Goal: Task Accomplishment & Management: Use online tool/utility

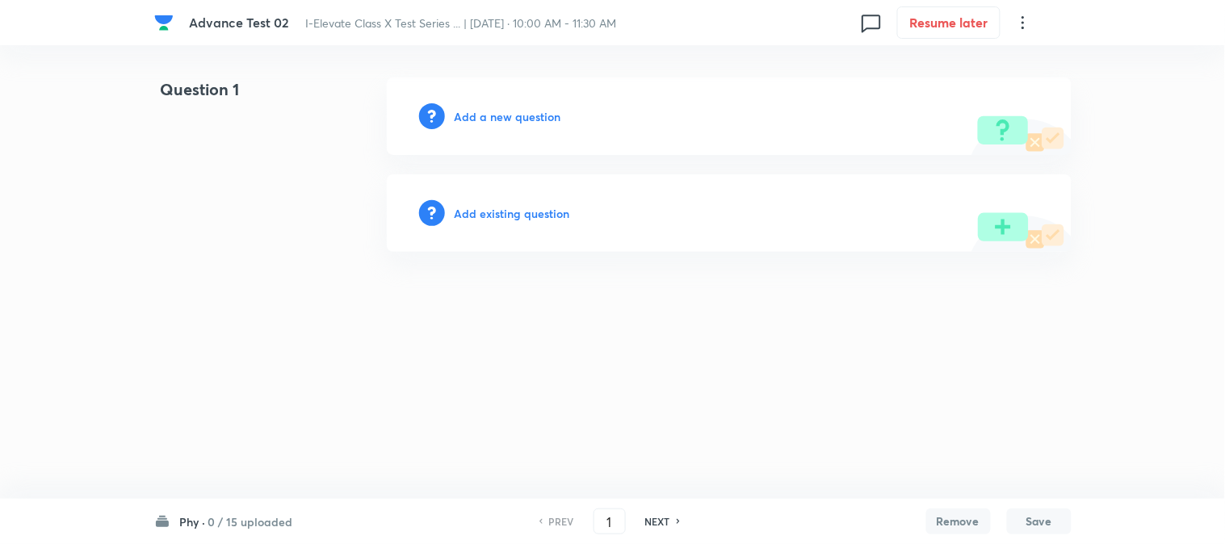
click at [251, 517] on h6 "0 / 15 uploaded" at bounding box center [250, 521] width 85 height 17
click at [257, 300] on p "6 / 15 uploaded" at bounding box center [254, 302] width 147 height 15
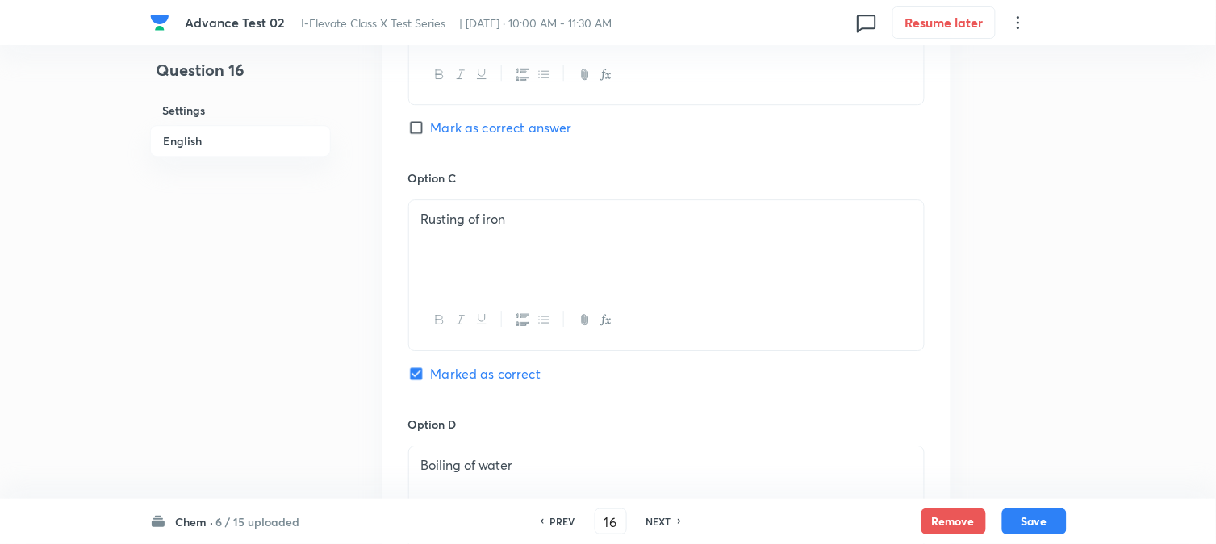
scroll to position [1255, 0]
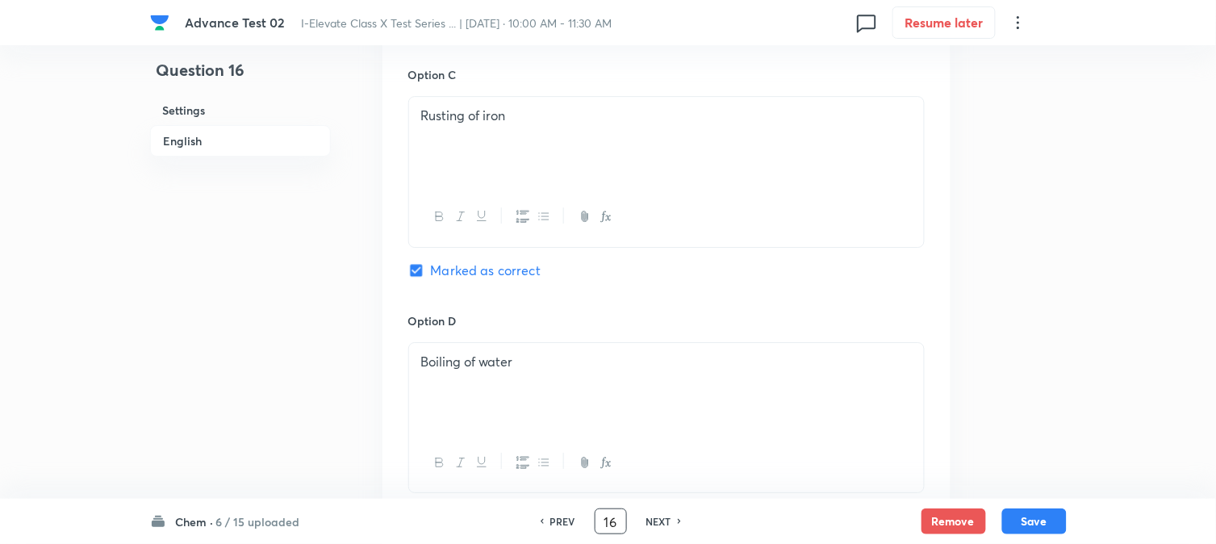
drag, startPoint x: 578, startPoint y: 522, endPoint x: 530, endPoint y: 528, distance: 48.8
click at [531, 528] on div "PREV 16 ​ NEXT" at bounding box center [611, 522] width 208 height 26
type input "21"
checkbox input "true"
checkbox input "false"
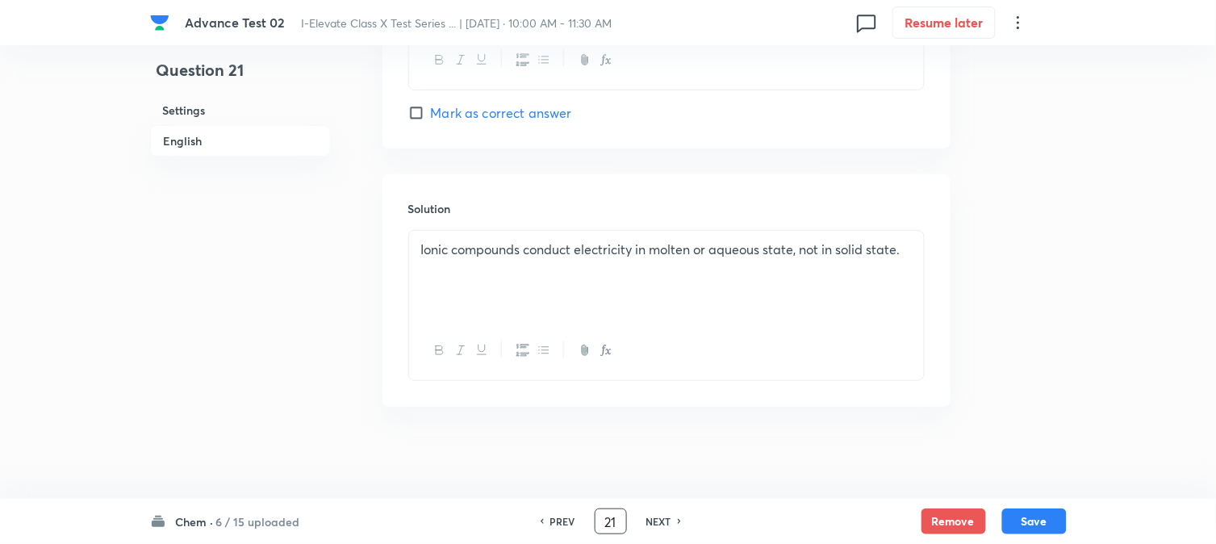
scroll to position [1644, 0]
click at [660, 515] on h6 "NEXT" at bounding box center [659, 521] width 25 height 15
type input "22"
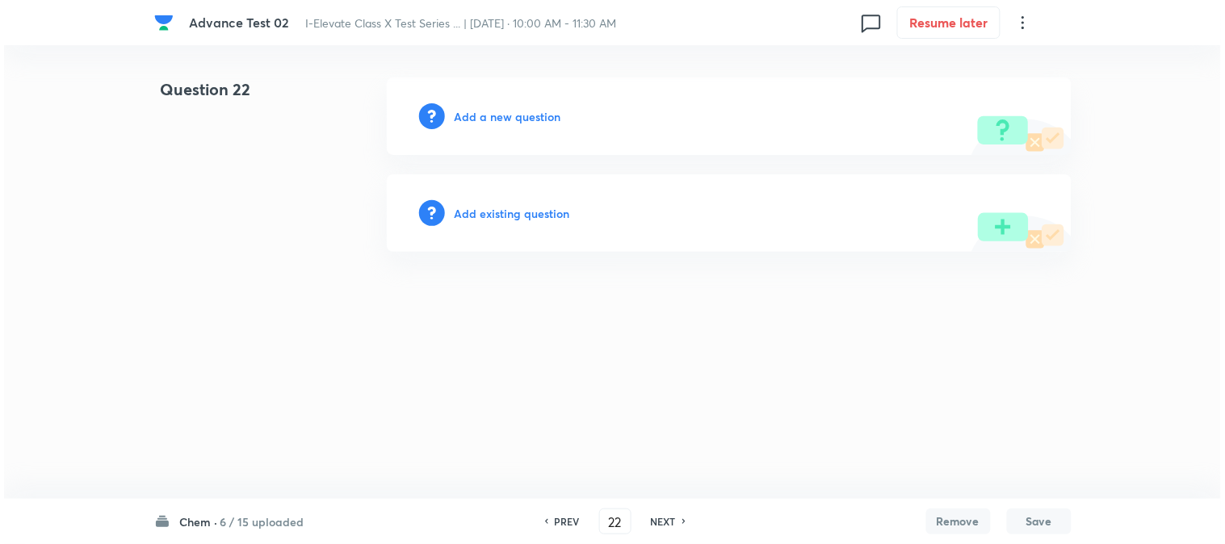
scroll to position [0, 0]
click at [490, 111] on h6 "Add a new question" at bounding box center [507, 116] width 107 height 17
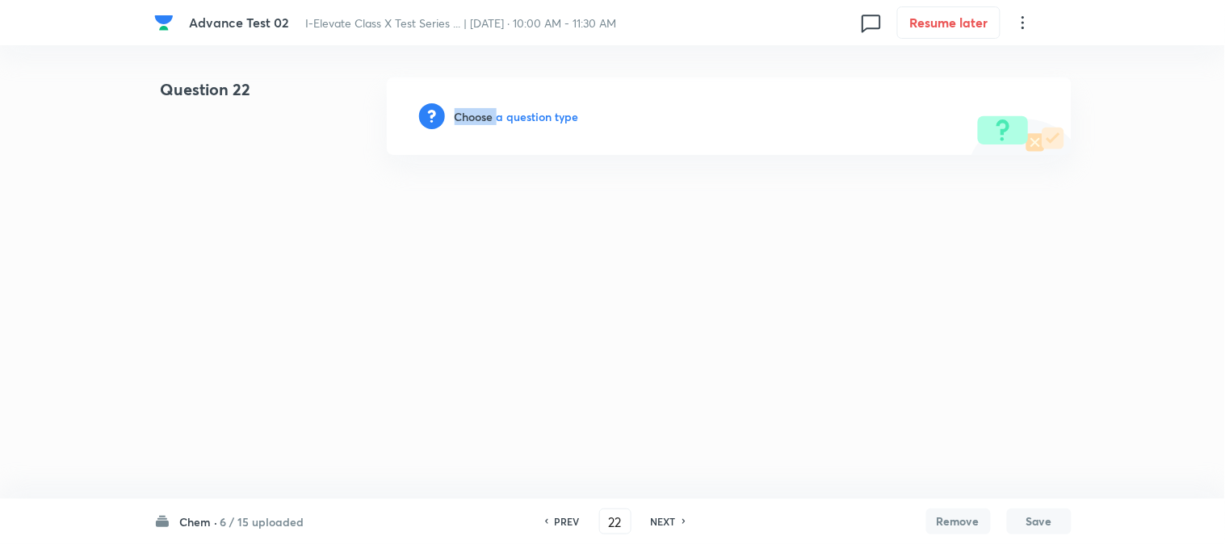
click at [490, 111] on h6 "Choose a question type" at bounding box center [516, 116] width 124 height 17
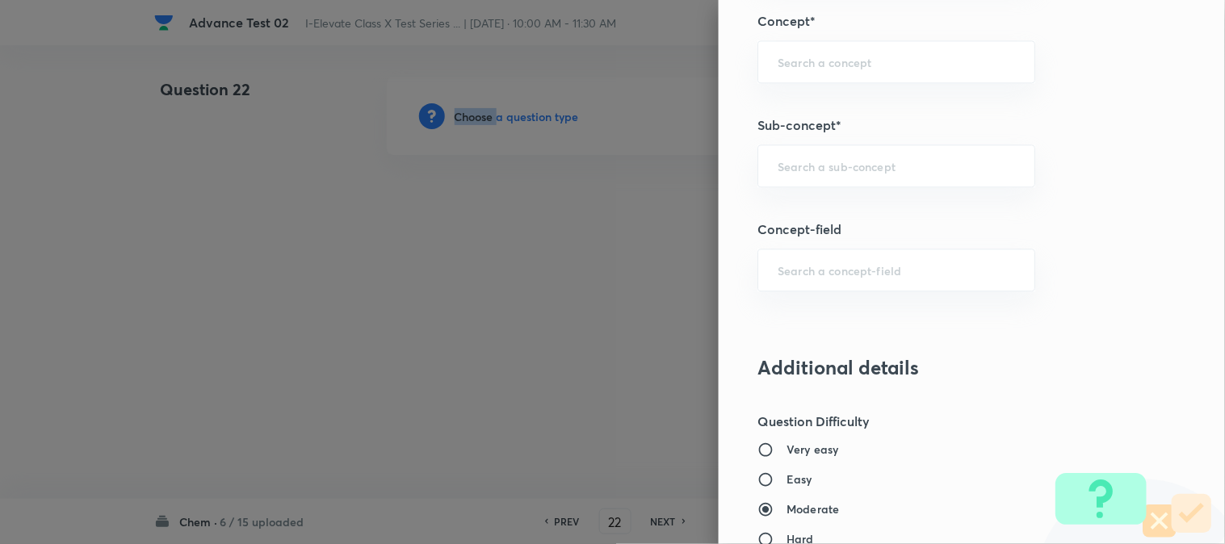
scroll to position [897, 0]
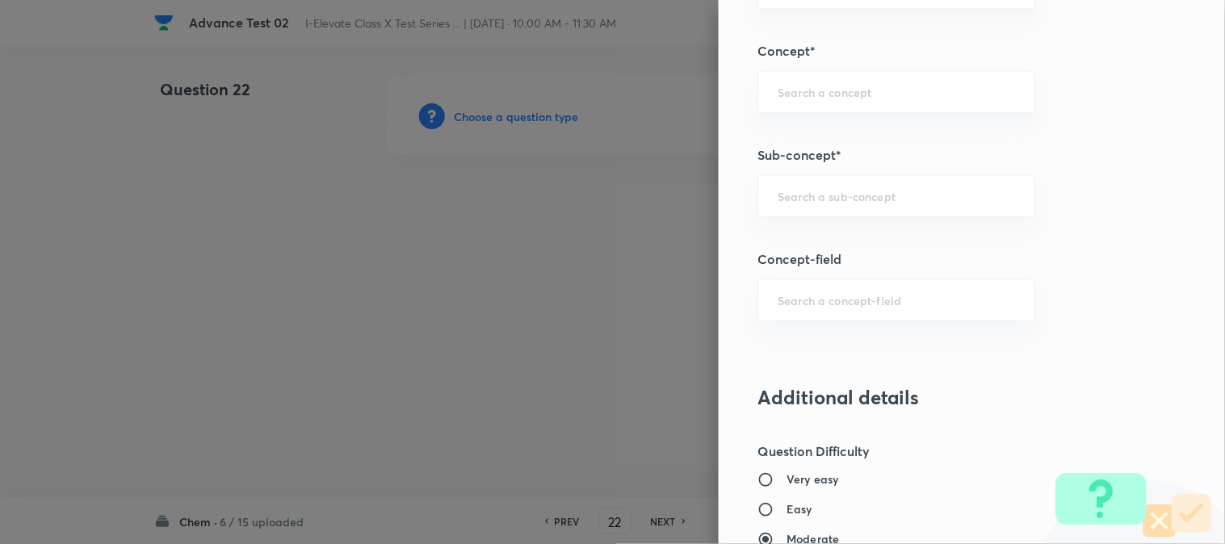
click at [808, 195] on input "text" at bounding box center [895, 195] width 237 height 15
paste input "Chemical Properties of Acids/bases"
type input "Chemical Properties of Acids/bases"
click at [837, 90] on input "text" at bounding box center [895, 91] width 237 height 15
paste input "Acids and Bases"
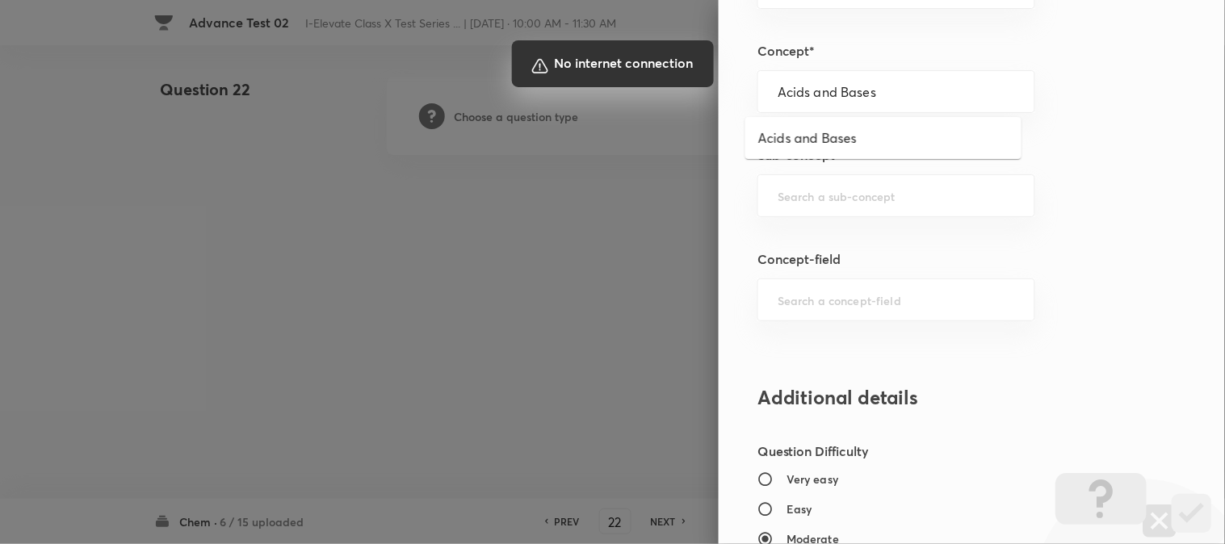
type input "Acids and Bases"
click at [835, 144] on div at bounding box center [612, 272] width 1225 height 544
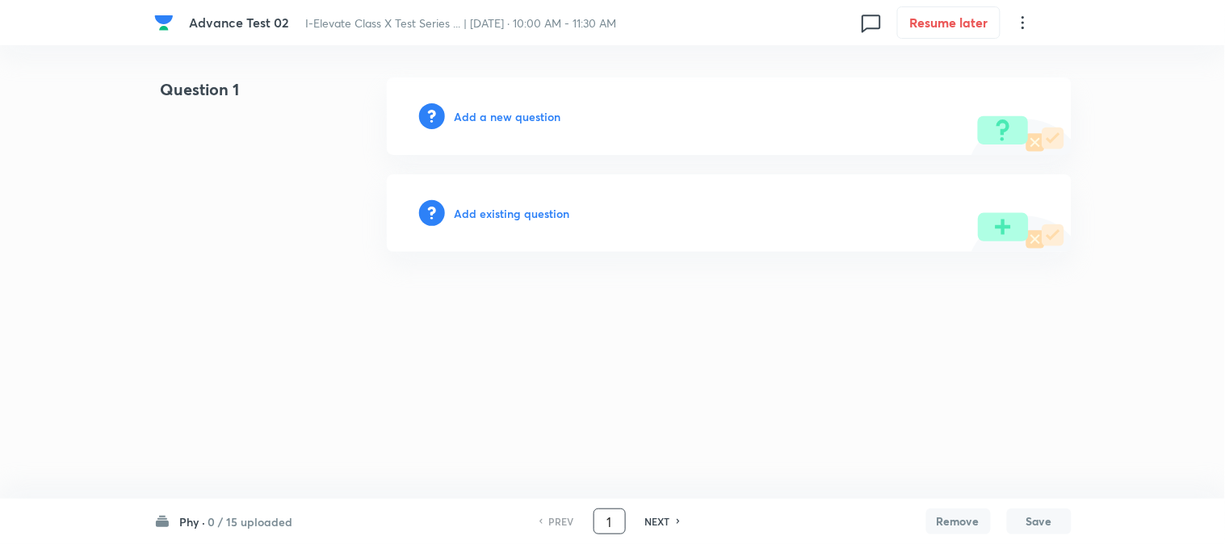
drag, startPoint x: 611, startPoint y: 520, endPoint x: 570, endPoint y: 527, distance: 41.8
click at [570, 527] on div "PREV 1 ​ NEXT" at bounding box center [609, 522] width 208 height 26
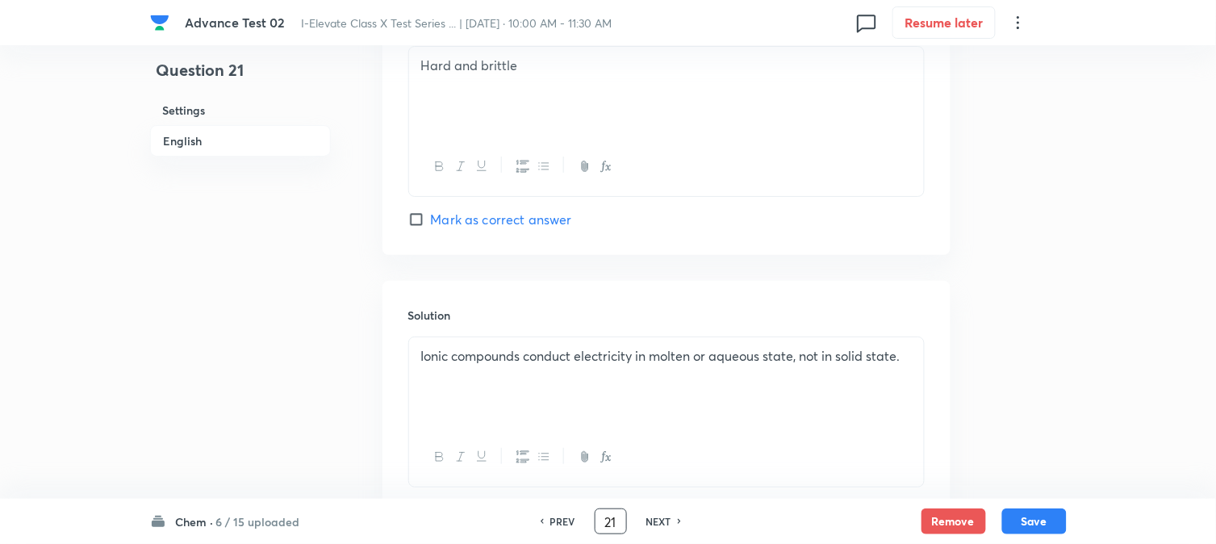
scroll to position [1644, 0]
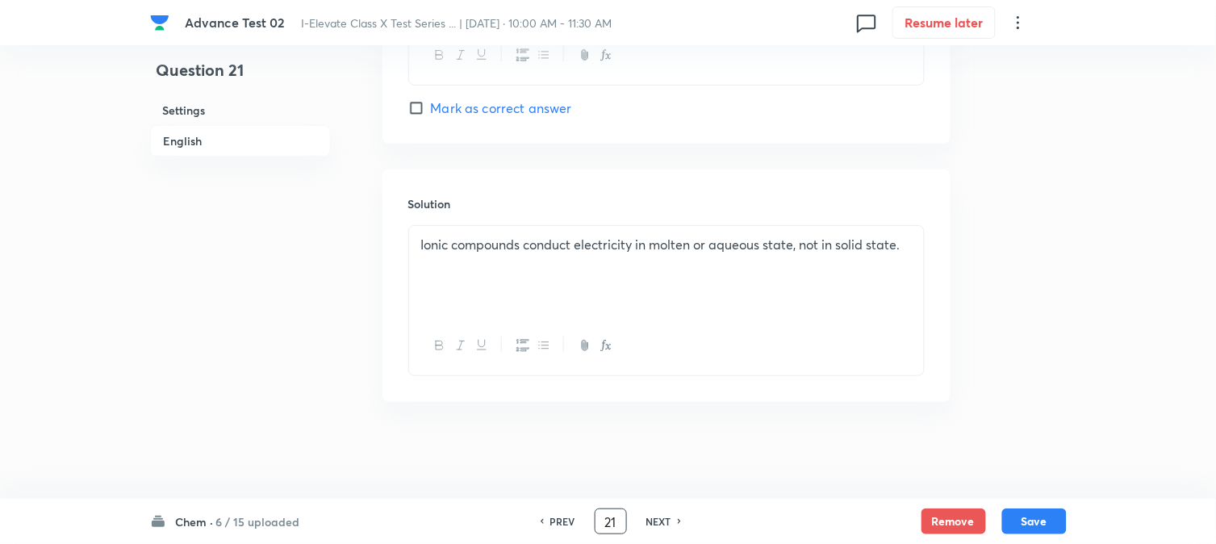
click at [647, 523] on h6 "NEXT" at bounding box center [659, 521] width 25 height 15
type input "22"
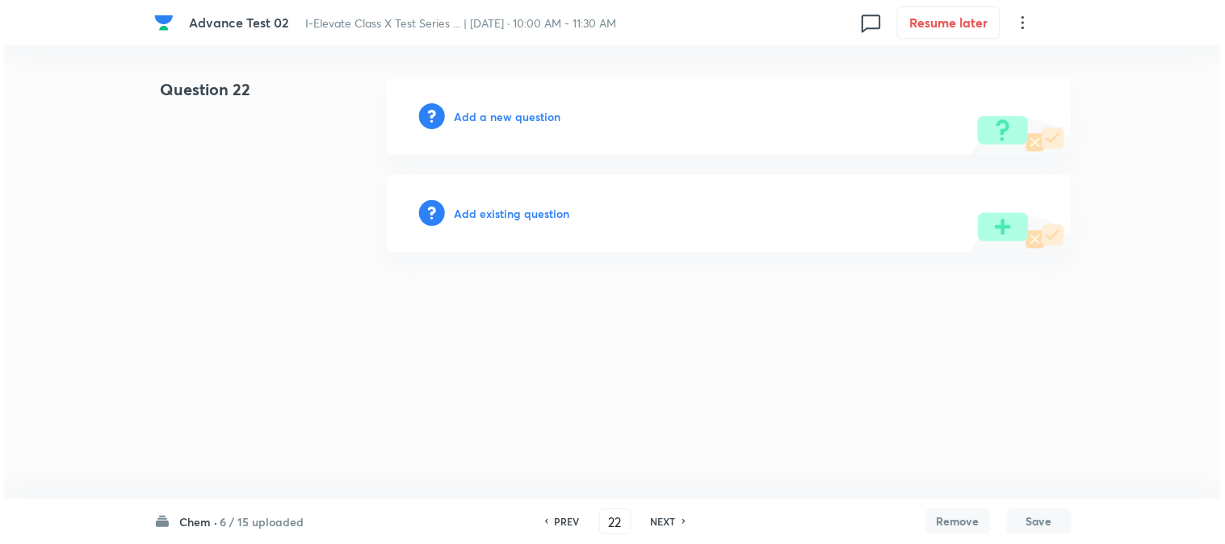
scroll to position [0, 0]
click at [502, 114] on h6 "Add a new question" at bounding box center [507, 116] width 107 height 17
click at [502, 114] on h6 "Choose a question type" at bounding box center [516, 116] width 124 height 17
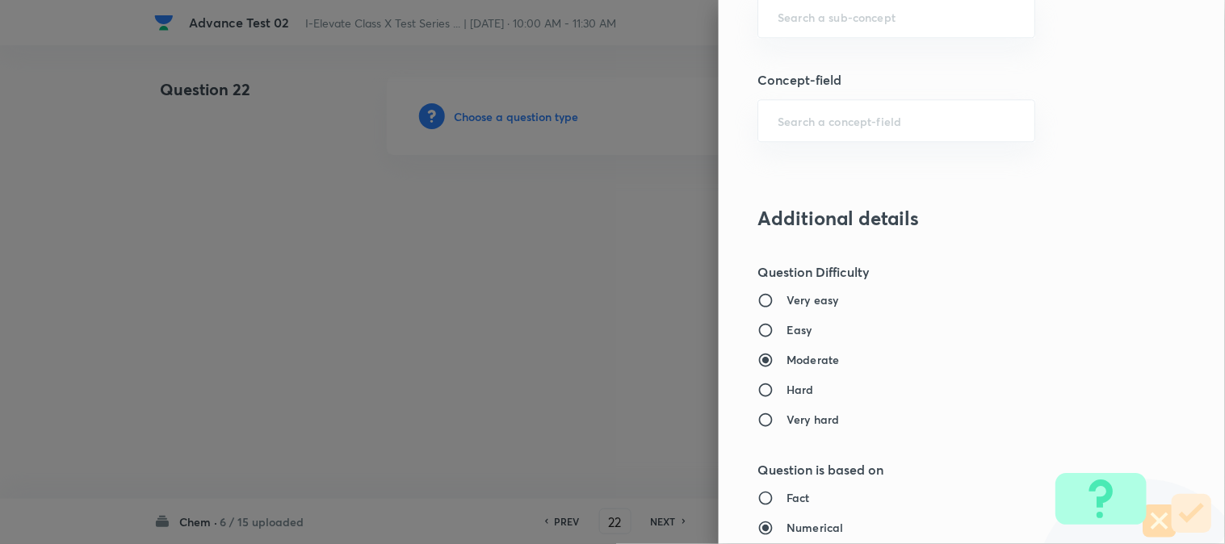
scroll to position [807, 0]
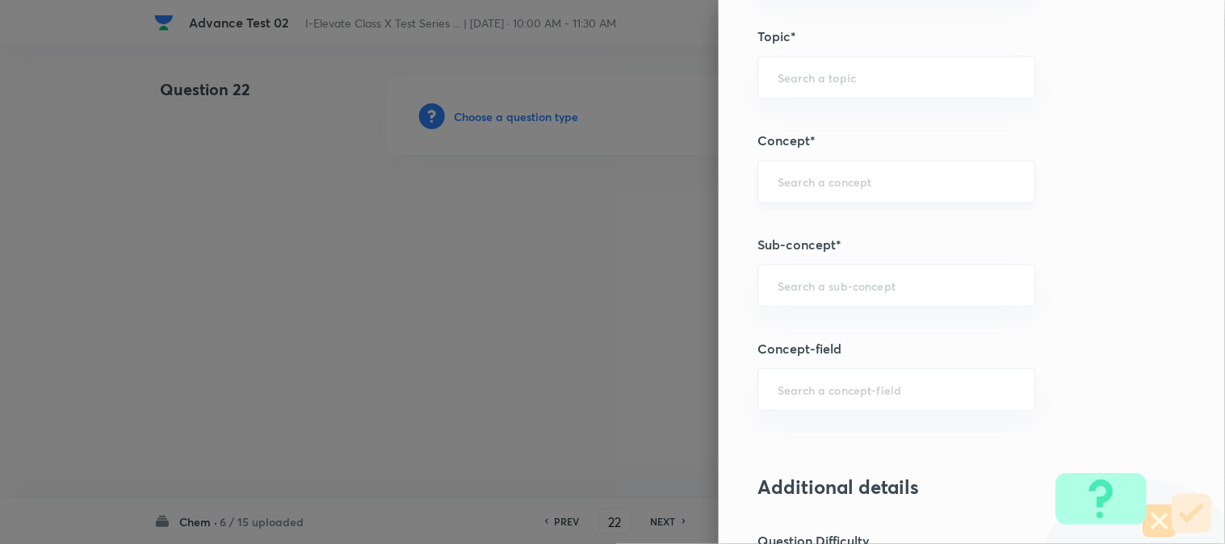
click at [815, 186] on input "text" at bounding box center [895, 181] width 237 height 15
paste input "Acids and Bases"
click at [800, 224] on li "Acids and Bases" at bounding box center [883, 227] width 276 height 29
type input "Acids and Bases"
type input "Olympiads"
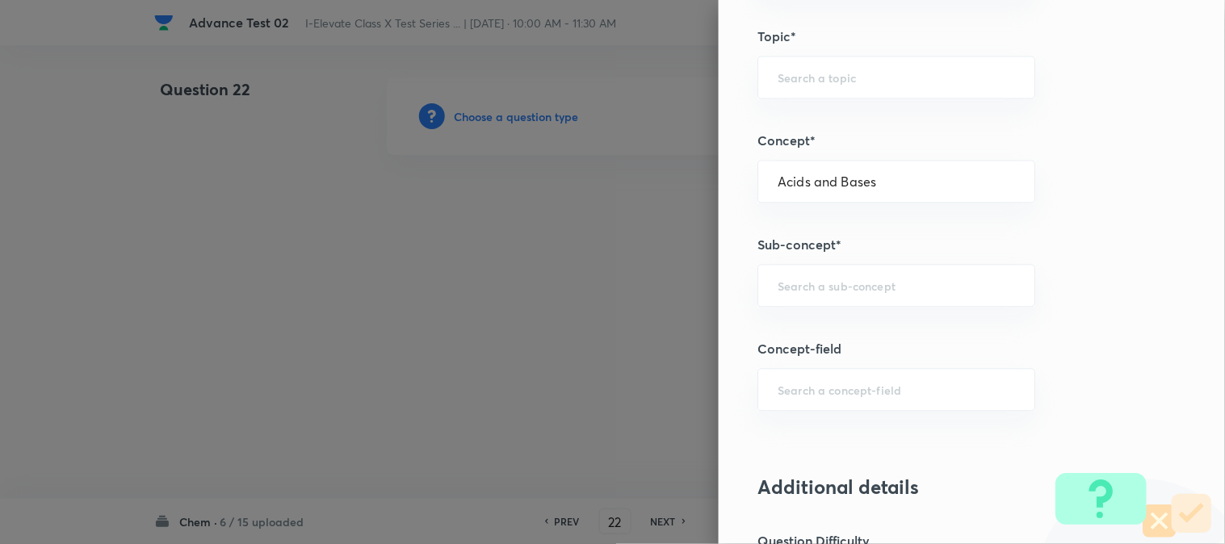
type input "NSEJS -Chemistry"
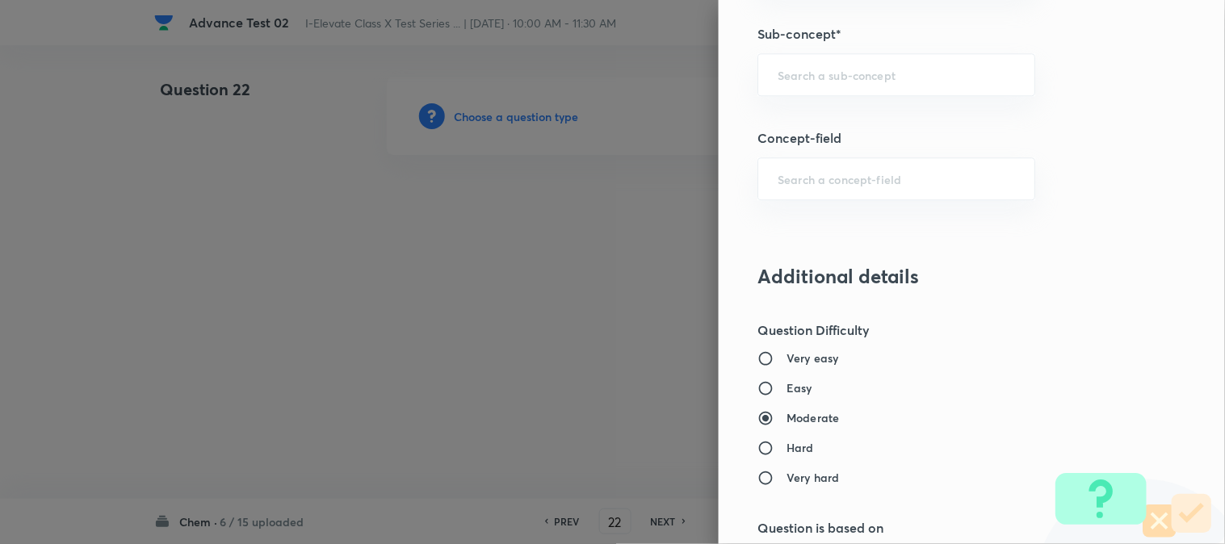
scroll to position [986, 0]
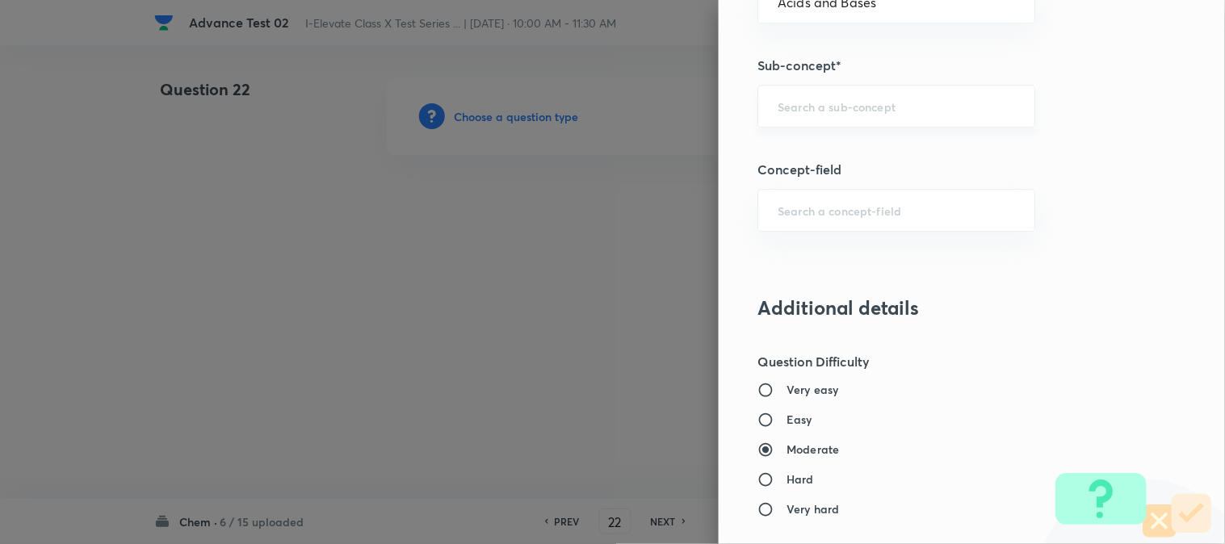
click at [820, 113] on input "text" at bounding box center [895, 105] width 237 height 15
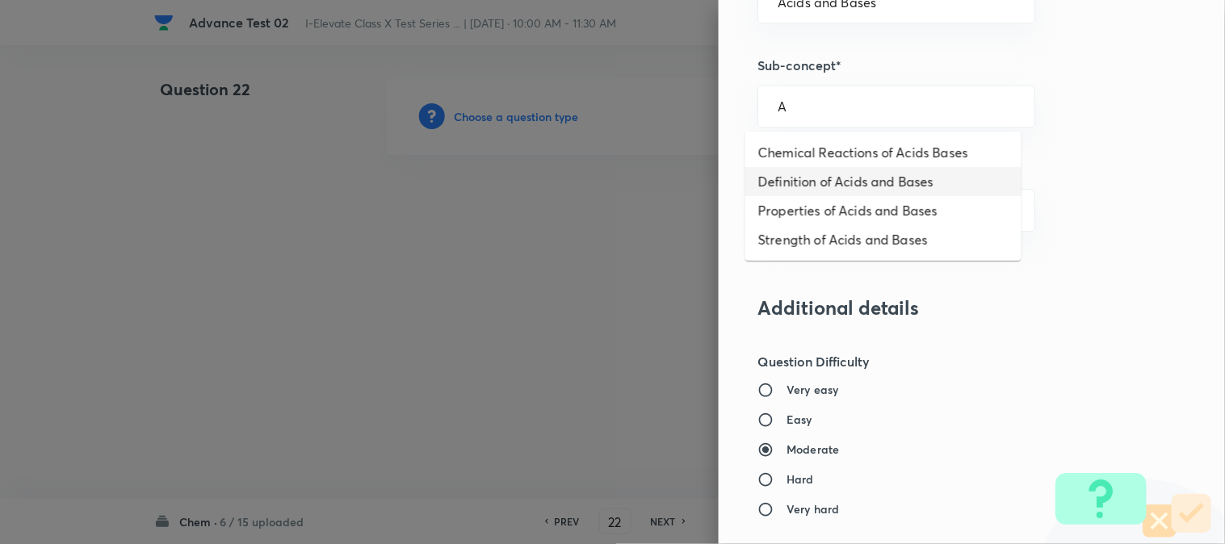
click at [811, 178] on li "Definition of Acids and Bases" at bounding box center [883, 181] width 276 height 29
type input "Definition of Acids and Bases"
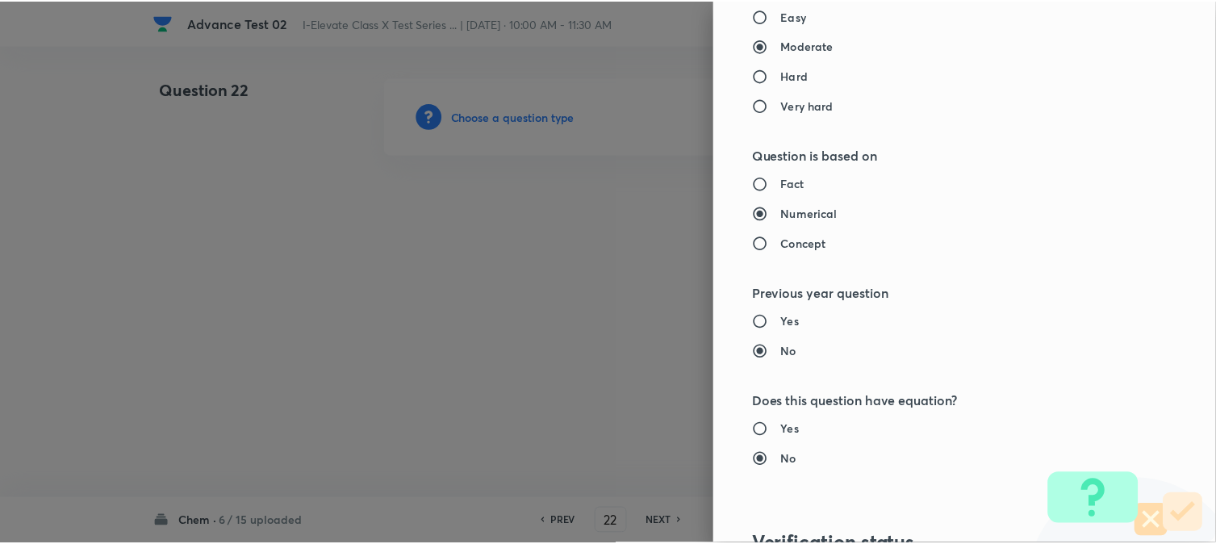
scroll to position [1656, 0]
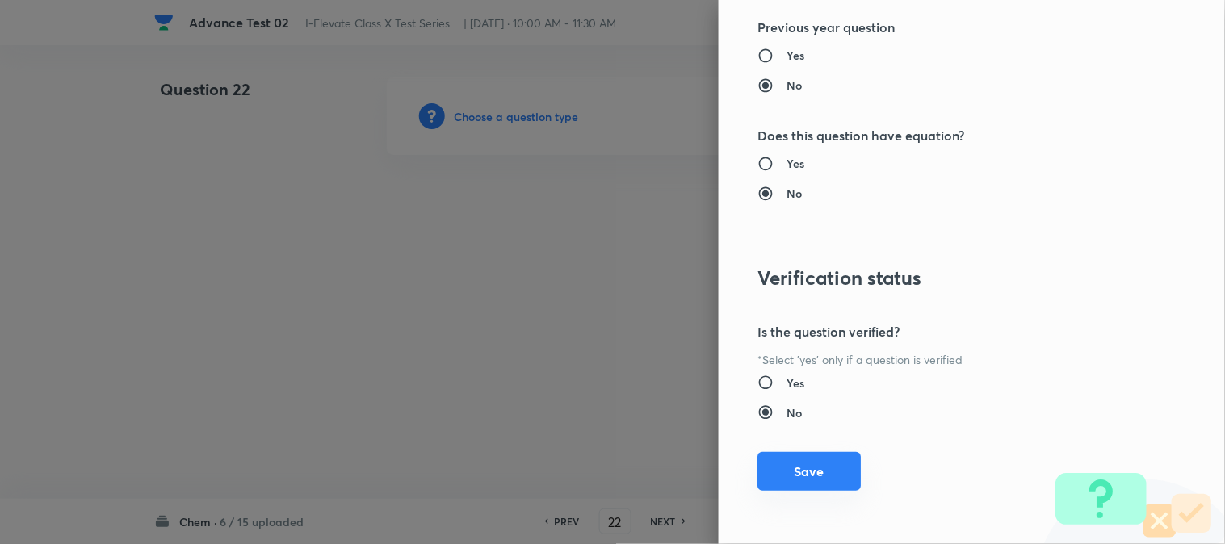
click at [806, 470] on button "Save" at bounding box center [808, 471] width 103 height 39
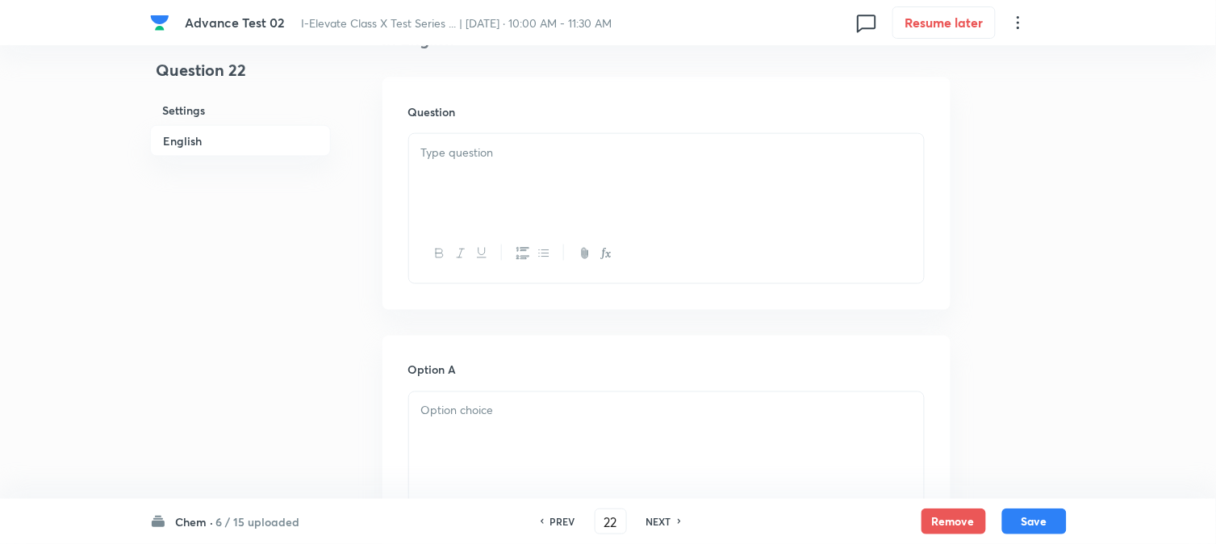
scroll to position [448, 0]
click at [602, 202] on div at bounding box center [666, 178] width 515 height 90
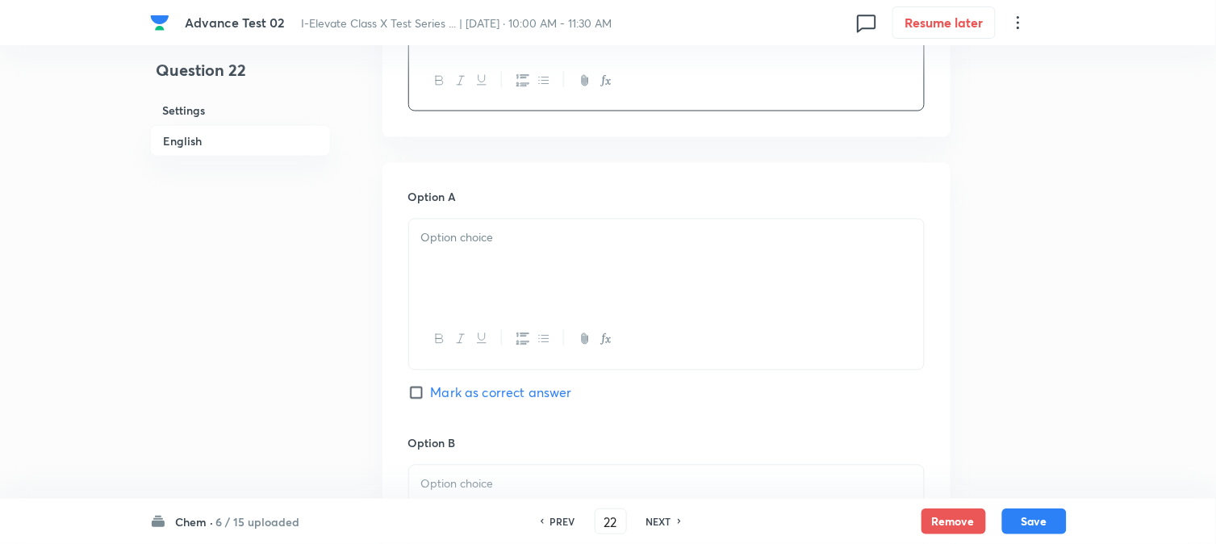
scroll to position [627, 0]
click at [492, 238] on p at bounding box center [666, 231] width 491 height 19
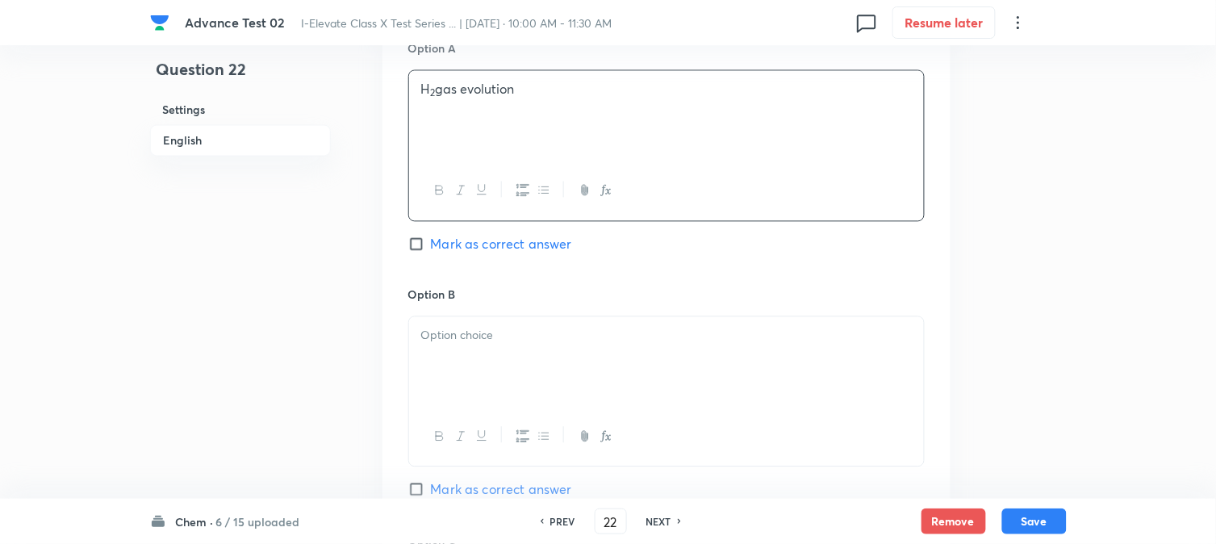
scroll to position [897, 0]
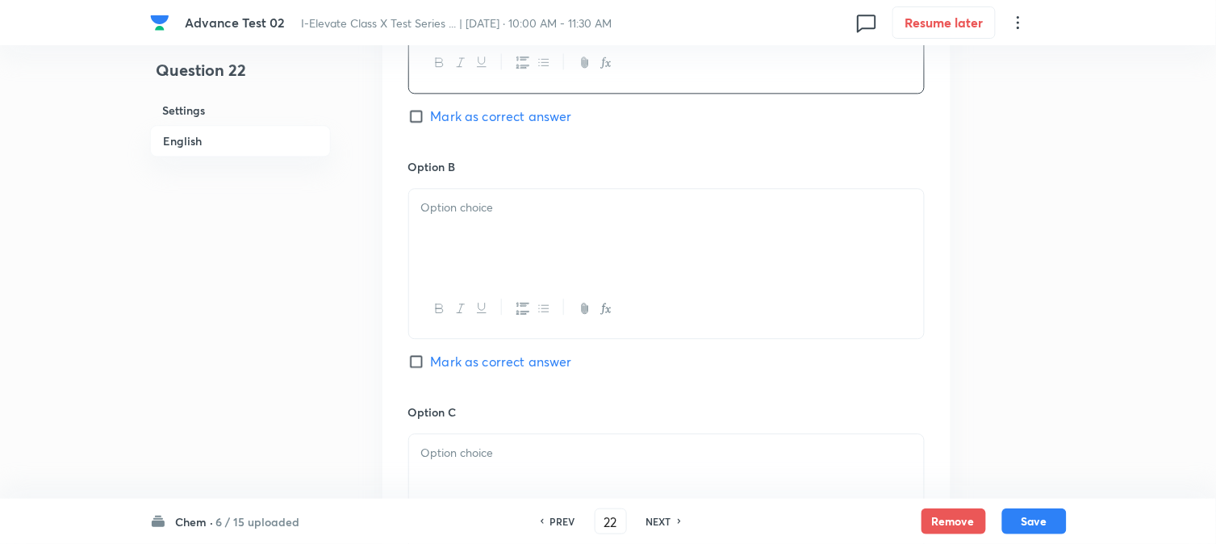
click at [521, 256] on div at bounding box center [666, 234] width 515 height 90
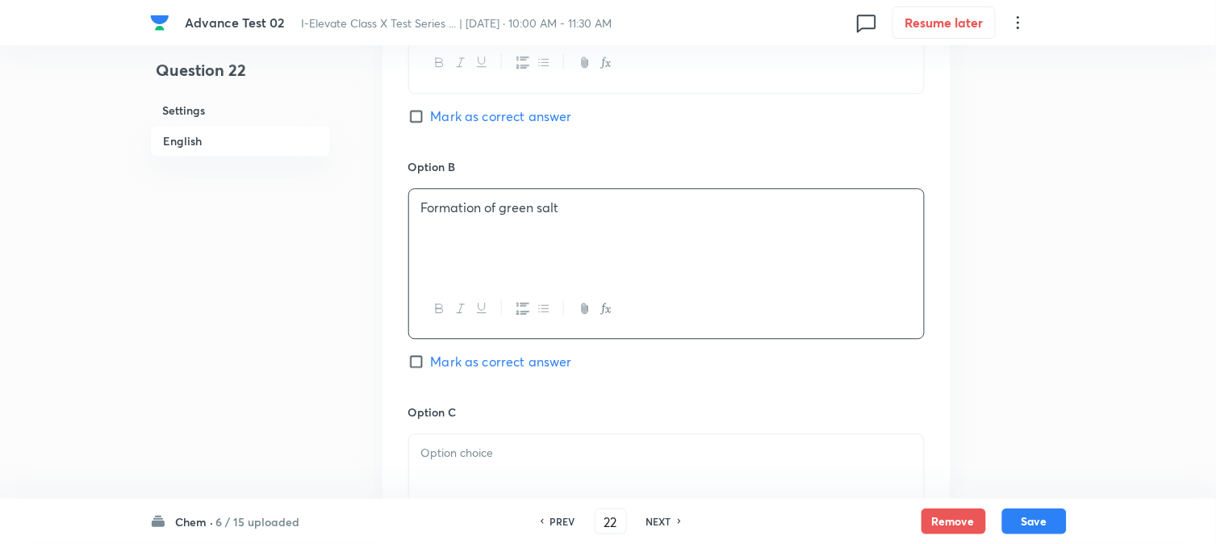
scroll to position [1076, 0]
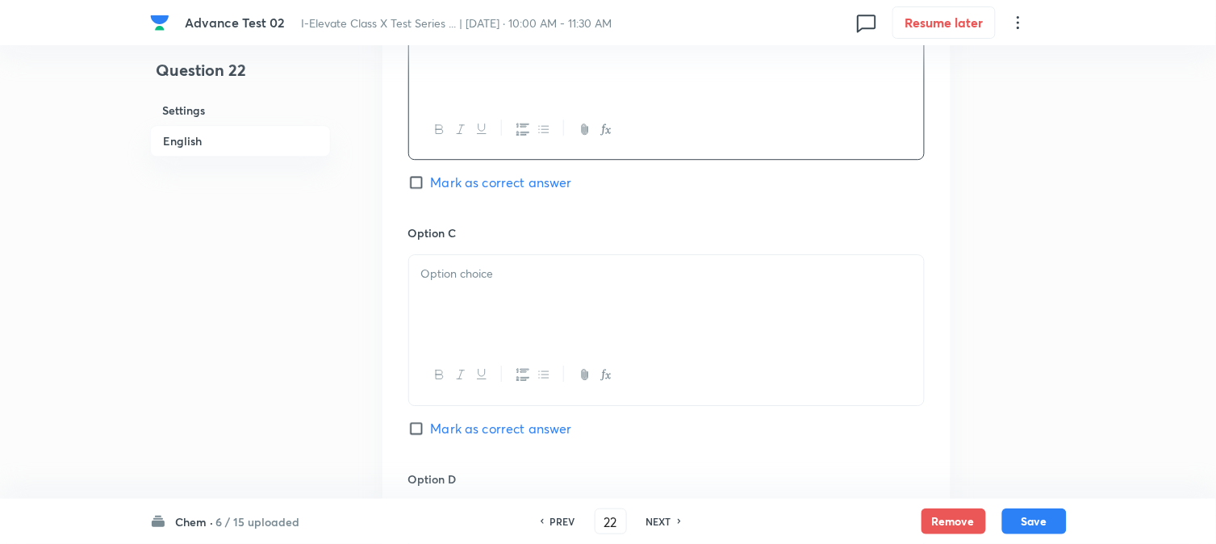
drag, startPoint x: 506, startPoint y: 250, endPoint x: 514, endPoint y: 283, distance: 34.1
click at [507, 250] on div "Option C Mark as correct answer" at bounding box center [666, 346] width 517 height 245
click at [520, 301] on div at bounding box center [666, 300] width 515 height 90
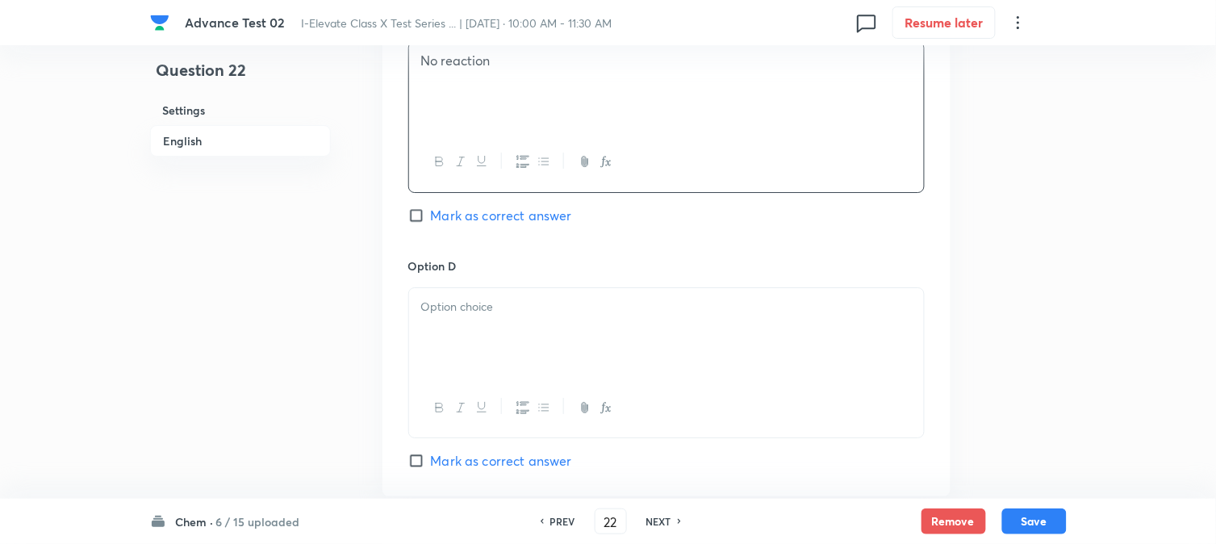
scroll to position [1434, 0]
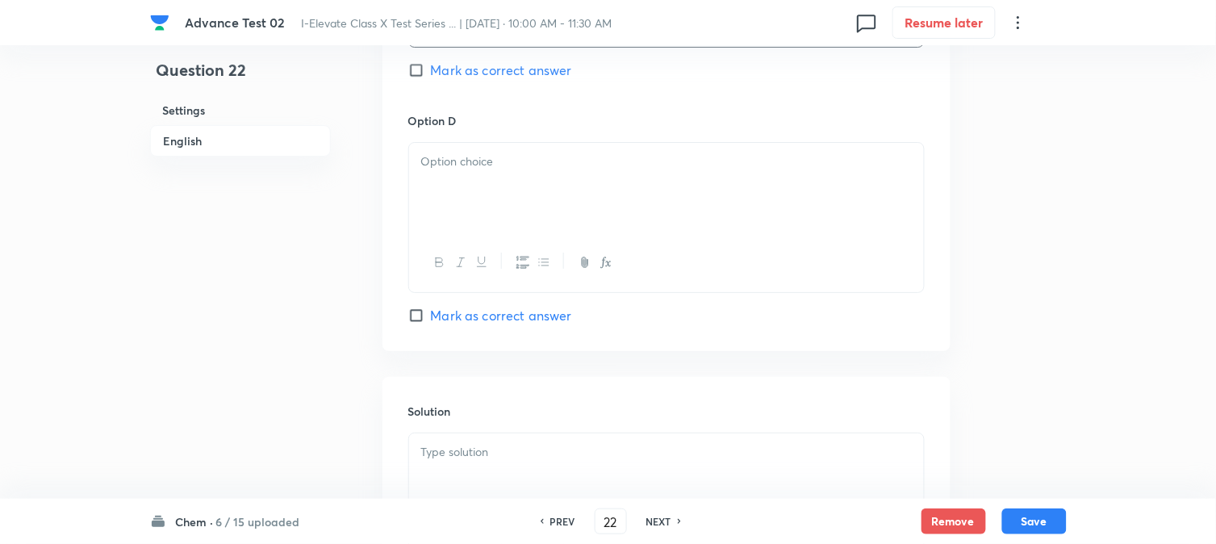
click at [519, 216] on div at bounding box center [666, 188] width 515 height 90
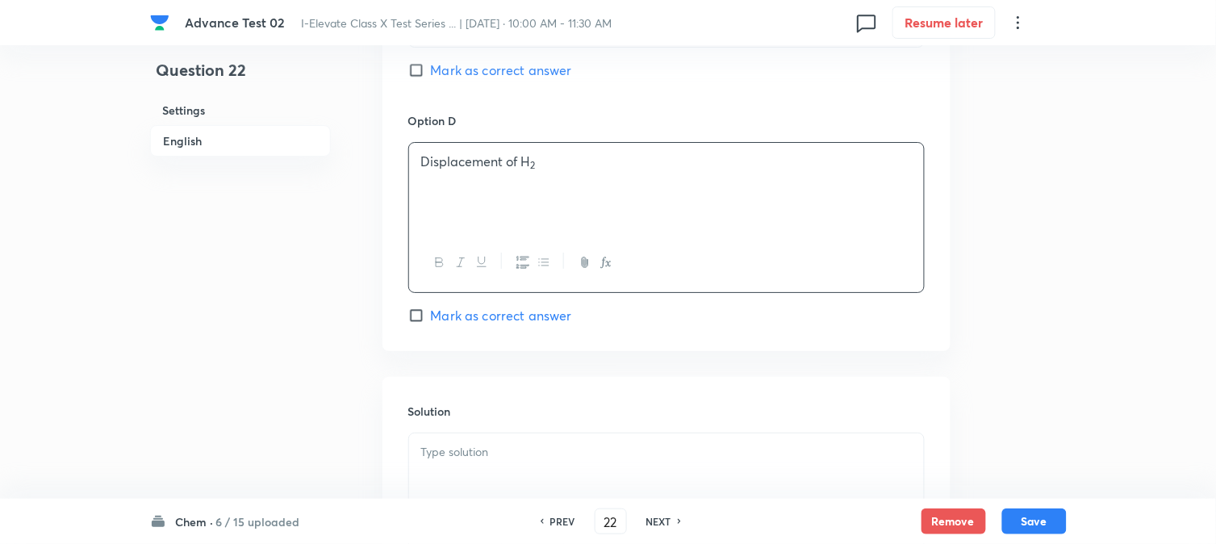
click at [450, 73] on span "Mark as correct answer" at bounding box center [501, 70] width 141 height 19
click at [431, 73] on input "Mark as correct answer" at bounding box center [419, 70] width 23 height 16
checkbox input "true"
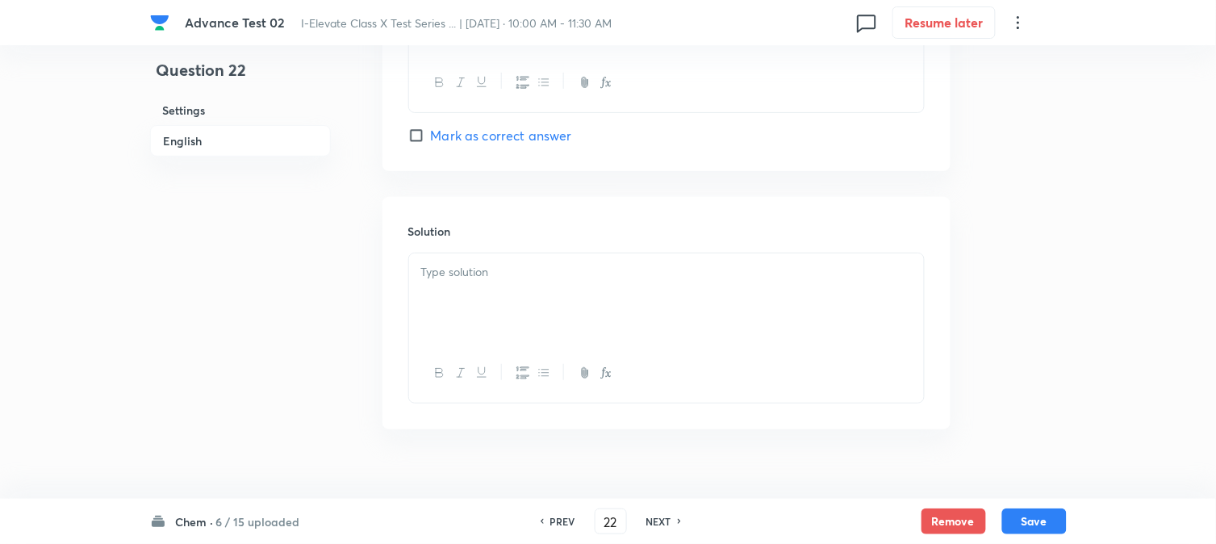
click at [485, 311] on div at bounding box center [666, 298] width 515 height 90
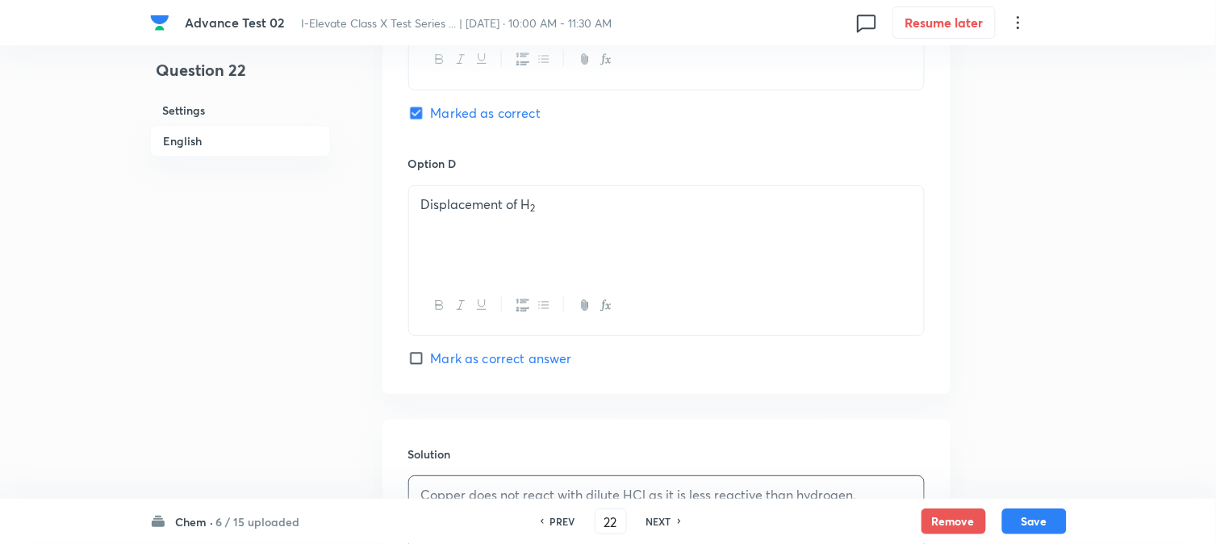
scroll to position [1644, 0]
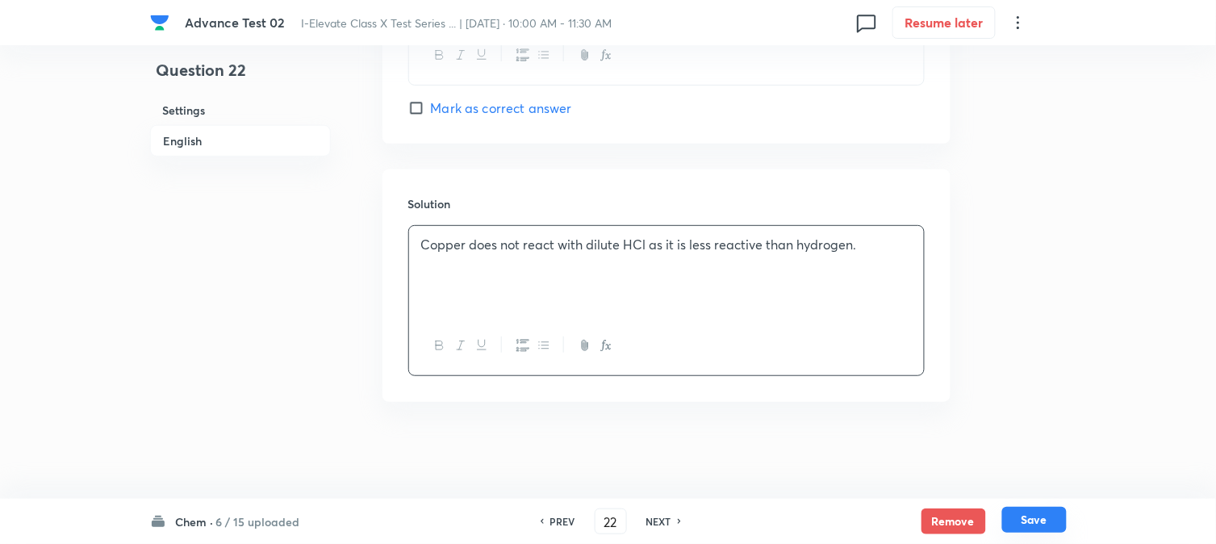
click at [1045, 521] on button "Save" at bounding box center [1035, 520] width 65 height 26
type input "23"
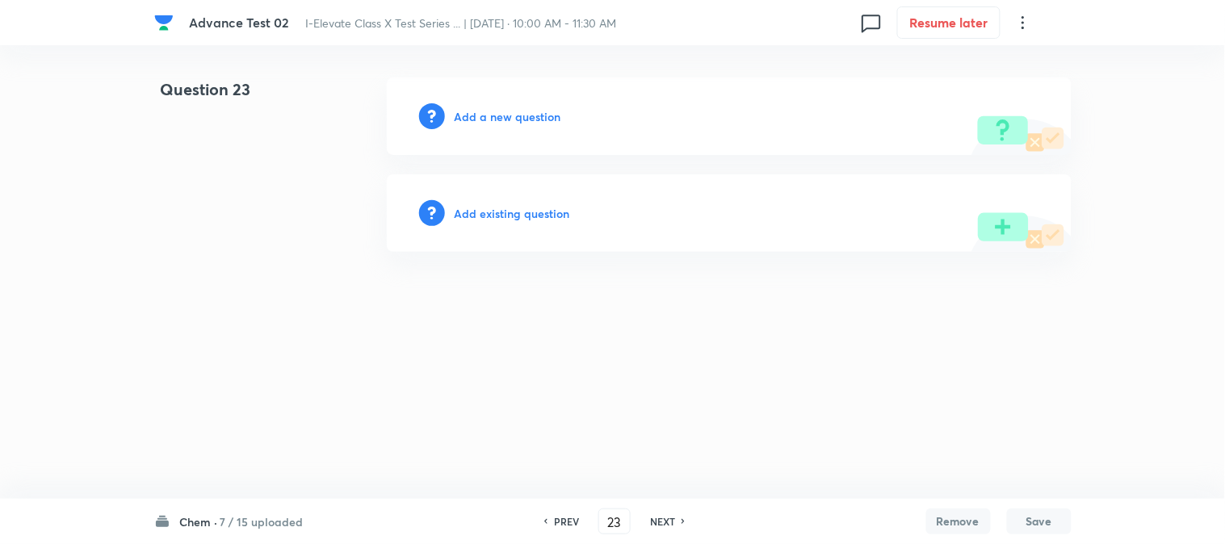
click at [466, 111] on h6 "Add a new question" at bounding box center [507, 116] width 107 height 17
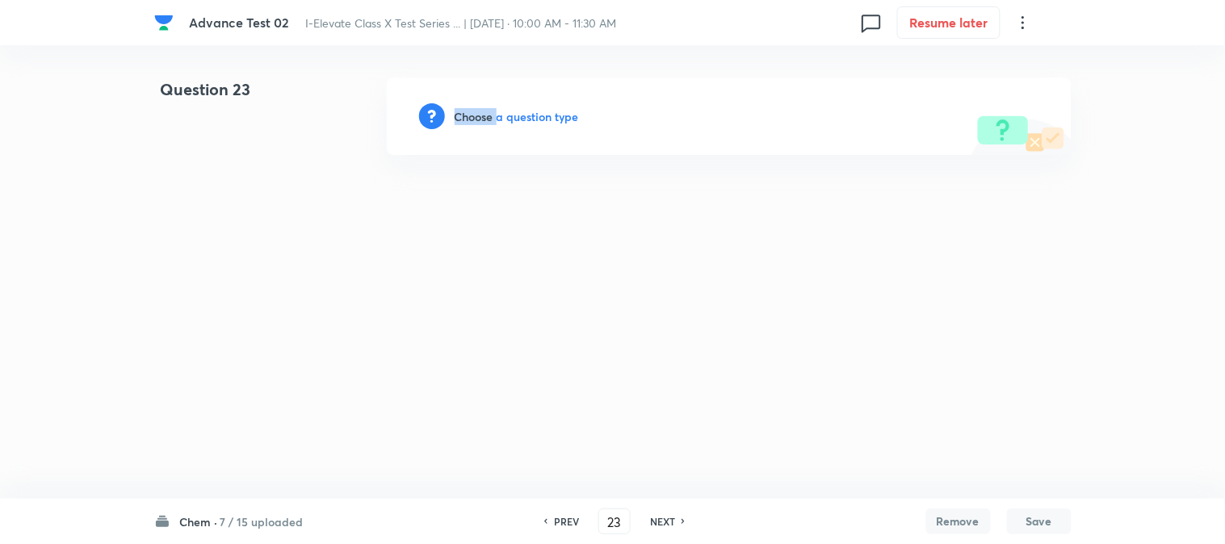
click at [466, 111] on h6 "Choose a question type" at bounding box center [516, 116] width 124 height 17
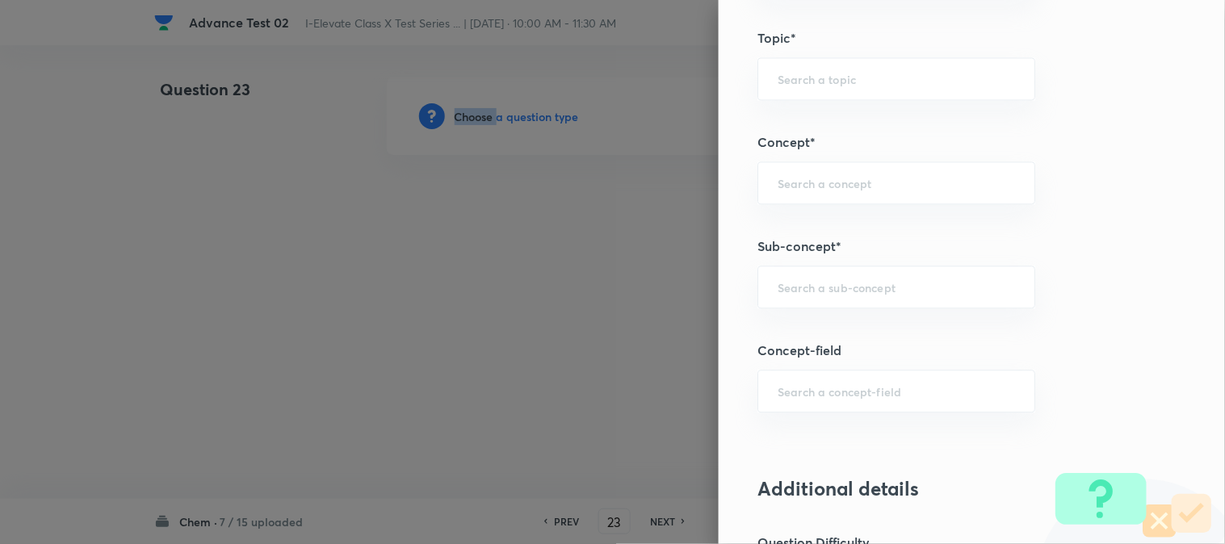
scroll to position [807, 0]
click at [789, 283] on input "text" at bounding box center [895, 285] width 237 height 15
click at [788, 190] on div "​" at bounding box center [896, 181] width 278 height 43
paste input "Acids and Bases"
drag, startPoint x: 805, startPoint y: 224, endPoint x: 810, endPoint y: 254, distance: 30.4
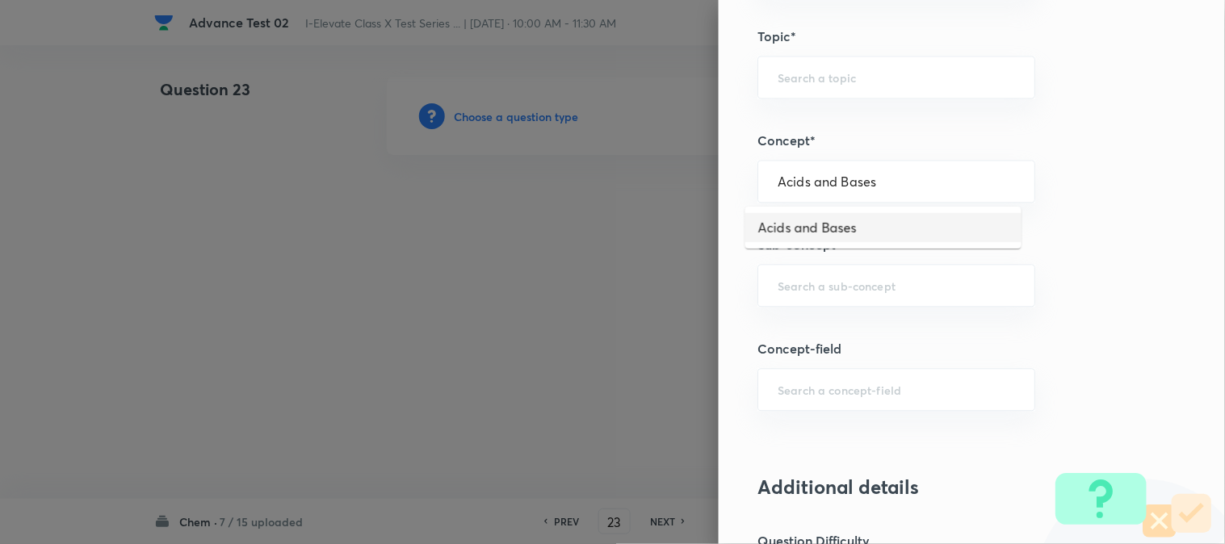
click at [806, 224] on li "Acids and Bases" at bounding box center [883, 227] width 276 height 29
type input "Acids and Bases"
type input "Olympiads"
type input "NSEJS -Chemistry"
click at [813, 278] on input "text" at bounding box center [895, 285] width 237 height 15
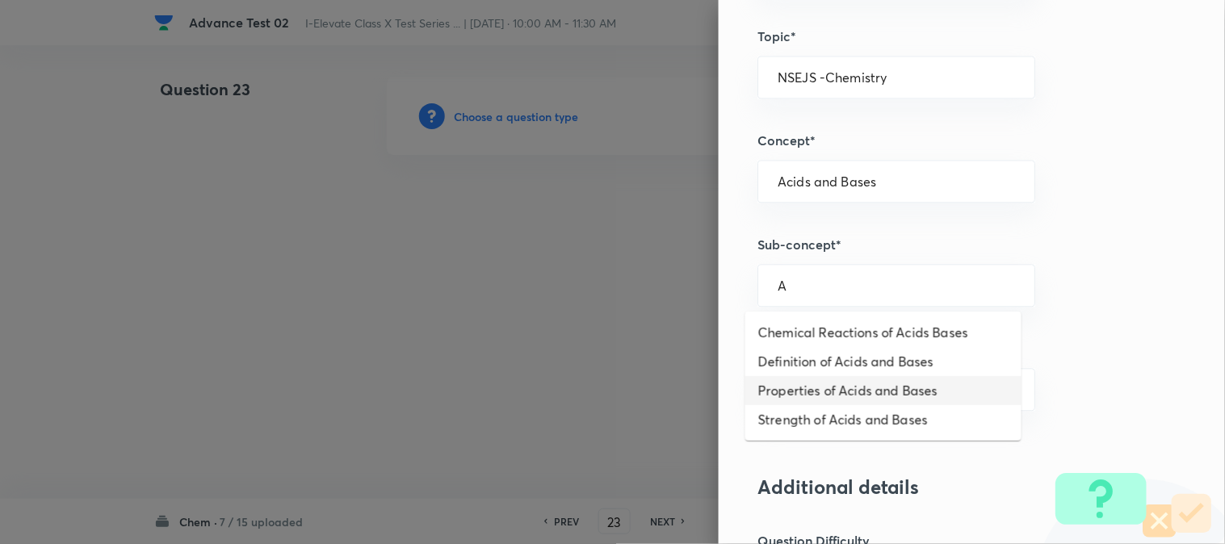
click at [804, 392] on li "Properties of Acids and Bases" at bounding box center [883, 390] width 276 height 29
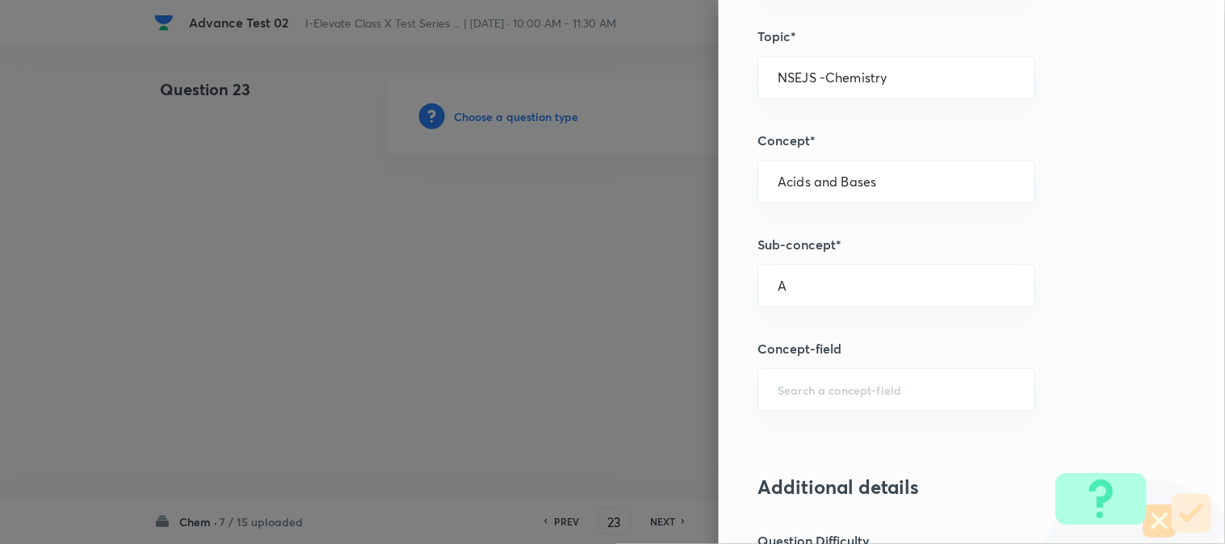
type input "Properties of Acids and Bases"
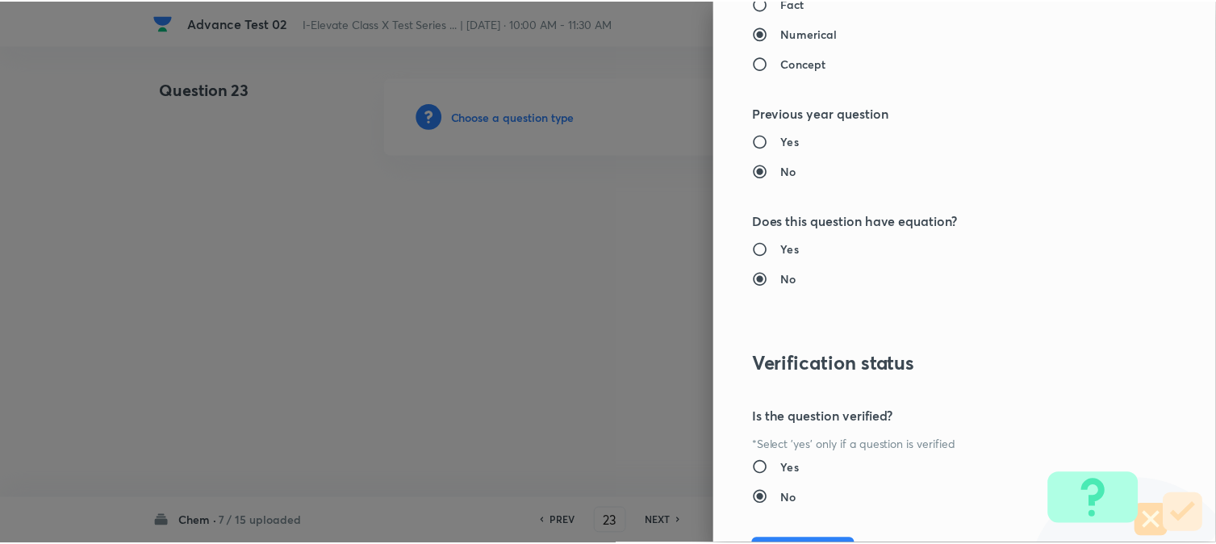
scroll to position [1614, 0]
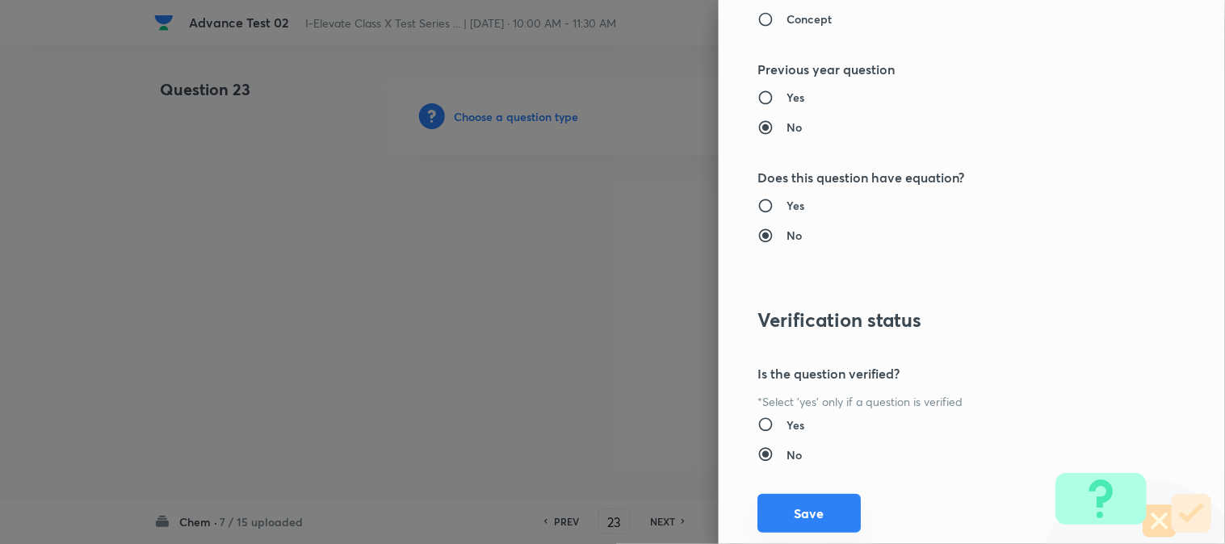
click at [812, 513] on button "Save" at bounding box center [808, 513] width 103 height 39
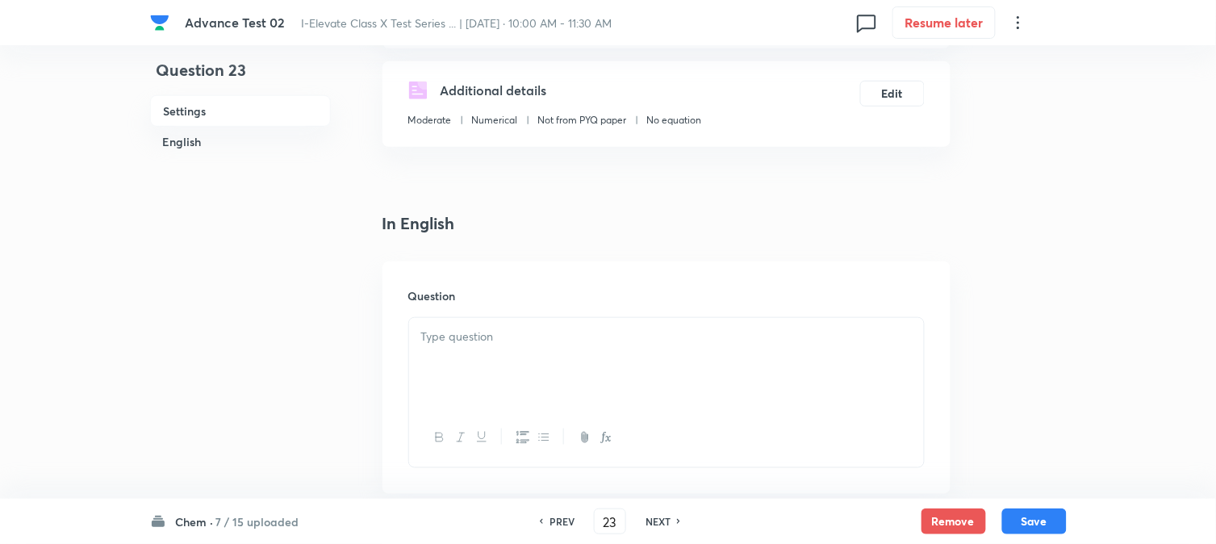
scroll to position [269, 0]
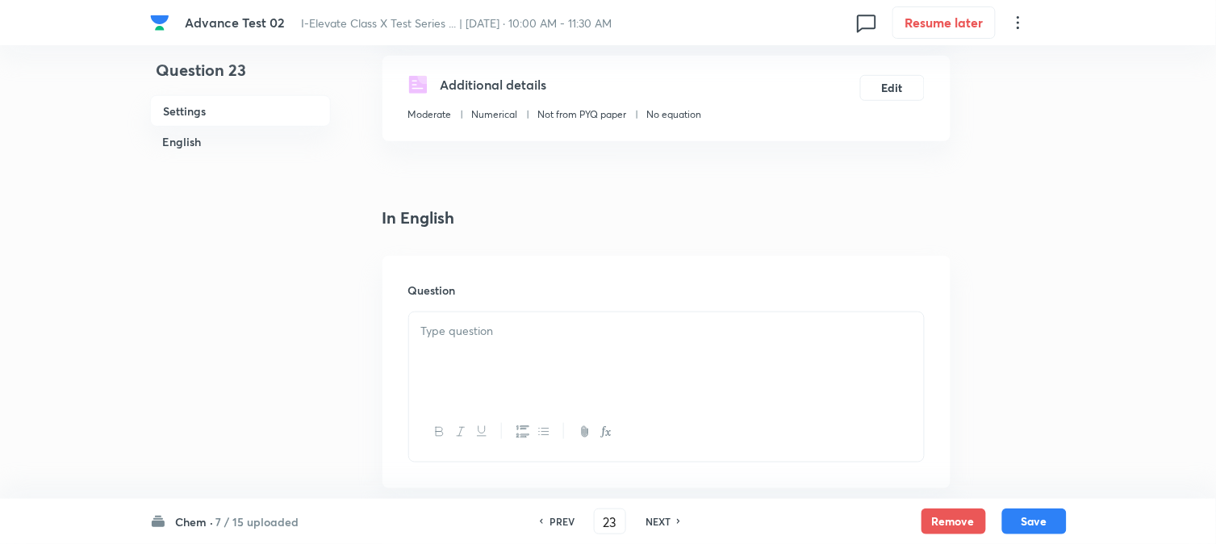
click at [501, 333] on p at bounding box center [666, 331] width 491 height 19
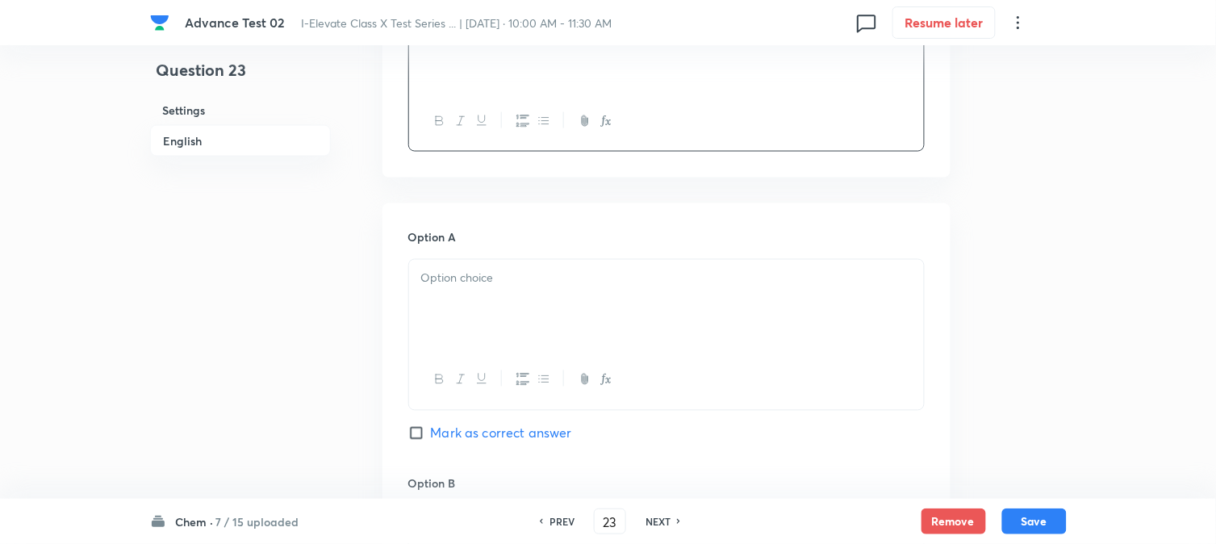
scroll to position [627, 0]
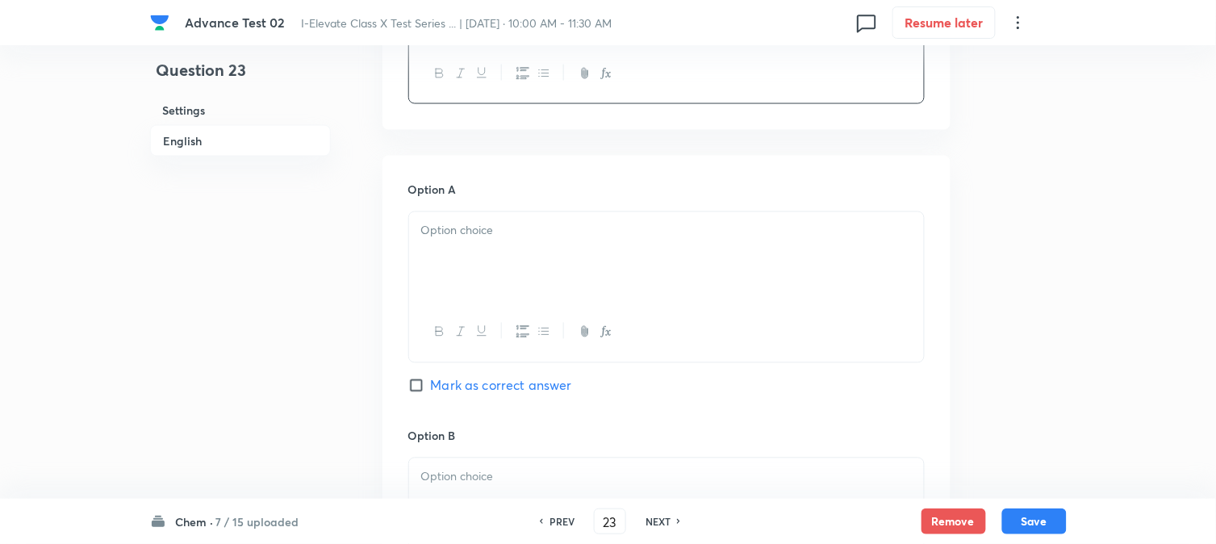
click at [481, 281] on div at bounding box center [666, 257] width 515 height 90
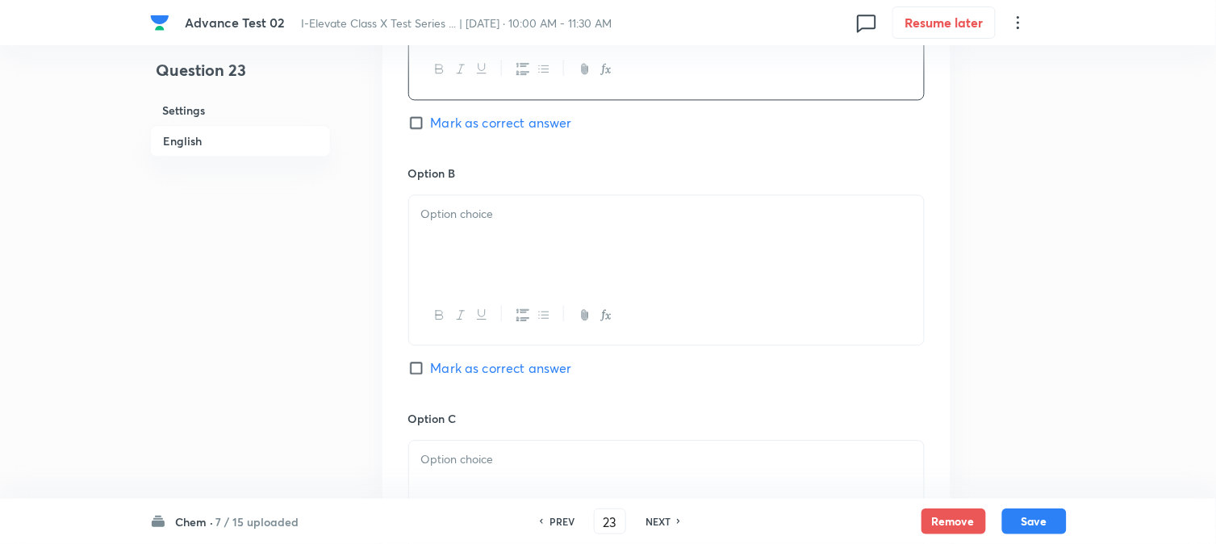
scroll to position [897, 0]
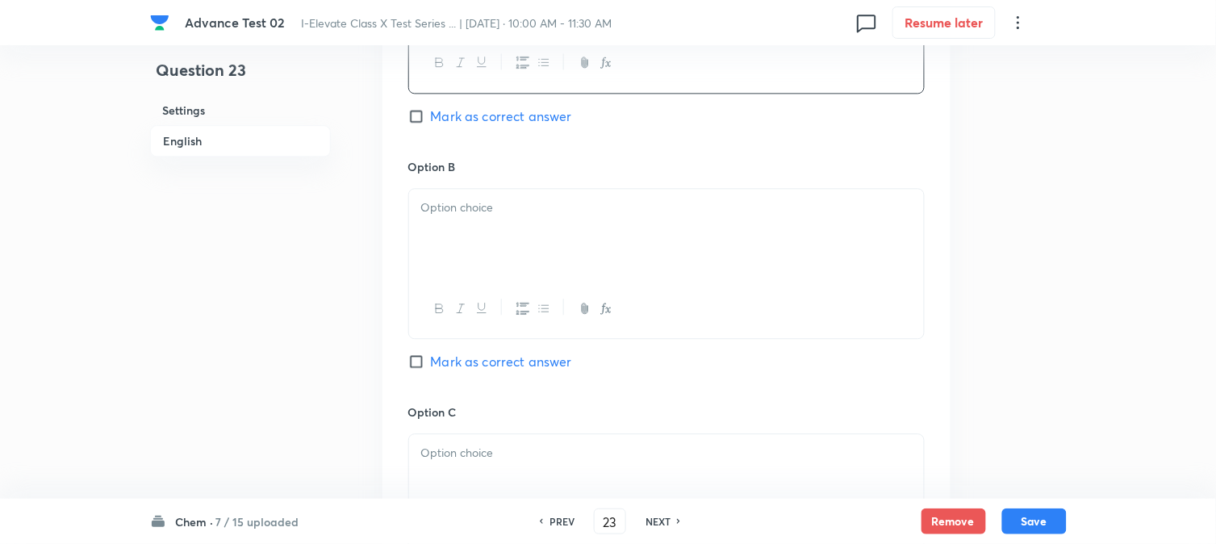
click at [519, 245] on div at bounding box center [666, 234] width 515 height 90
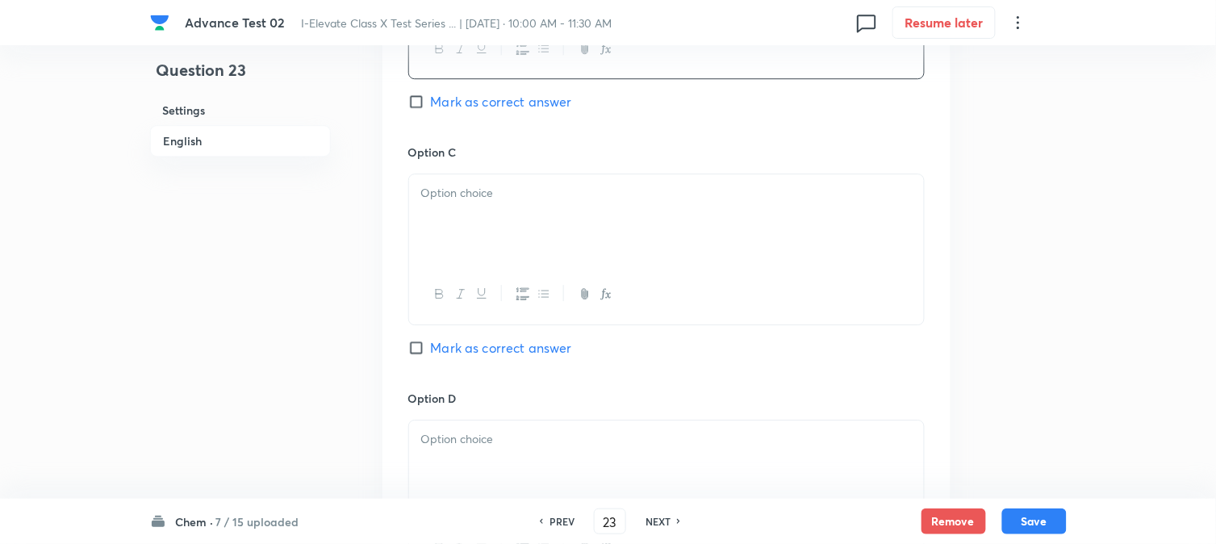
scroll to position [1166, 0]
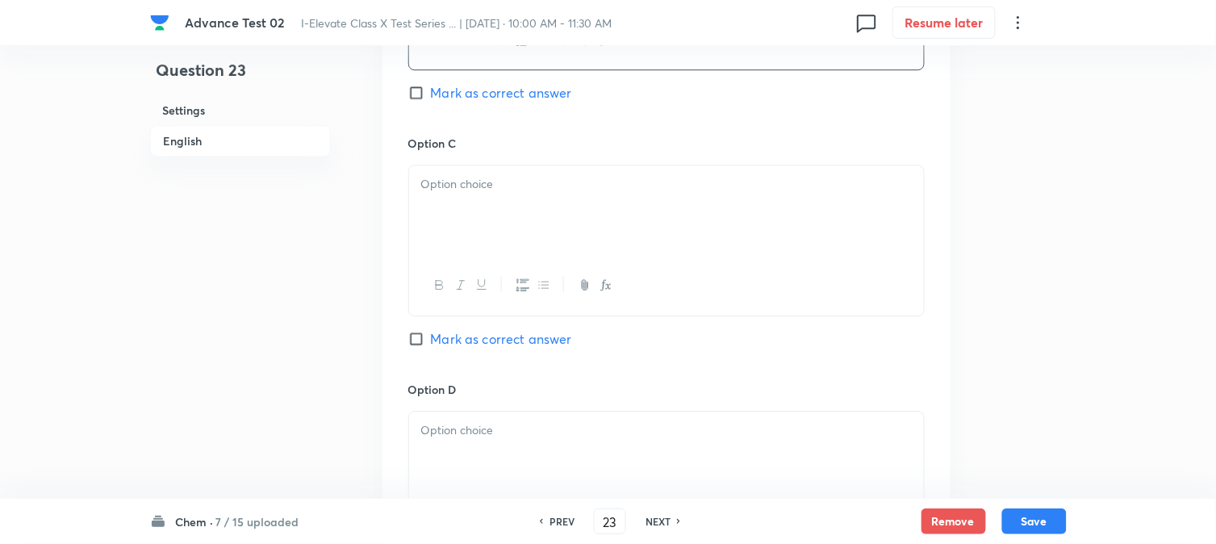
click at [503, 176] on p at bounding box center [666, 184] width 491 height 19
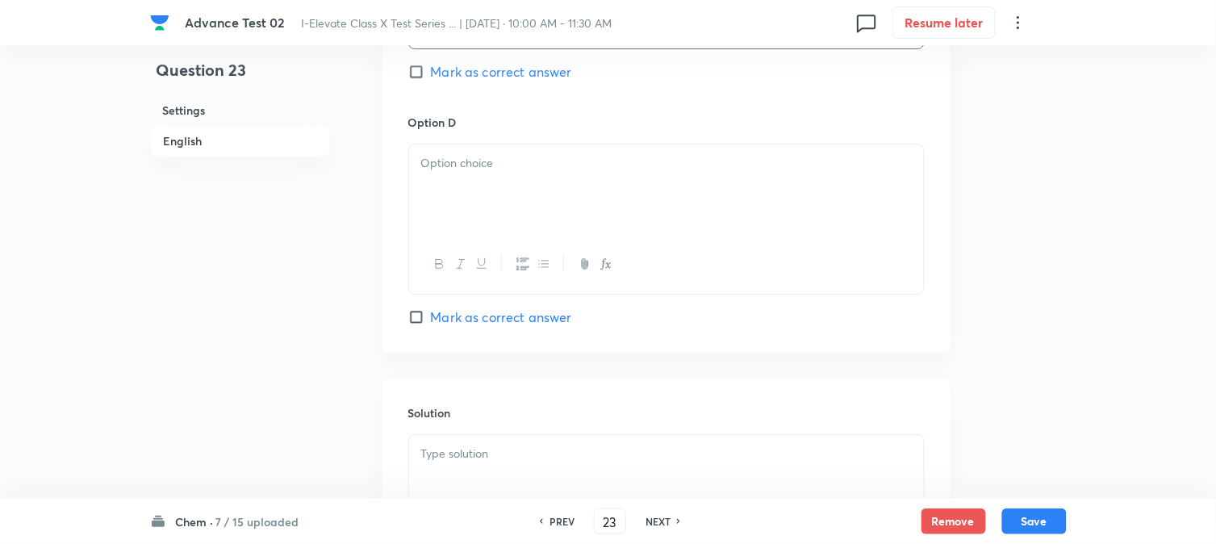
scroll to position [1434, 0]
click at [493, 202] on div at bounding box center [666, 188] width 515 height 90
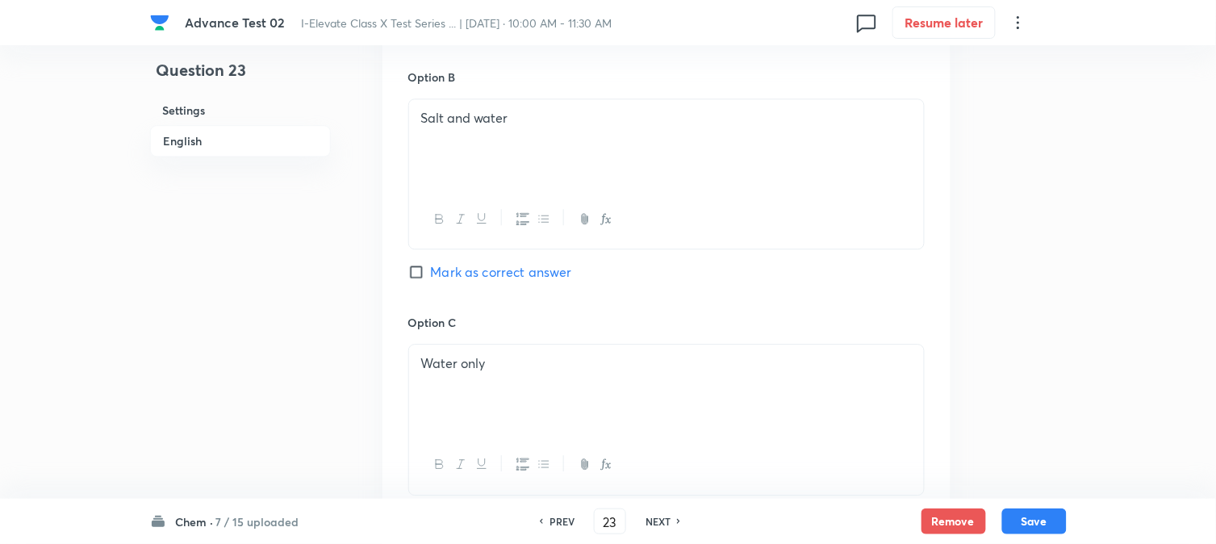
click at [446, 277] on span "Mark as correct answer" at bounding box center [501, 271] width 141 height 19
click at [431, 277] on input "Mark as correct answer" at bounding box center [419, 272] width 23 height 16
checkbox input "true"
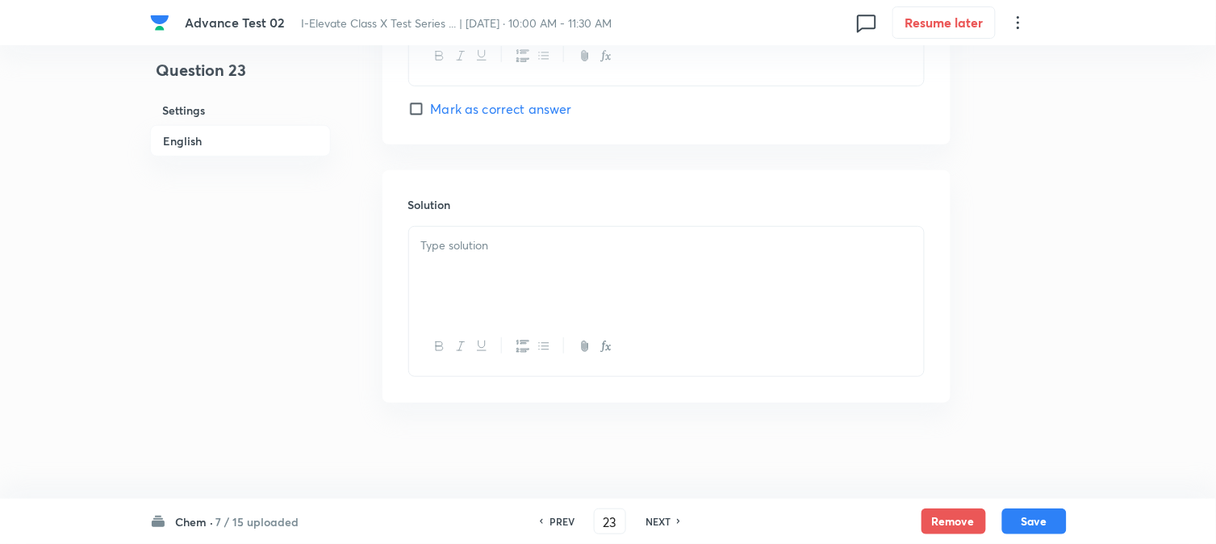
scroll to position [1644, 0]
click at [483, 254] on div at bounding box center [666, 271] width 515 height 90
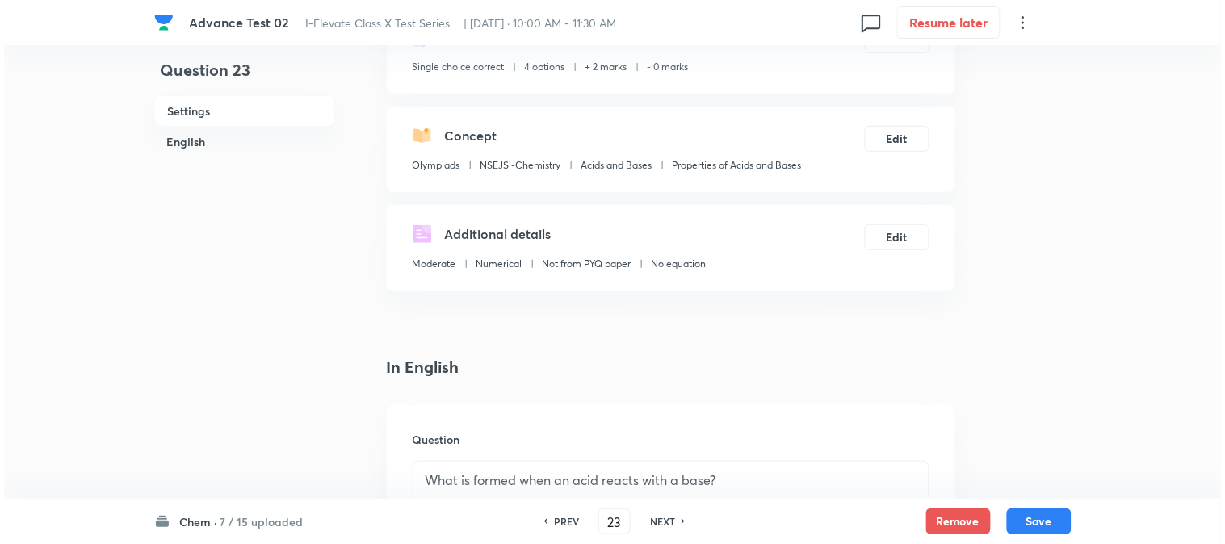
scroll to position [0, 0]
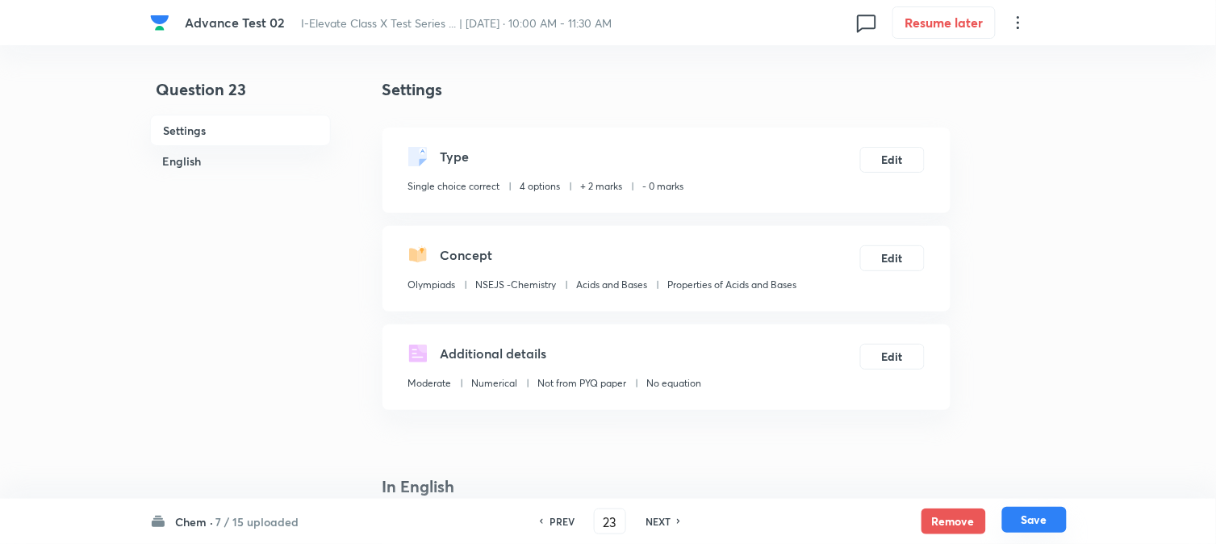
click at [1037, 520] on button "Save" at bounding box center [1035, 520] width 65 height 26
type input "24"
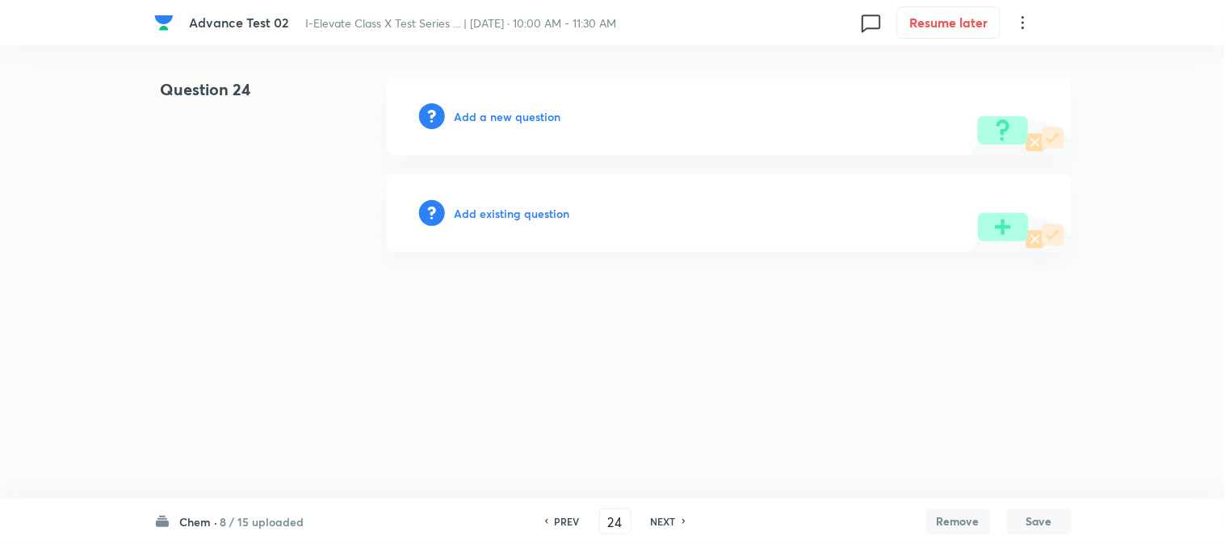
click at [497, 114] on h6 "Add a new question" at bounding box center [507, 116] width 107 height 17
click at [496, 114] on h6 "Choose a question type" at bounding box center [516, 116] width 124 height 17
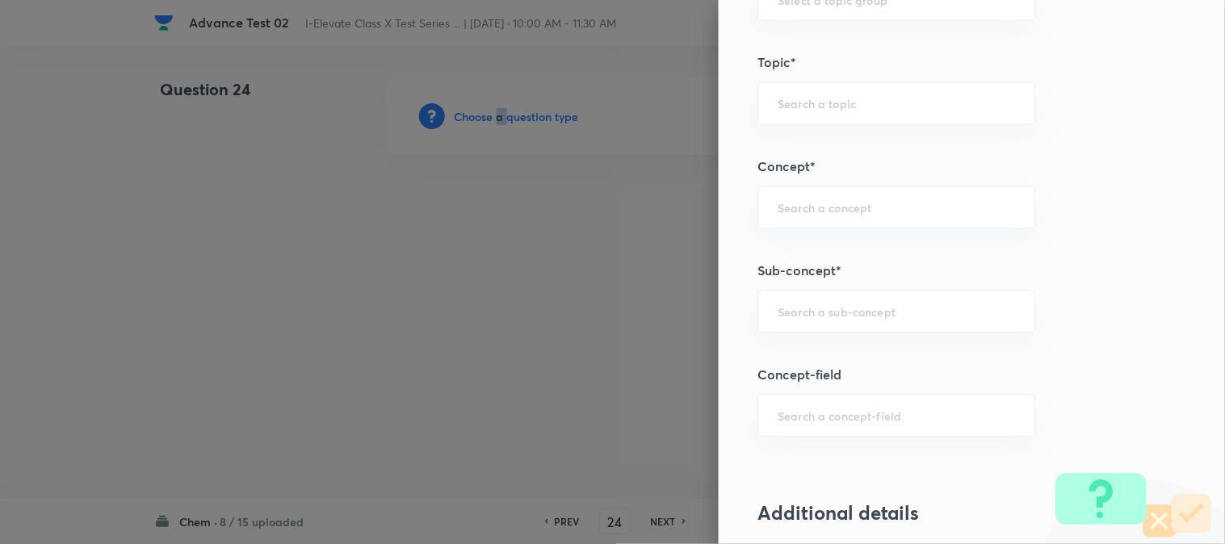
scroll to position [807, 0]
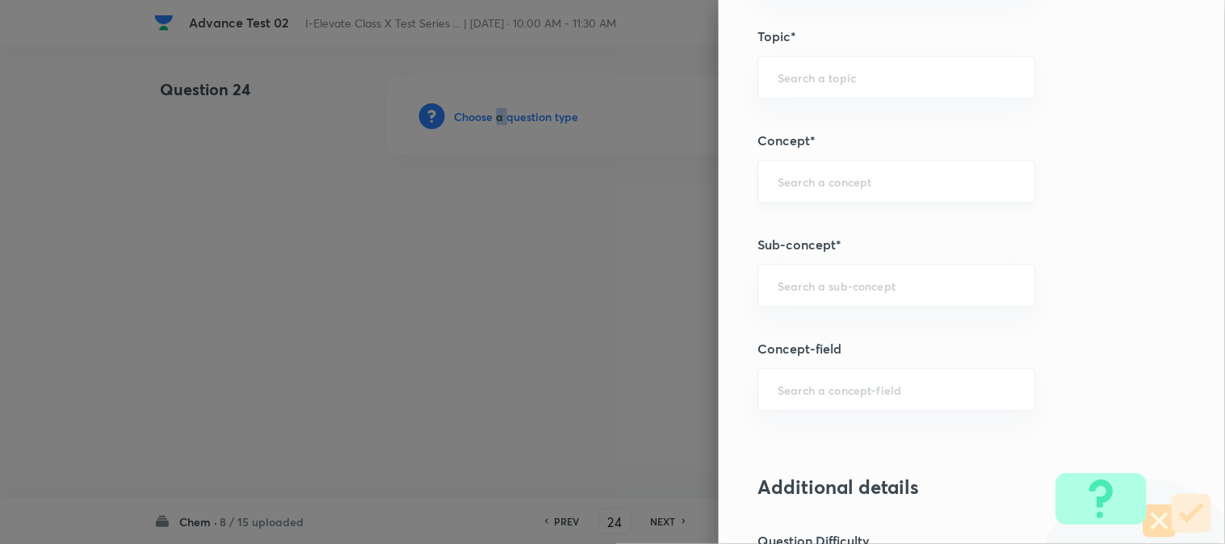
click at [804, 191] on div "​" at bounding box center [896, 181] width 278 height 43
paste input "Acids and Bases"
click at [801, 232] on li "Acids and Bases" at bounding box center [883, 227] width 276 height 29
type input "Acids and Bases"
type input "Olympiads"
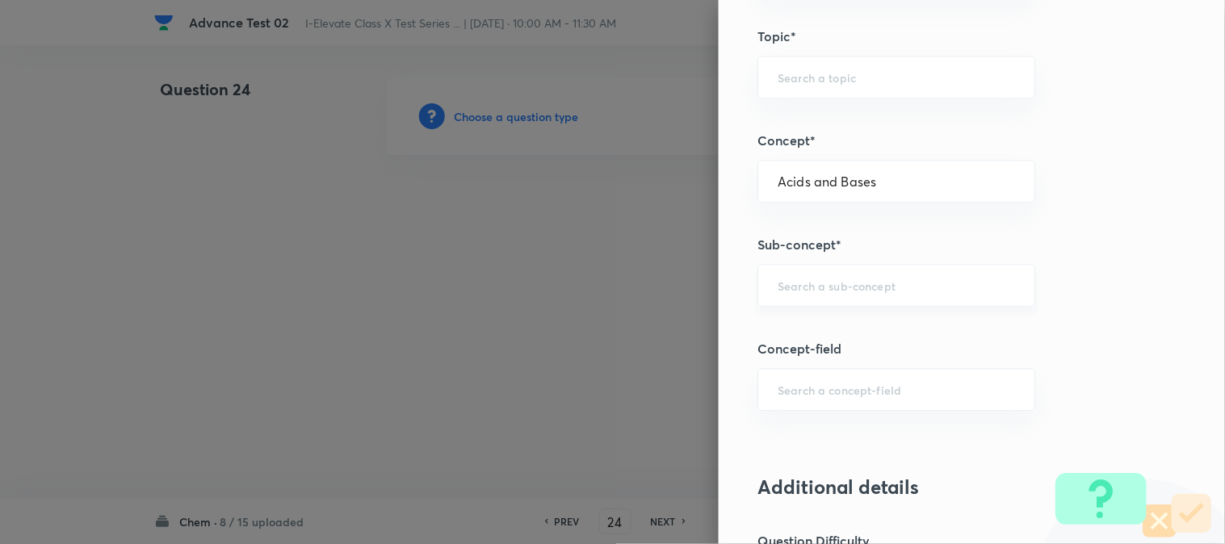
type input "NSEJS -Chemistry"
click at [798, 283] on input "text" at bounding box center [895, 285] width 237 height 15
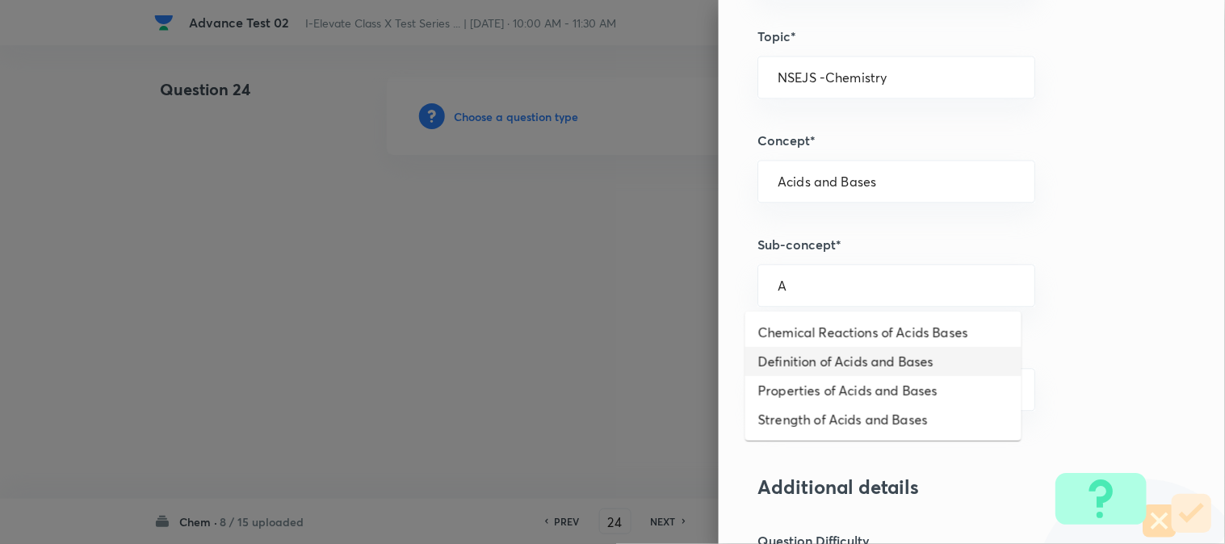
click at [832, 363] on li "Definition of Acids and Bases" at bounding box center [883, 361] width 276 height 29
type input "Definition of Acids and Bases"
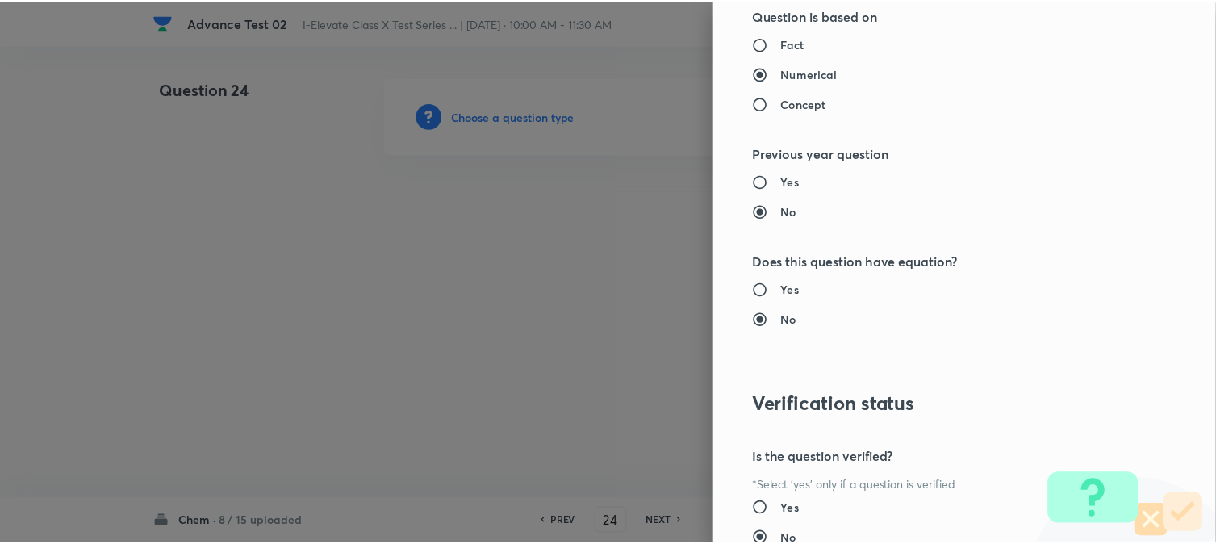
scroll to position [1656, 0]
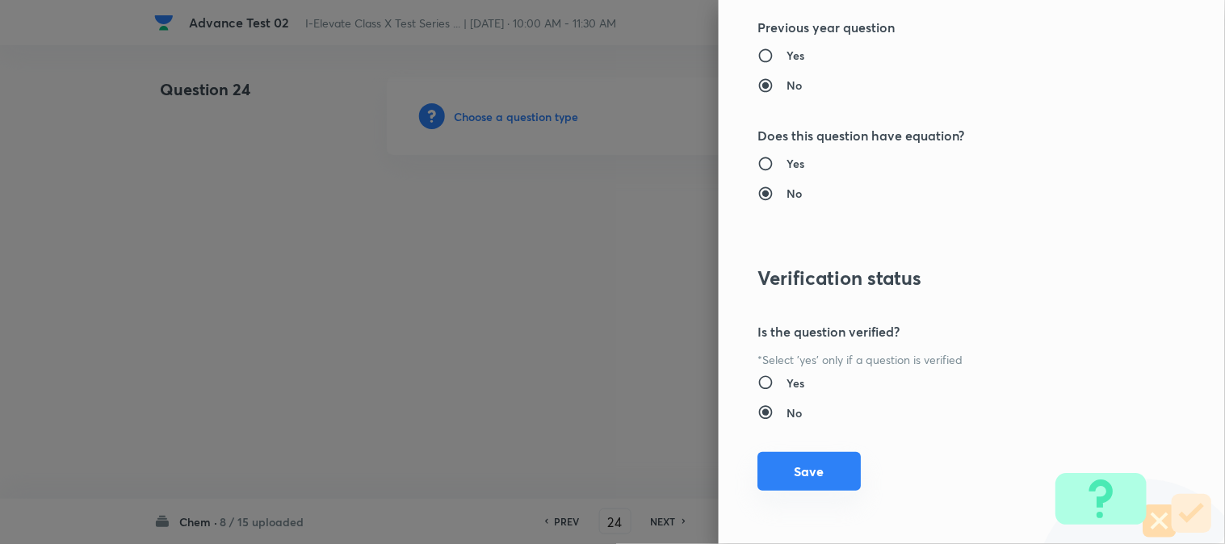
click at [785, 473] on button "Save" at bounding box center [808, 471] width 103 height 39
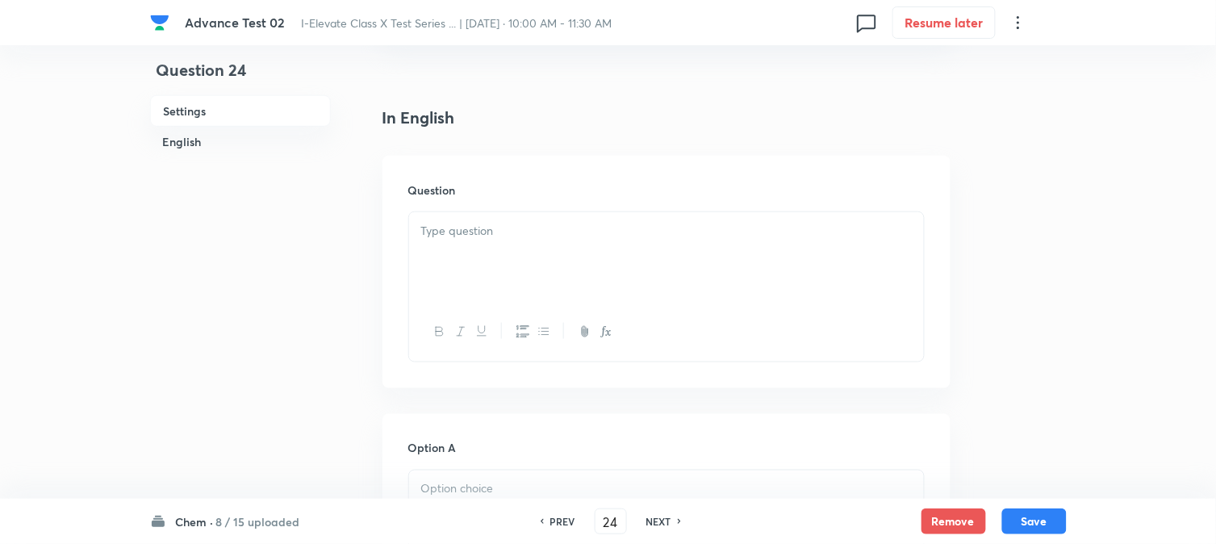
scroll to position [448, 0]
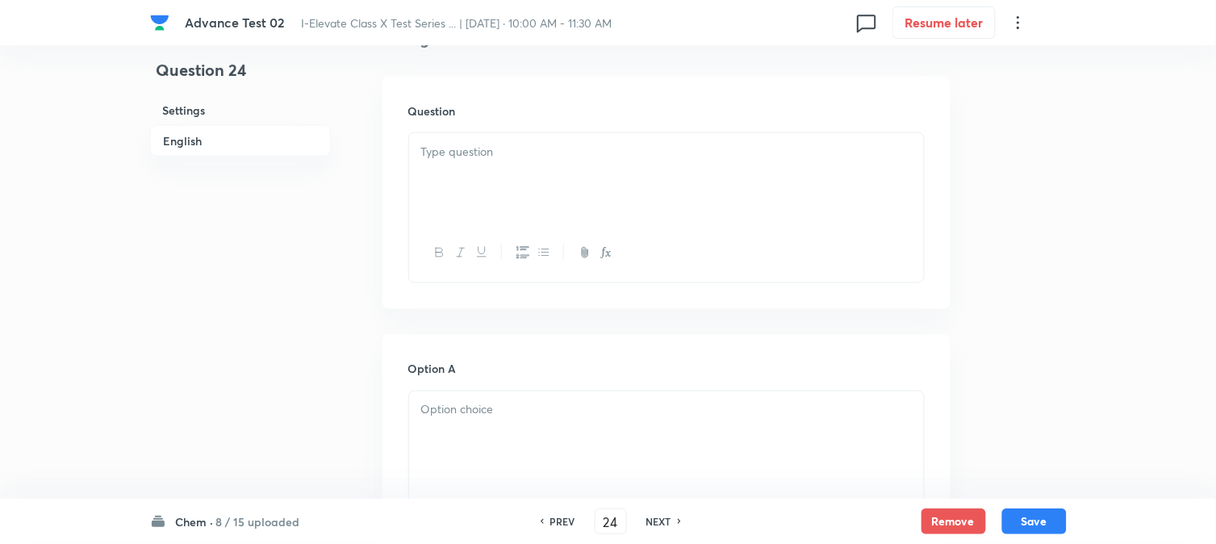
click at [510, 226] on div at bounding box center [666, 253] width 515 height 59
click at [551, 182] on div at bounding box center [666, 178] width 515 height 90
click at [495, 160] on div at bounding box center [666, 168] width 515 height 90
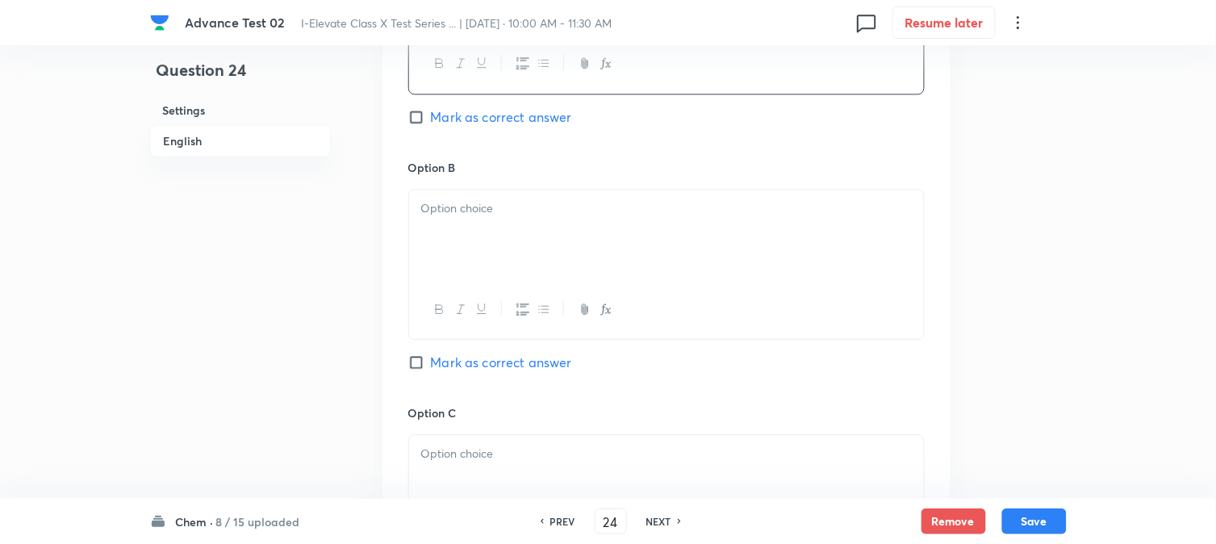
scroll to position [897, 0]
click at [493, 208] on p at bounding box center [666, 208] width 491 height 19
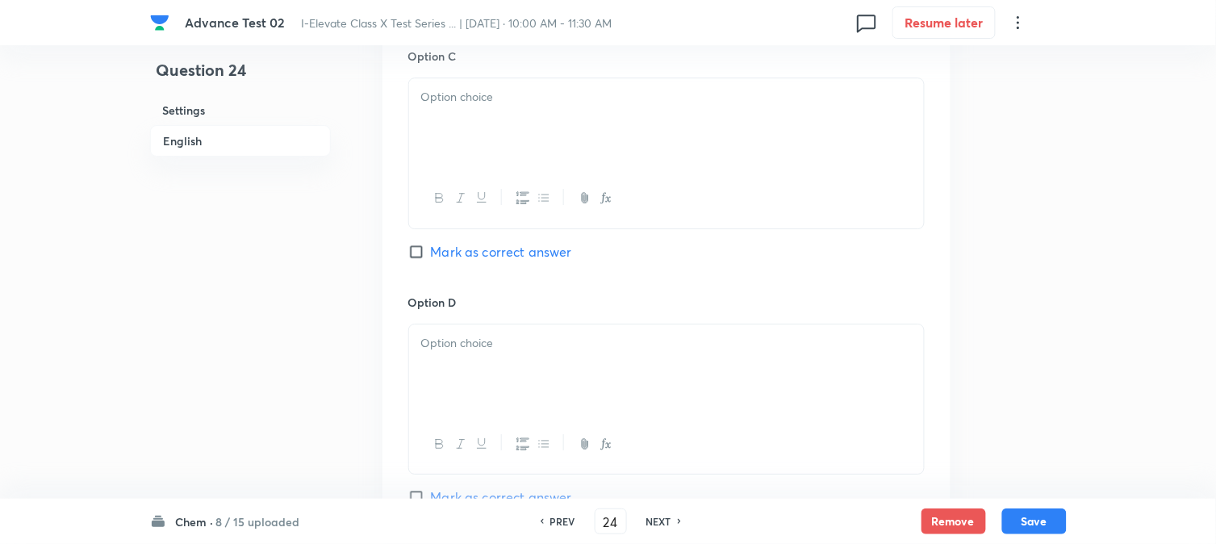
scroll to position [1255, 0]
click at [502, 136] on div at bounding box center [666, 121] width 515 height 90
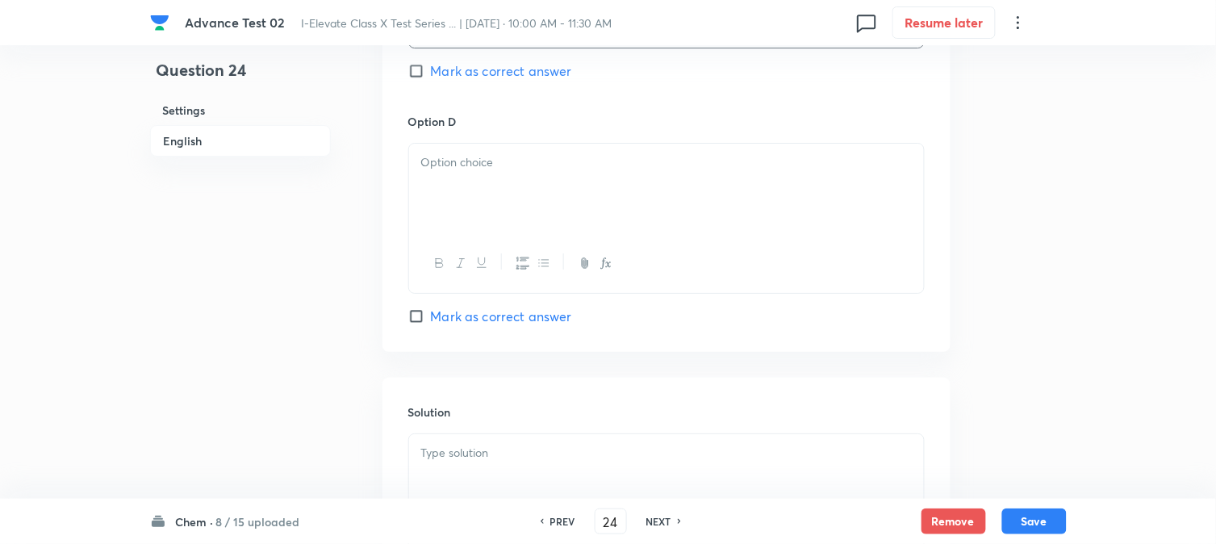
scroll to position [1434, 0]
click at [471, 210] on div at bounding box center [666, 188] width 515 height 90
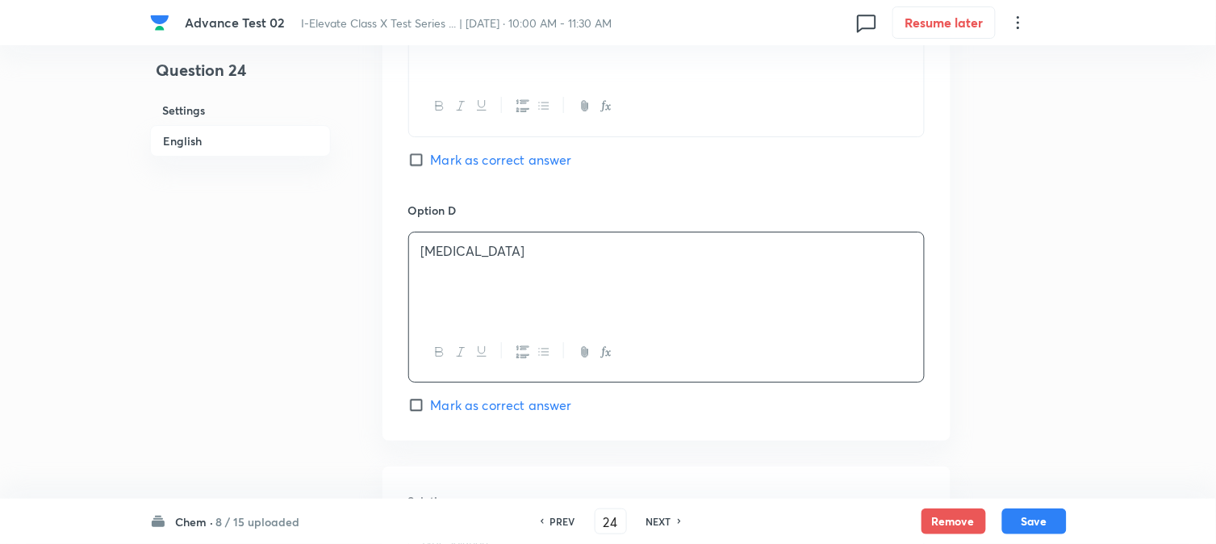
click at [452, 161] on span "Mark as correct answer" at bounding box center [501, 159] width 141 height 19
click at [431, 161] on input "Mark as correct answer" at bounding box center [419, 160] width 23 height 16
checkbox input "true"
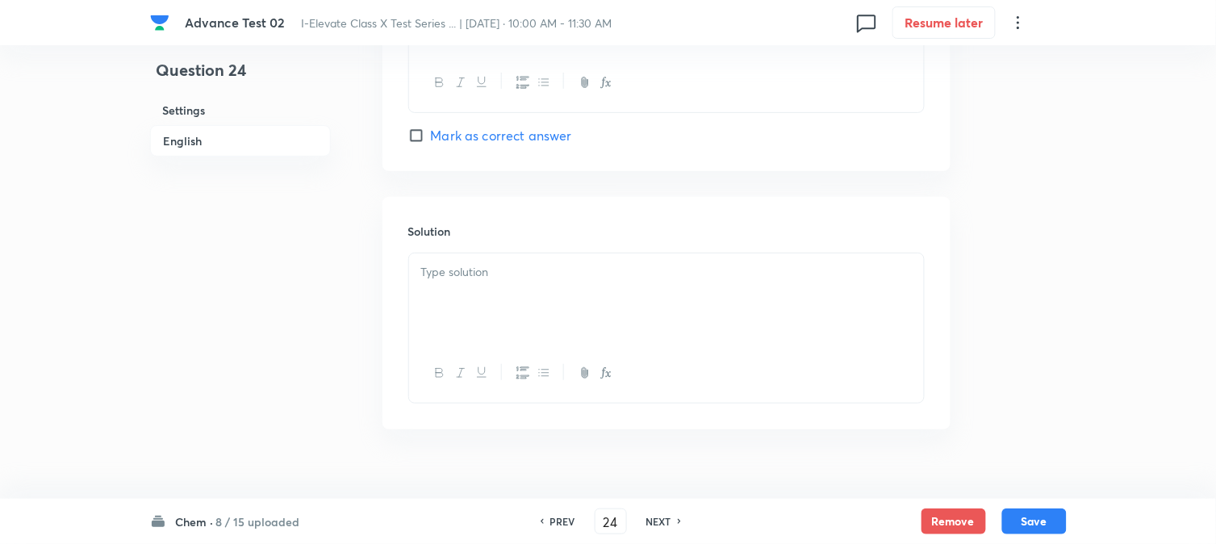
scroll to position [1644, 0]
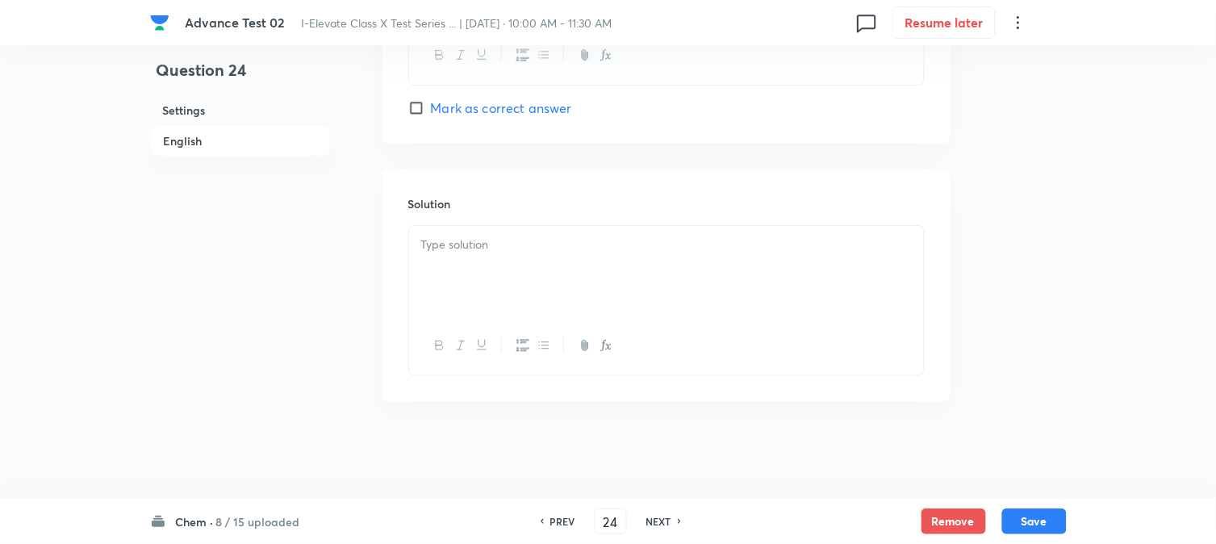
click at [517, 250] on p at bounding box center [666, 245] width 491 height 19
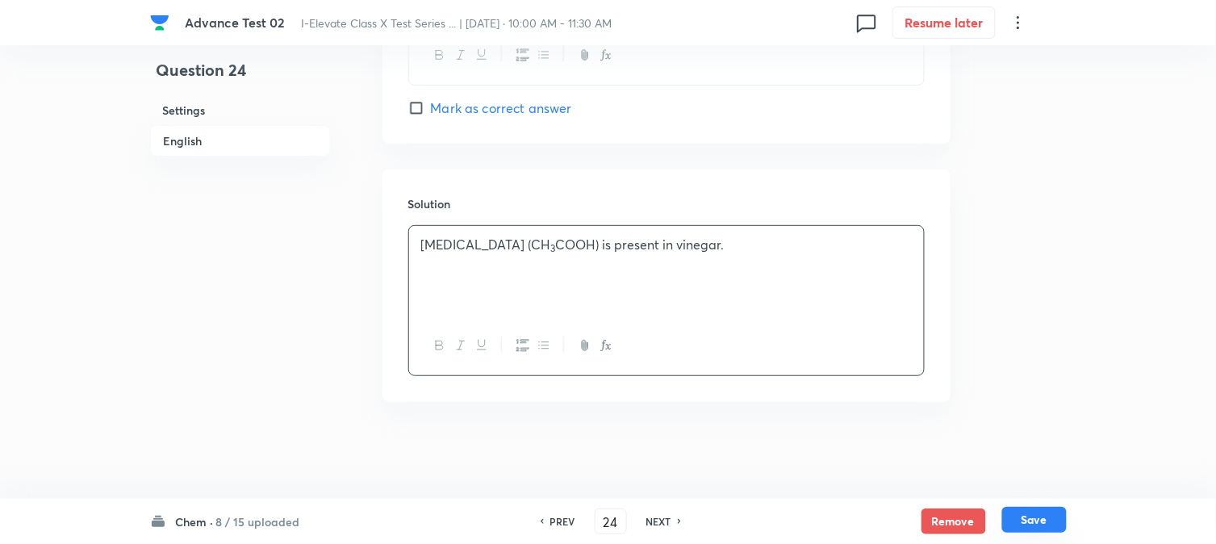
click at [1017, 513] on button "Save" at bounding box center [1035, 520] width 65 height 26
type input "25"
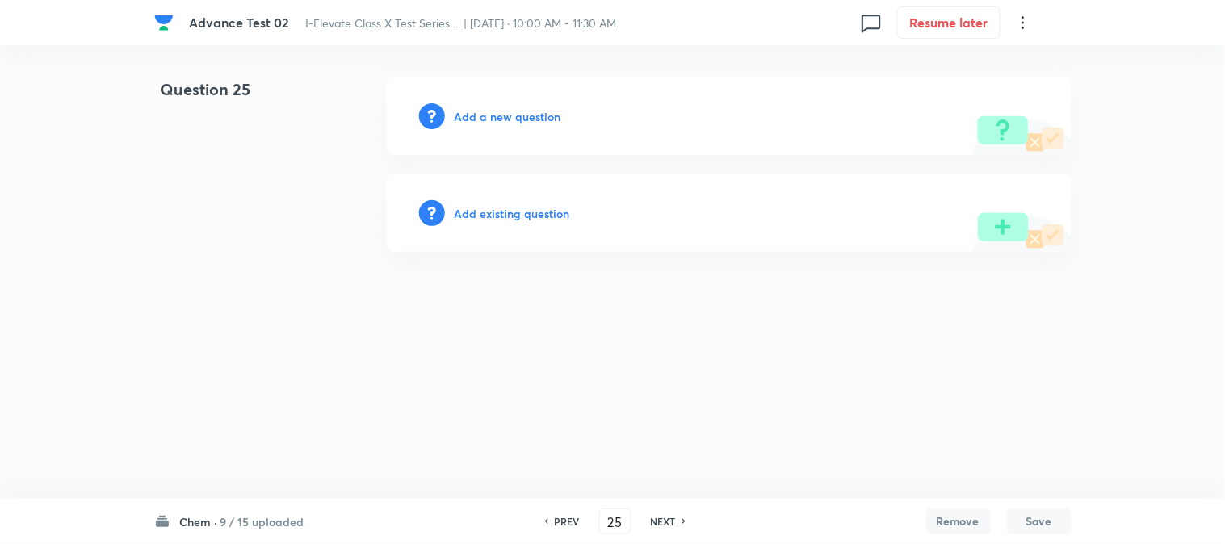
click at [513, 115] on h6 "Add a new question" at bounding box center [507, 116] width 107 height 17
click at [513, 114] on h6 "Choose a question type" at bounding box center [516, 116] width 124 height 17
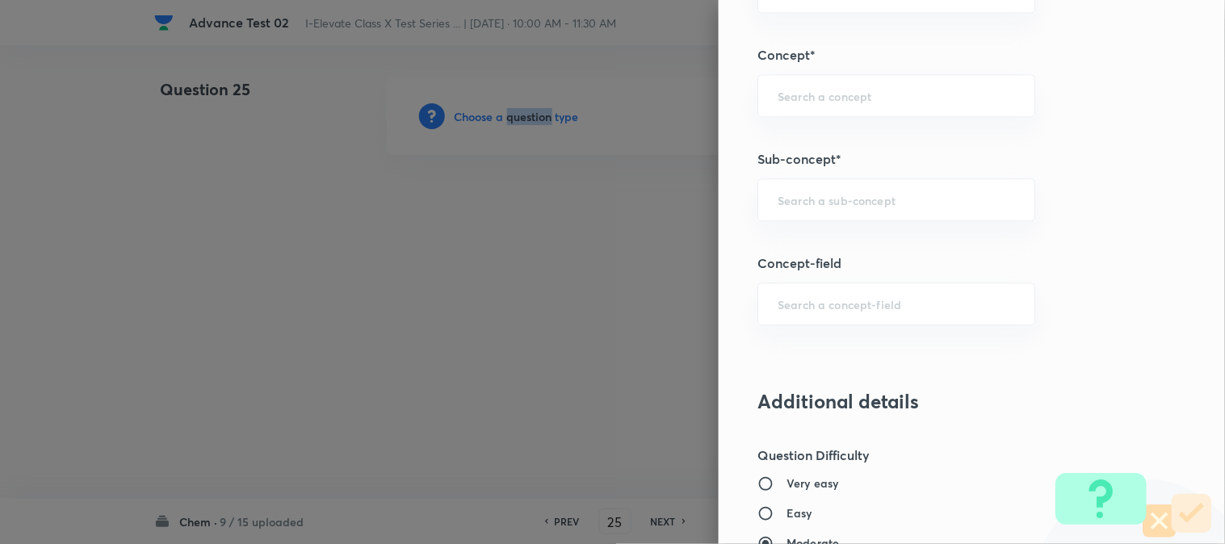
scroll to position [897, 0]
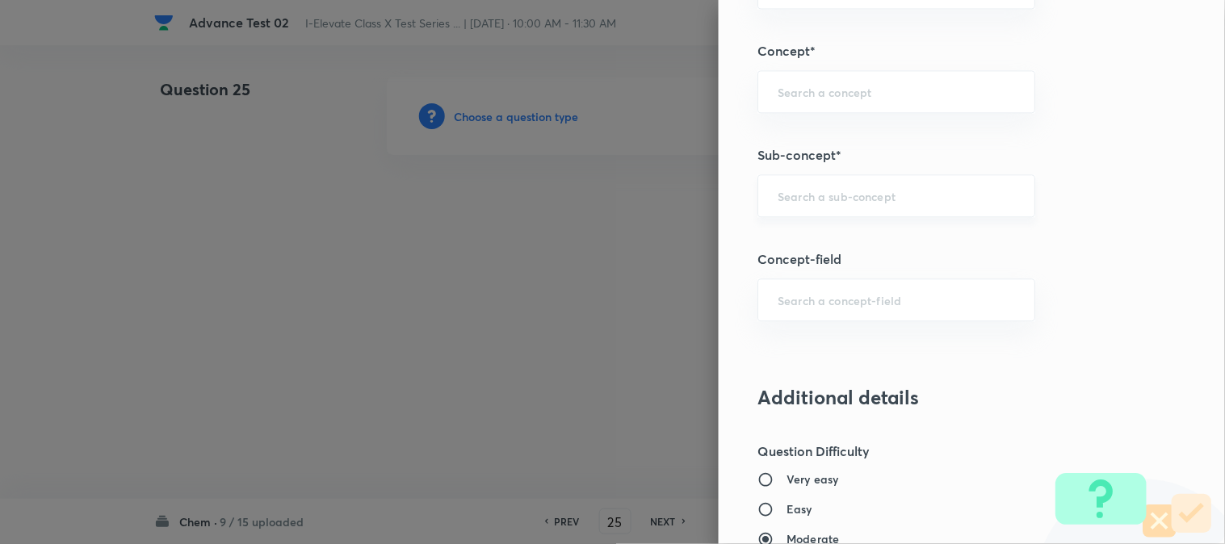
click at [801, 197] on input "text" at bounding box center [895, 195] width 237 height 15
paste input "Displacement Reaction"
click at [808, 245] on li "Displacement Reaction" at bounding box center [883, 242] width 276 height 29
type input "Displacement Reaction"
type input "Olympiads"
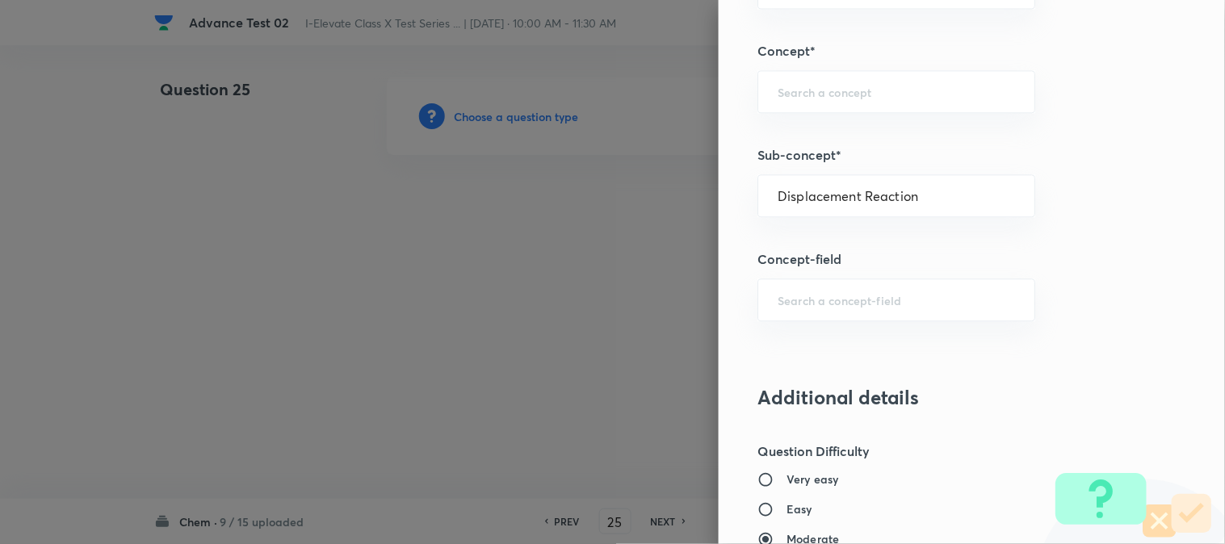
type input "NSEJS -Chemistry"
type input "Chemical Reactions and Equations"
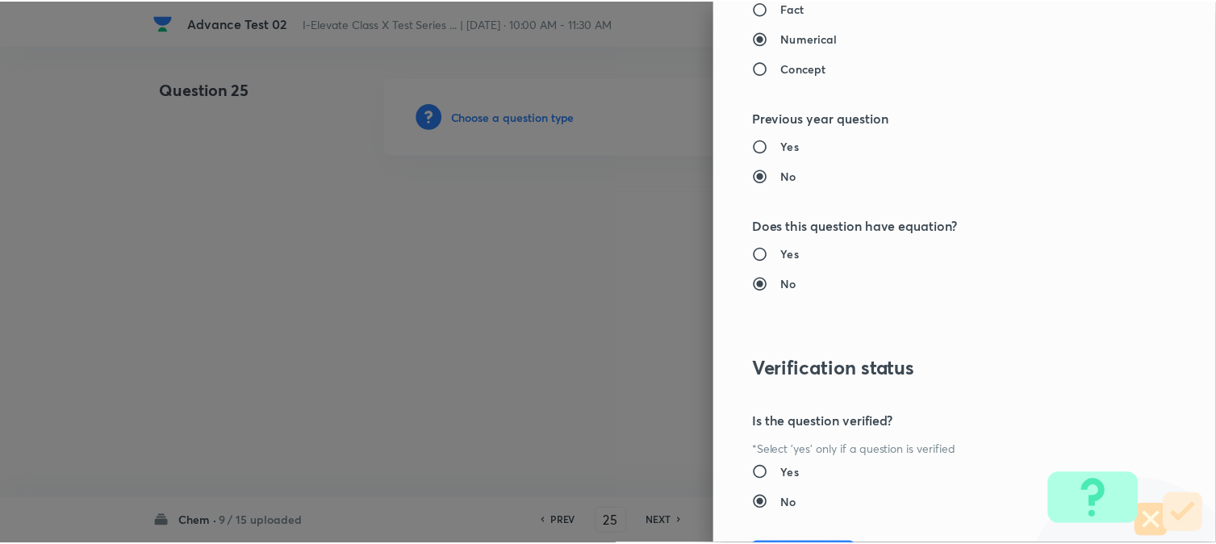
scroll to position [1656, 0]
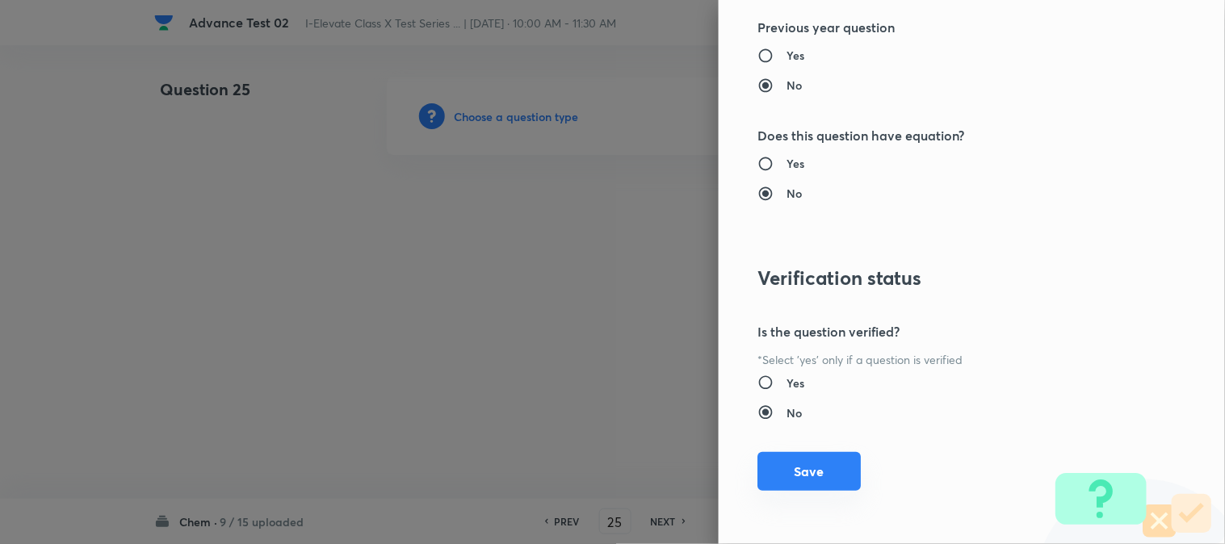
click at [801, 465] on button "Save" at bounding box center [808, 471] width 103 height 39
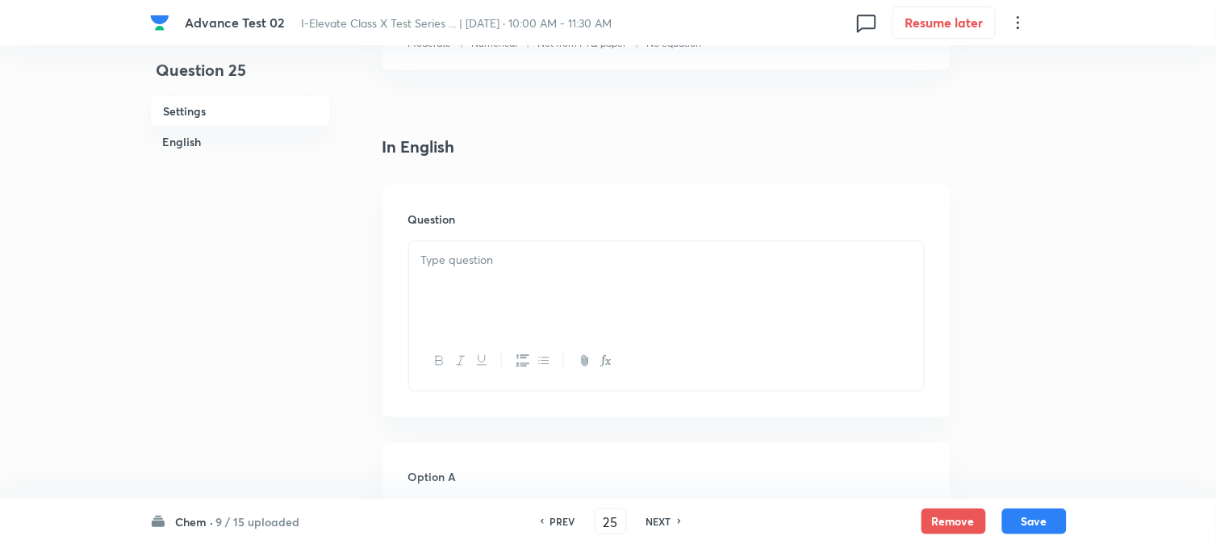
scroll to position [358, 0]
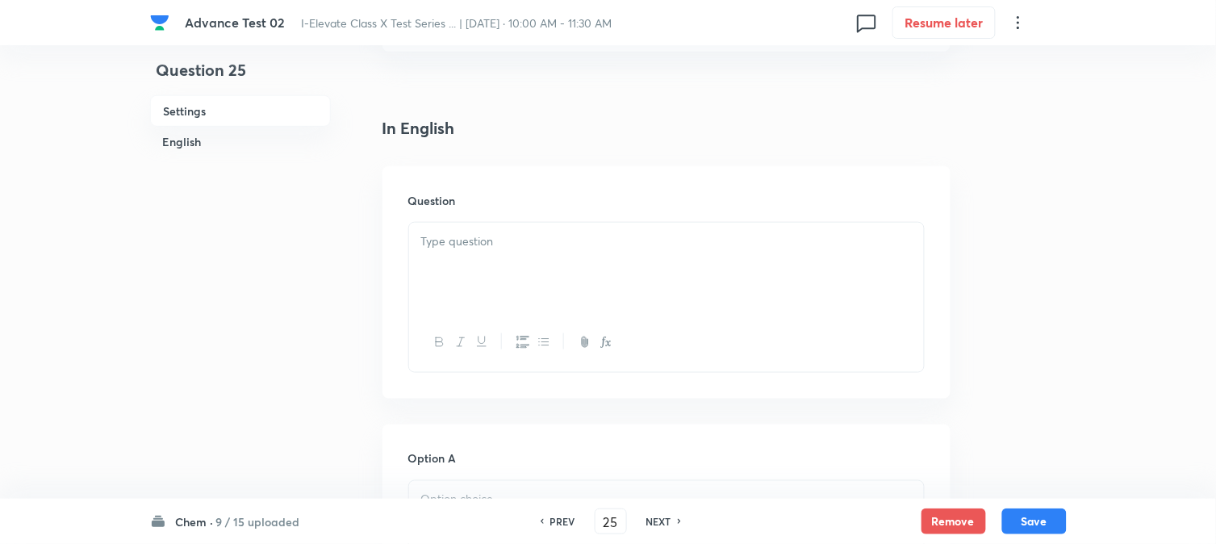
click at [522, 245] on p at bounding box center [666, 241] width 491 height 19
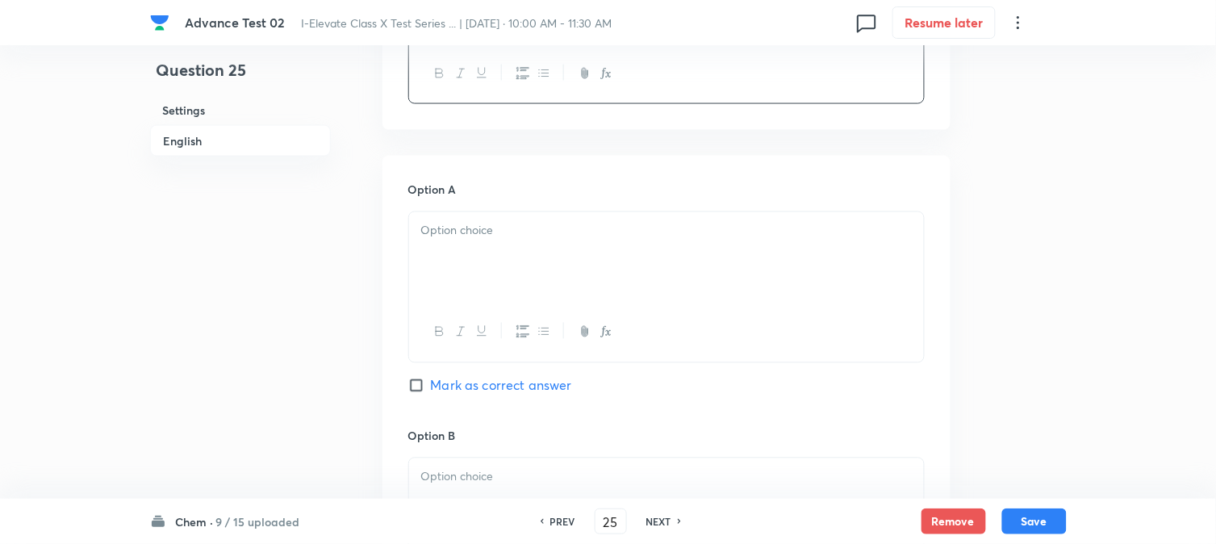
click at [507, 296] on div at bounding box center [666, 257] width 515 height 90
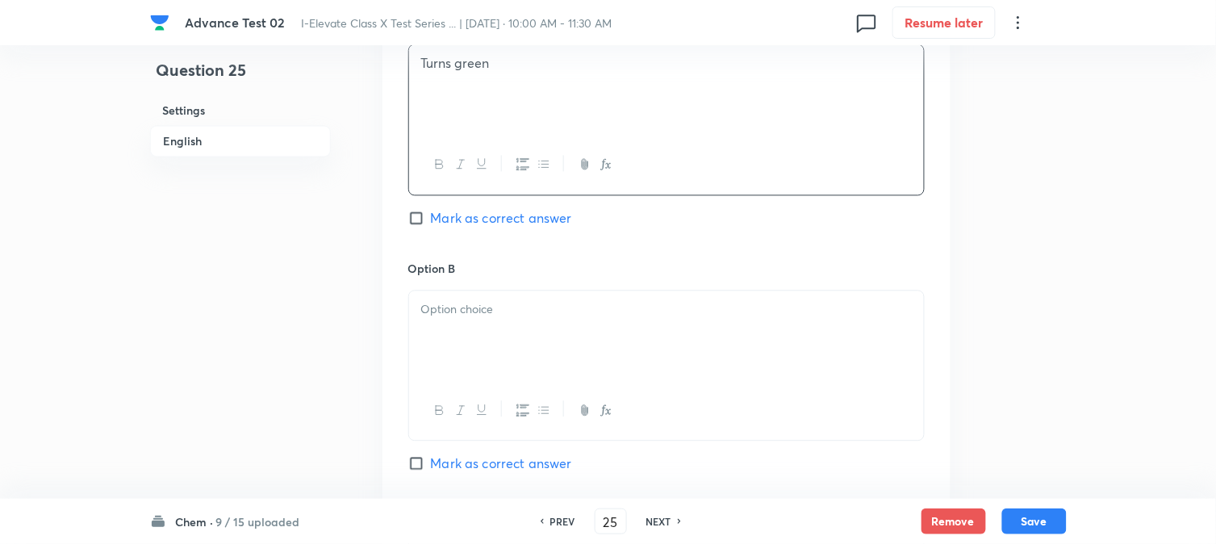
scroll to position [897, 0]
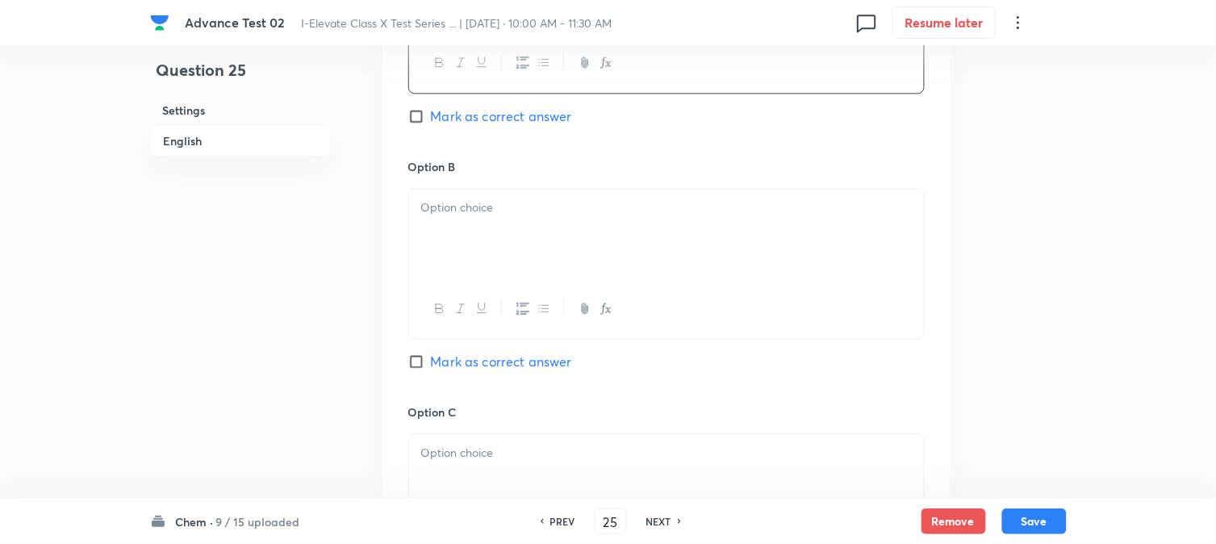
click at [511, 248] on div at bounding box center [666, 234] width 515 height 90
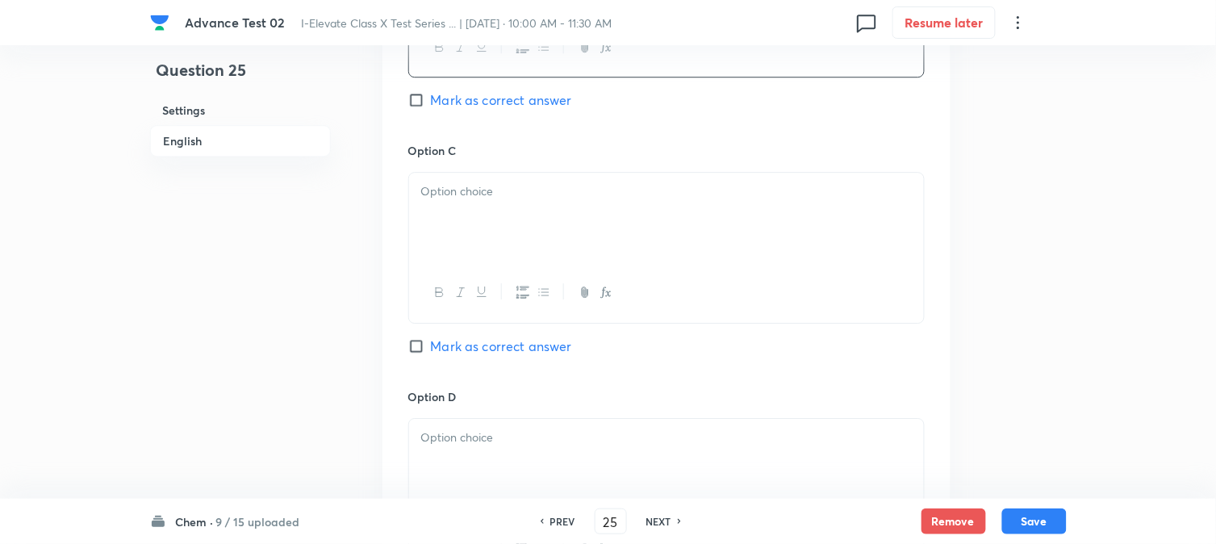
scroll to position [1166, 0]
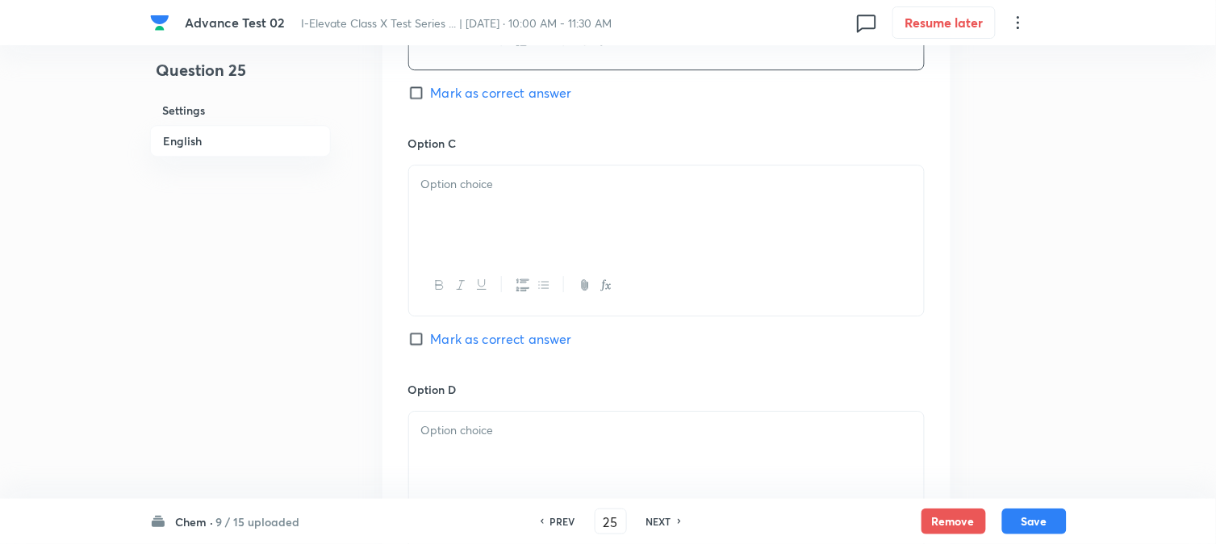
click at [520, 200] on div at bounding box center [666, 210] width 515 height 90
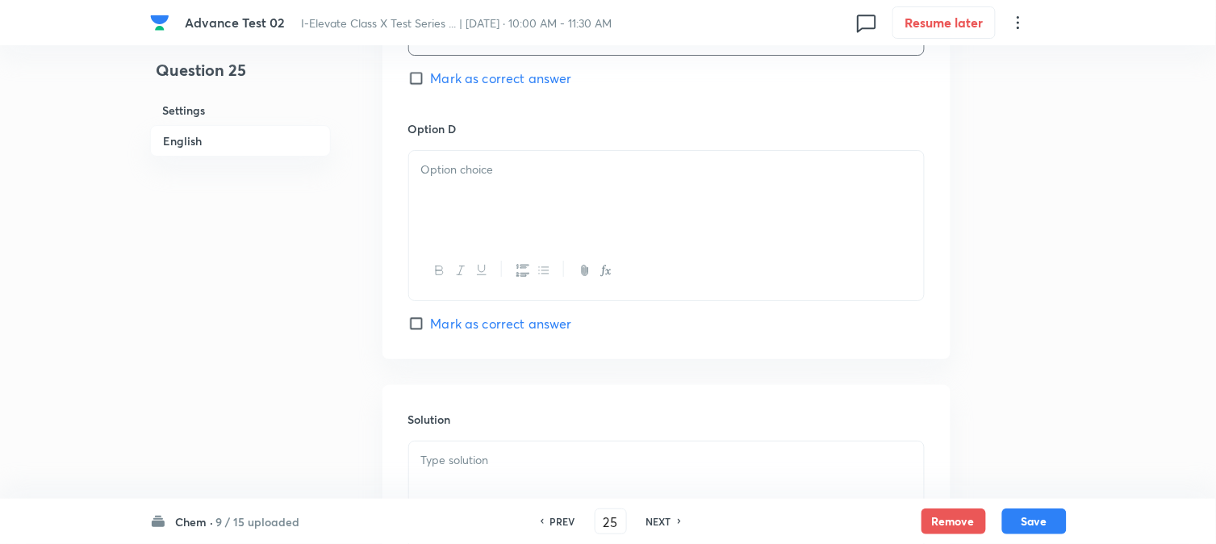
scroll to position [1434, 0]
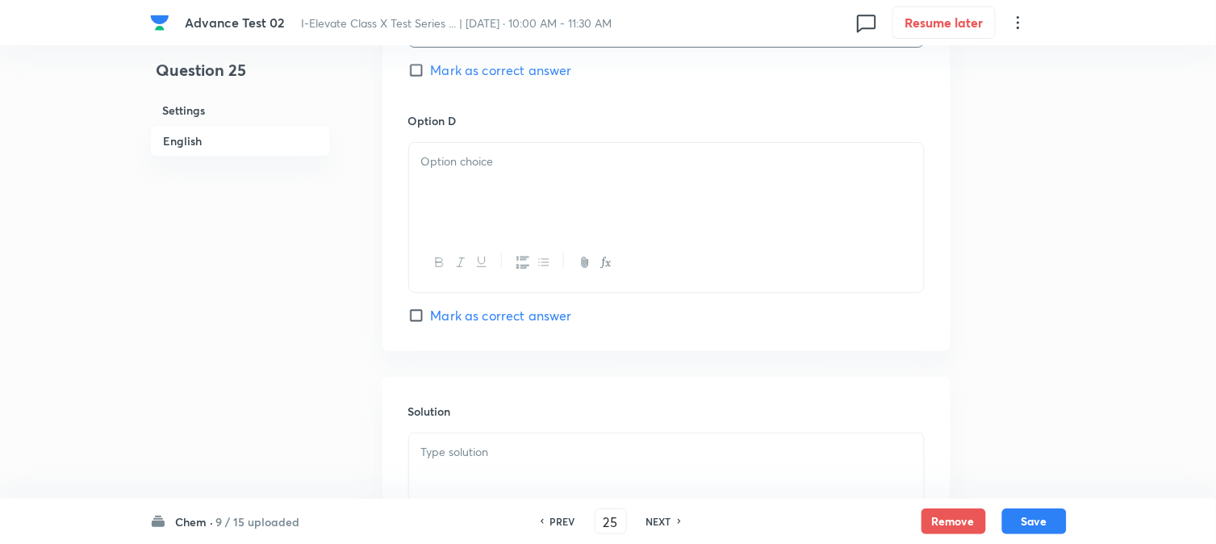
click at [494, 206] on div at bounding box center [666, 188] width 515 height 90
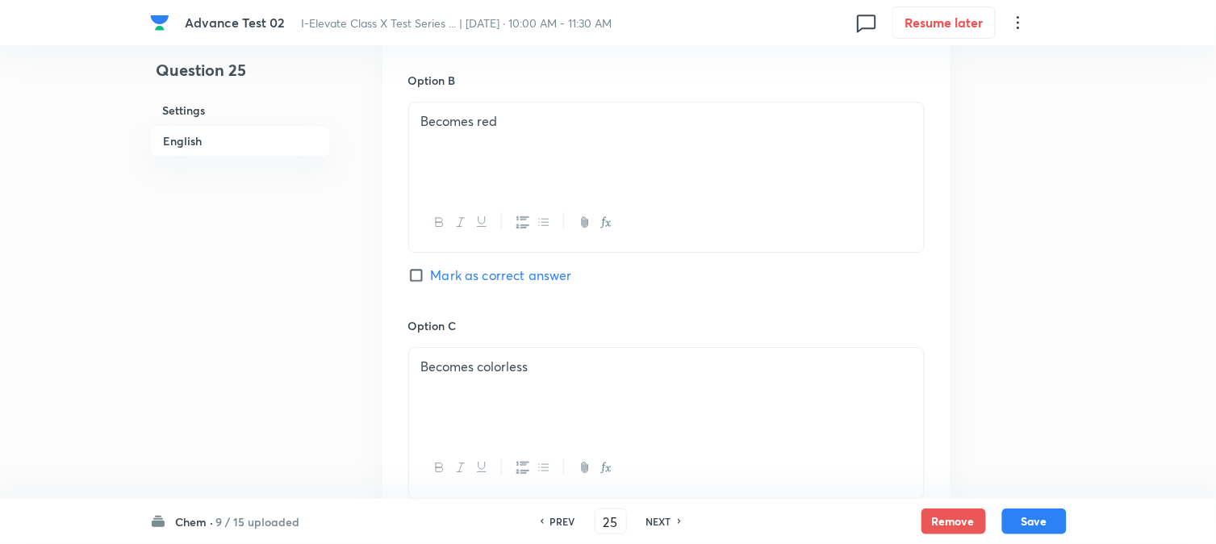
scroll to position [807, 0]
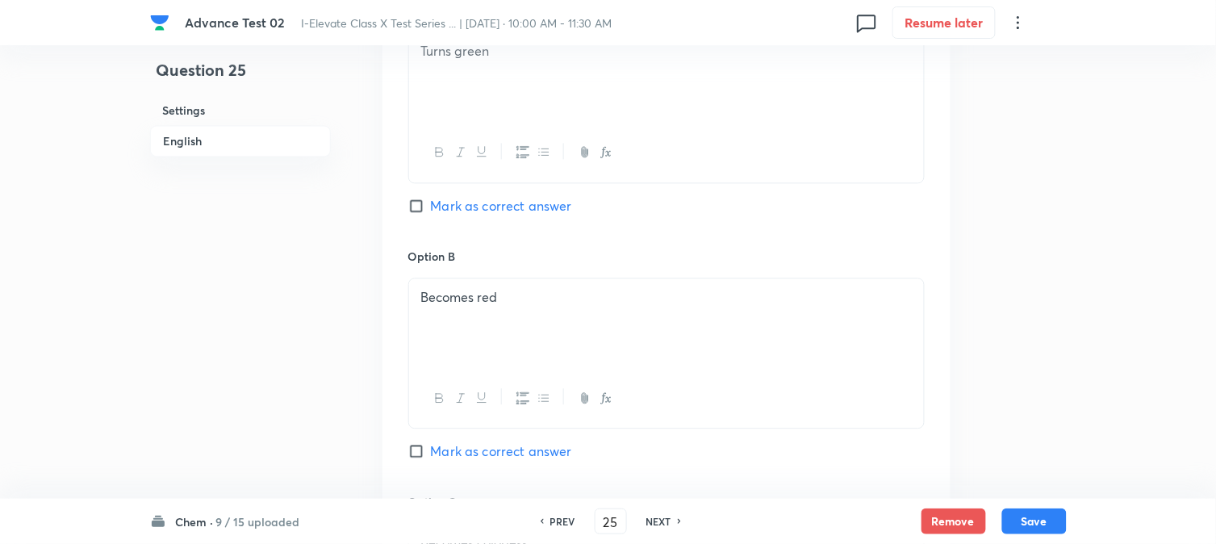
click at [448, 210] on span "Mark as correct answer" at bounding box center [501, 205] width 141 height 19
click at [431, 210] on input "Mark as correct answer" at bounding box center [419, 206] width 23 height 16
checkbox input "true"
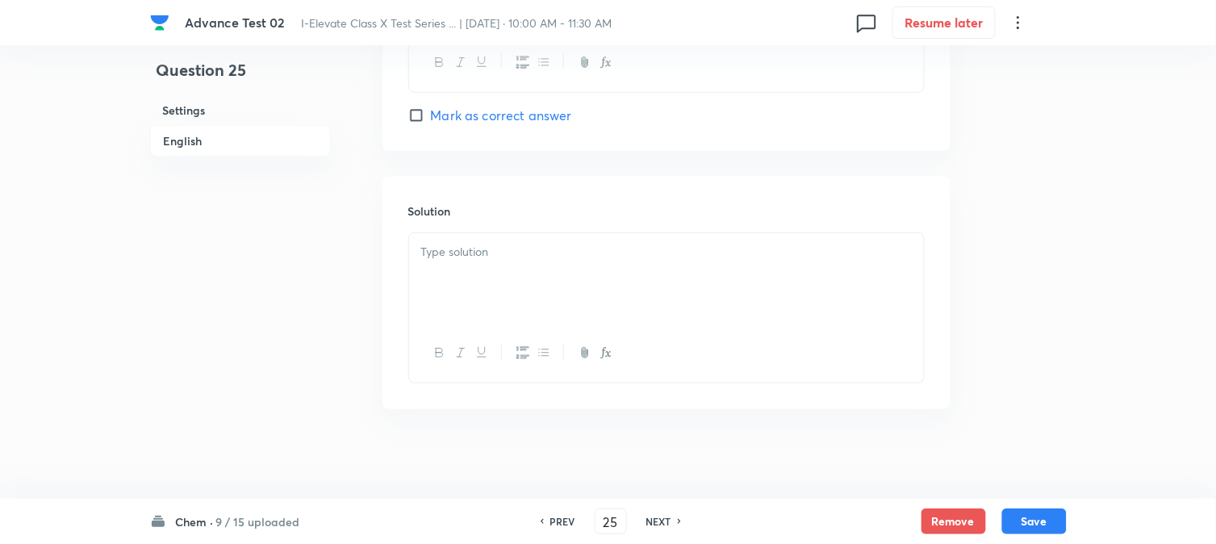
scroll to position [1644, 0]
click at [507, 264] on div at bounding box center [666, 271] width 515 height 90
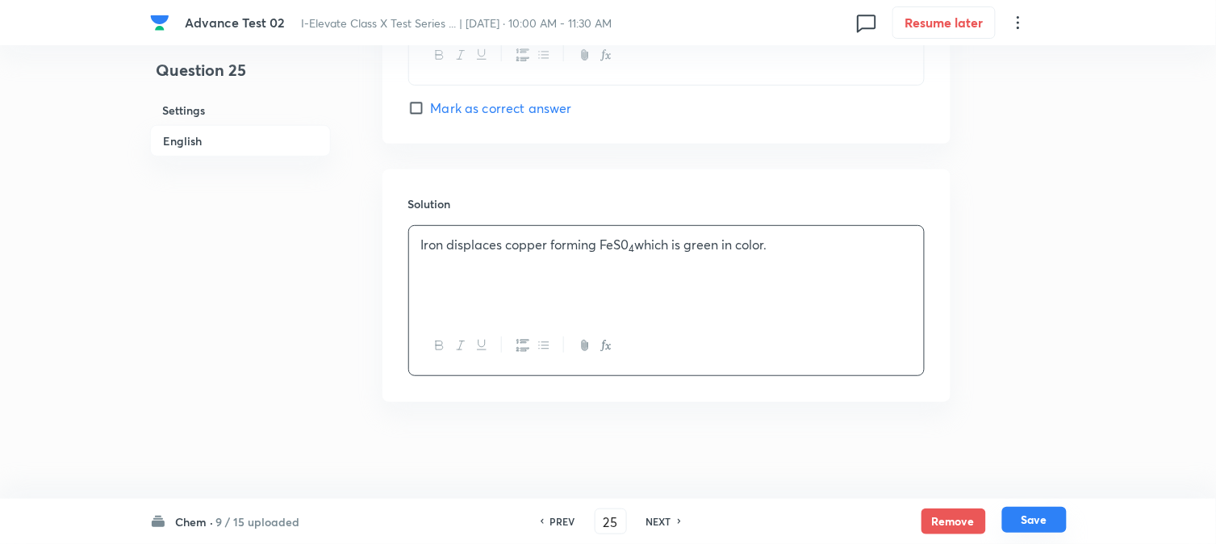
click at [1029, 517] on button "Save" at bounding box center [1035, 520] width 65 height 26
type input "26"
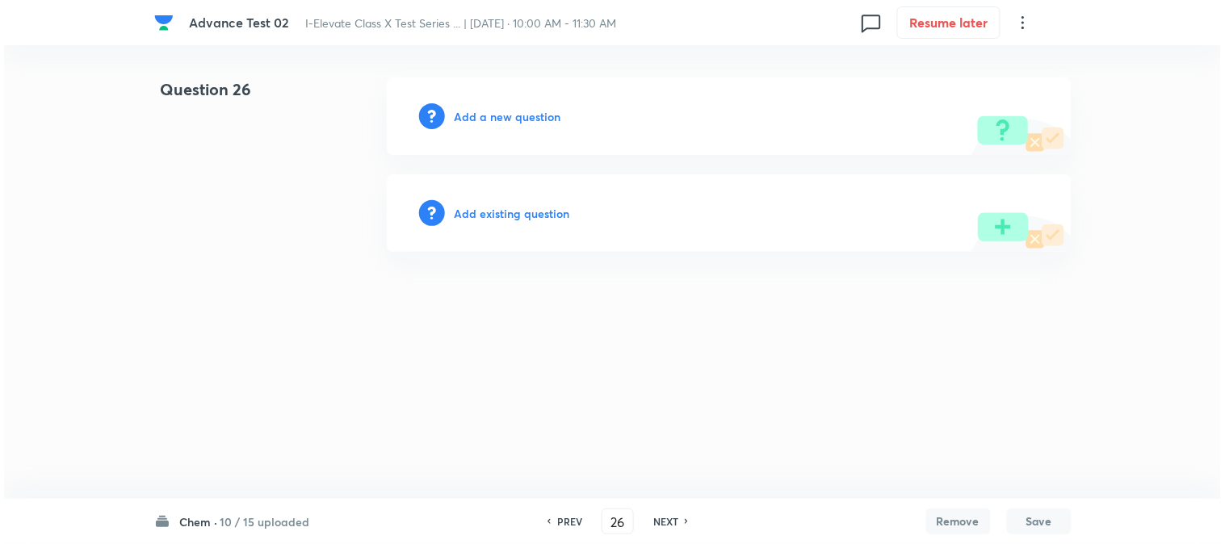
scroll to position [0, 0]
click at [485, 119] on h6 "Add a new question" at bounding box center [507, 116] width 107 height 17
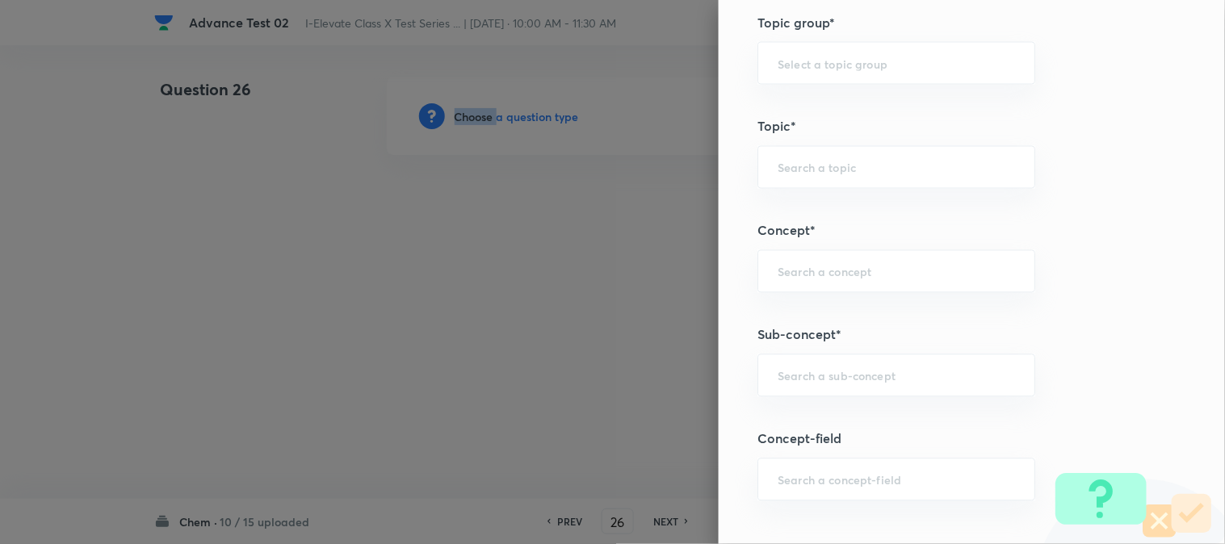
scroll to position [897, 0]
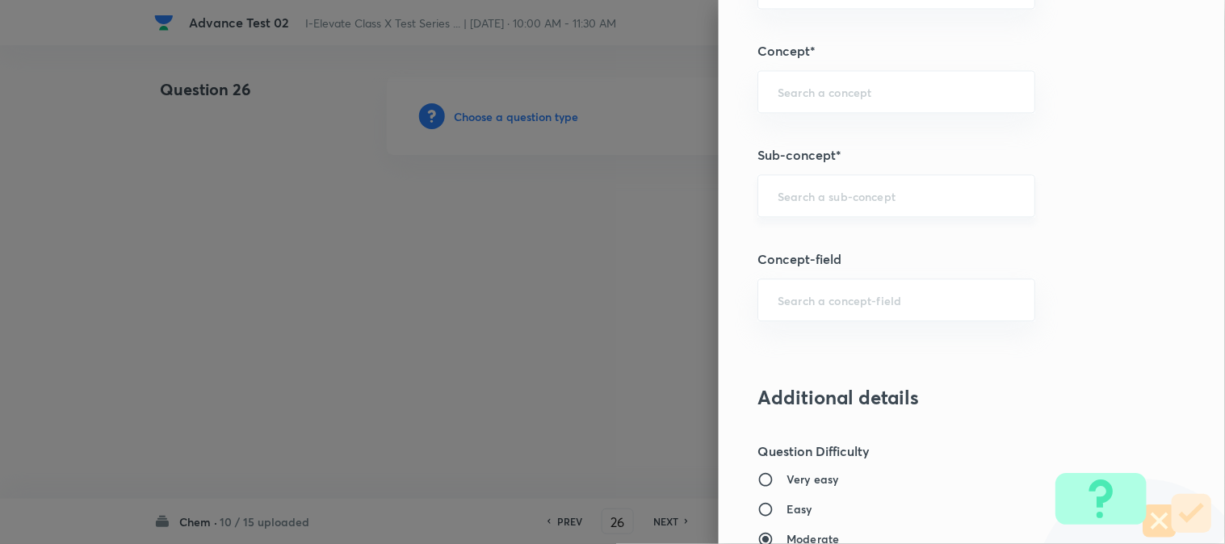
click at [799, 203] on input "text" at bounding box center [895, 195] width 237 height 15
click at [832, 102] on div "​" at bounding box center [896, 91] width 278 height 43
paste input "Acids and Bases"
click at [810, 145] on li "Acids and Bases" at bounding box center [883, 138] width 276 height 29
type input "Acids and Bases"
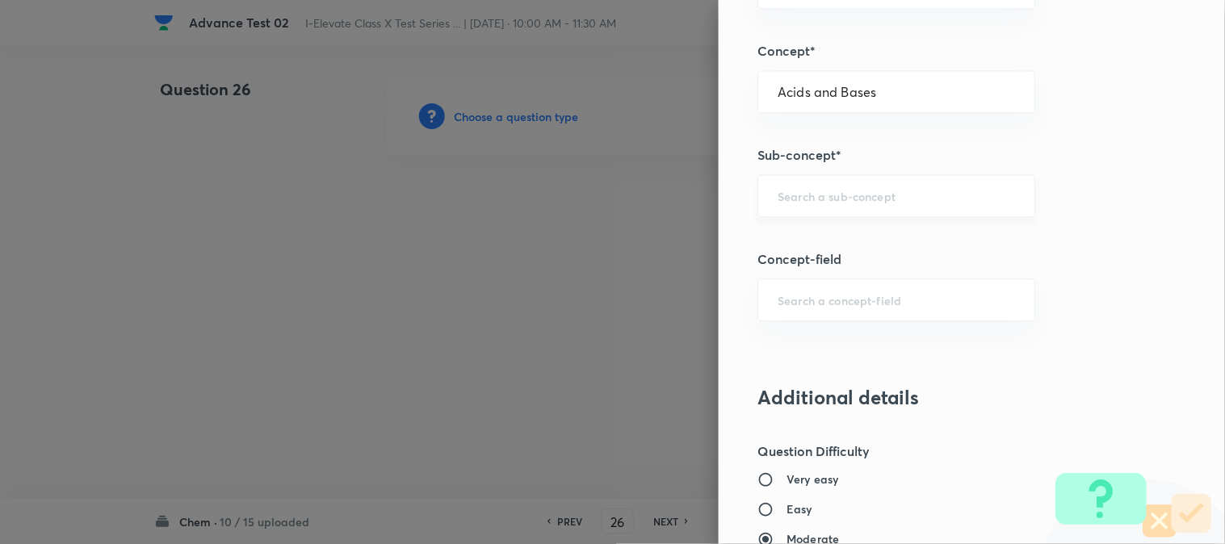
type input "Olympiads"
type input "NSEJS -Chemistry"
click at [801, 200] on input "text" at bounding box center [895, 195] width 237 height 15
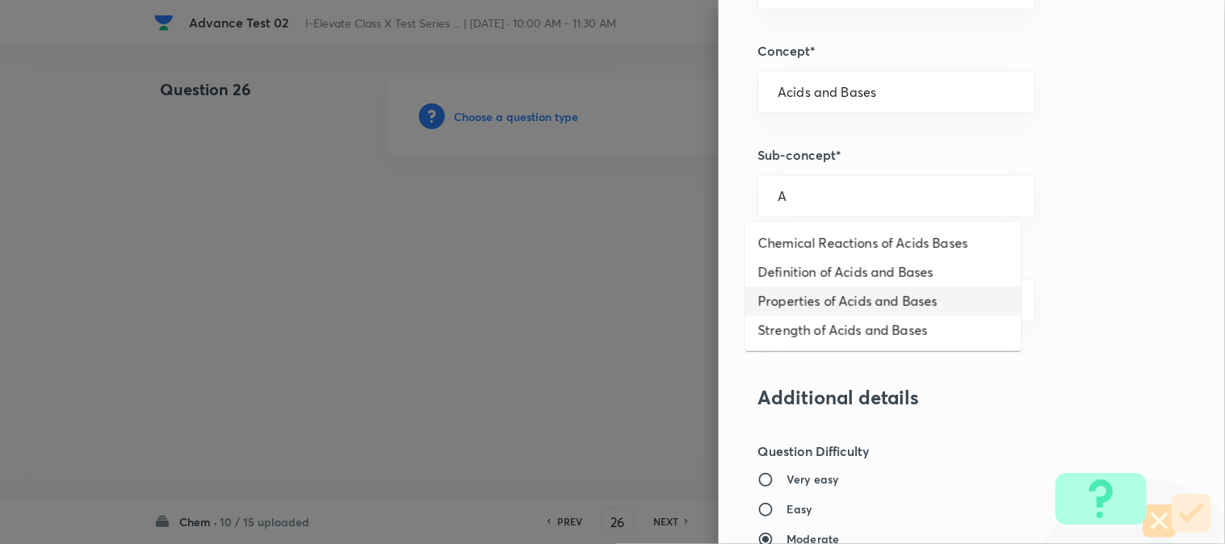
click at [836, 295] on li "Properties of Acids and Bases" at bounding box center [883, 301] width 276 height 29
type input "Properties of Acids and Bases"
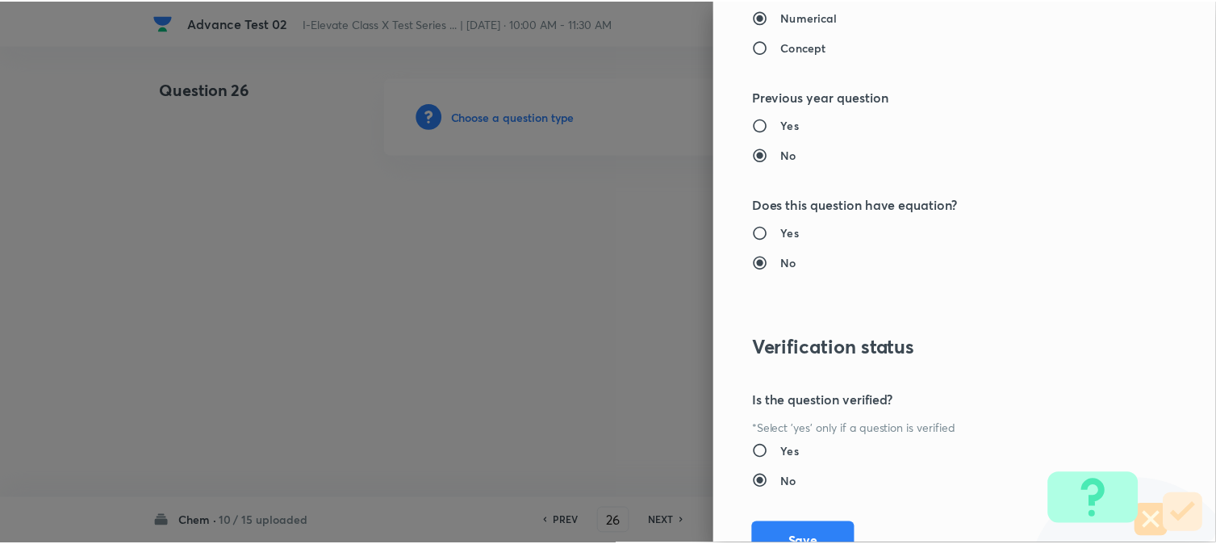
scroll to position [1614, 0]
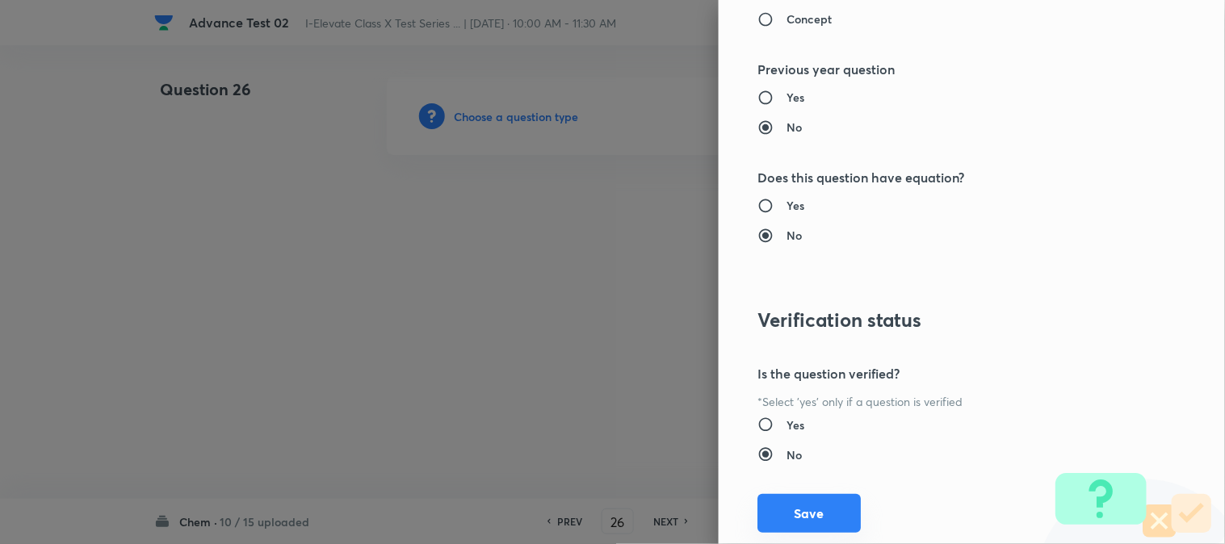
click at [802, 507] on button "Save" at bounding box center [808, 513] width 103 height 39
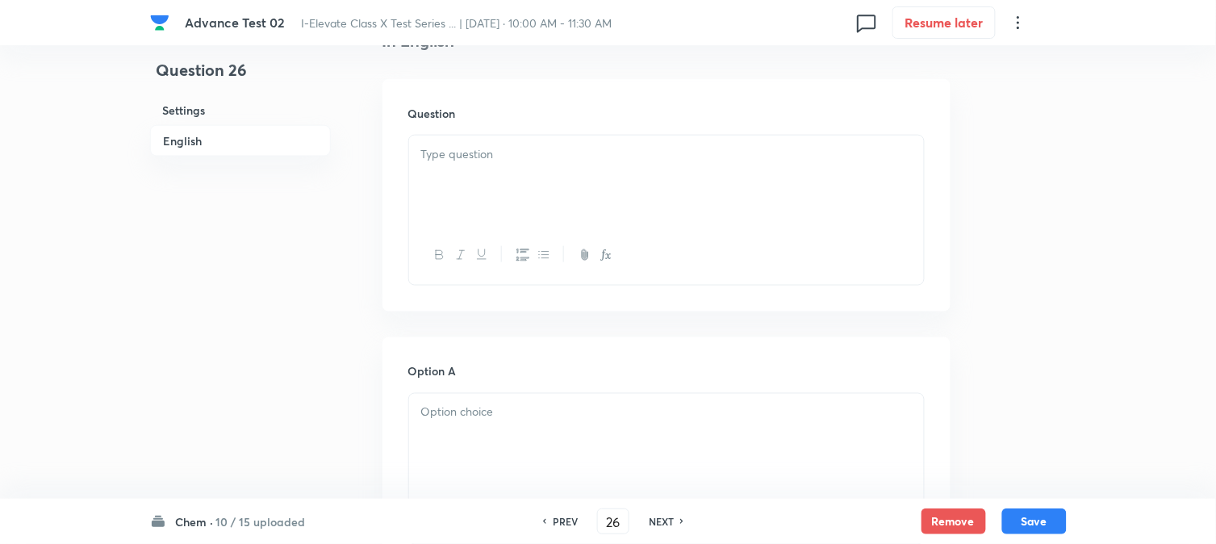
scroll to position [448, 0]
click at [533, 214] on div at bounding box center [666, 178] width 515 height 90
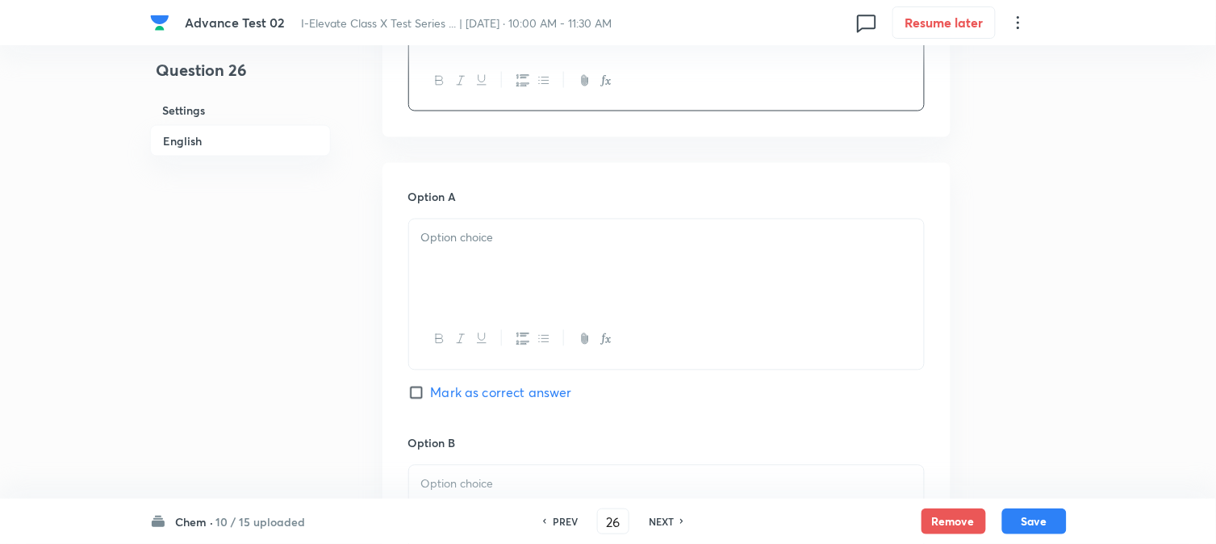
scroll to position [627, 0]
click at [474, 250] on div at bounding box center [666, 257] width 515 height 90
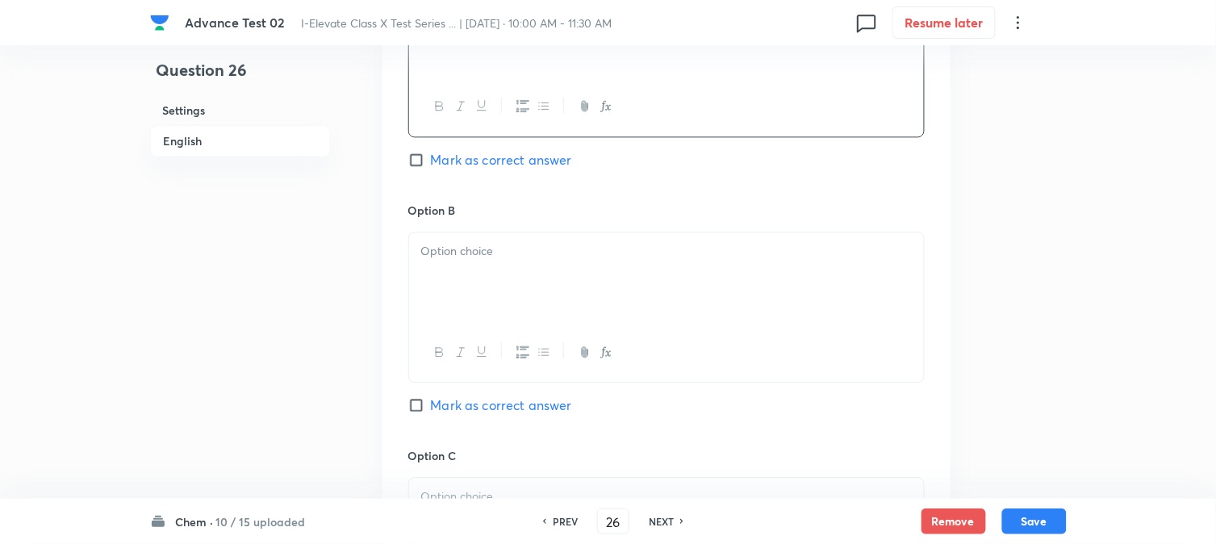
scroll to position [897, 0]
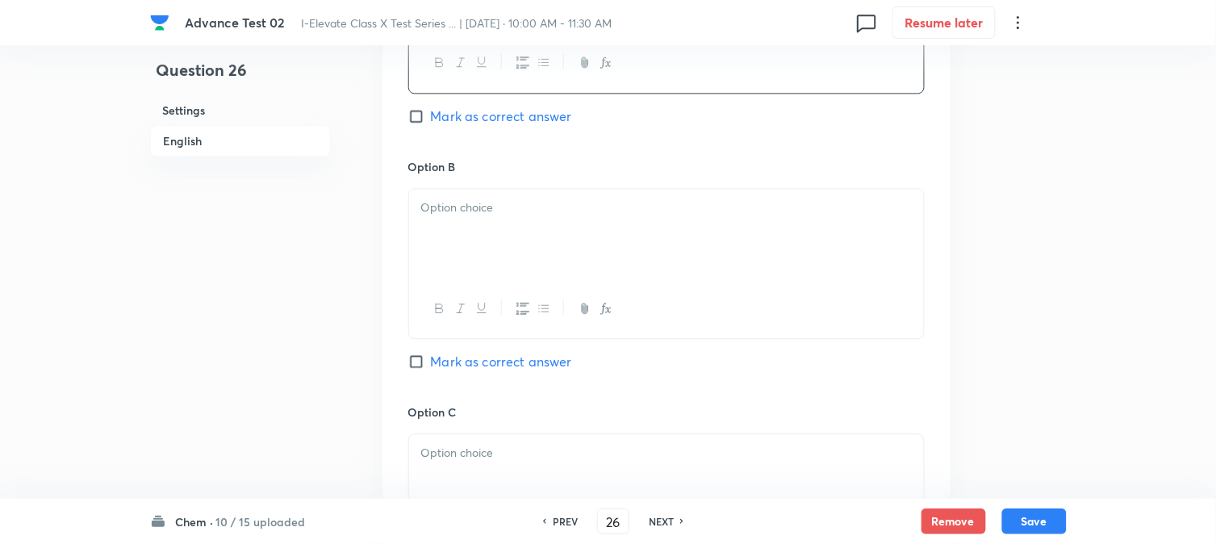
click at [489, 228] on div at bounding box center [666, 234] width 515 height 90
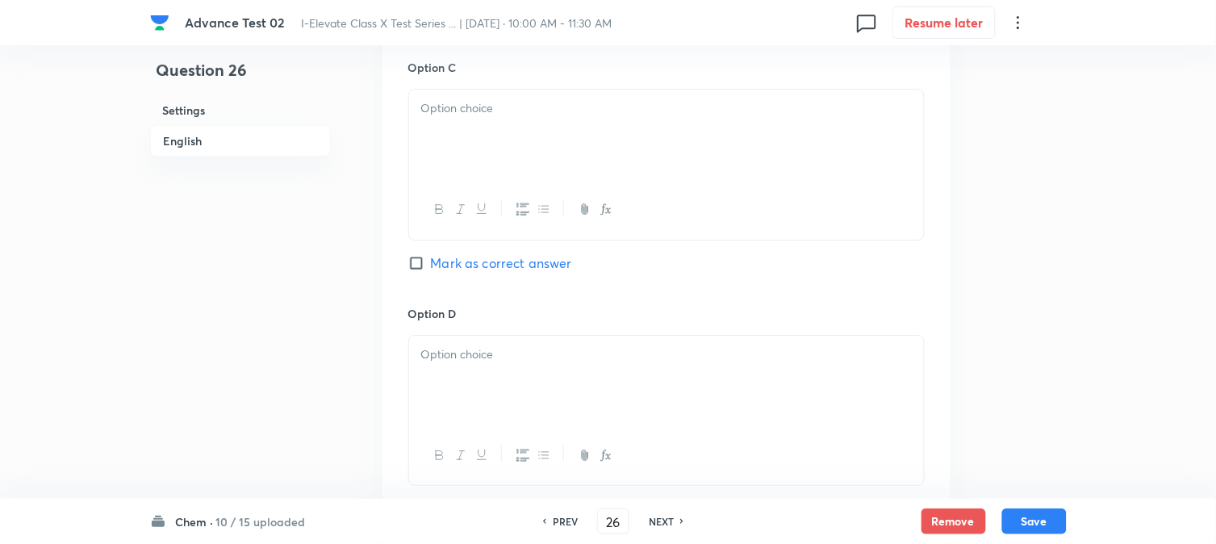
scroll to position [1255, 0]
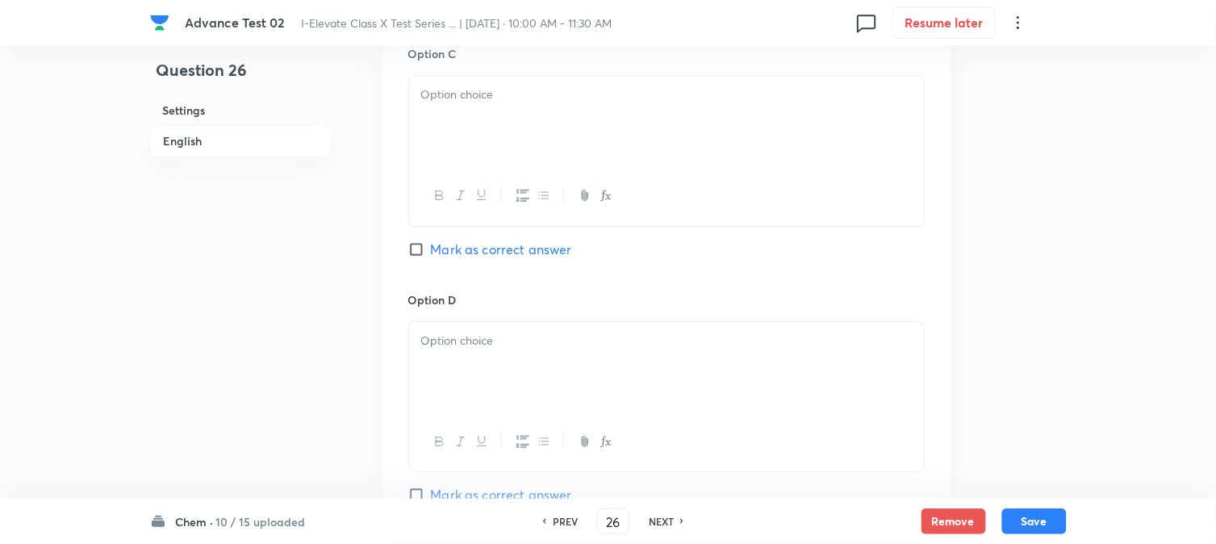
click at [531, 158] on div at bounding box center [666, 121] width 515 height 90
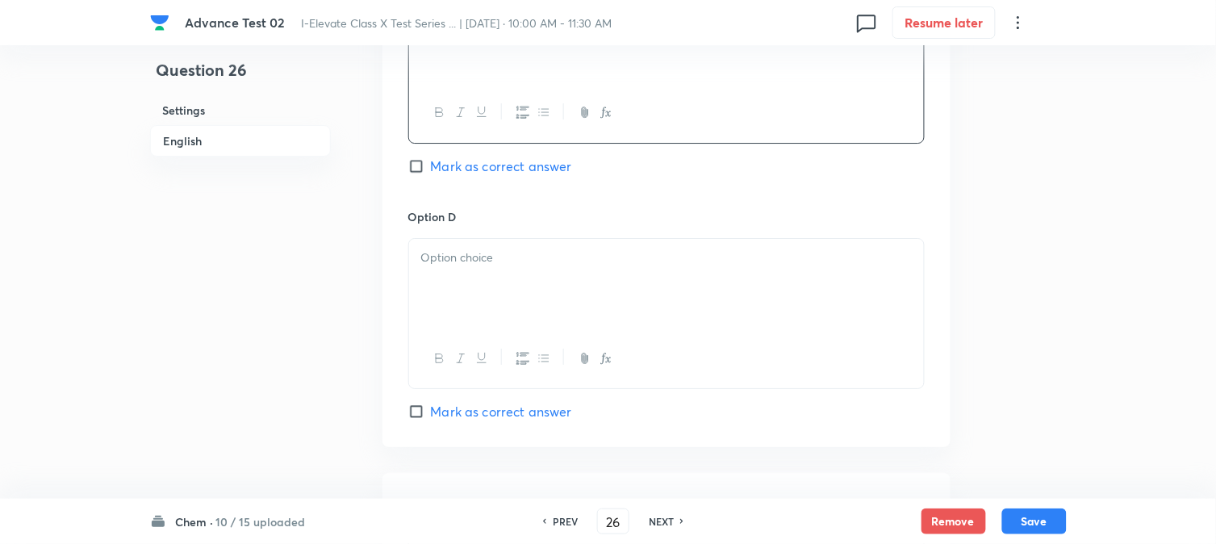
scroll to position [1434, 0]
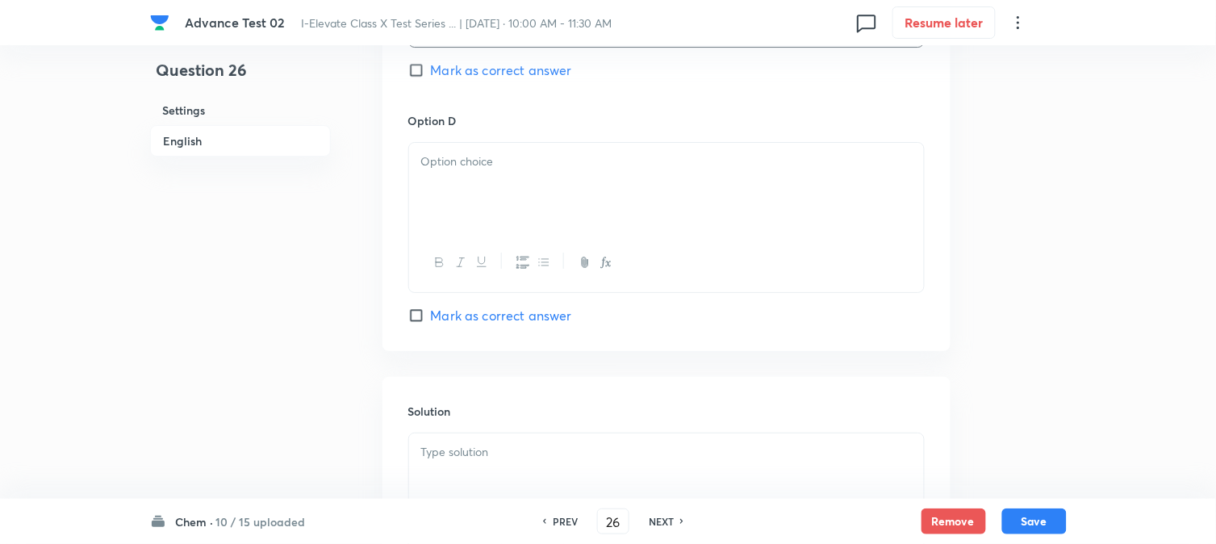
drag, startPoint x: 499, startPoint y: 192, endPoint x: 504, endPoint y: 204, distance: 13.4
click at [500, 191] on div at bounding box center [666, 188] width 515 height 90
click at [442, 73] on span "Mark as correct answer" at bounding box center [501, 70] width 141 height 19
click at [431, 73] on input "Mark as correct answer" at bounding box center [419, 70] width 23 height 16
checkbox input "true"
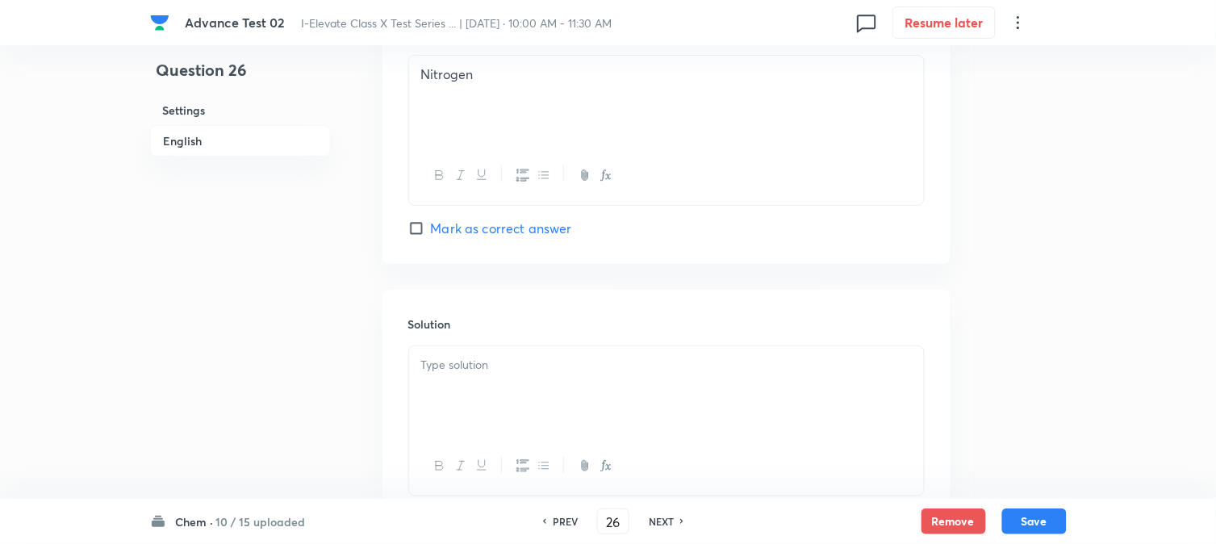
scroll to position [1644, 0]
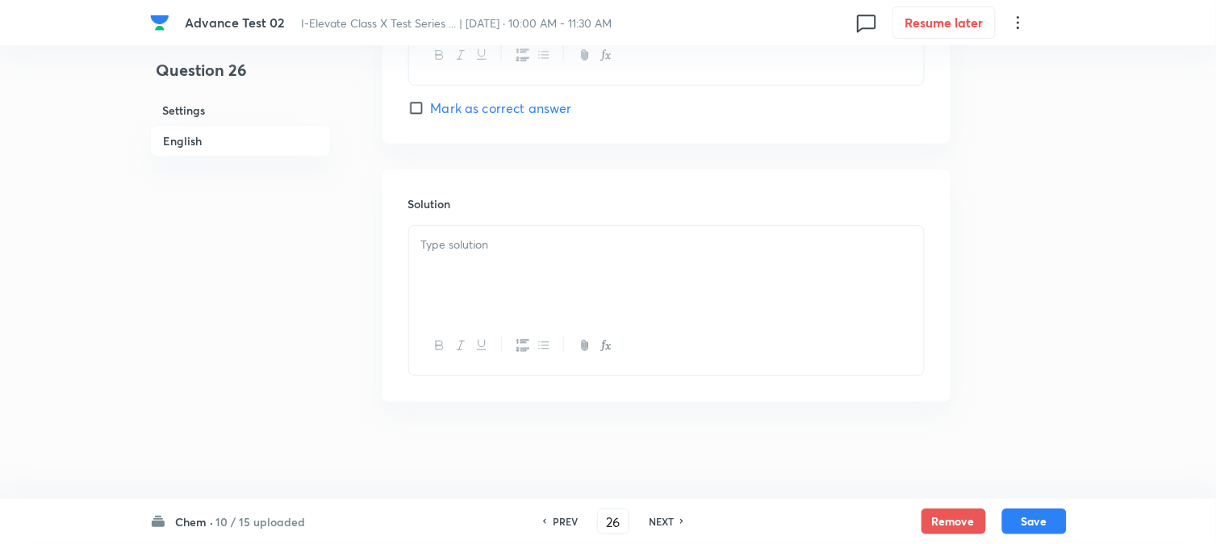
click at [497, 267] on div at bounding box center [666, 271] width 515 height 90
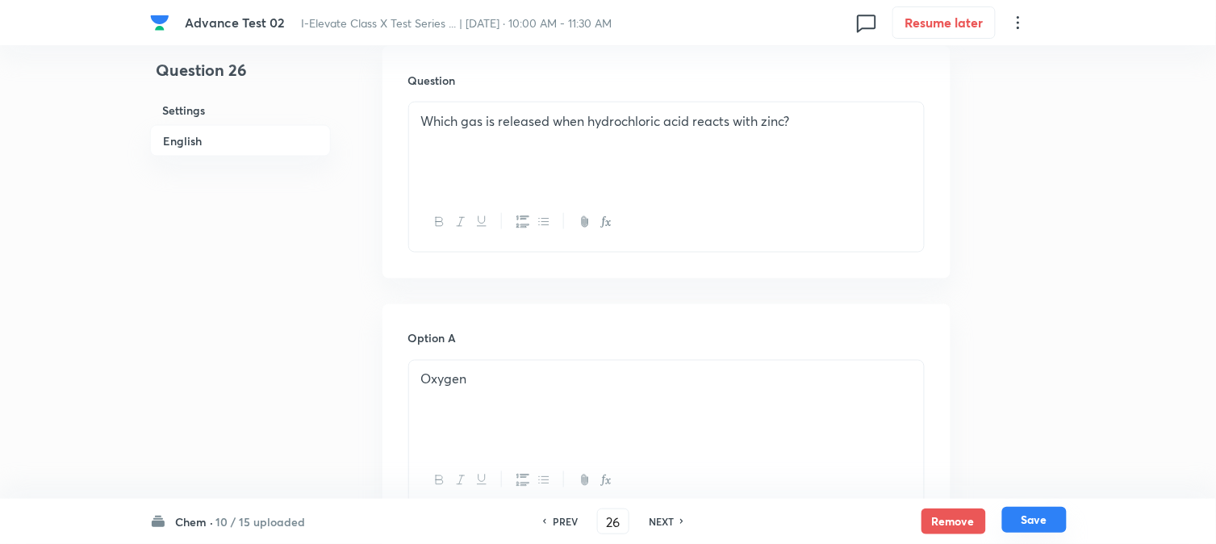
click at [1052, 513] on button "Save" at bounding box center [1035, 520] width 65 height 26
type input "27"
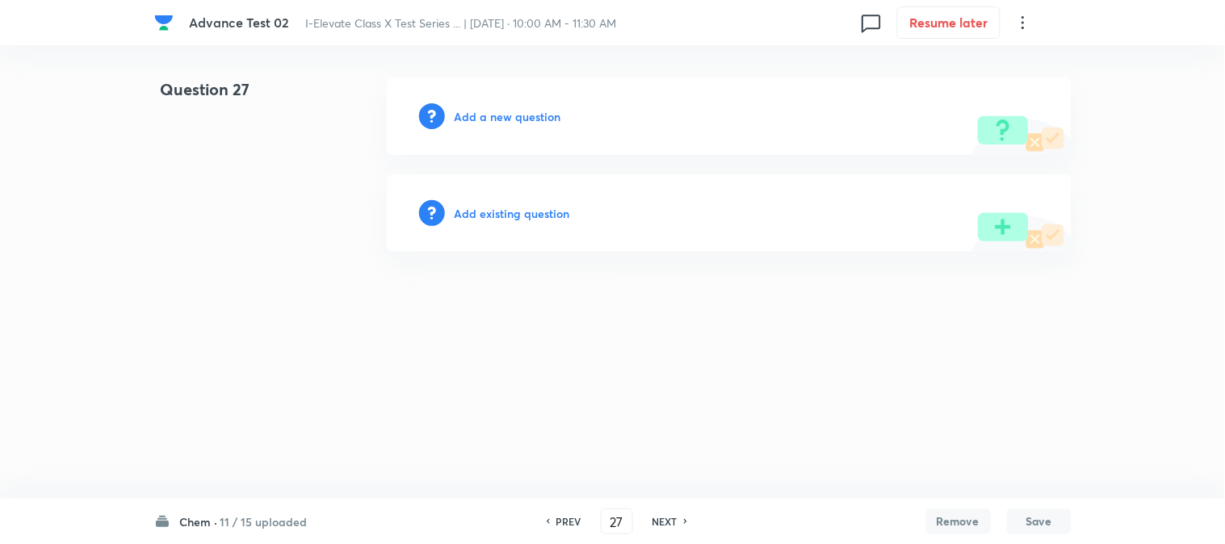
click at [507, 108] on h6 "Add a new question" at bounding box center [507, 116] width 107 height 17
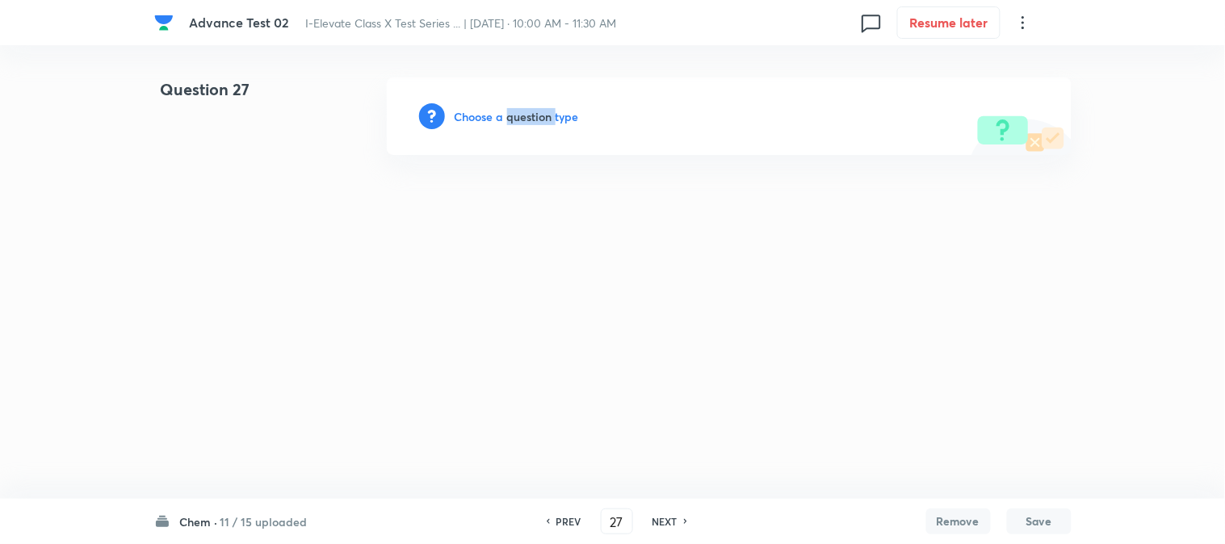
click at [507, 108] on h6 "Choose a question type" at bounding box center [516, 116] width 124 height 17
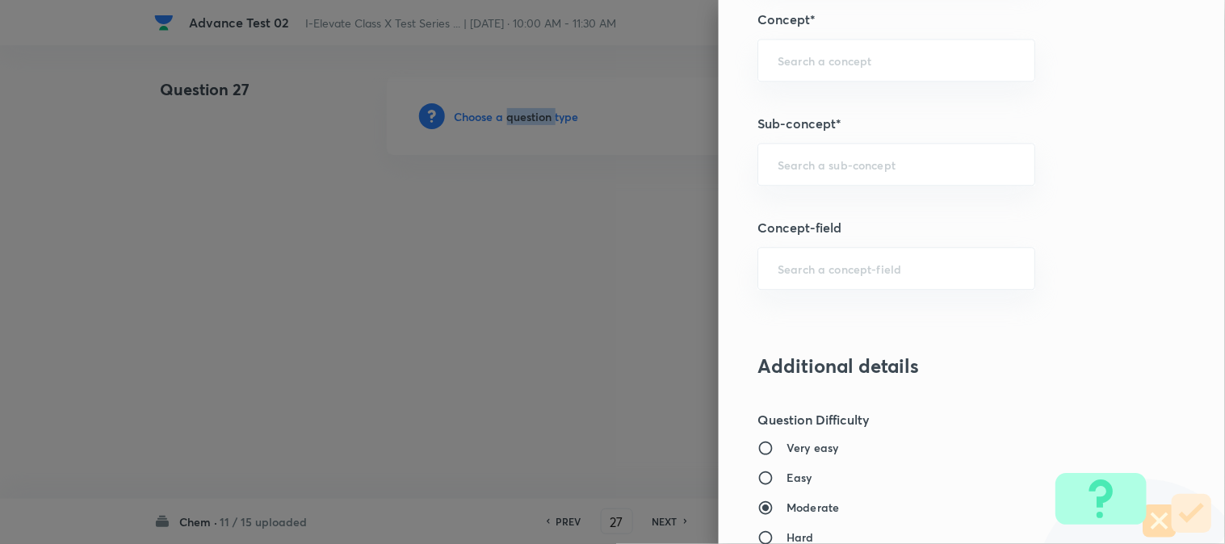
scroll to position [897, 0]
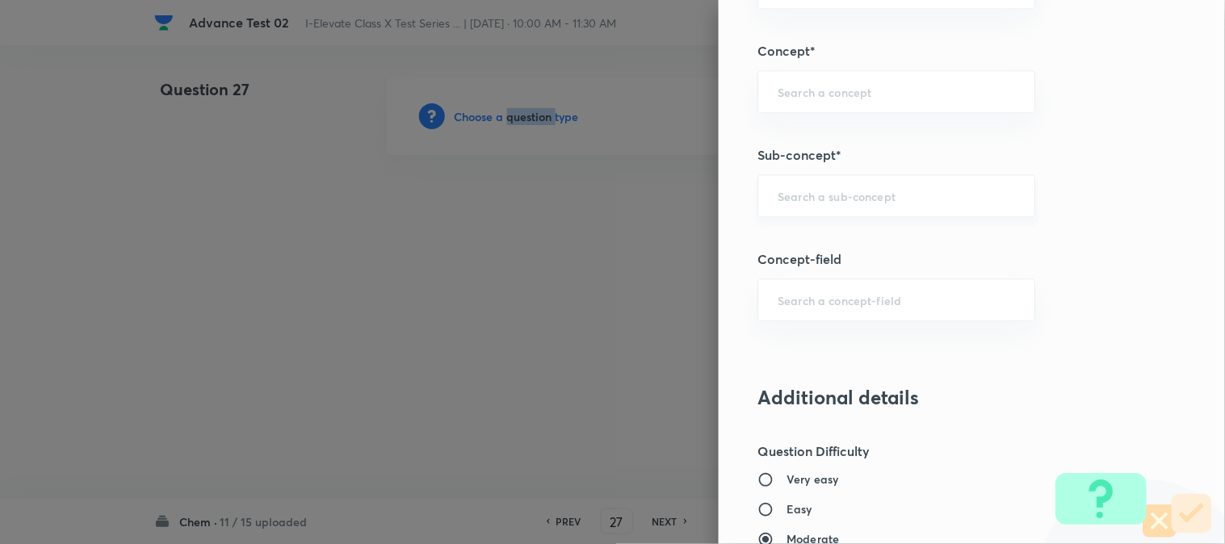
click at [834, 178] on div "​" at bounding box center [896, 195] width 278 height 43
paste input "Physical Properties of Metal & Nonmetals"
type input "Physical Properties of Metal & Nonmetals"
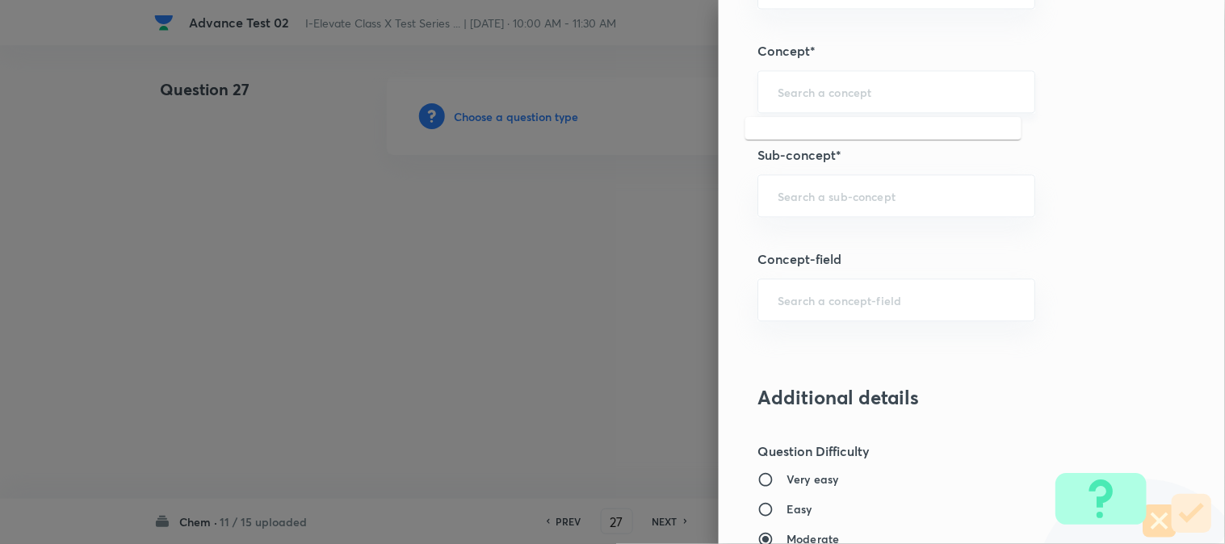
click at [809, 98] on input "text" at bounding box center [895, 91] width 237 height 15
paste input "Metals And Non Metals"
click at [821, 137] on li "Metals and Non Metals" at bounding box center [883, 138] width 276 height 29
type input "Metals and Non Metals"
type input "Olympiads"
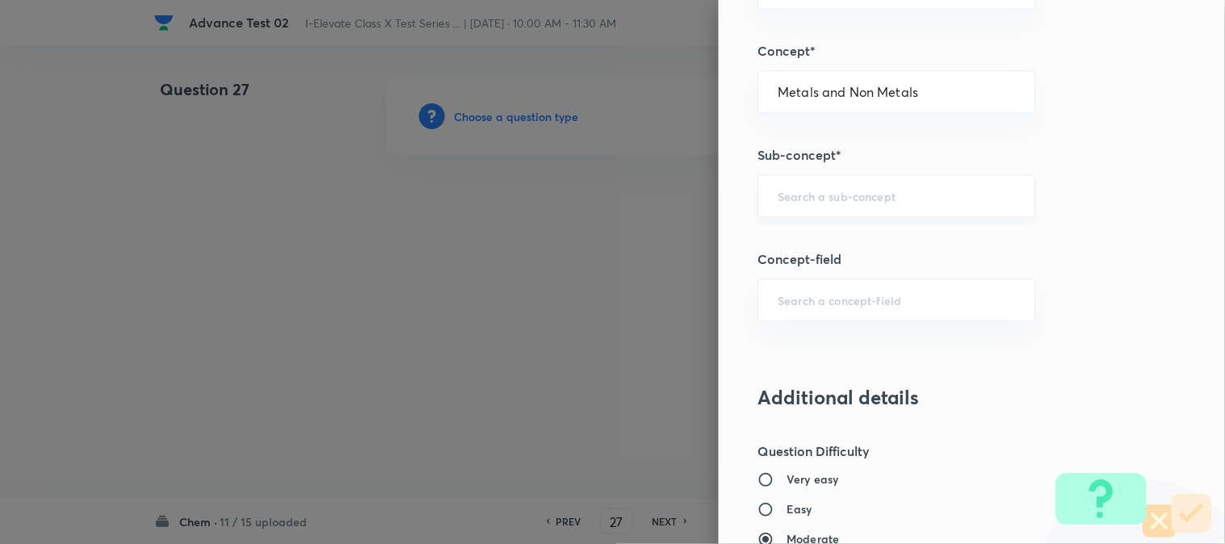
type input "NSEJS -Chemistry"
click at [820, 192] on input "text" at bounding box center [895, 195] width 237 height 15
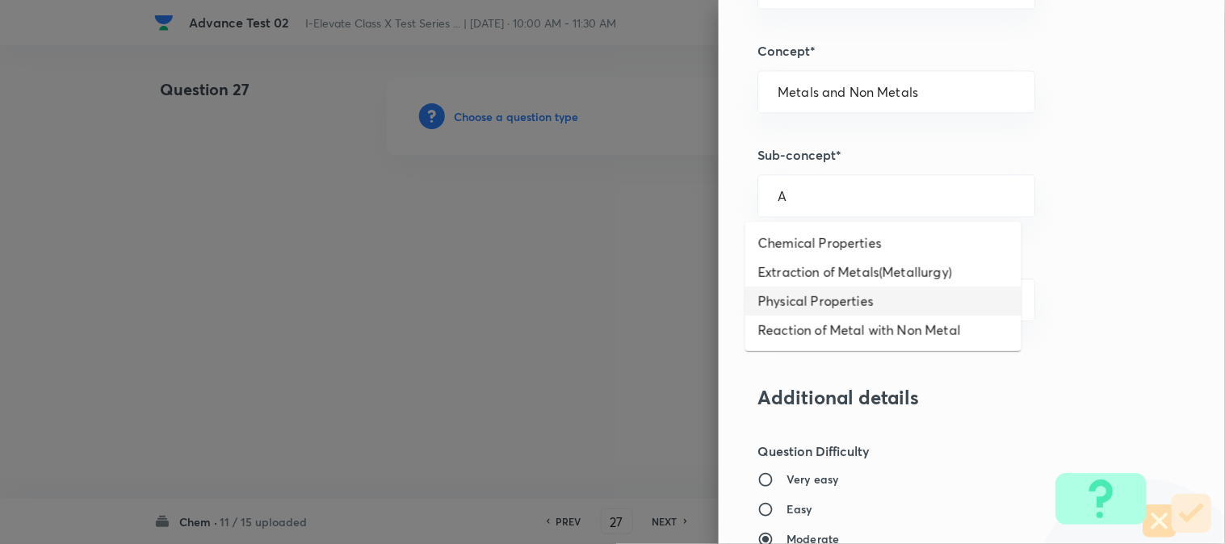
click at [827, 295] on li "Physical Properties" at bounding box center [883, 301] width 276 height 29
type input "Physical Properties"
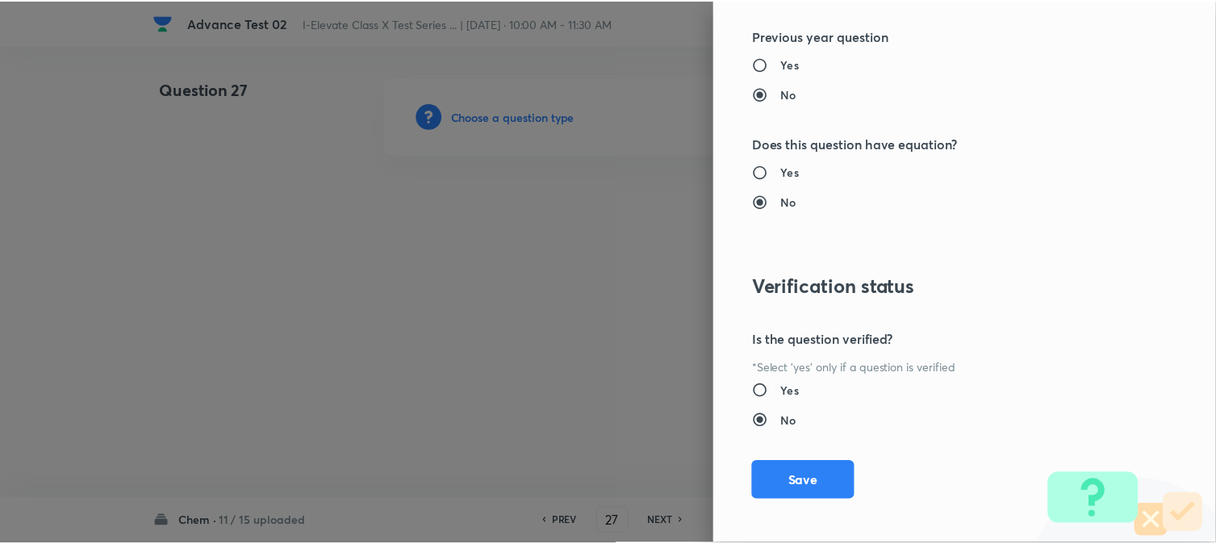
scroll to position [1656, 0]
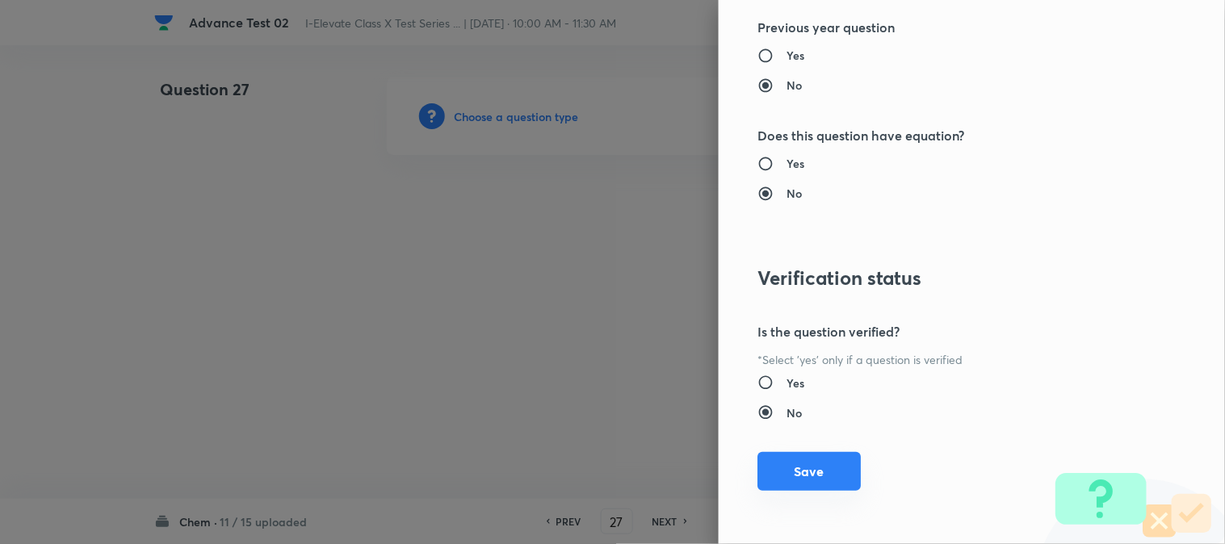
click at [810, 479] on button "Save" at bounding box center [808, 471] width 103 height 39
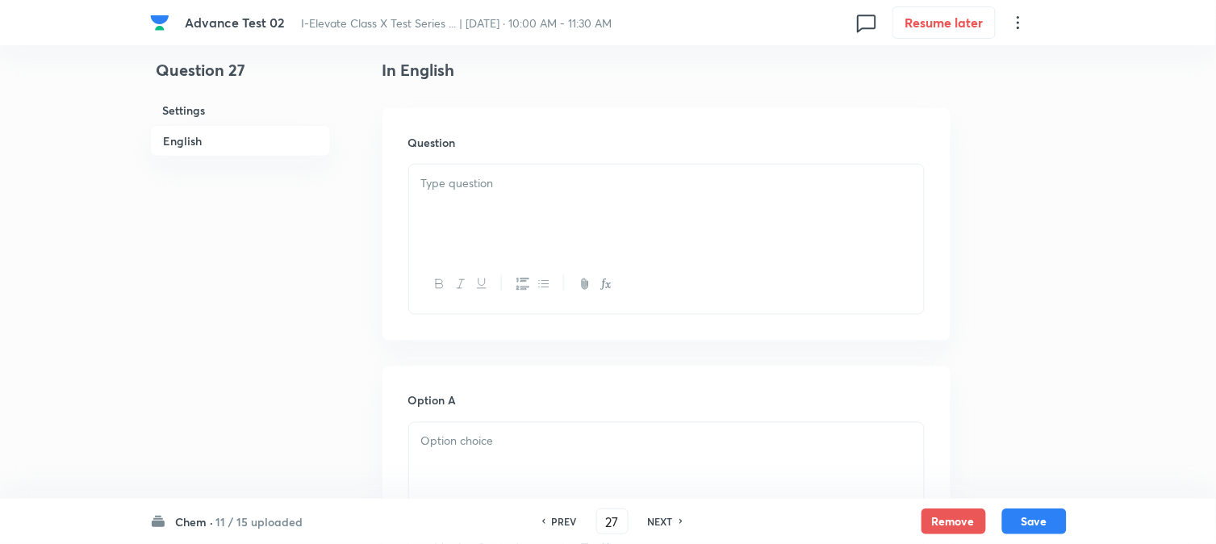
scroll to position [448, 0]
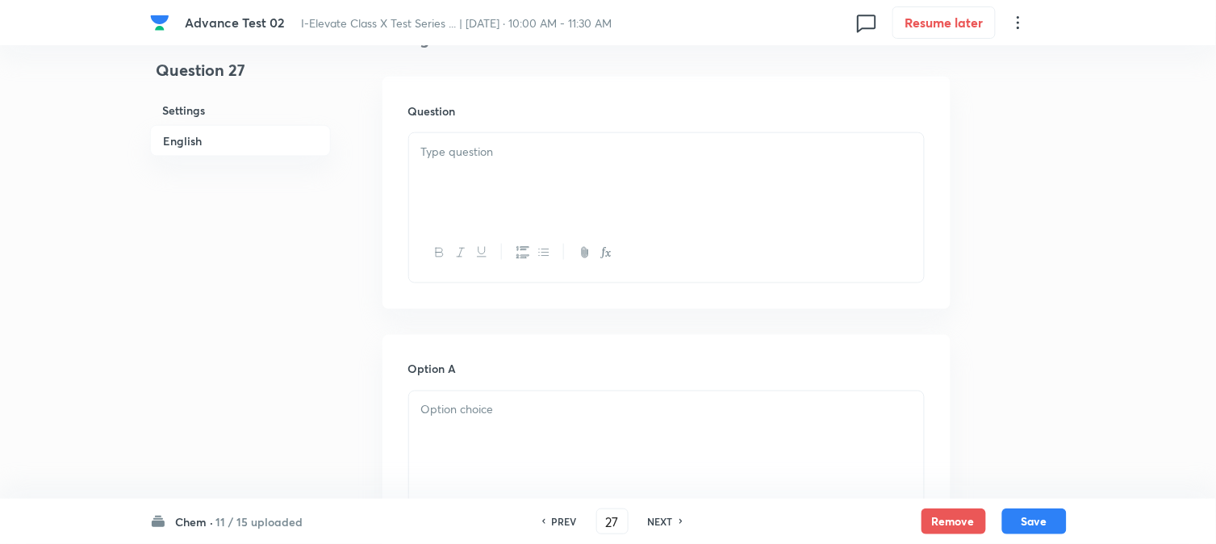
click at [634, 180] on div at bounding box center [666, 178] width 515 height 90
click at [470, 213] on div at bounding box center [666, 242] width 515 height 59
click at [484, 187] on div at bounding box center [666, 168] width 515 height 90
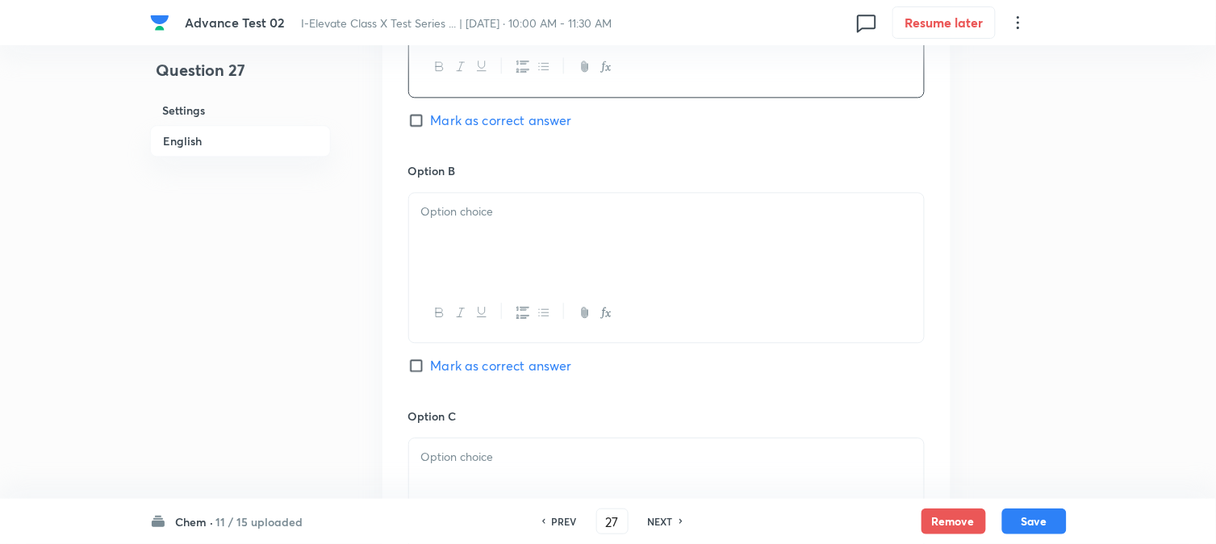
scroll to position [897, 0]
click at [535, 229] on div at bounding box center [666, 234] width 515 height 90
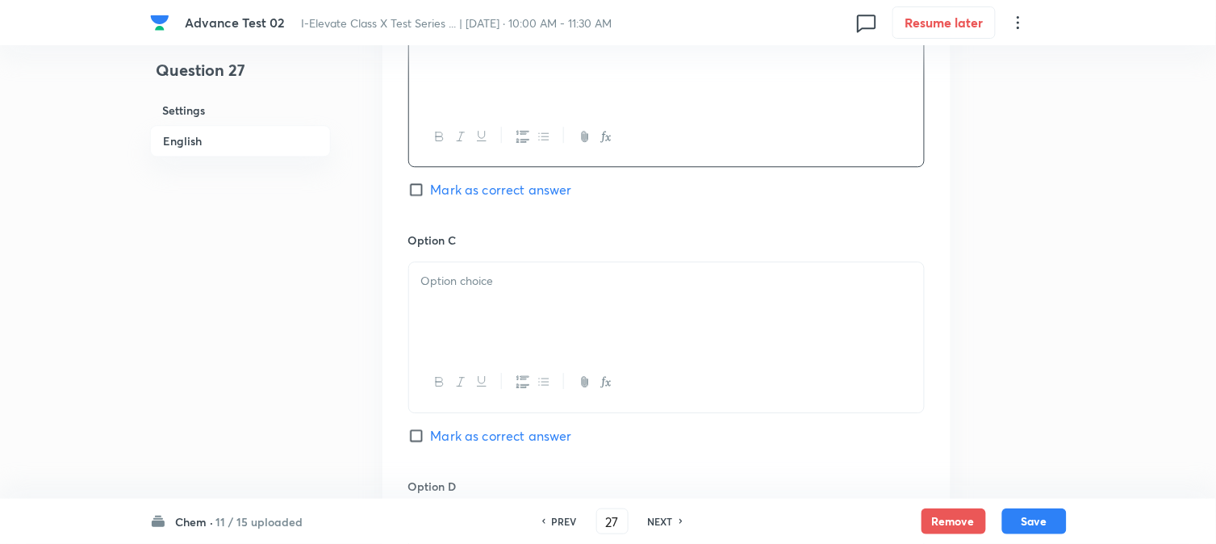
scroll to position [1076, 0]
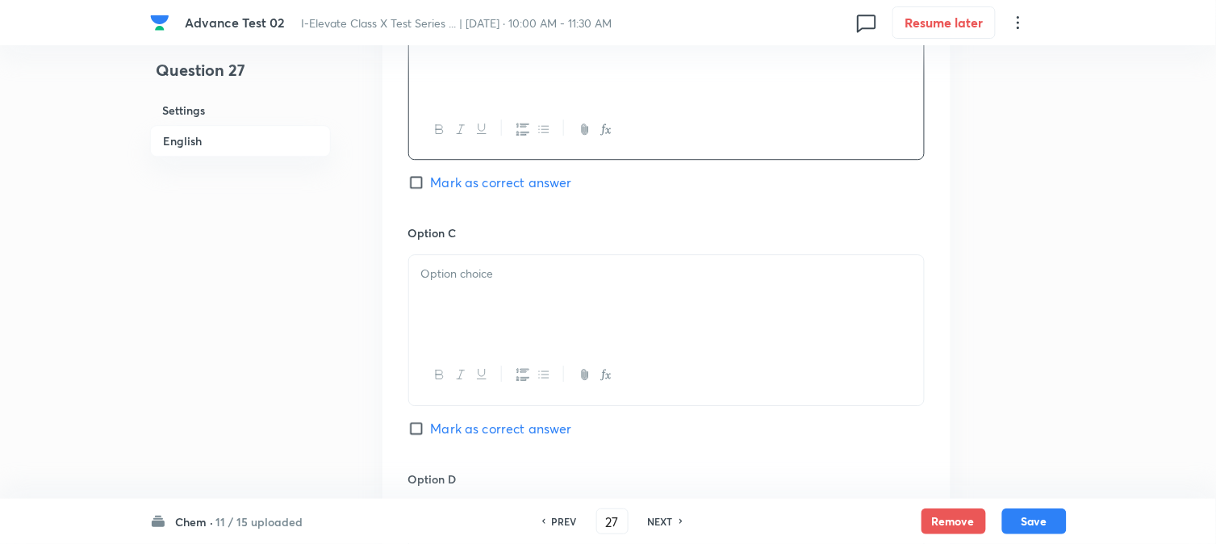
drag, startPoint x: 506, startPoint y: 288, endPoint x: 513, endPoint y: 294, distance: 8.6
click at [506, 287] on div at bounding box center [666, 300] width 515 height 90
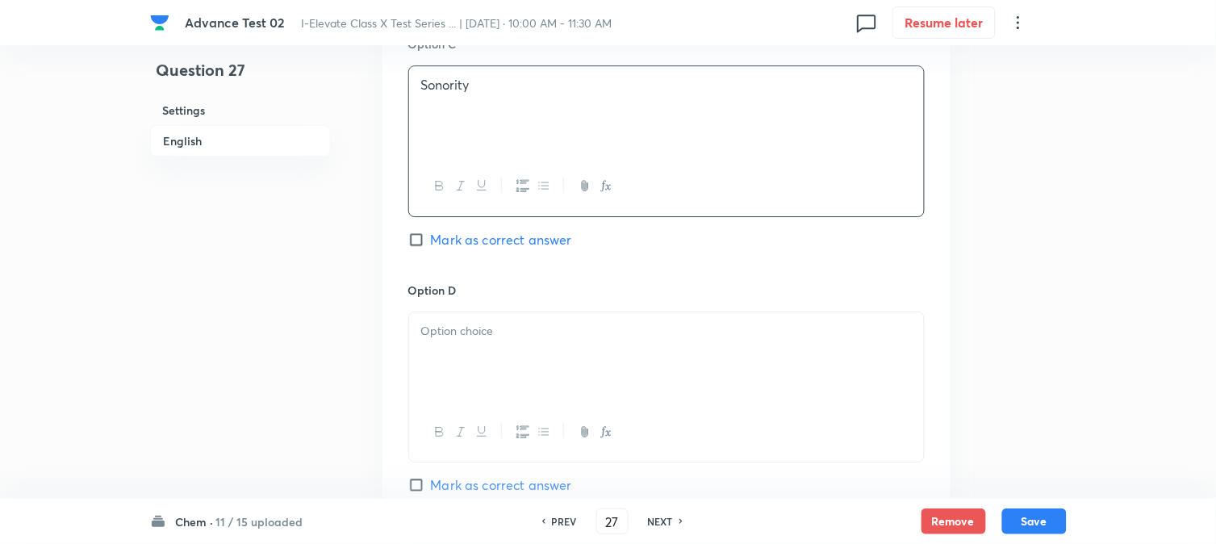
scroll to position [1345, 0]
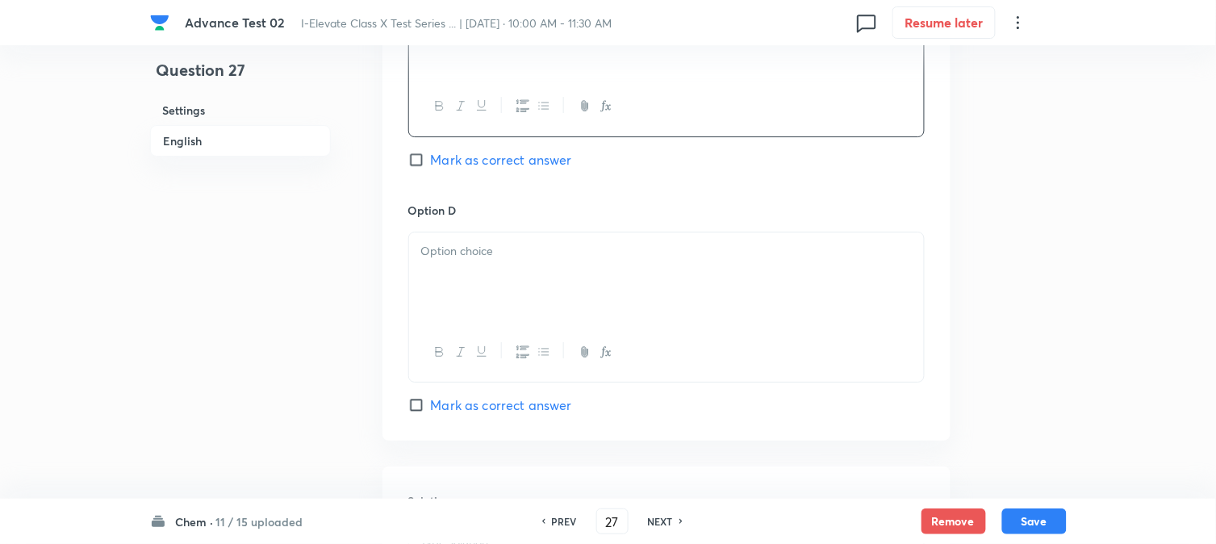
click at [541, 283] on div at bounding box center [666, 277] width 515 height 90
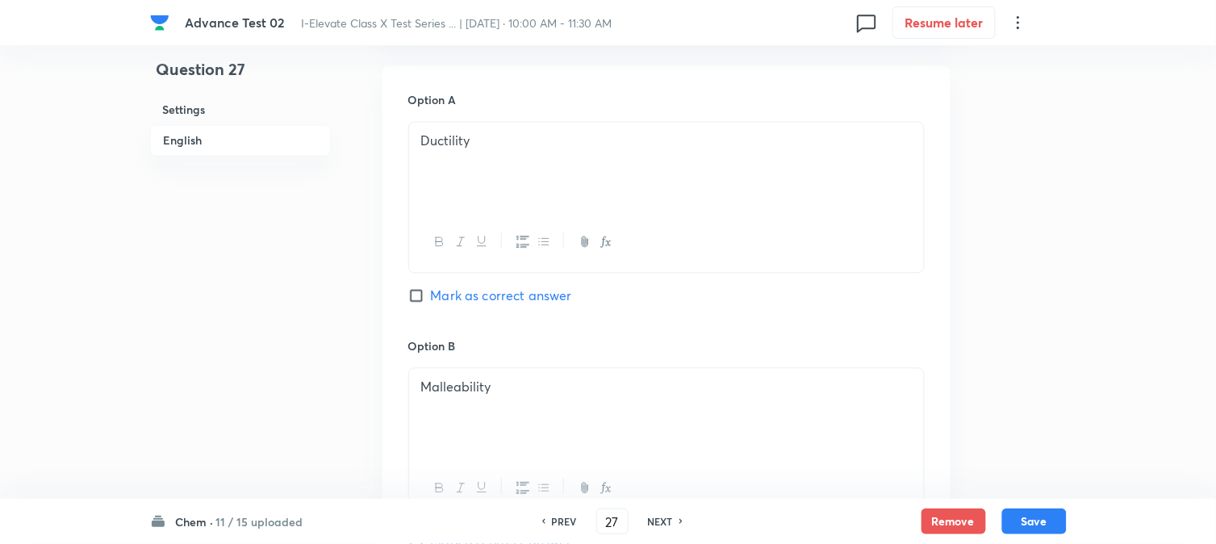
click at [465, 297] on span "Mark as correct answer" at bounding box center [501, 296] width 141 height 19
click at [431, 297] on input "Mark as correct answer" at bounding box center [419, 296] width 23 height 16
checkbox input "true"
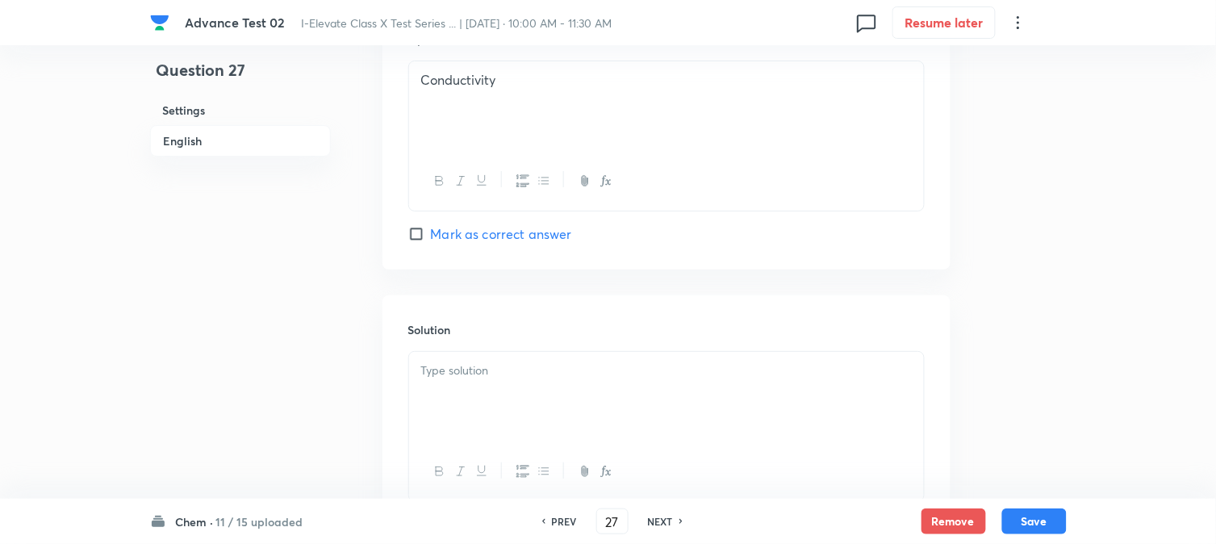
scroll to position [1614, 0]
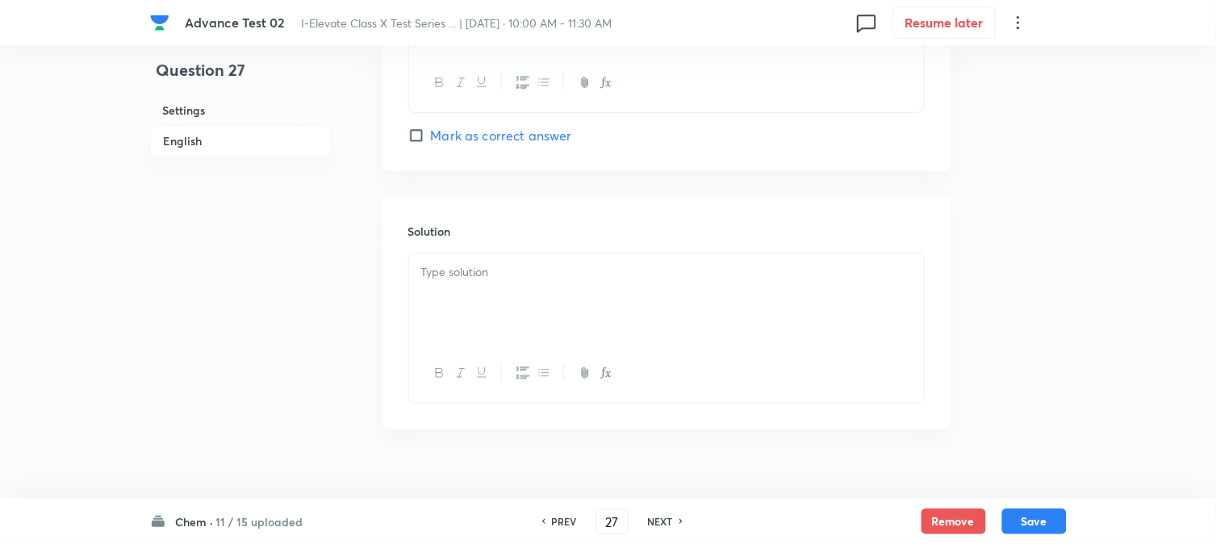
click at [472, 315] on div at bounding box center [666, 298] width 515 height 90
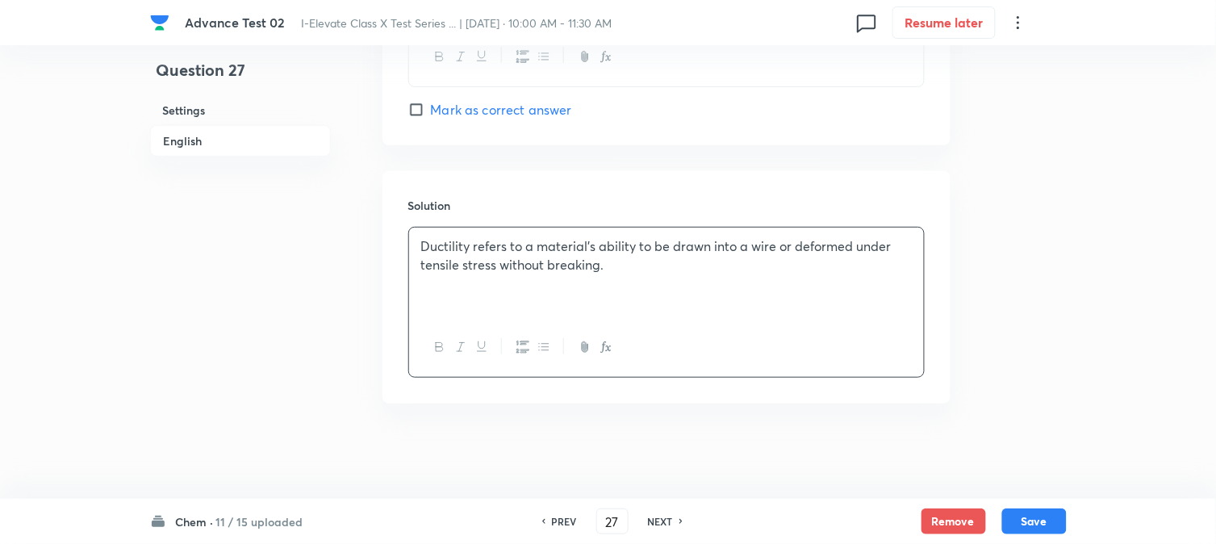
scroll to position [1644, 0]
click at [1051, 515] on button "Save" at bounding box center [1035, 520] width 65 height 26
type input "28"
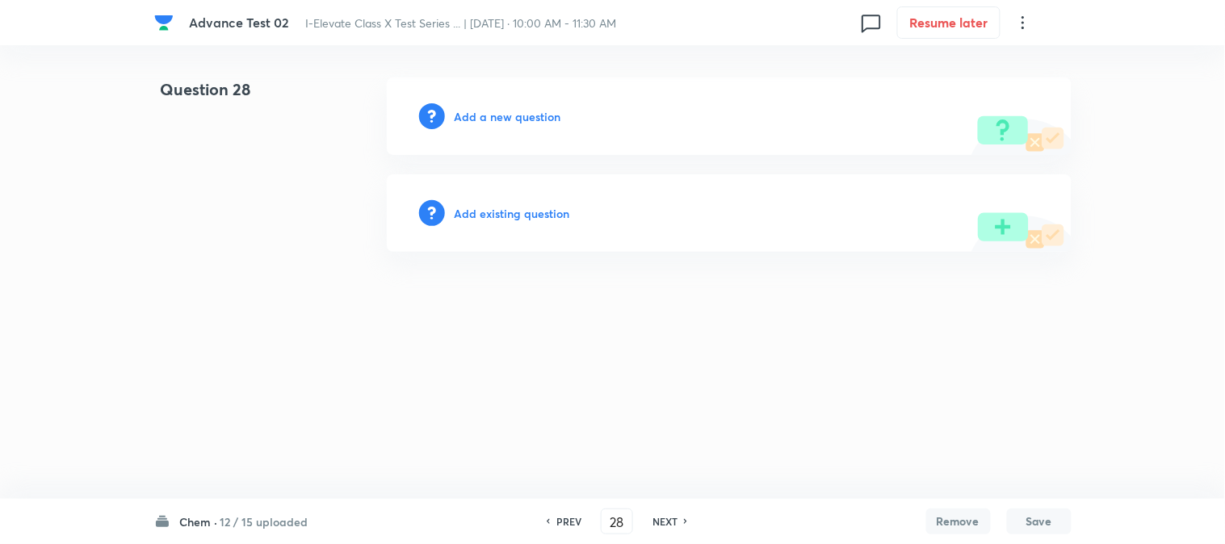
click at [465, 121] on h6 "Add a new question" at bounding box center [507, 116] width 107 height 17
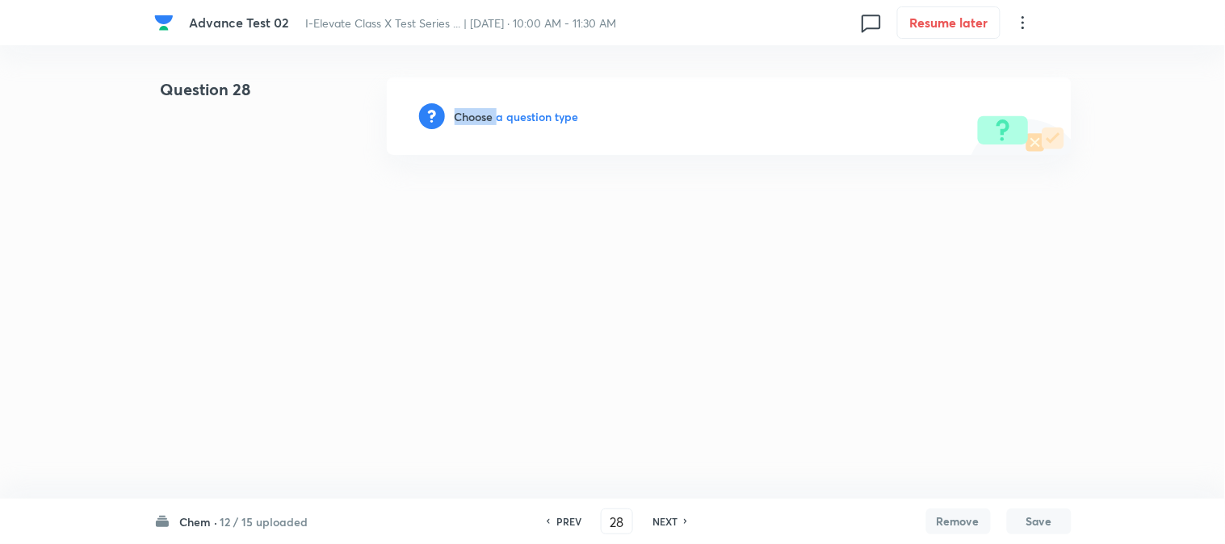
click at [465, 121] on h6 "Choose a question type" at bounding box center [516, 116] width 124 height 17
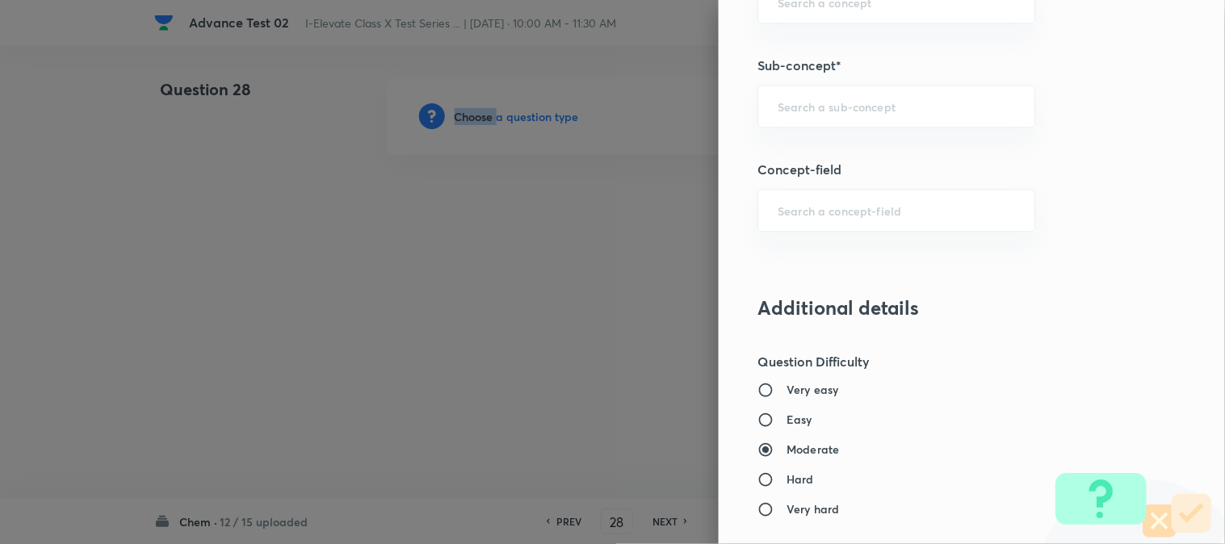
scroll to position [897, 0]
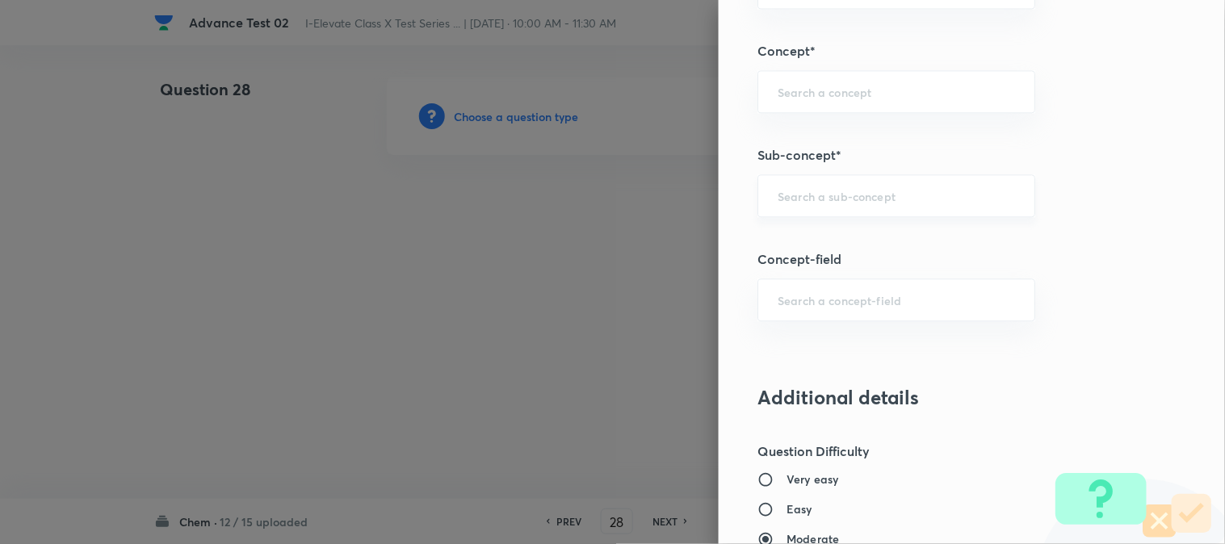
click at [805, 197] on input "text" at bounding box center [895, 195] width 237 height 15
paste input "Common Compounds"
click at [844, 241] on li "Common Compounds" at bounding box center [883, 242] width 276 height 29
type input "Common Compounds"
type input "Olympiads"
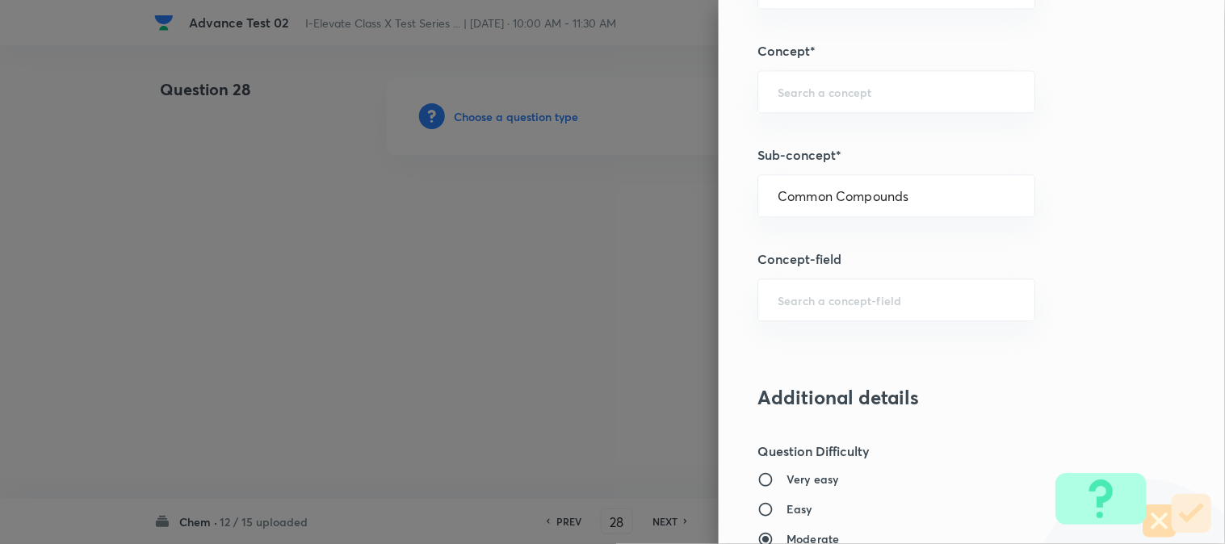
type input "NSEJS -Chemistry"
type input "Acids and Bases"
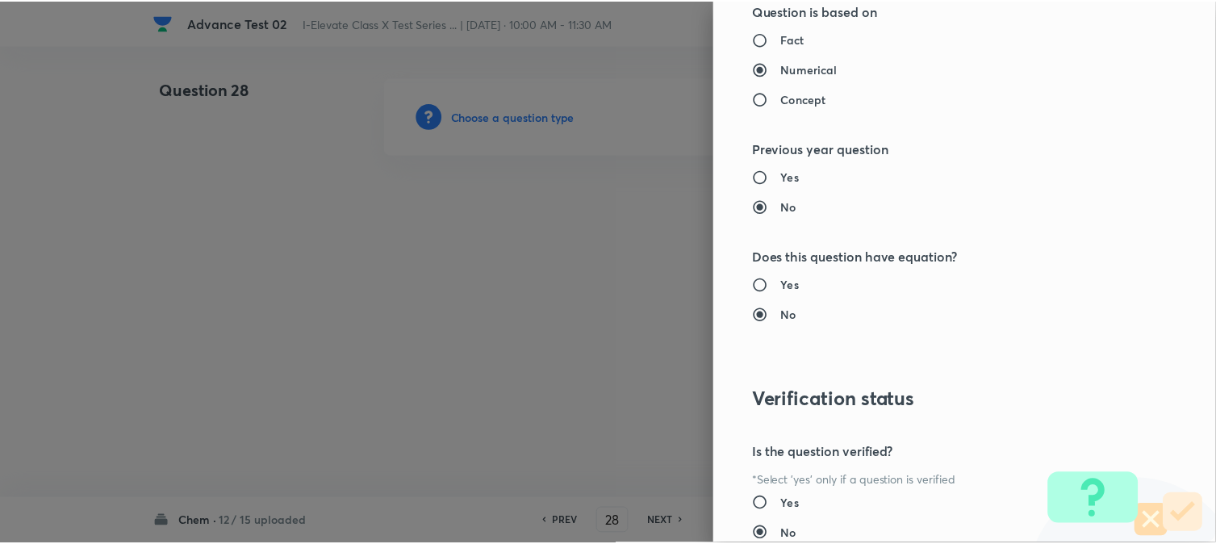
scroll to position [1656, 0]
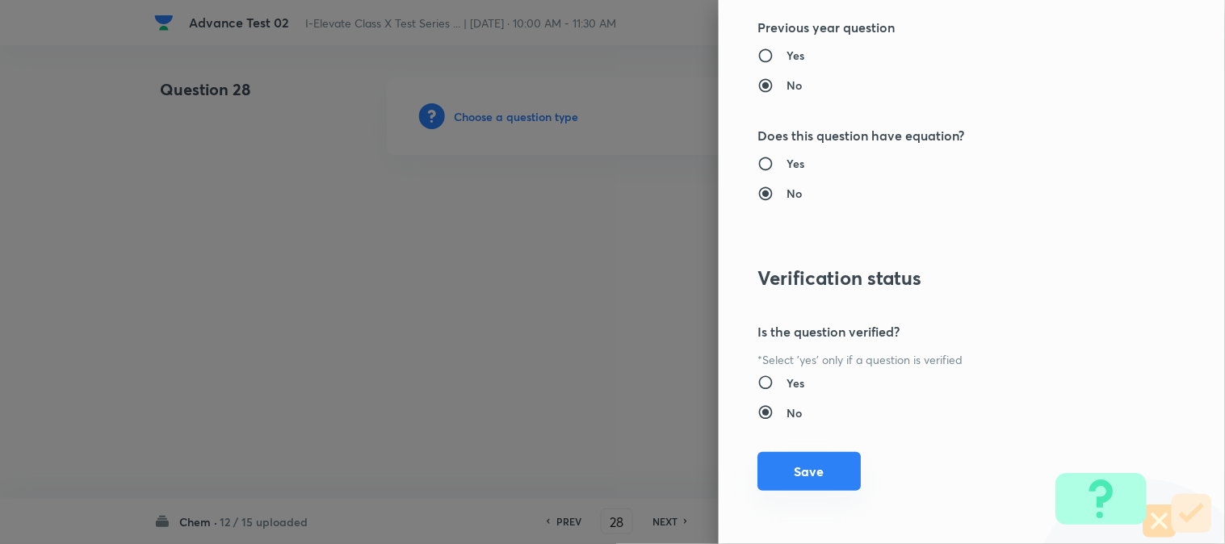
click at [767, 471] on button "Save" at bounding box center [808, 471] width 103 height 39
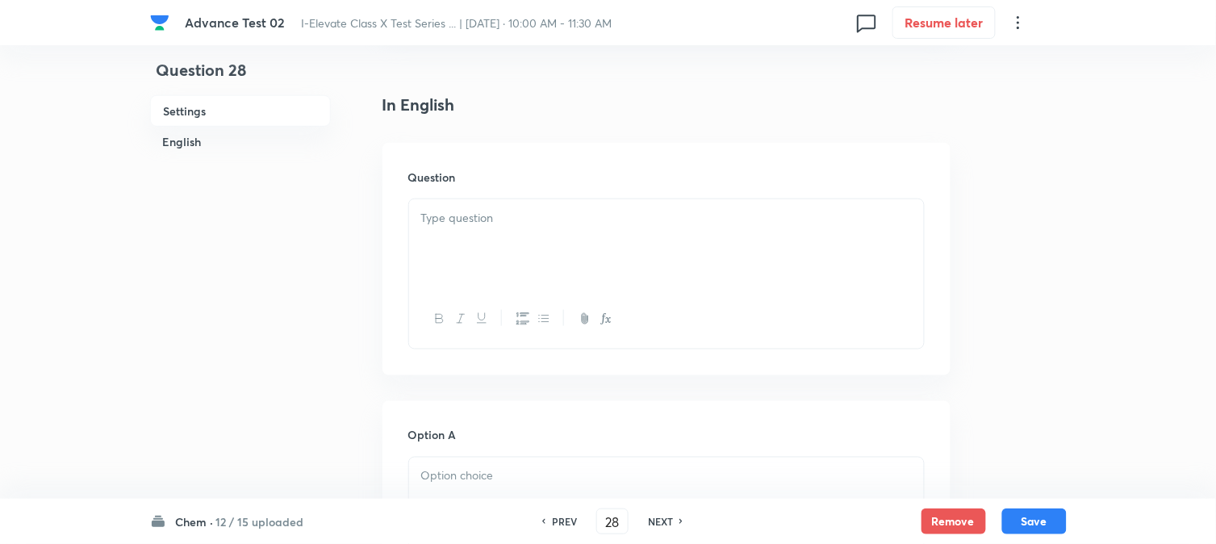
scroll to position [448, 0]
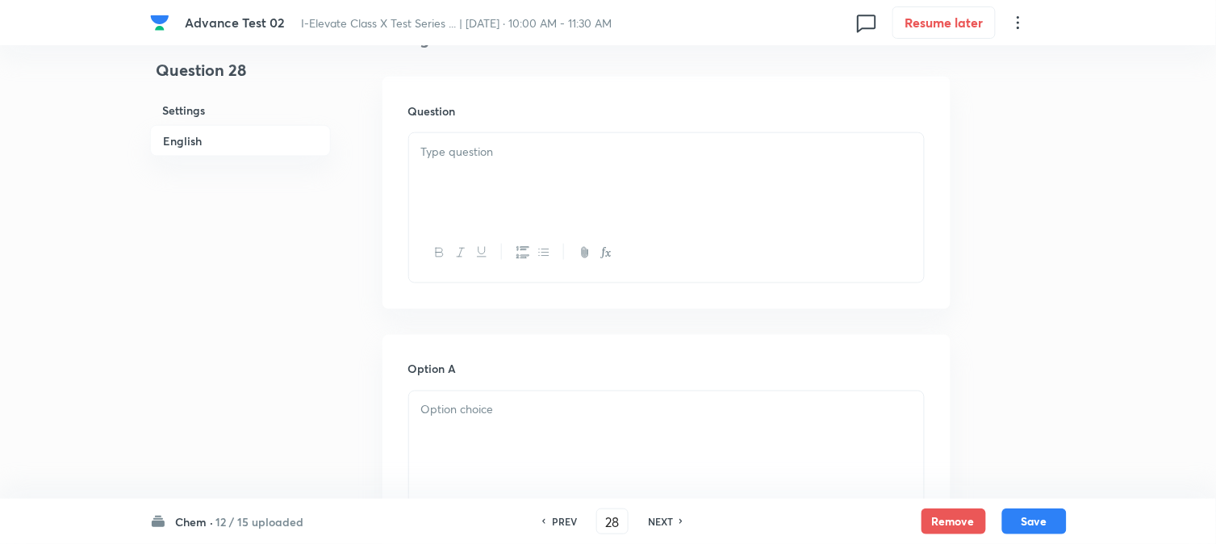
click at [517, 172] on div at bounding box center [666, 178] width 515 height 90
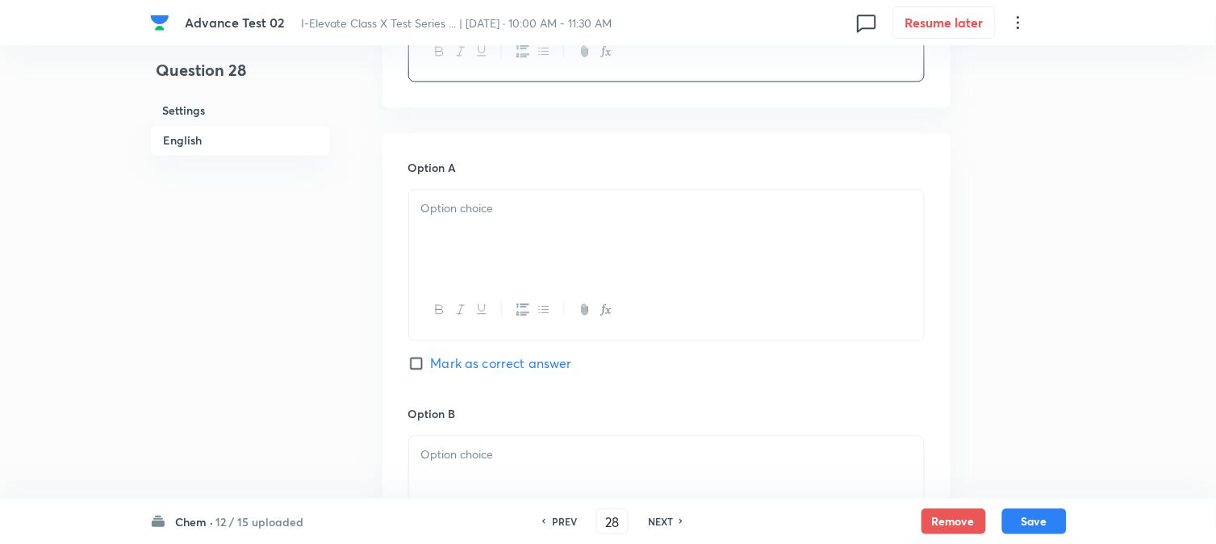
scroll to position [717, 0]
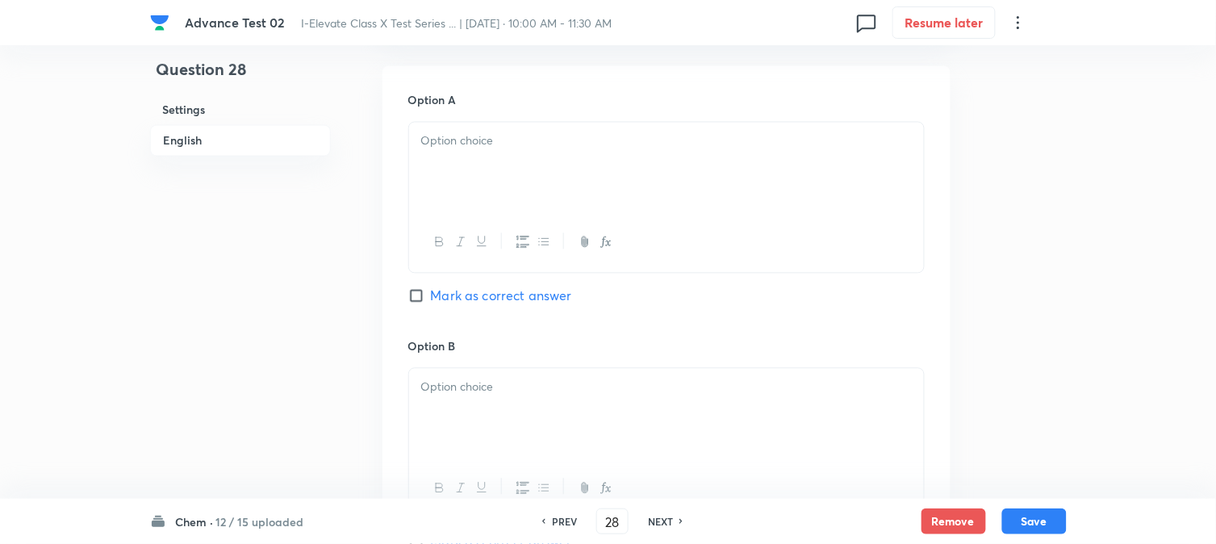
click at [513, 174] on div at bounding box center [666, 168] width 515 height 90
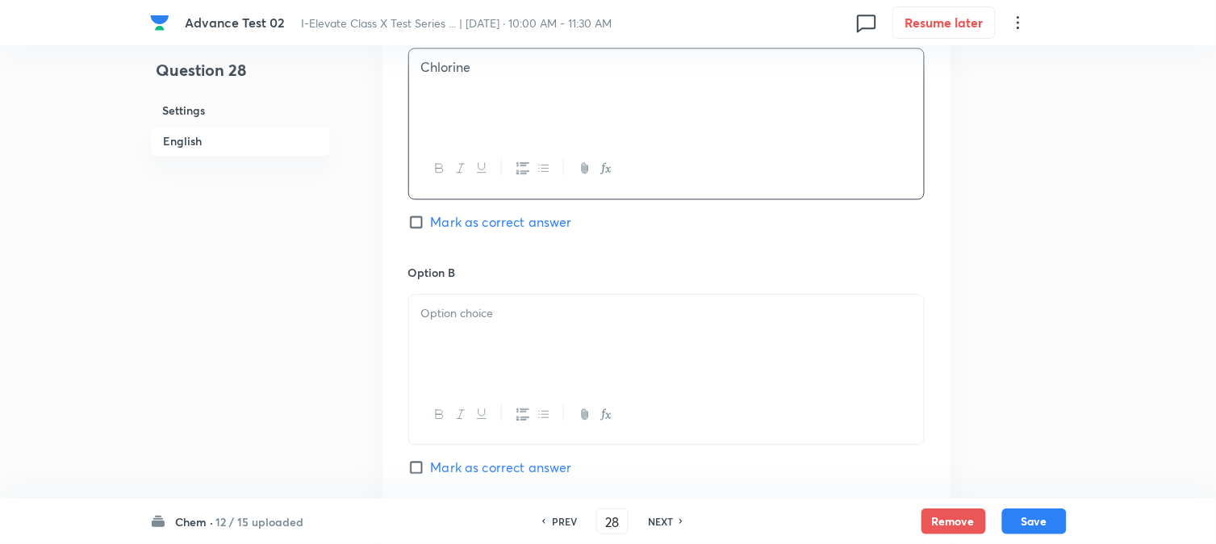
scroll to position [897, 0]
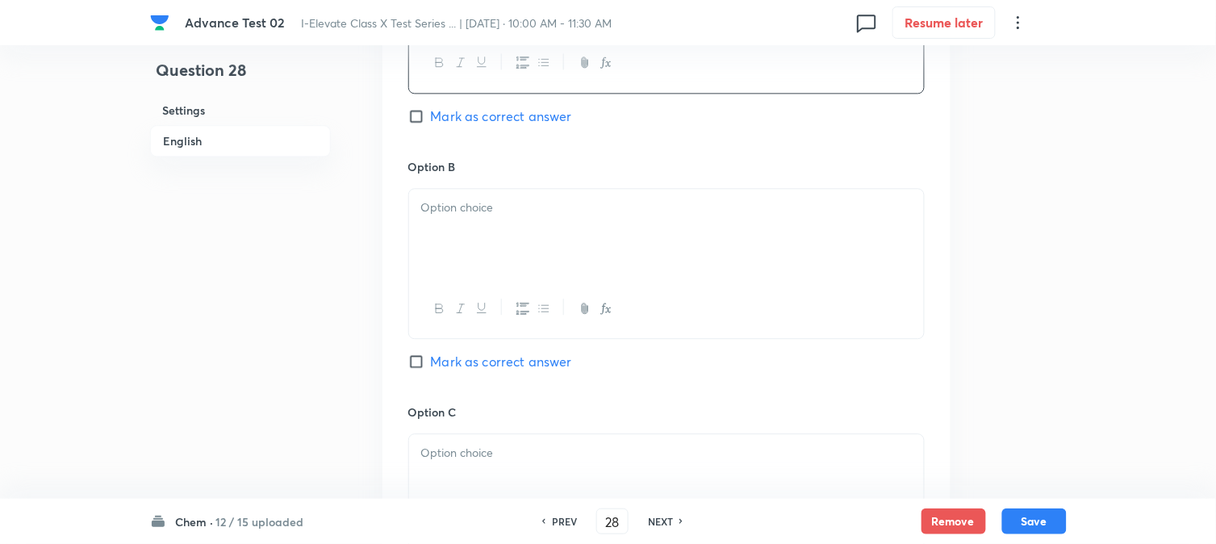
click at [512, 264] on div at bounding box center [666, 234] width 515 height 90
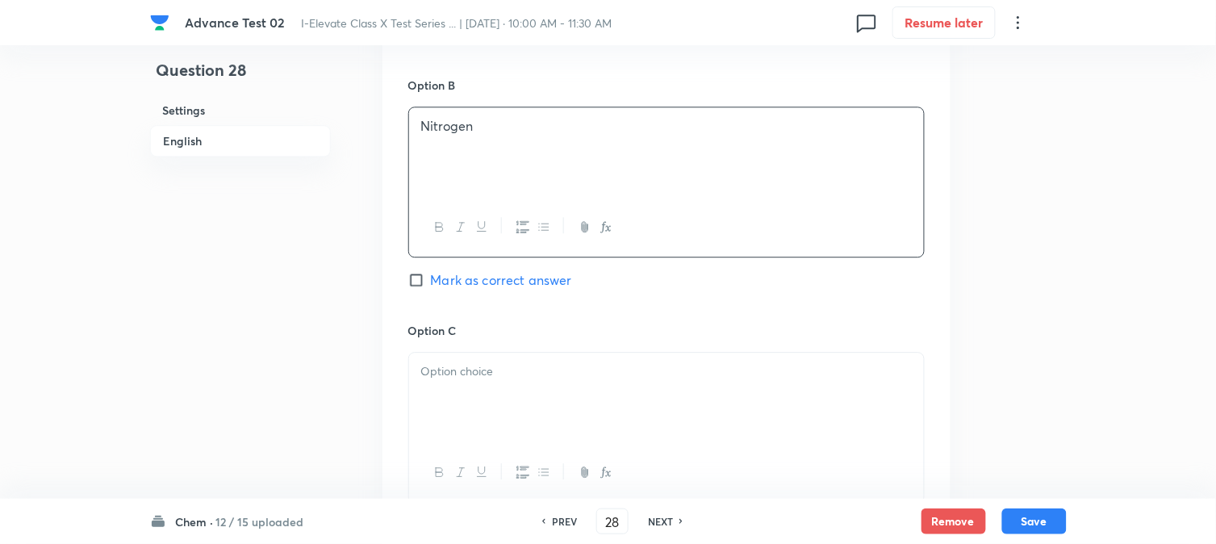
scroll to position [1076, 0]
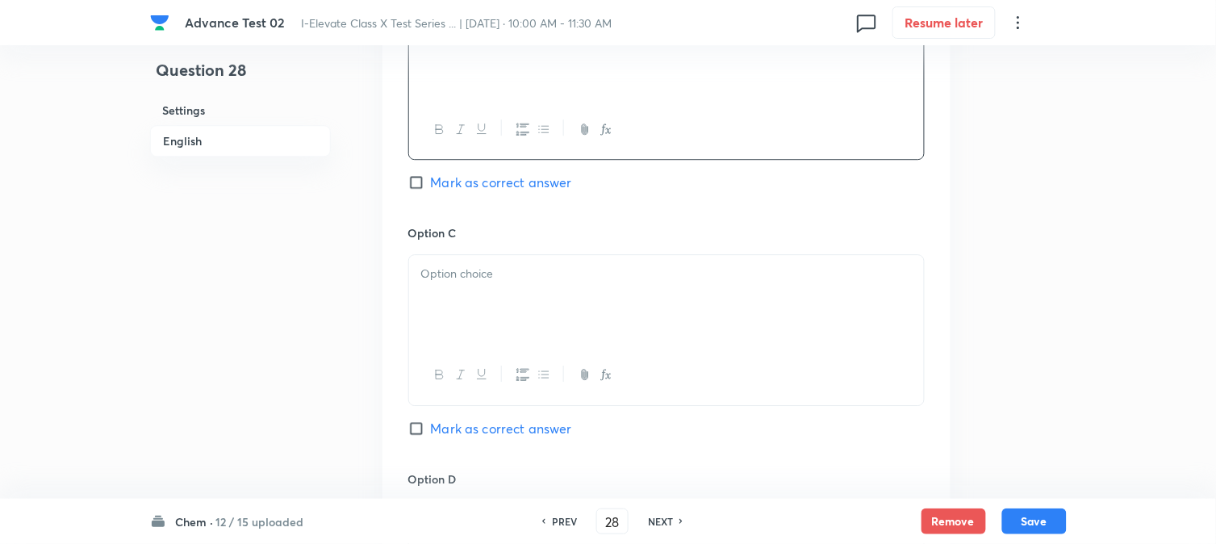
drag, startPoint x: 507, startPoint y: 277, endPoint x: 513, endPoint y: 287, distance: 11.9
click at [506, 277] on p at bounding box center [666, 274] width 491 height 19
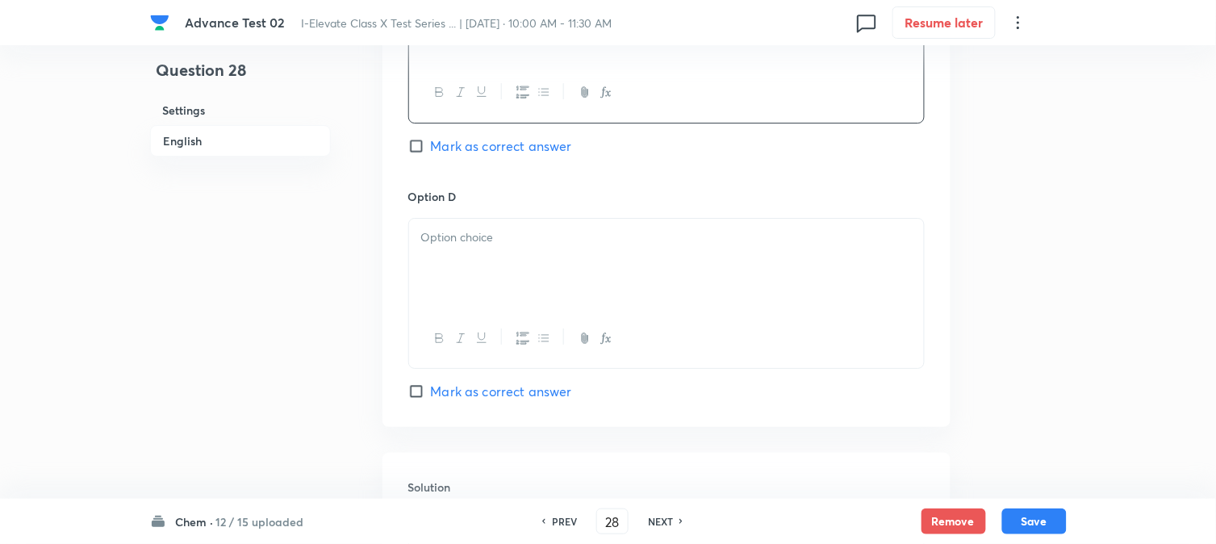
scroll to position [1434, 0]
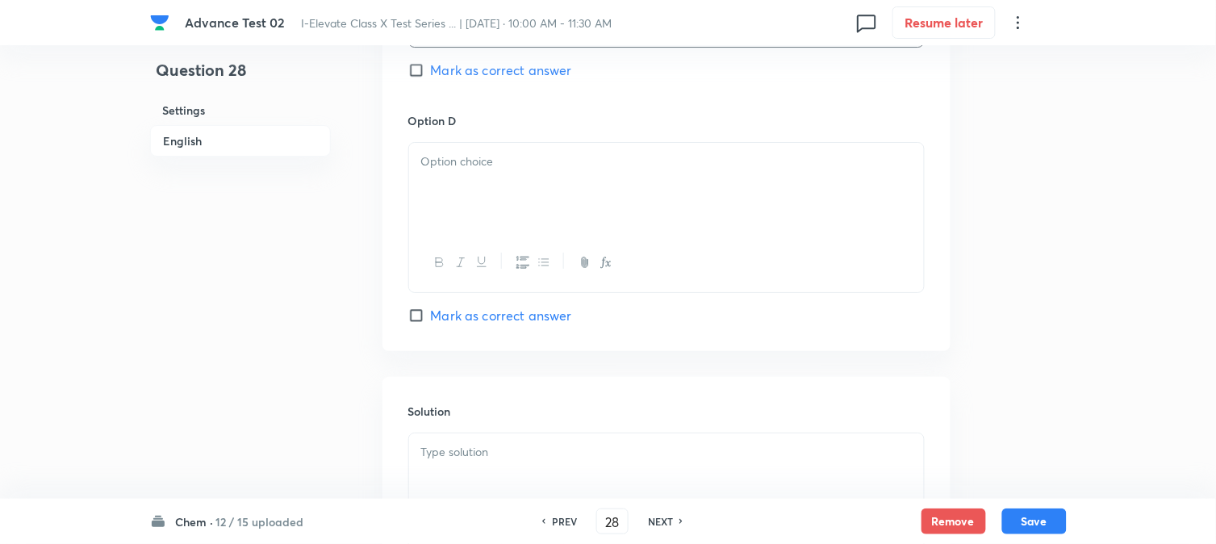
drag, startPoint x: 534, startPoint y: 207, endPoint x: 536, endPoint y: 232, distance: 24.3
click at [534, 206] on div at bounding box center [666, 188] width 515 height 90
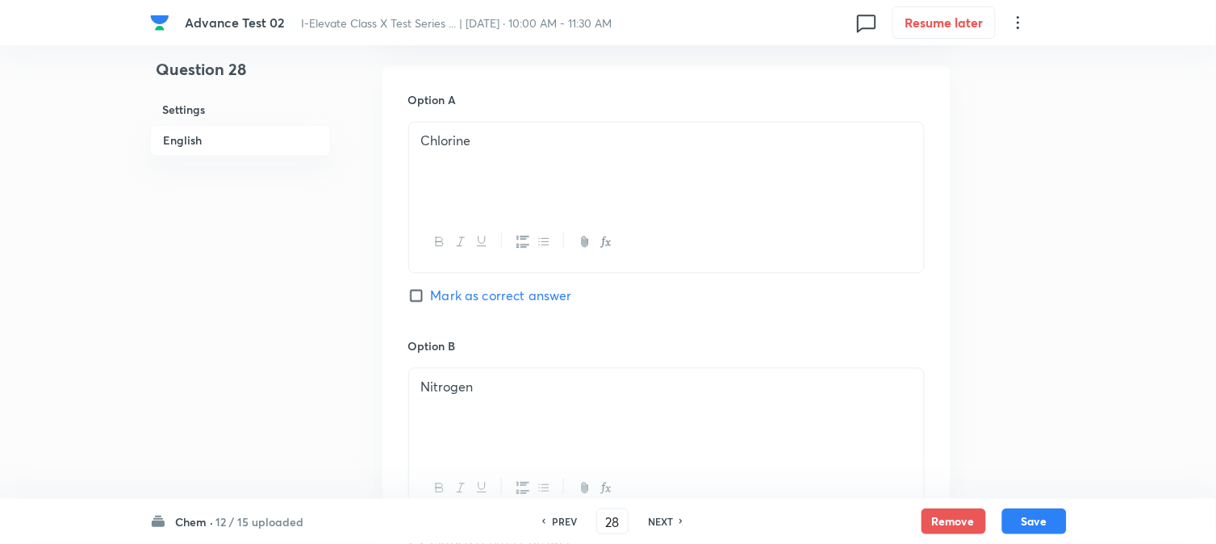
click at [437, 297] on span "Mark as correct answer" at bounding box center [501, 296] width 141 height 19
click at [431, 297] on input "Mark as correct answer" at bounding box center [419, 296] width 23 height 16
checkbox input "true"
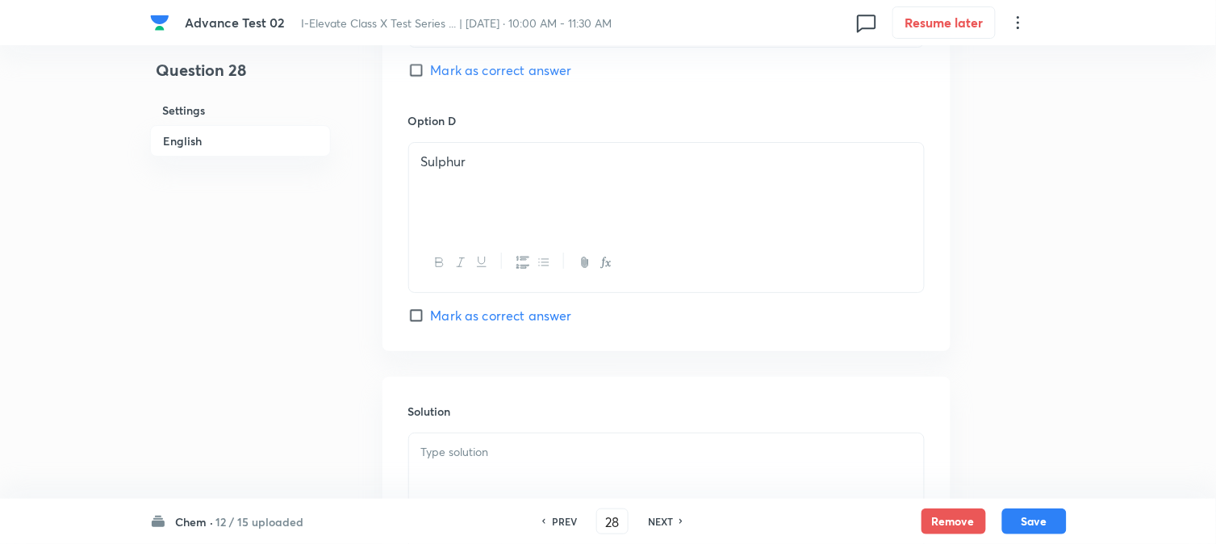
scroll to position [1644, 0]
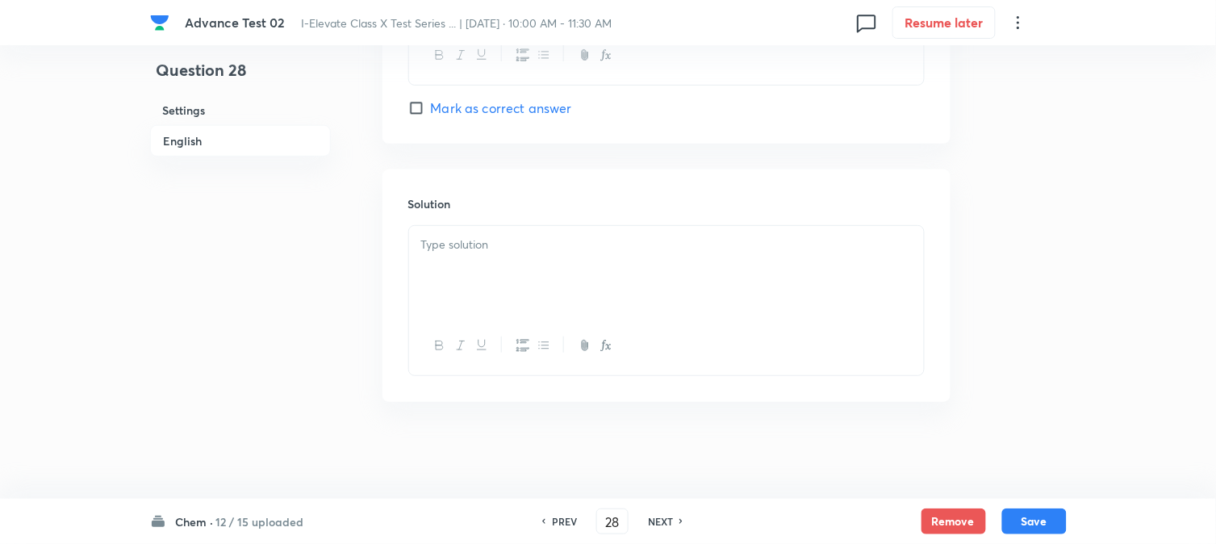
click at [468, 279] on div at bounding box center [666, 271] width 515 height 90
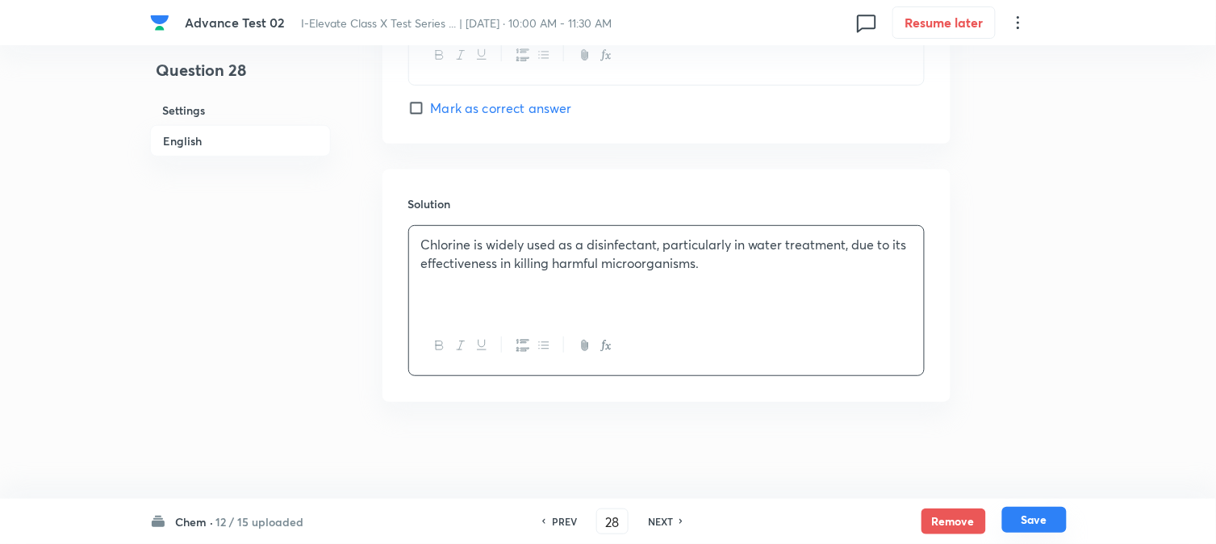
click at [1059, 522] on button "Save" at bounding box center [1035, 520] width 65 height 26
type input "29"
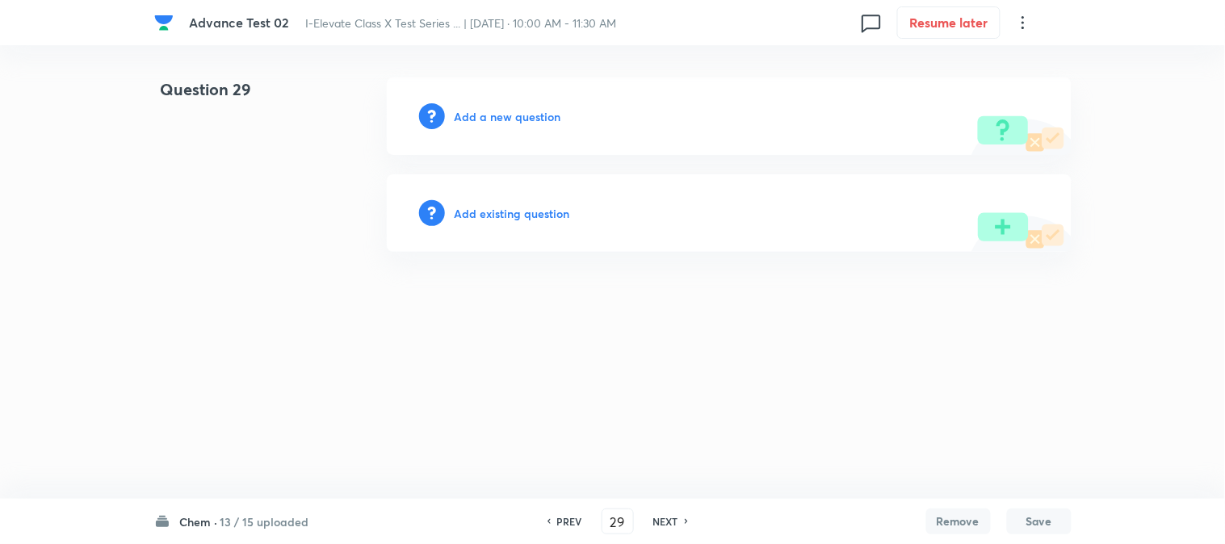
click at [465, 124] on h6 "Add a new question" at bounding box center [507, 116] width 107 height 17
click at [465, 124] on h6 "Choose a question type" at bounding box center [516, 116] width 124 height 17
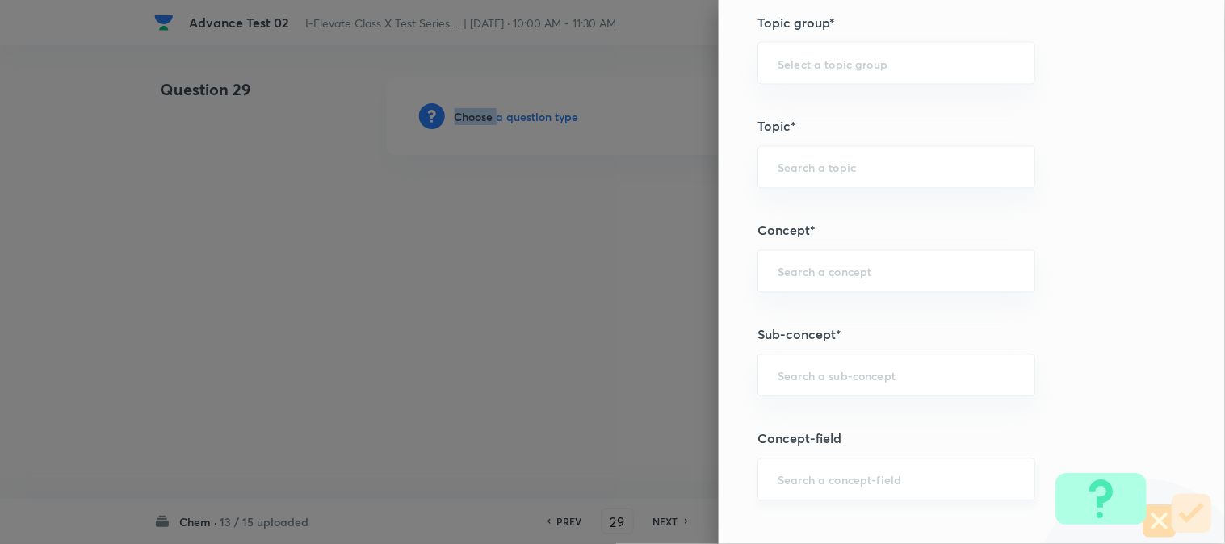
scroll to position [807, 0]
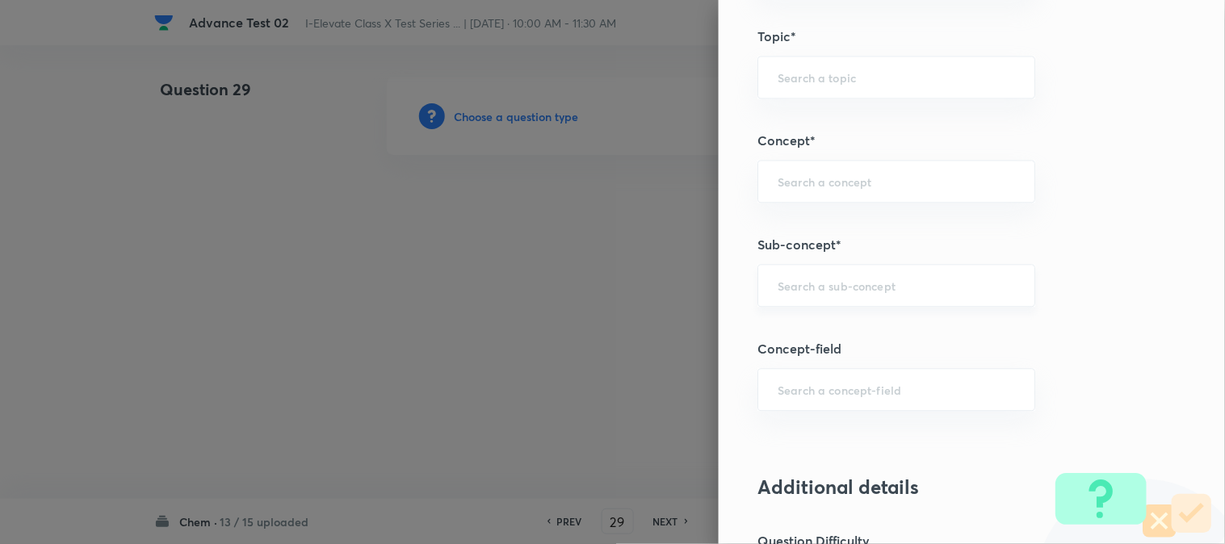
click at [789, 291] on input "text" at bounding box center [895, 285] width 237 height 15
click at [800, 195] on div "​" at bounding box center [896, 181] width 278 height 43
paste input "Metals And Non Metals"
click at [813, 226] on li "Metals and Non Metals" at bounding box center [883, 227] width 276 height 29
type input "Metals and Non Metals"
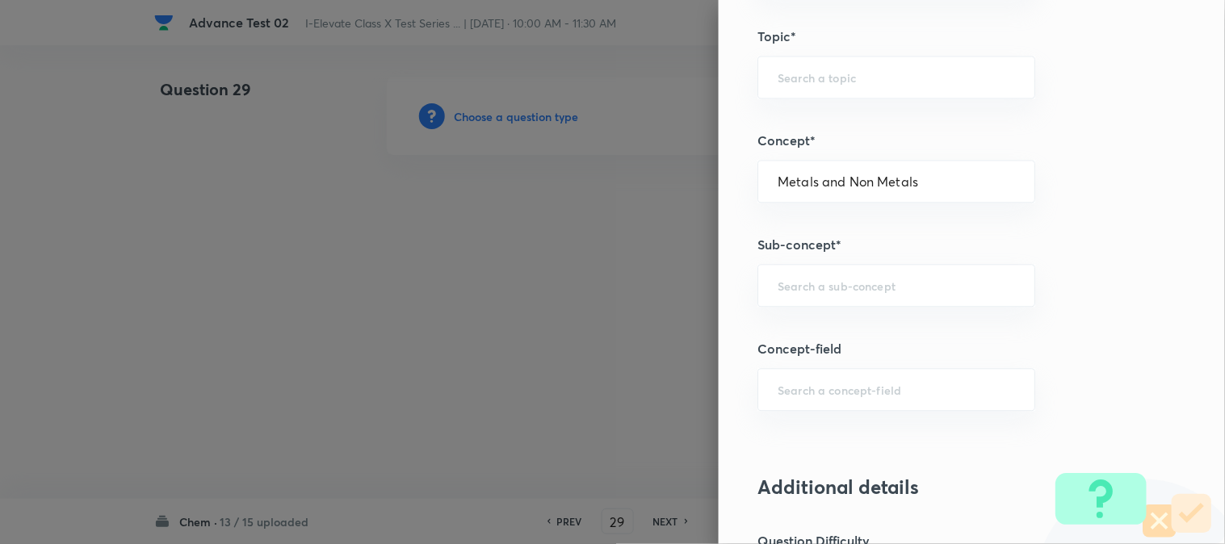
type input "Olympiads"
type input "NSEJS -Chemistry"
click at [802, 311] on div "Question settings Question type* Single choice correct Number of options* 2 3 4…" at bounding box center [971, 272] width 506 height 544
click at [801, 299] on div "​" at bounding box center [896, 285] width 278 height 43
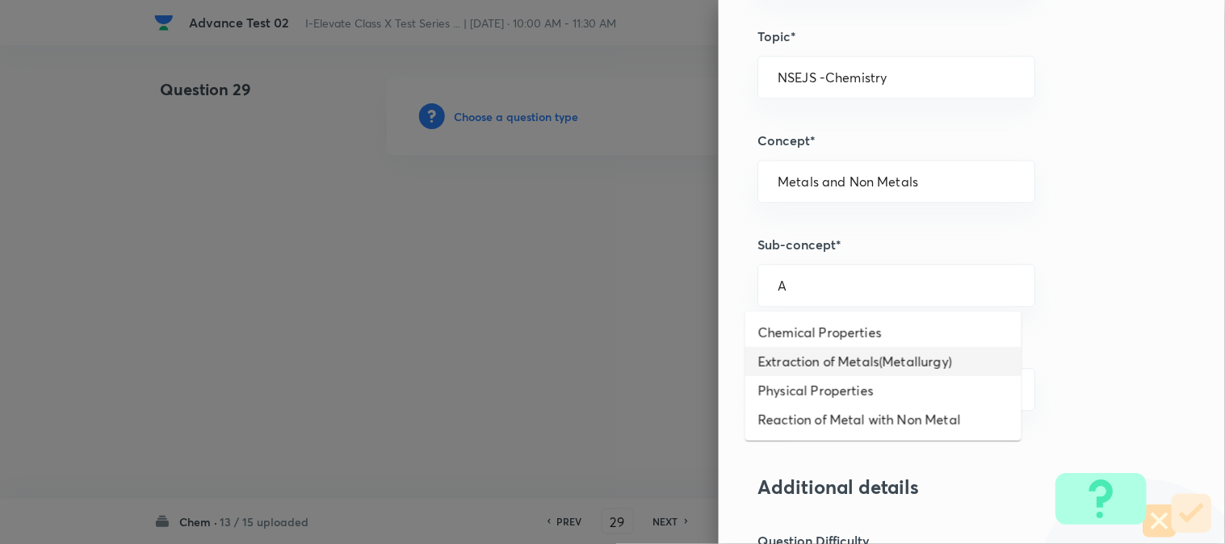
click at [833, 349] on li "Extraction of Metals(Metallurgy)" at bounding box center [883, 361] width 276 height 29
type input "Extraction of Metals(Metallurgy)"
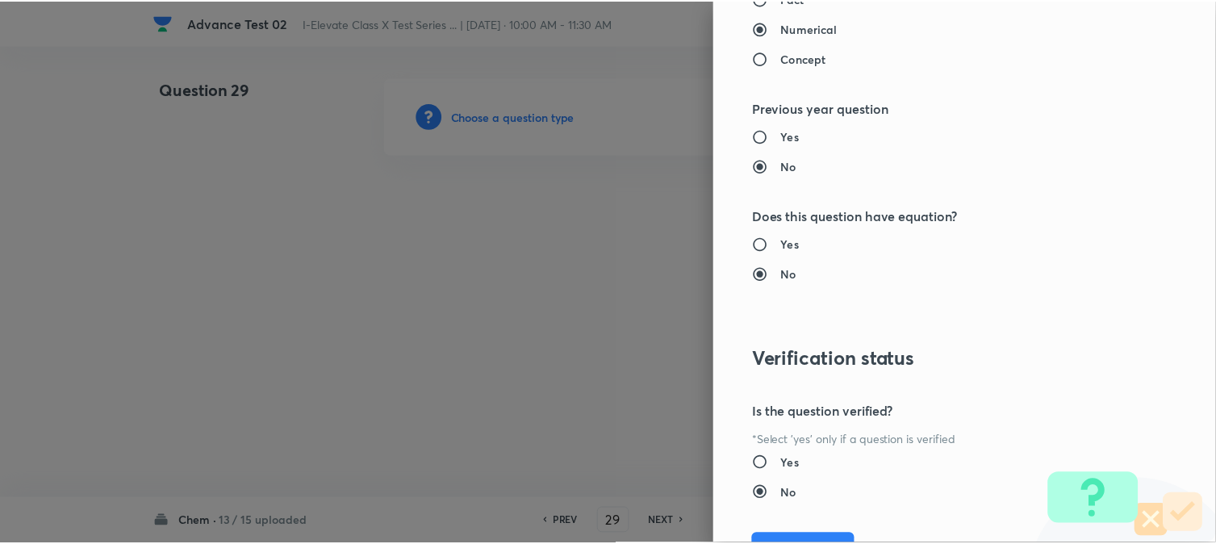
scroll to position [1656, 0]
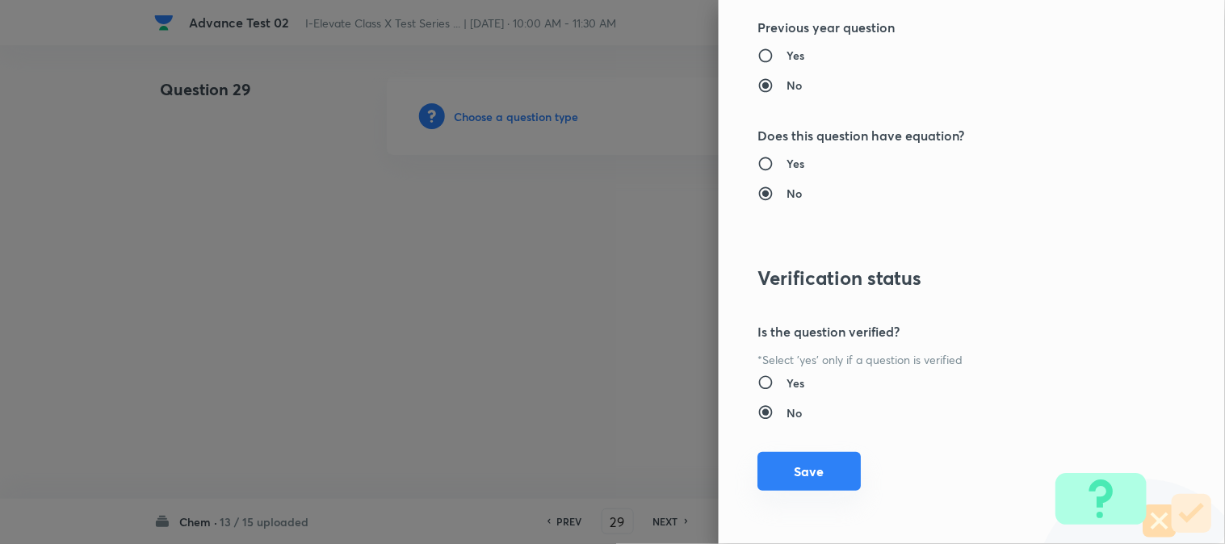
click at [801, 454] on button "Save" at bounding box center [808, 471] width 103 height 39
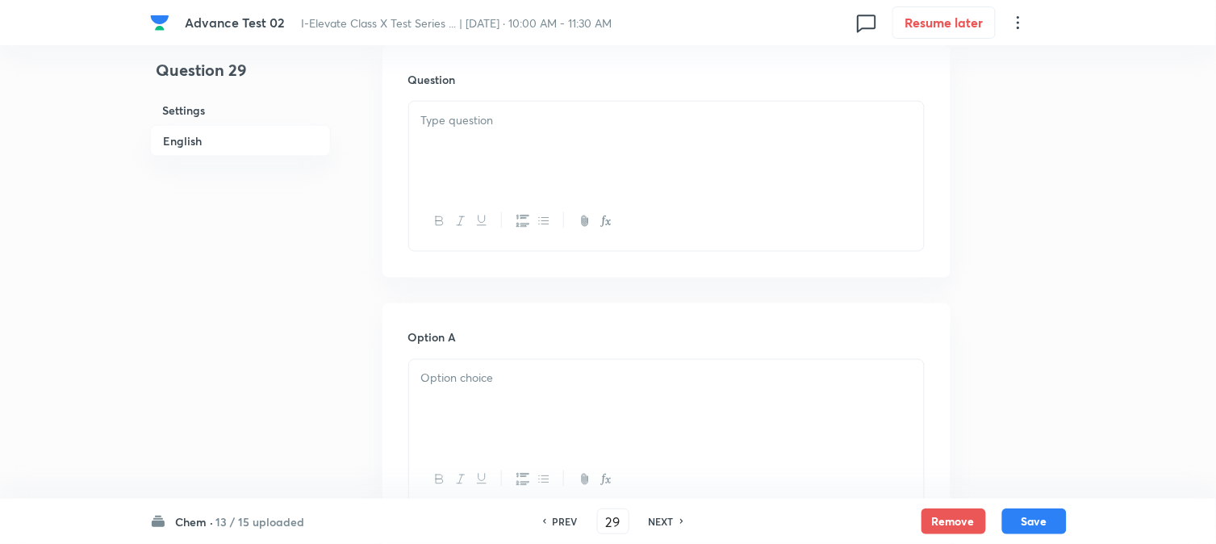
scroll to position [448, 0]
click at [567, 156] on p at bounding box center [666, 152] width 491 height 19
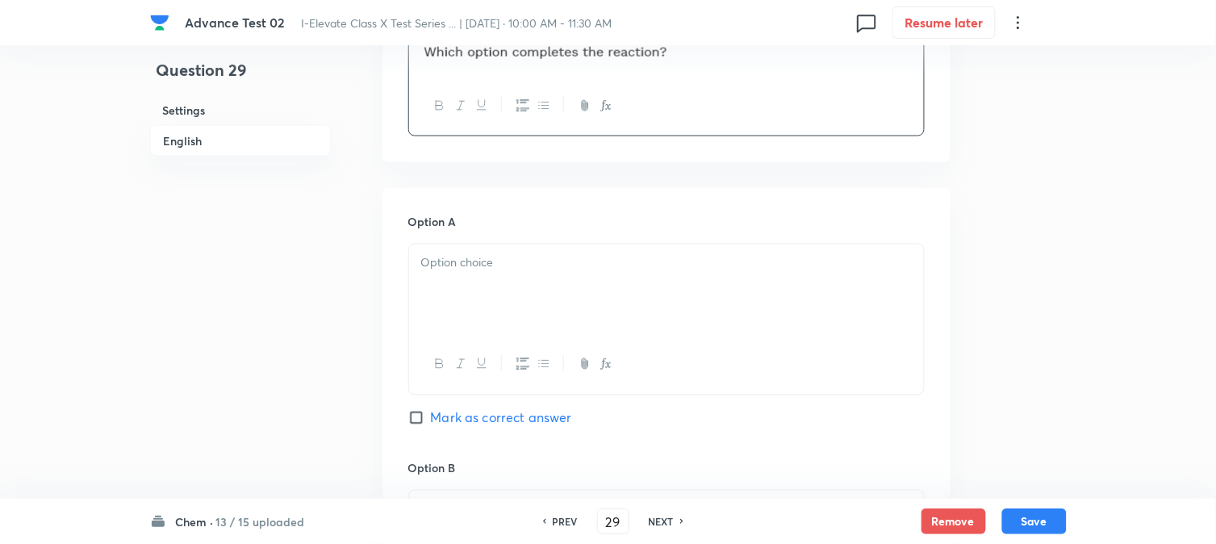
scroll to position [627, 0]
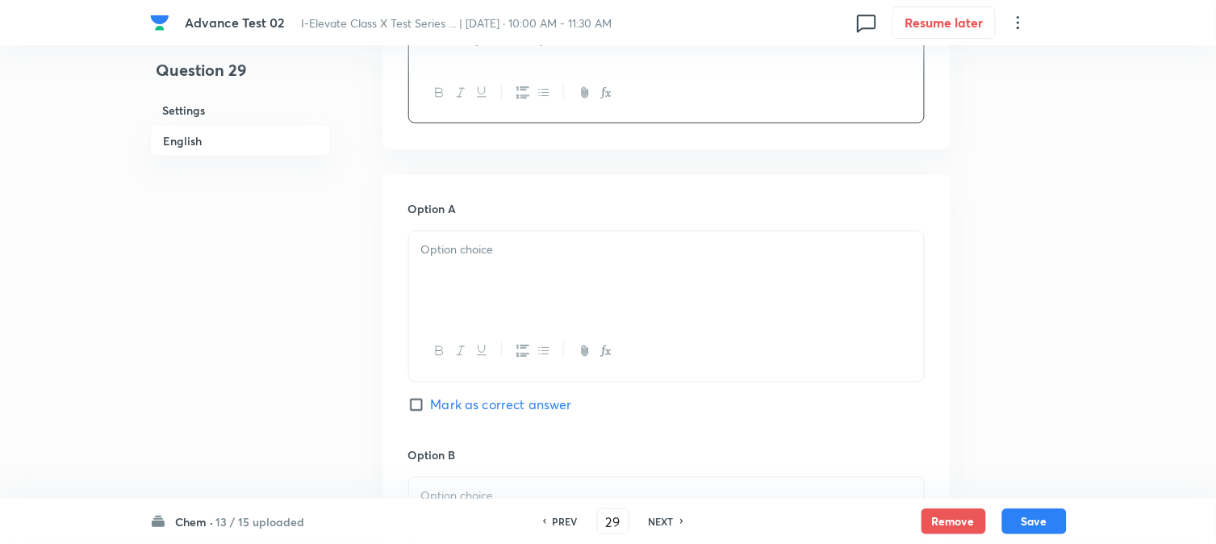
click at [522, 235] on div at bounding box center [666, 277] width 515 height 90
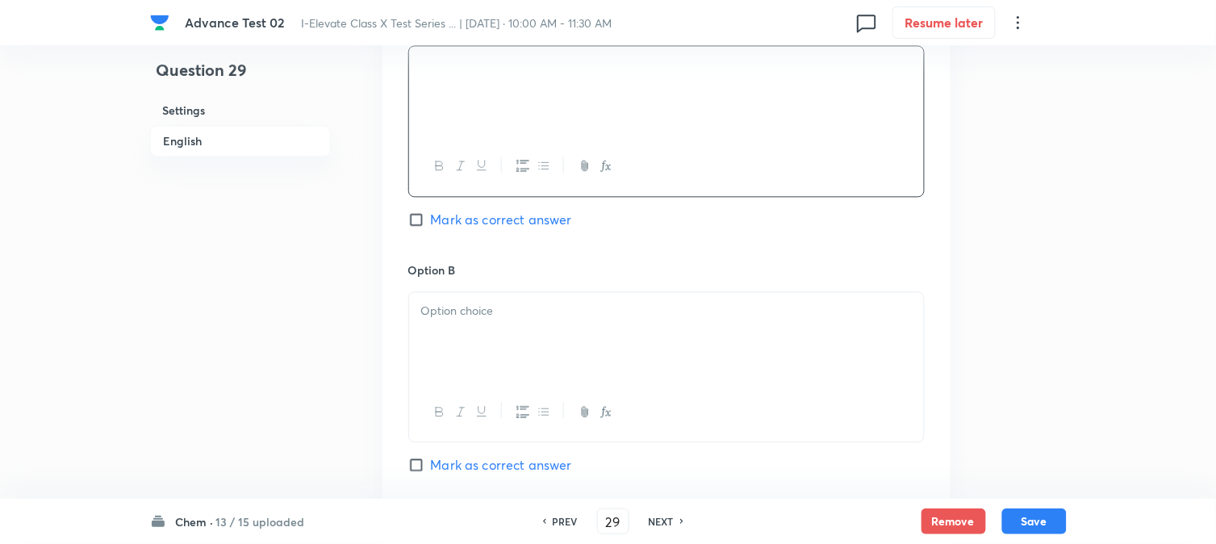
scroll to position [897, 0]
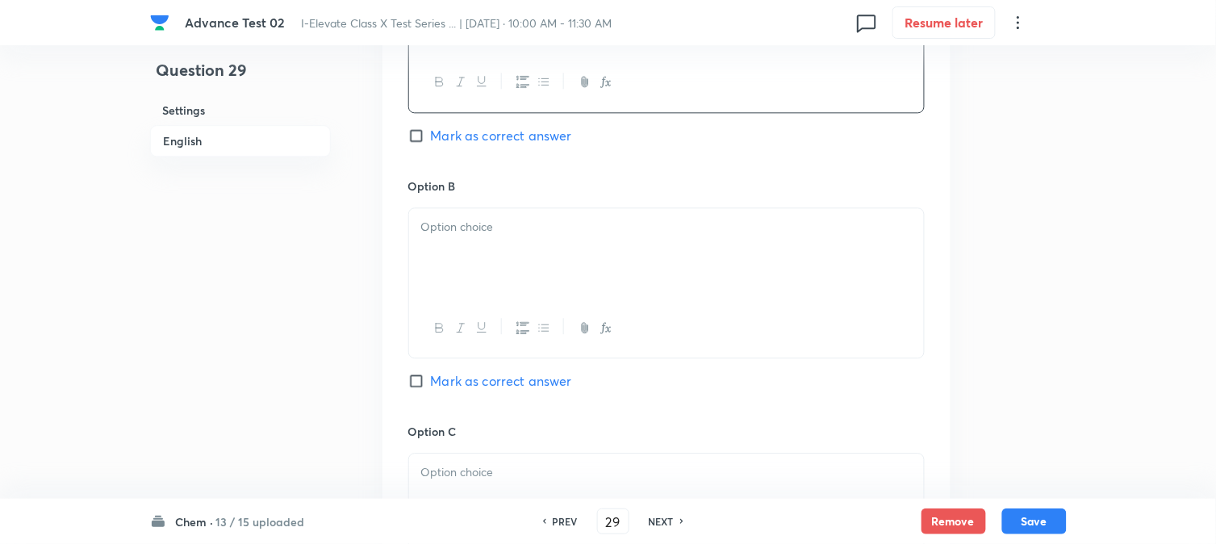
click at [511, 264] on div at bounding box center [666, 253] width 515 height 90
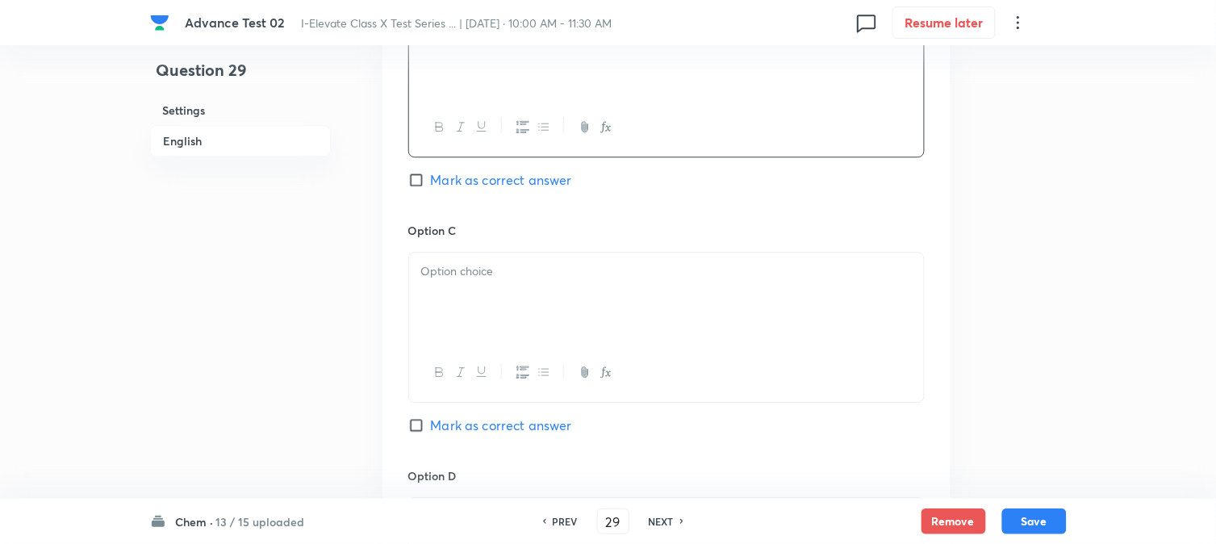
scroll to position [1166, 0]
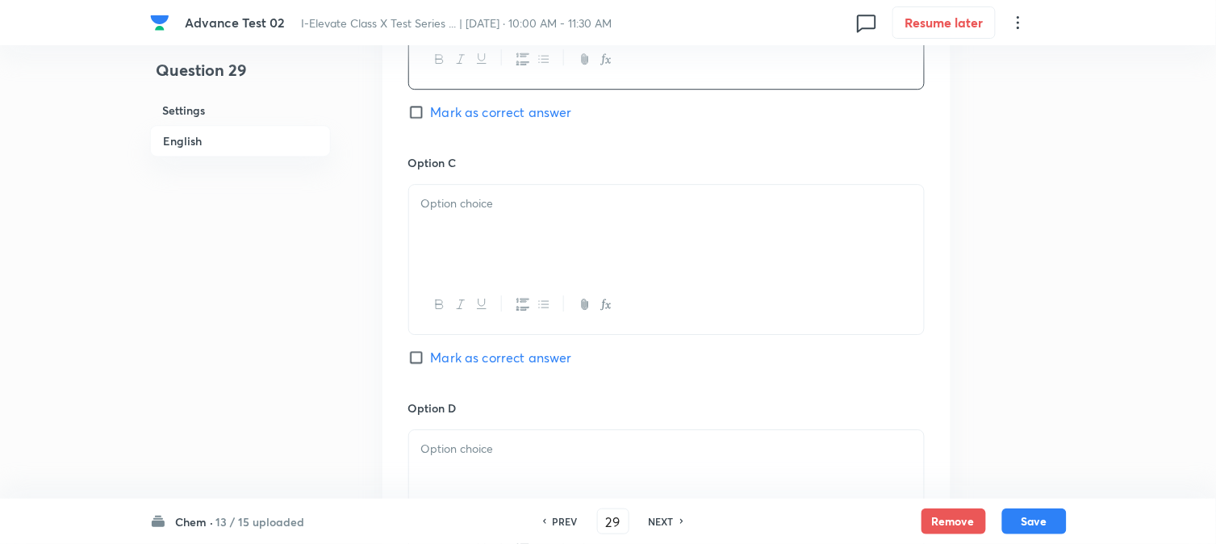
click at [492, 232] on div at bounding box center [666, 230] width 515 height 90
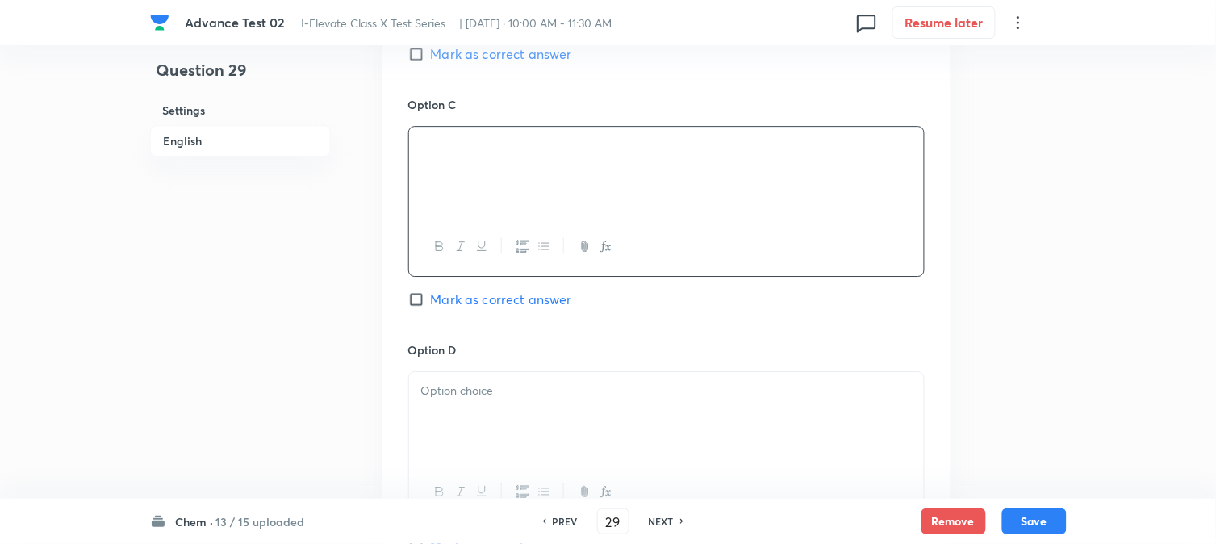
scroll to position [1255, 0]
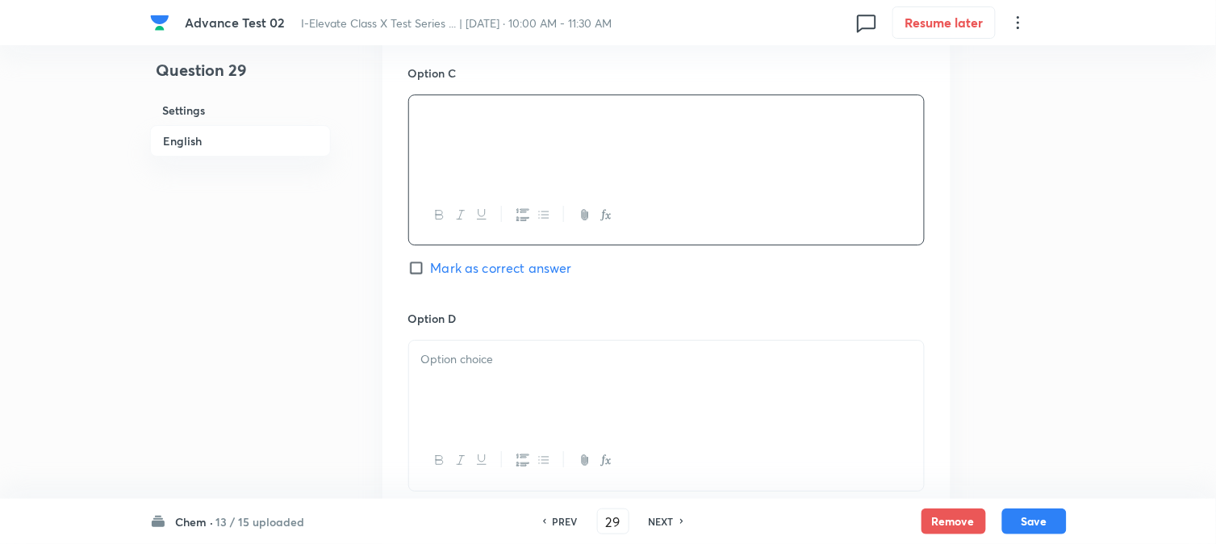
click at [531, 348] on div at bounding box center [666, 386] width 515 height 90
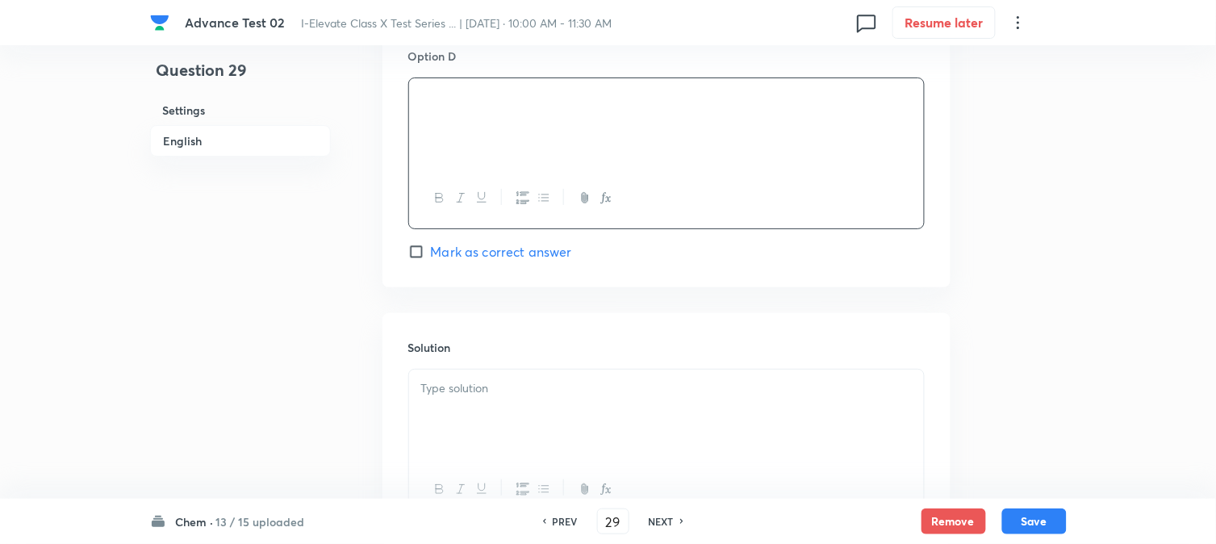
scroll to position [1524, 0]
click at [453, 254] on span "Mark as correct answer" at bounding box center [501, 245] width 141 height 19
click at [431, 253] on input "Mark as correct answer" at bounding box center [419, 245] width 23 height 16
checkbox input "true"
click at [469, 400] on div at bounding box center [666, 408] width 515 height 90
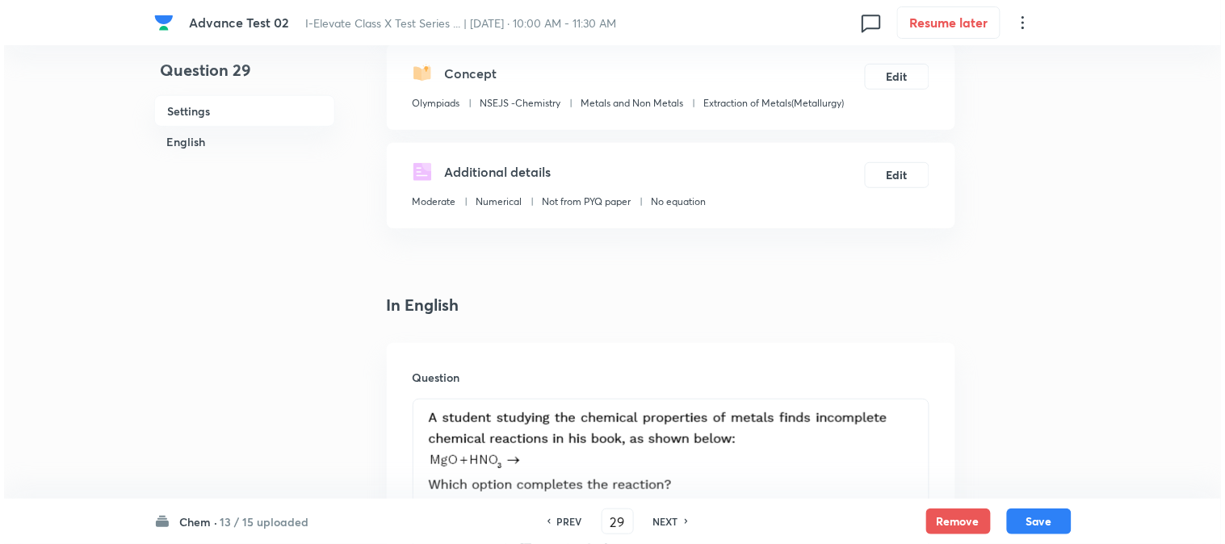
scroll to position [0, 0]
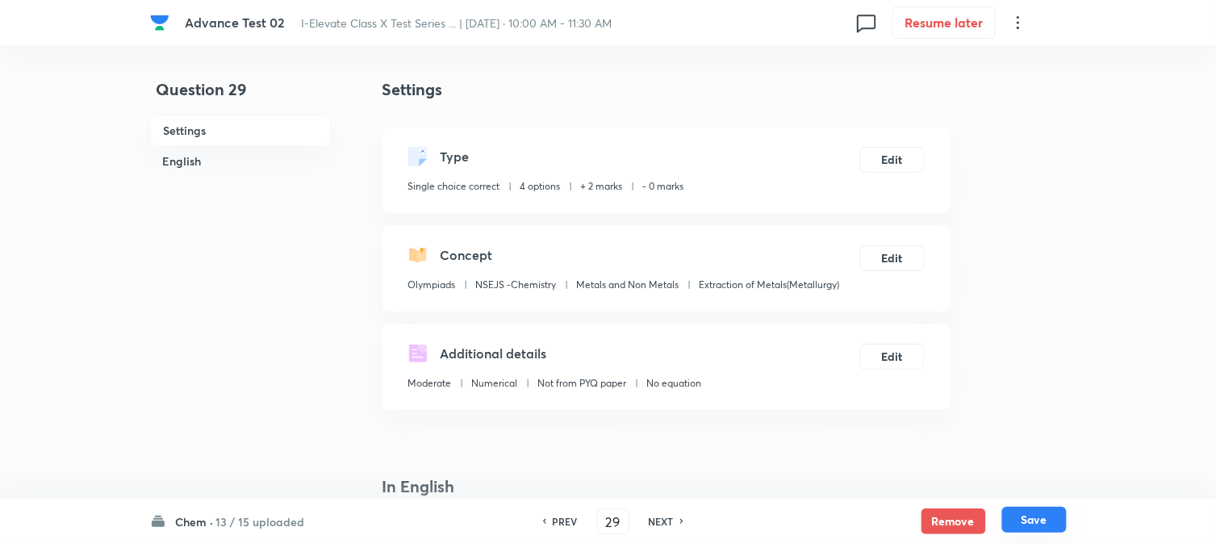
click at [1031, 518] on button "Save" at bounding box center [1035, 520] width 65 height 26
type input "30"
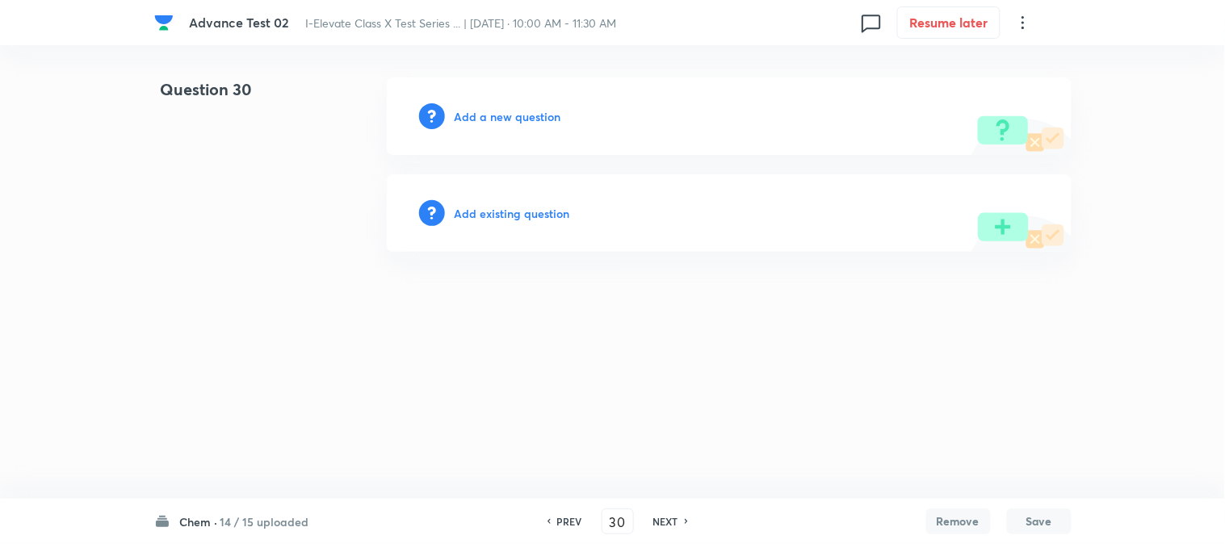
click at [497, 124] on h6 "Add a new question" at bounding box center [507, 116] width 107 height 17
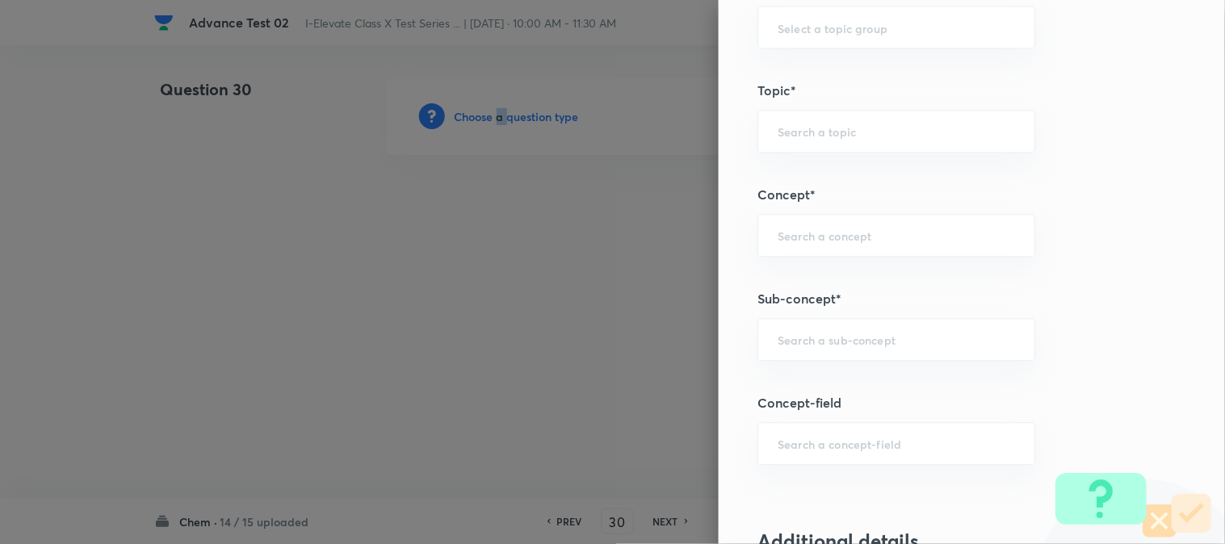
scroll to position [807, 0]
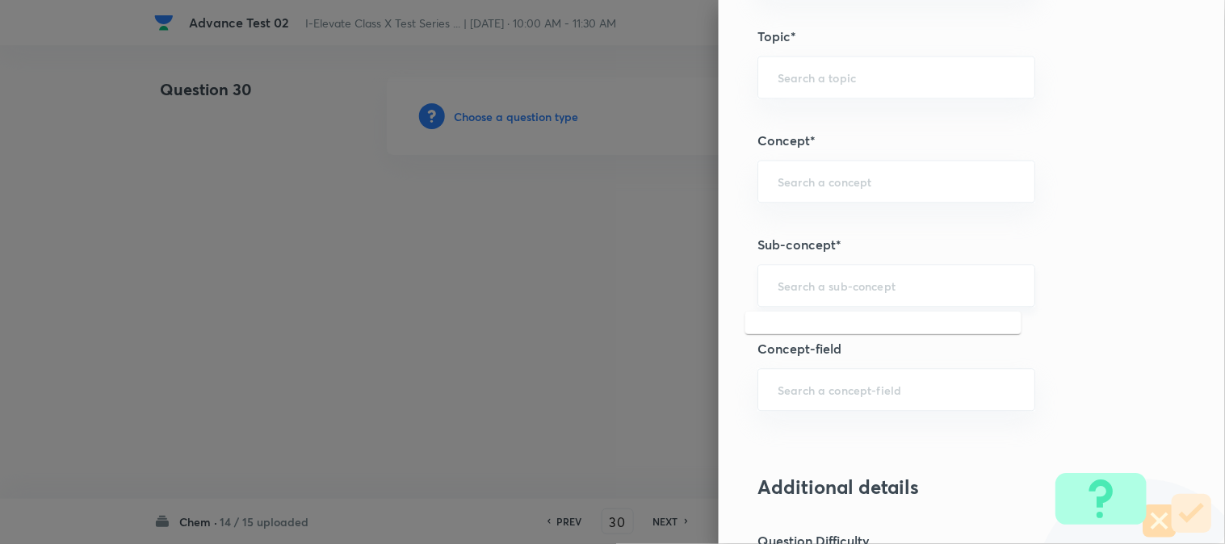
click at [811, 287] on input "text" at bounding box center [895, 285] width 237 height 15
paste input "Neutralisation Reaction"
click at [785, 190] on div "​" at bounding box center [896, 181] width 278 height 43
type input "Neutralisation Reaction"
paste input "Chemical Properties Of Acids/Bases"
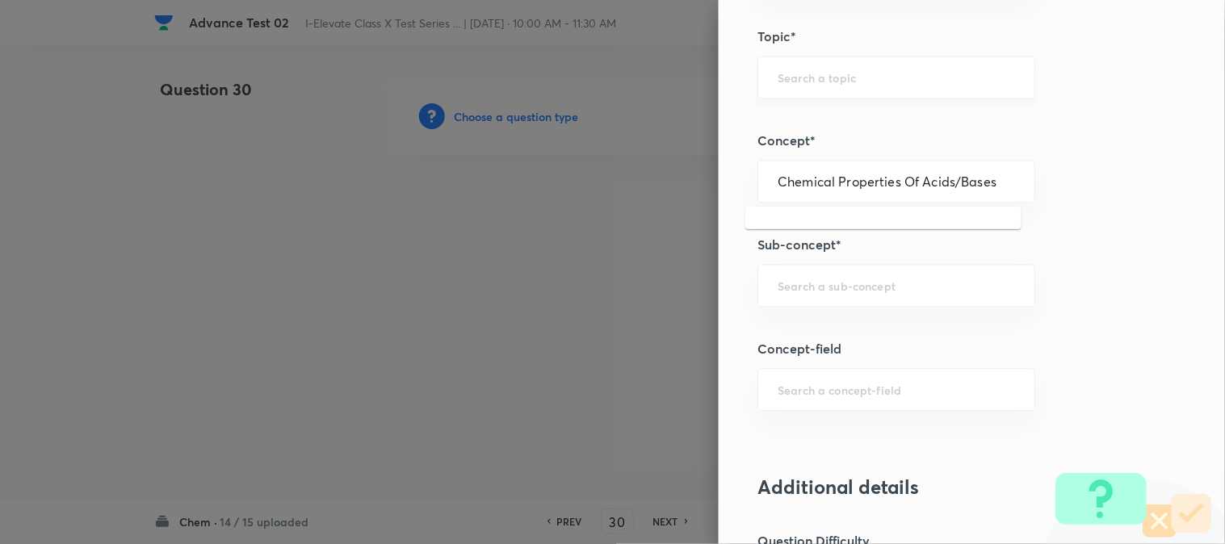
type input "Chemical Properties Of Acids/Bases"
click at [816, 81] on input "text" at bounding box center [895, 76] width 237 height 15
type input "A"
type input "C"
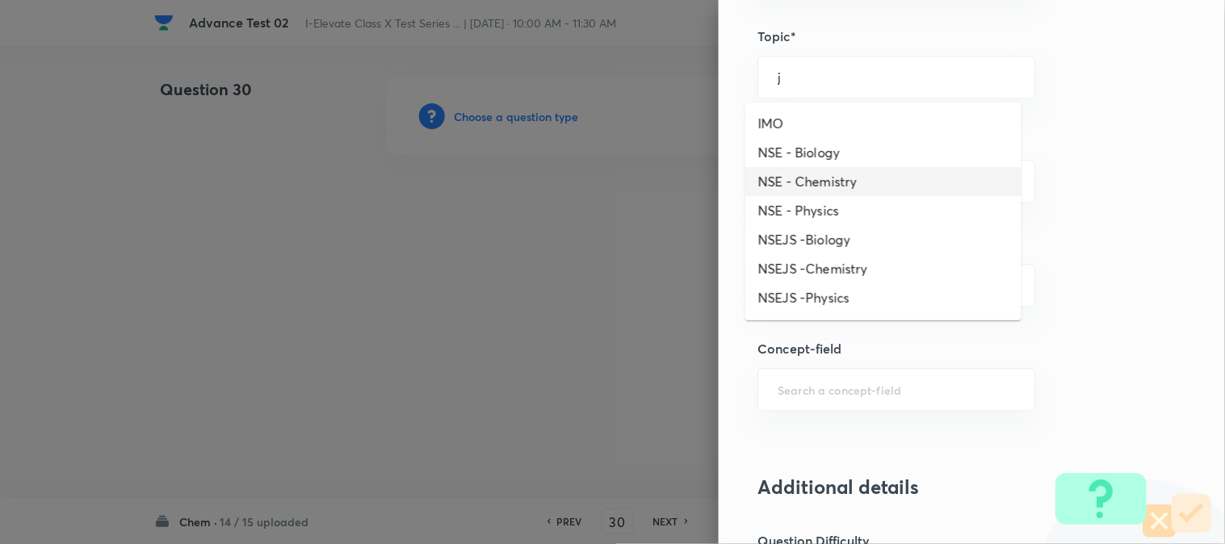
click at [815, 180] on li "NSE - Chemistry" at bounding box center [883, 181] width 276 height 29
type input "NSE - Chemistry"
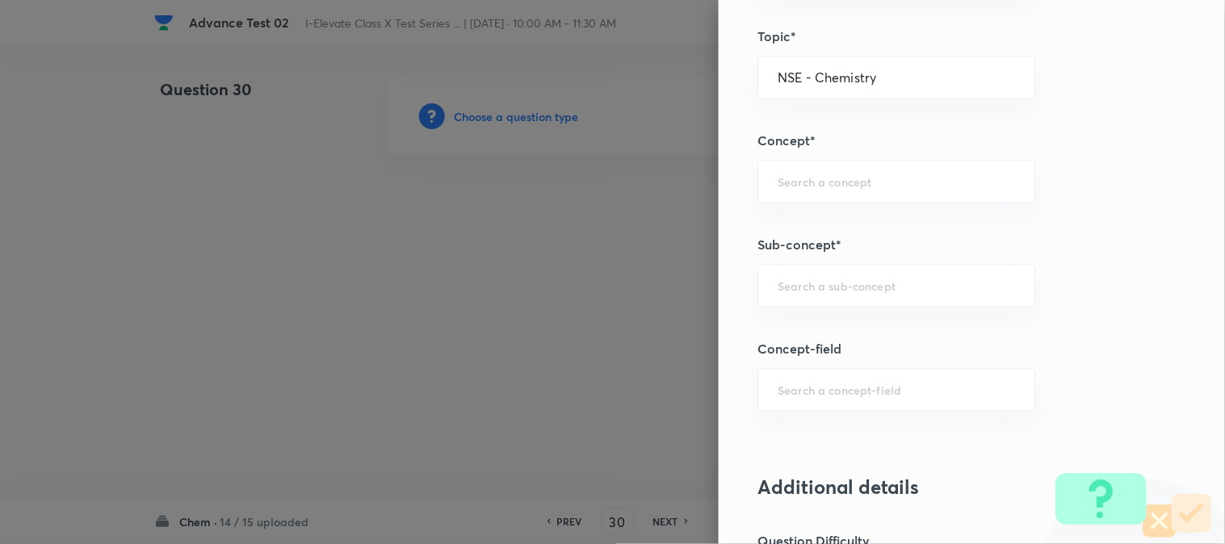
type input "Olympiads"
click at [829, 182] on input "text" at bounding box center [895, 181] width 237 height 15
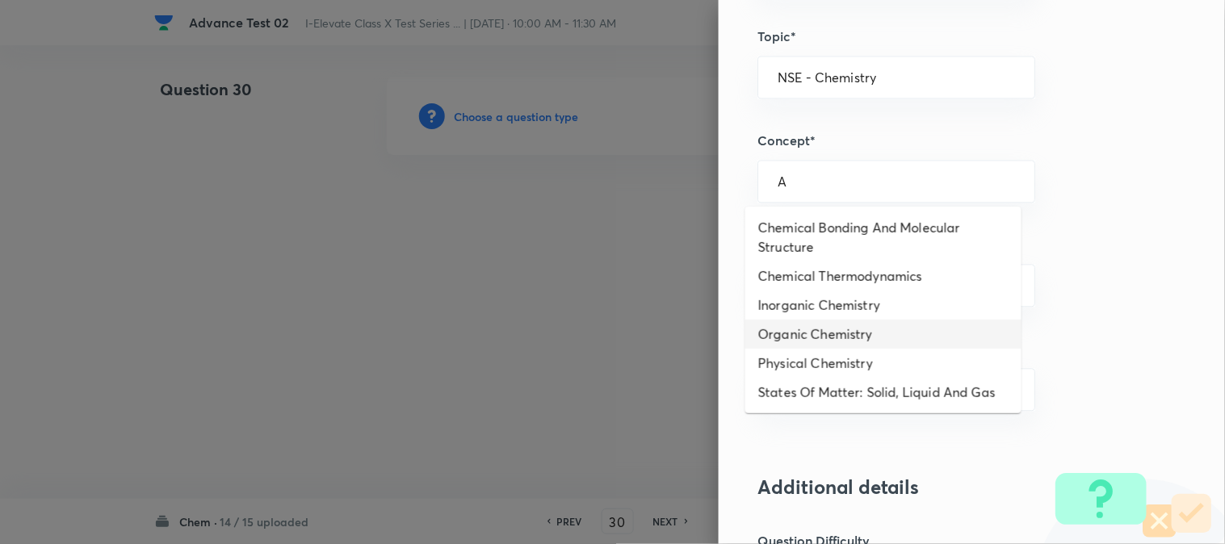
click at [824, 333] on li "Organic Chemistry" at bounding box center [883, 334] width 276 height 29
type input "Organic Chemistry"
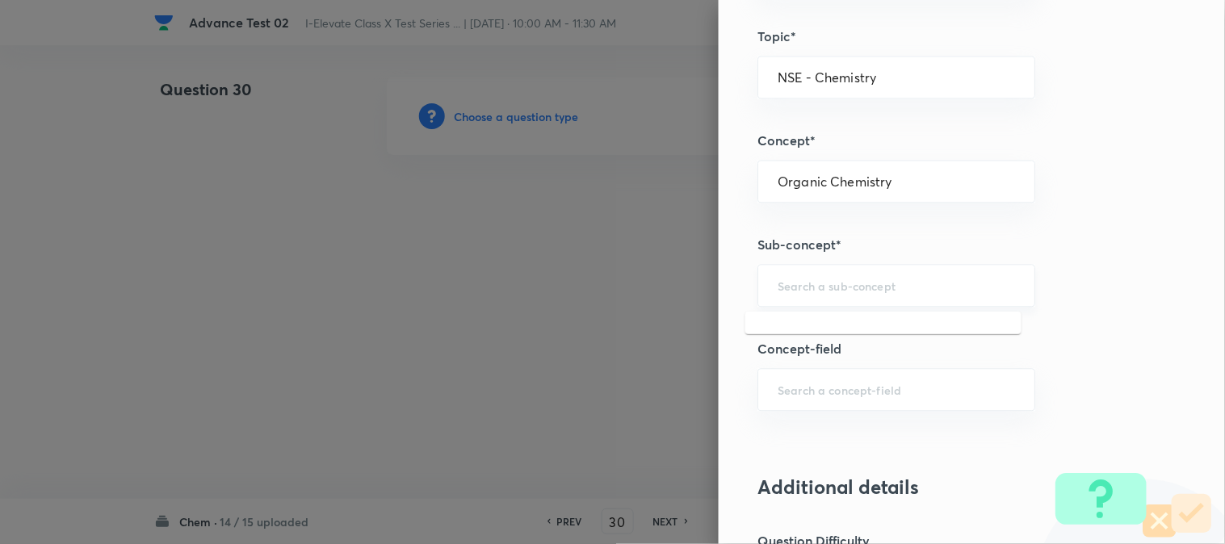
click at [826, 283] on input "text" at bounding box center [895, 285] width 237 height 15
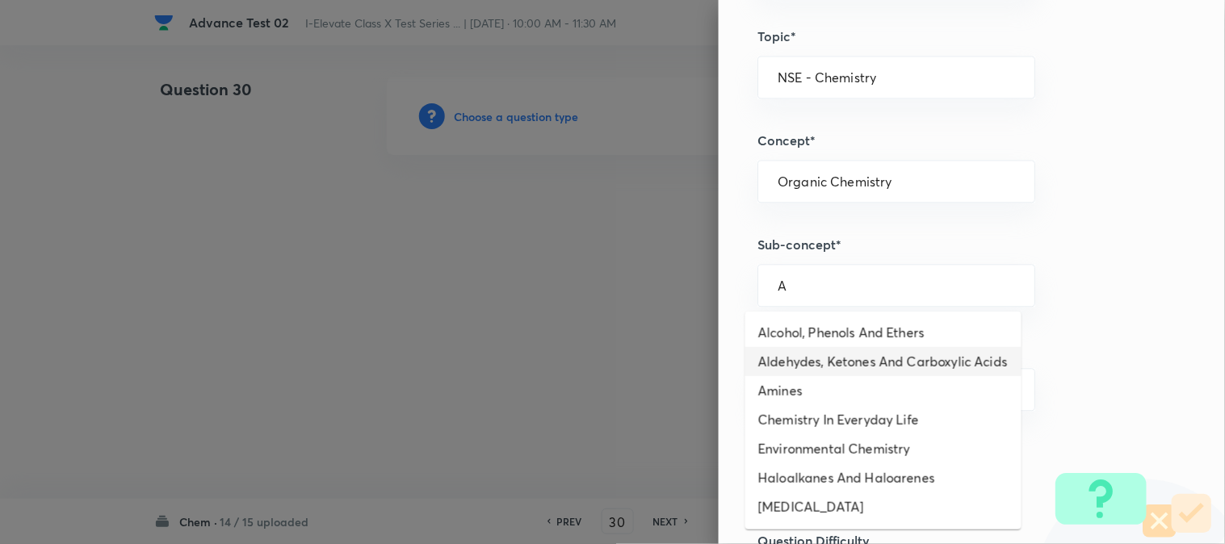
click at [835, 355] on li "Aldehydes, Ketones And Carboxylic Acids" at bounding box center [883, 361] width 276 height 29
type input "Aldehydes, Ketones And Carboxylic Acids"
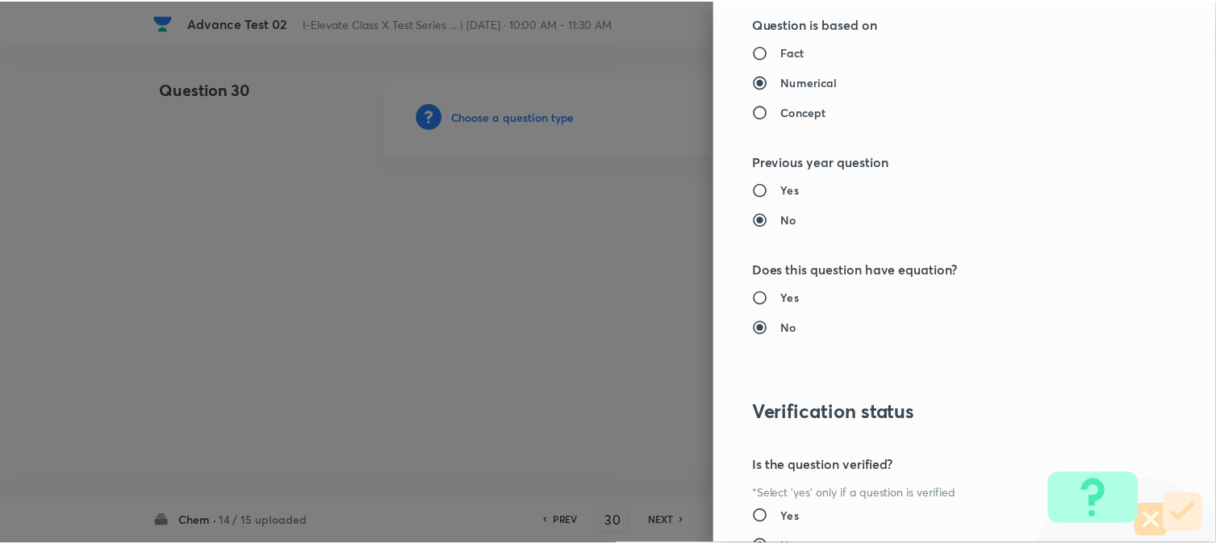
scroll to position [1656, 0]
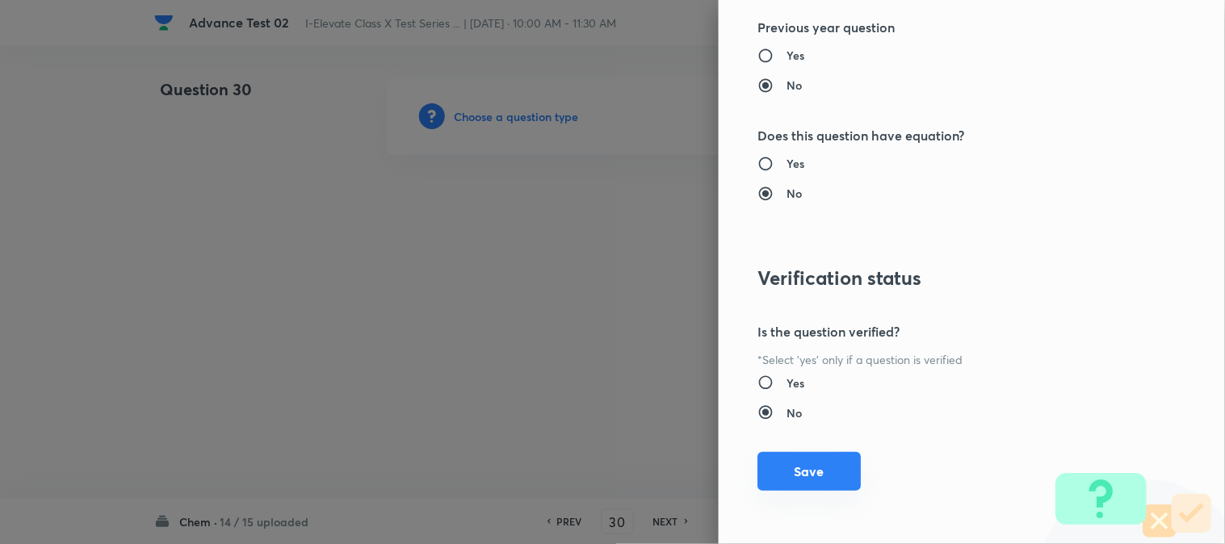
click at [791, 478] on button "Save" at bounding box center [808, 471] width 103 height 39
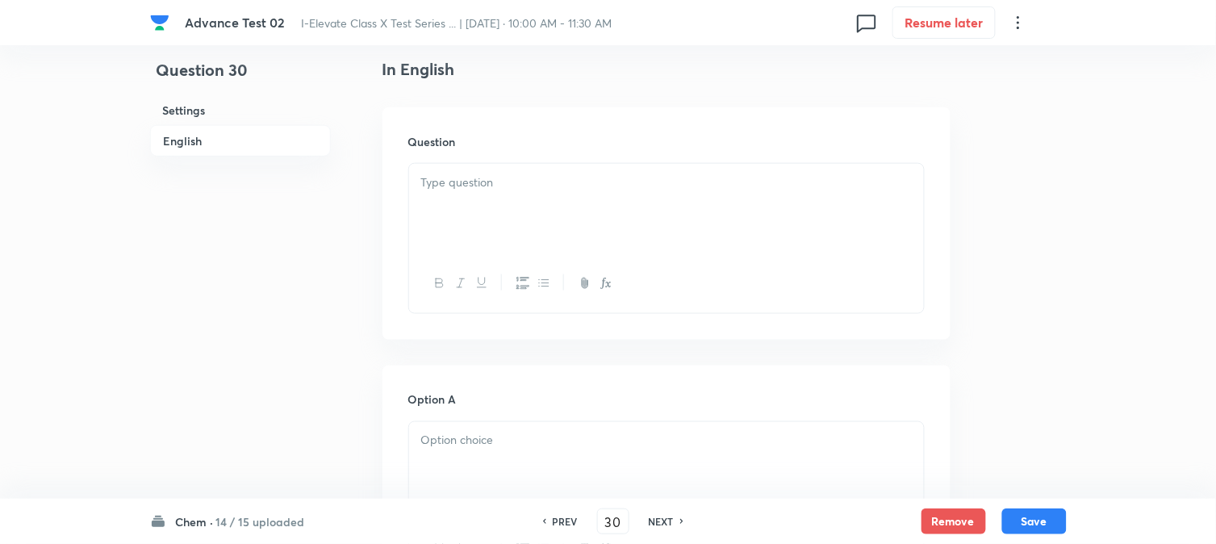
scroll to position [448, 0]
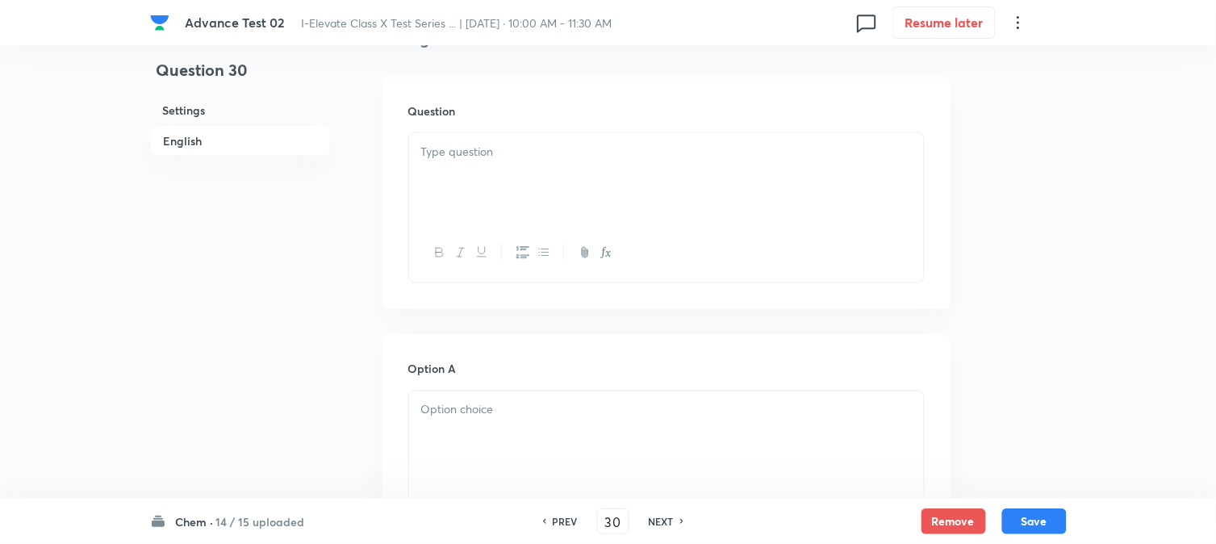
click at [523, 228] on div at bounding box center [666, 253] width 515 height 59
click at [534, 159] on p at bounding box center [666, 152] width 491 height 19
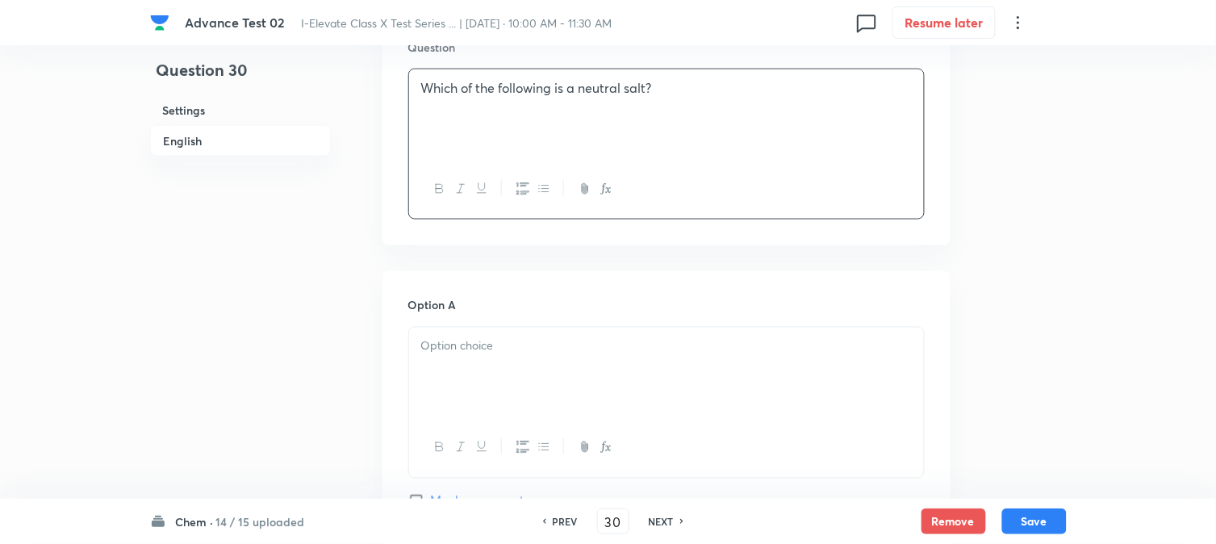
scroll to position [627, 0]
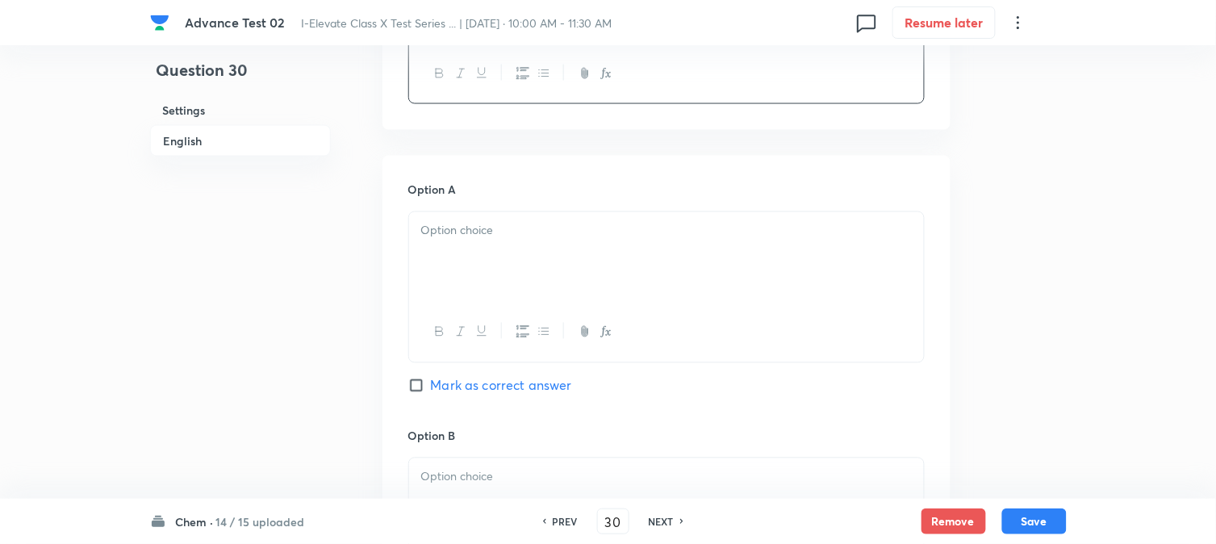
click at [488, 244] on div at bounding box center [666, 257] width 515 height 90
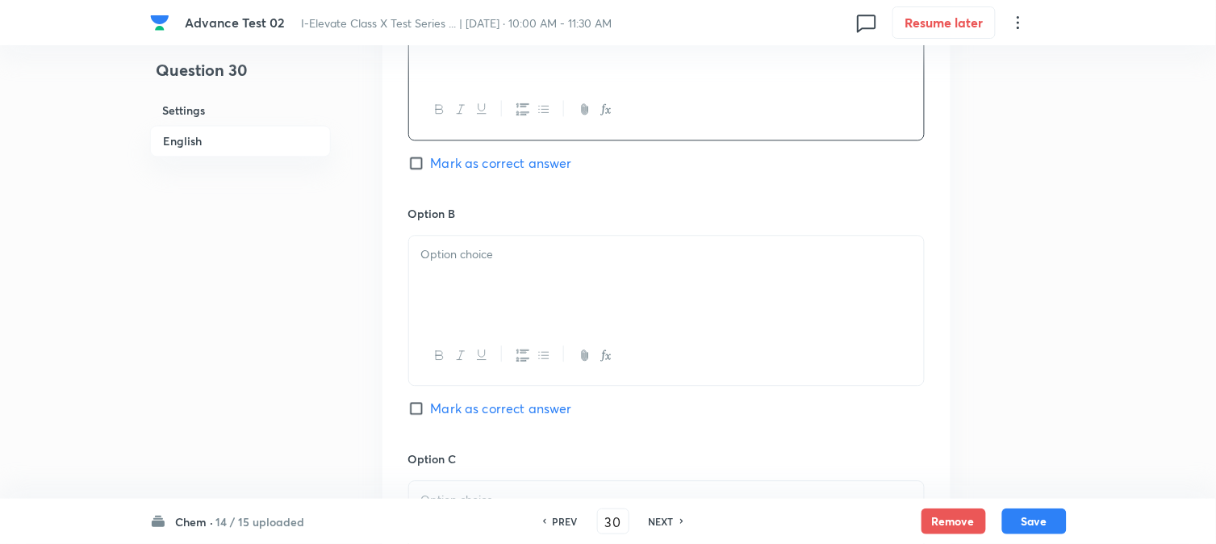
scroll to position [897, 0]
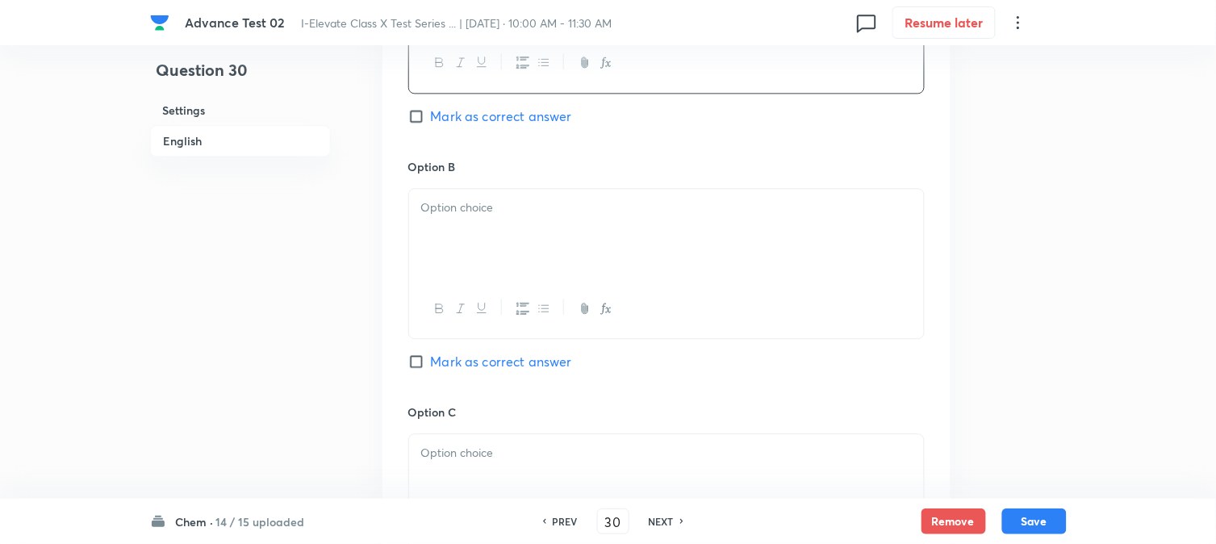
click at [509, 247] on div at bounding box center [666, 234] width 515 height 90
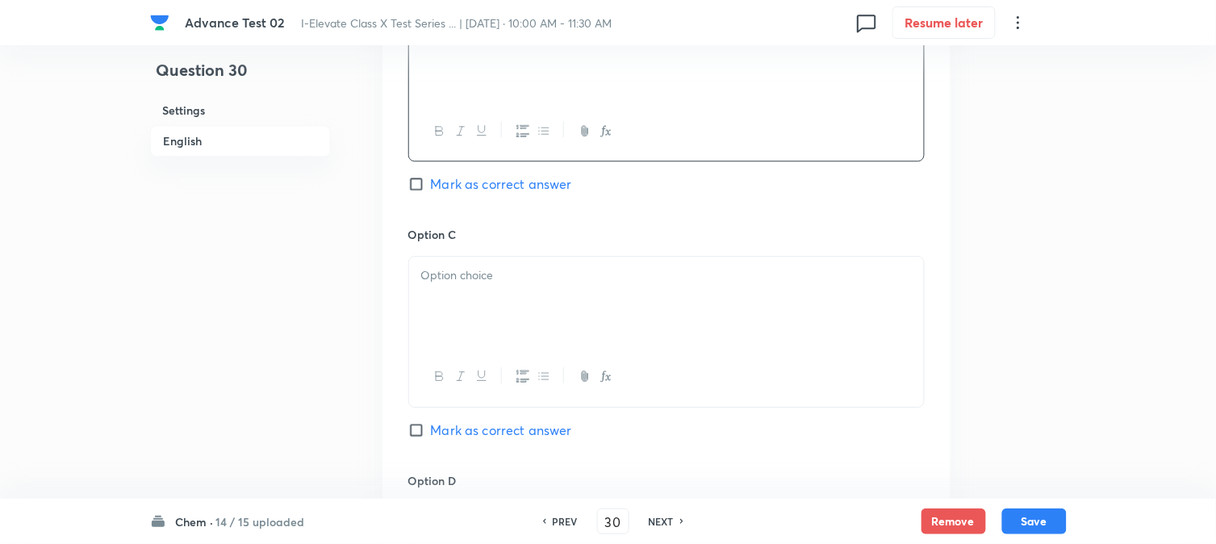
scroll to position [1076, 0]
click at [479, 278] on p at bounding box center [666, 274] width 491 height 19
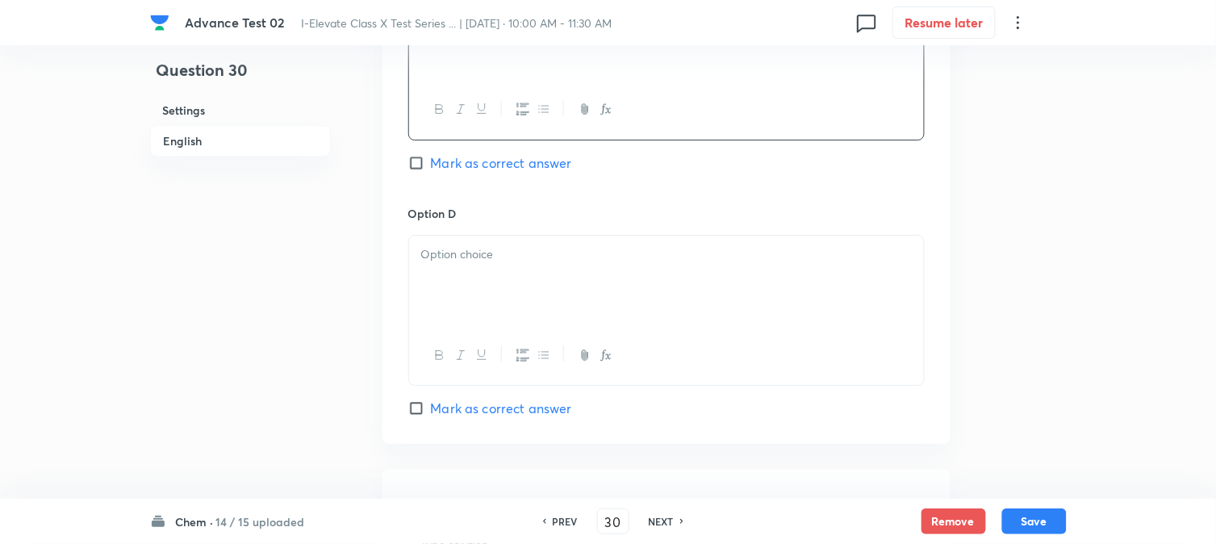
scroll to position [1345, 0]
click at [487, 291] on div at bounding box center [666, 277] width 515 height 90
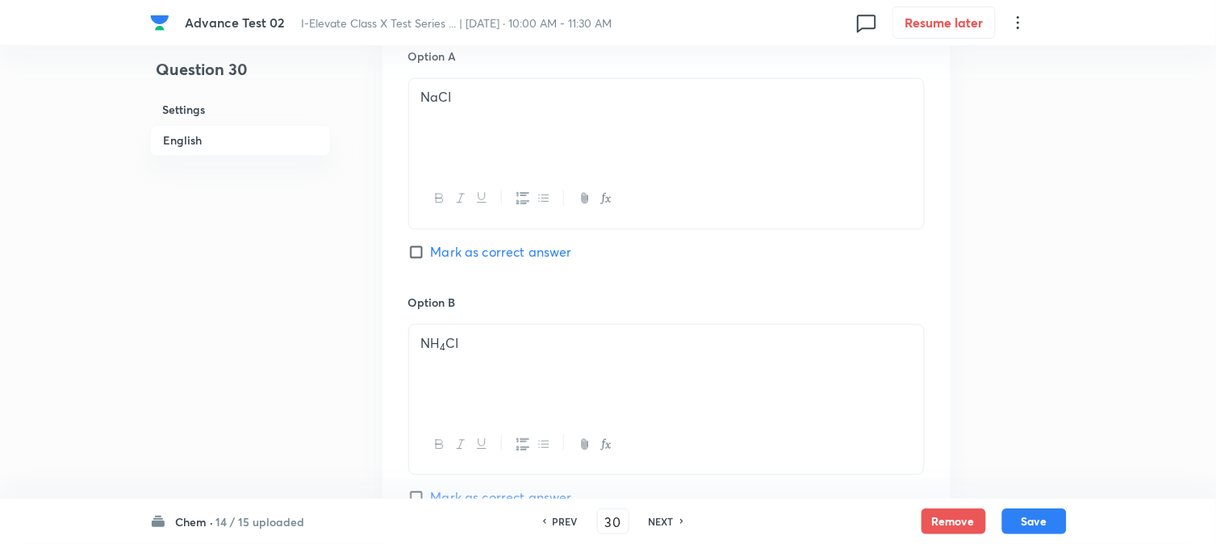
scroll to position [627, 0]
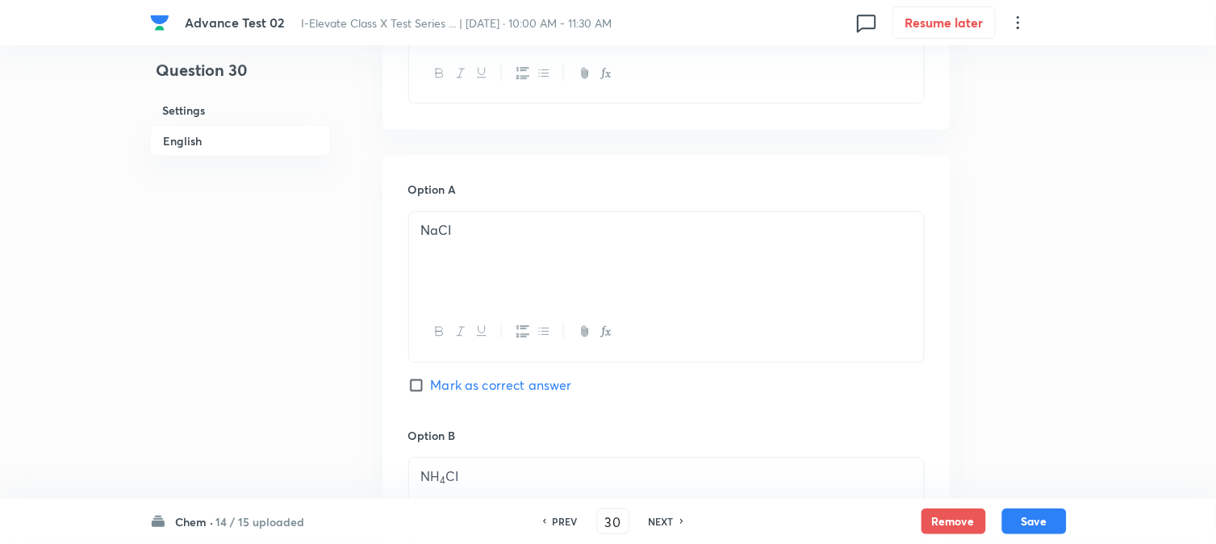
click at [441, 386] on span "Mark as correct answer" at bounding box center [501, 385] width 141 height 19
click at [431, 386] on input "Mark as correct answer" at bounding box center [419, 386] width 23 height 16
checkbox input "true"
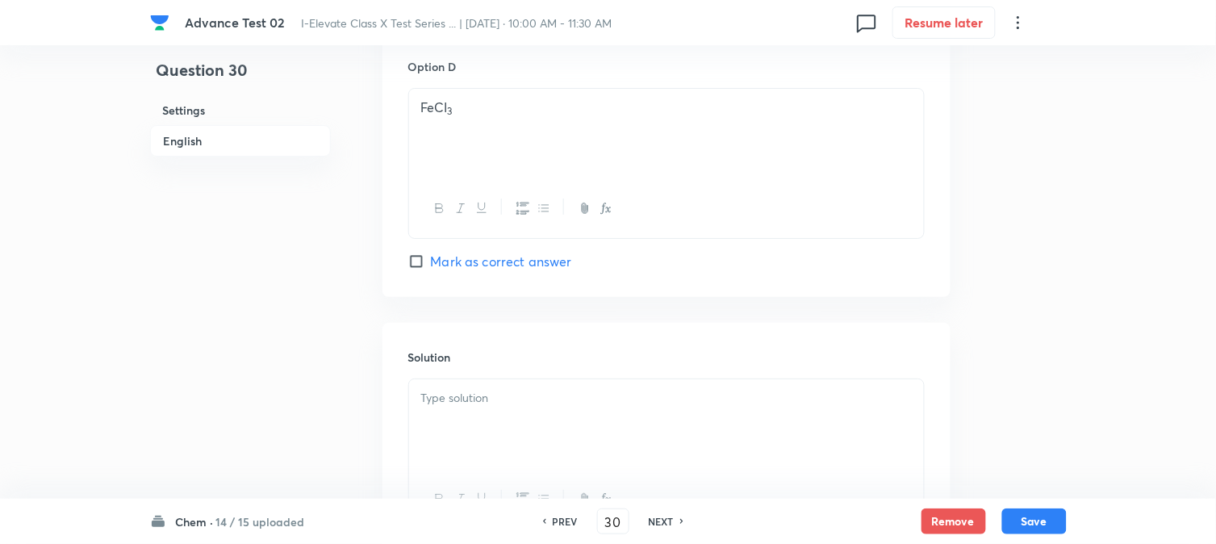
scroll to position [1644, 0]
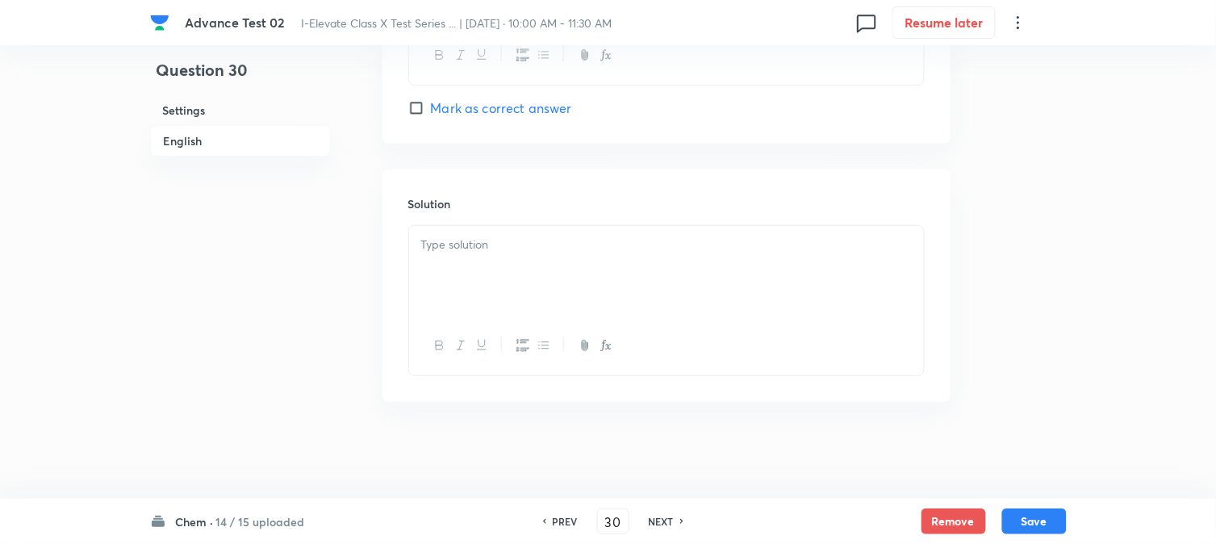
click at [499, 261] on div at bounding box center [666, 271] width 515 height 90
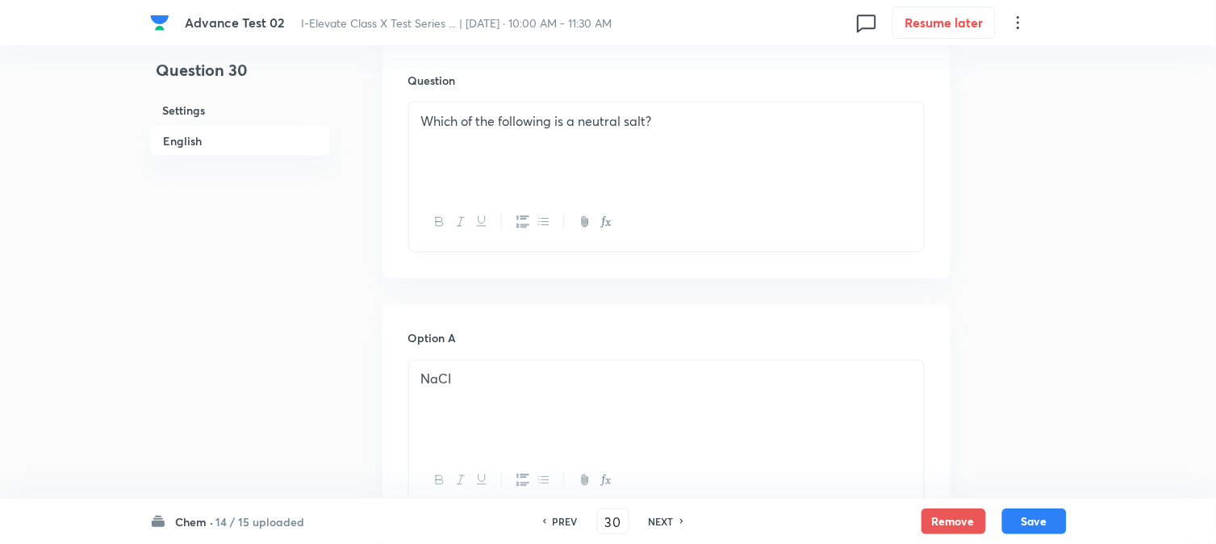
scroll to position [119, 0]
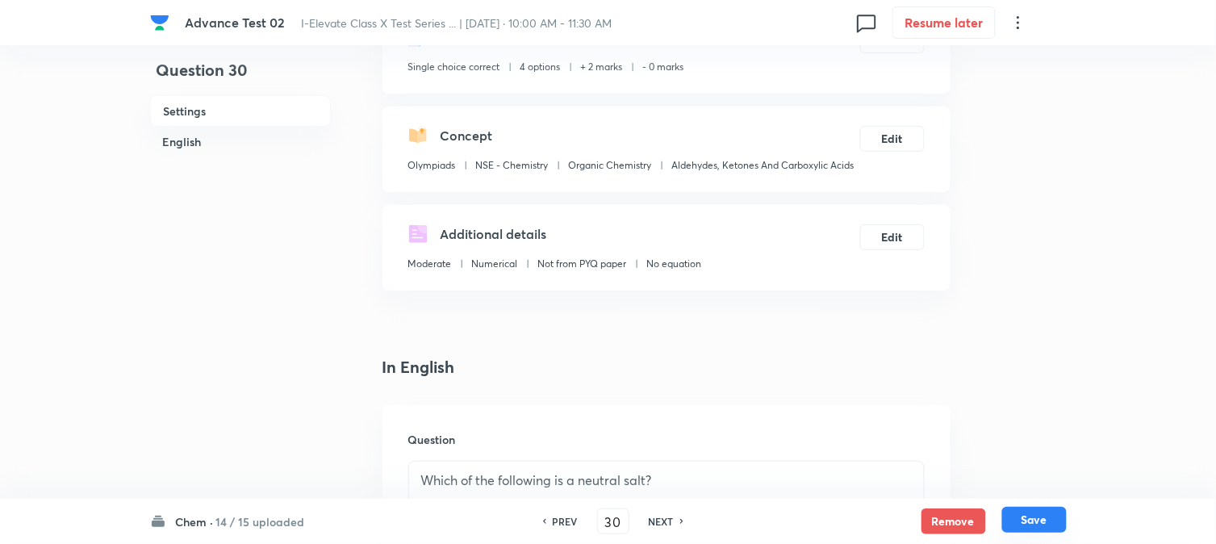
click at [1029, 515] on button "Save" at bounding box center [1035, 520] width 65 height 26
type input "31"
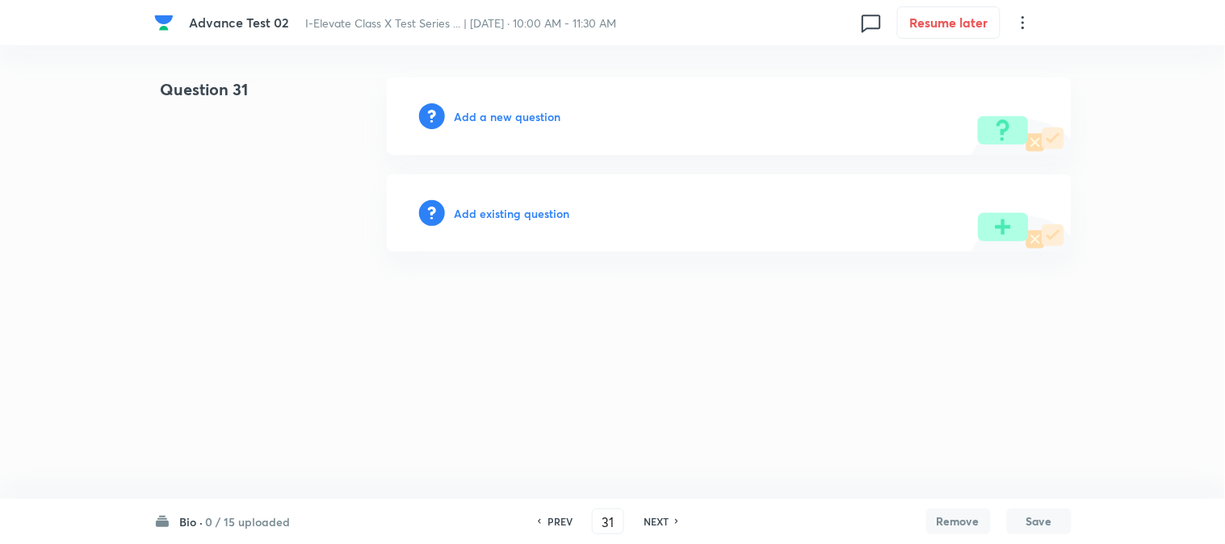
click at [478, 119] on h6 "Add a new question" at bounding box center [507, 116] width 107 height 17
click at [478, 119] on h6 "Choose a question type" at bounding box center [516, 116] width 124 height 17
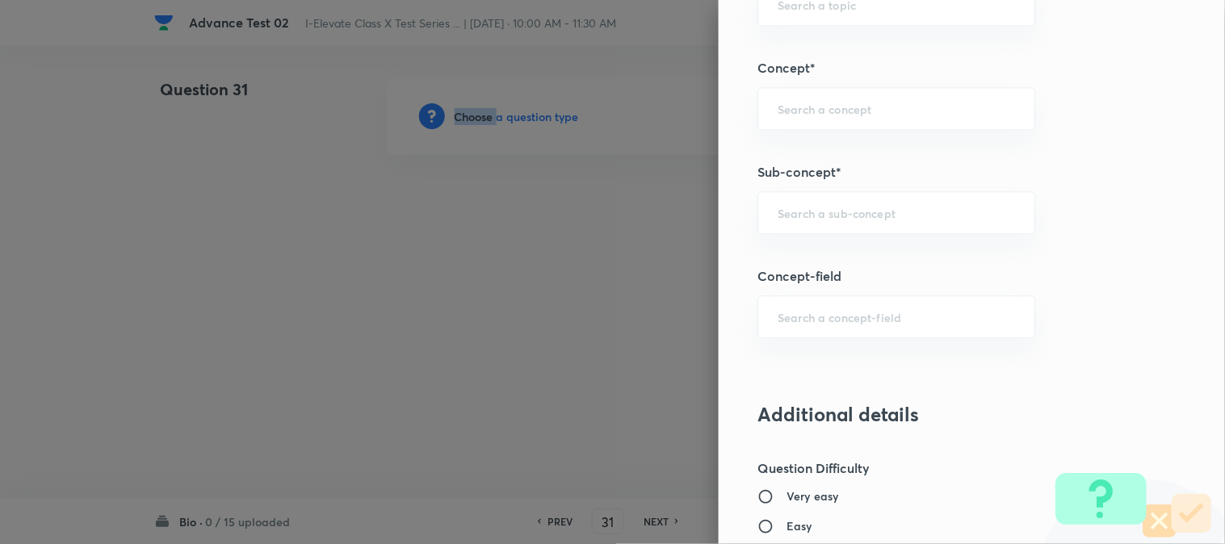
scroll to position [897, 0]
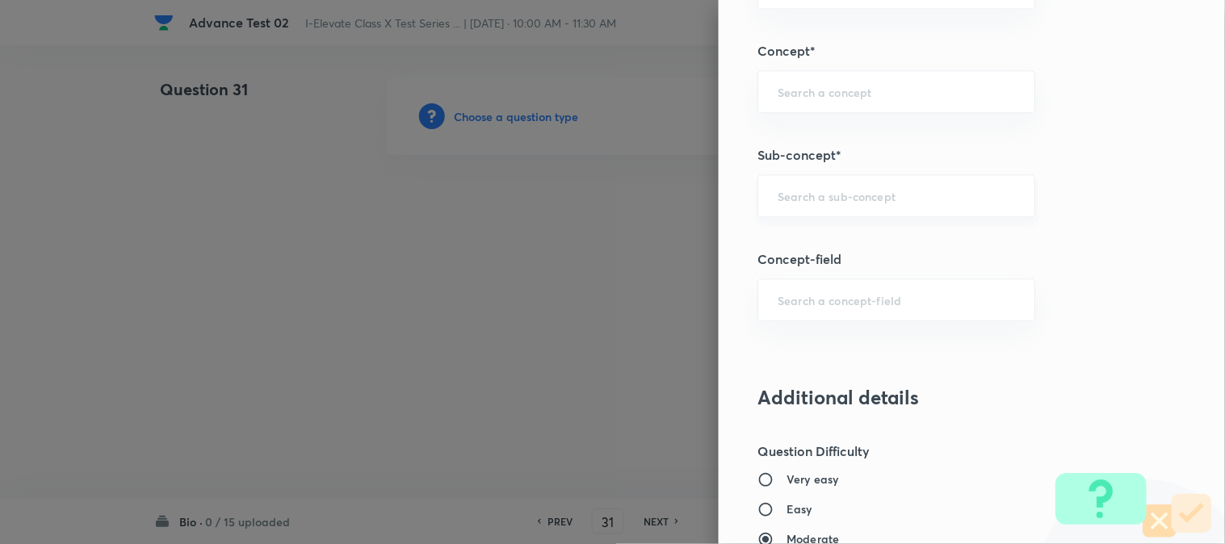
click at [825, 192] on input "text" at bounding box center [895, 195] width 237 height 15
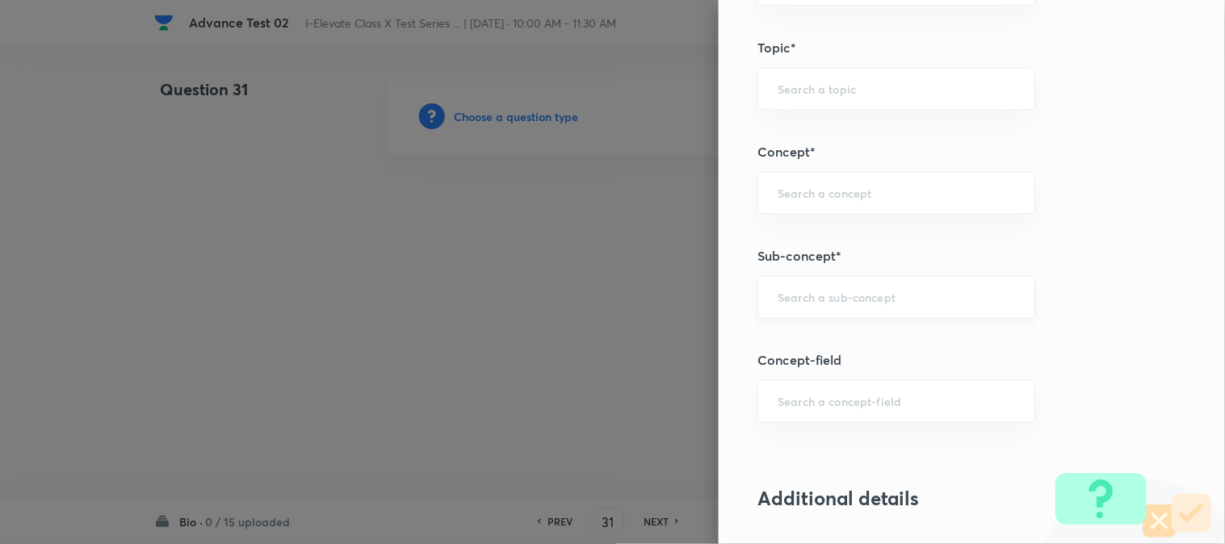
scroll to position [717, 0]
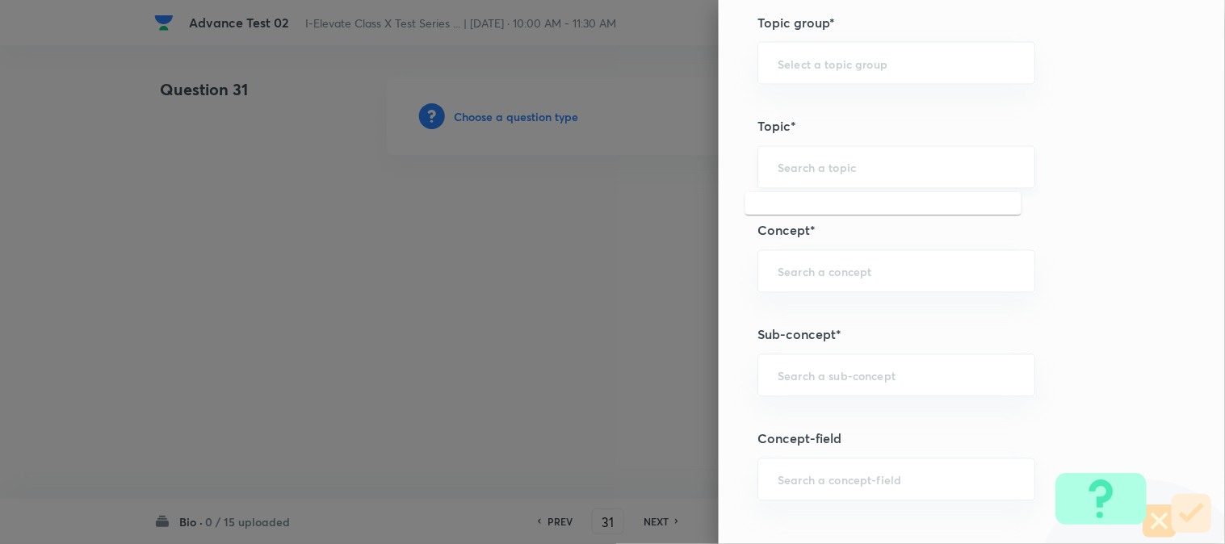
click at [794, 168] on input "text" at bounding box center [895, 167] width 237 height 15
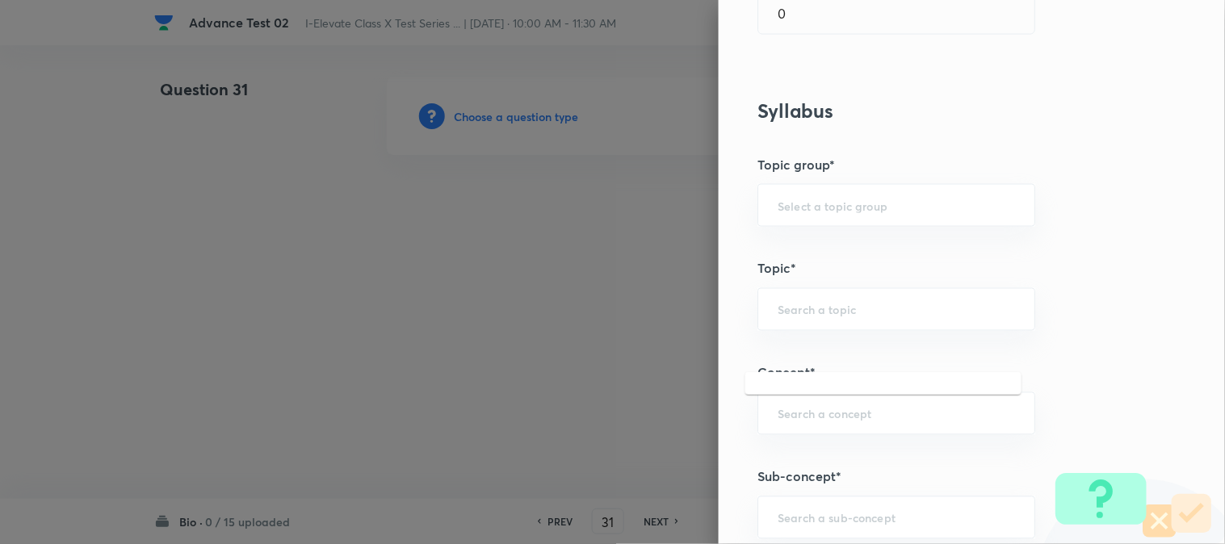
scroll to position [538, 0]
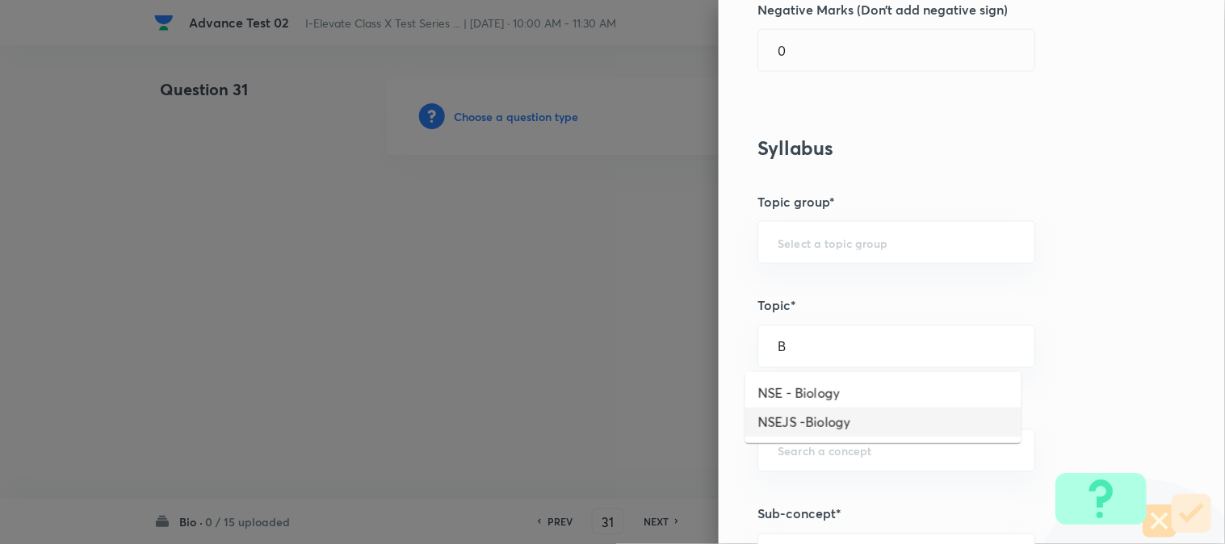
click at [829, 425] on li "NSEJS -Biology" at bounding box center [883, 422] width 276 height 29
type input "NSEJS -Biology"
type input "Olympiads"
click at [881, 353] on input "NSEJS -Biology" at bounding box center [895, 346] width 237 height 15
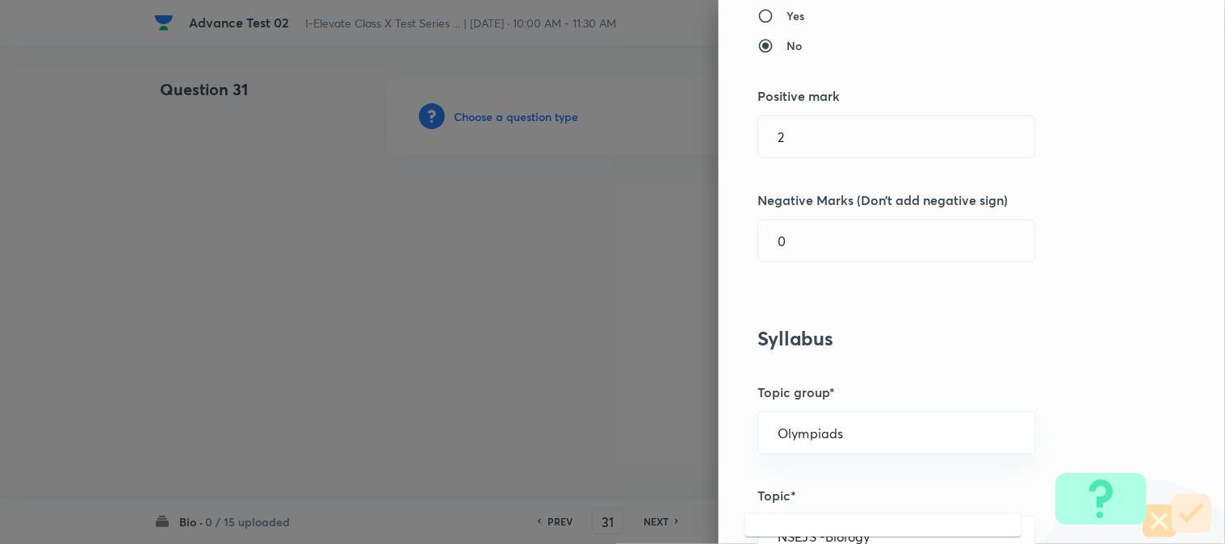
scroll to position [0, 0]
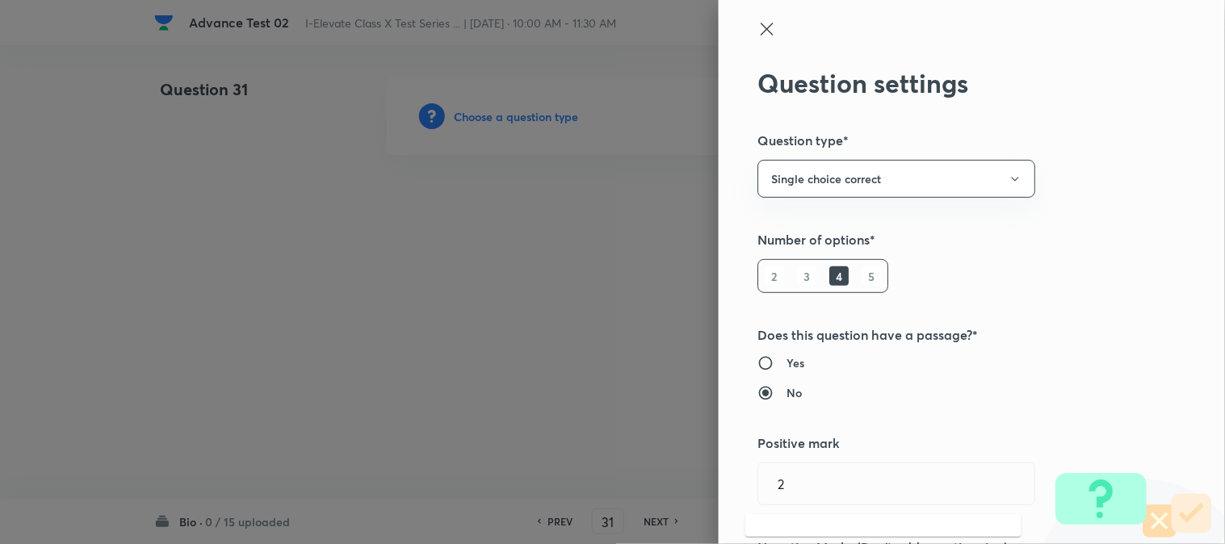
click at [755, 13] on div "Question settings Question type* Single choice correct Number of options* 2 3 4…" at bounding box center [971, 272] width 506 height 544
click at [757, 30] on icon at bounding box center [766, 28] width 19 height 19
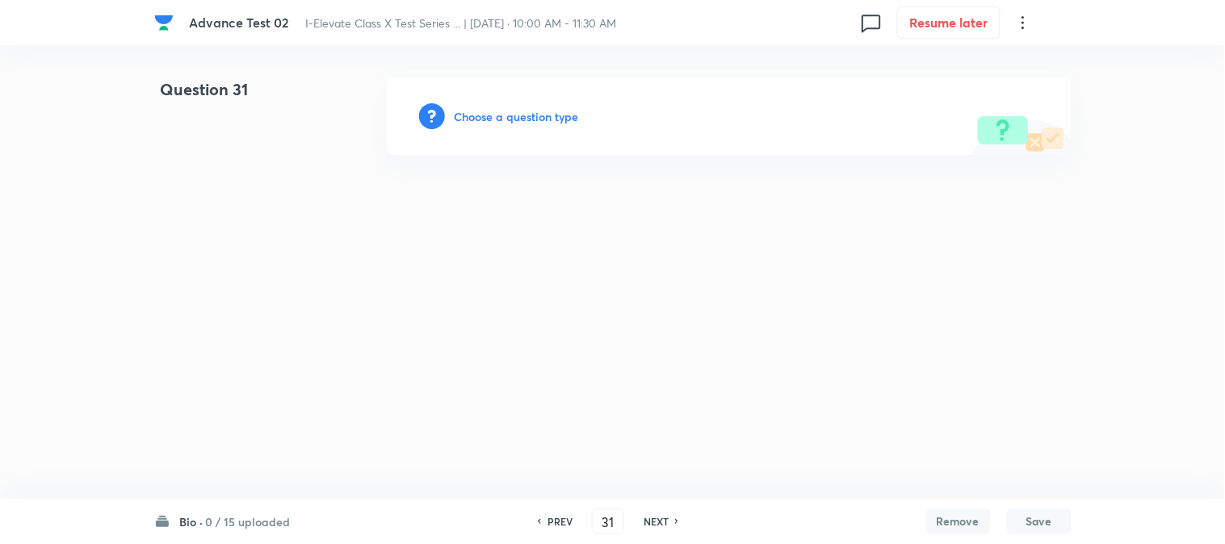
click at [536, 119] on h6 "Choose a question type" at bounding box center [516, 116] width 124 height 17
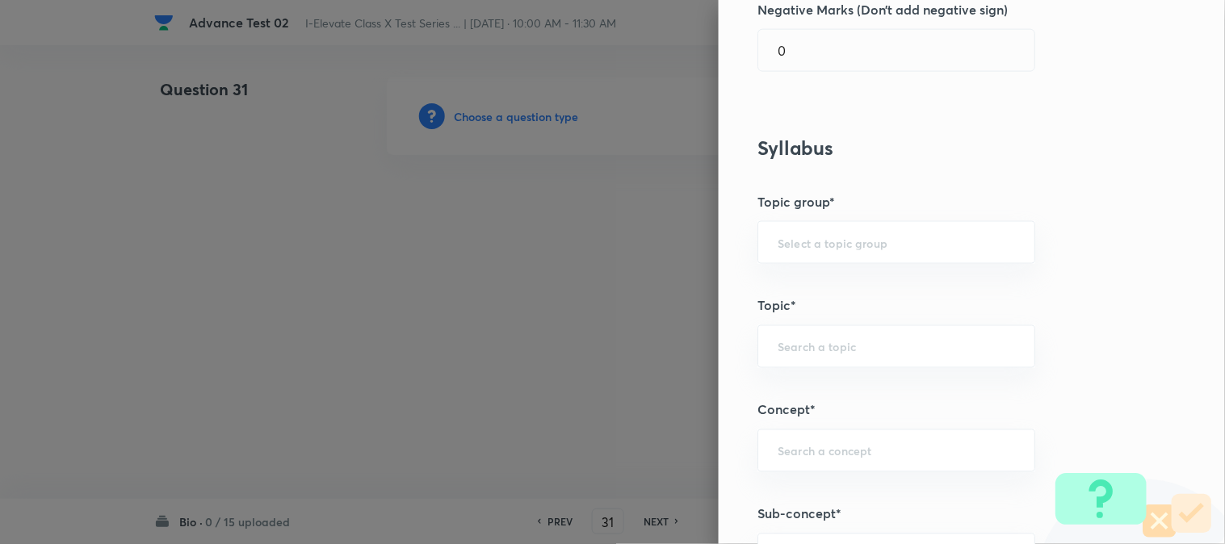
scroll to position [627, 0]
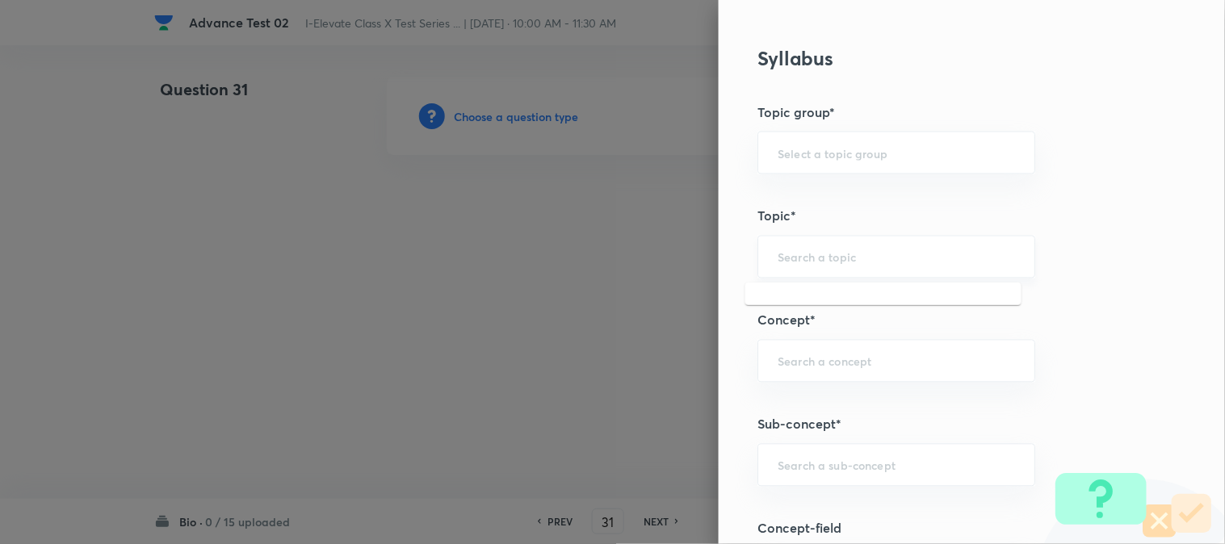
click at [799, 264] on input "text" at bounding box center [895, 256] width 237 height 15
click at [805, 302] on li "NSE - Biology" at bounding box center [883, 303] width 276 height 29
type input "NSE - Biology"
type input "Olympiads"
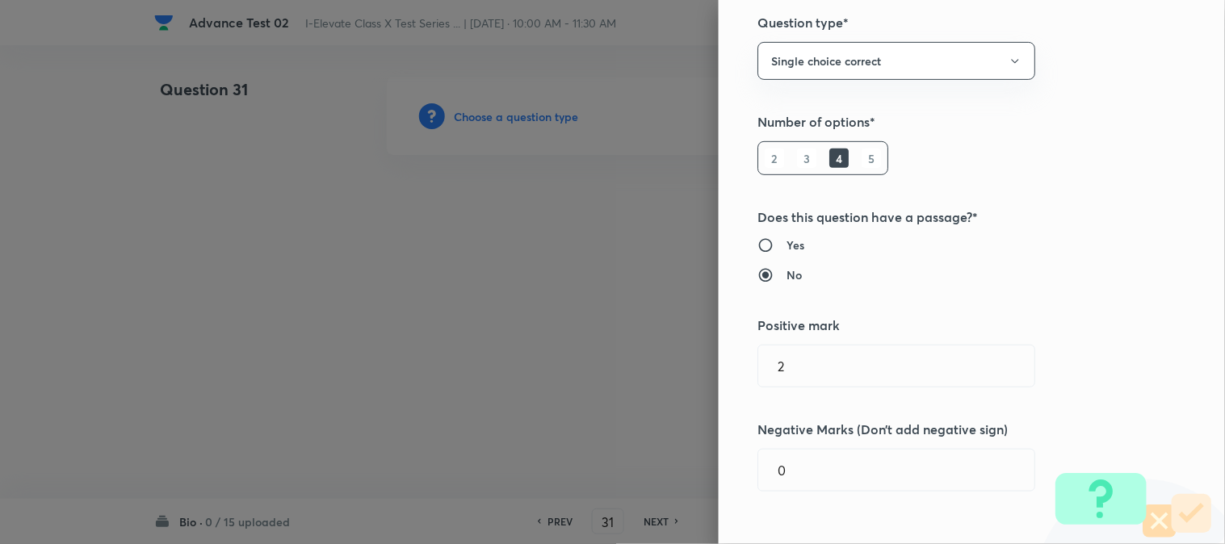
scroll to position [0, 0]
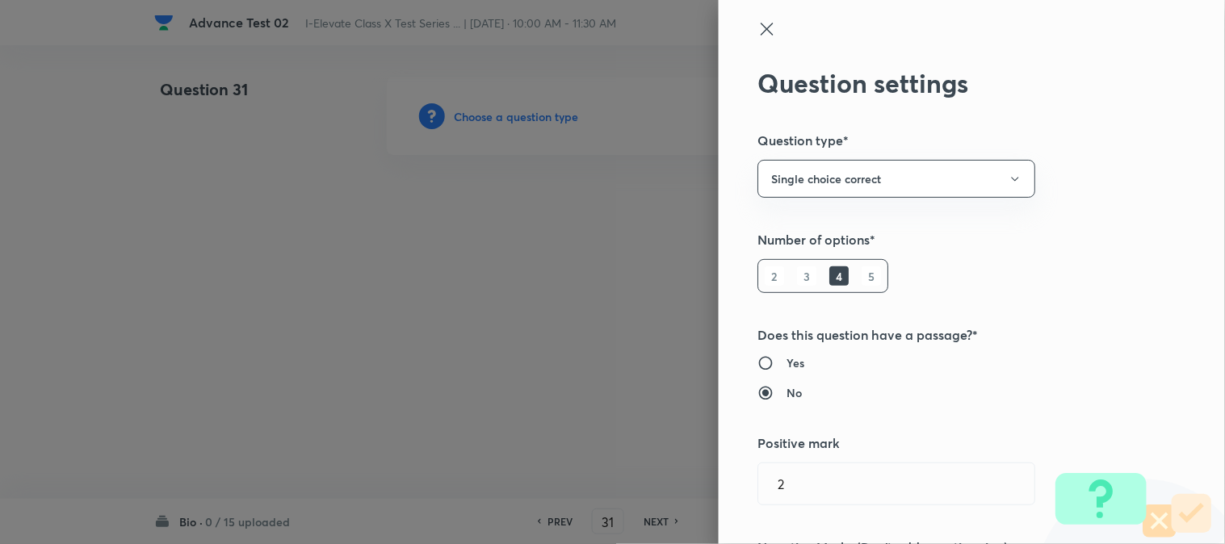
click at [760, 32] on icon at bounding box center [766, 29] width 12 height 12
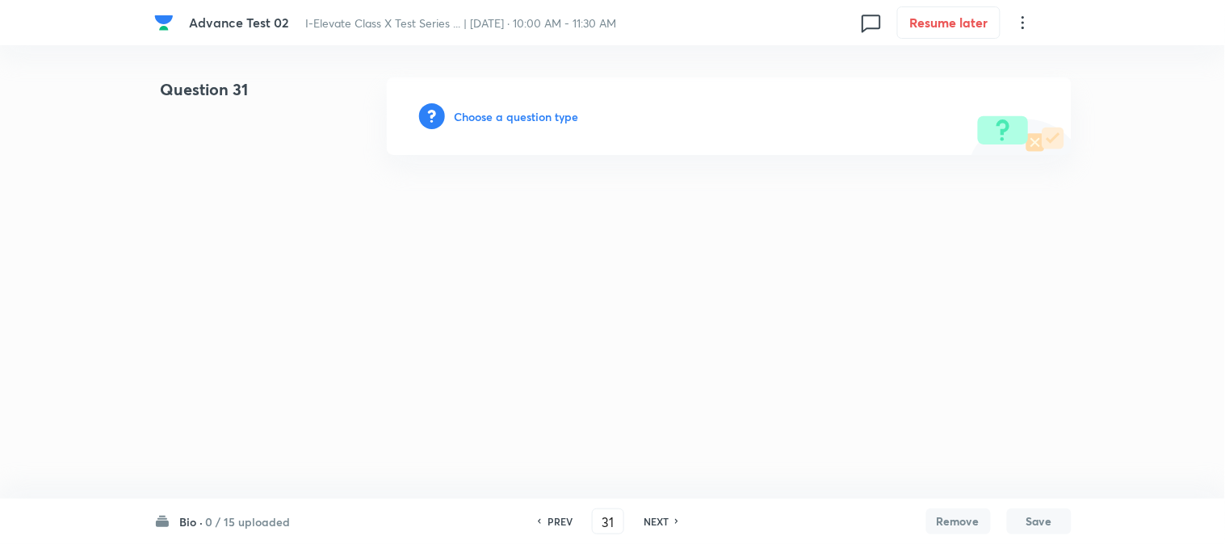
click at [551, 117] on h6 "Choose a question type" at bounding box center [516, 116] width 124 height 17
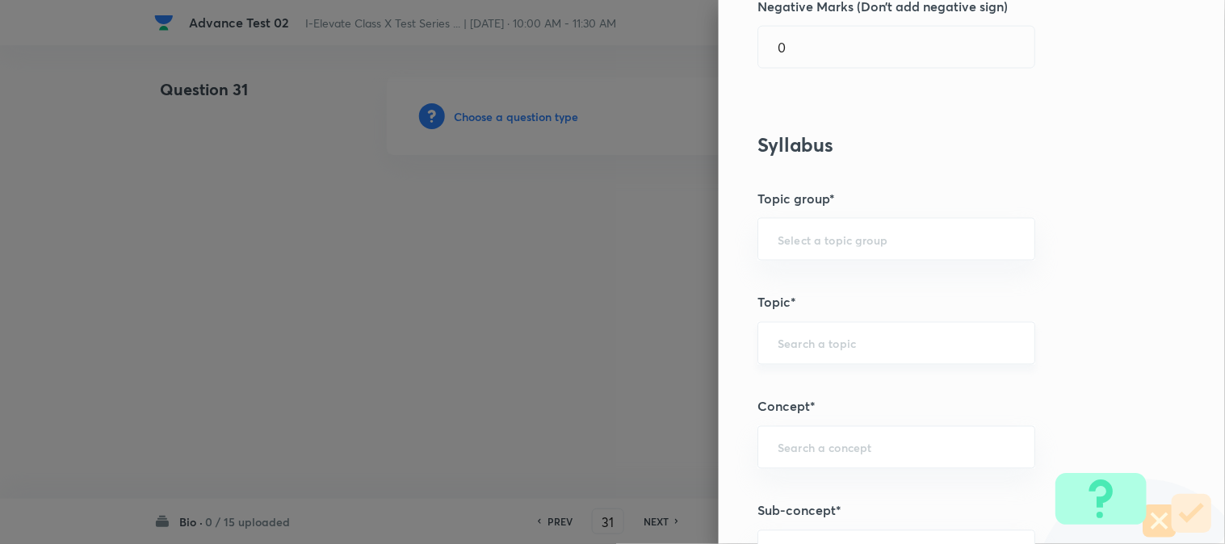
scroll to position [627, 0]
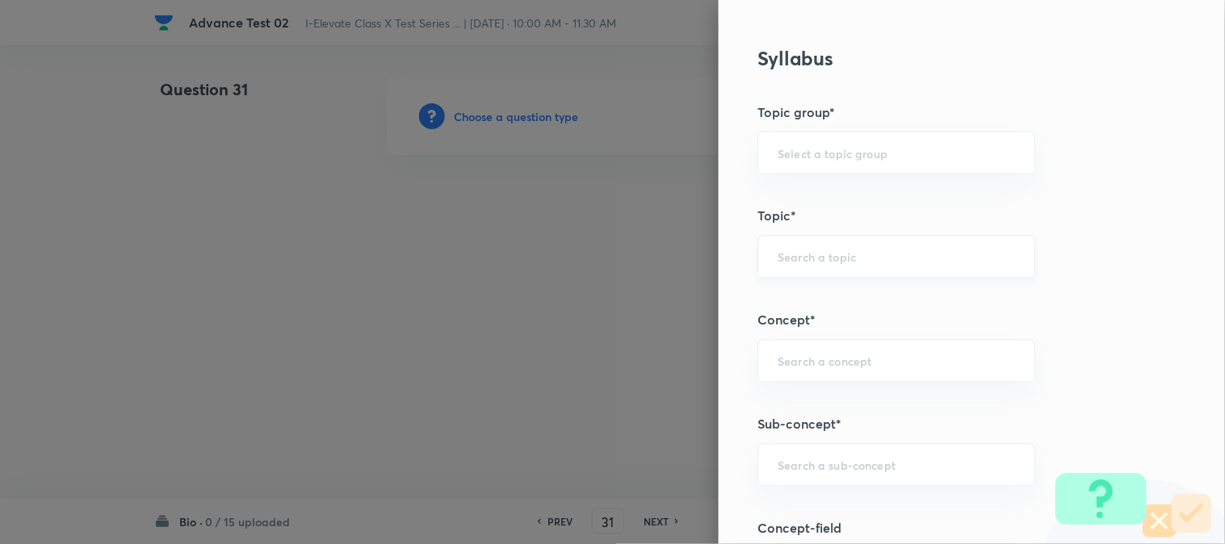
click at [813, 242] on div "​" at bounding box center [896, 257] width 278 height 43
click at [811, 340] on li "NSEJS -Biology" at bounding box center [883, 332] width 276 height 29
type input "NSEJS -Biology"
type input "Olympiads"
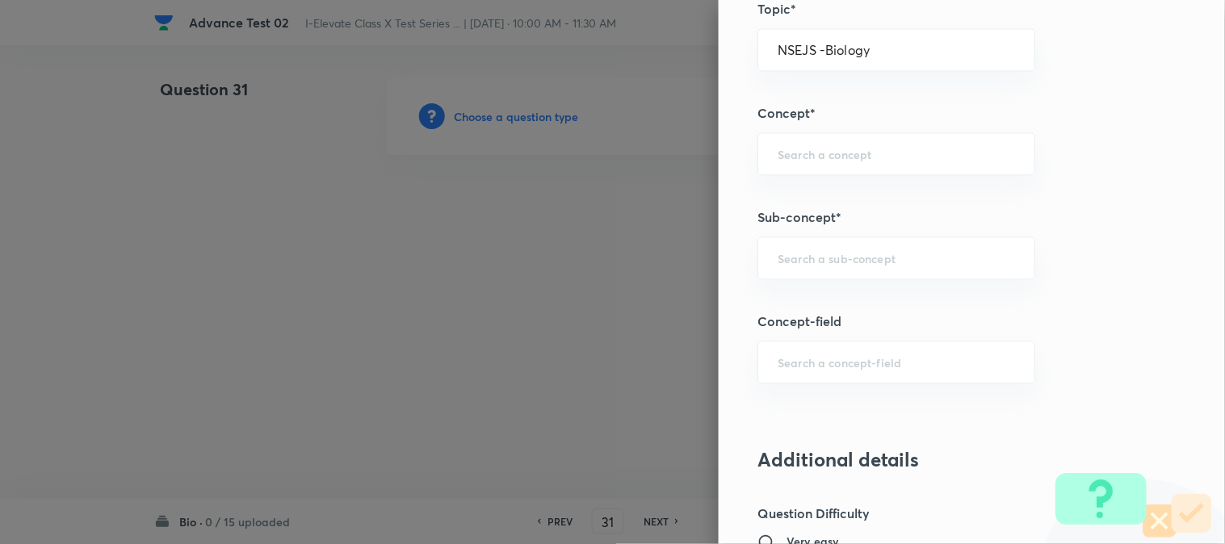
scroll to position [807, 0]
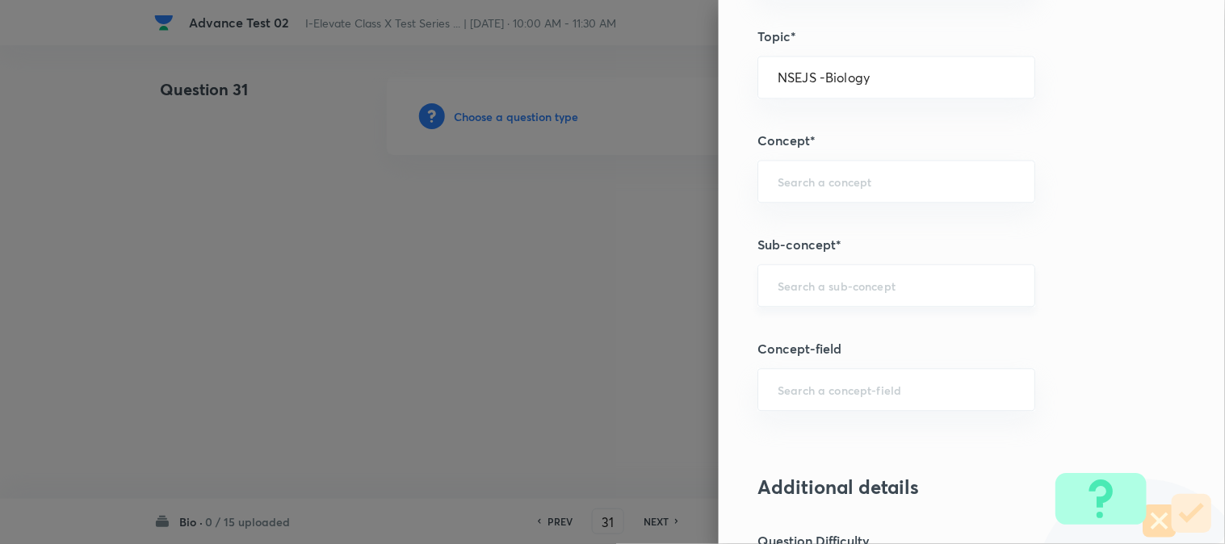
click at [801, 287] on input "text" at bounding box center [895, 285] width 237 height 15
type input "A"
click at [786, 180] on input "text" at bounding box center [895, 181] width 237 height 15
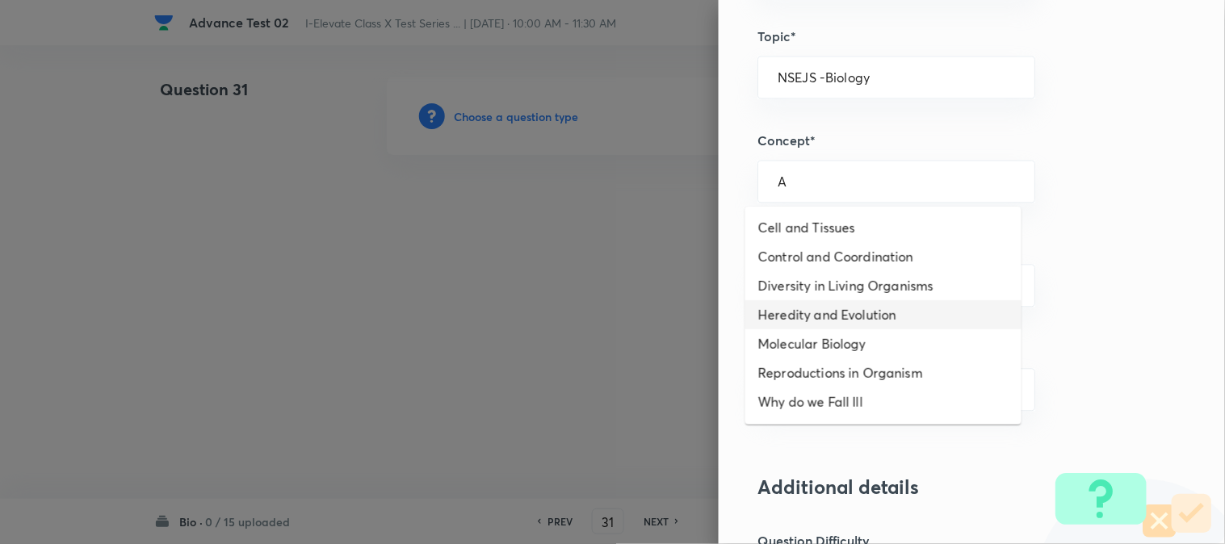
click at [837, 305] on li "Heredity and Evolution" at bounding box center [883, 314] width 276 height 29
type input "Heredity and Evolution"
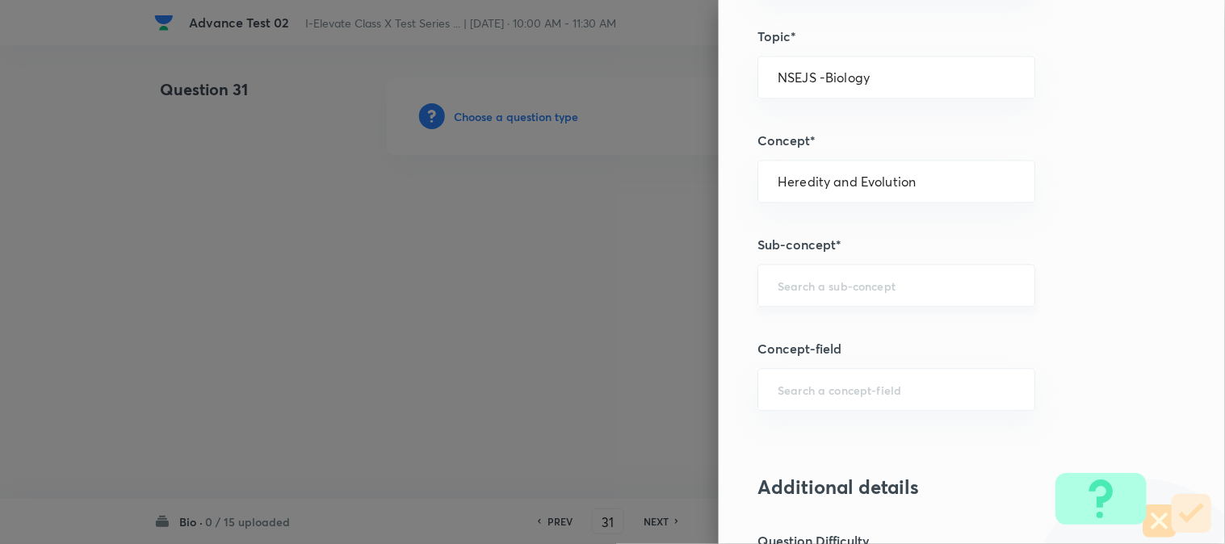
click at [824, 281] on input "text" at bounding box center [895, 285] width 237 height 15
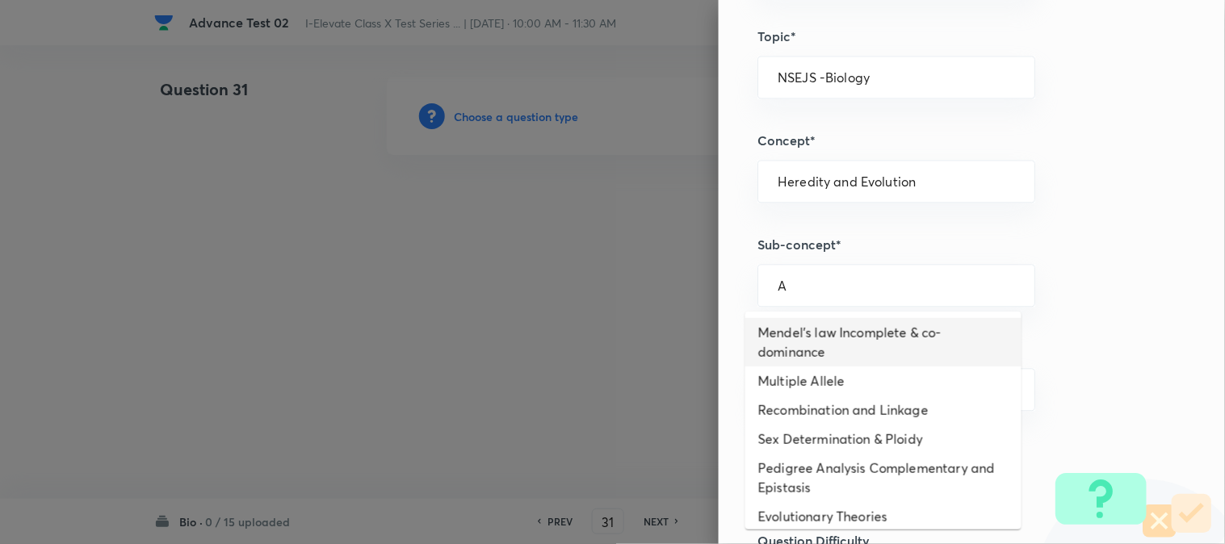
click at [823, 358] on li "Mendel's law Incomplete & co-dominance" at bounding box center [883, 342] width 276 height 48
type input "Mendel's law Incomplete & co-dominance"
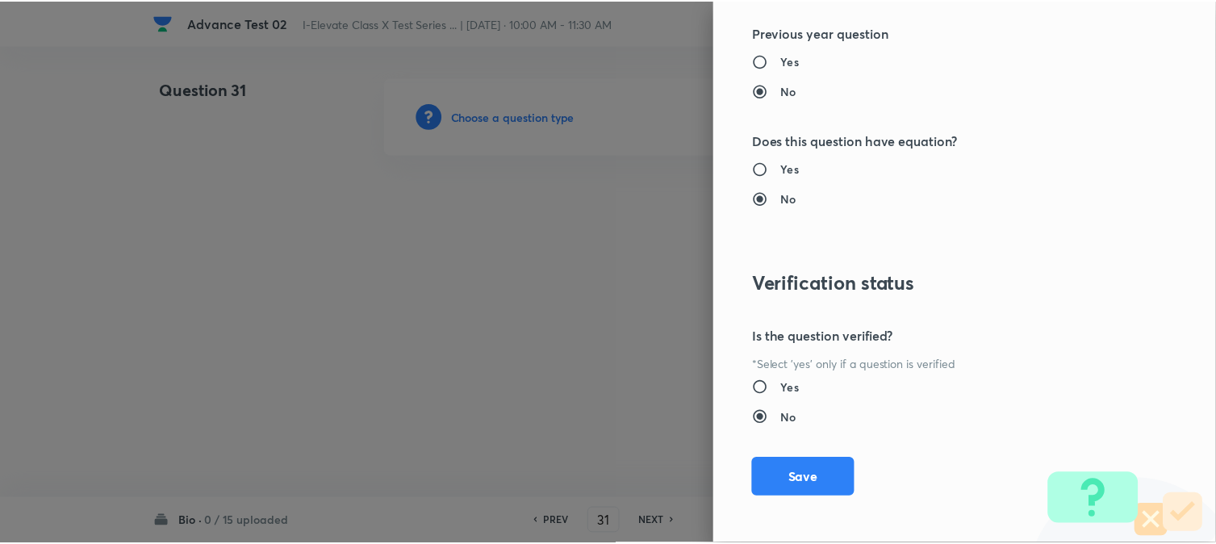
scroll to position [1656, 0]
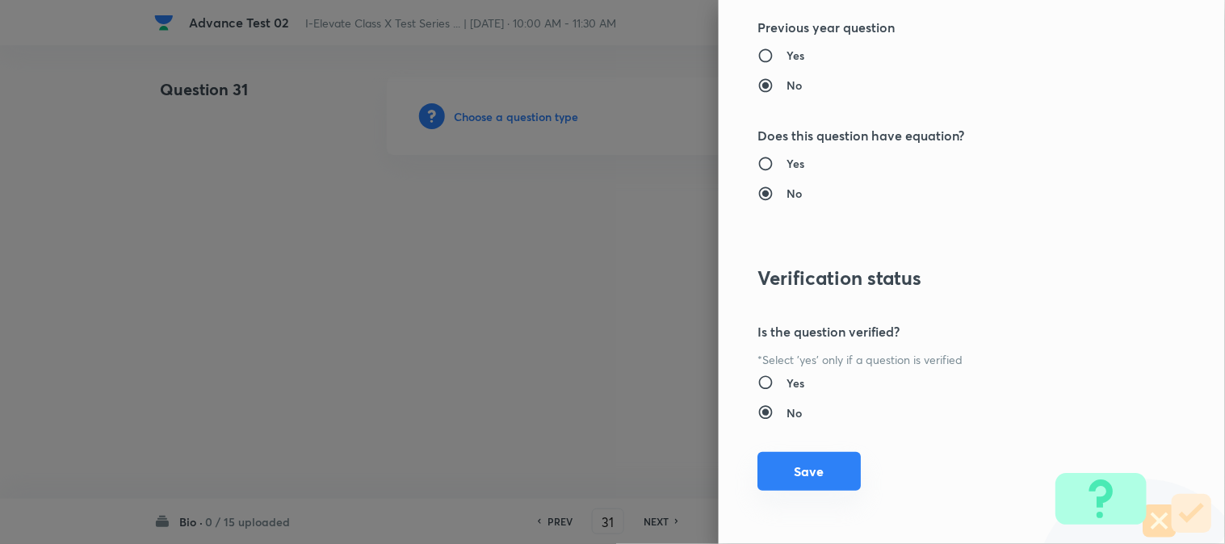
click at [798, 468] on button "Save" at bounding box center [808, 471] width 103 height 39
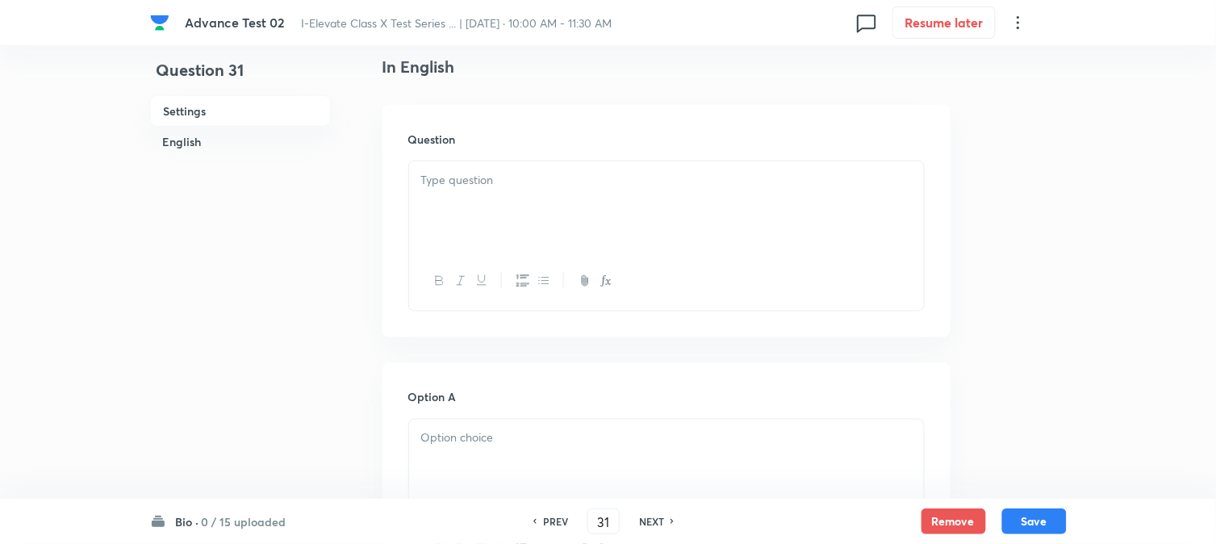
scroll to position [448, 0]
click at [560, 237] on div at bounding box center [666, 199] width 515 height 90
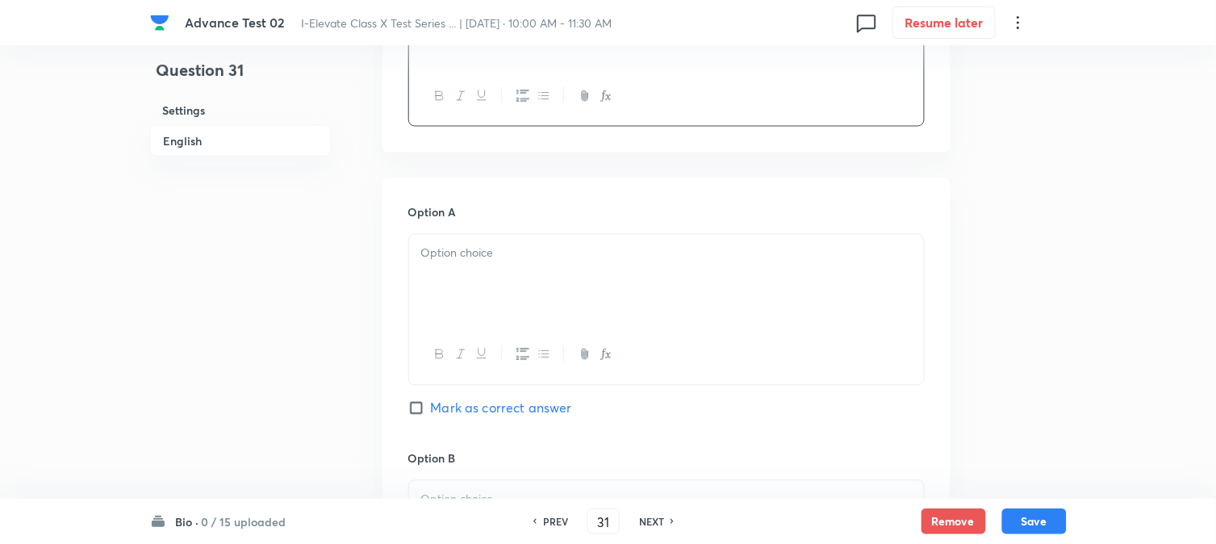
scroll to position [627, 0]
click at [477, 271] on div at bounding box center [666, 278] width 515 height 90
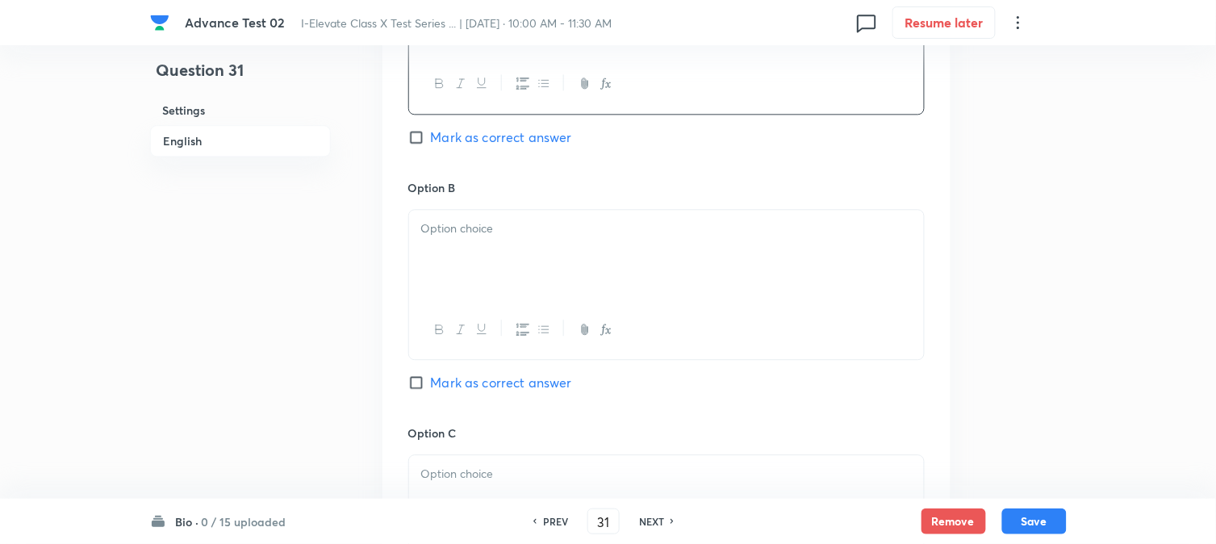
drag, startPoint x: 494, startPoint y: 252, endPoint x: 510, endPoint y: 259, distance: 17.7
click at [494, 251] on div at bounding box center [666, 255] width 515 height 90
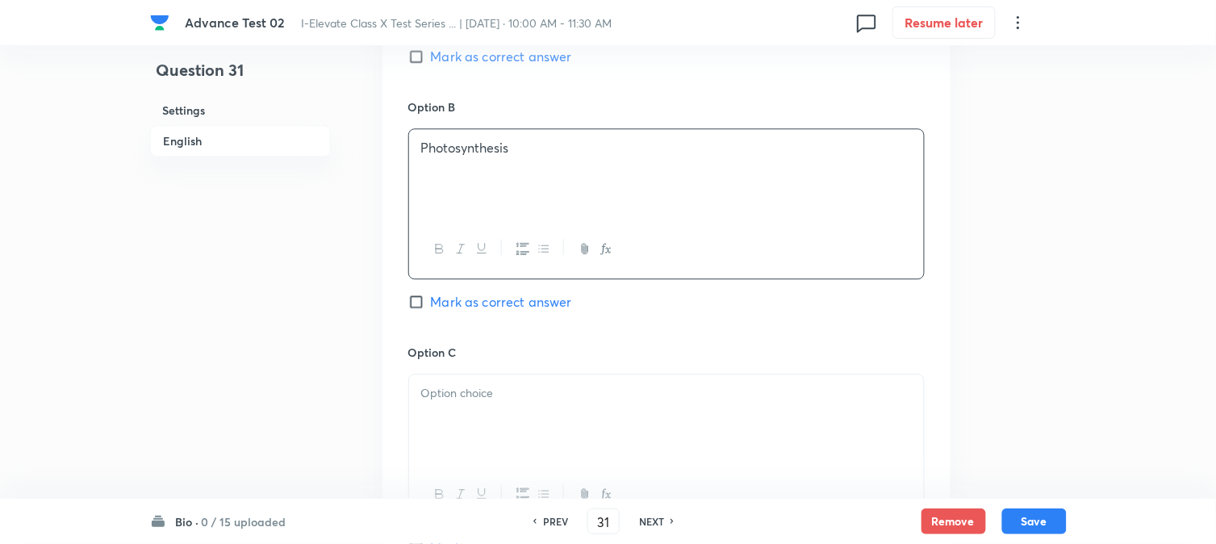
scroll to position [1076, 0]
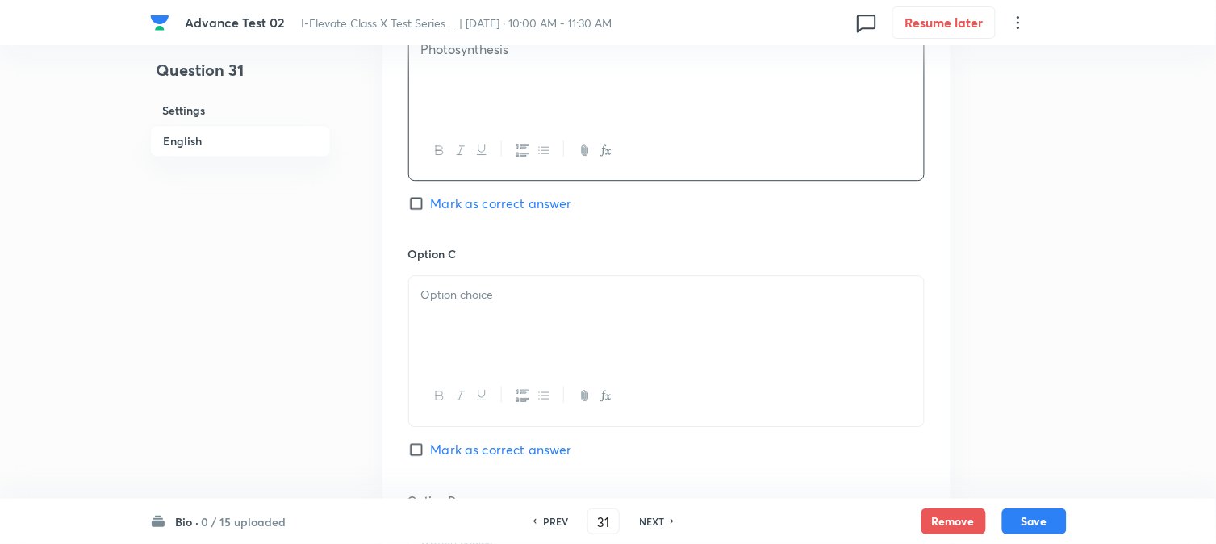
click at [504, 272] on div "Option C Mark as correct answer" at bounding box center [666, 367] width 517 height 245
click at [538, 305] on div at bounding box center [666, 321] width 515 height 90
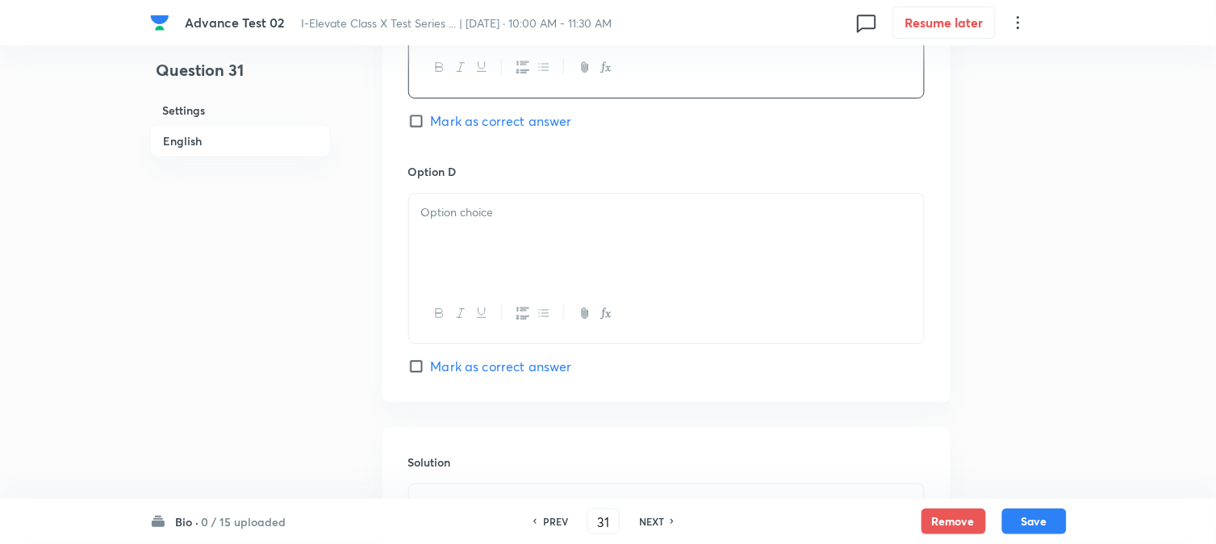
scroll to position [1434, 0]
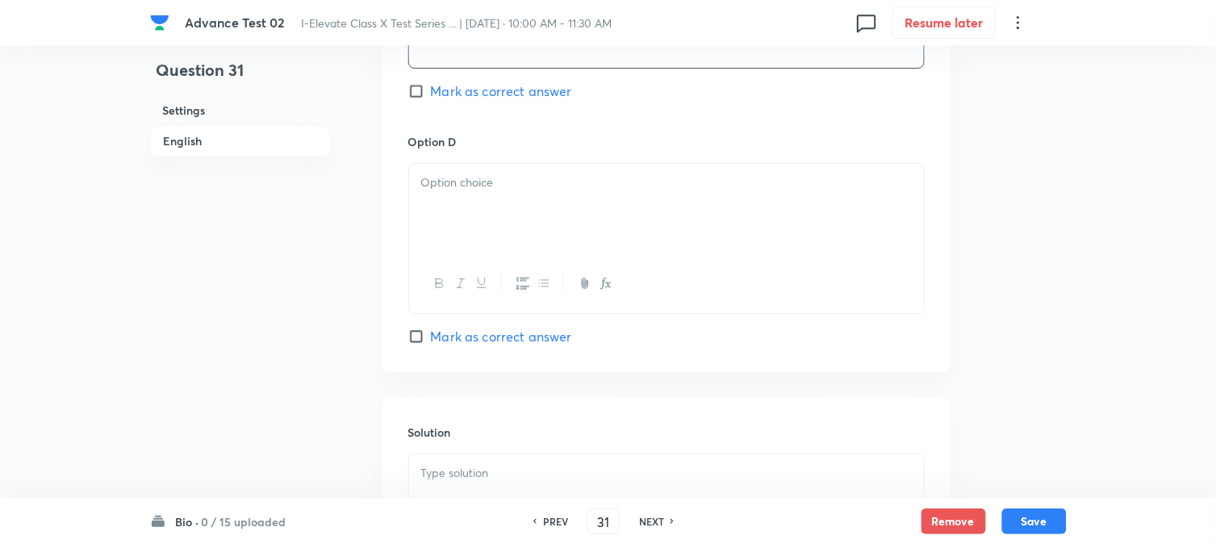
click at [534, 216] on div at bounding box center [666, 209] width 515 height 90
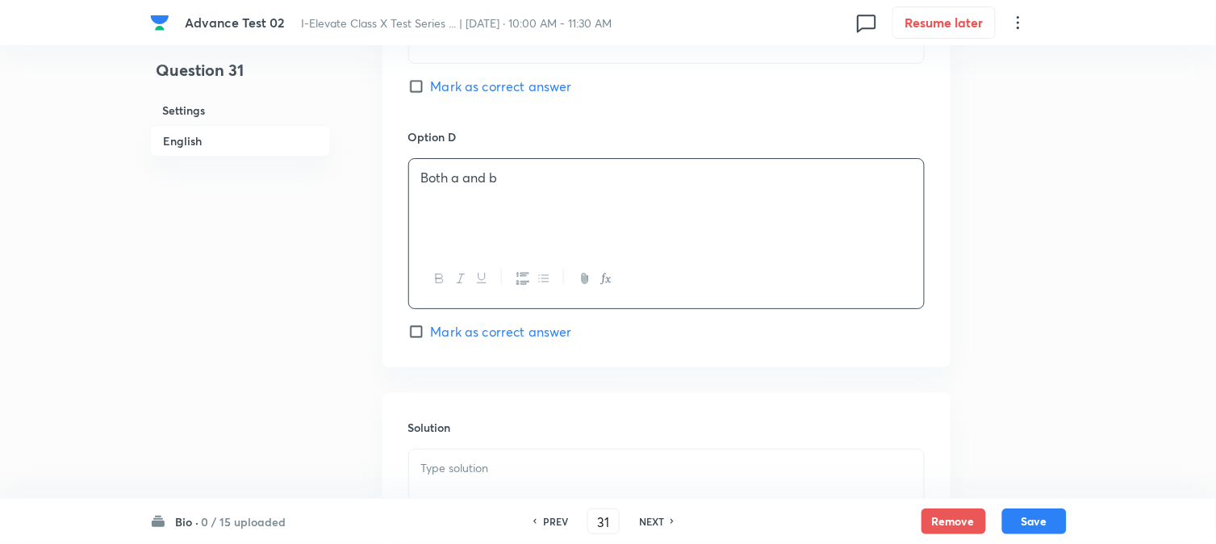
scroll to position [1524, 0]
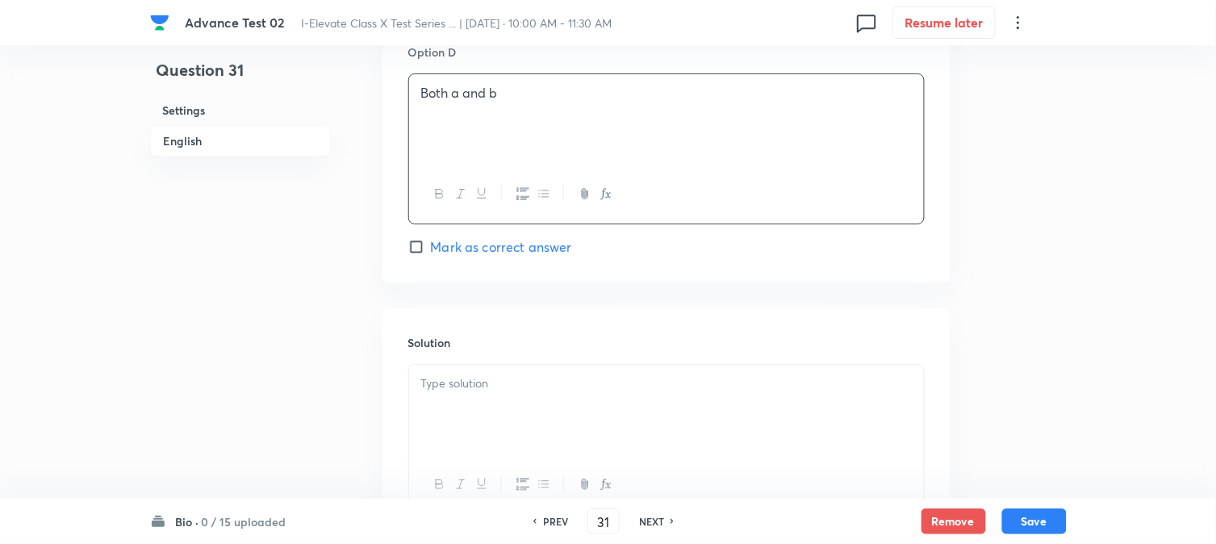
click at [479, 241] on span "Mark as correct answer" at bounding box center [501, 246] width 141 height 19
click at [431, 241] on input "Mark as correct answer" at bounding box center [419, 247] width 23 height 16
checkbox input "true"
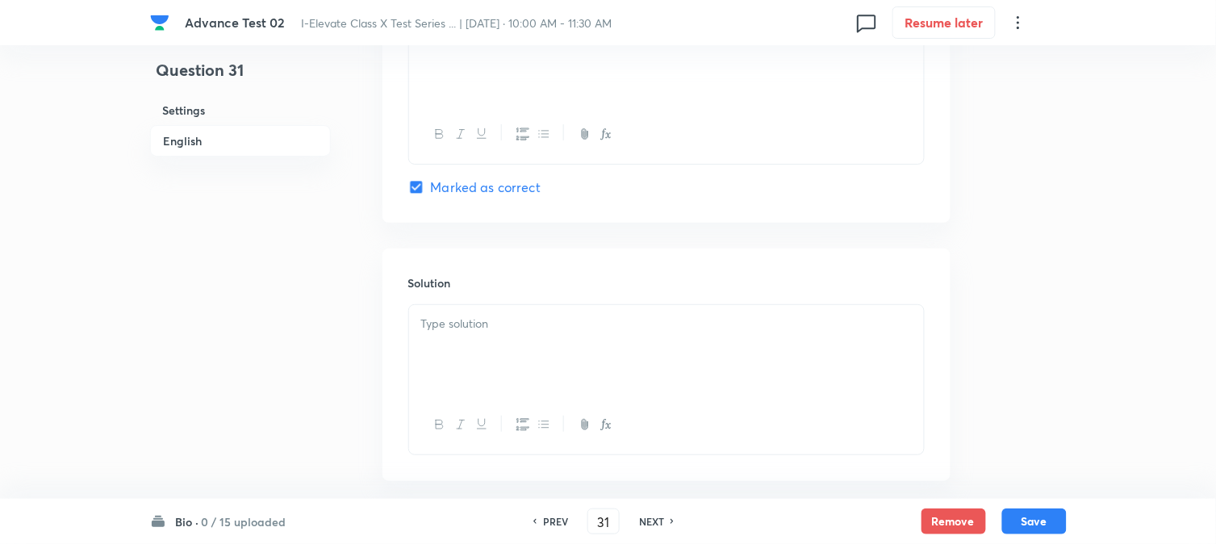
scroll to position [1666, 0]
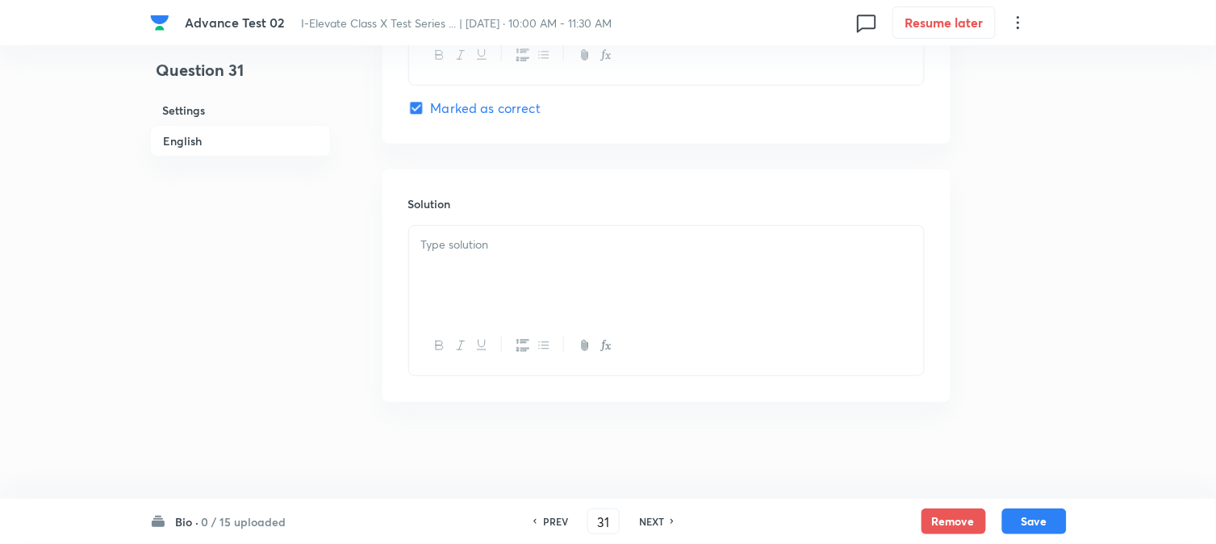
click at [485, 259] on div at bounding box center [666, 271] width 515 height 90
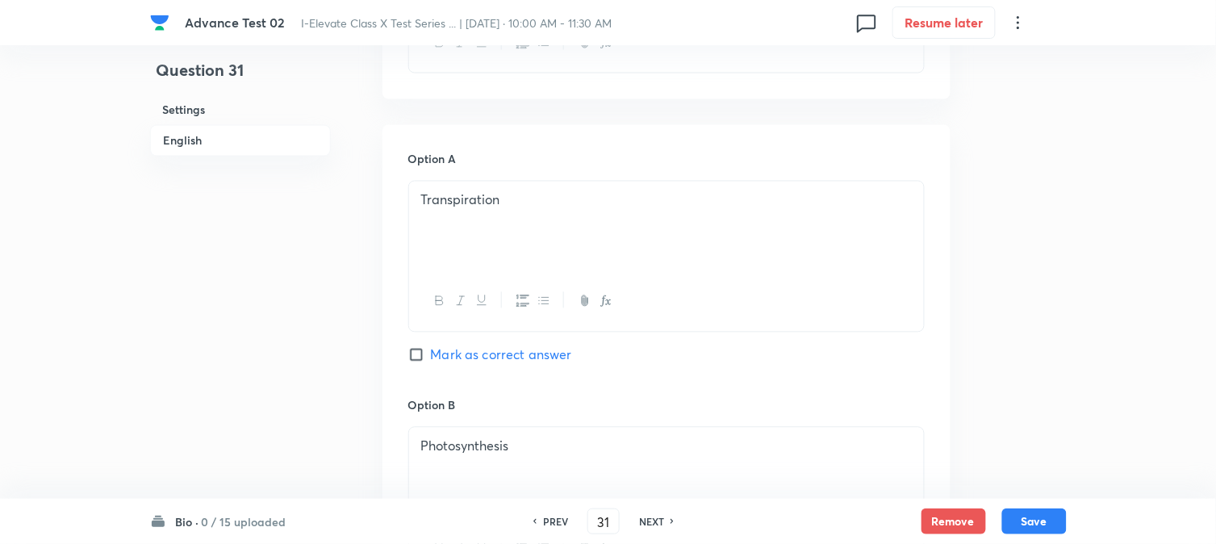
scroll to position [231, 0]
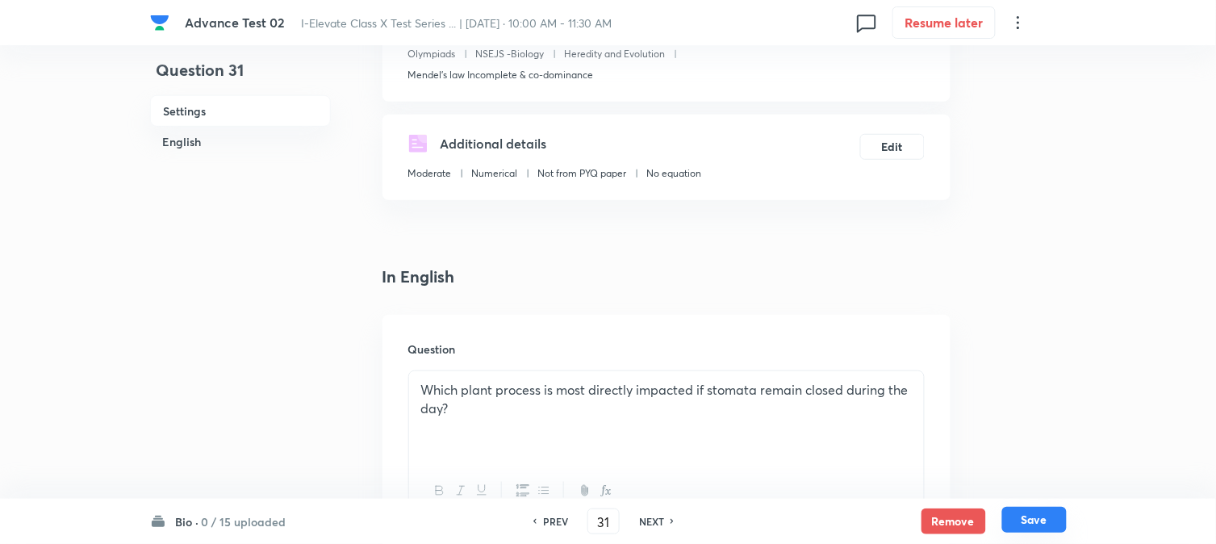
click at [1046, 519] on button "Save" at bounding box center [1035, 520] width 65 height 26
type input "32"
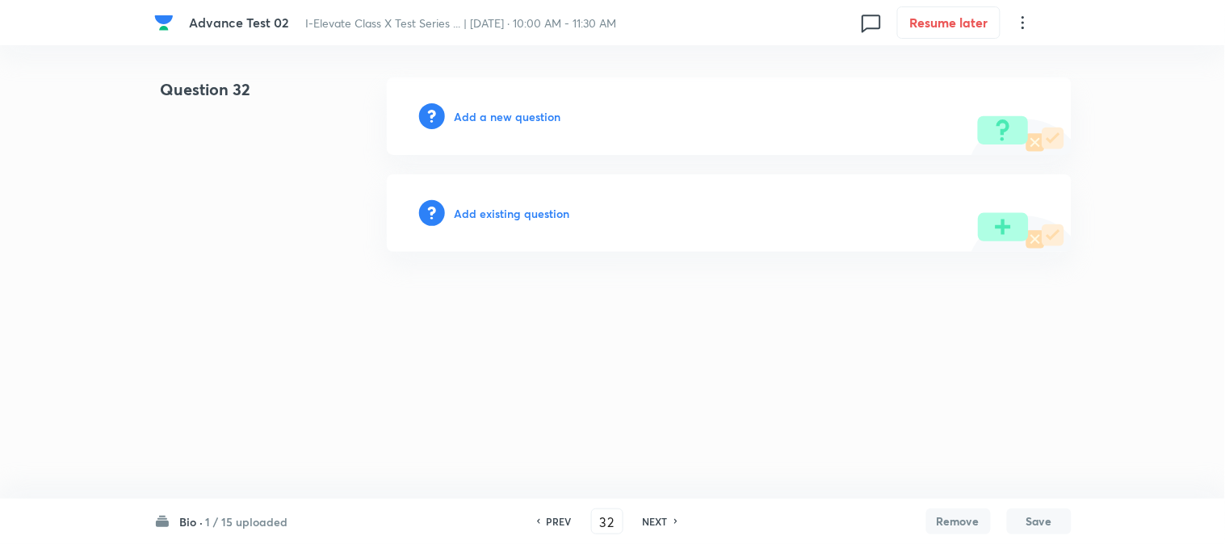
click at [493, 122] on h6 "Add a new question" at bounding box center [507, 116] width 107 height 17
click at [493, 122] on h6 "Choose a question type" at bounding box center [516, 116] width 124 height 17
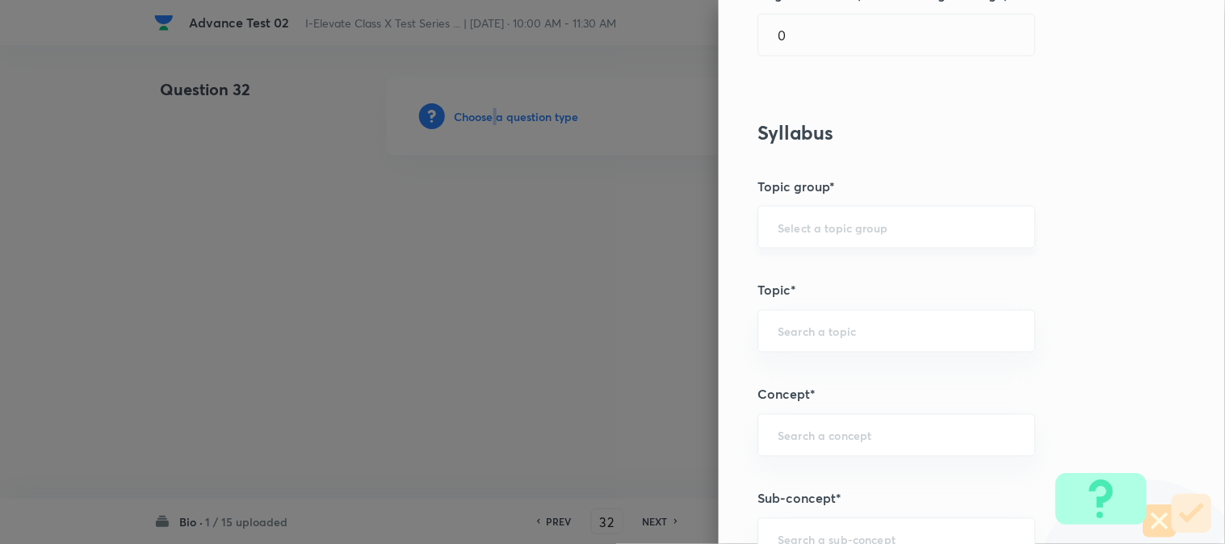
scroll to position [538, 0]
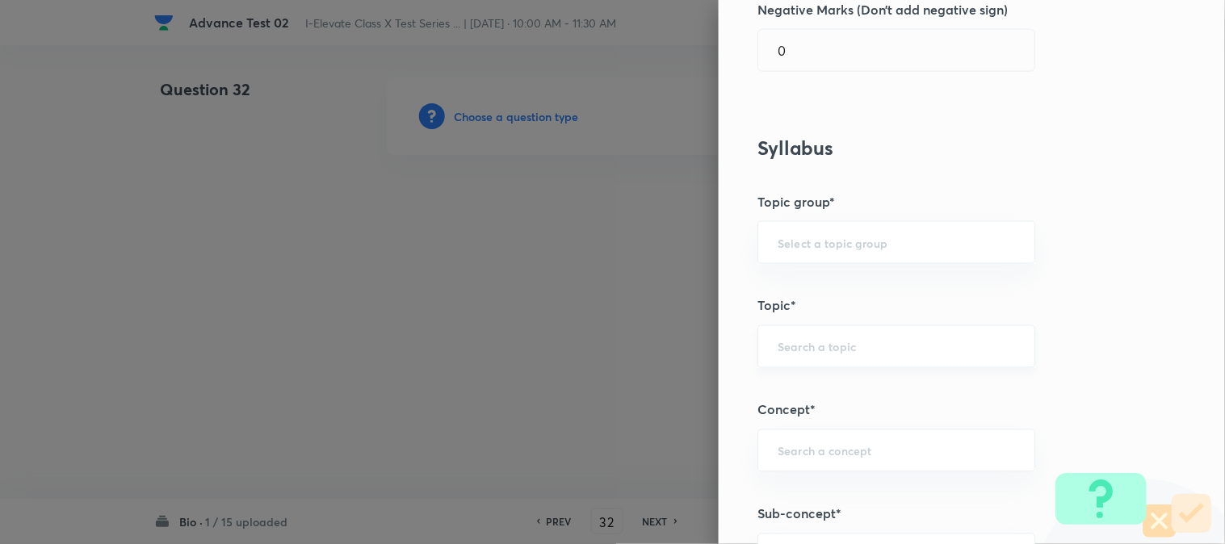
click at [802, 348] on input "text" at bounding box center [895, 346] width 237 height 15
type input "F"
click at [818, 426] on li "NSEJS -Biology" at bounding box center [883, 422] width 276 height 29
type input "NSEJS -Biology"
type input "Olympiads"
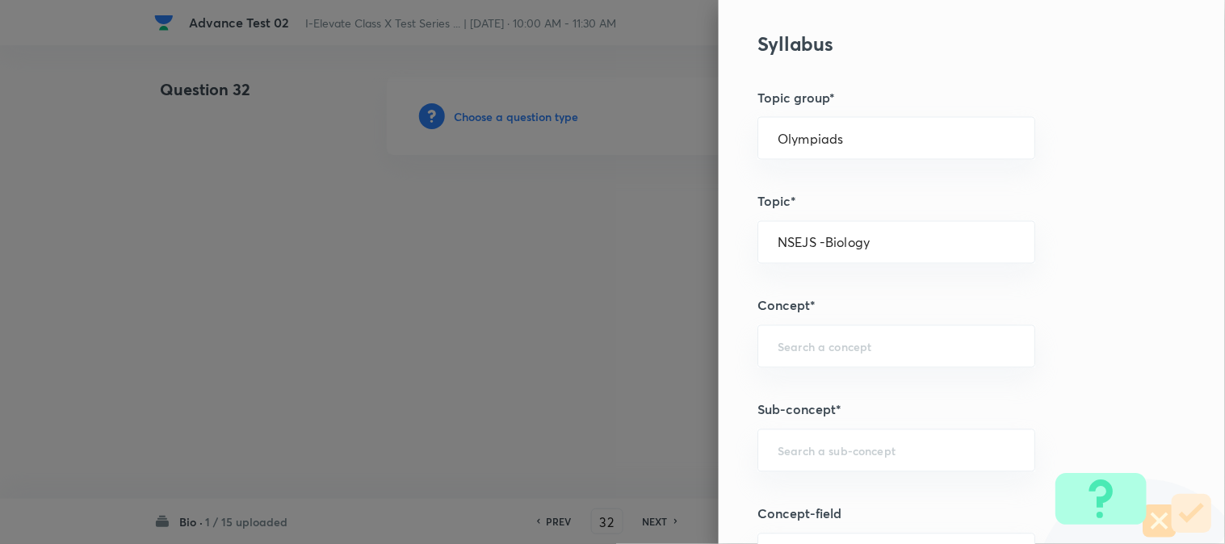
scroll to position [807, 0]
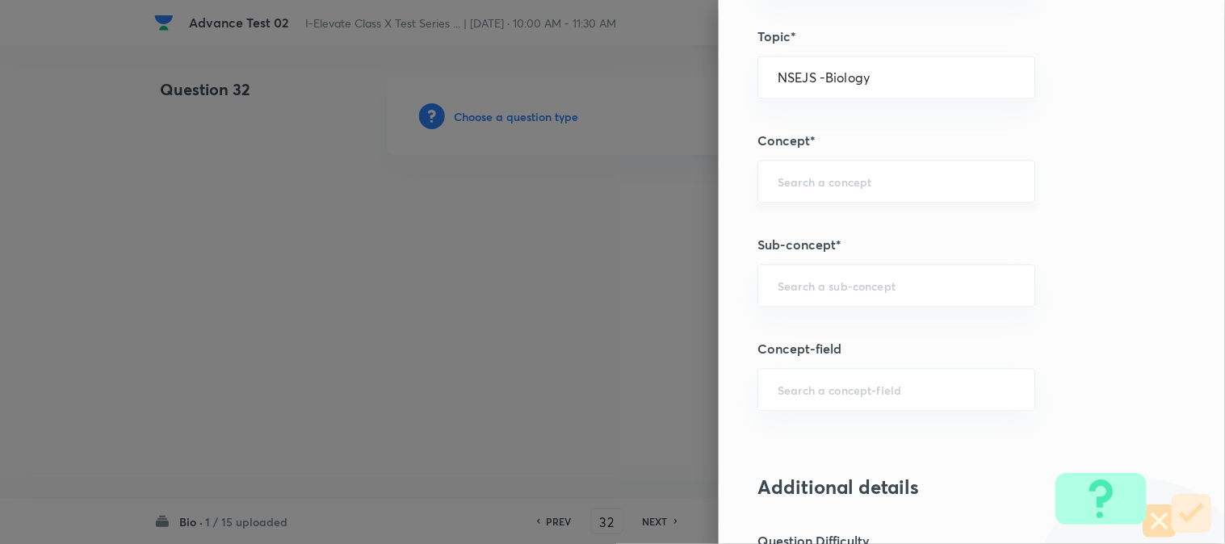
click at [815, 199] on div "​" at bounding box center [896, 181] width 278 height 43
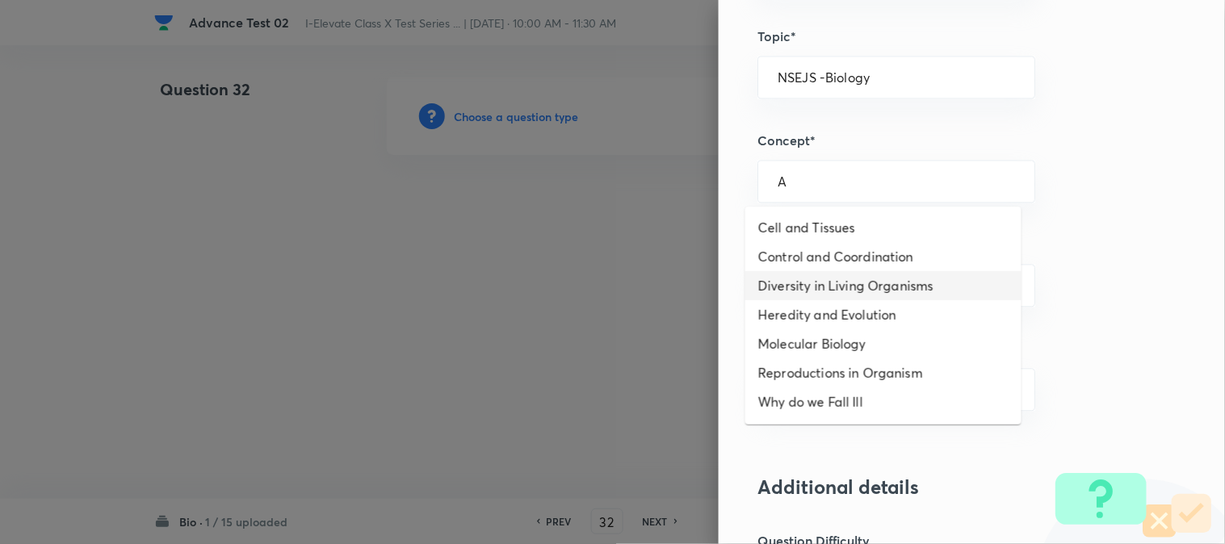
click at [824, 292] on li "Diversity in Living Organisms" at bounding box center [883, 285] width 276 height 29
type input "Diversity in Living Organisms"
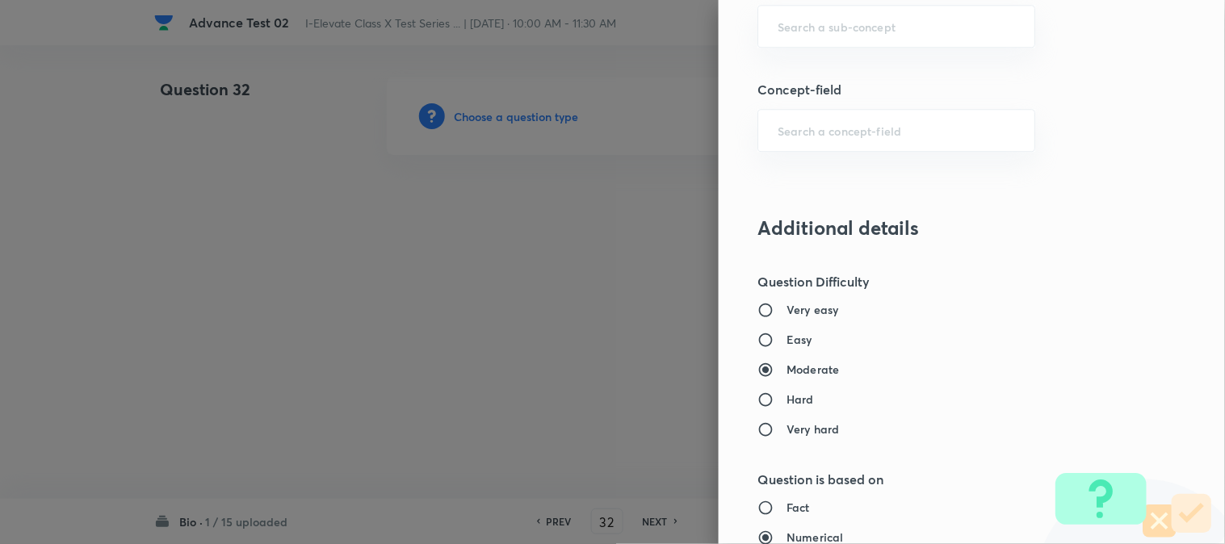
scroll to position [1076, 0]
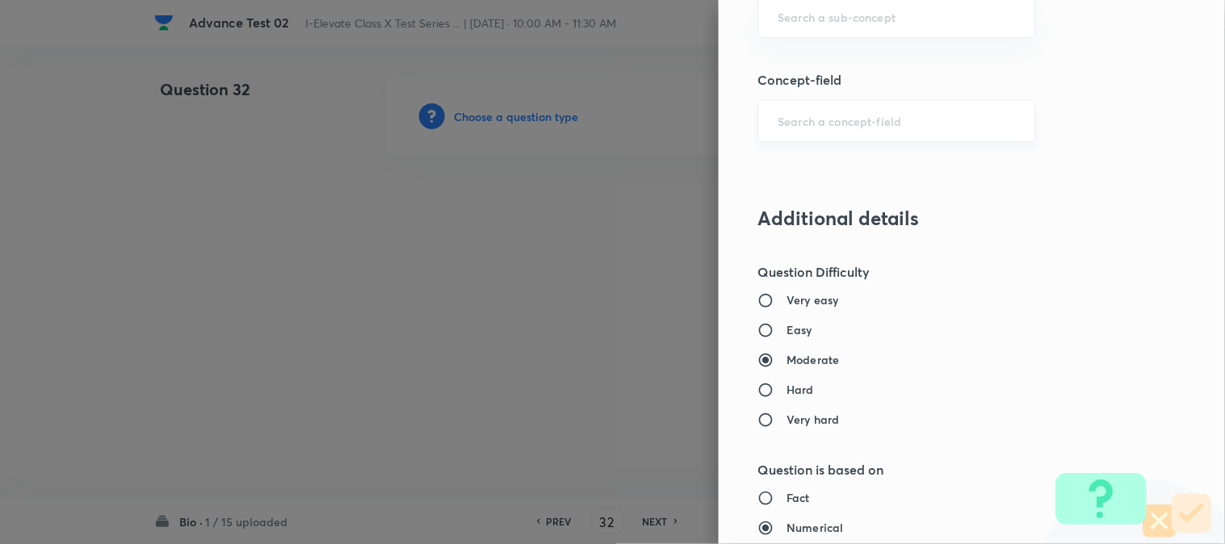
click at [814, 124] on input "text" at bounding box center [895, 120] width 237 height 15
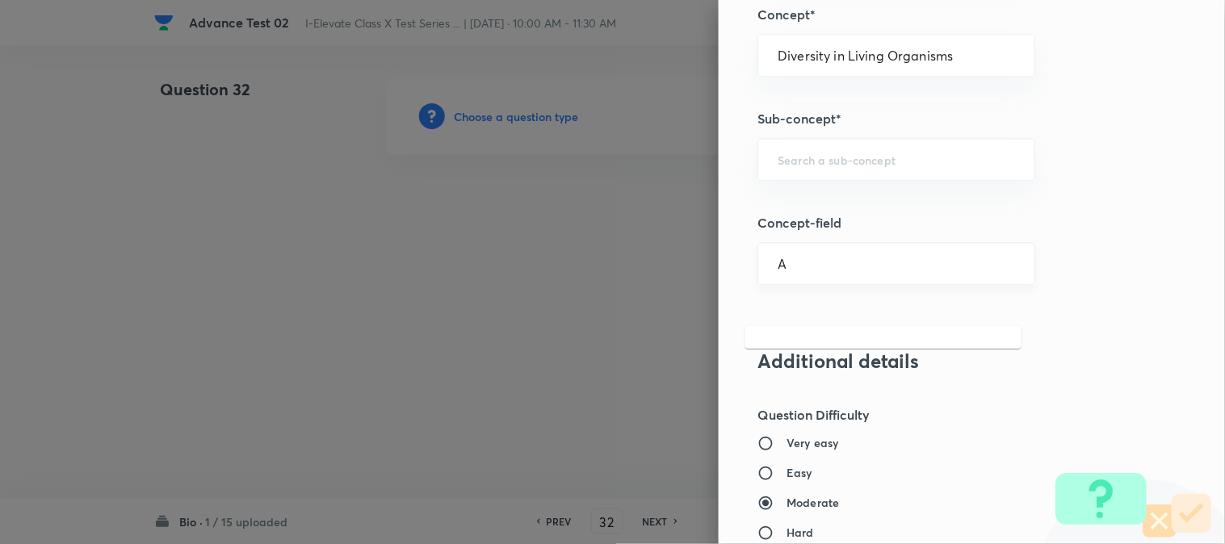
scroll to position [897, 0]
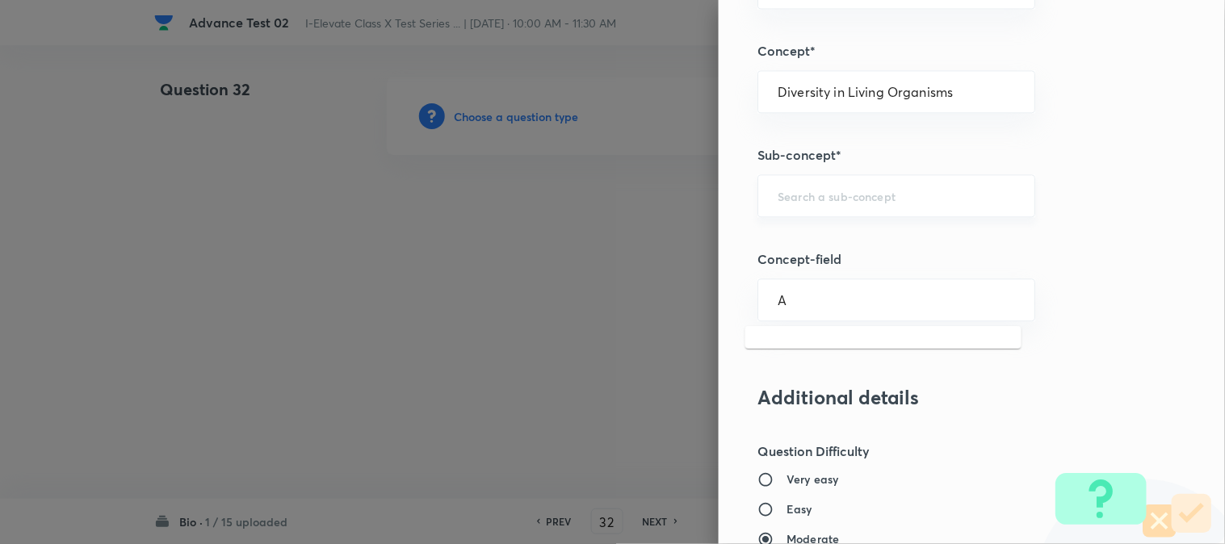
type input "A"
click at [833, 196] on input "text" at bounding box center [895, 195] width 237 height 15
type input "A"
type input "f"
click at [813, 245] on li "Five Kingdoms" at bounding box center [883, 242] width 276 height 29
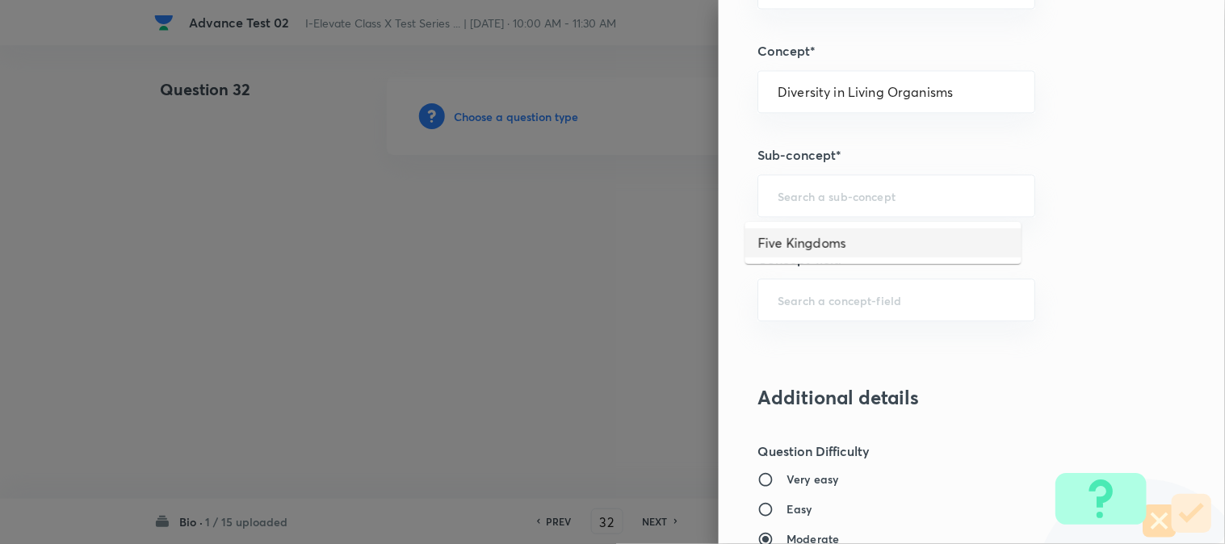
type input "Five Kingdoms"
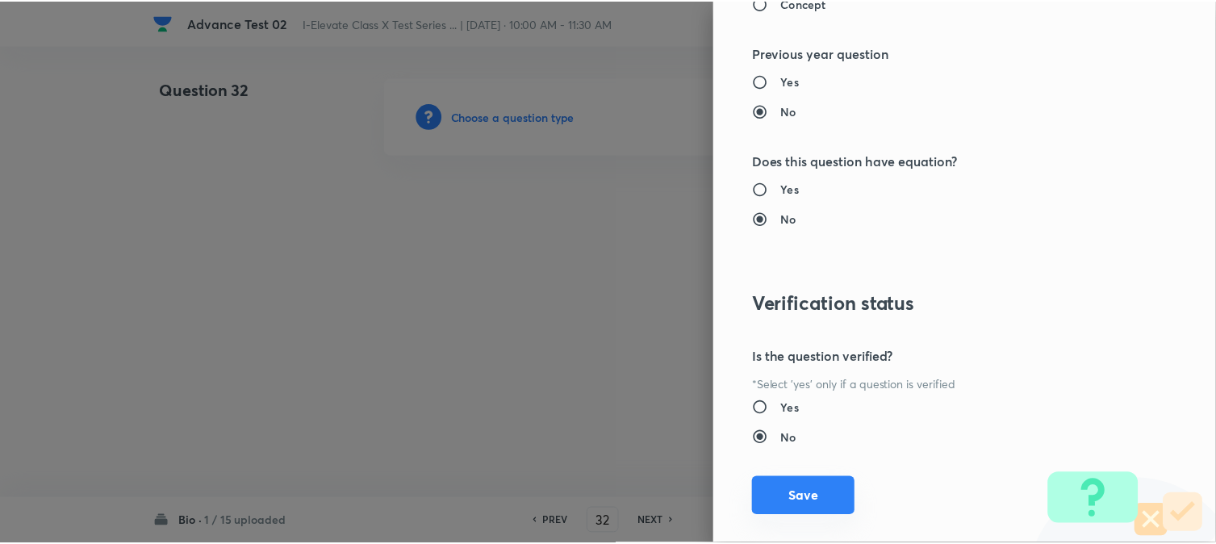
scroll to position [1656, 0]
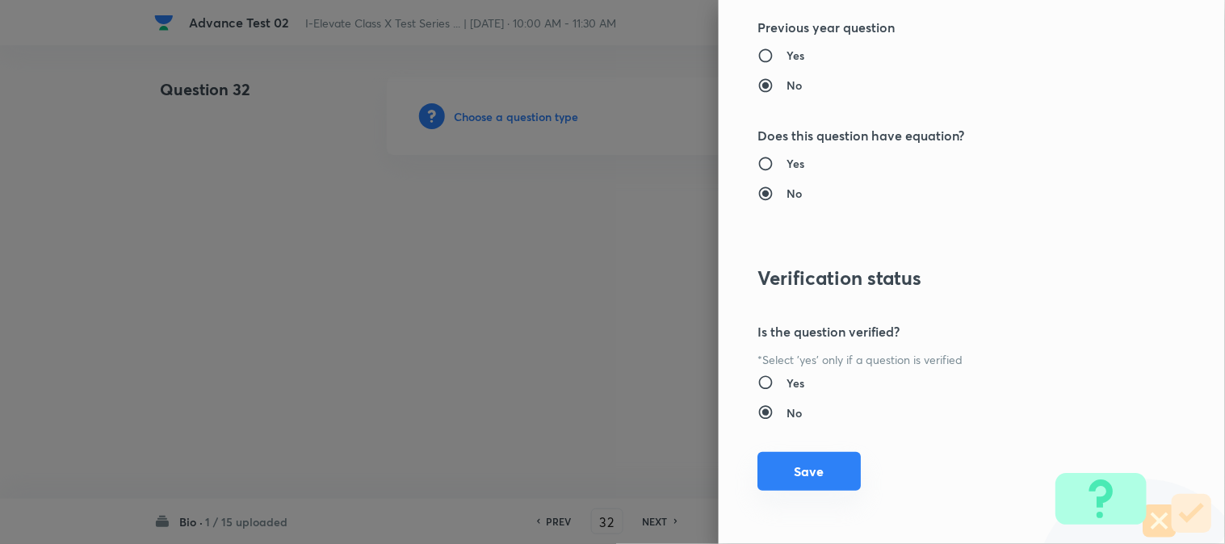
drag, startPoint x: 783, startPoint y: 479, endPoint x: 781, endPoint y: 460, distance: 19.5
click at [784, 479] on button "Save" at bounding box center [808, 471] width 103 height 39
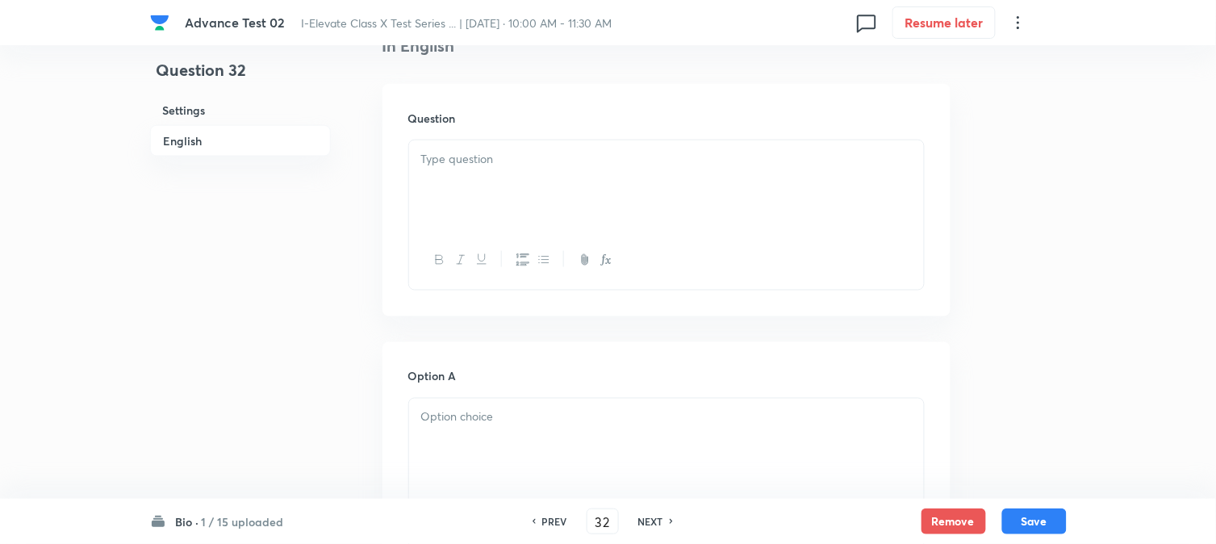
scroll to position [448, 0]
click at [530, 190] on div at bounding box center [666, 178] width 515 height 90
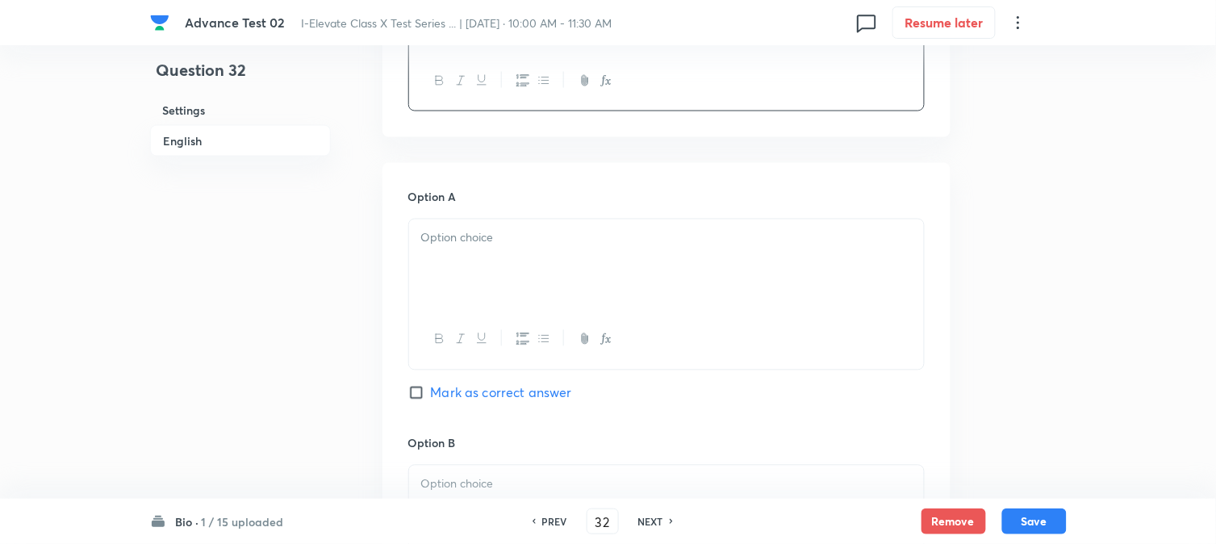
scroll to position [627, 0]
click at [470, 224] on p at bounding box center [666, 231] width 491 height 19
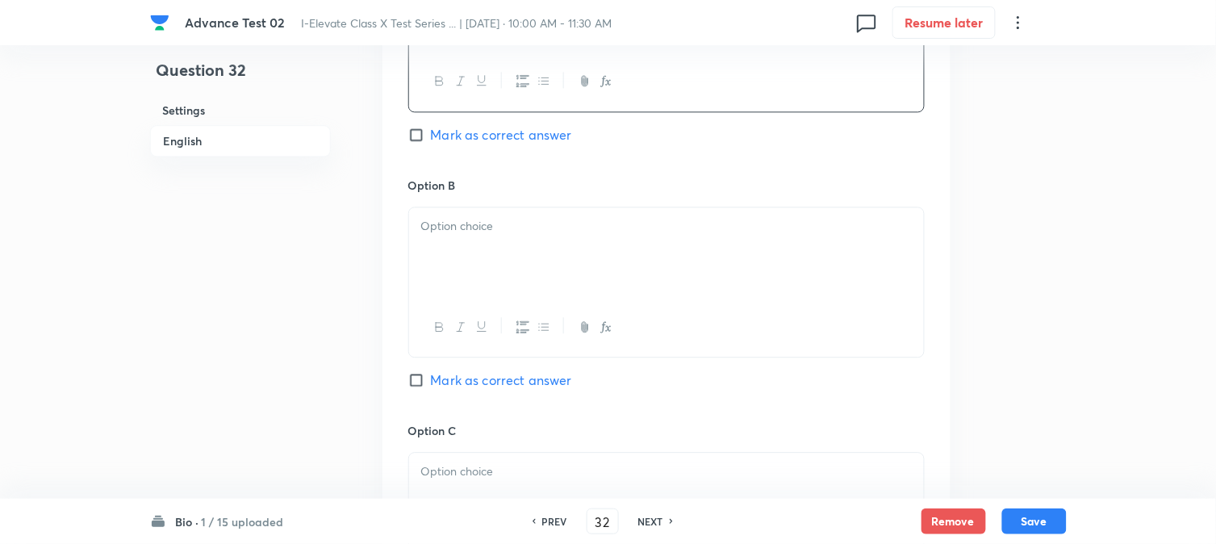
scroll to position [897, 0]
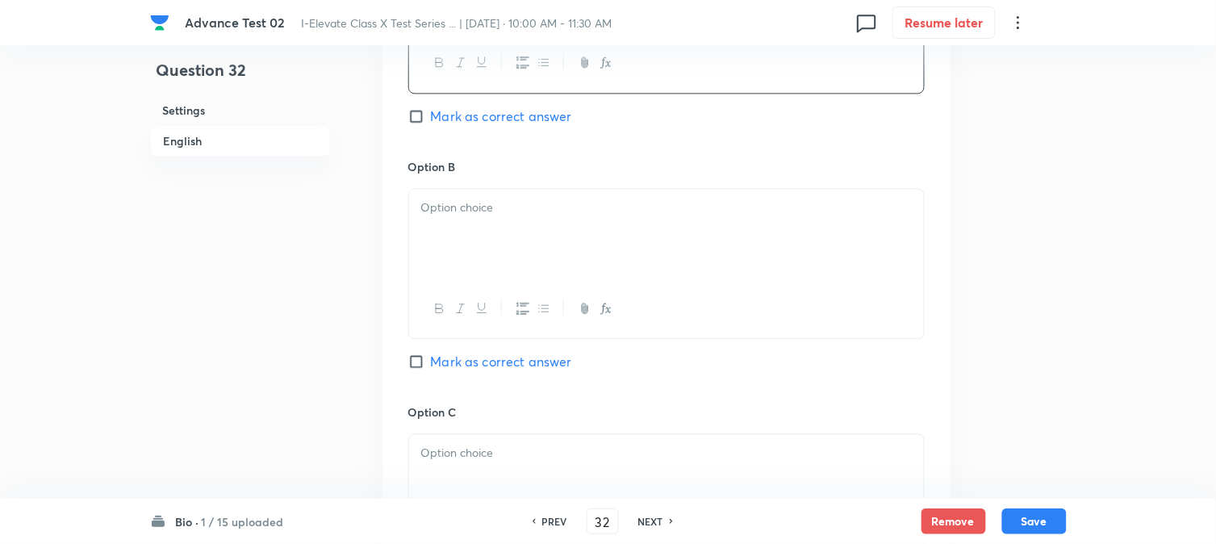
click at [493, 198] on div at bounding box center [666, 234] width 515 height 90
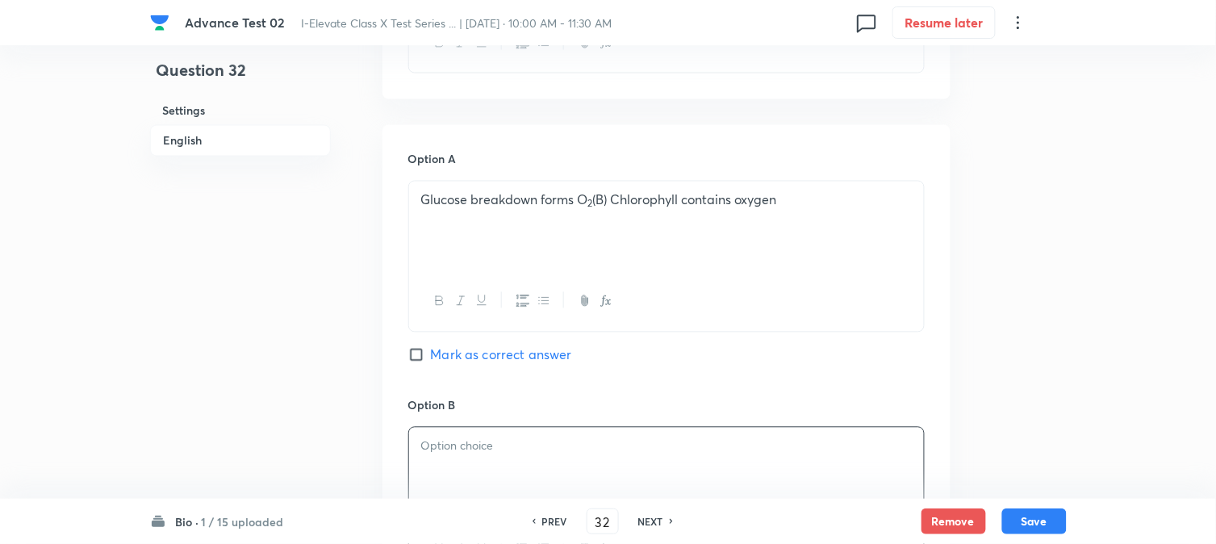
scroll to position [627, 0]
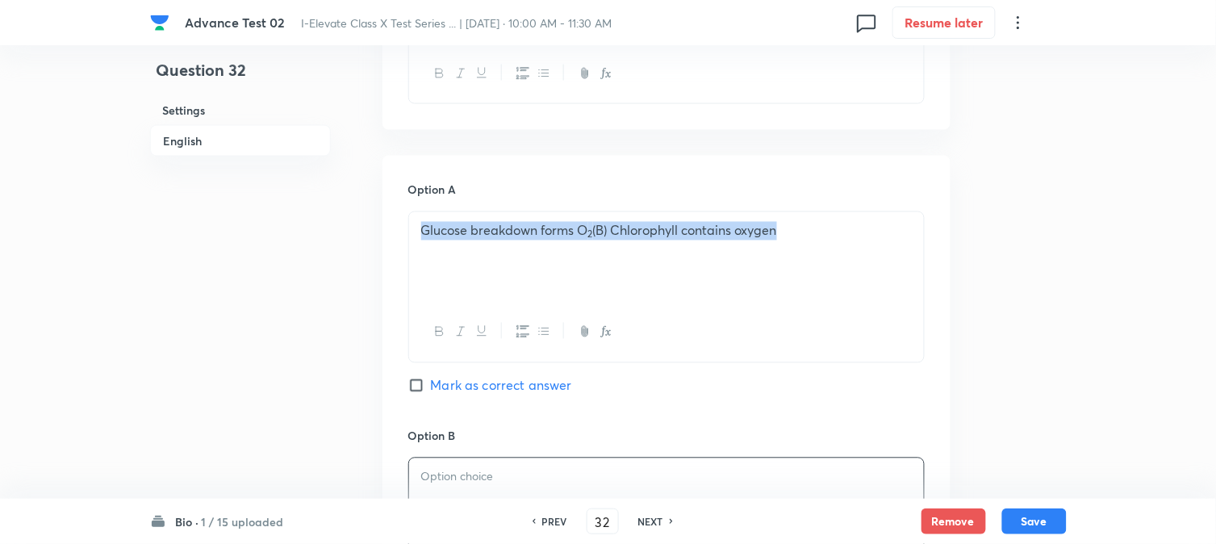
drag, startPoint x: 808, startPoint y: 230, endPoint x: 405, endPoint y: 242, distance: 403.0
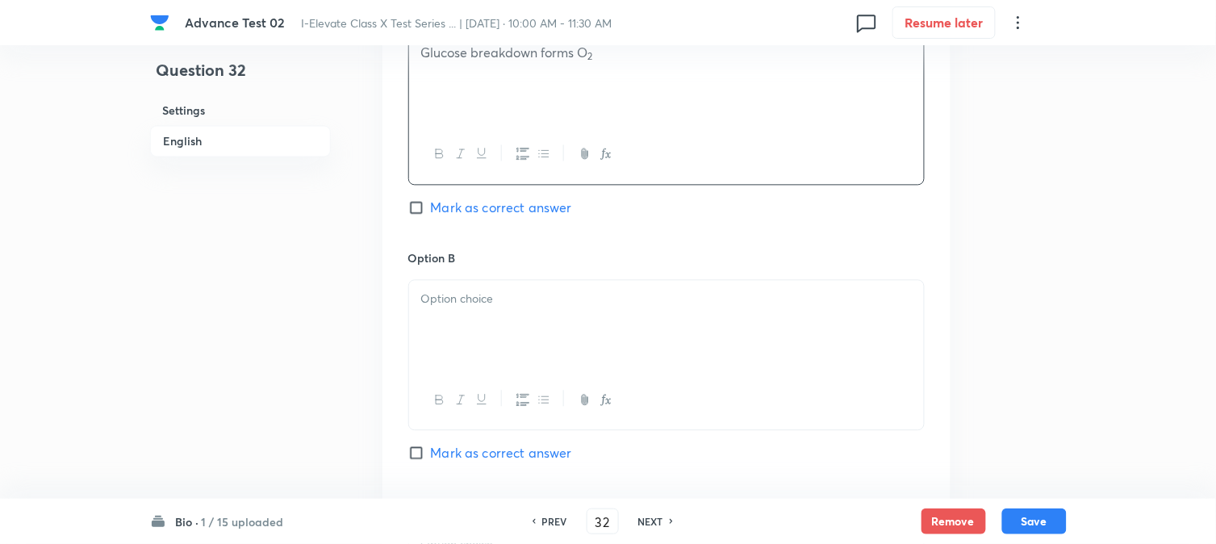
scroll to position [807, 0]
click at [502, 300] on p at bounding box center [666, 297] width 491 height 19
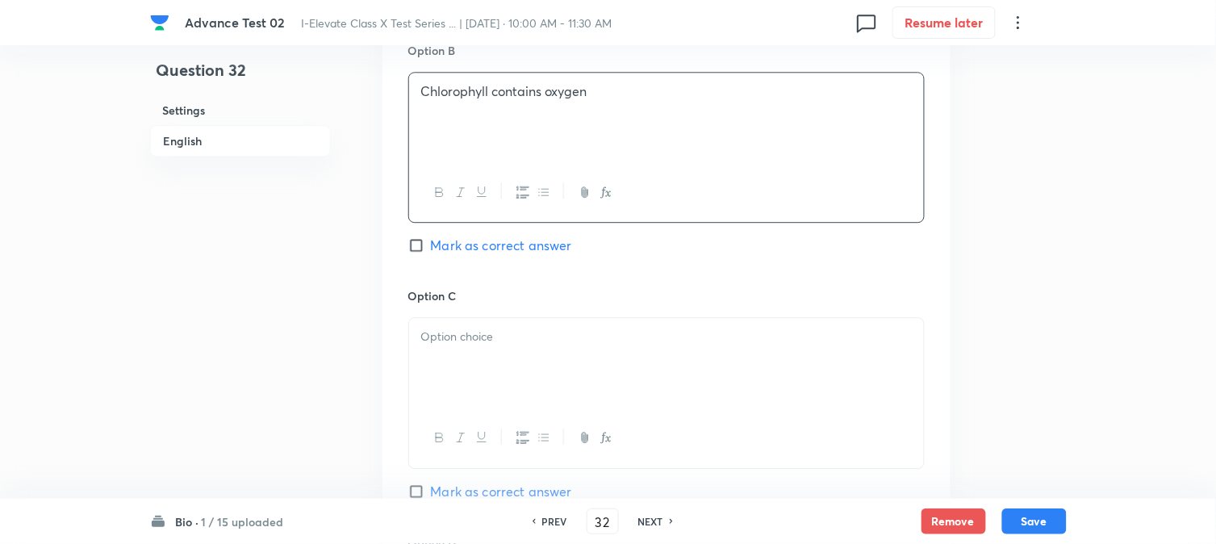
scroll to position [1076, 0]
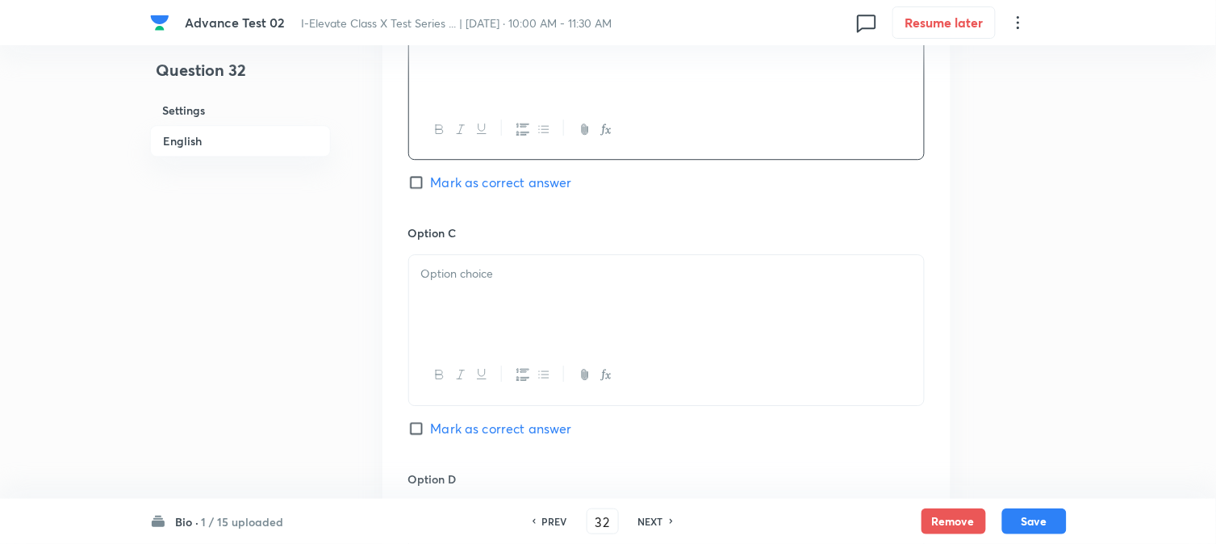
click at [491, 317] on div at bounding box center [666, 300] width 515 height 90
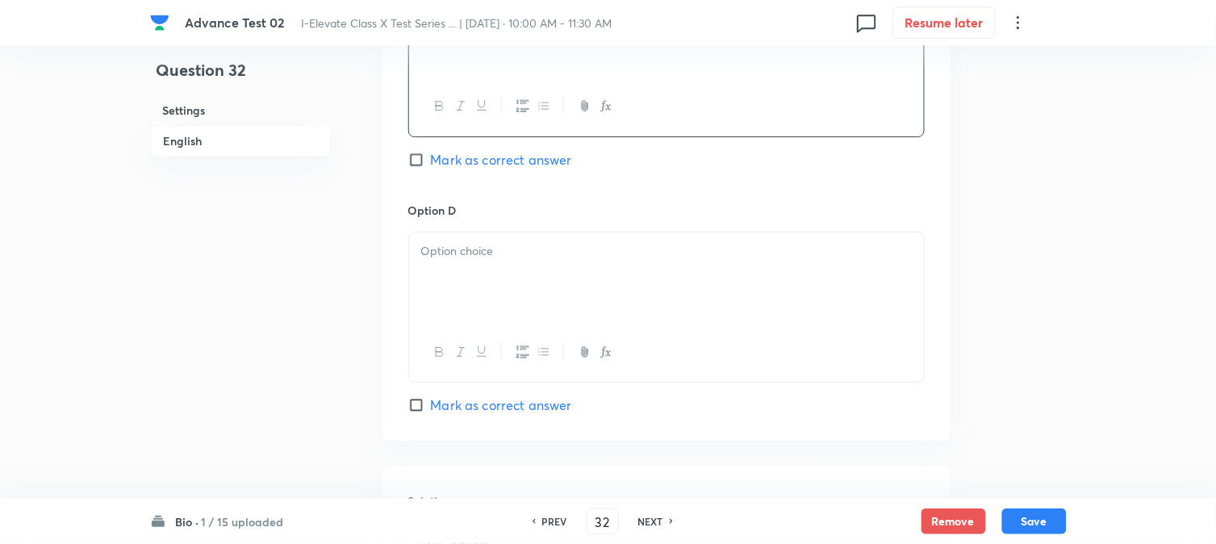
click at [481, 288] on div at bounding box center [666, 277] width 515 height 90
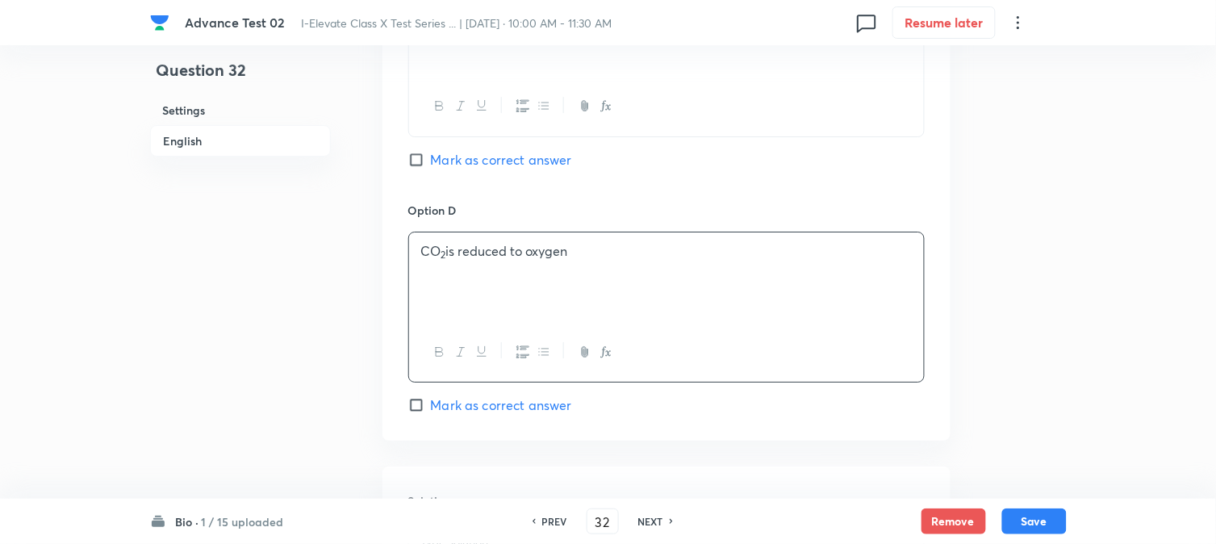
click at [442, 164] on span "Mark as correct answer" at bounding box center [501, 159] width 141 height 19
click at [431, 164] on input "Mark as correct answer" at bounding box center [419, 160] width 23 height 16
checkbox input "true"
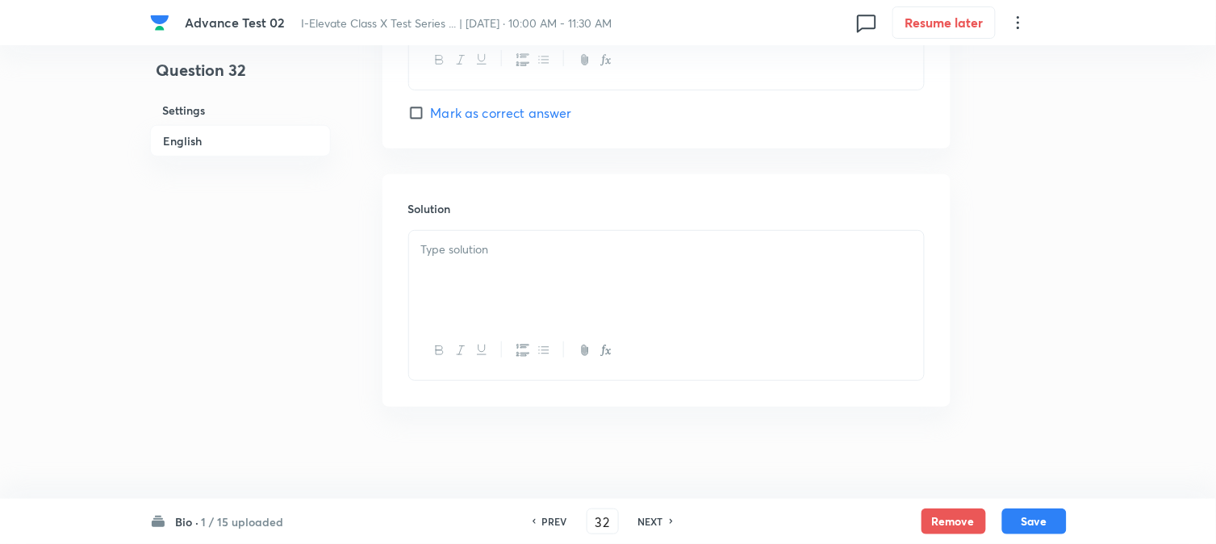
scroll to position [1644, 0]
click at [496, 269] on div at bounding box center [666, 271] width 515 height 90
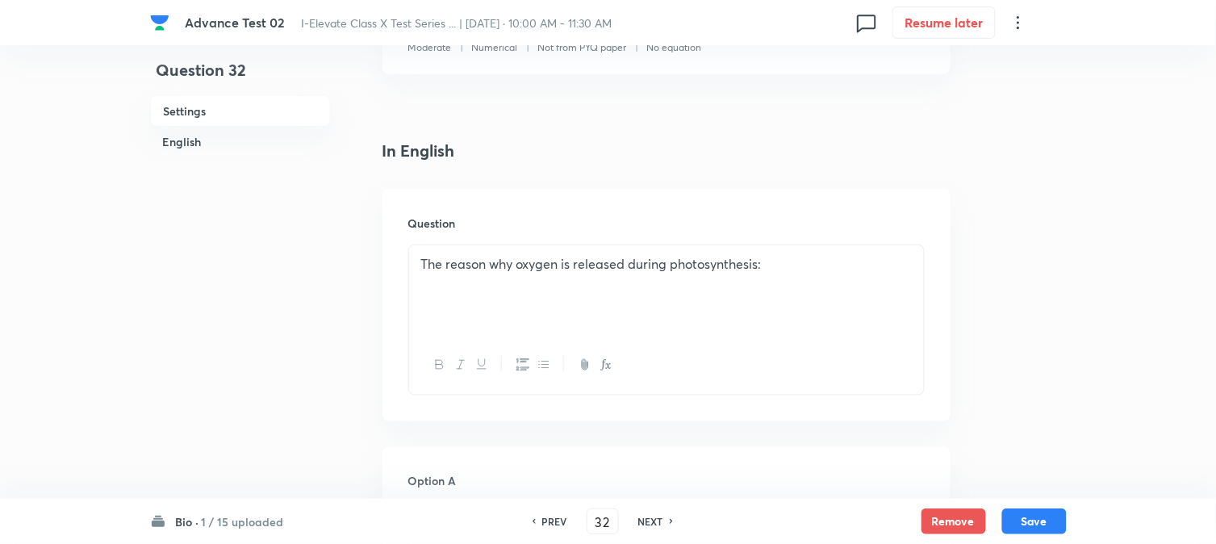
scroll to position [119, 0]
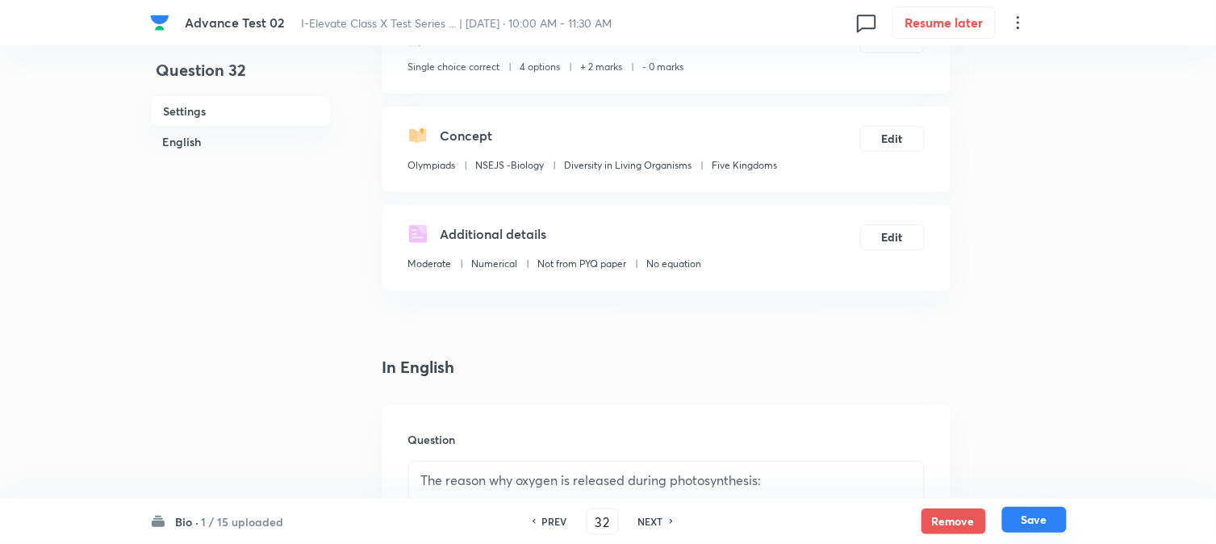
click at [1035, 513] on button "Save" at bounding box center [1035, 520] width 65 height 26
type input "33"
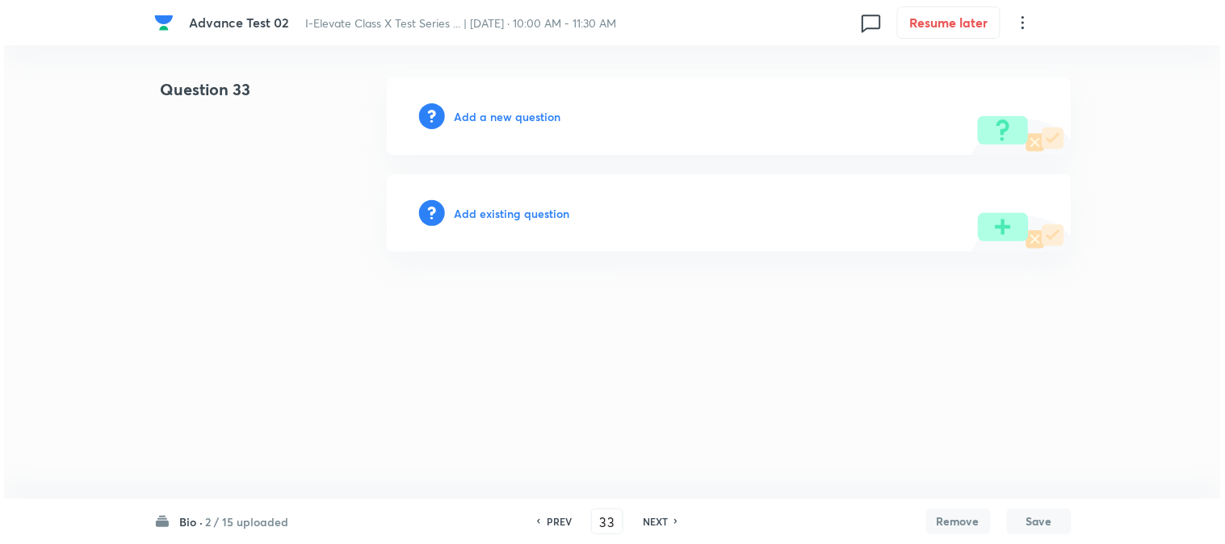
scroll to position [0, 0]
click at [452, 115] on div "Add a new question" at bounding box center [729, 115] width 684 height 77
click at [468, 119] on h6 "Add a new question" at bounding box center [507, 116] width 107 height 17
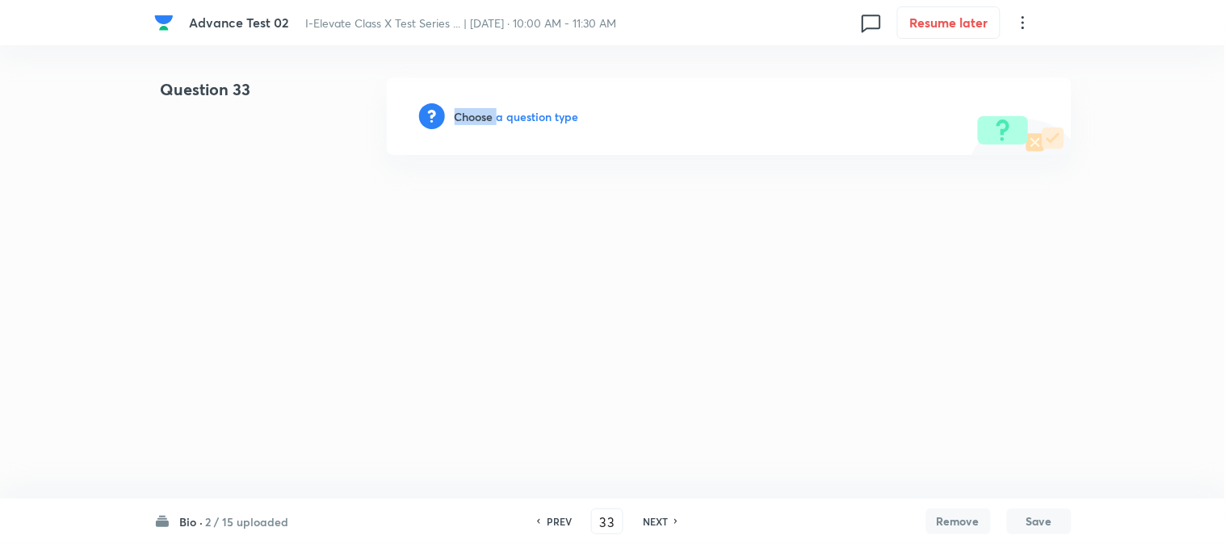
click at [468, 119] on h6 "Choose a question type" at bounding box center [516, 116] width 124 height 17
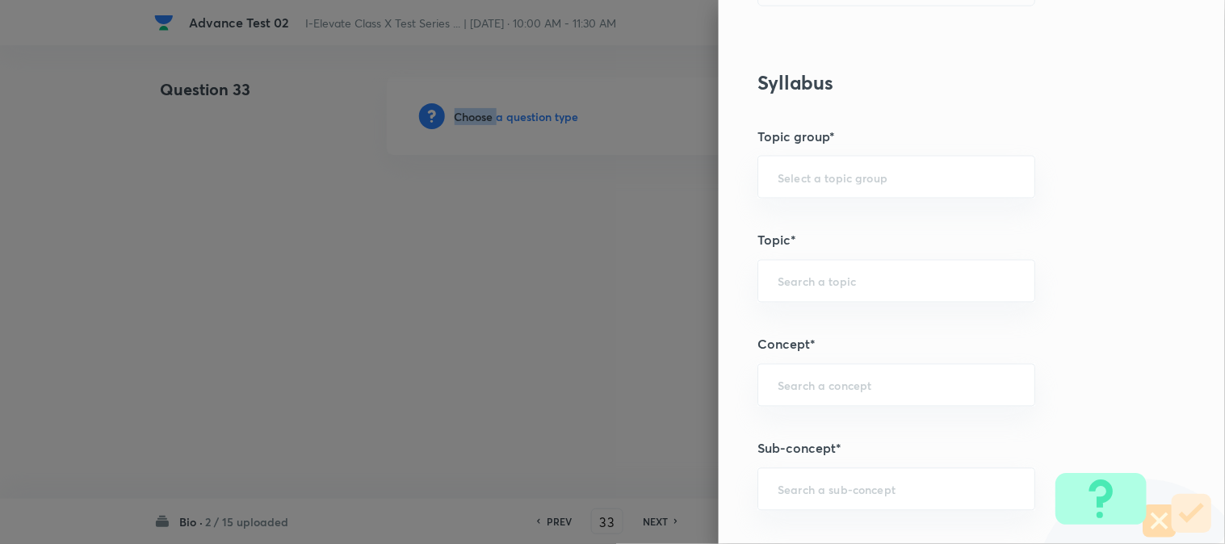
scroll to position [627, 0]
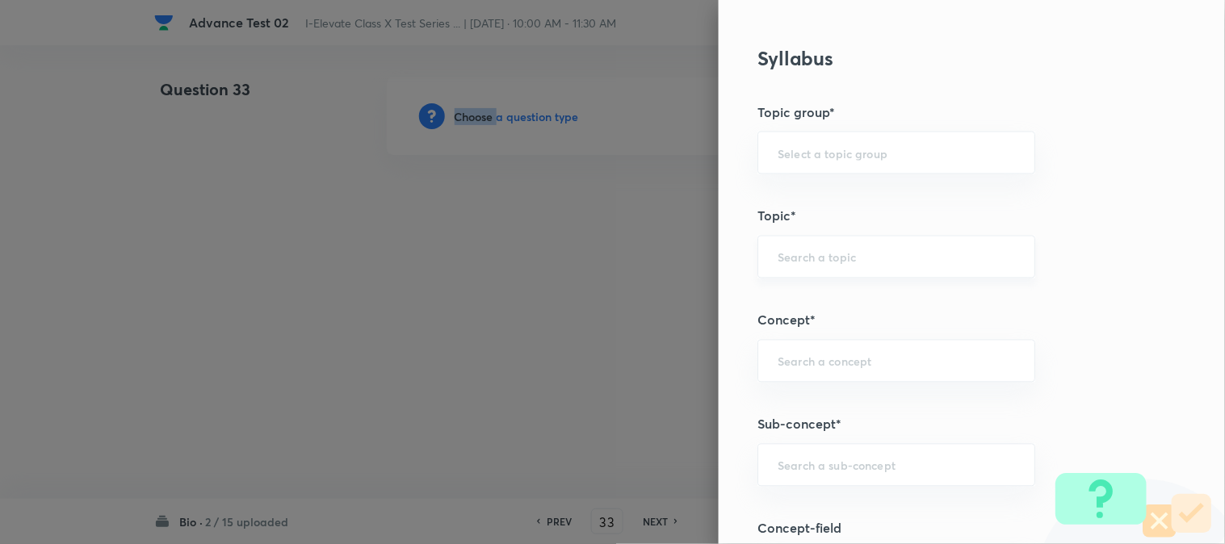
click at [802, 265] on div "​" at bounding box center [896, 257] width 278 height 43
type input "A"
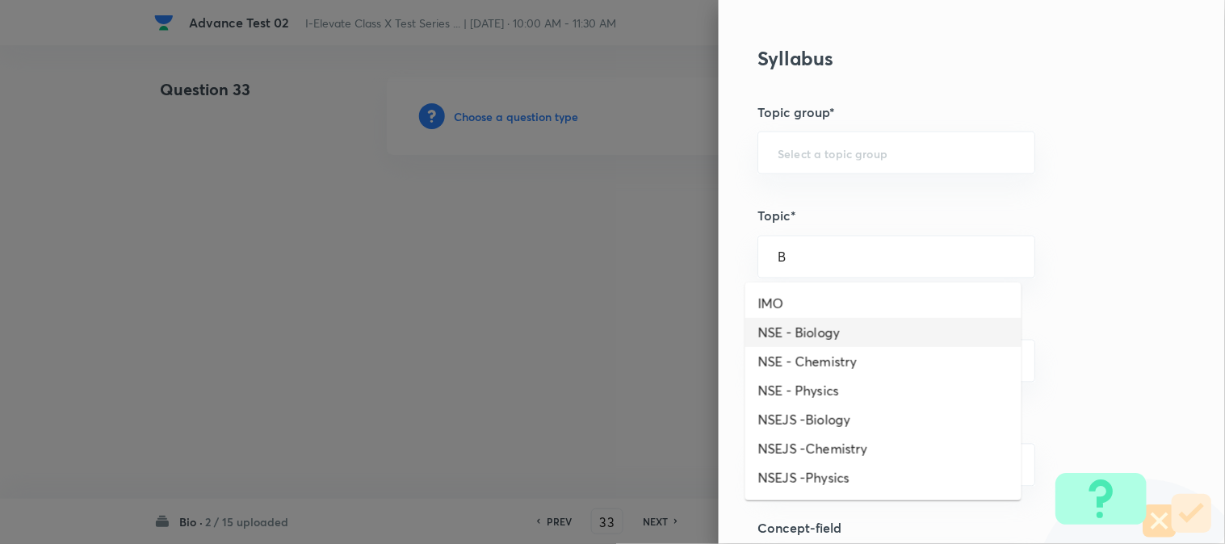
click at [797, 333] on li "NSE - Biology" at bounding box center [883, 332] width 276 height 29
type input "NSE - Biology"
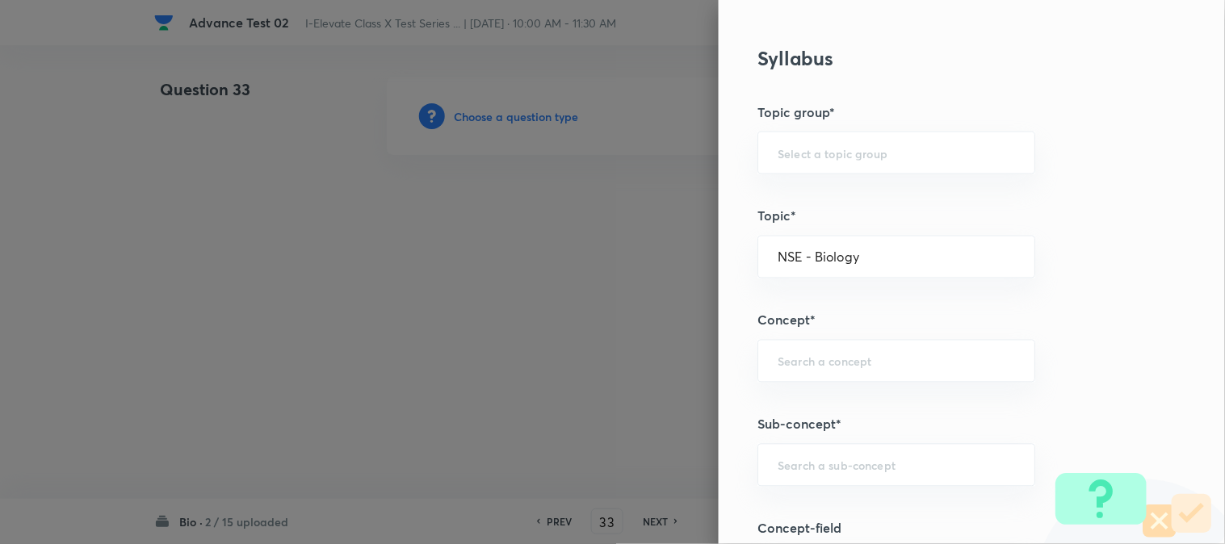
type input "Olympiads"
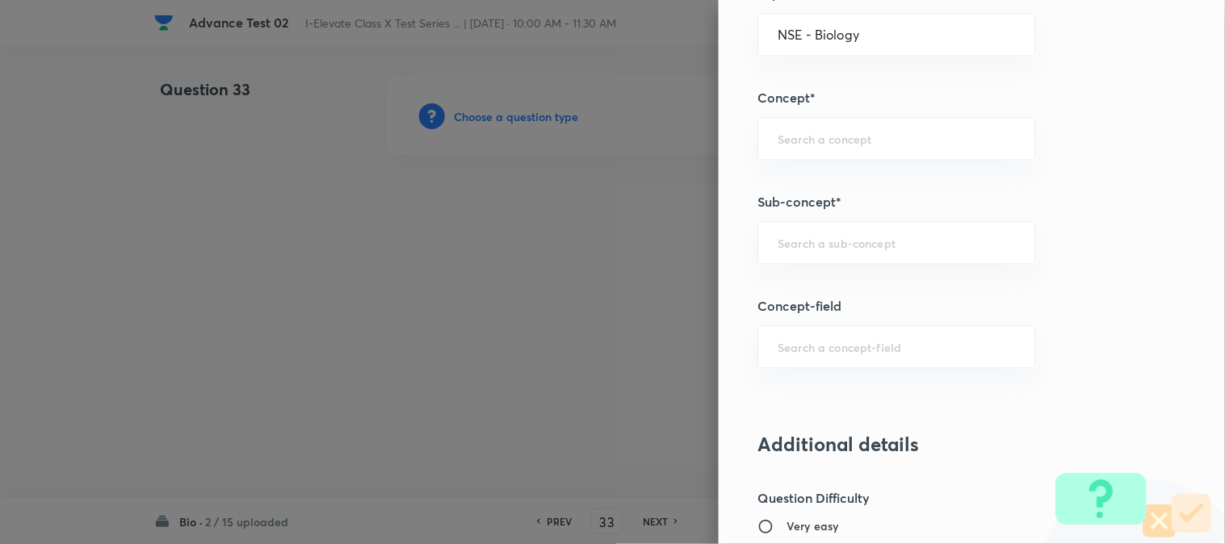
scroll to position [807, 0]
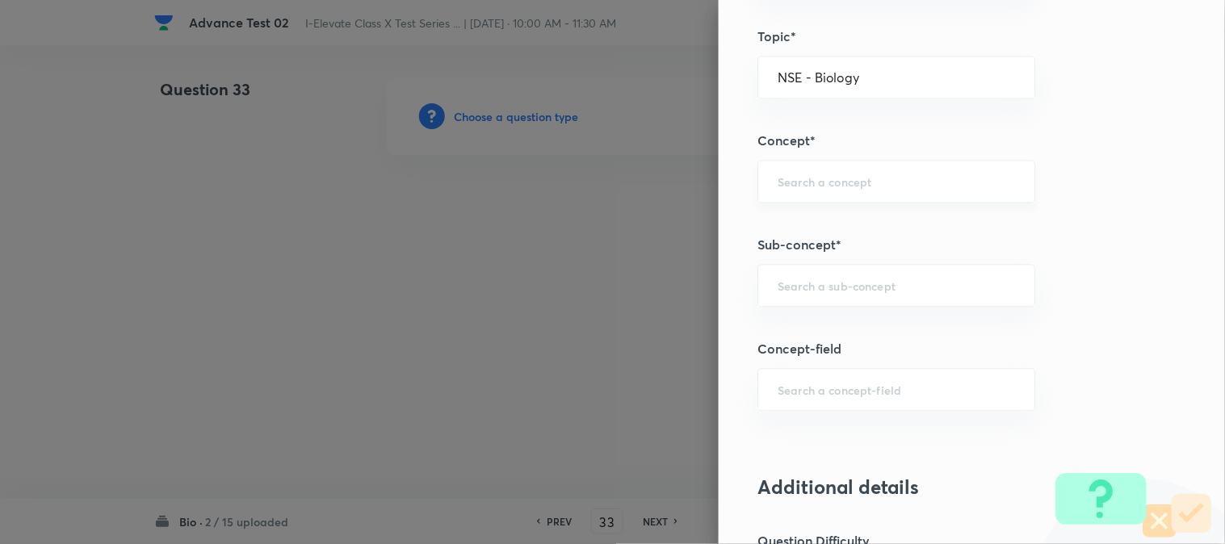
click at [793, 186] on input "text" at bounding box center [895, 181] width 237 height 15
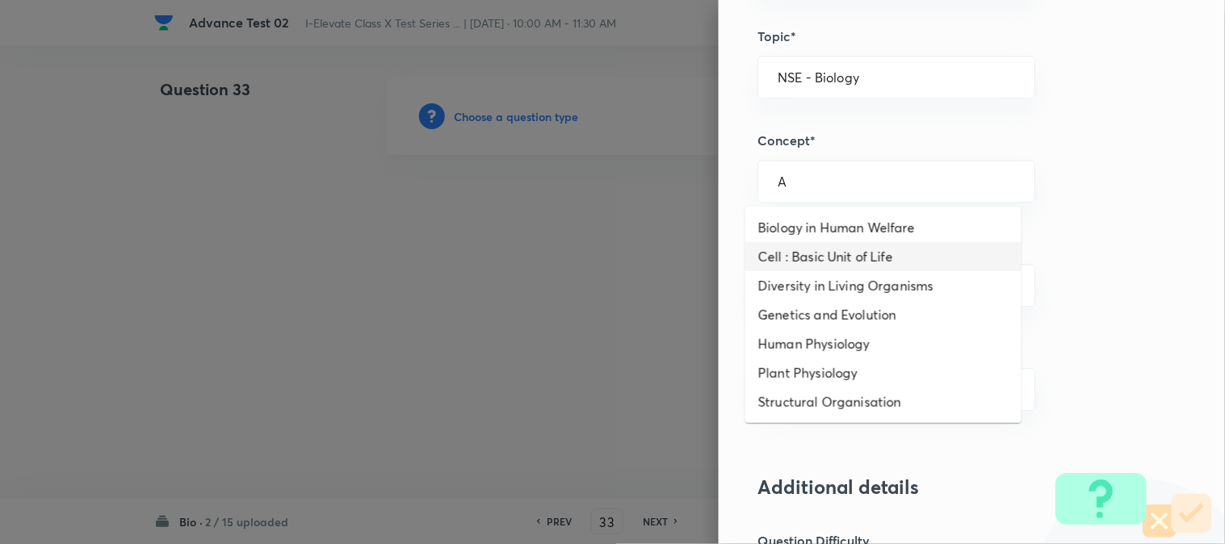
click at [814, 257] on li "Cell : Basic Unit of Life" at bounding box center [883, 256] width 276 height 29
type input "Cell : Basic Unit of Life"
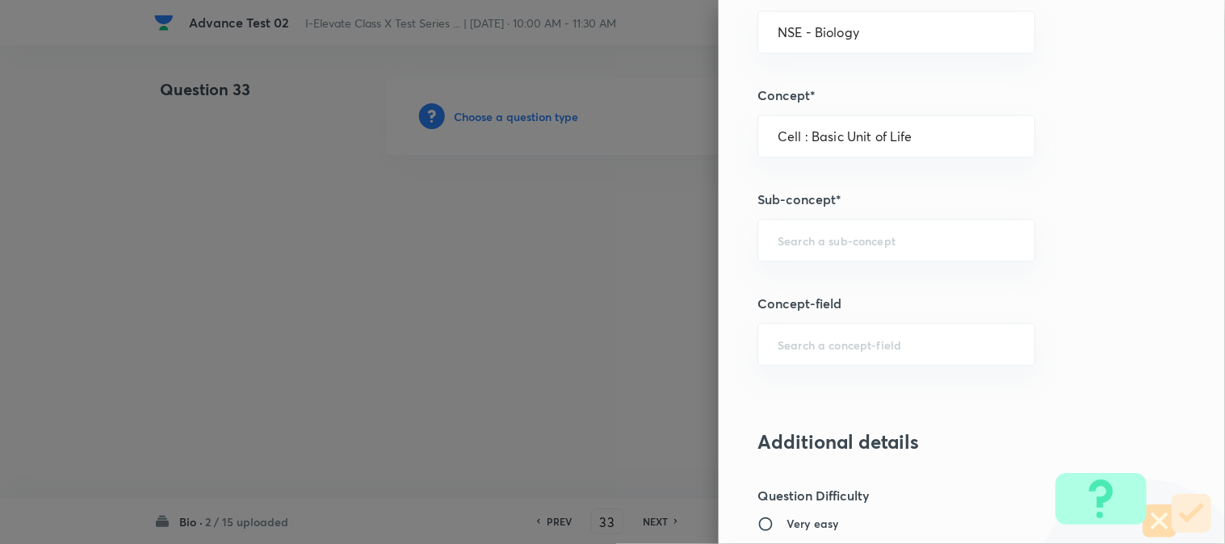
scroll to position [897, 0]
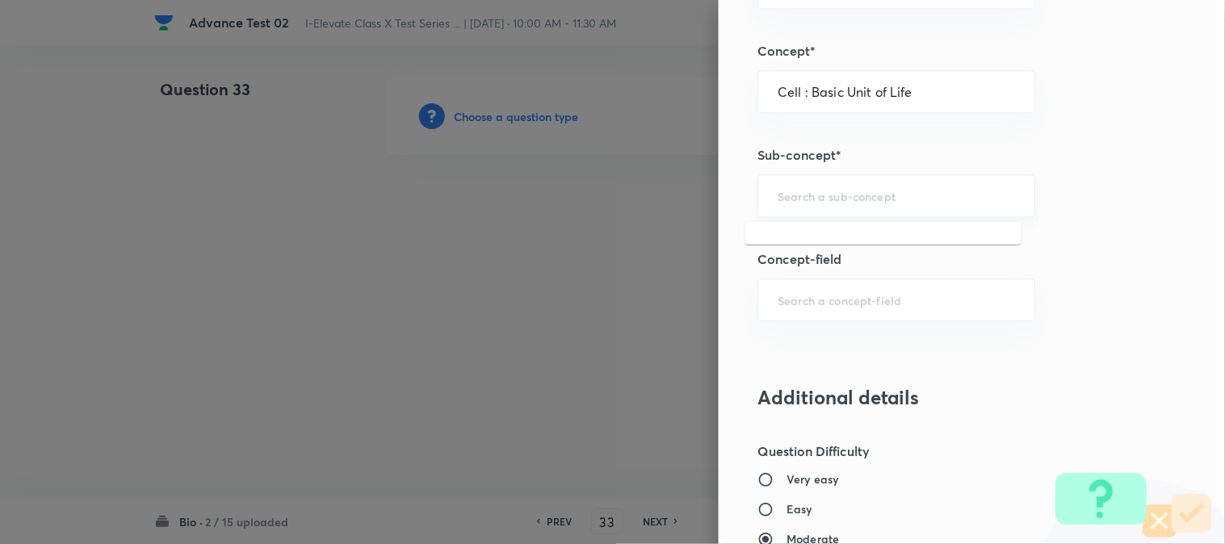
click at [810, 203] on input "text" at bounding box center [895, 195] width 237 height 15
click at [803, 246] on li "Cell Cycle and Cell Division" at bounding box center [883, 242] width 276 height 29
type input "Cell Cycle and Cell Division"
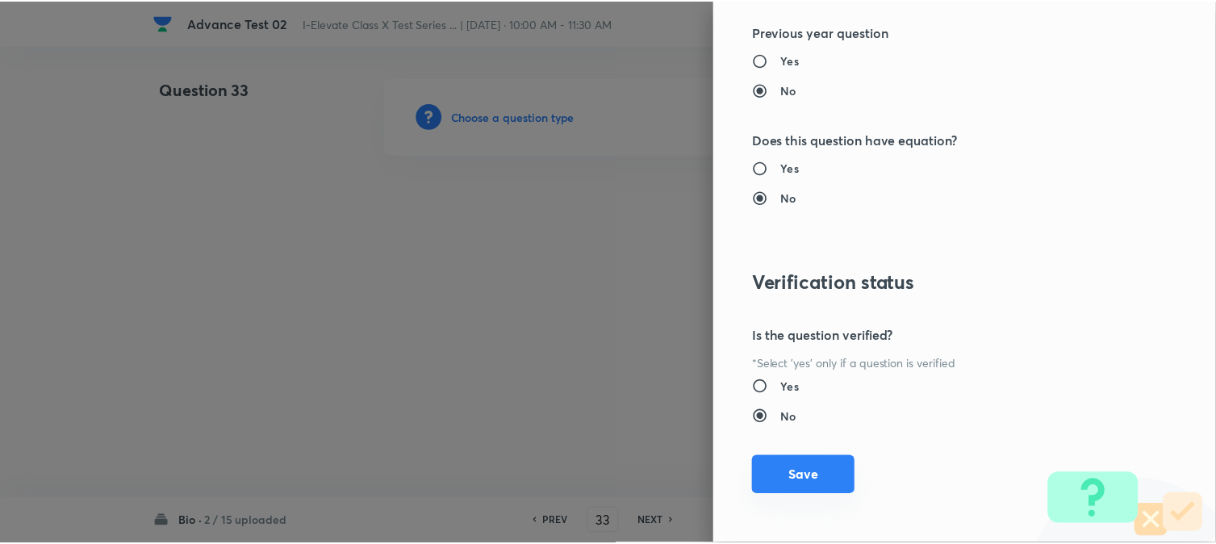
scroll to position [1656, 0]
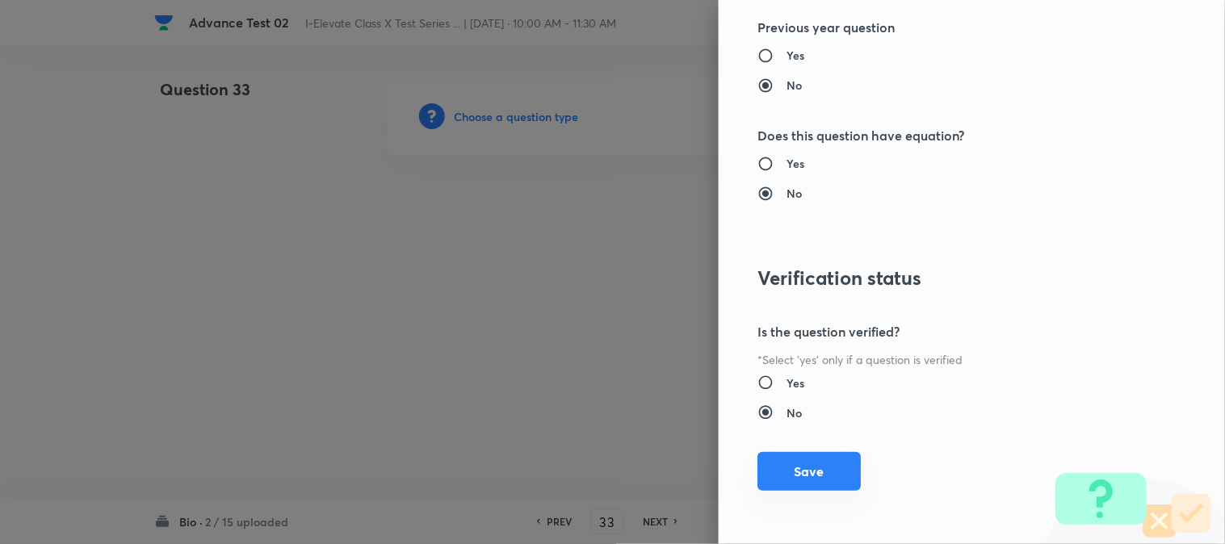
click at [791, 466] on button "Save" at bounding box center [808, 471] width 103 height 39
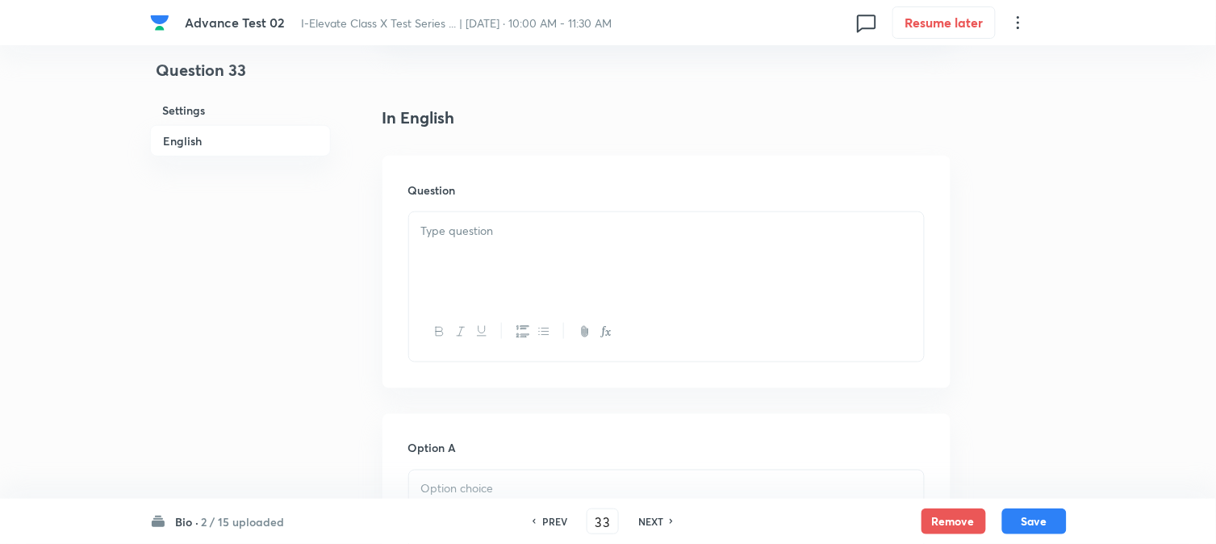
scroll to position [448, 0]
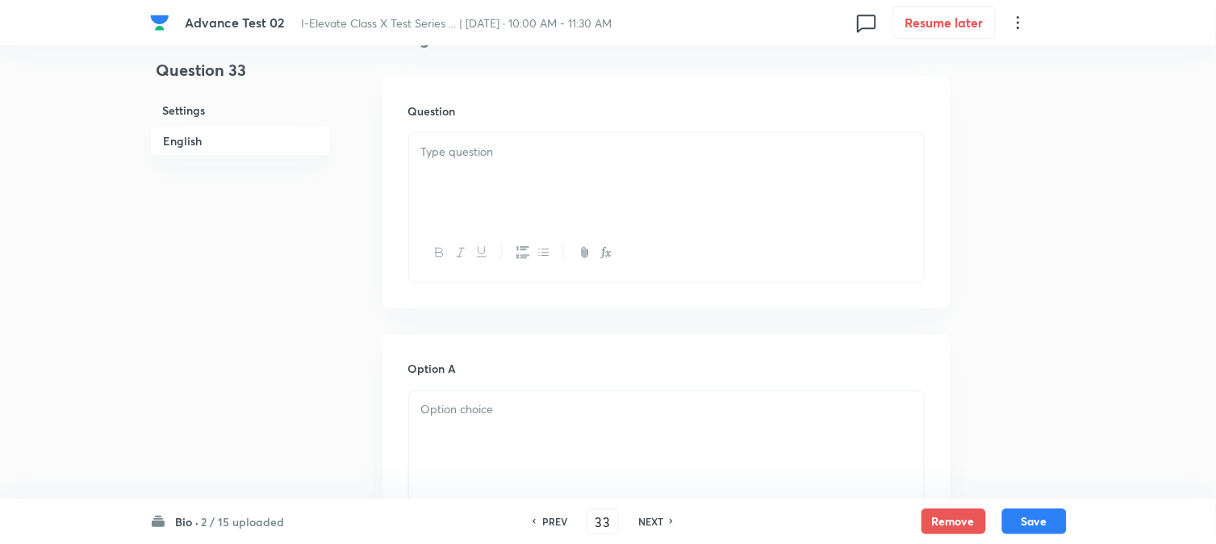
click at [518, 178] on div at bounding box center [666, 178] width 515 height 90
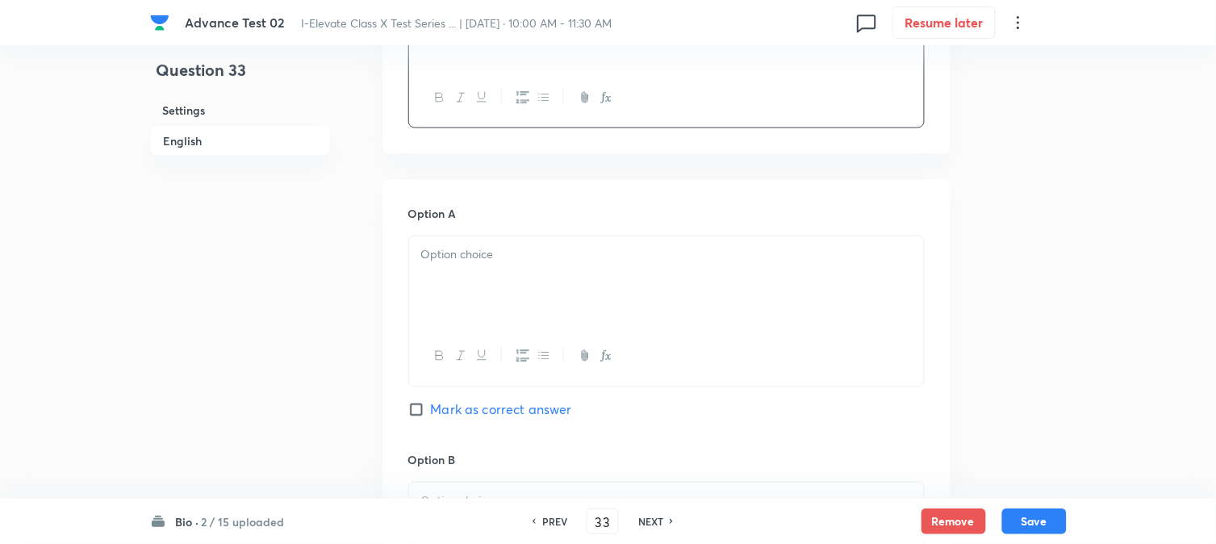
scroll to position [627, 0]
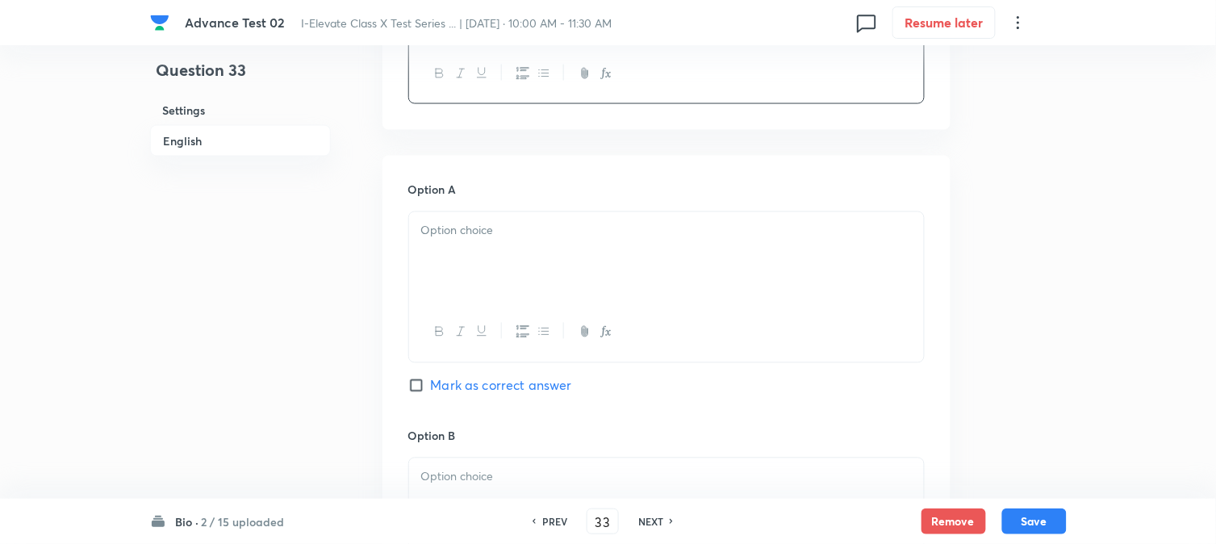
click at [500, 238] on p at bounding box center [666, 231] width 491 height 19
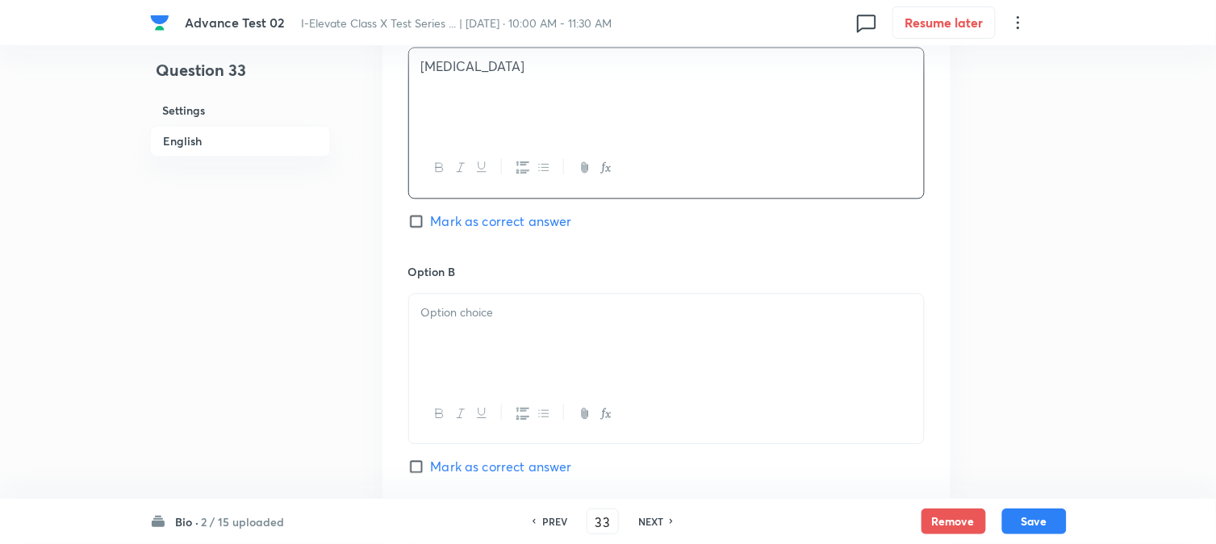
scroll to position [807, 0]
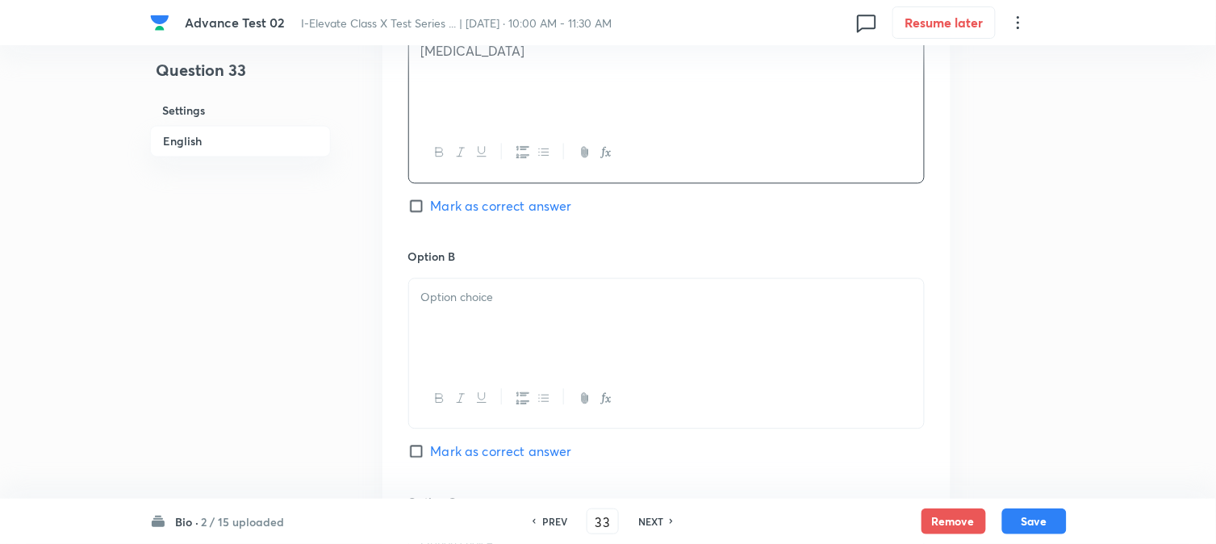
click at [488, 309] on div at bounding box center [666, 323] width 515 height 90
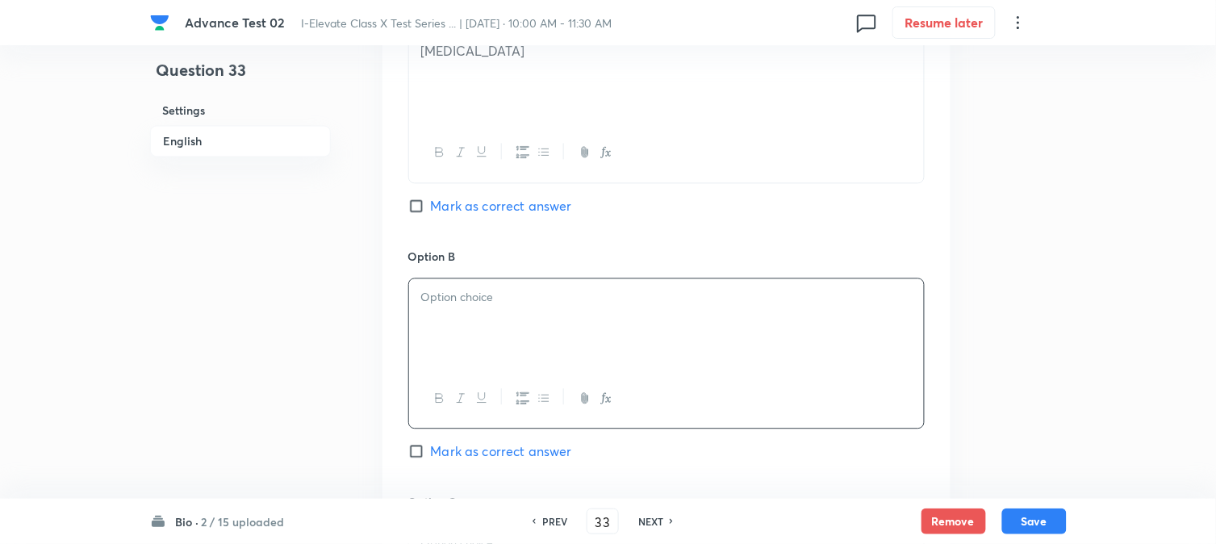
paste div
click at [420, 302] on div "Pulmonary vein" at bounding box center [666, 323] width 515 height 90
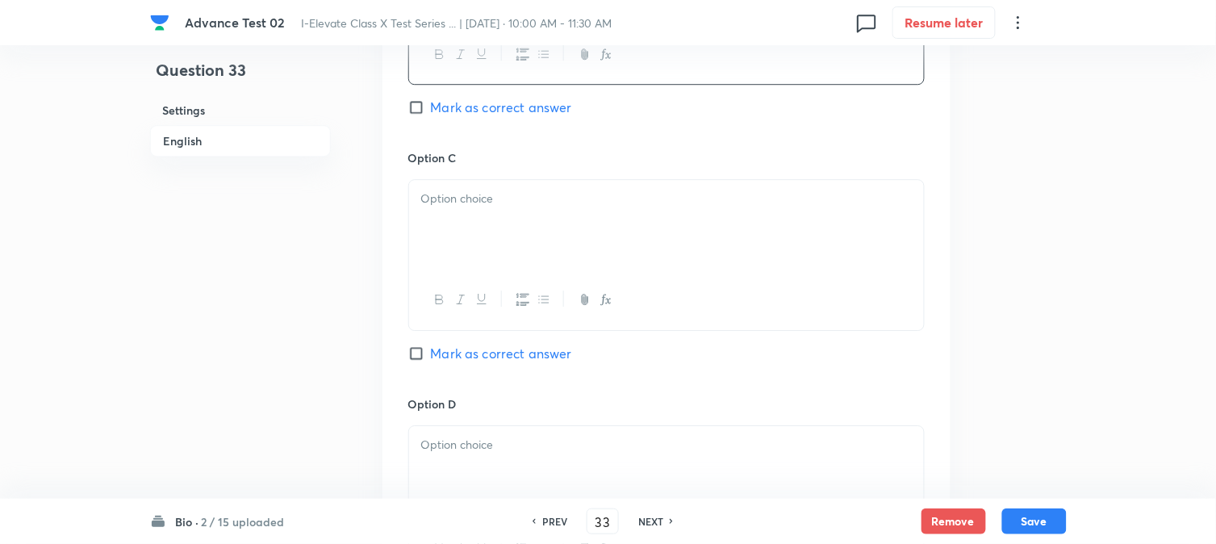
scroll to position [1166, 0]
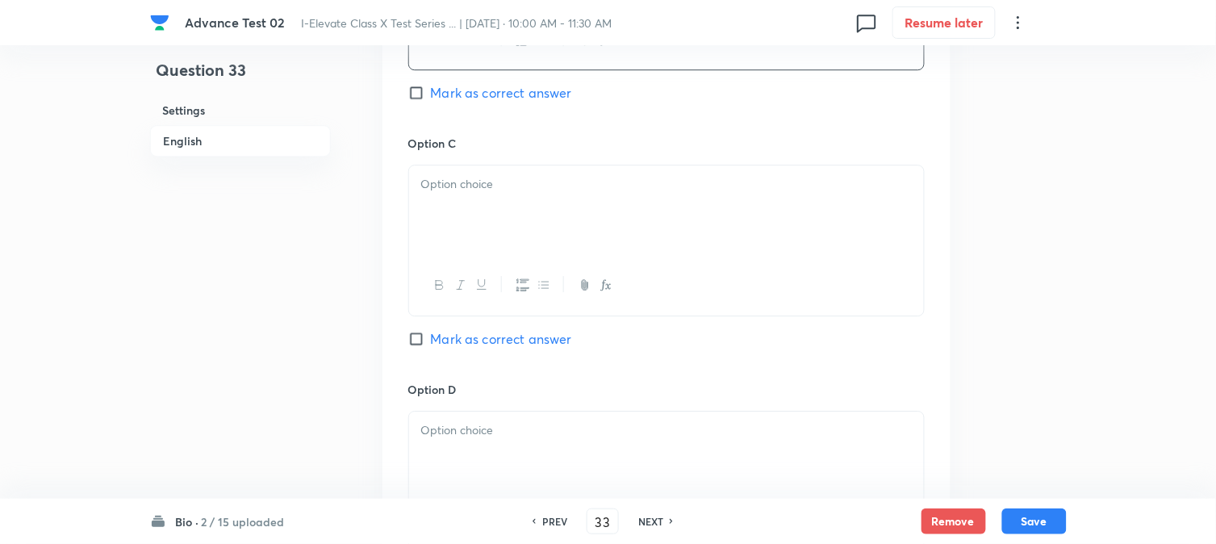
click at [492, 236] on div at bounding box center [666, 210] width 515 height 90
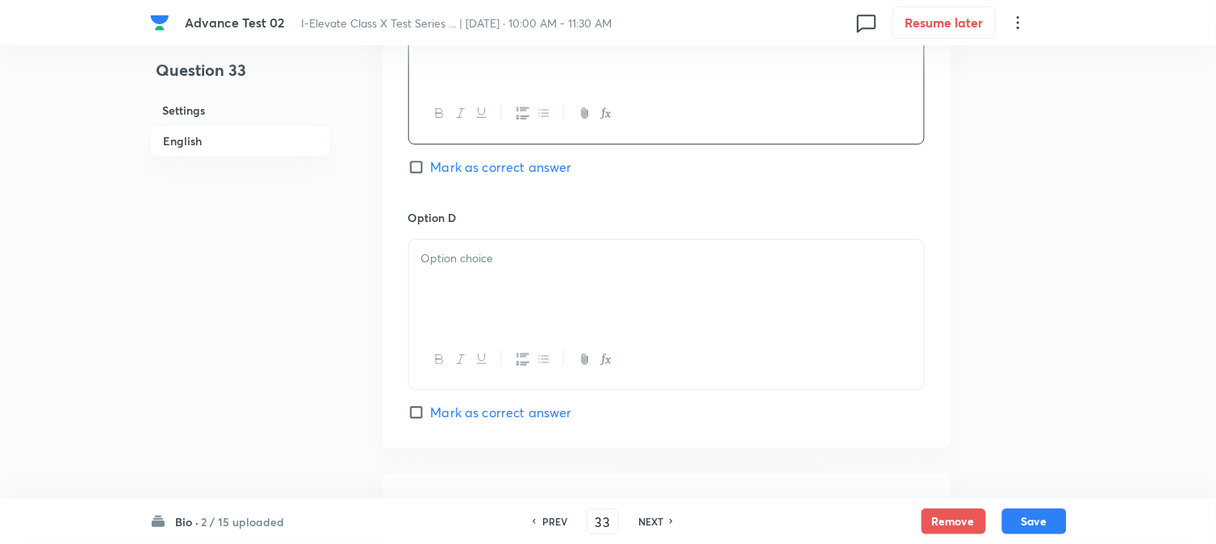
scroll to position [1345, 0]
click at [471, 279] on div at bounding box center [666, 277] width 515 height 90
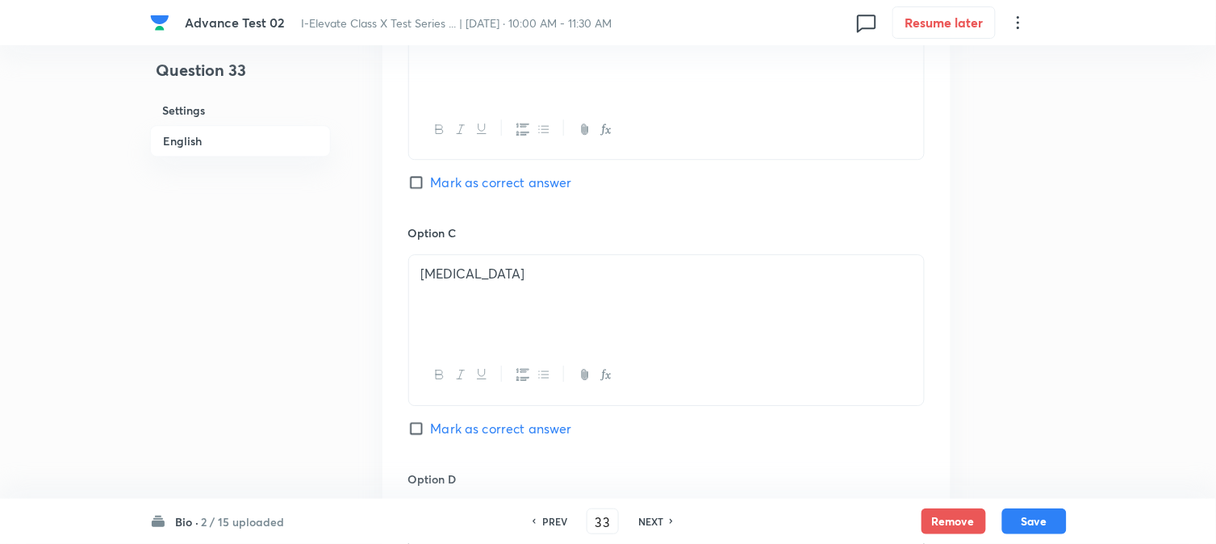
click at [436, 188] on span "Mark as correct answer" at bounding box center [501, 182] width 141 height 19
click at [431, 188] on input "Mark as correct answer" at bounding box center [419, 182] width 23 height 16
checkbox input "true"
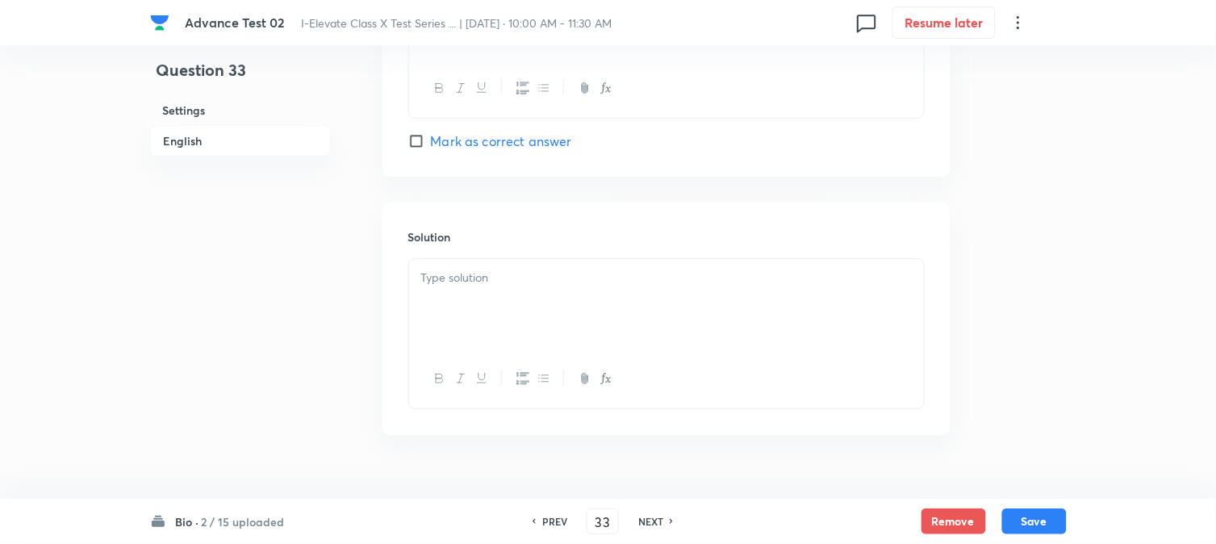
scroll to position [1614, 0]
click at [510, 304] on div at bounding box center [666, 298] width 515 height 90
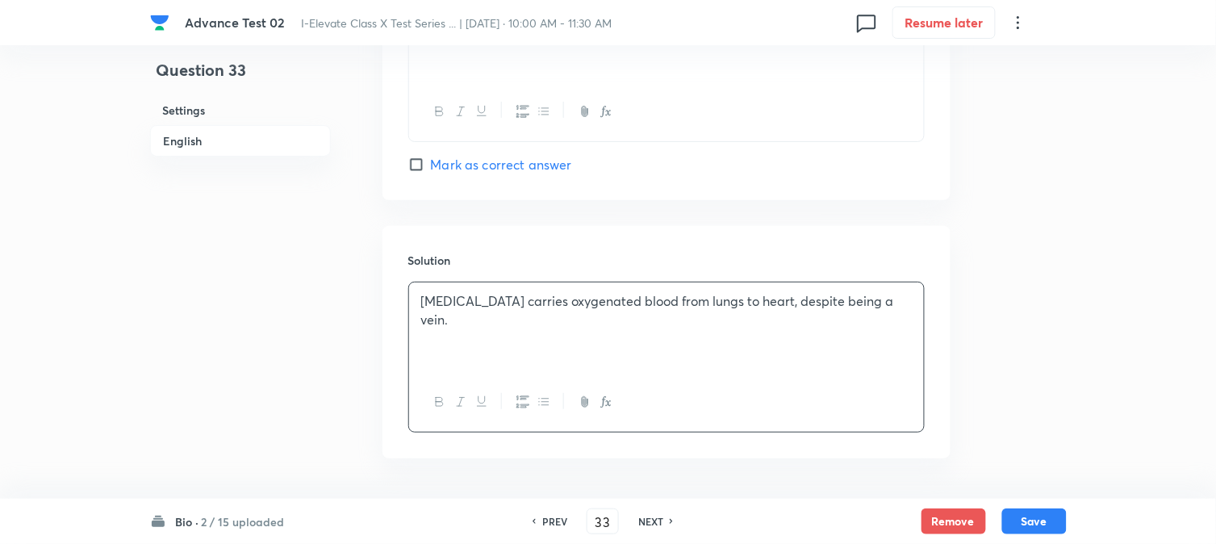
scroll to position [1644, 0]
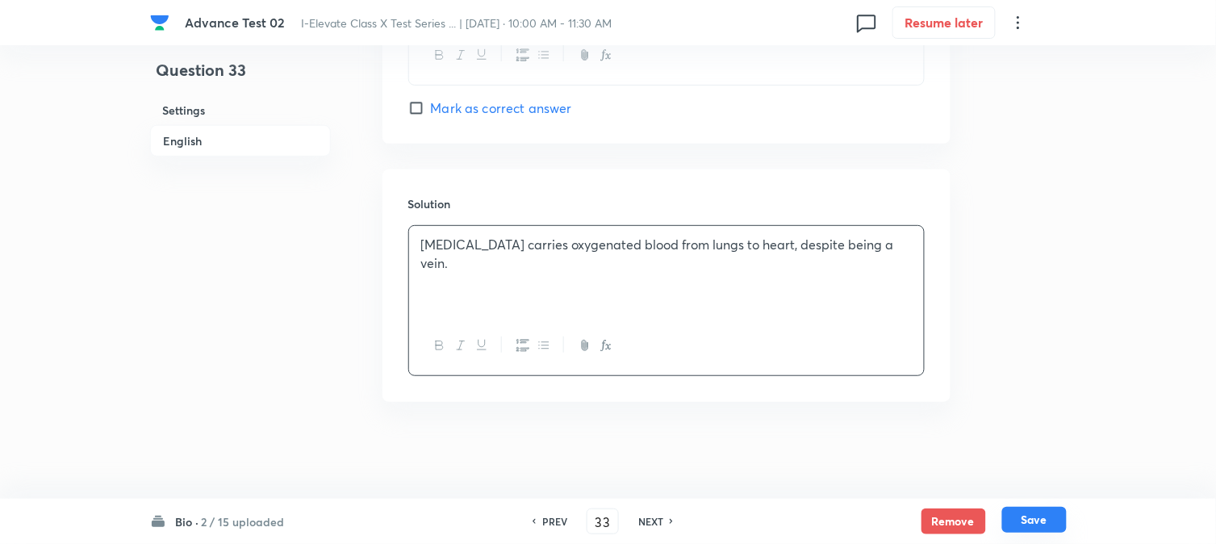
click at [1040, 517] on button "Save" at bounding box center [1035, 520] width 65 height 26
type input "34"
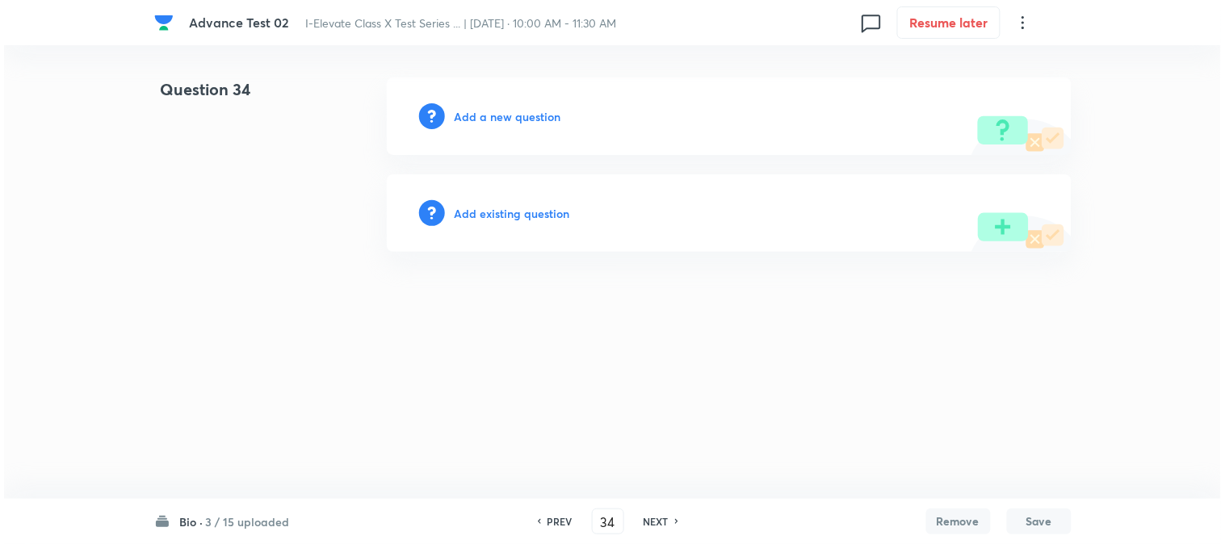
scroll to position [0, 0]
click at [472, 118] on h6 "Add a new question" at bounding box center [507, 116] width 107 height 17
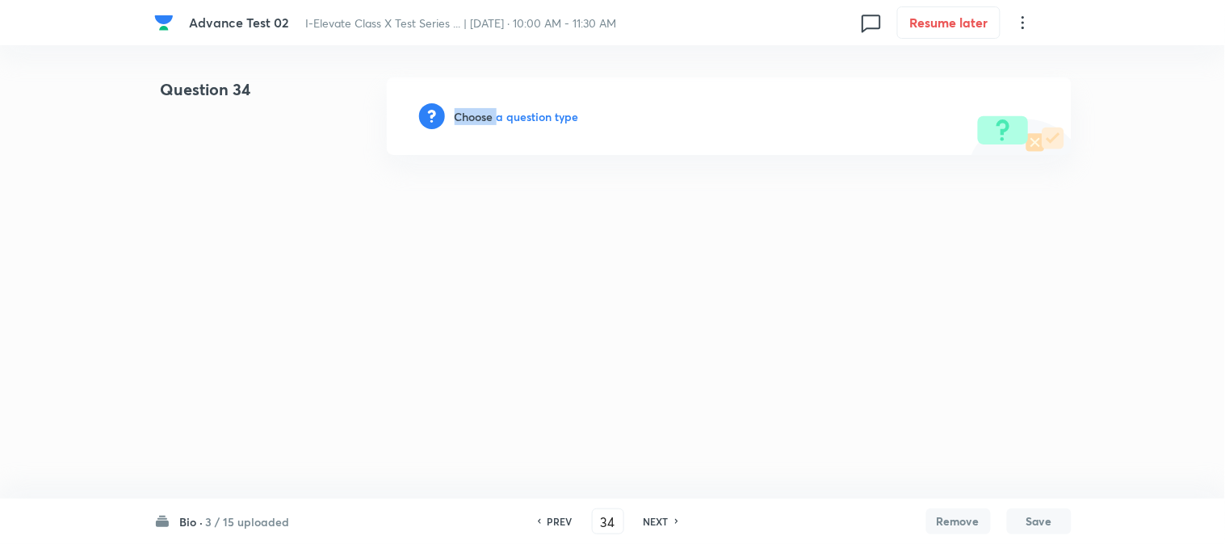
click at [472, 118] on h6 "Choose a question type" at bounding box center [516, 116] width 124 height 17
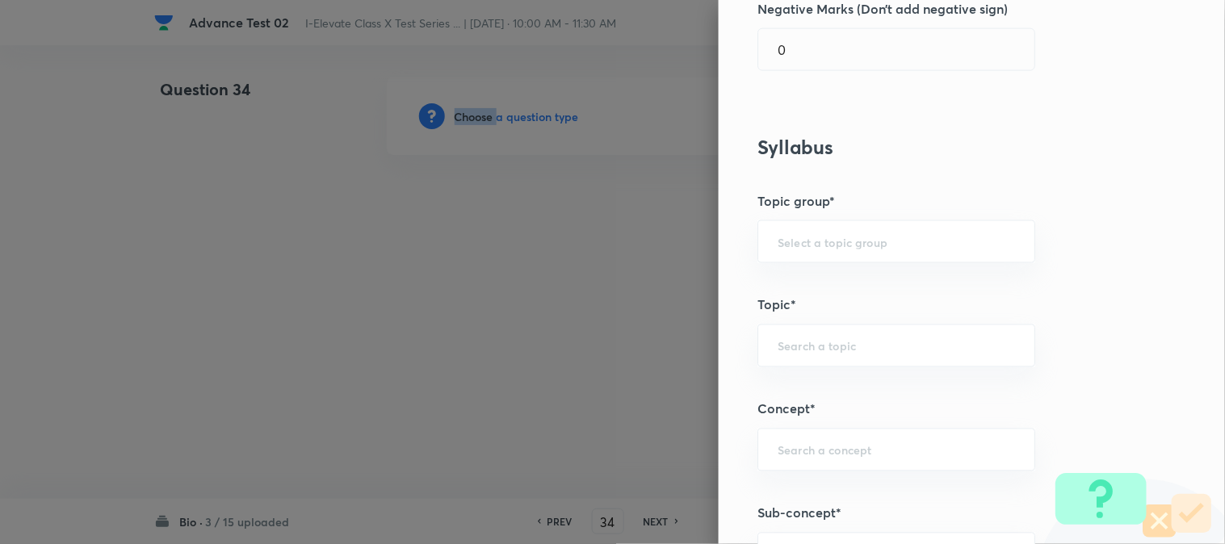
scroll to position [538, 0]
click at [815, 334] on div "​" at bounding box center [896, 346] width 278 height 43
click at [812, 399] on li "NSE - Biology" at bounding box center [883, 393] width 276 height 29
type input "NSE - Biology"
type input "Olympiads"
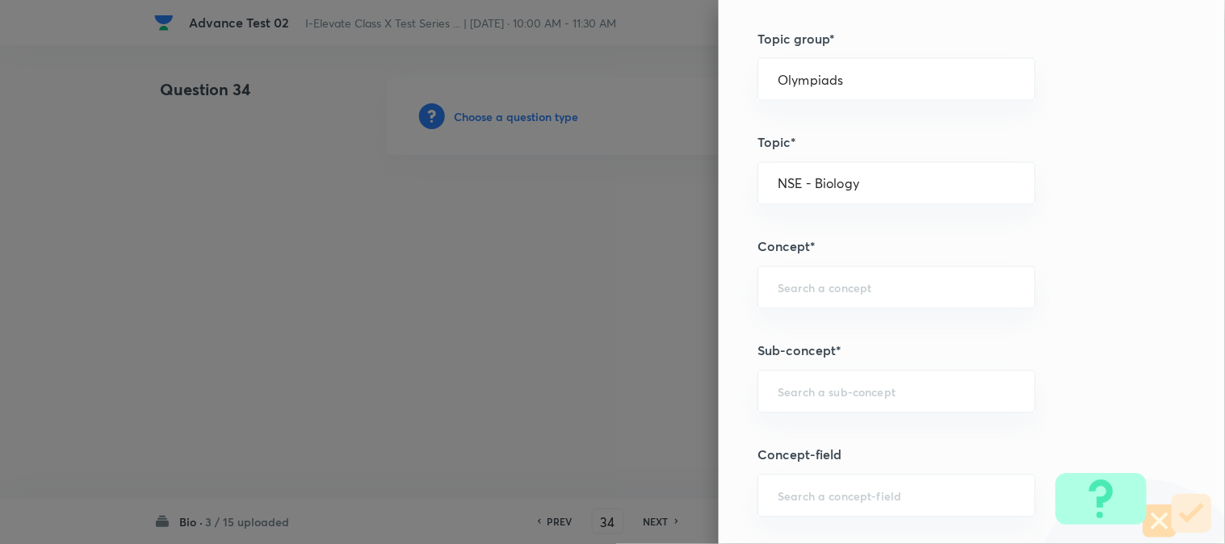
scroll to position [717, 0]
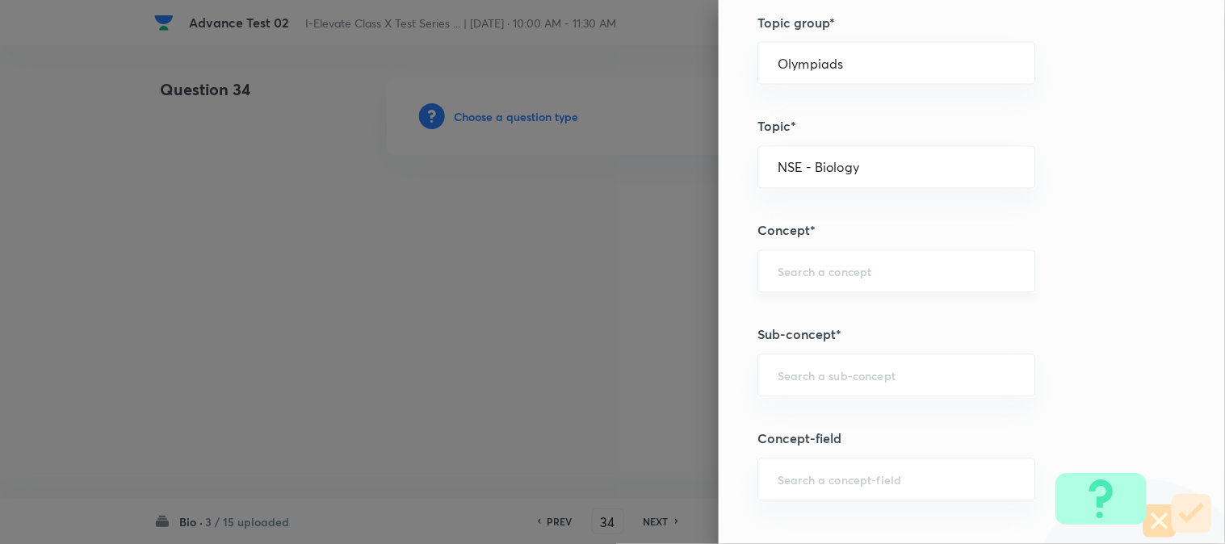
click at [810, 281] on div "​" at bounding box center [896, 271] width 278 height 43
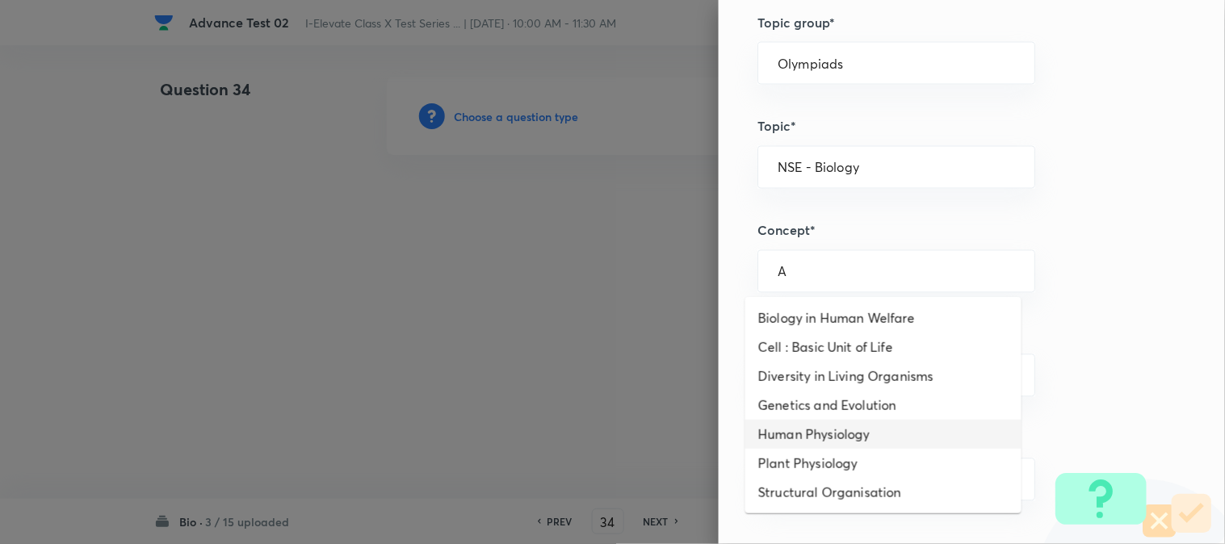
click at [800, 437] on li "Human Physiology" at bounding box center [883, 434] width 276 height 29
type input "Human Physiology"
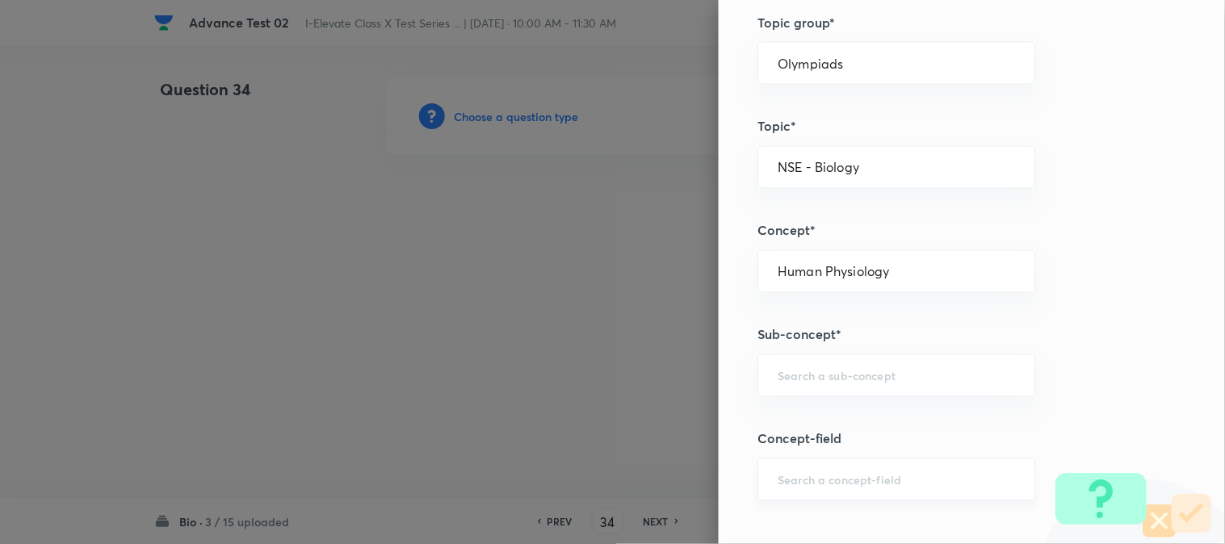
scroll to position [897, 0]
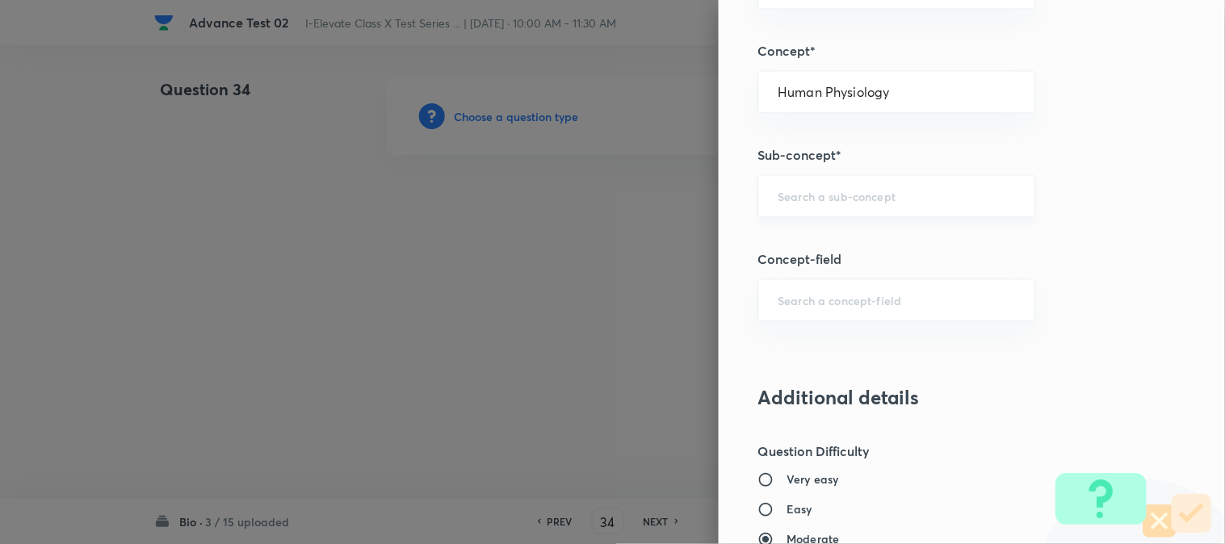
click at [836, 194] on input "text" at bounding box center [895, 195] width 237 height 15
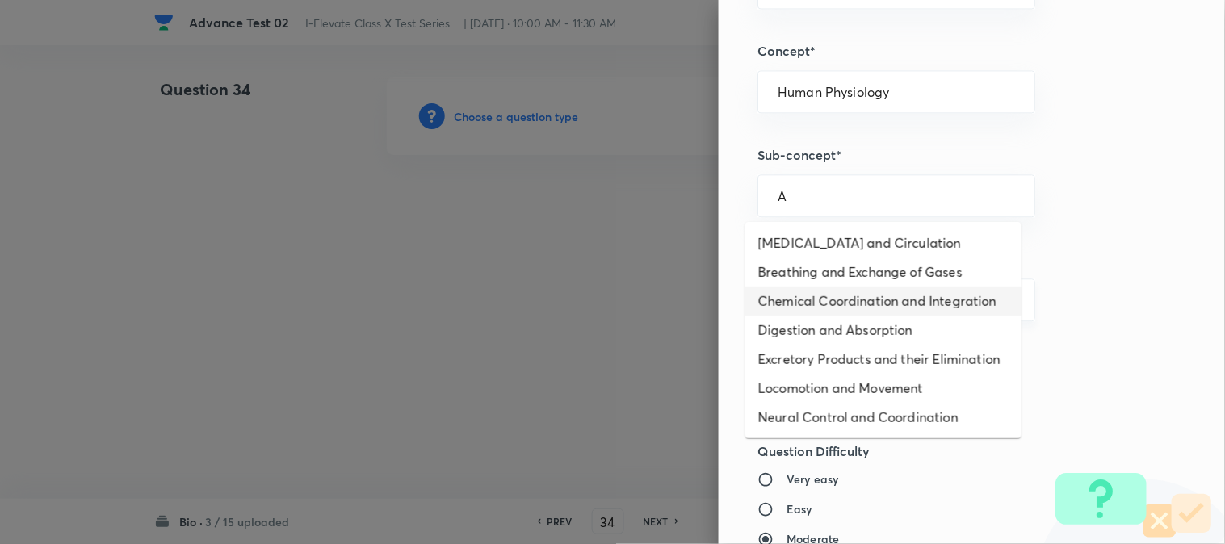
click at [793, 316] on li "Digestion and Absorption" at bounding box center [883, 330] width 276 height 29
type input "Digestion and Absorption"
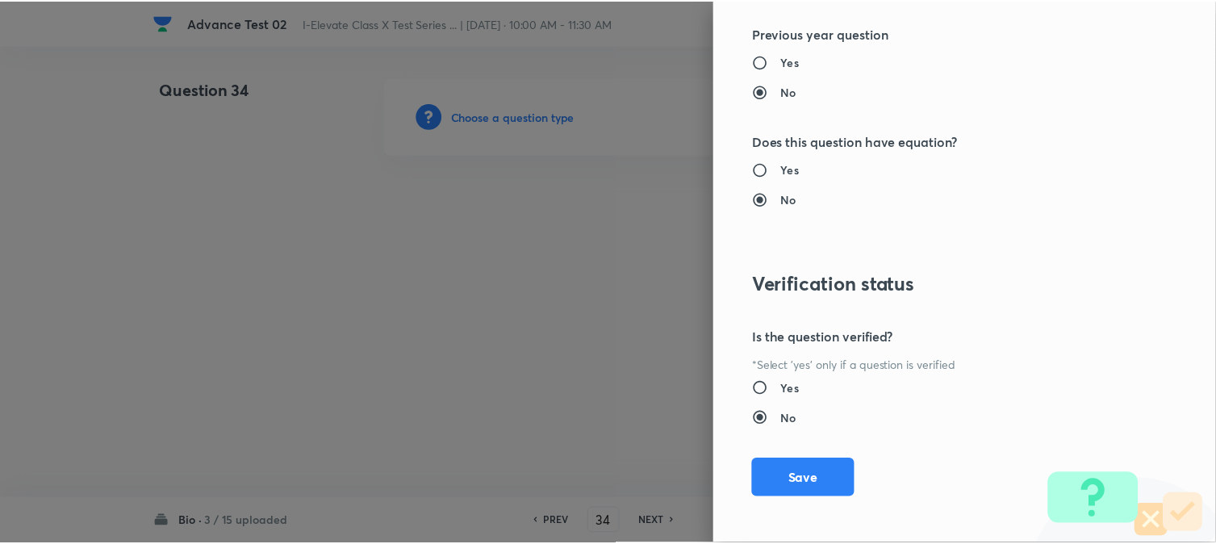
scroll to position [1656, 0]
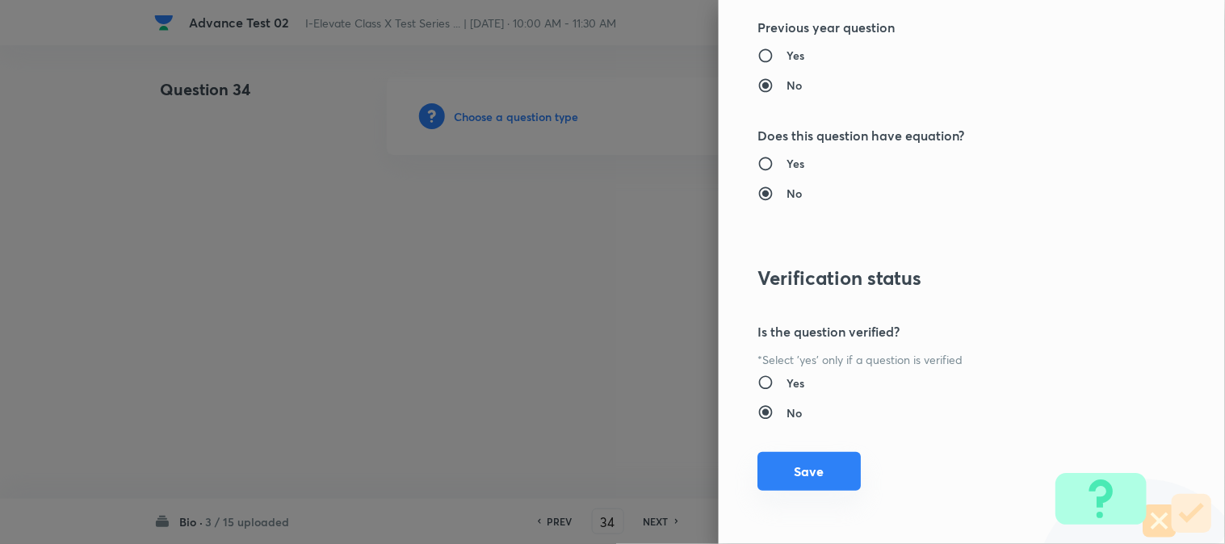
click at [776, 473] on button "Save" at bounding box center [808, 471] width 103 height 39
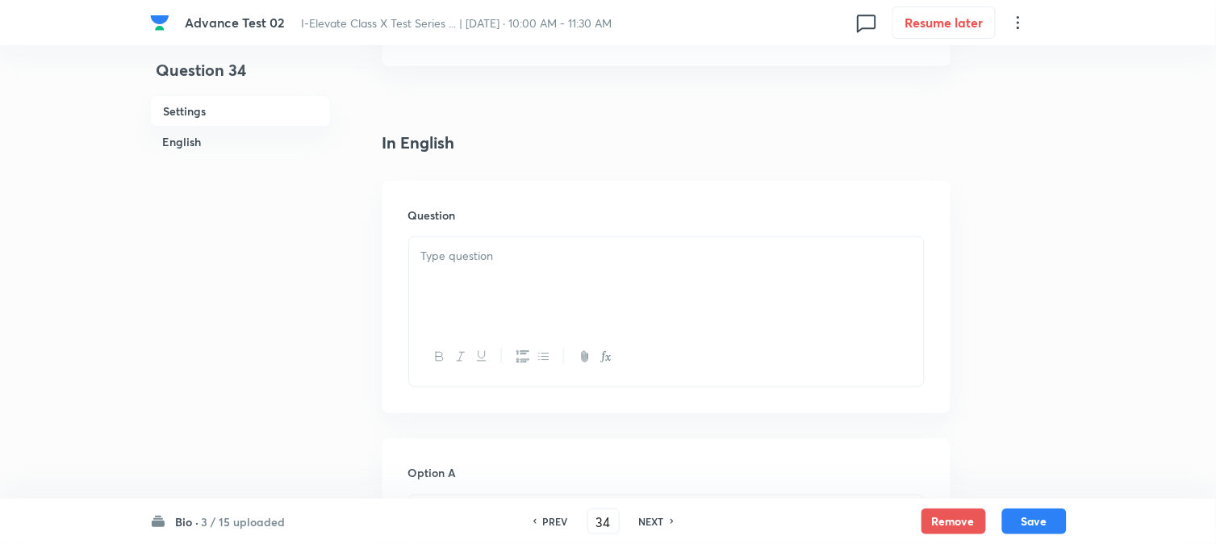
scroll to position [358, 0]
click at [504, 256] on div at bounding box center [666, 268] width 515 height 90
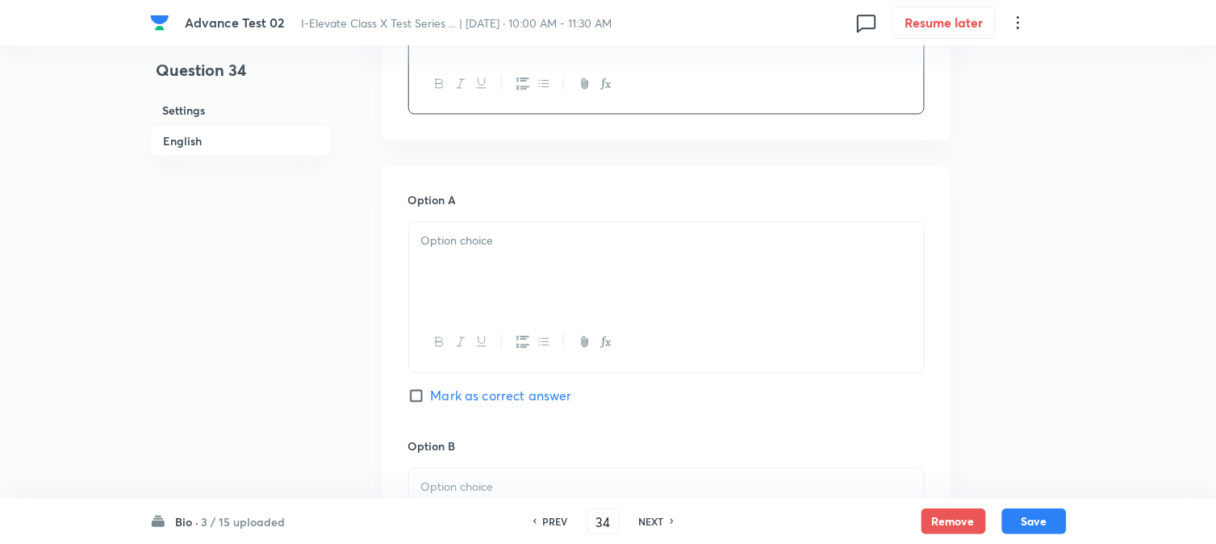
scroll to position [627, 0]
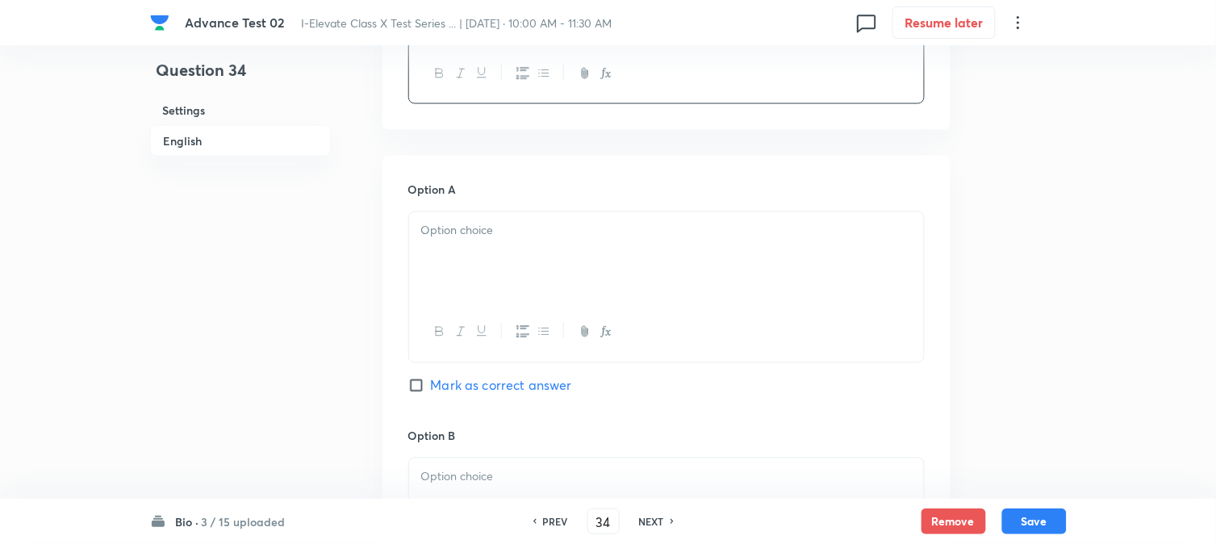
click at [504, 251] on div at bounding box center [666, 257] width 515 height 90
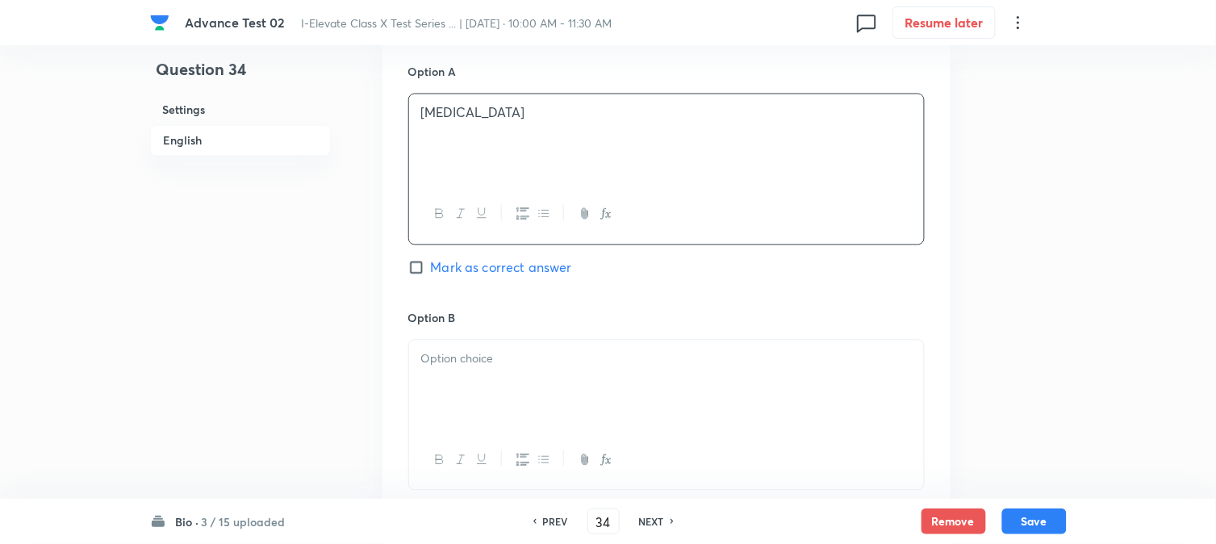
scroll to position [897, 0]
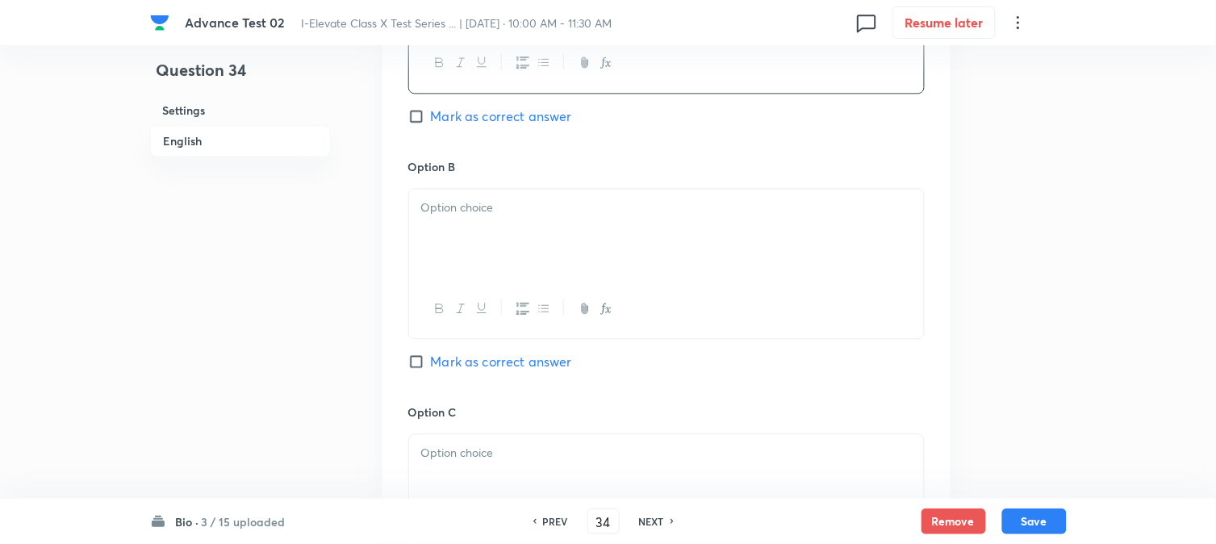
click at [519, 255] on div at bounding box center [666, 234] width 515 height 90
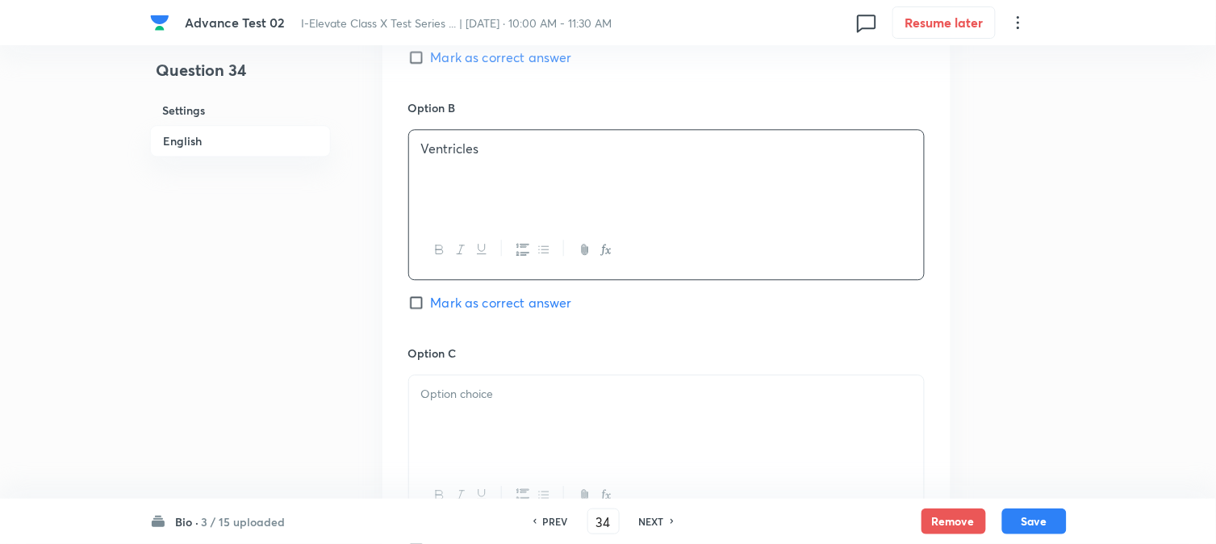
scroll to position [986, 0]
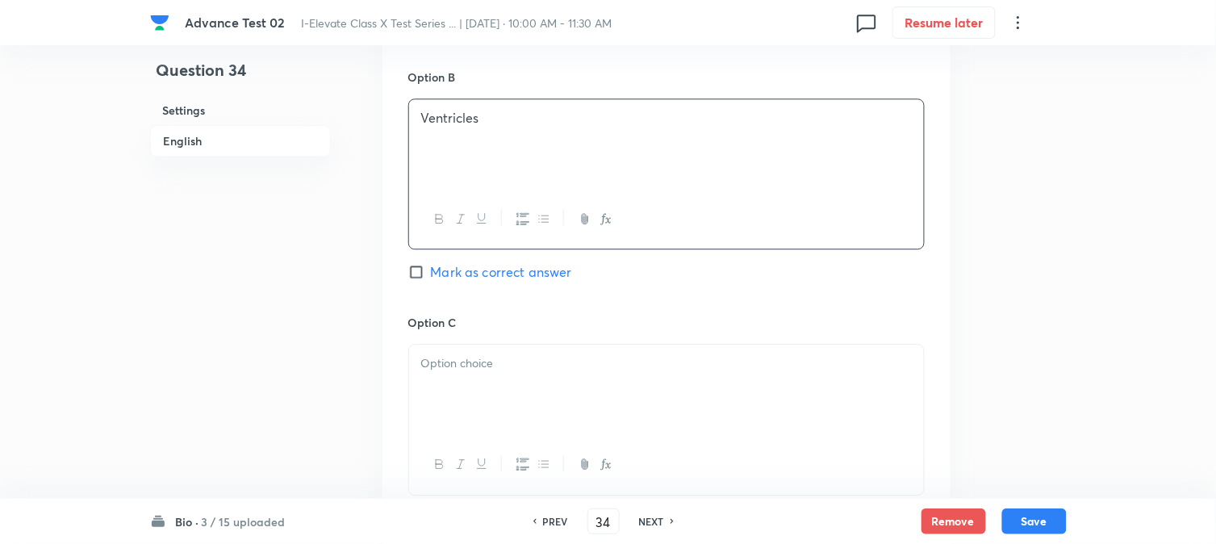
click at [518, 373] on p at bounding box center [666, 363] width 491 height 19
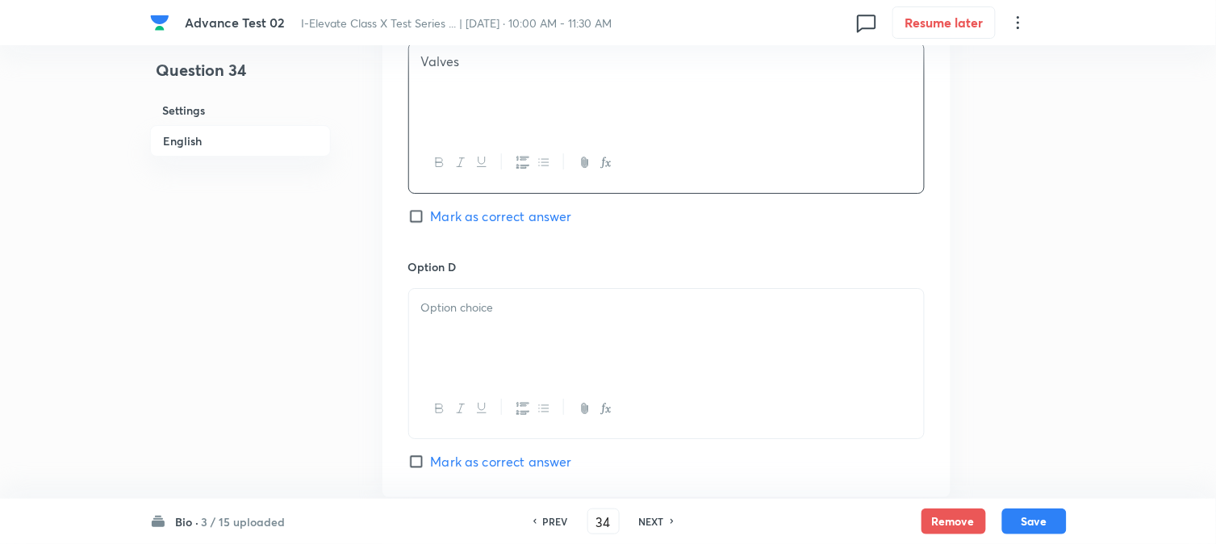
scroll to position [1345, 0]
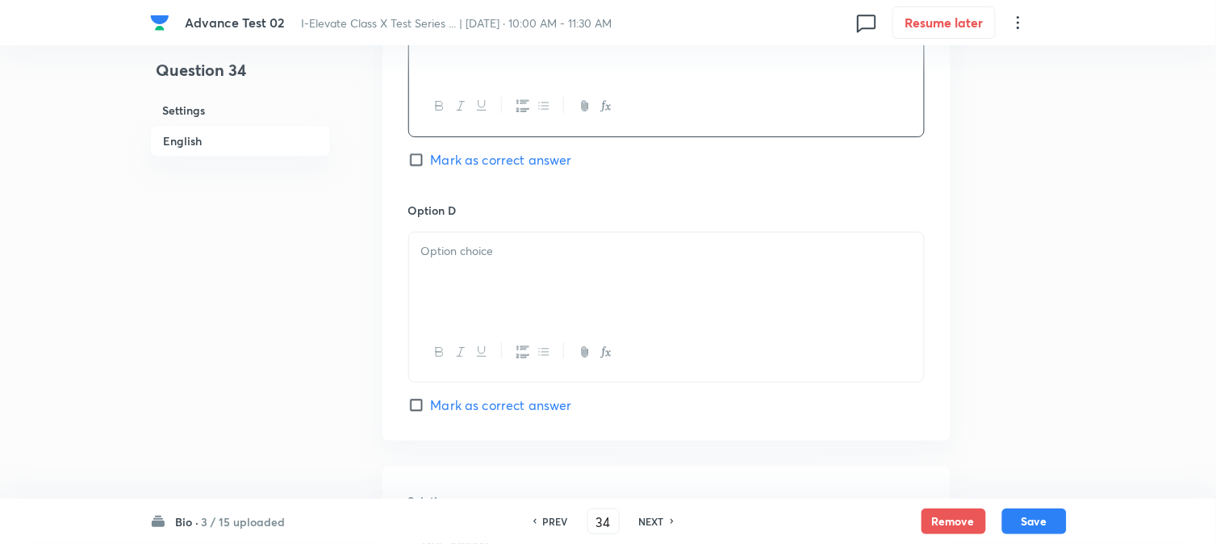
click at [529, 284] on div at bounding box center [666, 277] width 515 height 90
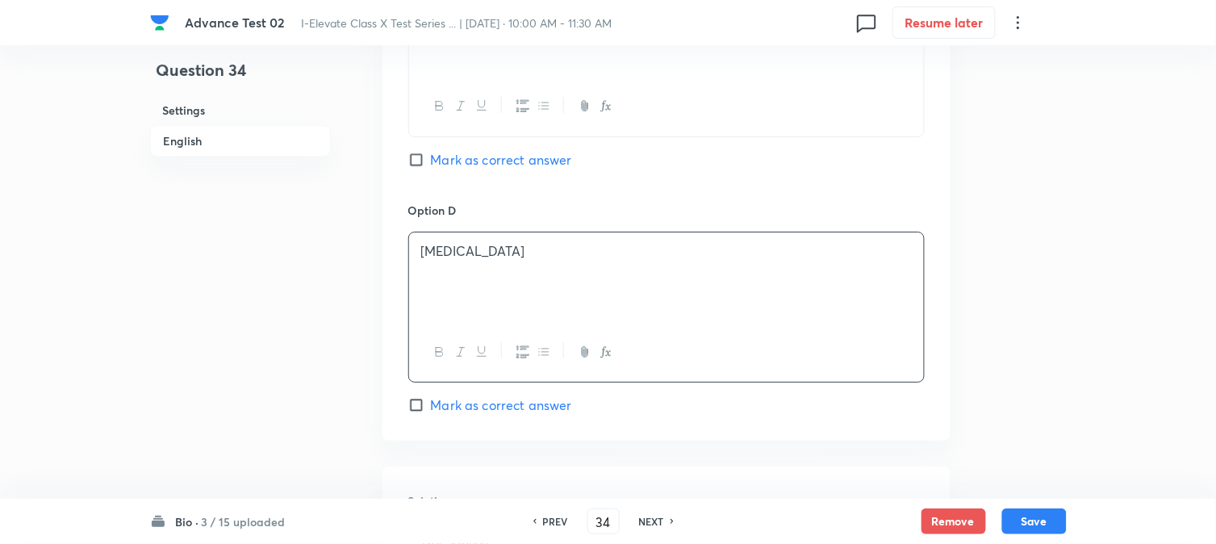
click at [470, 159] on span "Mark as correct answer" at bounding box center [501, 159] width 141 height 19
click at [431, 159] on input "Mark as correct answer" at bounding box center [419, 160] width 23 height 16
checkbox input "true"
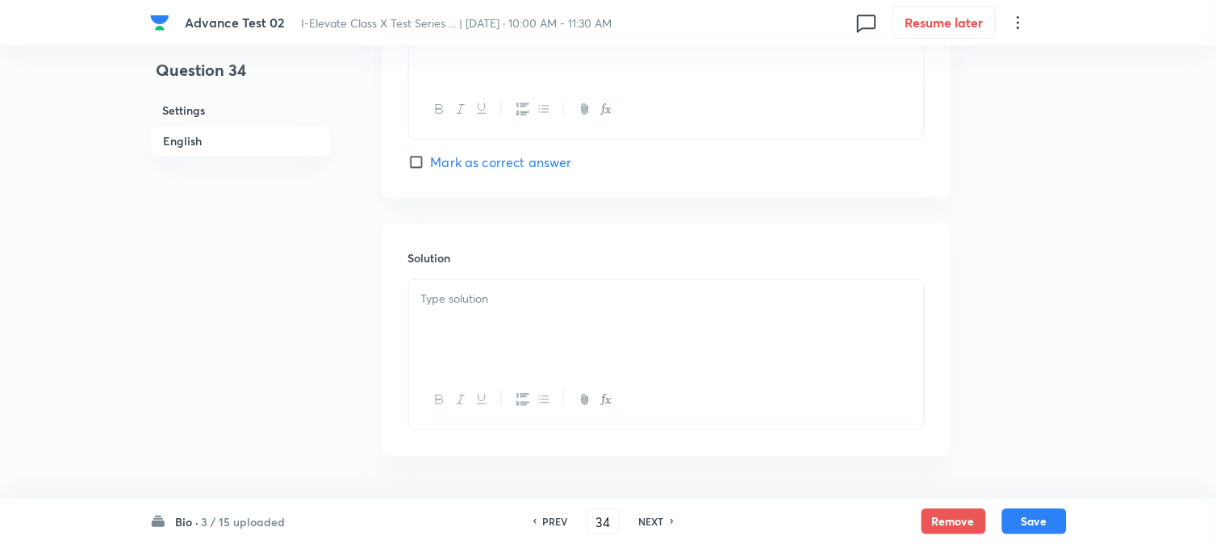
scroll to position [1644, 0]
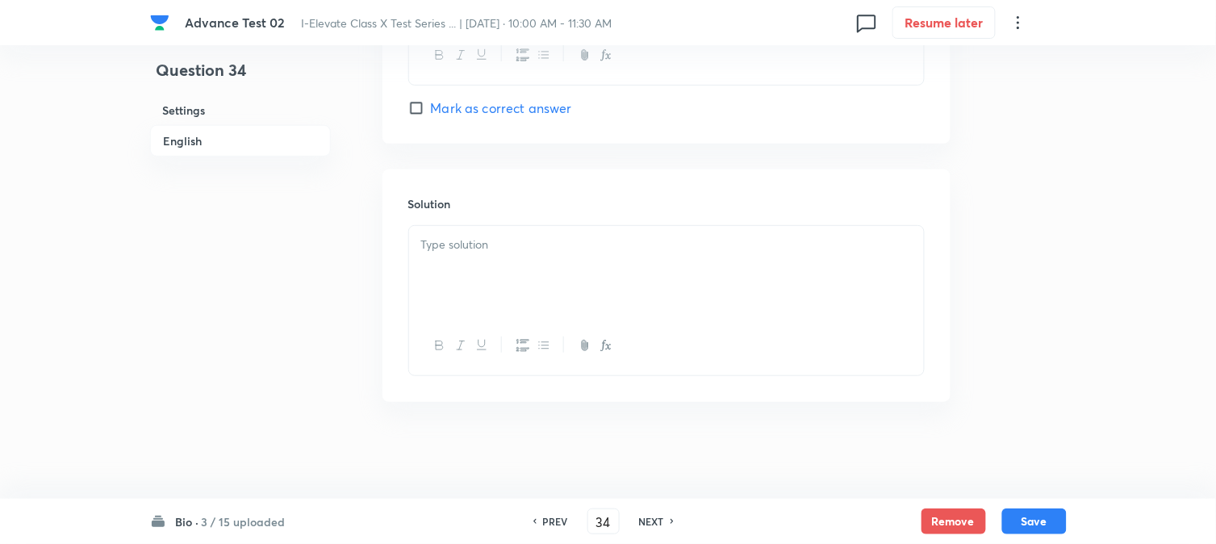
click at [479, 240] on p at bounding box center [666, 245] width 491 height 19
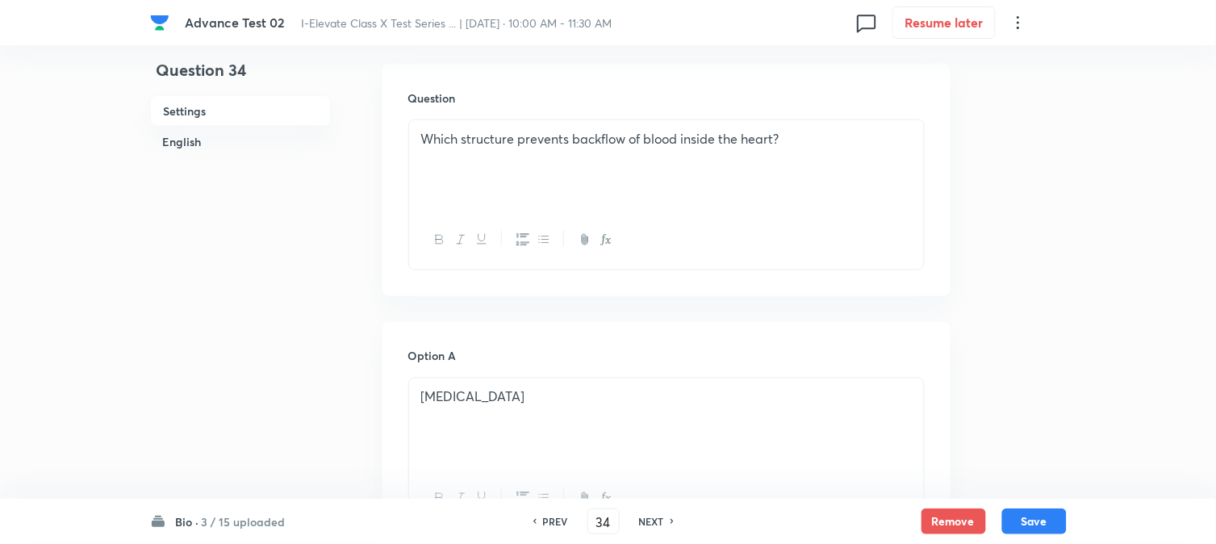
scroll to position [299, 0]
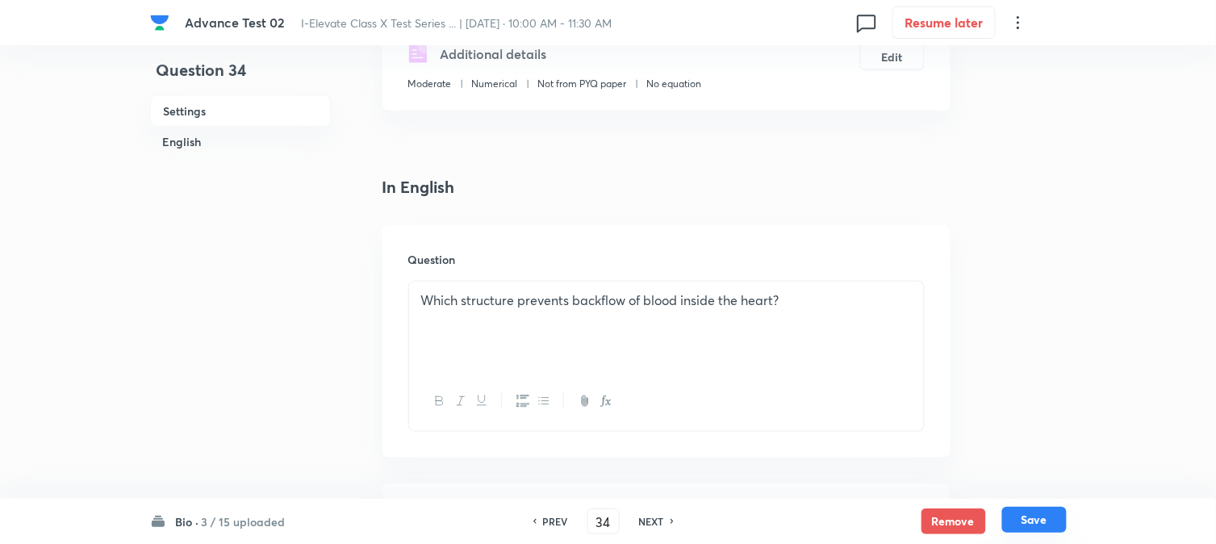
click at [1032, 522] on button "Save" at bounding box center [1035, 520] width 65 height 26
type input "35"
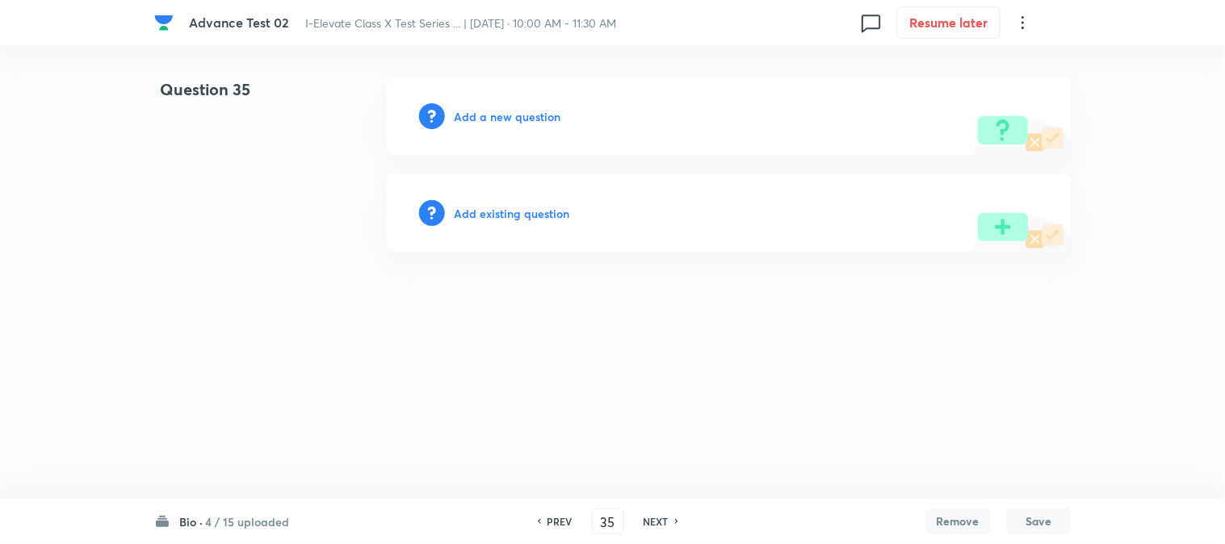
click at [505, 115] on h6 "Add a new question" at bounding box center [507, 116] width 107 height 17
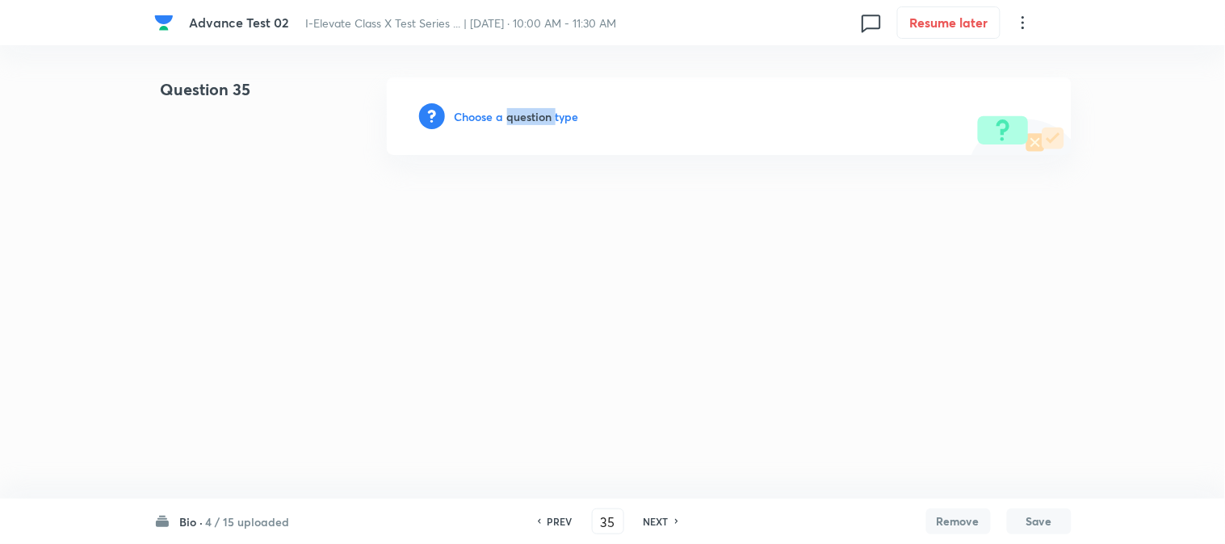
click at [505, 115] on h6 "Choose a question type" at bounding box center [516, 116] width 124 height 17
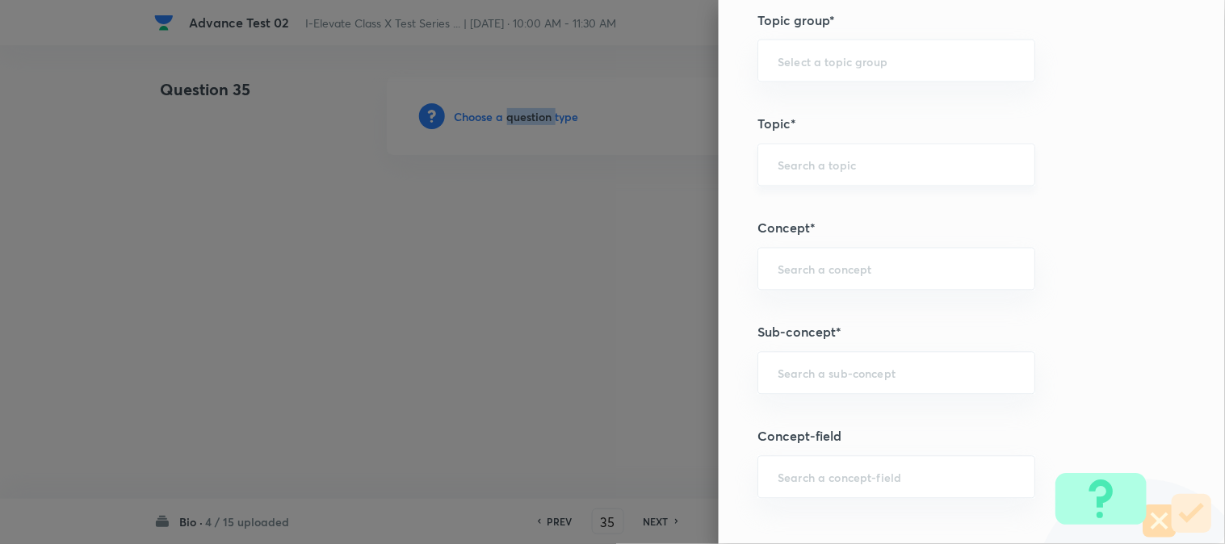
scroll to position [717, 0]
click at [820, 160] on input "text" at bounding box center [895, 167] width 237 height 15
click at [822, 207] on li "NSE - Biology" at bounding box center [883, 213] width 276 height 29
type input "NSE - Biology"
type input "Olympiads"
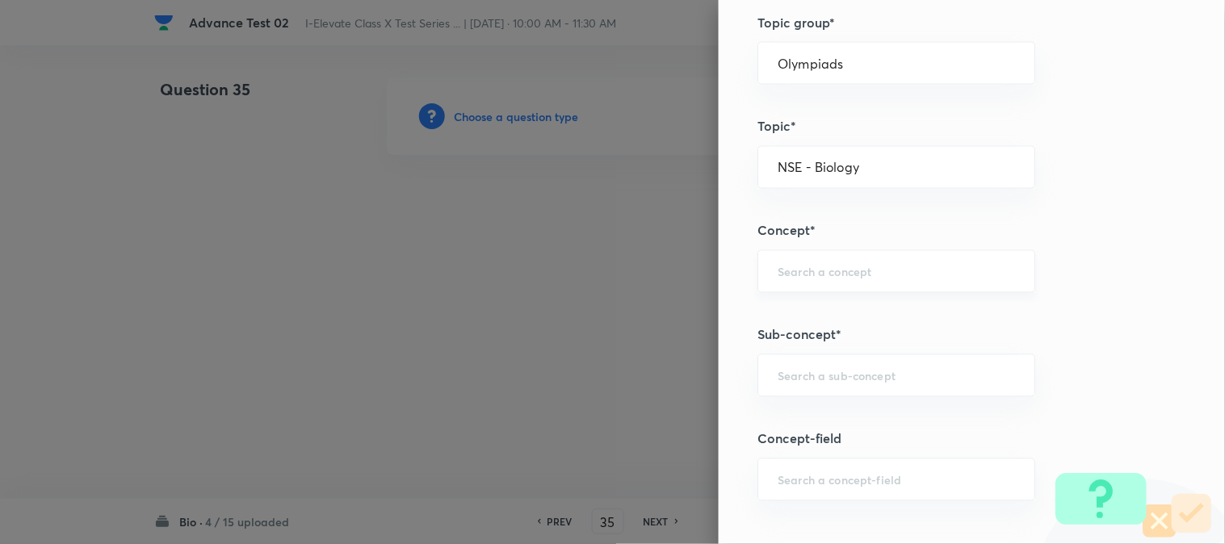
click at [810, 277] on input "text" at bounding box center [895, 271] width 237 height 15
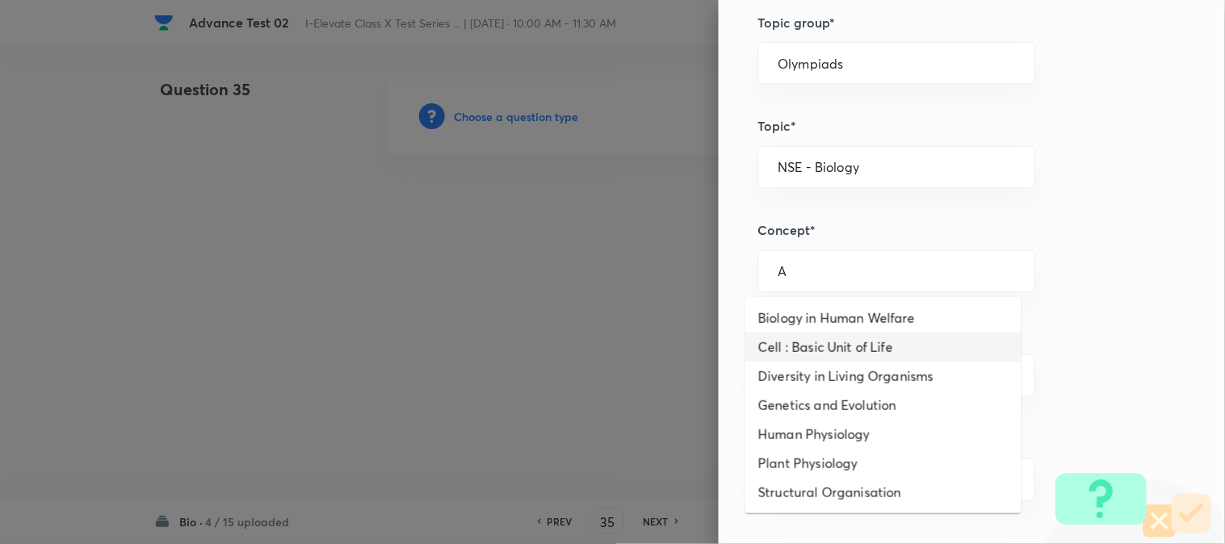
click at [803, 336] on li "Cell : Basic Unit of Life" at bounding box center [883, 347] width 276 height 29
type input "Cell : Basic Unit of Life"
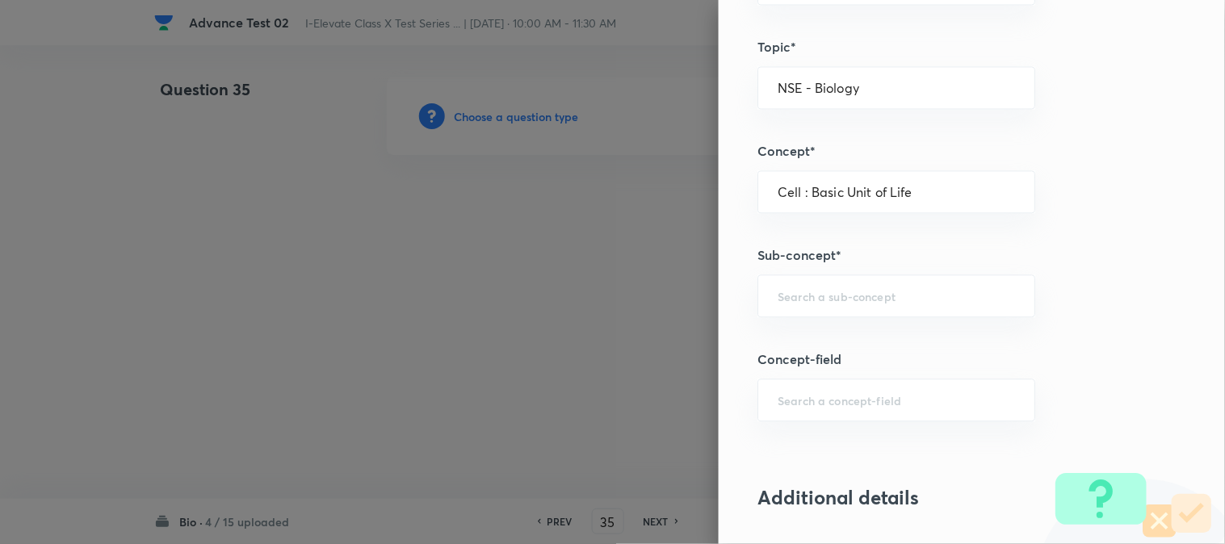
scroll to position [897, 0]
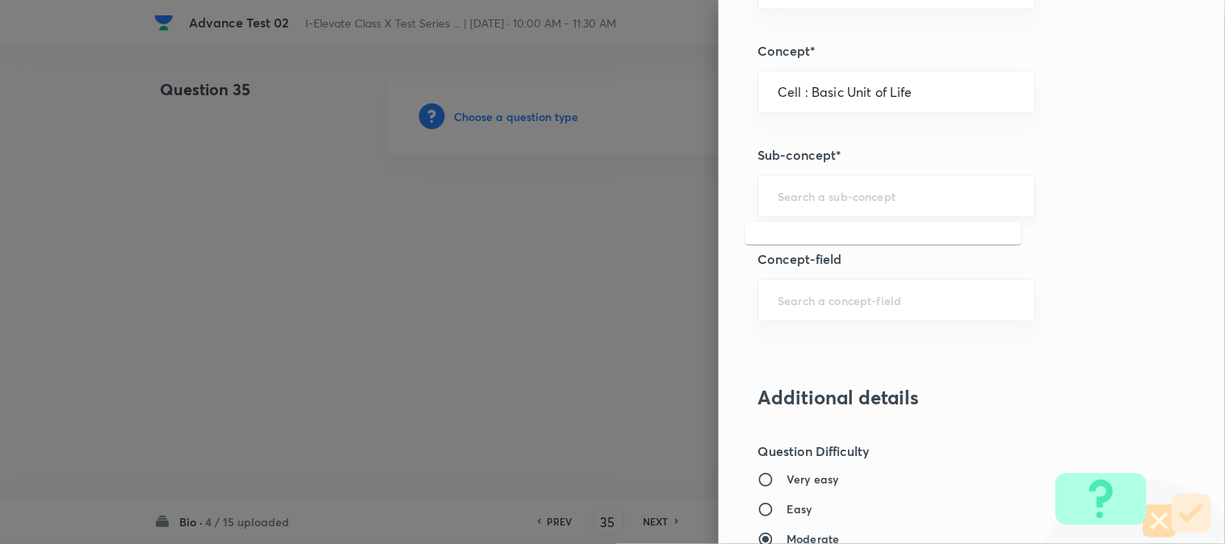
click at [799, 200] on input "text" at bounding box center [895, 195] width 237 height 15
click at [796, 237] on li "Cell Cycle and Cell Division" at bounding box center [883, 242] width 276 height 29
type input "Cell Cycle and Cell Division"
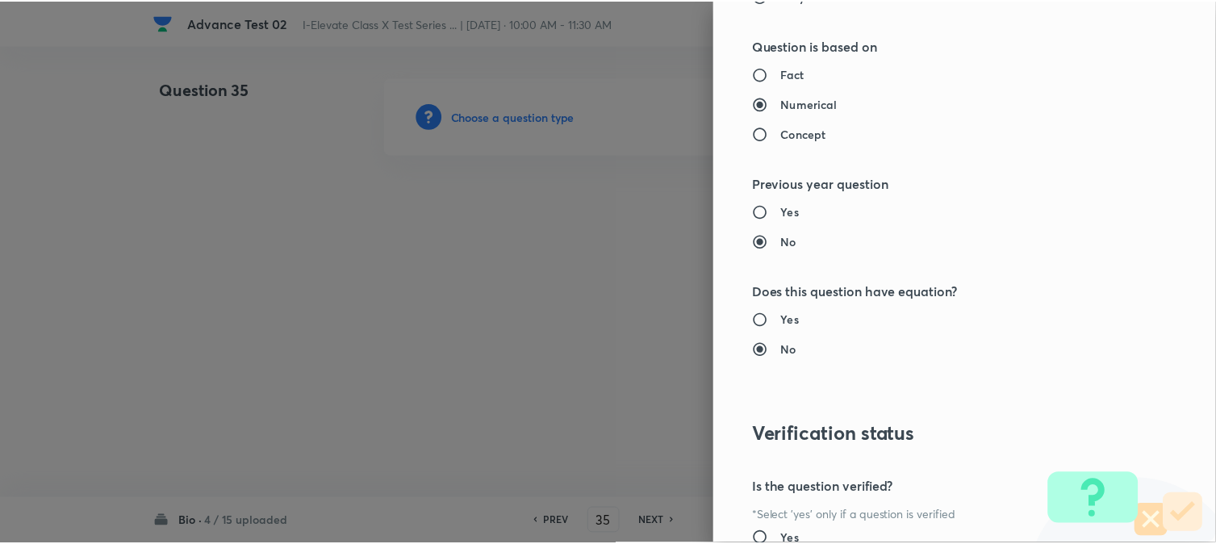
scroll to position [1656, 0]
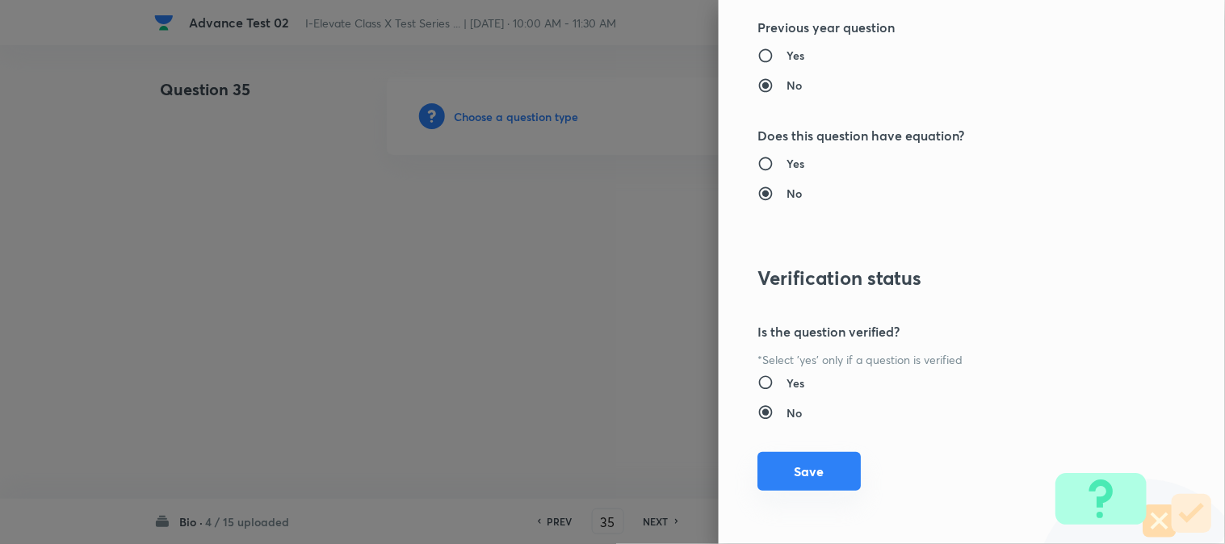
click at [777, 479] on button "Save" at bounding box center [808, 471] width 103 height 39
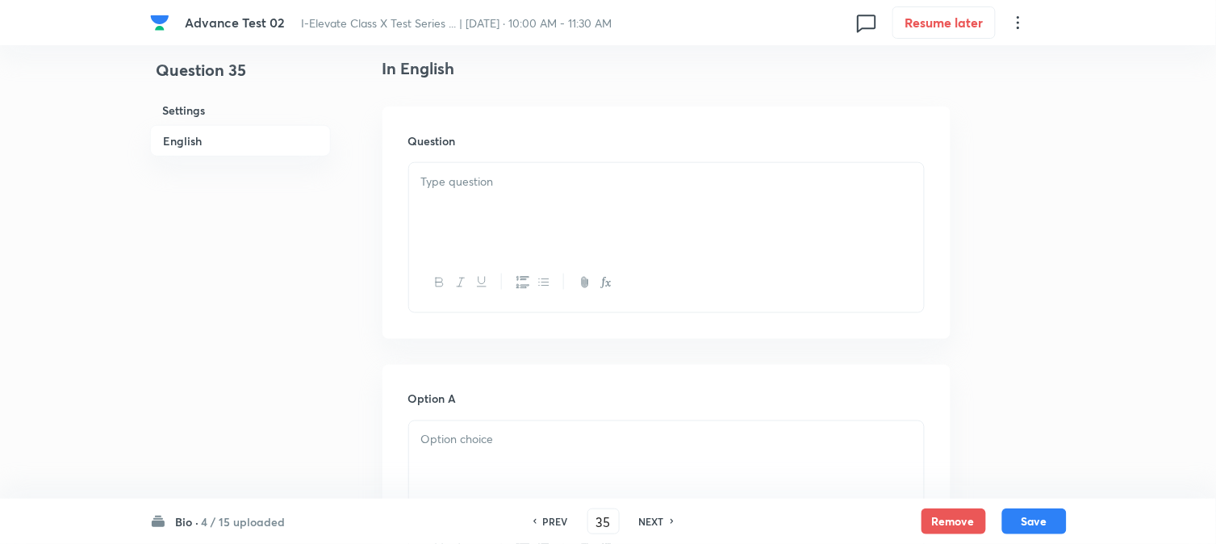
scroll to position [448, 0]
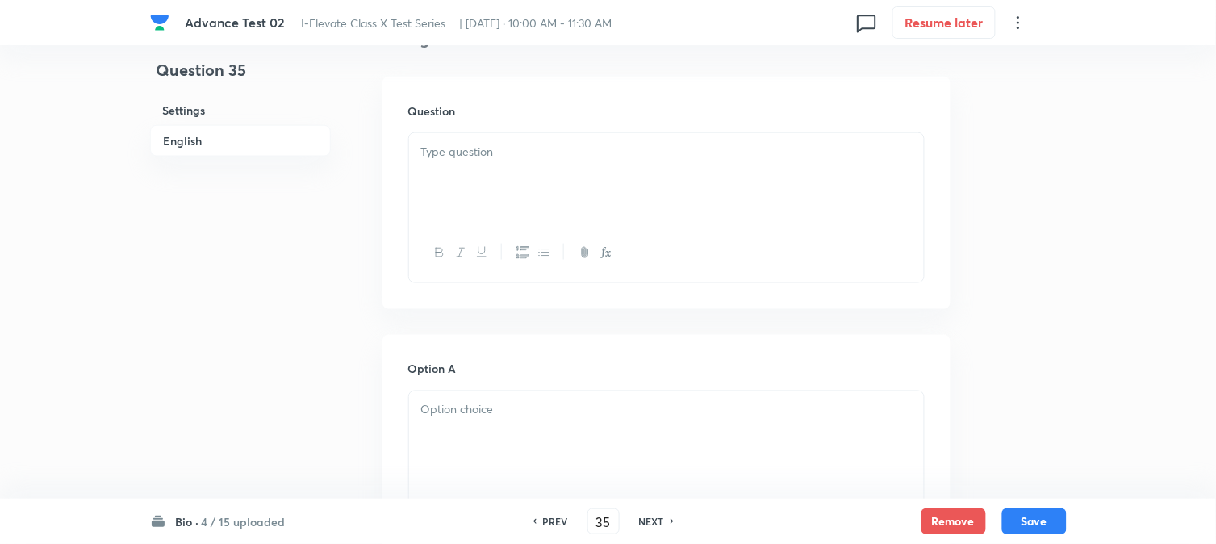
click at [488, 182] on div at bounding box center [666, 178] width 515 height 90
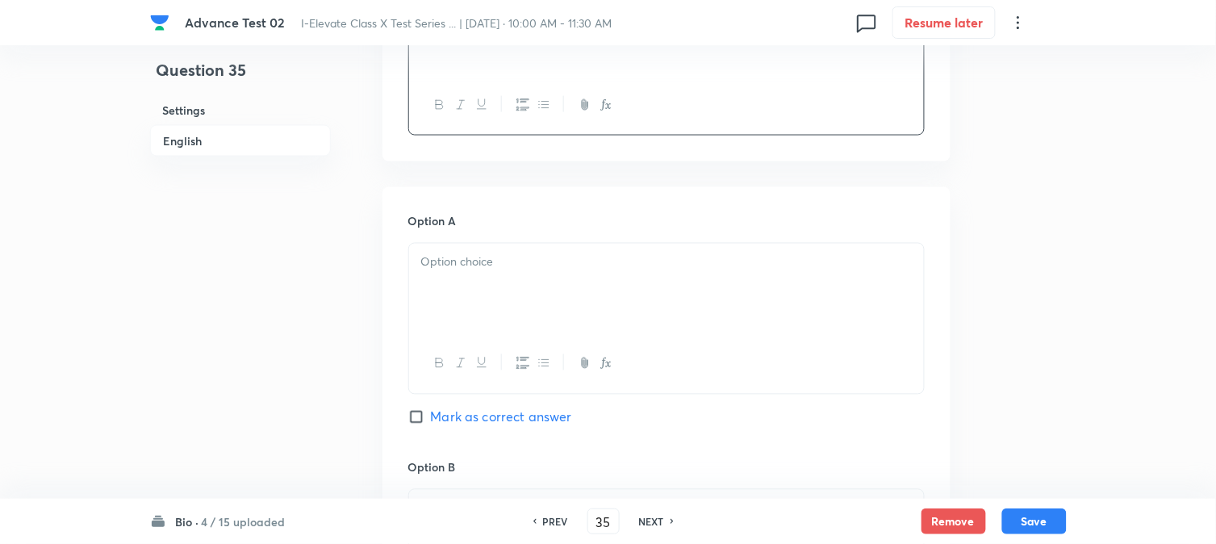
scroll to position [627, 0]
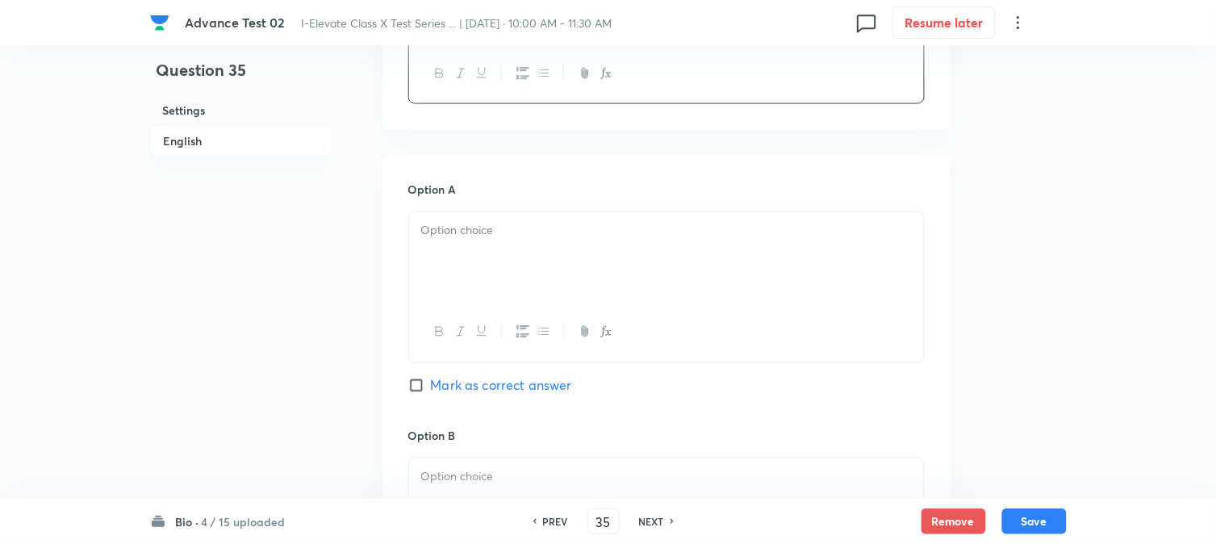
click at [487, 232] on p at bounding box center [666, 231] width 491 height 19
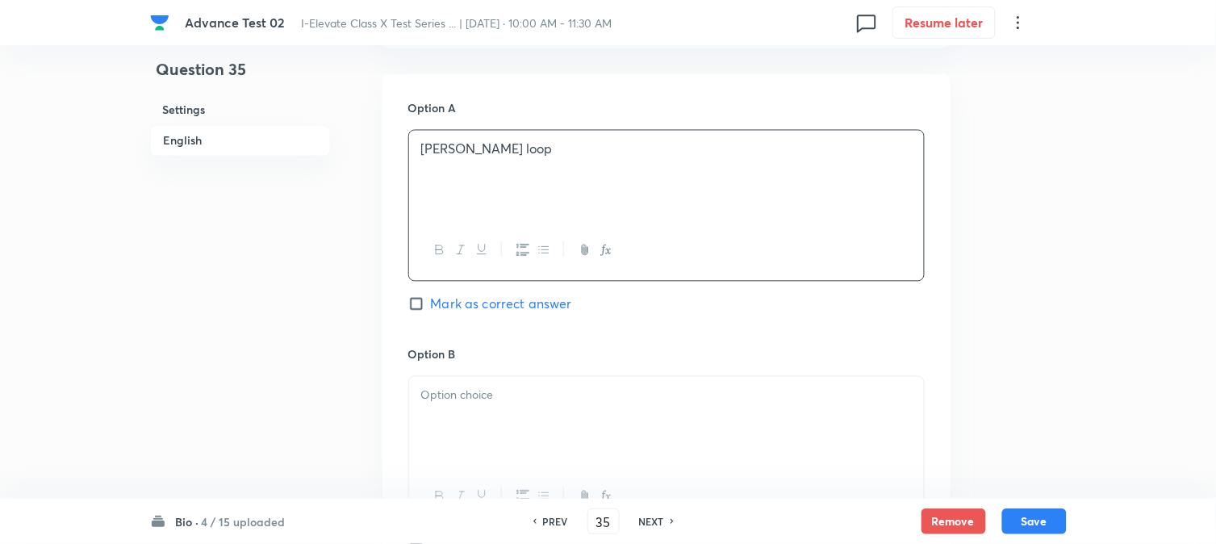
scroll to position [807, 0]
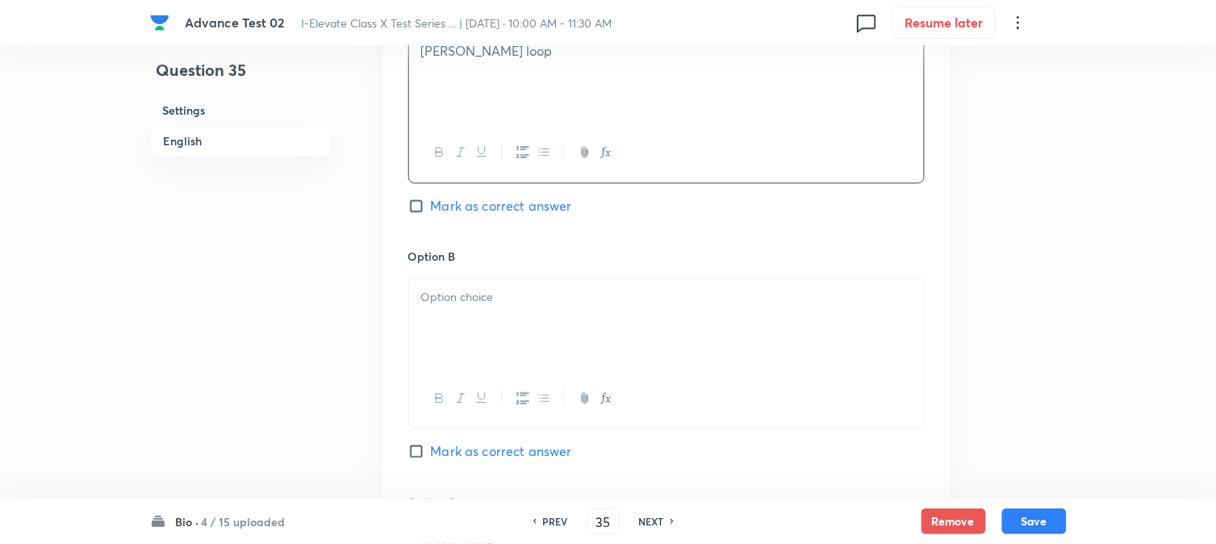
click at [492, 321] on div at bounding box center [666, 323] width 515 height 90
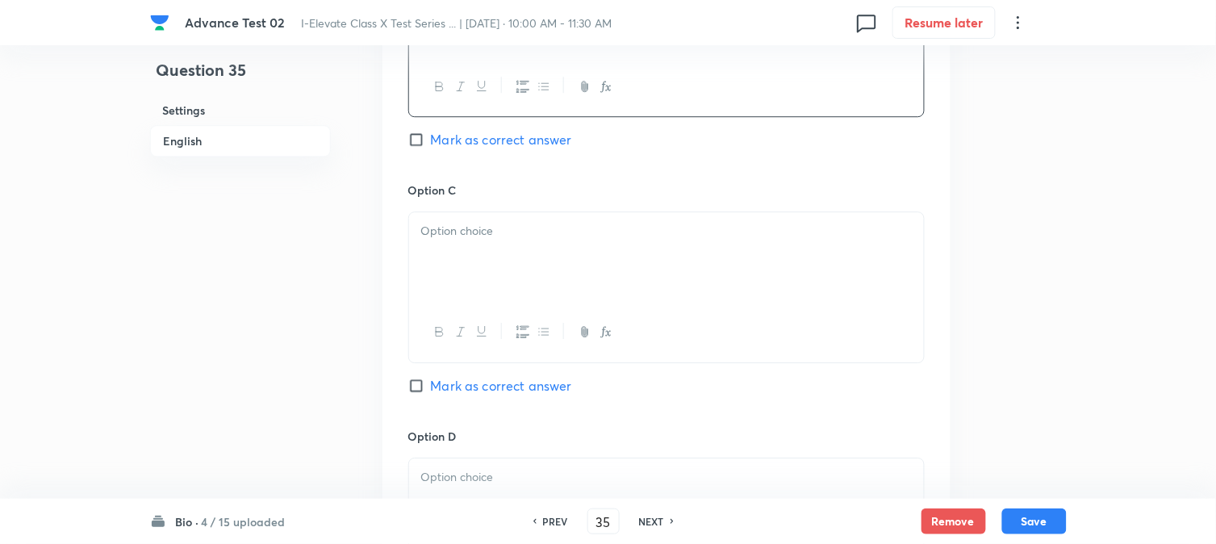
scroll to position [1166, 0]
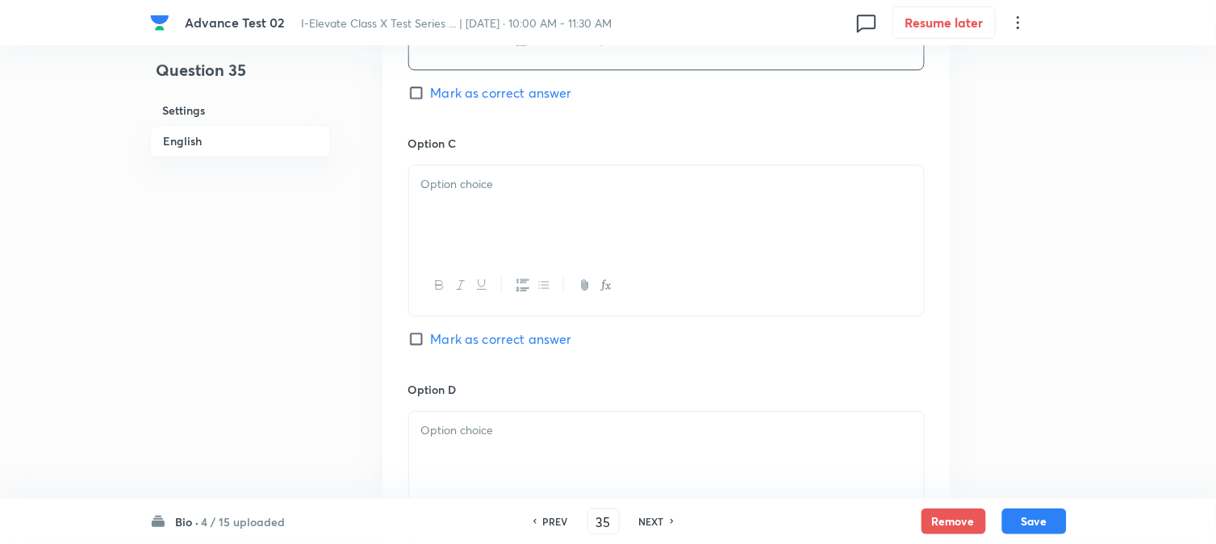
click at [510, 222] on div at bounding box center [666, 210] width 515 height 90
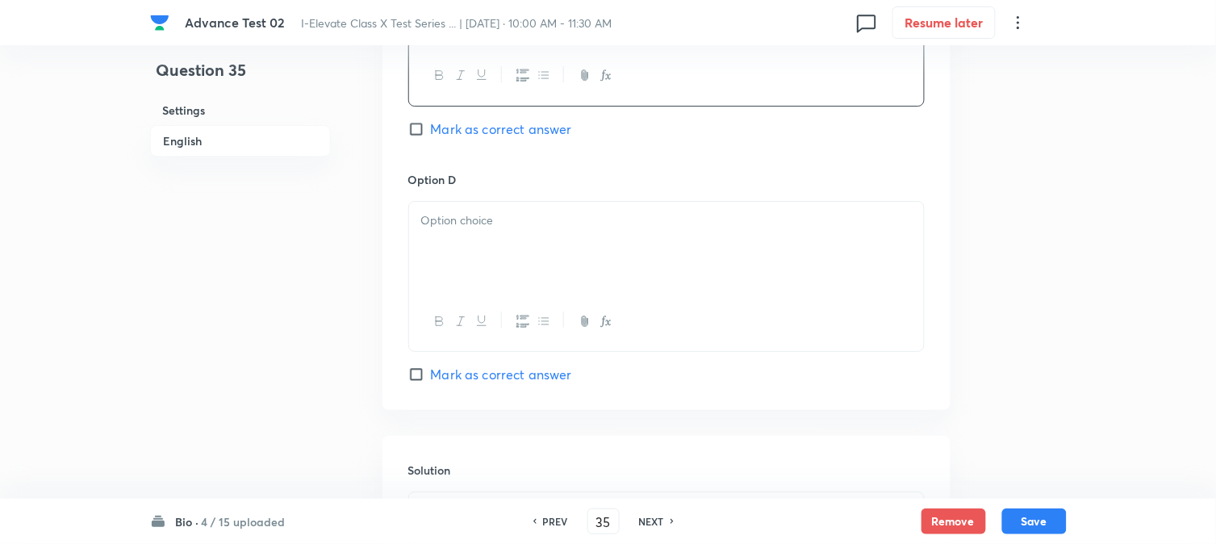
scroll to position [1434, 0]
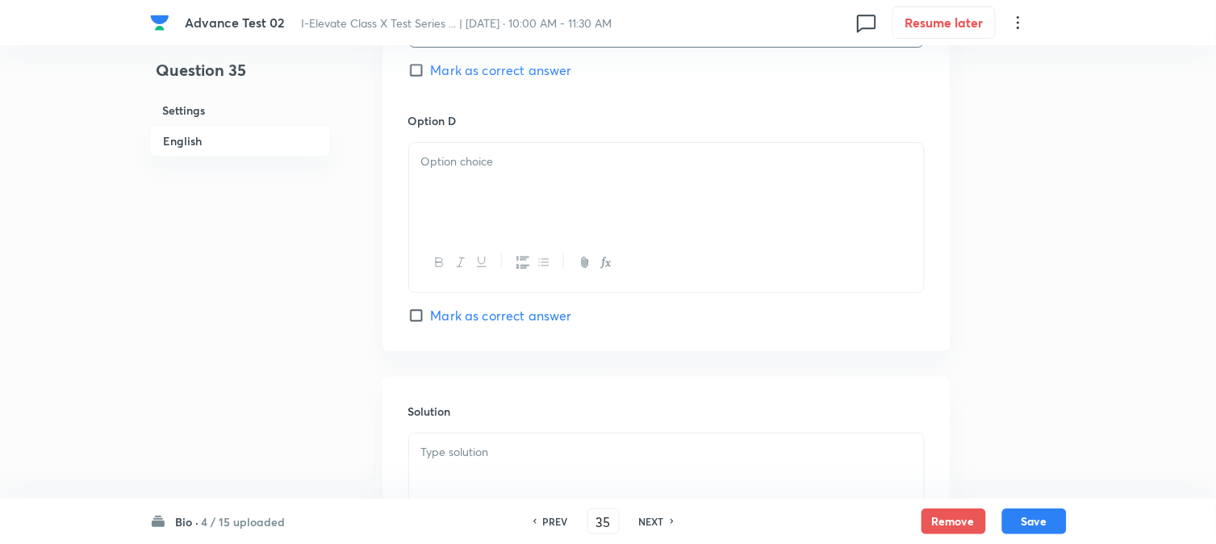
click at [544, 203] on div at bounding box center [666, 188] width 515 height 90
click at [444, 71] on span "Mark as correct answer" at bounding box center [501, 70] width 141 height 19
click at [431, 71] on input "Mark as correct answer" at bounding box center [419, 70] width 23 height 16
checkbox input "true"
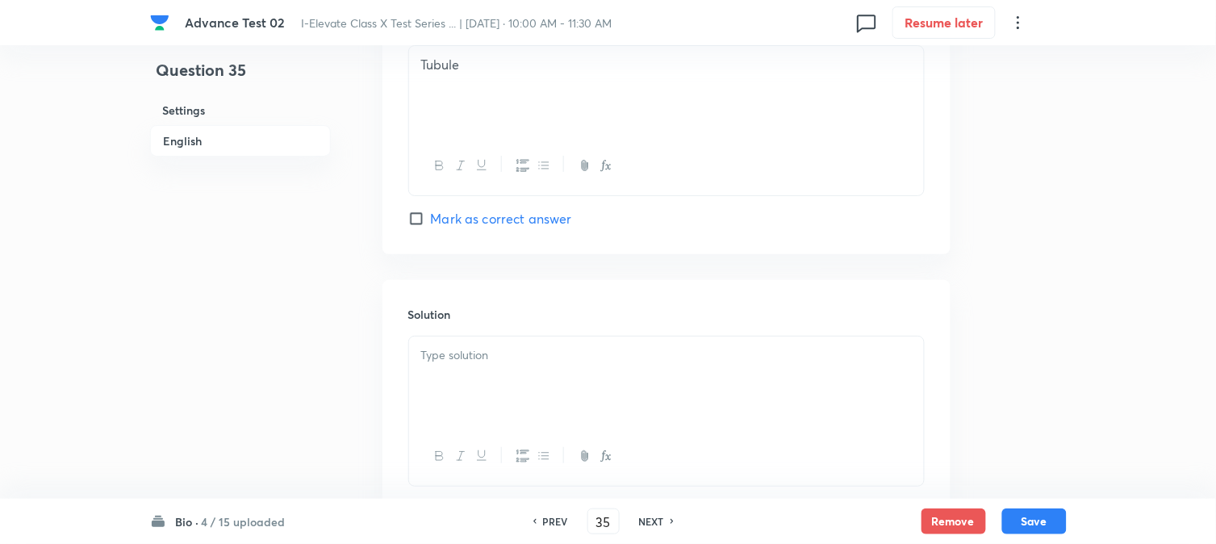
scroll to position [1644, 0]
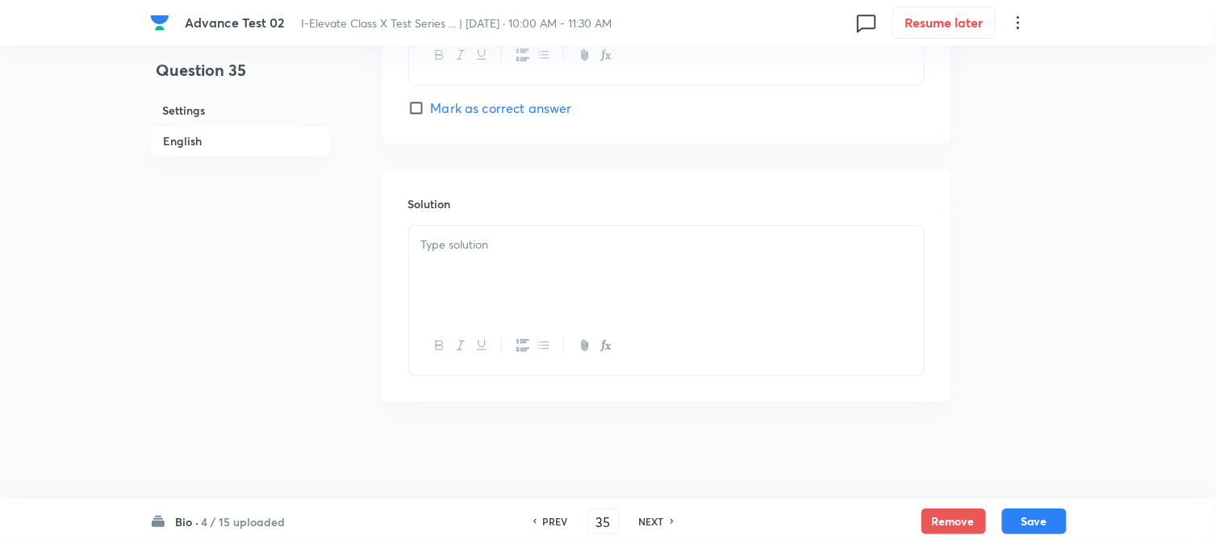
click at [484, 262] on div at bounding box center [666, 271] width 515 height 90
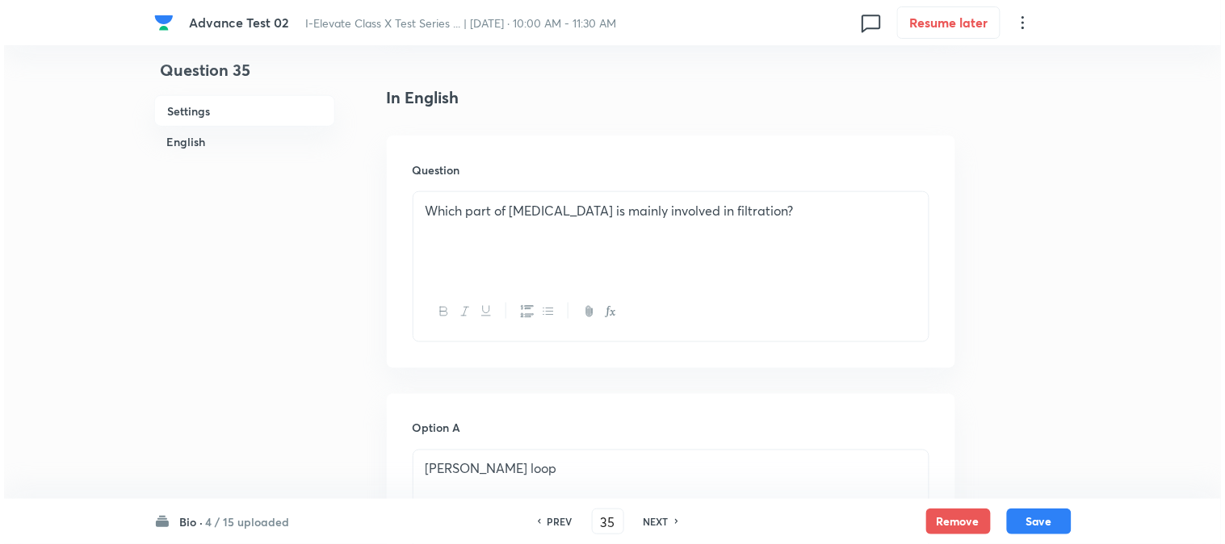
scroll to position [0, 0]
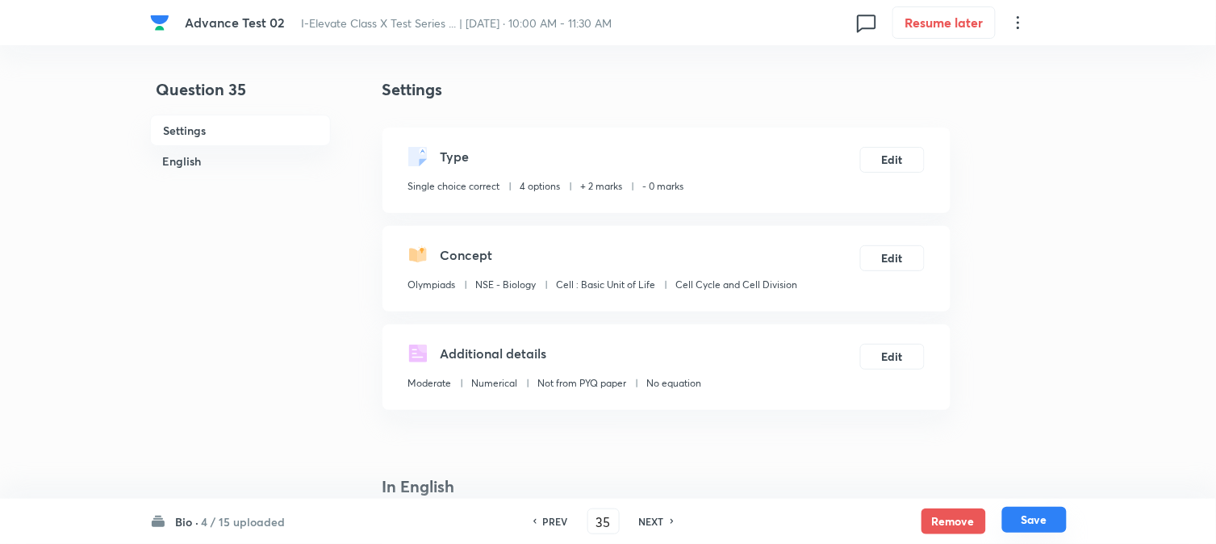
click at [1053, 530] on button "Save" at bounding box center [1035, 520] width 65 height 26
type input "36"
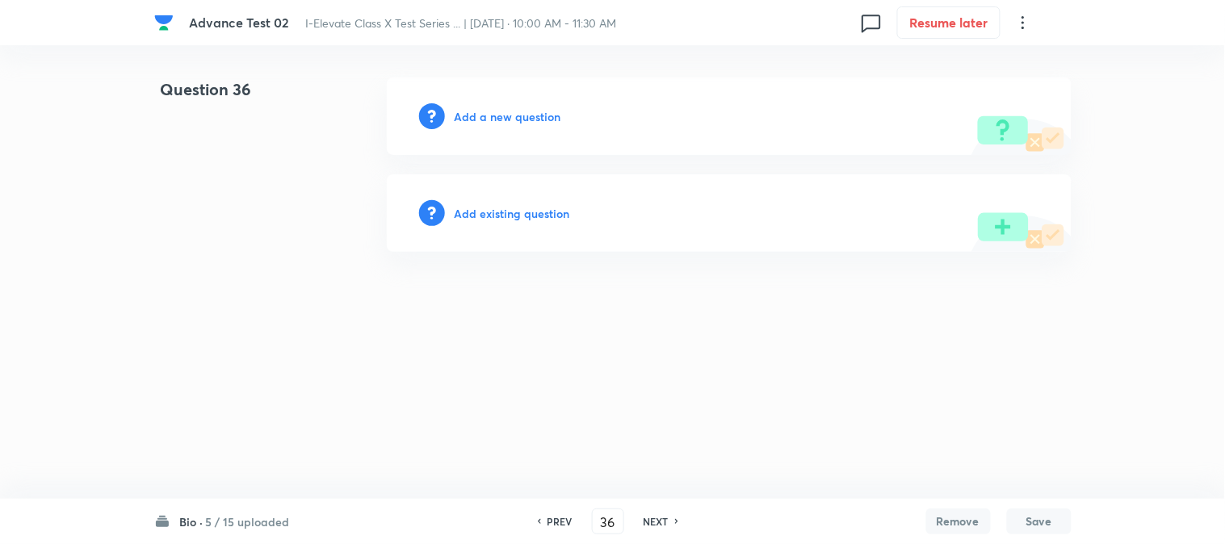
click at [515, 113] on h6 "Add a new question" at bounding box center [507, 116] width 107 height 17
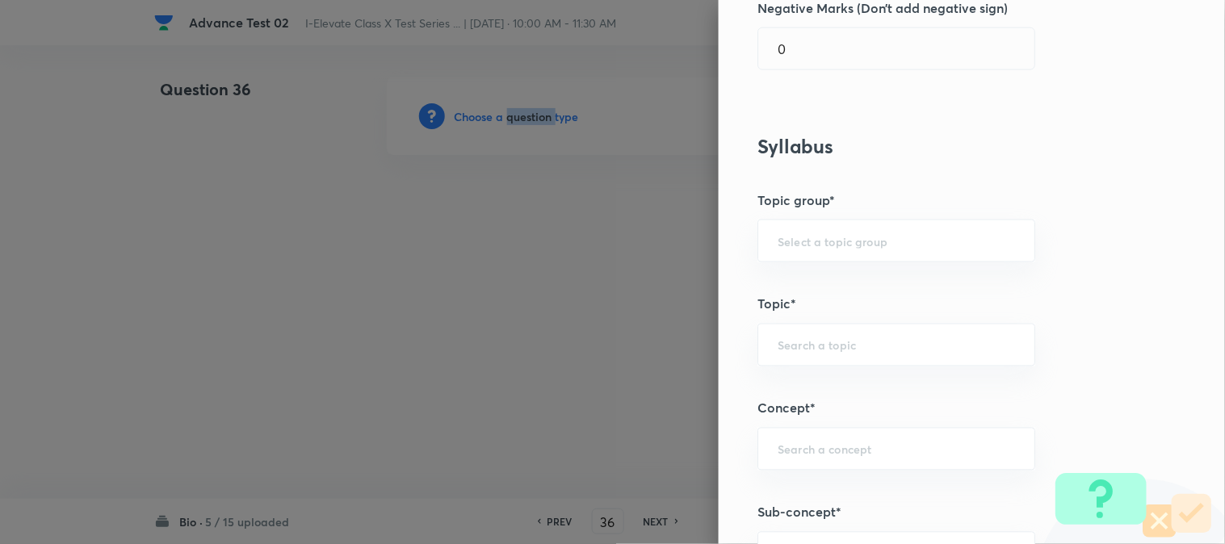
scroll to position [627, 0]
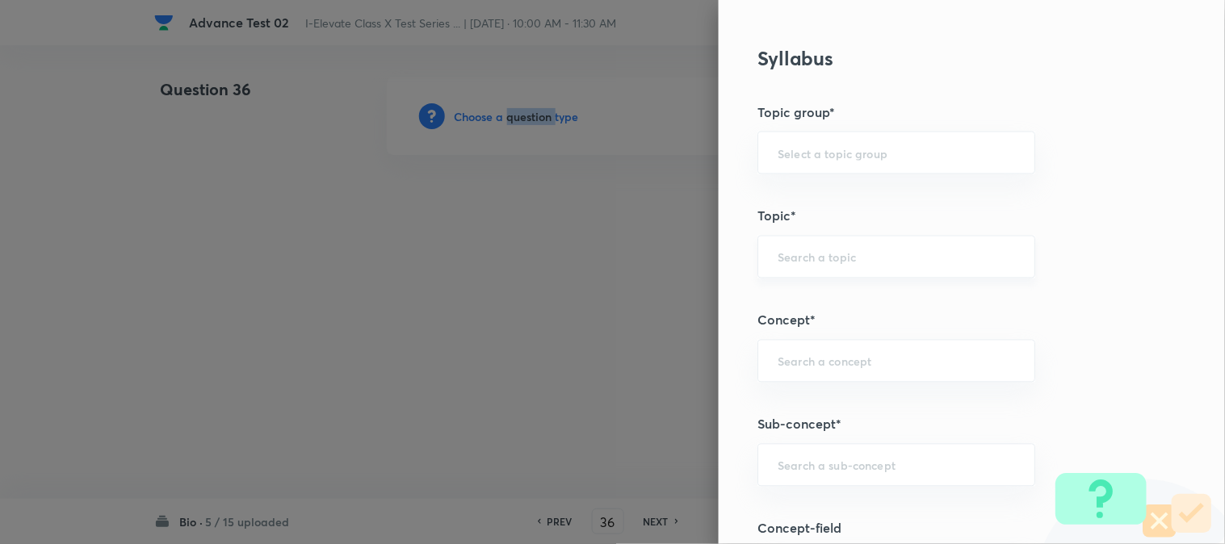
click at [828, 246] on div "​" at bounding box center [896, 257] width 278 height 43
click at [793, 305] on li "NSE - Biology" at bounding box center [883, 303] width 276 height 29
type input "NSE - Biology"
type input "Olympiads"
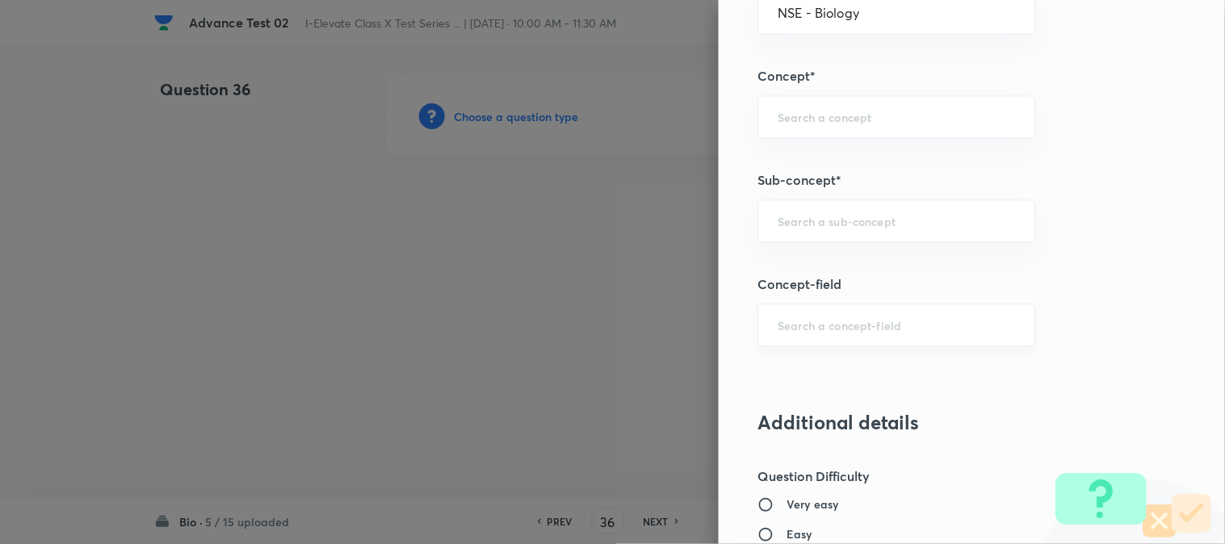
scroll to position [897, 0]
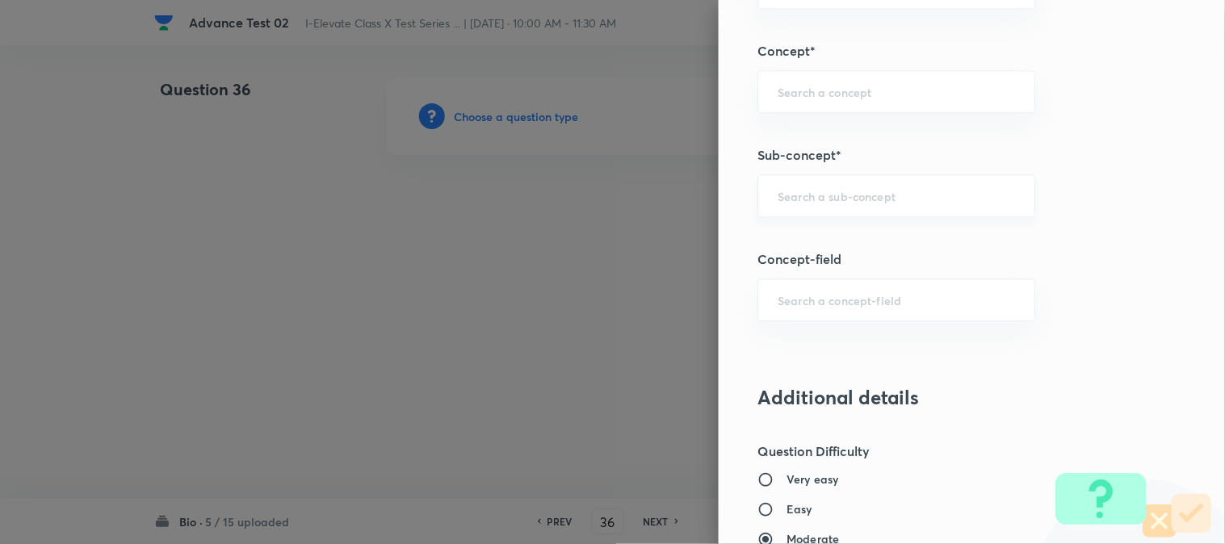
click at [819, 211] on div "​" at bounding box center [896, 195] width 278 height 43
type input "A"
click at [803, 98] on input "text" at bounding box center [895, 91] width 237 height 15
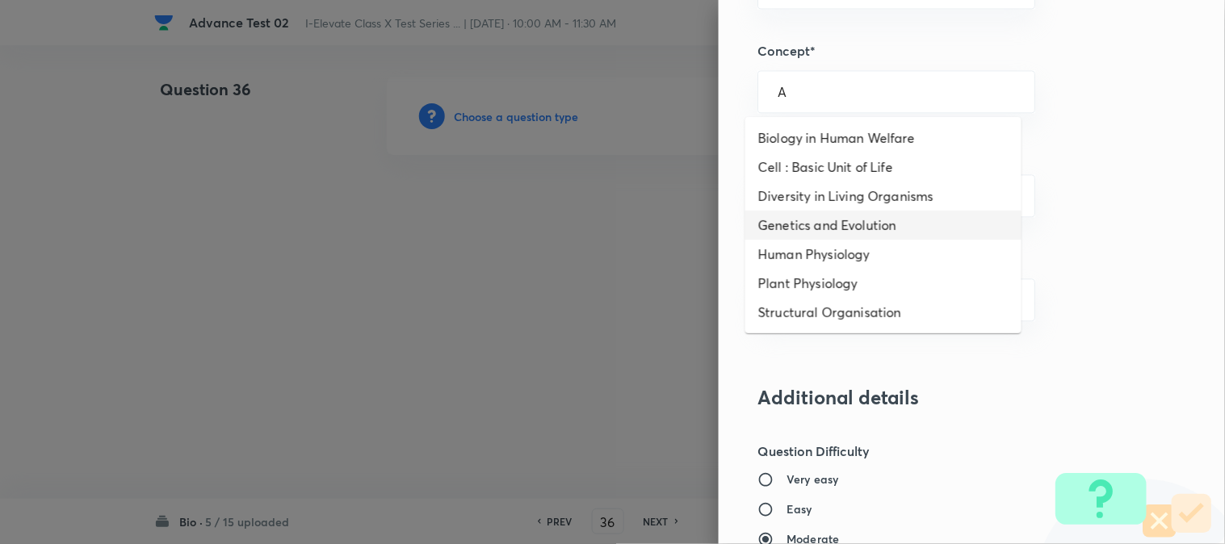
click at [806, 234] on li "Genetics and Evolution" at bounding box center [883, 225] width 276 height 29
type input "Genetics and Evolution"
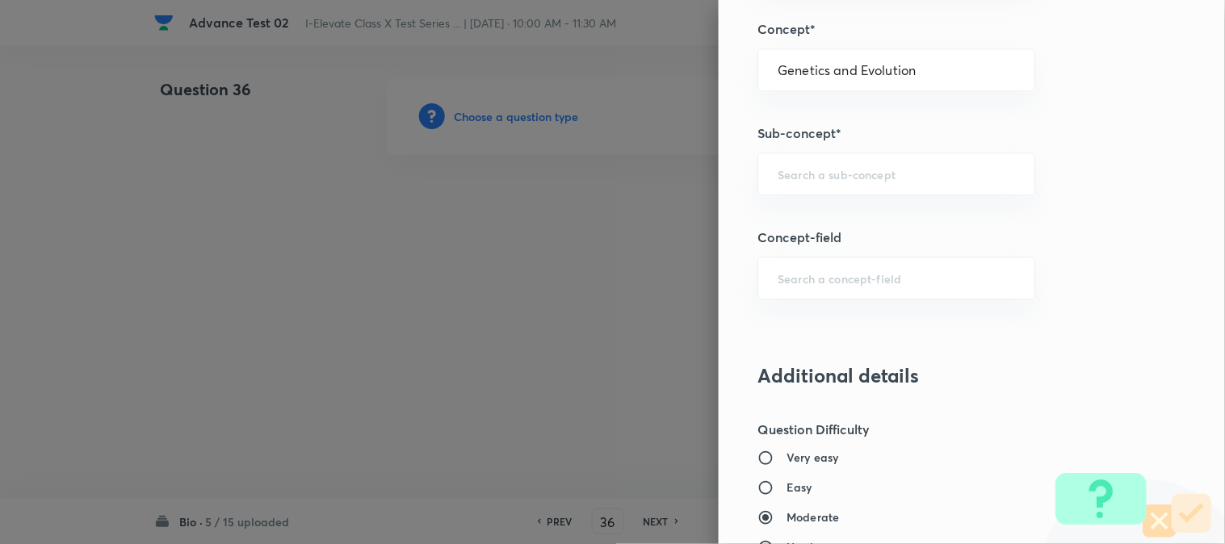
scroll to position [986, 0]
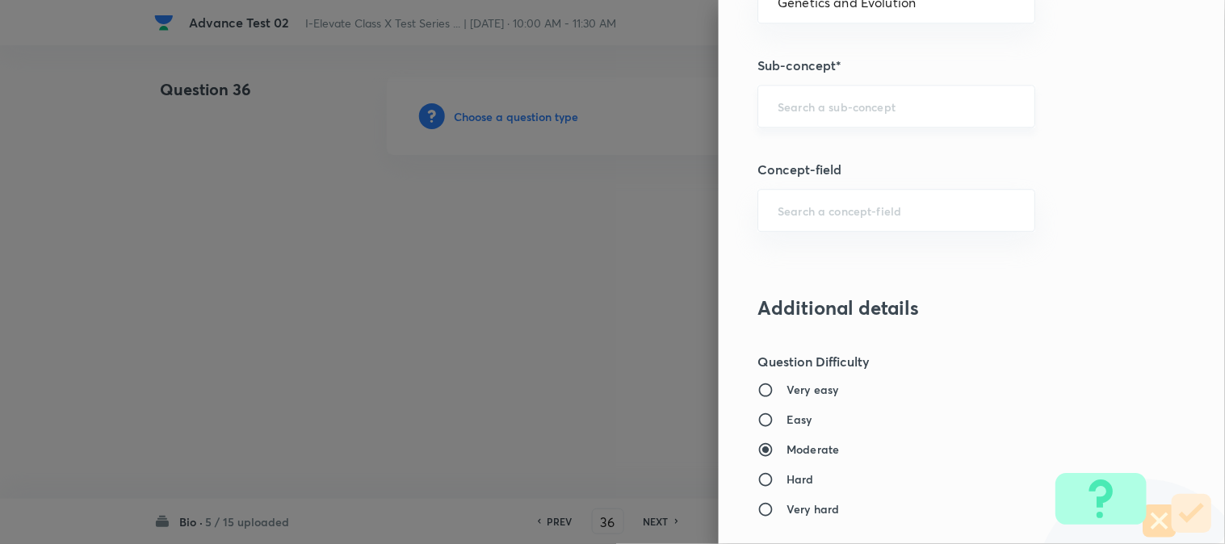
click at [800, 117] on div "​" at bounding box center [896, 106] width 278 height 43
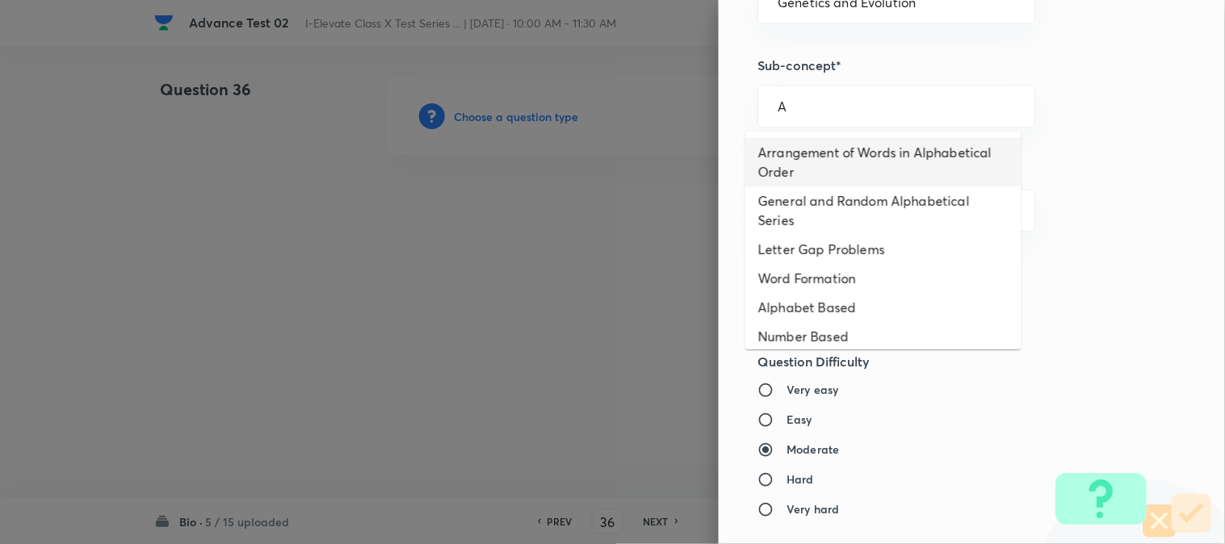
click at [794, 157] on li "Arrangement of Words in Alphabetical Order" at bounding box center [883, 162] width 276 height 48
type input "Arrangement of Words in Alphabetical Order"
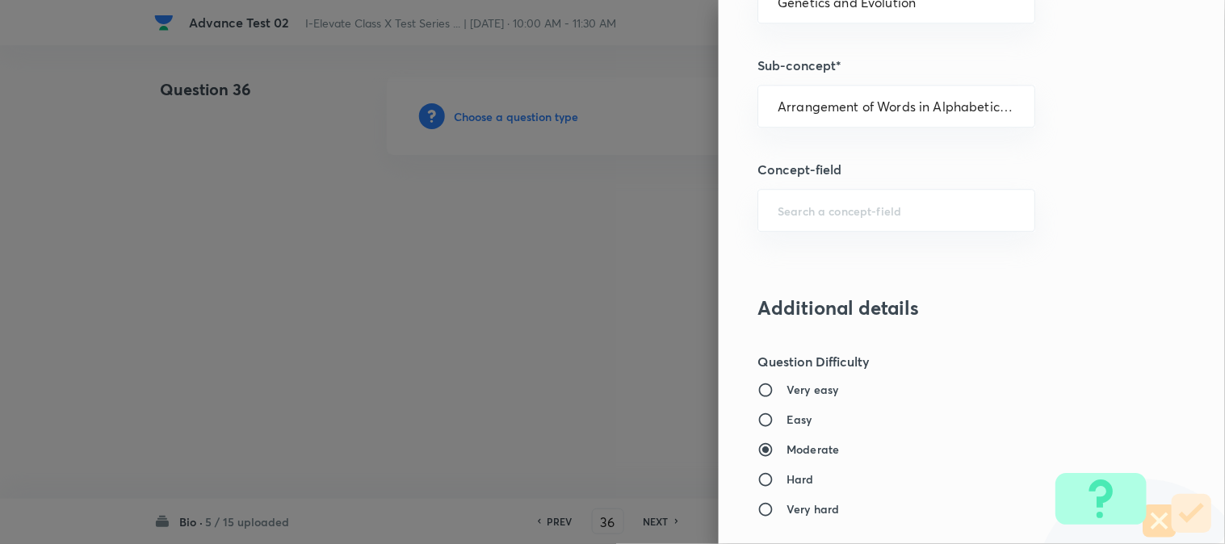
type input "IMO"
type input "Alphabet and Number Test"
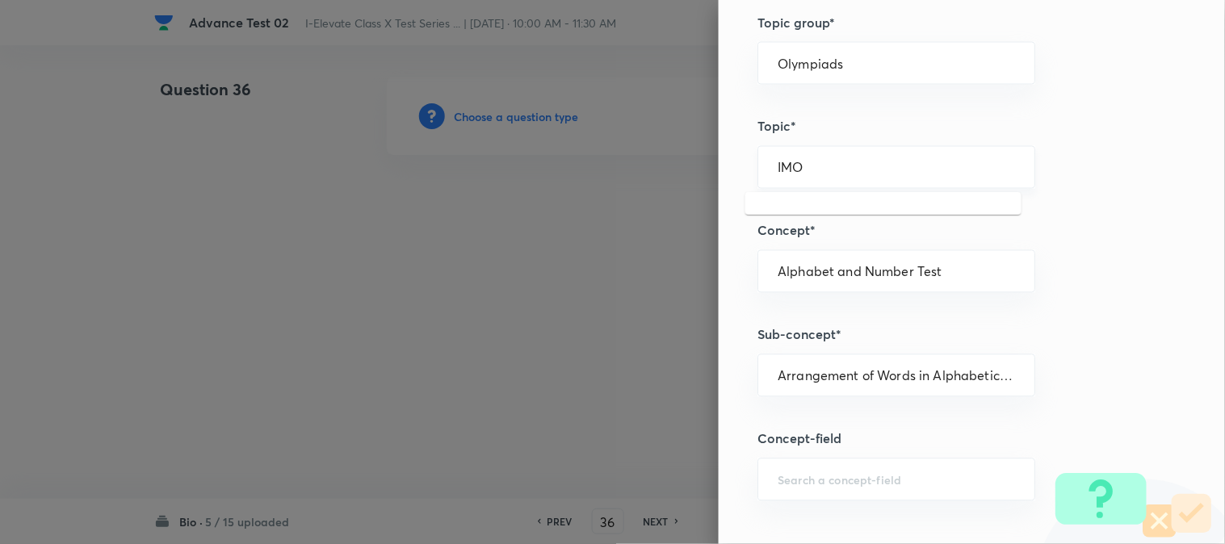
click at [797, 170] on input "IMO" at bounding box center [895, 167] width 237 height 15
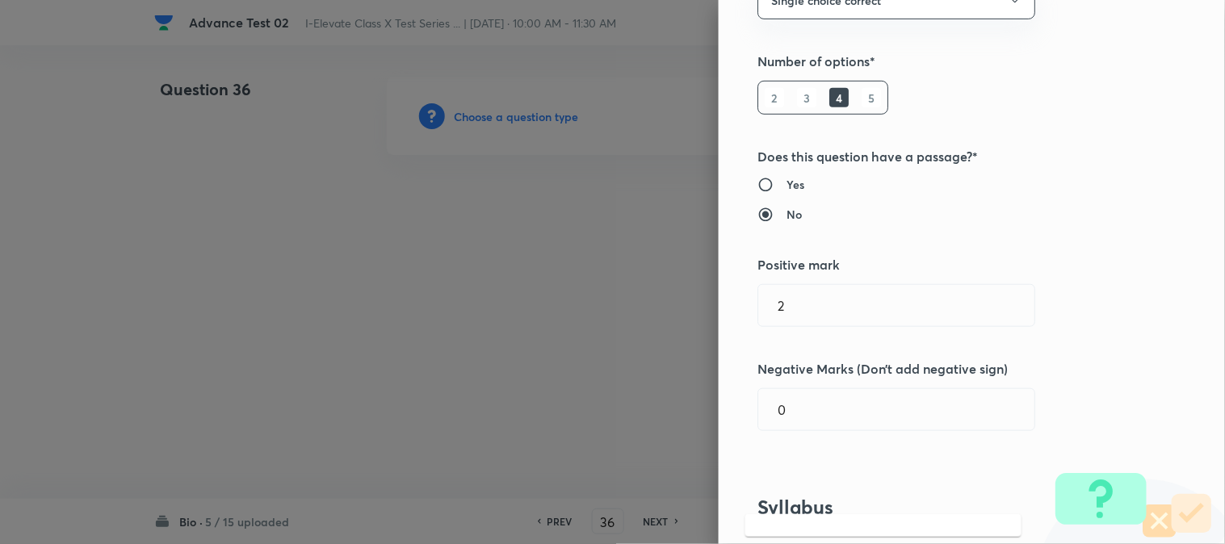
scroll to position [0, 0]
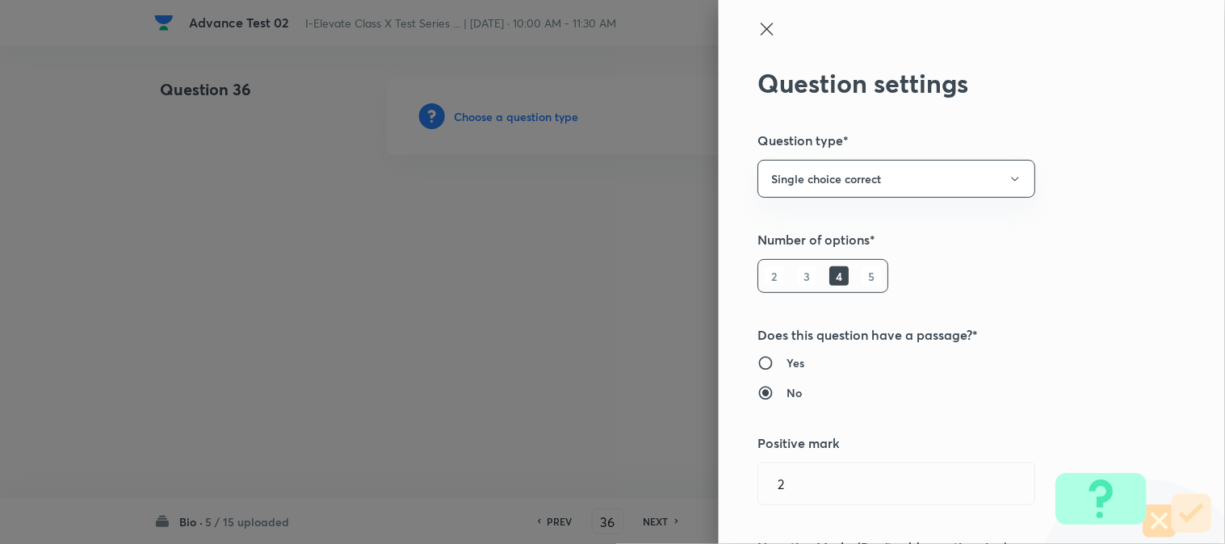
click at [757, 36] on icon at bounding box center [766, 28] width 19 height 19
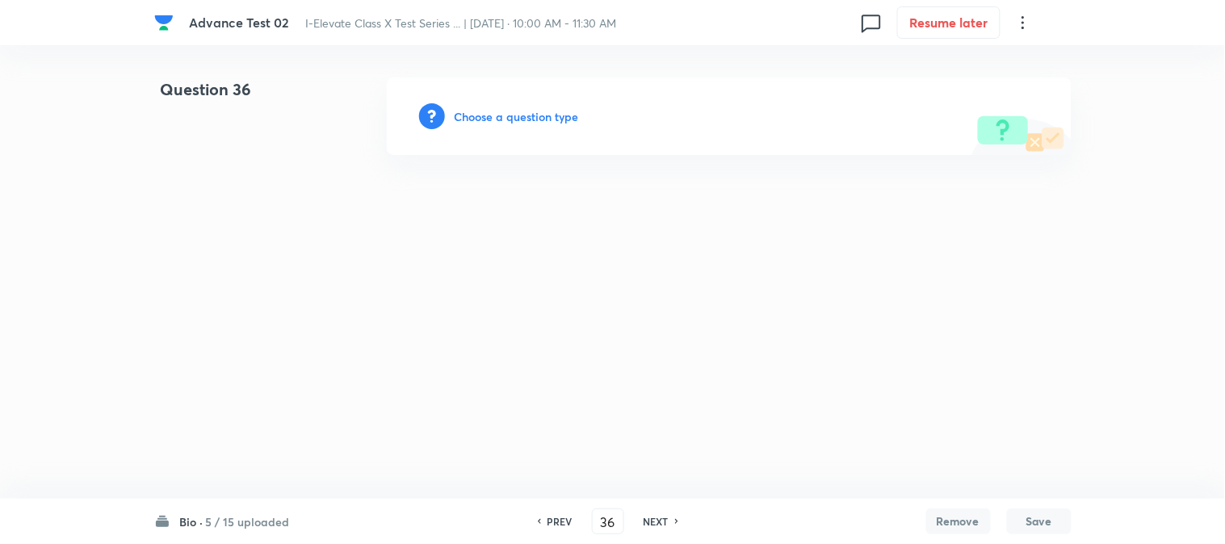
click at [525, 116] on h6 "Choose a question type" at bounding box center [516, 116] width 124 height 17
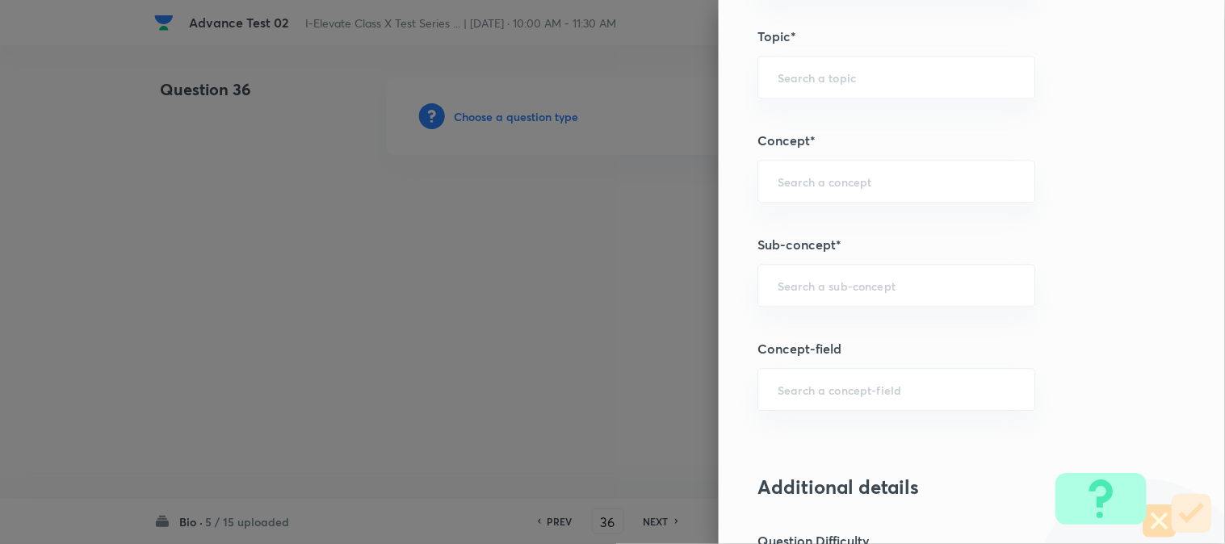
scroll to position [627, 0]
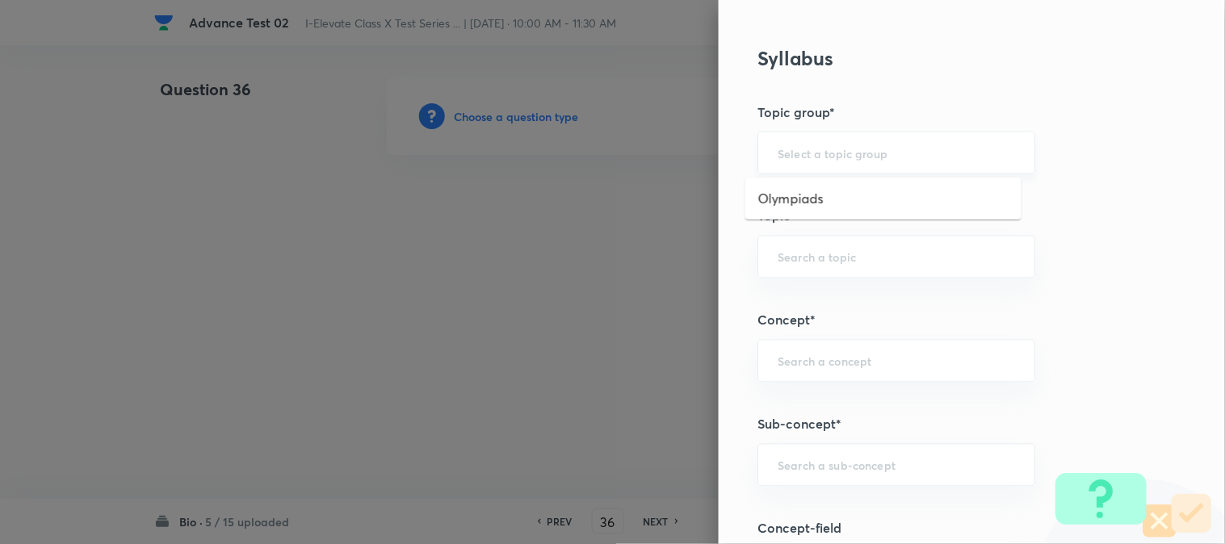
click at [798, 157] on input "text" at bounding box center [895, 152] width 237 height 15
click at [802, 196] on li "Olympiads" at bounding box center [883, 198] width 276 height 29
type input "Olympiads"
click at [796, 245] on div "​" at bounding box center [896, 257] width 278 height 43
click at [822, 326] on li "NSEJS -Biology" at bounding box center [883, 332] width 276 height 29
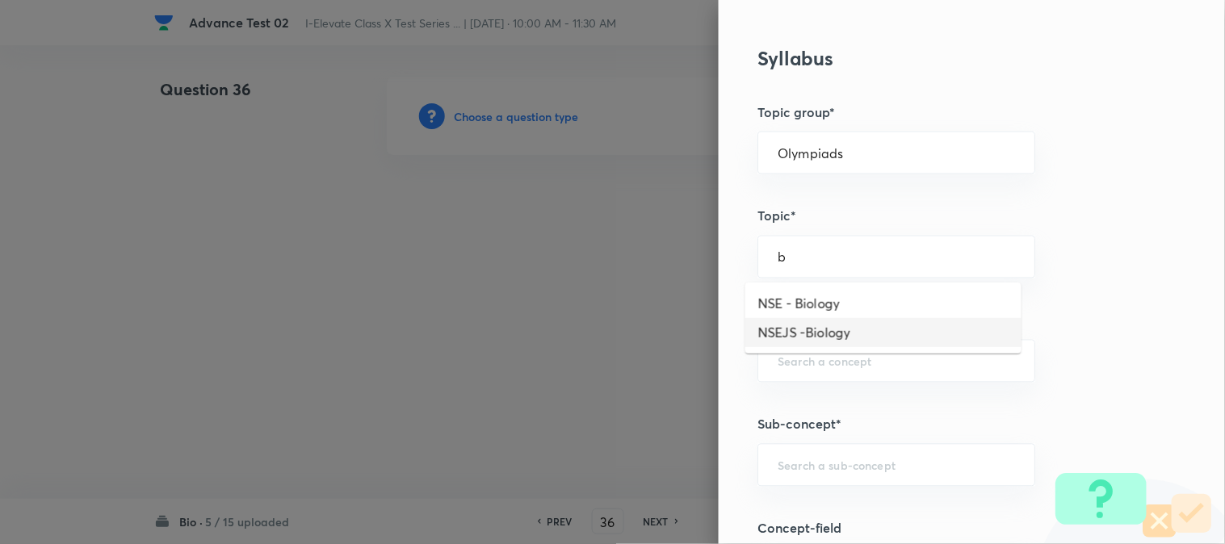
type input "NSEJS -Biology"
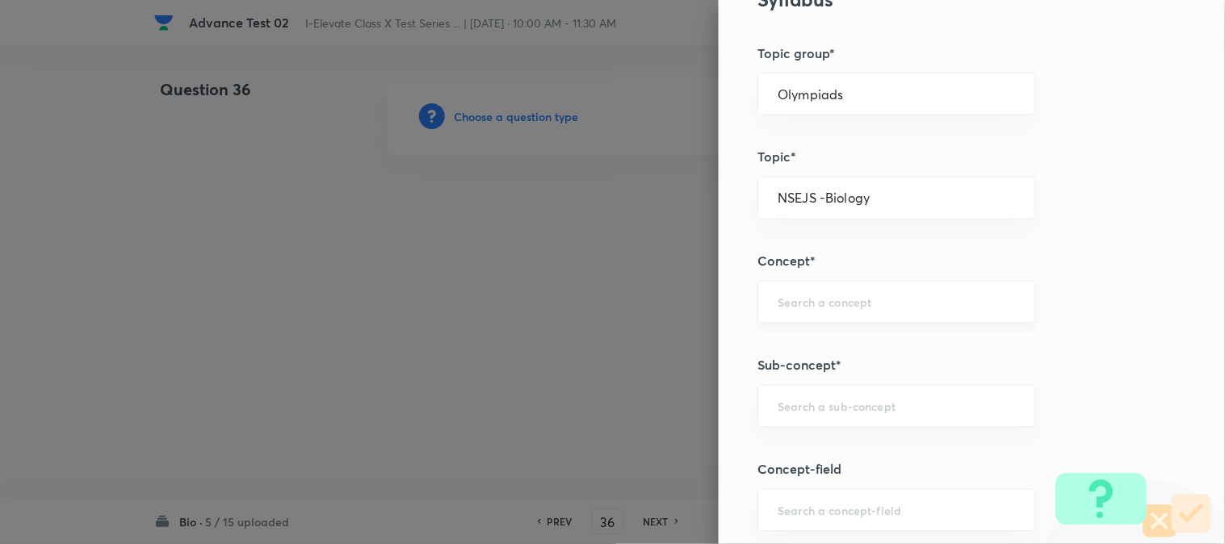
scroll to position [717, 0]
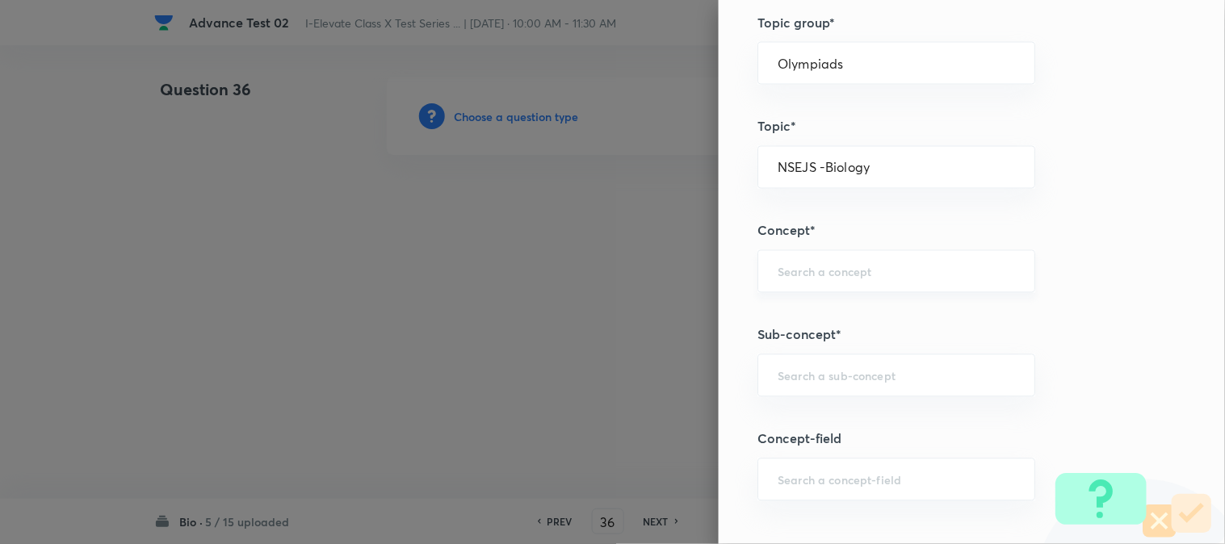
click at [789, 262] on div "​" at bounding box center [896, 271] width 278 height 43
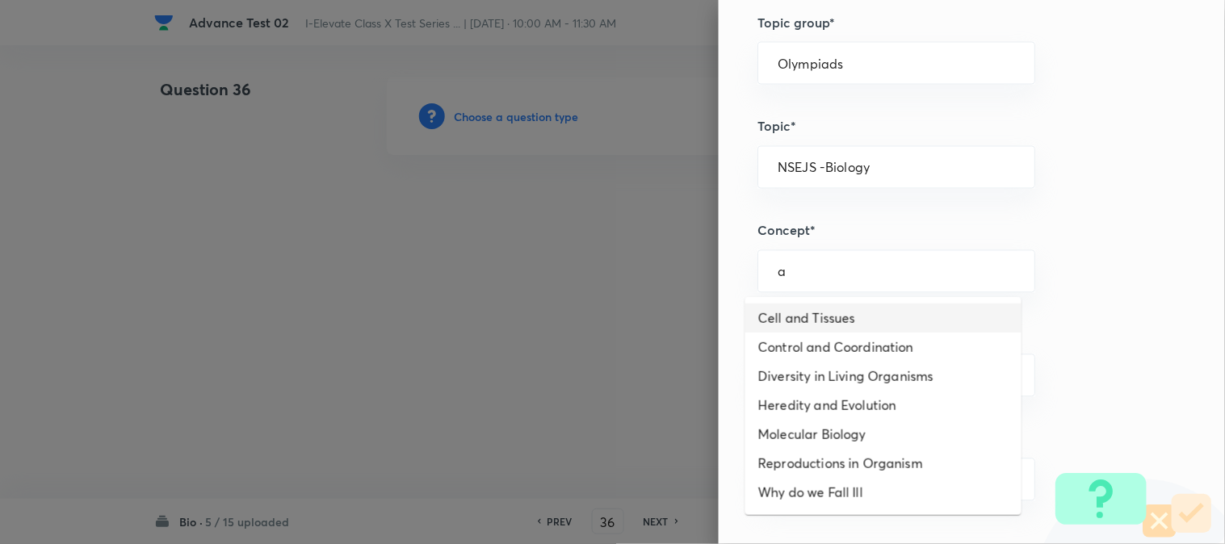
click at [838, 318] on li "Cell and Tissues" at bounding box center [883, 318] width 276 height 29
type input "Cell and Tissues"
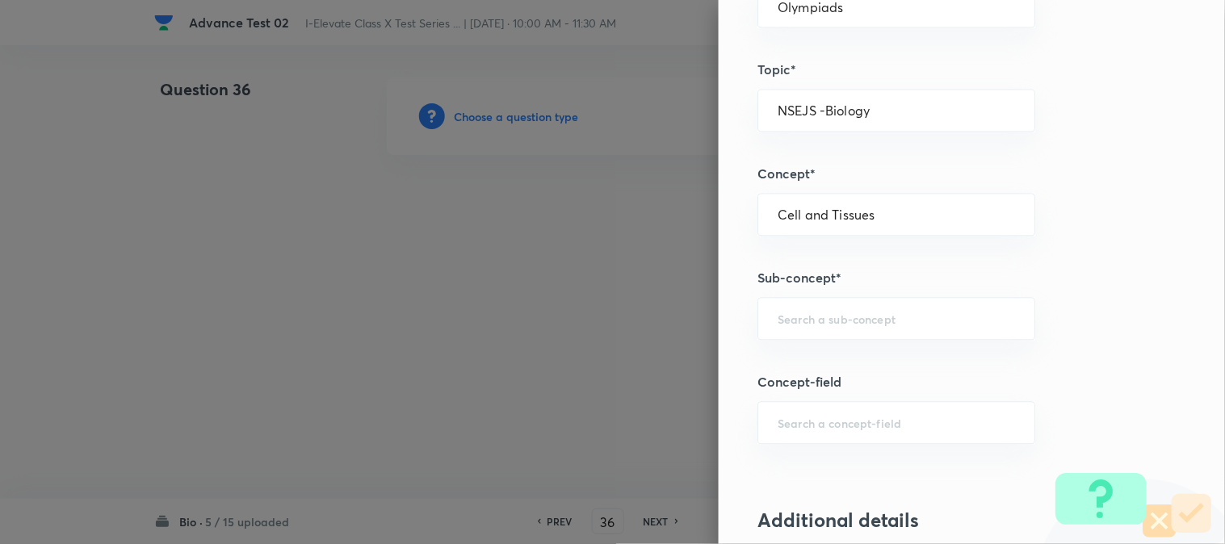
scroll to position [897, 0]
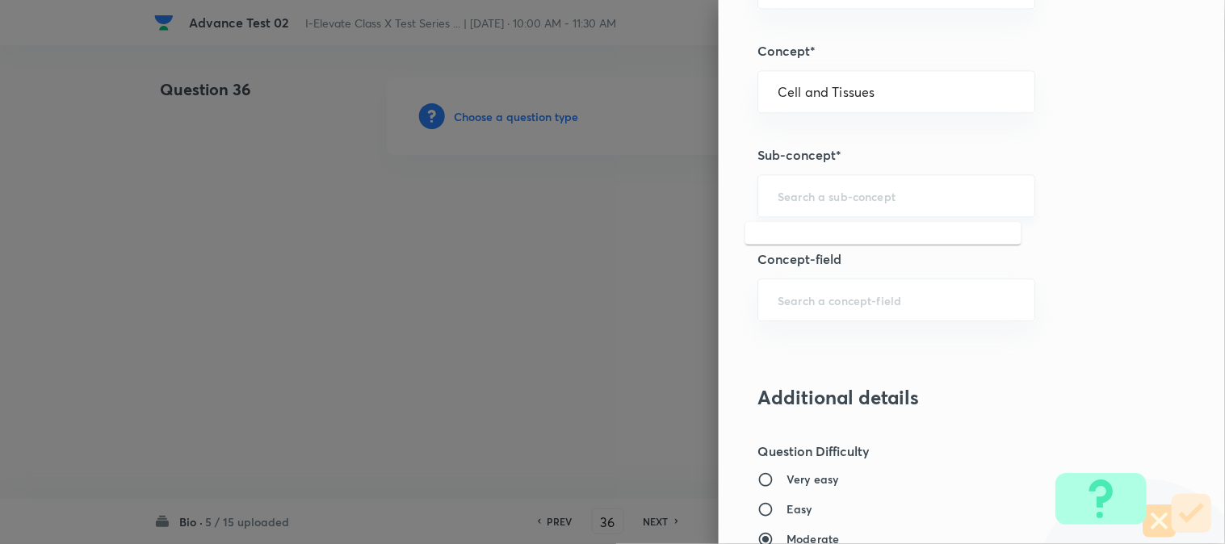
click at [792, 190] on input "text" at bounding box center [895, 195] width 237 height 15
click at [808, 243] on li "Cell Organelles, Types of Tissues" at bounding box center [883, 242] width 276 height 29
type input "Cell Organelles, Types of Tissues"
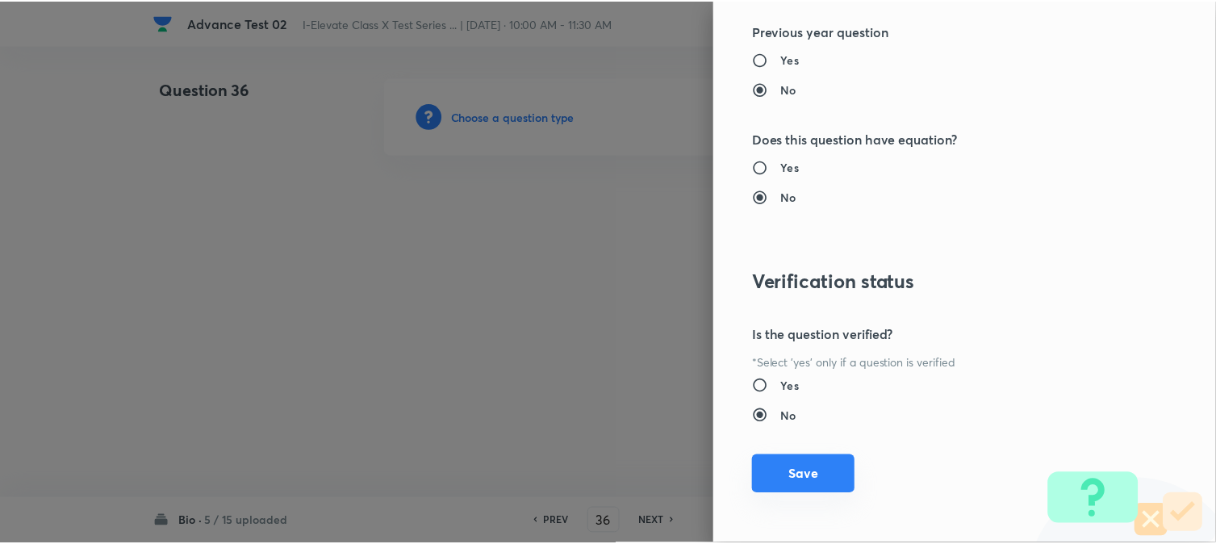
scroll to position [1656, 0]
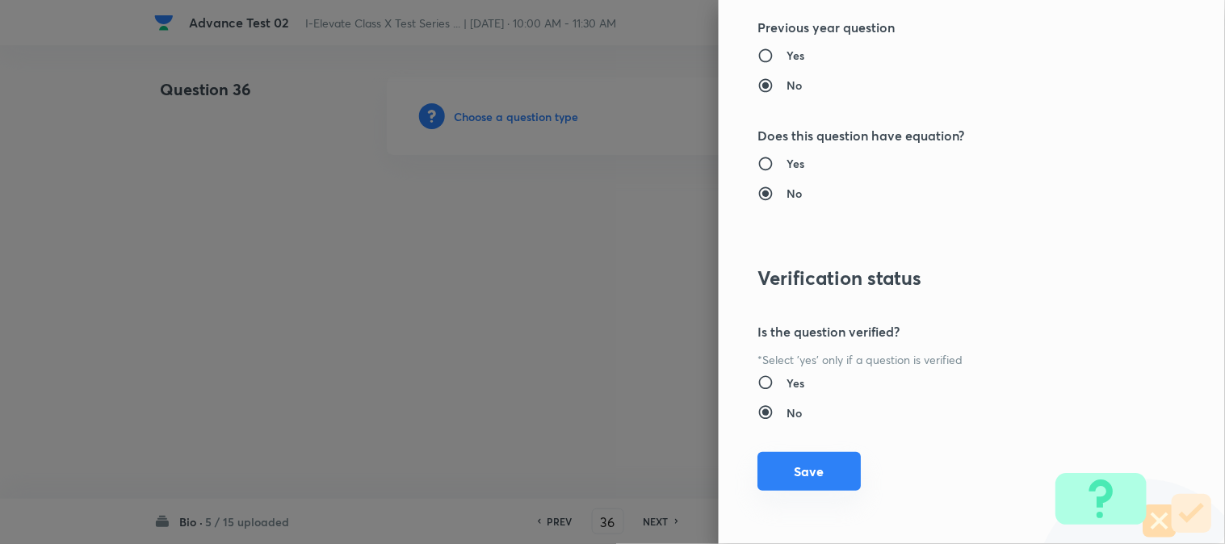
click at [781, 463] on button "Save" at bounding box center [808, 471] width 103 height 39
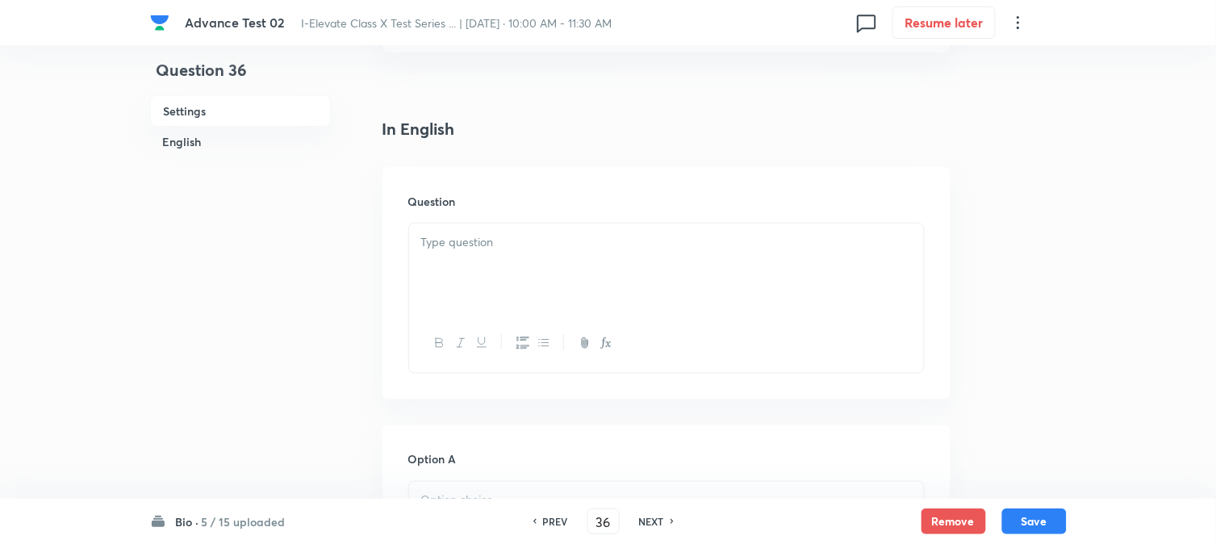
scroll to position [358, 0]
click at [488, 269] on div at bounding box center [666, 268] width 515 height 90
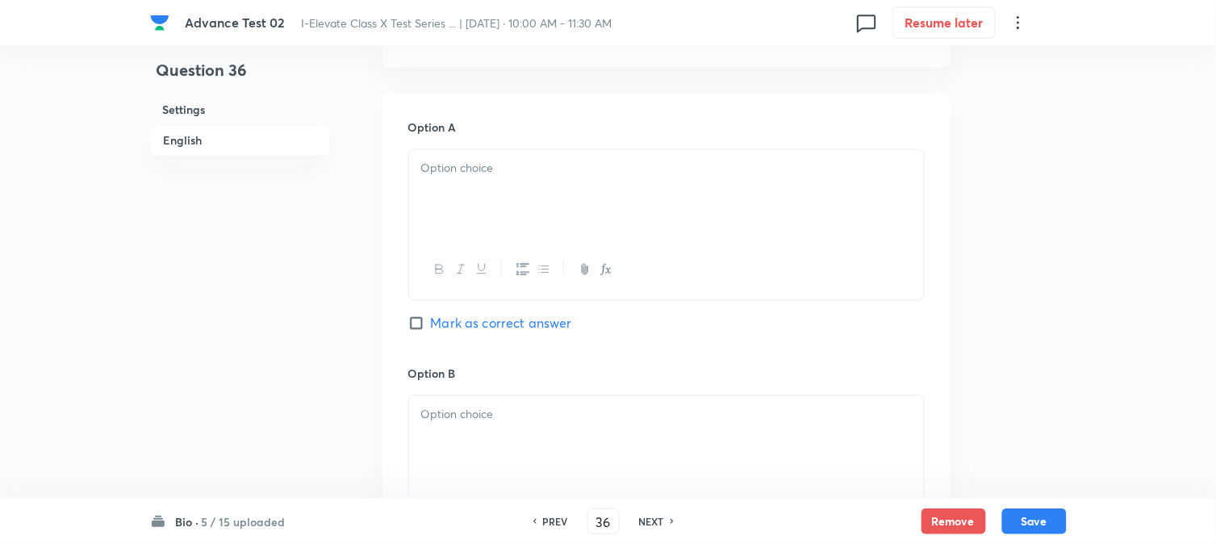
scroll to position [717, 0]
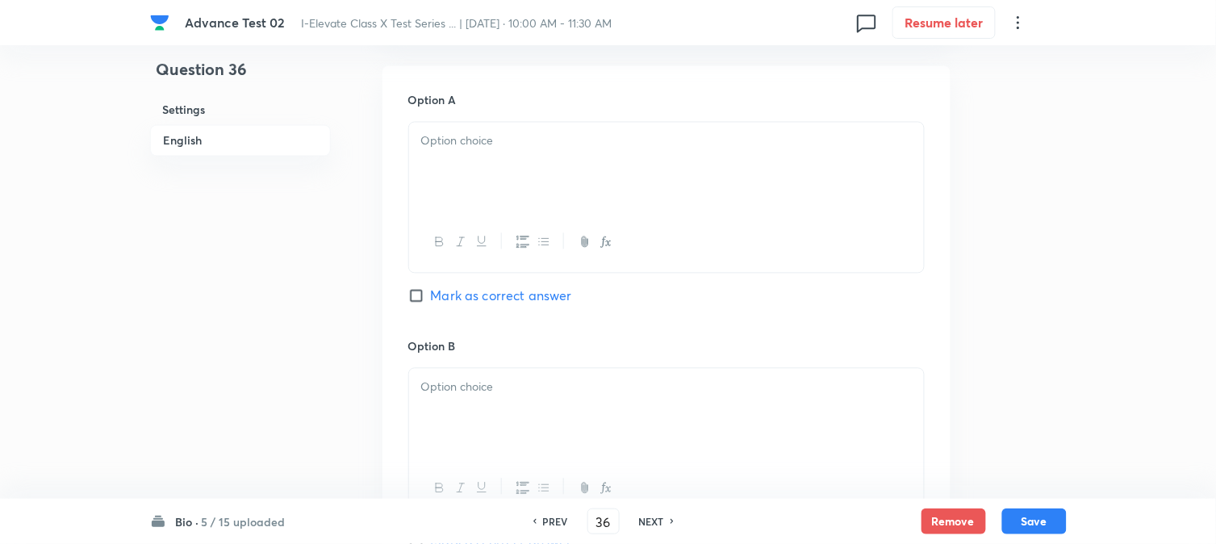
click at [512, 166] on div at bounding box center [666, 168] width 515 height 90
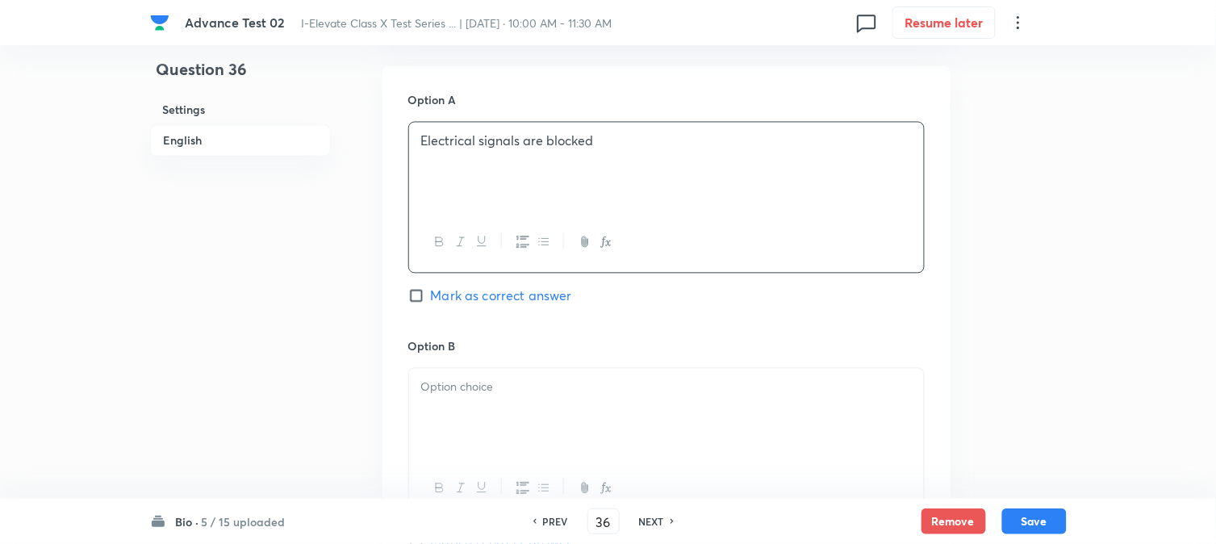
scroll to position [807, 0]
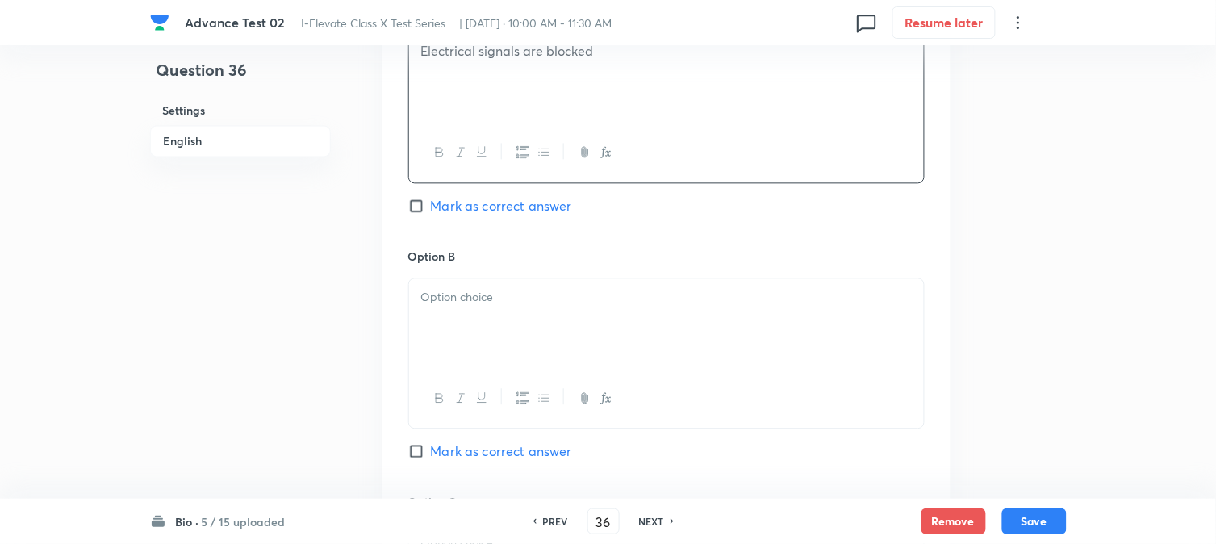
click at [499, 304] on p at bounding box center [666, 297] width 491 height 19
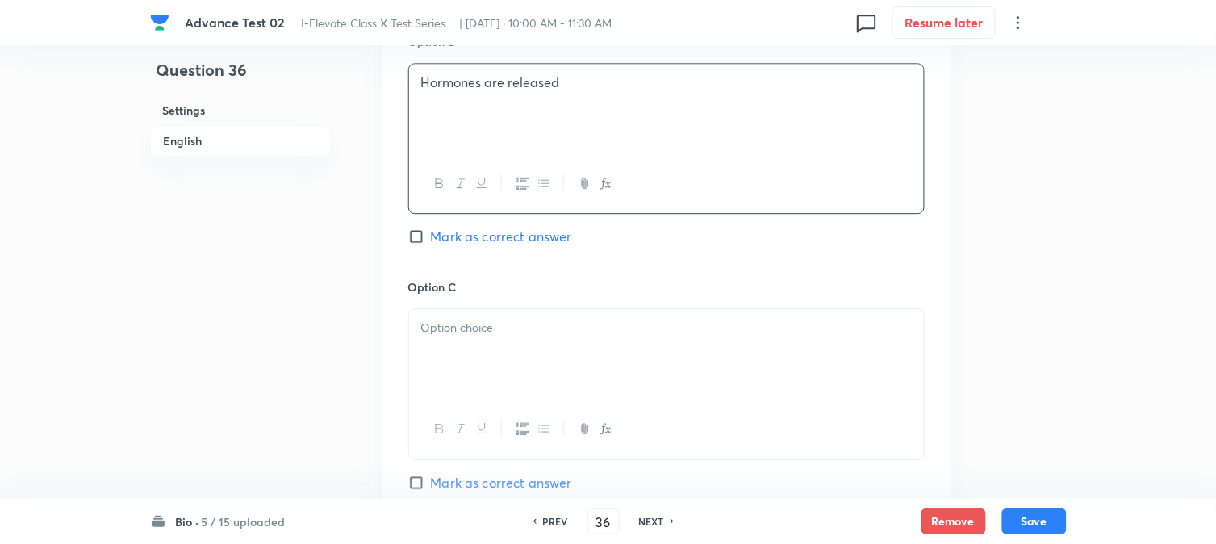
scroll to position [1076, 0]
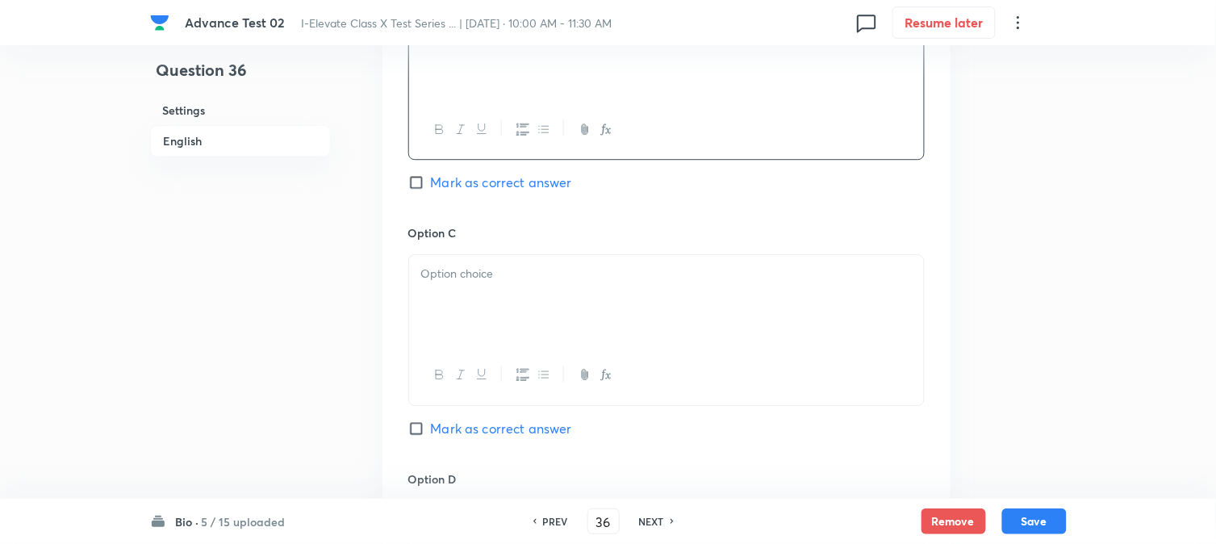
click at [512, 259] on div at bounding box center [666, 300] width 515 height 90
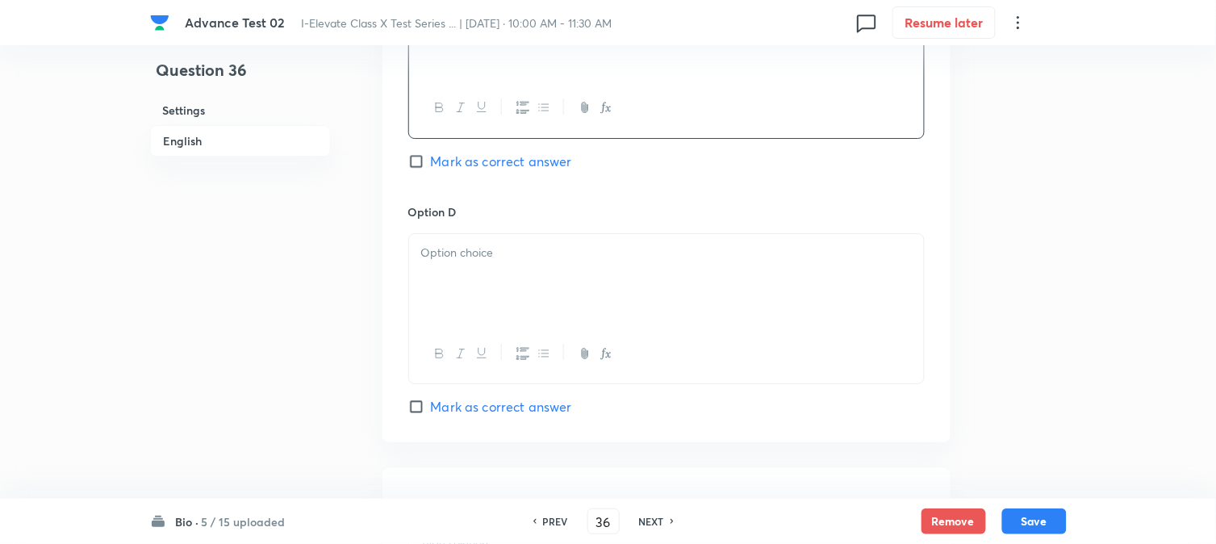
scroll to position [1345, 0]
click at [495, 278] on div at bounding box center [666, 277] width 515 height 90
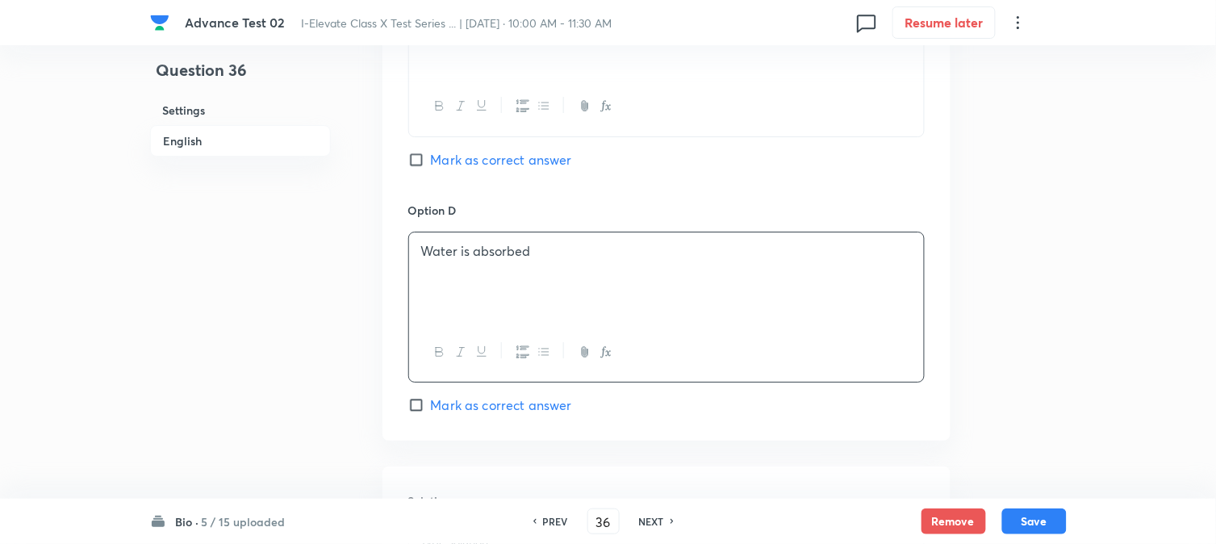
click at [441, 152] on span "Mark as correct answer" at bounding box center [501, 159] width 141 height 19
click at [431, 152] on input "Mark as correct answer" at bounding box center [419, 160] width 23 height 16
checkbox input "true"
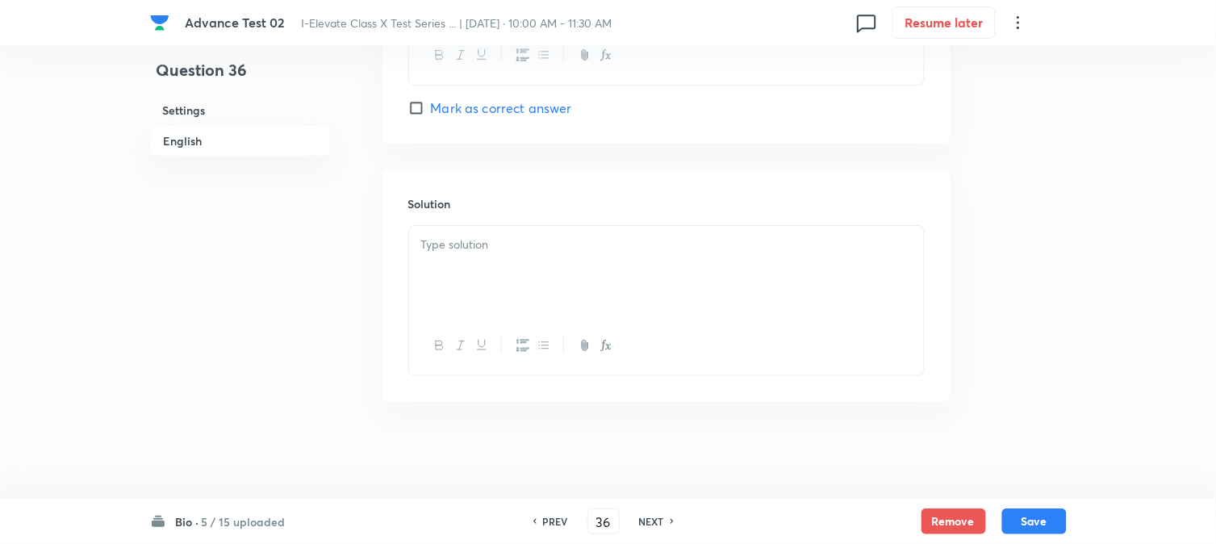
scroll to position [1644, 0]
click at [485, 243] on p at bounding box center [666, 245] width 491 height 19
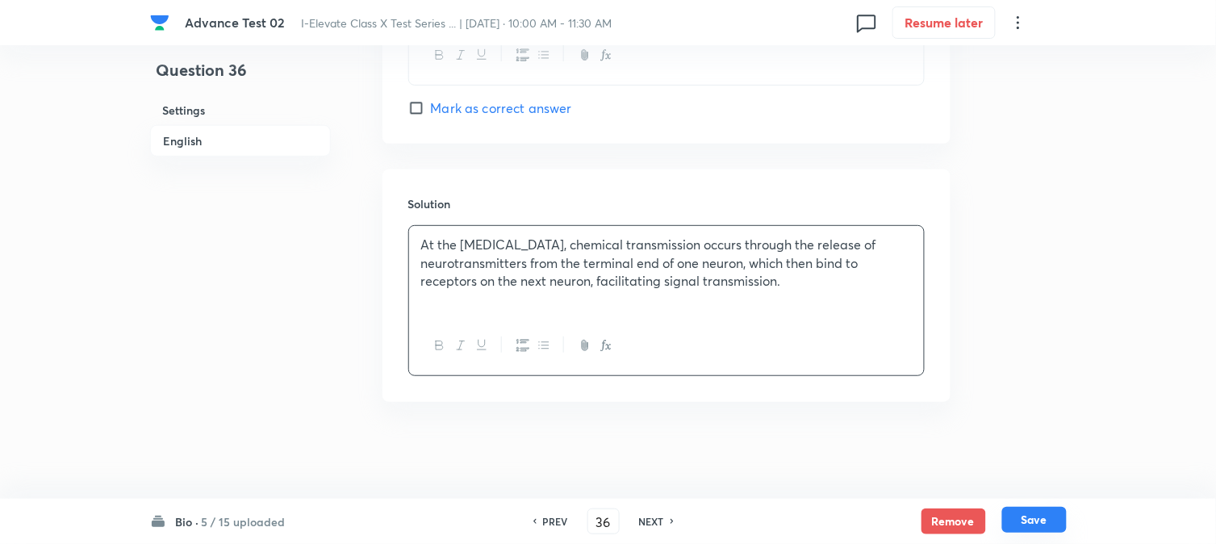
click at [1039, 522] on button "Save" at bounding box center [1035, 520] width 65 height 26
type input "37"
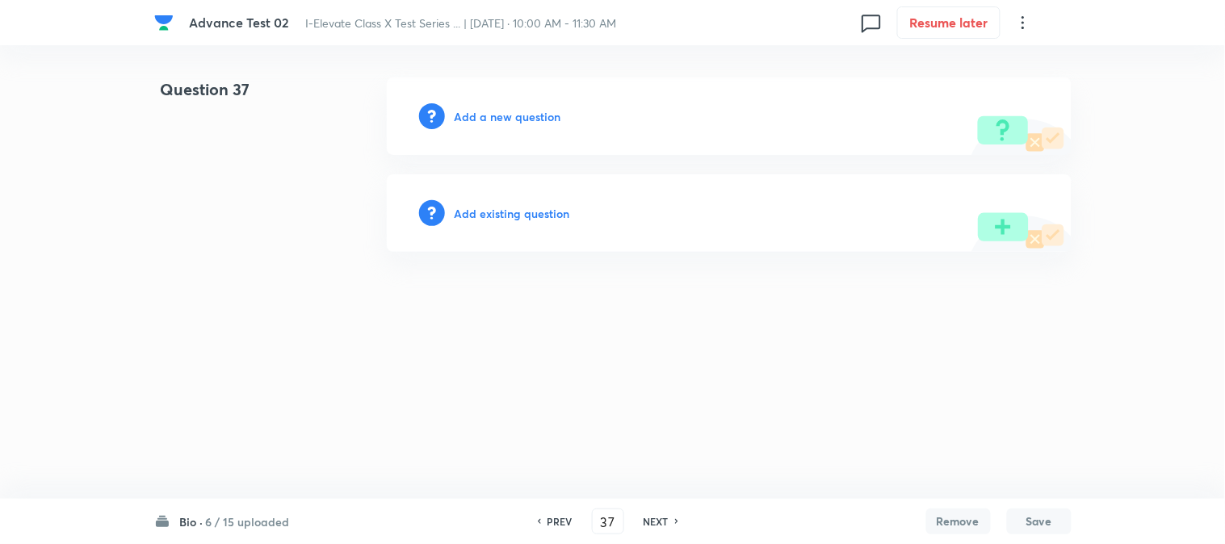
click at [470, 115] on h6 "Add a new question" at bounding box center [507, 116] width 107 height 17
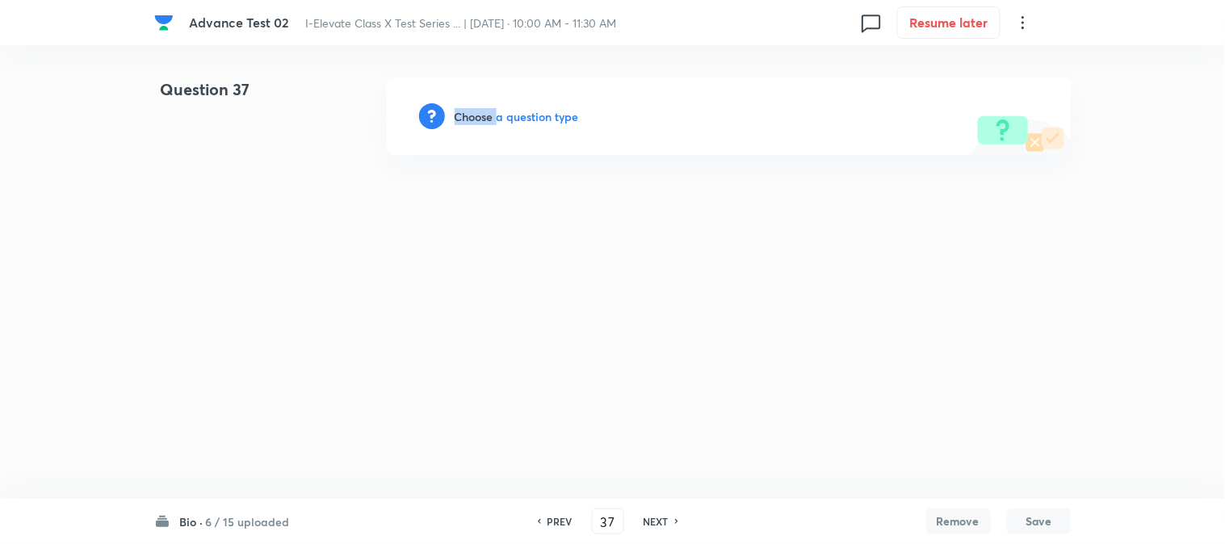
click at [470, 115] on h6 "Choose a question type" at bounding box center [516, 116] width 124 height 17
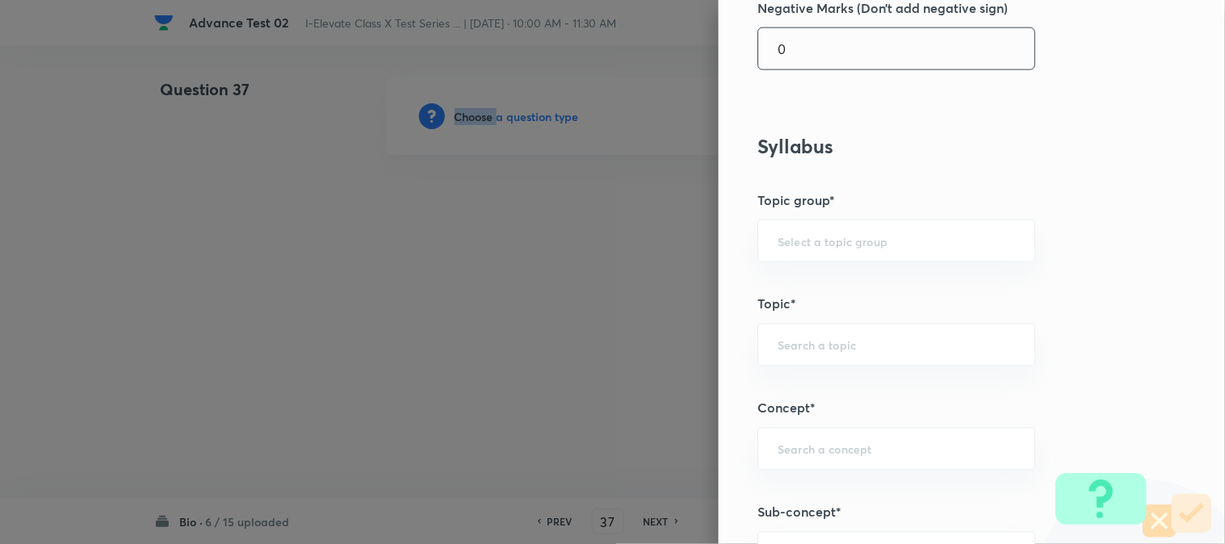
scroll to position [627, 0]
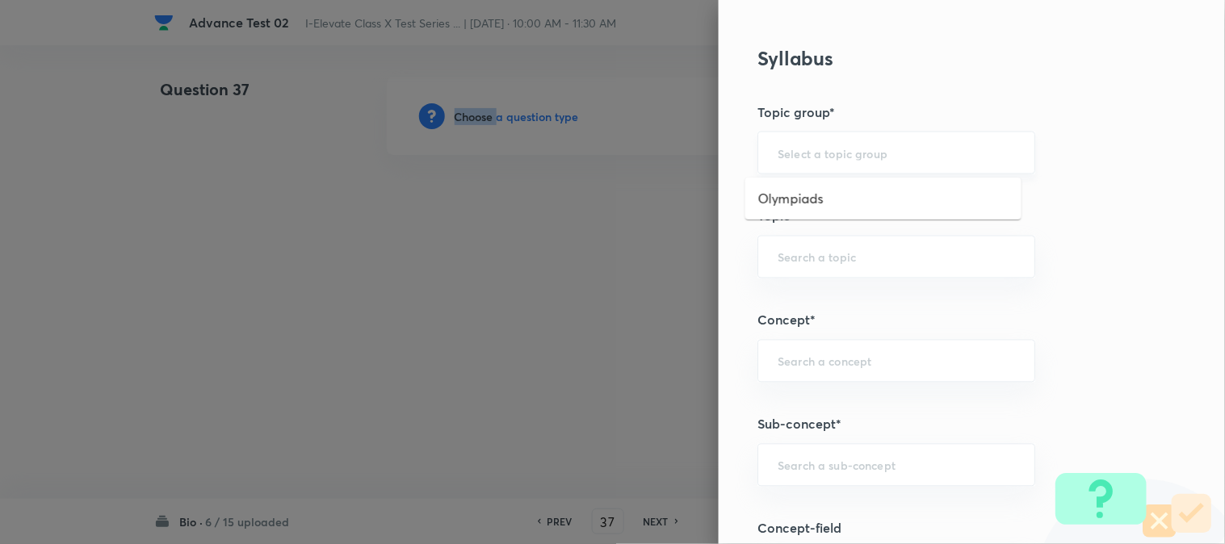
click at [805, 157] on input "text" at bounding box center [895, 152] width 237 height 15
click at [805, 266] on div "​" at bounding box center [896, 257] width 278 height 43
click at [809, 329] on li "NSEJS -Biology" at bounding box center [883, 332] width 276 height 29
type input "NSEJS -Biology"
type input "Olympiads"
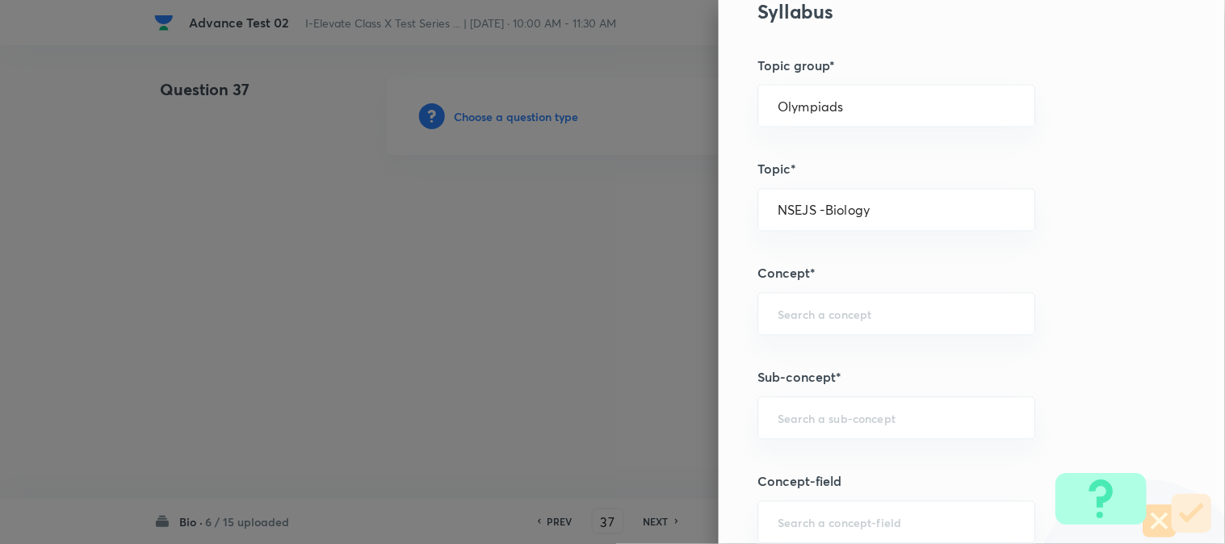
scroll to position [717, 0]
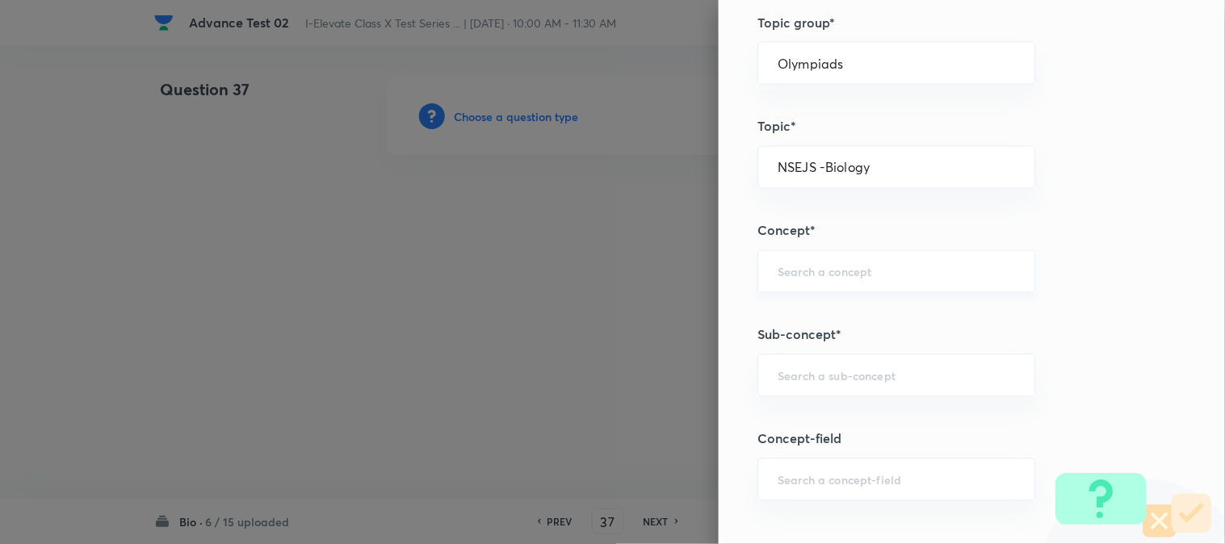
click at [788, 269] on input "text" at bounding box center [895, 271] width 237 height 15
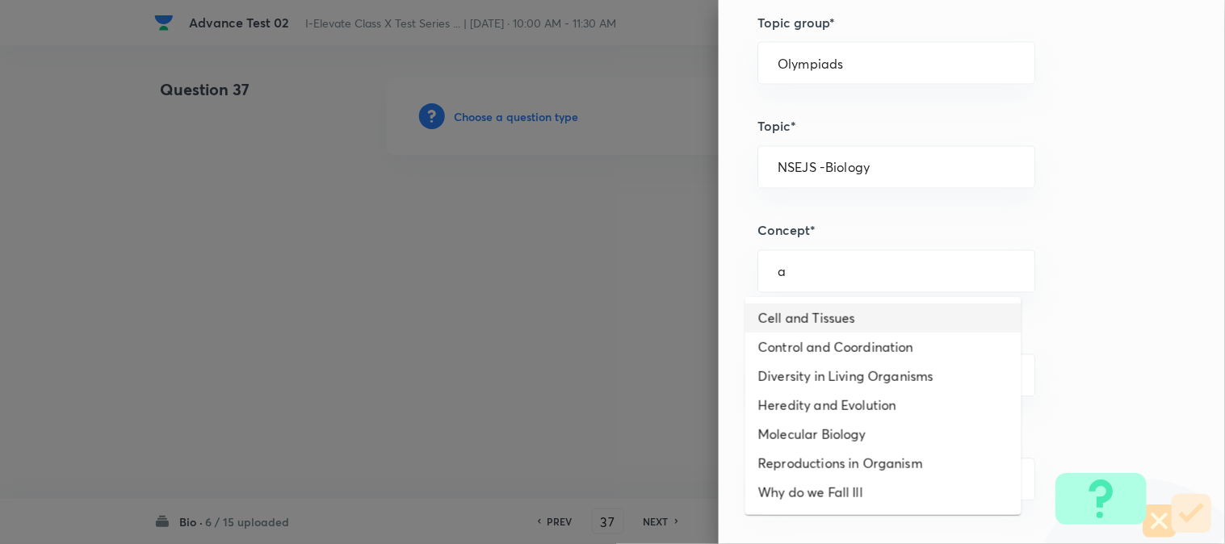
click at [809, 319] on li "Cell and Tissues" at bounding box center [883, 318] width 276 height 29
type input "Cell and Tissues"
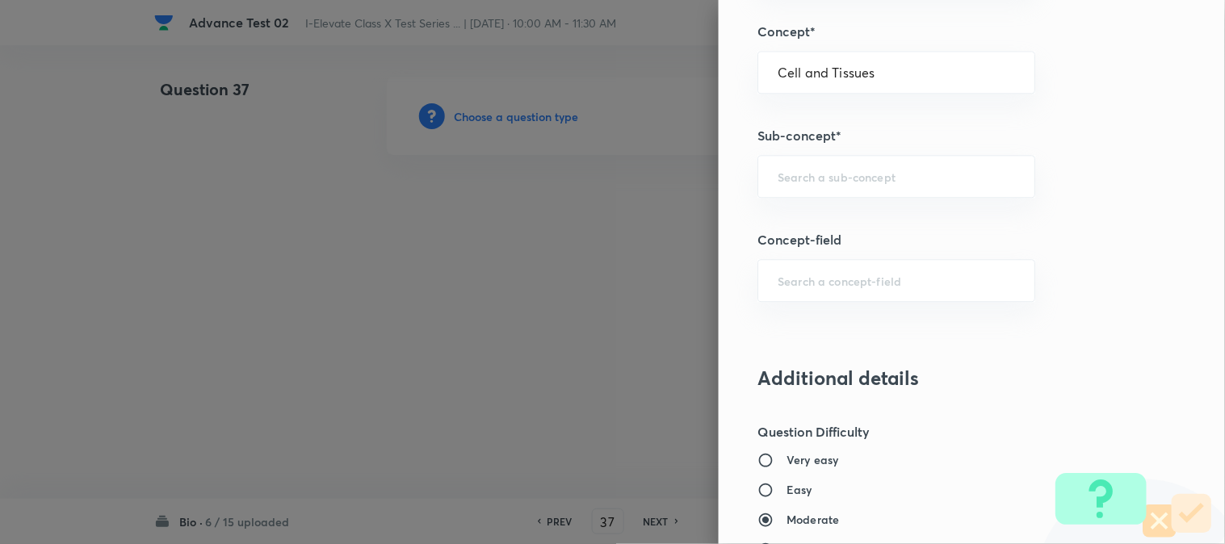
scroll to position [986, 0]
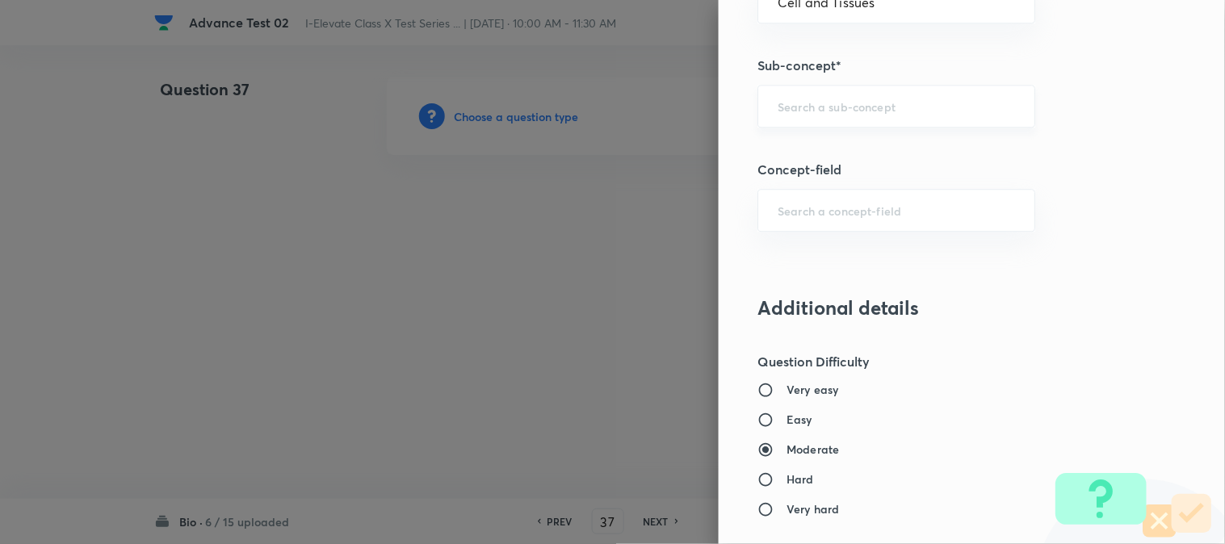
click at [794, 113] on input "text" at bounding box center [895, 105] width 237 height 15
type input "s"
click at [798, 155] on li "Cell Organelles, Types of Tissues" at bounding box center [883, 152] width 276 height 29
type input "Cell Organelles, Types of Tissues"
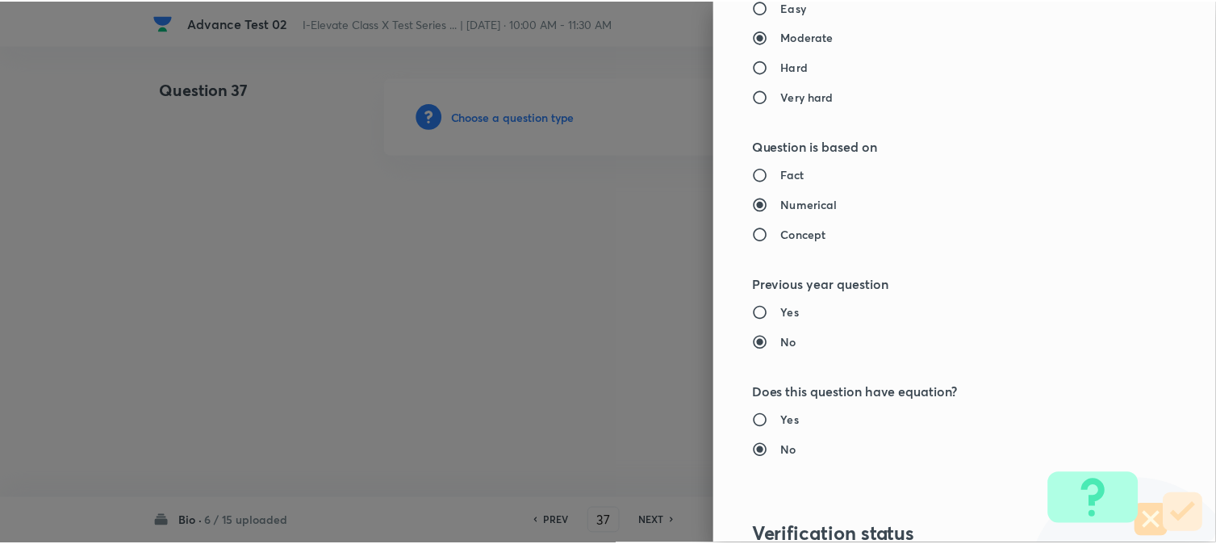
scroll to position [1614, 0]
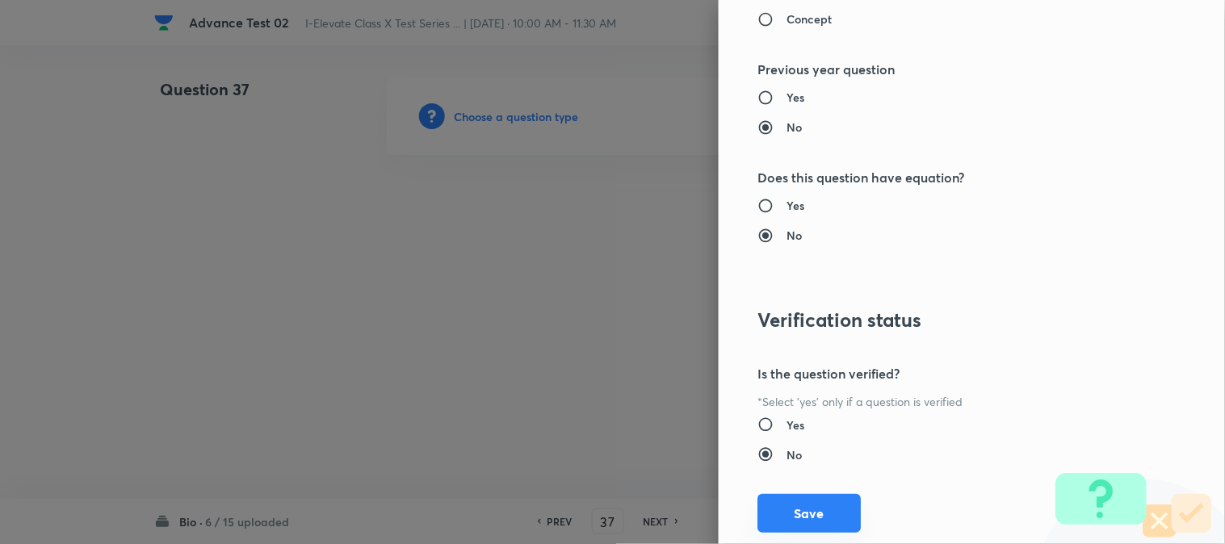
click at [795, 515] on button "Save" at bounding box center [808, 513] width 103 height 39
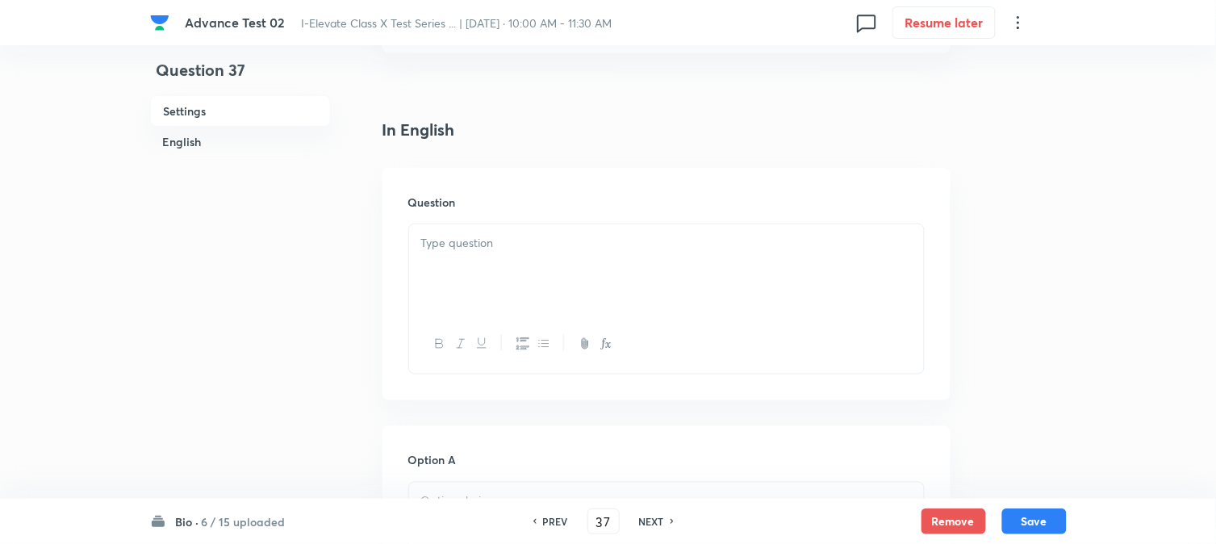
scroll to position [358, 0]
click at [538, 243] on p at bounding box center [666, 241] width 491 height 19
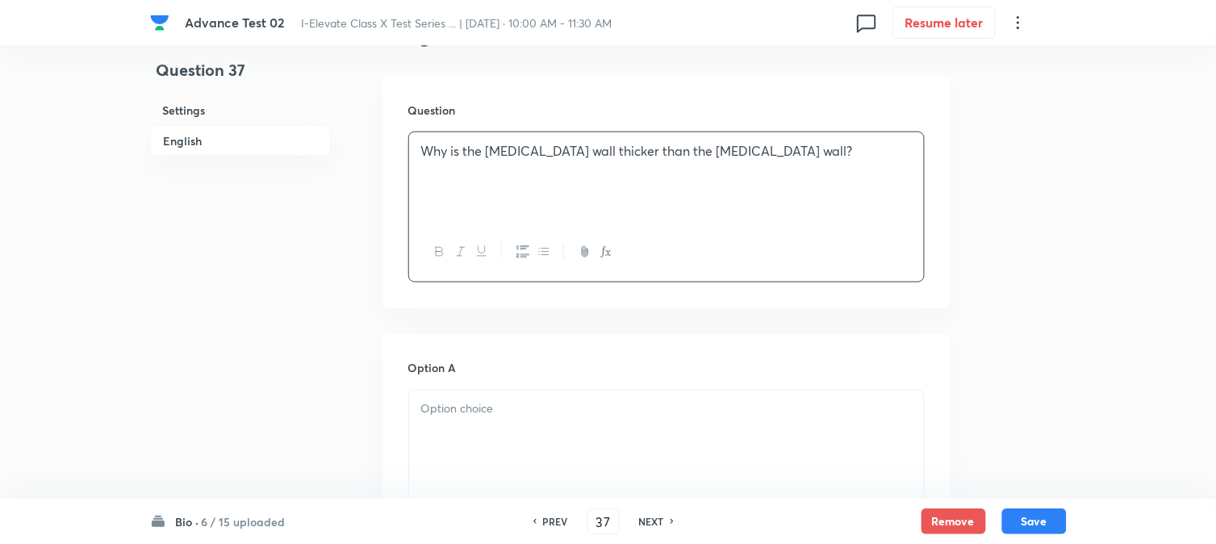
scroll to position [627, 0]
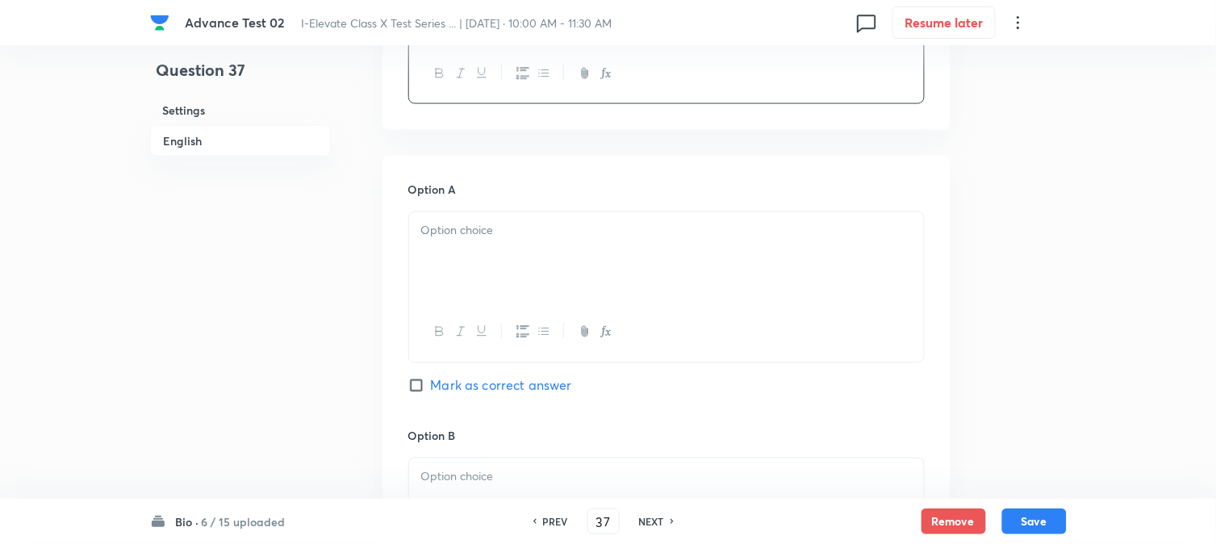
click at [479, 220] on div at bounding box center [666, 257] width 515 height 90
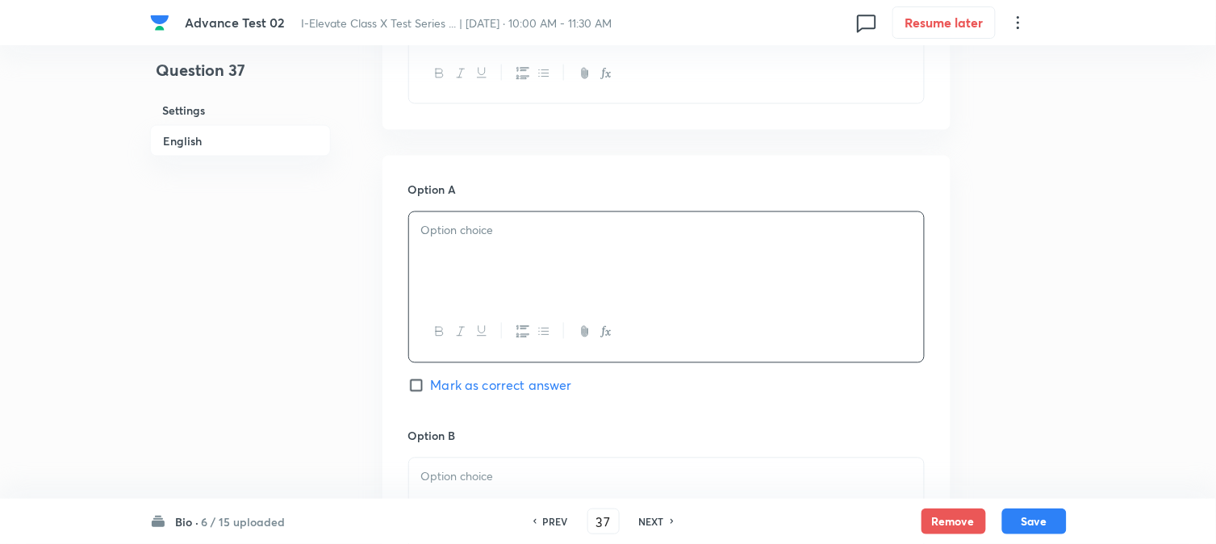
paste div
drag, startPoint x: 413, startPoint y: 224, endPoint x: 423, endPoint y: 258, distance: 36.0
click at [413, 224] on div "It has more valves" at bounding box center [666, 257] width 515 height 90
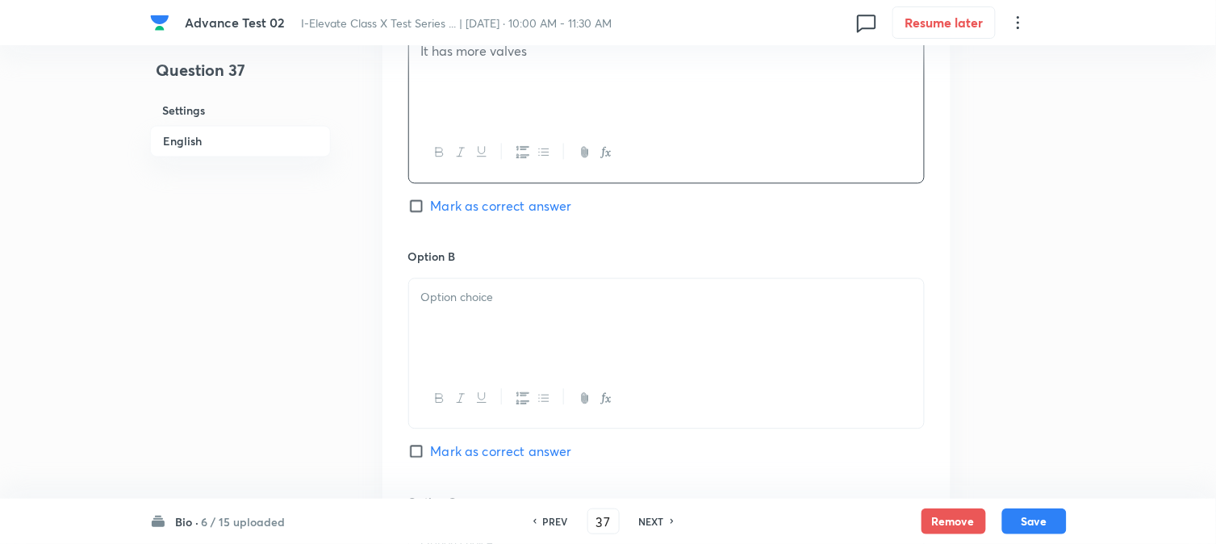
click at [432, 315] on div at bounding box center [666, 323] width 515 height 90
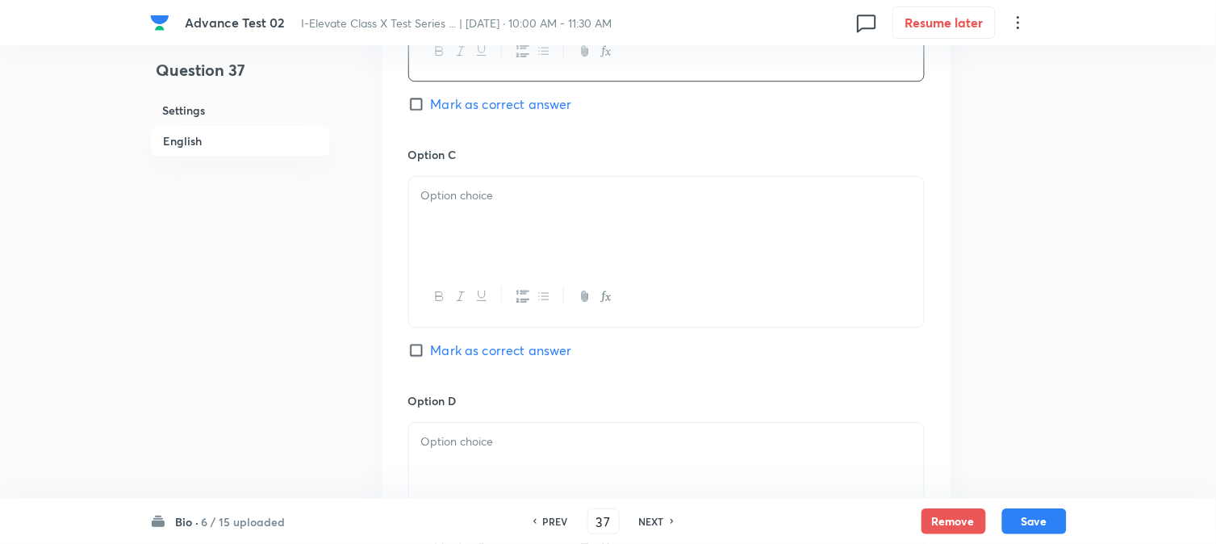
scroll to position [1166, 0]
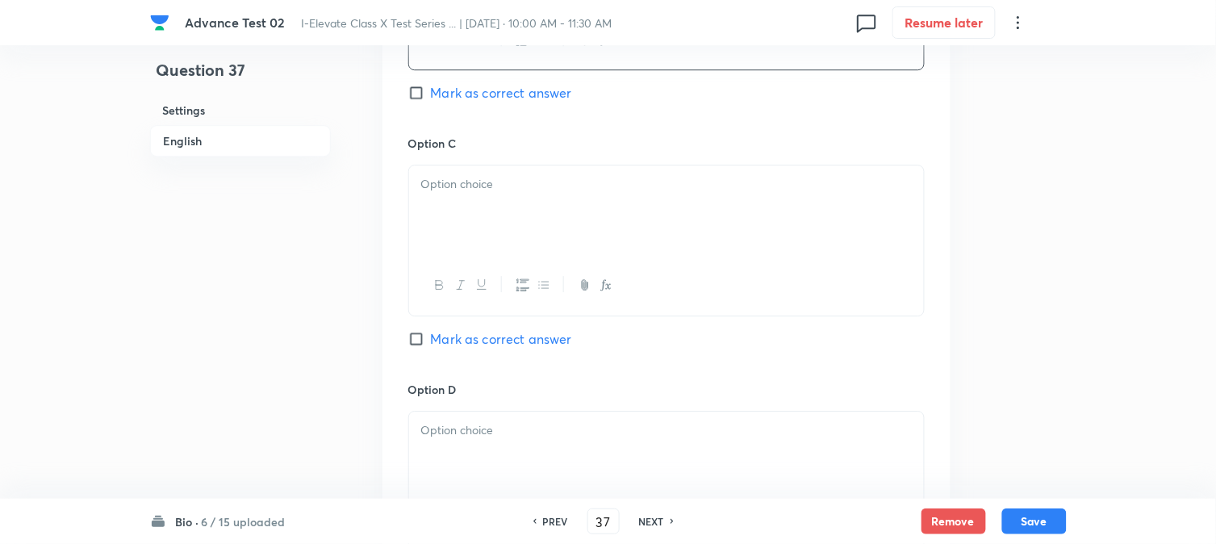
click at [473, 227] on div at bounding box center [666, 210] width 515 height 90
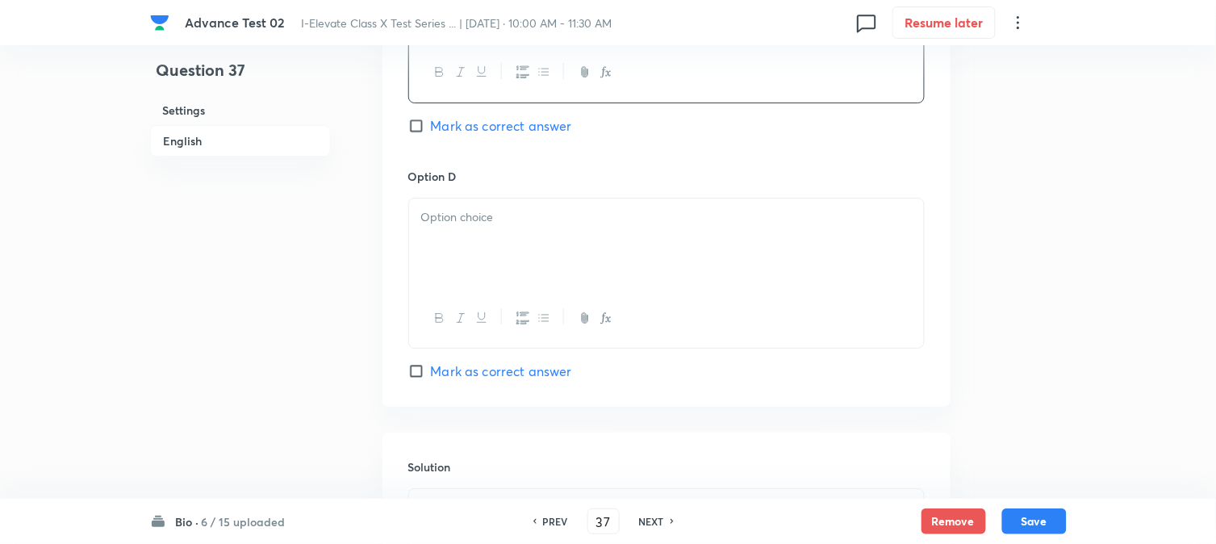
scroll to position [1434, 0]
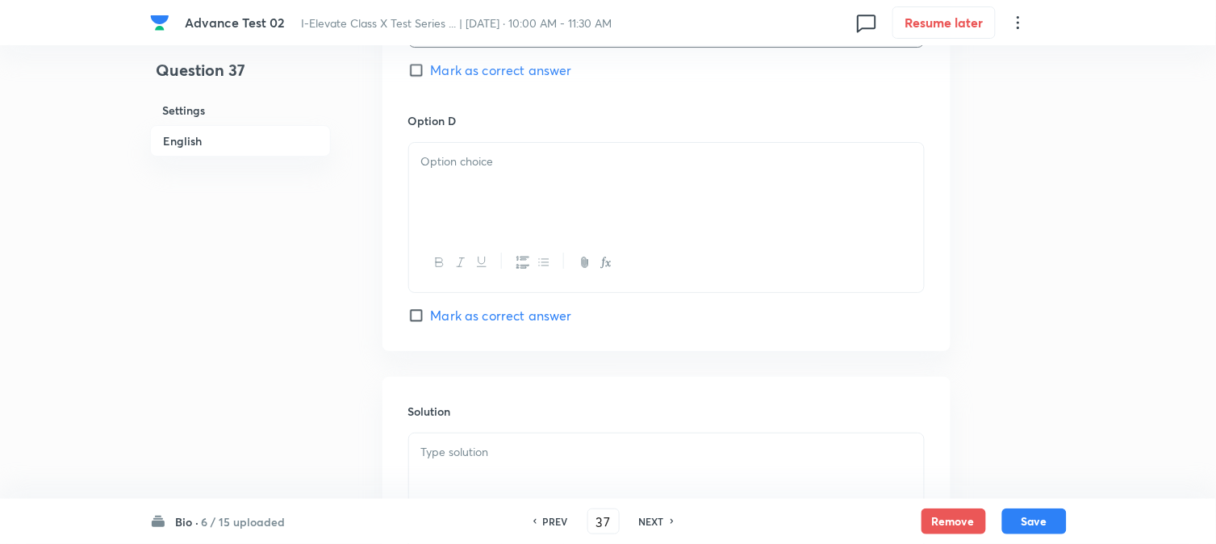
click at [496, 192] on div at bounding box center [666, 188] width 515 height 90
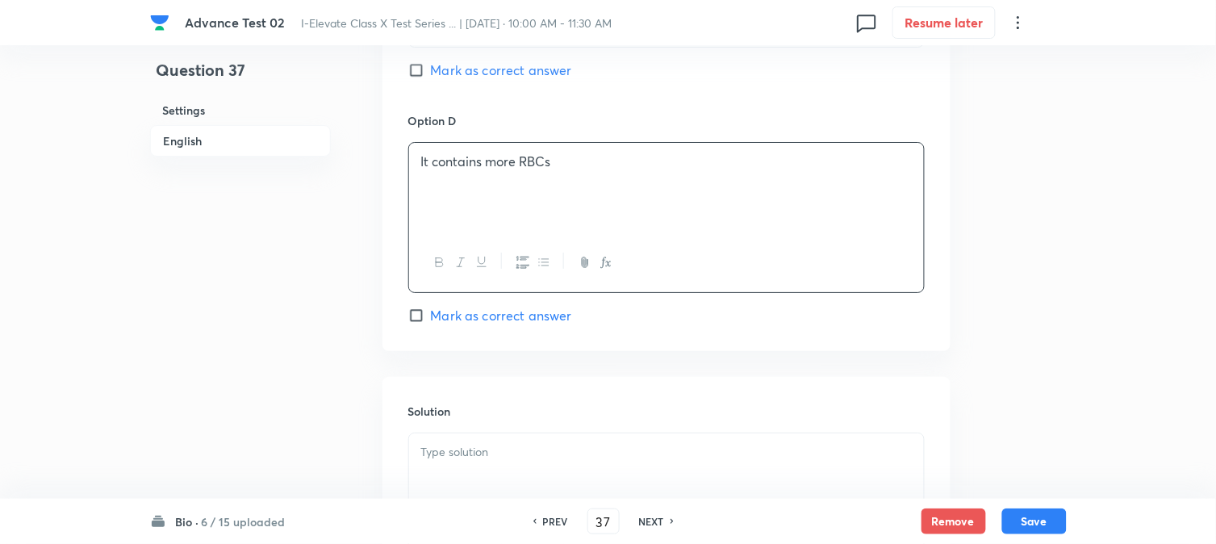
click at [442, 71] on span "Mark as correct answer" at bounding box center [501, 70] width 141 height 19
click at [431, 71] on input "Mark as correct answer" at bounding box center [419, 70] width 23 height 16
checkbox input "true"
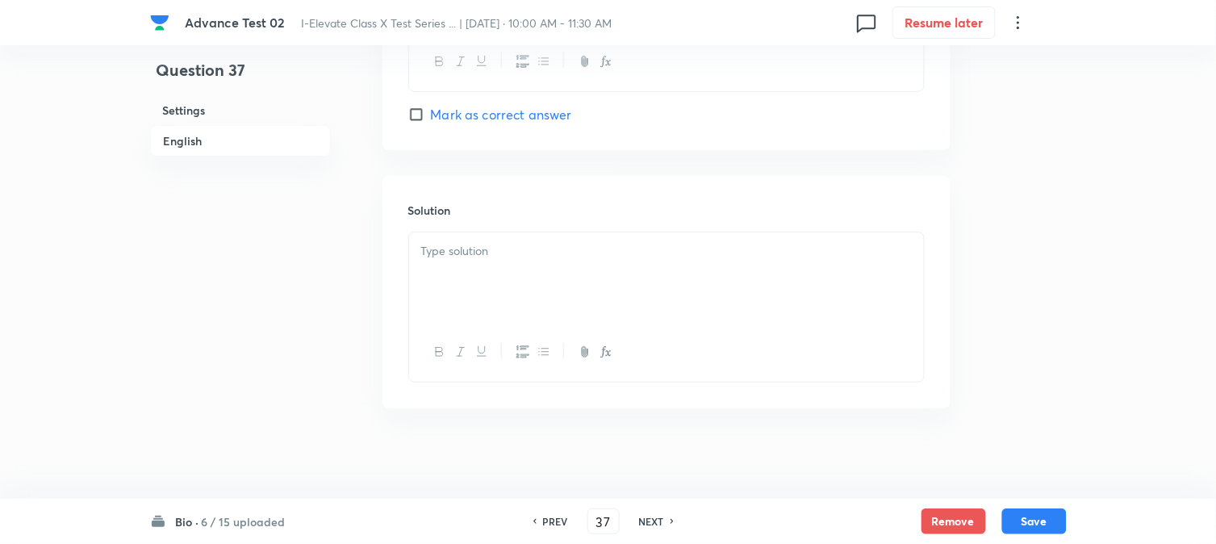
scroll to position [1644, 0]
click at [480, 245] on p at bounding box center [666, 245] width 491 height 19
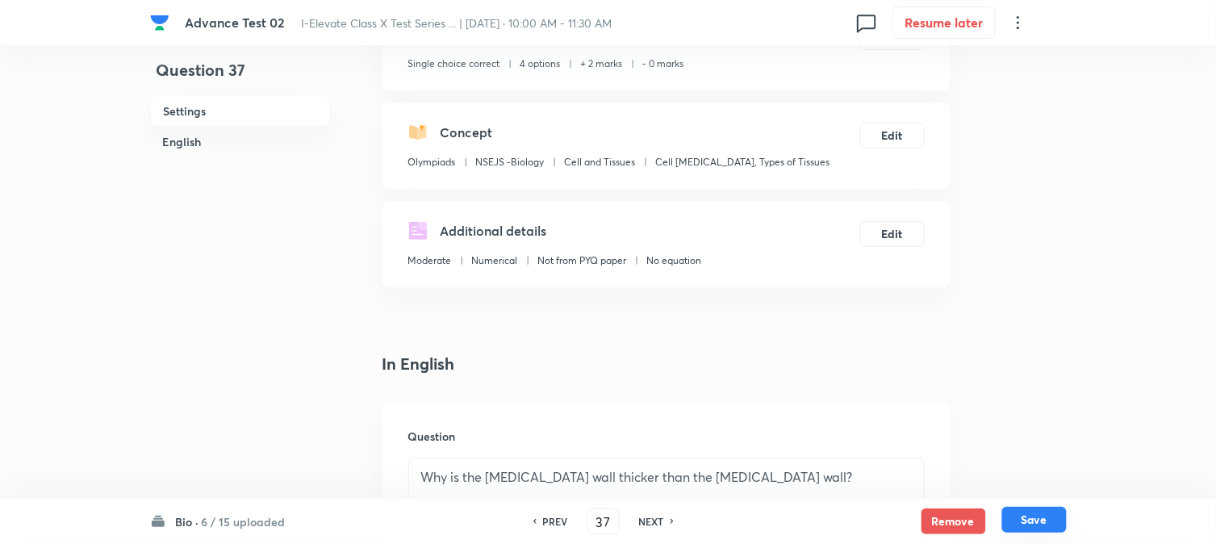
scroll to position [119, 0]
click at [1027, 521] on button "Save" at bounding box center [1035, 520] width 65 height 26
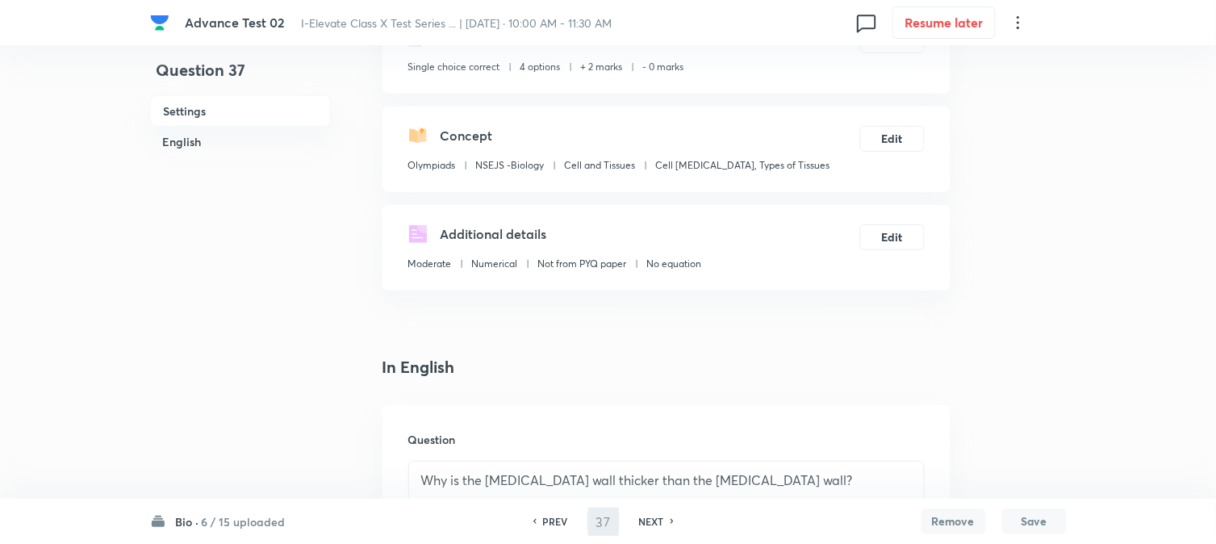
type input "38"
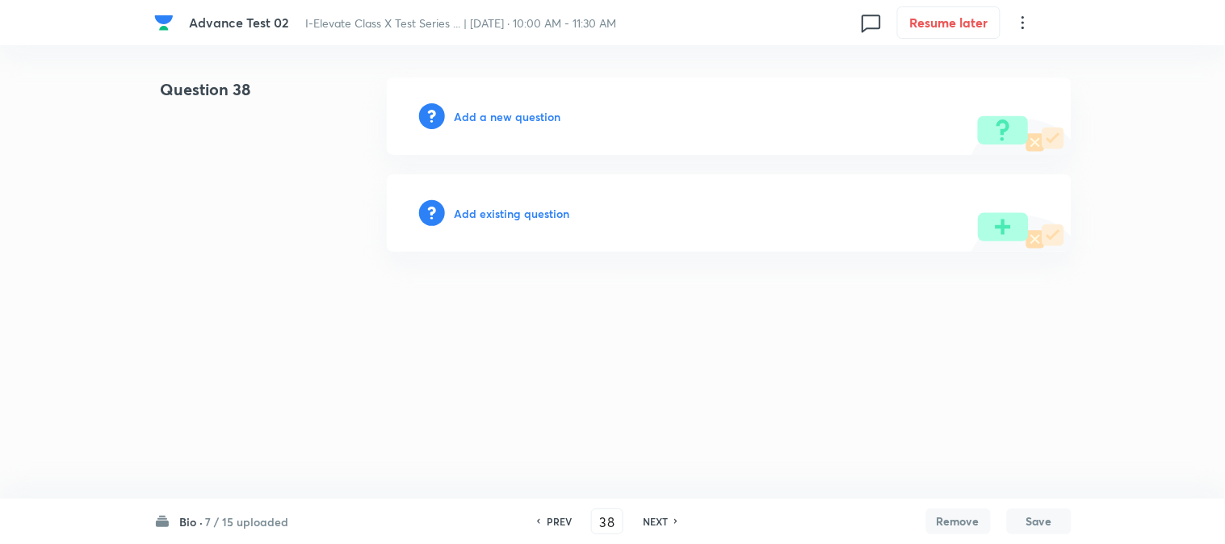
click at [473, 116] on h6 "Add a new question" at bounding box center [507, 116] width 107 height 17
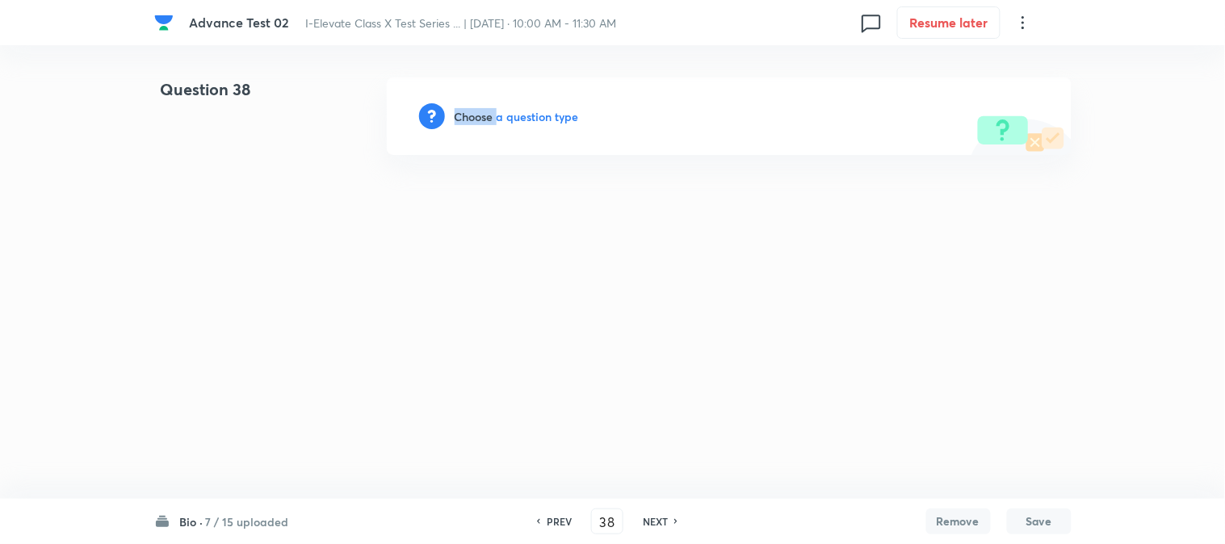
click at [473, 116] on h6 "Choose a question type" at bounding box center [516, 116] width 124 height 17
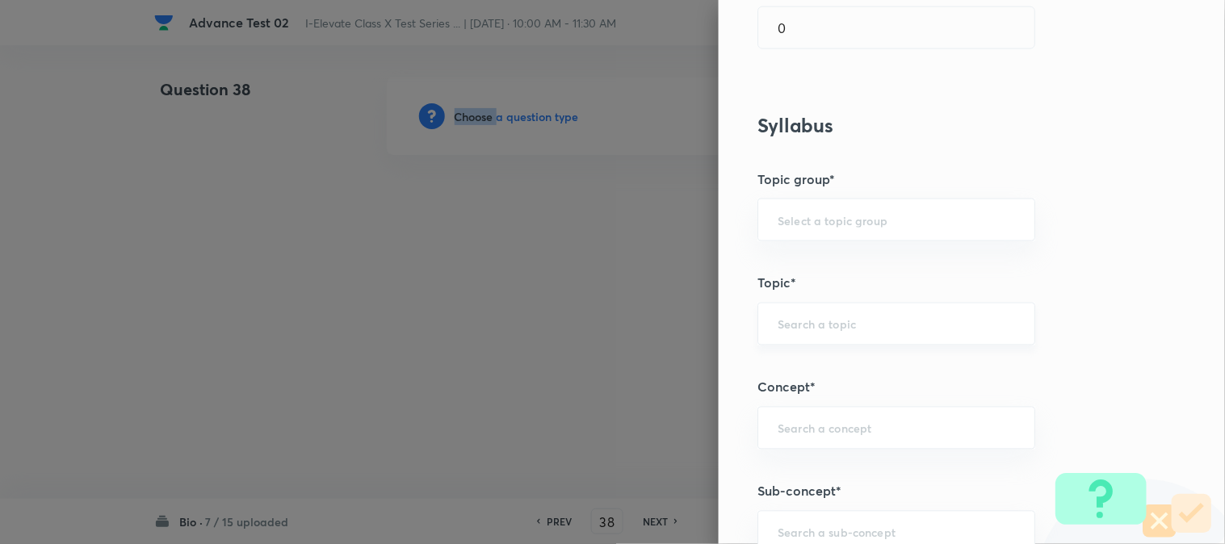
scroll to position [627, 0]
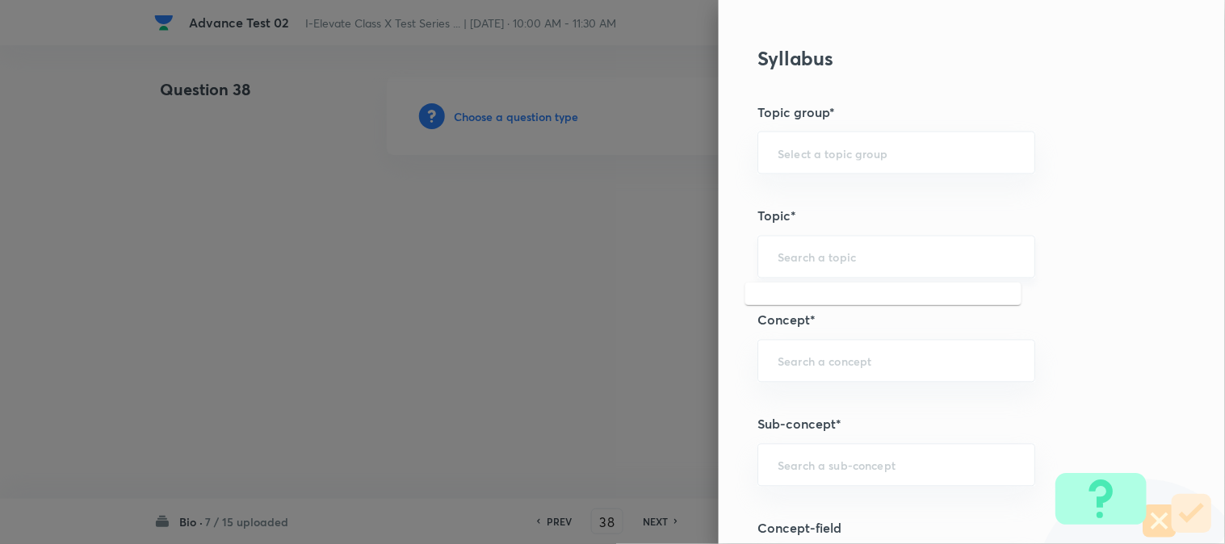
click at [811, 256] on input "text" at bounding box center [895, 256] width 237 height 15
type input "A"
click at [832, 333] on li "NSEJS -Biology" at bounding box center [883, 332] width 276 height 29
type input "NSEJS -Biology"
type input "Olympiads"
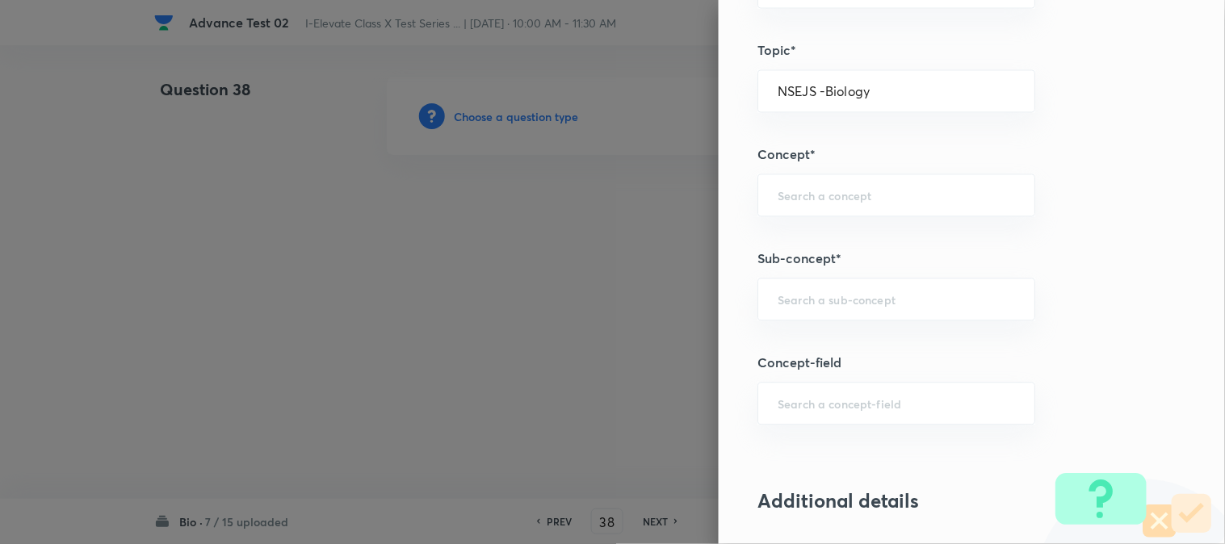
scroll to position [807, 0]
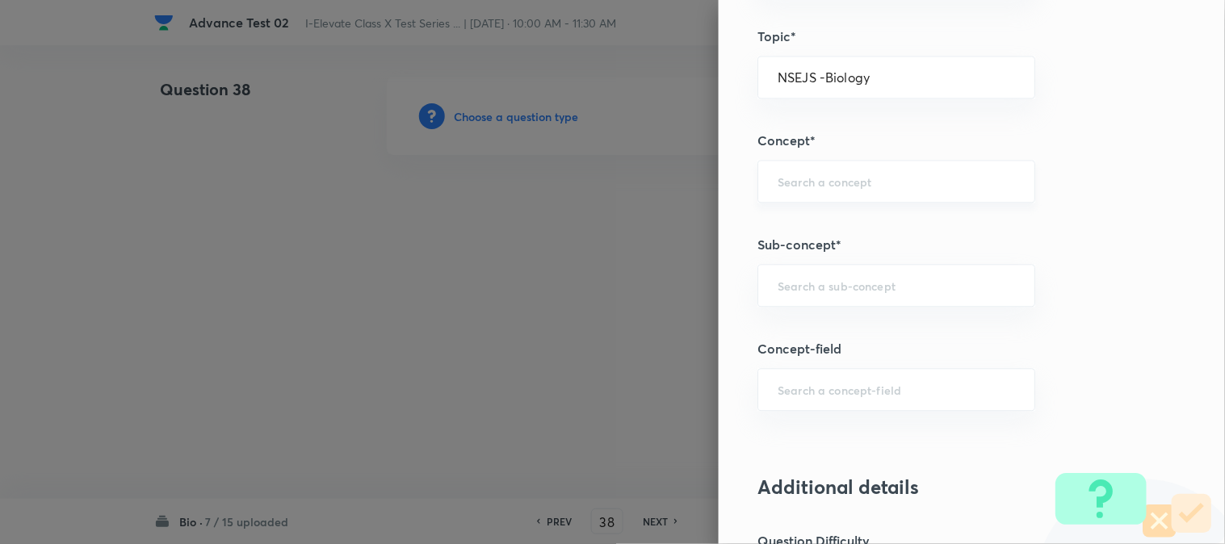
click at [806, 183] on input "text" at bounding box center [895, 181] width 237 height 15
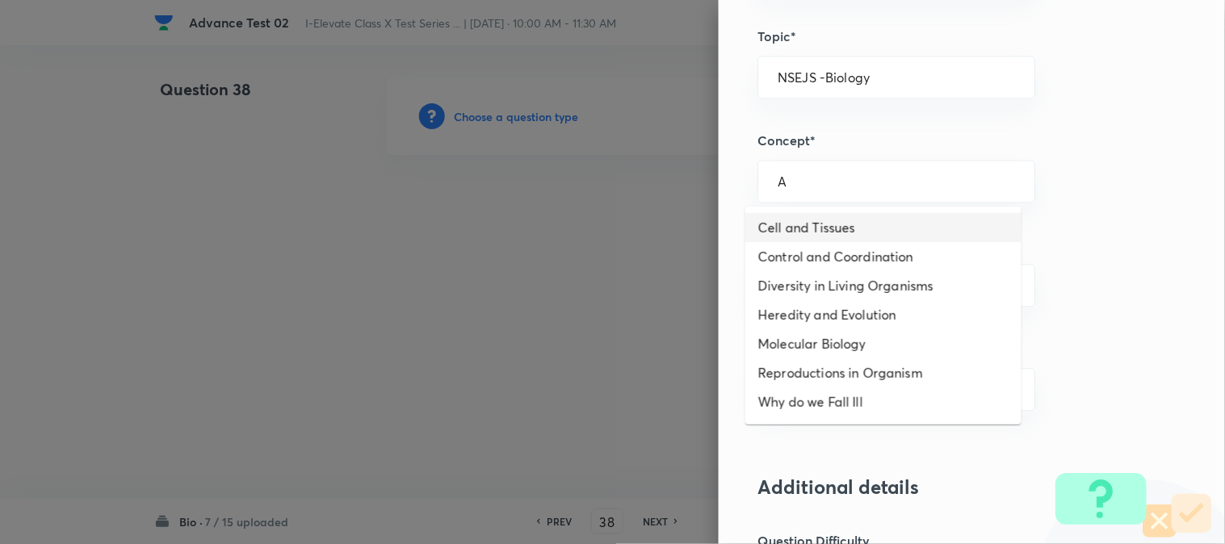
click at [798, 232] on li "Cell and Tissues" at bounding box center [883, 227] width 276 height 29
type input "Cell and Tissues"
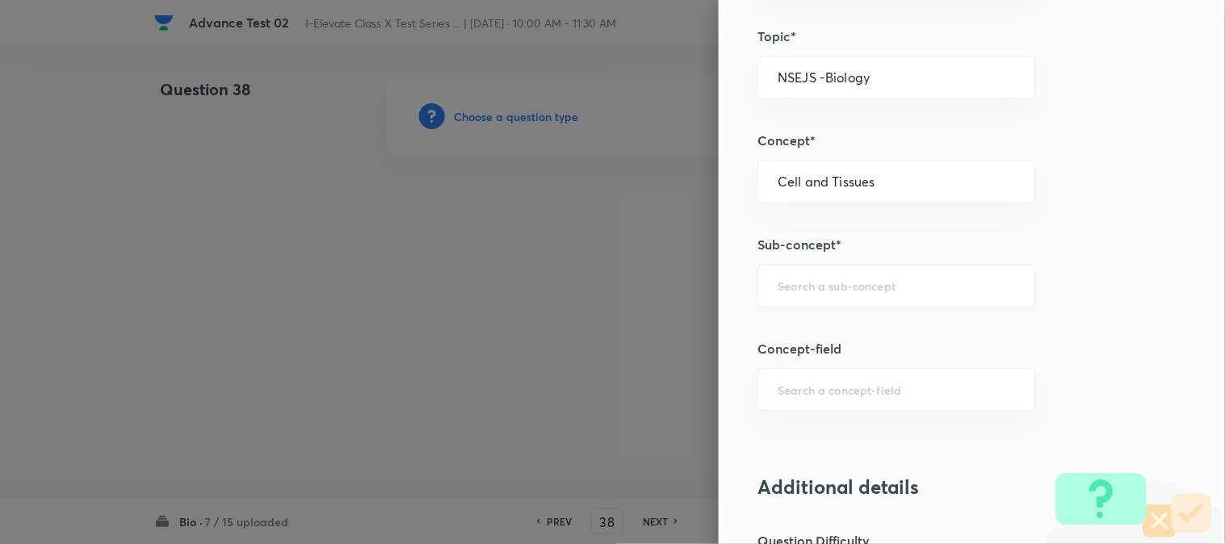
click at [799, 277] on div "​" at bounding box center [896, 285] width 278 height 43
click at [852, 331] on li "Cell Organelles, Types of Tissues" at bounding box center [883, 332] width 276 height 29
type input "Cell Organelles, Types of Tissues"
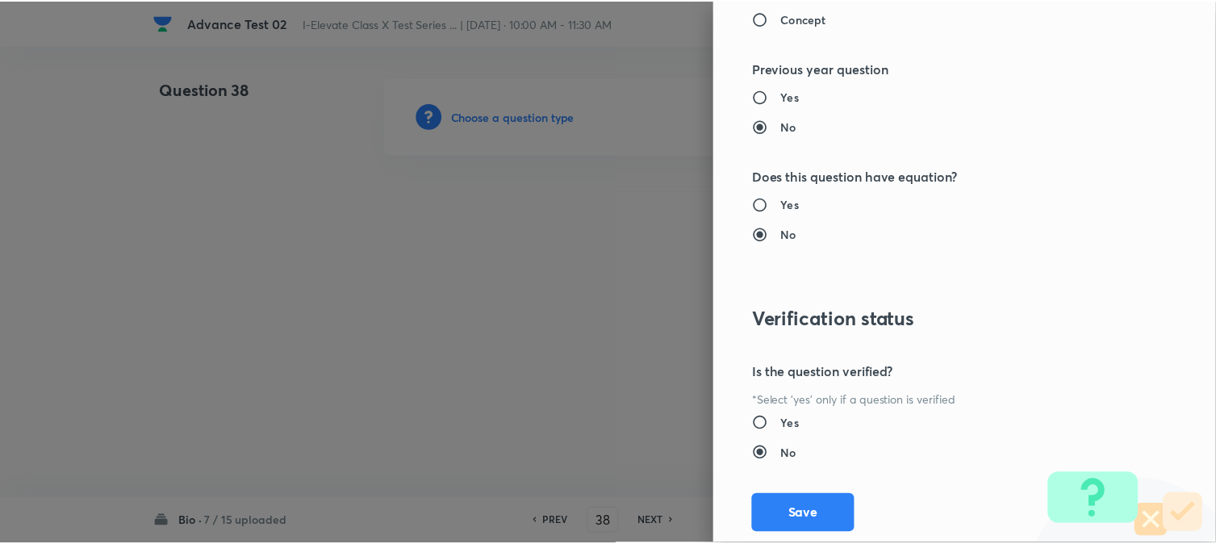
scroll to position [1656, 0]
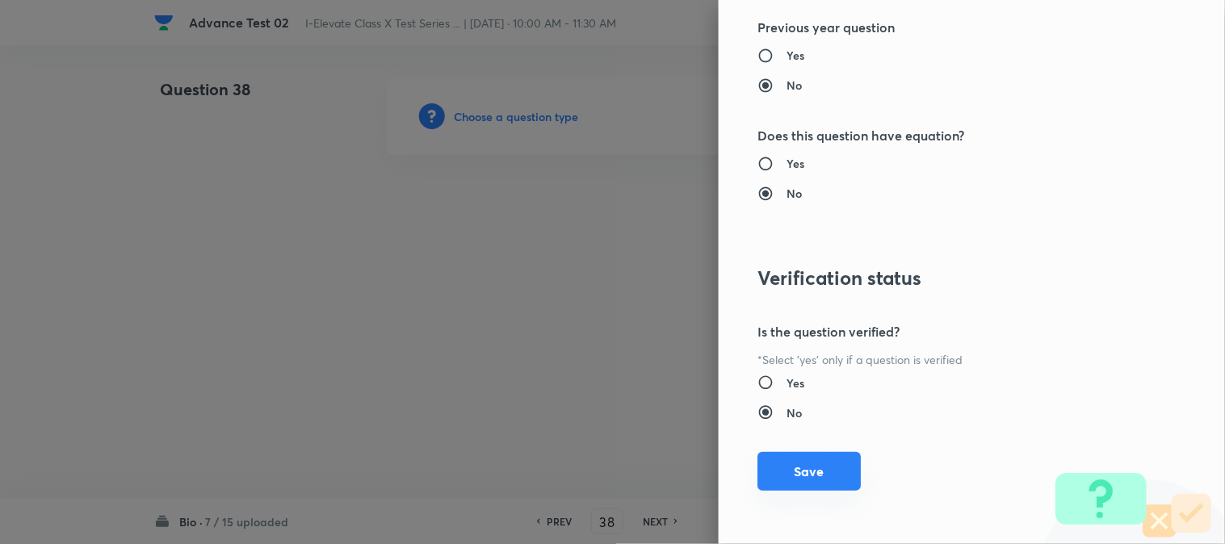
click at [793, 479] on button "Save" at bounding box center [808, 471] width 103 height 39
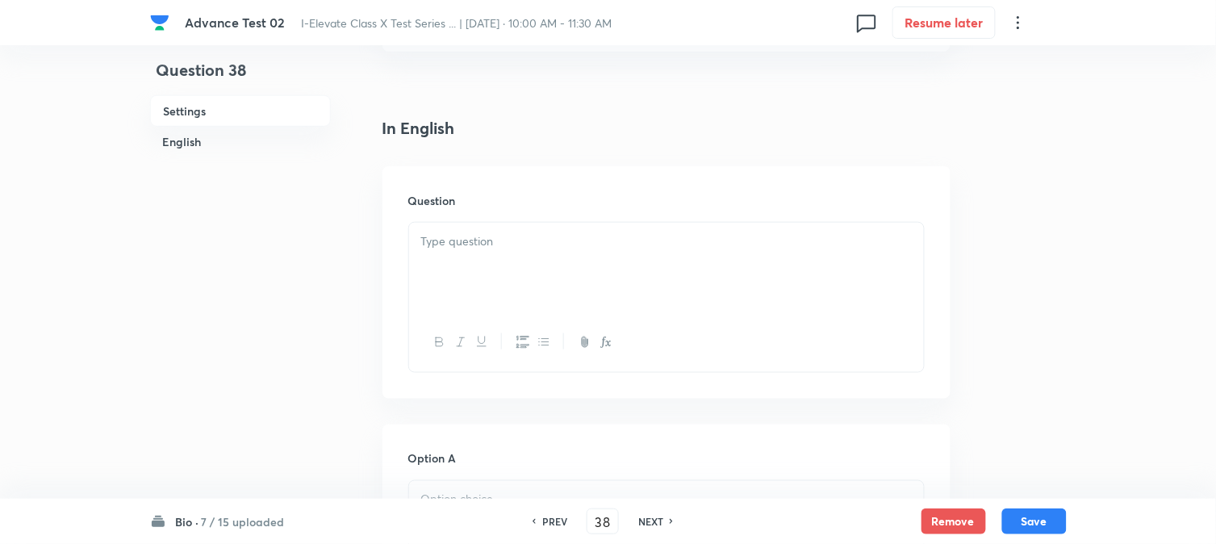
click at [542, 252] on div at bounding box center [666, 268] width 515 height 90
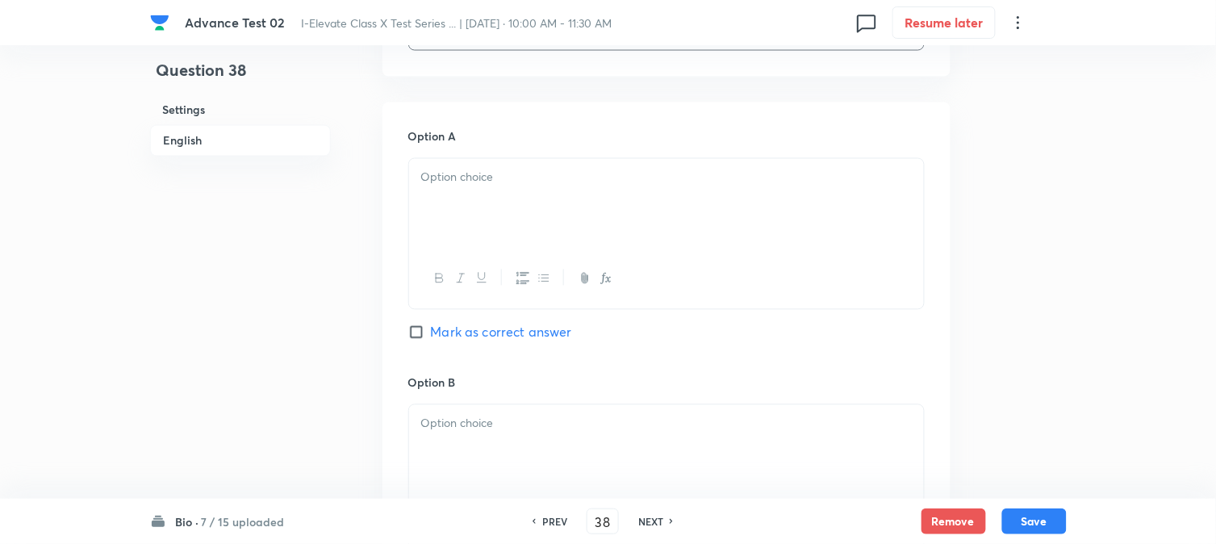
scroll to position [717, 0]
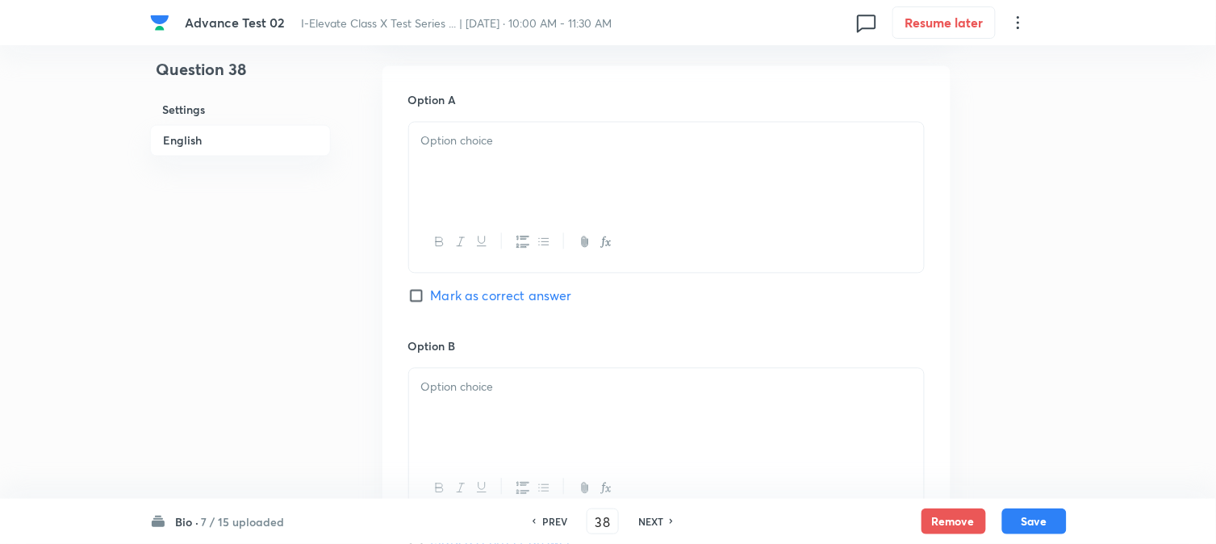
click at [496, 186] on div at bounding box center [666, 168] width 515 height 90
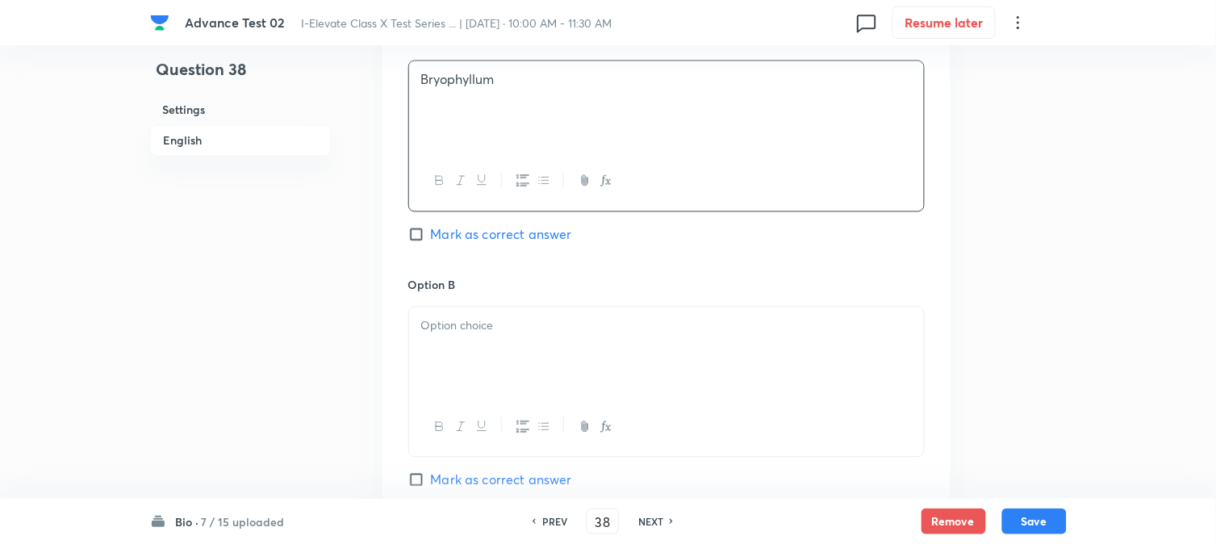
scroll to position [807, 0]
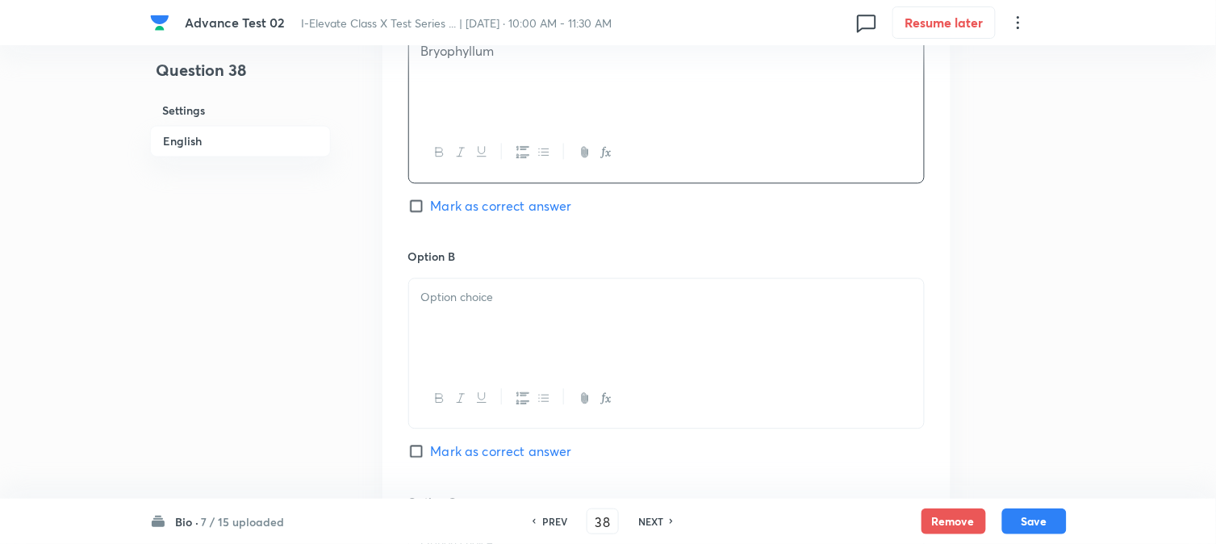
click at [456, 285] on div at bounding box center [666, 323] width 515 height 90
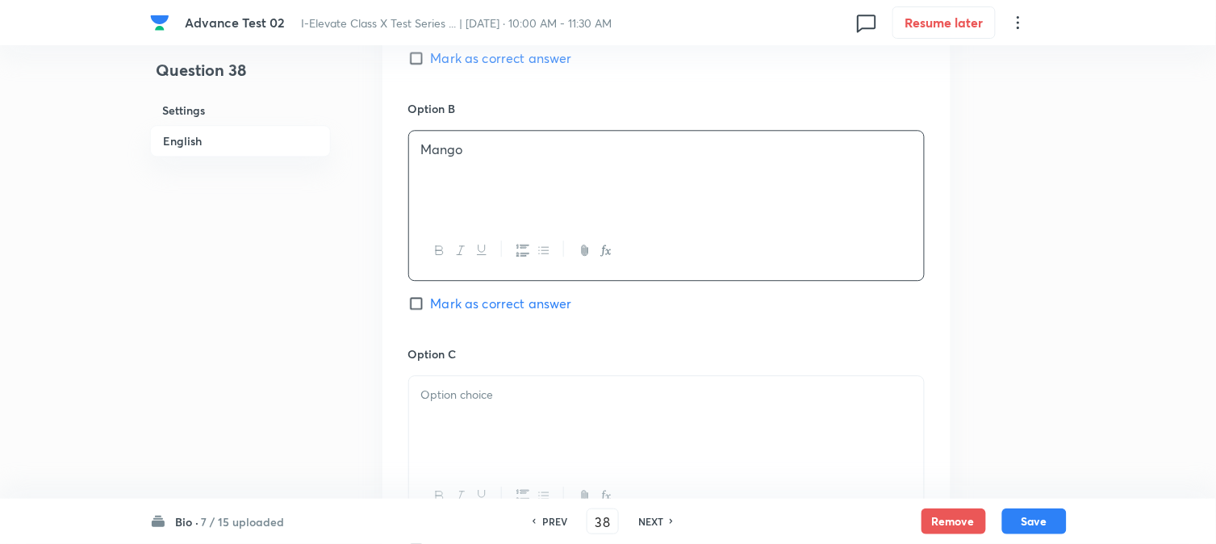
scroll to position [1076, 0]
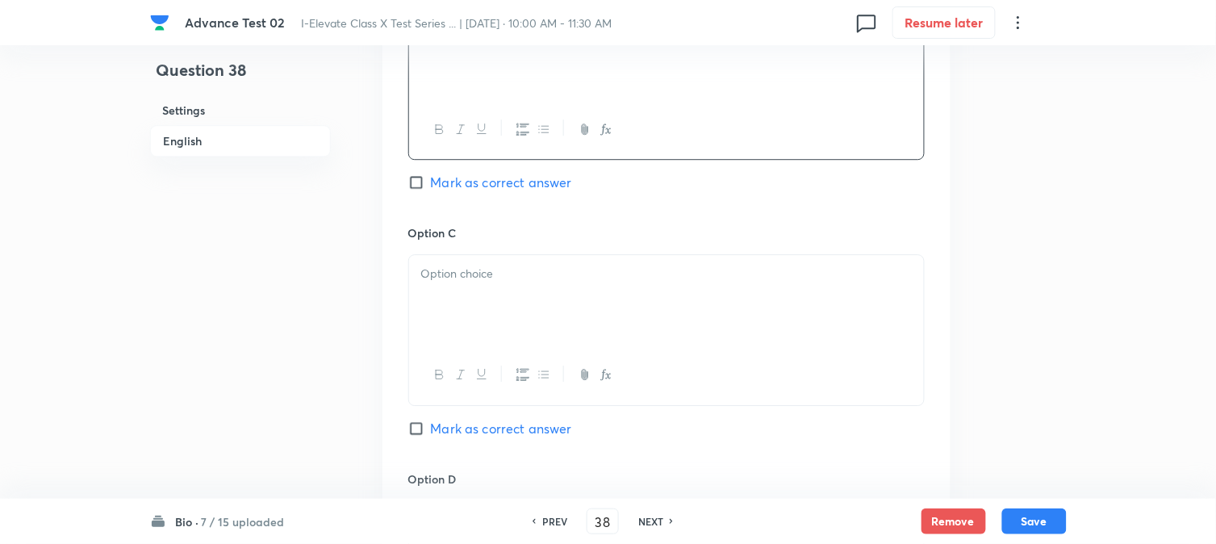
click at [483, 285] on div at bounding box center [666, 300] width 515 height 90
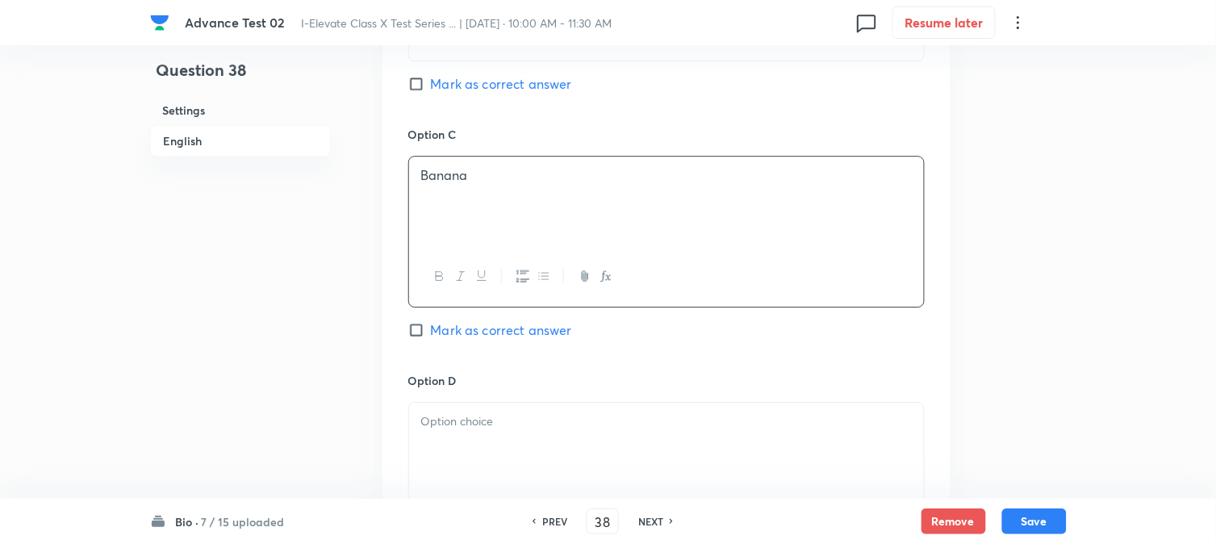
scroll to position [1345, 0]
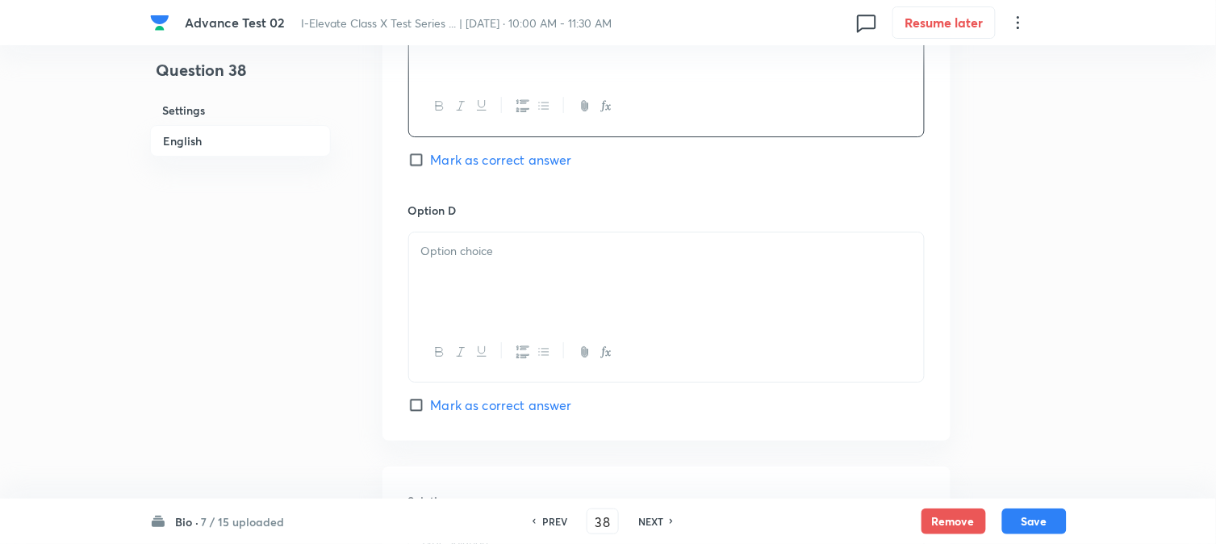
click at [509, 274] on div at bounding box center [666, 277] width 515 height 90
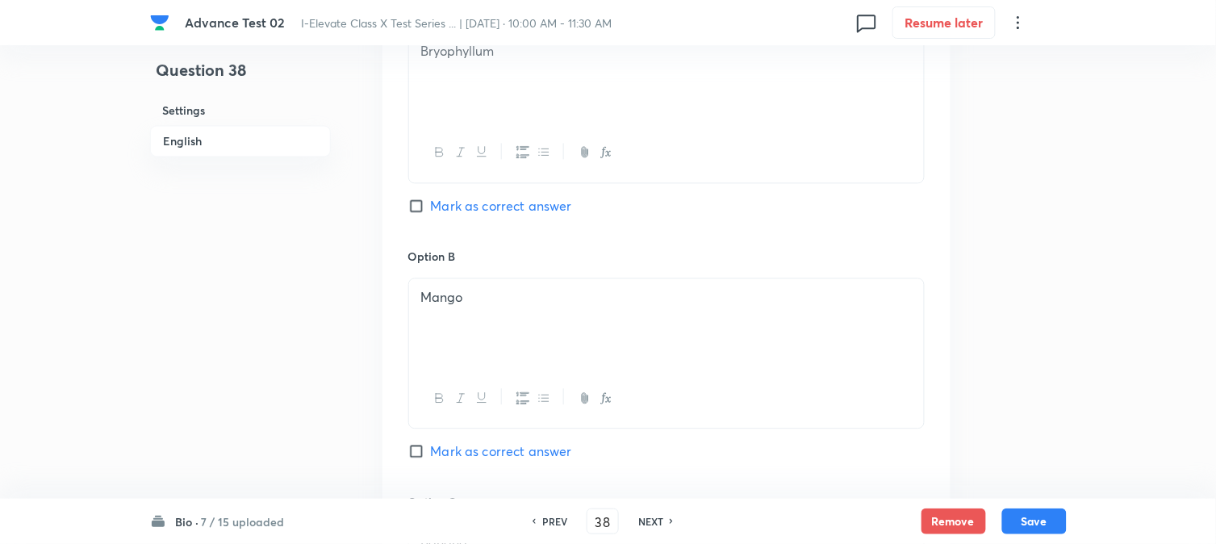
click at [432, 211] on span "Mark as correct answer" at bounding box center [501, 205] width 141 height 19
click at [431, 211] on input "Mark as correct answer" at bounding box center [419, 206] width 23 height 16
checkbox input "true"
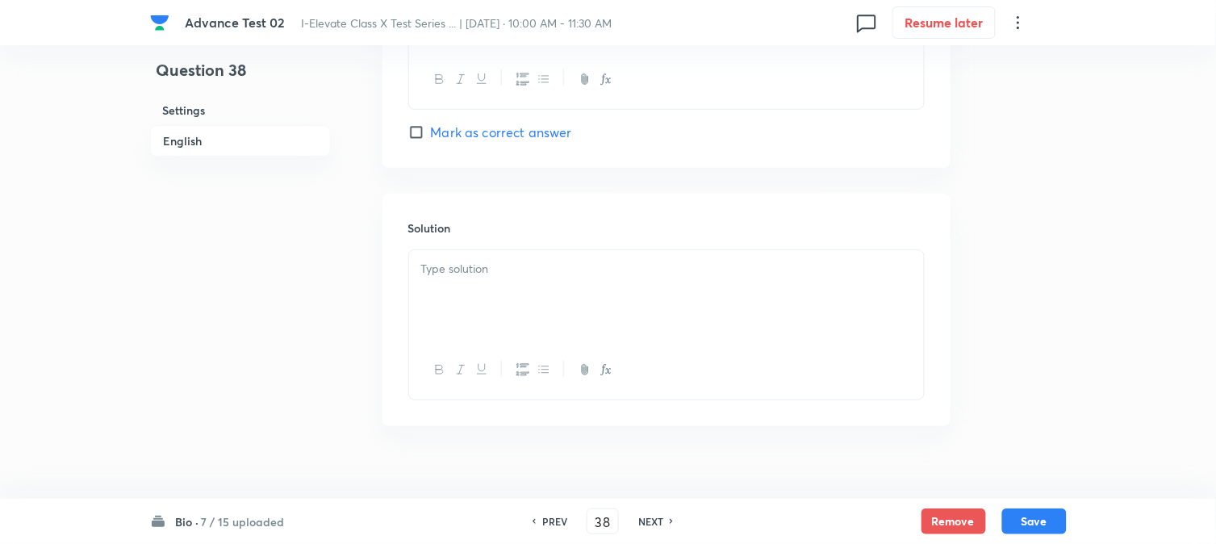
scroll to position [1644, 0]
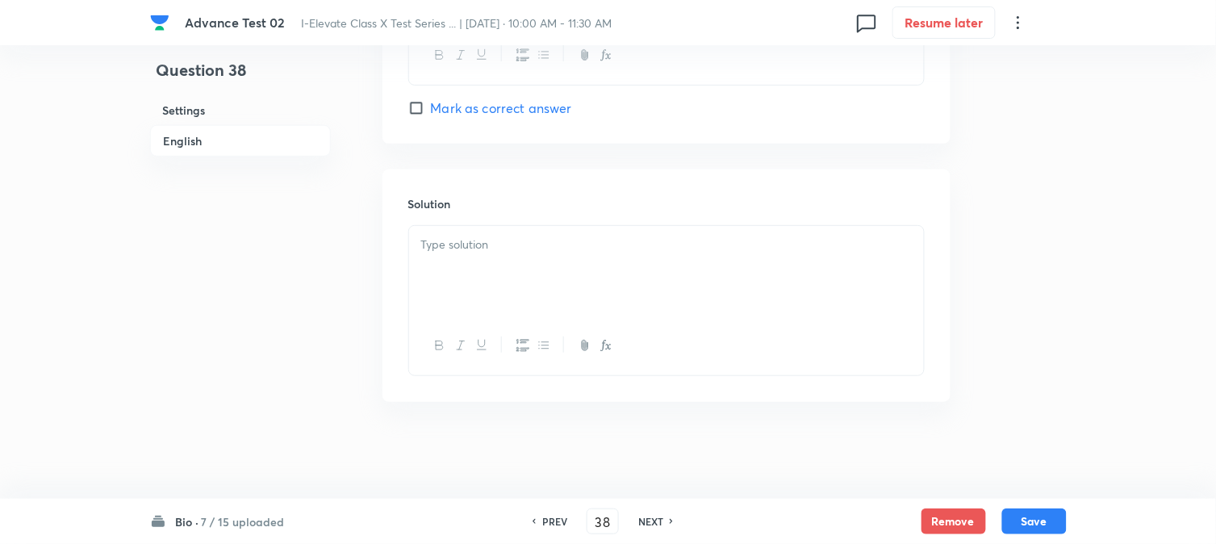
click at [491, 253] on p at bounding box center [666, 245] width 491 height 19
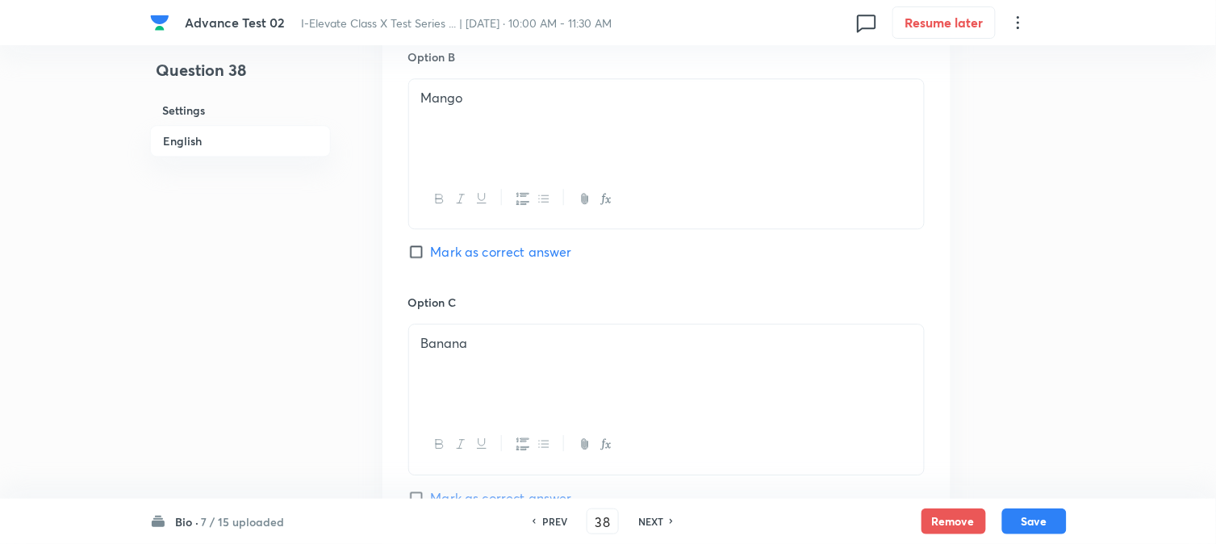
scroll to position [1017, 0]
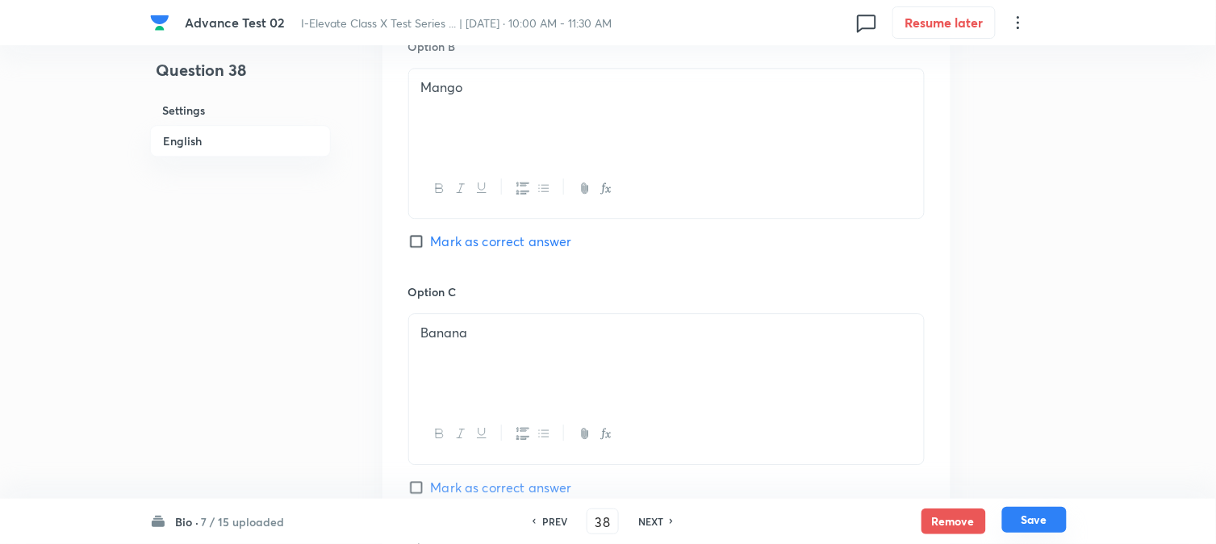
click at [1044, 517] on button "Save" at bounding box center [1035, 520] width 65 height 26
type input "39"
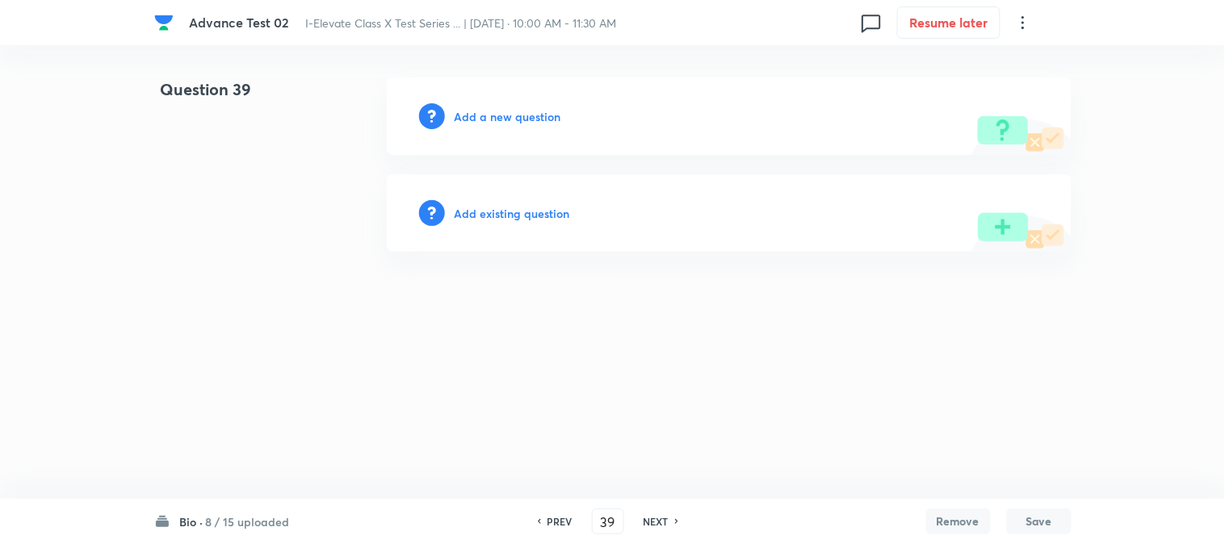
click at [469, 121] on h6 "Add a new question" at bounding box center [507, 116] width 107 height 17
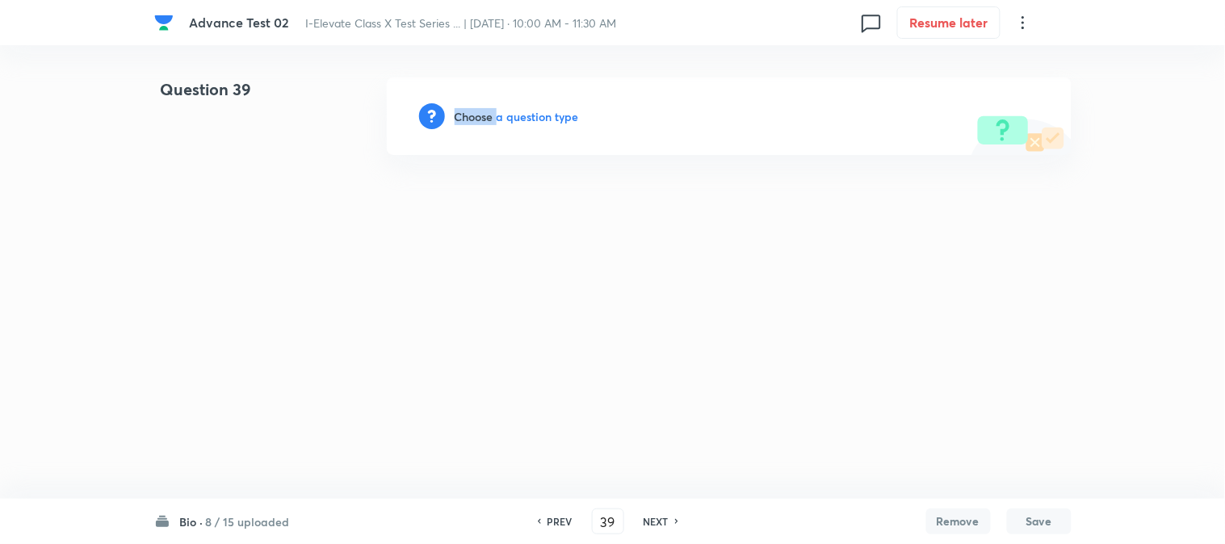
click at [469, 121] on h6 "Choose a question type" at bounding box center [516, 116] width 124 height 17
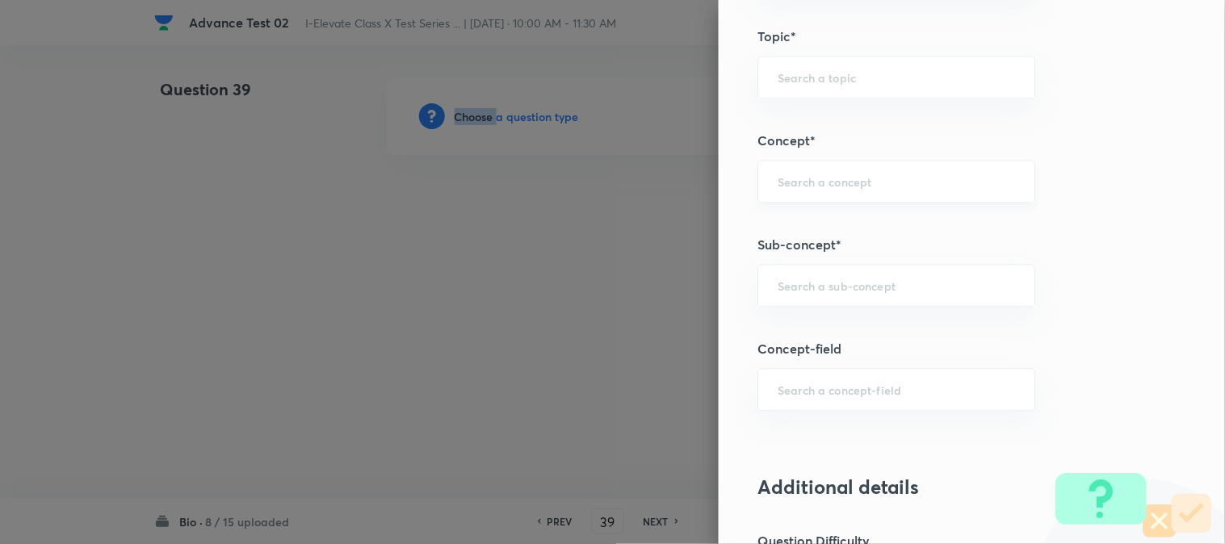
scroll to position [627, 0]
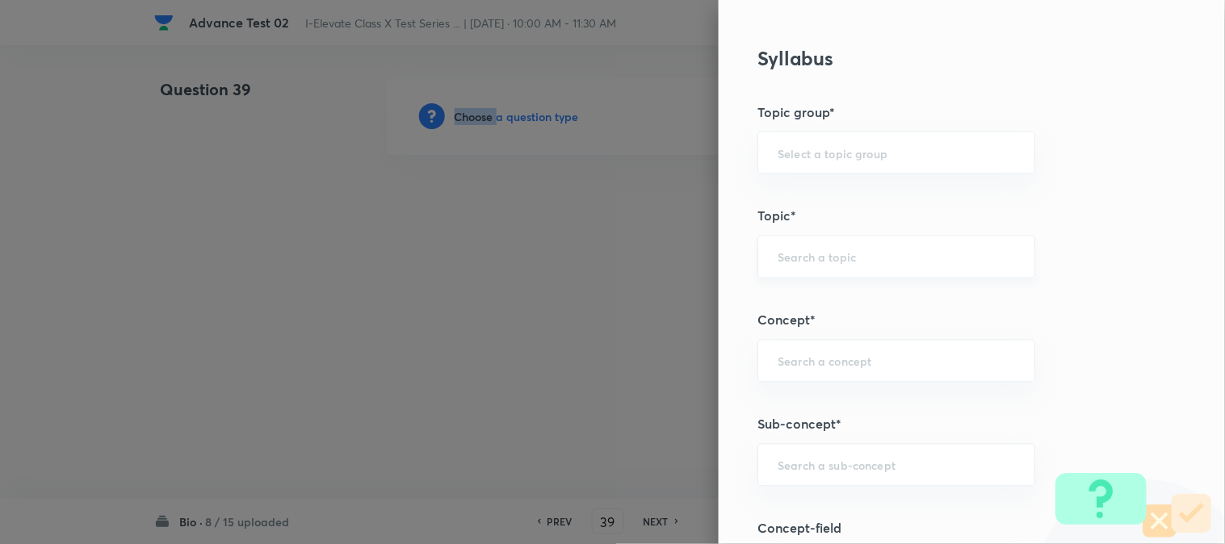
click at [792, 269] on div "​" at bounding box center [896, 257] width 278 height 43
type input "A"
click at [794, 301] on li "NSE - Biology" at bounding box center [883, 303] width 276 height 29
type input "NSE - Biology"
type input "Olympiads"
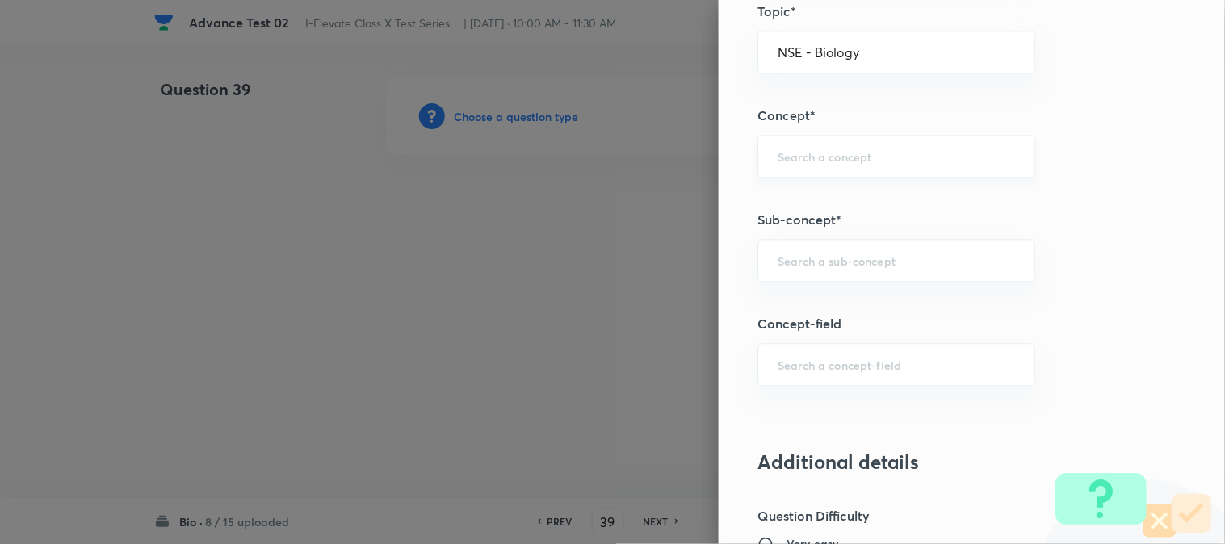
scroll to position [807, 0]
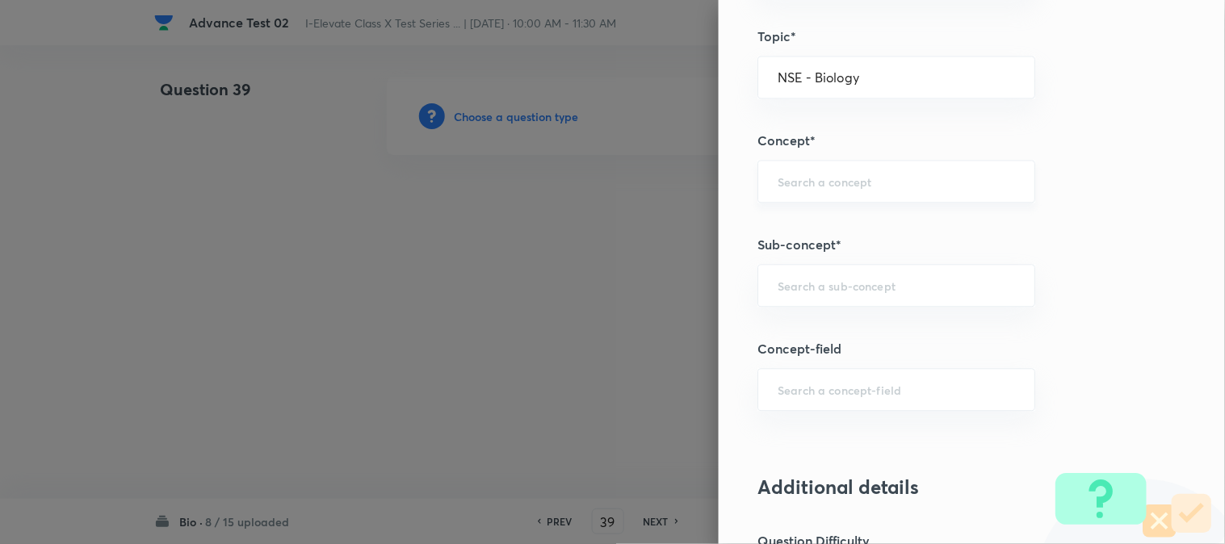
click at [792, 182] on input "text" at bounding box center [895, 181] width 237 height 15
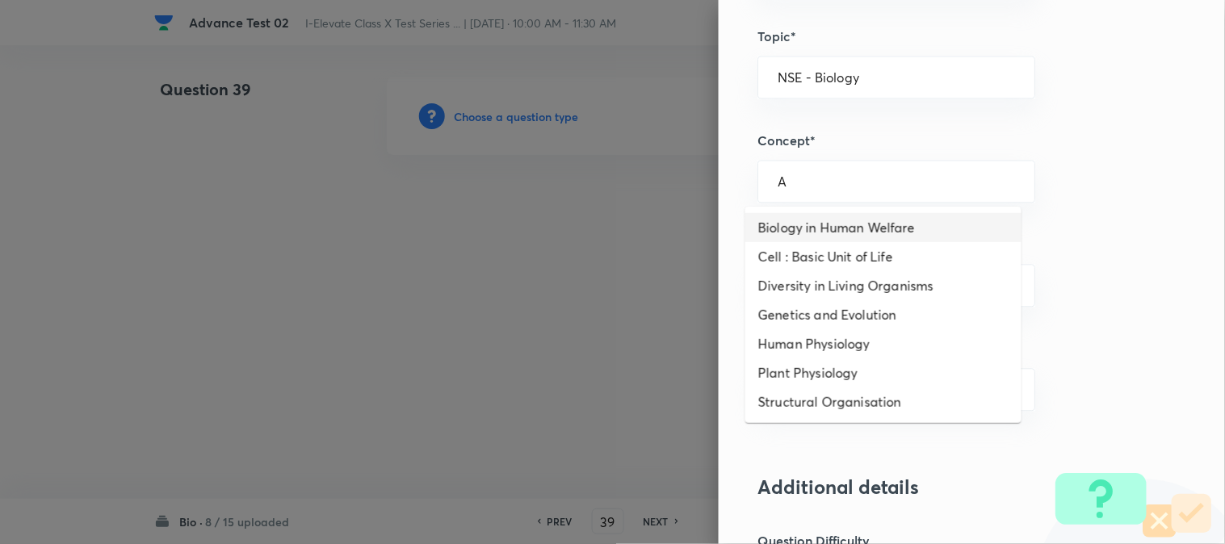
click at [818, 228] on li "Biology in Human Welfare" at bounding box center [883, 227] width 276 height 29
type input "Biology in Human Welfare"
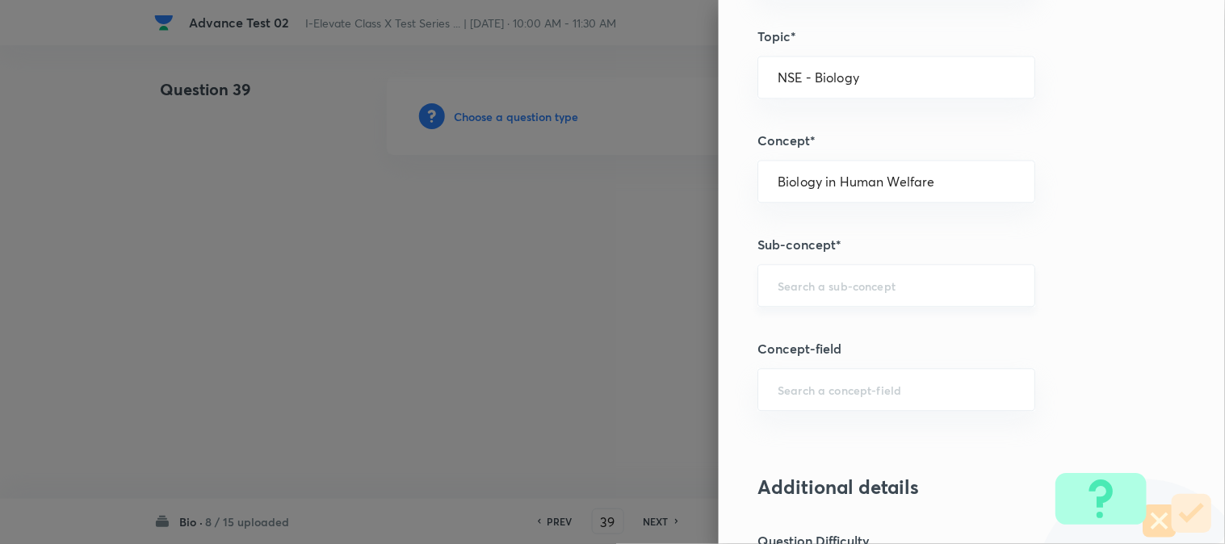
click at [801, 287] on input "text" at bounding box center [895, 285] width 237 height 15
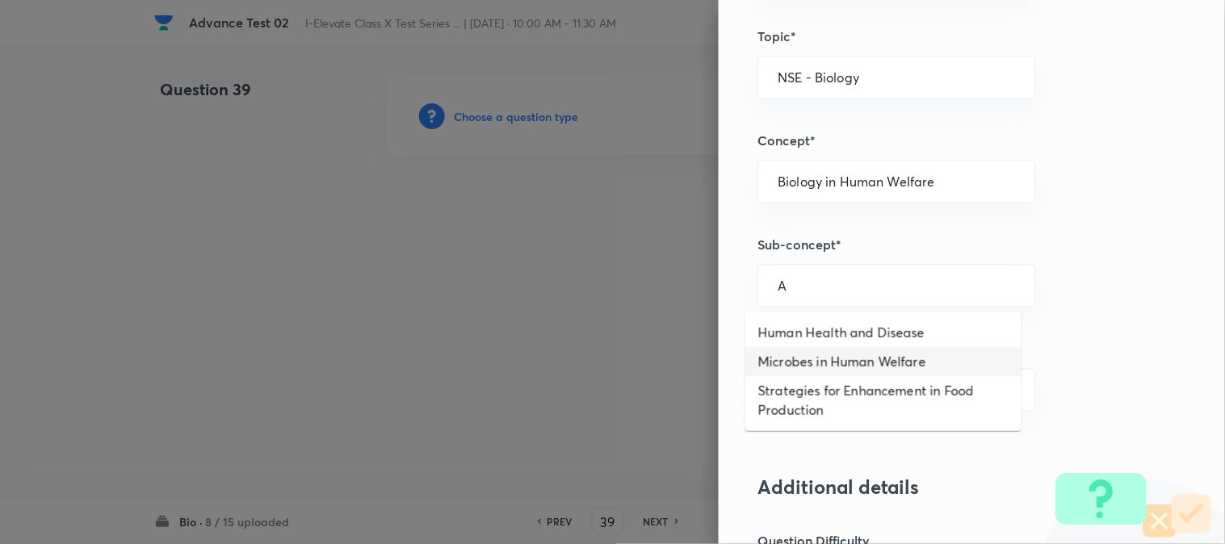
click at [793, 354] on li "Microbes in Human Welfare" at bounding box center [883, 361] width 276 height 29
type input "Microbes in Human Welfare"
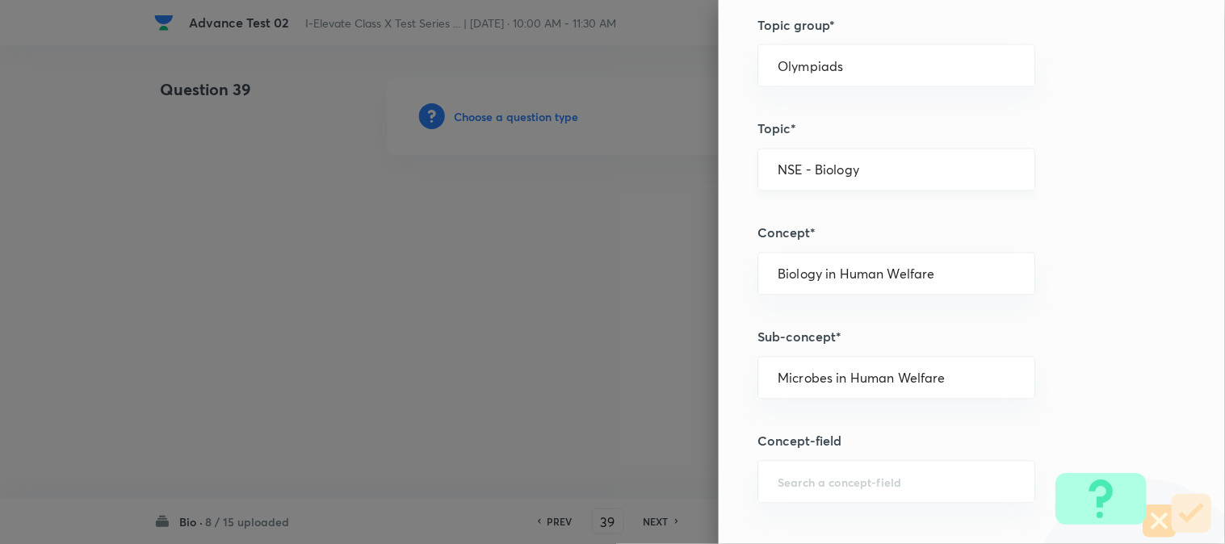
scroll to position [627, 0]
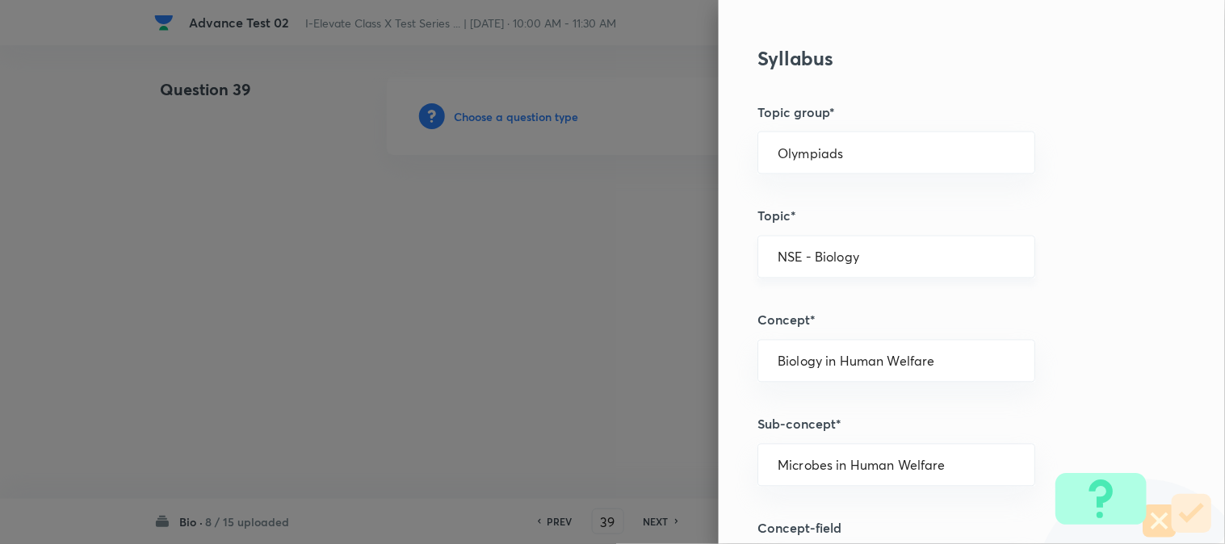
click at [841, 255] on input "NSE - Biology" at bounding box center [895, 256] width 237 height 15
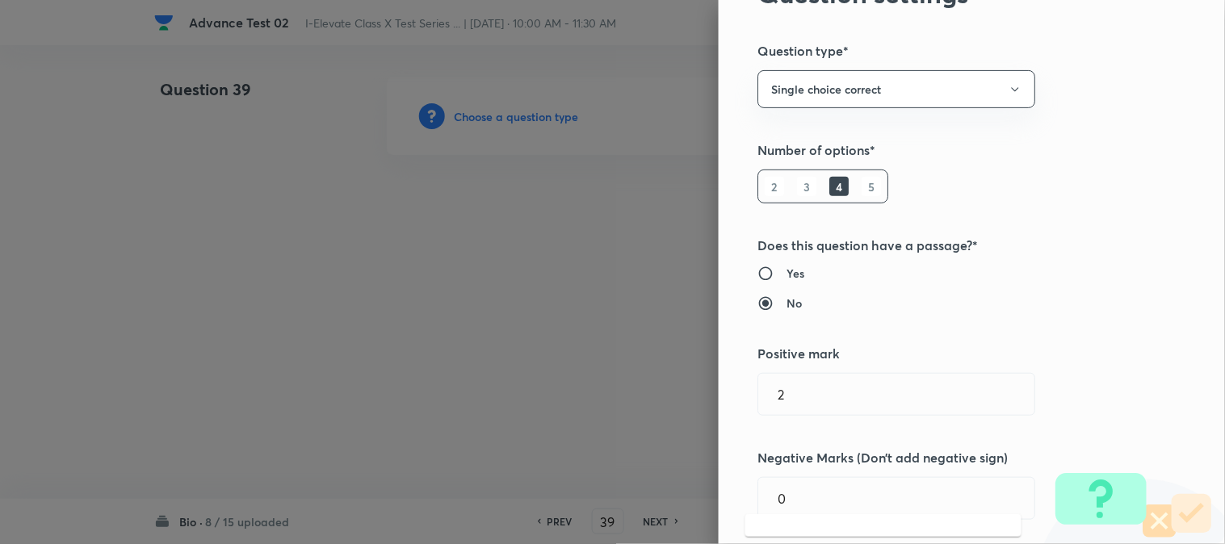
scroll to position [0, 0]
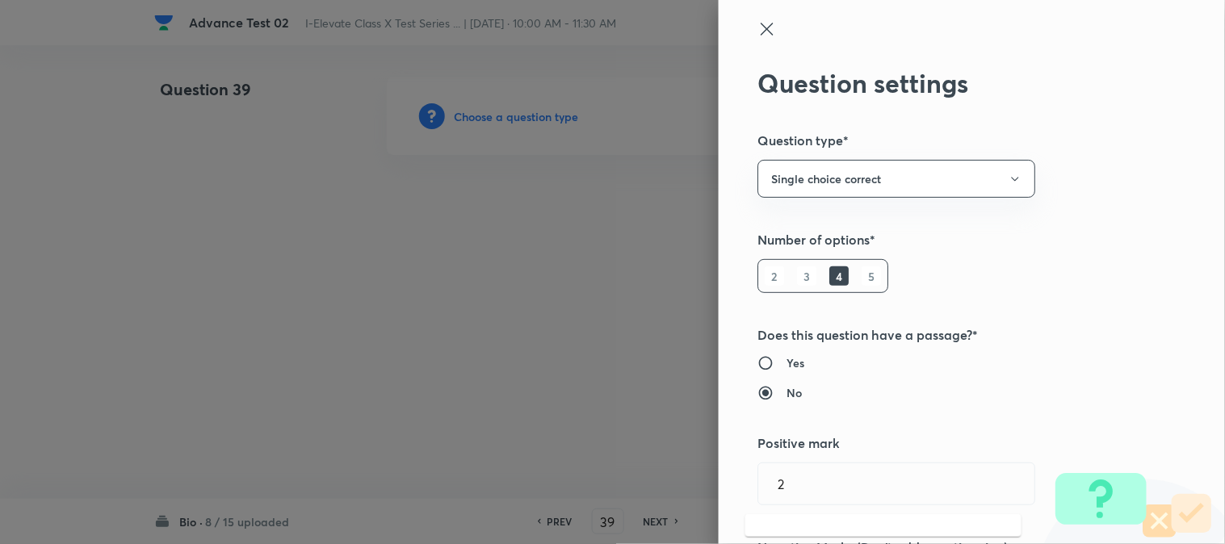
click at [757, 35] on icon at bounding box center [766, 28] width 19 height 19
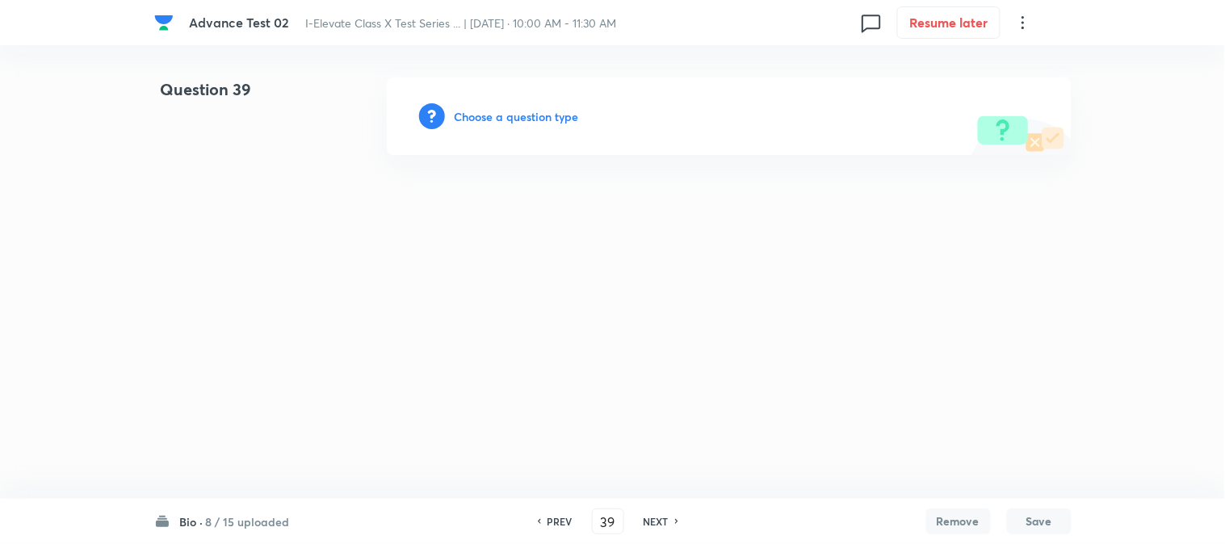
click at [563, 118] on h6 "Choose a question type" at bounding box center [516, 116] width 124 height 17
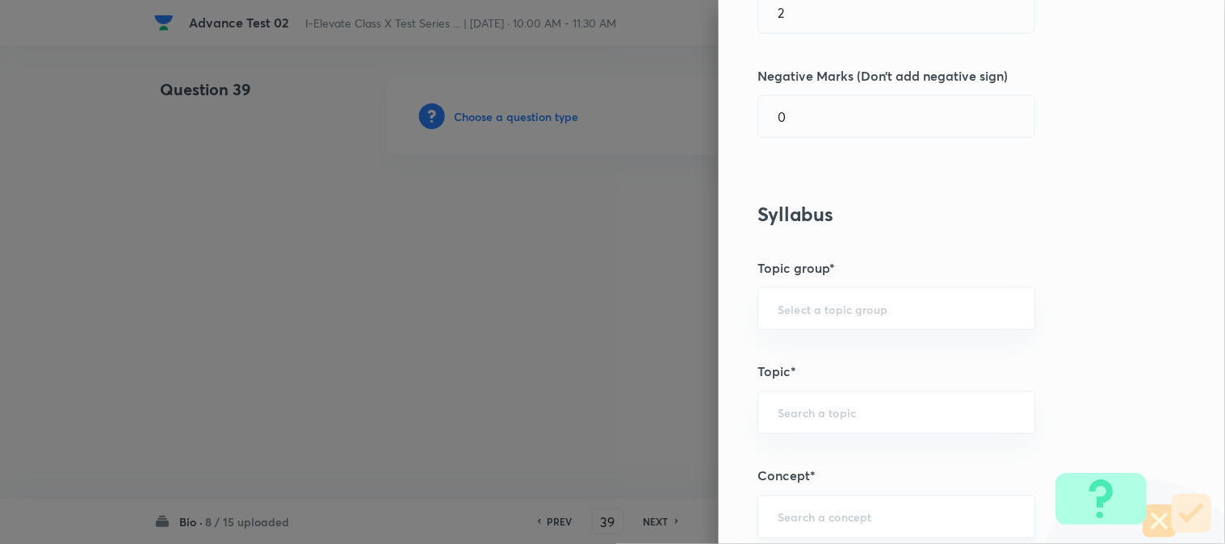
scroll to position [448, 0]
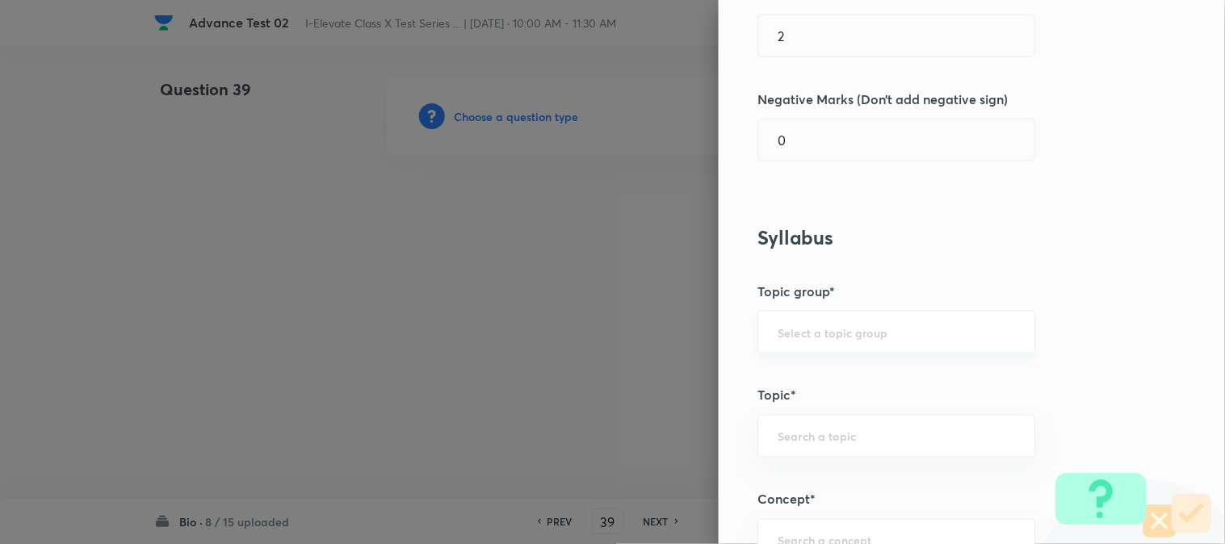
click at [794, 337] on input "text" at bounding box center [895, 331] width 237 height 15
click at [794, 426] on div "​" at bounding box center [896, 436] width 278 height 43
click at [811, 509] on li "NSEJS -Biology" at bounding box center [883, 511] width 276 height 29
type input "NSEJS -Biology"
type input "Olympiads"
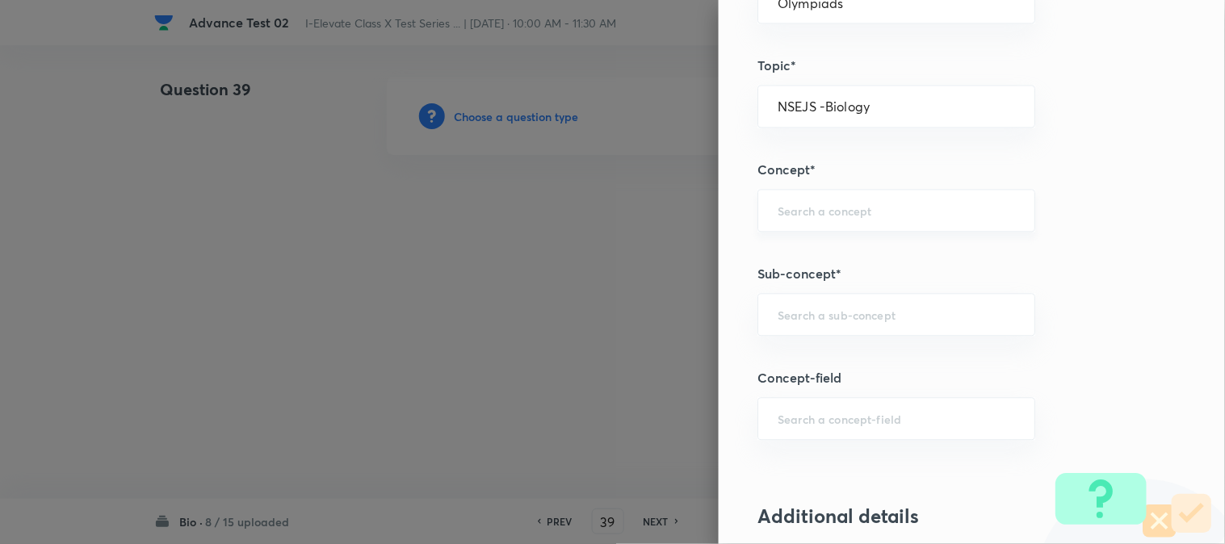
scroll to position [807, 0]
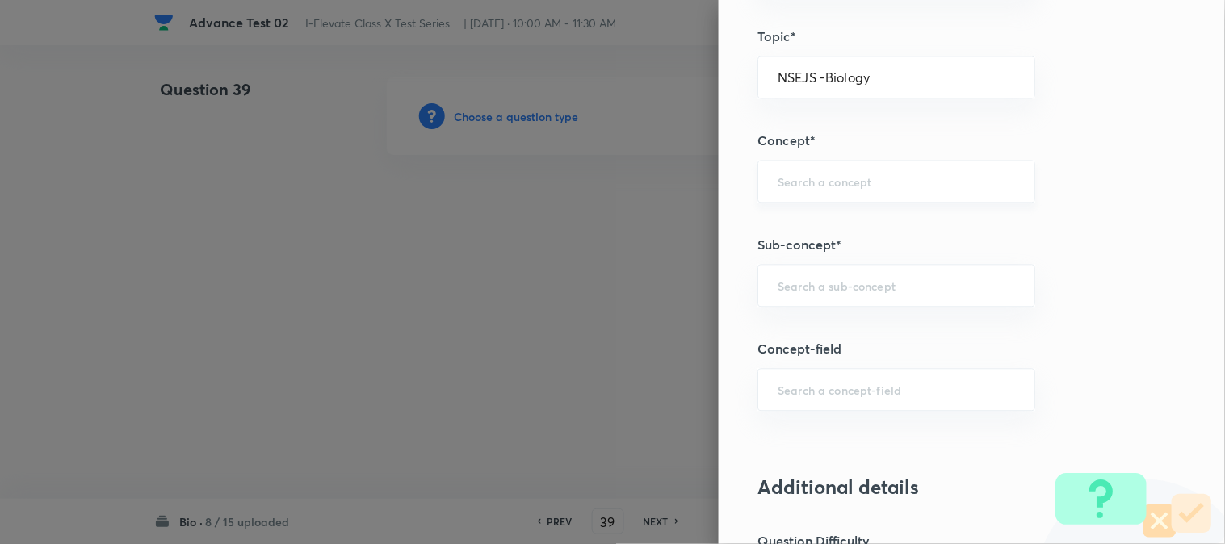
click at [799, 165] on div "​" at bounding box center [896, 181] width 278 height 43
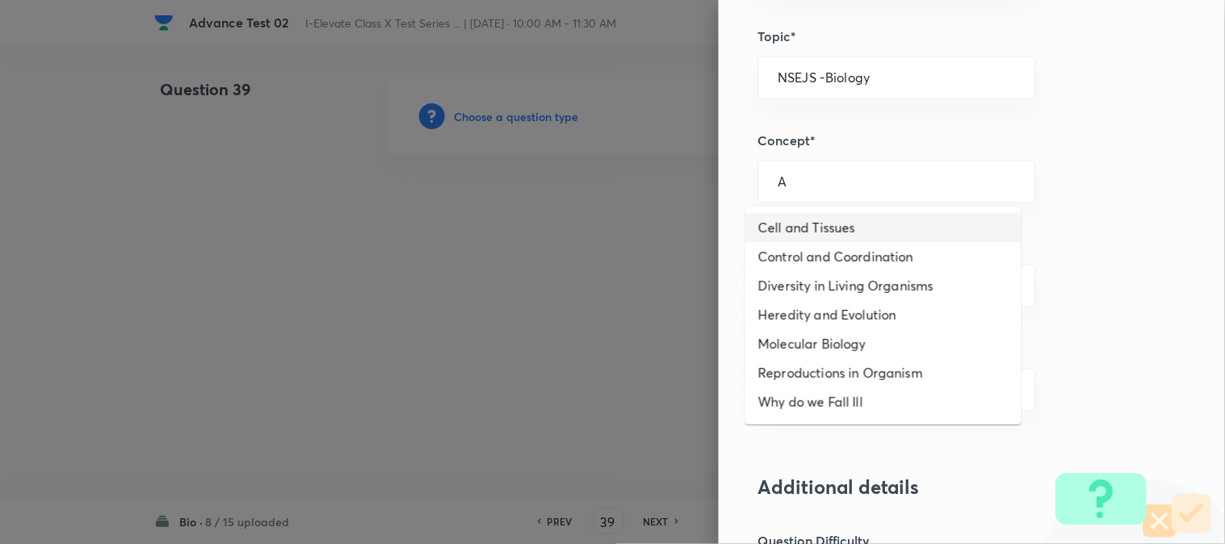
click at [792, 232] on li "Cell and Tissues" at bounding box center [883, 227] width 276 height 29
type input "Cell and Tissues"
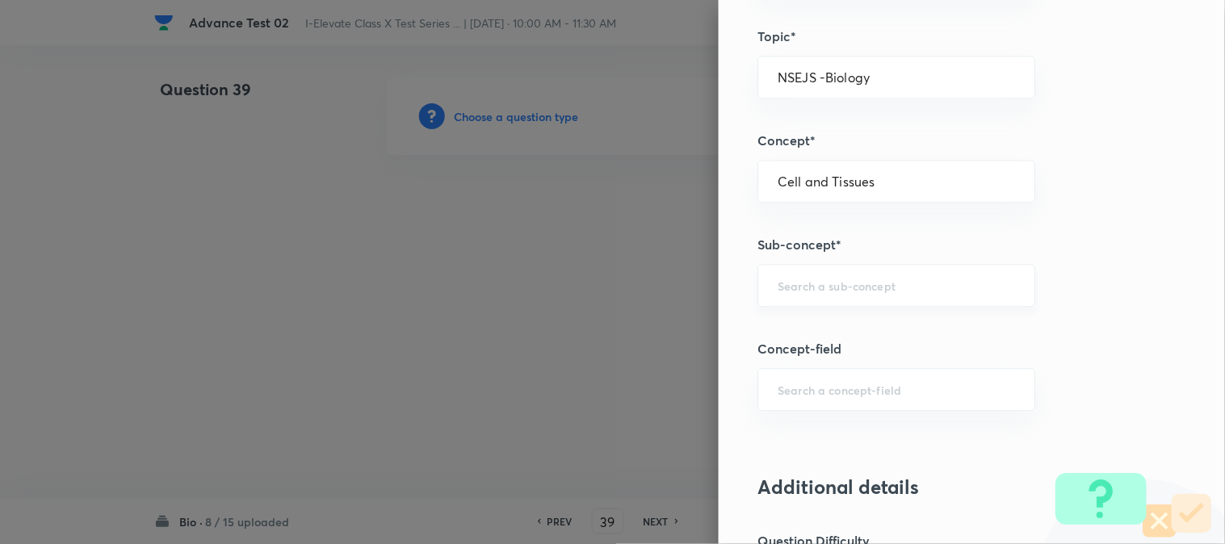
click at [786, 300] on div "​" at bounding box center [896, 285] width 278 height 43
click at [814, 345] on li "Cell Organelles, Types of Tissues" at bounding box center [883, 332] width 276 height 29
type input "Cell Organelles, Types of Tissues"
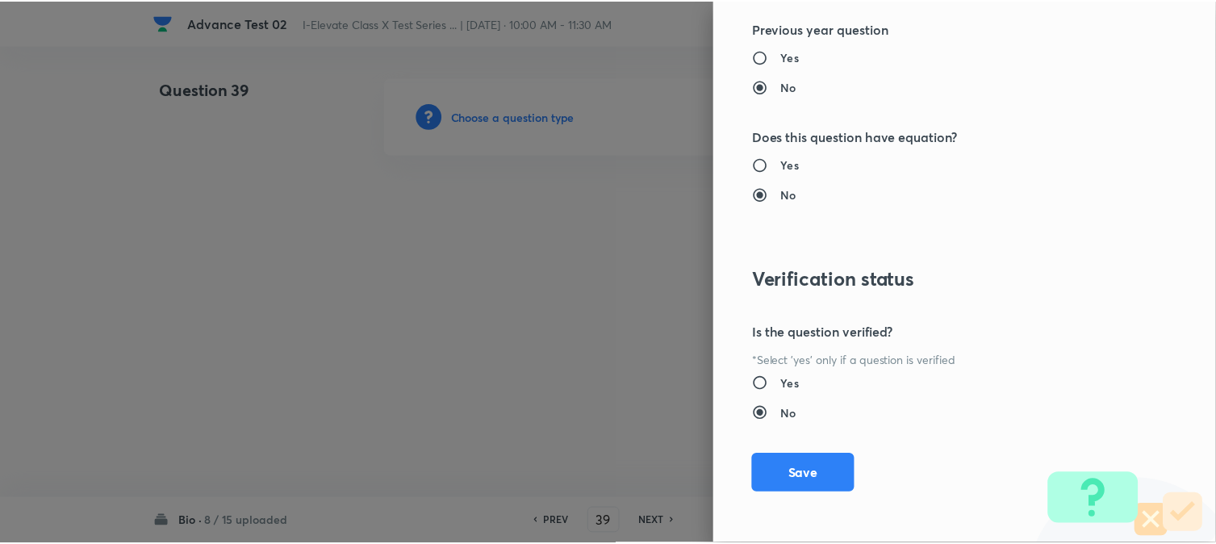
scroll to position [1656, 0]
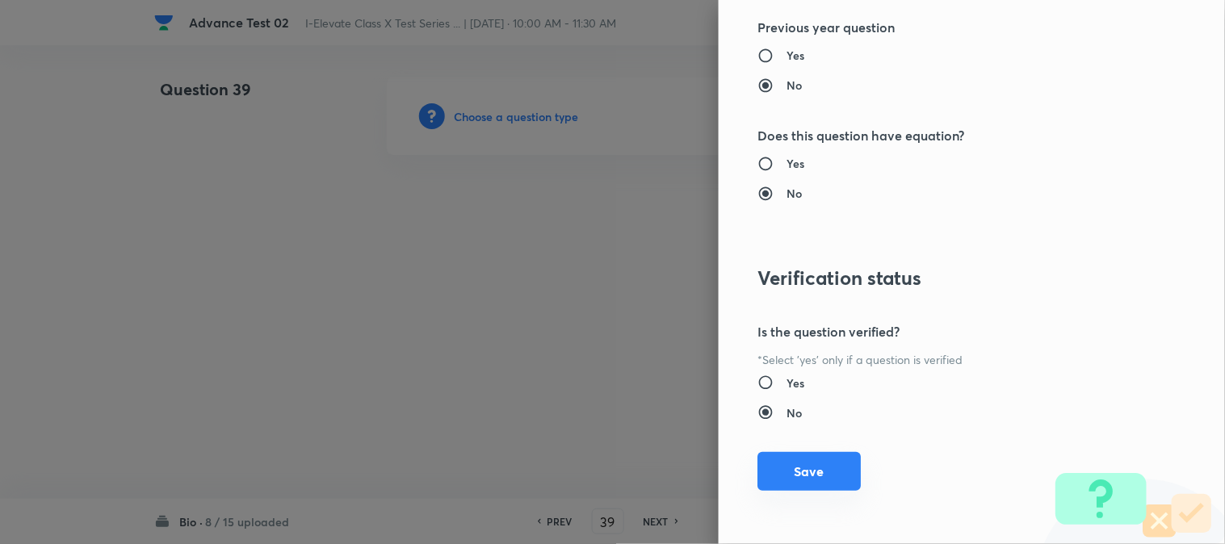
click at [775, 478] on button "Save" at bounding box center [808, 471] width 103 height 39
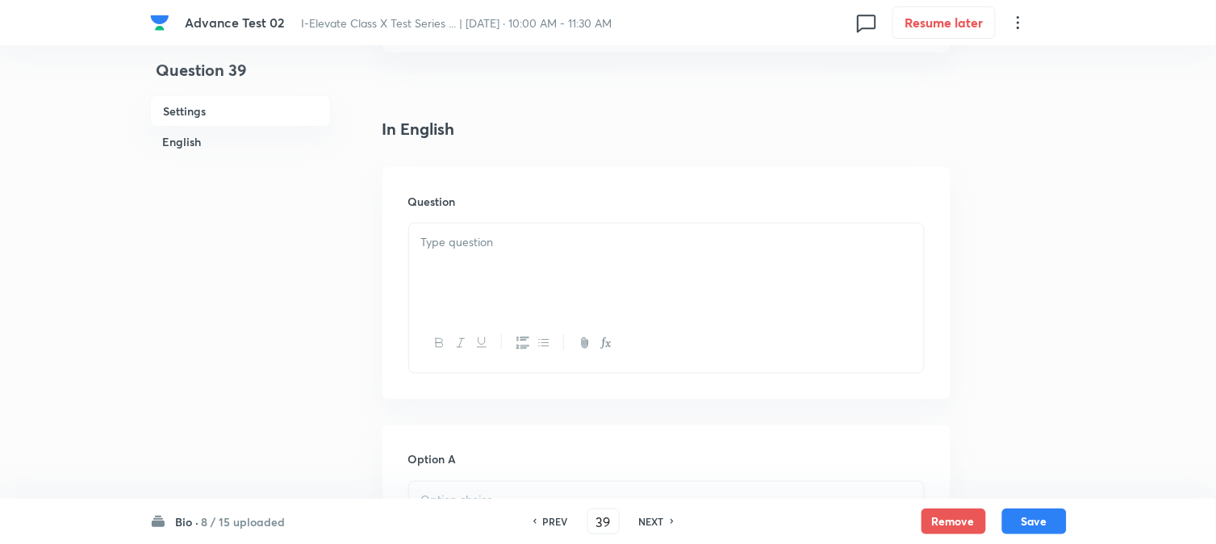
scroll to position [358, 0]
click at [519, 268] on div at bounding box center [666, 268] width 515 height 90
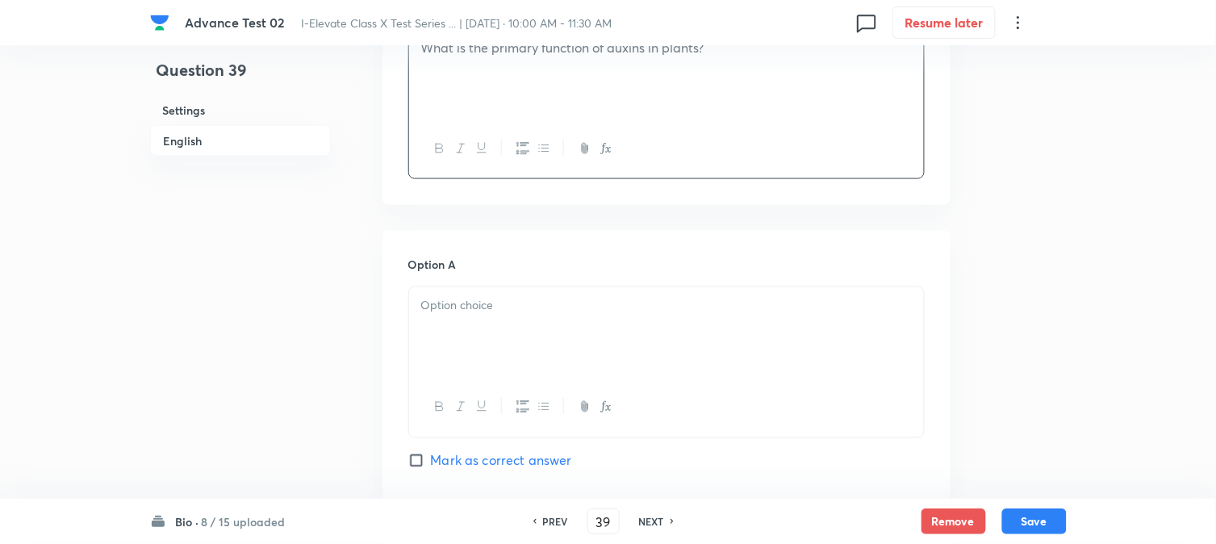
scroll to position [627, 0]
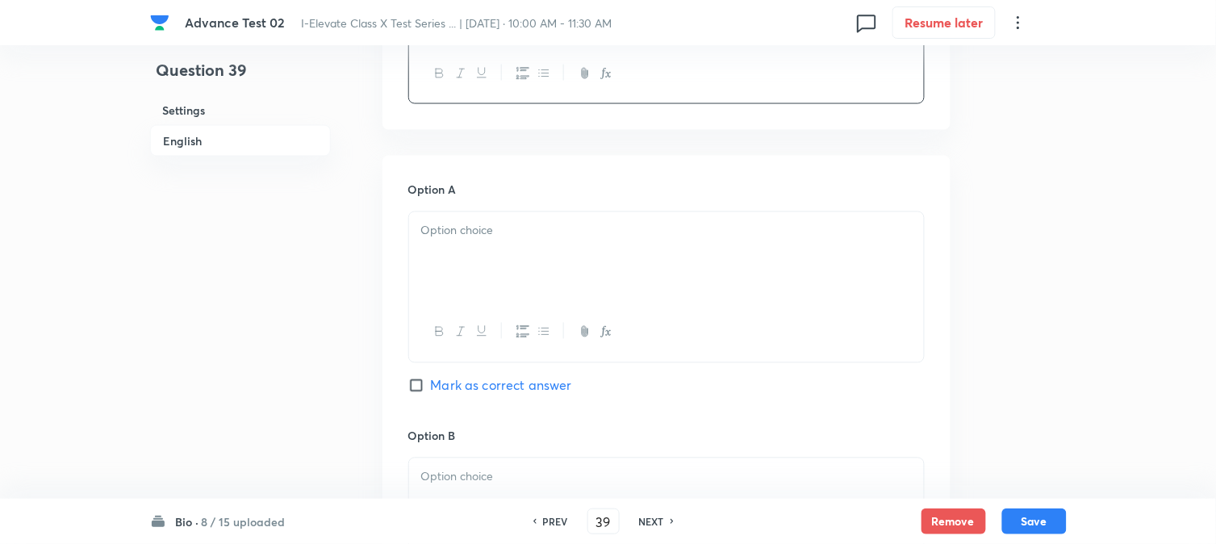
click at [480, 278] on div at bounding box center [666, 257] width 515 height 90
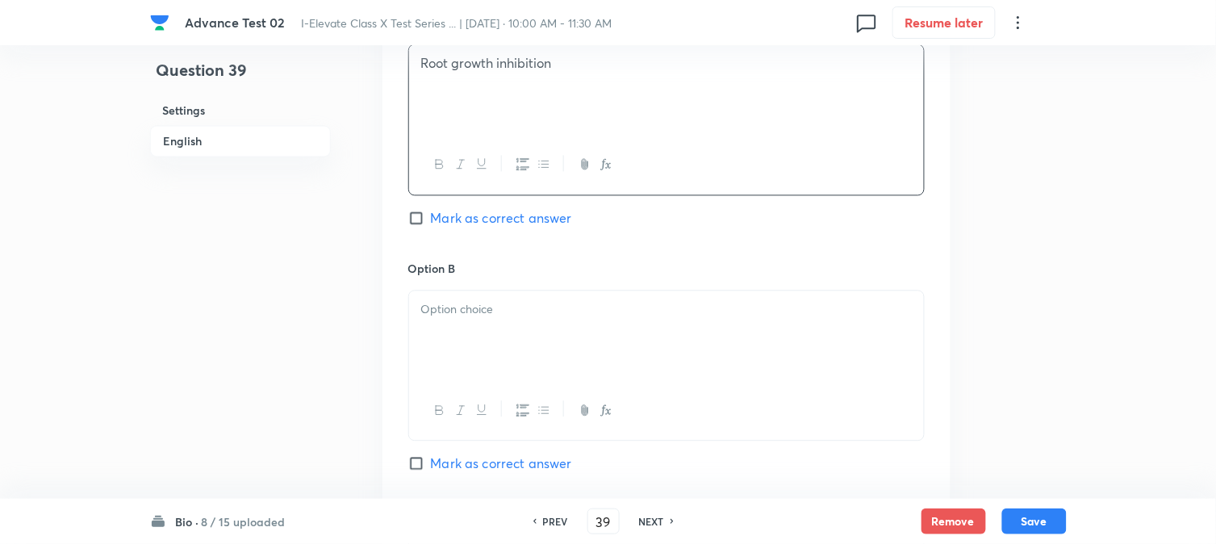
scroll to position [807, 0]
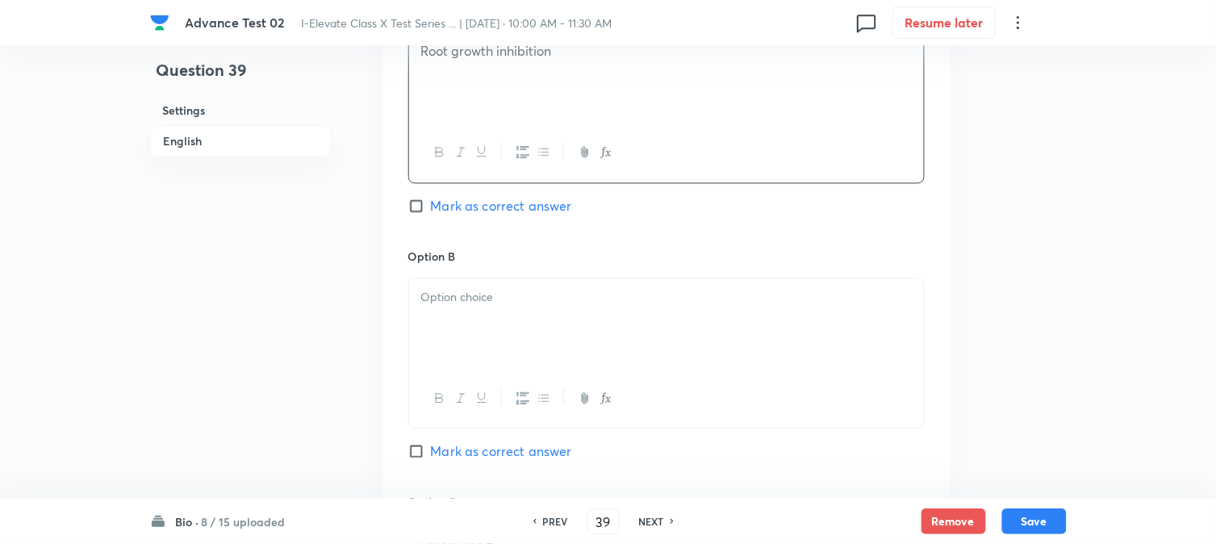
click at [495, 288] on div at bounding box center [666, 323] width 515 height 90
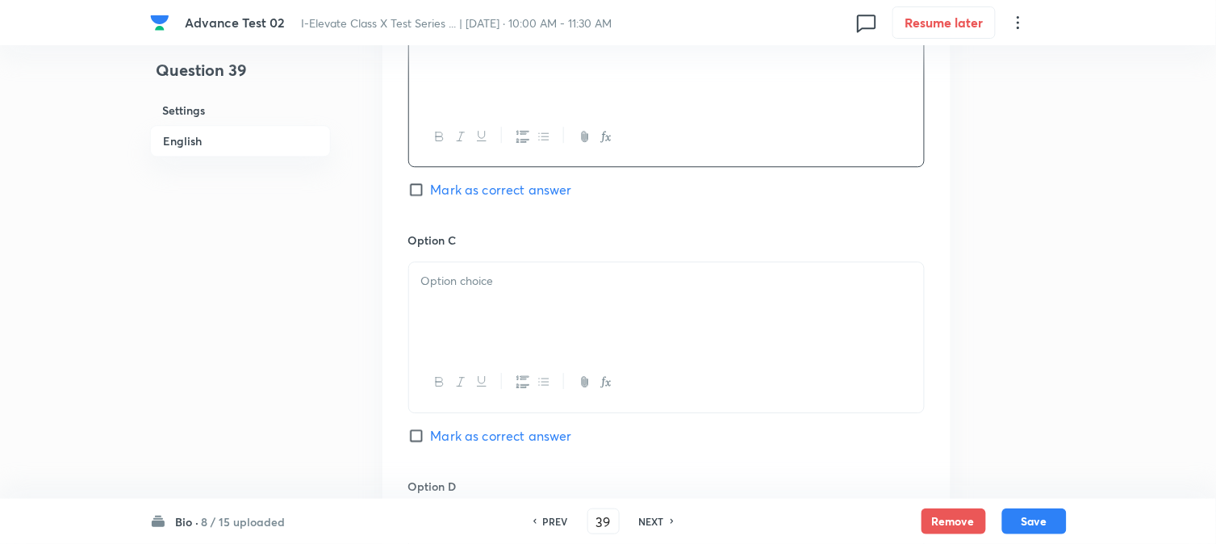
scroll to position [1076, 0]
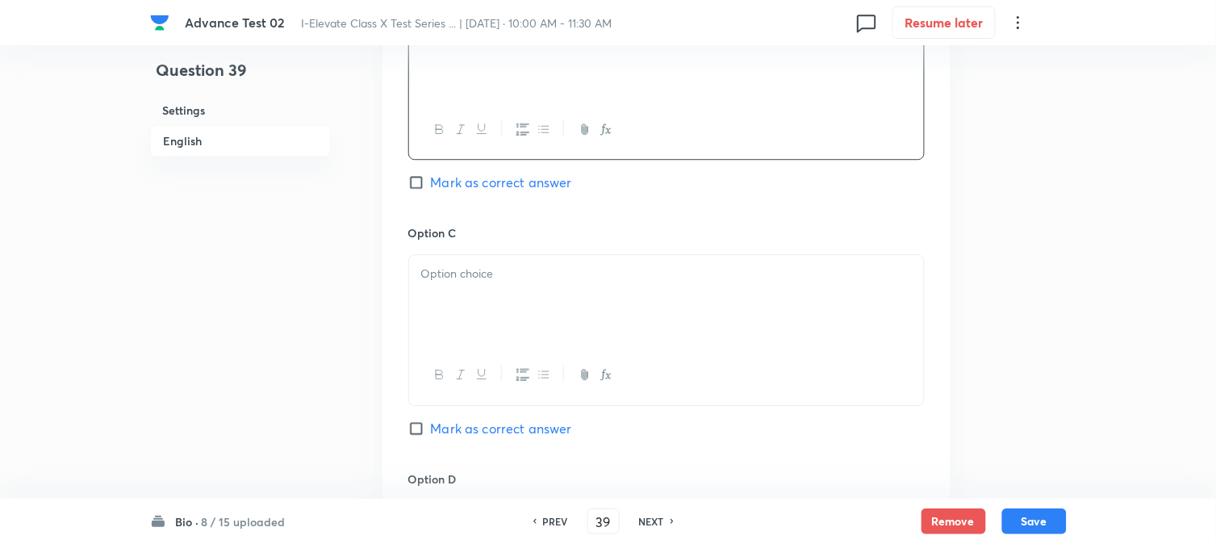
click at [479, 296] on div at bounding box center [666, 300] width 515 height 90
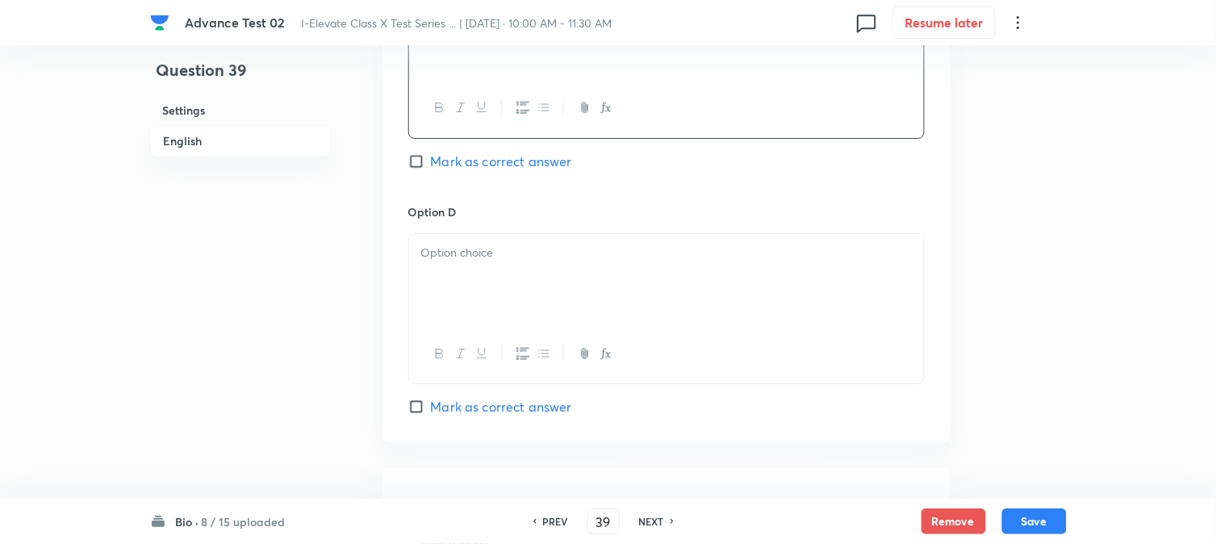
scroll to position [1345, 0]
click at [490, 277] on div at bounding box center [666, 277] width 515 height 90
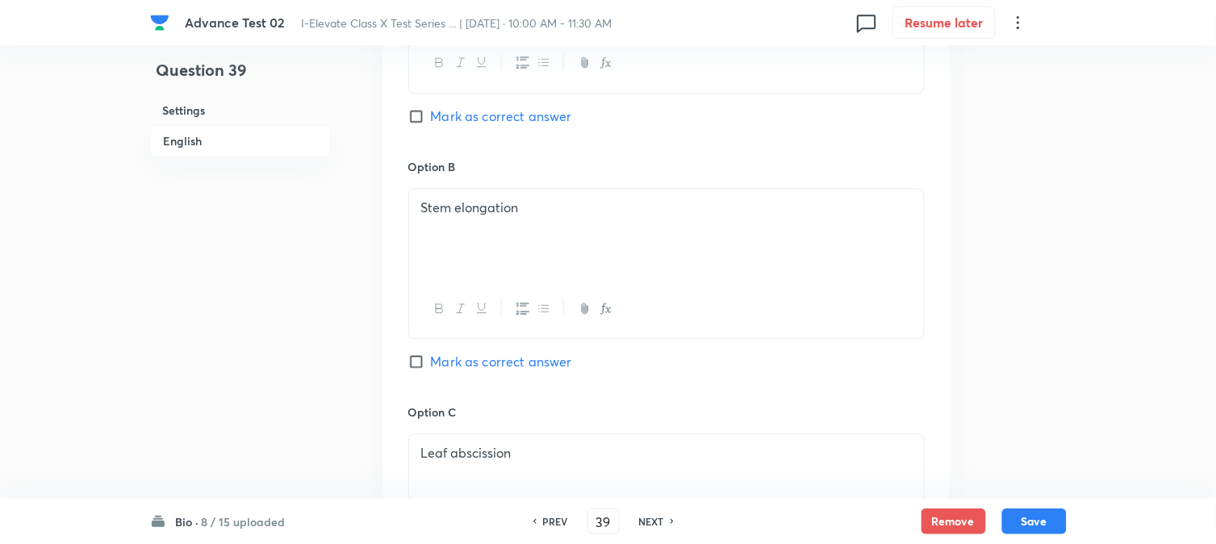
click at [453, 365] on span "Mark as correct answer" at bounding box center [501, 361] width 141 height 19
click at [431, 365] on input "Mark as correct answer" at bounding box center [419, 362] width 23 height 16
checkbox input "true"
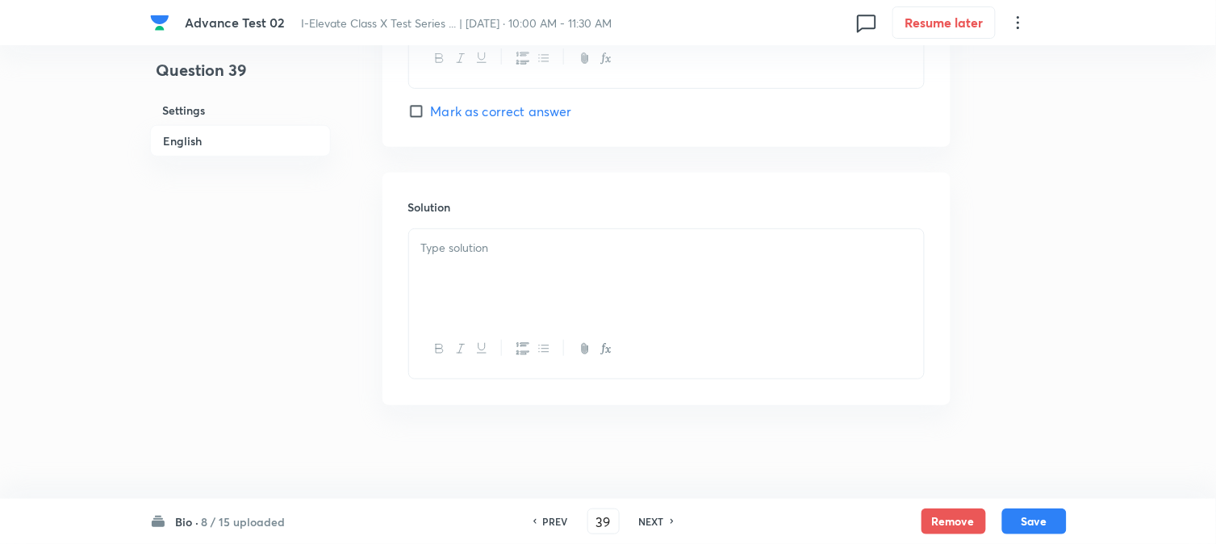
scroll to position [1644, 0]
click at [479, 279] on div at bounding box center [666, 271] width 515 height 90
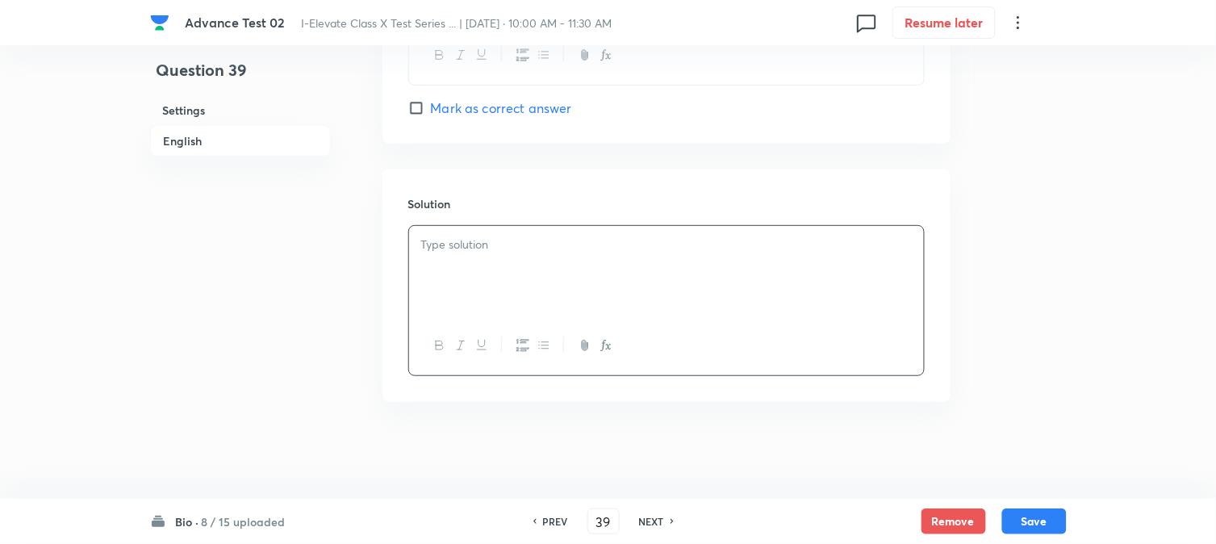
click at [496, 232] on div at bounding box center [666, 271] width 515 height 90
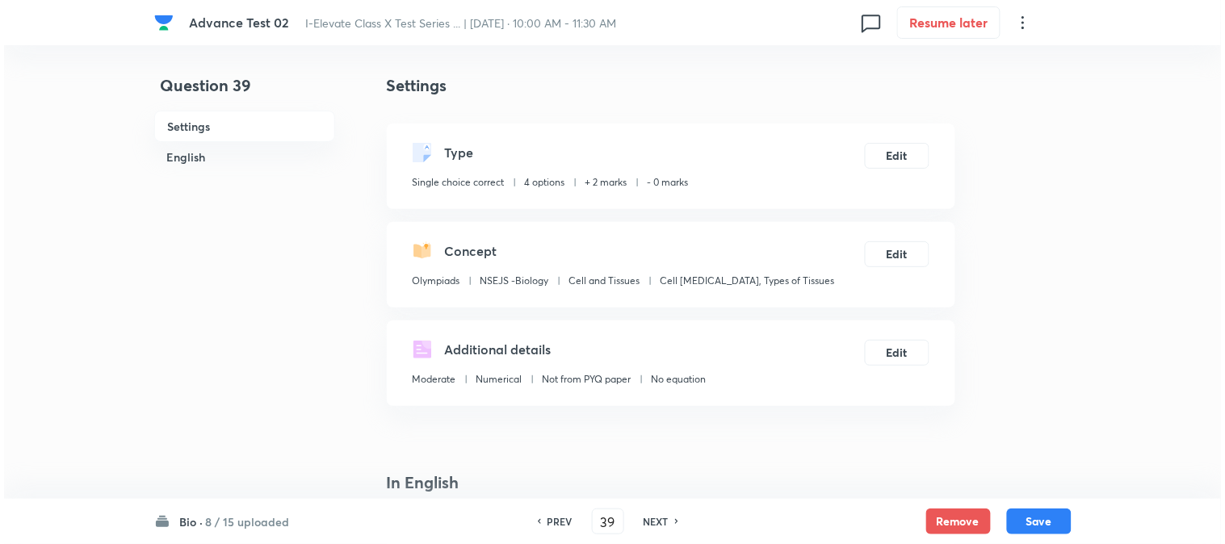
scroll to position [0, 0]
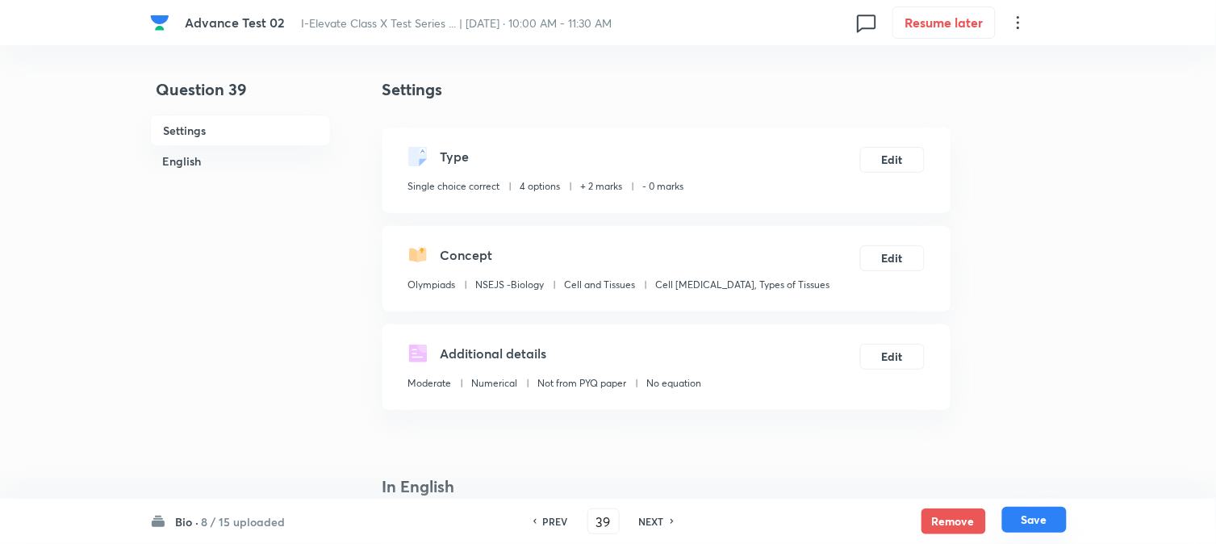
click at [1014, 522] on button "Save" at bounding box center [1035, 520] width 65 height 26
type input "40"
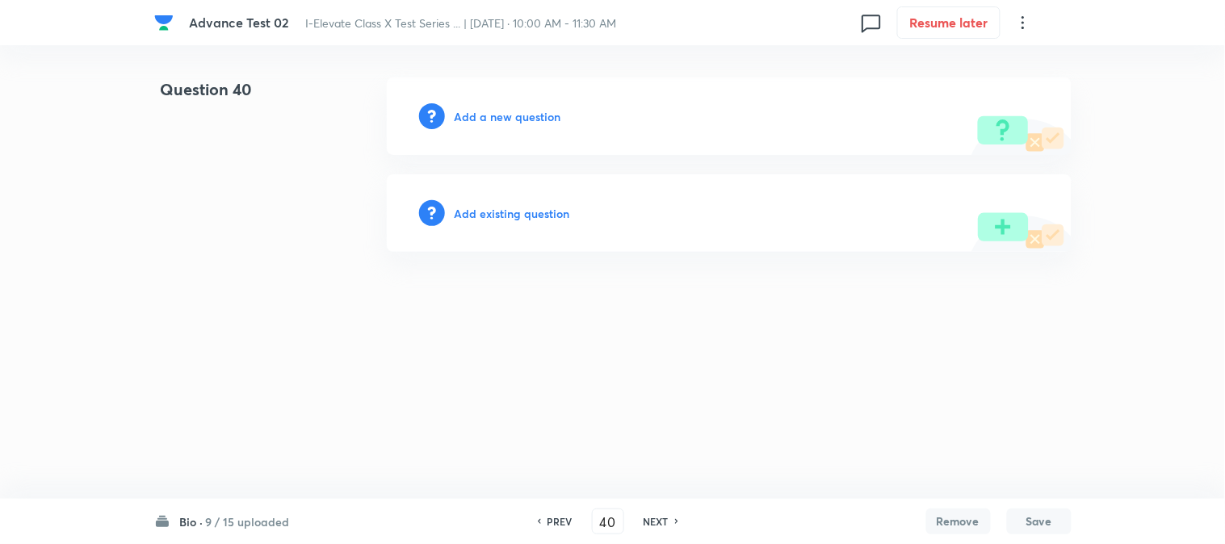
click at [475, 119] on h6 "Add a new question" at bounding box center [507, 116] width 107 height 17
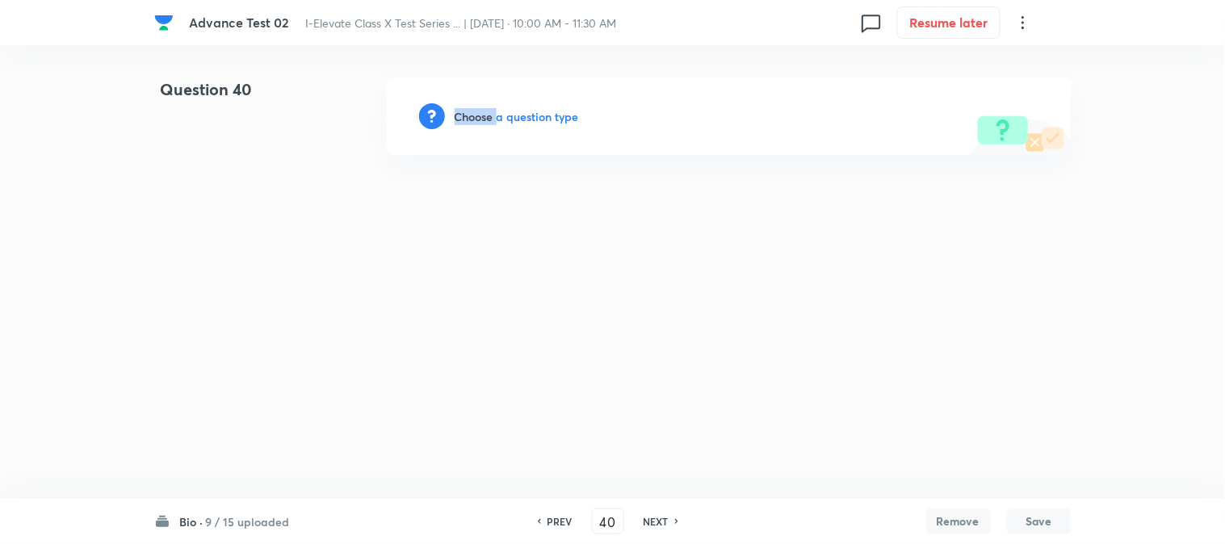
click at [475, 119] on h6 "Choose a question type" at bounding box center [516, 116] width 124 height 17
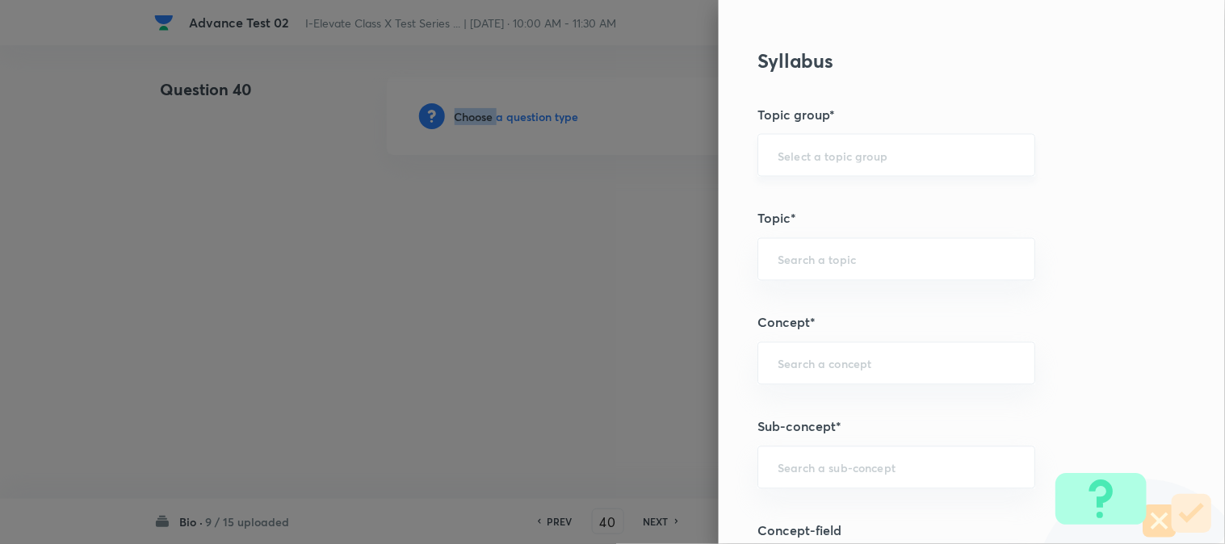
scroll to position [538, 0]
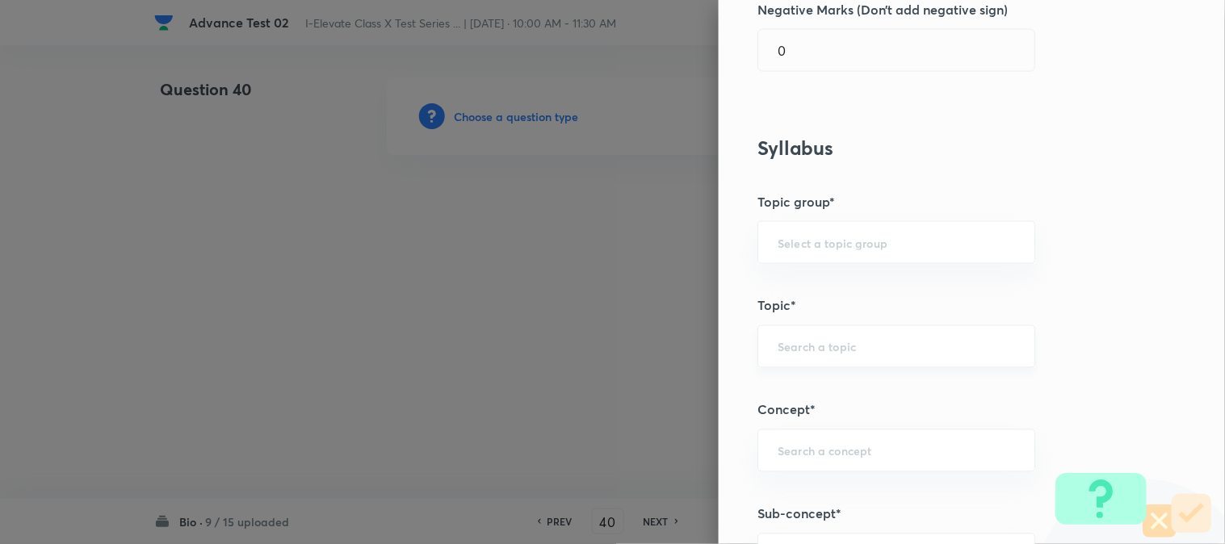
click at [805, 341] on input "text" at bounding box center [895, 346] width 237 height 15
click at [821, 425] on li "NSEJS -Biology" at bounding box center [883, 422] width 276 height 29
type input "NSEJS -Biology"
type input "Olympiads"
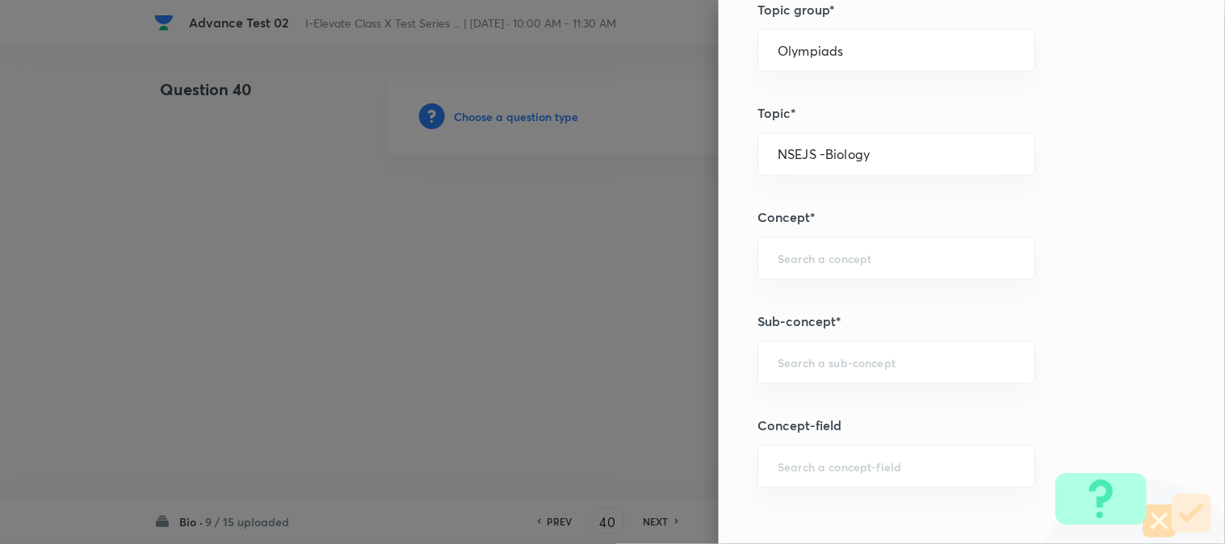
scroll to position [717, 0]
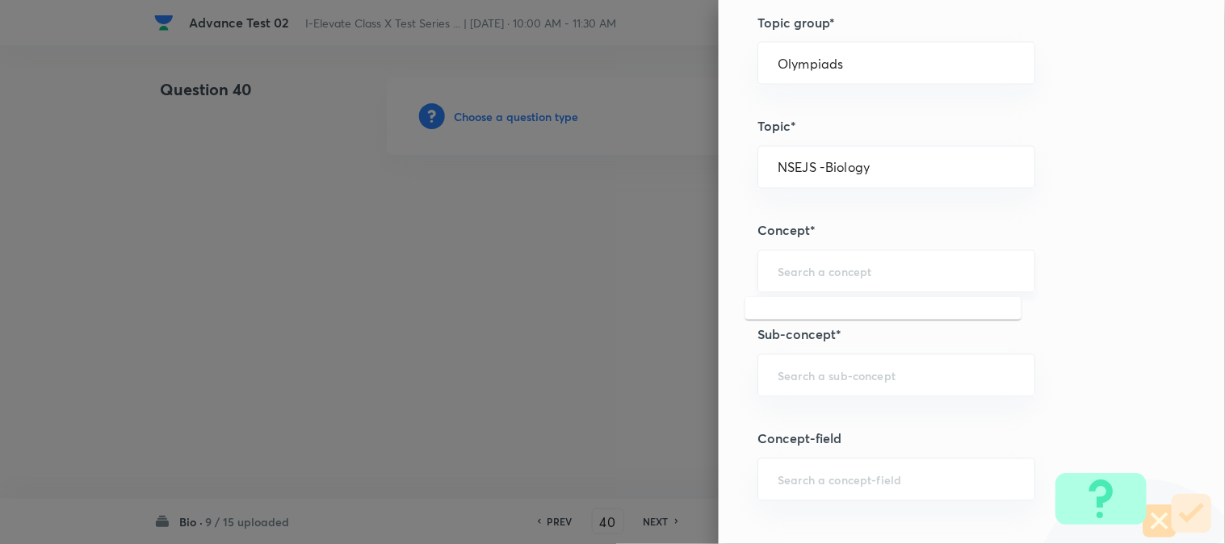
click at [799, 270] on input "text" at bounding box center [895, 271] width 237 height 15
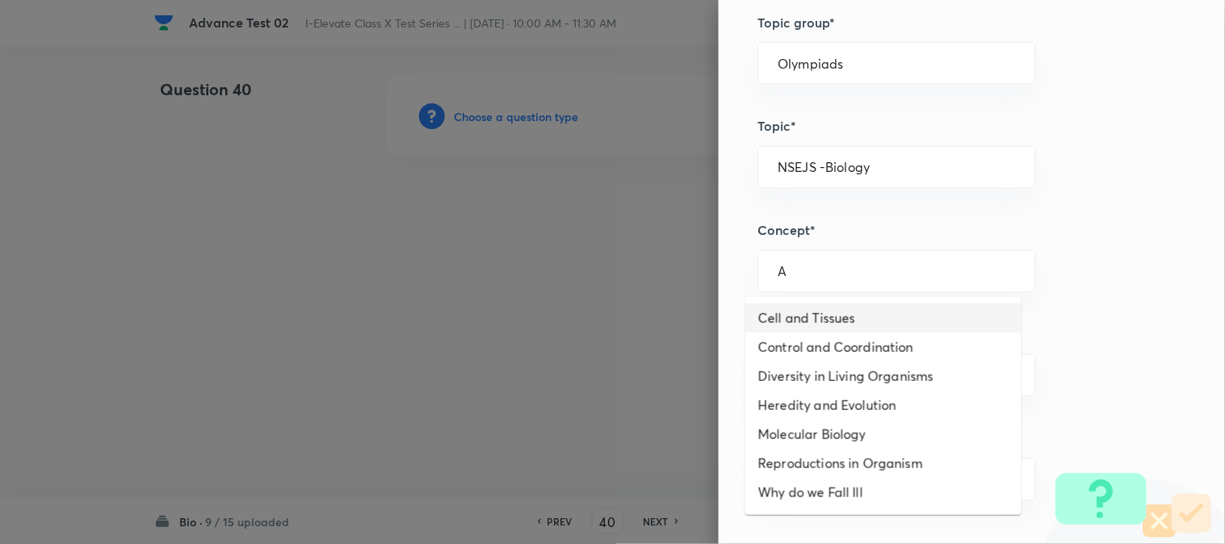
click at [794, 320] on li "Cell and Tissues" at bounding box center [883, 318] width 276 height 29
type input "Cell and Tissues"
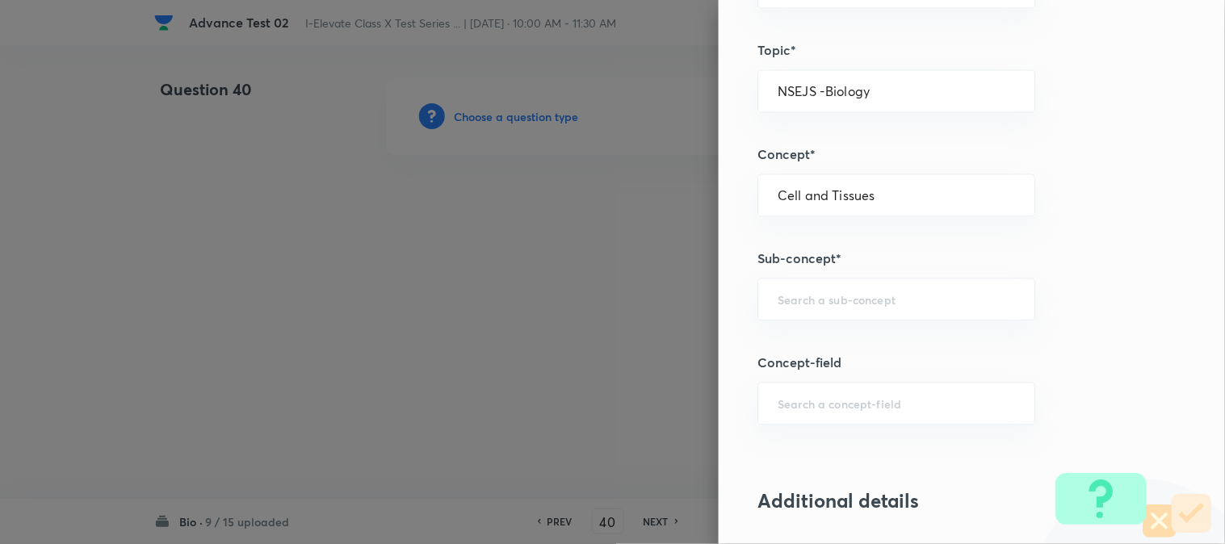
scroll to position [897, 0]
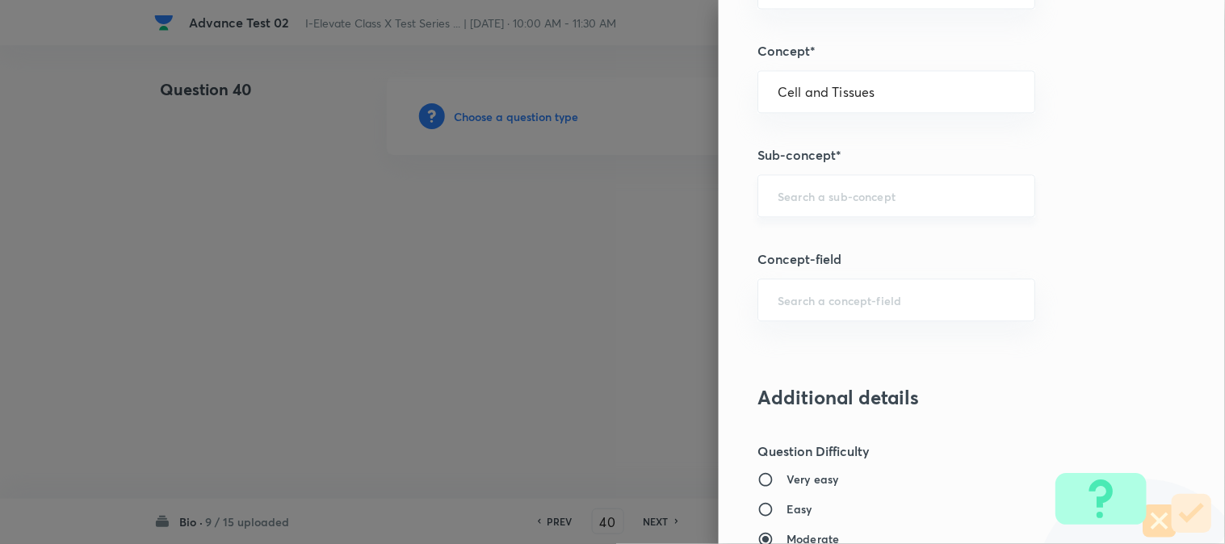
click at [812, 202] on input "text" at bounding box center [895, 195] width 237 height 15
click at [807, 245] on li "Cell Organelles, Types of Tissues" at bounding box center [883, 242] width 276 height 29
type input "Cell Organelles, Types of Tissues"
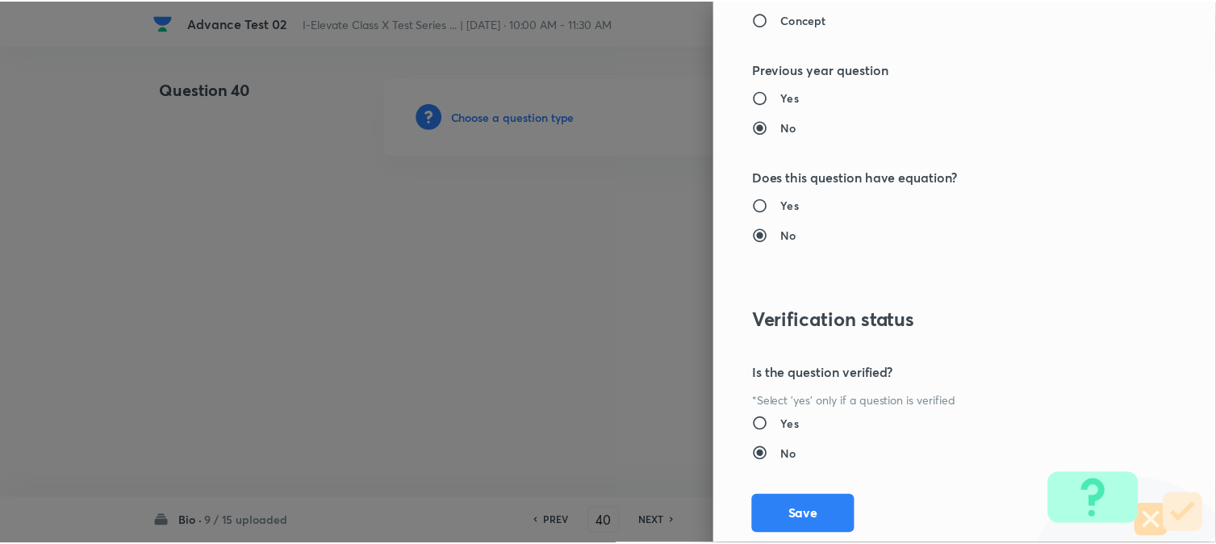
scroll to position [1656, 0]
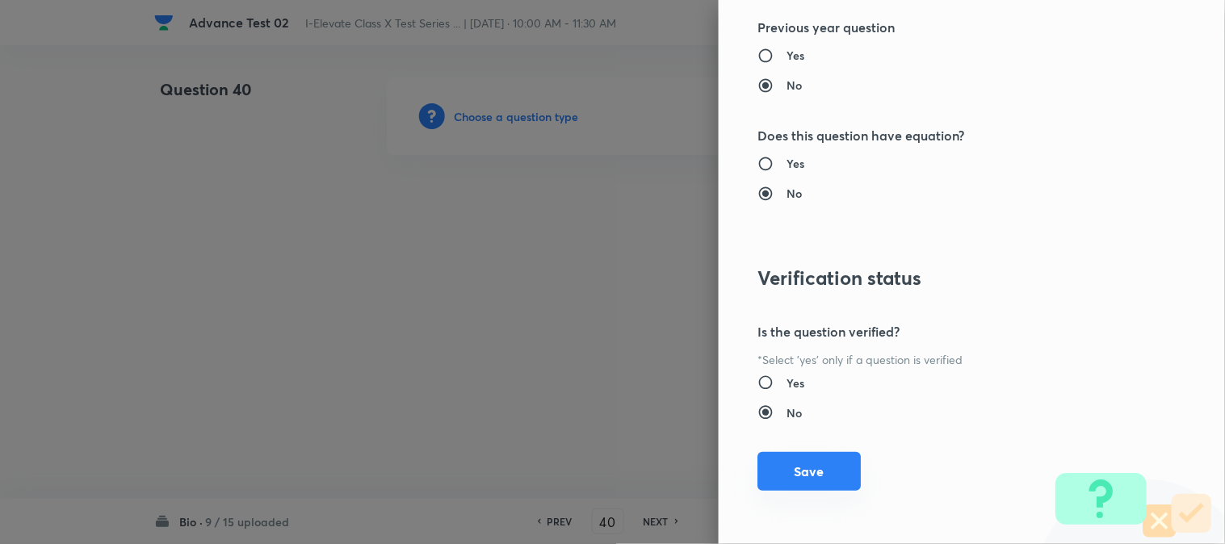
click at [776, 476] on button "Save" at bounding box center [808, 471] width 103 height 39
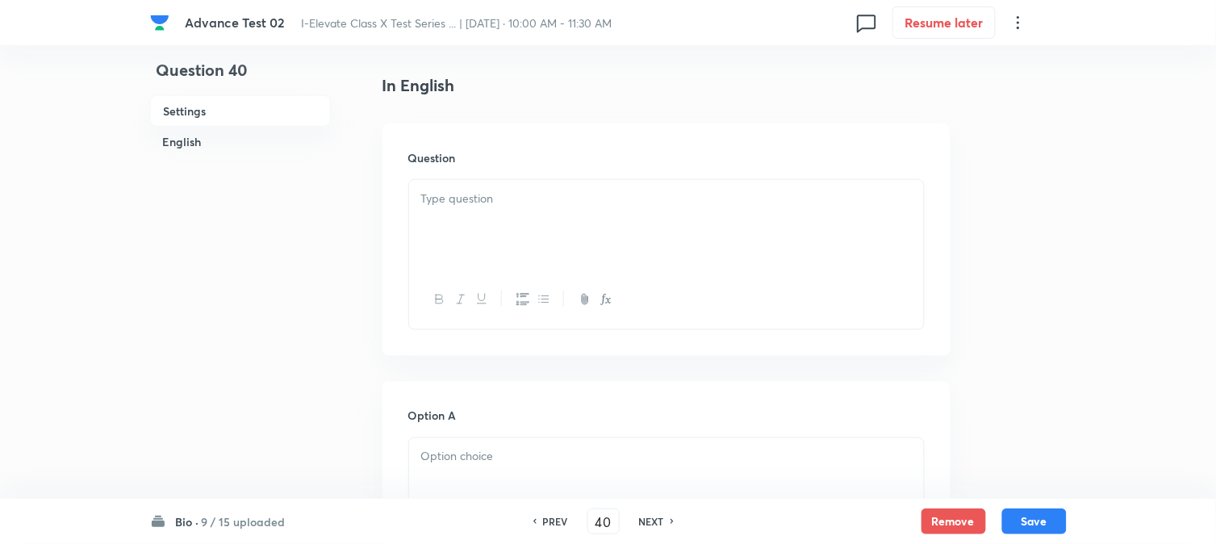
scroll to position [448, 0]
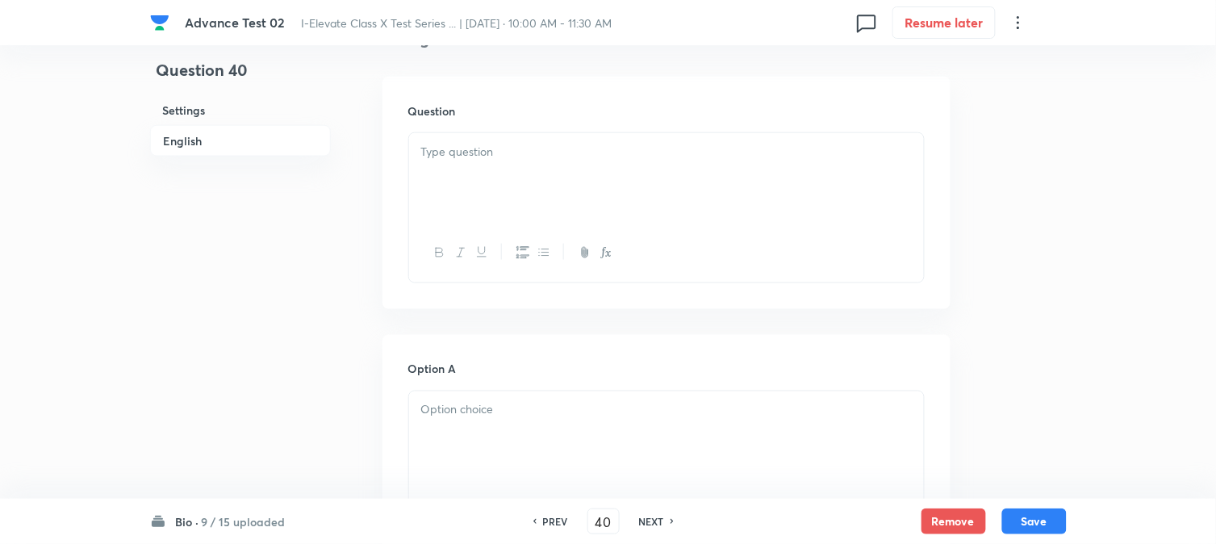
click at [488, 195] on div at bounding box center [666, 178] width 515 height 90
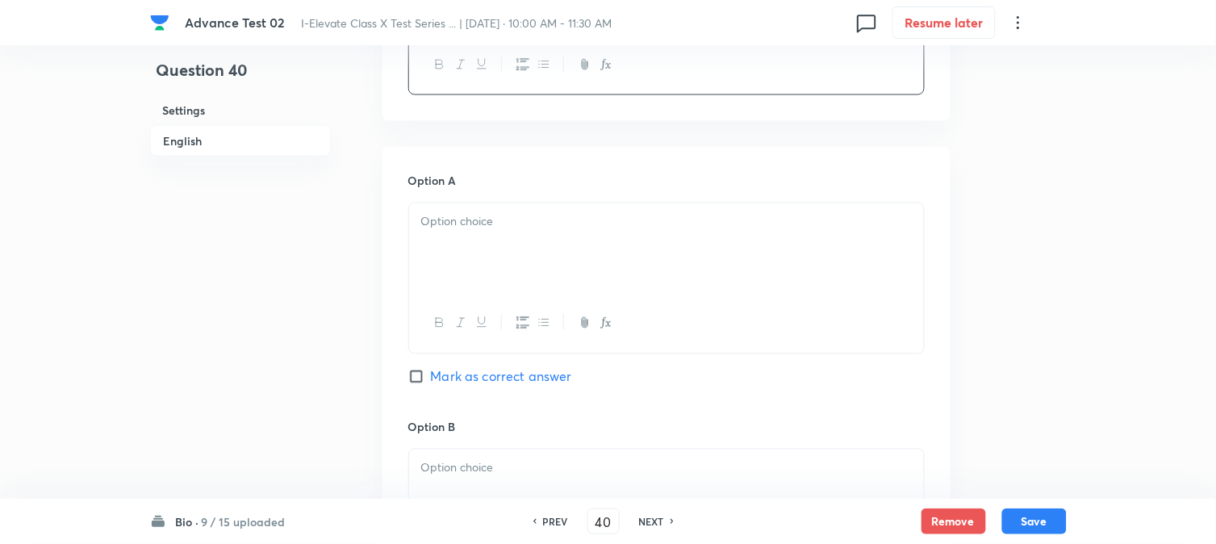
scroll to position [717, 0]
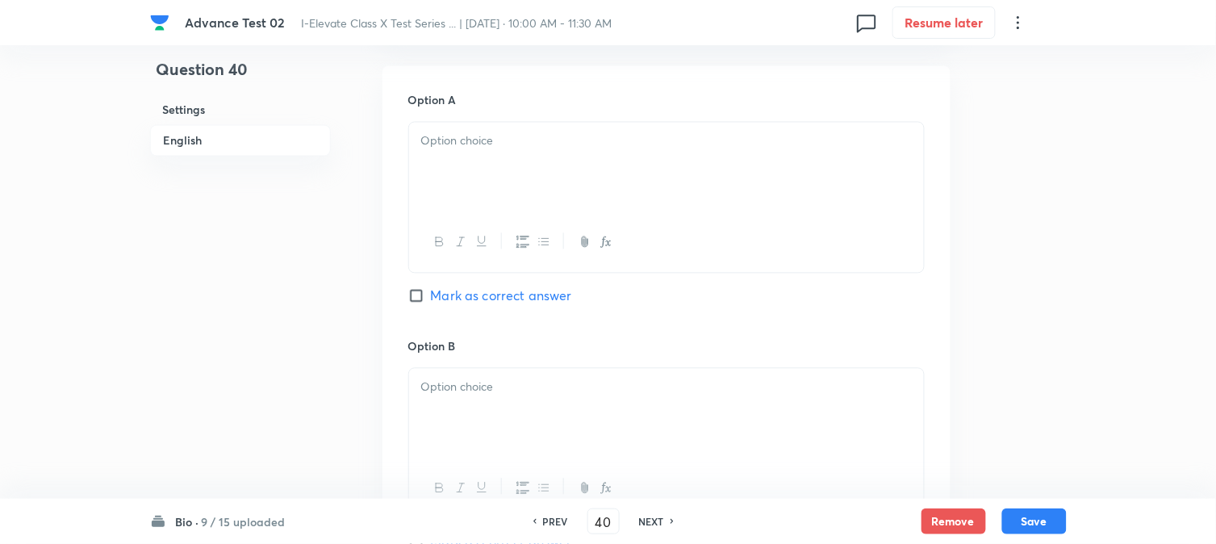
click at [498, 167] on div at bounding box center [666, 168] width 515 height 90
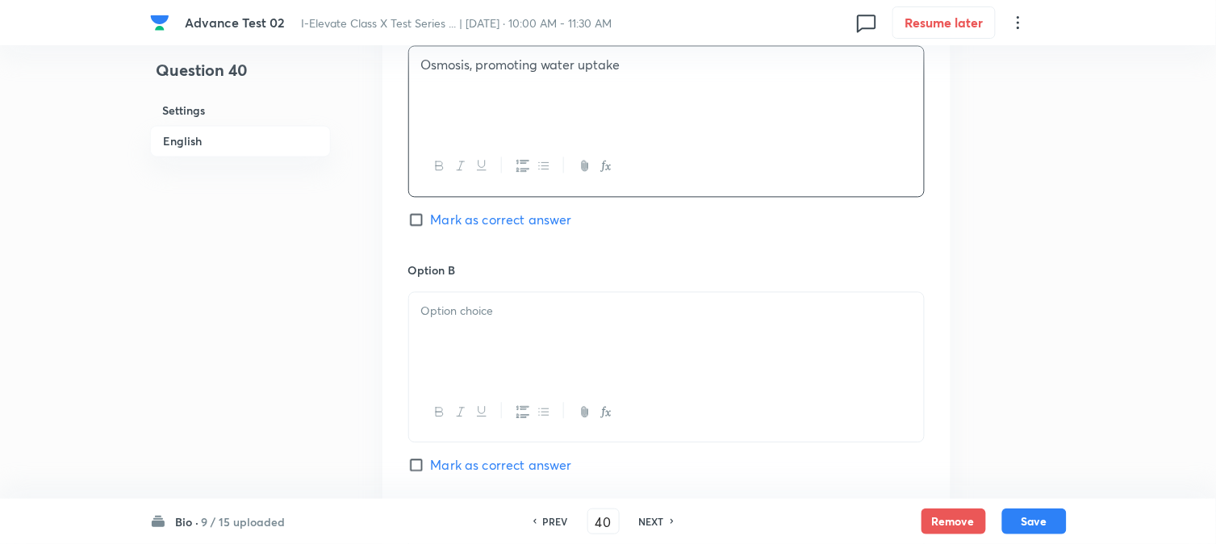
scroll to position [897, 0]
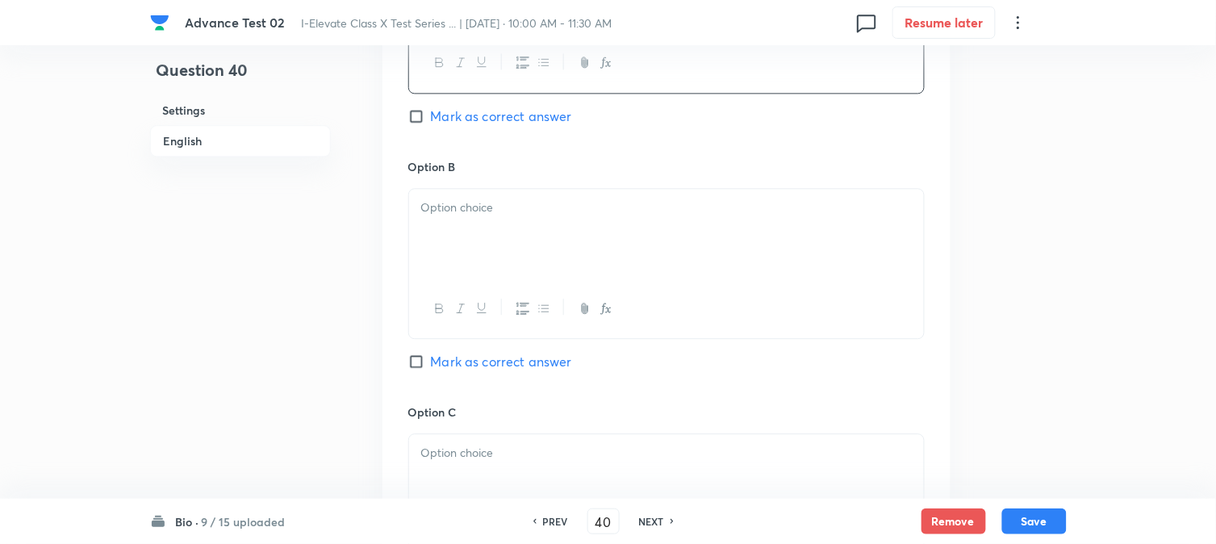
click at [478, 242] on div at bounding box center [666, 234] width 515 height 90
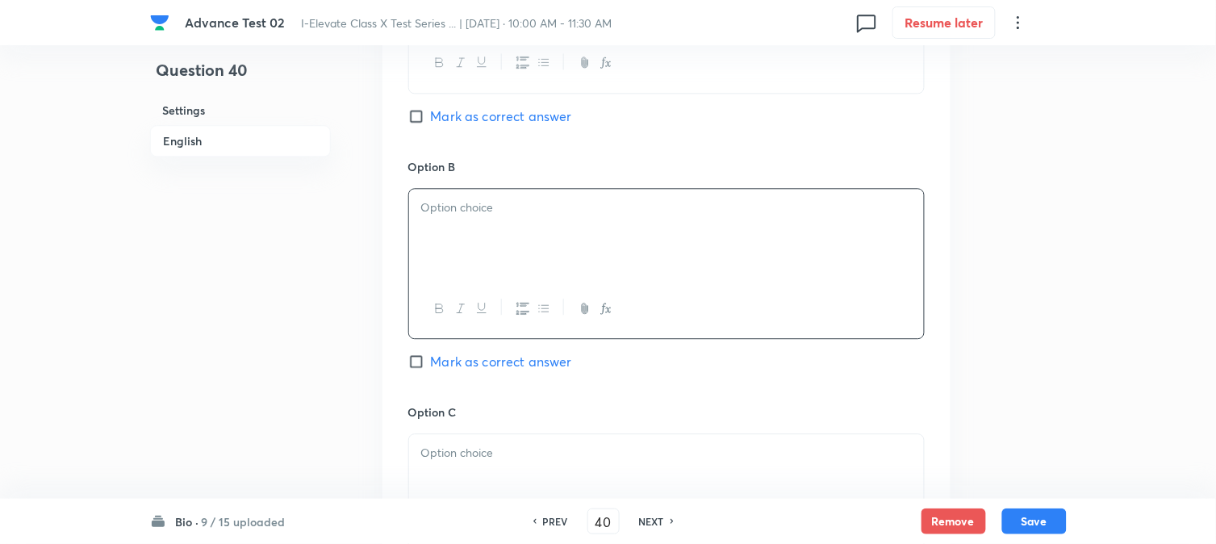
paste div
click at [416, 203] on div "Diffusion, regulating water uptake" at bounding box center [666, 234] width 515 height 90
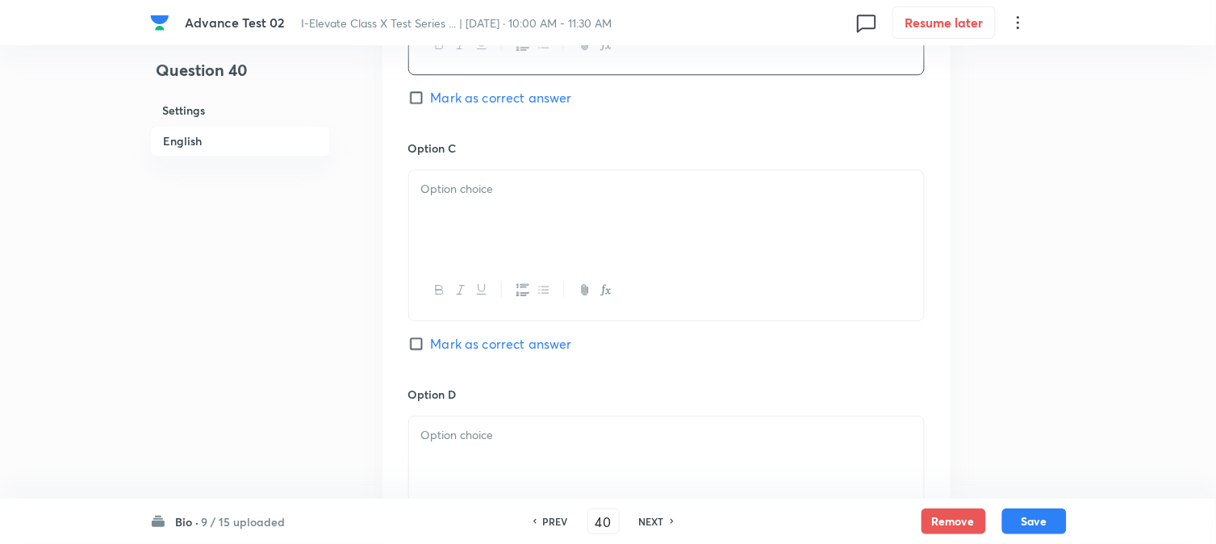
scroll to position [1166, 0]
click at [458, 207] on div at bounding box center [666, 210] width 515 height 90
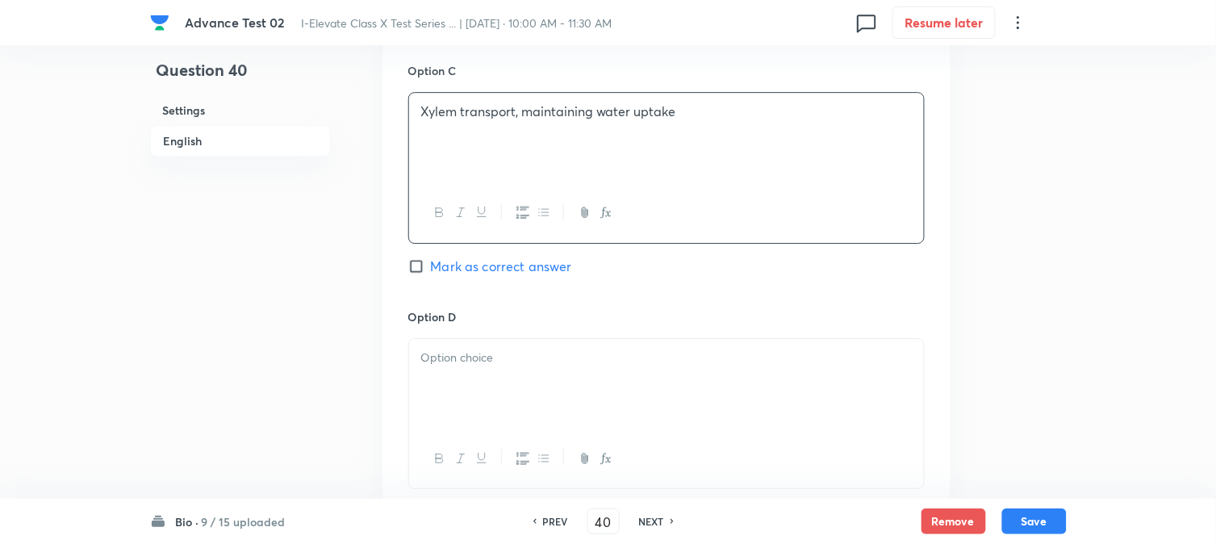
scroll to position [1345, 0]
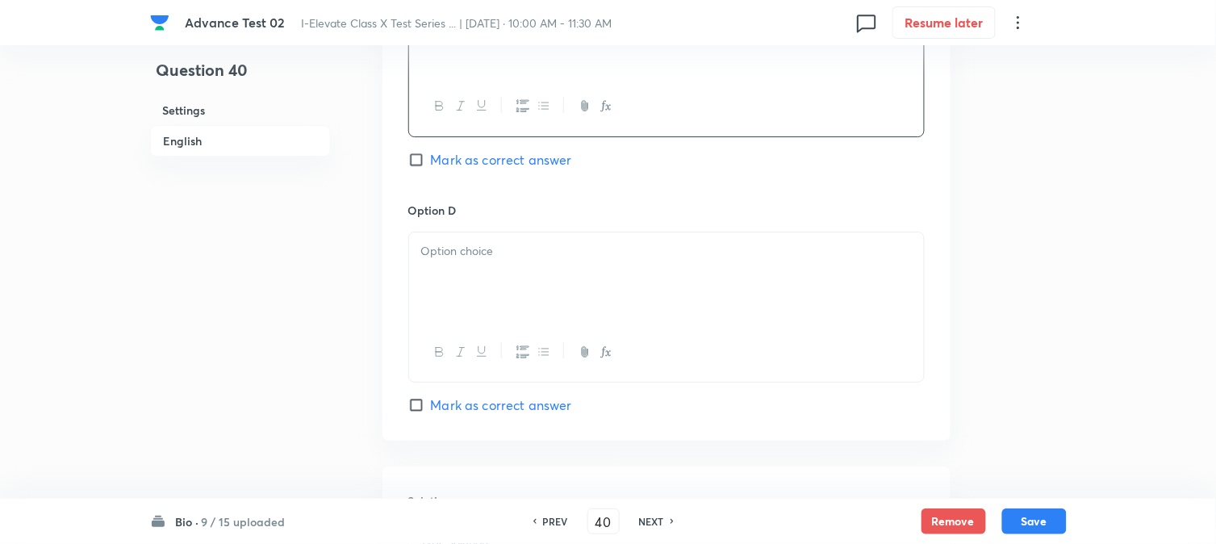
click at [476, 267] on div at bounding box center [666, 277] width 515 height 90
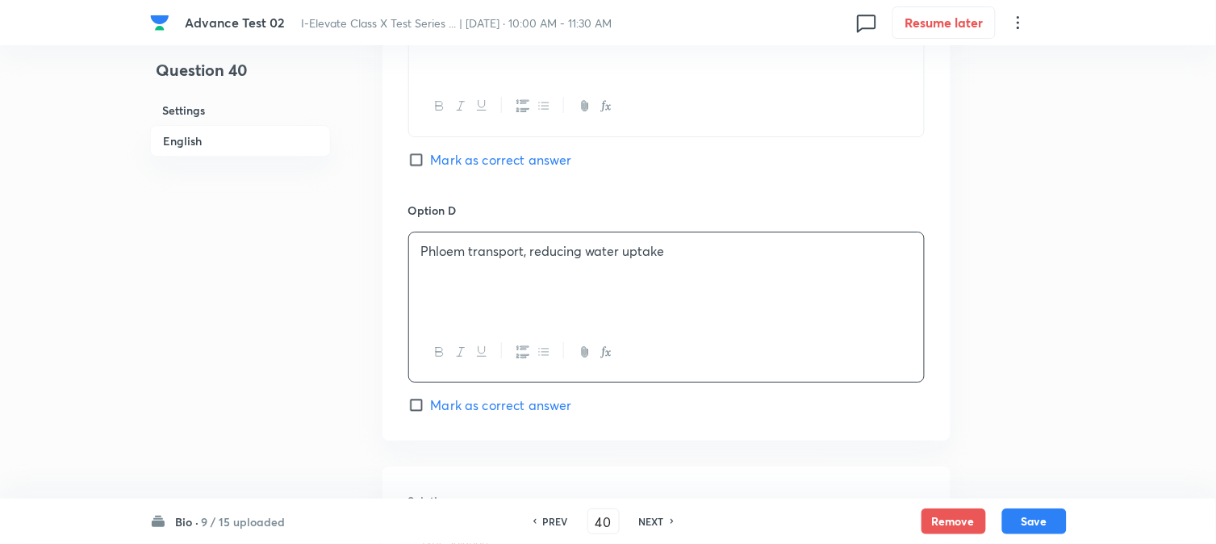
click at [442, 159] on span "Mark as correct answer" at bounding box center [501, 159] width 141 height 19
click at [431, 159] on input "Mark as correct answer" at bounding box center [419, 160] width 23 height 16
checkbox input "true"
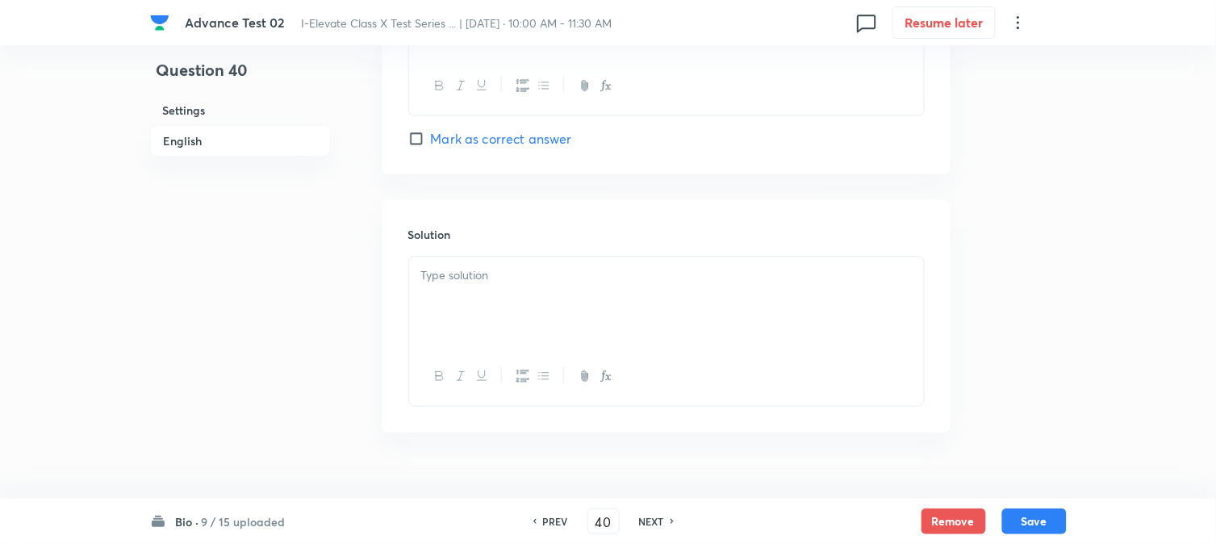
scroll to position [1614, 0]
drag, startPoint x: 471, startPoint y: 304, endPoint x: 474, endPoint y: 318, distance: 14.1
click at [471, 304] on div at bounding box center [666, 298] width 515 height 90
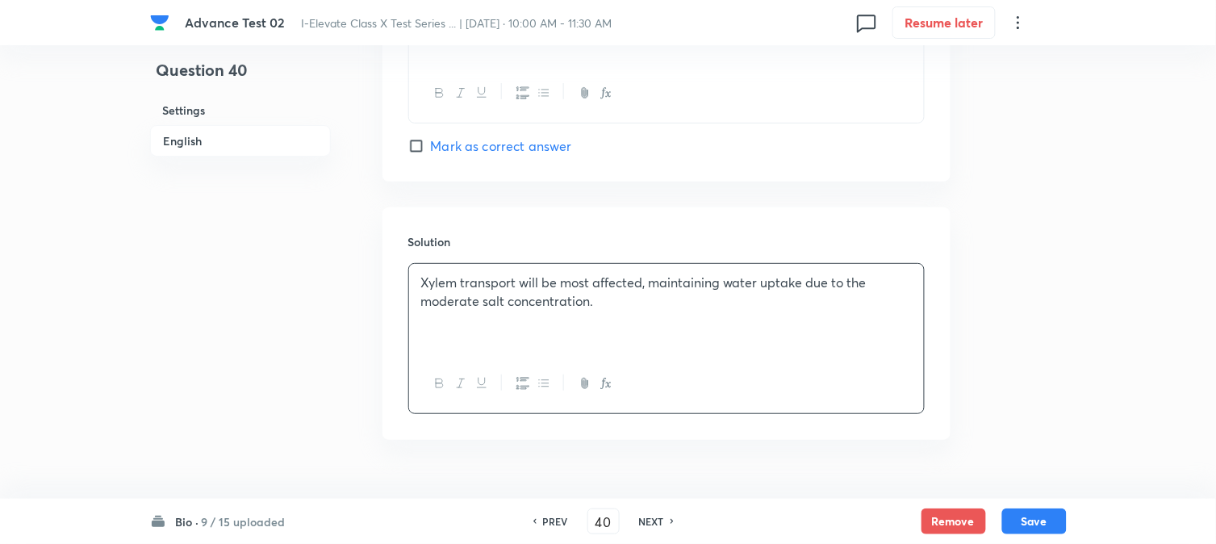
scroll to position [1644, 0]
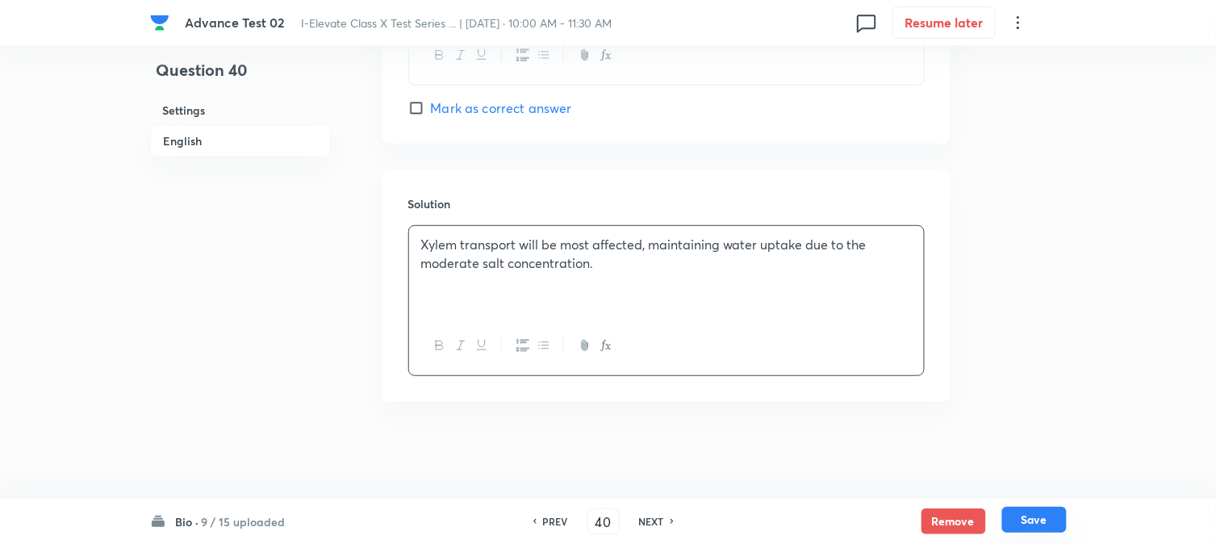
click at [1028, 513] on button "Save" at bounding box center [1035, 520] width 65 height 26
type input "41"
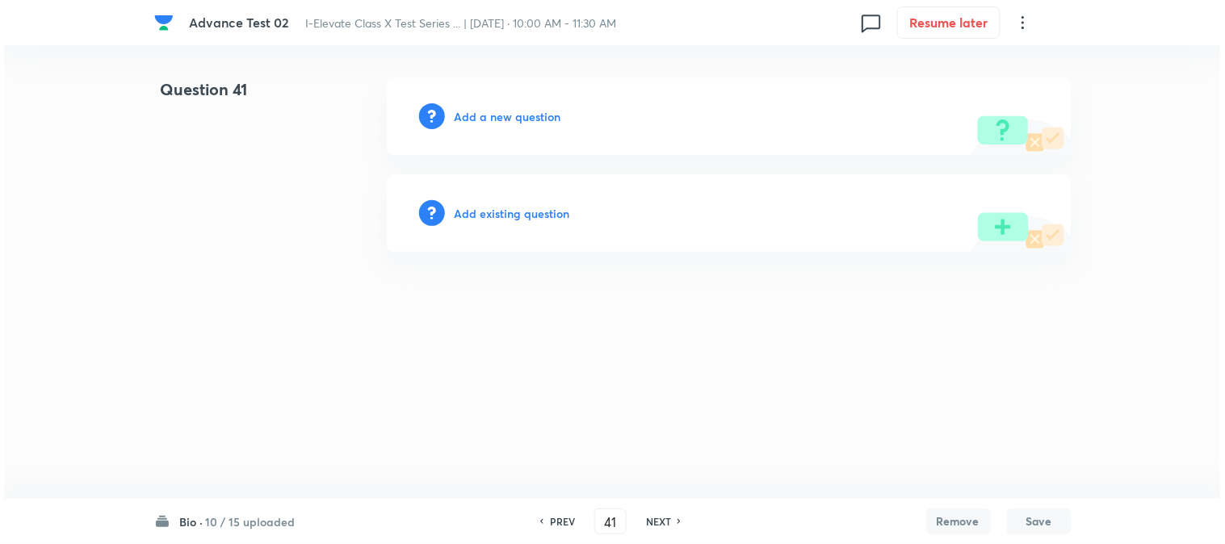
scroll to position [0, 0]
click at [479, 117] on h6 "Add a new question" at bounding box center [507, 116] width 107 height 17
click at [479, 116] on h6 "Choose a question type" at bounding box center [516, 116] width 124 height 17
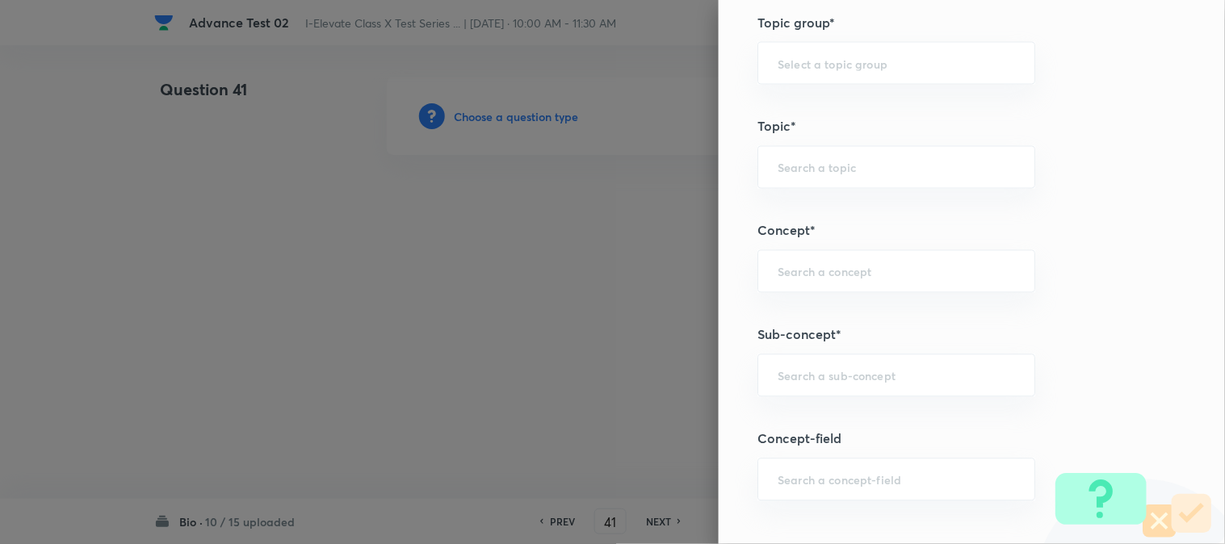
scroll to position [627, 0]
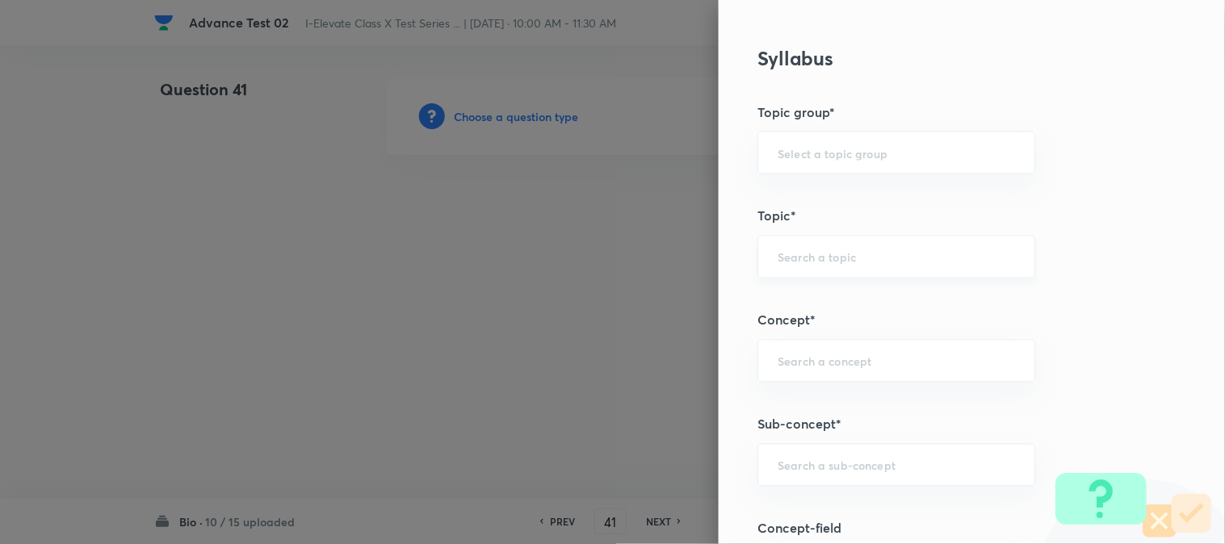
click at [789, 251] on input "text" at bounding box center [895, 256] width 237 height 15
click at [802, 331] on li "NSEJS -Biology" at bounding box center [883, 332] width 276 height 29
type input "NSEJS -Biology"
type input "Olympiads"
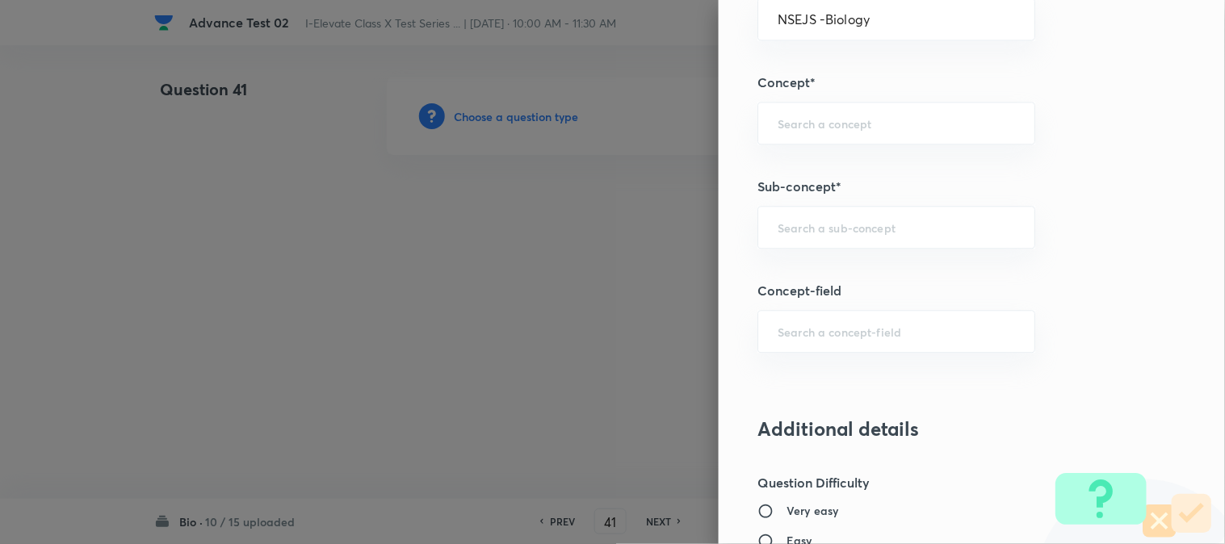
scroll to position [897, 0]
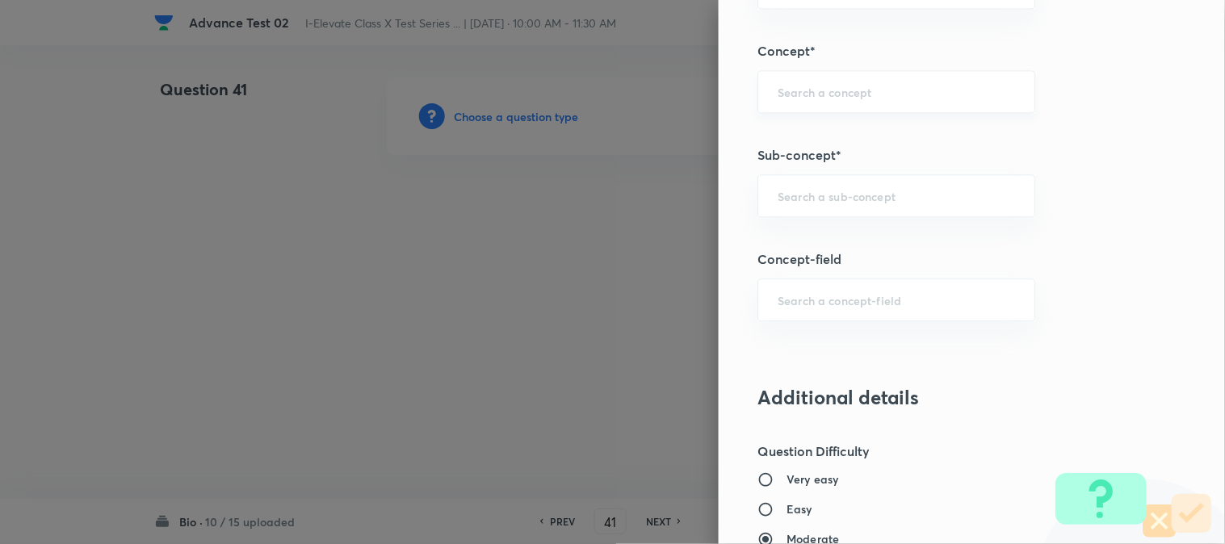
click at [792, 93] on input "text" at bounding box center [895, 91] width 237 height 15
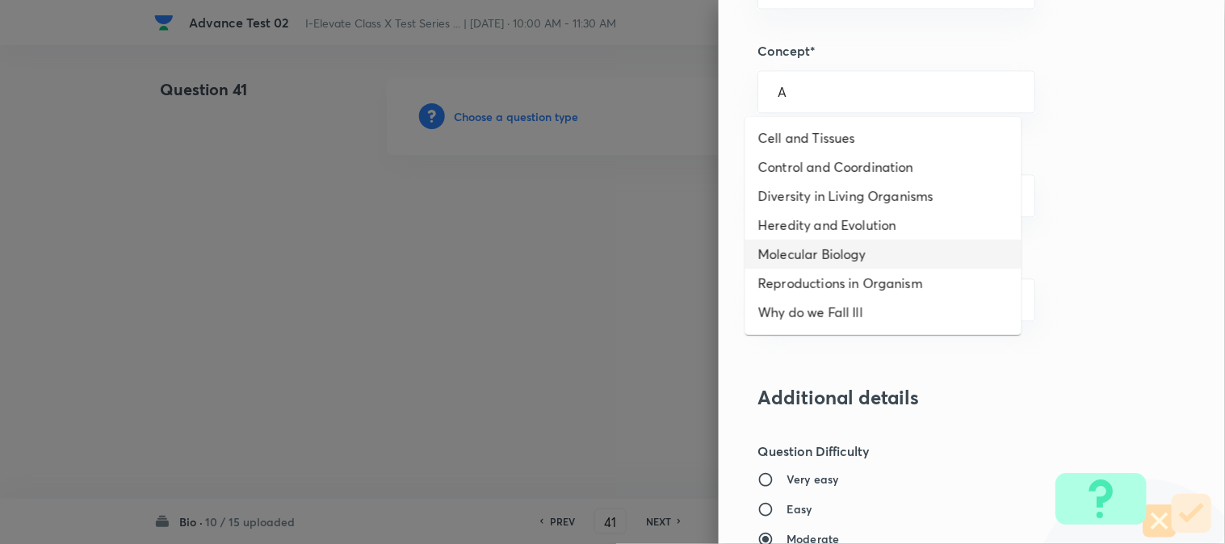
click at [810, 257] on li "Molecular Biology" at bounding box center [883, 254] width 276 height 29
type input "Molecular Biology"
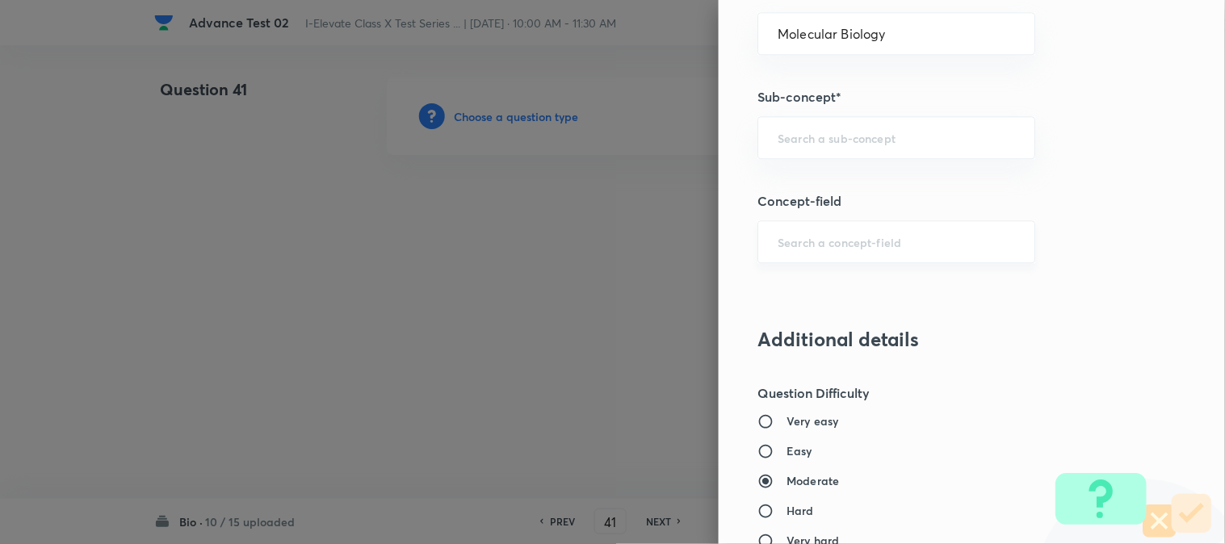
scroll to position [986, 0]
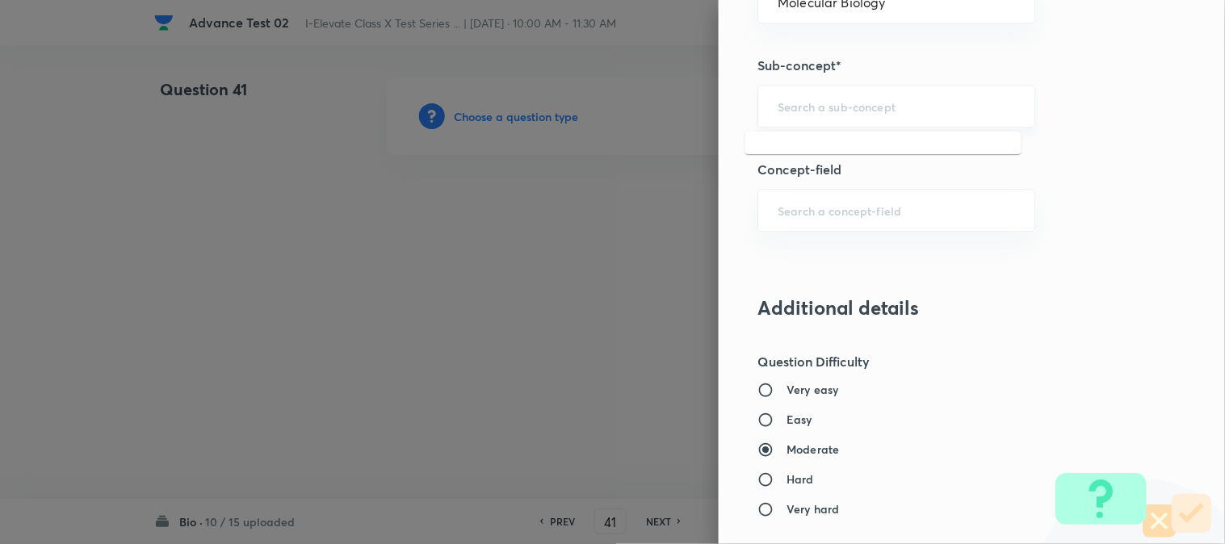
click at [800, 107] on input "text" at bounding box center [895, 105] width 237 height 15
click at [801, 156] on li "Basics of Molecular Biology" at bounding box center [883, 152] width 276 height 29
type input "Basics of Molecular Biology"
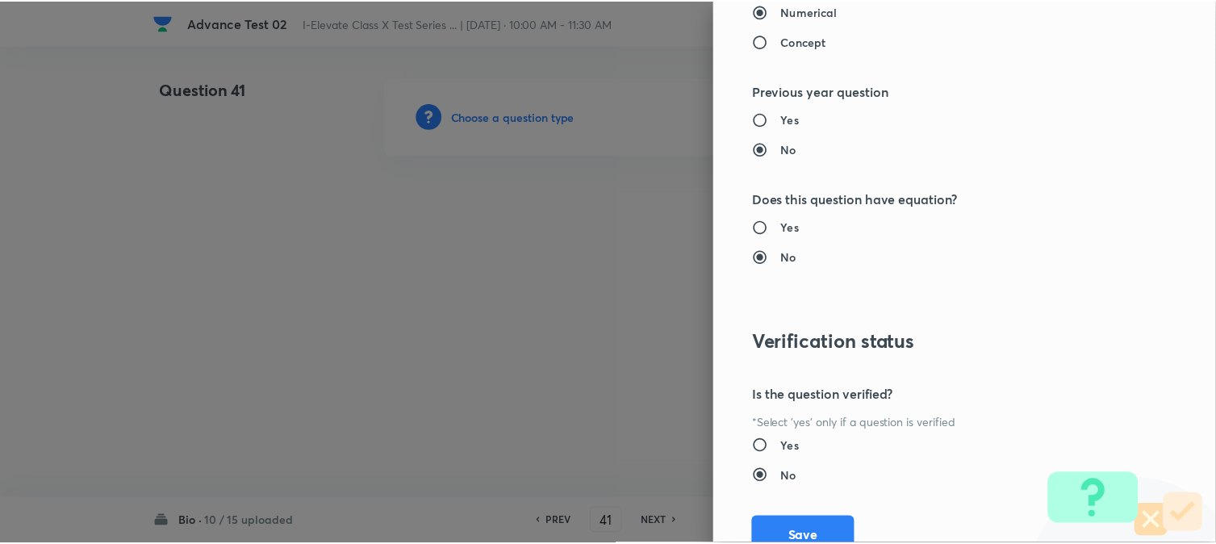
scroll to position [1656, 0]
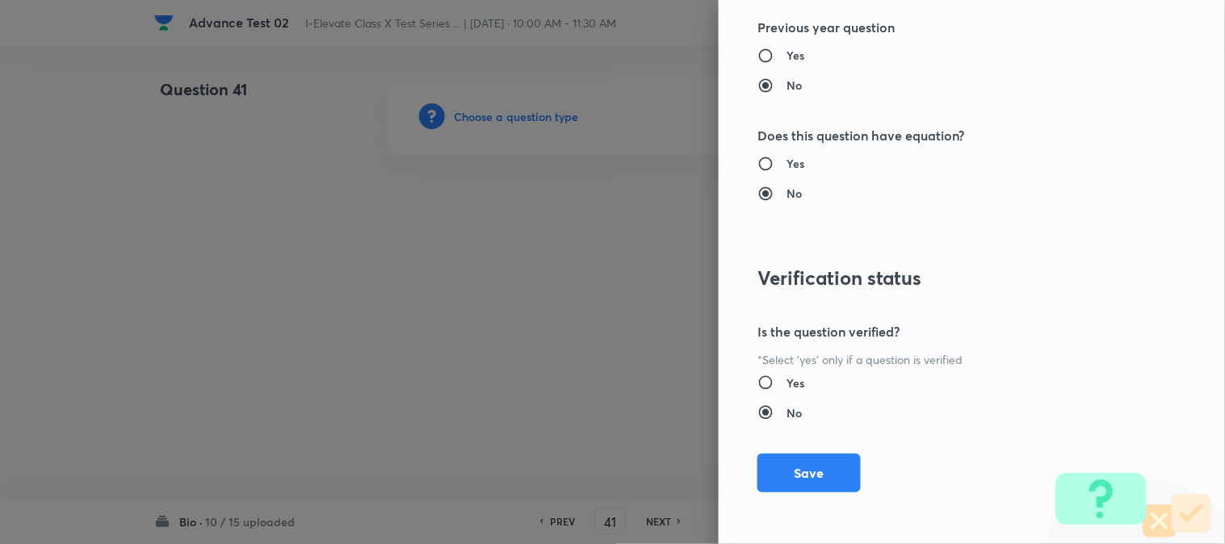
click at [781, 469] on button "Save" at bounding box center [808, 473] width 103 height 39
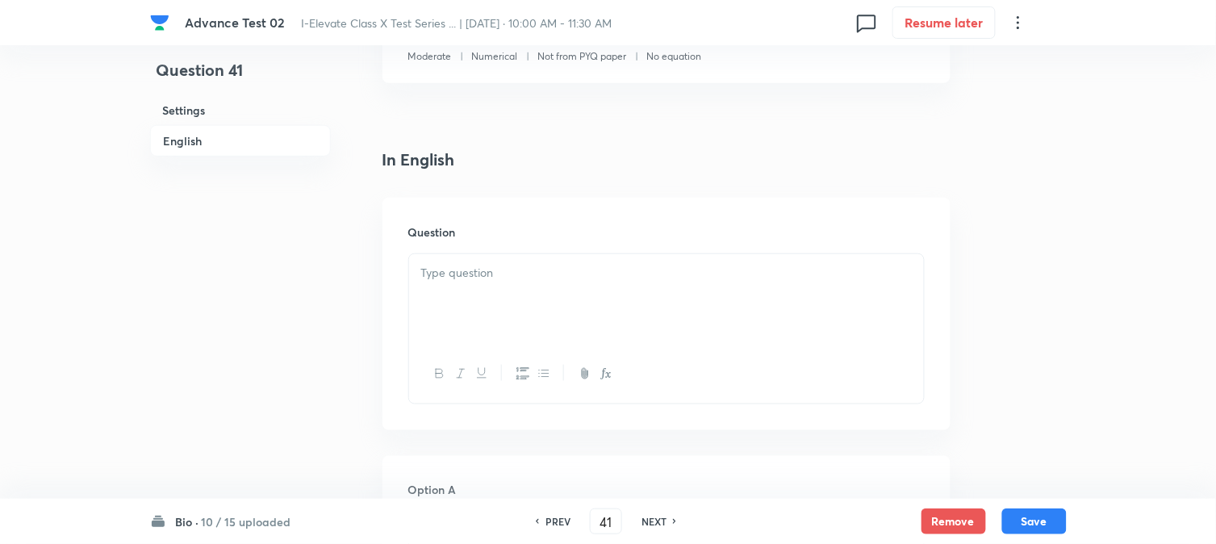
scroll to position [448, 0]
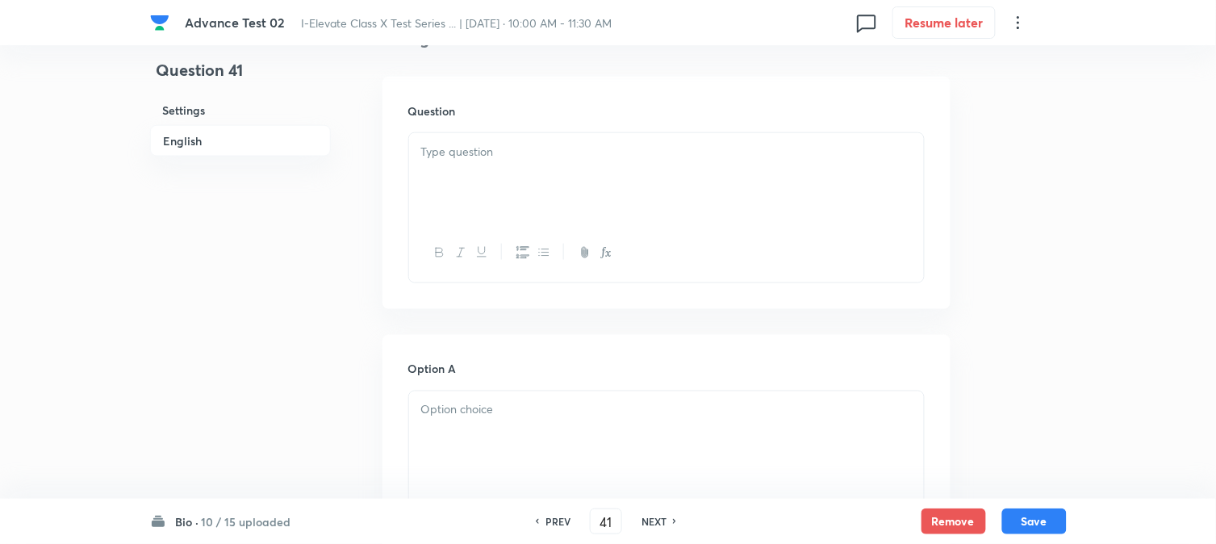
click at [507, 195] on div at bounding box center [666, 178] width 515 height 90
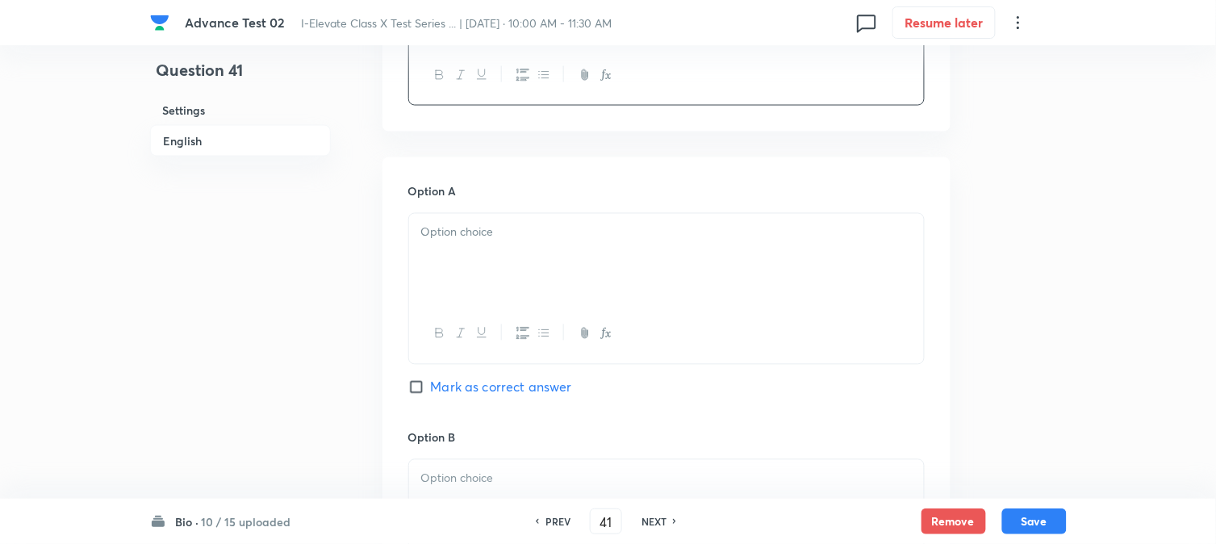
scroll to position [627, 0]
click at [498, 220] on div at bounding box center [666, 257] width 515 height 90
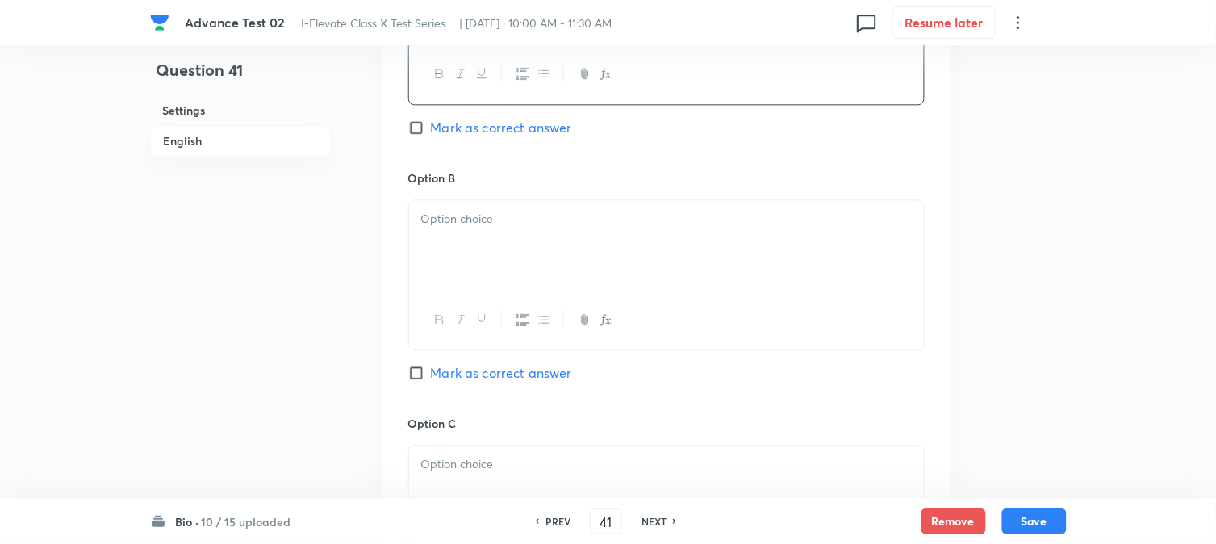
scroll to position [897, 0]
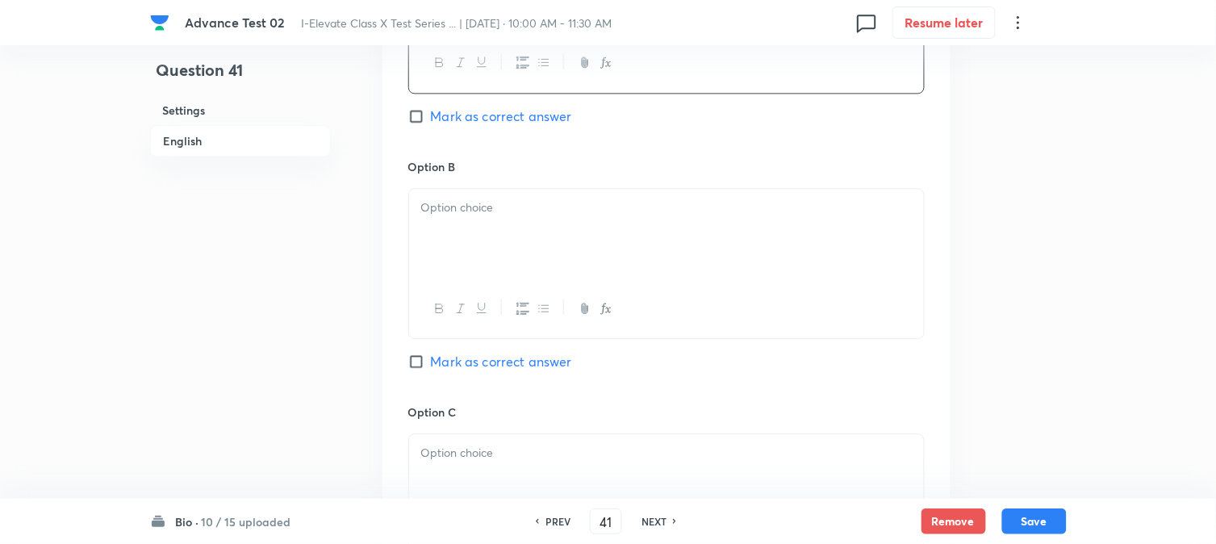
click at [493, 270] on div at bounding box center [666, 234] width 515 height 90
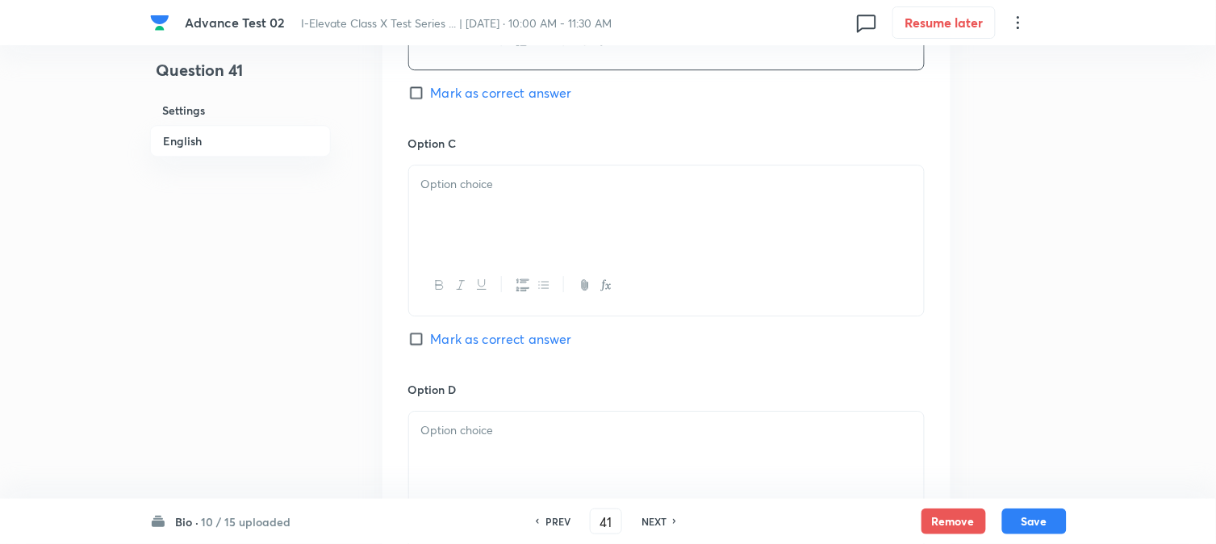
click at [482, 219] on div at bounding box center [666, 210] width 515 height 90
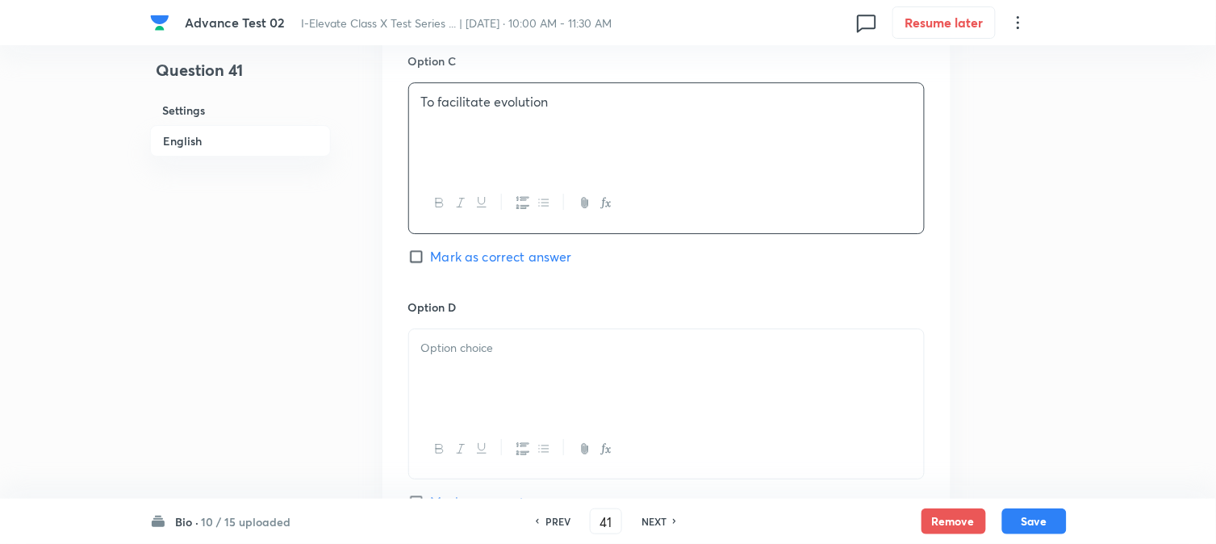
scroll to position [1345, 0]
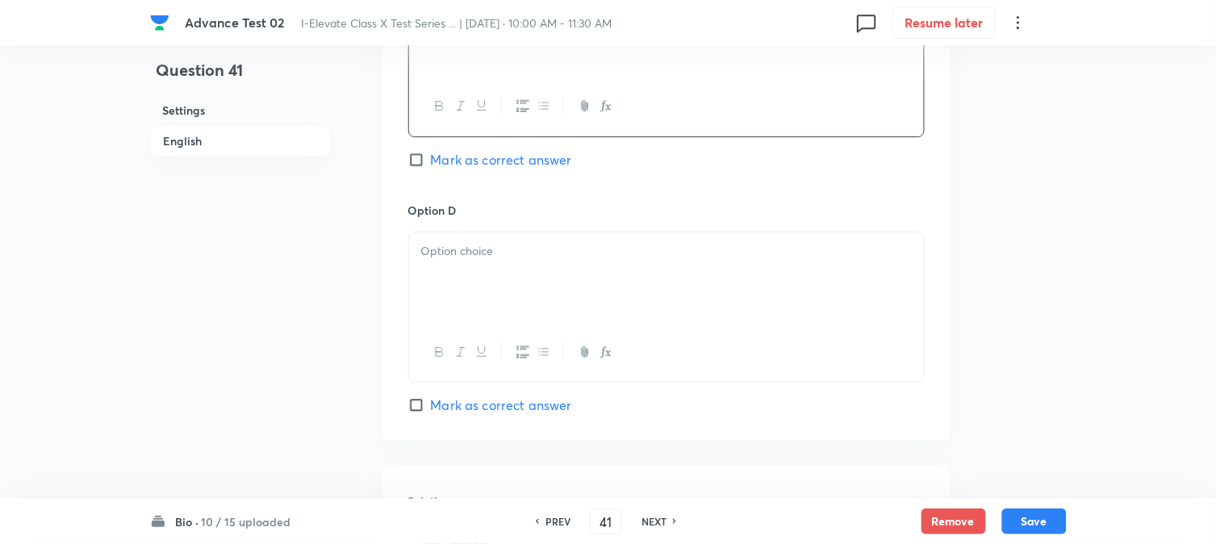
click at [465, 283] on div at bounding box center [666, 277] width 515 height 90
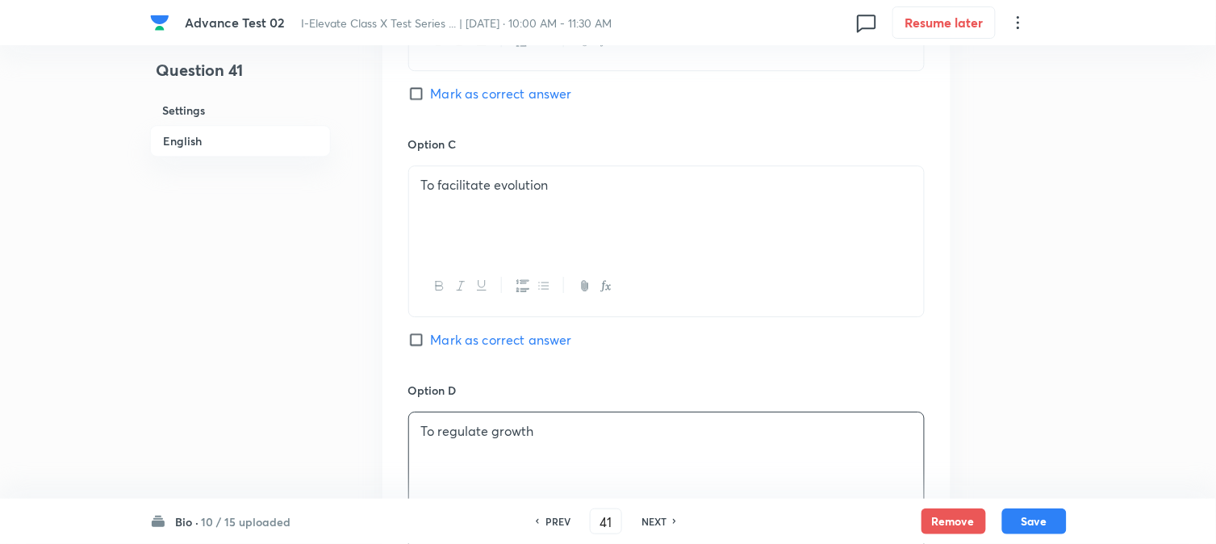
scroll to position [986, 0]
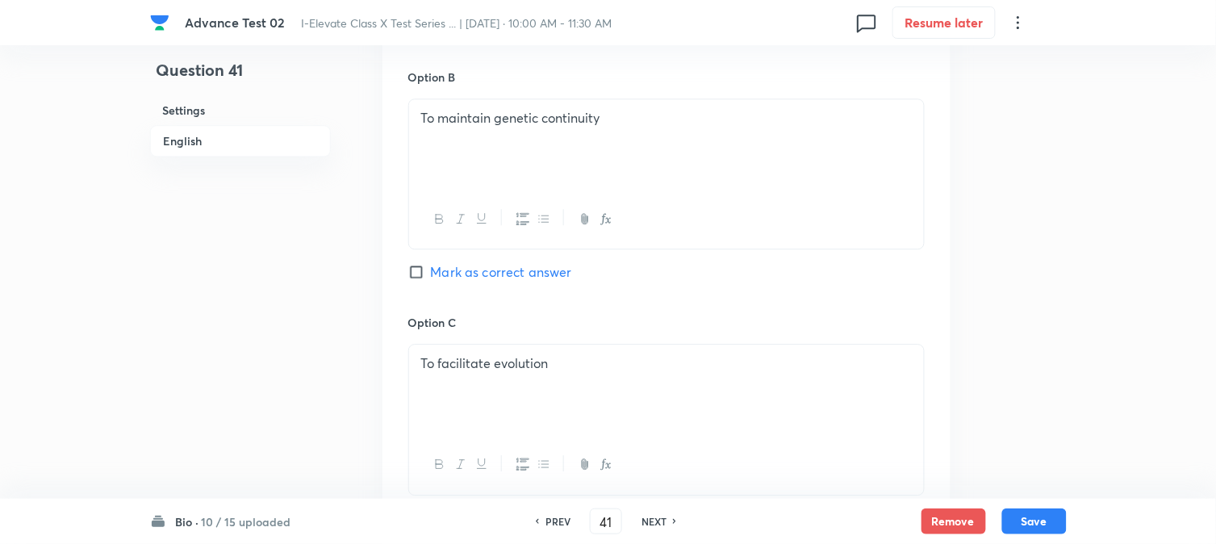
click at [440, 278] on span "Mark as correct answer" at bounding box center [501, 271] width 141 height 19
click at [431, 278] on input "Mark as correct answer" at bounding box center [419, 272] width 23 height 16
checkbox input "true"
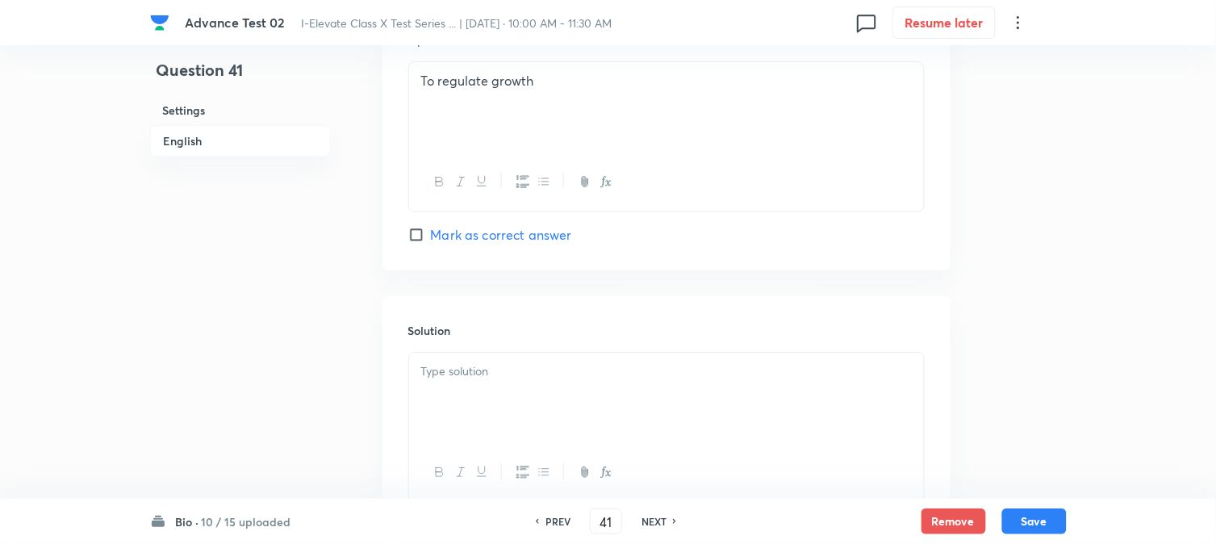
scroll to position [1614, 0]
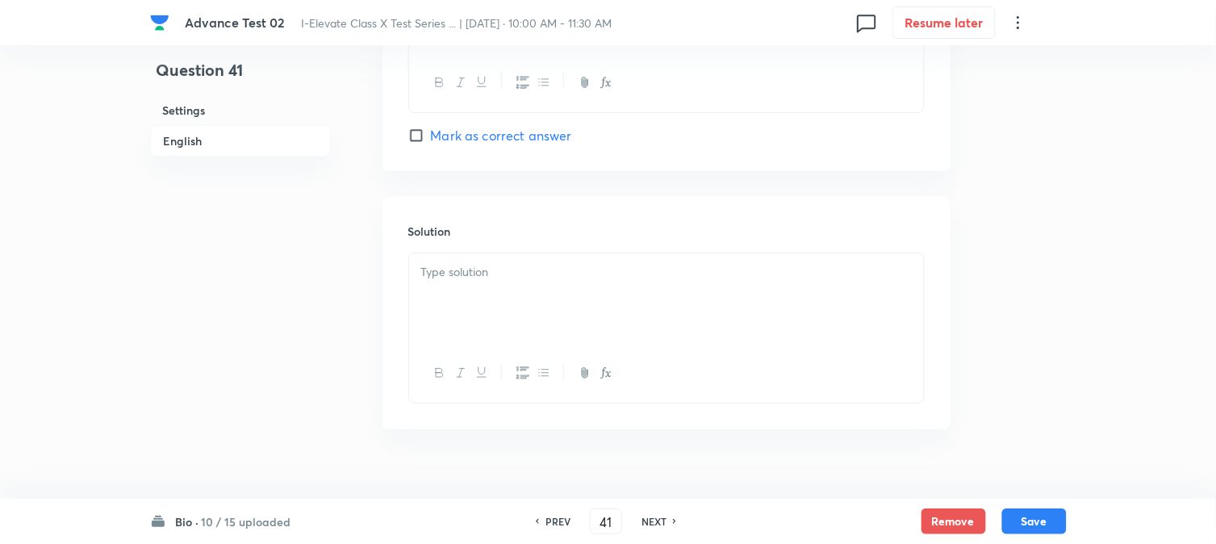
click at [477, 303] on div at bounding box center [666, 298] width 515 height 90
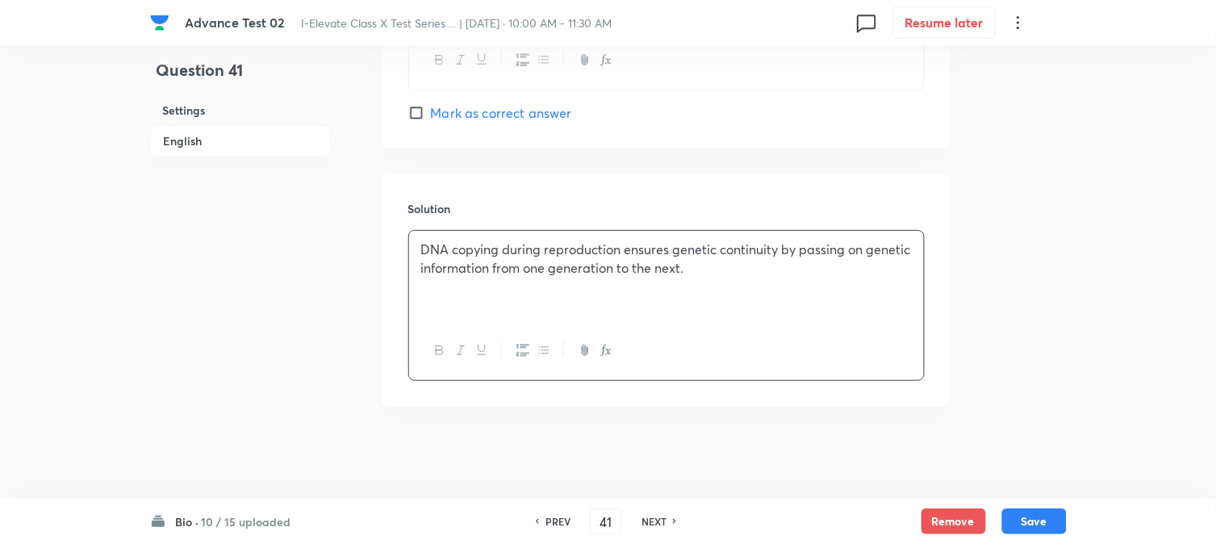
scroll to position [1644, 0]
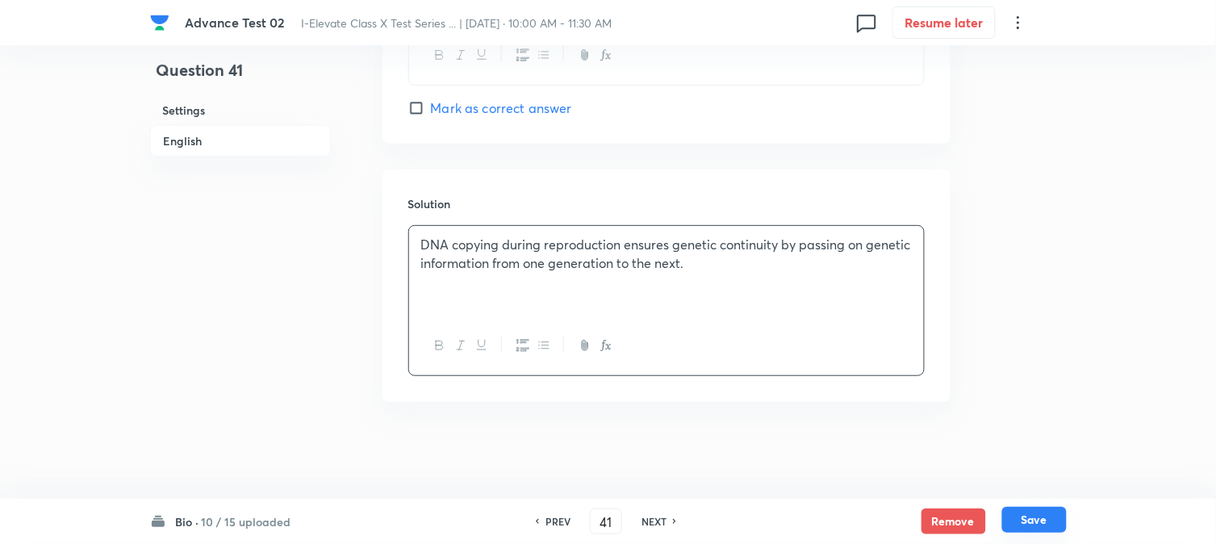
click at [1045, 514] on button "Save" at bounding box center [1035, 520] width 65 height 26
type input "42"
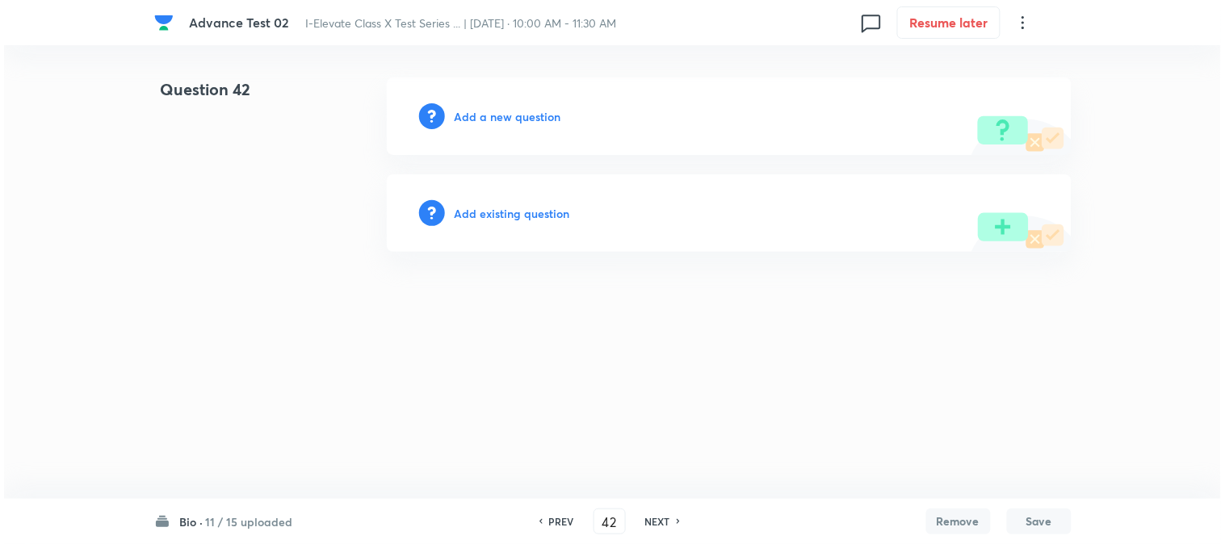
scroll to position [0, 0]
click at [473, 122] on h6 "Add a new question" at bounding box center [507, 116] width 107 height 17
click at [473, 122] on h6 "Choose a question type" at bounding box center [516, 116] width 124 height 17
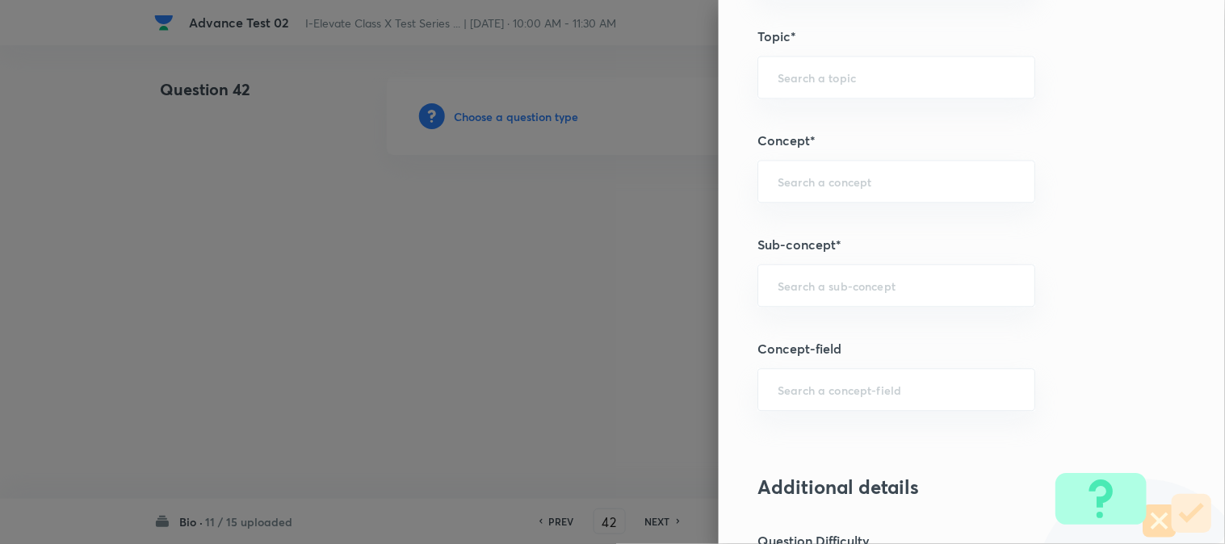
scroll to position [627, 0]
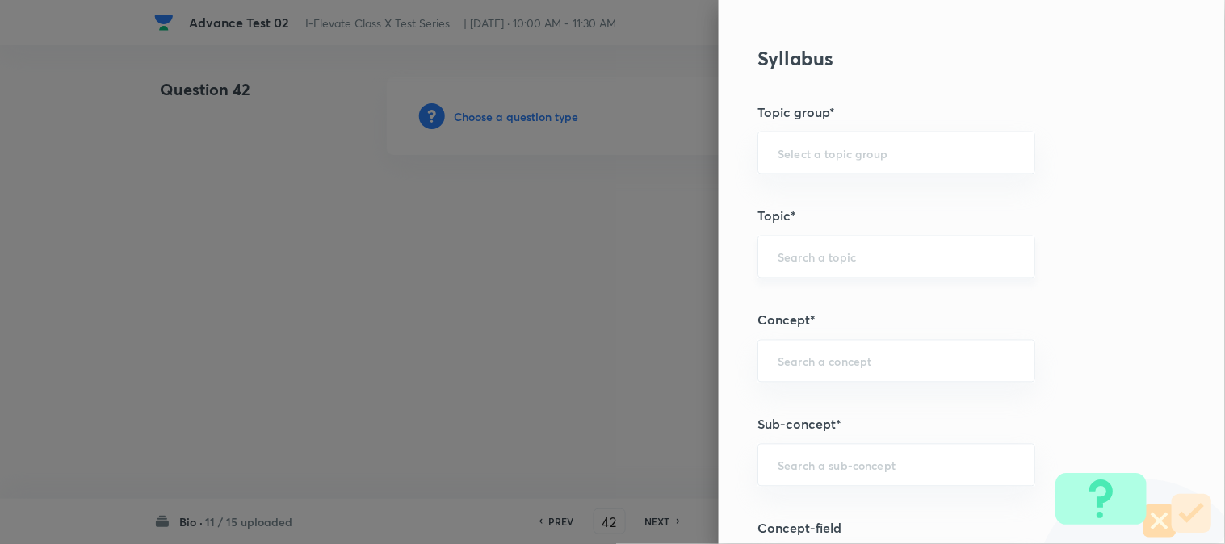
click at [814, 266] on div "​" at bounding box center [896, 257] width 278 height 43
type input "a"
click at [805, 333] on li "NSEJS -Biology" at bounding box center [883, 332] width 276 height 29
type input "NSEJS -Biology"
type input "Olympiads"
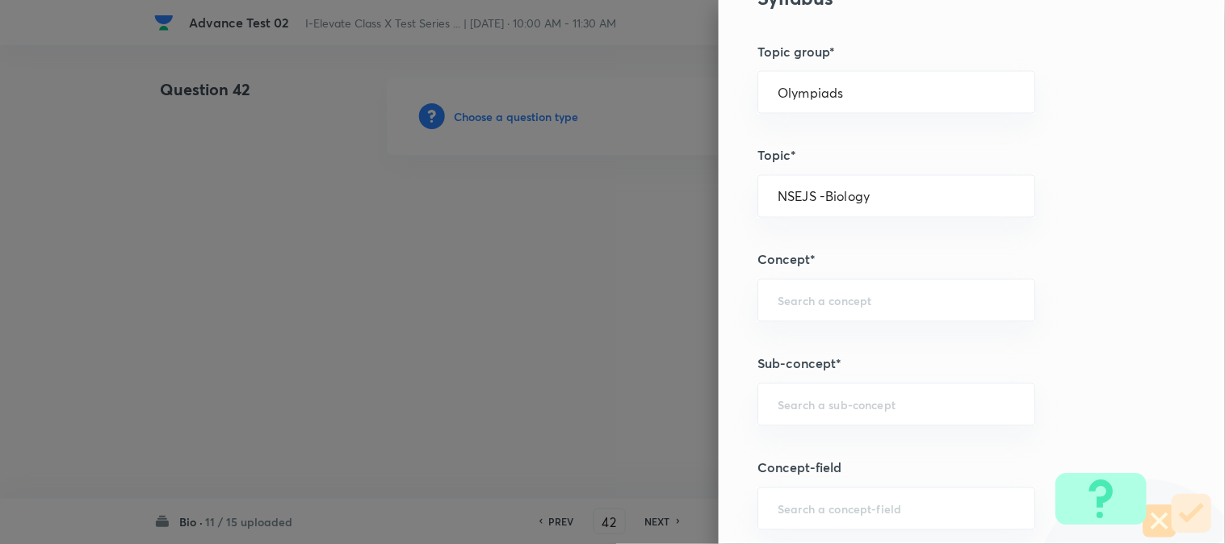
scroll to position [717, 0]
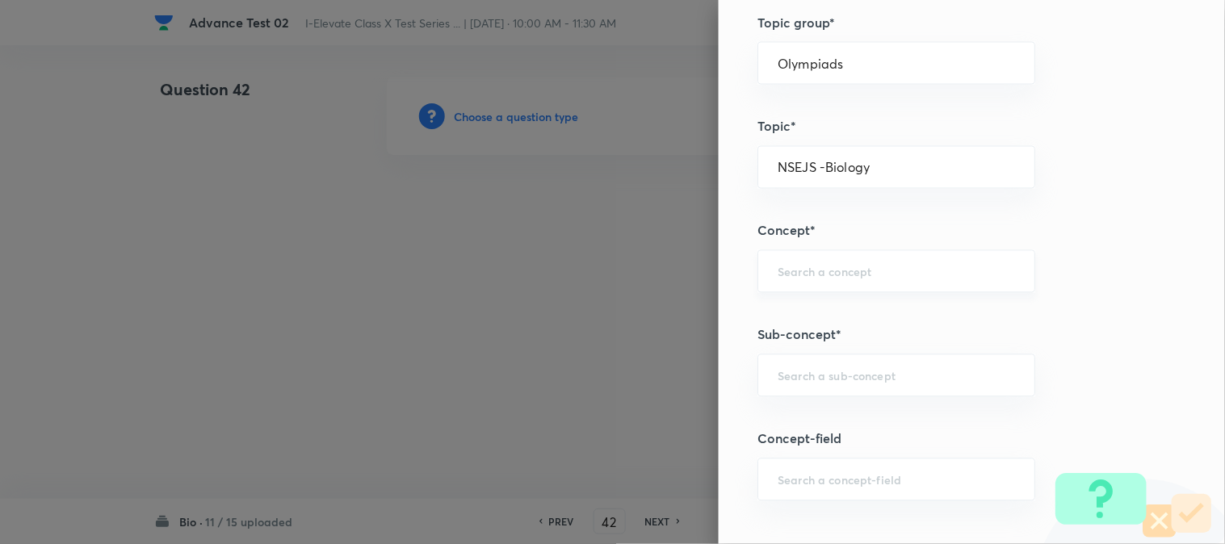
click at [791, 274] on input "text" at bounding box center [895, 271] width 237 height 15
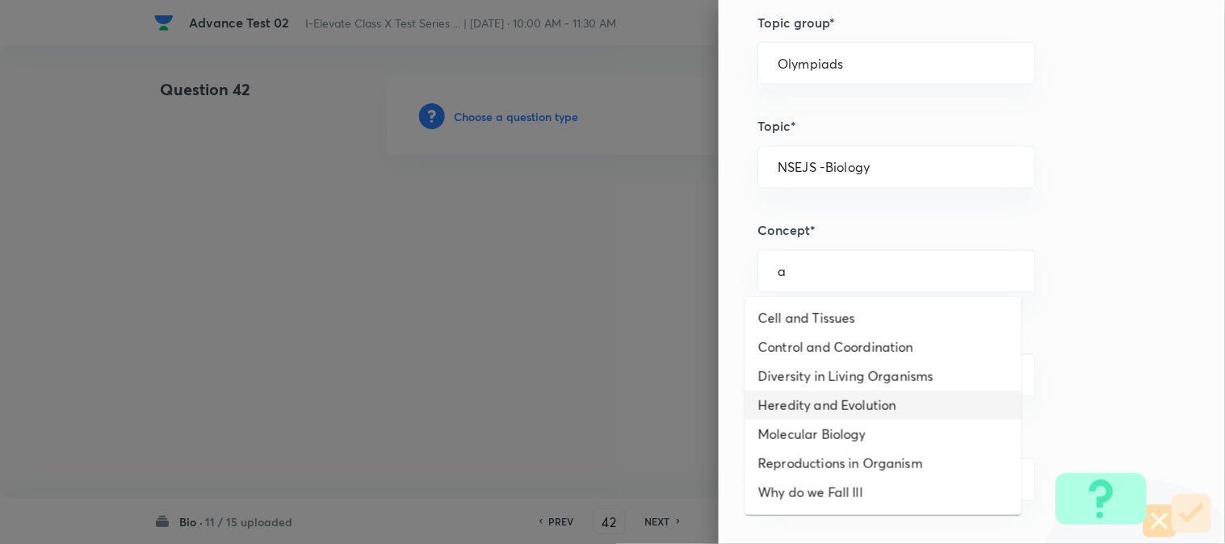
click at [806, 405] on li "Heredity and Evolution" at bounding box center [883, 405] width 276 height 29
type input "Heredity and Evolution"
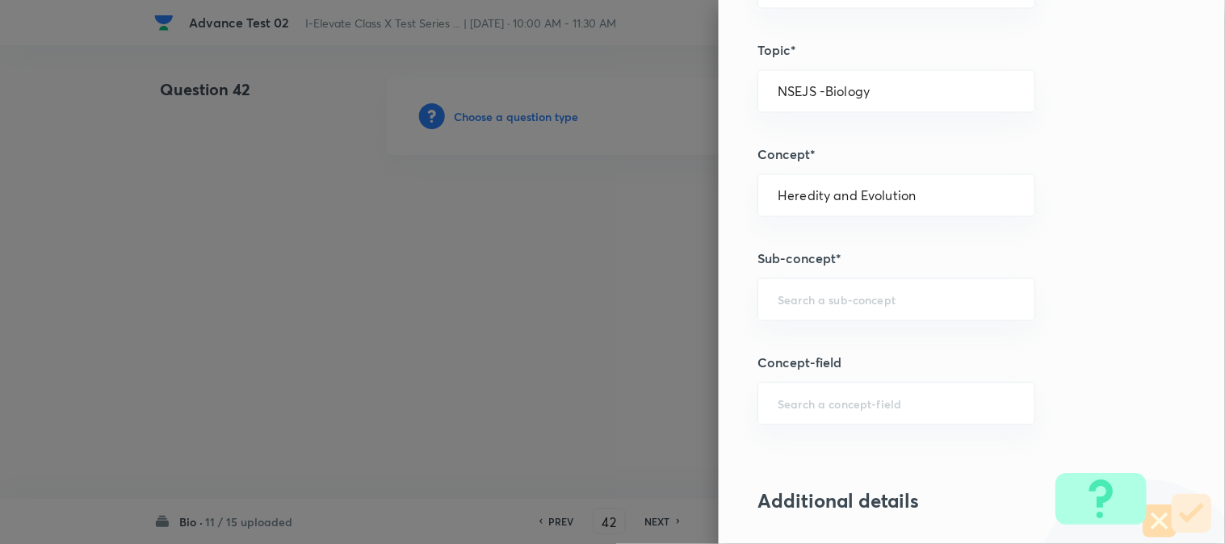
scroll to position [897, 0]
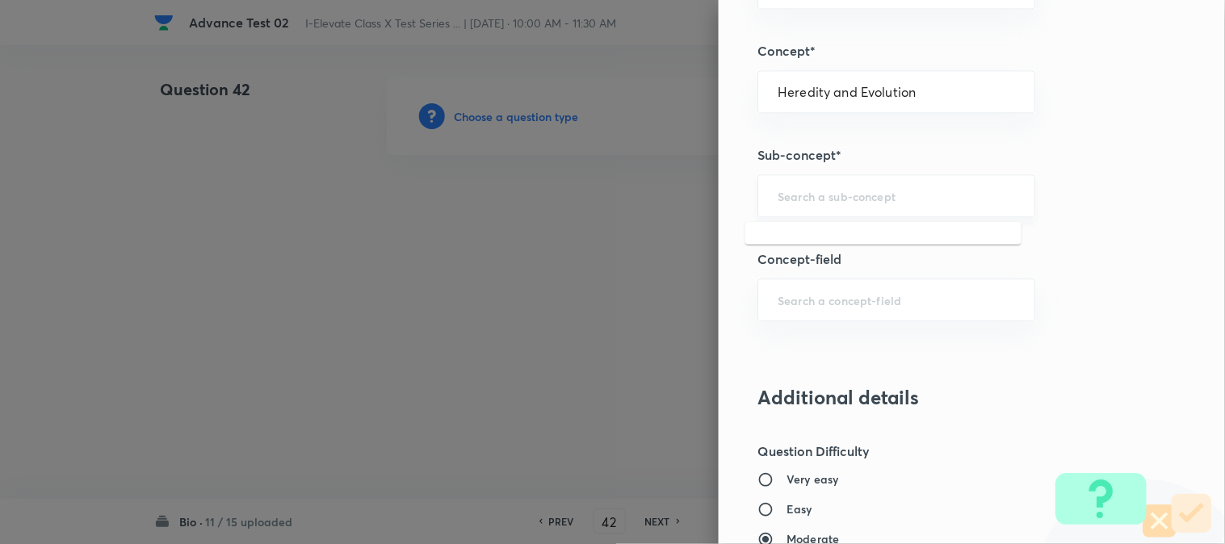
click at [800, 189] on input "text" at bounding box center [895, 195] width 237 height 15
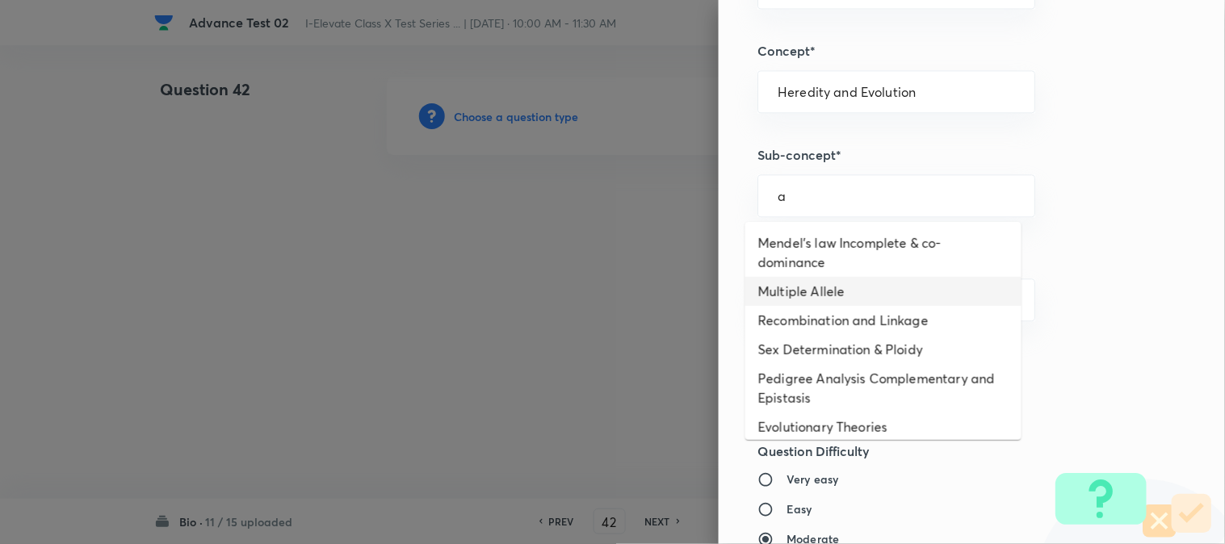
click at [793, 278] on li "Multiple Allele" at bounding box center [883, 291] width 276 height 29
type input "Multiple Allele"
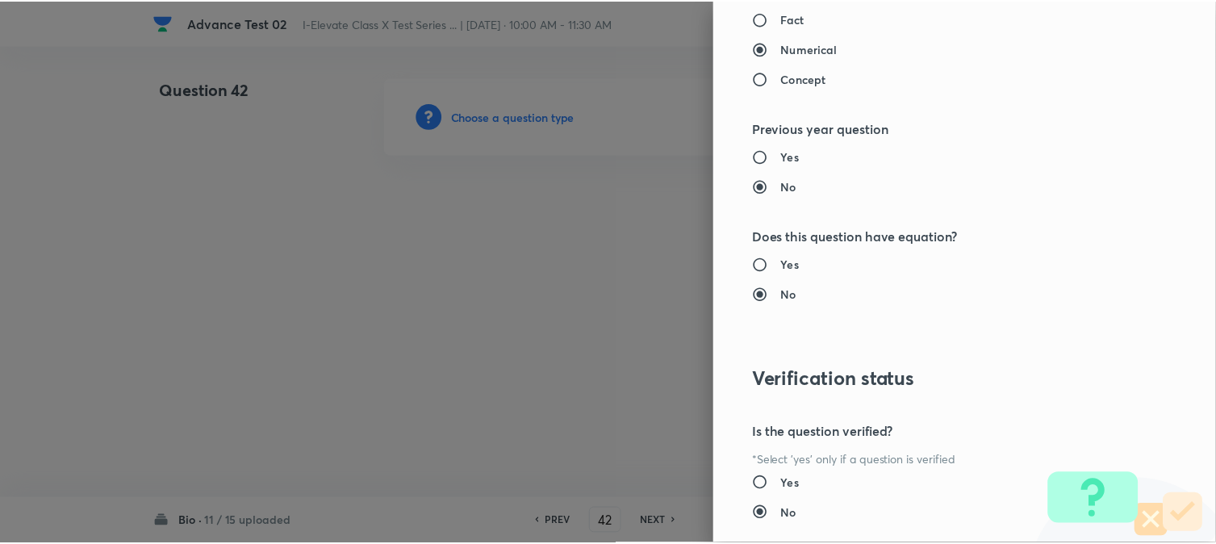
scroll to position [1656, 0]
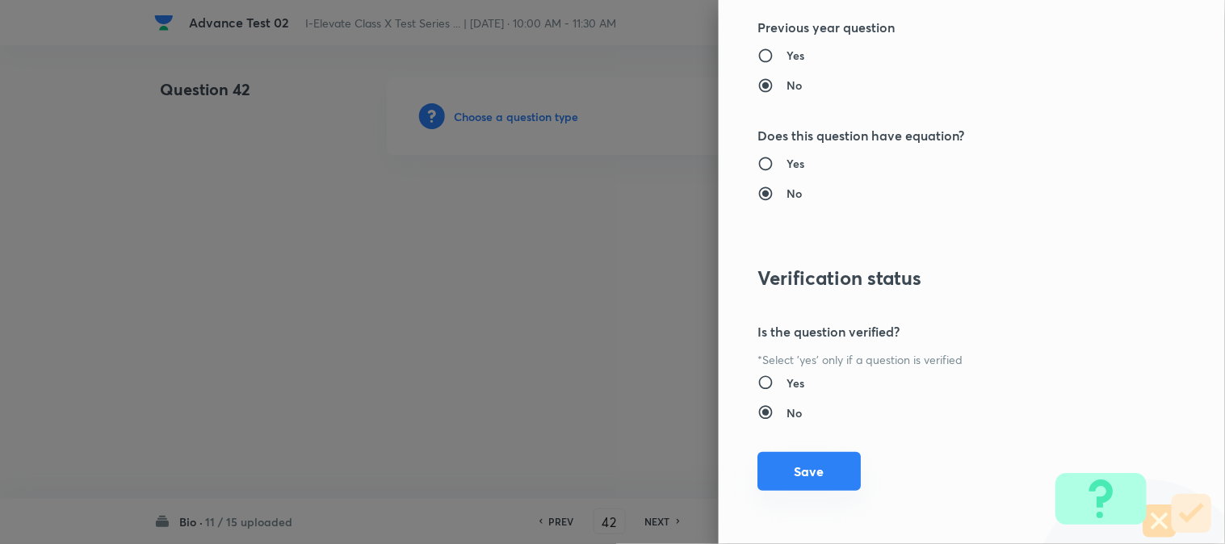
click at [800, 478] on button "Save" at bounding box center [808, 471] width 103 height 39
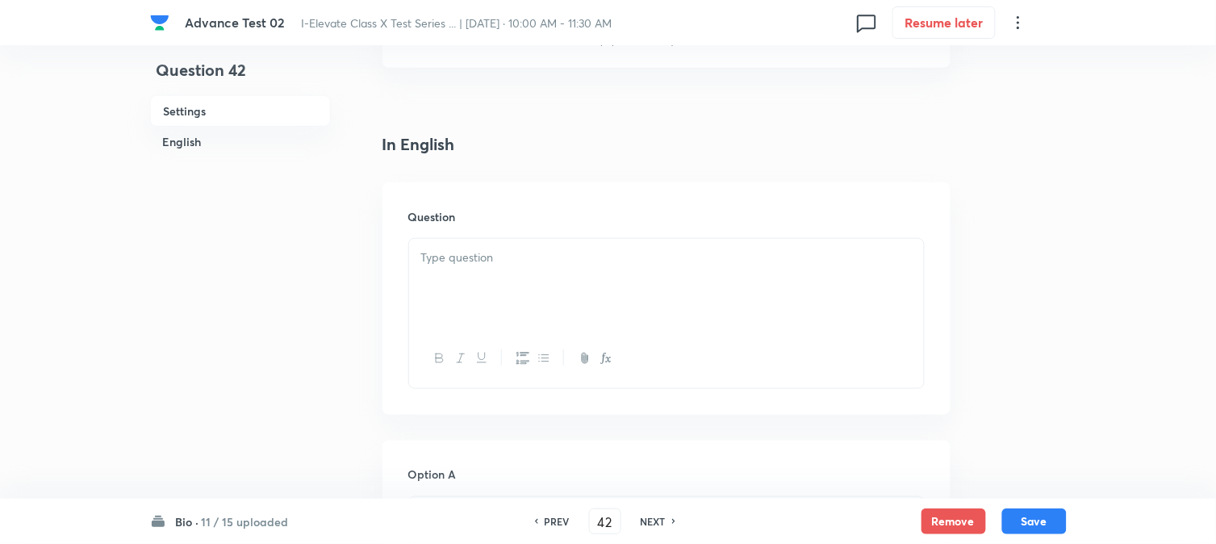
scroll to position [358, 0]
click at [536, 261] on div at bounding box center [666, 268] width 515 height 90
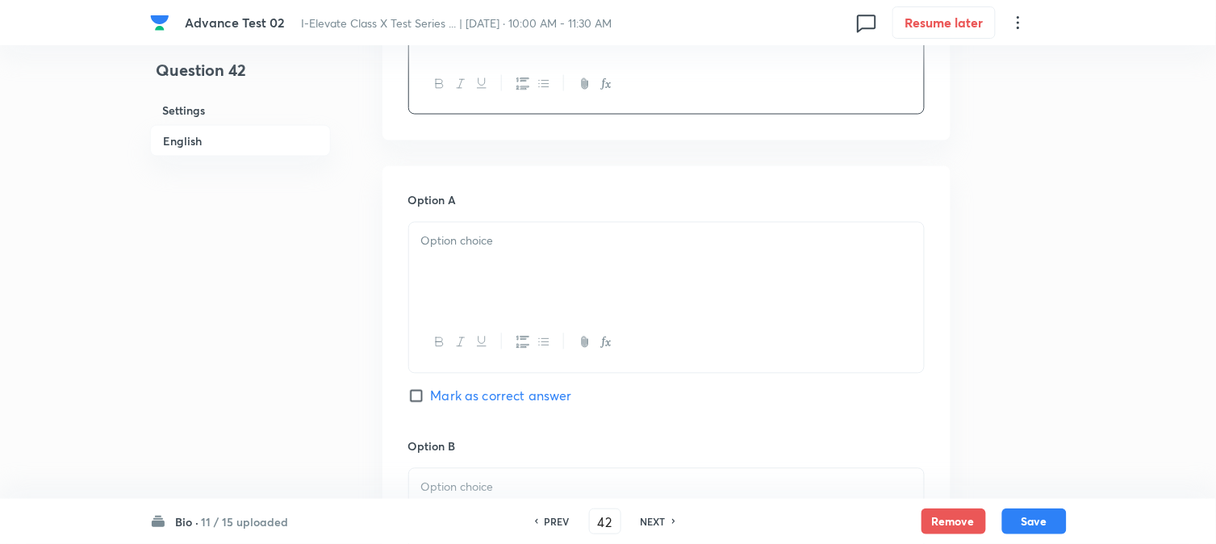
scroll to position [627, 0]
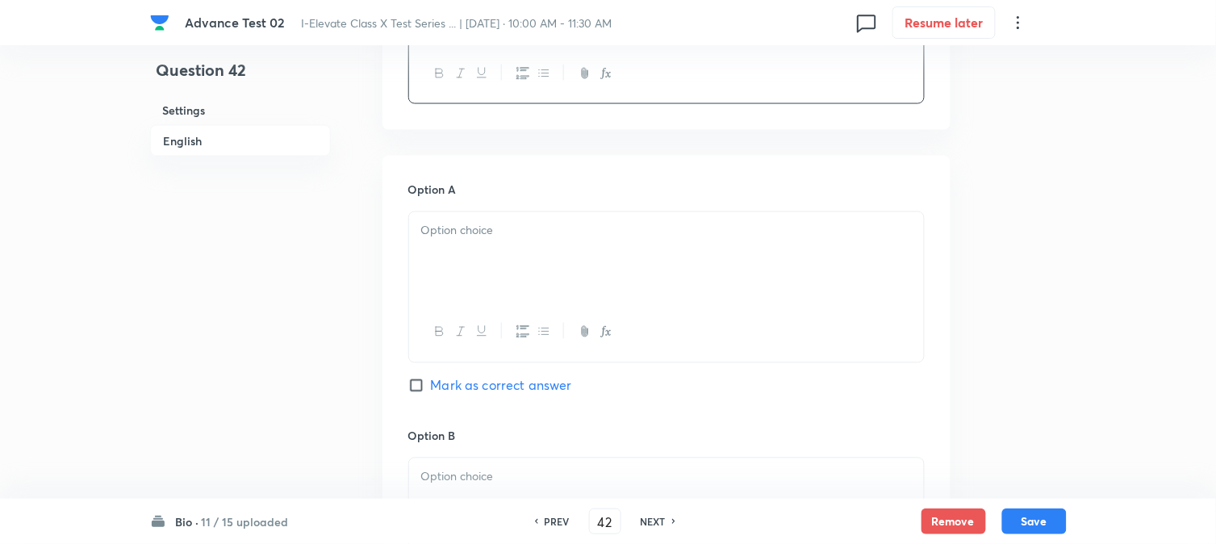
click at [500, 249] on div at bounding box center [666, 257] width 515 height 90
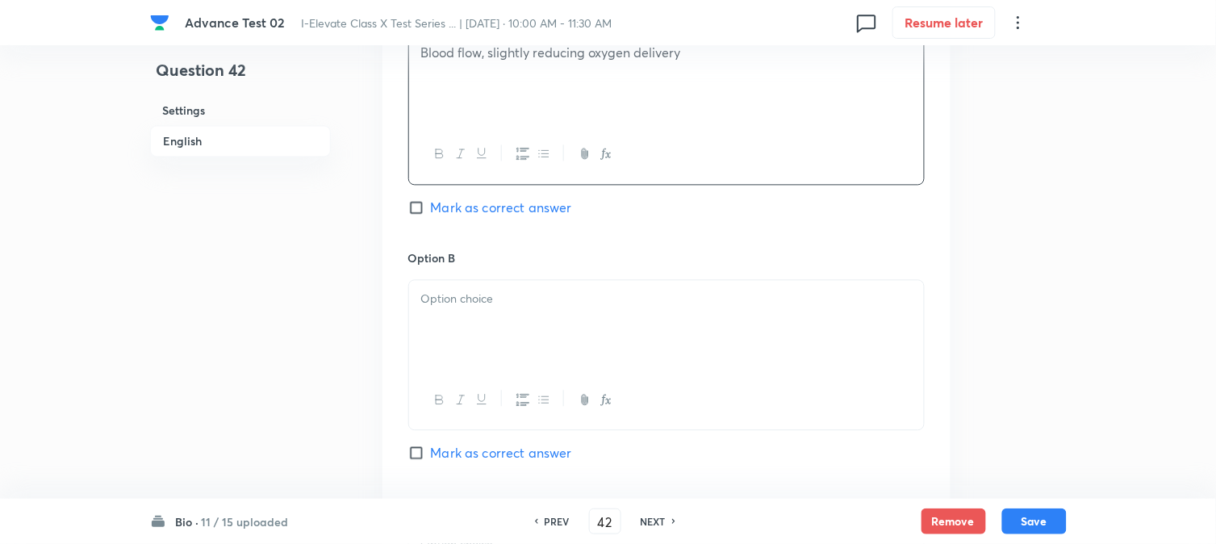
scroll to position [807, 0]
click at [499, 293] on p at bounding box center [666, 297] width 491 height 19
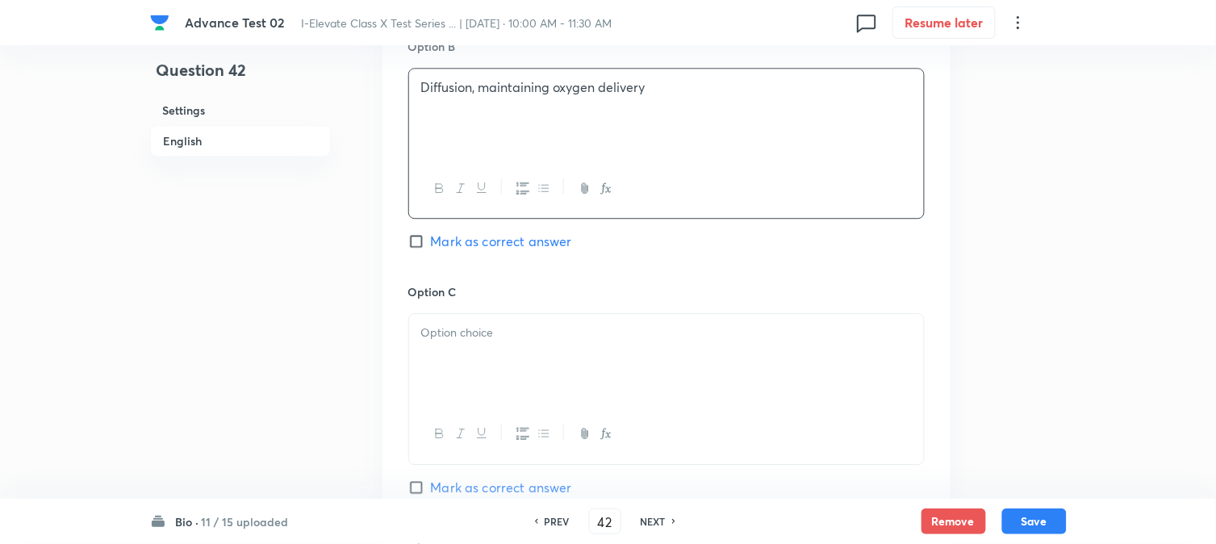
scroll to position [1076, 0]
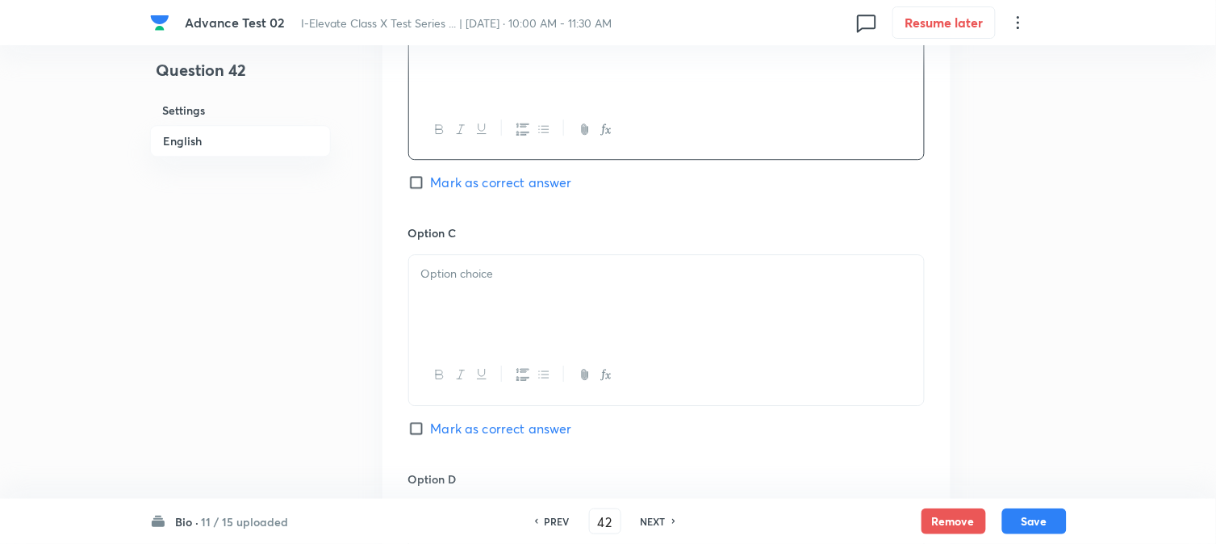
click at [464, 333] on div at bounding box center [666, 300] width 515 height 90
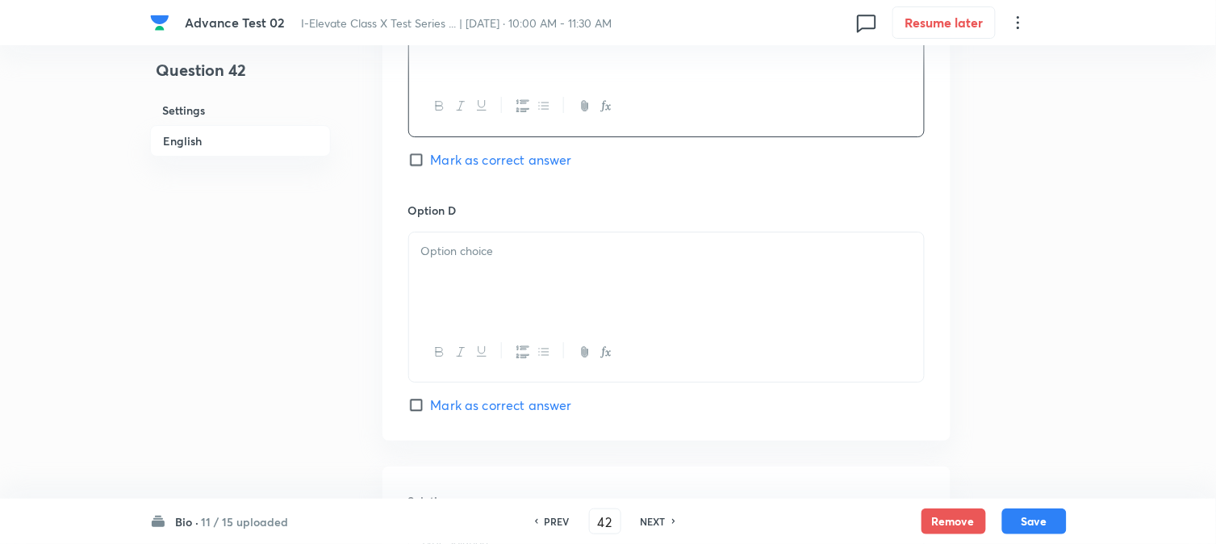
click at [507, 292] on div at bounding box center [666, 277] width 515 height 90
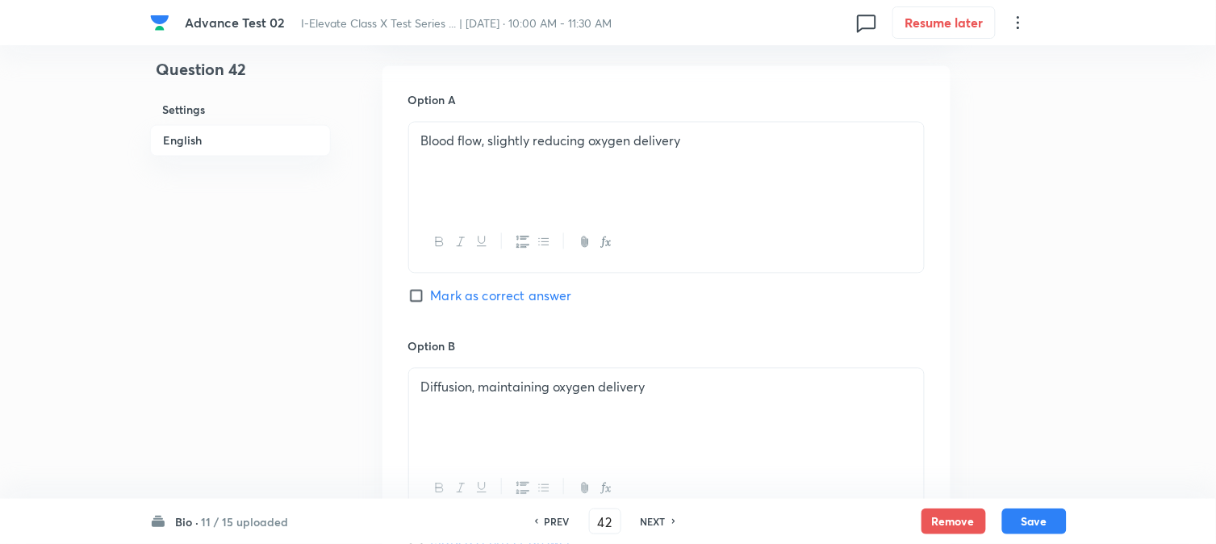
click at [483, 299] on span "Mark as correct answer" at bounding box center [501, 296] width 141 height 19
click at [431, 299] on input "Mark as correct answer" at bounding box center [419, 296] width 23 height 16
checkbox input "true"
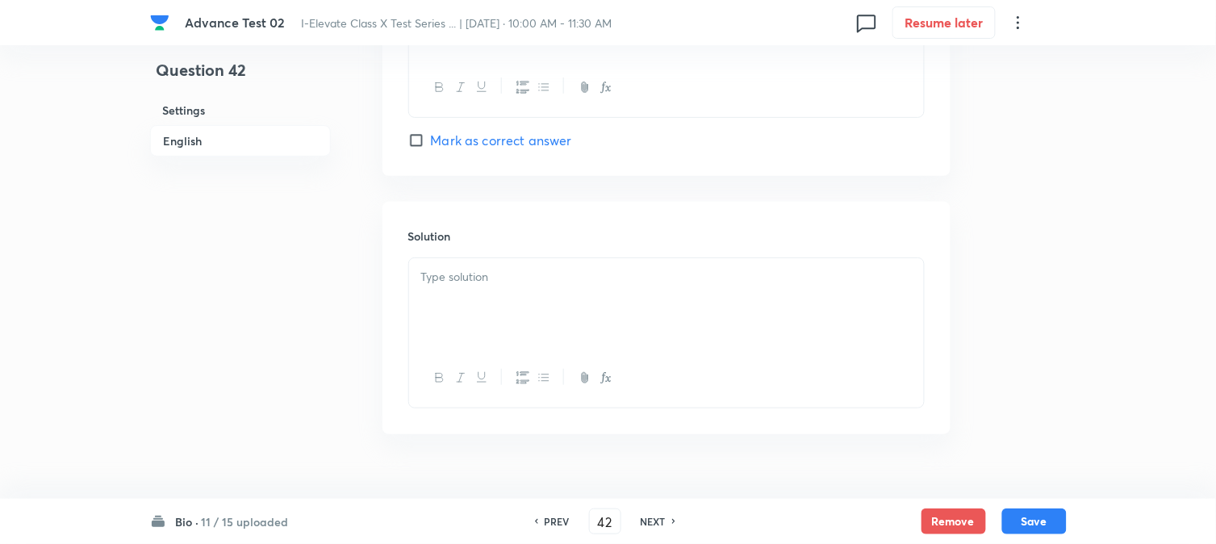
scroll to position [1614, 0]
click at [476, 328] on div at bounding box center [666, 298] width 515 height 90
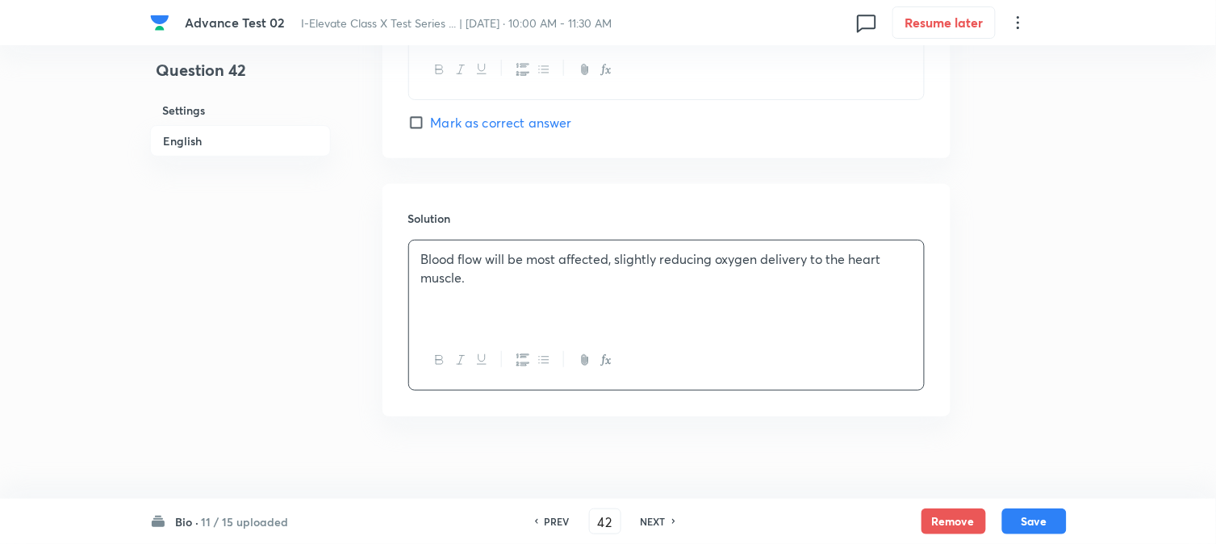
scroll to position [1644, 0]
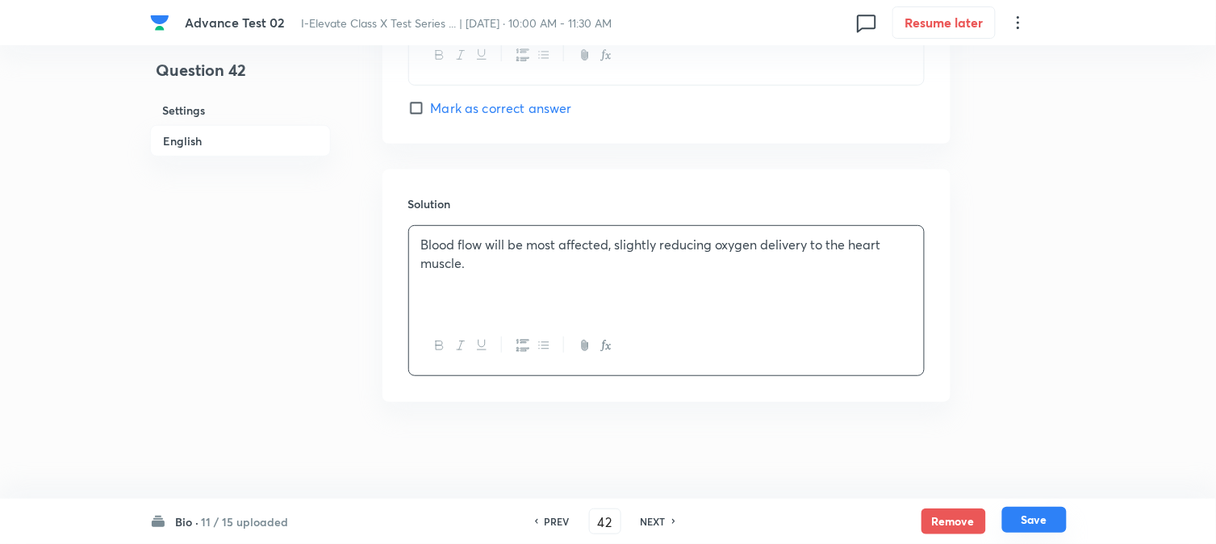
click at [1045, 518] on button "Save" at bounding box center [1035, 520] width 65 height 26
type input "43"
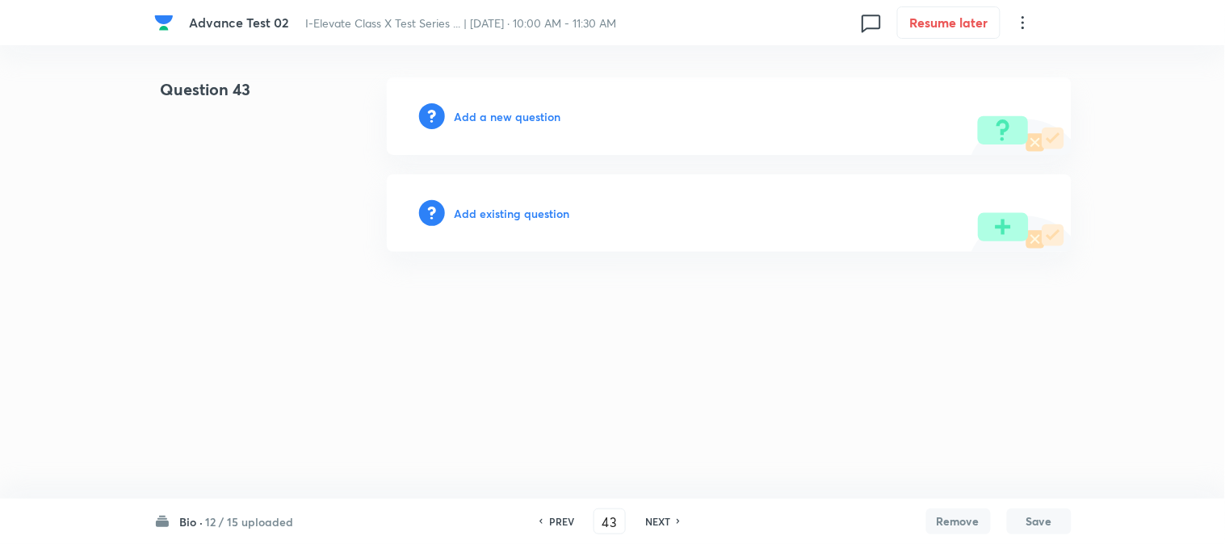
click at [500, 118] on h6 "Add a new question" at bounding box center [507, 116] width 107 height 17
click at [500, 118] on h6 "Choose a question type" at bounding box center [516, 116] width 124 height 17
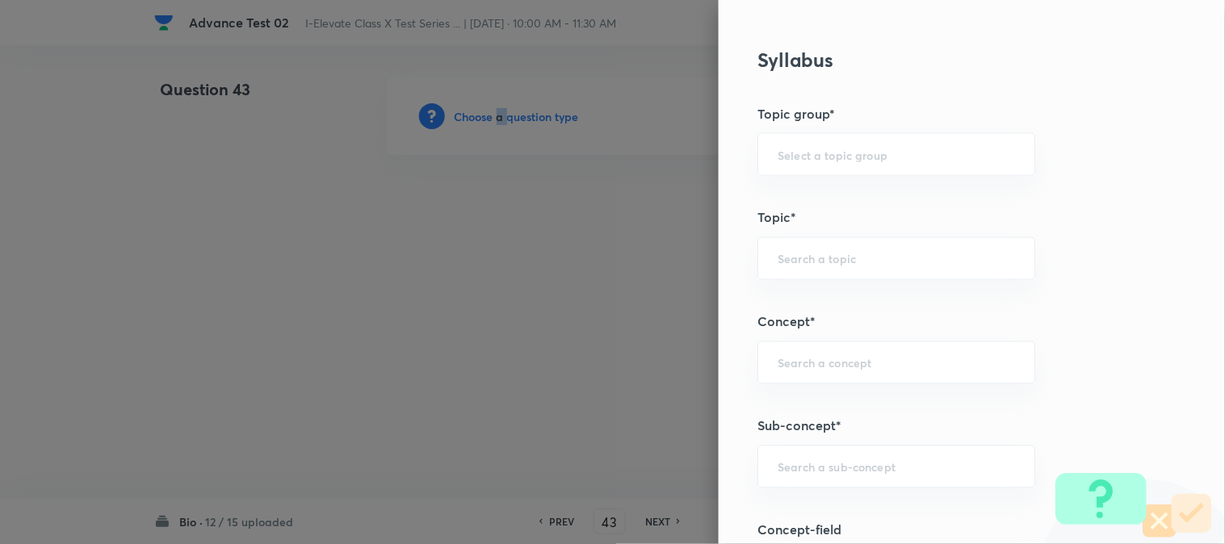
scroll to position [627, 0]
click at [815, 254] on input "text" at bounding box center [895, 256] width 237 height 15
type input "a"
click at [814, 324] on li "NSEJS -Biology" at bounding box center [883, 332] width 276 height 29
type input "NSEJS -Biology"
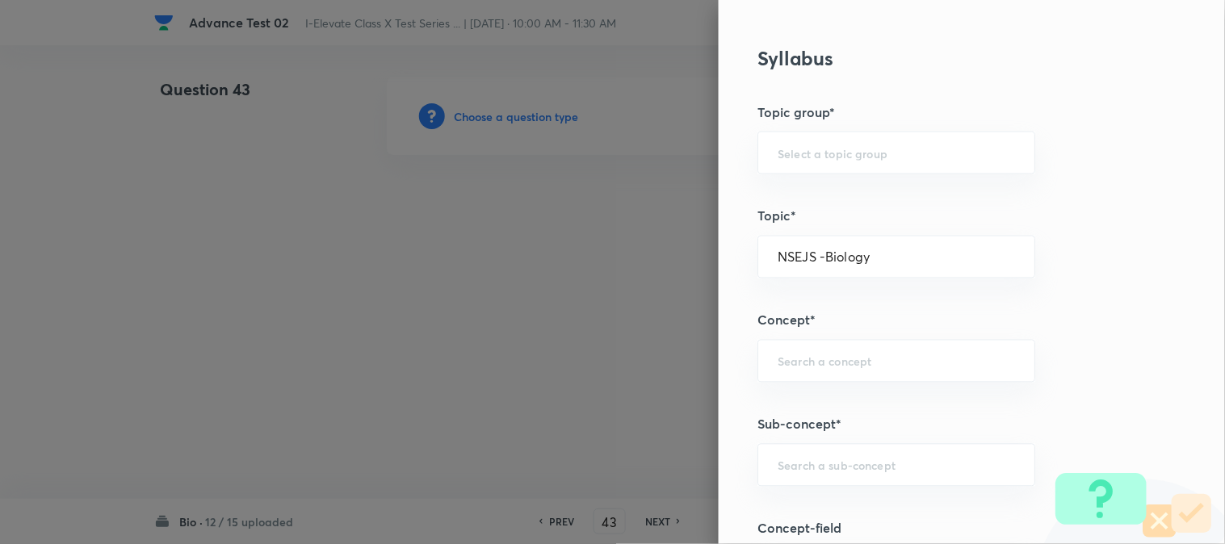
type input "Olympiads"
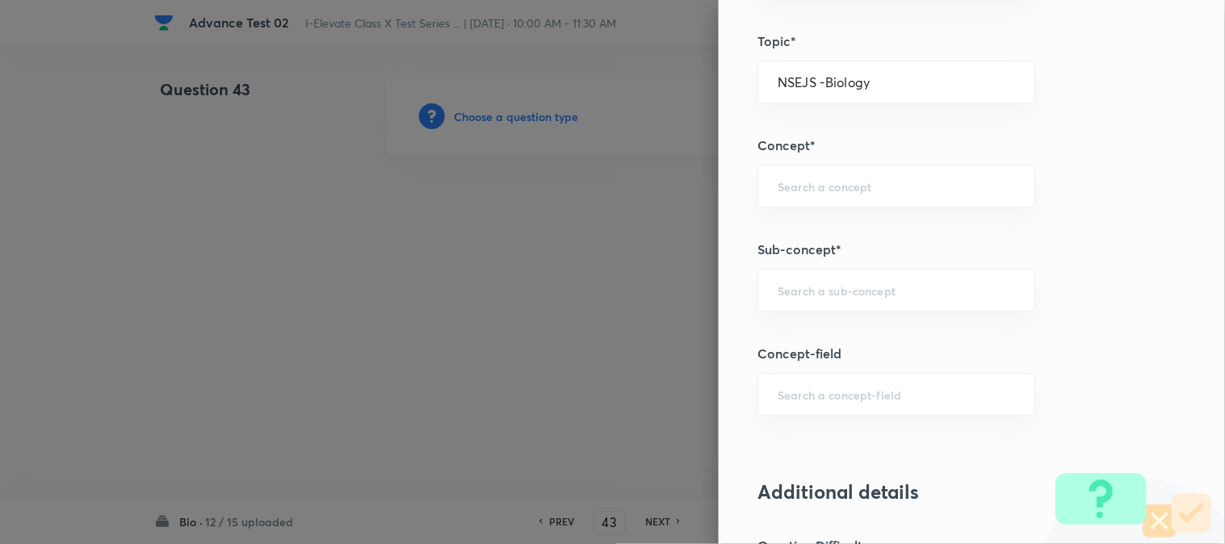
scroll to position [807, 0]
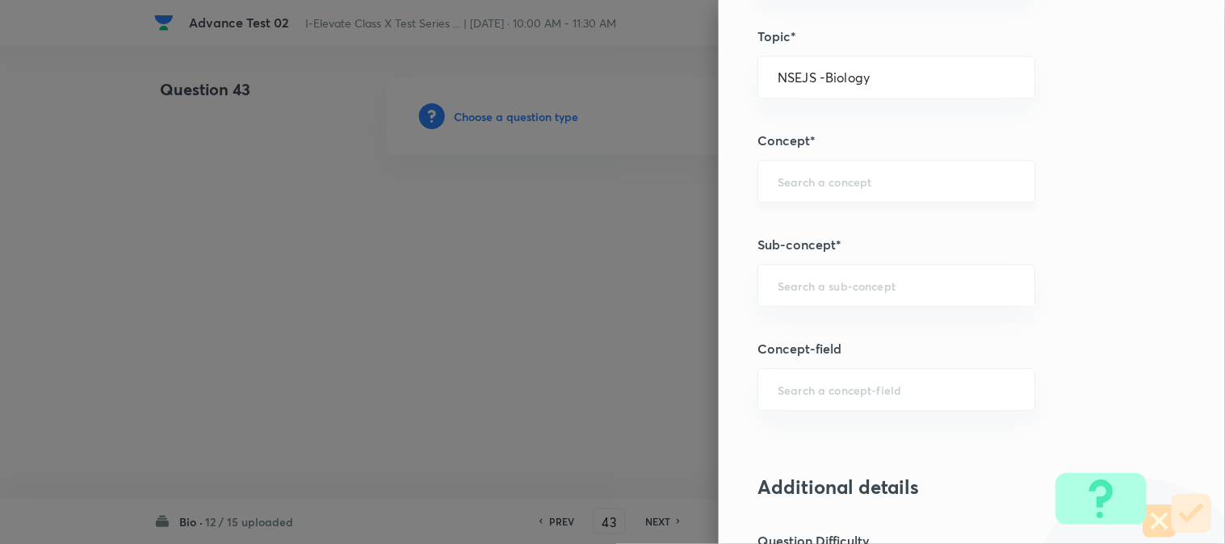
click at [801, 182] on input "text" at bounding box center [895, 181] width 237 height 15
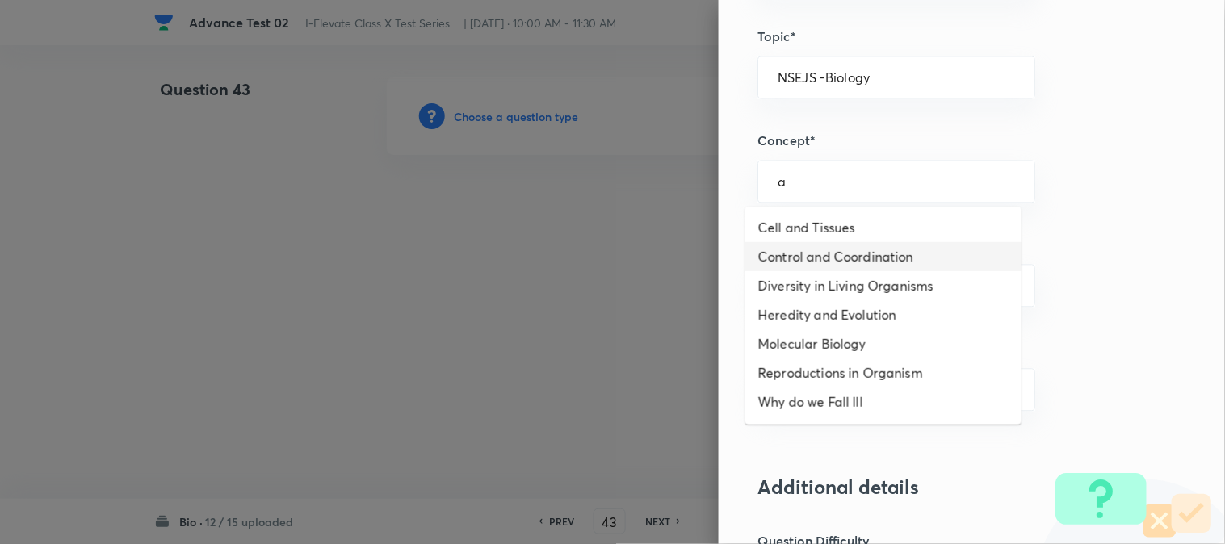
click at [796, 250] on li "Control and Coordination" at bounding box center [883, 256] width 276 height 29
type input "Control and Coordination"
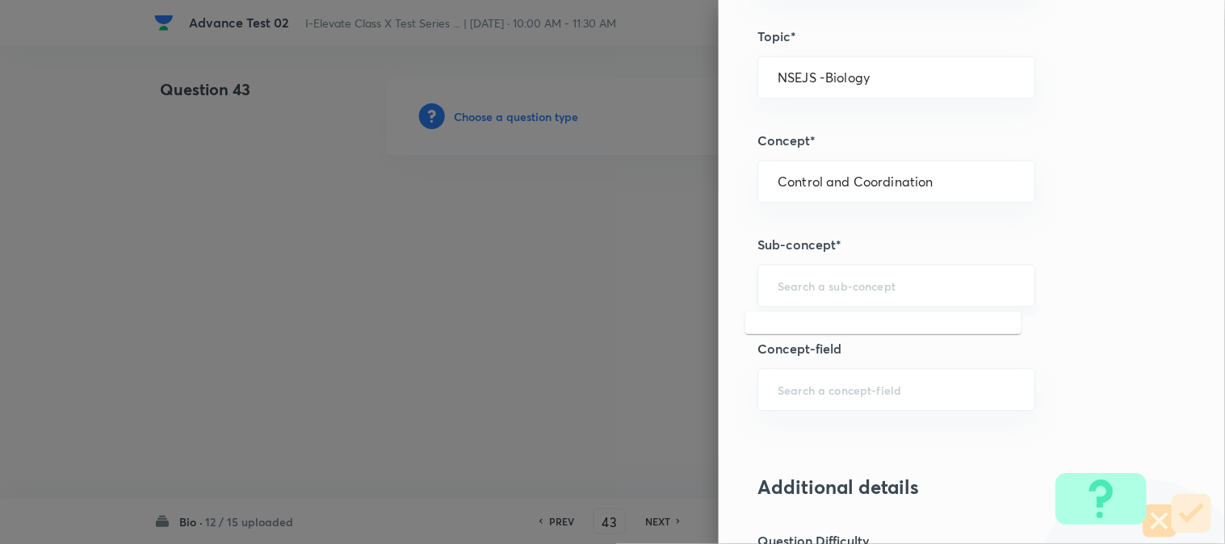
click at [796, 280] on input "text" at bounding box center [895, 285] width 237 height 15
click at [811, 331] on li "Nervous System and Hormones" at bounding box center [883, 332] width 276 height 29
type input "Nervous System and Hormones"
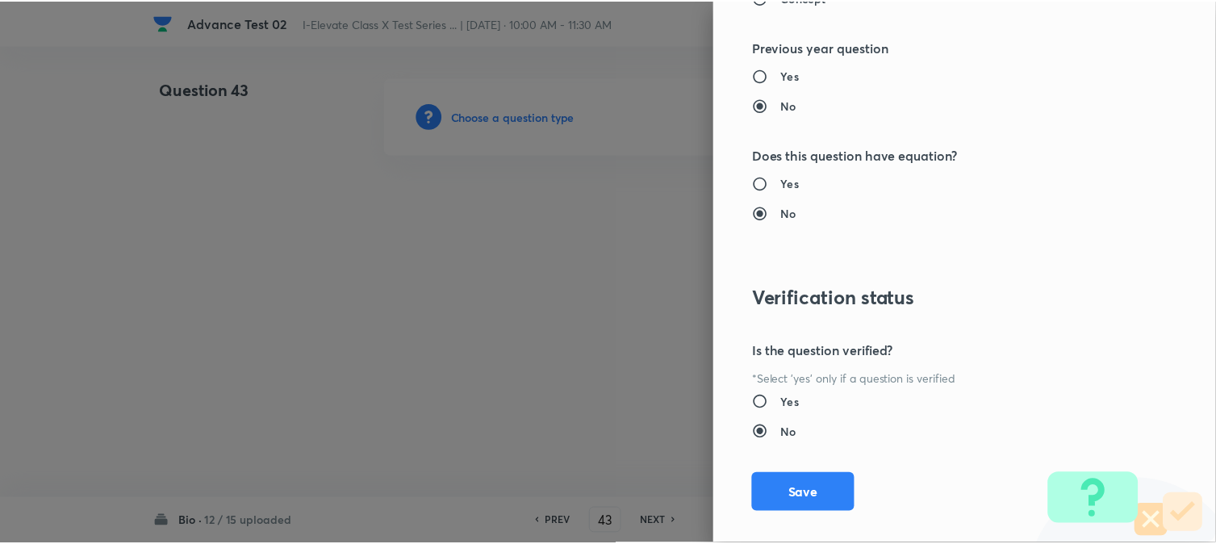
scroll to position [1656, 0]
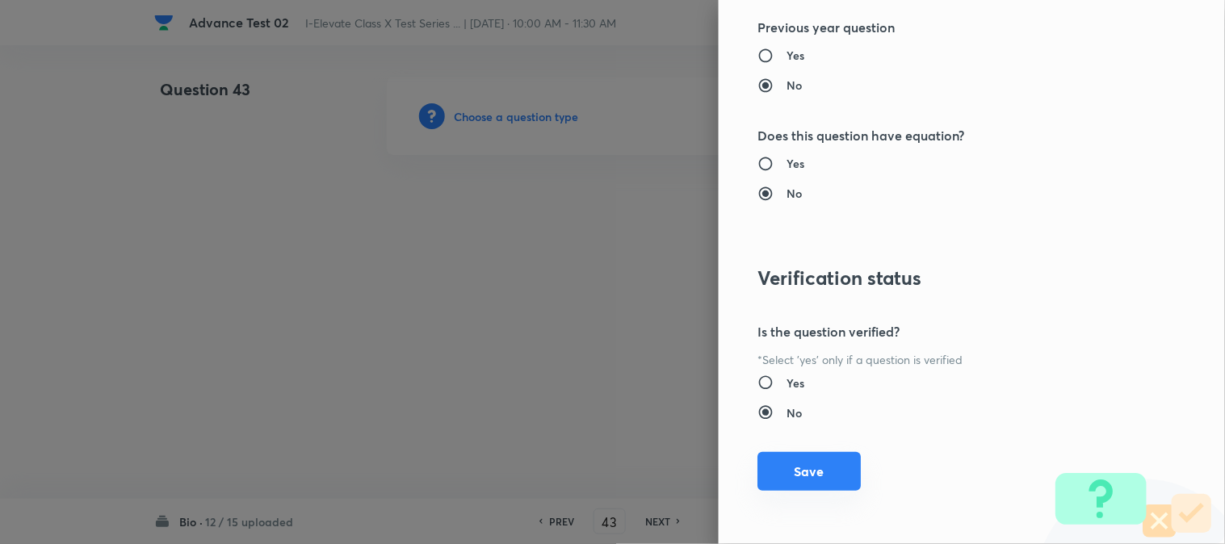
click at [794, 468] on button "Save" at bounding box center [808, 471] width 103 height 39
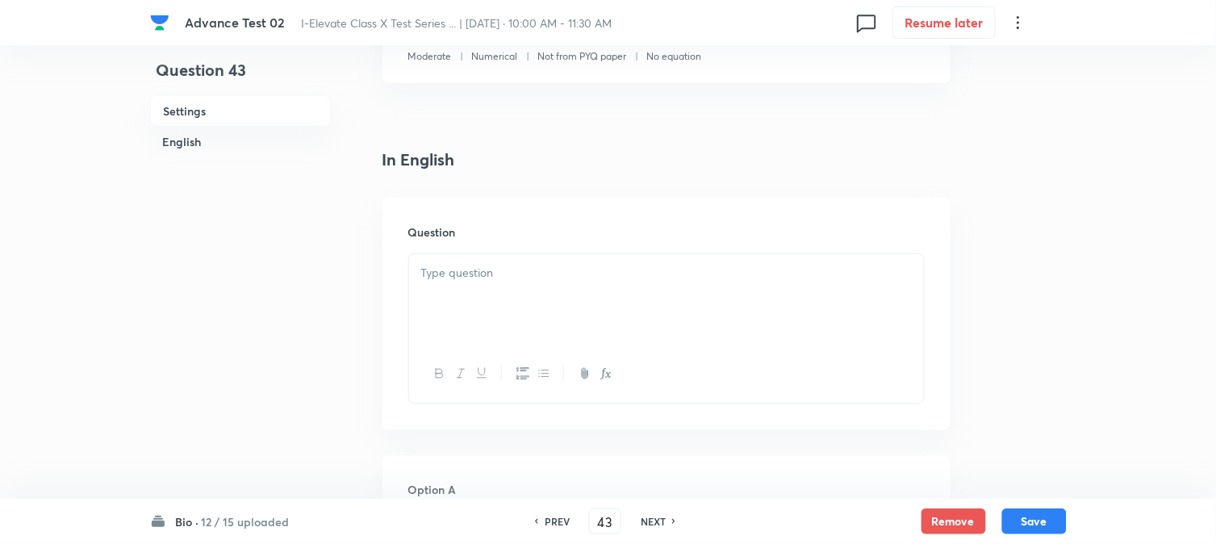
scroll to position [358, 0]
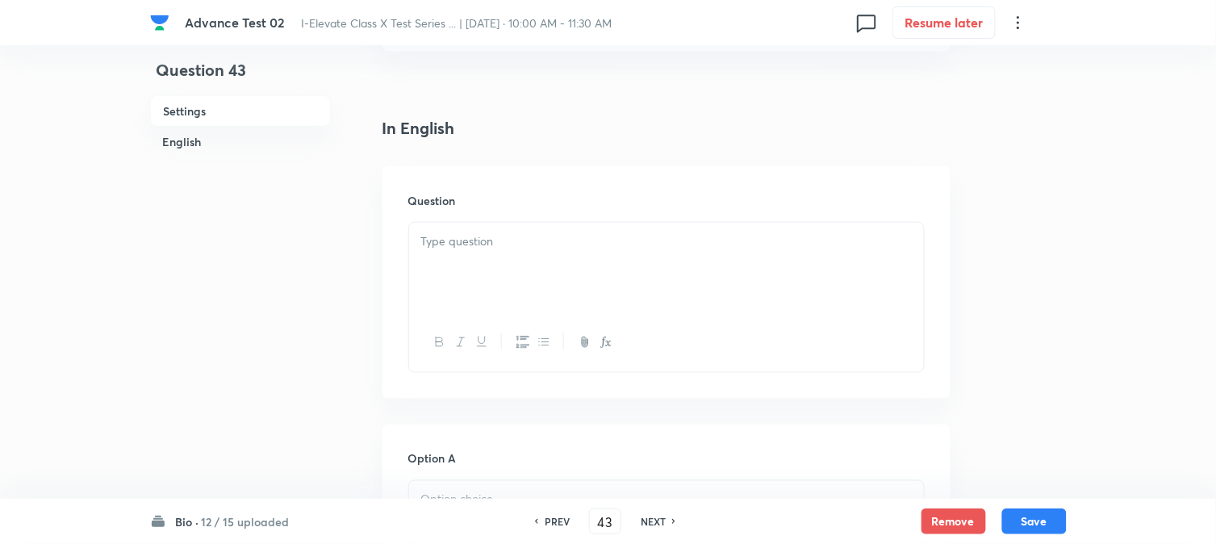
click at [542, 256] on div at bounding box center [666, 268] width 515 height 90
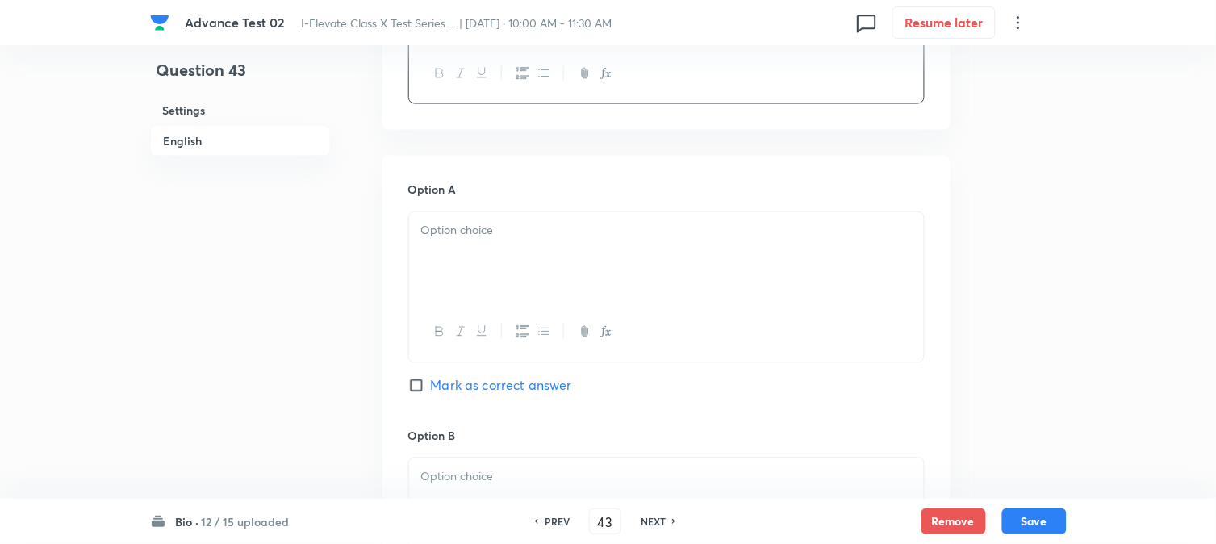
click at [462, 249] on div at bounding box center [666, 257] width 515 height 90
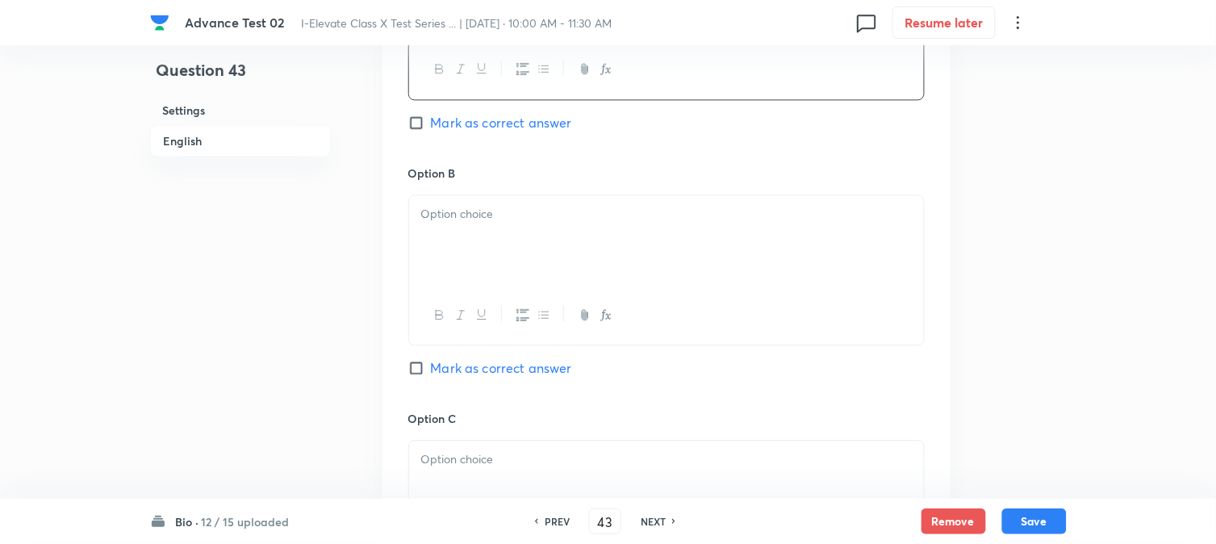
scroll to position [897, 0]
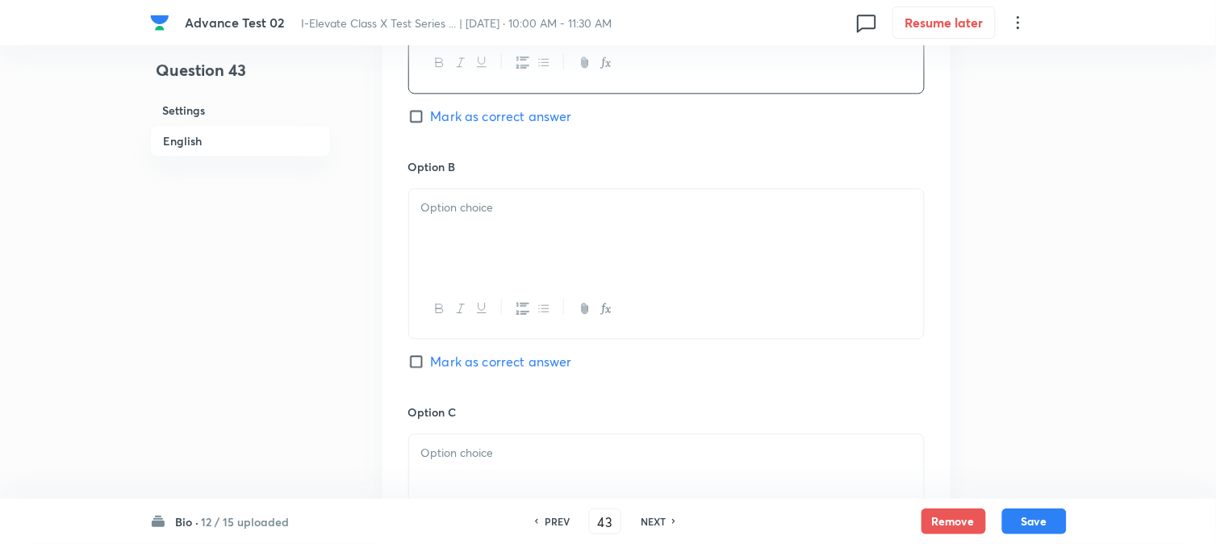
click at [481, 251] on div at bounding box center [666, 234] width 515 height 90
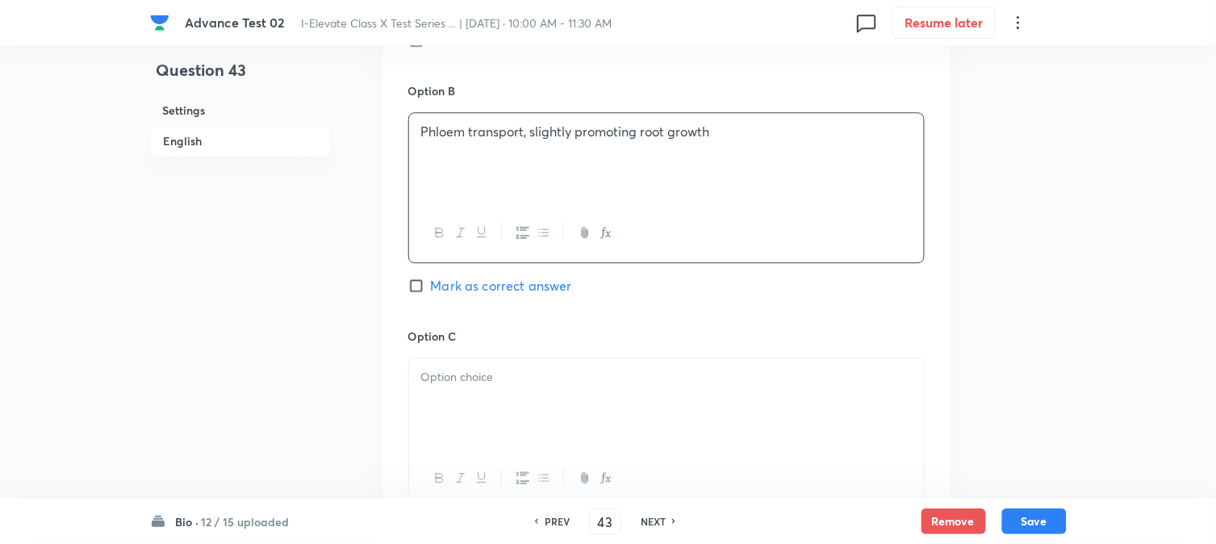
scroll to position [1166, 0]
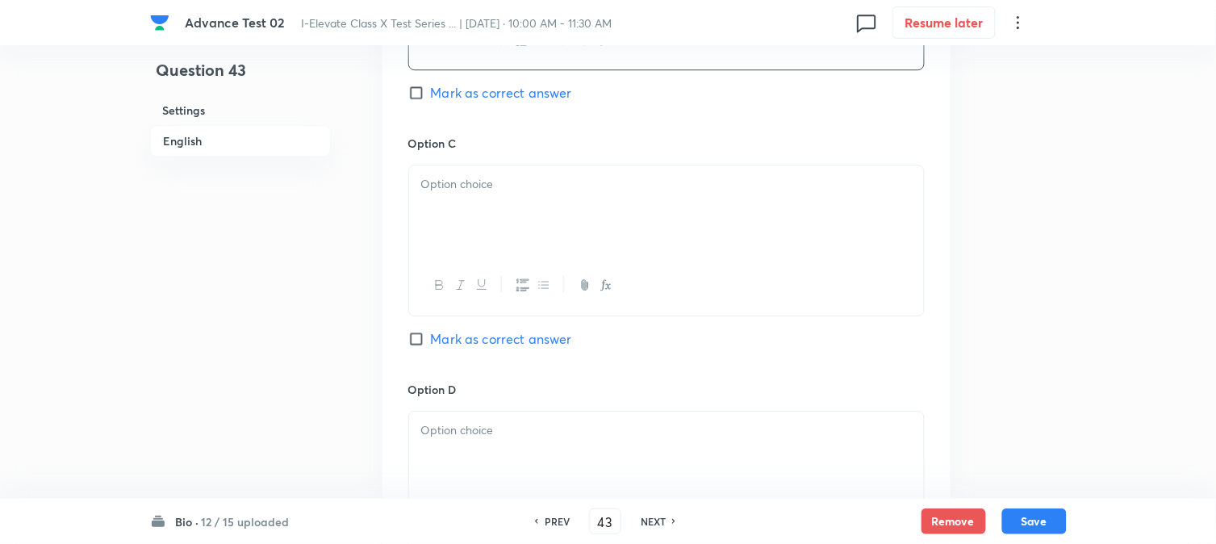
click at [505, 224] on div at bounding box center [666, 210] width 515 height 90
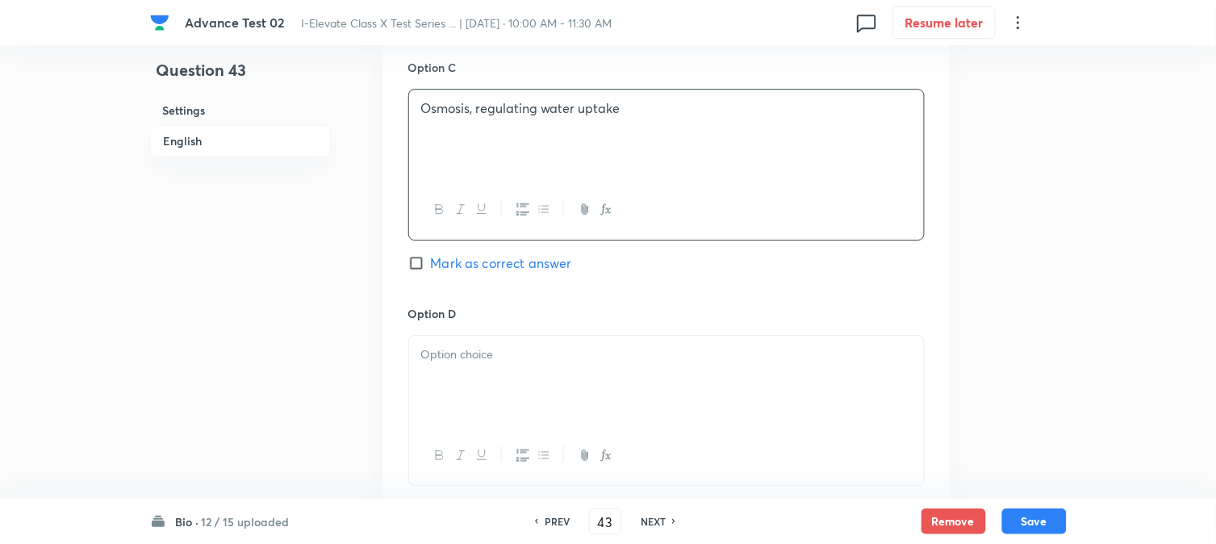
scroll to position [1345, 0]
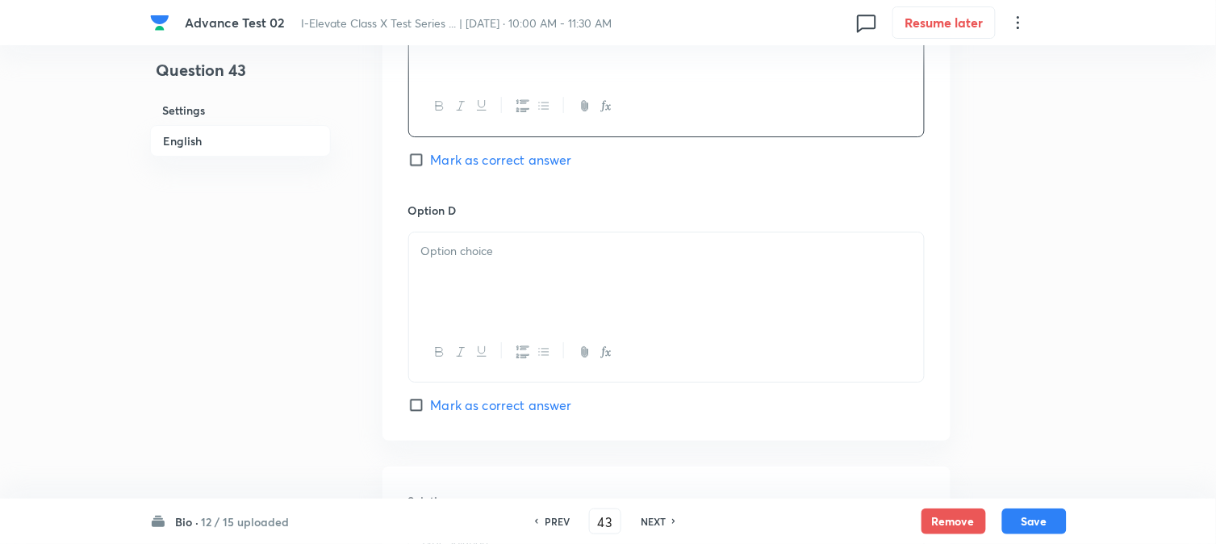
click at [525, 287] on div at bounding box center [666, 277] width 515 height 90
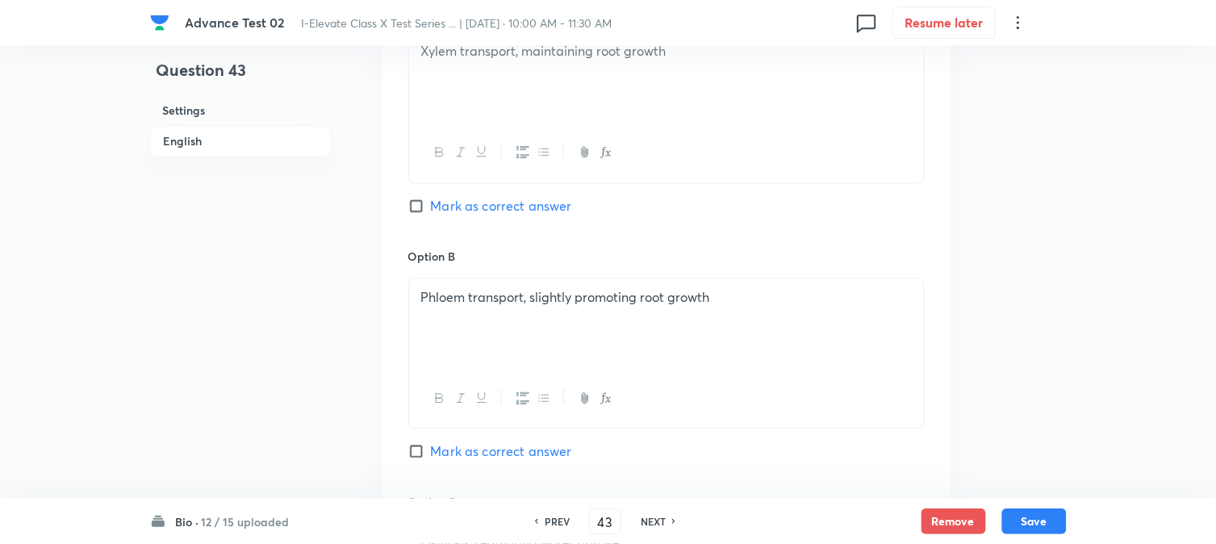
click at [433, 204] on span "Mark as correct answer" at bounding box center [501, 205] width 141 height 19
click at [431, 204] on input "Mark as correct answer" at bounding box center [419, 206] width 23 height 16
checkbox input "true"
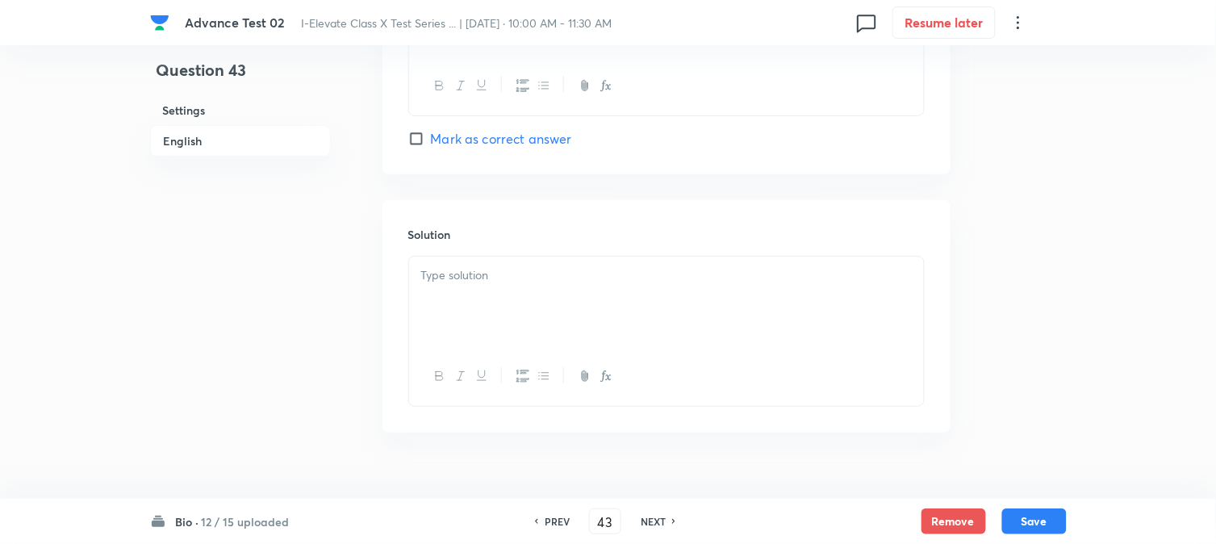
click at [462, 256] on div "Solution" at bounding box center [667, 316] width 568 height 232
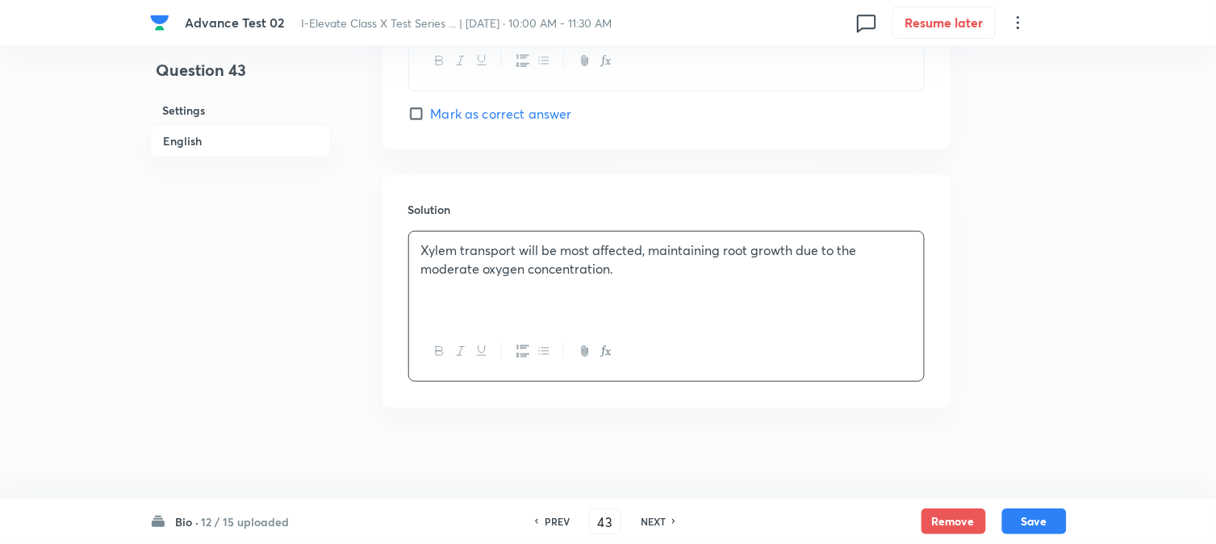
scroll to position [1644, 0]
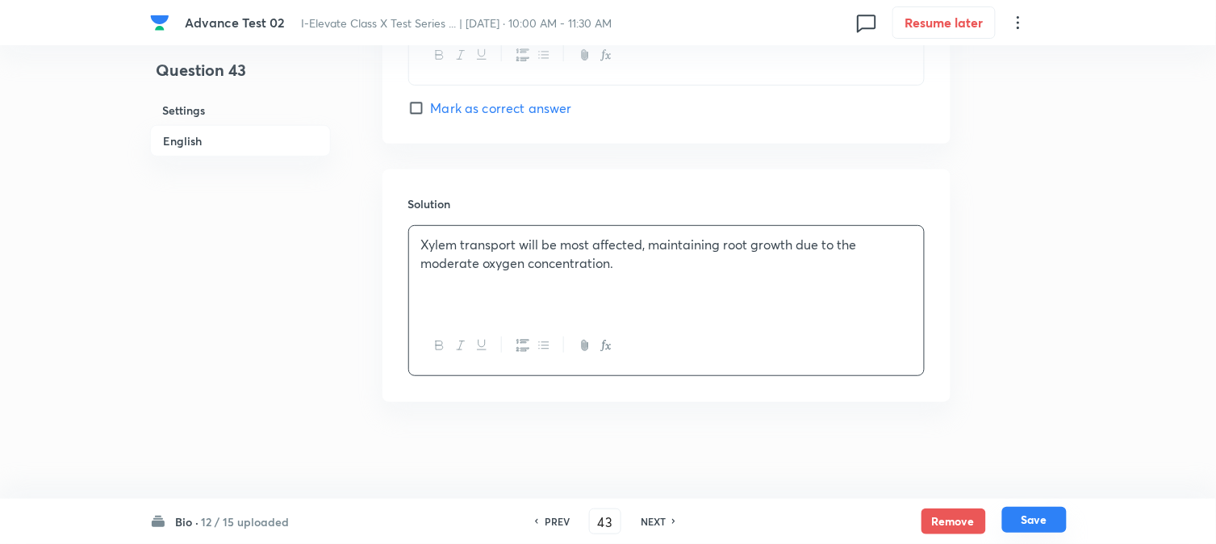
click at [1036, 517] on button "Save" at bounding box center [1035, 520] width 65 height 26
type input "44"
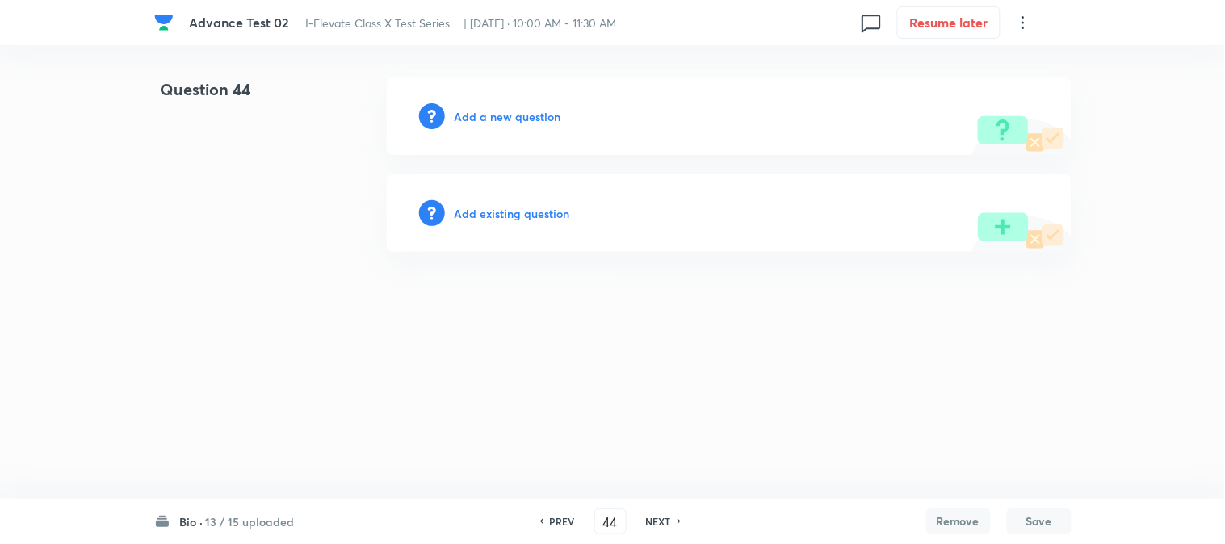
click at [471, 122] on h6 "Add a new question" at bounding box center [507, 116] width 107 height 17
click at [471, 122] on h6 "Choose a question type" at bounding box center [516, 116] width 124 height 17
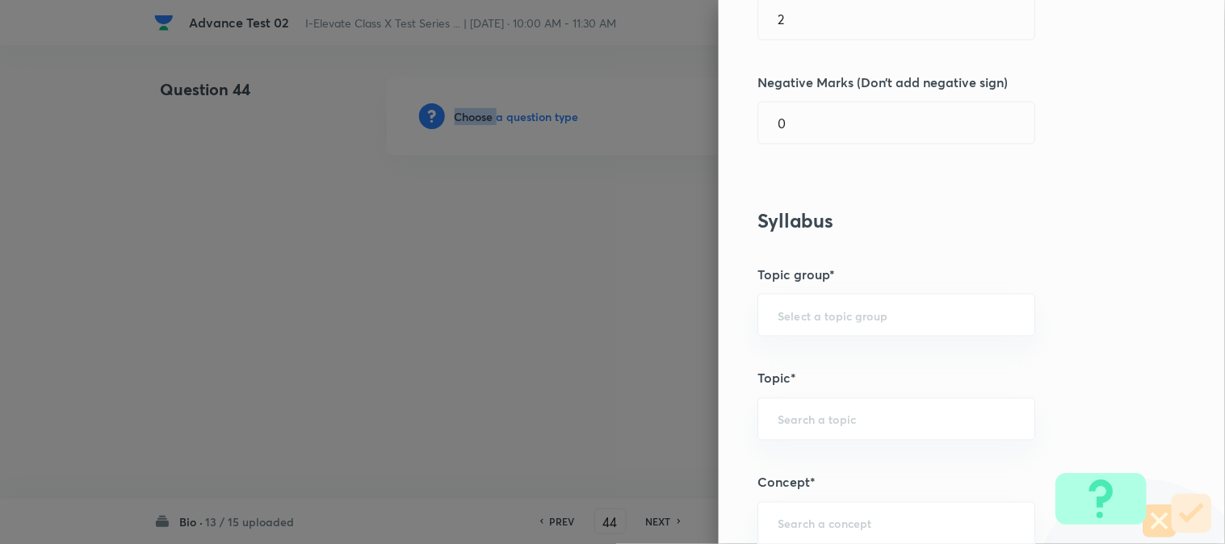
scroll to position [538, 0]
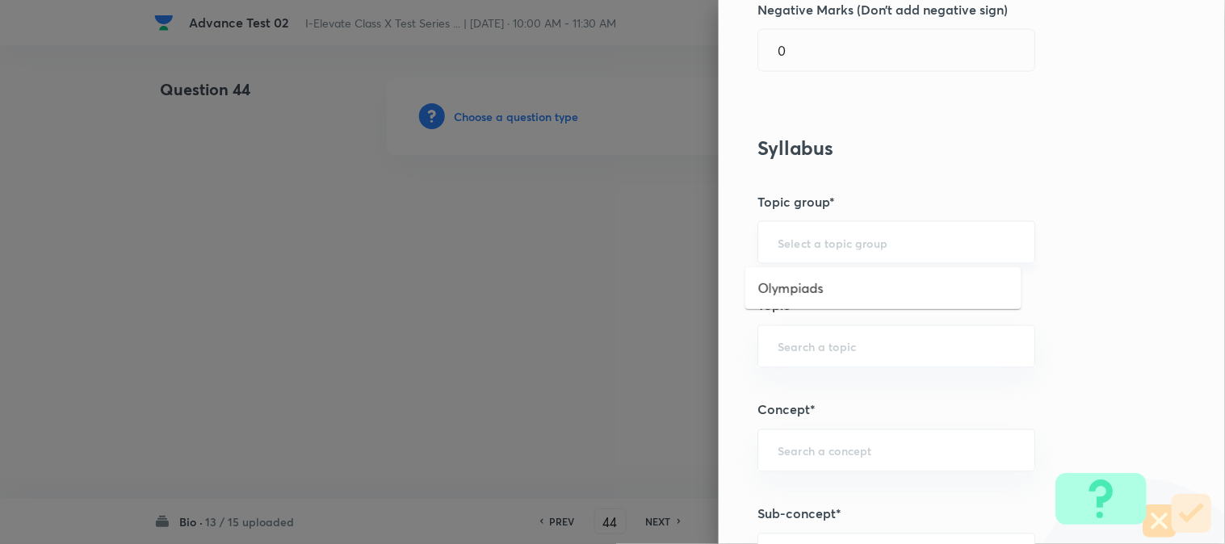
click at [789, 249] on input "text" at bounding box center [895, 242] width 237 height 15
click at [814, 341] on input "text" at bounding box center [895, 346] width 237 height 15
type input "A"
click at [814, 426] on li "NSEJS -Biology" at bounding box center [883, 422] width 276 height 29
type input "NSEJS -Biology"
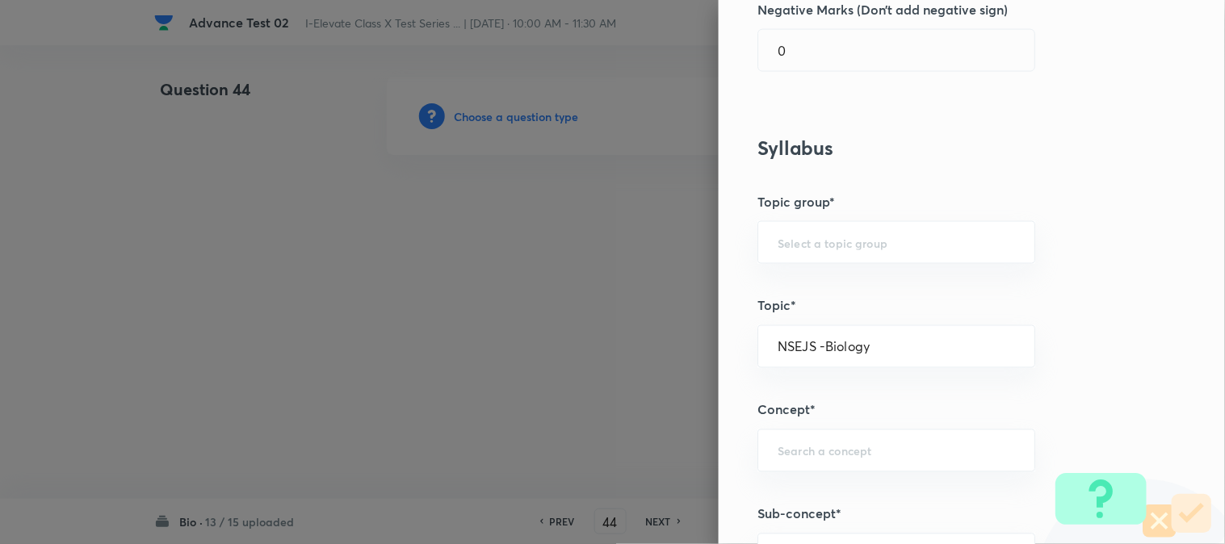
type input "Olympiads"
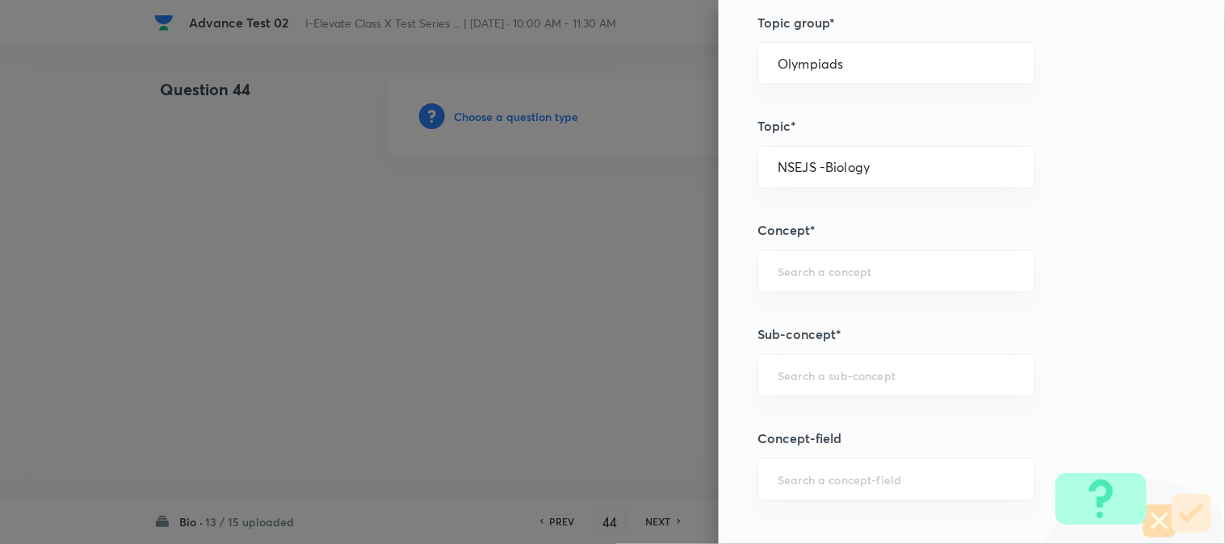
scroll to position [807, 0]
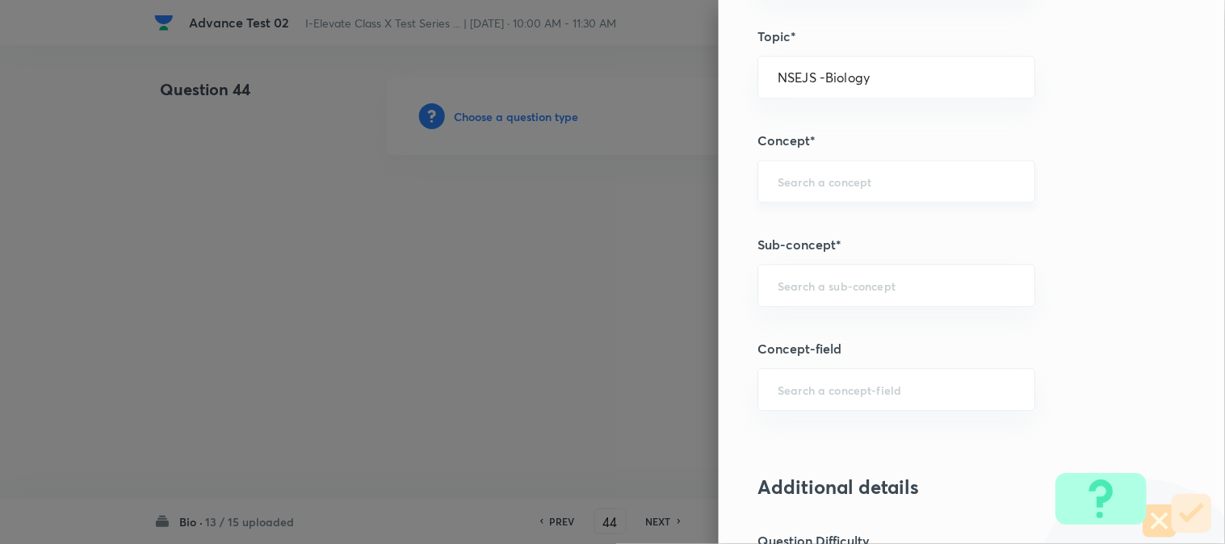
click at [799, 190] on div "​" at bounding box center [896, 181] width 278 height 43
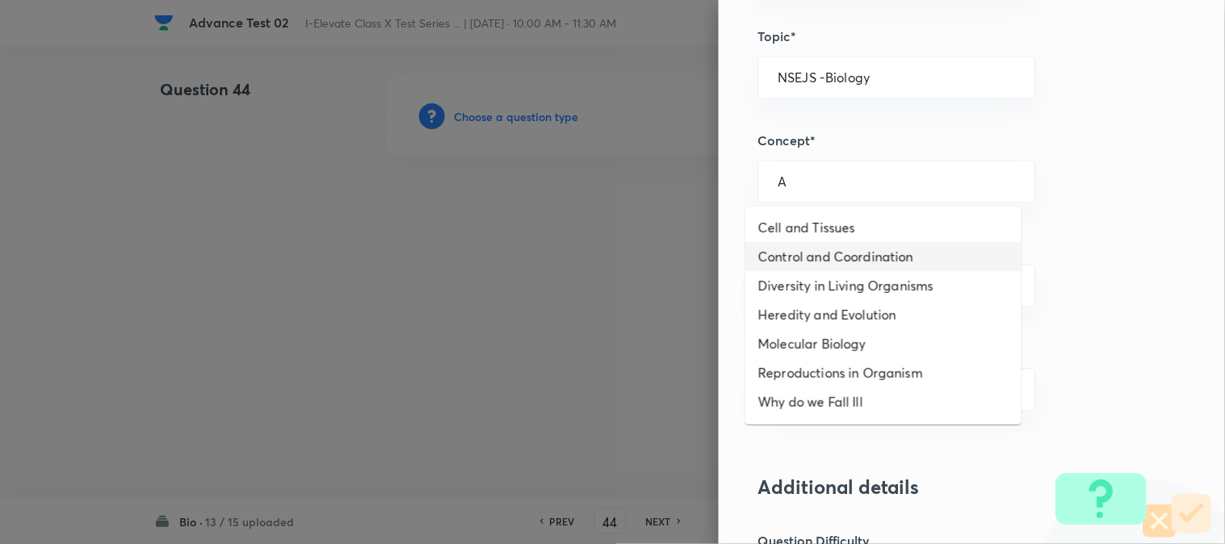
click at [793, 270] on li "Control and Coordination" at bounding box center [883, 256] width 276 height 29
type input "Control and Coordination"
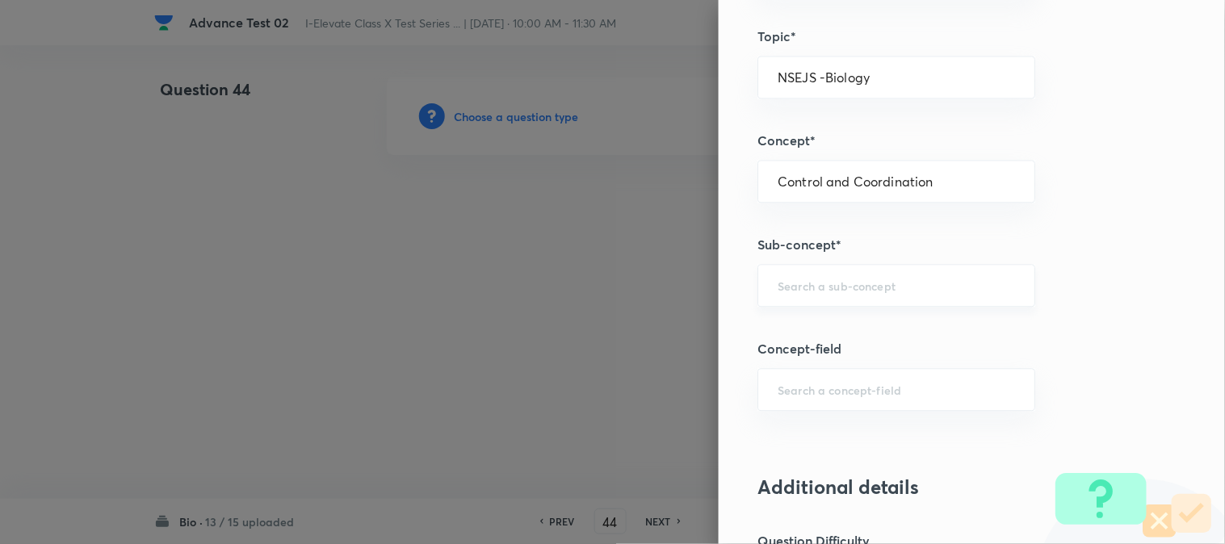
click at [802, 294] on div "​" at bounding box center [896, 285] width 278 height 43
click at [808, 331] on li "Nervous System and Hormones" at bounding box center [883, 332] width 276 height 29
type input "Nervous System and Hormones"
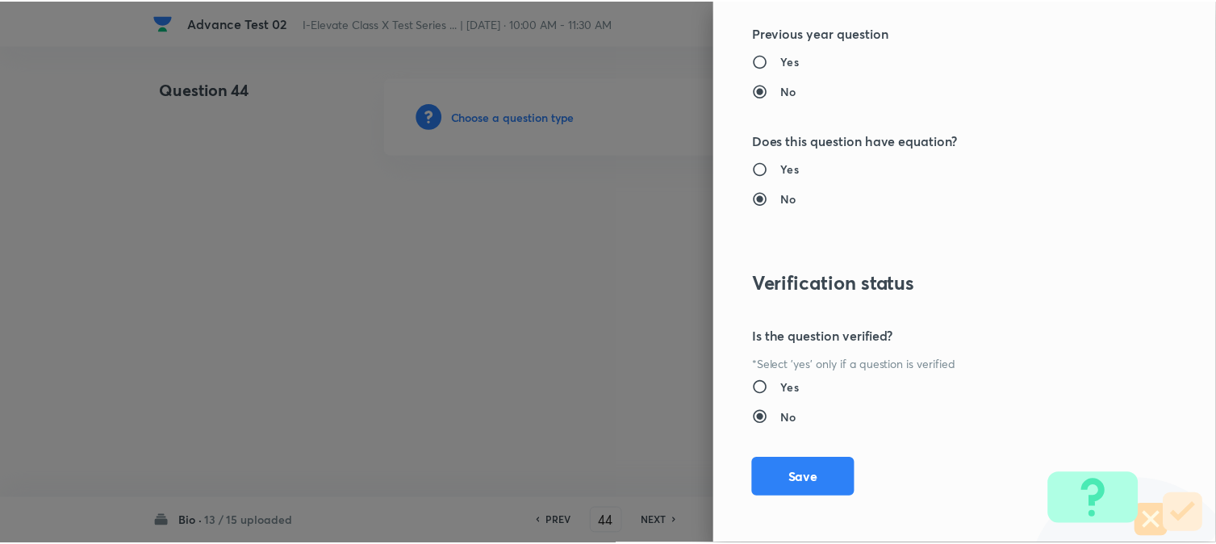
scroll to position [1656, 0]
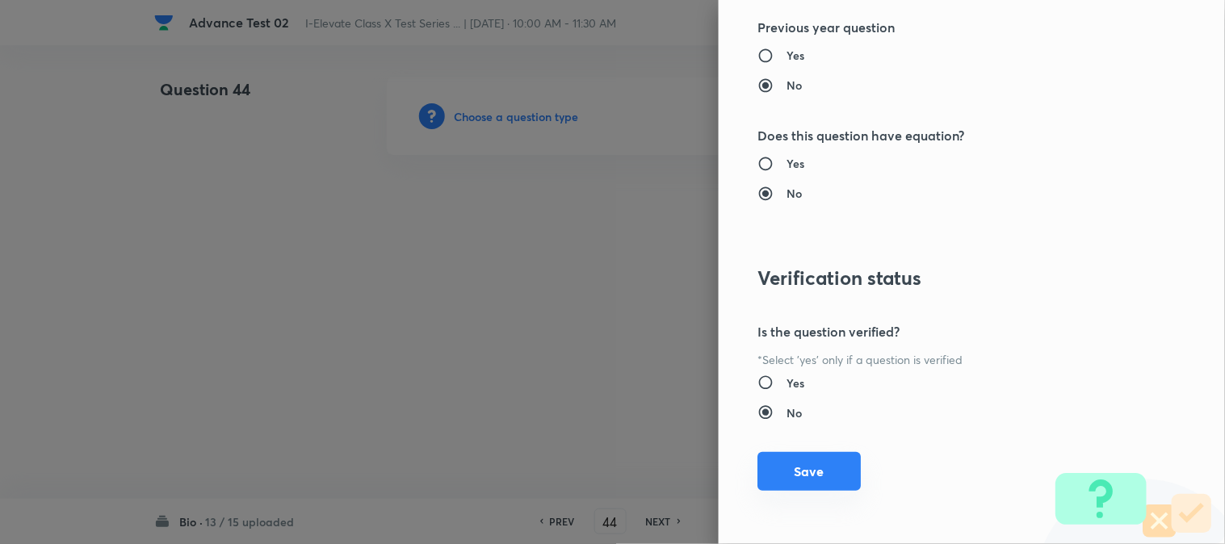
click at [802, 471] on button "Save" at bounding box center [808, 471] width 103 height 39
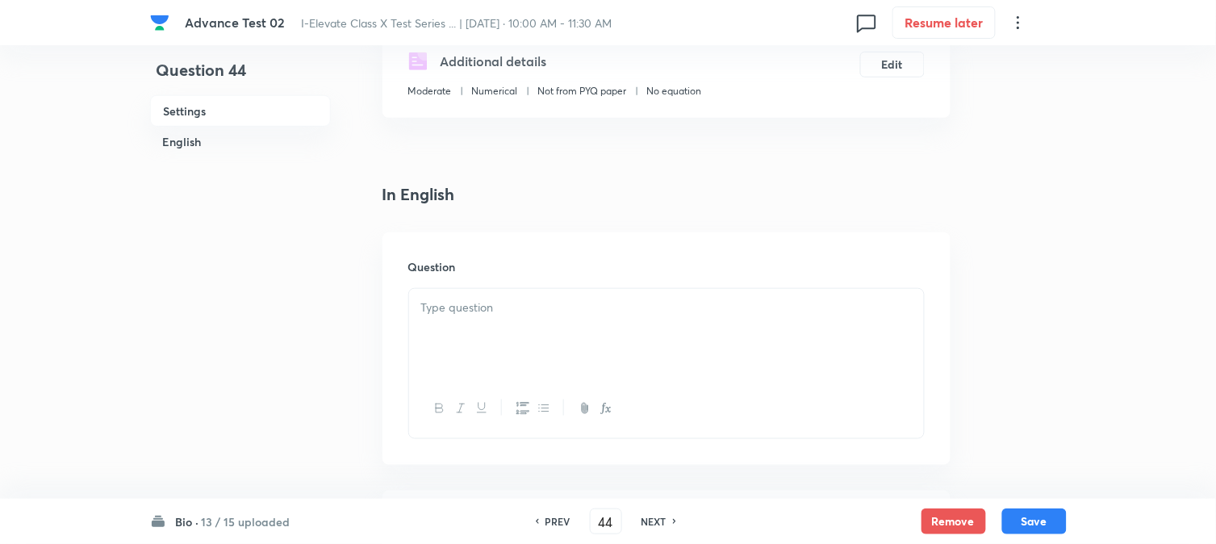
scroll to position [358, 0]
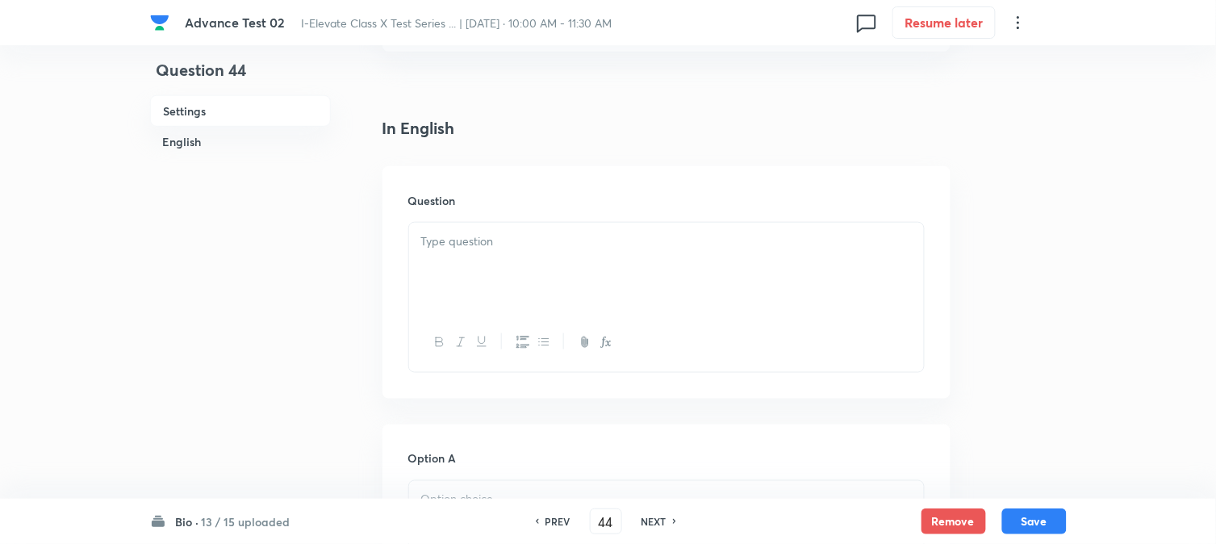
click at [514, 262] on div at bounding box center [666, 268] width 515 height 90
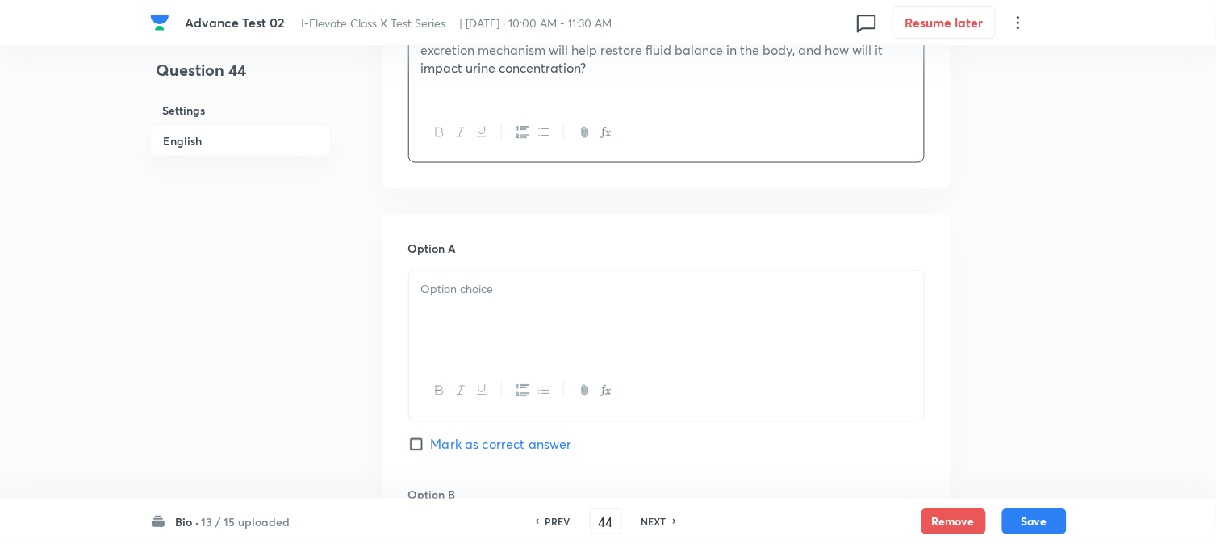
scroll to position [627, 0]
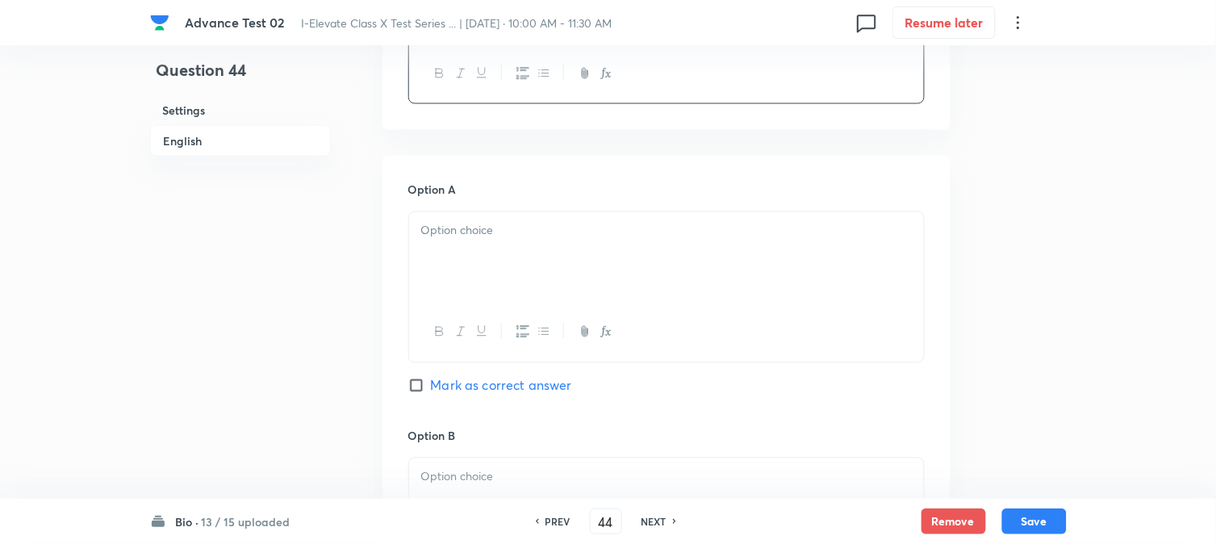
drag, startPoint x: 467, startPoint y: 253, endPoint x: 457, endPoint y: 266, distance: 16.1
click at [469, 253] on div at bounding box center [666, 257] width 515 height 90
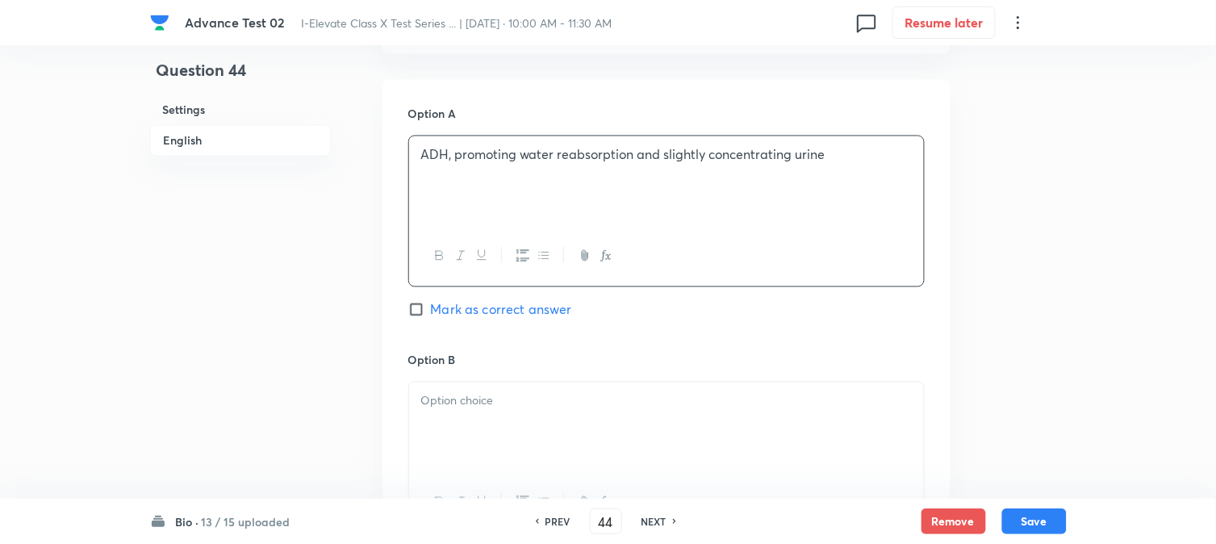
scroll to position [807, 0]
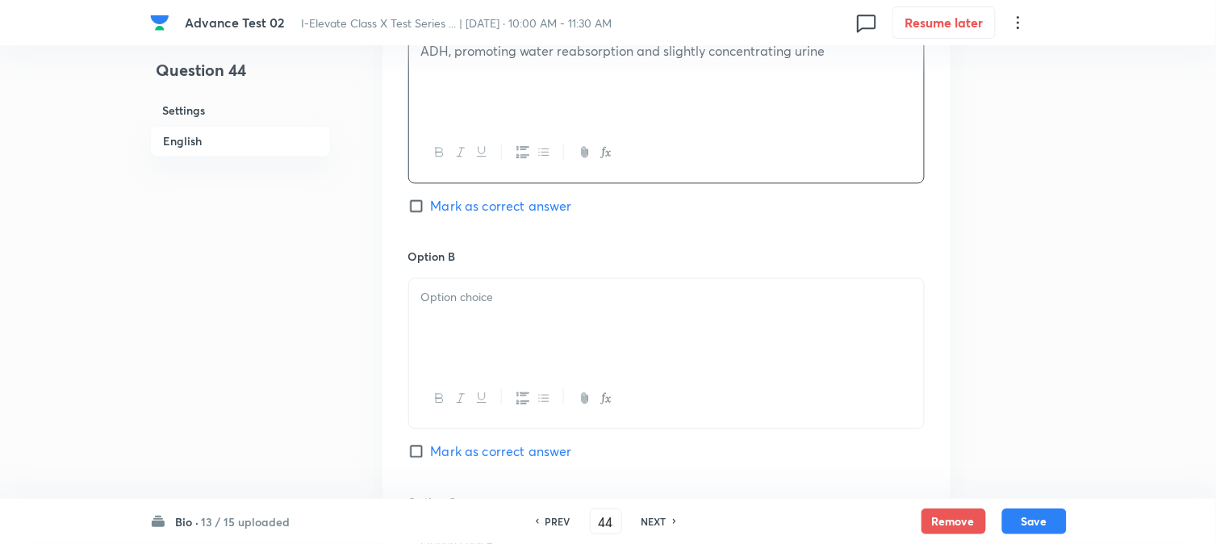
click at [480, 308] on div at bounding box center [666, 323] width 515 height 90
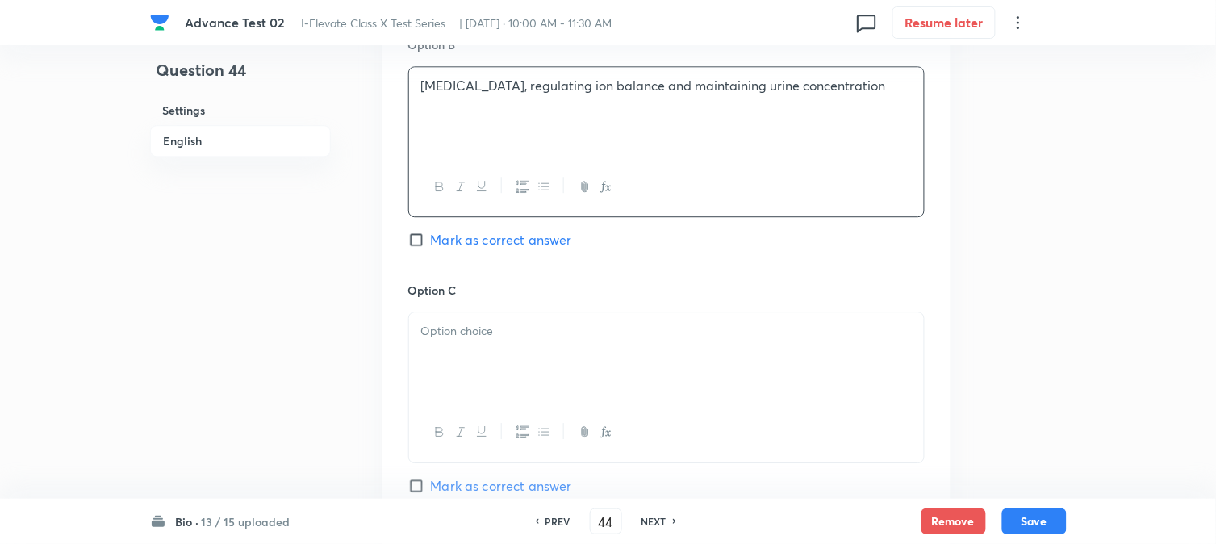
scroll to position [1076, 0]
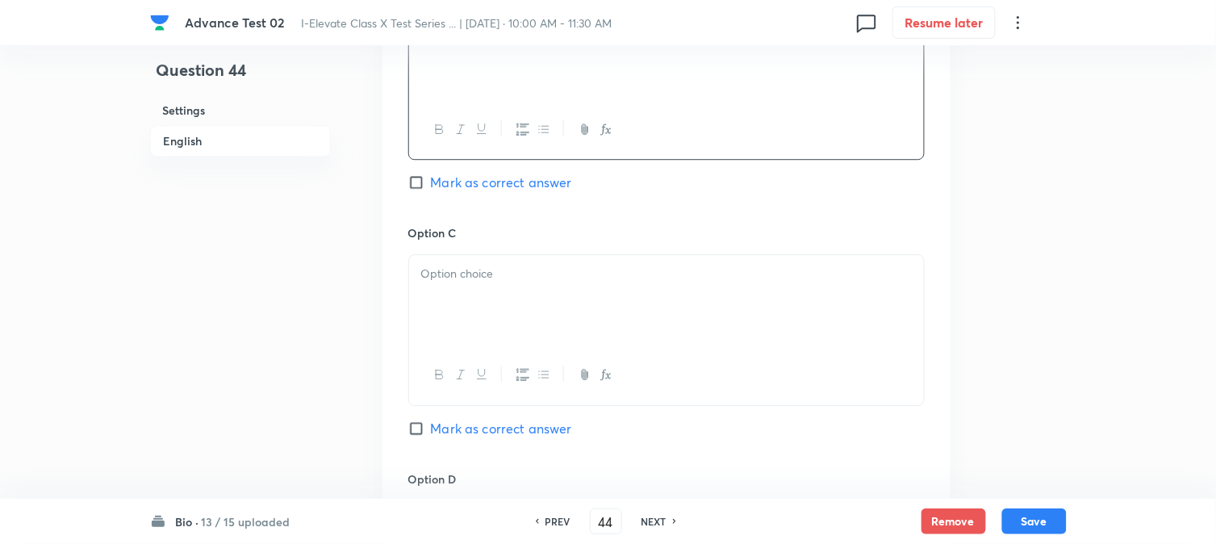
click at [467, 287] on div at bounding box center [666, 300] width 515 height 90
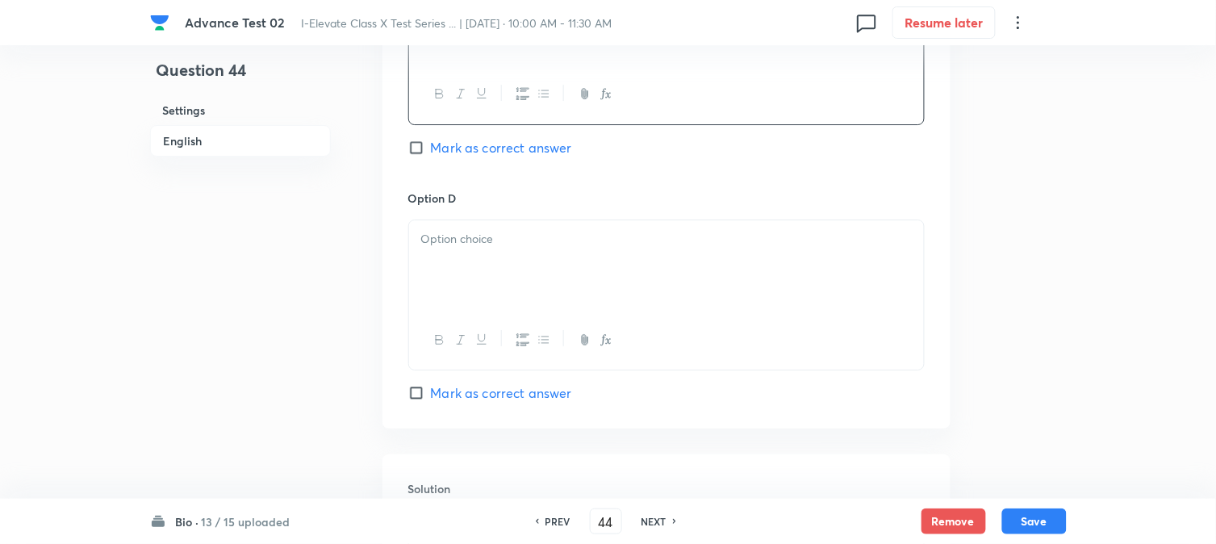
scroll to position [1434, 0]
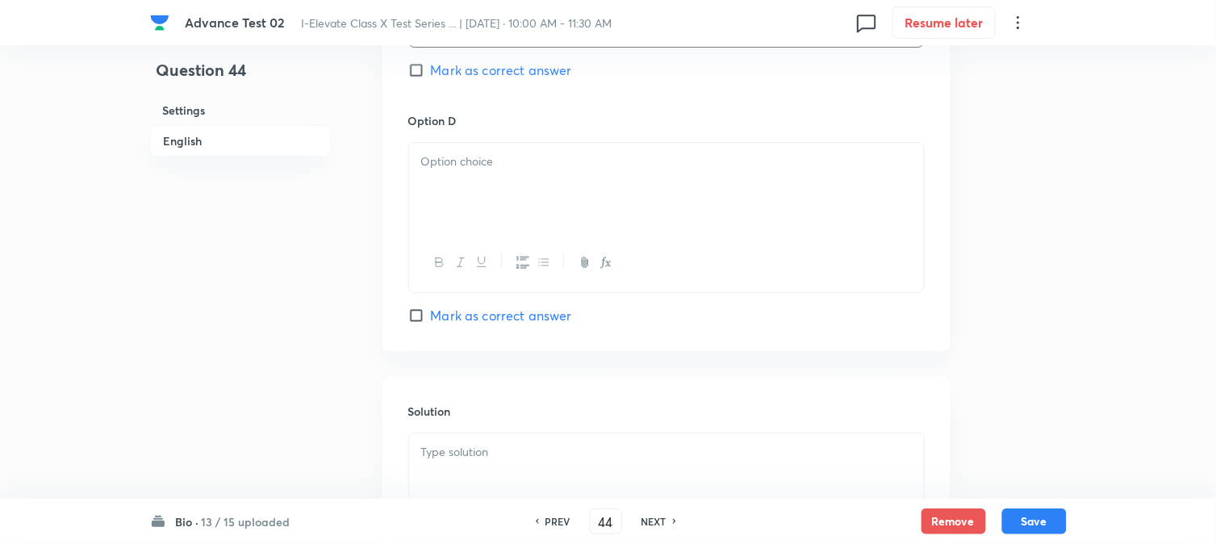
click at [517, 199] on div at bounding box center [666, 188] width 515 height 90
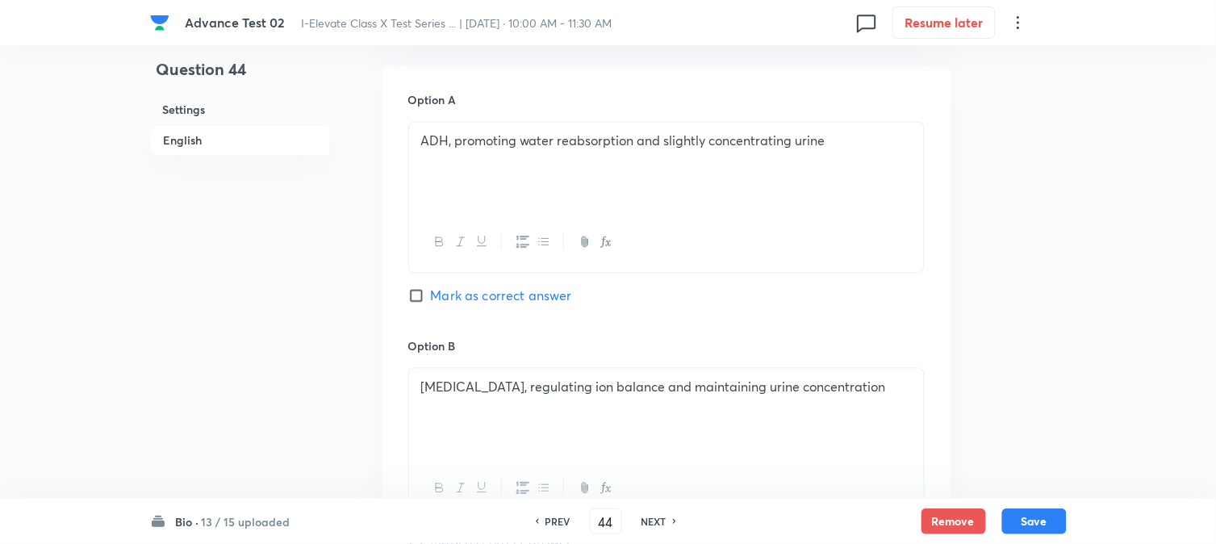
click at [430, 299] on input "Mark as correct answer" at bounding box center [419, 296] width 23 height 16
checkbox input "true"
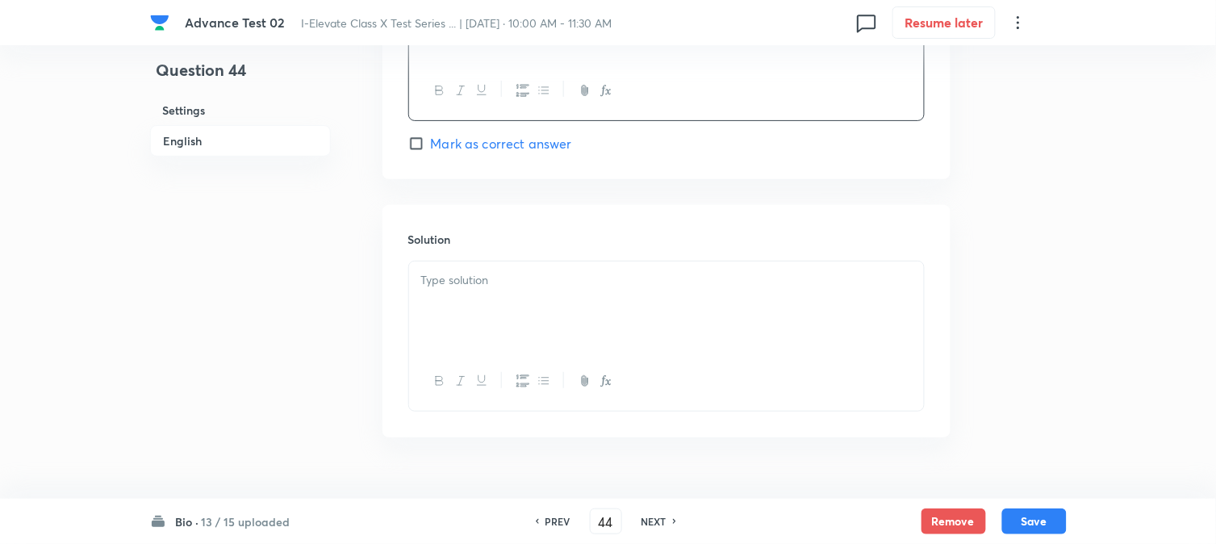
scroll to position [1644, 0]
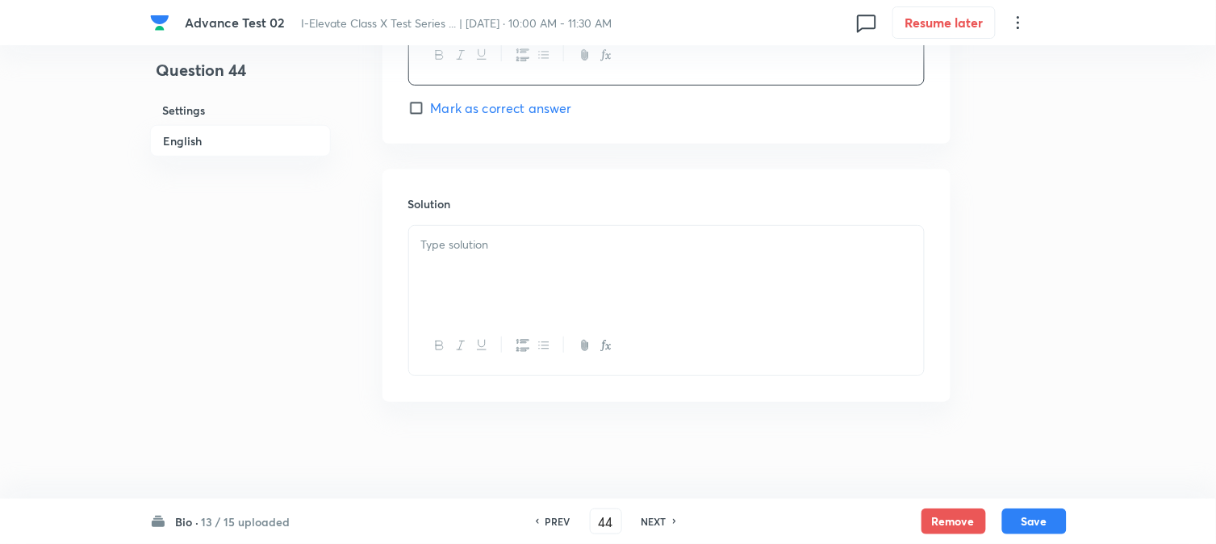
click at [454, 270] on div at bounding box center [666, 271] width 515 height 90
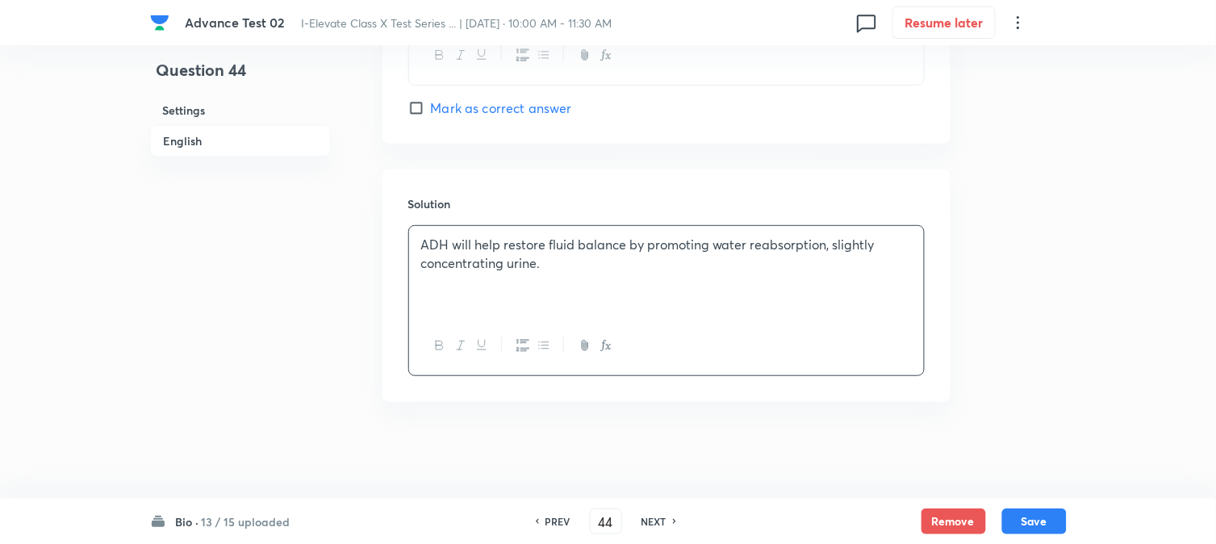
scroll to position [1107, 0]
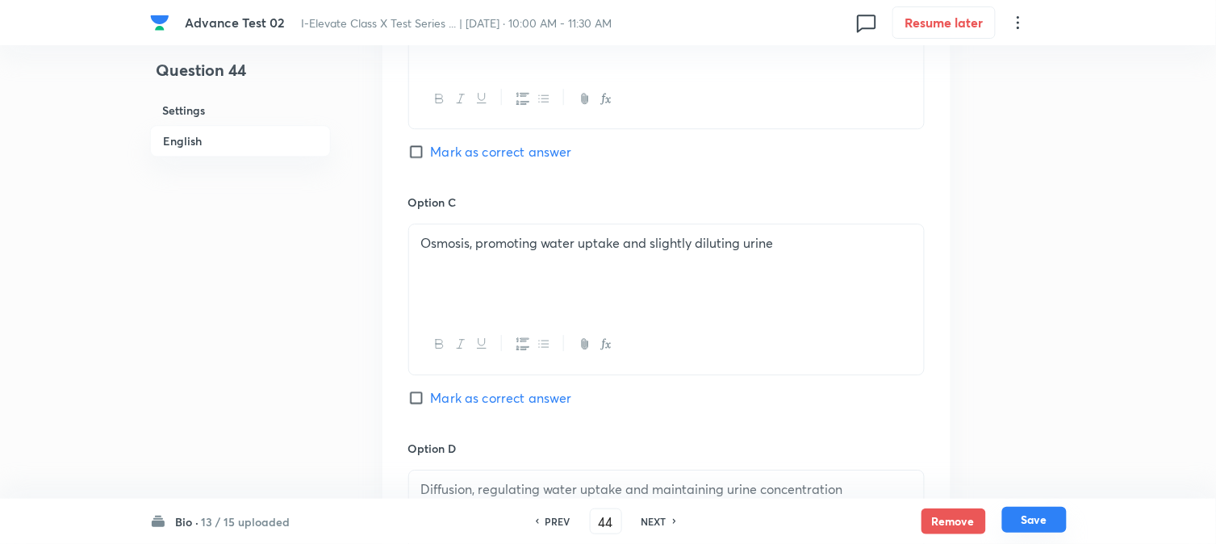
click at [1035, 512] on button "Save" at bounding box center [1035, 520] width 65 height 26
type input "45"
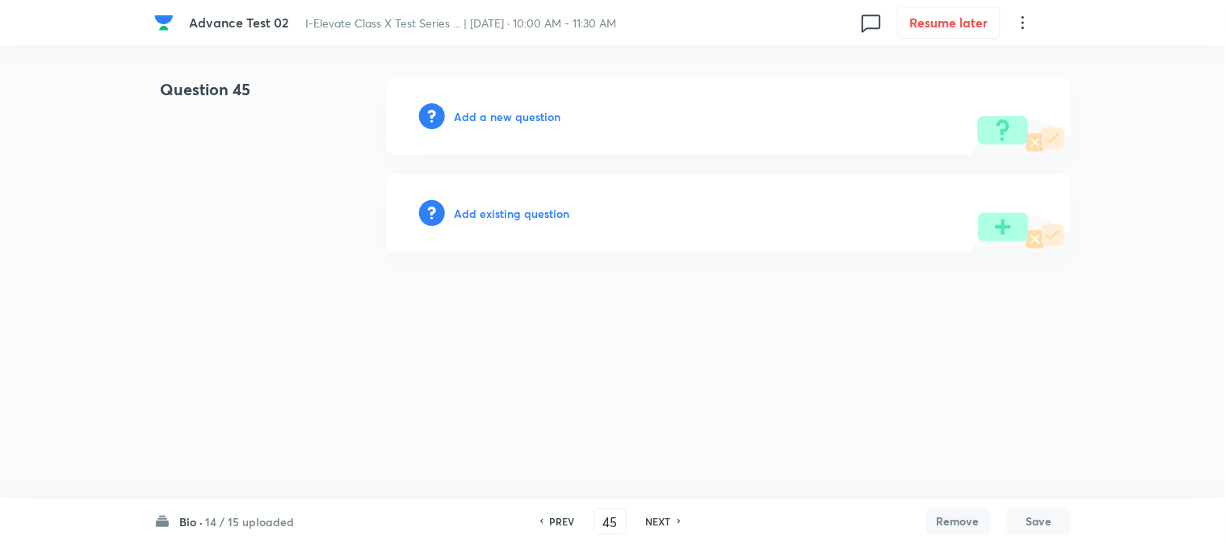
click at [496, 119] on h6 "Add a new question" at bounding box center [507, 116] width 107 height 17
click at [496, 119] on h6 "Choose a question type" at bounding box center [516, 116] width 124 height 17
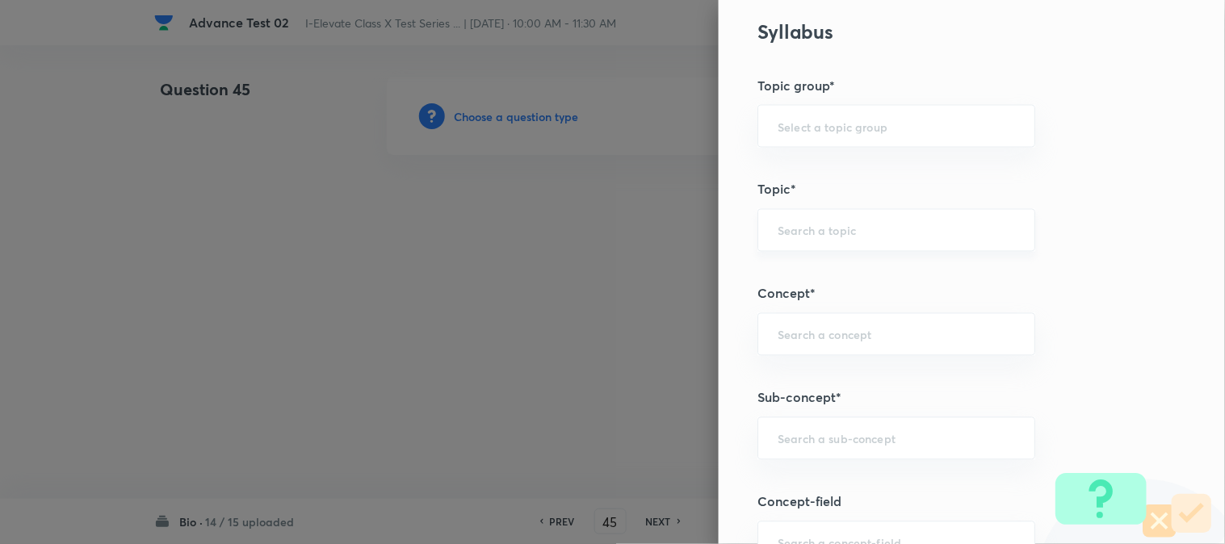
scroll to position [627, 0]
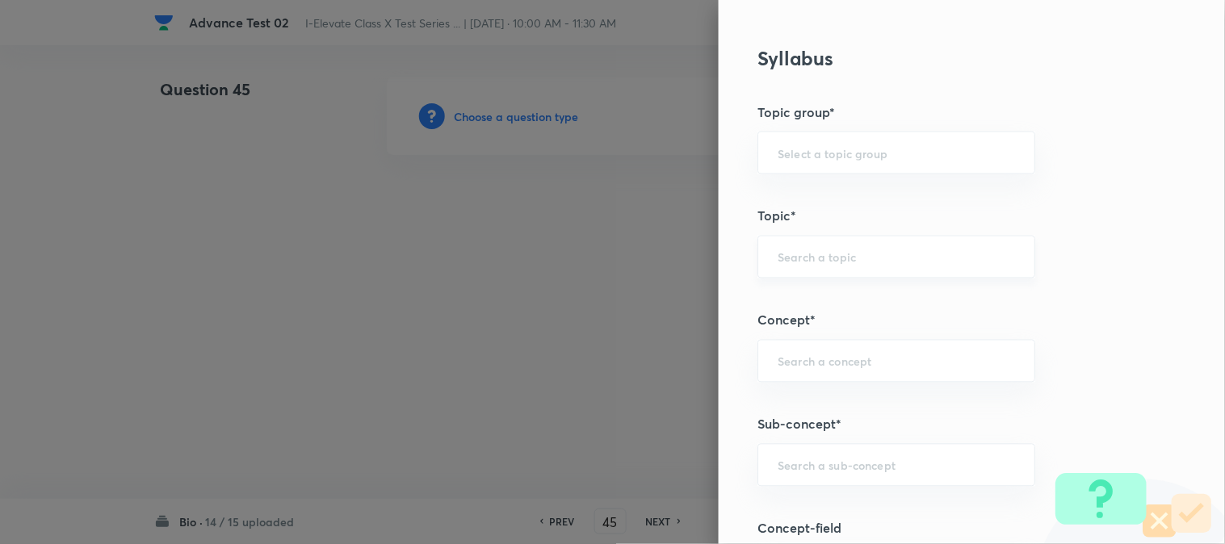
click at [785, 272] on div "​" at bounding box center [896, 257] width 278 height 43
type input "A"
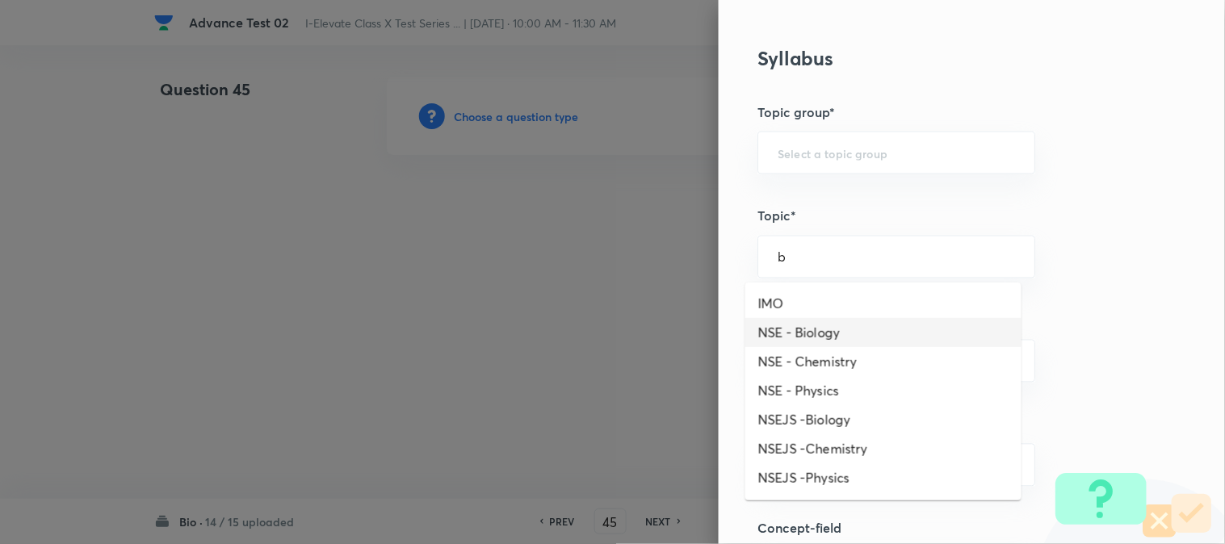
click at [803, 343] on li "NSE - Biology" at bounding box center [883, 332] width 276 height 29
type input "NSE - Biology"
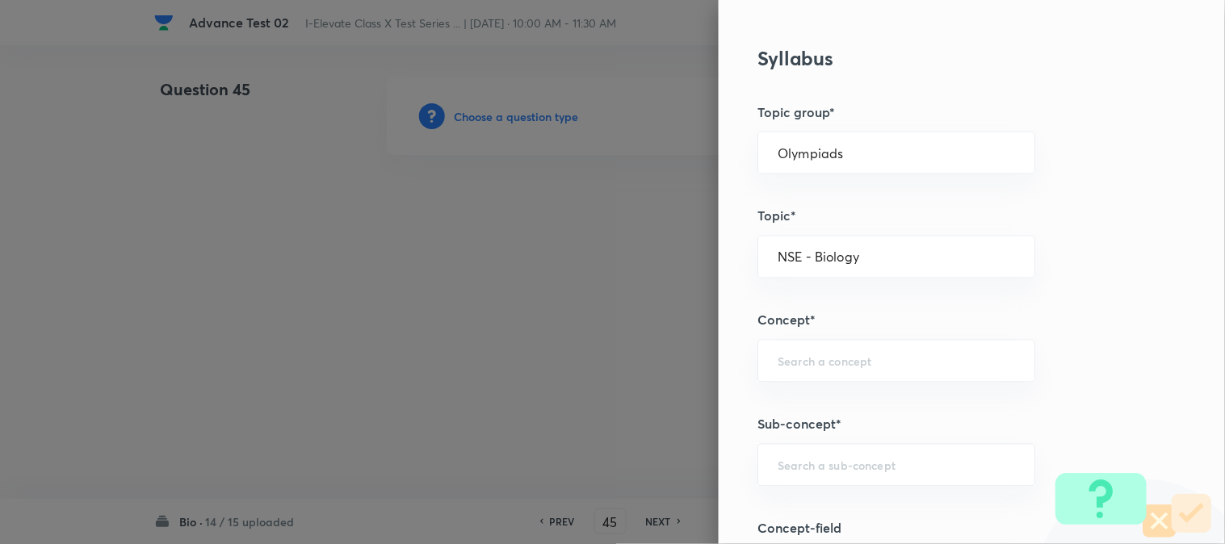
type input "Olympiads"
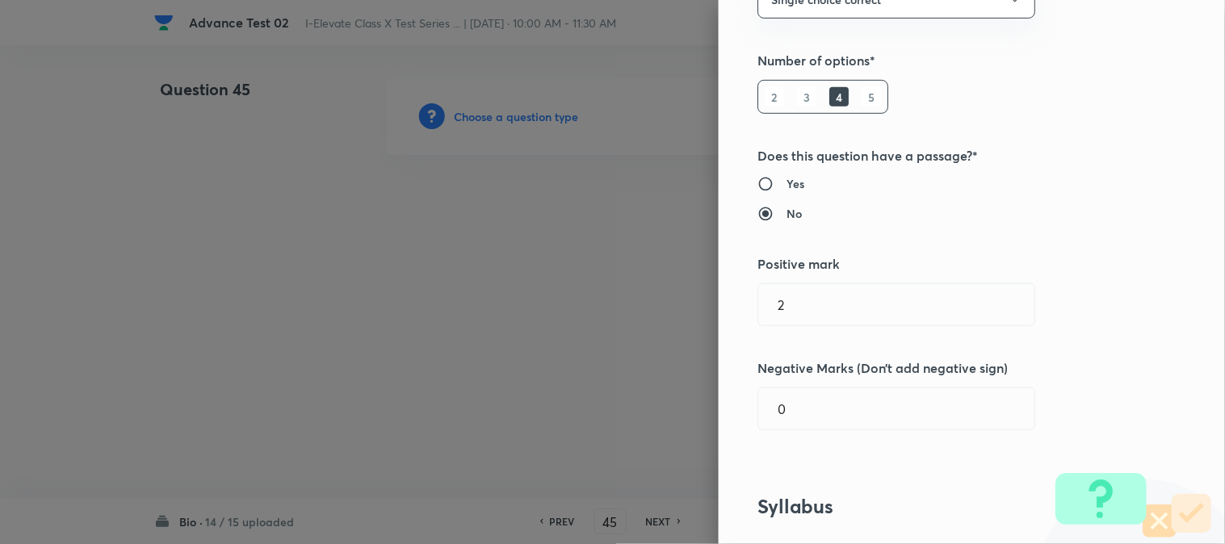
scroll to position [0, 0]
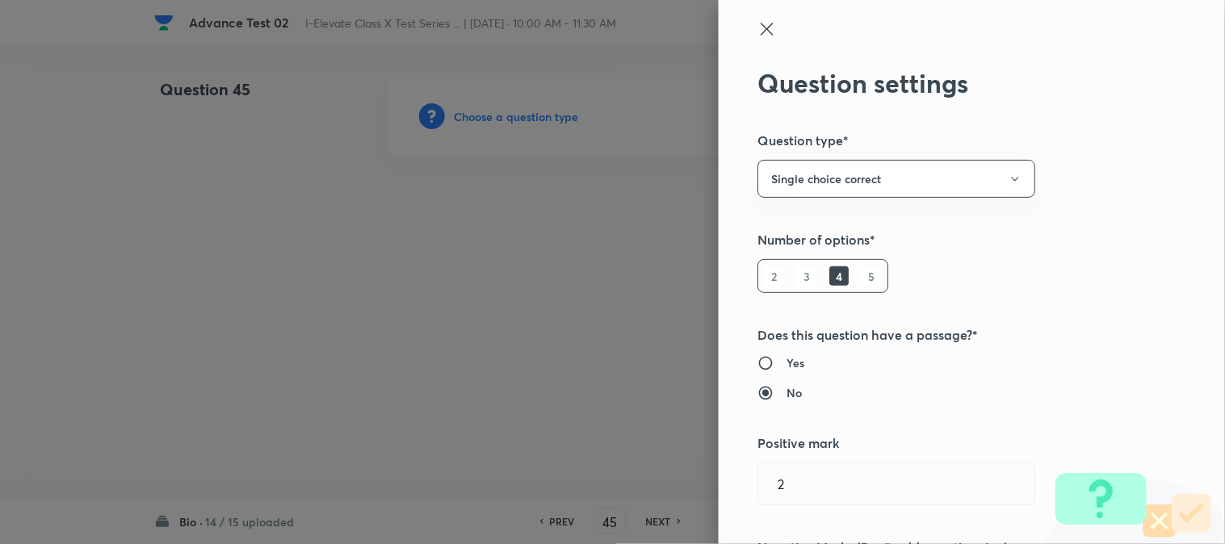
click at [757, 28] on icon at bounding box center [766, 28] width 19 height 19
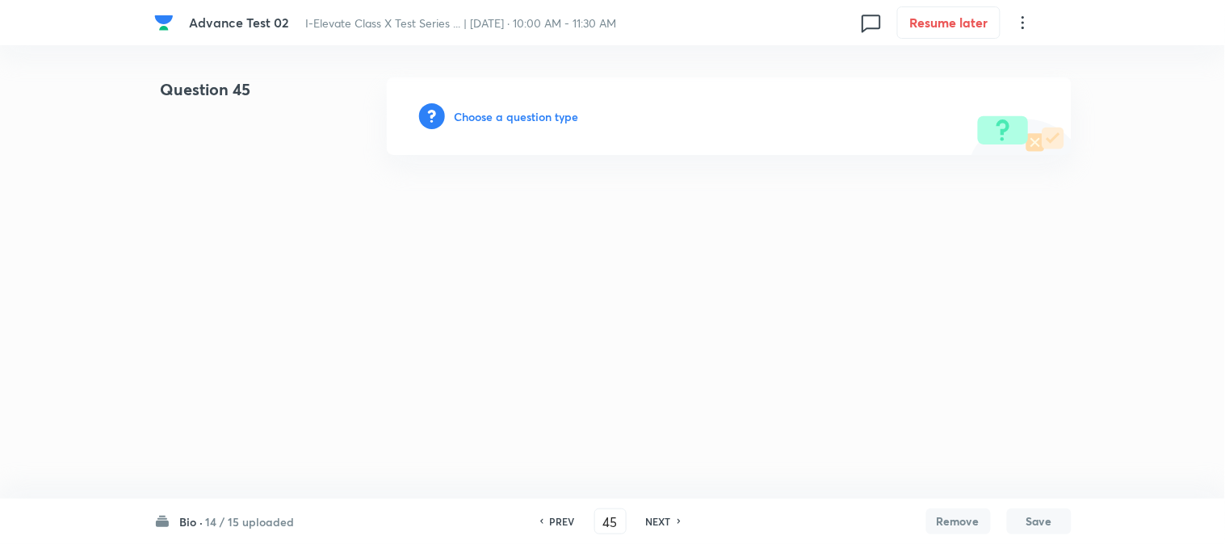
click at [513, 122] on h6 "Choose a question type" at bounding box center [516, 116] width 124 height 17
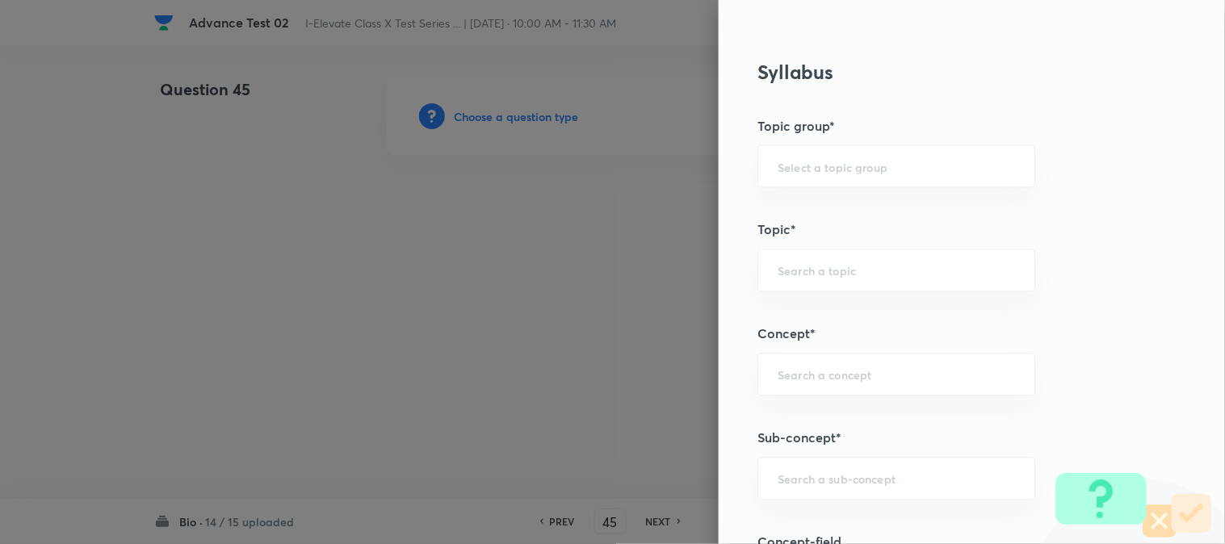
scroll to position [627, 0]
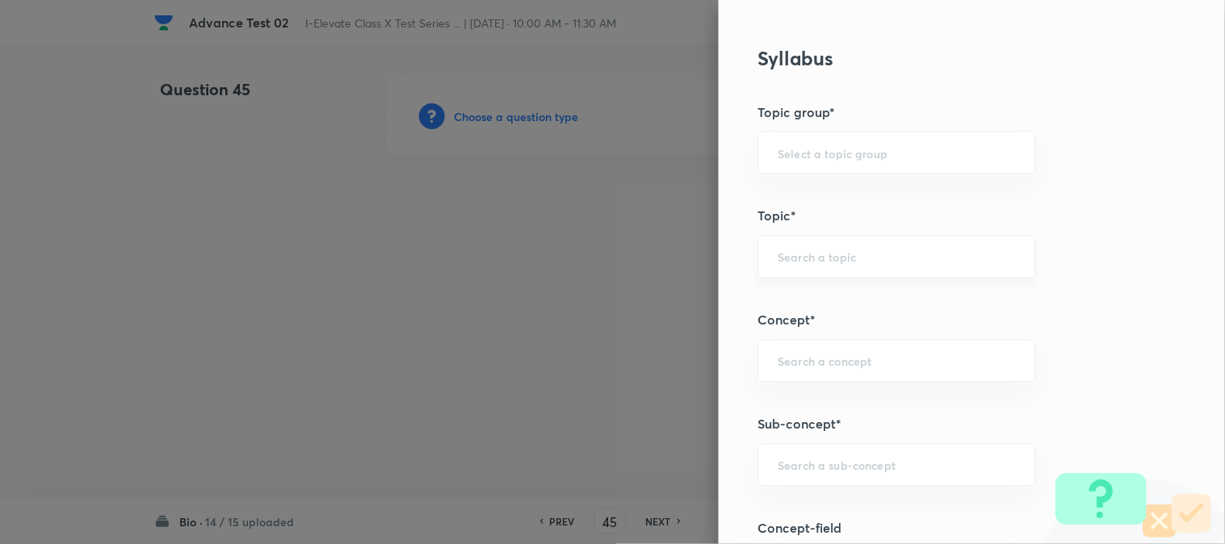
click at [803, 251] on input "text" at bounding box center [895, 256] width 237 height 15
click at [817, 331] on li "NSEJS -Biology" at bounding box center [883, 332] width 276 height 29
type input "NSEJS -Biology"
type input "Olympiads"
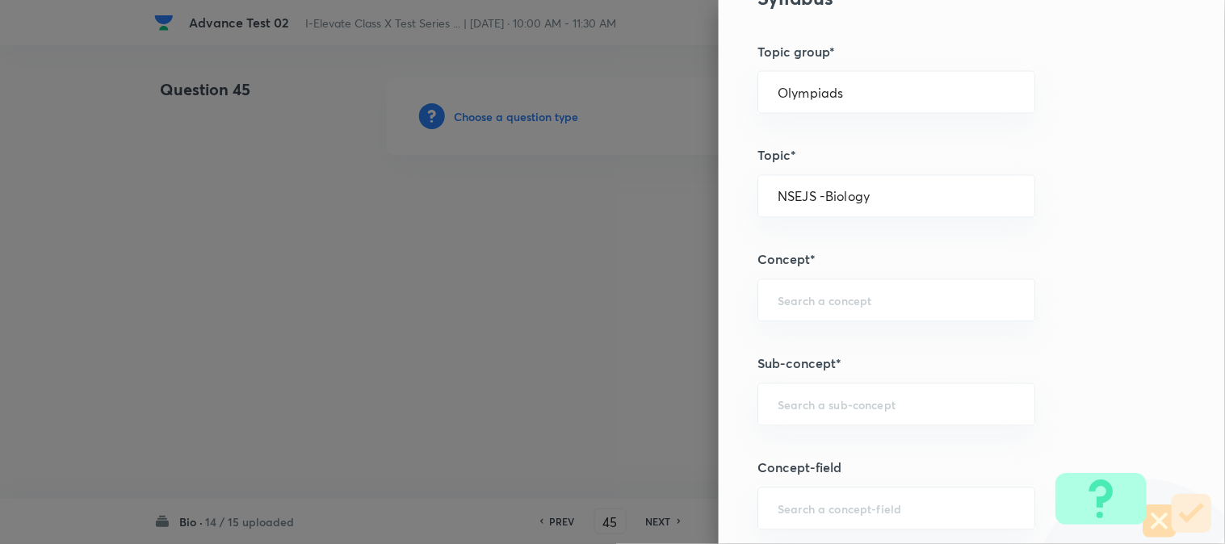
scroll to position [717, 0]
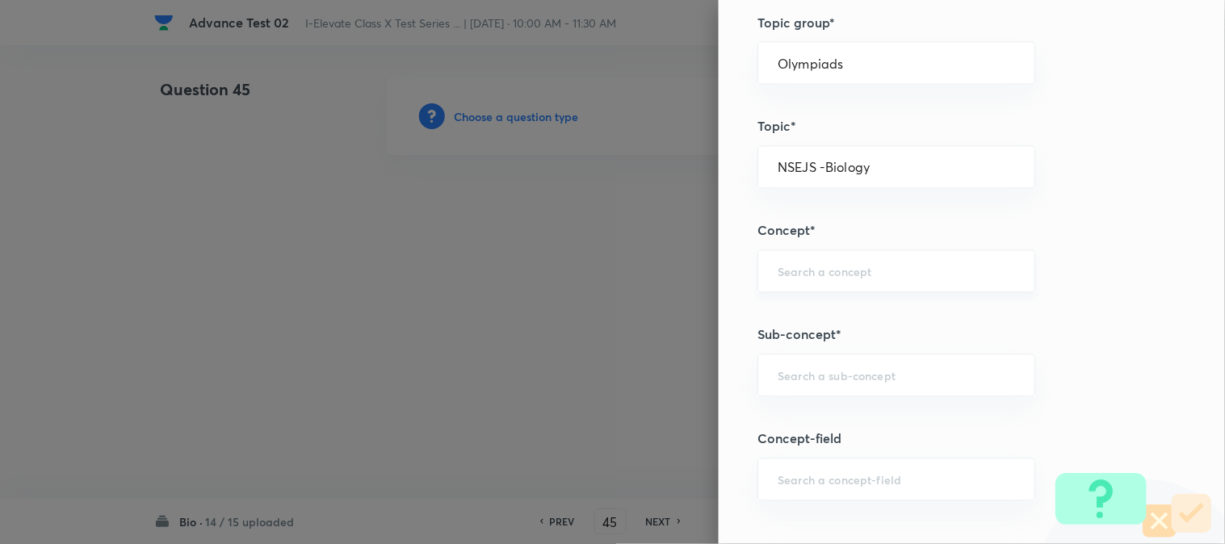
click at [793, 262] on div "​" at bounding box center [896, 271] width 278 height 43
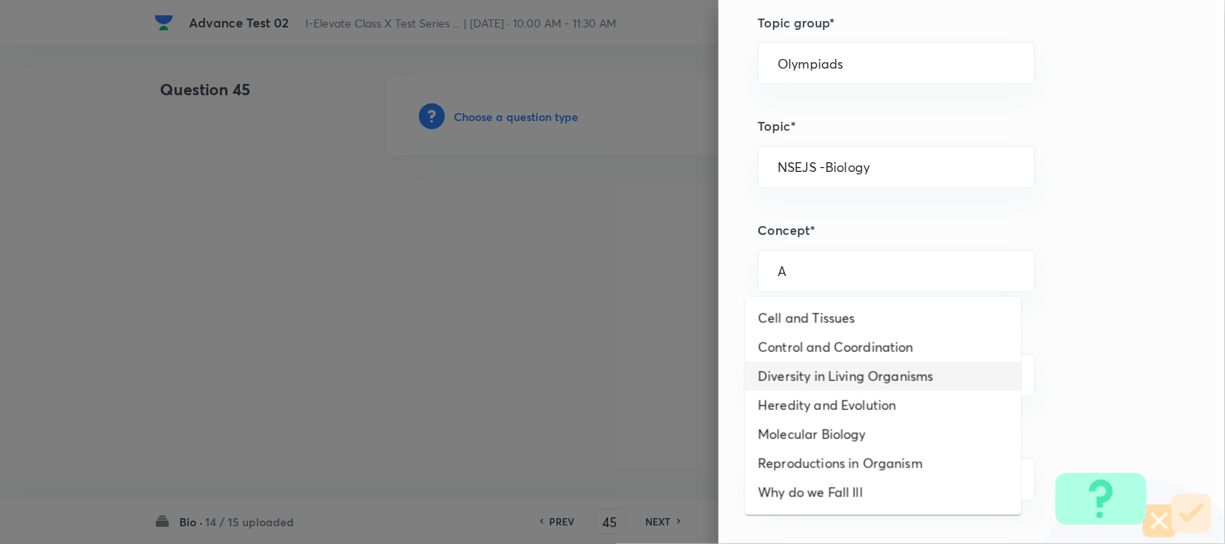
click at [794, 373] on li "Diversity in Living Organisms" at bounding box center [883, 376] width 276 height 29
type input "Diversity in Living Organisms"
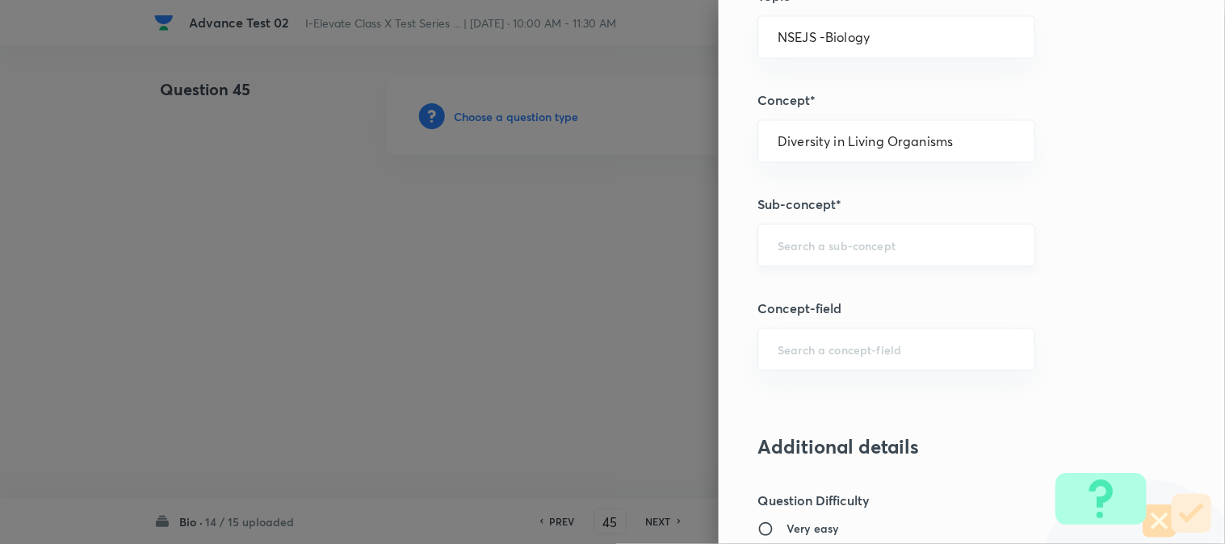
scroll to position [897, 0]
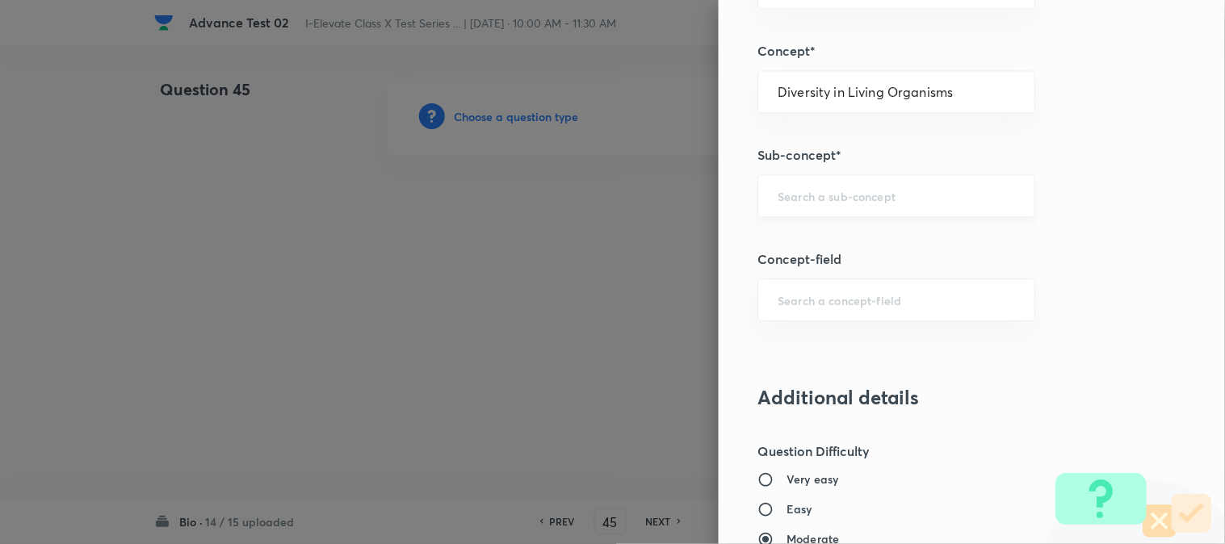
click at [801, 208] on div "​" at bounding box center [896, 195] width 278 height 43
type input "A"
click at [799, 245] on li "Five Kingdoms" at bounding box center [883, 242] width 276 height 29
type input "Five Kingdoms"
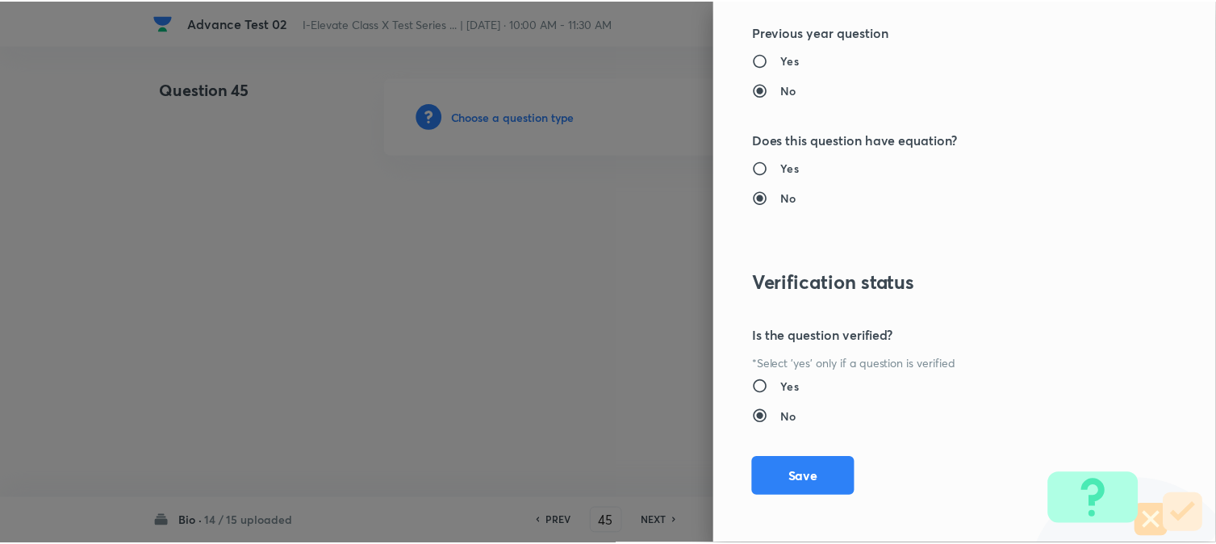
scroll to position [1656, 0]
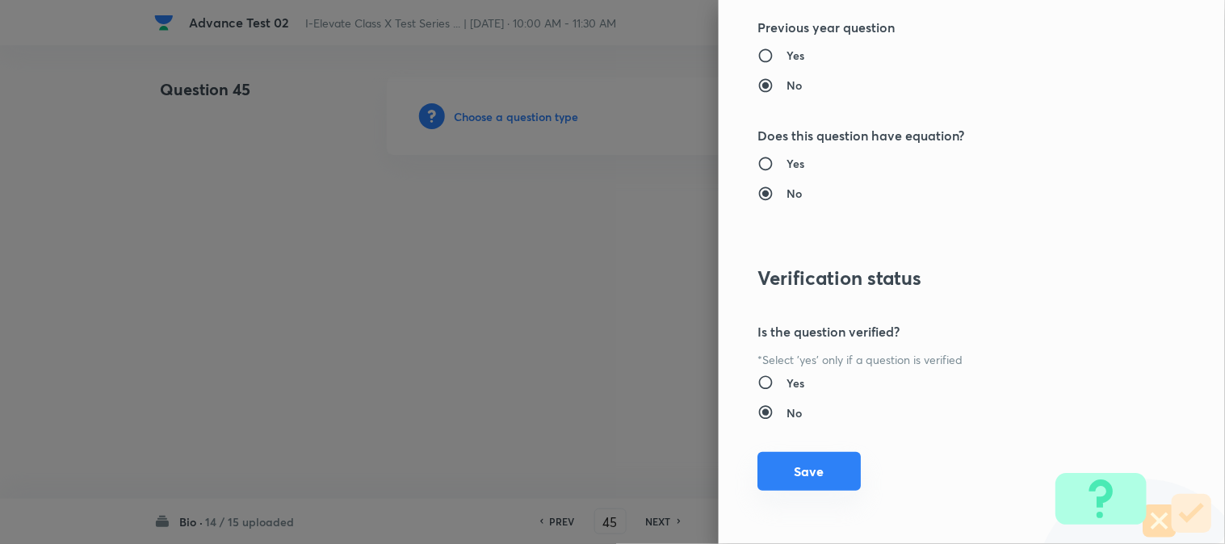
click at [794, 475] on button "Save" at bounding box center [808, 471] width 103 height 39
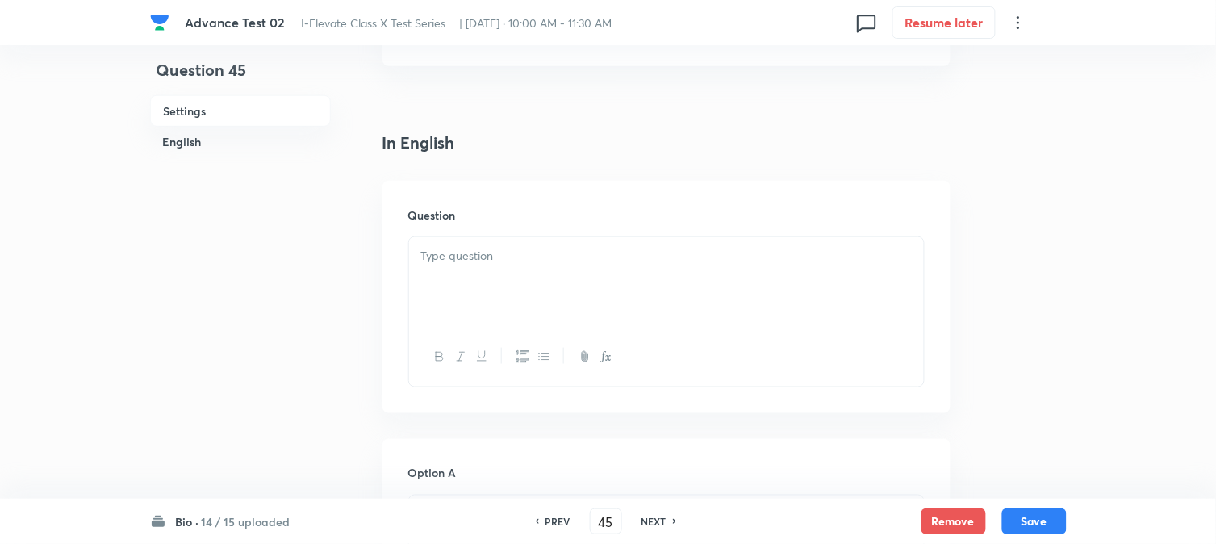
scroll to position [358, 0]
click at [495, 239] on p at bounding box center [666, 241] width 491 height 19
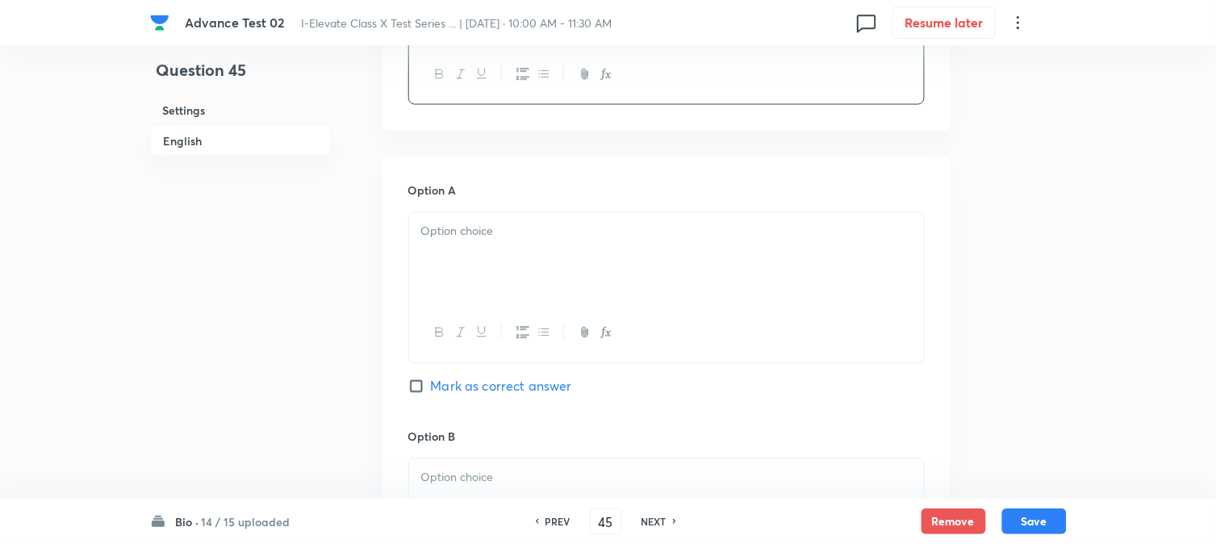
scroll to position [627, 0]
click at [481, 257] on div at bounding box center [666, 257] width 515 height 90
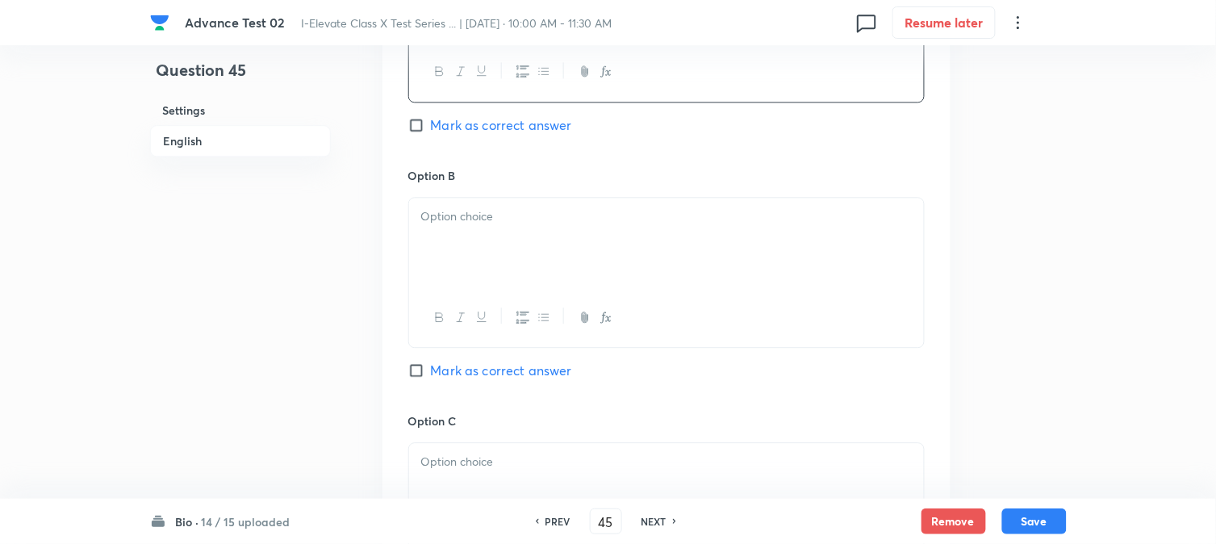
scroll to position [897, 0]
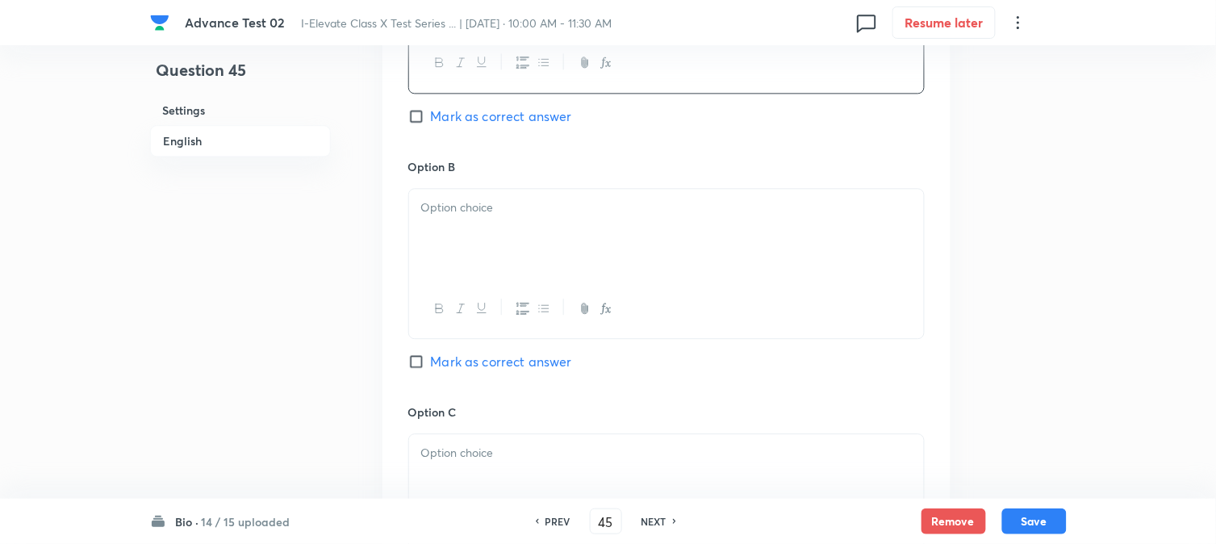
click at [495, 258] on div at bounding box center [666, 234] width 515 height 90
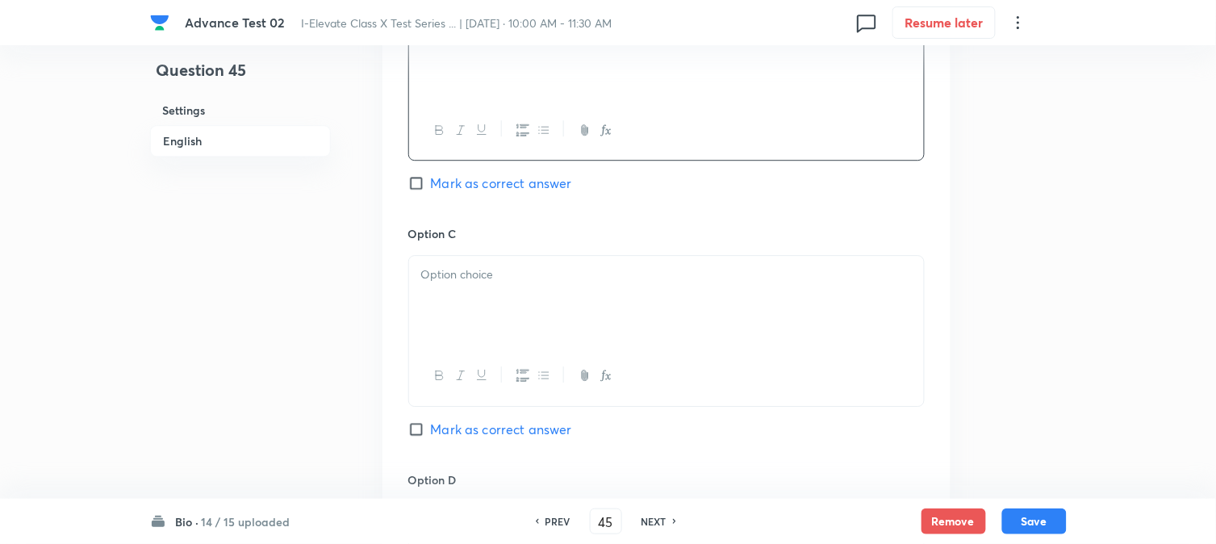
scroll to position [1076, 0]
drag, startPoint x: 467, startPoint y: 266, endPoint x: 471, endPoint y: 326, distance: 59.9
click at [469, 268] on p at bounding box center [666, 274] width 491 height 19
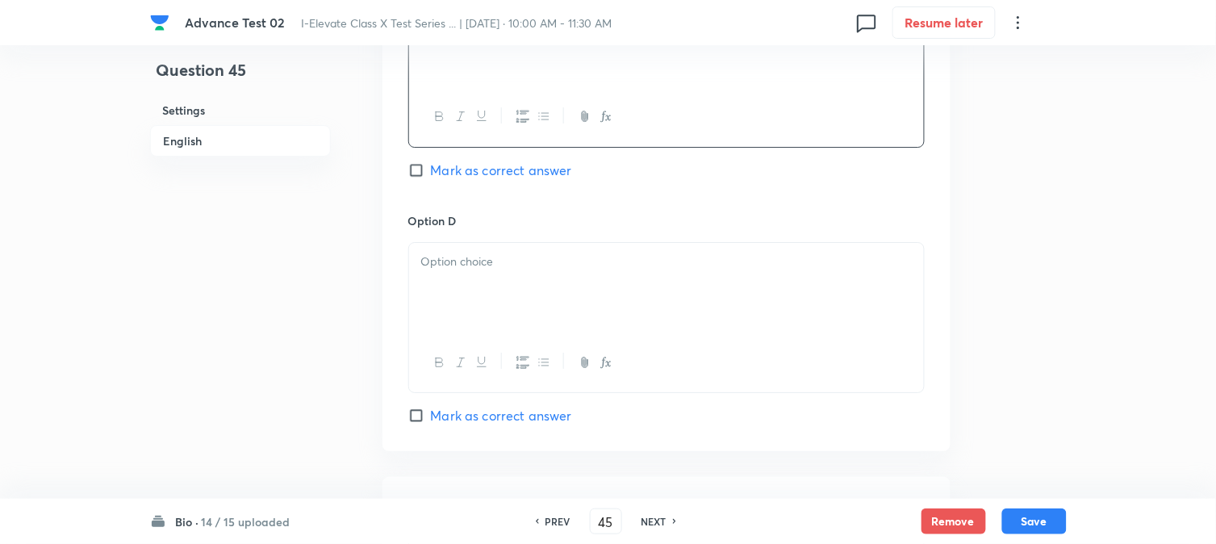
scroll to position [1345, 0]
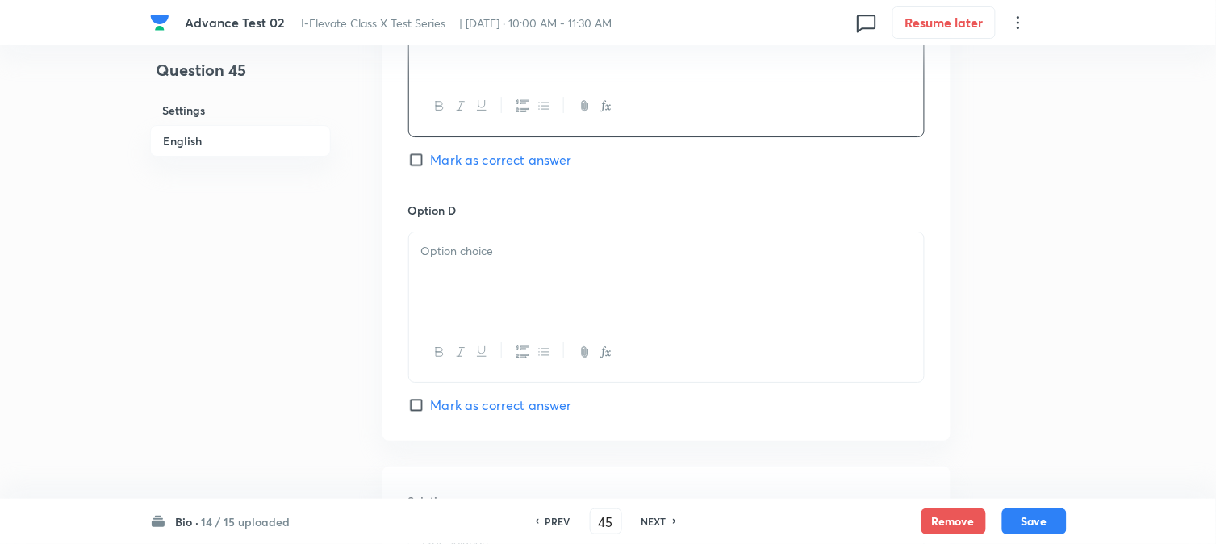
click at [484, 301] on div at bounding box center [666, 277] width 515 height 90
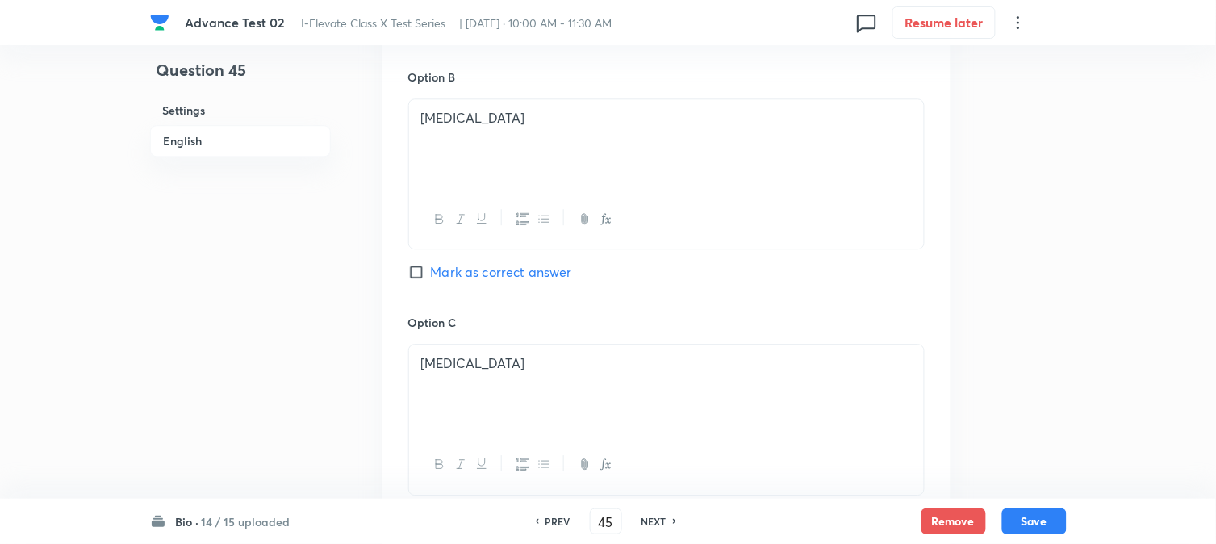
click at [471, 276] on span "Mark as correct answer" at bounding box center [501, 271] width 141 height 19
click at [431, 276] on input "Mark as correct answer" at bounding box center [419, 272] width 23 height 16
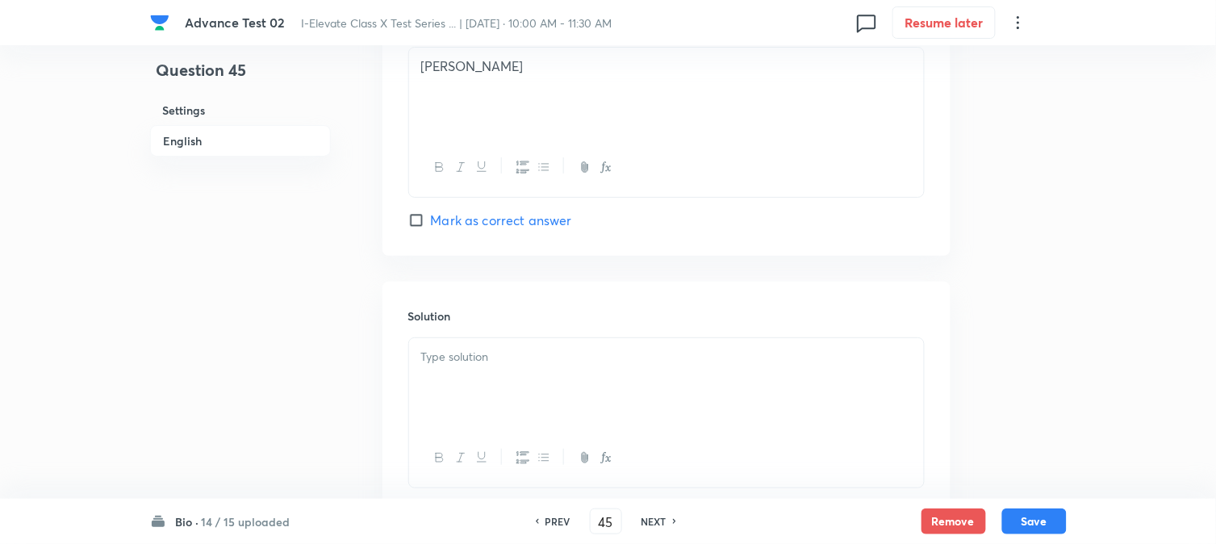
scroll to position [1644, 0]
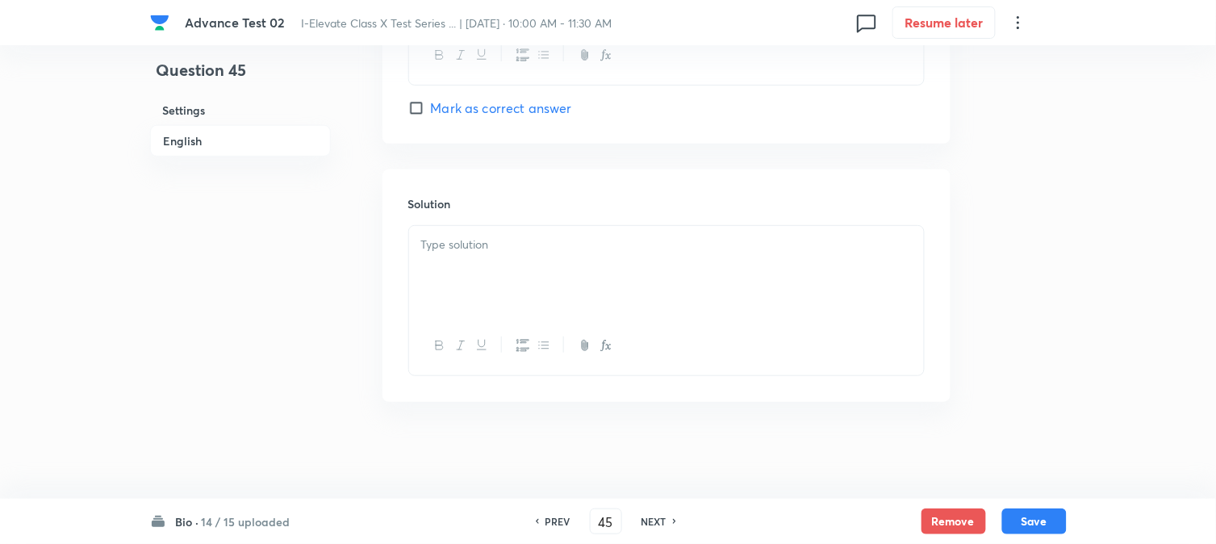
click at [492, 283] on div at bounding box center [666, 271] width 515 height 90
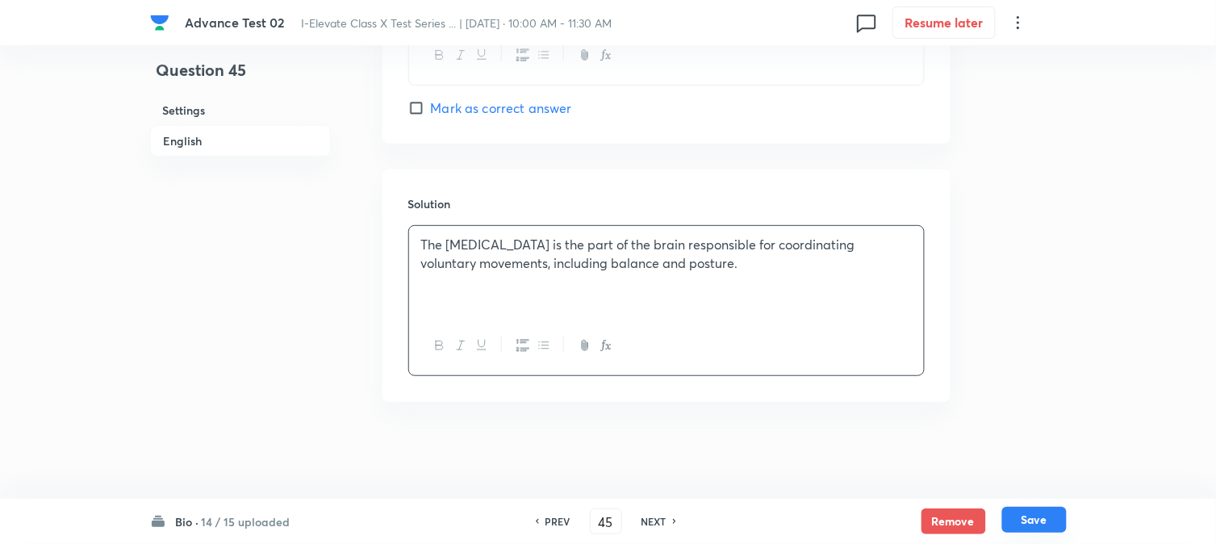
click at [1031, 518] on button "Save" at bounding box center [1035, 520] width 65 height 26
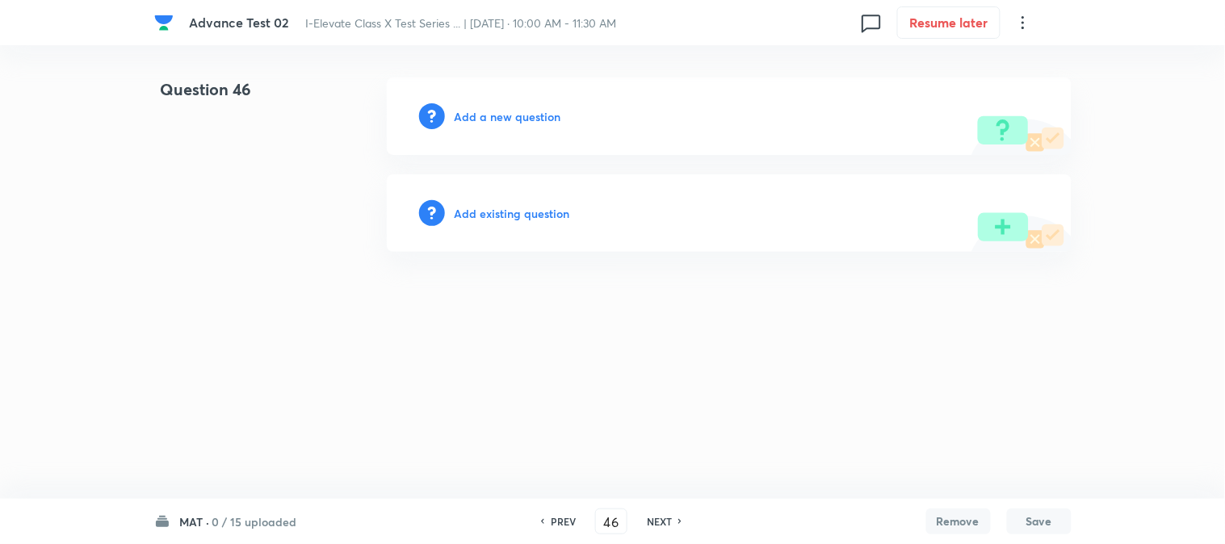
click at [466, 116] on h6 "Add a new question" at bounding box center [507, 116] width 107 height 17
click at [466, 116] on h6 "Choose a question type" at bounding box center [516, 116] width 124 height 17
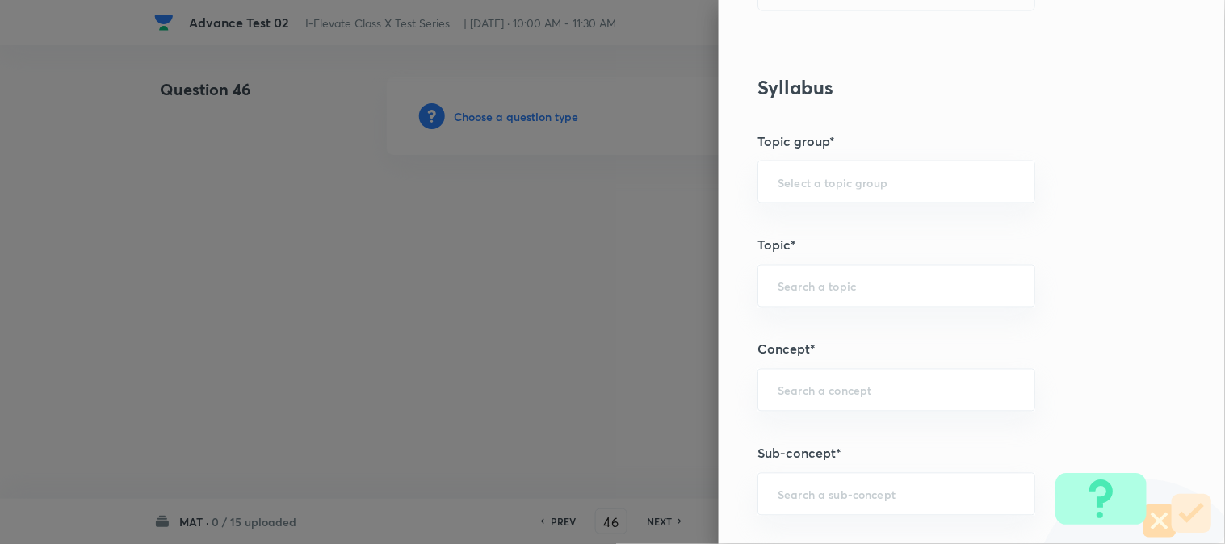
scroll to position [627, 0]
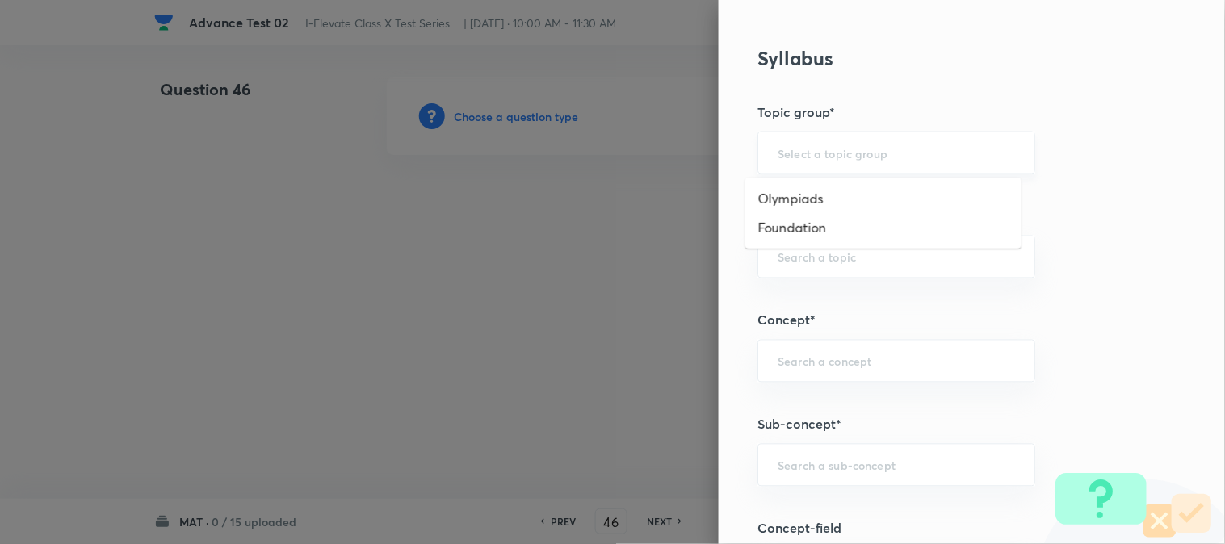
click at [860, 150] on input "text" at bounding box center [895, 152] width 237 height 15
click at [828, 222] on li "Foundation" at bounding box center [883, 227] width 276 height 29
click at [845, 155] on input "Foundation" at bounding box center [895, 152] width 237 height 15
click at [817, 196] on li "Olympiads" at bounding box center [883, 198] width 276 height 29
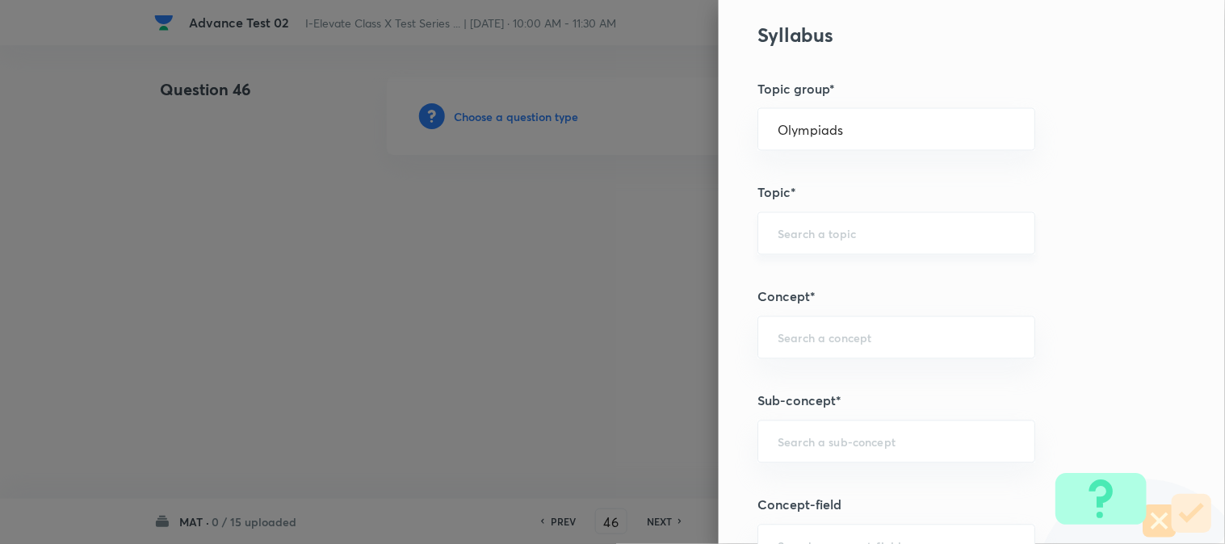
scroll to position [717, 0]
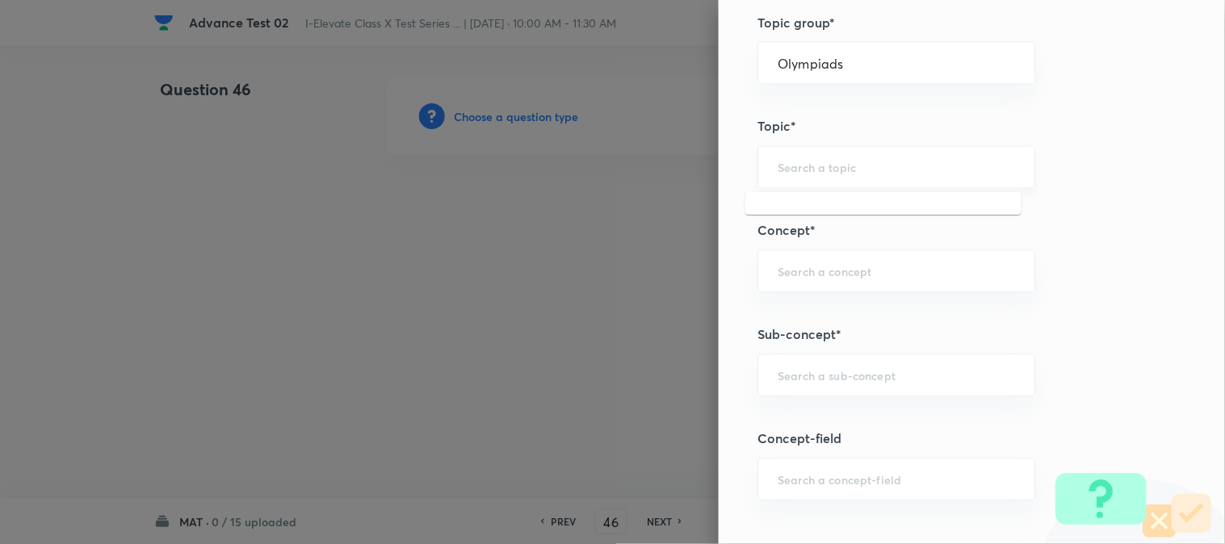
click at [849, 160] on input "text" at bounding box center [895, 167] width 237 height 15
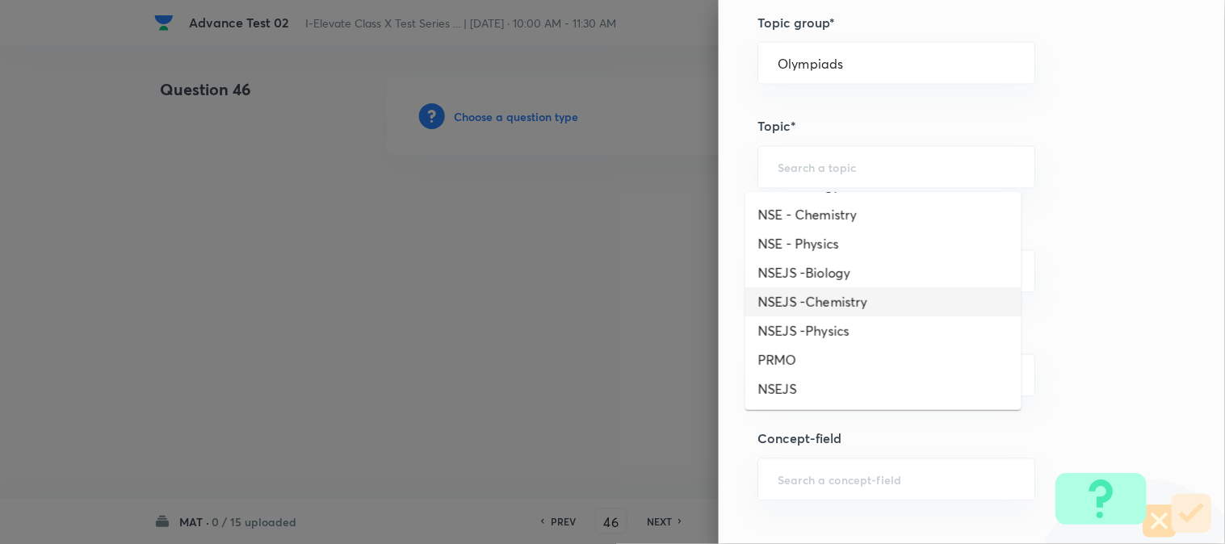
scroll to position [0, 0]
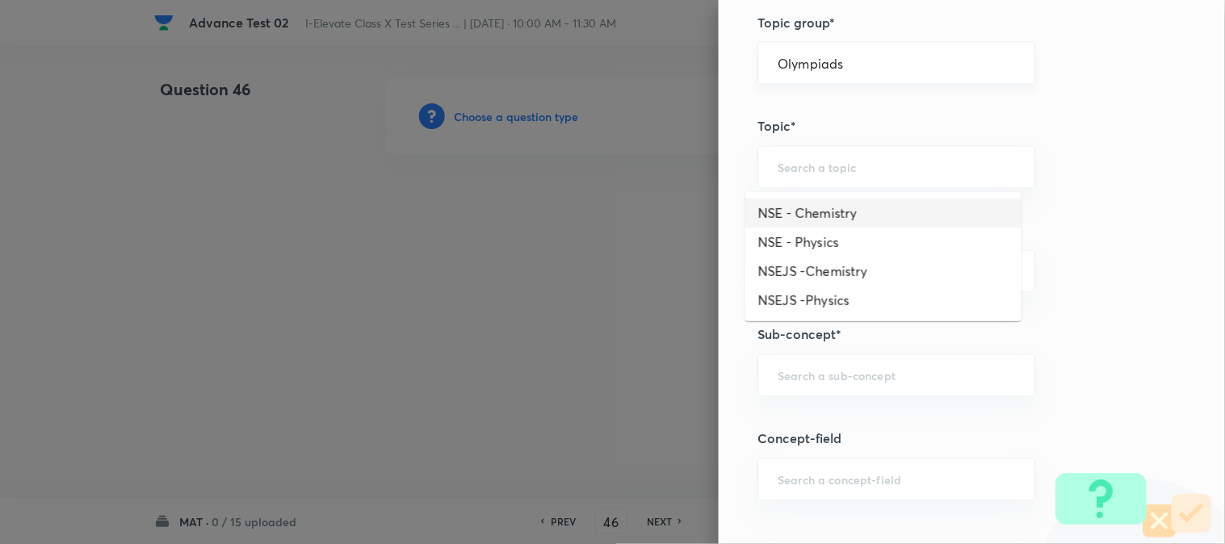
click at [844, 62] on input "Olympiads" at bounding box center [895, 63] width 237 height 15
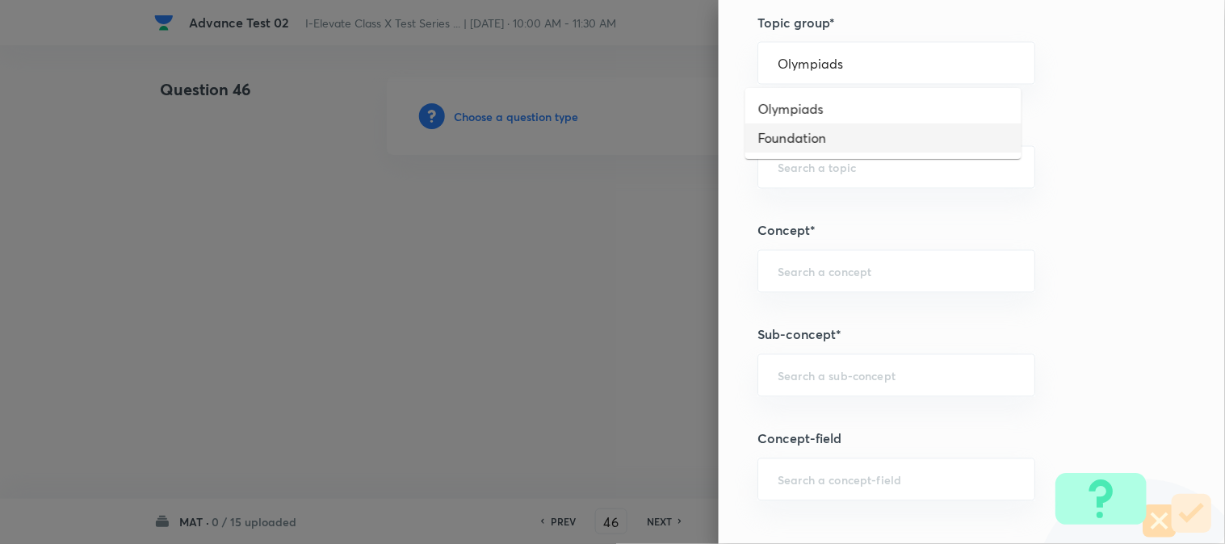
click at [812, 135] on li "Foundation" at bounding box center [883, 138] width 276 height 29
click at [815, 161] on input "text" at bounding box center [895, 167] width 237 height 15
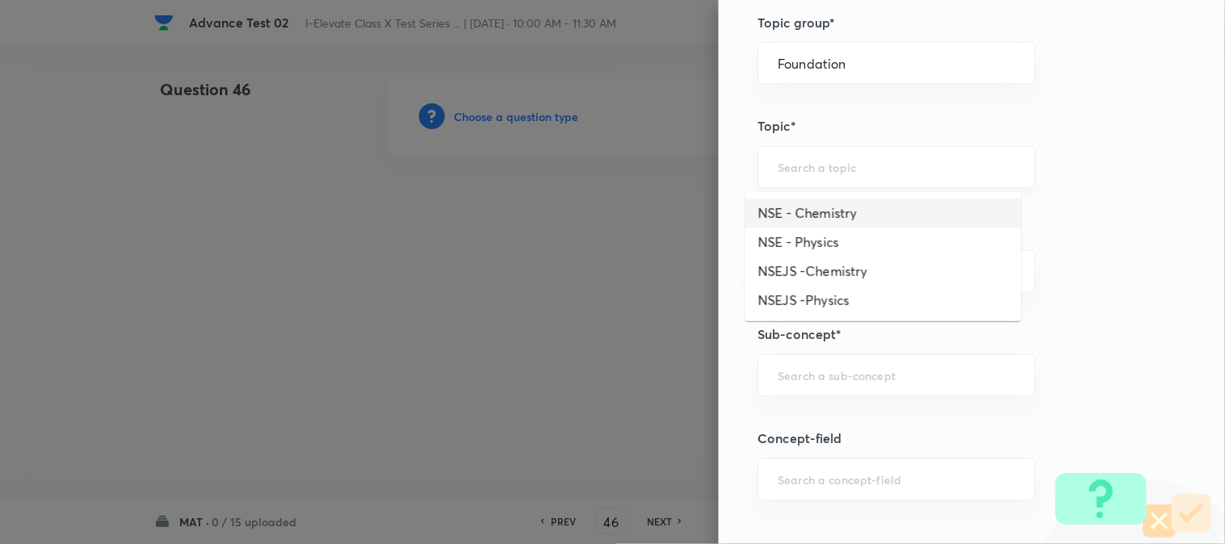
click at [856, 170] on input "text" at bounding box center [895, 167] width 237 height 15
click at [827, 174] on input "text" at bounding box center [895, 167] width 237 height 15
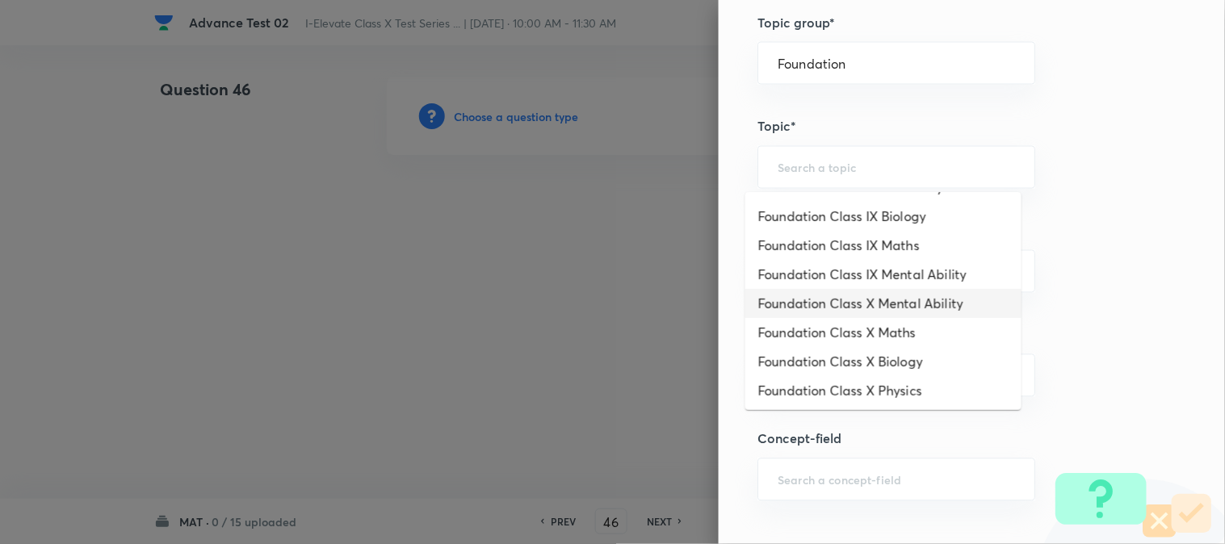
scroll to position [230, 0]
click at [924, 264] on li "Foundation Class X Mental Ability" at bounding box center [883, 273] width 276 height 29
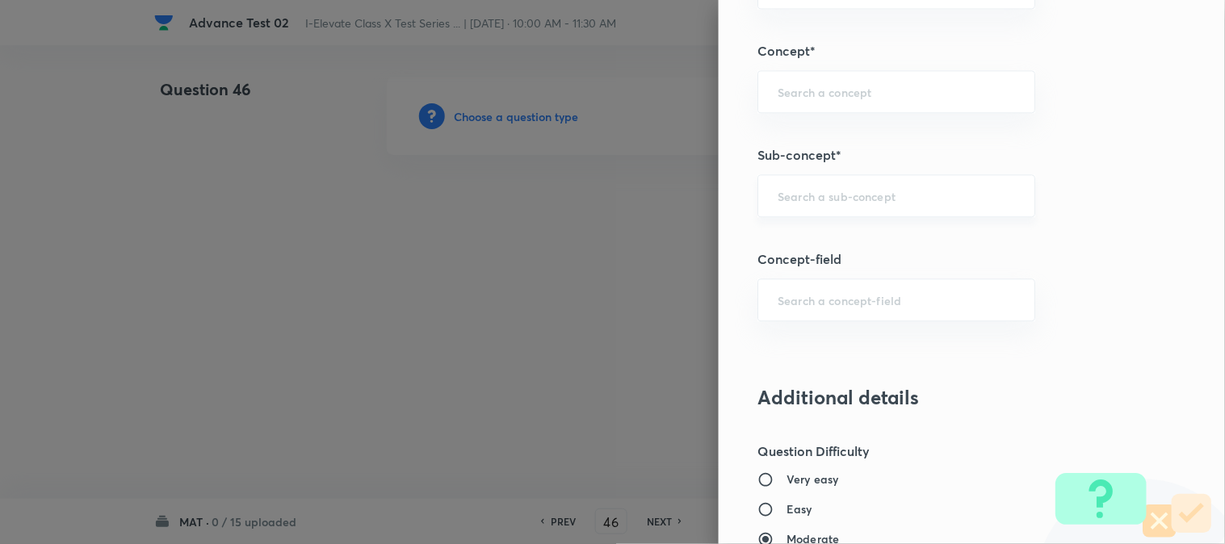
scroll to position [807, 0]
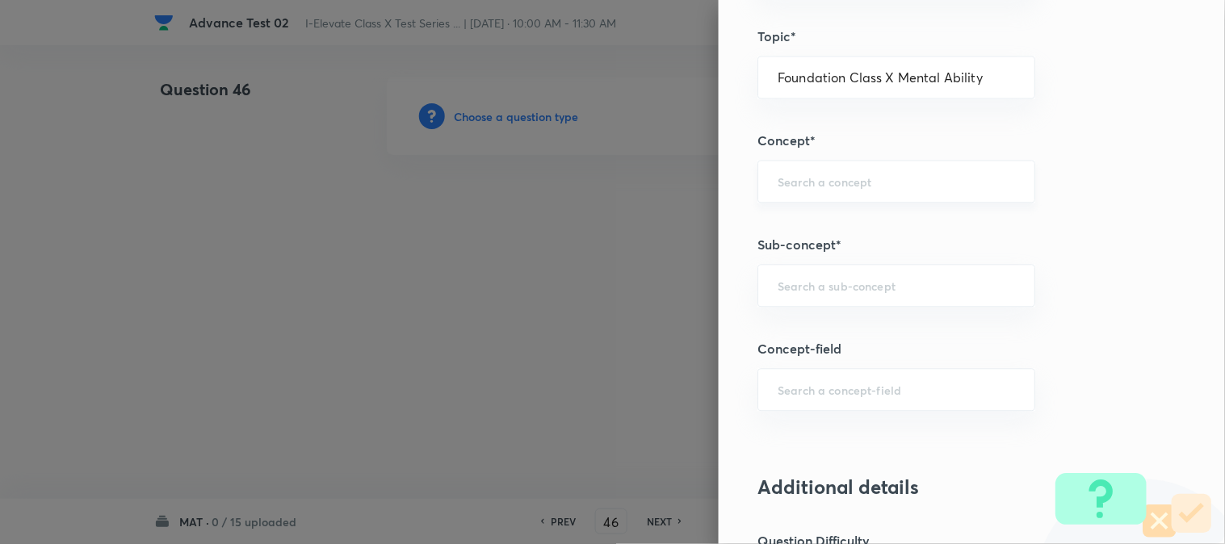
click at [799, 191] on div "​" at bounding box center [896, 181] width 278 height 43
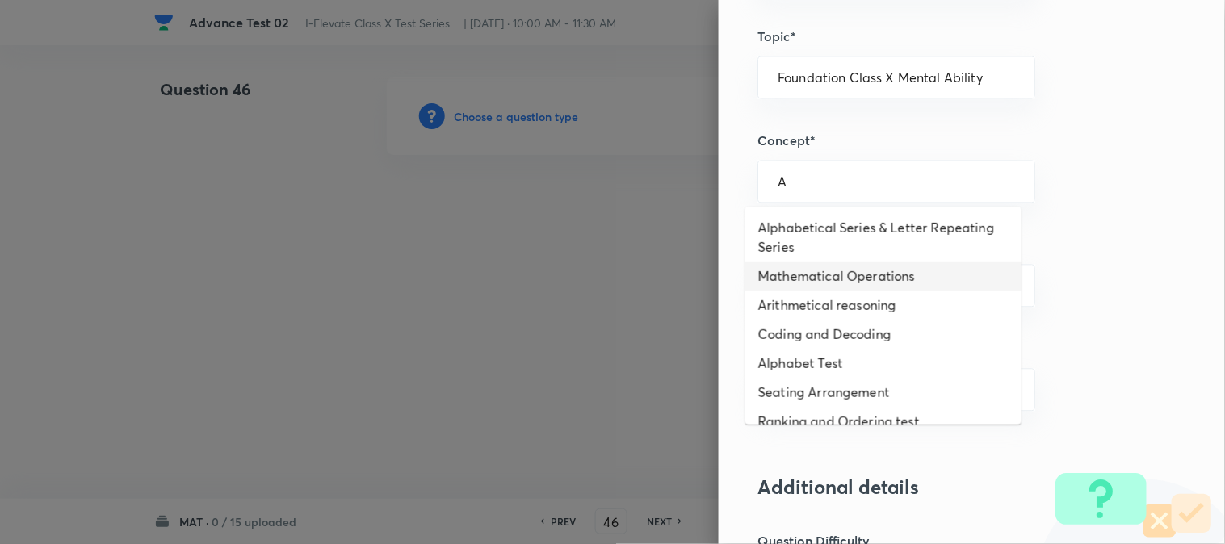
click at [877, 278] on li "Mathematical Operations" at bounding box center [883, 276] width 276 height 29
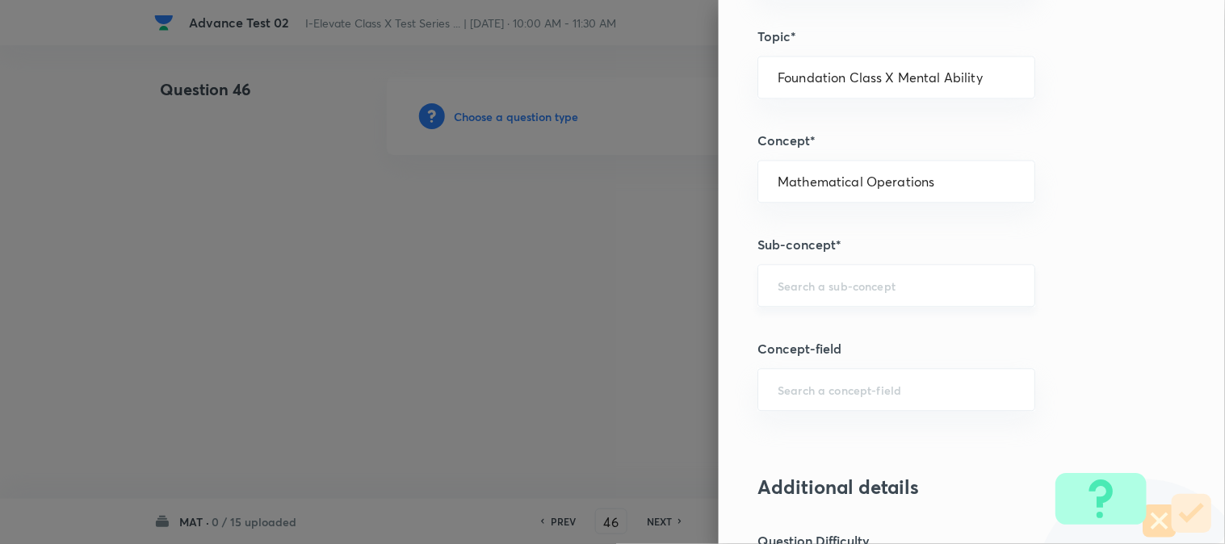
click at [786, 294] on div "​" at bounding box center [896, 285] width 278 height 43
click at [801, 335] on li "Mathematical Operations" at bounding box center [883, 332] width 276 height 29
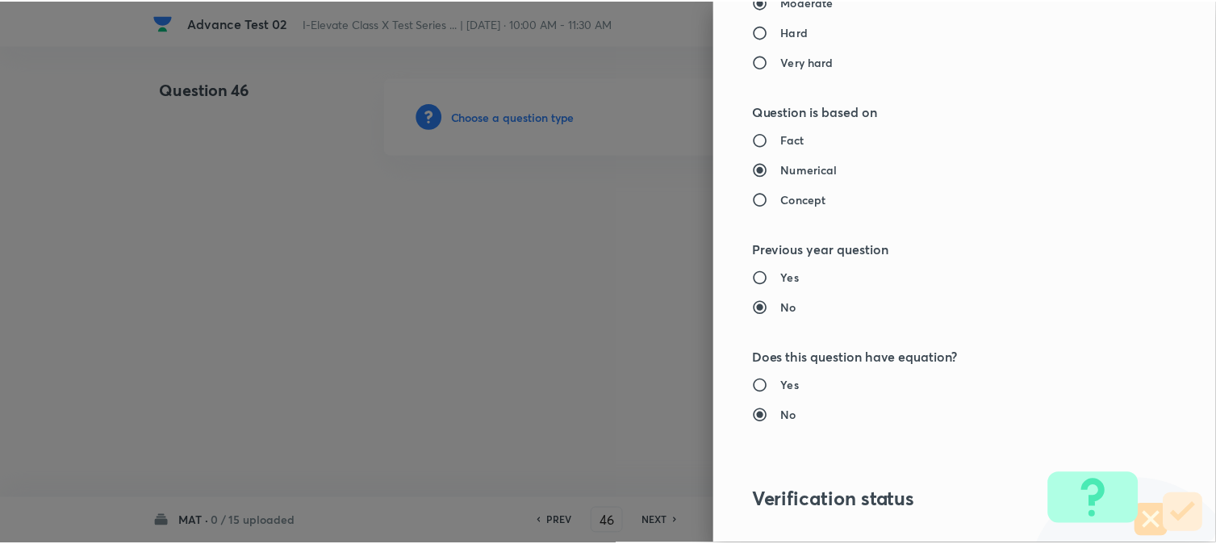
scroll to position [1656, 0]
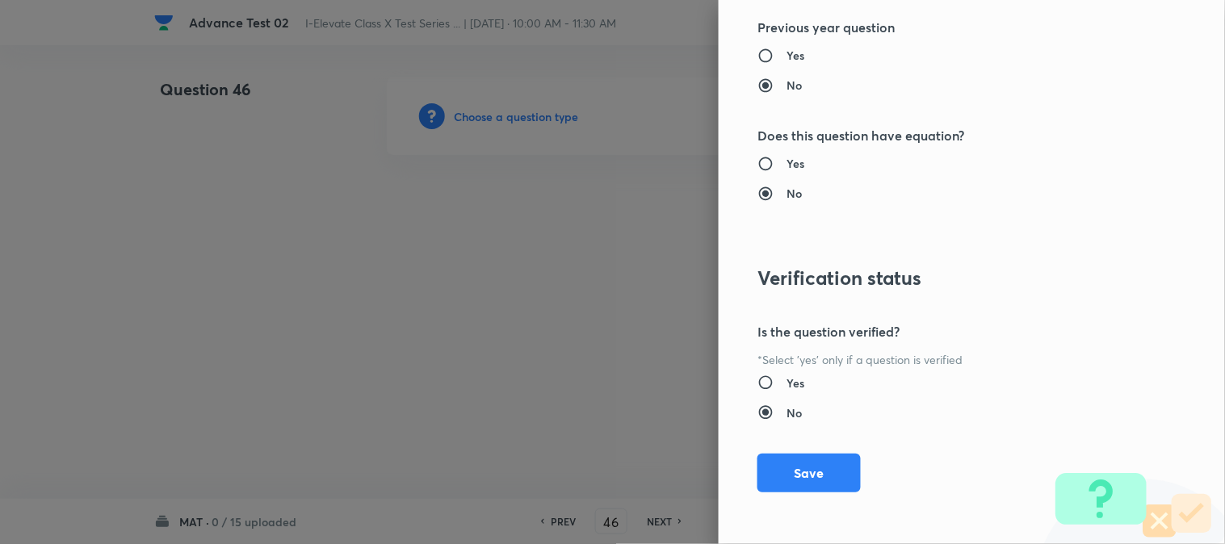
click at [797, 471] on button "Save" at bounding box center [808, 473] width 103 height 39
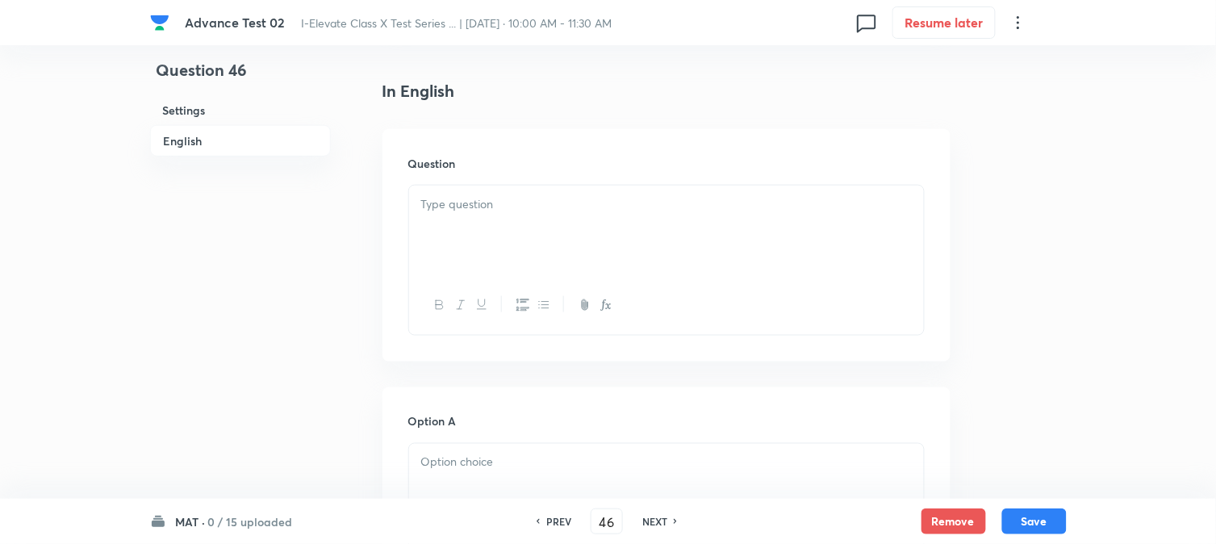
scroll to position [448, 0]
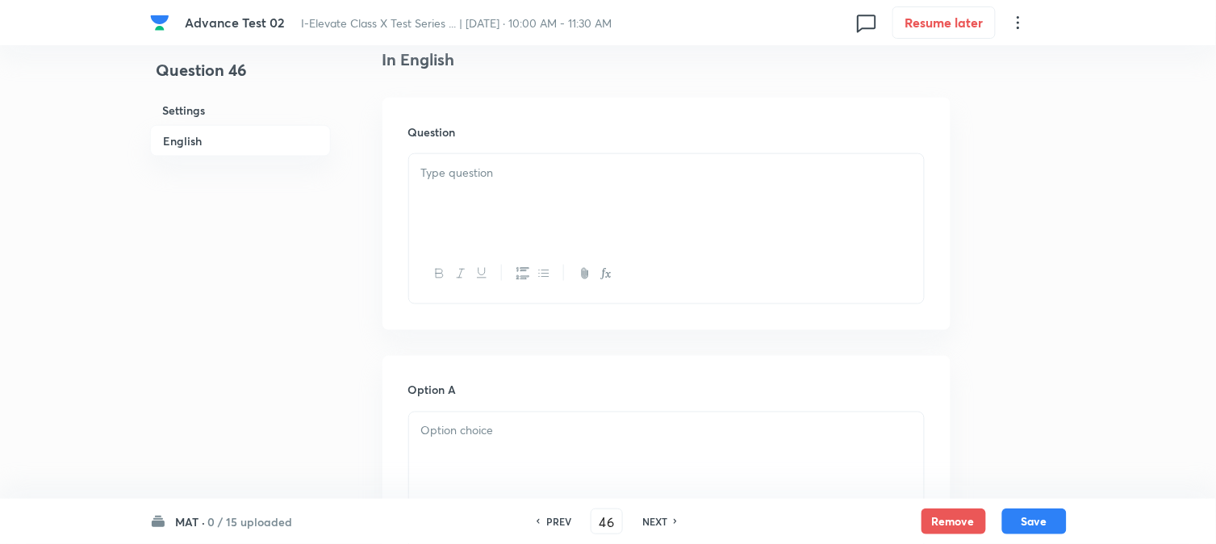
click at [513, 211] on div at bounding box center [666, 199] width 515 height 90
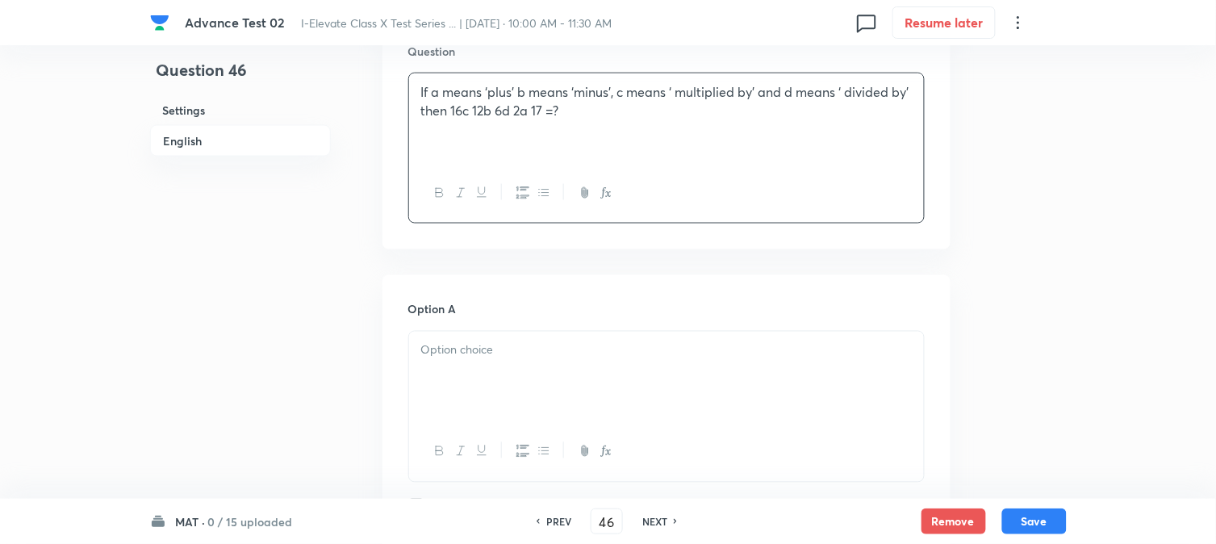
scroll to position [627, 0]
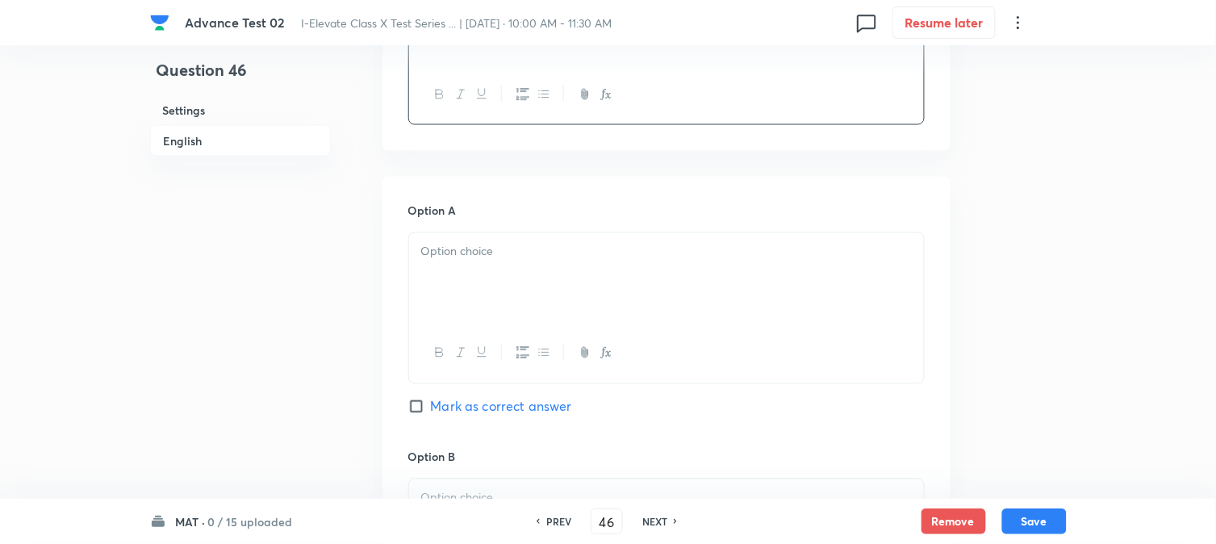
click at [504, 270] on div at bounding box center [666, 278] width 515 height 90
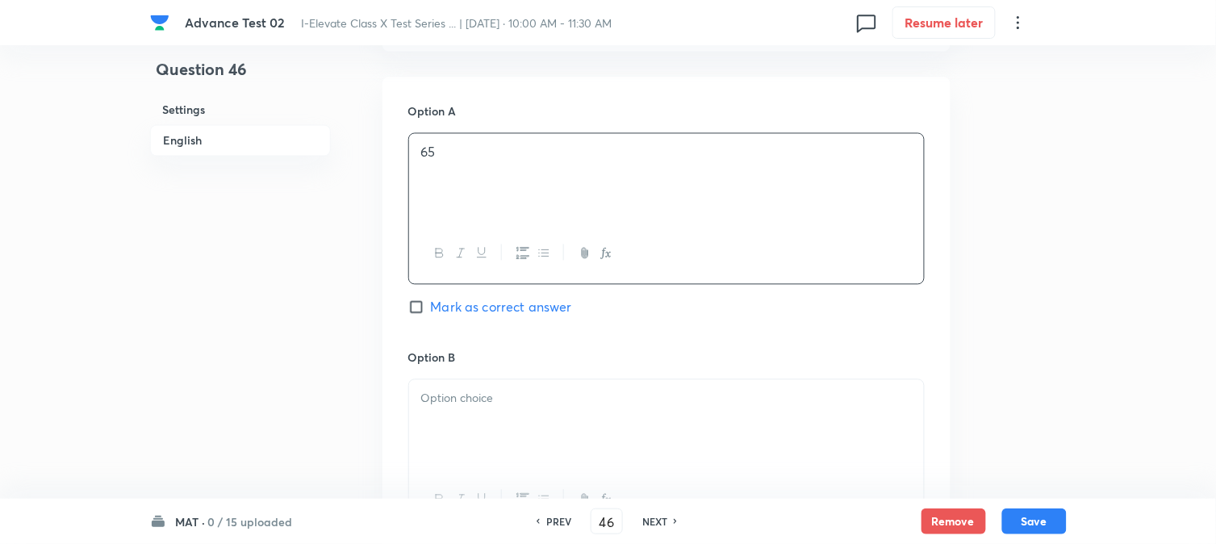
scroll to position [897, 0]
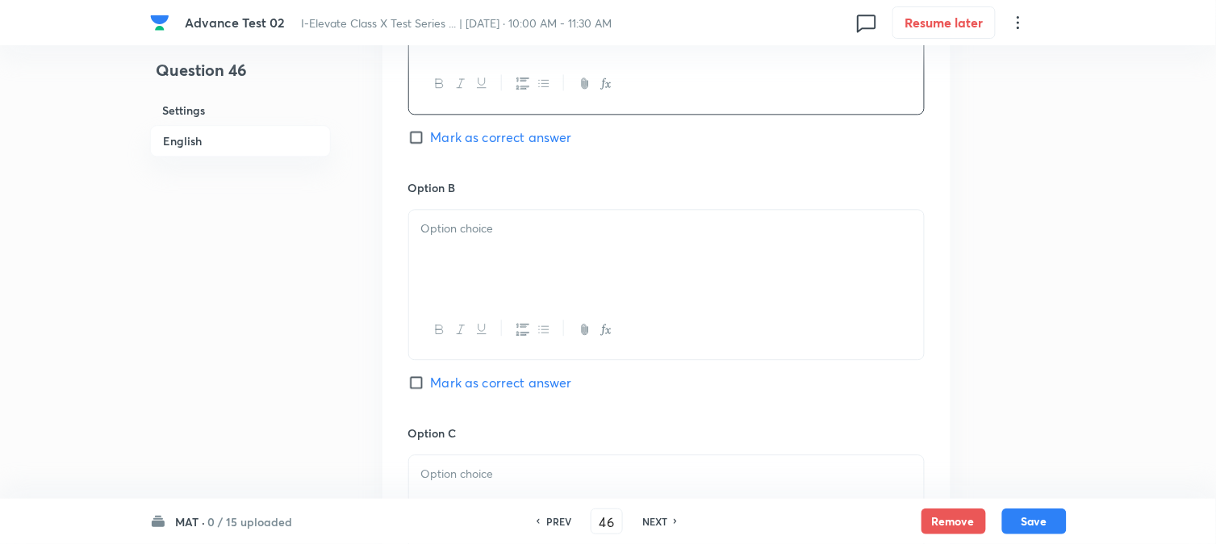
click at [491, 240] on div at bounding box center [666, 255] width 515 height 90
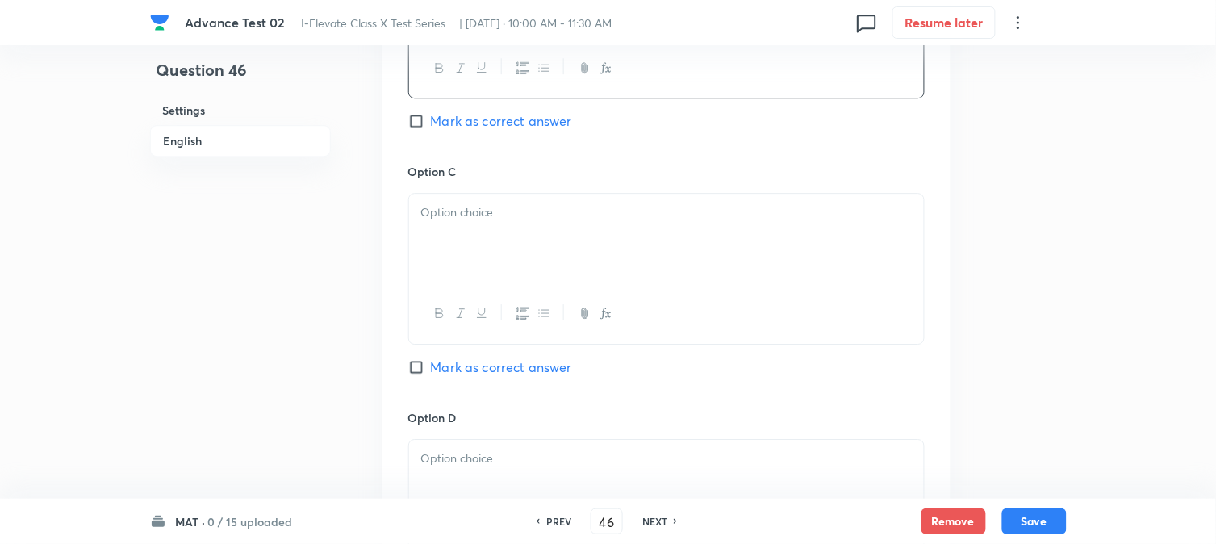
scroll to position [1166, 0]
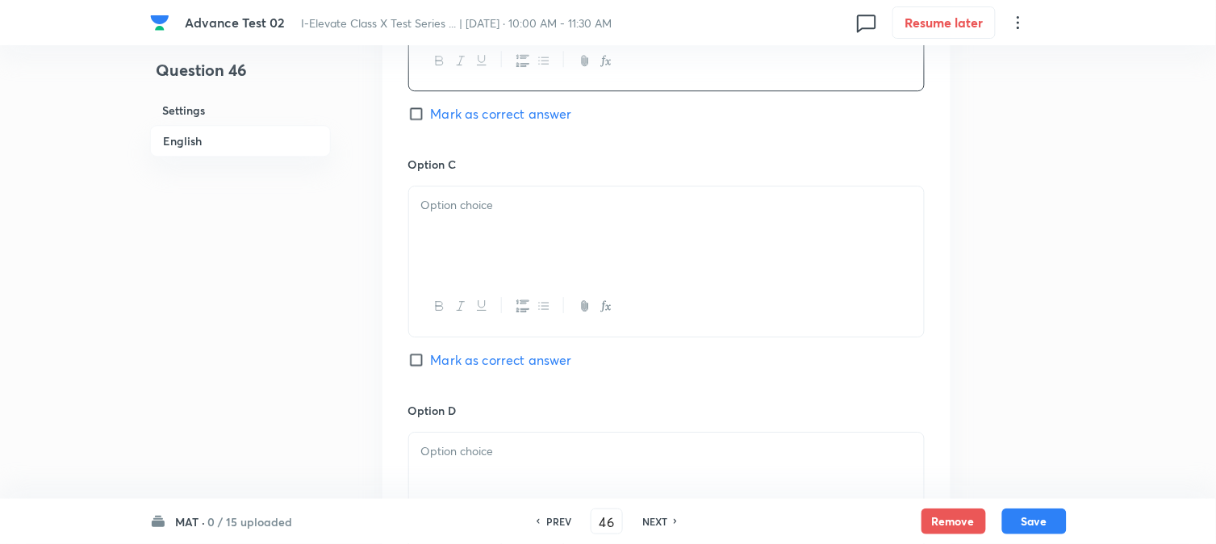
click at [468, 258] on div at bounding box center [666, 231] width 515 height 90
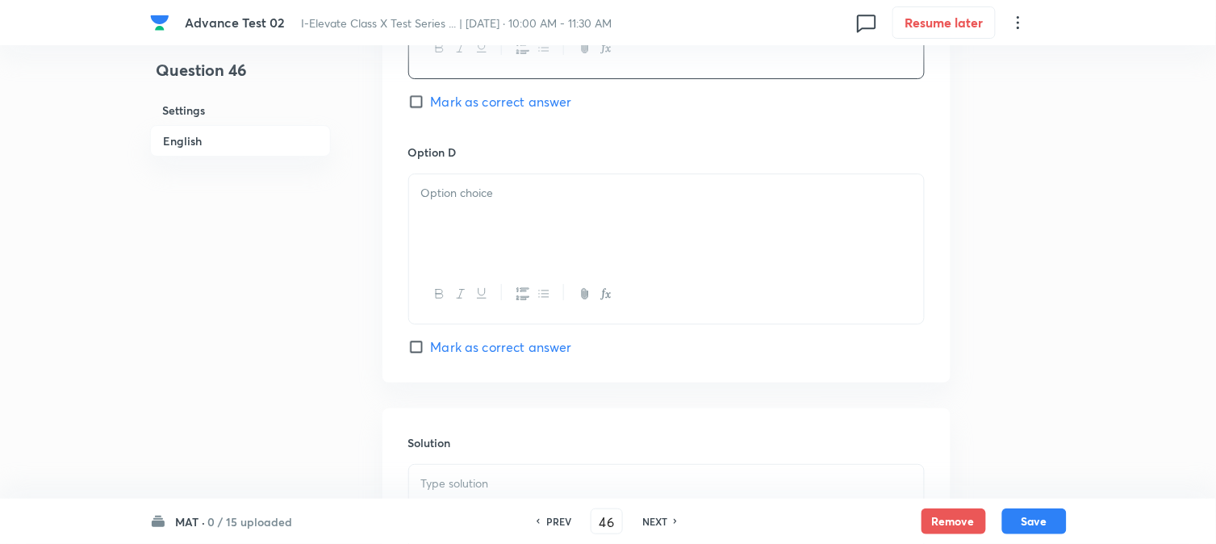
scroll to position [1434, 0]
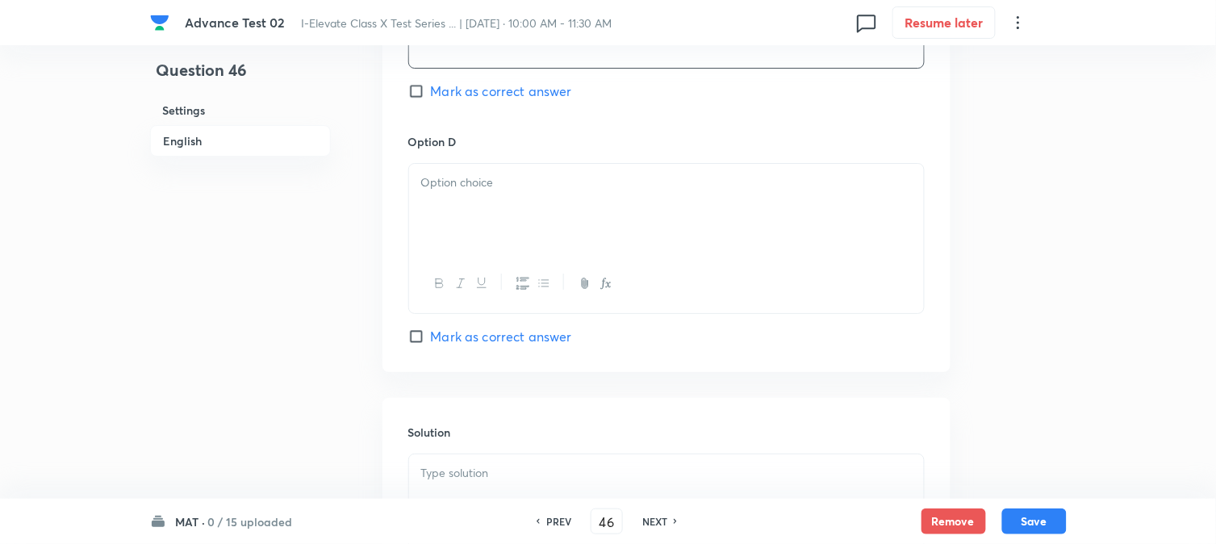
click at [484, 208] on div at bounding box center [666, 209] width 515 height 90
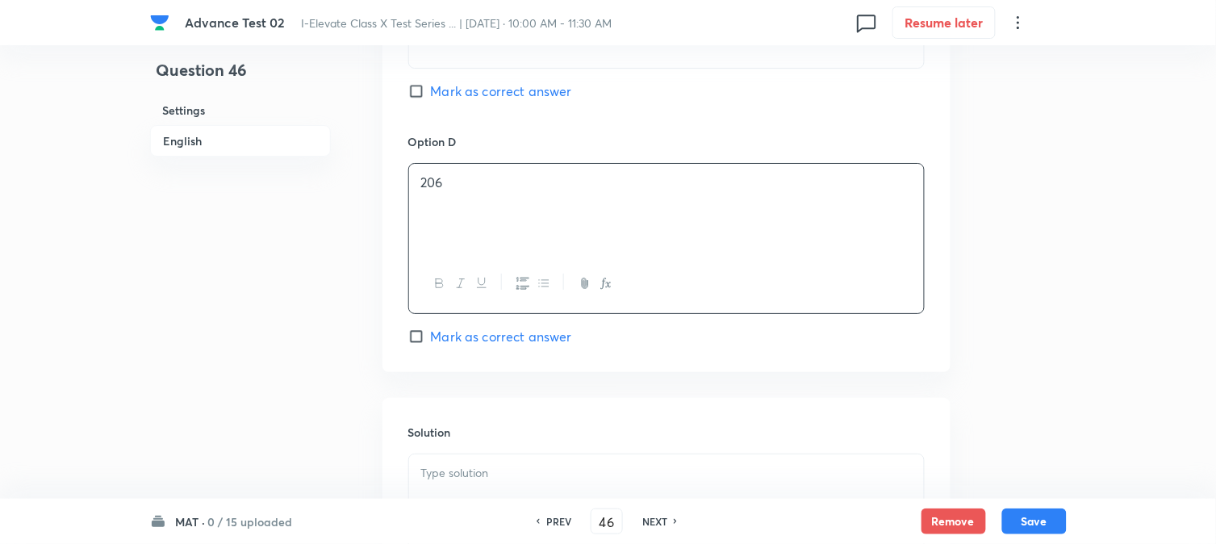
click at [455, 345] on span "Mark as correct answer" at bounding box center [501, 336] width 141 height 19
click at [431, 345] on input "Mark as correct answer" at bounding box center [419, 337] width 23 height 16
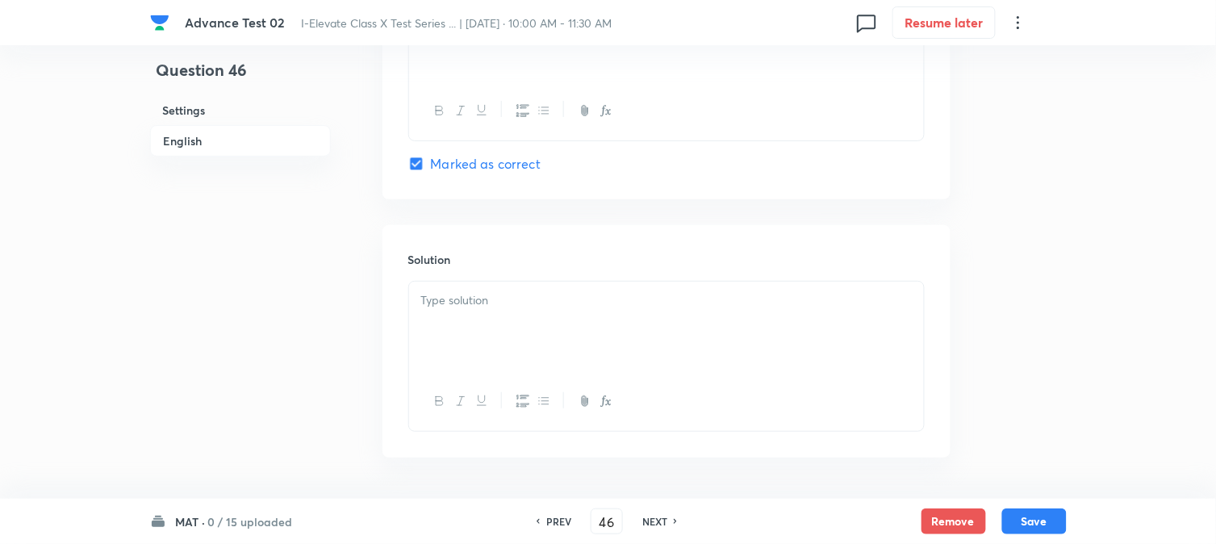
scroll to position [1614, 0]
drag, startPoint x: 468, startPoint y: 319, endPoint x: 469, endPoint y: 327, distance: 8.1
click at [469, 319] on div at bounding box center [666, 319] width 515 height 90
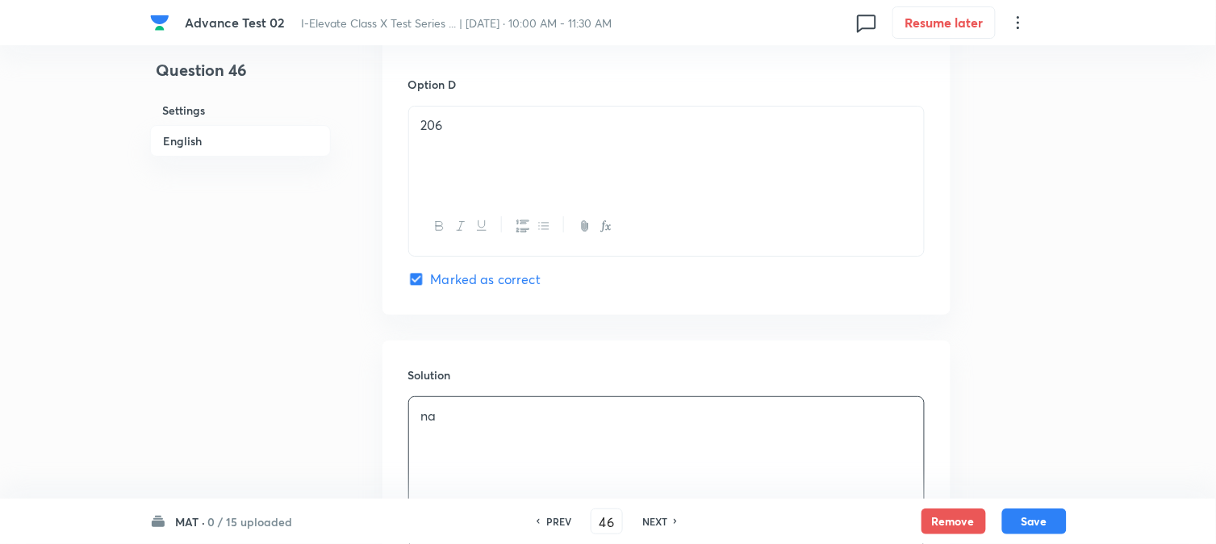
scroll to position [1128, 0]
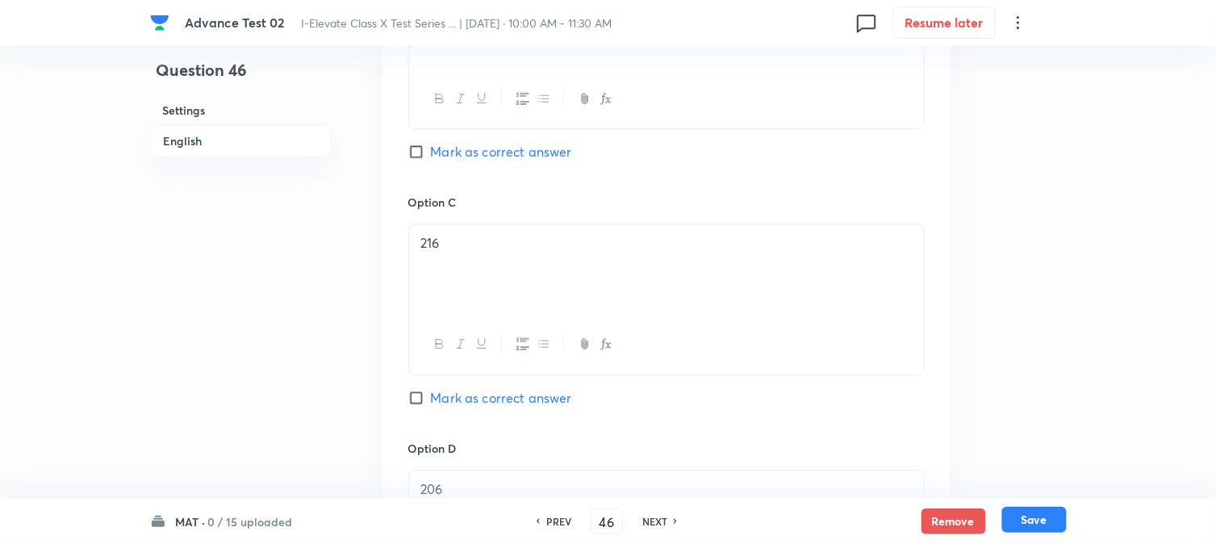
click at [1030, 526] on button "Save" at bounding box center [1035, 520] width 65 height 26
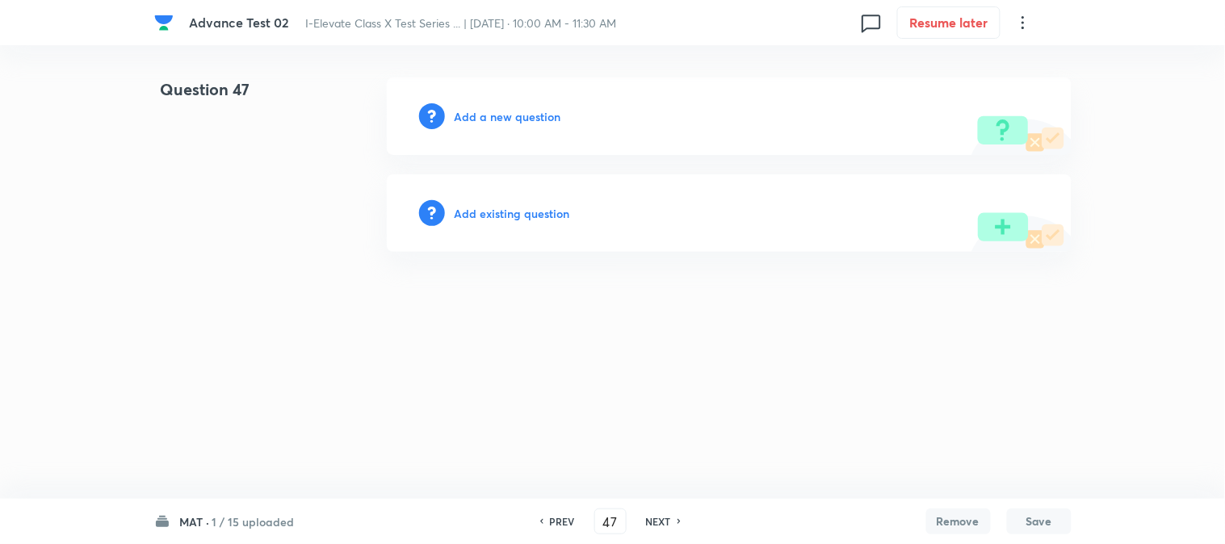
click at [493, 105] on div "Add a new question" at bounding box center [729, 115] width 684 height 77
click at [493, 111] on h6 "Add a new question" at bounding box center [507, 116] width 107 height 17
click at [493, 111] on h6 "Choose a question type" at bounding box center [516, 116] width 124 height 17
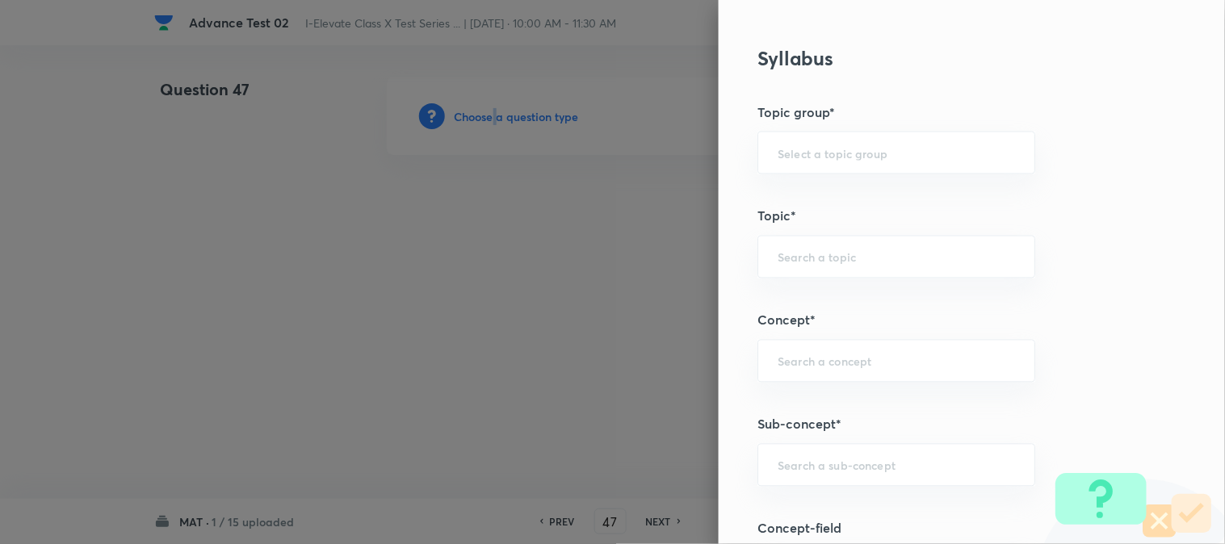
scroll to position [538, 0]
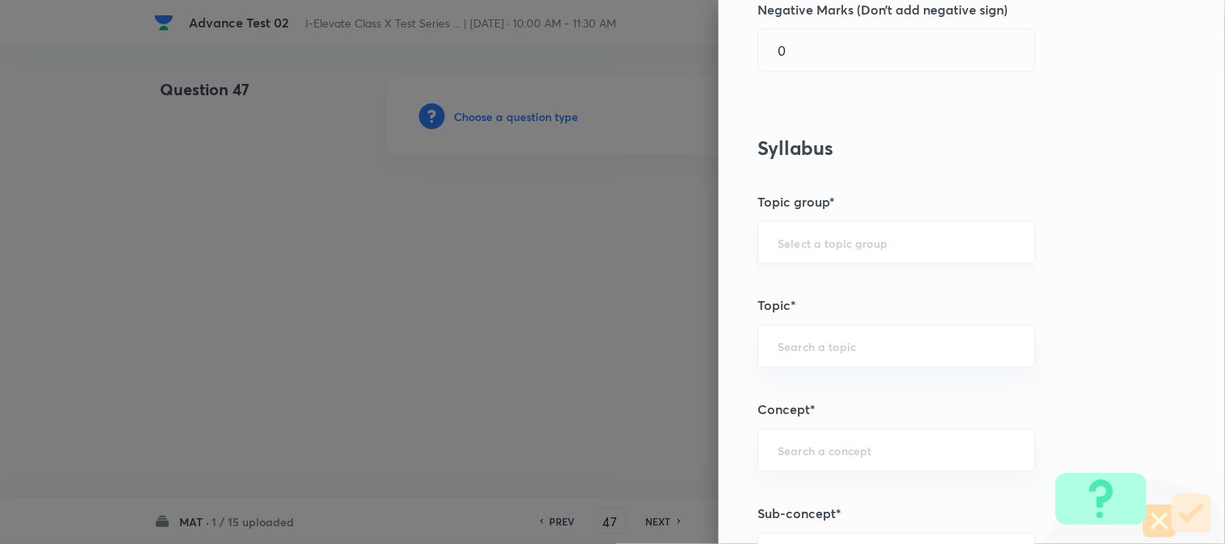
click at [802, 245] on input "text" at bounding box center [895, 242] width 237 height 15
click at [797, 320] on li "Foundation" at bounding box center [883, 317] width 276 height 29
click at [792, 354] on input "text" at bounding box center [895, 346] width 237 height 15
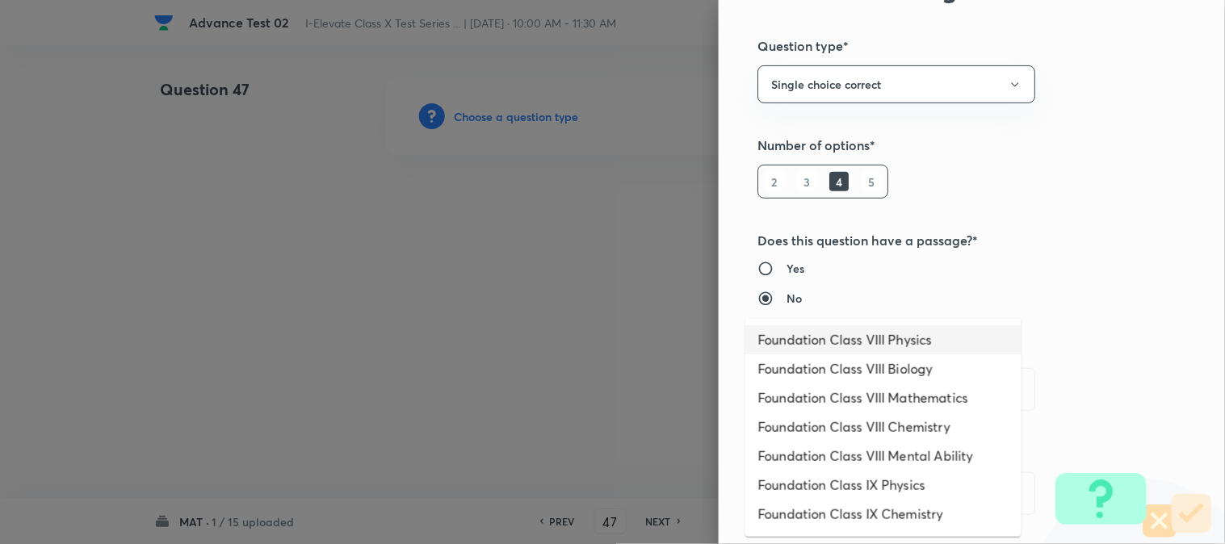
scroll to position [0, 0]
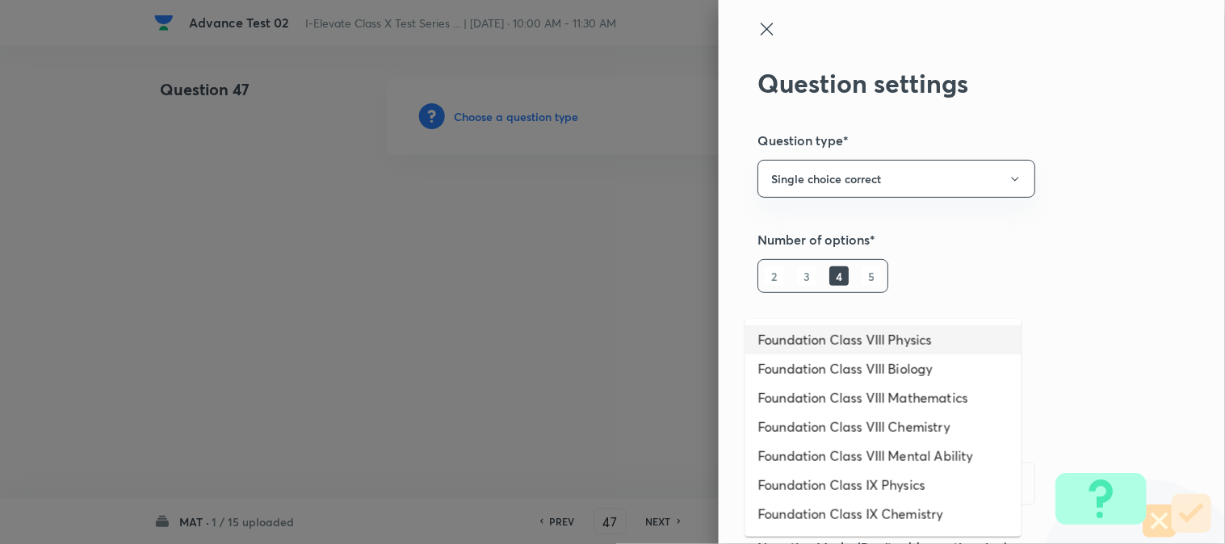
click at [757, 29] on icon at bounding box center [766, 28] width 19 height 19
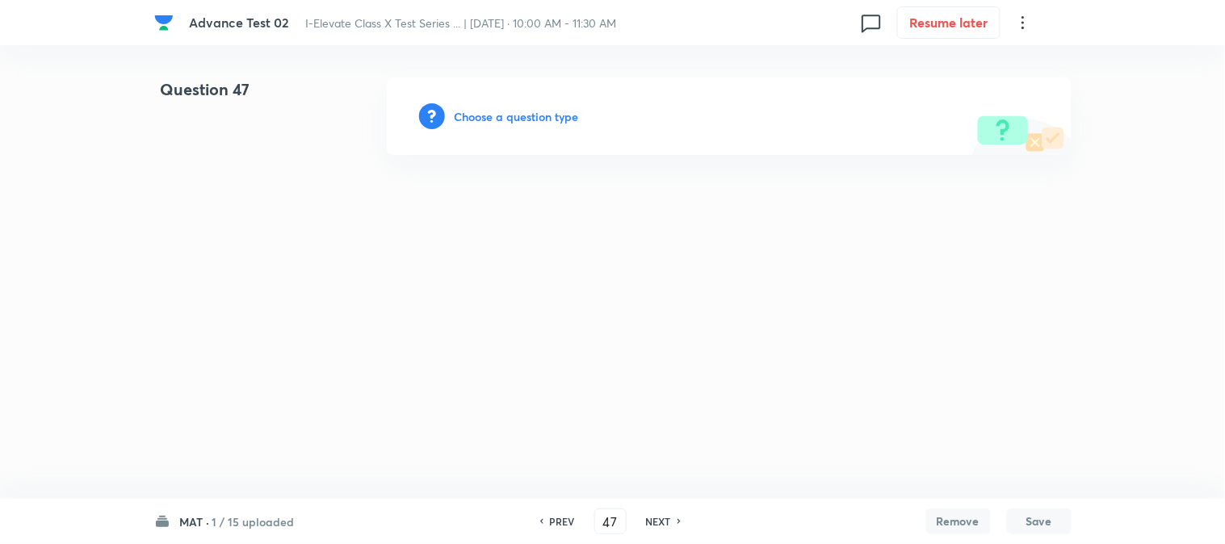
click at [551, 517] on h6 "PREV" at bounding box center [562, 521] width 25 height 15
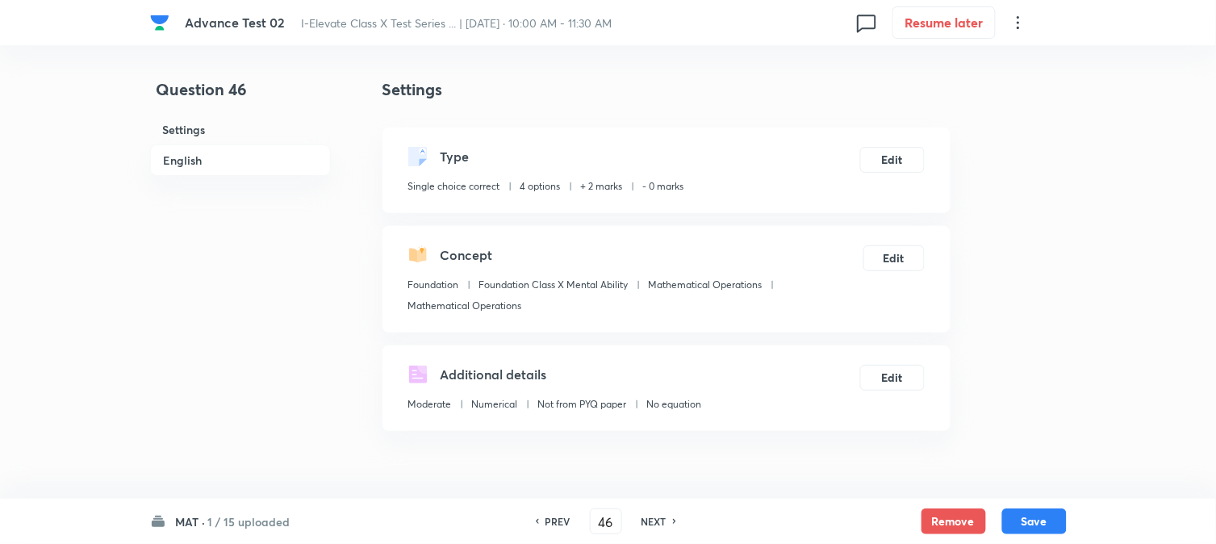
click at [663, 525] on h6 "NEXT" at bounding box center [654, 521] width 25 height 15
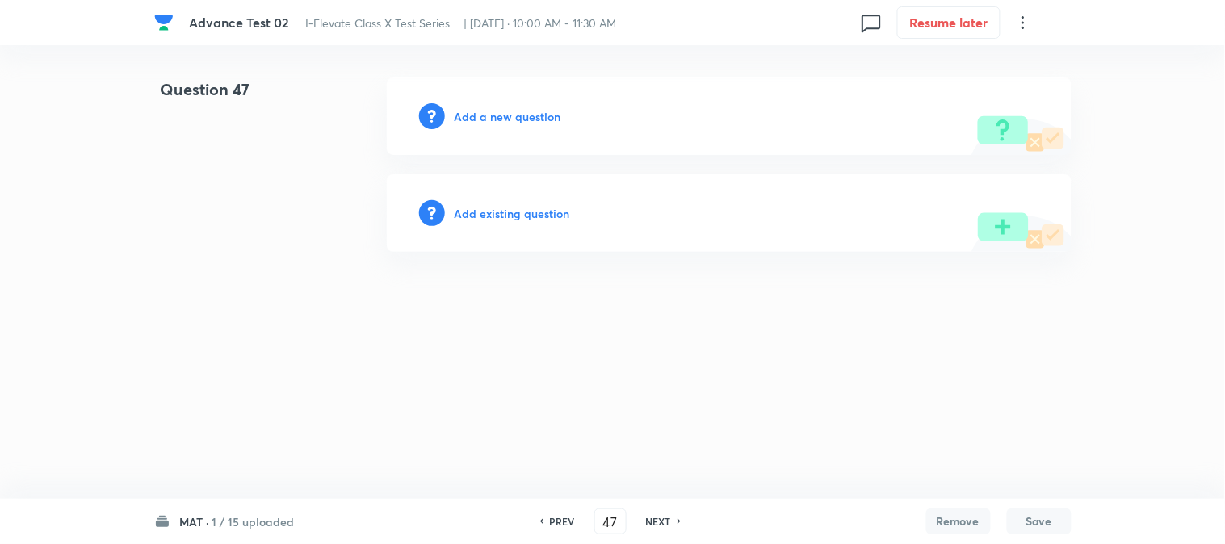
click at [504, 123] on h6 "Add a new question" at bounding box center [507, 116] width 107 height 17
click at [503, 121] on h6 "Choose a question type" at bounding box center [516, 116] width 124 height 17
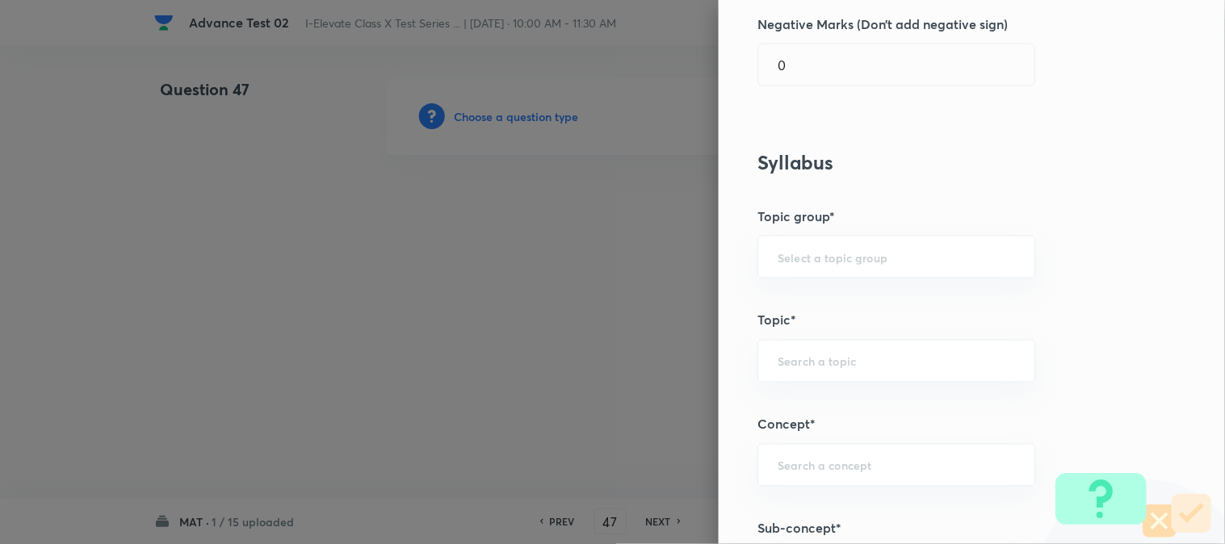
scroll to position [627, 0]
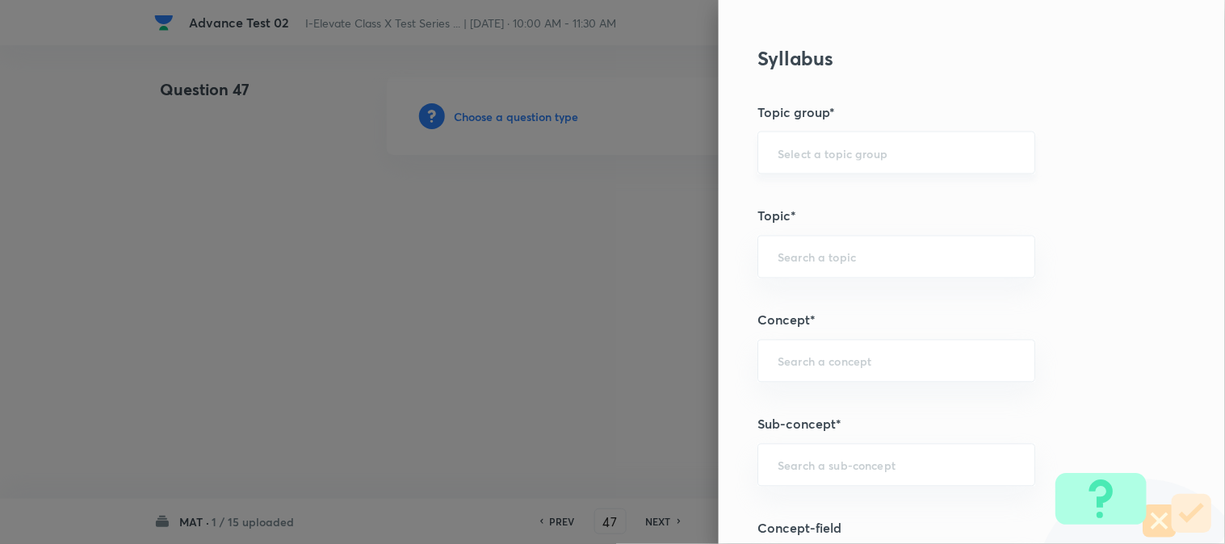
click at [784, 165] on div "​" at bounding box center [896, 153] width 278 height 43
click at [806, 226] on li "Foundation" at bounding box center [883, 227] width 276 height 29
click at [798, 250] on input "text" at bounding box center [895, 256] width 237 height 15
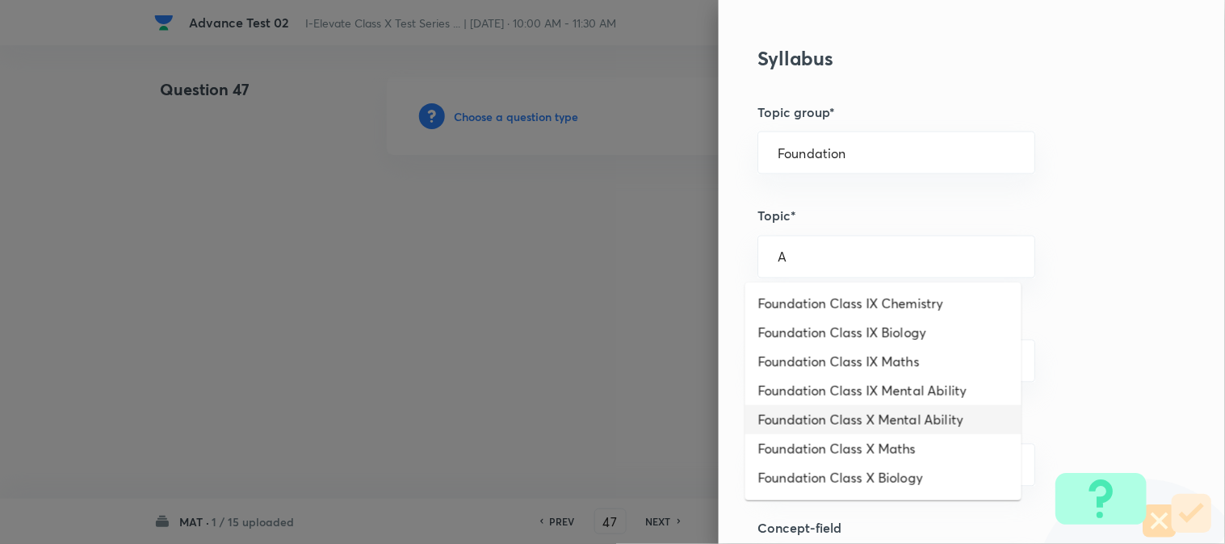
scroll to position [179, 0]
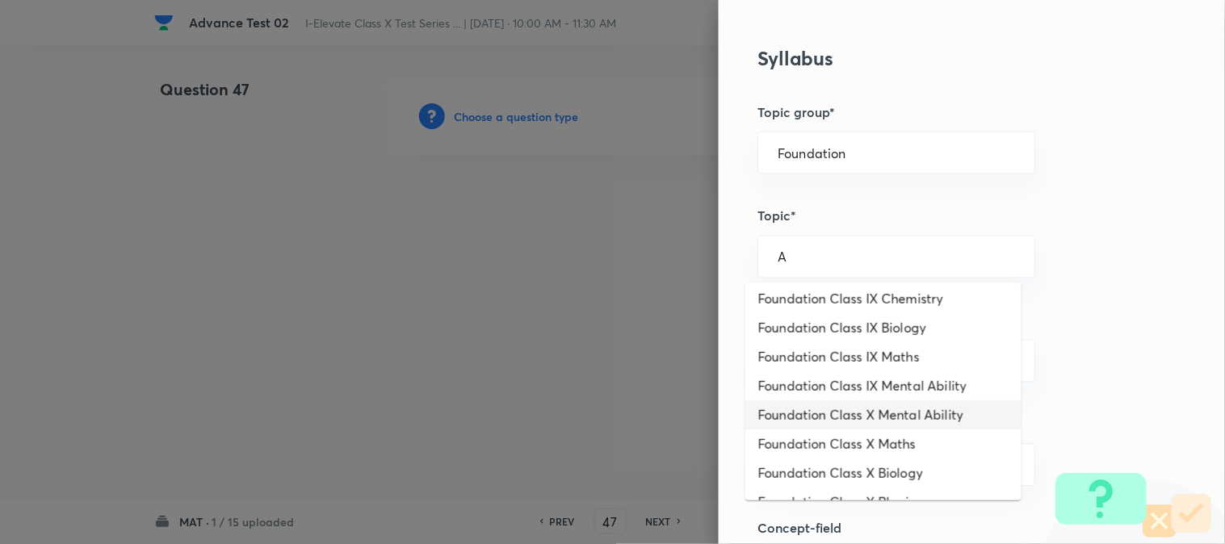
click at [918, 412] on li "Foundation Class X Mental Ability" at bounding box center [883, 414] width 276 height 29
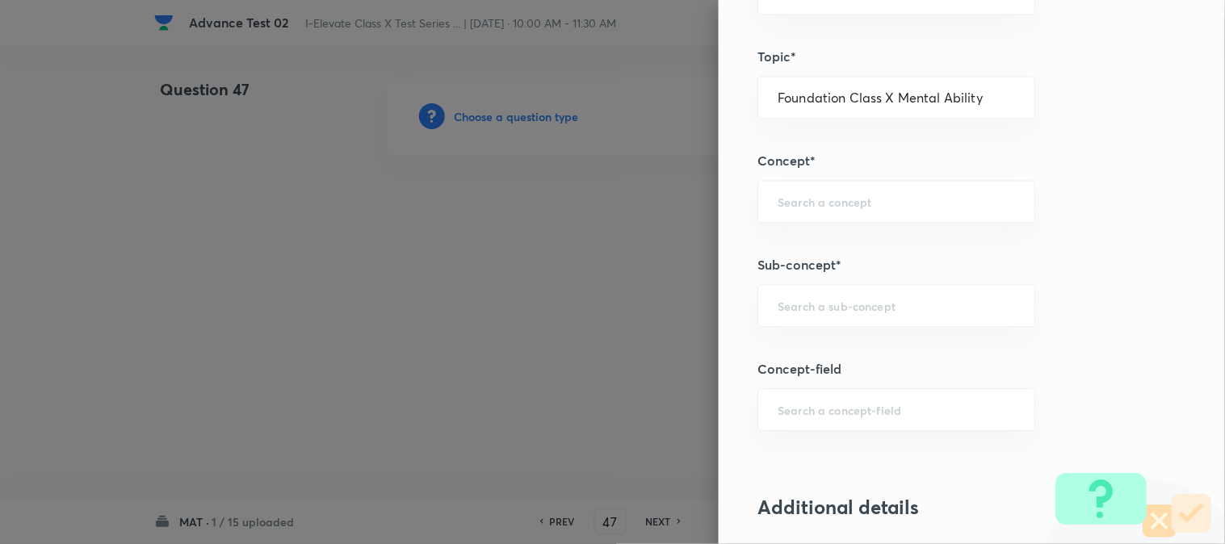
scroll to position [807, 0]
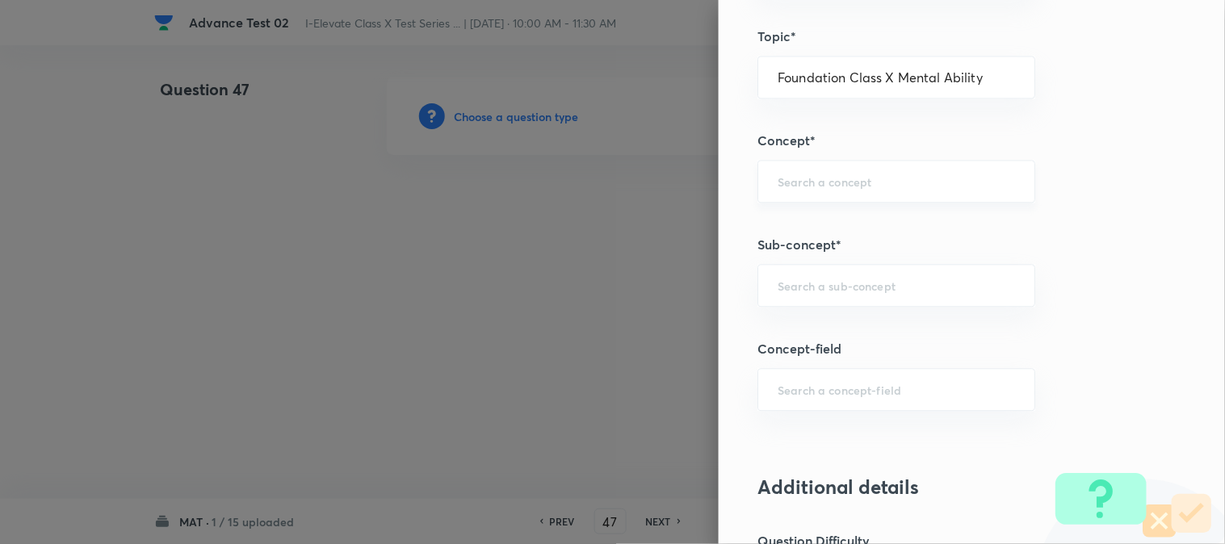
click at [783, 174] on input "text" at bounding box center [895, 181] width 237 height 15
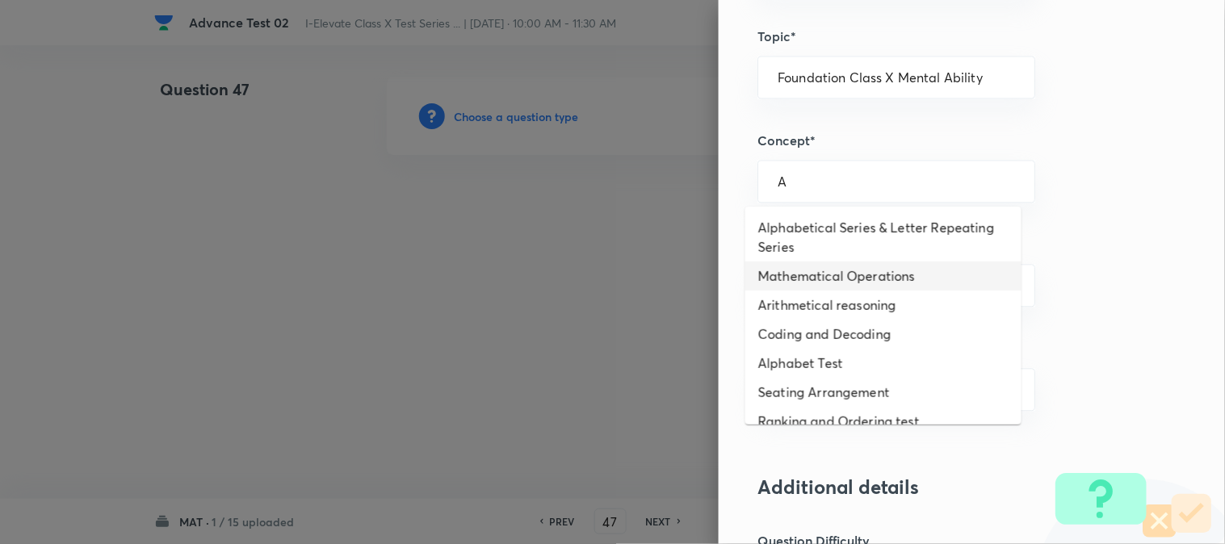
click at [802, 272] on li "Mathematical Operations" at bounding box center [883, 276] width 276 height 29
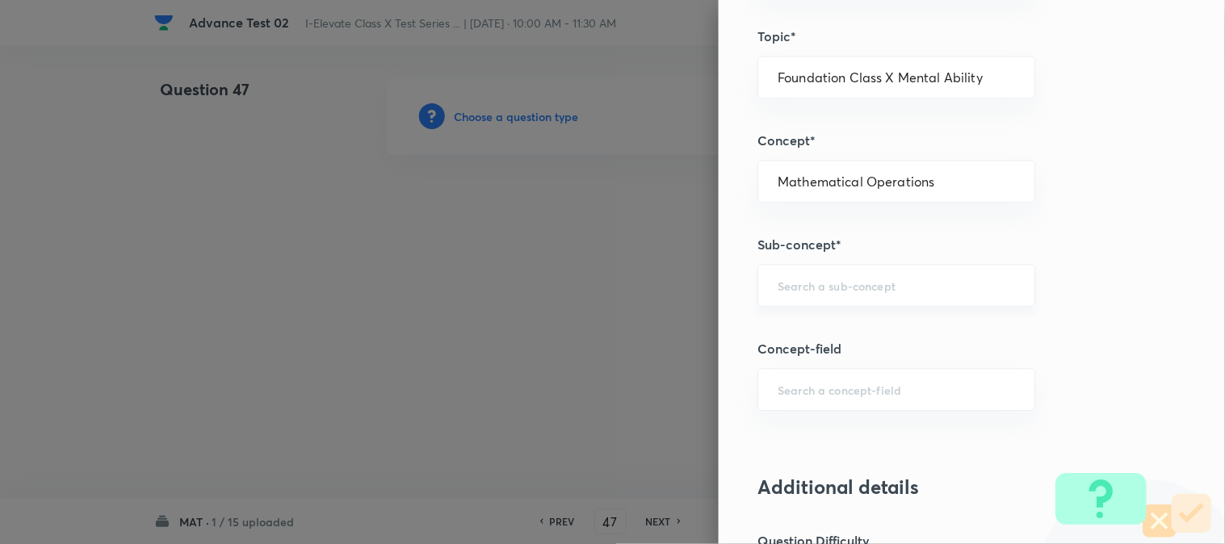
scroll to position [897, 0]
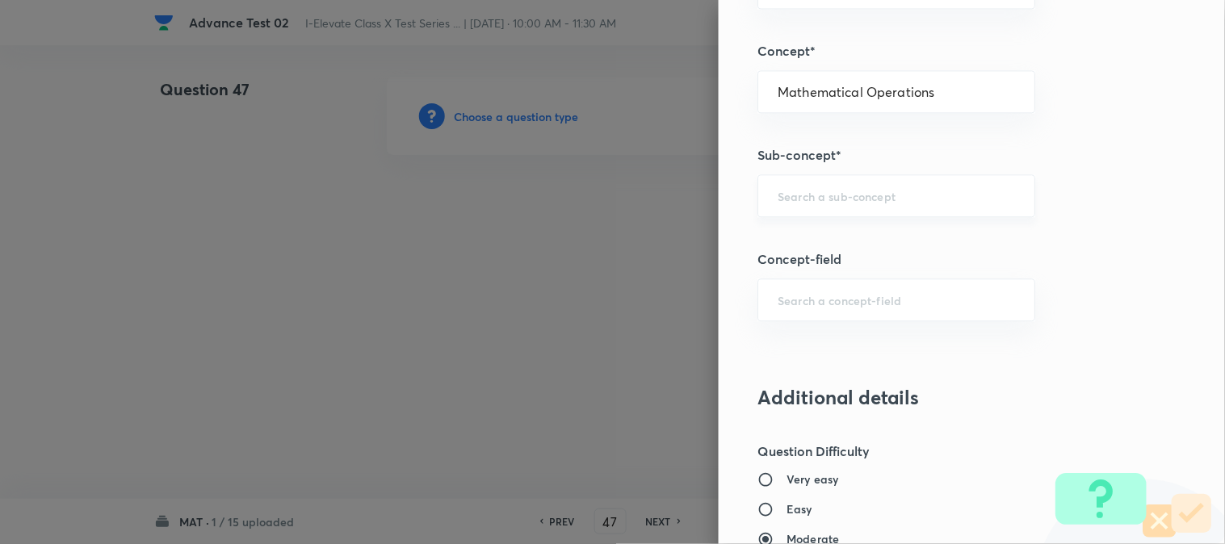
click at [784, 207] on div "​" at bounding box center [896, 195] width 278 height 43
click at [798, 236] on li "Mathematical Operations" at bounding box center [883, 242] width 276 height 29
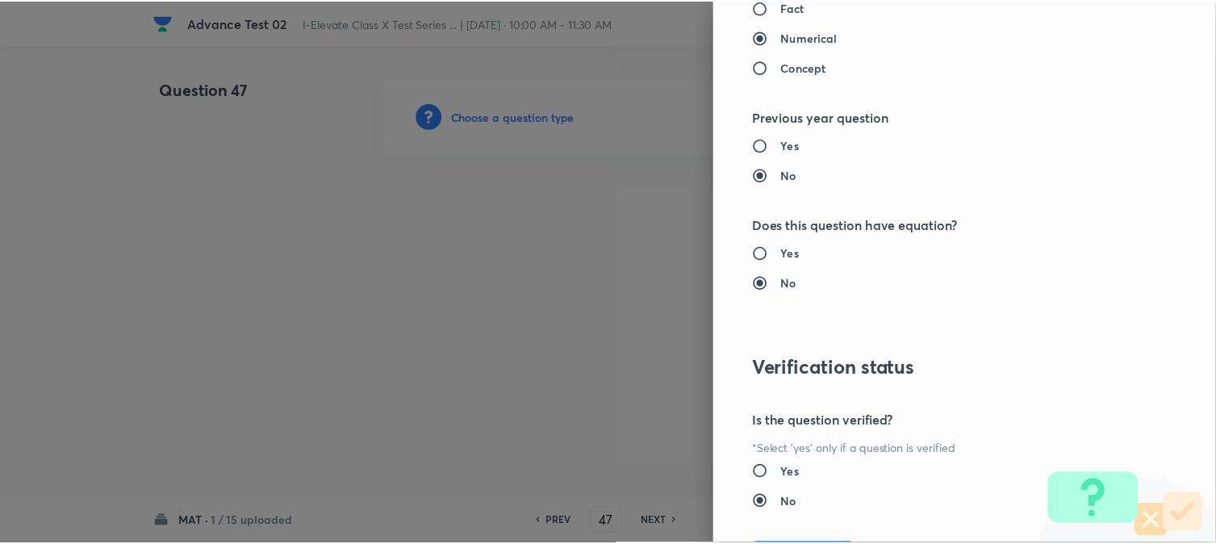
scroll to position [1656, 0]
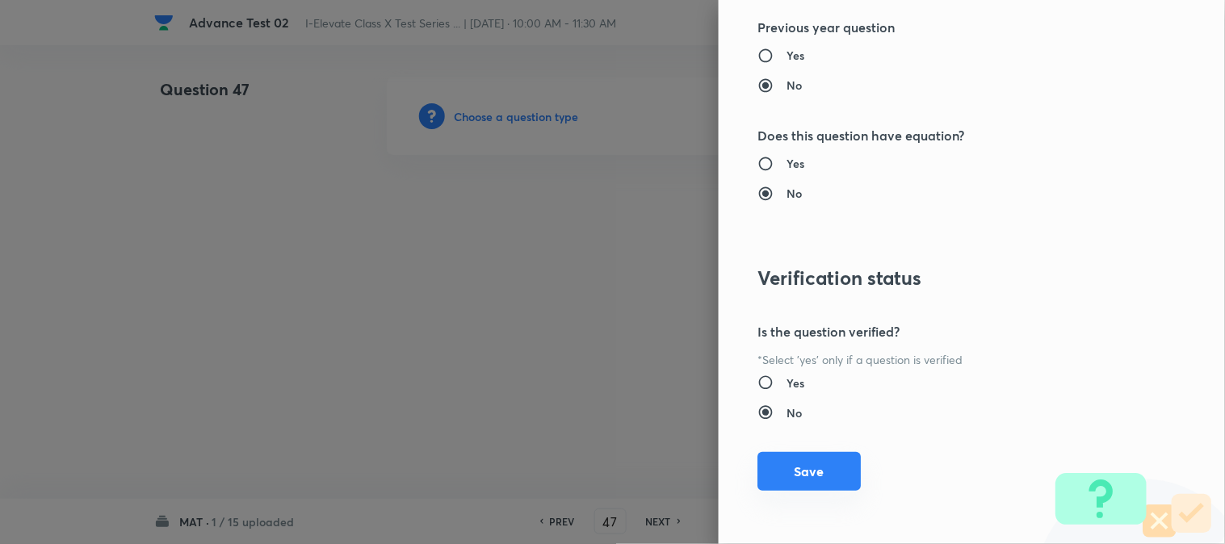
click at [772, 474] on button "Save" at bounding box center [808, 471] width 103 height 39
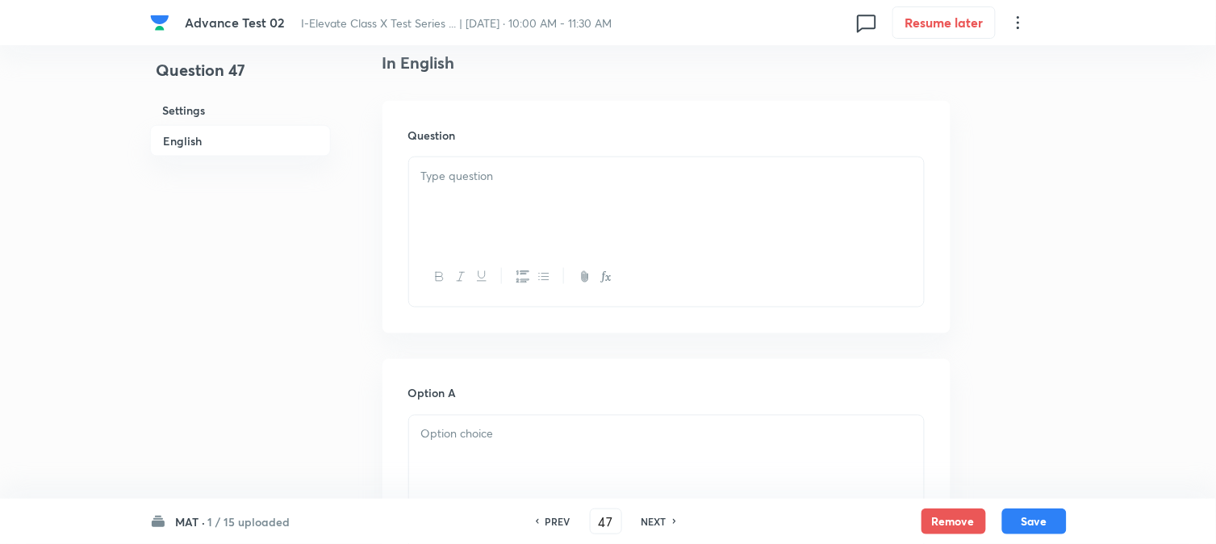
scroll to position [448, 0]
click at [509, 203] on div at bounding box center [666, 199] width 515 height 90
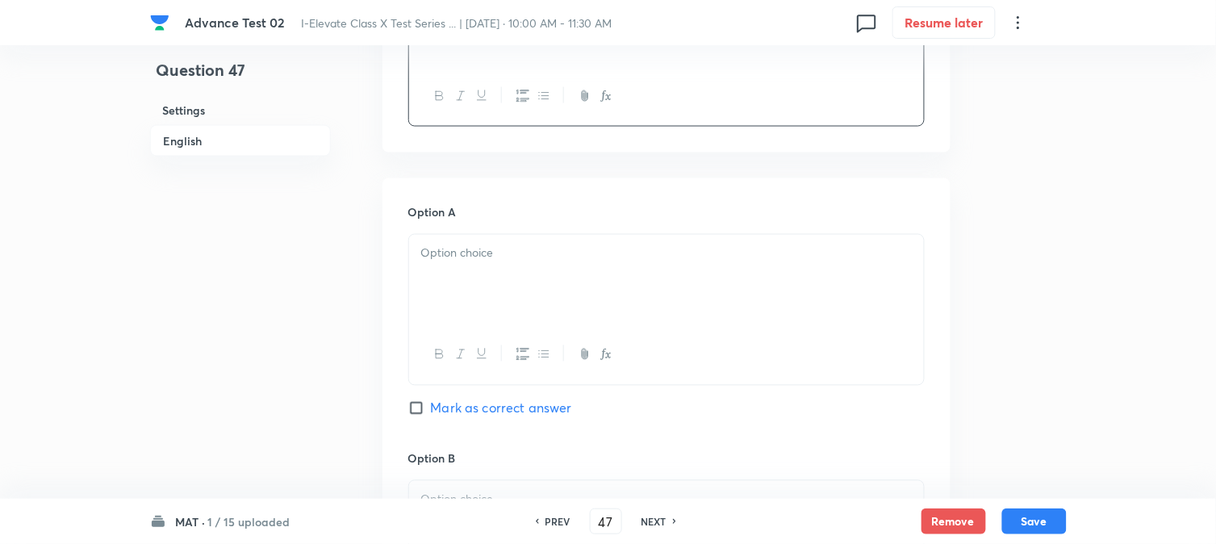
scroll to position [627, 0]
click at [489, 276] on div at bounding box center [666, 278] width 515 height 90
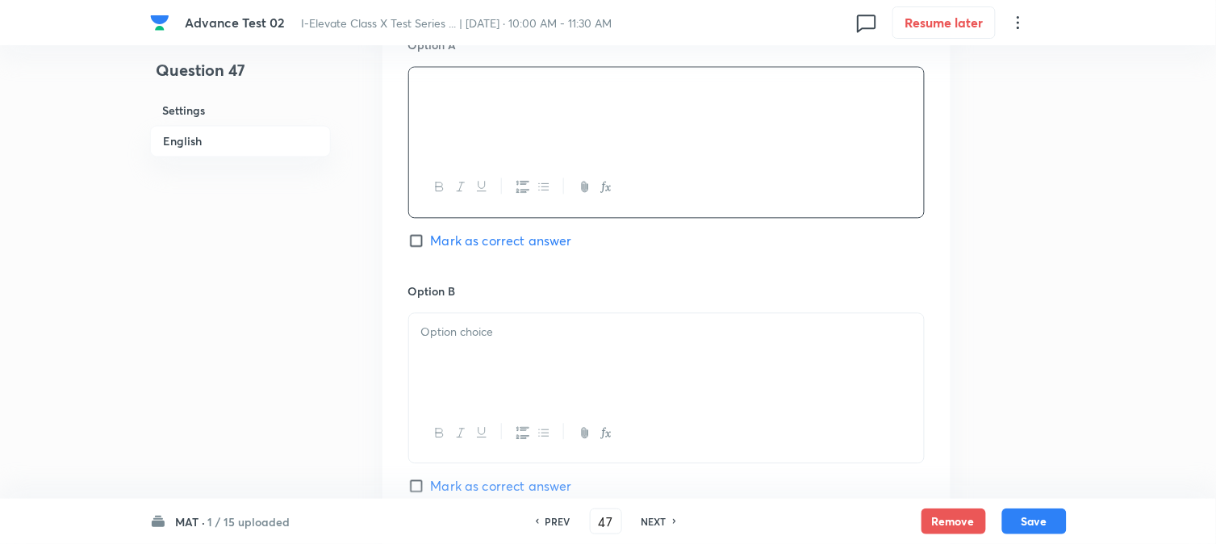
scroll to position [807, 0]
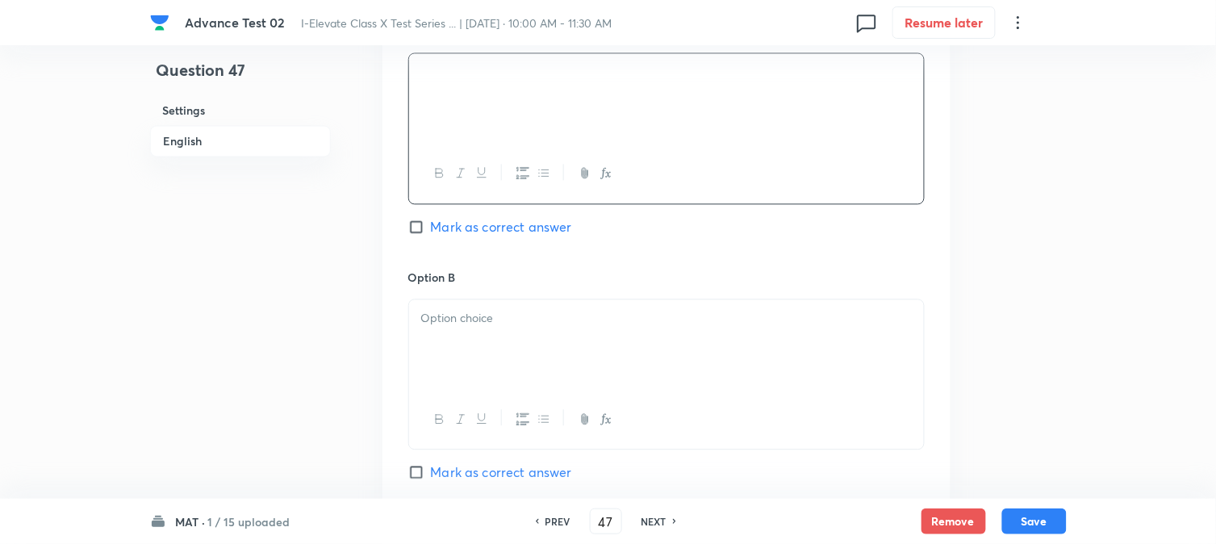
click at [474, 317] on p at bounding box center [666, 318] width 491 height 19
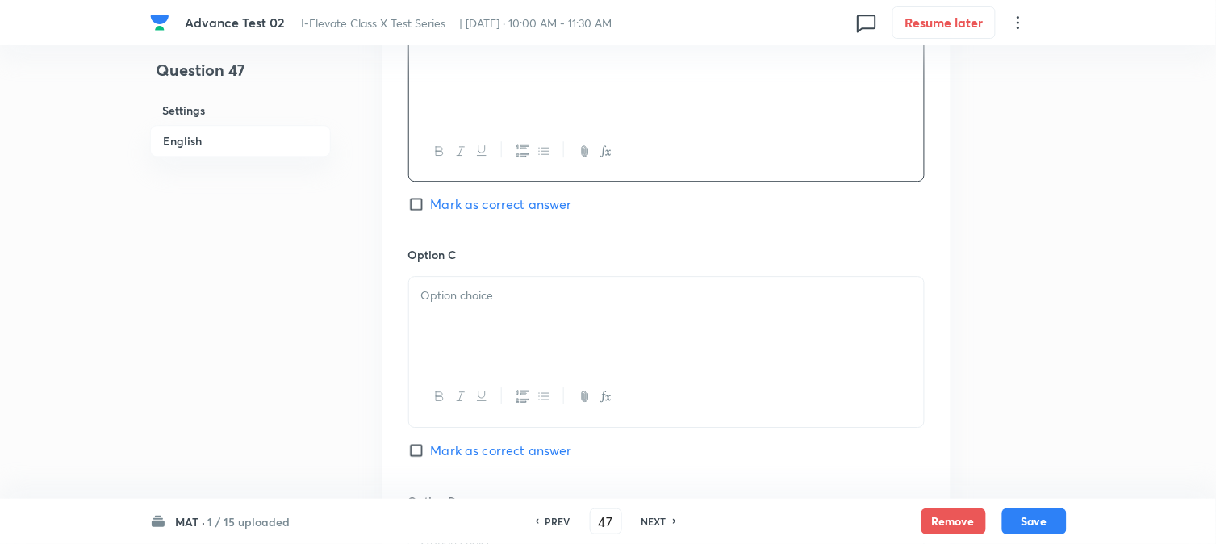
scroll to position [1076, 0]
click at [482, 316] on div at bounding box center [666, 321] width 515 height 90
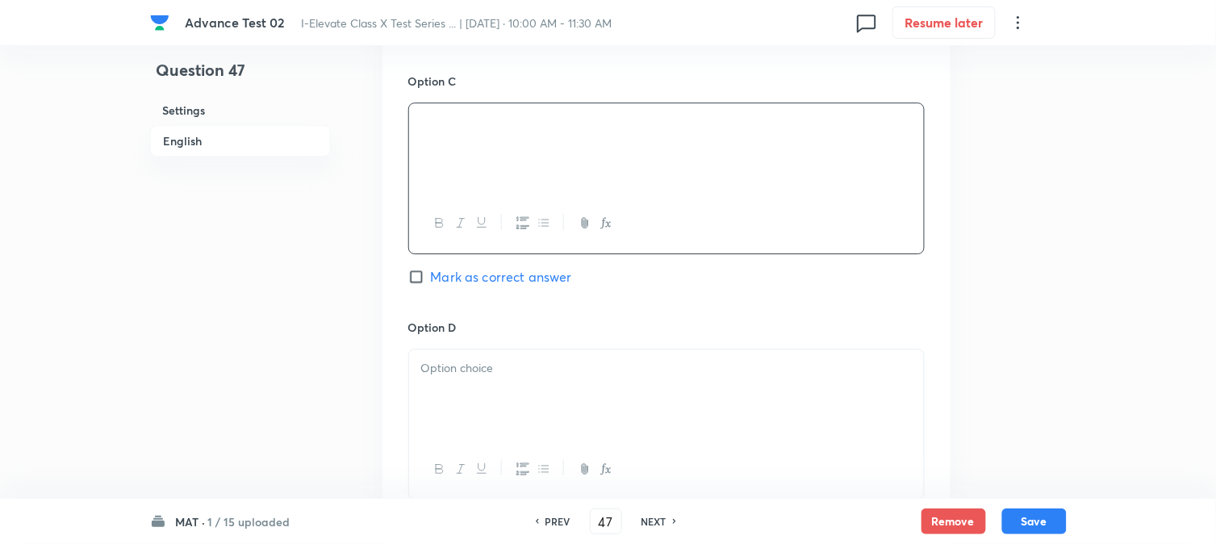
scroll to position [1255, 0]
click at [486, 359] on p at bounding box center [666, 362] width 491 height 19
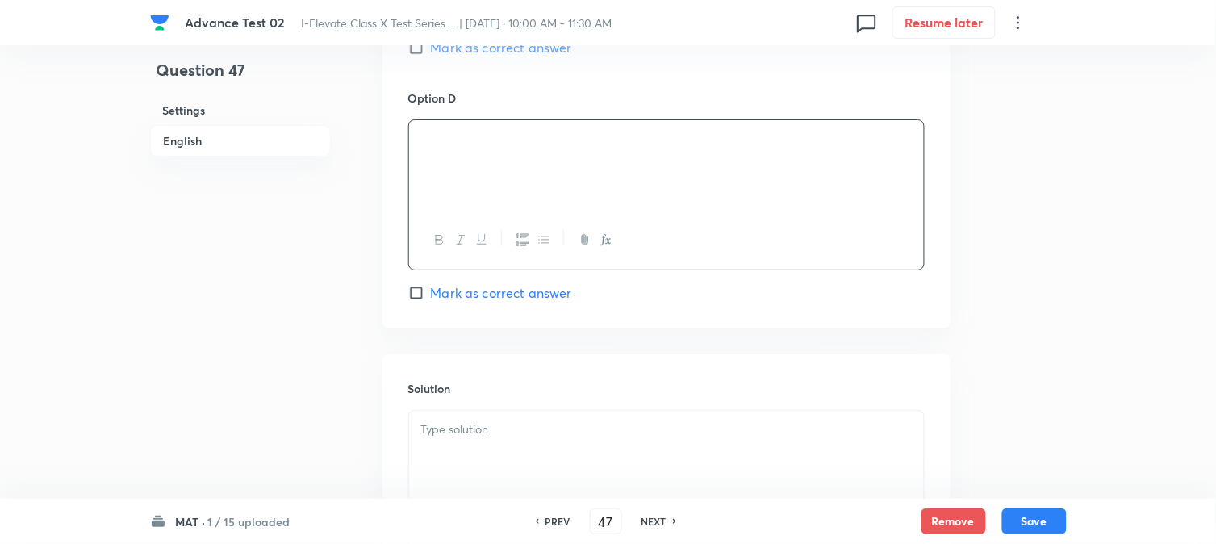
scroll to position [1524, 0]
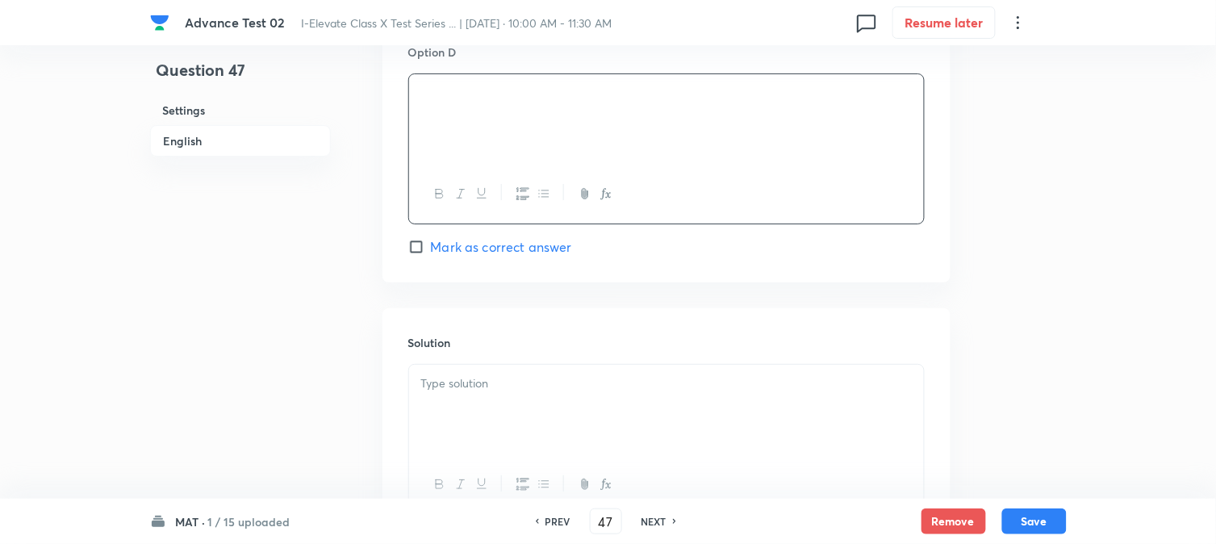
drag, startPoint x: 450, startPoint y: 245, endPoint x: 455, endPoint y: 326, distance: 80.9
click at [452, 245] on span "Mark as correct answer" at bounding box center [501, 246] width 141 height 19
click at [431, 245] on input "Mark as correct answer" at bounding box center [419, 247] width 23 height 16
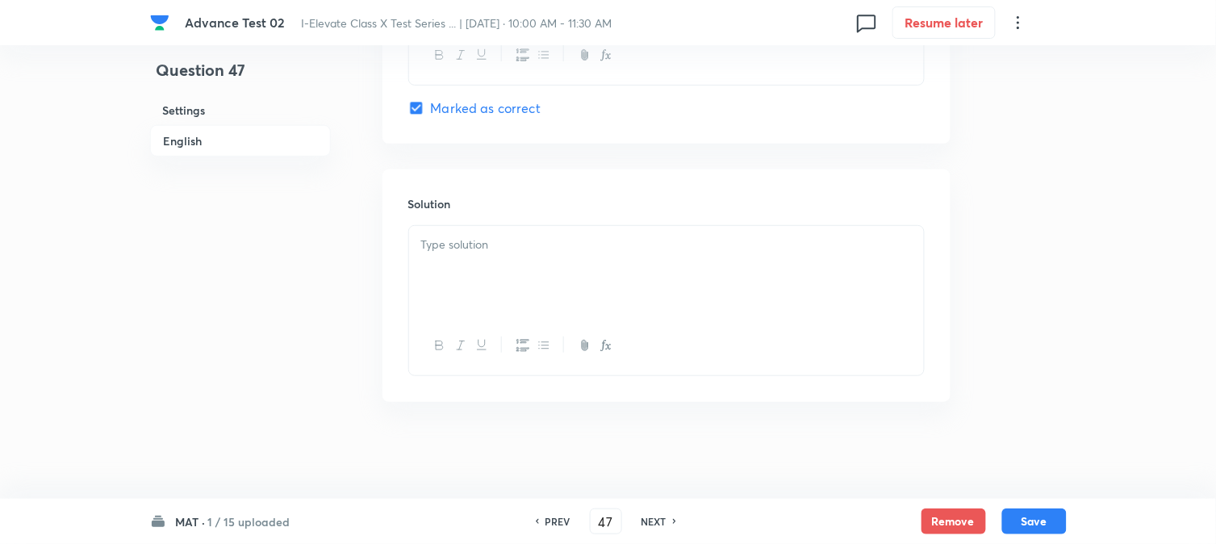
scroll to position [1666, 0]
click at [523, 309] on div at bounding box center [666, 271] width 515 height 90
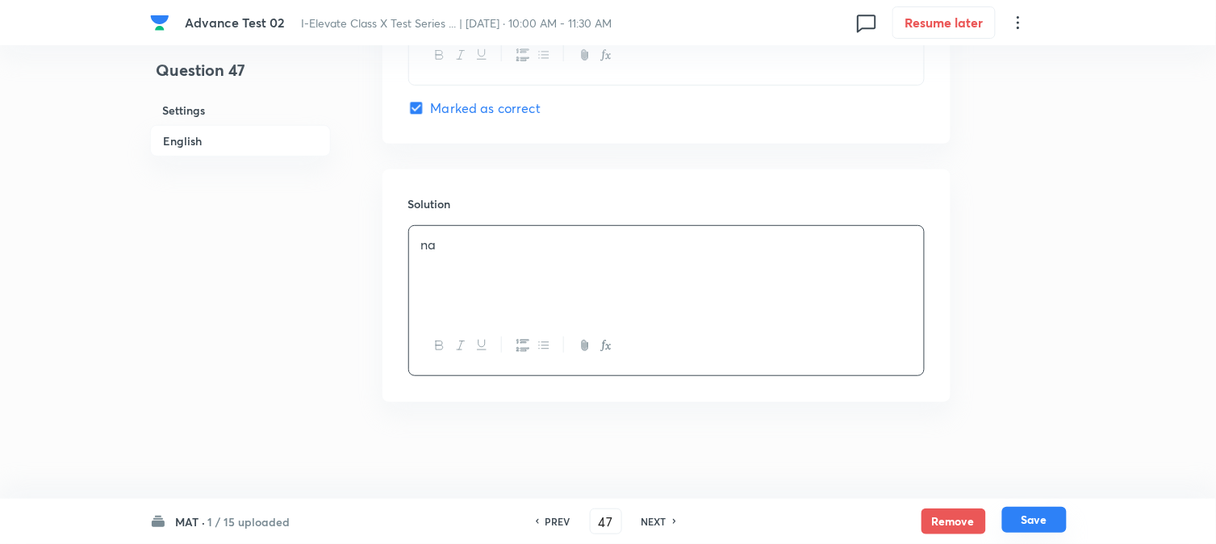
click at [1026, 514] on button "Save" at bounding box center [1035, 520] width 65 height 26
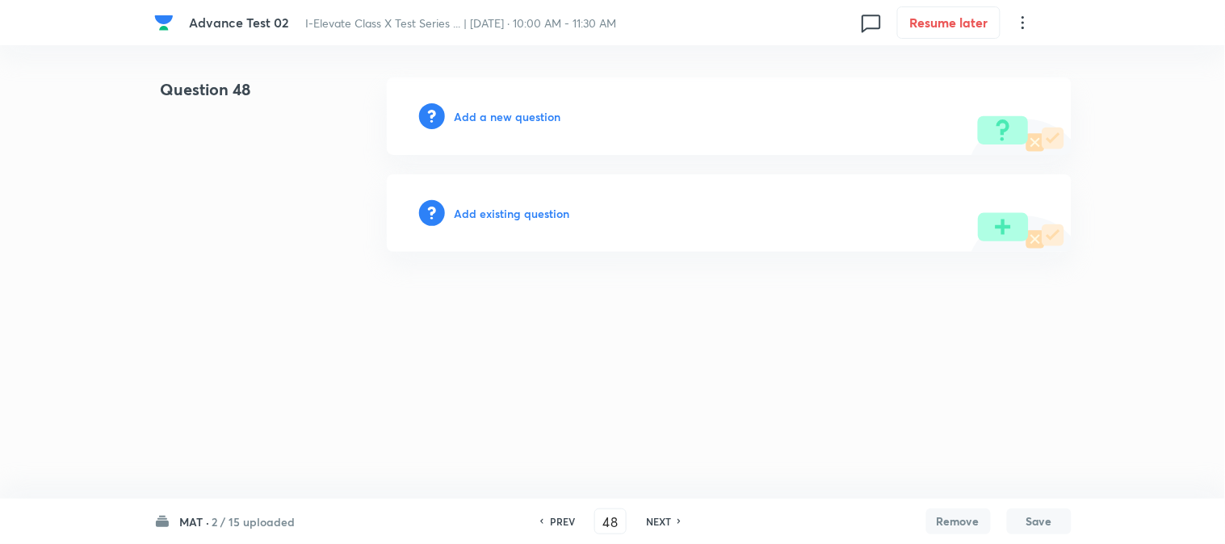
click at [470, 110] on h6 "Add a new question" at bounding box center [507, 116] width 107 height 17
click at [471, 115] on h6 "Choose a question type" at bounding box center [516, 116] width 124 height 17
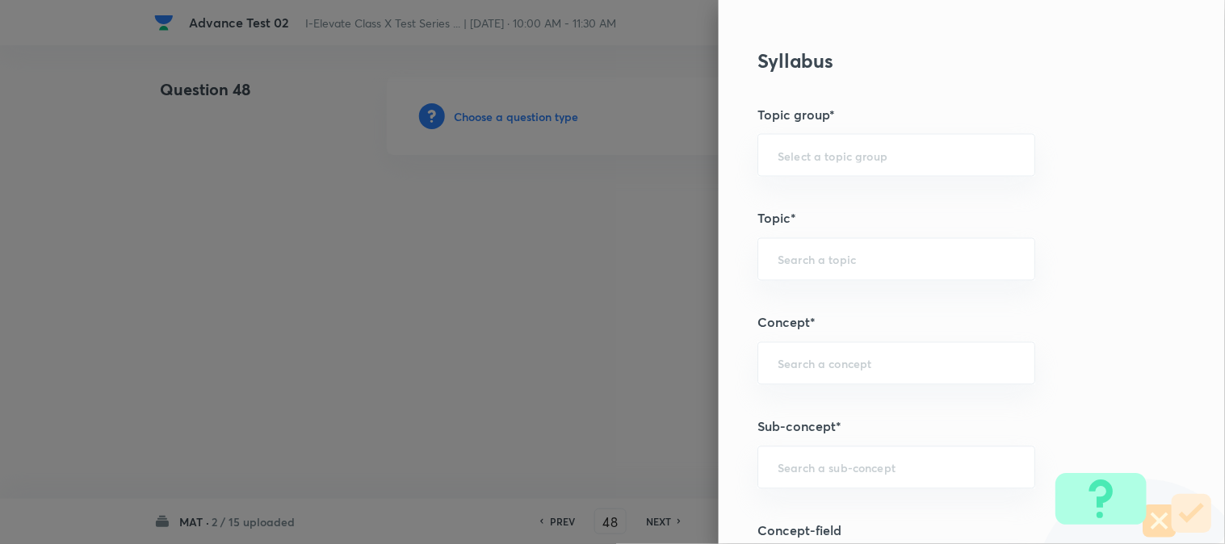
scroll to position [538, 0]
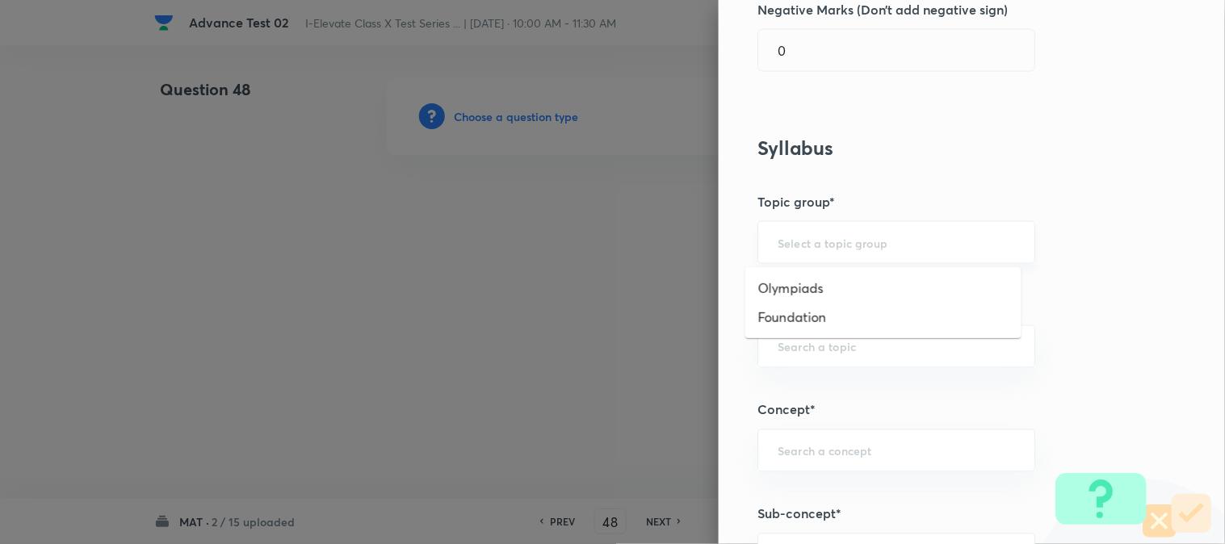
click at [794, 237] on input "text" at bounding box center [895, 242] width 237 height 15
click at [799, 310] on li "Foundation" at bounding box center [883, 317] width 276 height 29
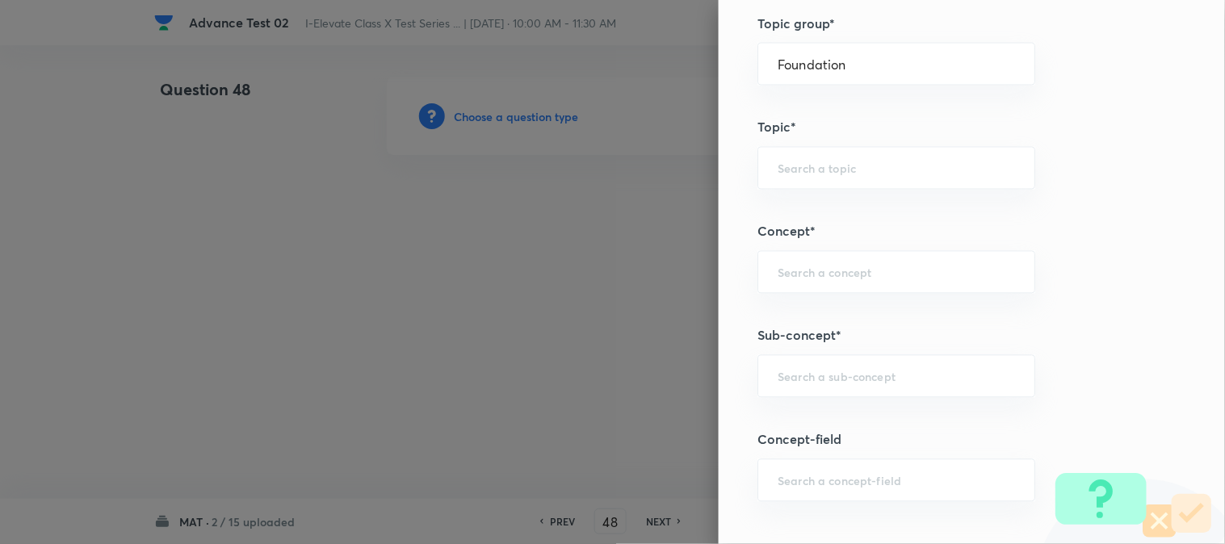
scroll to position [717, 0]
click at [810, 170] on input "text" at bounding box center [895, 167] width 237 height 15
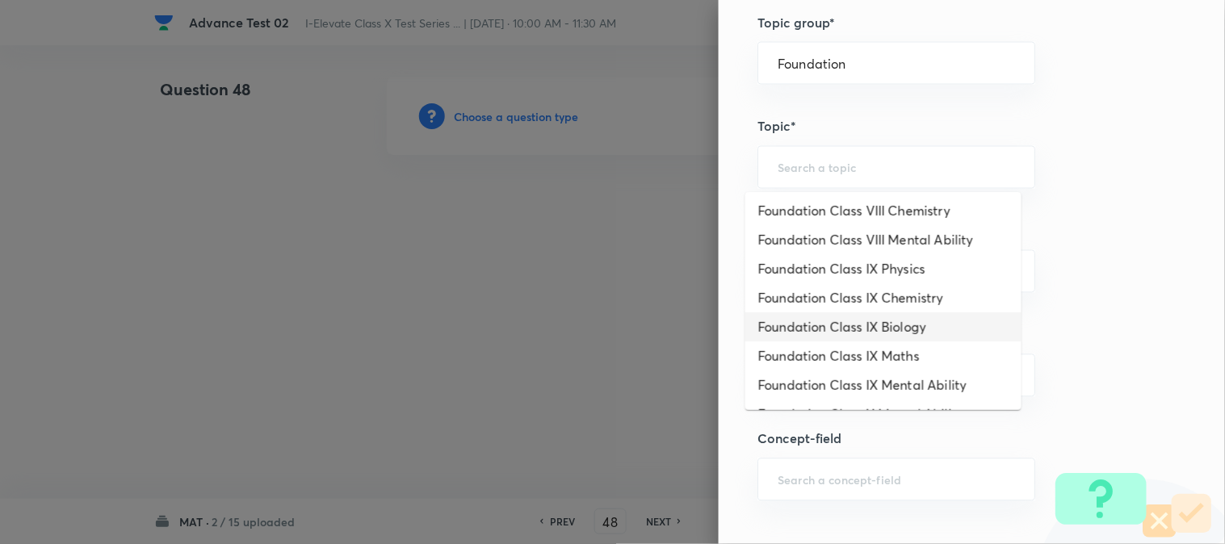
scroll to position [179, 0]
click at [923, 325] on li "Foundation Class X Mental Ability" at bounding box center [883, 324] width 276 height 29
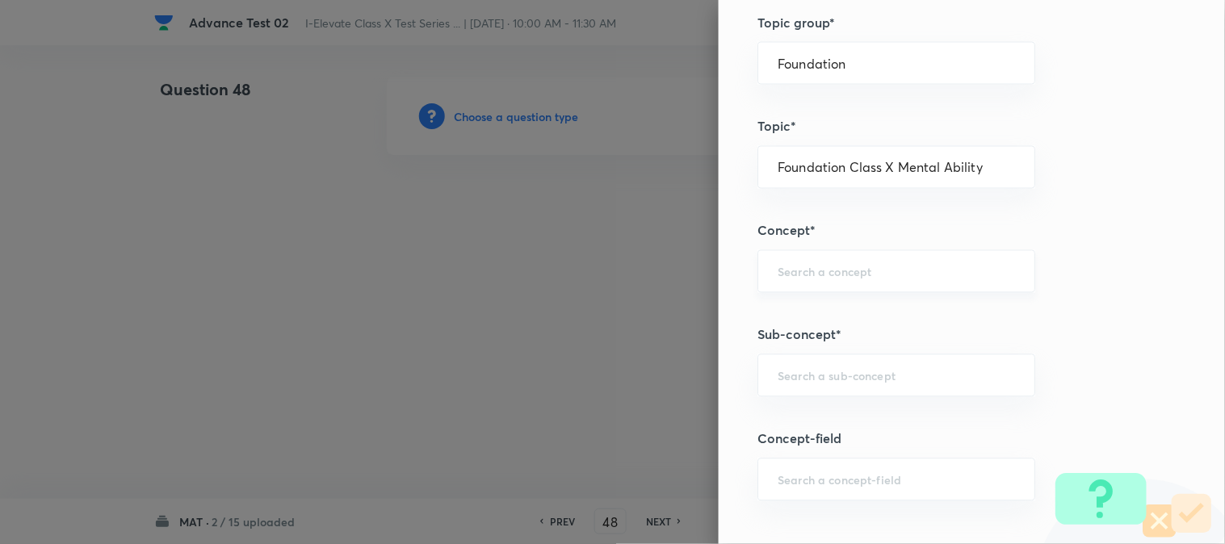
click at [835, 273] on input "text" at bounding box center [895, 271] width 237 height 15
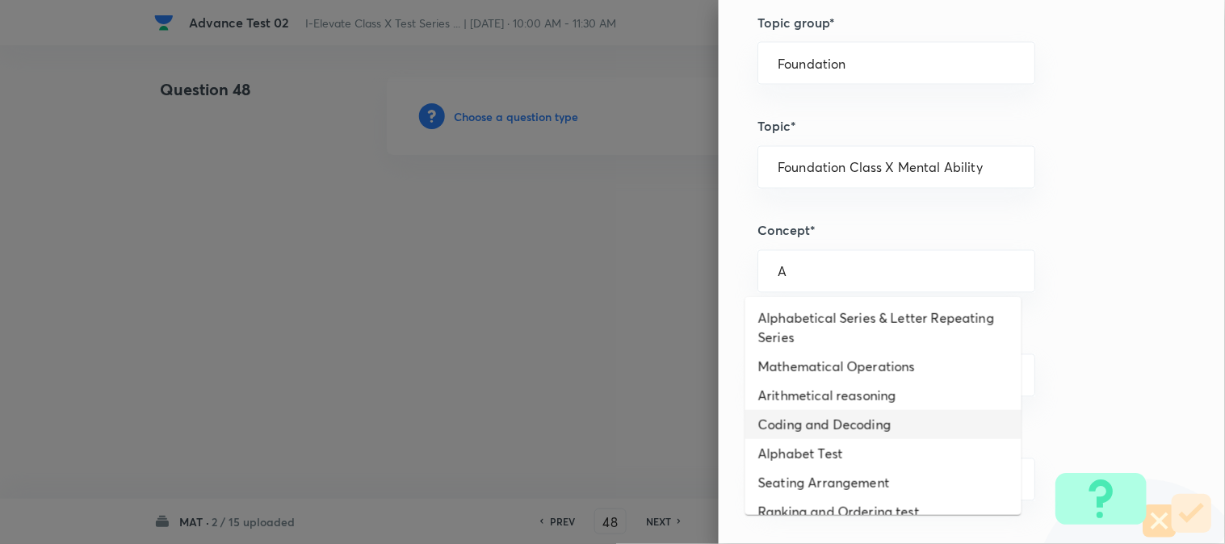
click at [814, 416] on li "Coding and Decoding" at bounding box center [883, 424] width 276 height 29
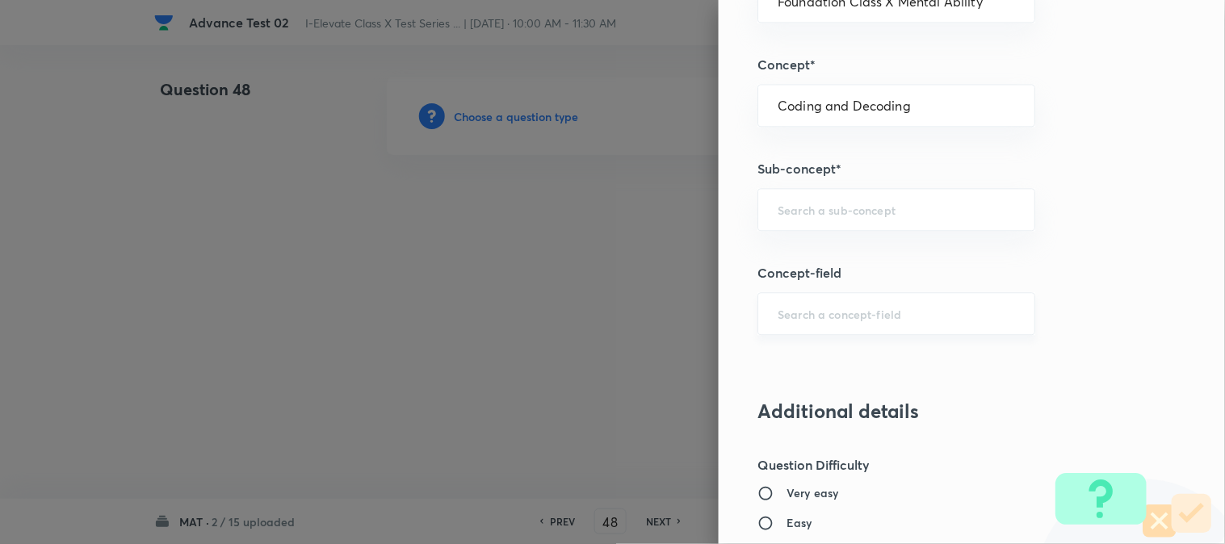
scroll to position [897, 0]
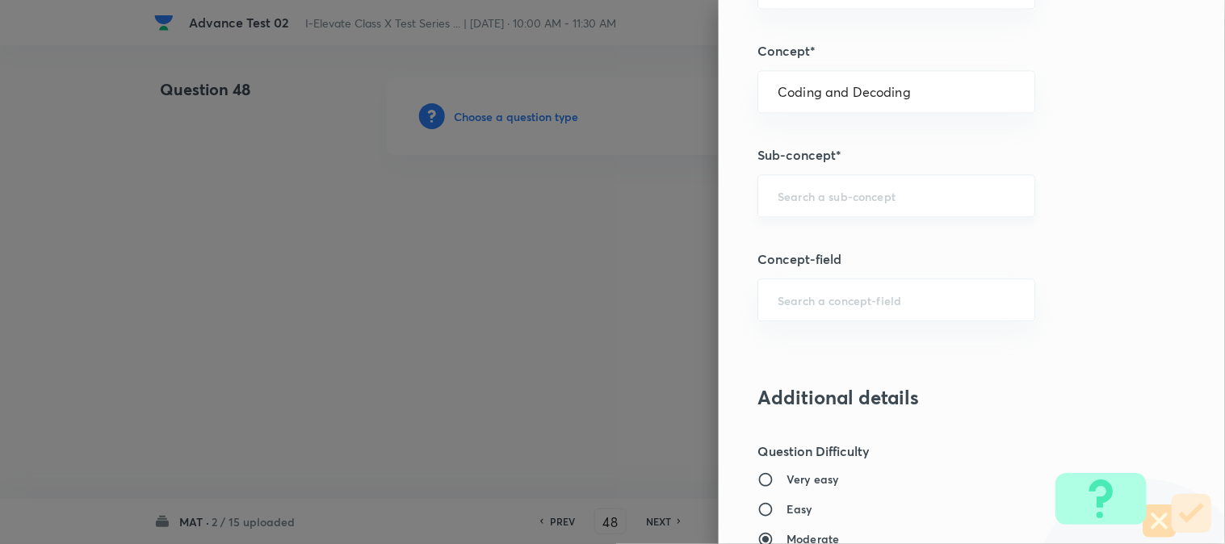
click at [811, 198] on input "text" at bounding box center [895, 195] width 237 height 15
click at [795, 245] on li "Coding and Decoding" at bounding box center [883, 242] width 276 height 29
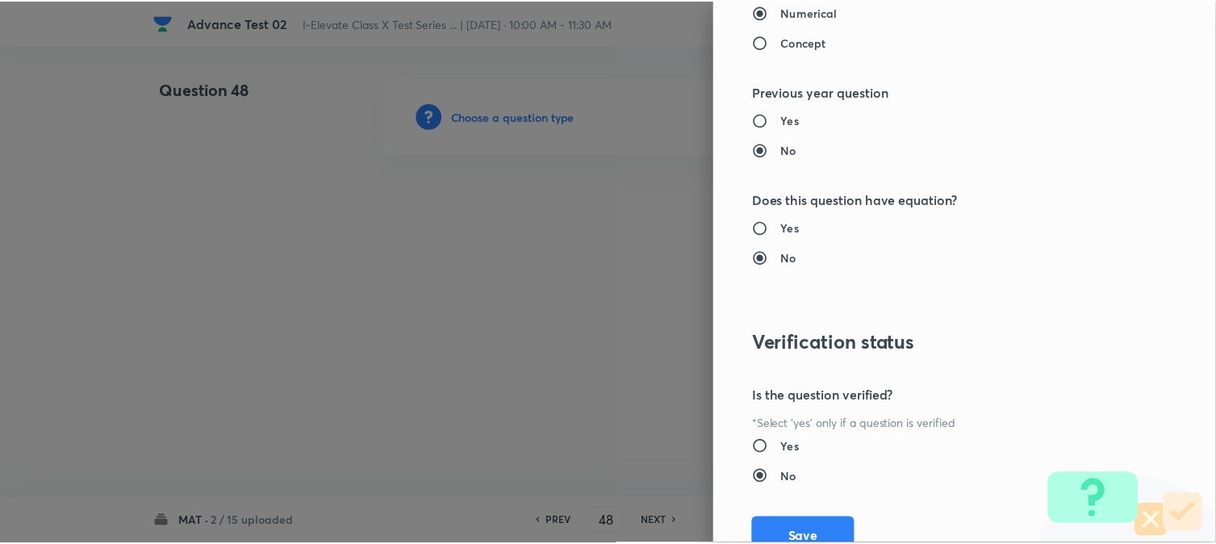
scroll to position [1614, 0]
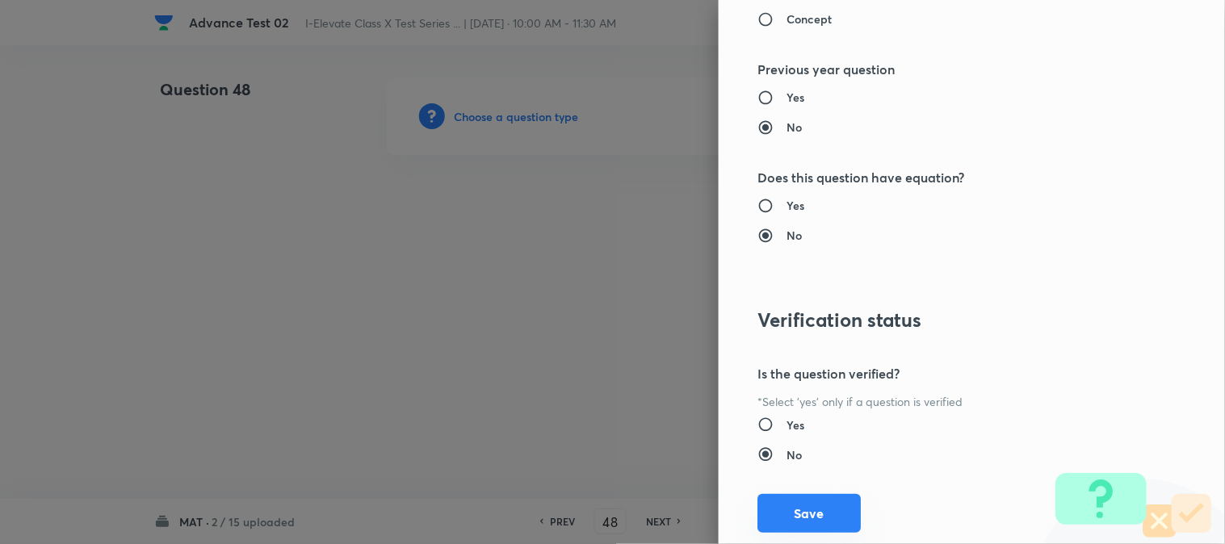
click at [798, 509] on button "Save" at bounding box center [808, 513] width 103 height 39
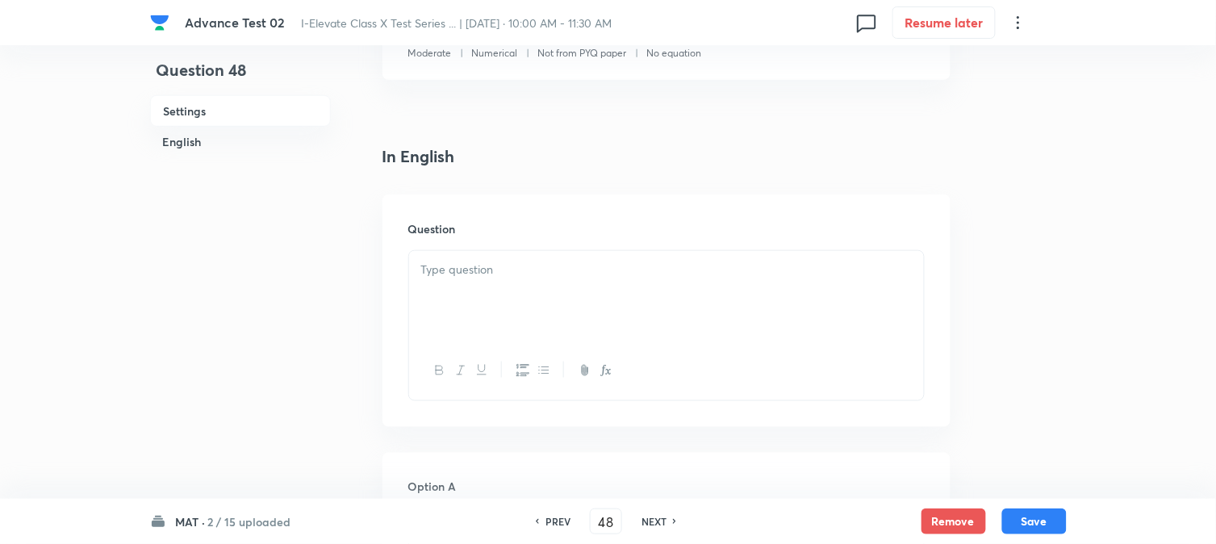
scroll to position [358, 0]
click at [481, 273] on div at bounding box center [666, 289] width 515 height 90
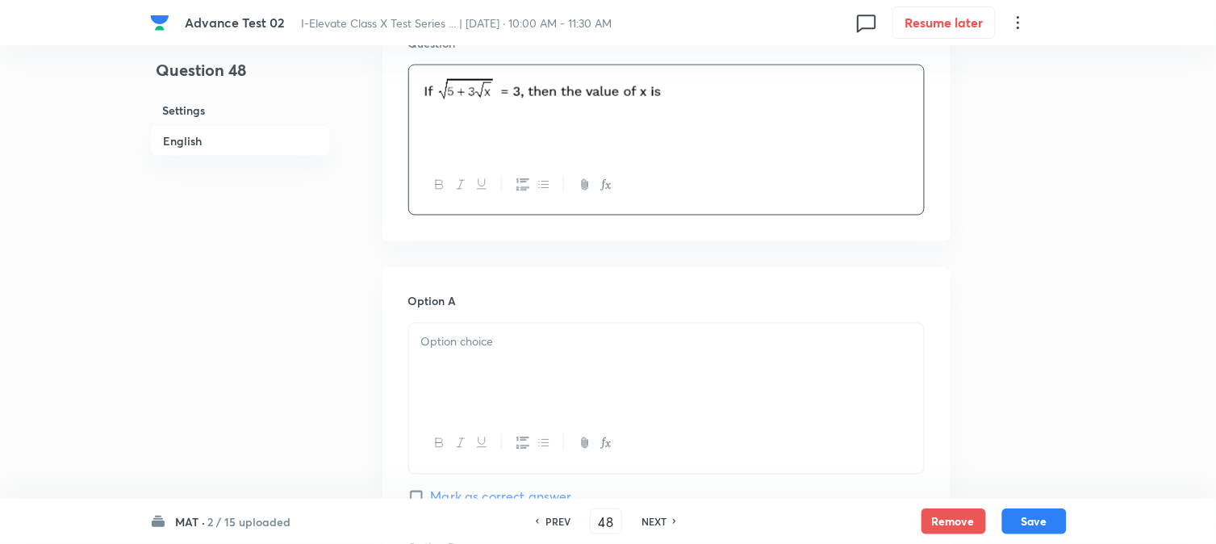
scroll to position [538, 0]
click at [488, 363] on div at bounding box center [666, 368] width 515 height 90
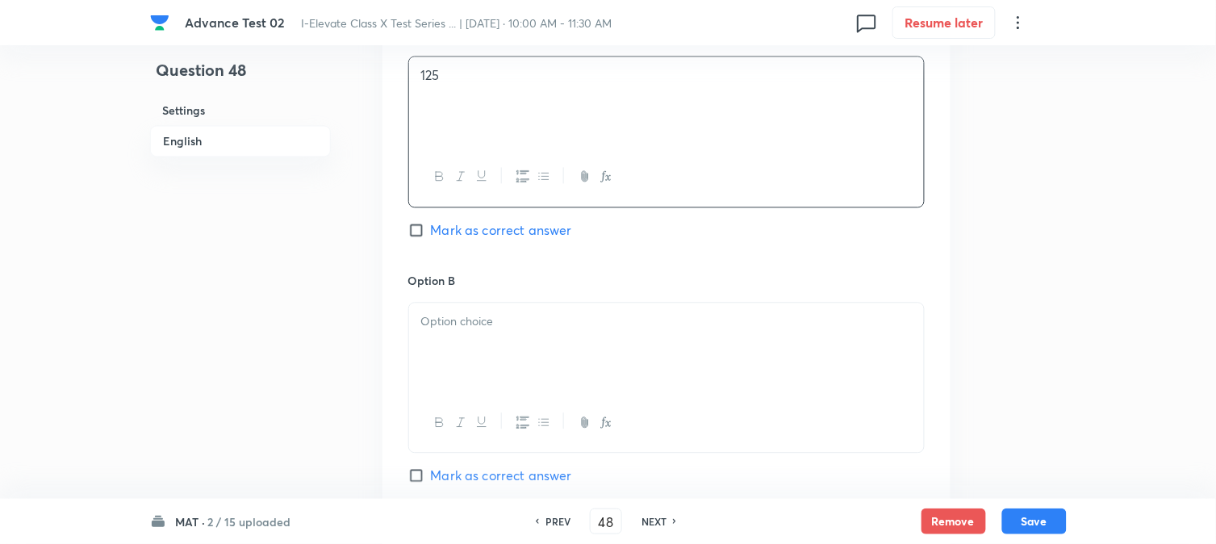
scroll to position [897, 0]
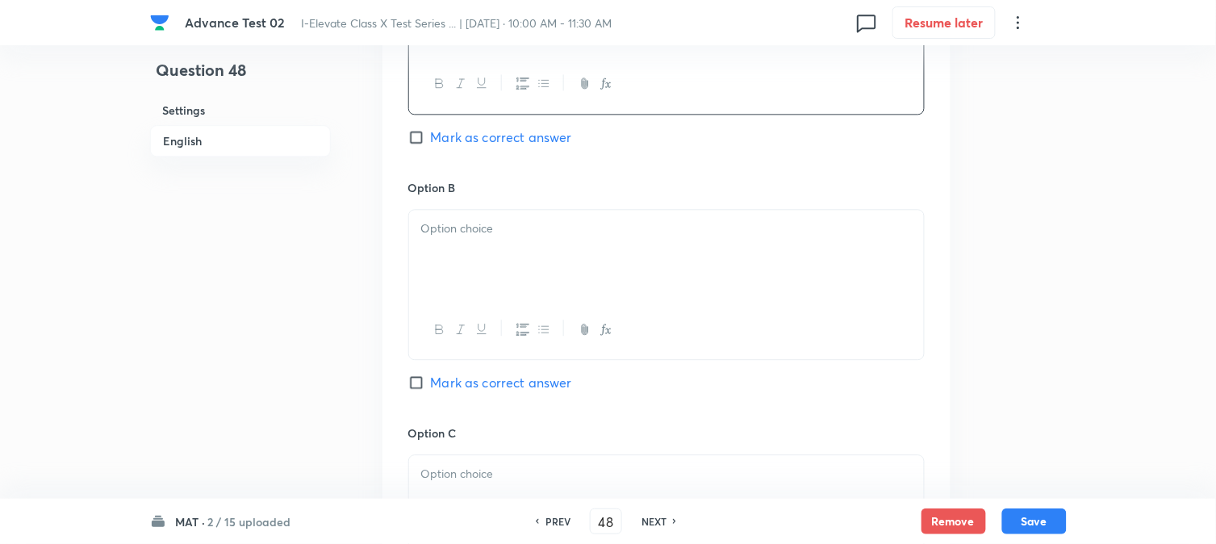
click at [466, 276] on div at bounding box center [666, 255] width 515 height 90
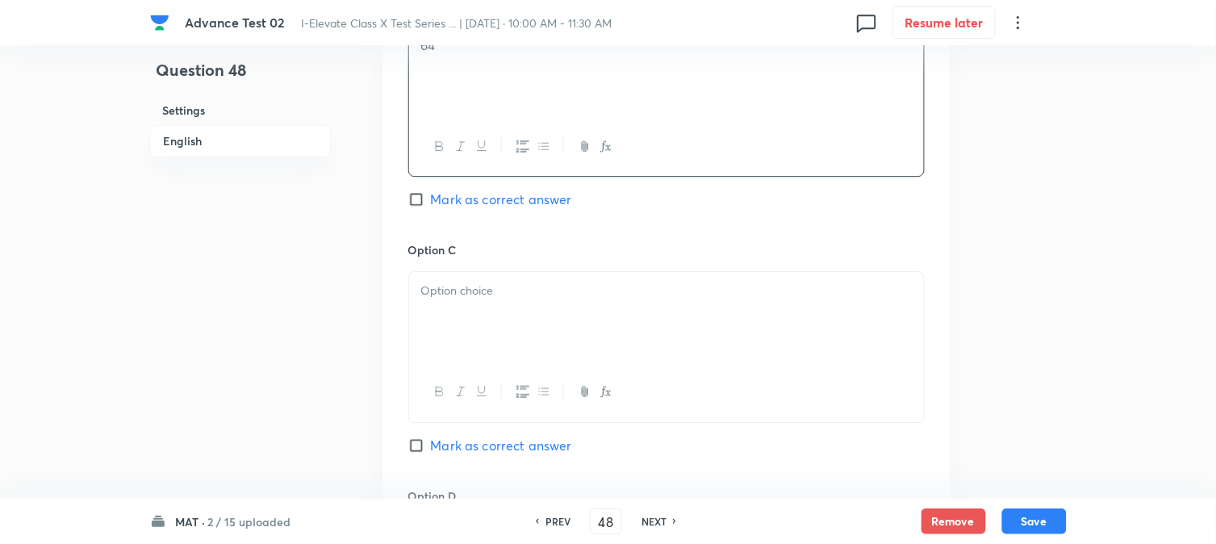
scroll to position [1166, 0]
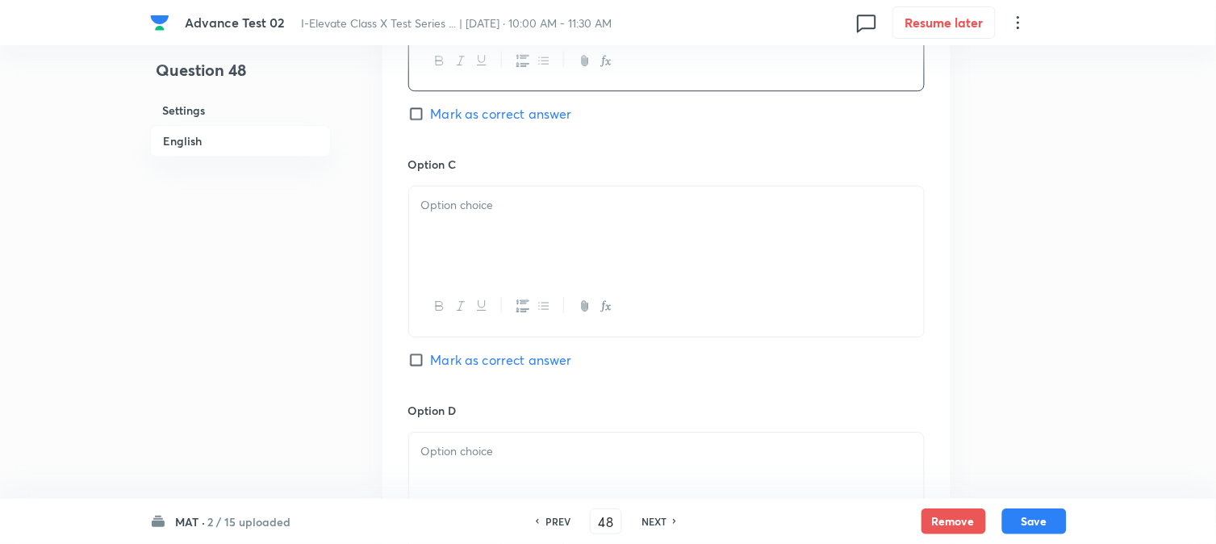
click at [480, 281] on div at bounding box center [666, 306] width 515 height 59
click at [511, 248] on div at bounding box center [666, 231] width 515 height 90
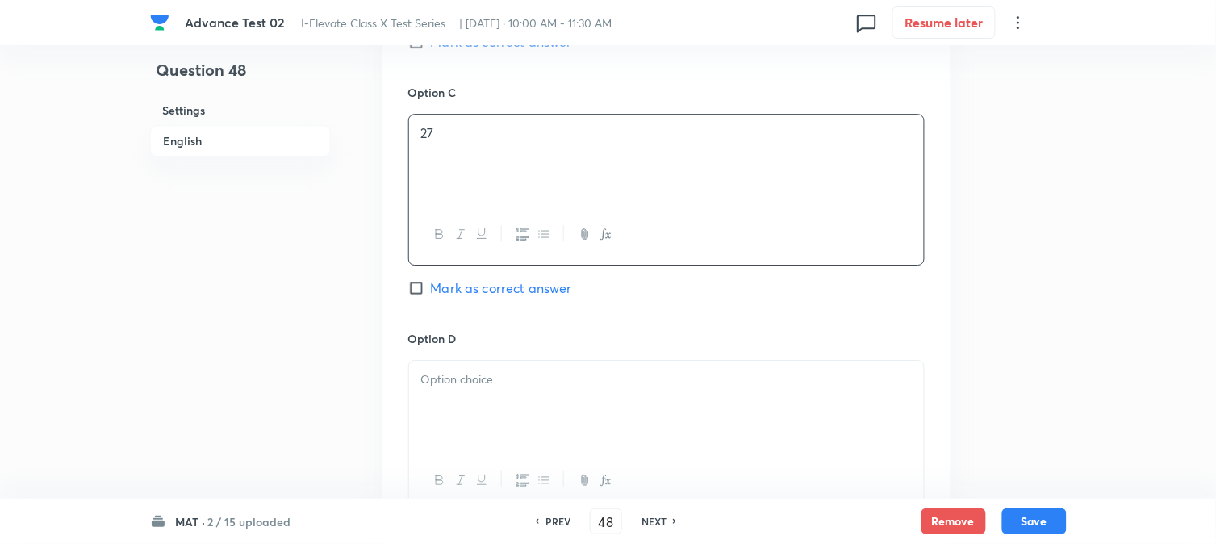
scroll to position [1345, 0]
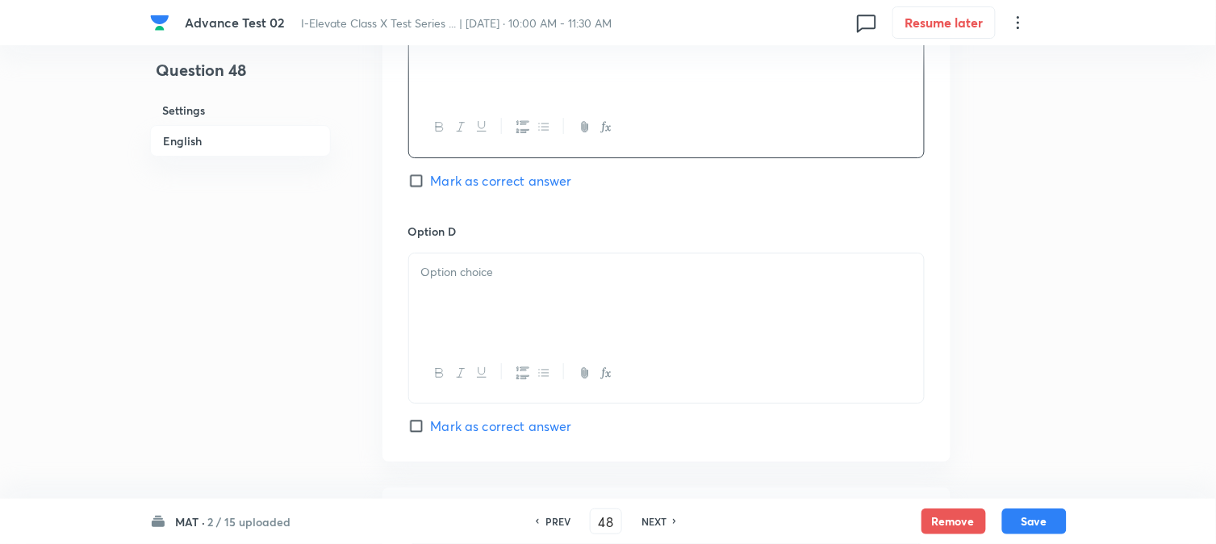
drag, startPoint x: 500, startPoint y: 275, endPoint x: 598, endPoint y: 296, distance: 99.9
click at [501, 275] on p at bounding box center [666, 272] width 491 height 19
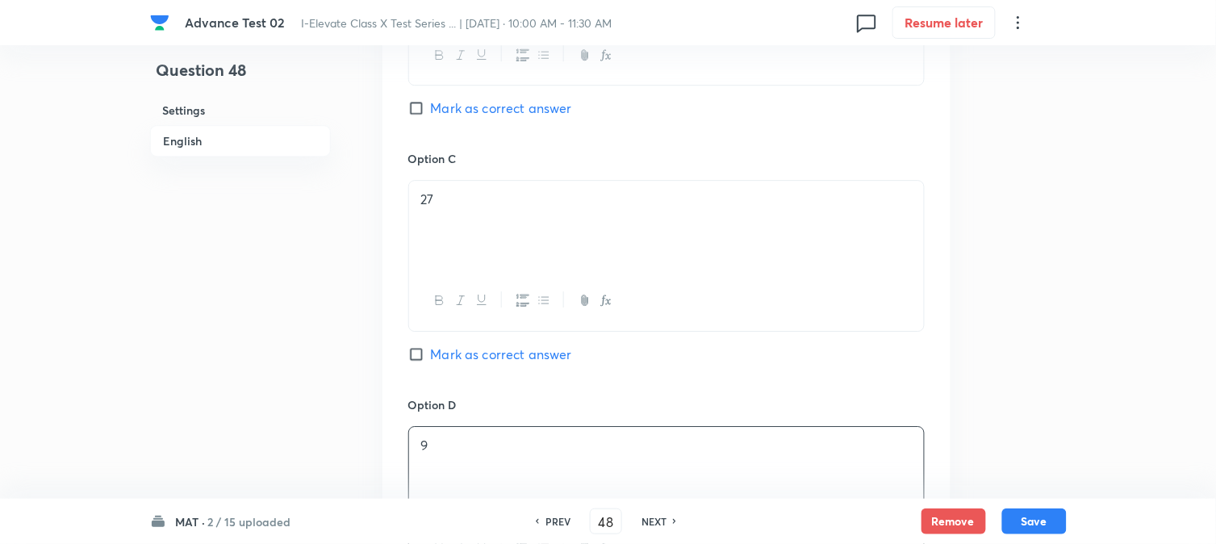
scroll to position [1166, 0]
click at [436, 125] on div "Option B 64 Mark as correct answer" at bounding box center [666, 32] width 517 height 245
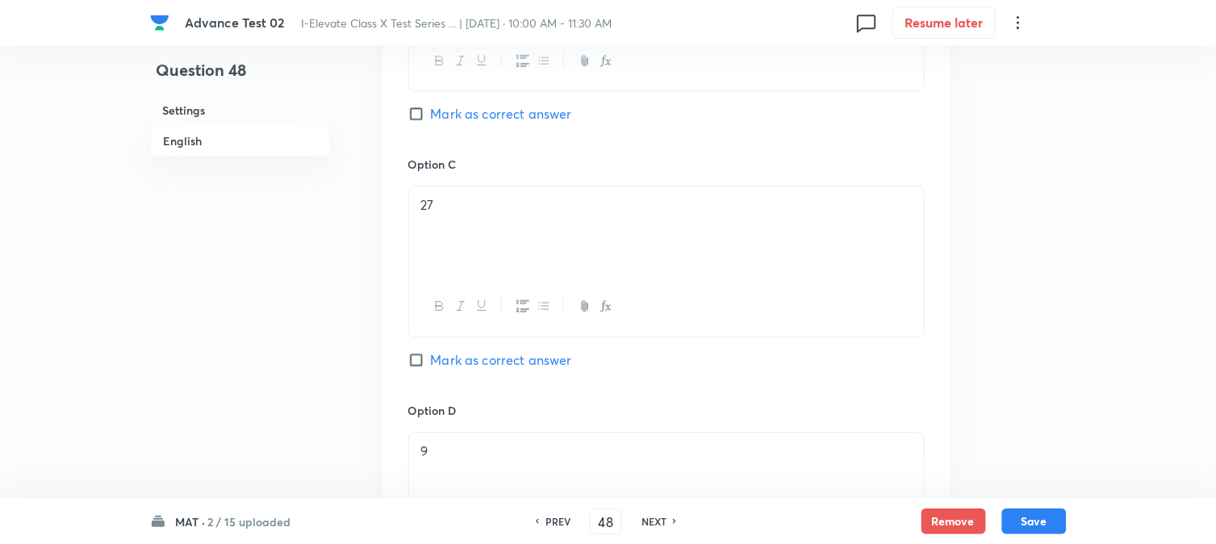
click at [442, 119] on span "Mark as correct answer" at bounding box center [501, 113] width 141 height 19
click at [431, 119] on input "Mark as correct answer" at bounding box center [419, 114] width 23 height 16
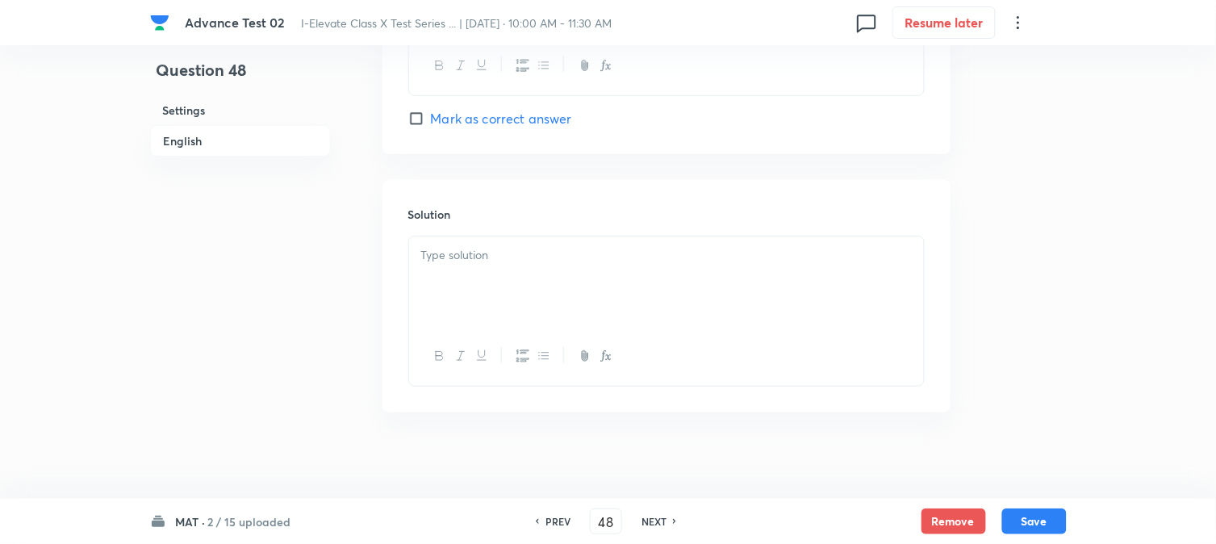
scroll to position [1666, 0]
click at [468, 251] on p at bounding box center [666, 245] width 491 height 19
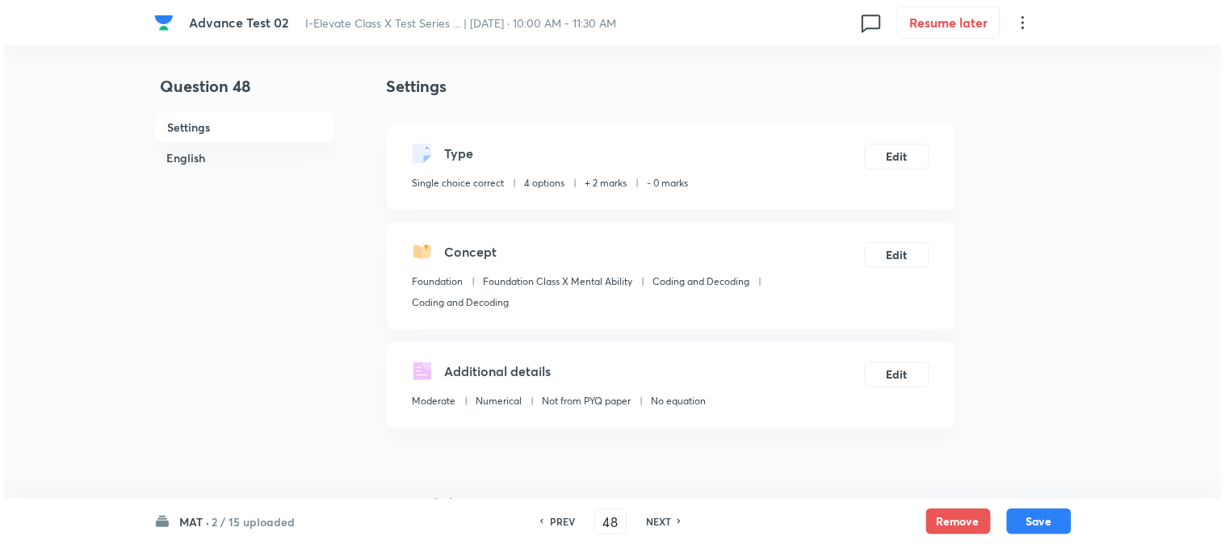
scroll to position [0, 0]
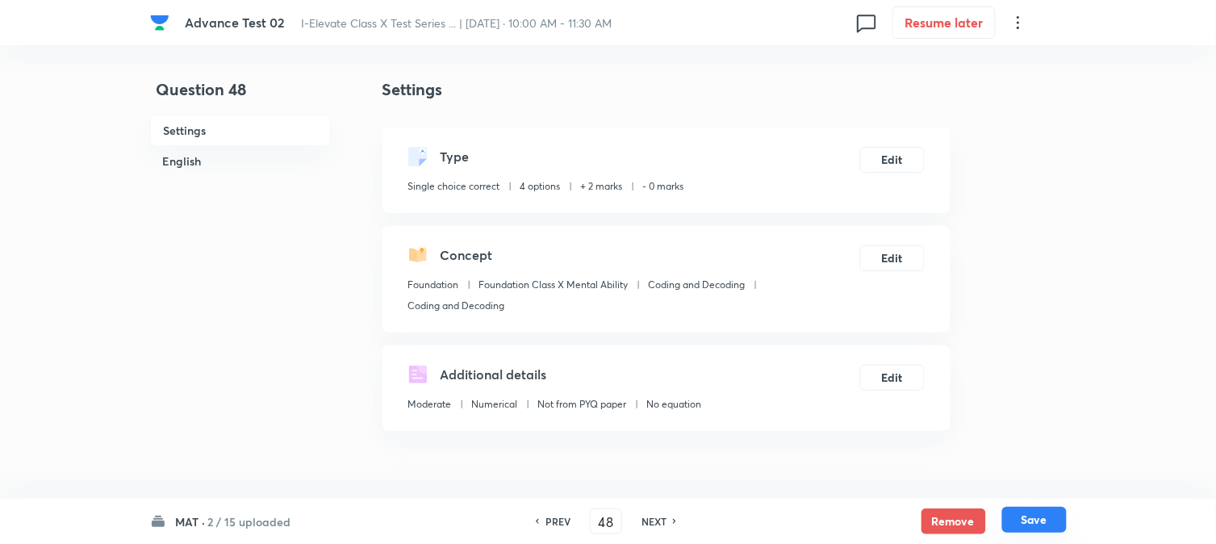
click at [1057, 518] on button "Save" at bounding box center [1035, 520] width 65 height 26
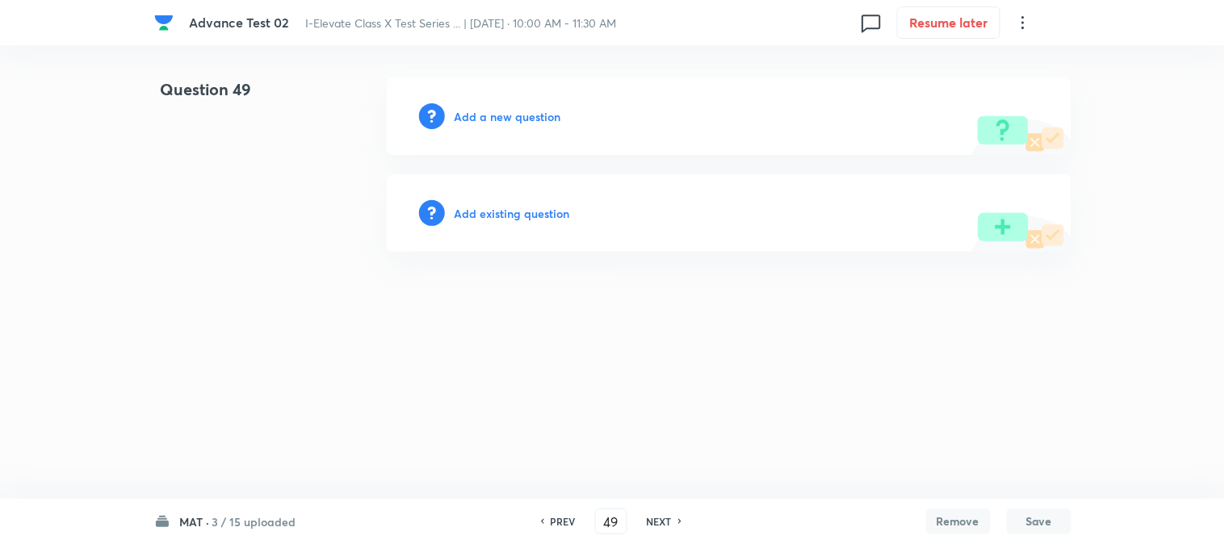
click at [492, 110] on h6 "Add a new question" at bounding box center [507, 116] width 107 height 17
click at [492, 110] on h6 "Choose a question type" at bounding box center [516, 116] width 124 height 17
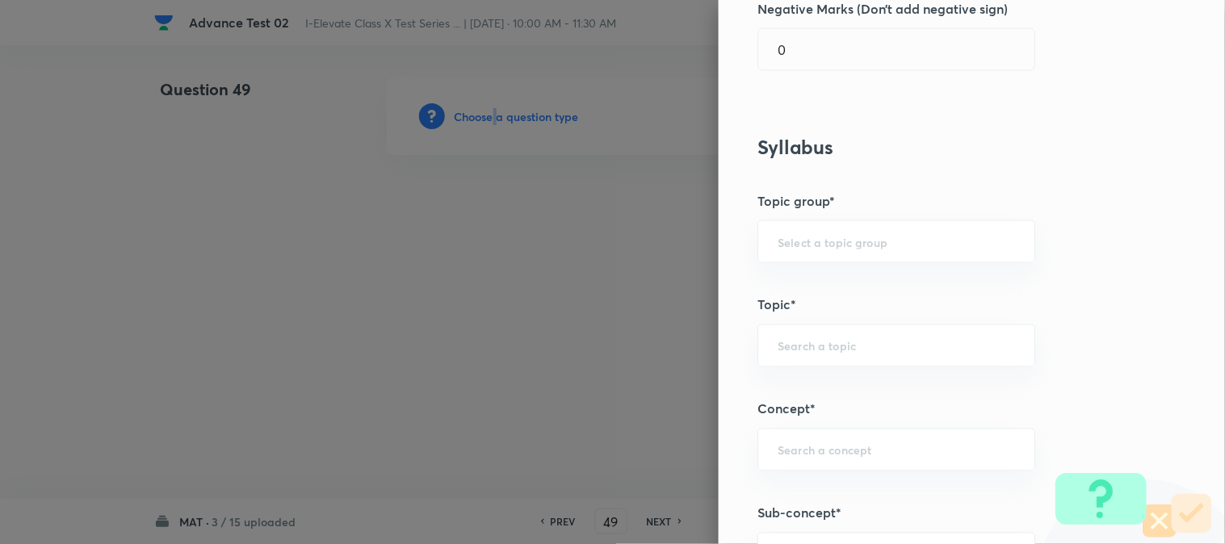
scroll to position [538, 0]
click at [795, 237] on input "text" at bounding box center [895, 242] width 237 height 15
click at [794, 320] on li "Foundation" at bounding box center [883, 317] width 276 height 29
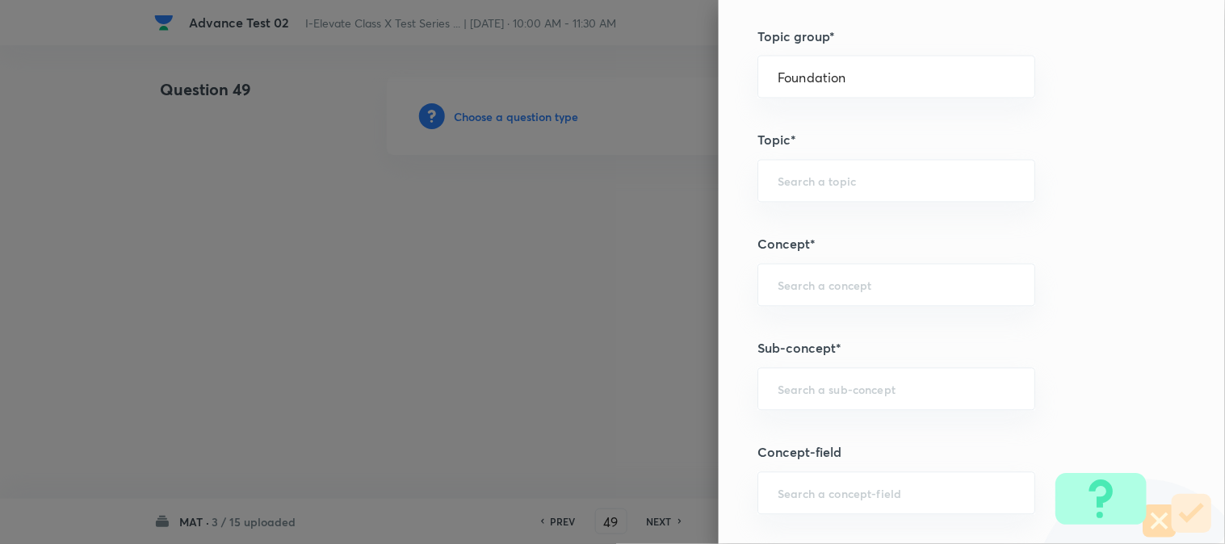
scroll to position [717, 0]
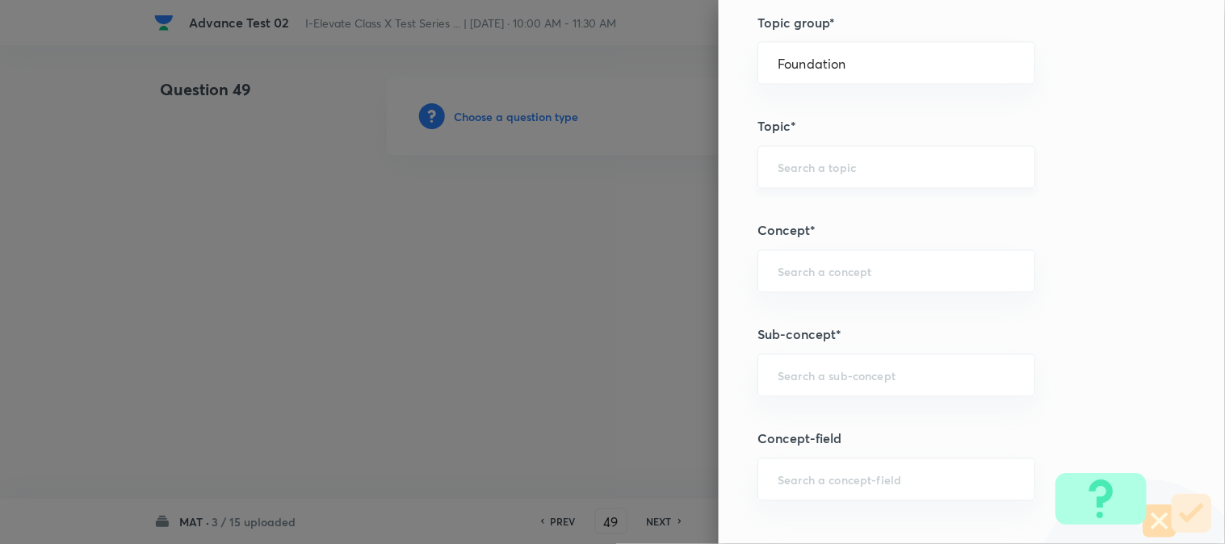
click at [795, 165] on input "text" at bounding box center [895, 167] width 237 height 15
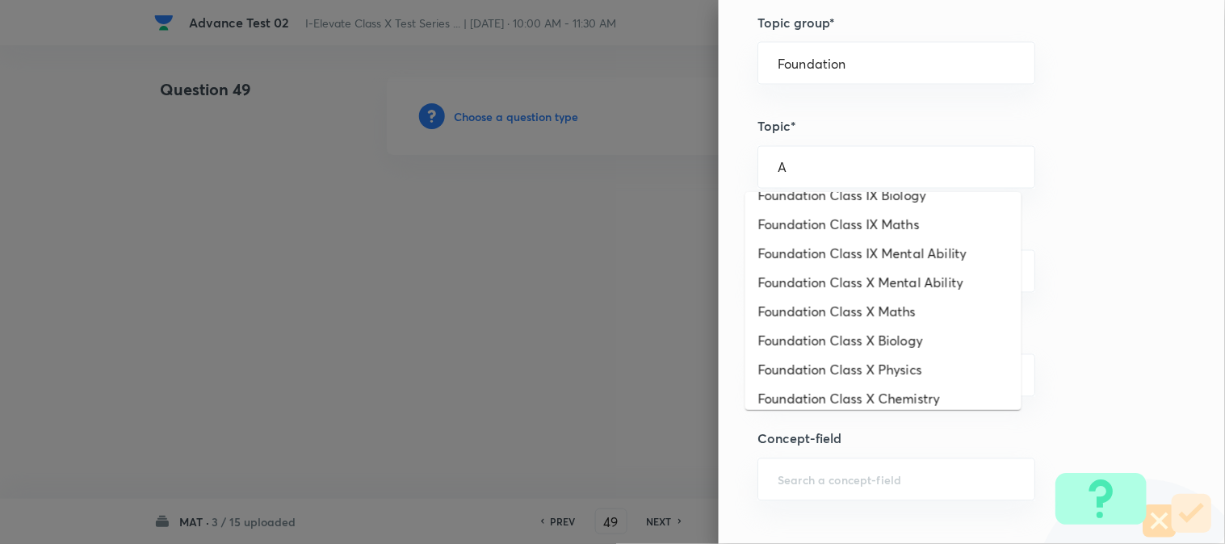
scroll to position [230, 0]
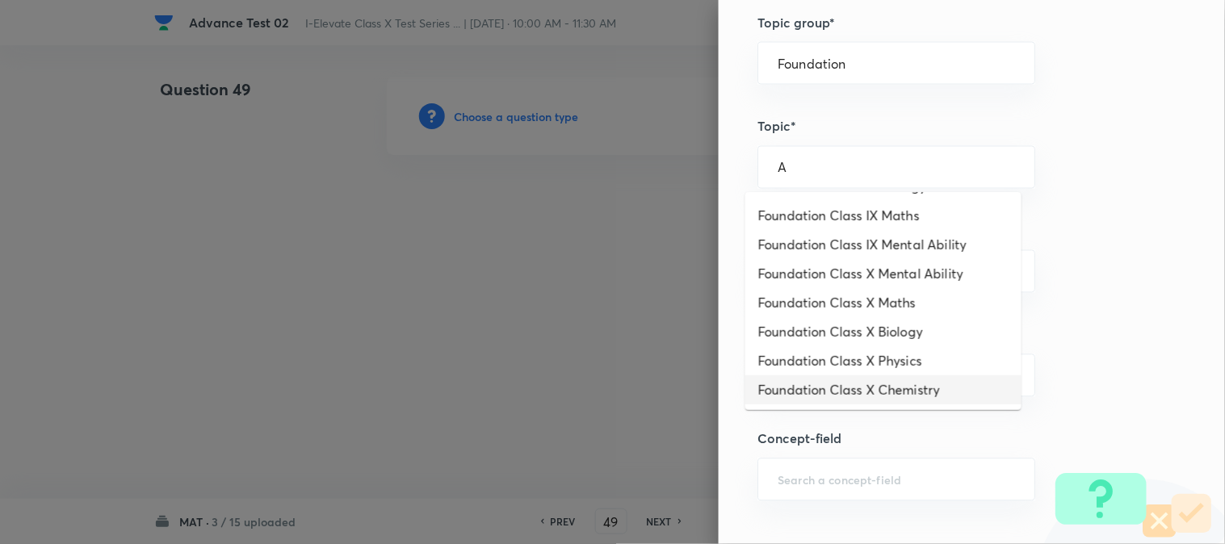
click at [858, 389] on li "Foundation Class X Chemistry" at bounding box center [883, 389] width 276 height 29
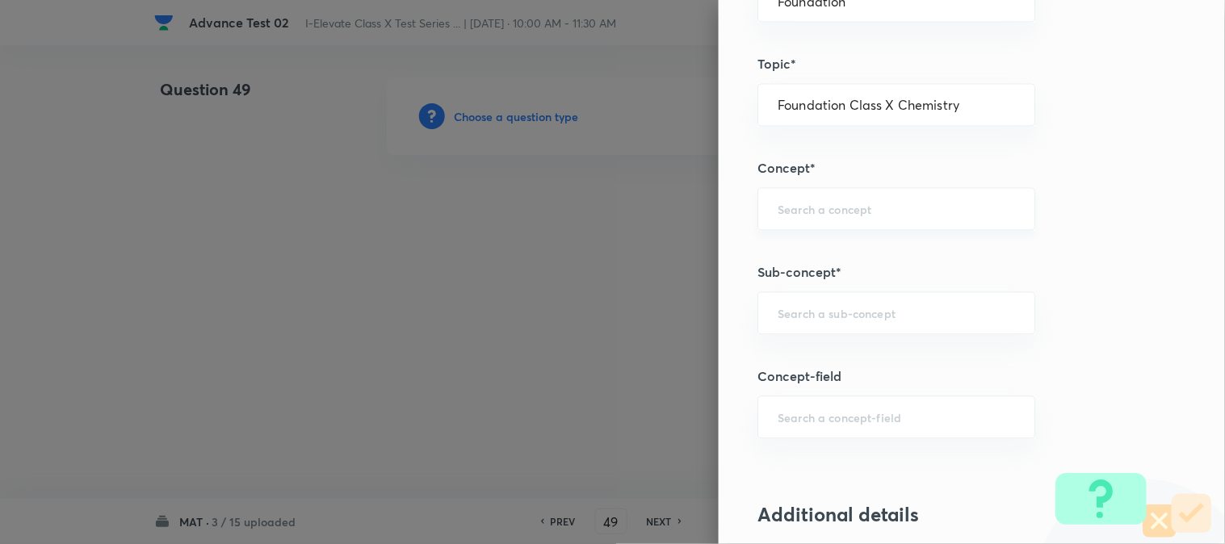
scroll to position [807, 0]
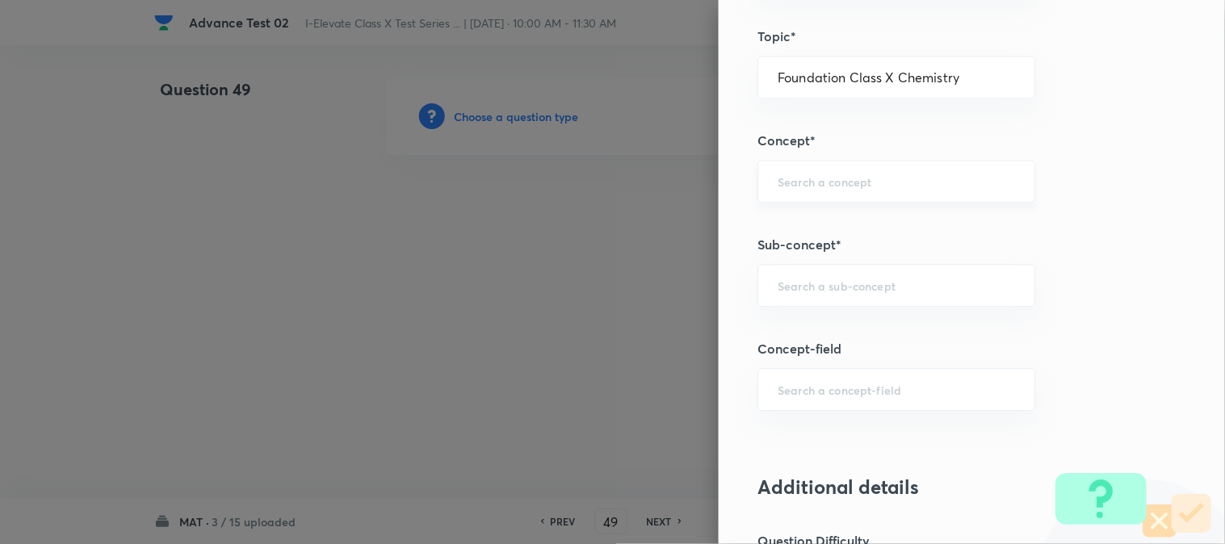
click at [795, 170] on div "​" at bounding box center [896, 181] width 278 height 43
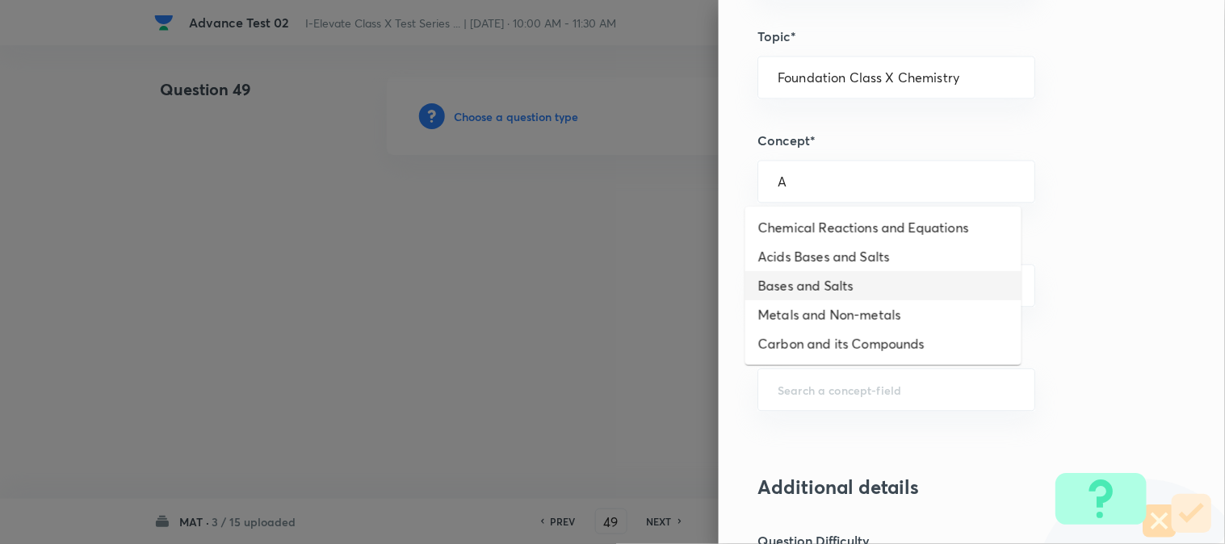
click at [826, 287] on li "Bases and Salts" at bounding box center [883, 285] width 276 height 29
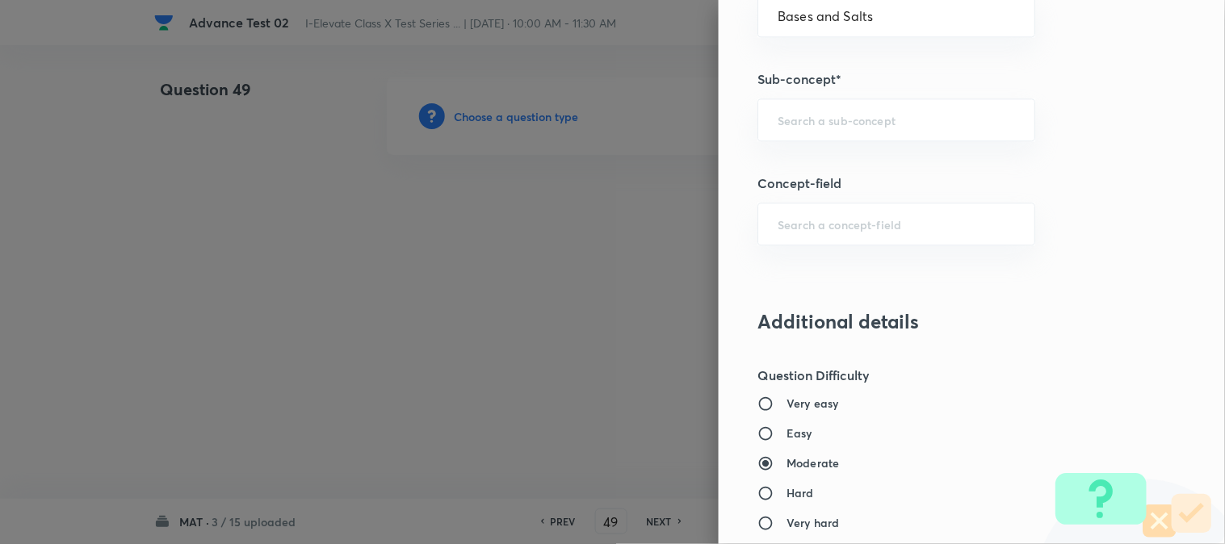
scroll to position [986, 0]
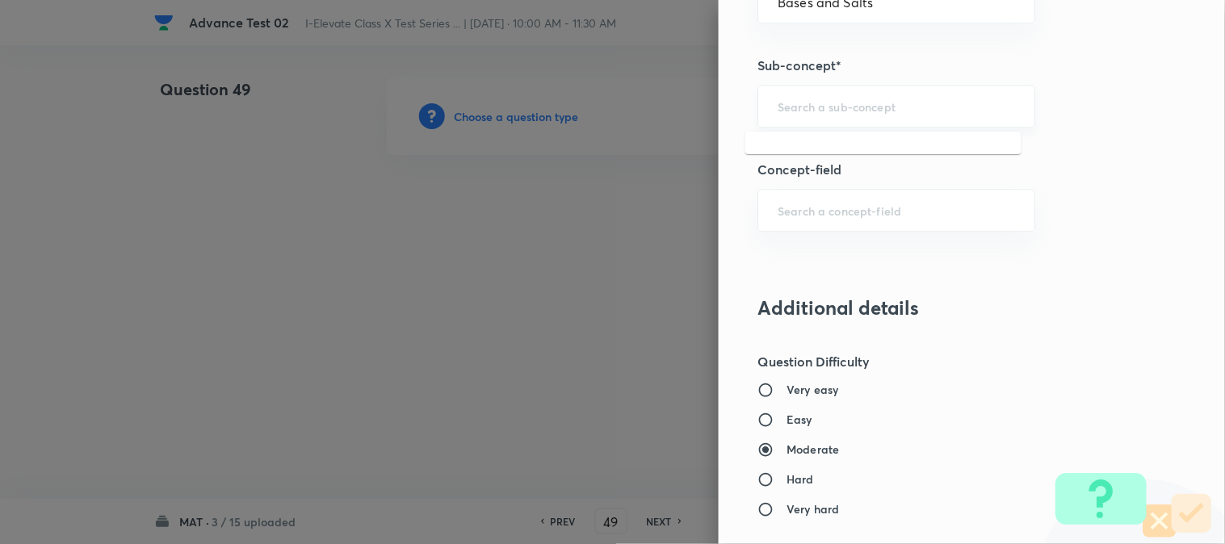
click at [803, 105] on input "text" at bounding box center [895, 105] width 237 height 15
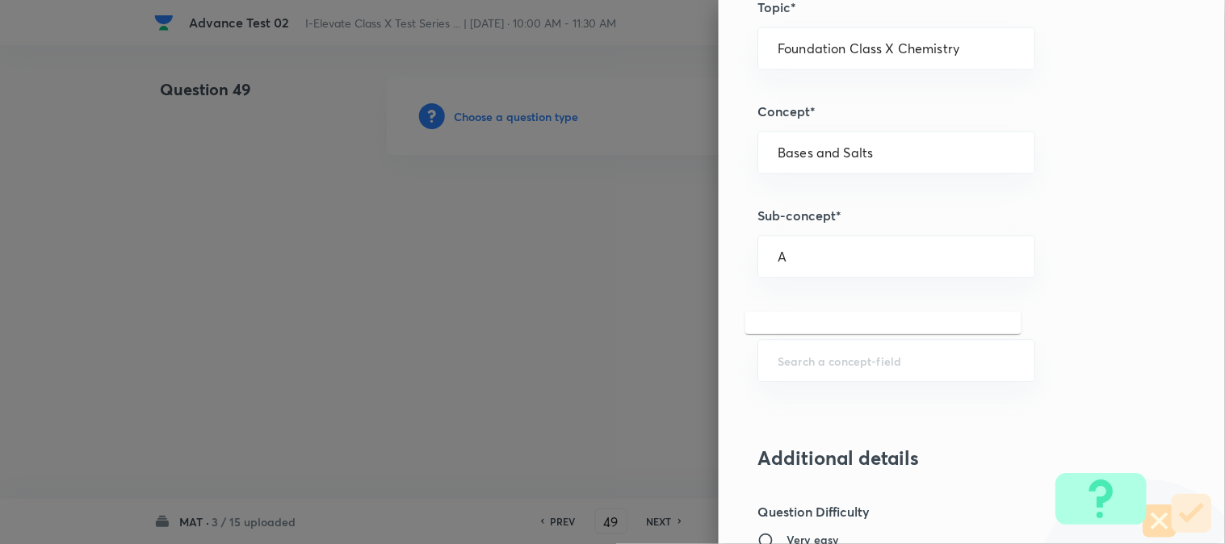
scroll to position [807, 0]
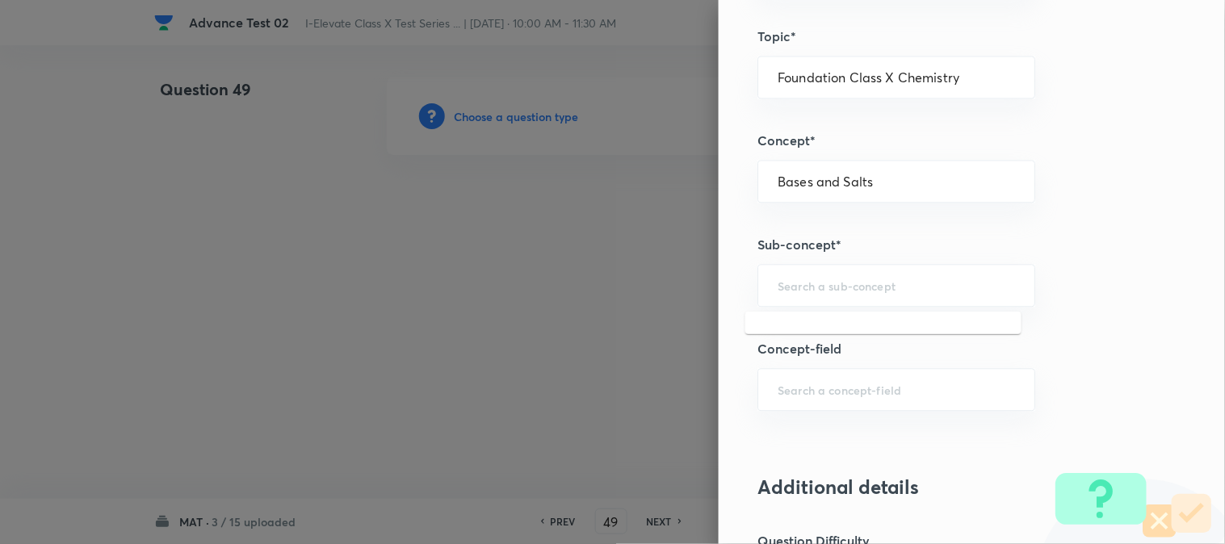
click at [798, 262] on div "Question settings Question type* Single choice correct Number of options* 2 3 4…" at bounding box center [971, 272] width 506 height 544
click at [805, 285] on input "text" at bounding box center [895, 285] width 237 height 15
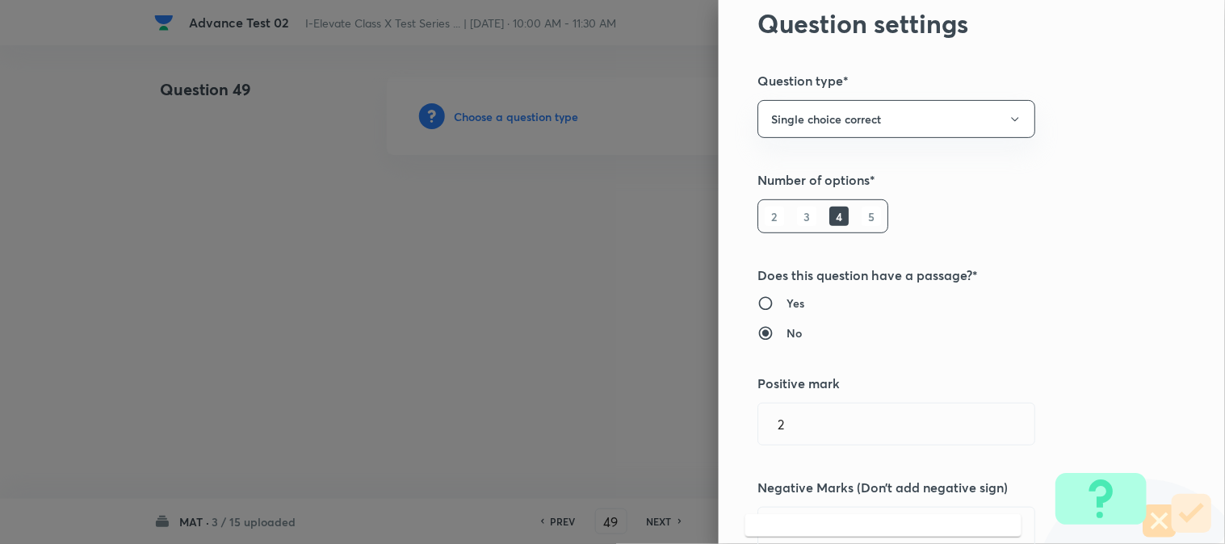
scroll to position [0, 0]
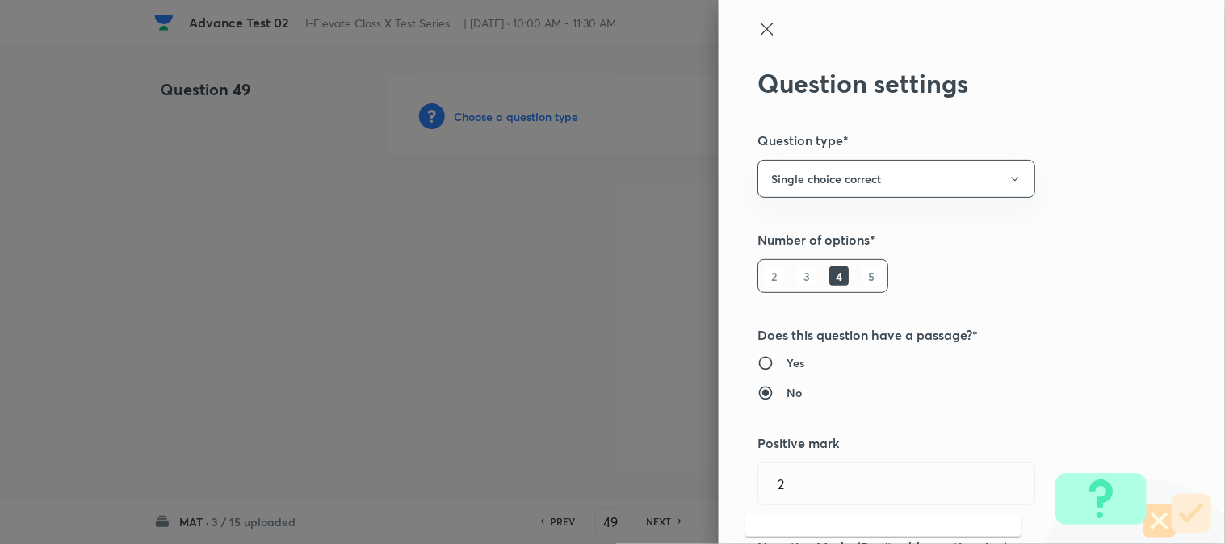
click at [757, 23] on icon at bounding box center [766, 28] width 19 height 19
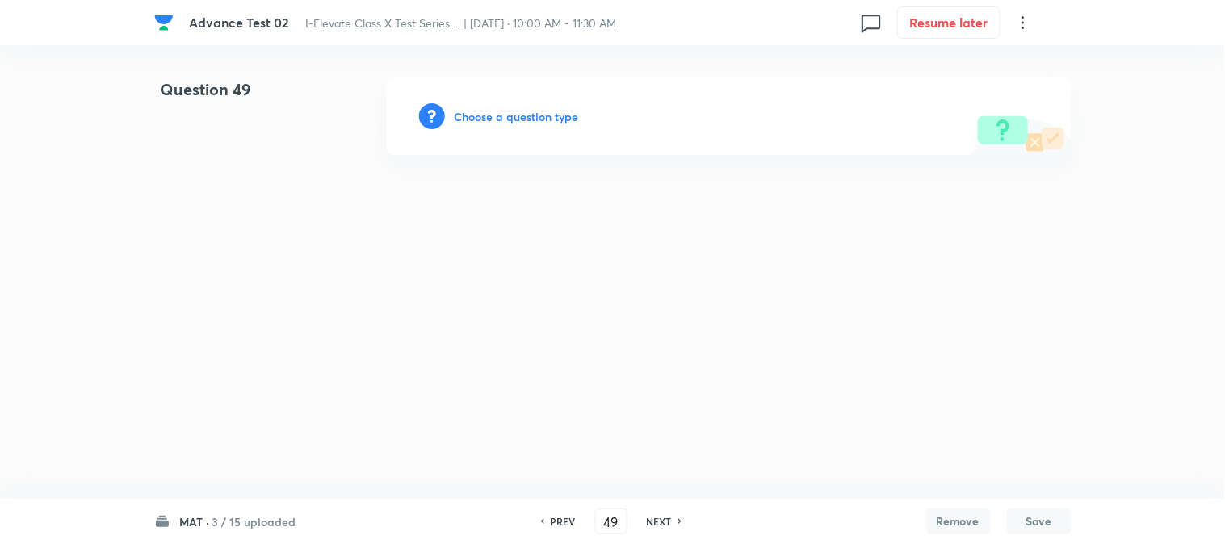
click at [487, 119] on h6 "Choose a question type" at bounding box center [516, 116] width 124 height 17
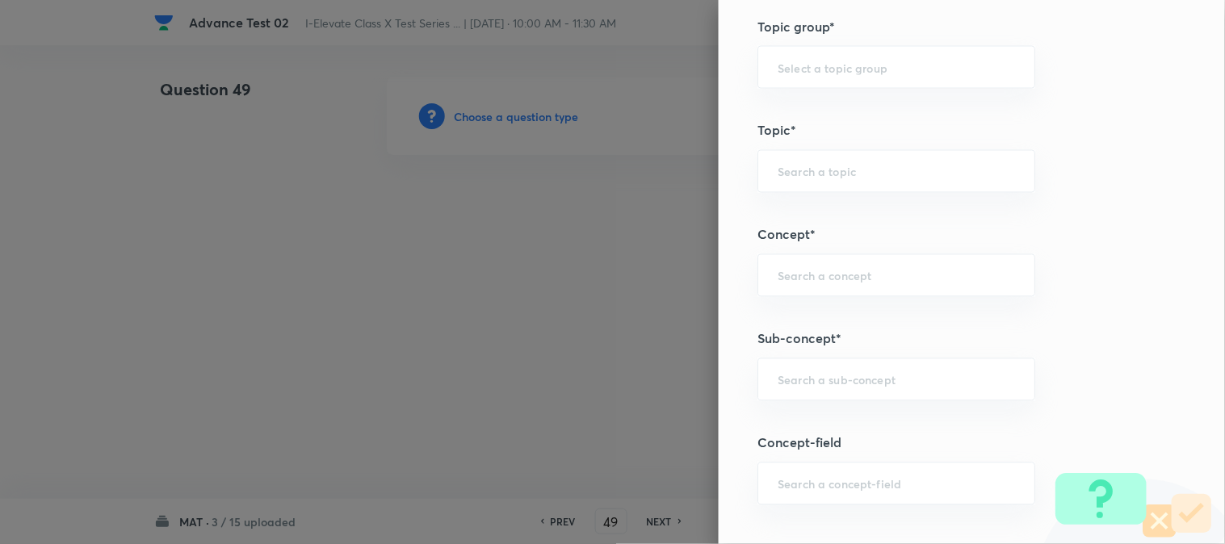
scroll to position [627, 0]
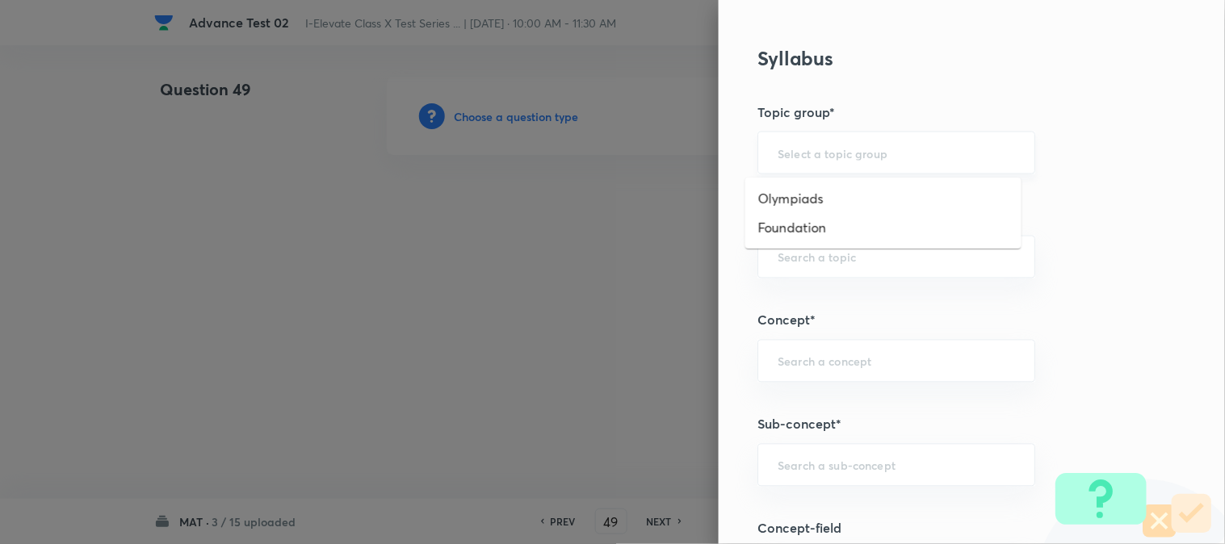
click at [793, 157] on input "text" at bounding box center [895, 152] width 237 height 15
click at [787, 230] on li "Foundation" at bounding box center [883, 227] width 276 height 29
click at [802, 272] on div "​" at bounding box center [896, 257] width 278 height 43
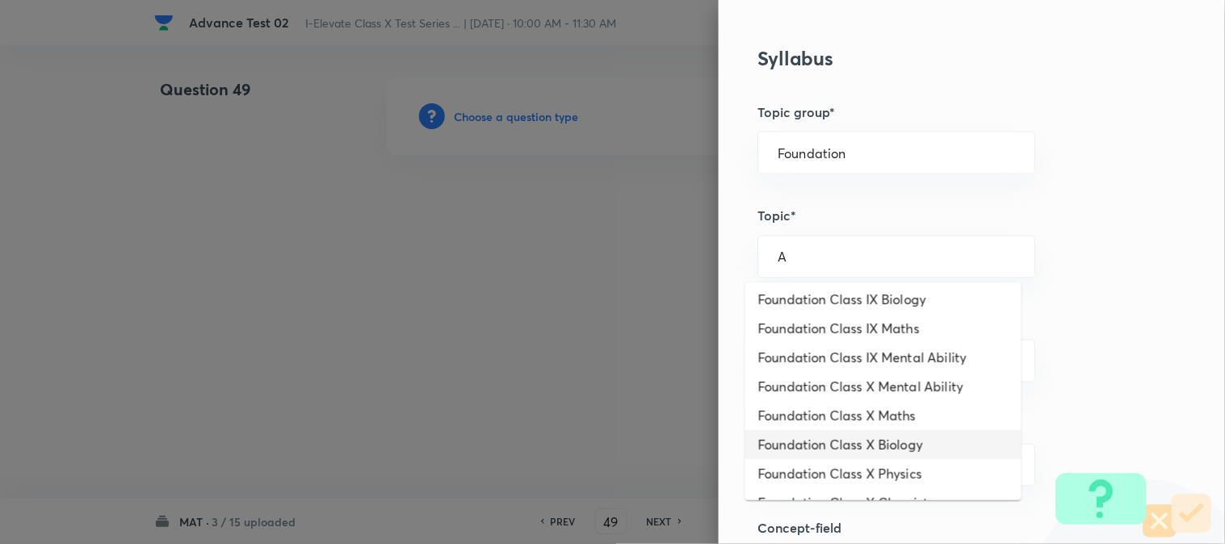
scroll to position [230, 0]
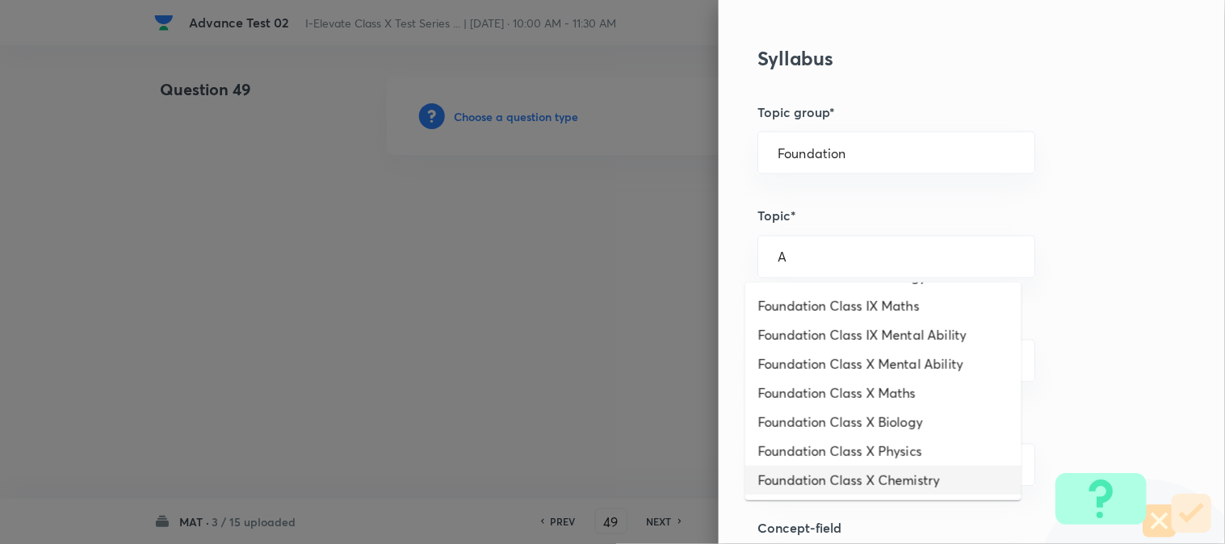
click at [873, 477] on li "Foundation Class X Chemistry" at bounding box center [883, 480] width 276 height 29
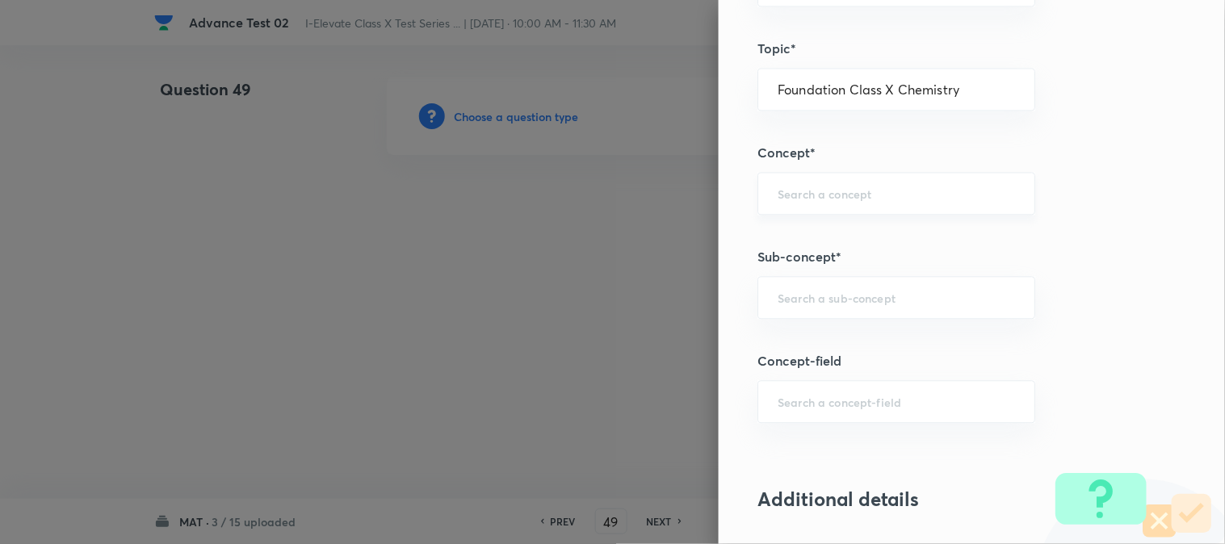
scroll to position [807, 0]
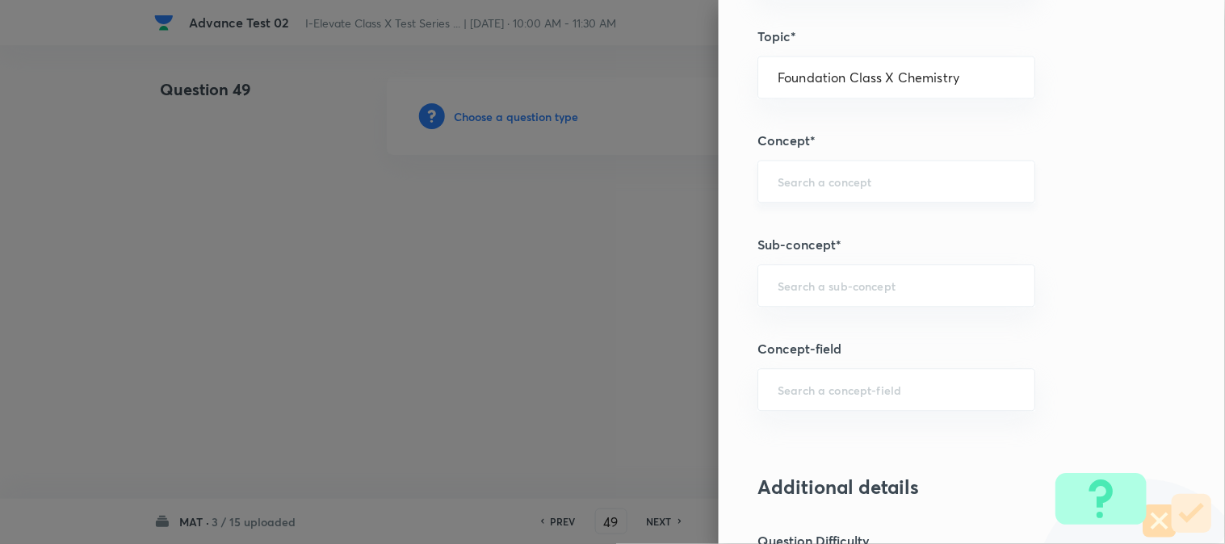
click at [807, 170] on div "​" at bounding box center [896, 181] width 278 height 43
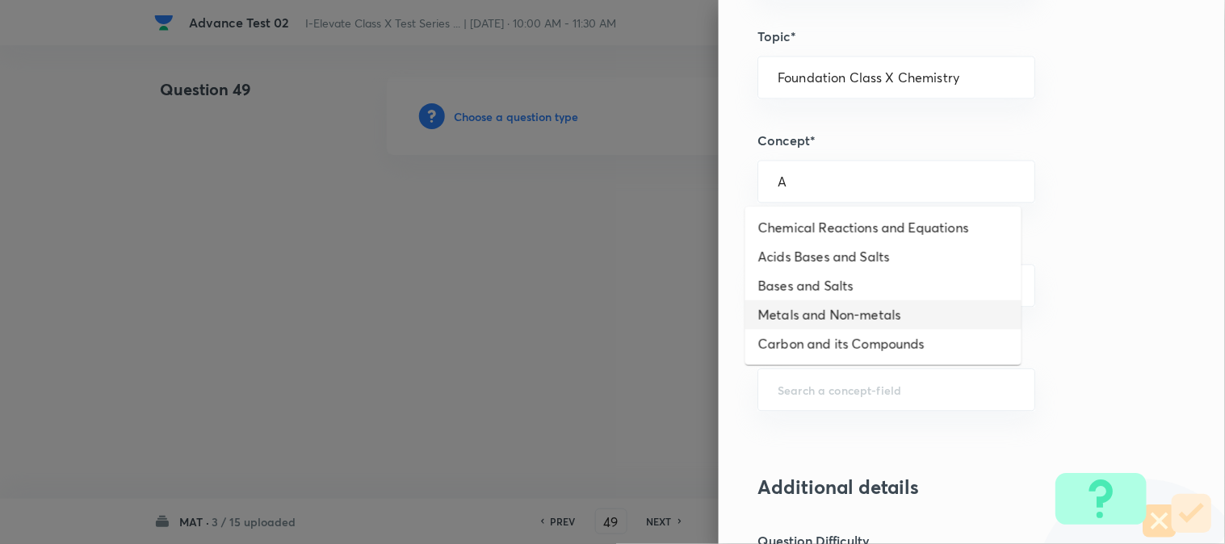
click at [816, 318] on li "Metals and Non-metals" at bounding box center [883, 314] width 276 height 29
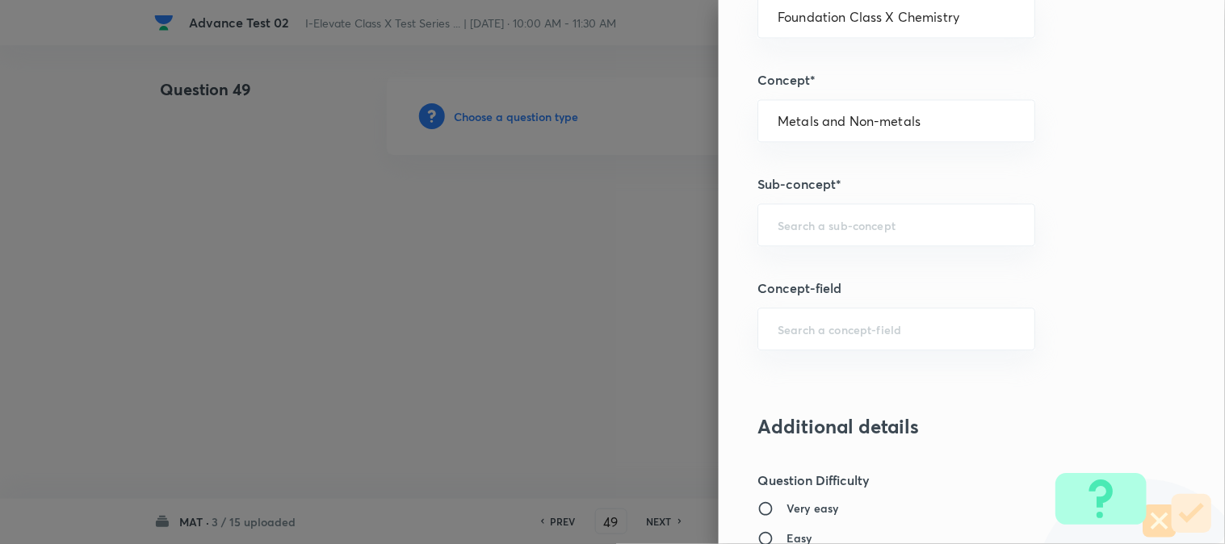
scroll to position [897, 0]
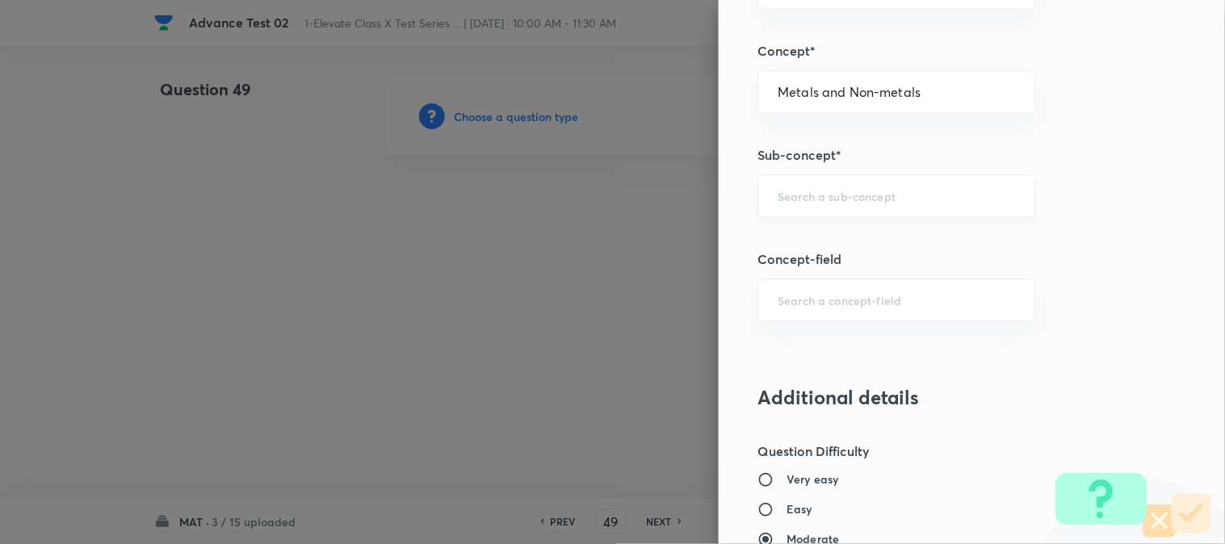
click at [802, 197] on input "text" at bounding box center [895, 195] width 237 height 15
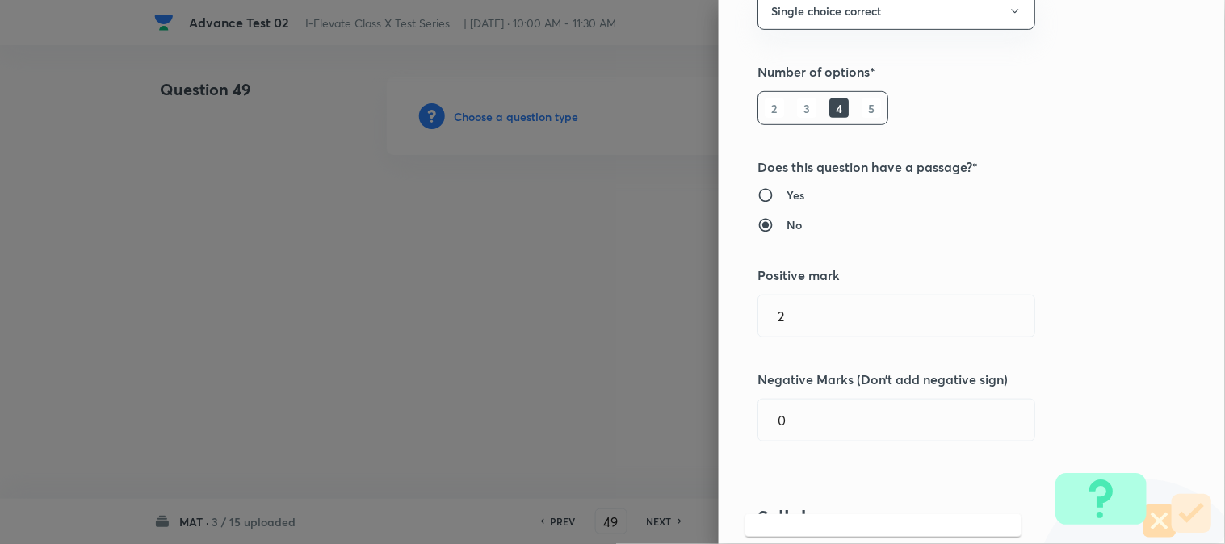
scroll to position [0, 0]
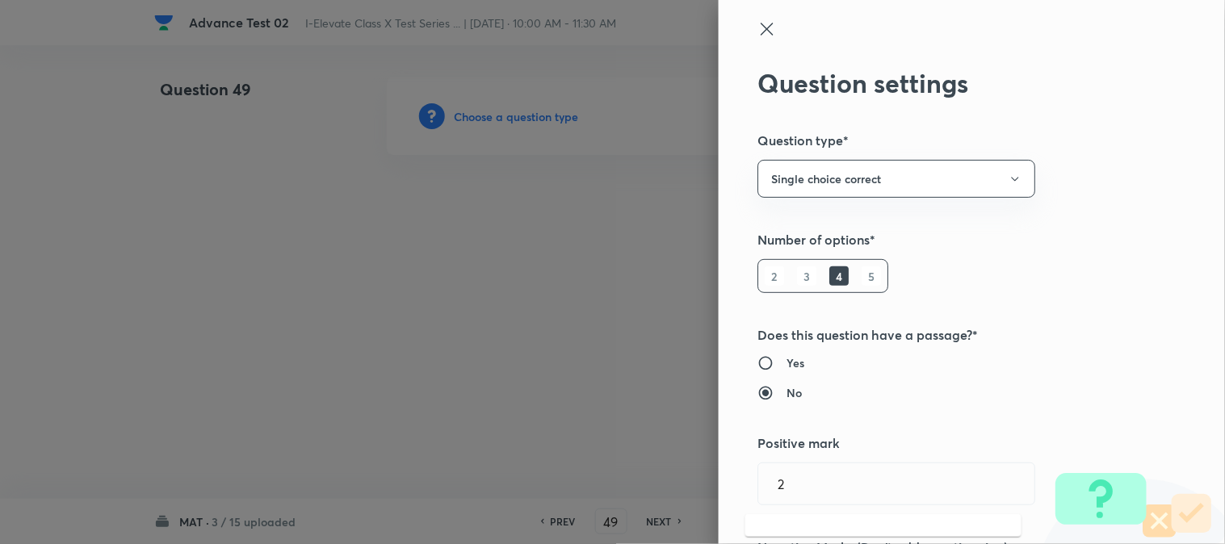
click at [760, 30] on icon at bounding box center [766, 29] width 12 height 12
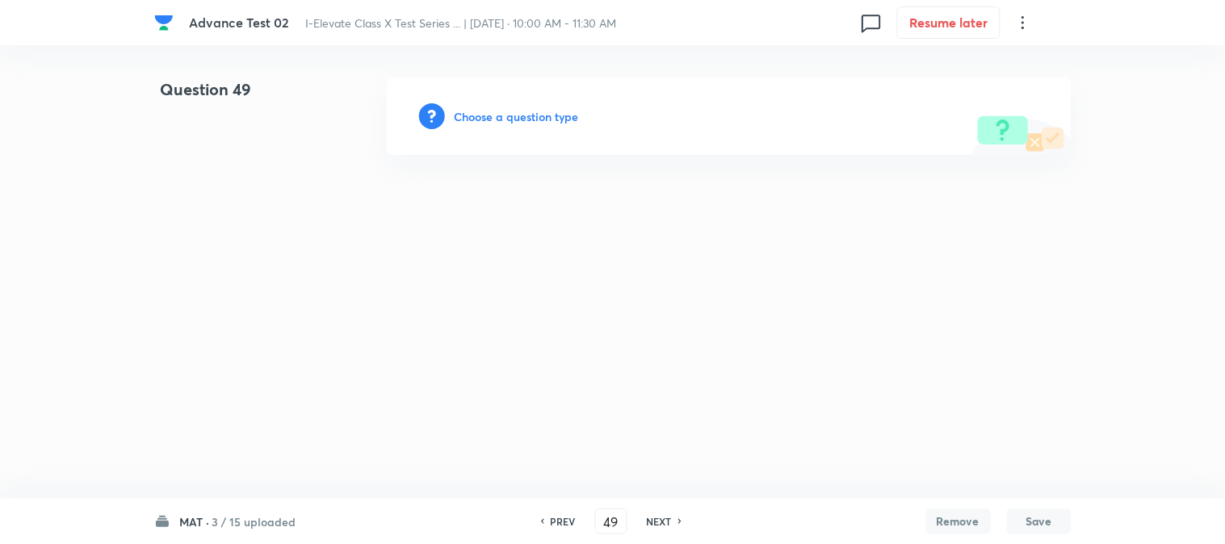
click at [531, 121] on h6 "Choose a question type" at bounding box center [516, 116] width 124 height 17
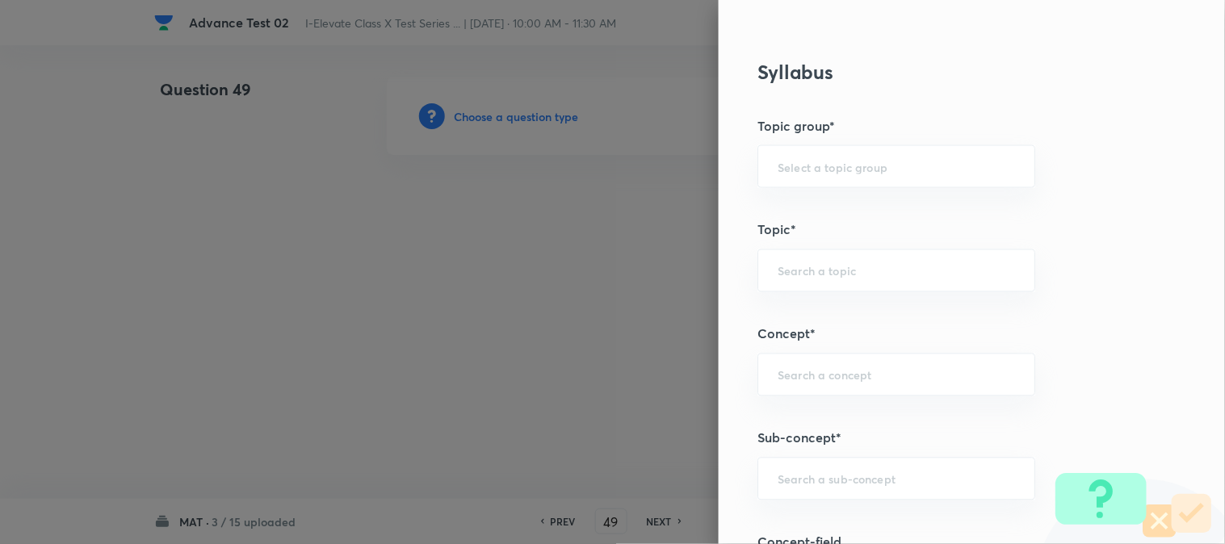
scroll to position [627, 0]
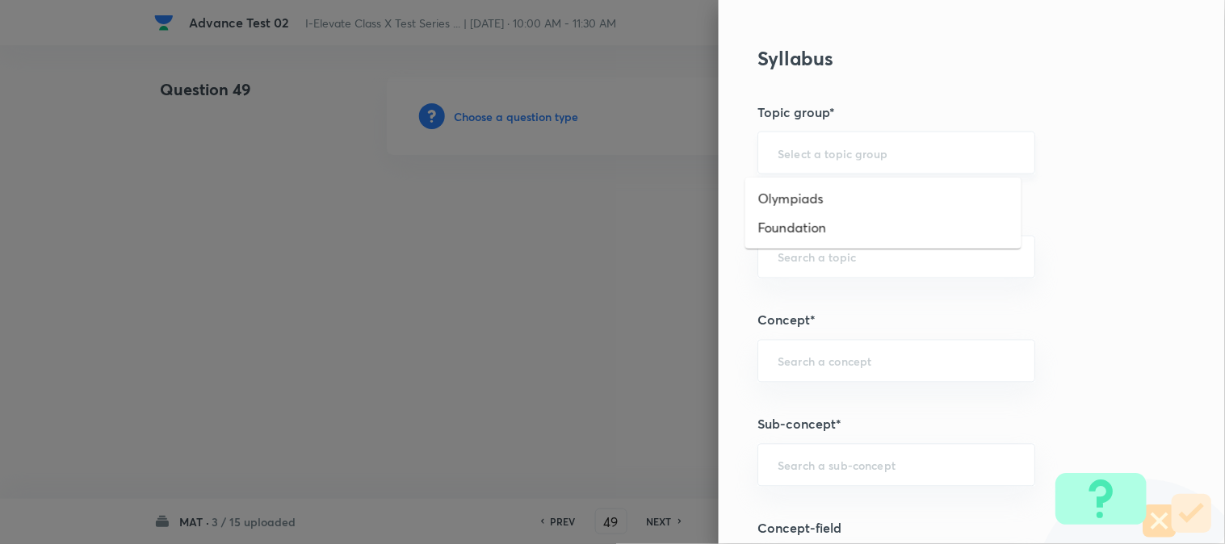
click at [802, 153] on input "text" at bounding box center [895, 152] width 237 height 15
click at [800, 228] on li "Foundation" at bounding box center [883, 227] width 276 height 29
click at [835, 258] on input "text" at bounding box center [895, 256] width 237 height 15
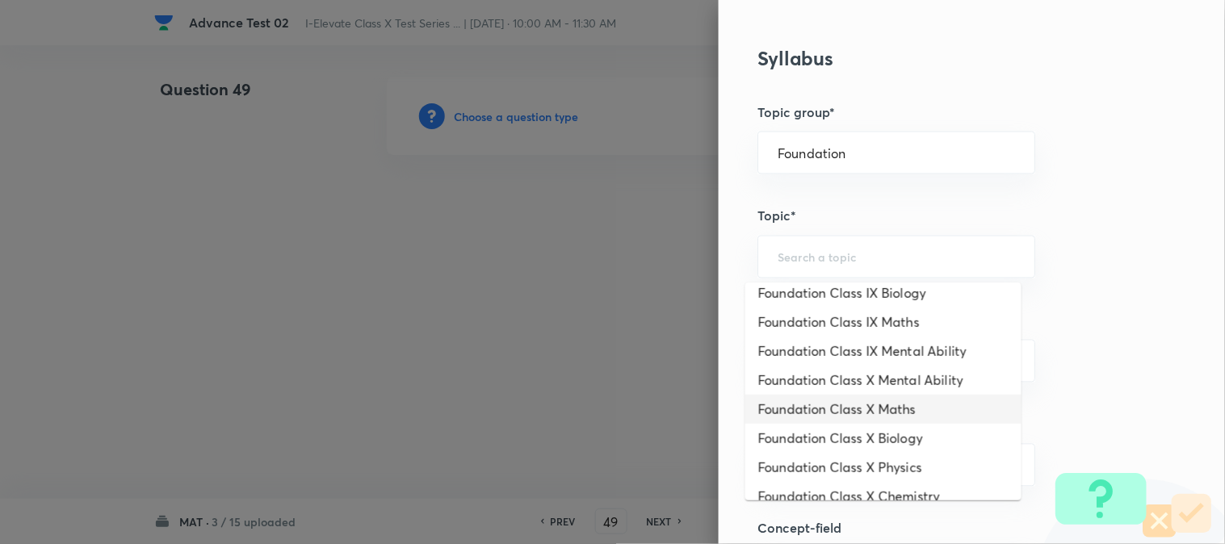
scroll to position [230, 0]
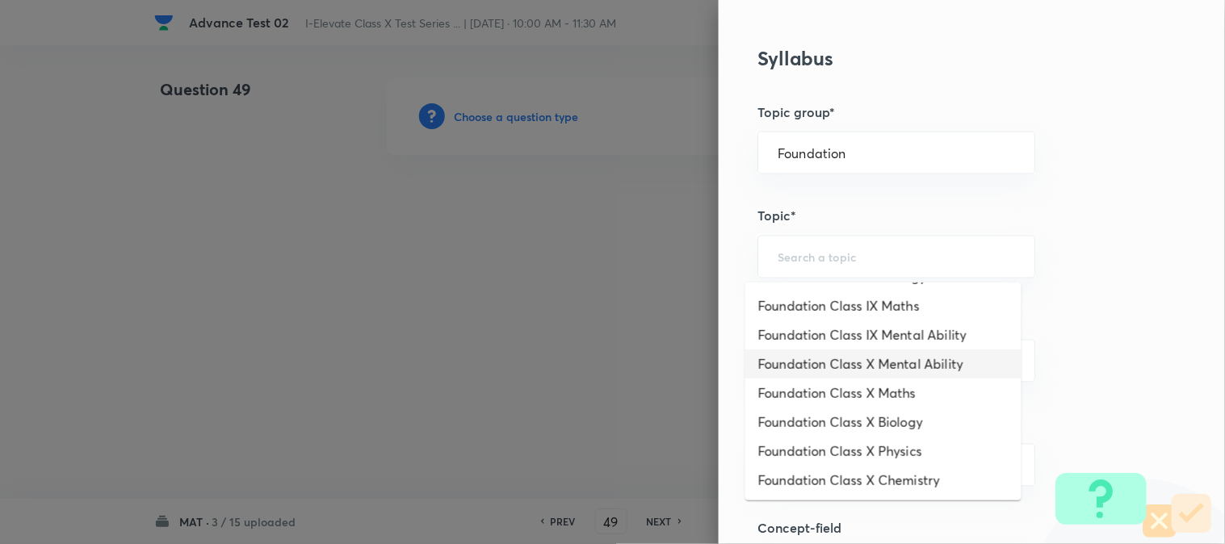
click at [901, 363] on li "Foundation Class X Mental Ability" at bounding box center [883, 364] width 276 height 29
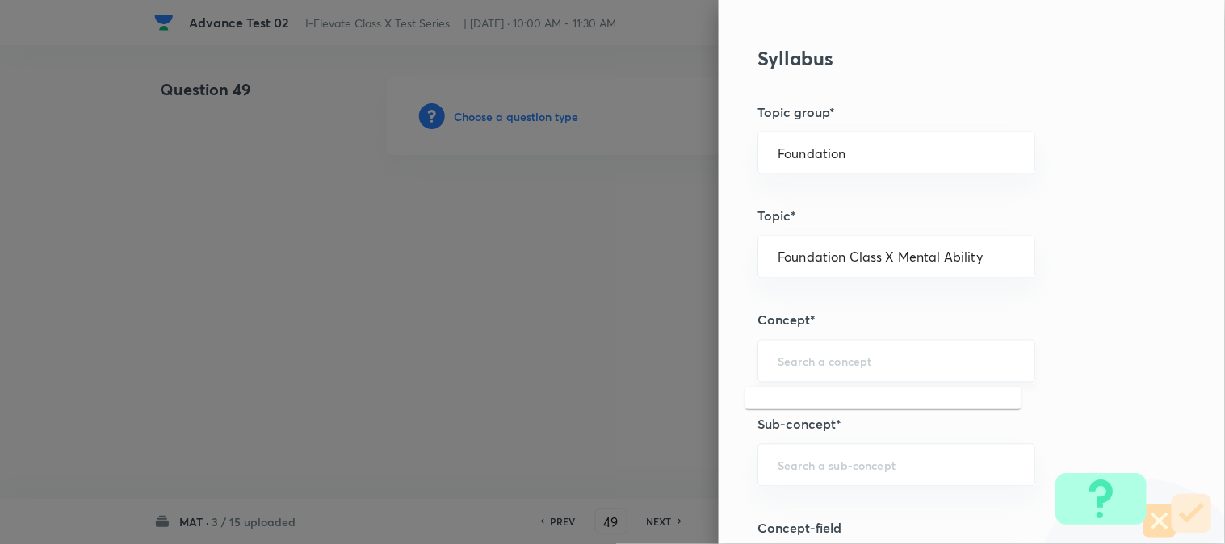
click at [802, 366] on input "text" at bounding box center [895, 361] width 237 height 15
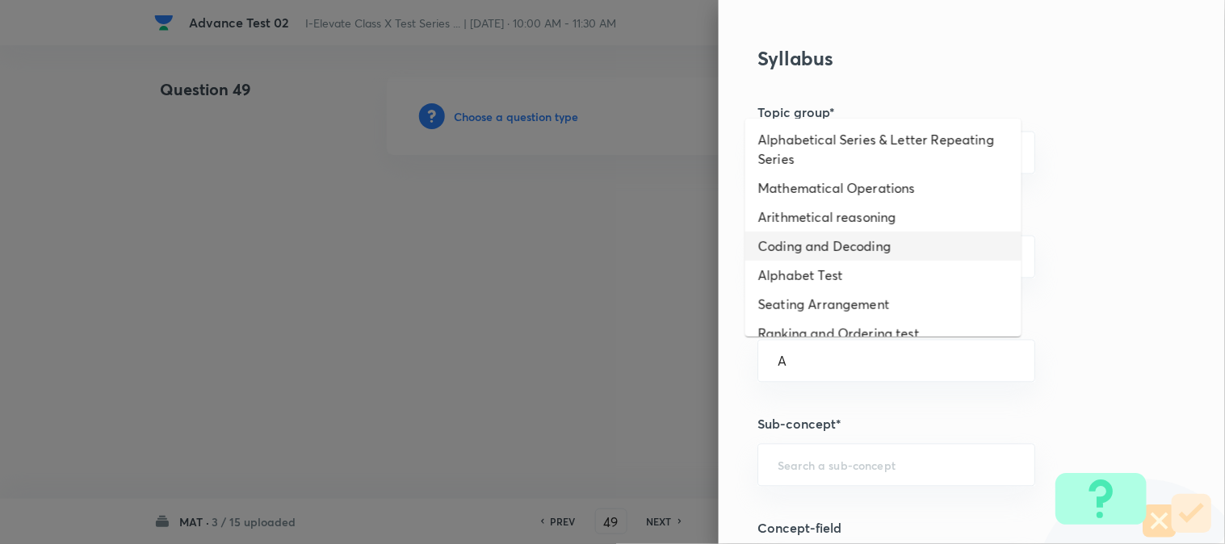
click at [800, 242] on li "Coding and Decoding" at bounding box center [883, 246] width 276 height 29
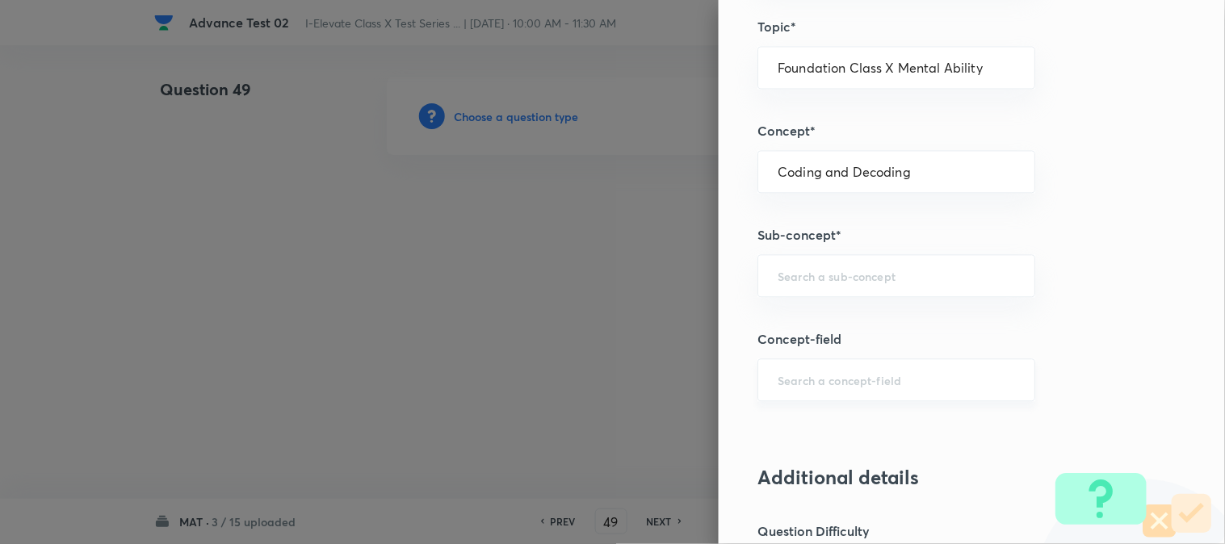
scroll to position [897, 0]
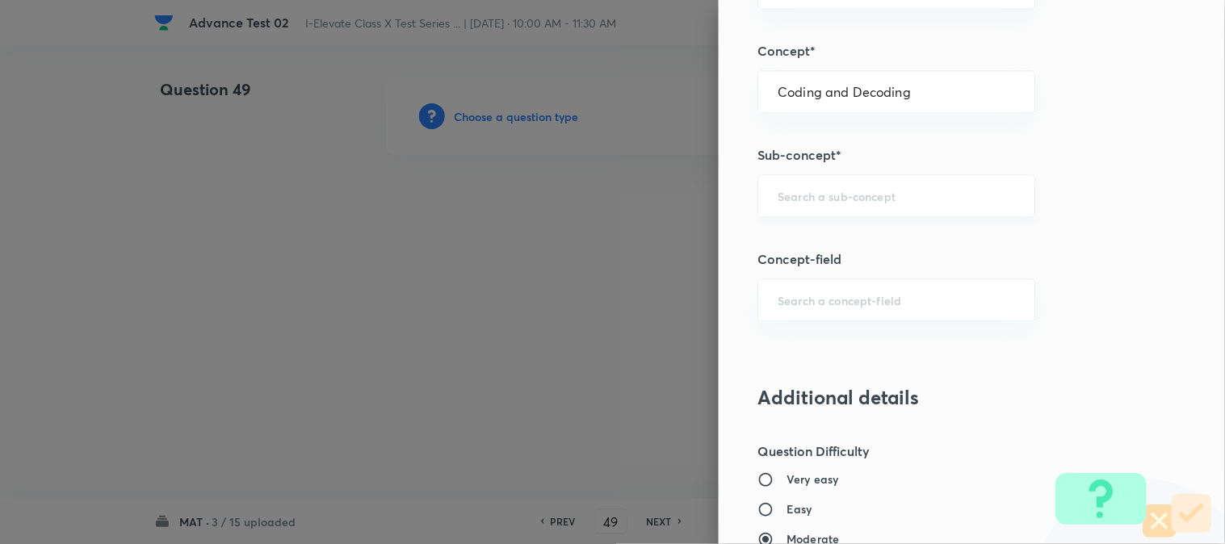
click at [807, 211] on div "​" at bounding box center [896, 195] width 278 height 43
click at [799, 245] on li "Coding and Decoding" at bounding box center [883, 242] width 276 height 29
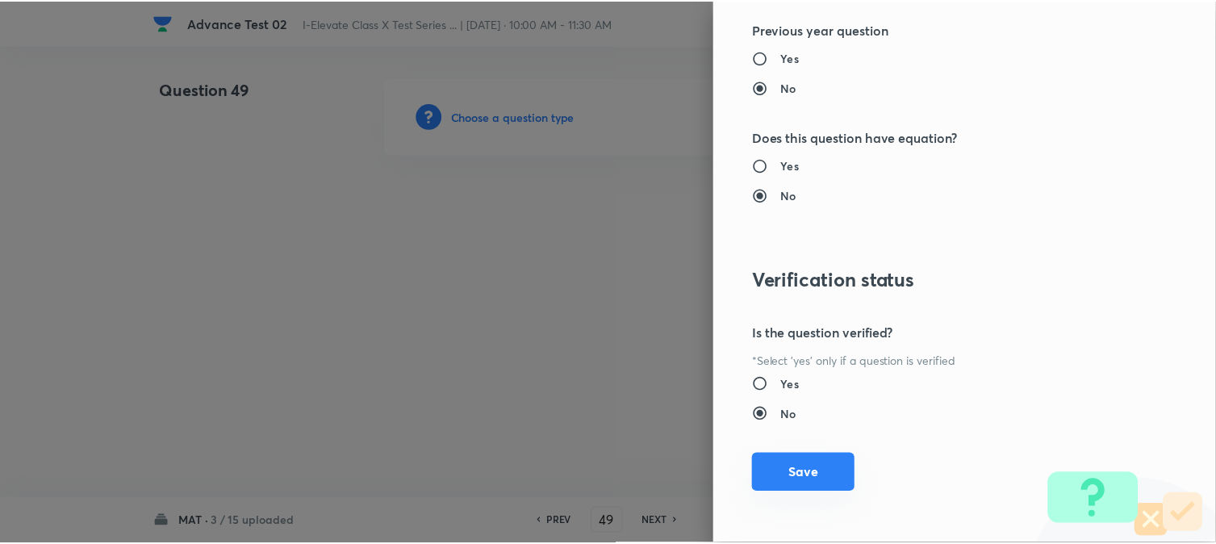
scroll to position [1656, 0]
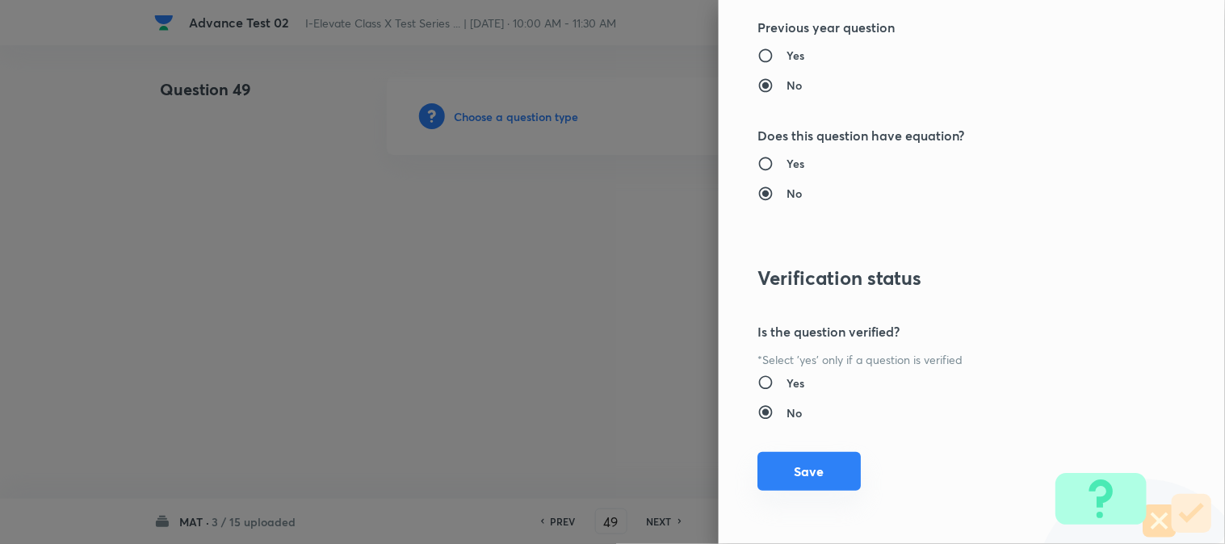
click at [788, 469] on button "Save" at bounding box center [808, 471] width 103 height 39
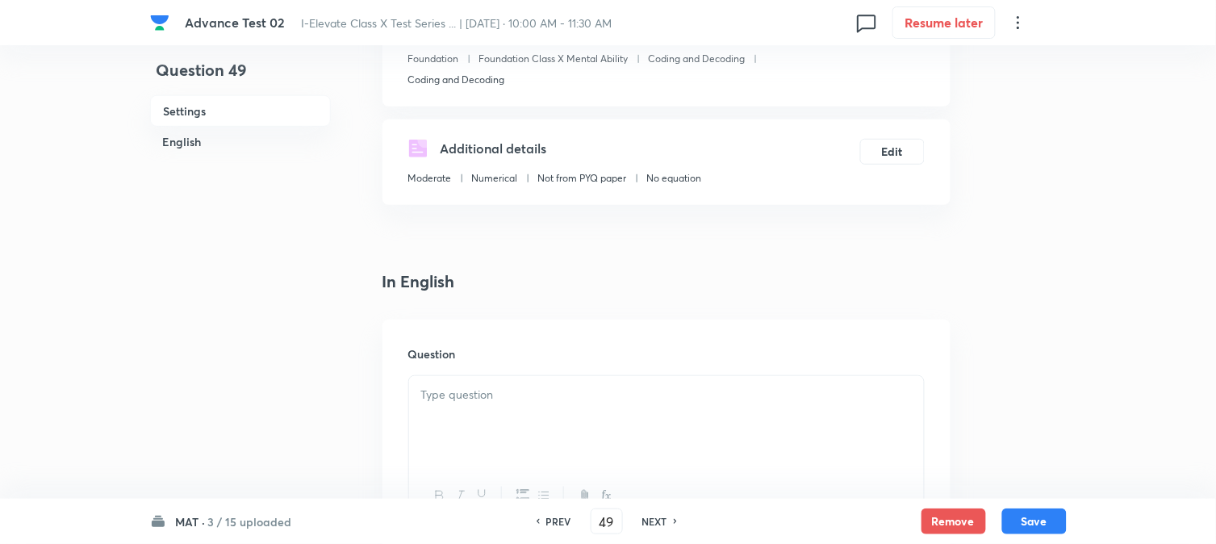
scroll to position [358, 0]
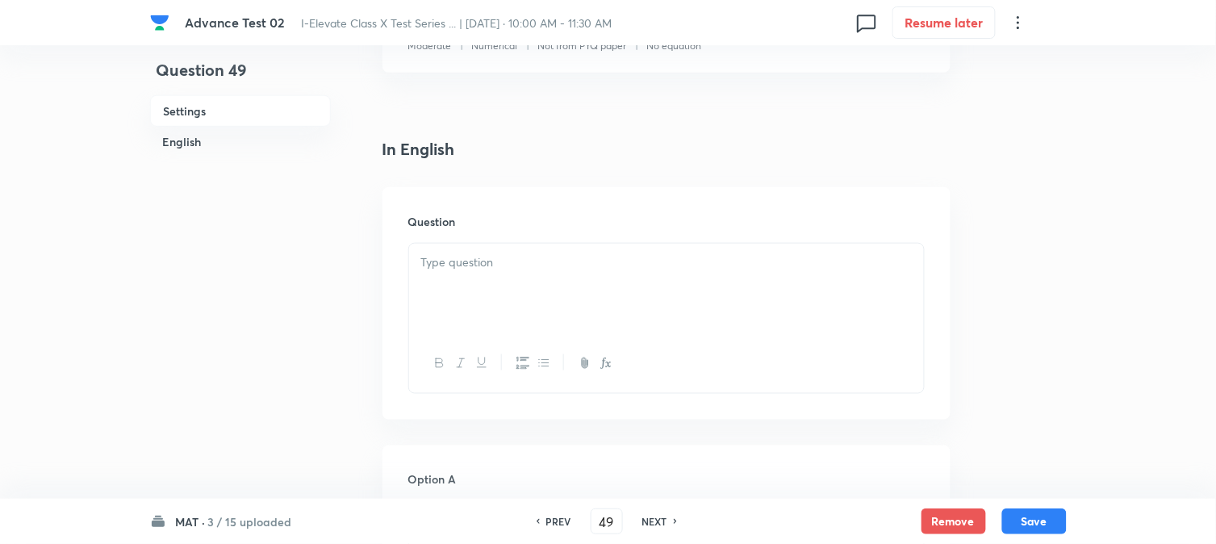
click at [488, 278] on div at bounding box center [666, 289] width 515 height 90
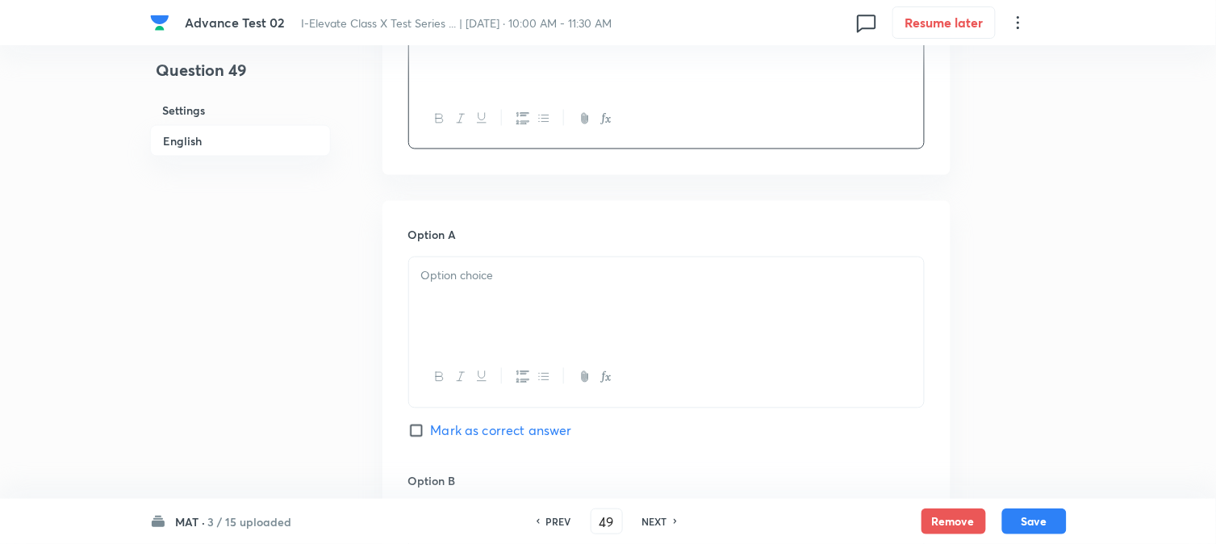
scroll to position [627, 0]
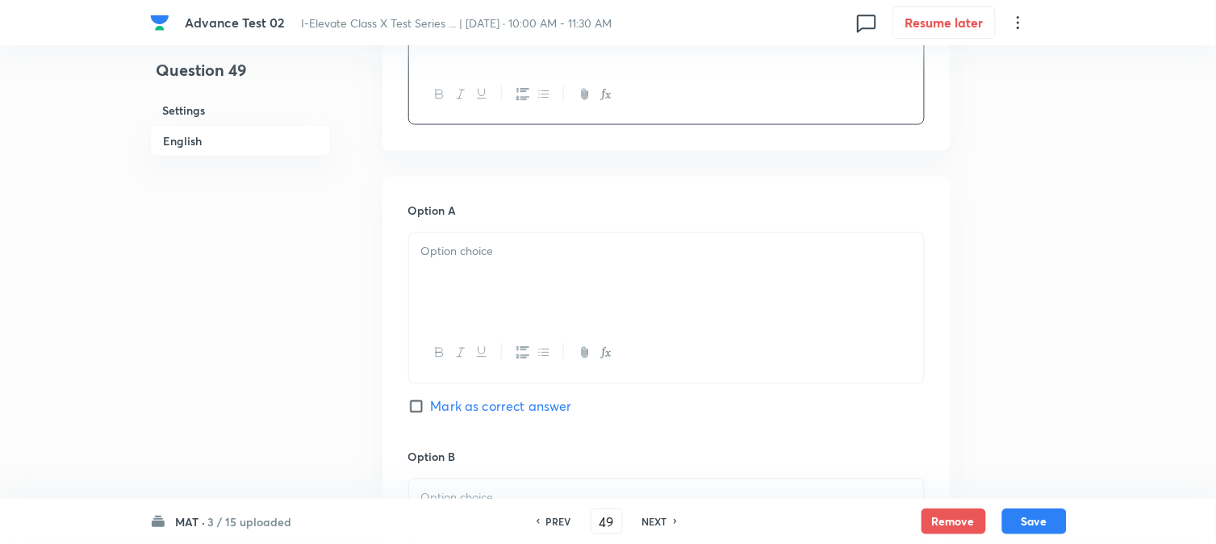
click at [467, 287] on div at bounding box center [666, 278] width 515 height 90
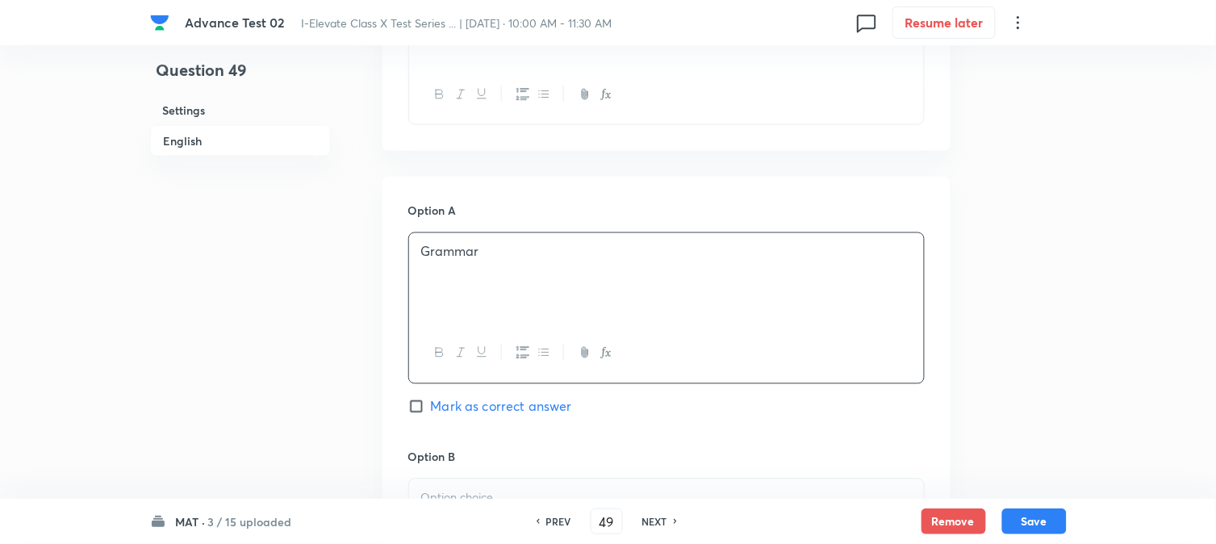
scroll to position [807, 0]
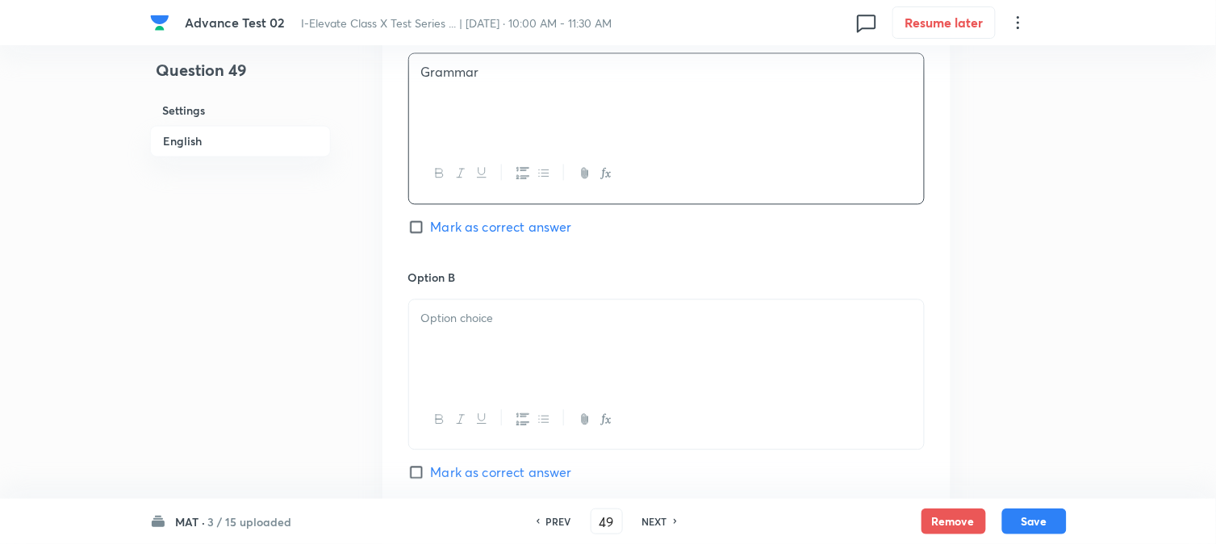
drag, startPoint x: 470, startPoint y: 324, endPoint x: 466, endPoint y: 352, distance: 28.5
click at [471, 324] on p at bounding box center [666, 318] width 491 height 19
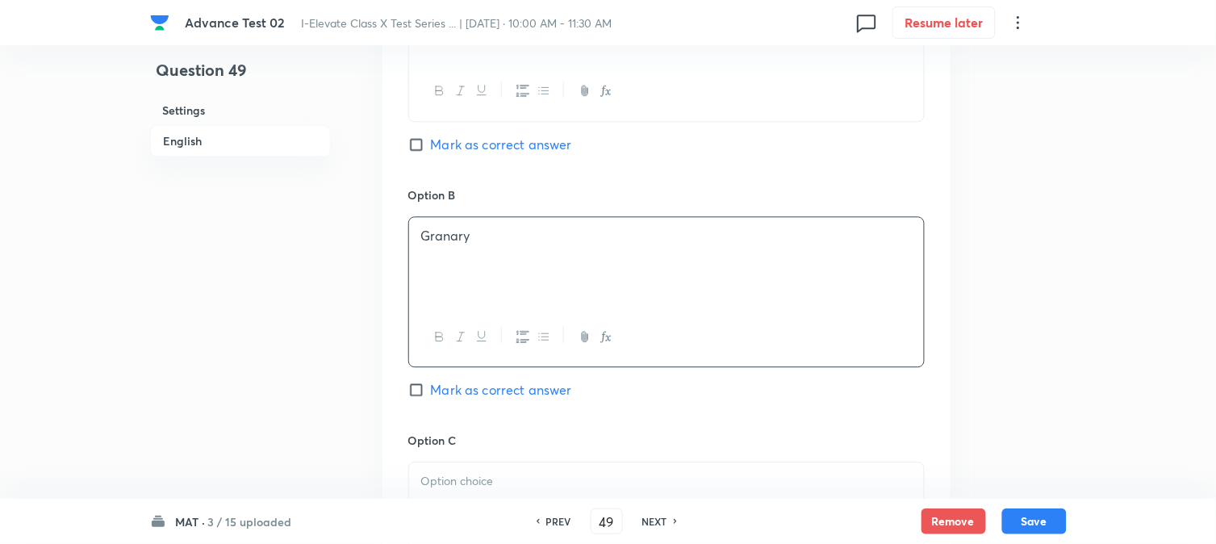
scroll to position [1166, 0]
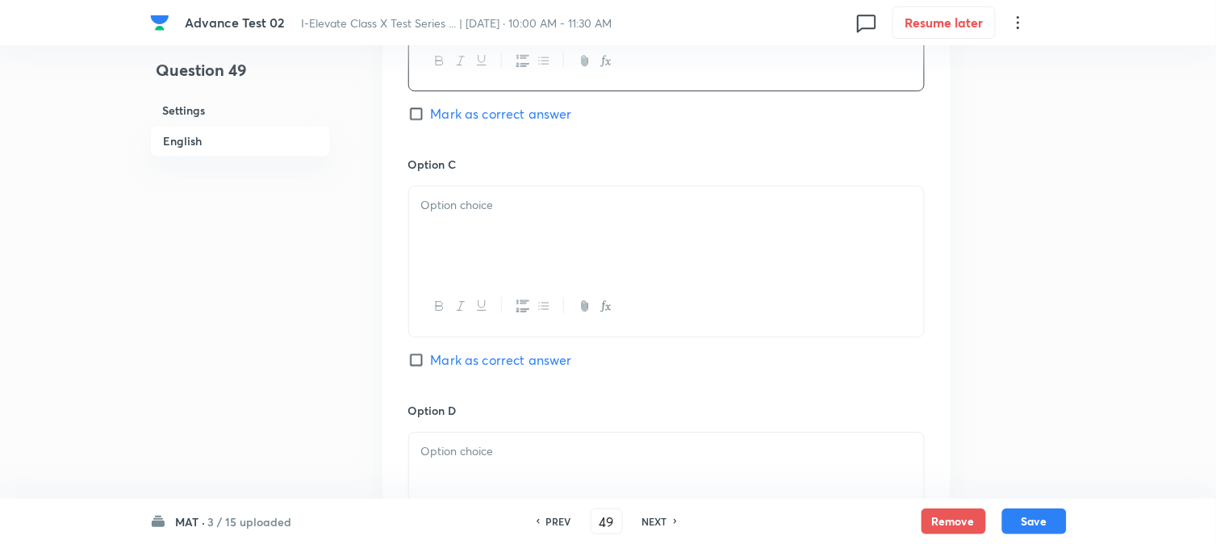
click at [496, 257] on div at bounding box center [666, 231] width 515 height 90
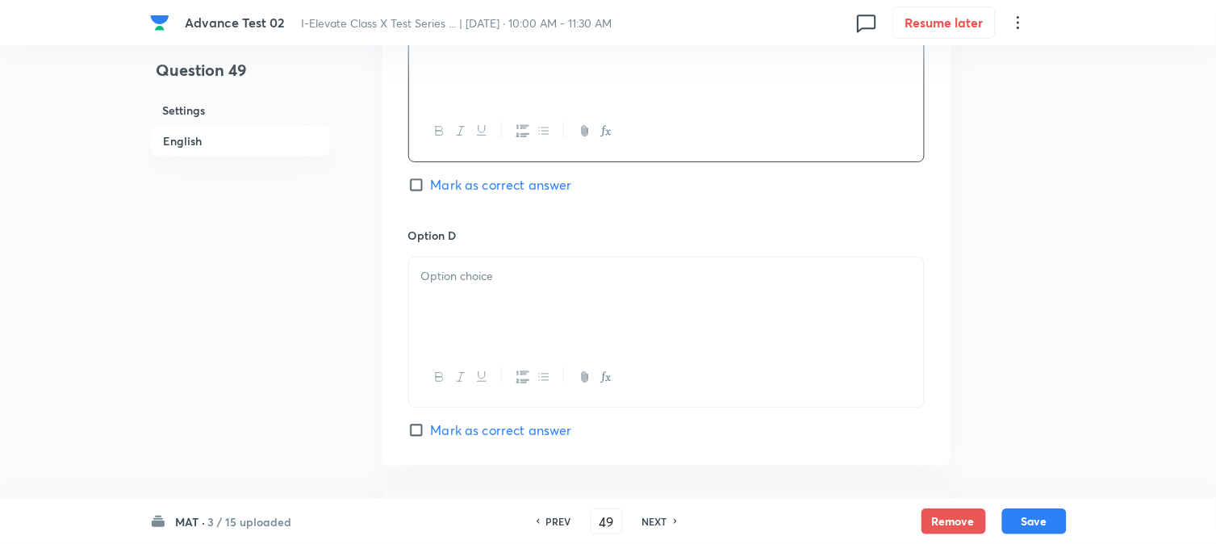
scroll to position [1345, 0]
click at [463, 327] on div at bounding box center [666, 298] width 515 height 90
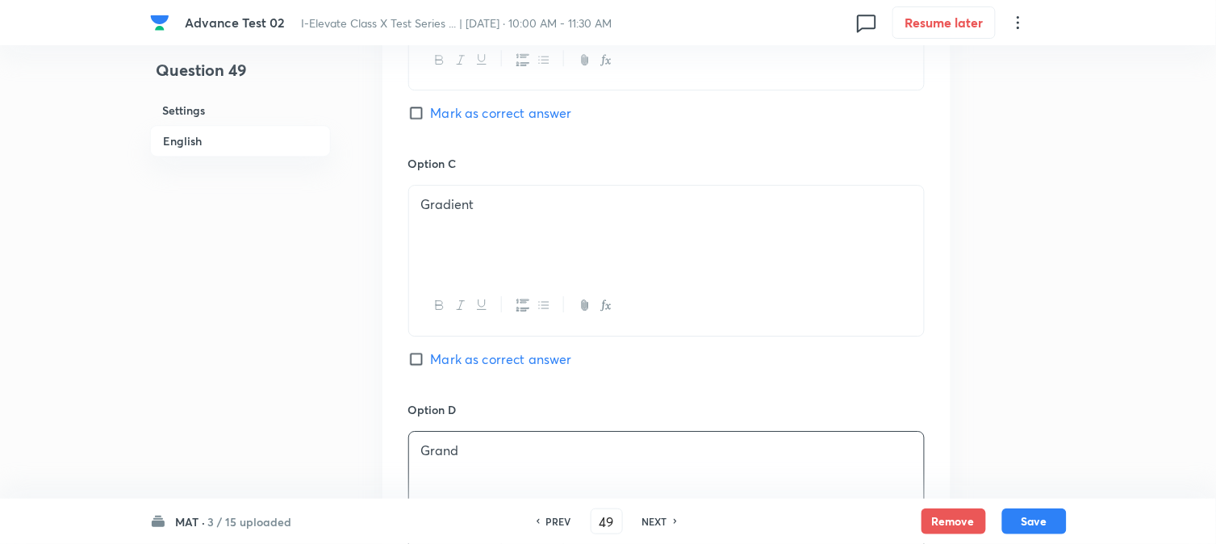
scroll to position [1166, 0]
click at [453, 366] on span "Mark as correct answer" at bounding box center [501, 359] width 141 height 19
click at [431, 366] on input "Mark as correct answer" at bounding box center [419, 360] width 23 height 16
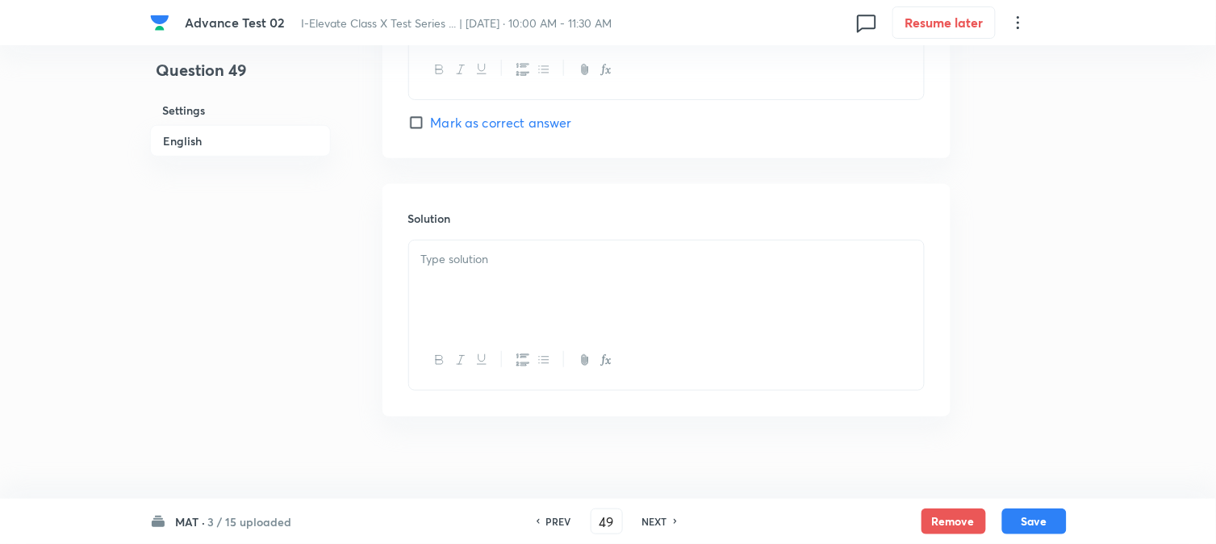
scroll to position [1666, 0]
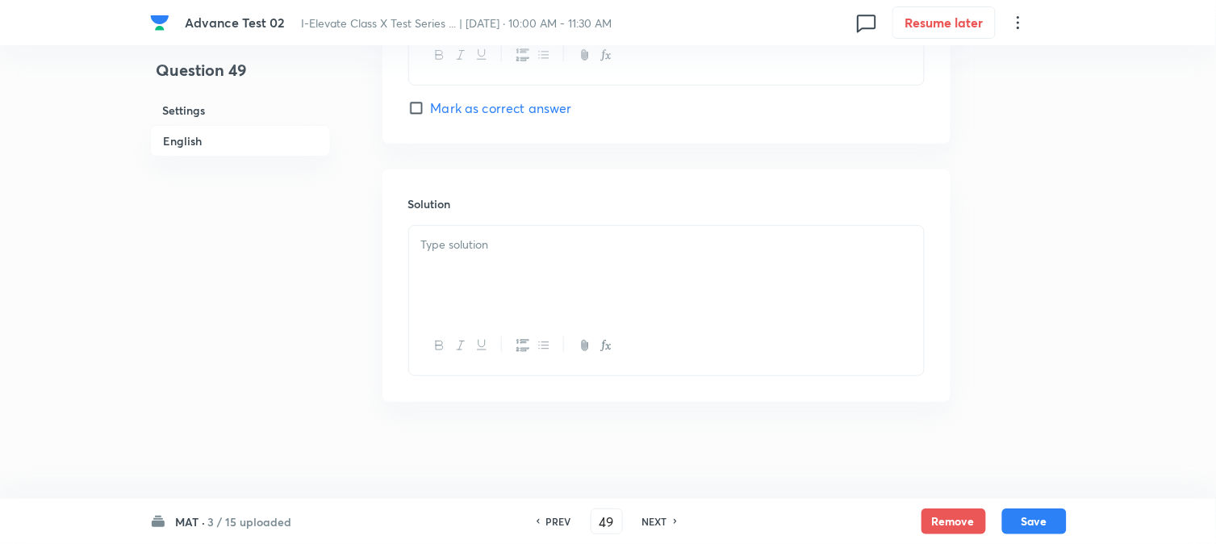
click at [500, 299] on div at bounding box center [666, 271] width 515 height 90
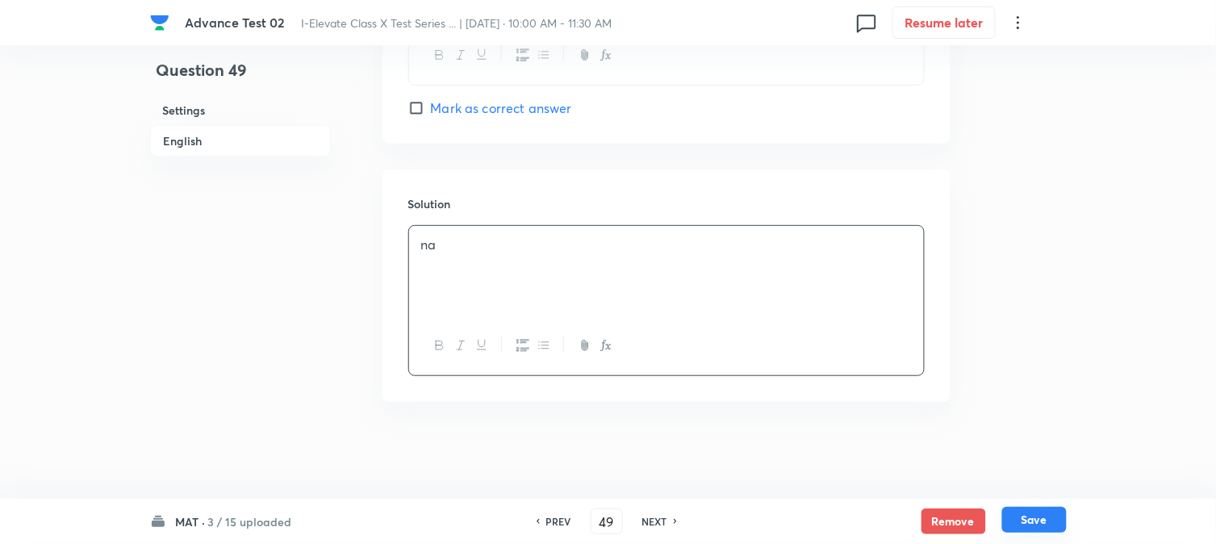
click at [1035, 518] on button "Save" at bounding box center [1035, 520] width 65 height 26
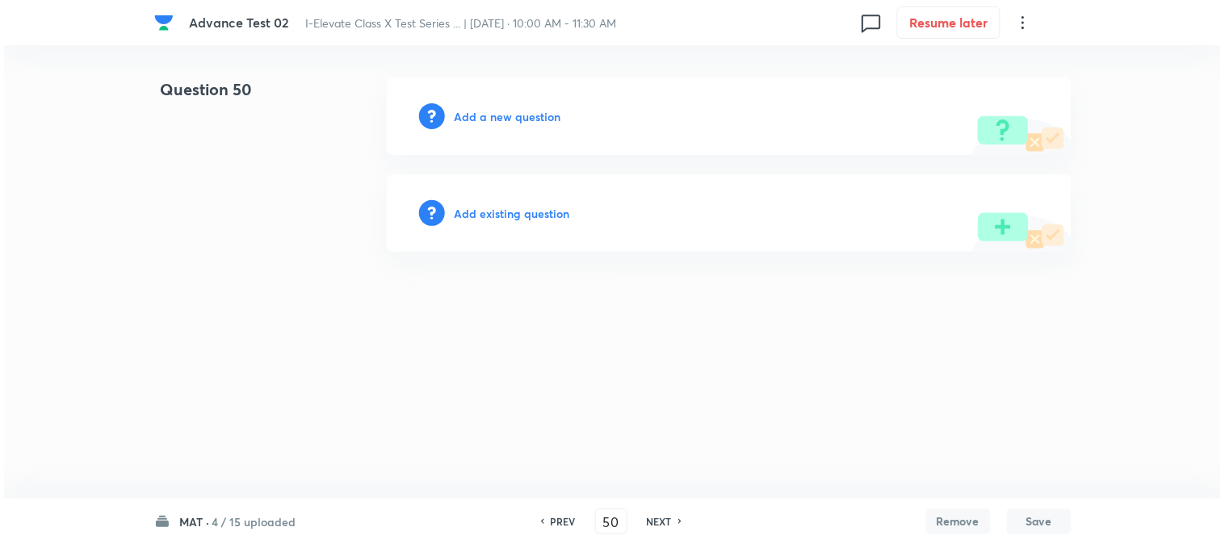
scroll to position [0, 0]
click at [463, 118] on h6 "Add a new question" at bounding box center [507, 116] width 107 height 17
click at [463, 118] on h6 "Choose a question type" at bounding box center [516, 116] width 124 height 17
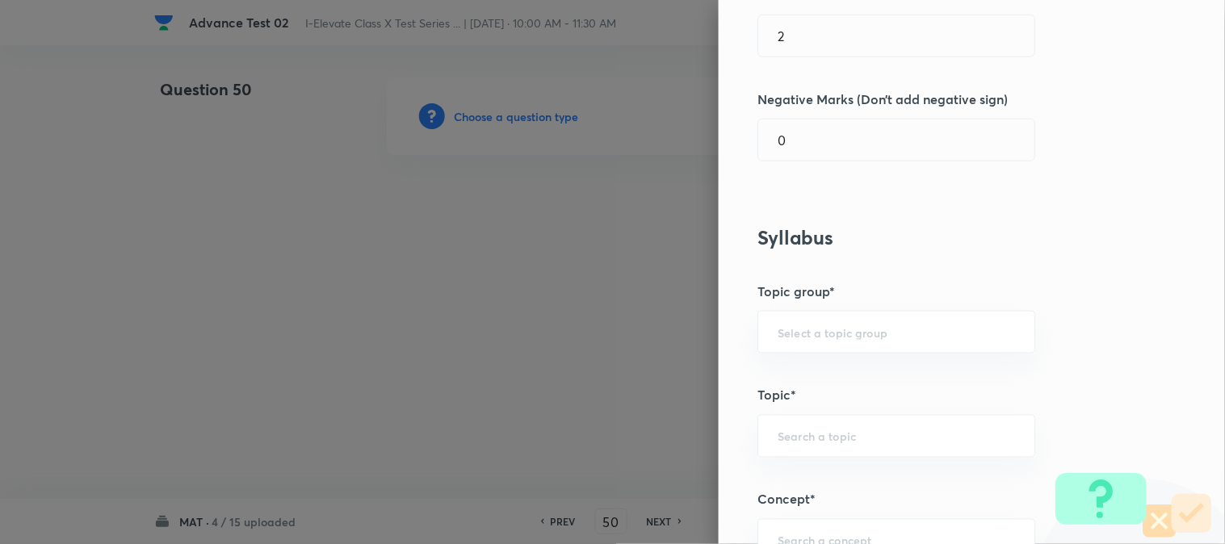
scroll to position [627, 0]
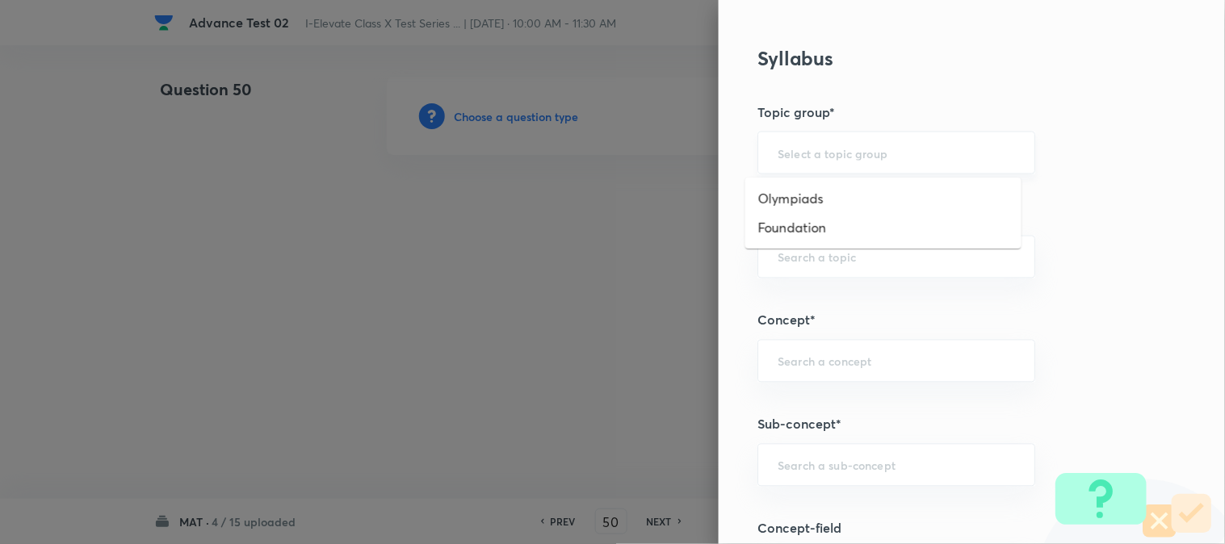
click at [779, 154] on input "text" at bounding box center [895, 152] width 237 height 15
click at [791, 223] on li "Foundation" at bounding box center [883, 227] width 276 height 29
click at [808, 250] on input "text" at bounding box center [895, 256] width 237 height 15
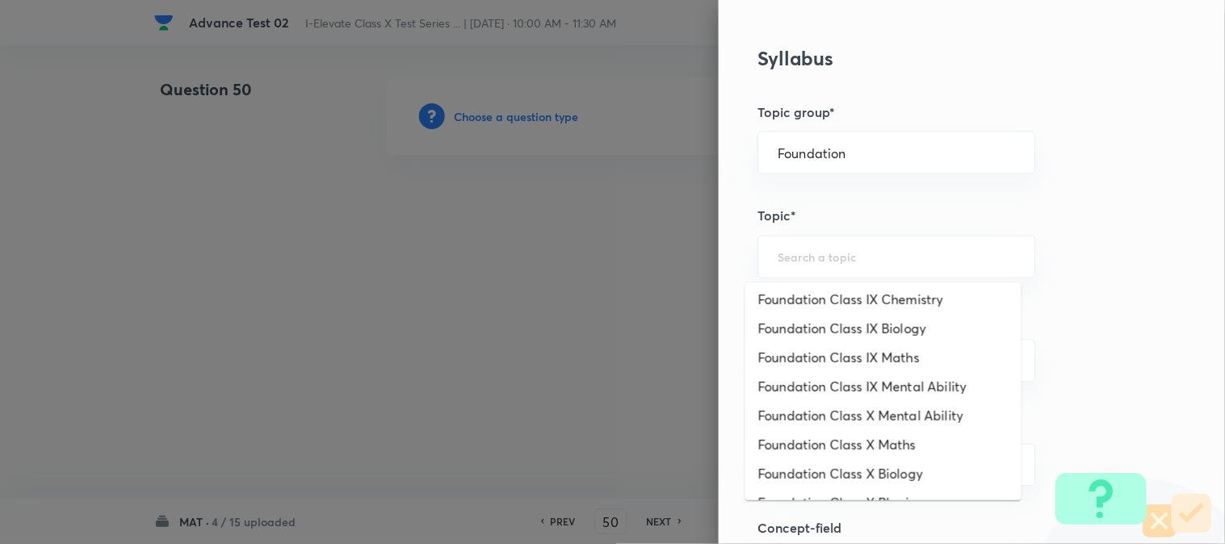
scroll to position [179, 0]
click at [890, 414] on li "Foundation Class X Mental Ability" at bounding box center [883, 414] width 276 height 29
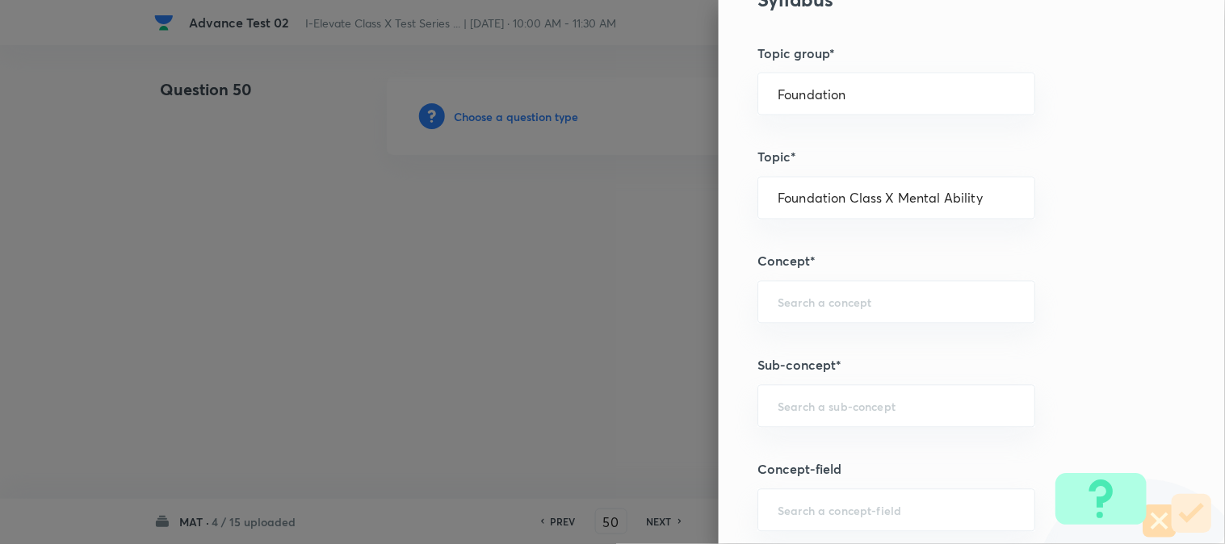
scroll to position [717, 0]
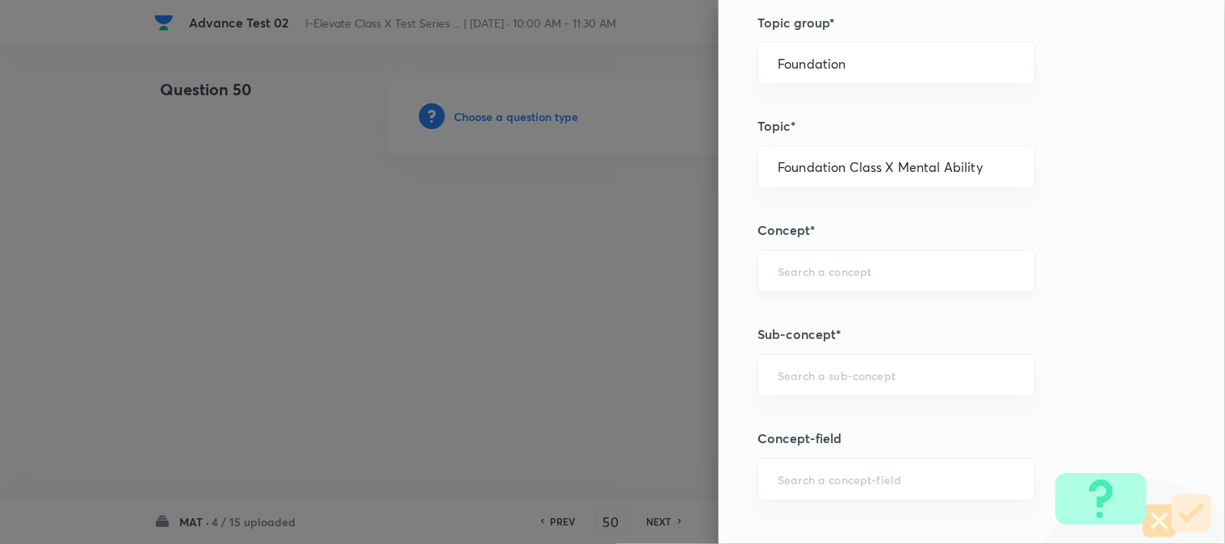
click at [811, 283] on div "​" at bounding box center [896, 271] width 278 height 43
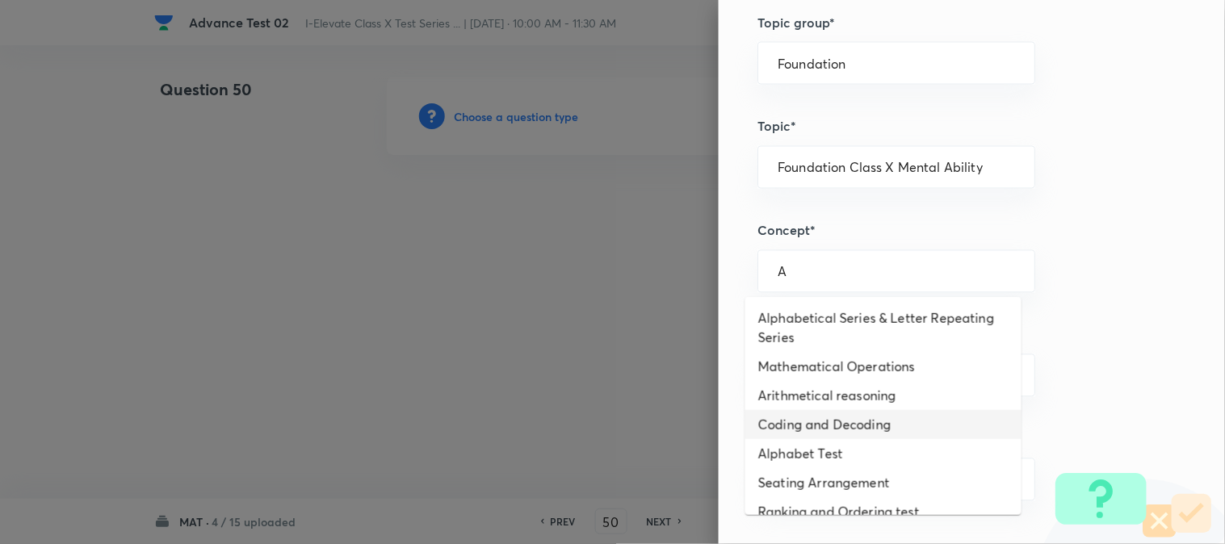
click at [816, 421] on li "Coding and Decoding" at bounding box center [883, 424] width 276 height 29
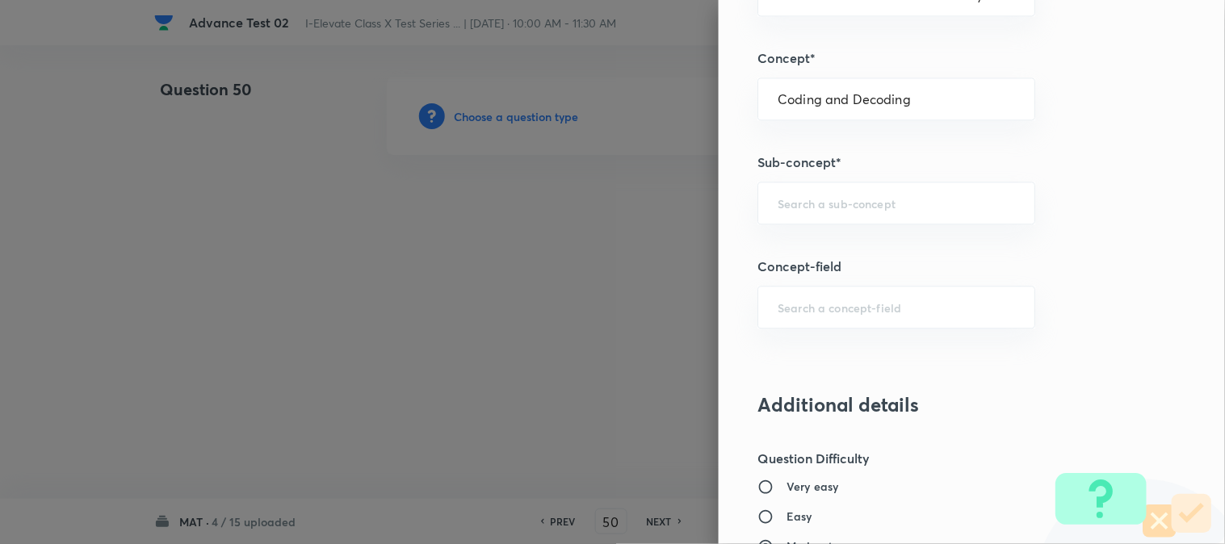
scroll to position [897, 0]
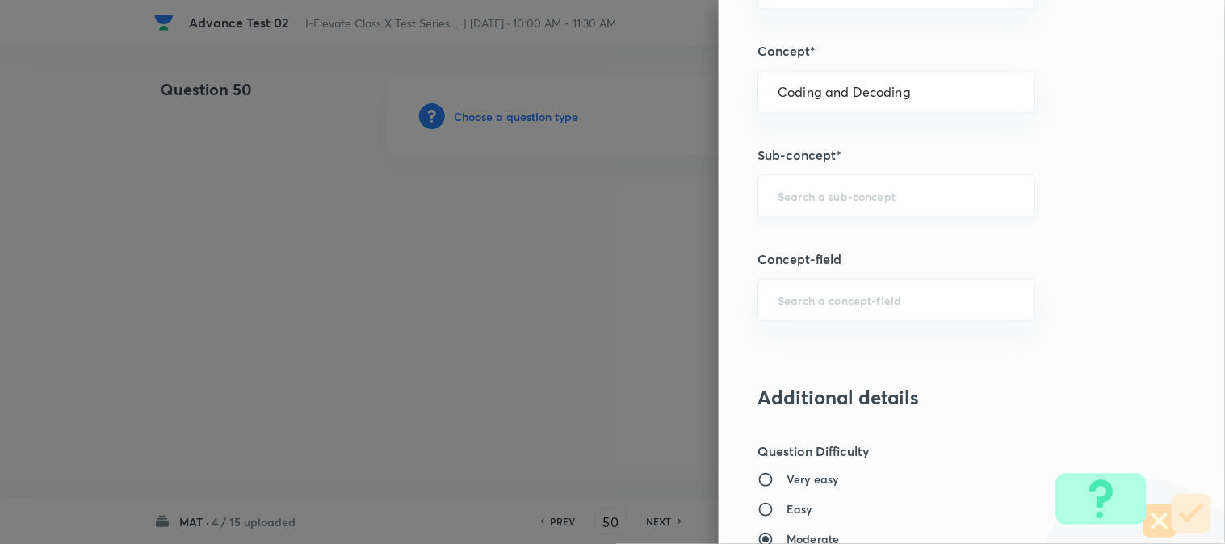
click at [794, 195] on input "text" at bounding box center [895, 195] width 237 height 15
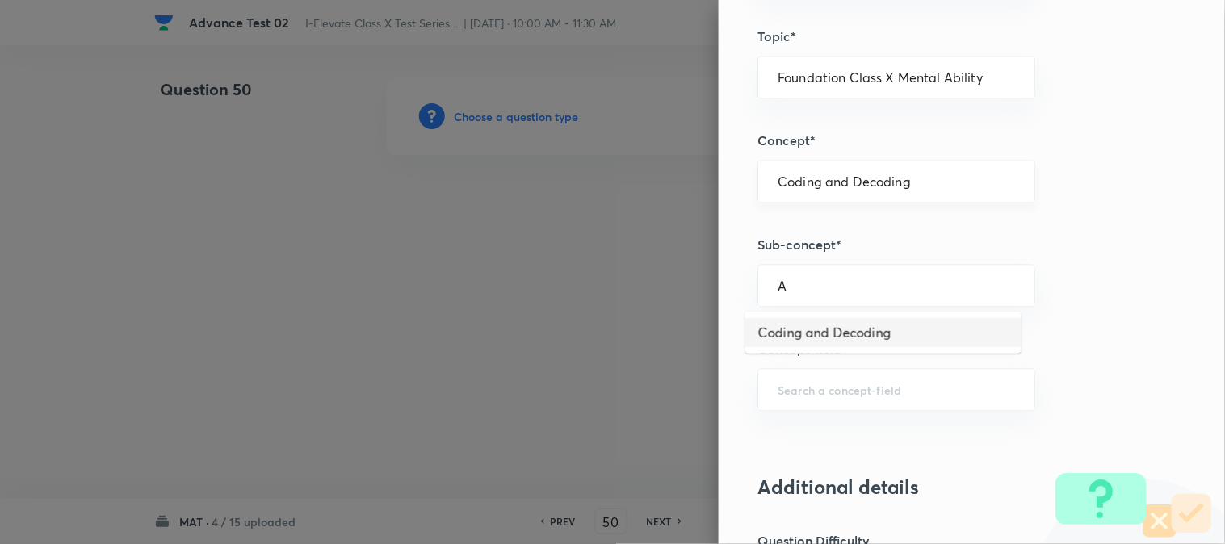
click at [902, 191] on div "Coding and Decoding ​" at bounding box center [896, 181] width 278 height 43
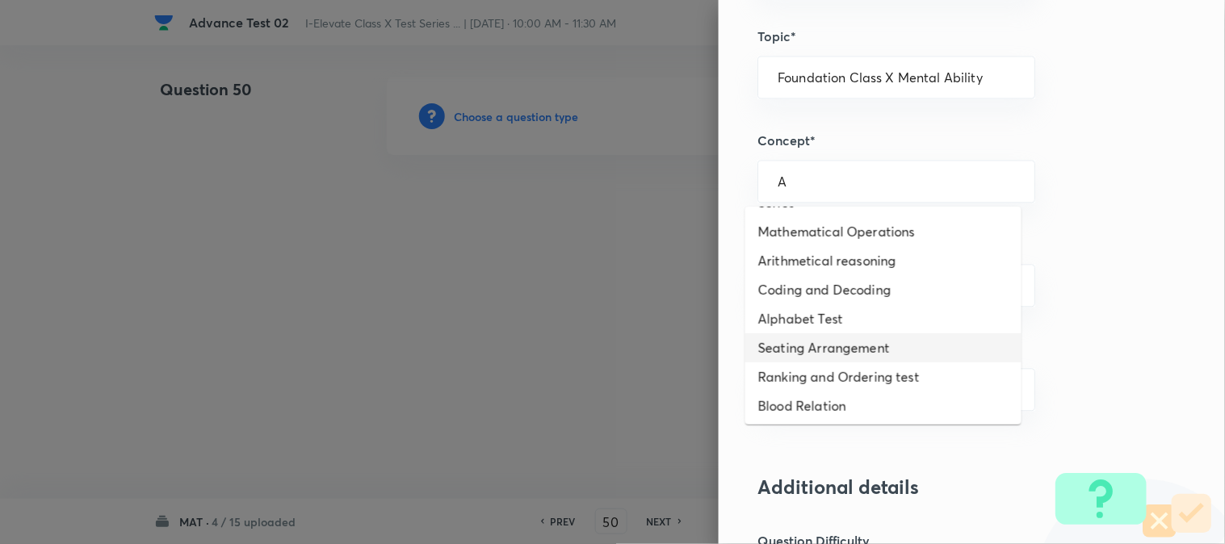
scroll to position [0, 0]
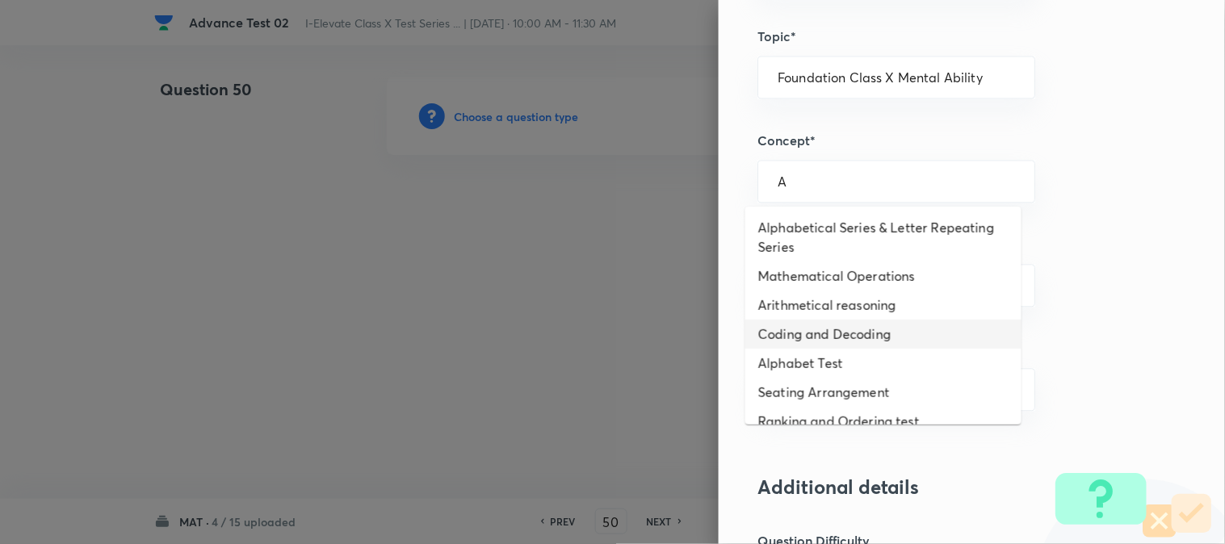
click at [852, 337] on li "Coding and Decoding" at bounding box center [883, 334] width 276 height 29
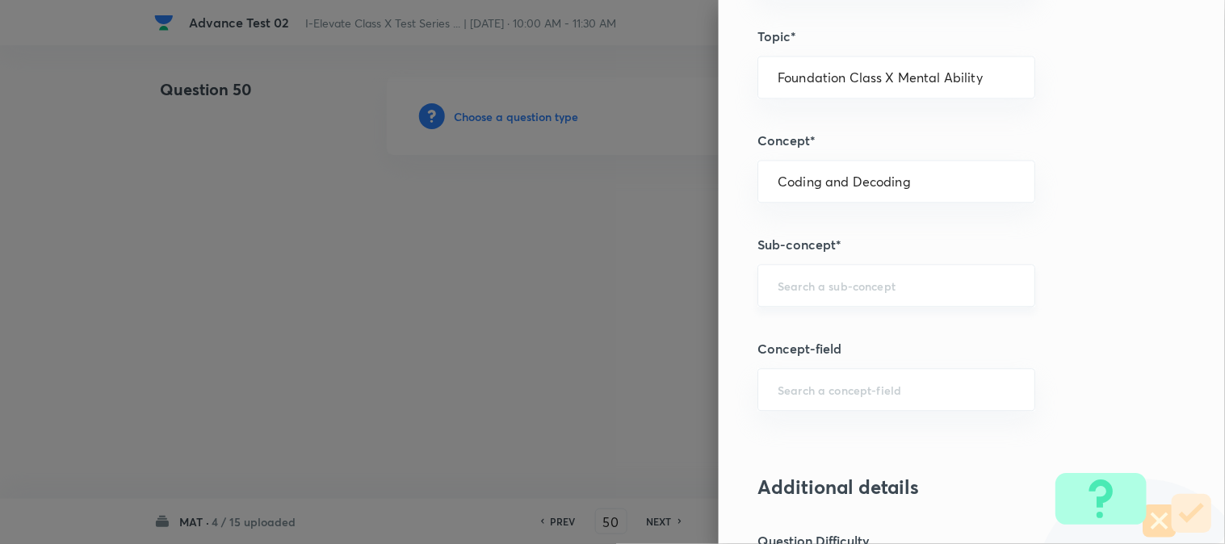
click at [813, 293] on input "text" at bounding box center [895, 285] width 237 height 15
click at [805, 344] on li "Coding and Decoding" at bounding box center [883, 332] width 276 height 29
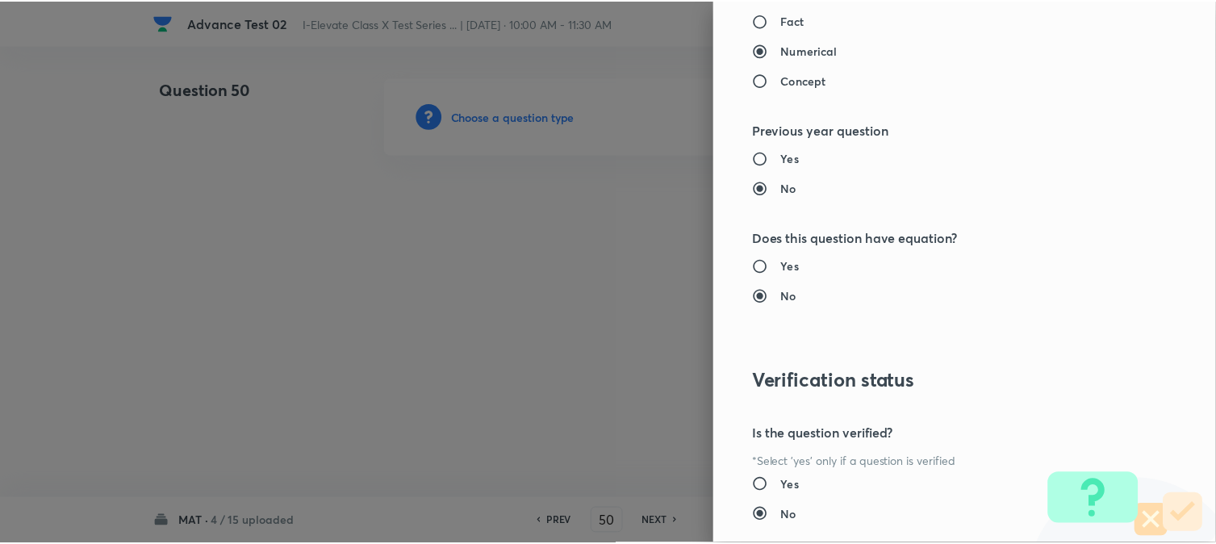
scroll to position [1614, 0]
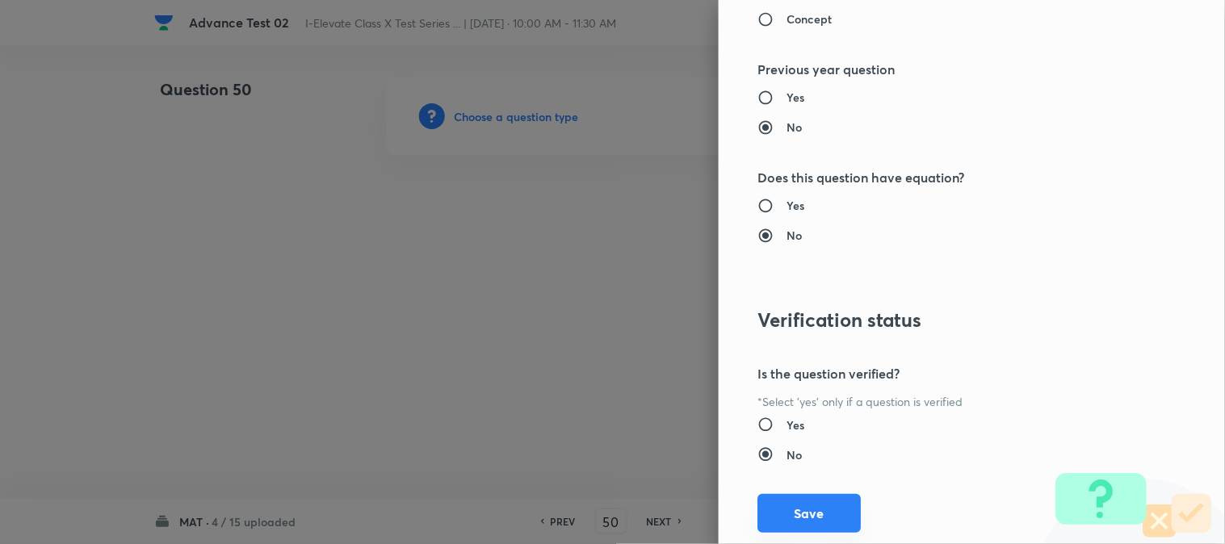
click at [799, 518] on button "Save" at bounding box center [808, 513] width 103 height 39
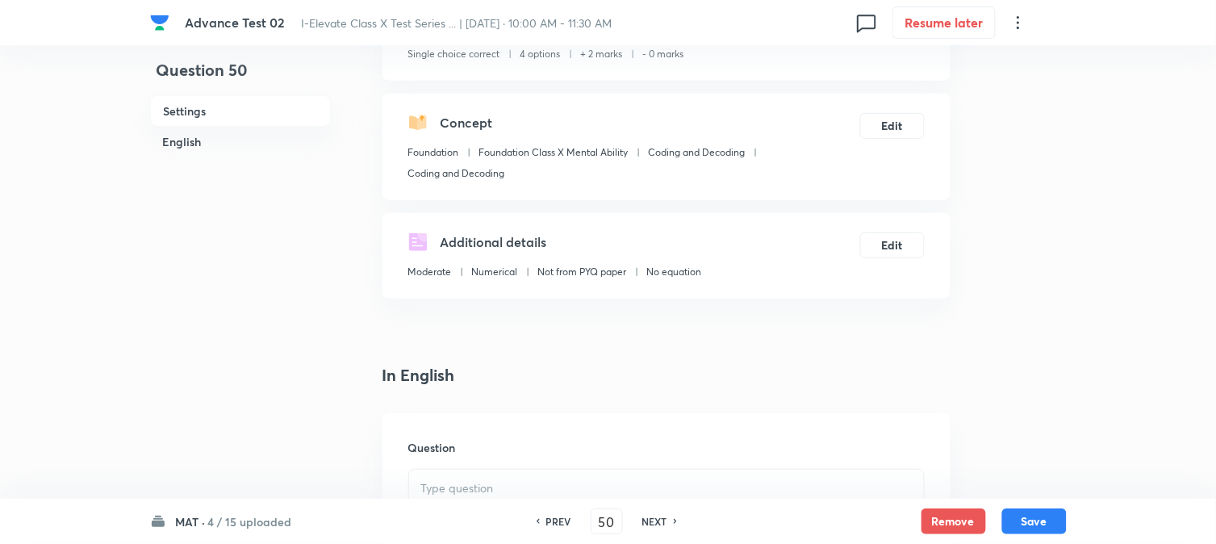
scroll to position [358, 0]
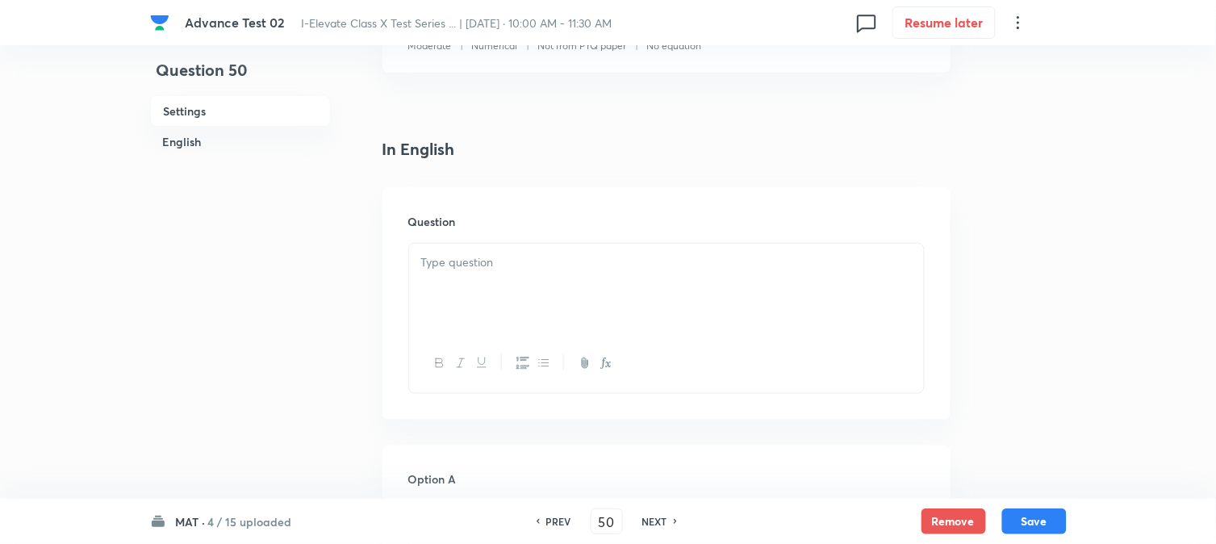
click at [484, 284] on div at bounding box center [666, 289] width 515 height 90
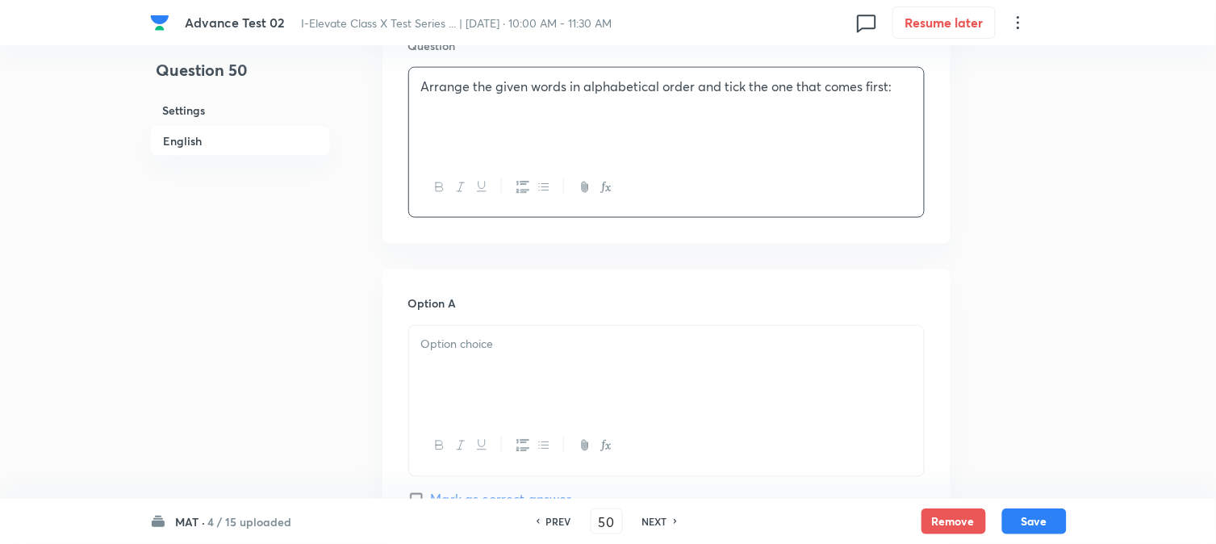
scroll to position [538, 0]
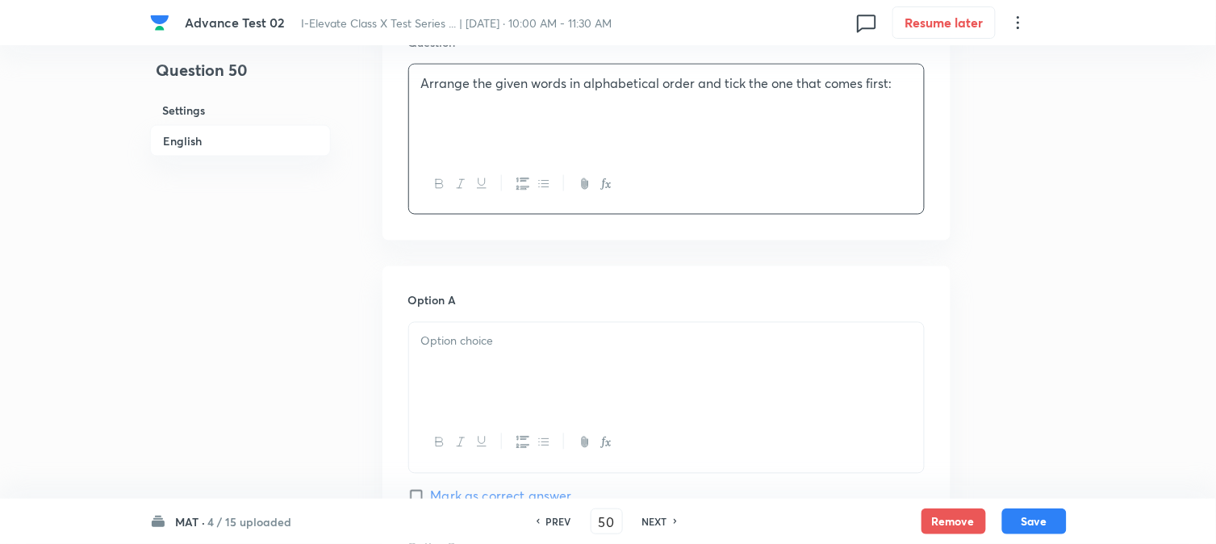
click at [495, 362] on div at bounding box center [666, 368] width 515 height 90
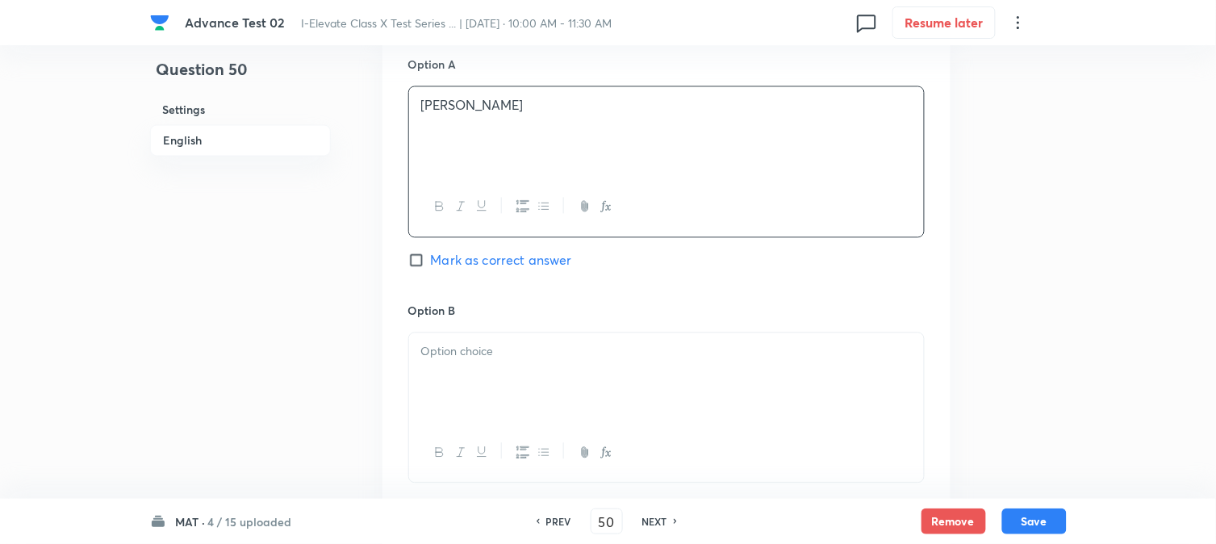
scroll to position [807, 0]
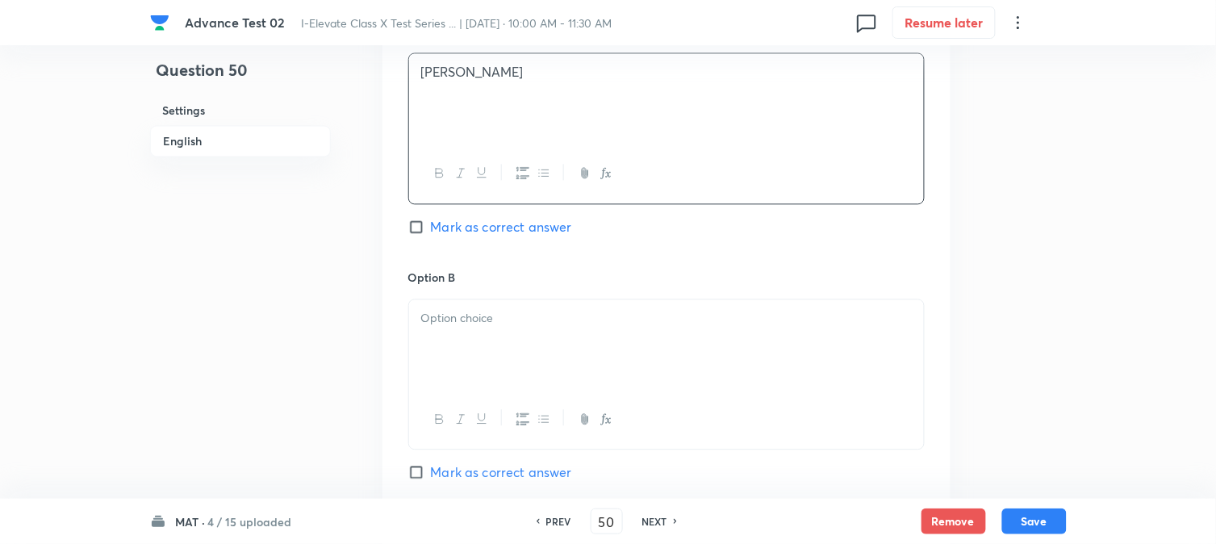
drag, startPoint x: 465, startPoint y: 311, endPoint x: 466, endPoint y: 320, distance: 9.7
click at [468, 310] on p at bounding box center [666, 318] width 491 height 19
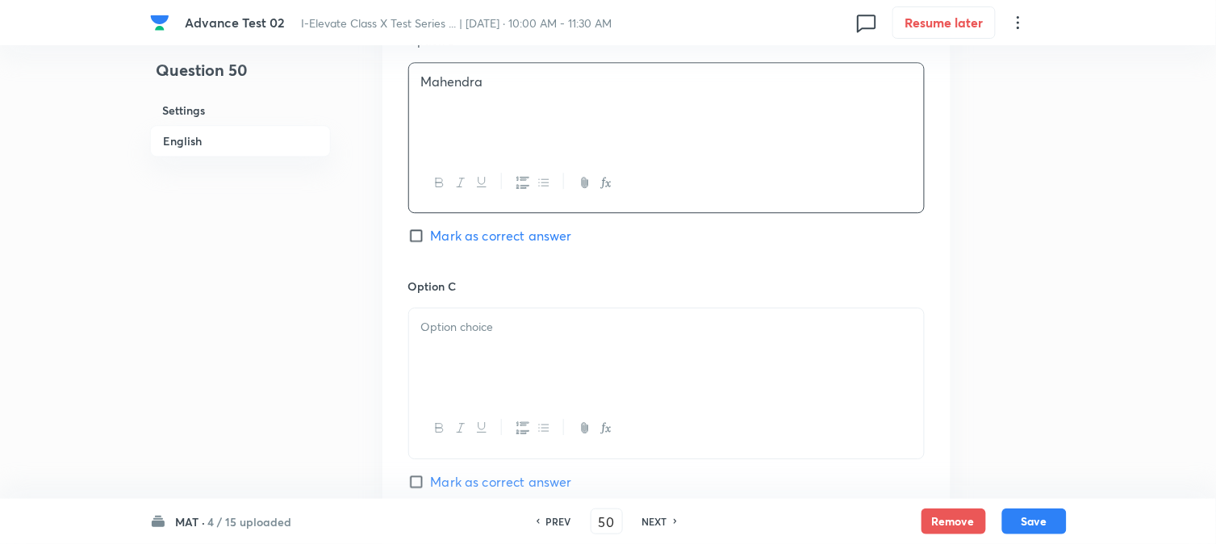
scroll to position [1076, 0]
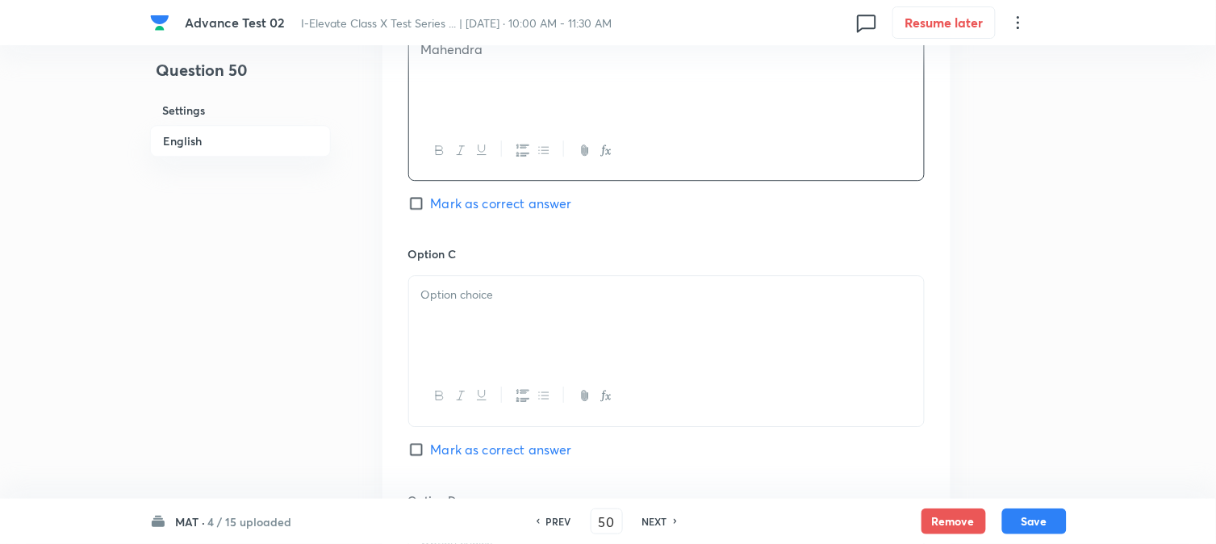
click at [471, 309] on div at bounding box center [666, 321] width 515 height 90
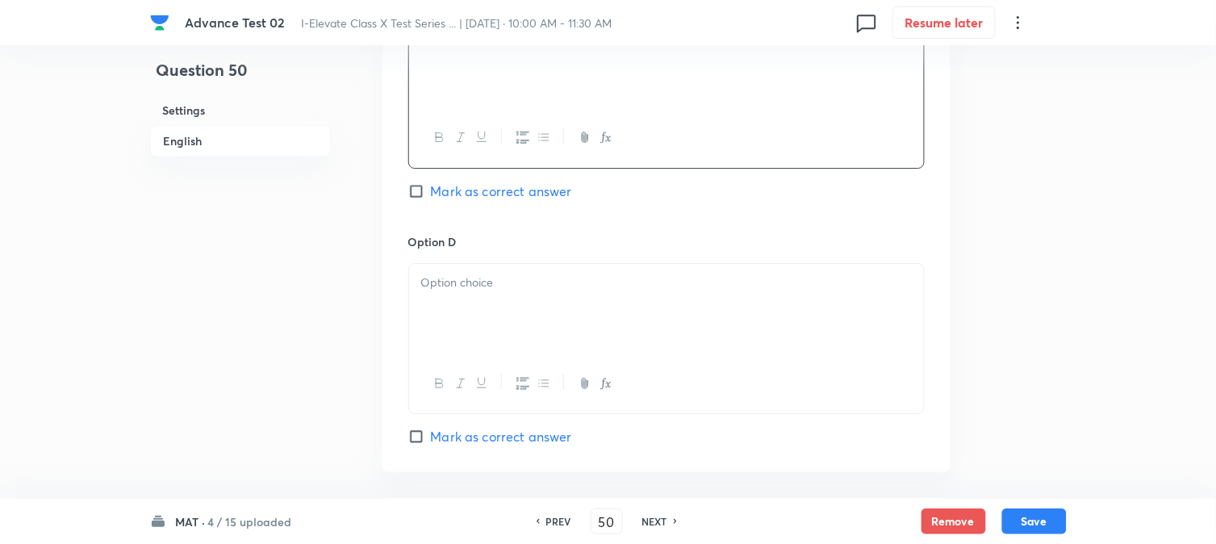
scroll to position [1345, 0]
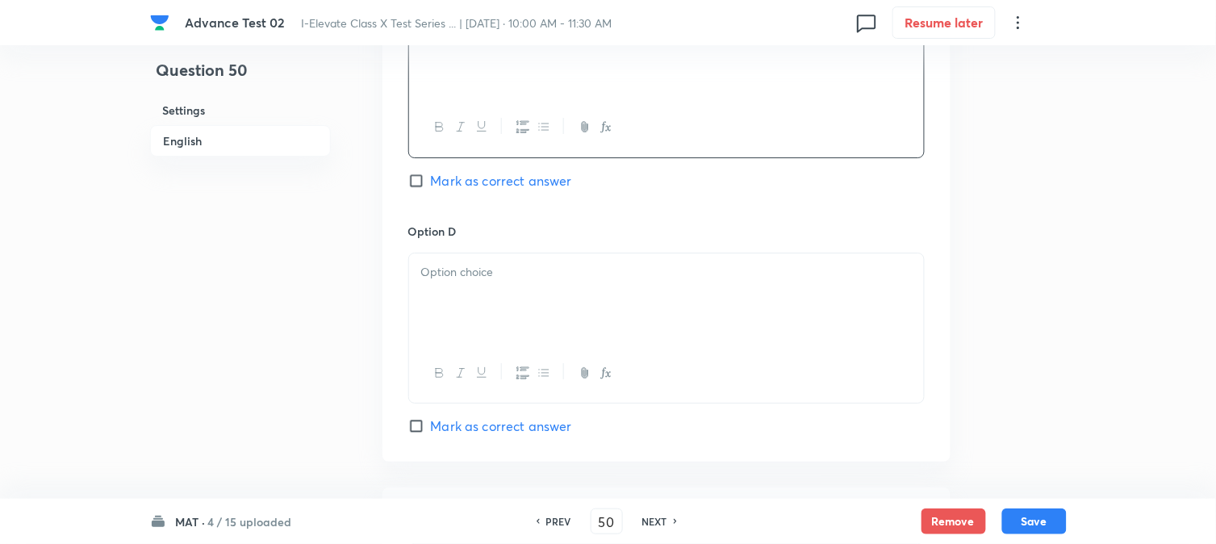
click at [505, 287] on div at bounding box center [666, 298] width 515 height 90
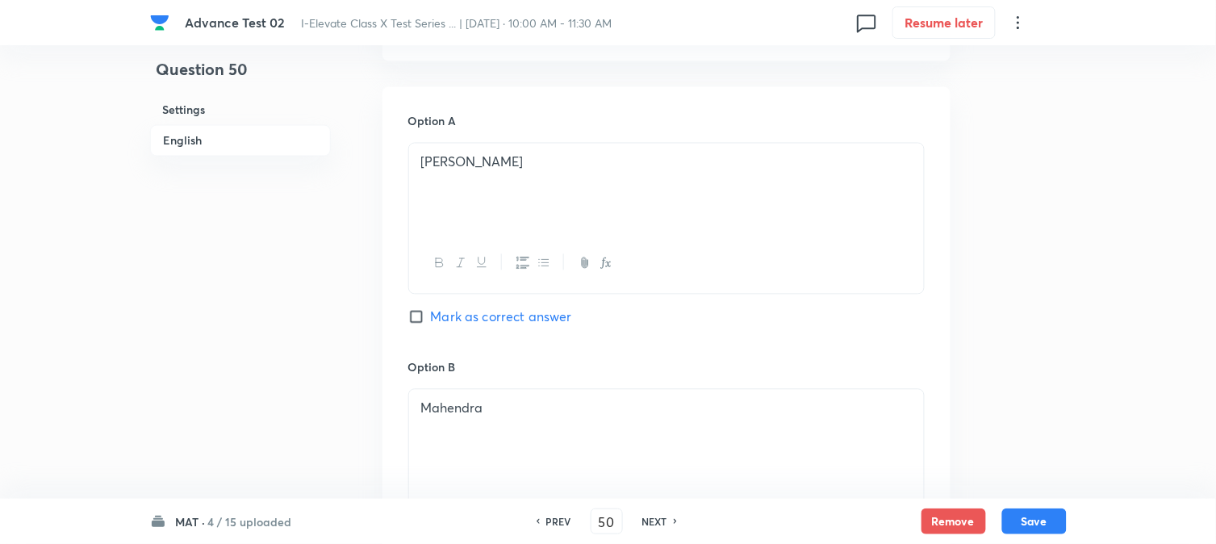
click at [437, 317] on span "Mark as correct answer" at bounding box center [501, 317] width 141 height 19
click at [431, 317] on input "Mark as correct answer" at bounding box center [419, 317] width 23 height 16
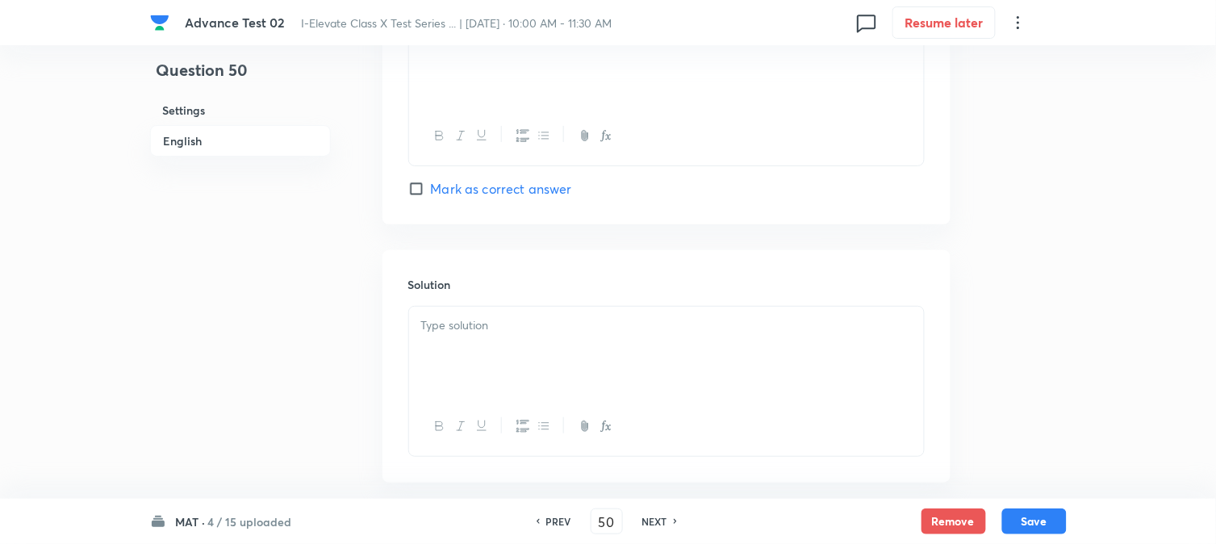
scroll to position [1666, 0]
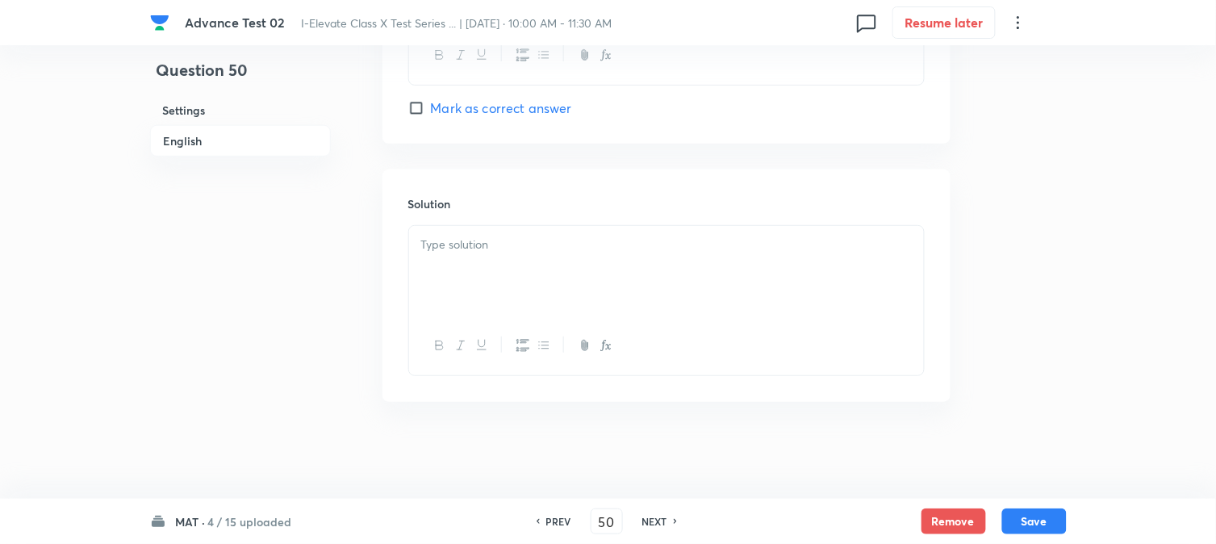
click at [486, 292] on div at bounding box center [666, 271] width 515 height 90
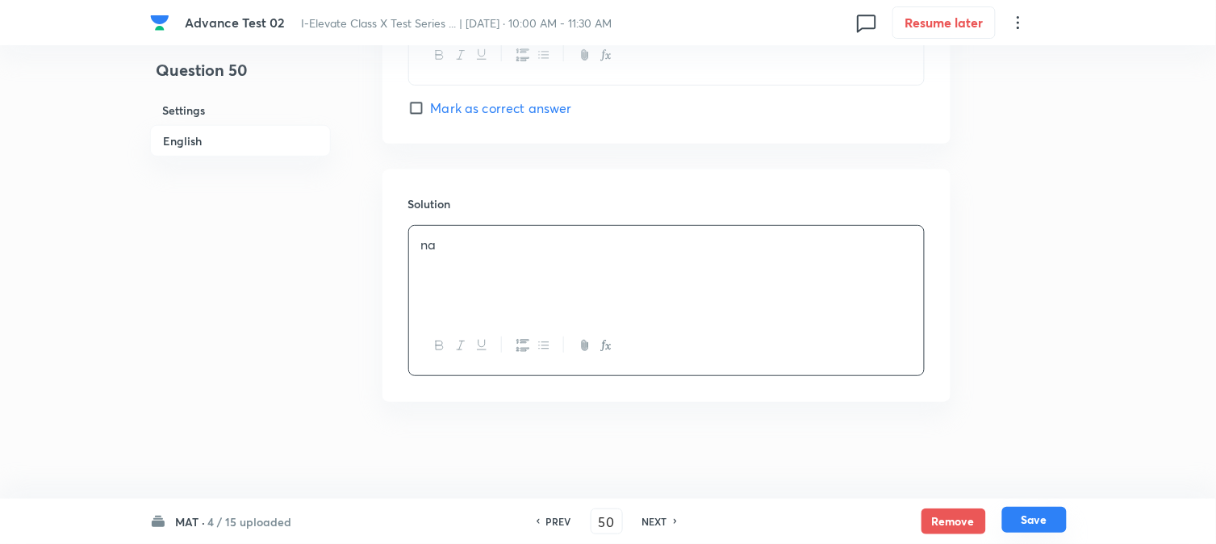
click at [1044, 522] on button "Save" at bounding box center [1035, 520] width 65 height 26
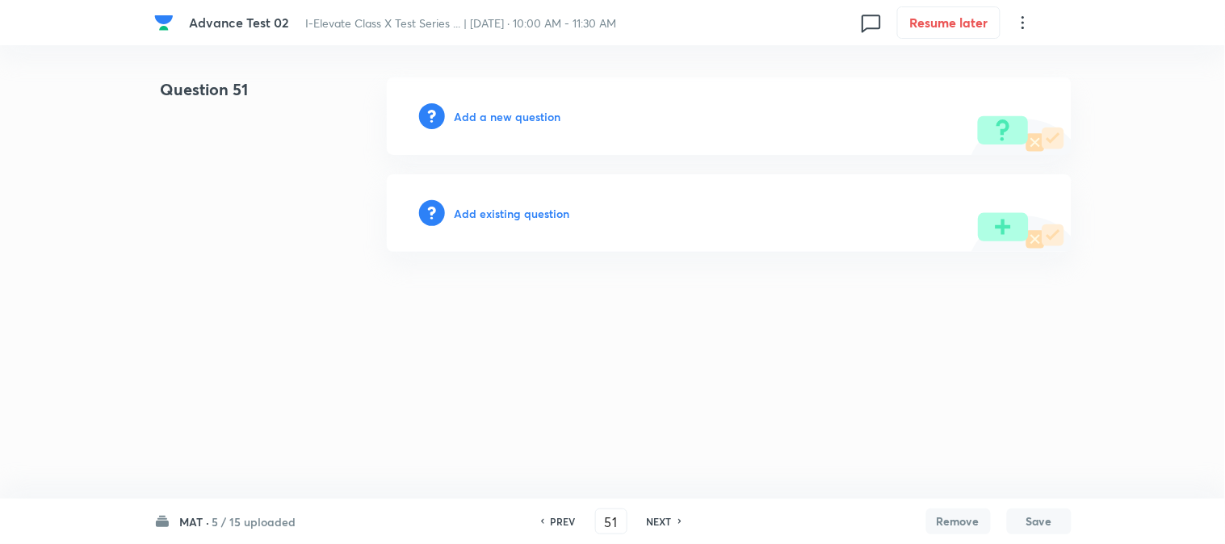
click at [478, 122] on h6 "Add a new question" at bounding box center [507, 116] width 107 height 17
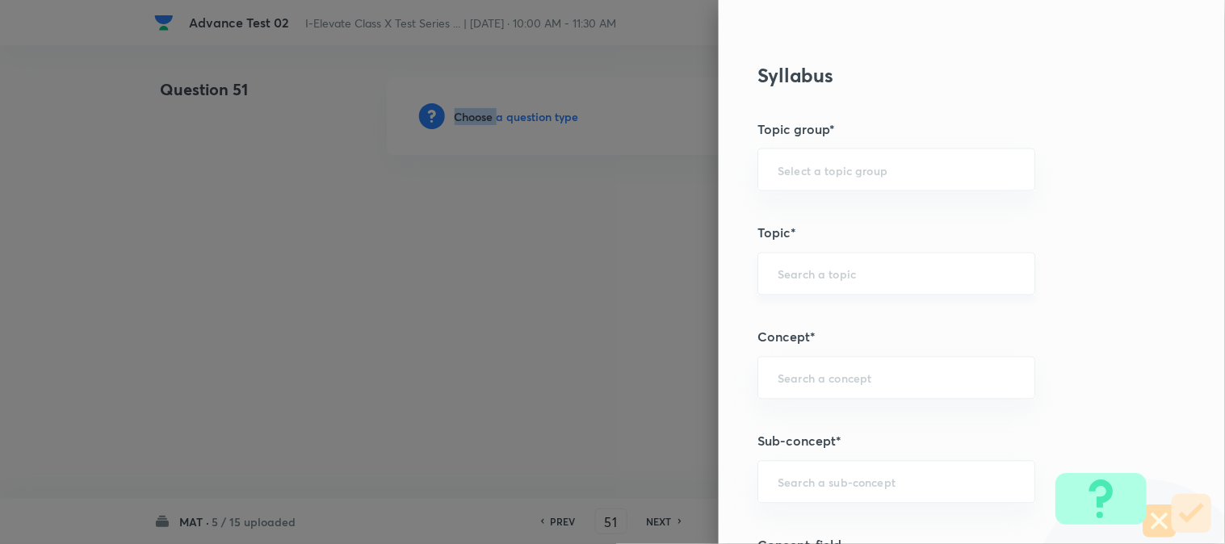
scroll to position [627, 0]
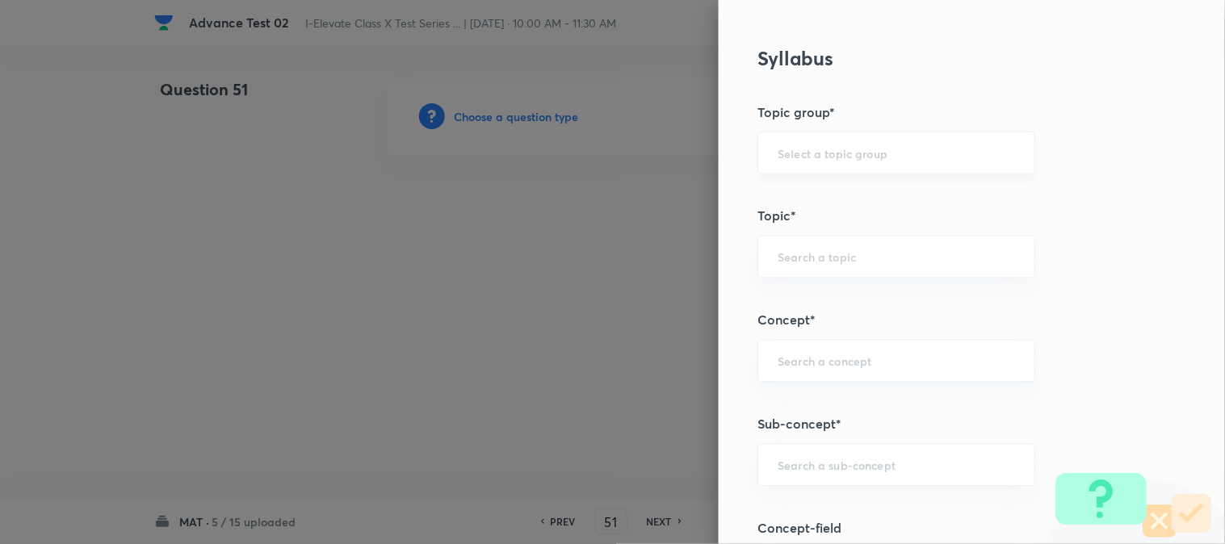
click at [788, 149] on input "text" at bounding box center [895, 152] width 237 height 15
click at [798, 221] on li "Foundation" at bounding box center [883, 227] width 276 height 29
click at [793, 250] on input "text" at bounding box center [895, 256] width 237 height 15
click at [794, 250] on input "text" at bounding box center [895, 256] width 237 height 15
click at [799, 262] on input "text" at bounding box center [895, 256] width 237 height 15
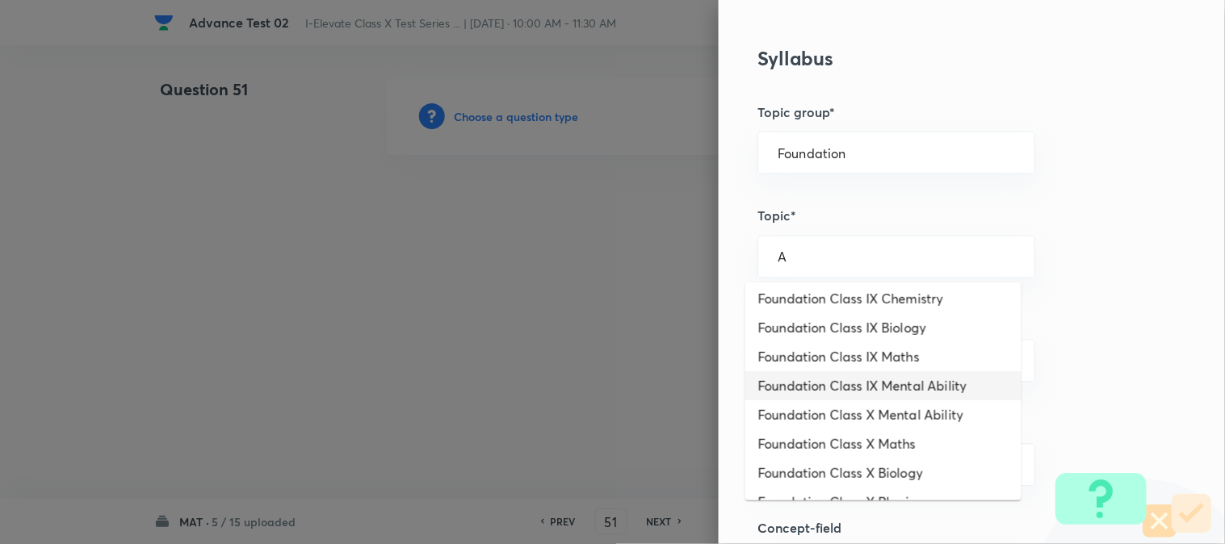
scroll to position [230, 0]
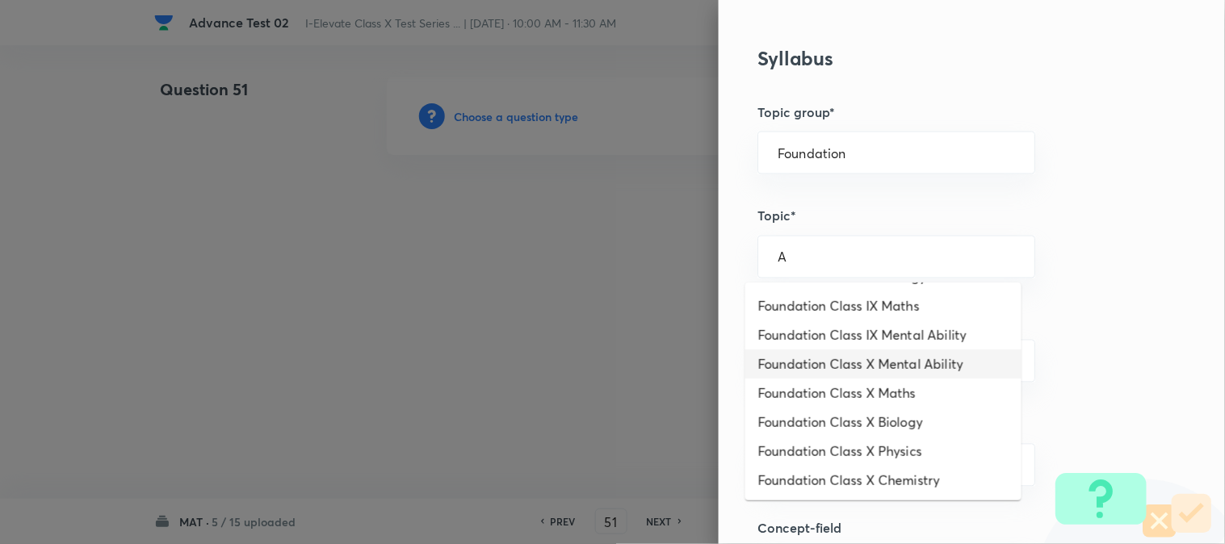
click at [831, 365] on li "Foundation Class X Mental Ability" at bounding box center [883, 364] width 276 height 29
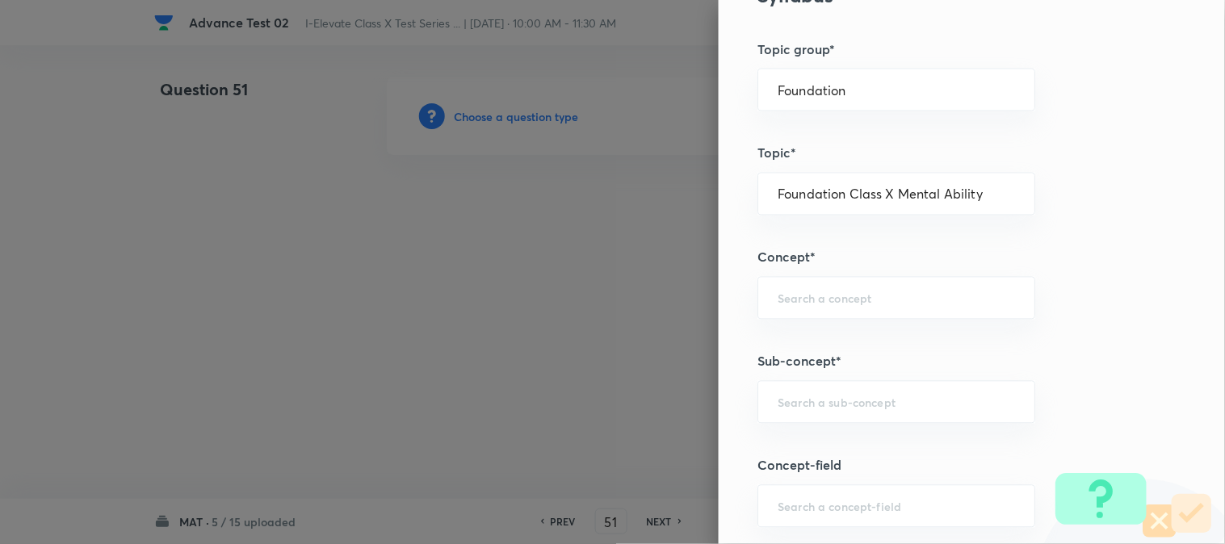
scroll to position [717, 0]
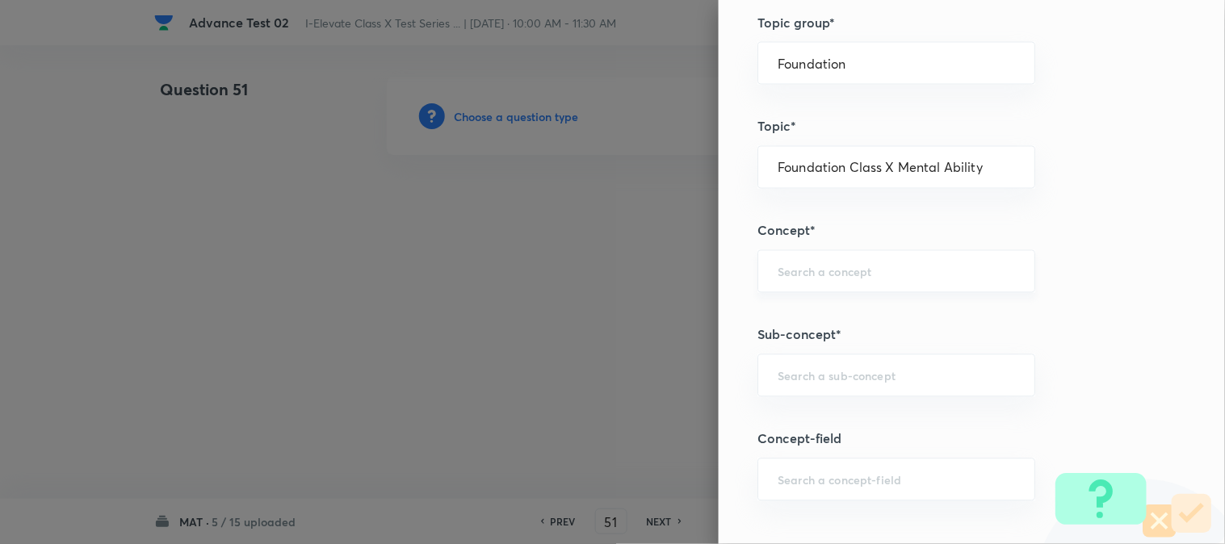
click at [781, 268] on input "text" at bounding box center [895, 271] width 237 height 15
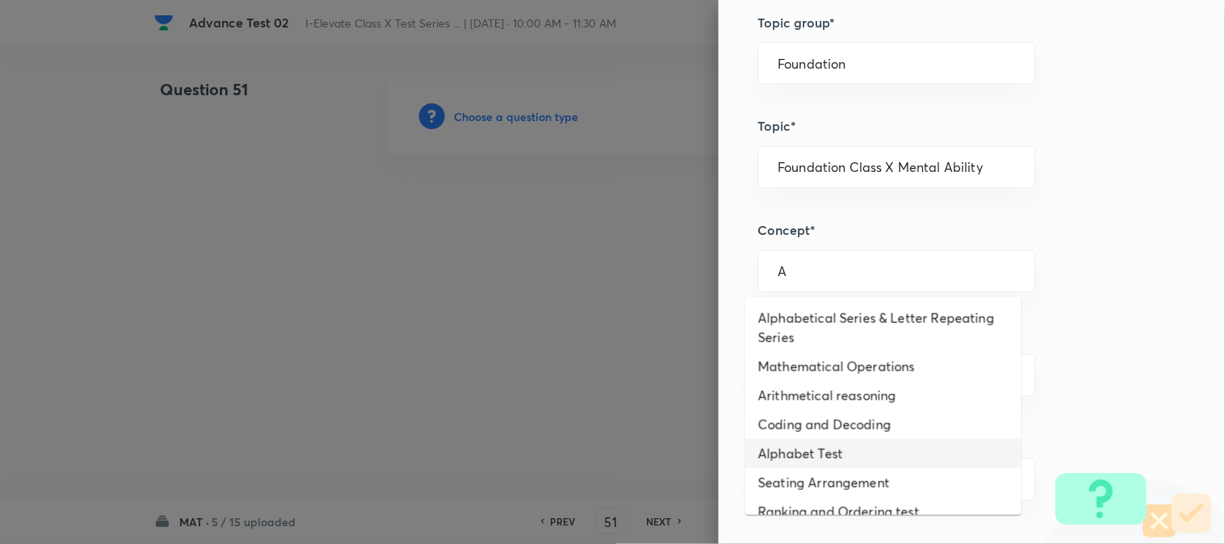
click at [801, 453] on li "Alphabet Test" at bounding box center [883, 453] width 276 height 29
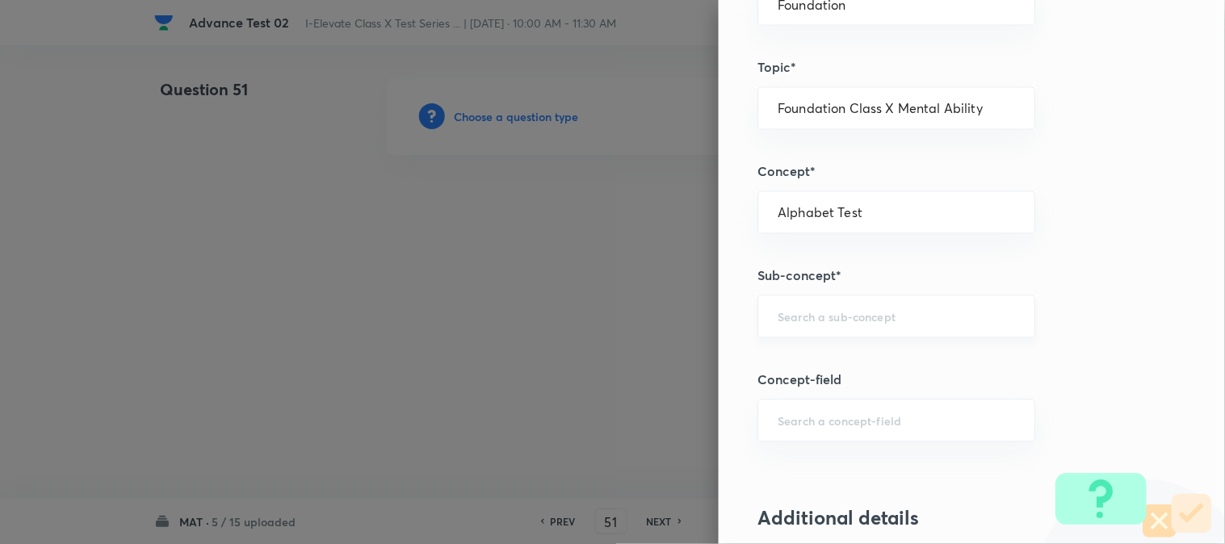
scroll to position [807, 0]
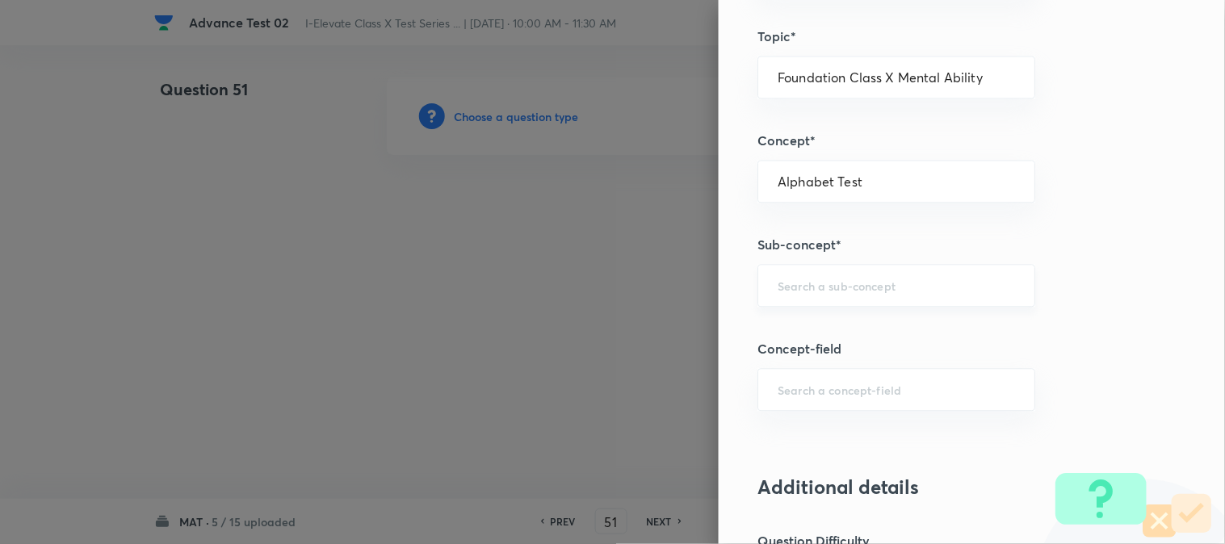
click at [792, 297] on div "​" at bounding box center [896, 285] width 278 height 43
click at [792, 336] on li "Alphabet Test" at bounding box center [883, 332] width 276 height 29
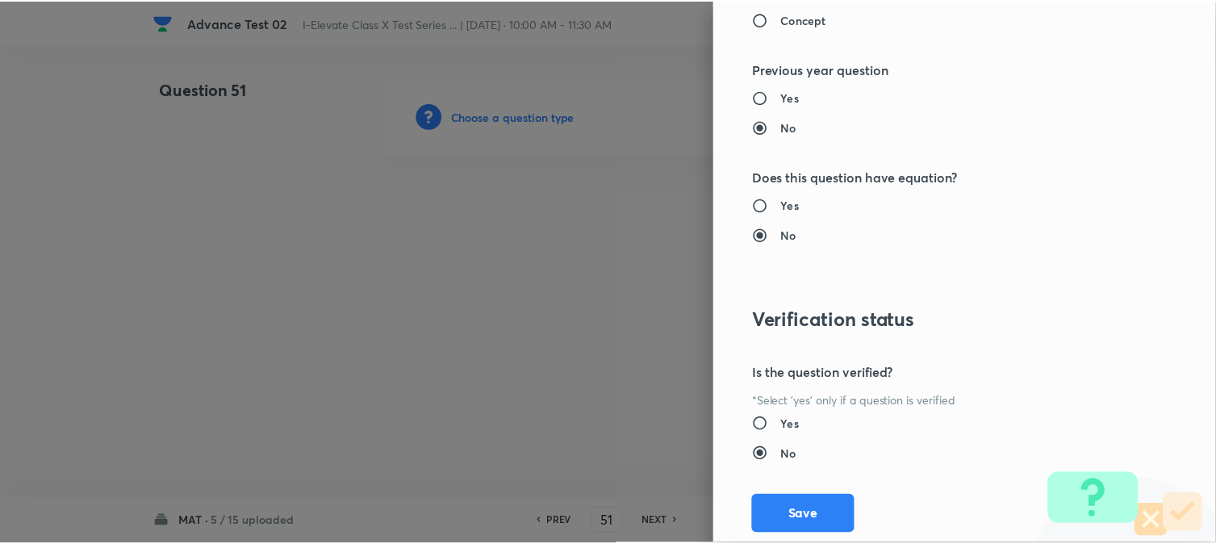
scroll to position [1656, 0]
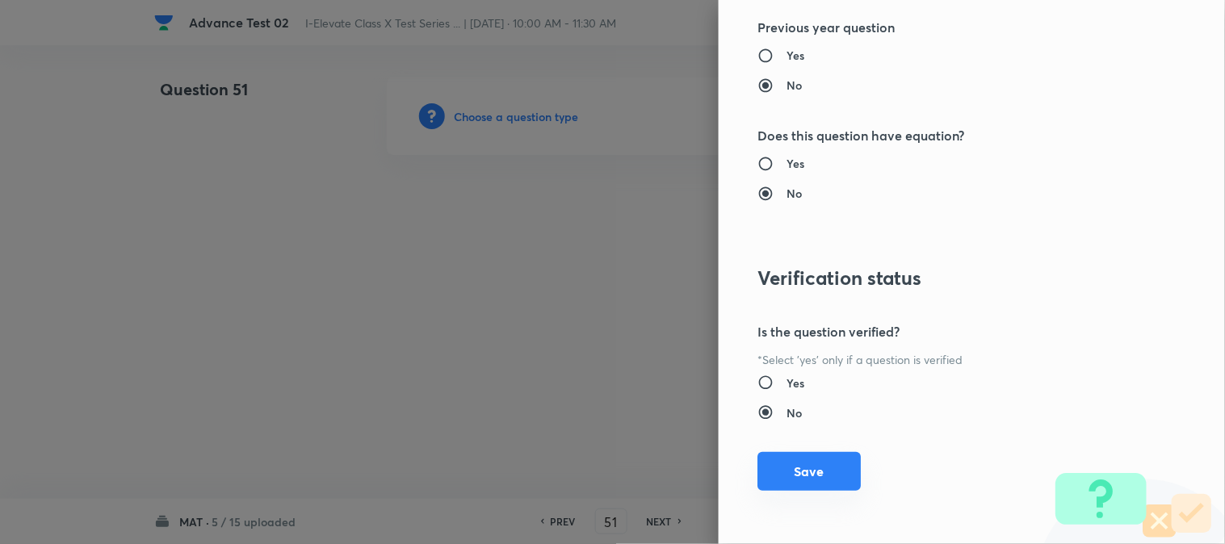
click at [778, 473] on button "Save" at bounding box center [808, 471] width 103 height 39
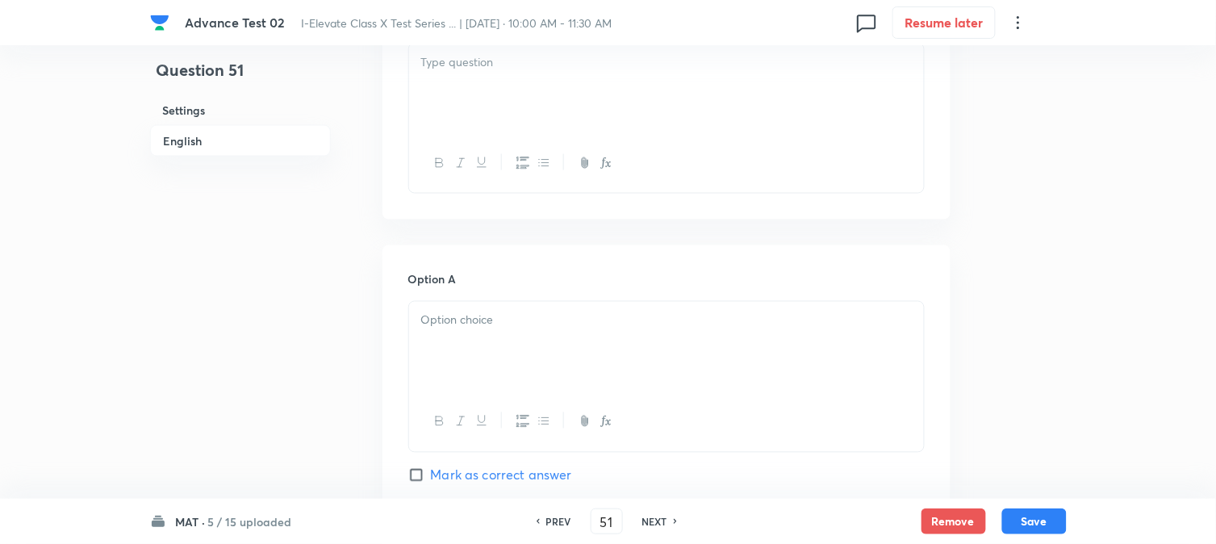
click at [551, 127] on div at bounding box center [666, 89] width 515 height 90
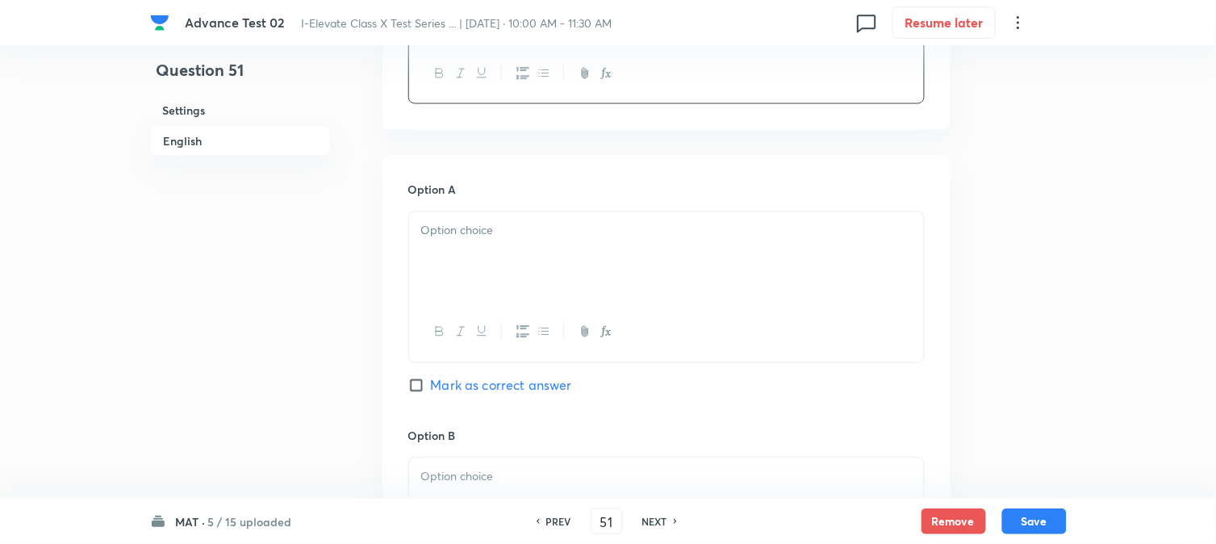
click at [505, 255] on div at bounding box center [666, 257] width 515 height 90
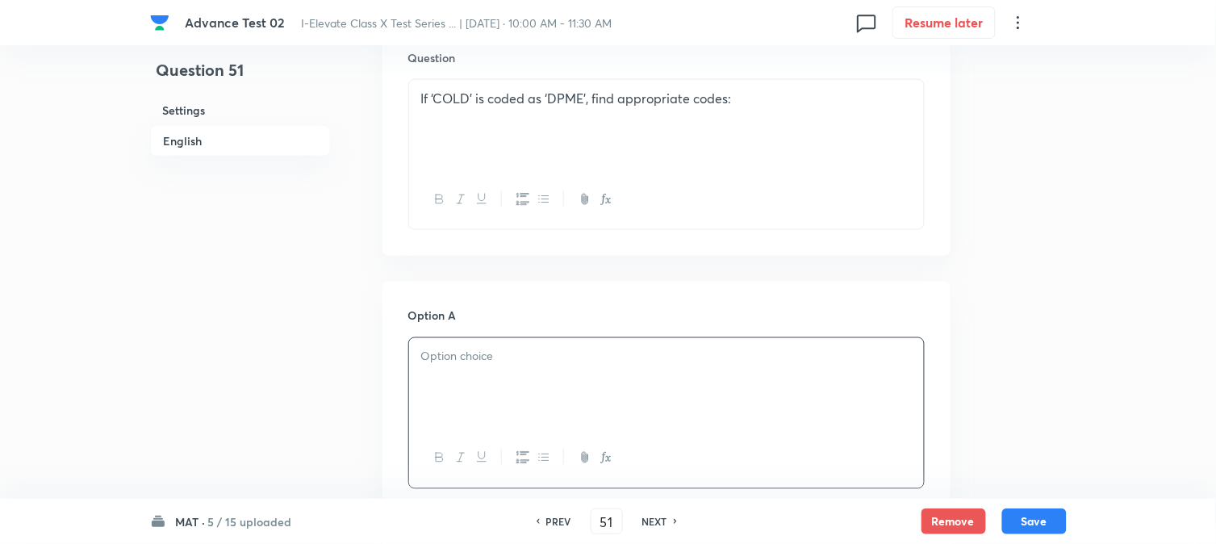
scroll to position [358, 0]
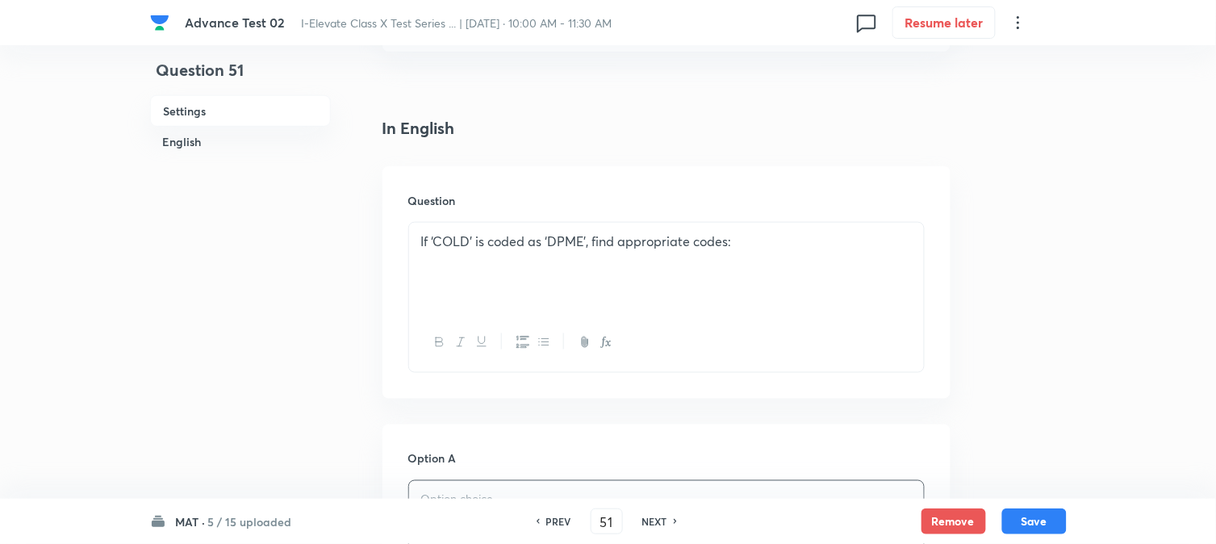
click at [763, 245] on p "If ‘COLD’ is coded as ‘DPME’, find appropriate codes:" at bounding box center [666, 241] width 491 height 19
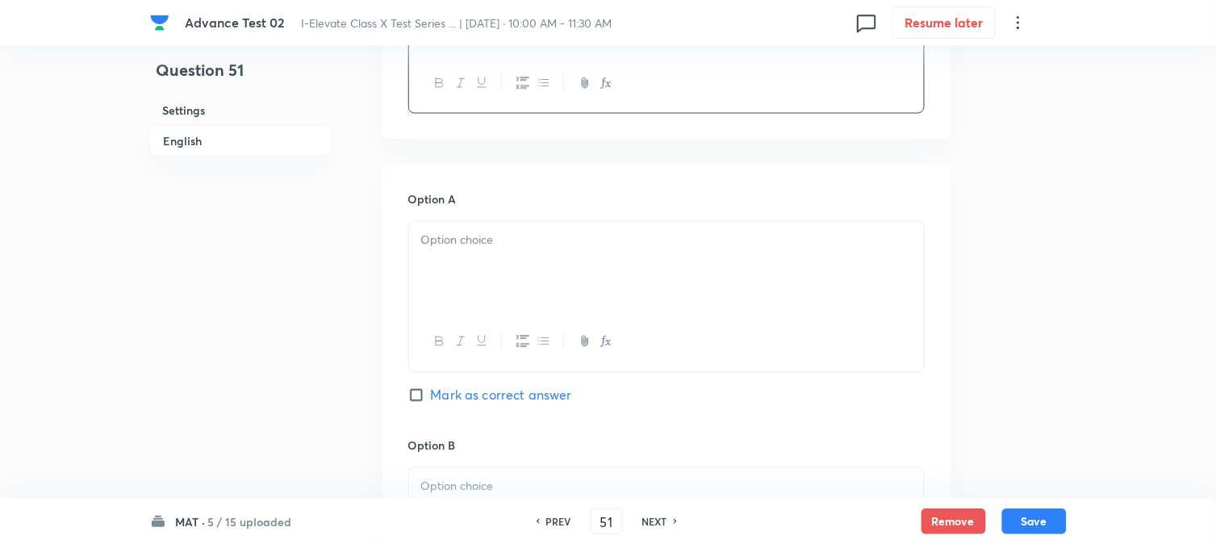
scroll to position [627, 0]
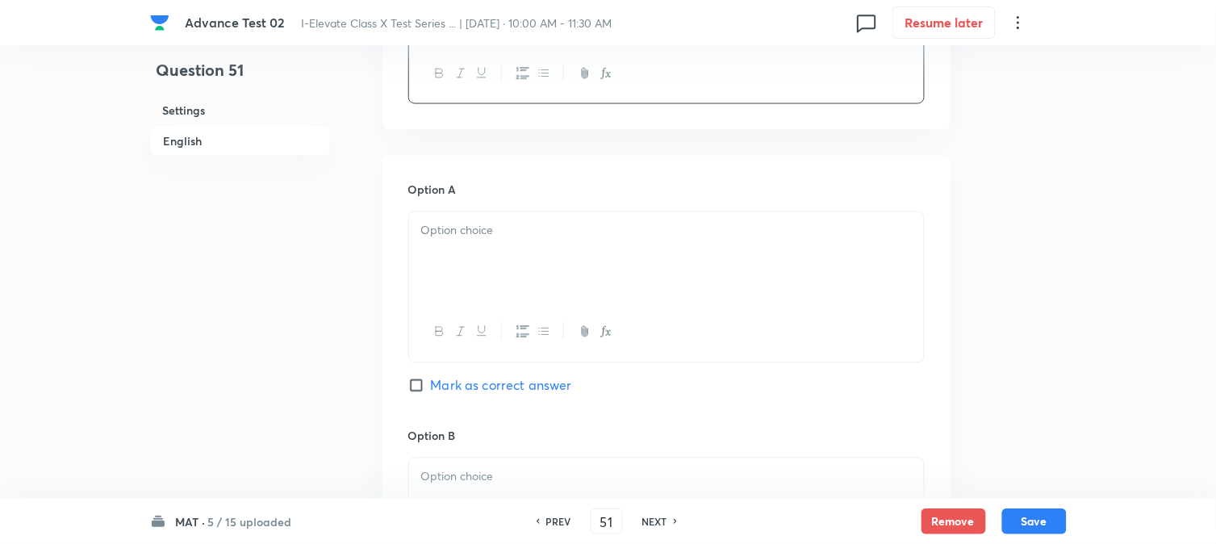
click at [471, 253] on div at bounding box center [666, 257] width 515 height 90
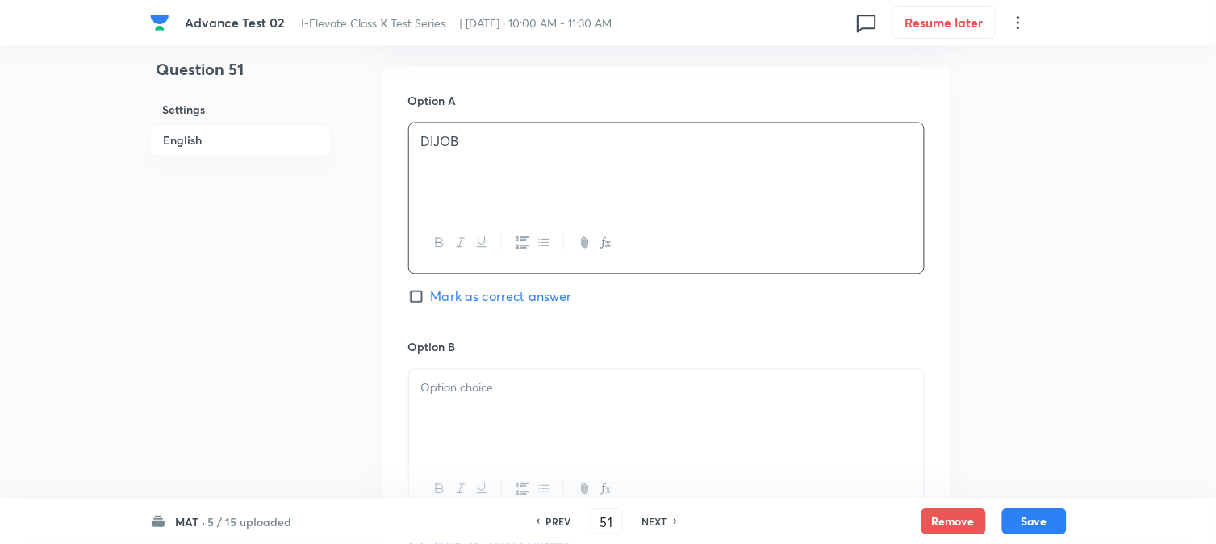
scroll to position [807, 0]
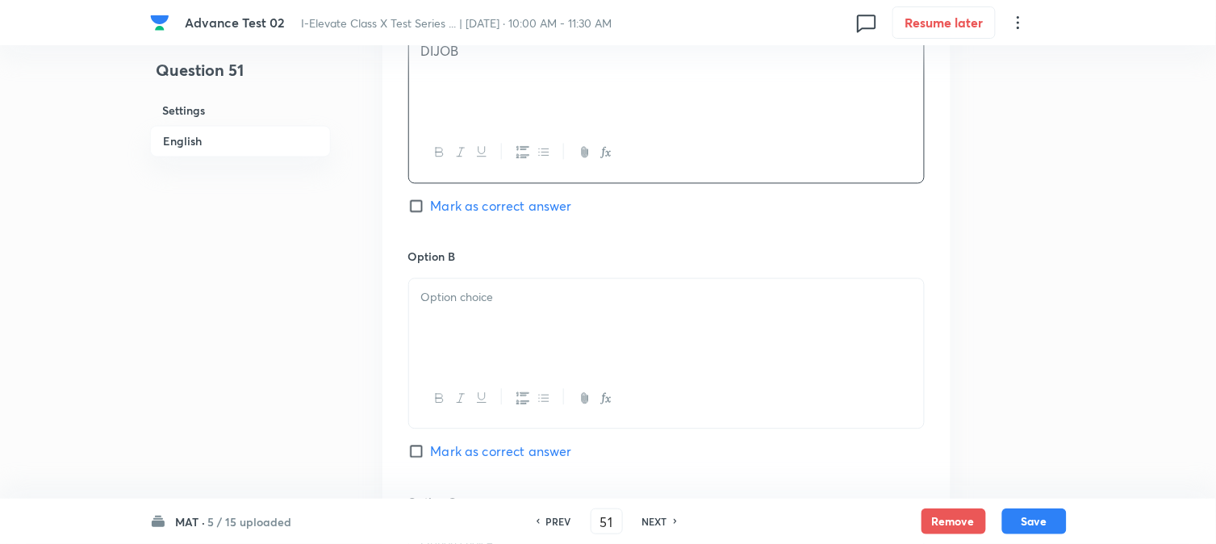
click at [484, 328] on div at bounding box center [666, 323] width 515 height 90
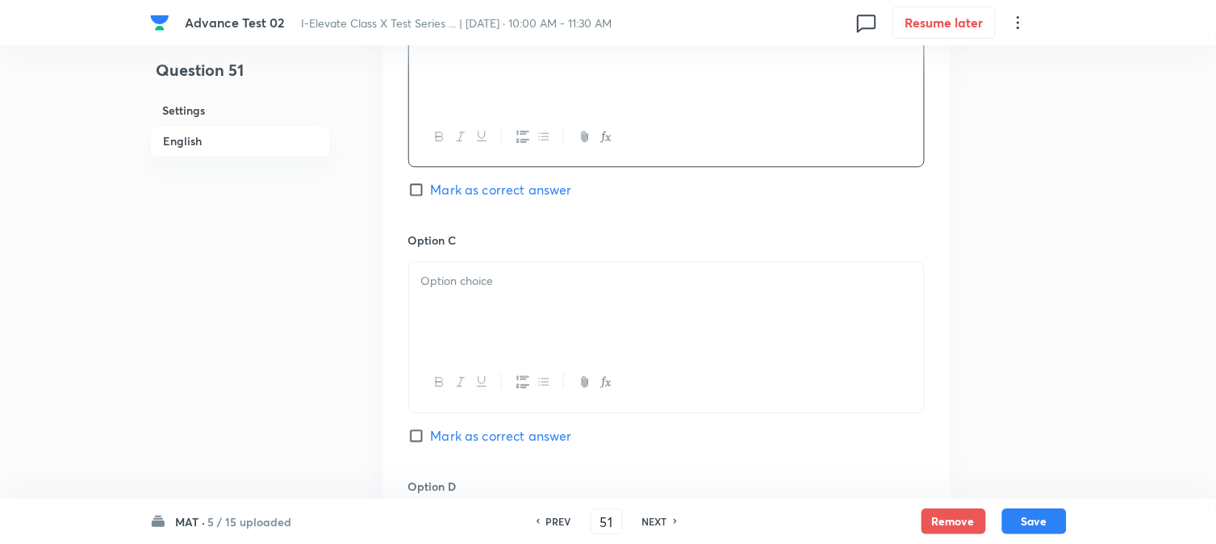
scroll to position [1076, 0]
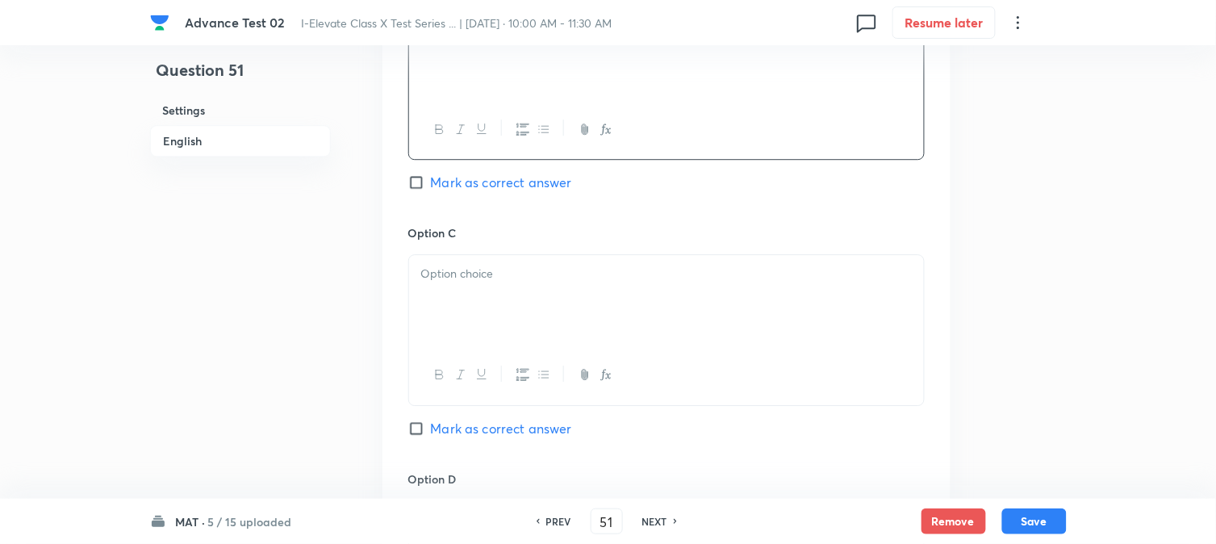
click at [484, 323] on div at bounding box center [666, 300] width 515 height 90
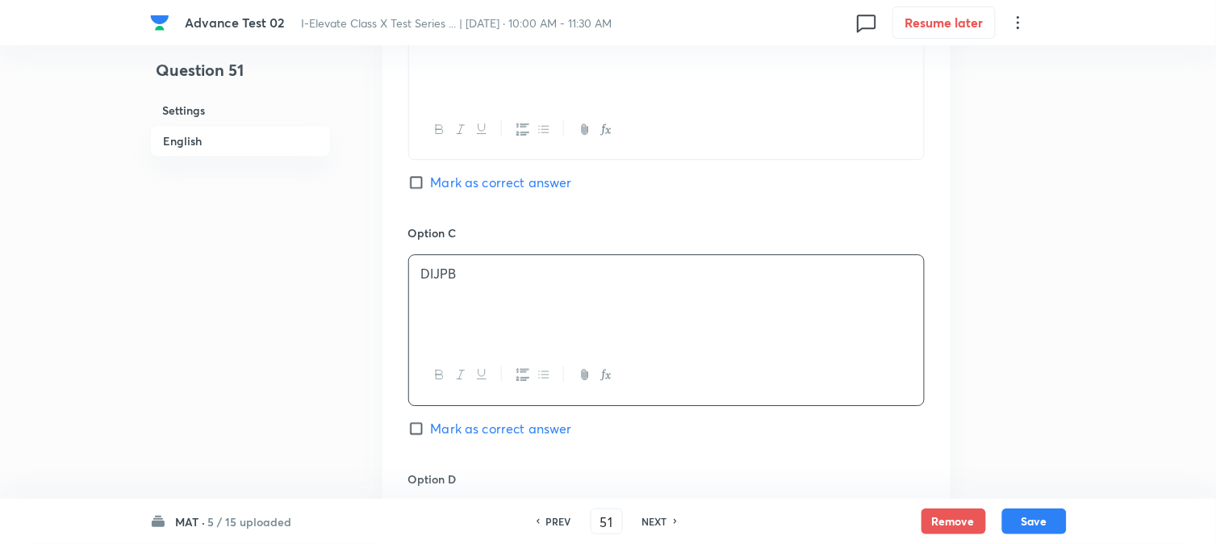
paste div
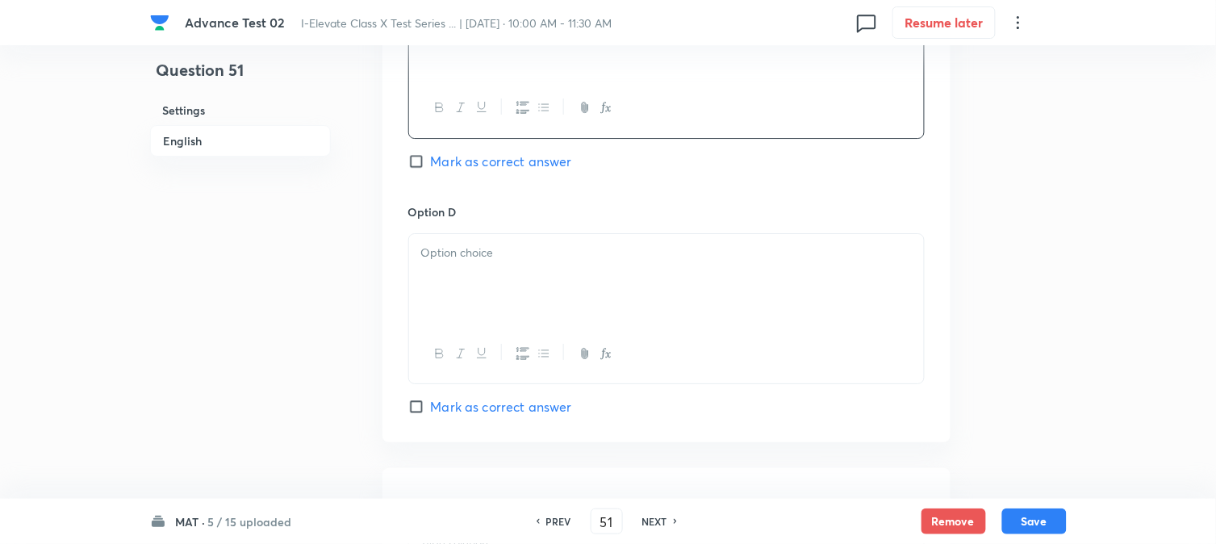
scroll to position [1345, 0]
click at [465, 275] on div at bounding box center [666, 277] width 515 height 90
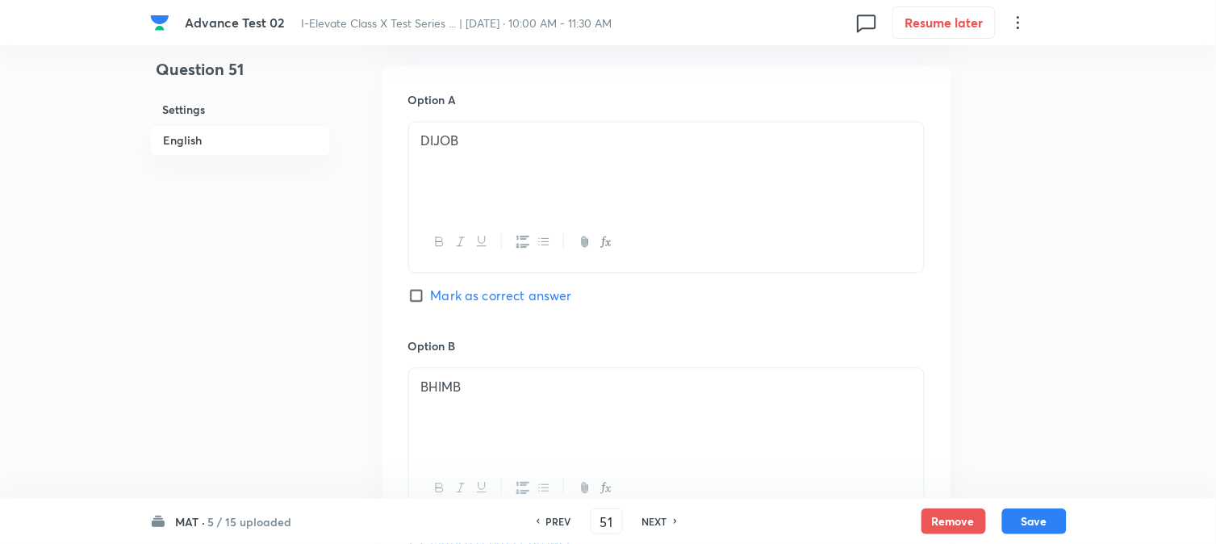
click at [446, 299] on span "Mark as correct answer" at bounding box center [501, 296] width 141 height 19
click at [431, 299] on input "Mark as correct answer" at bounding box center [419, 296] width 23 height 16
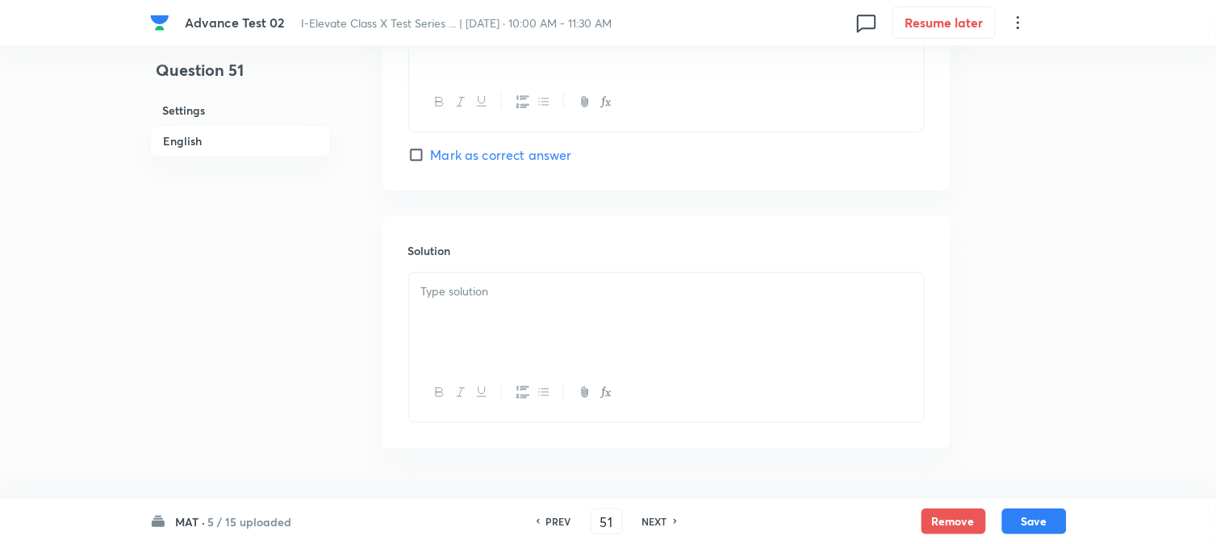
scroll to position [1644, 0]
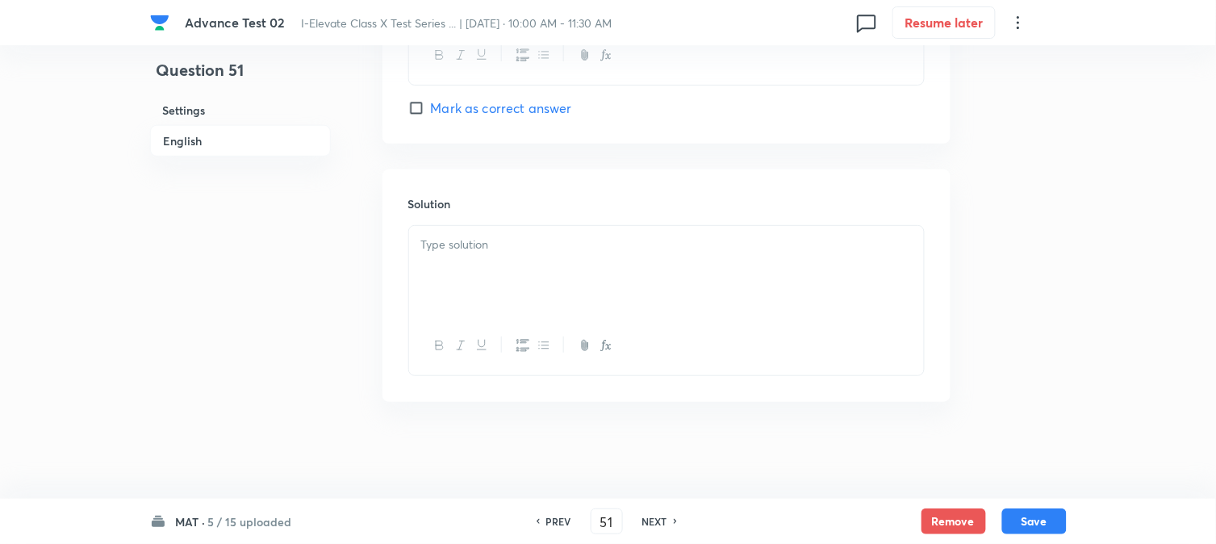
click at [452, 296] on div at bounding box center [666, 271] width 515 height 90
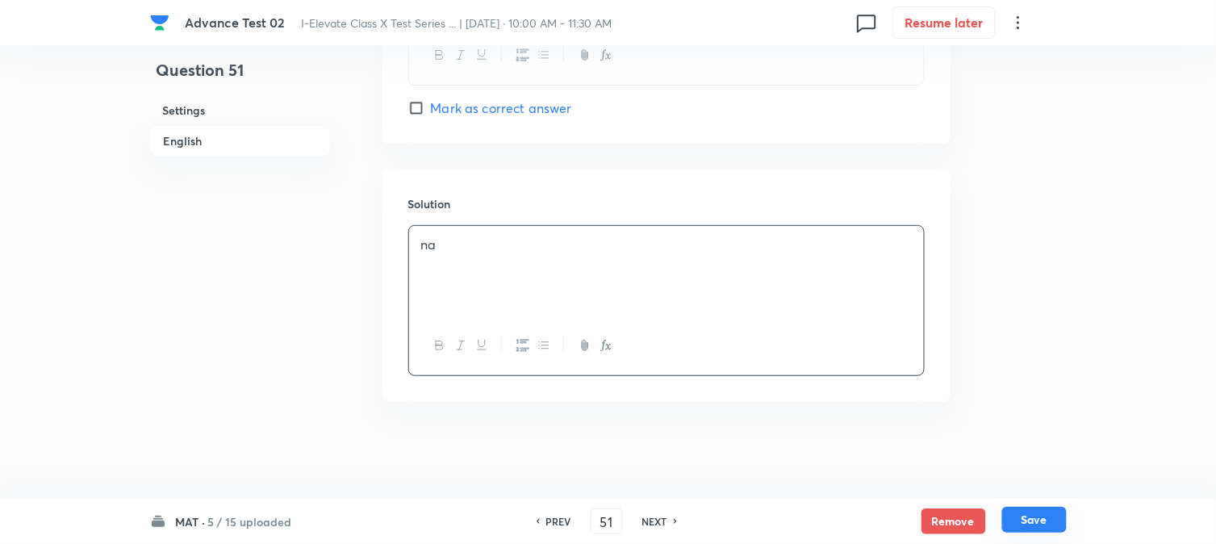
click at [1032, 525] on button "Save" at bounding box center [1035, 520] width 65 height 26
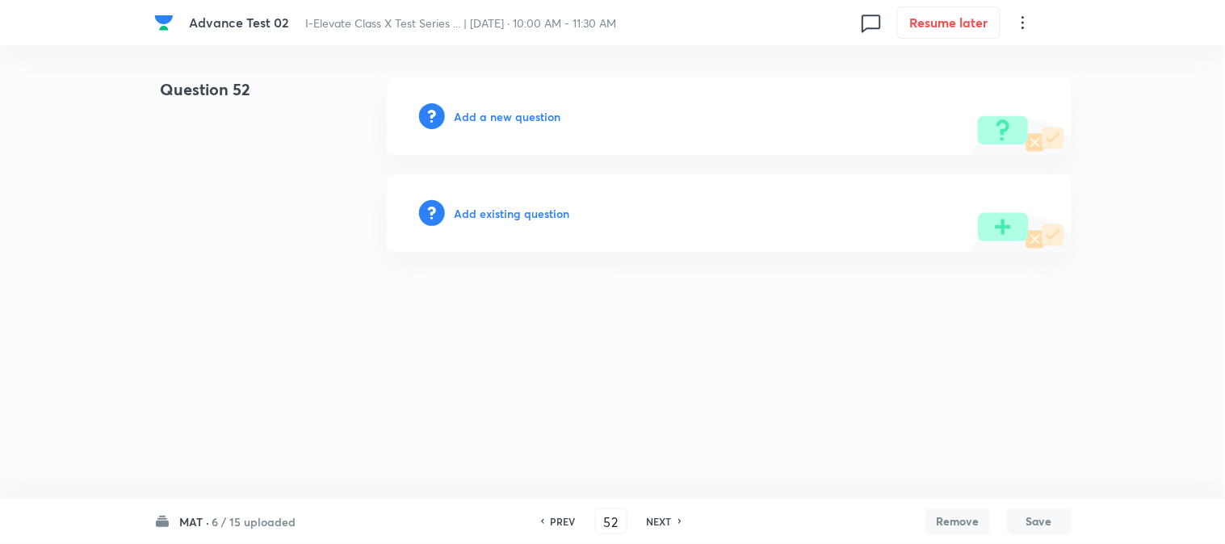
click at [485, 117] on h6 "Add a new question" at bounding box center [507, 116] width 107 height 17
click at [485, 117] on h6 "Choose a question type" at bounding box center [516, 116] width 124 height 17
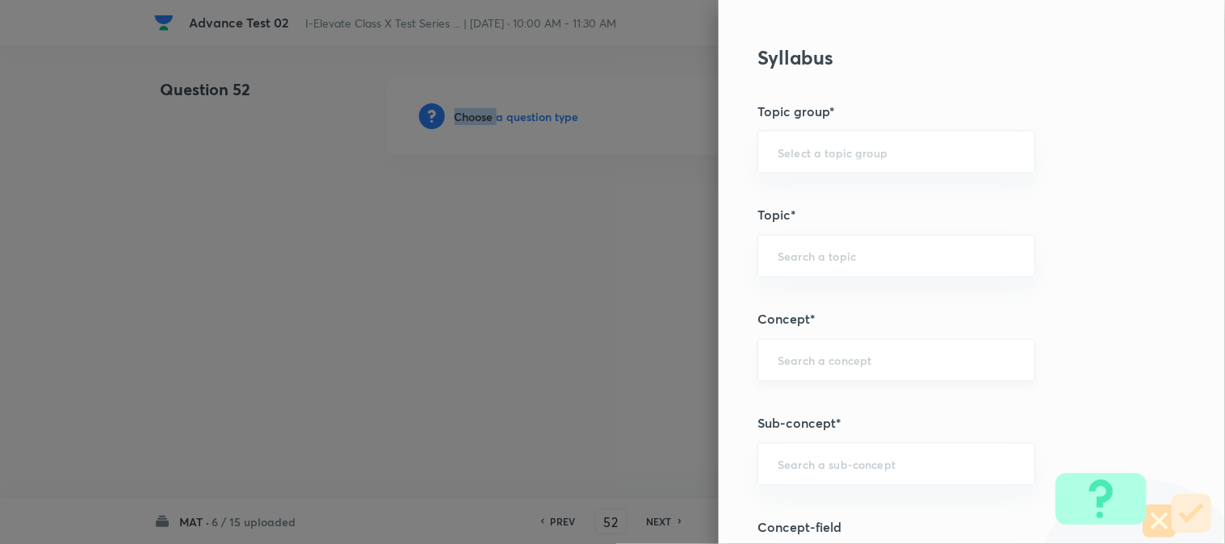
scroll to position [627, 0]
click at [799, 157] on input "text" at bounding box center [895, 152] width 237 height 15
click at [803, 222] on li "Foundation" at bounding box center [883, 227] width 276 height 29
click at [795, 278] on div "​" at bounding box center [896, 257] width 278 height 43
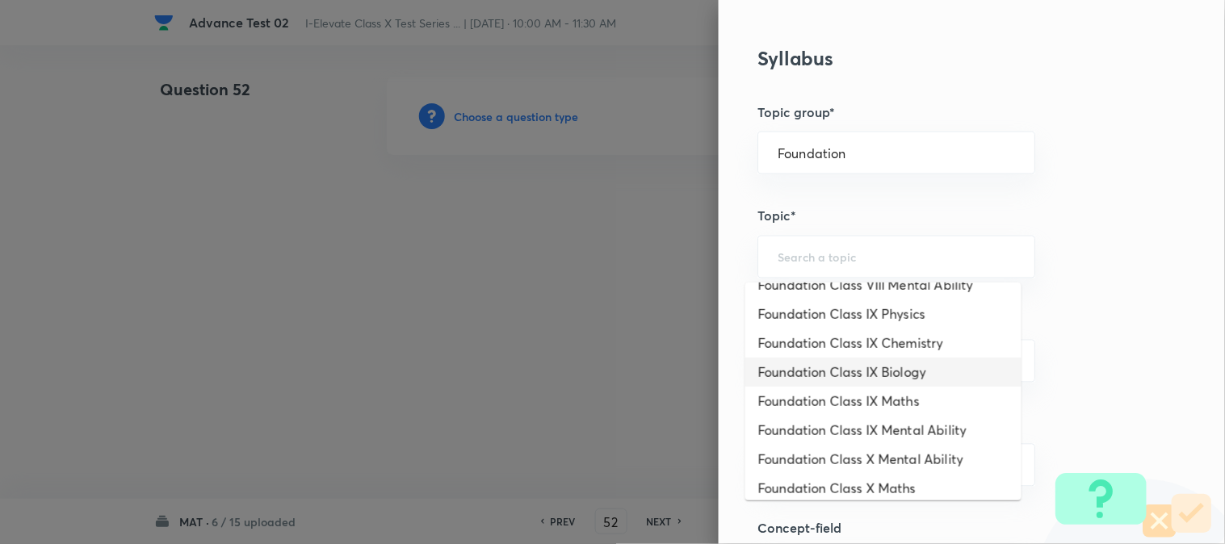
scroll to position [179, 0]
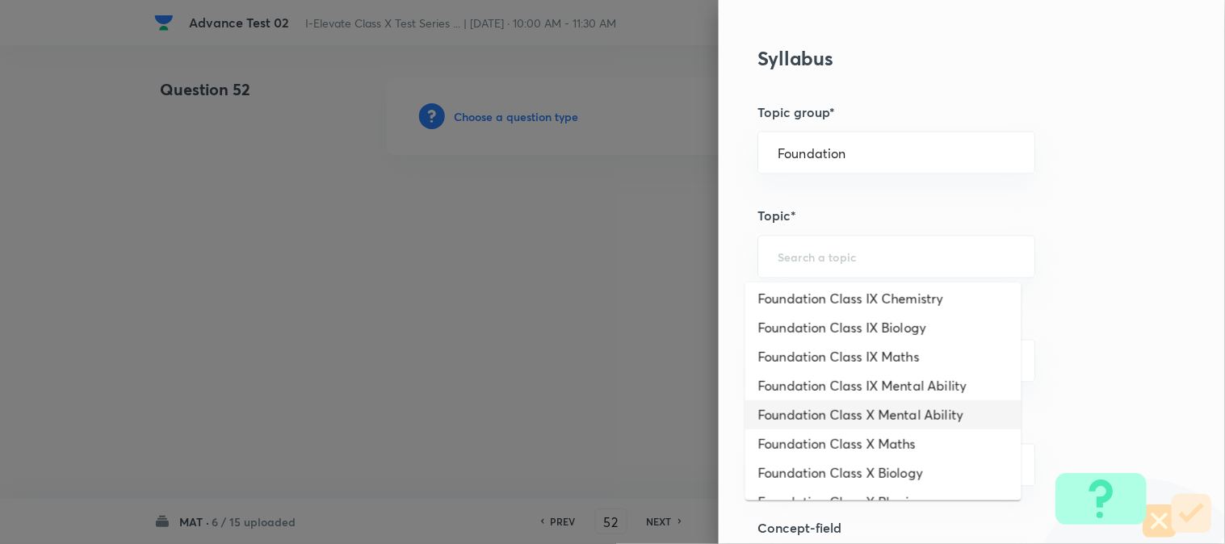
click at [853, 410] on li "Foundation Class X Mental Ability" at bounding box center [883, 414] width 276 height 29
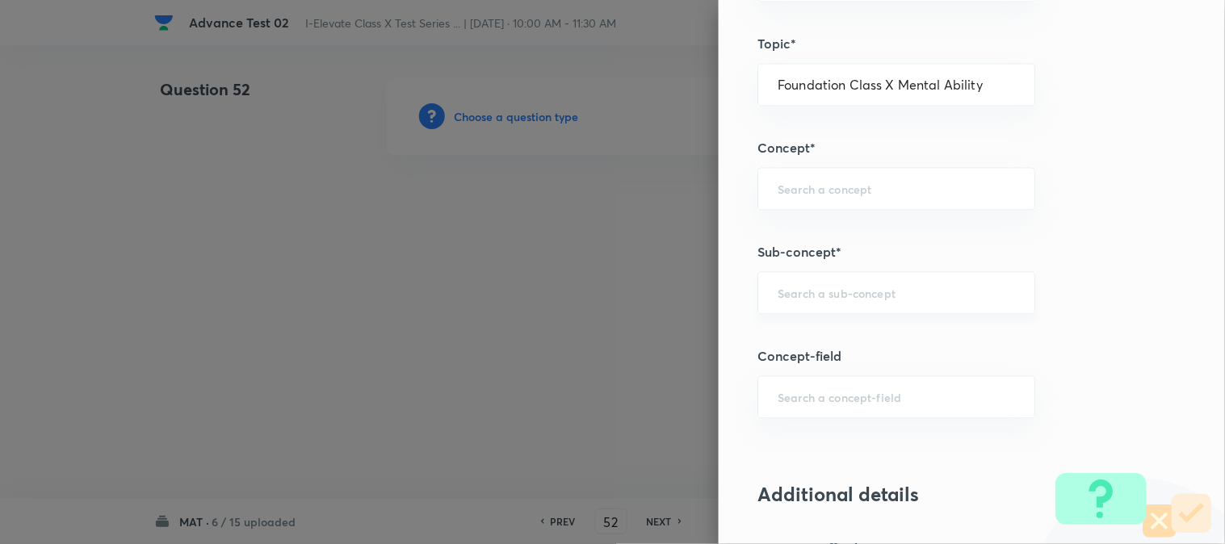
scroll to position [807, 0]
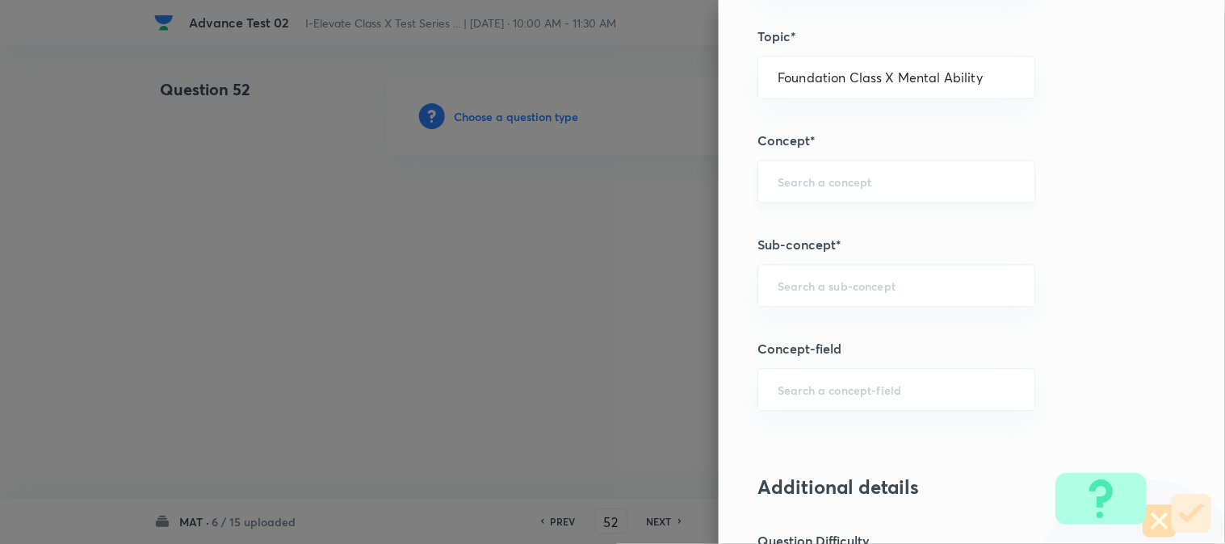
click at [777, 189] on input "text" at bounding box center [895, 181] width 237 height 15
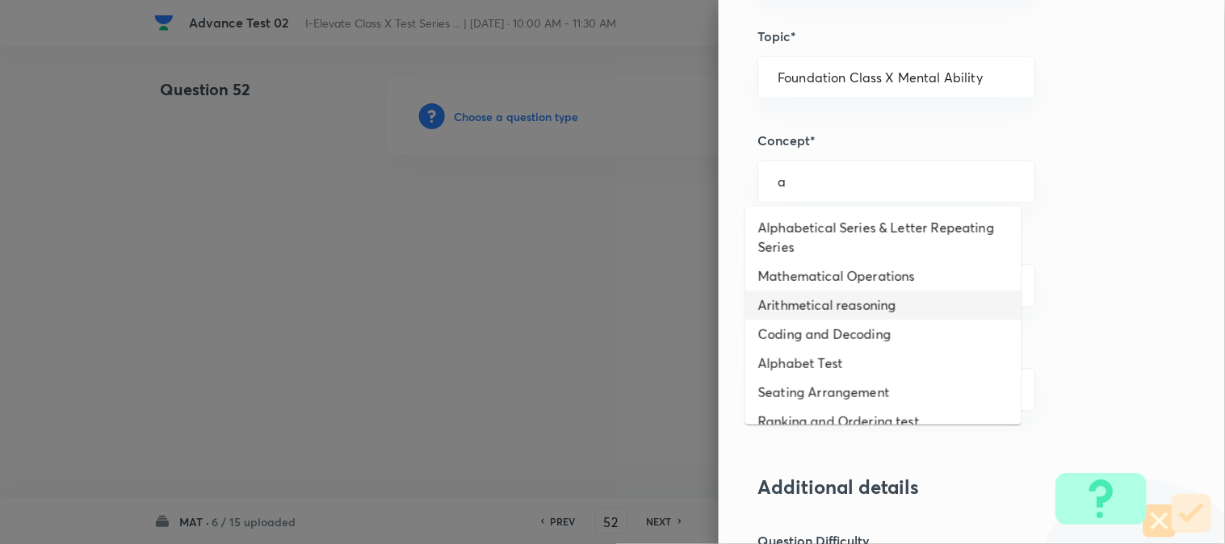
click at [839, 304] on li "Arithmetical reasoning" at bounding box center [883, 305] width 276 height 29
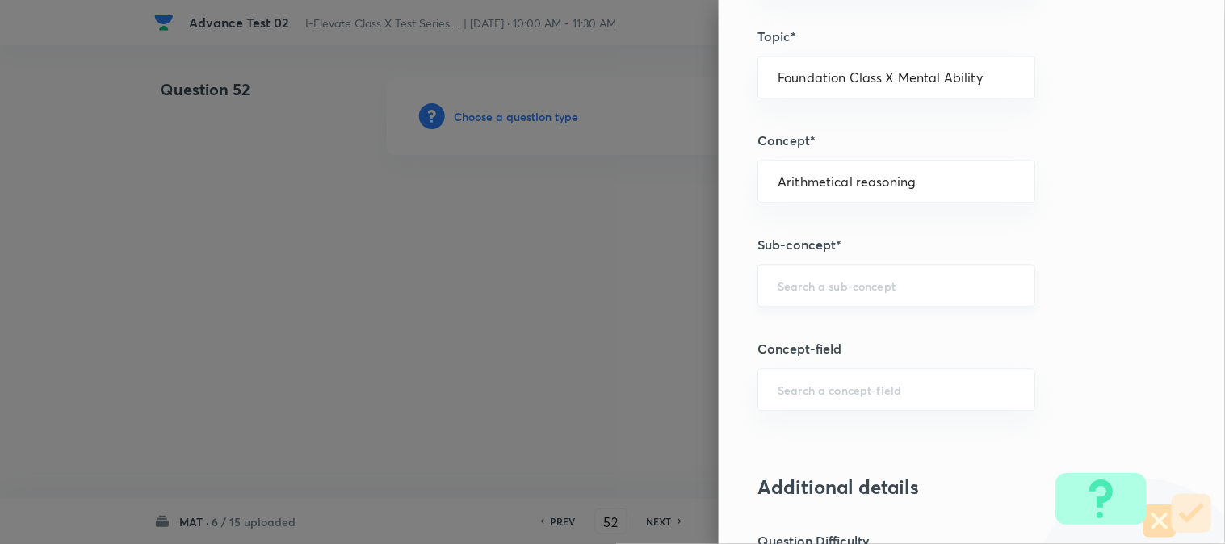
click at [811, 294] on div "​" at bounding box center [896, 285] width 278 height 43
click at [802, 335] on li "Arithmetical reasoning" at bounding box center [883, 332] width 276 height 29
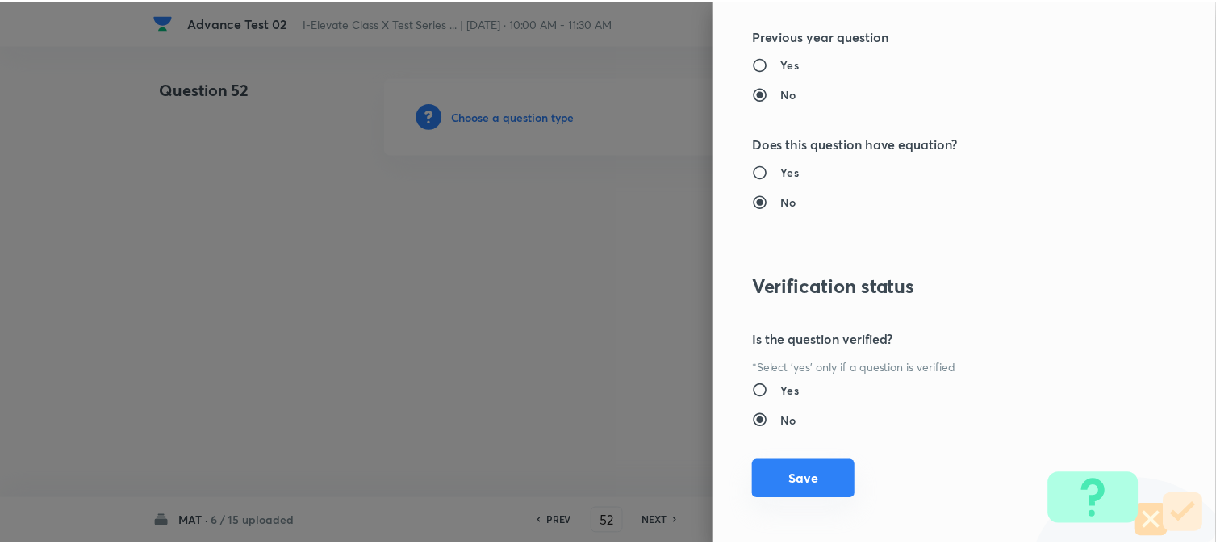
scroll to position [1656, 0]
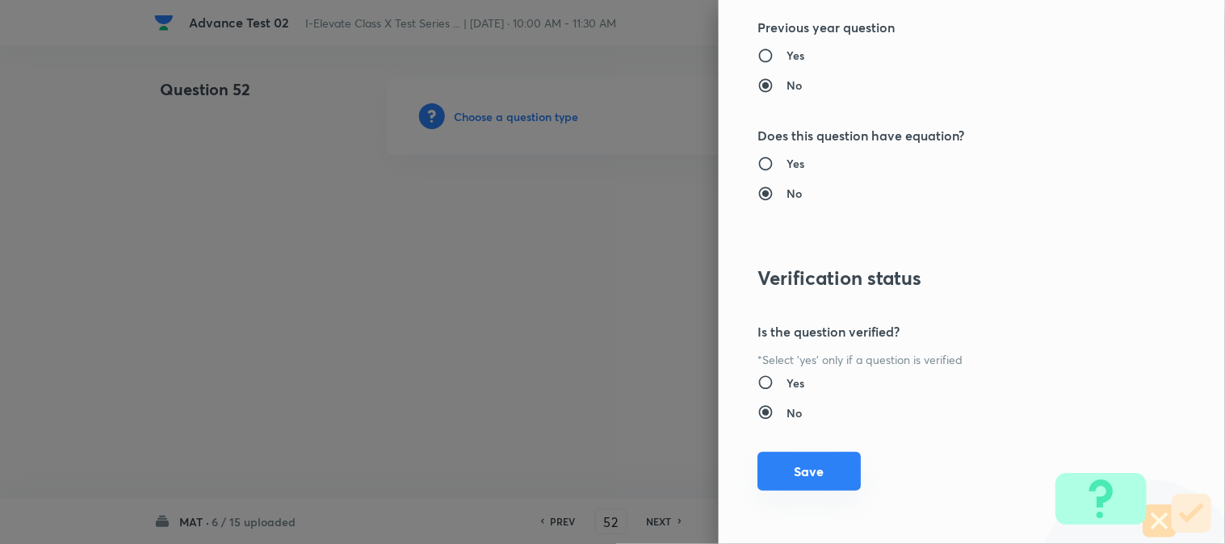
click at [769, 485] on button "Save" at bounding box center [808, 471] width 103 height 39
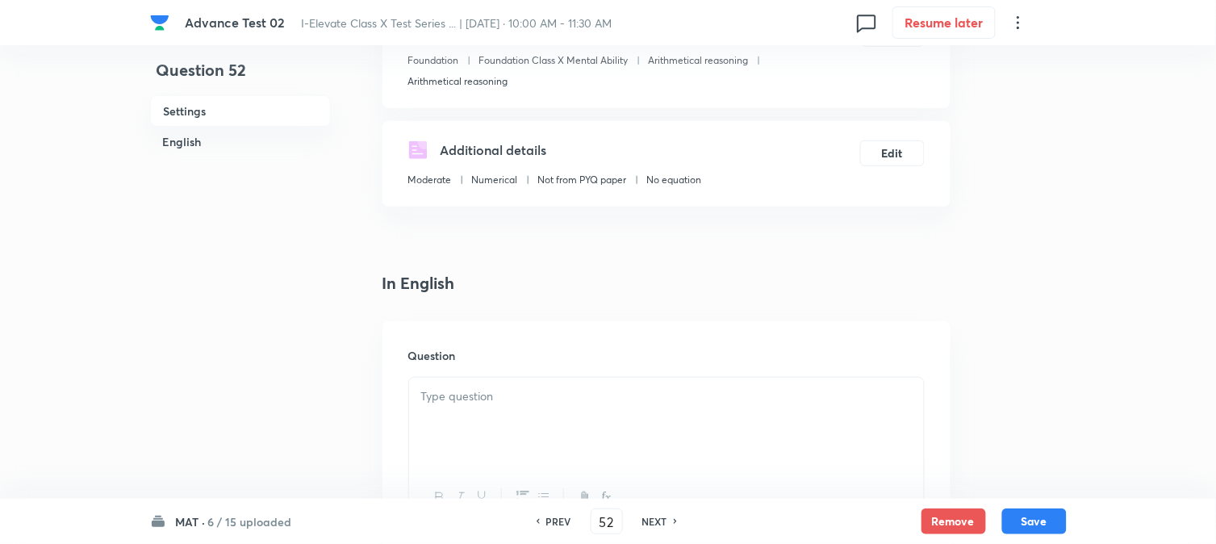
scroll to position [358, 0]
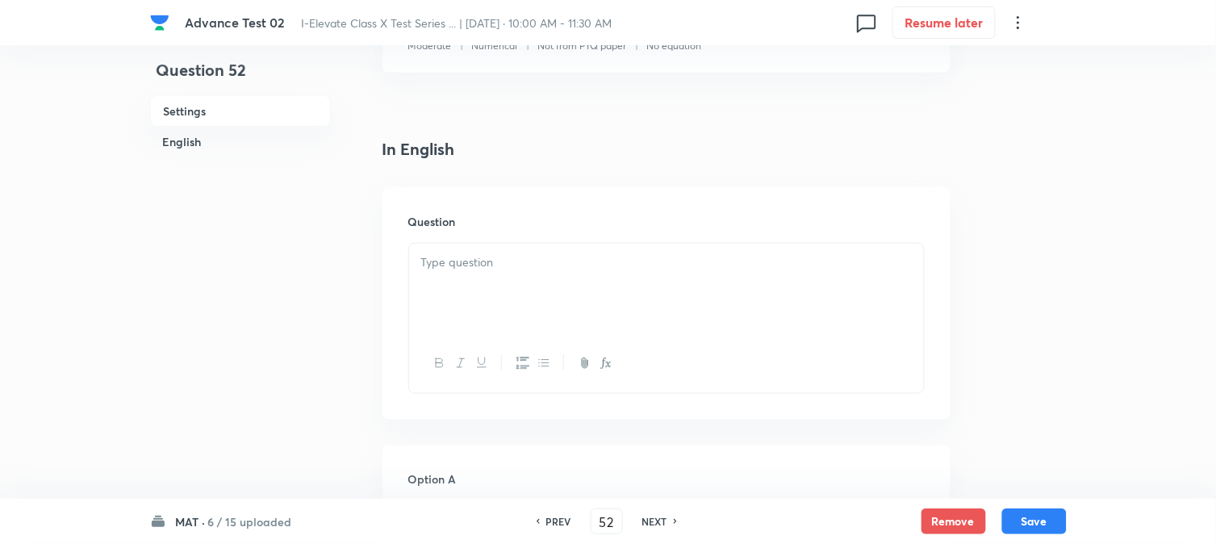
click at [543, 250] on div at bounding box center [666, 289] width 515 height 90
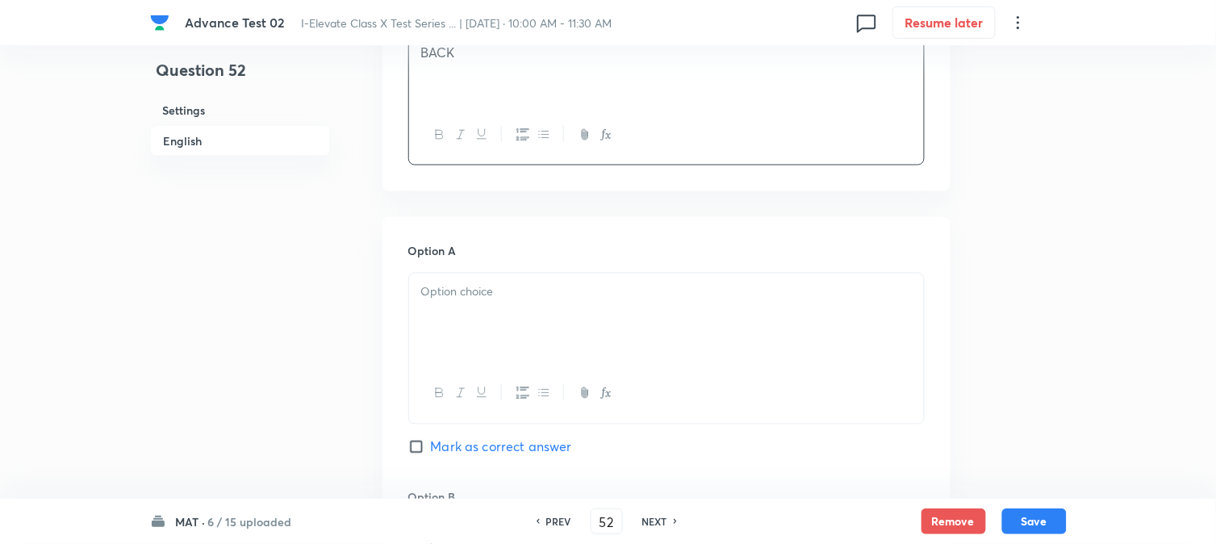
scroll to position [627, 0]
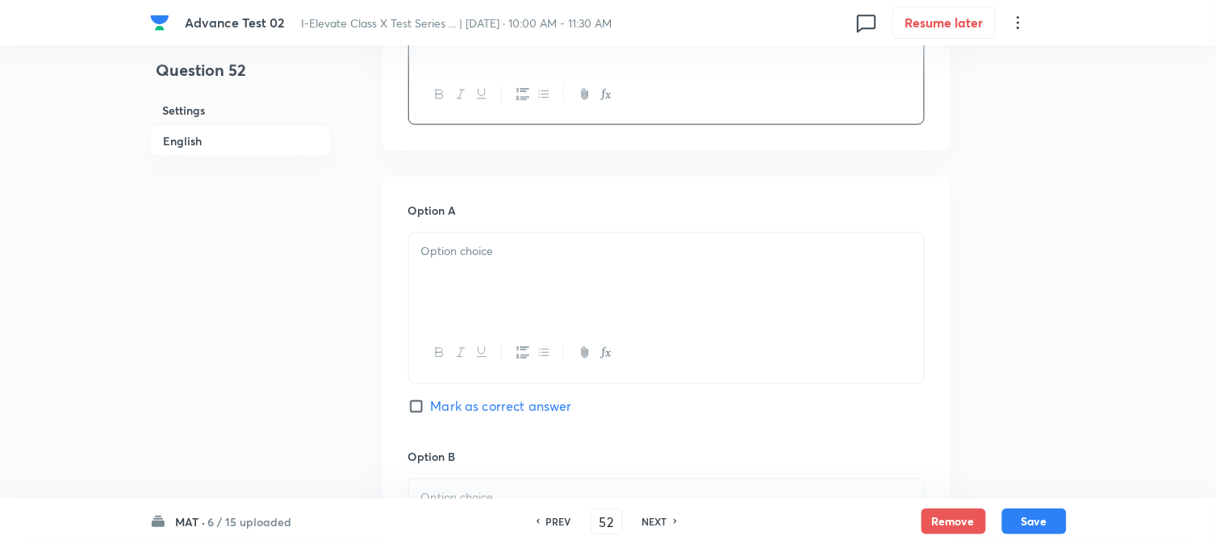
click at [457, 278] on div at bounding box center [666, 278] width 515 height 90
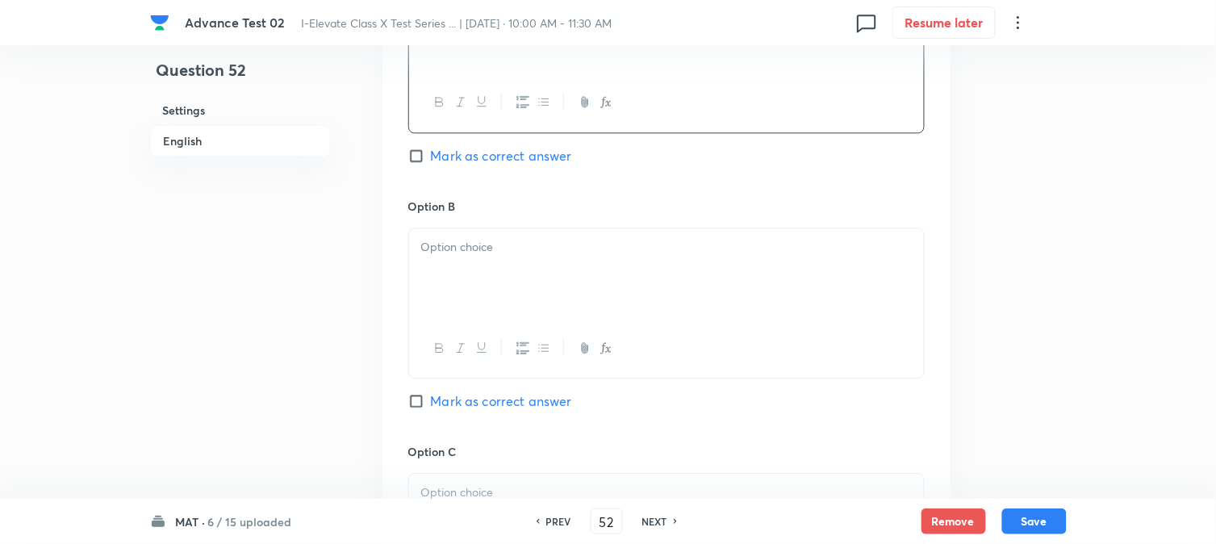
scroll to position [897, 0]
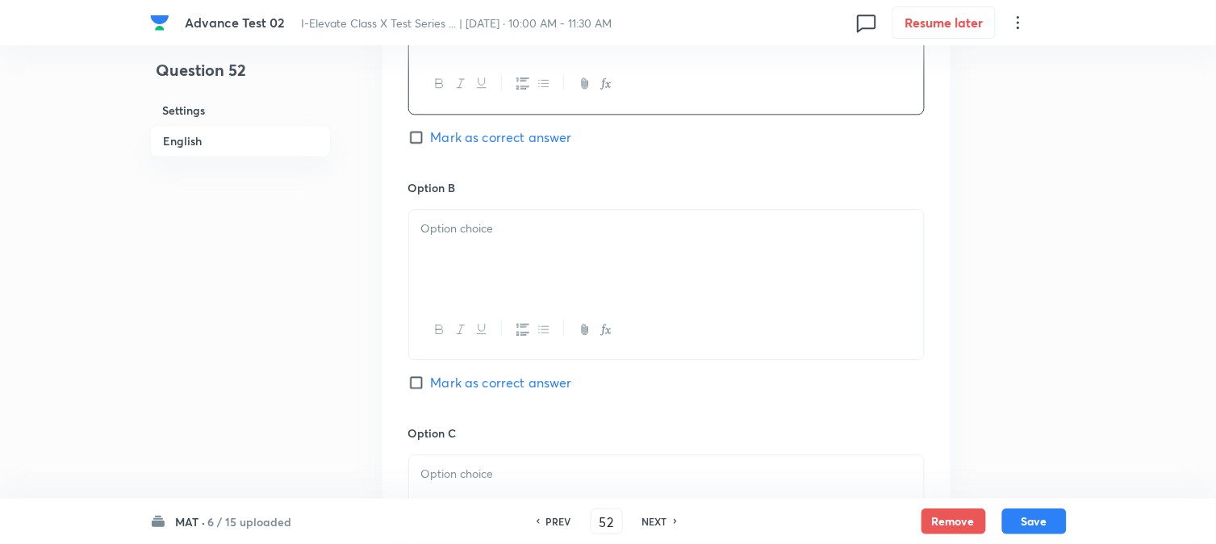
click at [480, 258] on div at bounding box center [666, 255] width 515 height 90
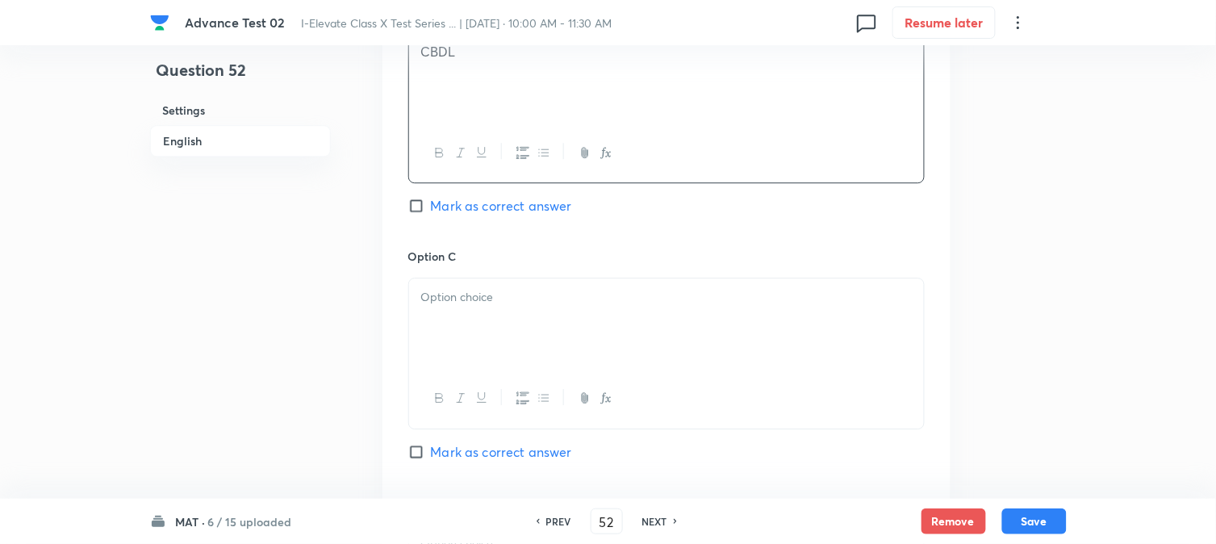
scroll to position [1076, 0]
click at [487, 287] on p at bounding box center [666, 295] width 491 height 19
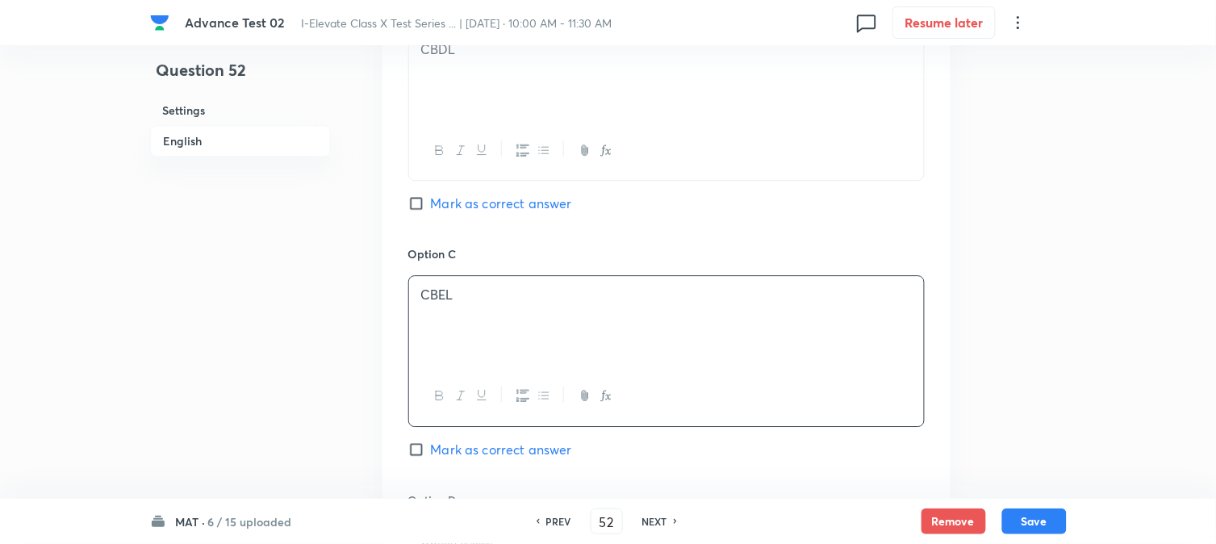
paste div
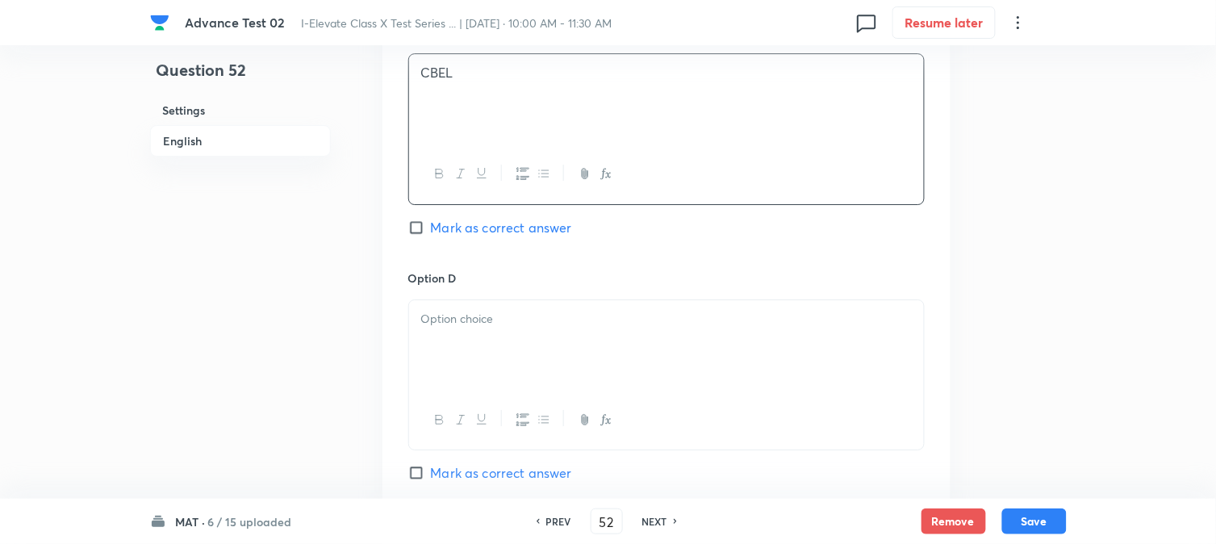
scroll to position [1345, 0]
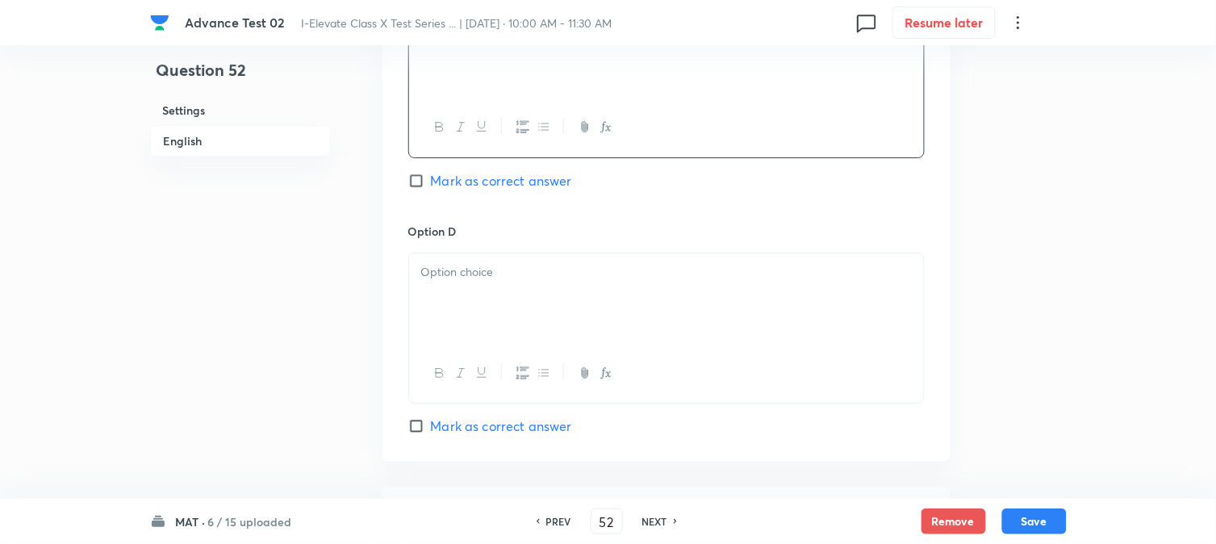
click at [463, 275] on p at bounding box center [666, 272] width 491 height 19
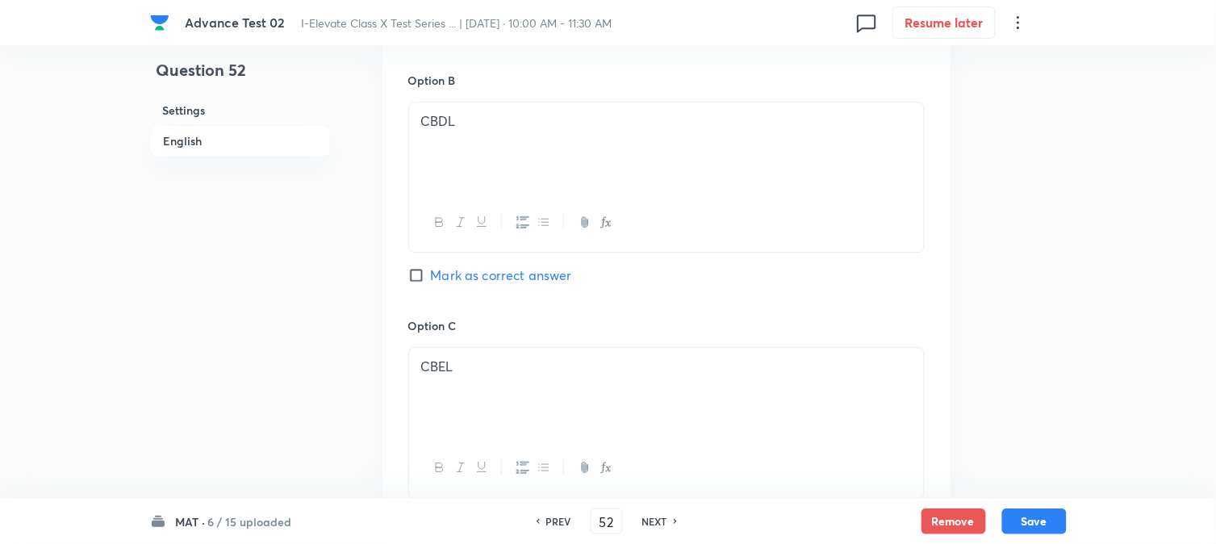
scroll to position [897, 0]
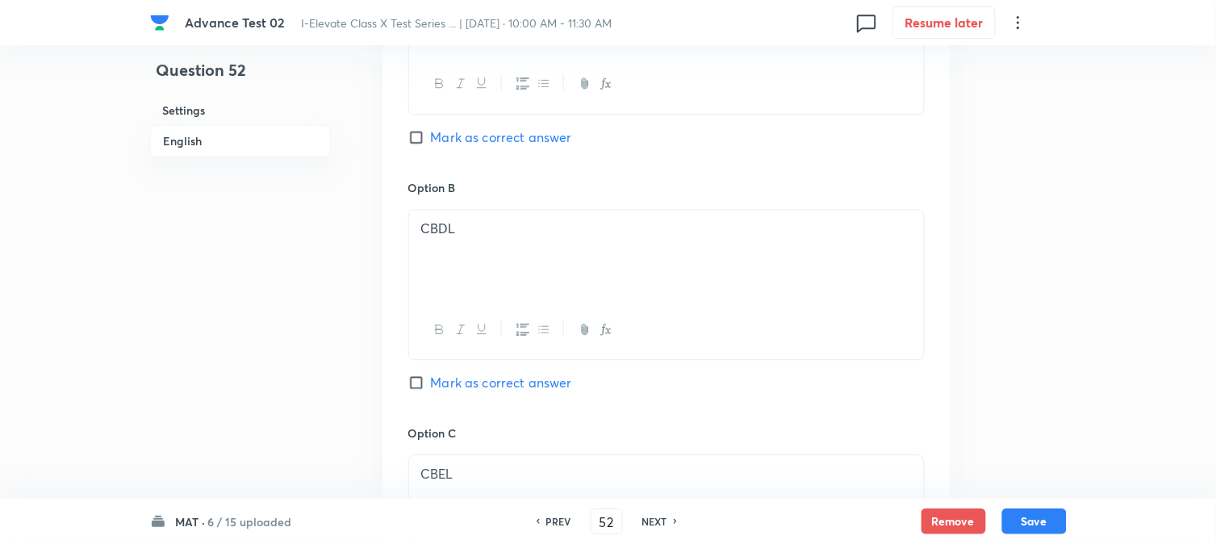
drag, startPoint x: 461, startPoint y: 385, endPoint x: 465, endPoint y: 376, distance: 9.8
click at [462, 384] on span "Mark as correct answer" at bounding box center [501, 382] width 141 height 19
click at [431, 384] on input "Mark as correct answer" at bounding box center [419, 383] width 23 height 16
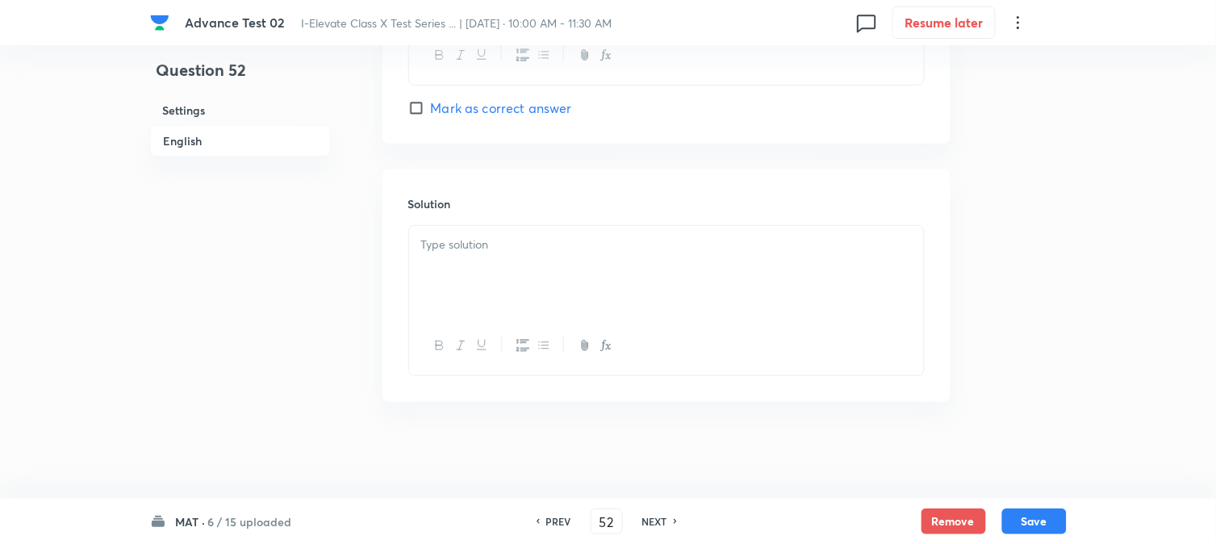
scroll to position [1666, 0]
click at [471, 336] on button "button" at bounding box center [481, 346] width 21 height 20
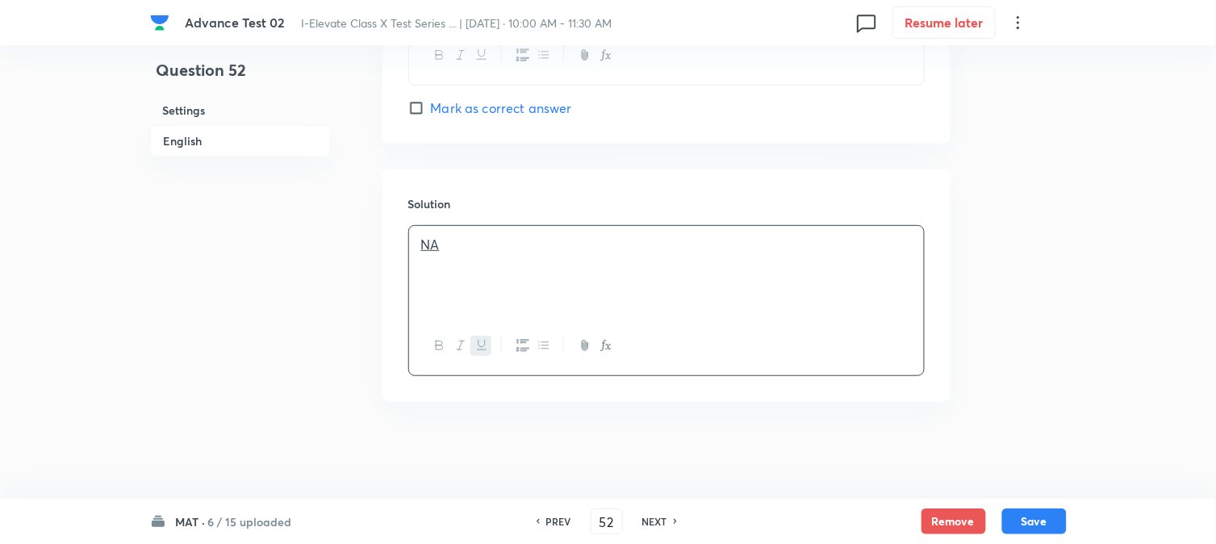
click at [477, 343] on icon "button" at bounding box center [481, 345] width 13 height 13
click at [478, 341] on icon "button" at bounding box center [481, 345] width 13 height 13
click at [465, 246] on p "N A" at bounding box center [666, 245] width 491 height 19
click at [485, 341] on icon "button" at bounding box center [481, 345] width 9 height 10
click at [454, 243] on p "NA" at bounding box center [666, 245] width 491 height 19
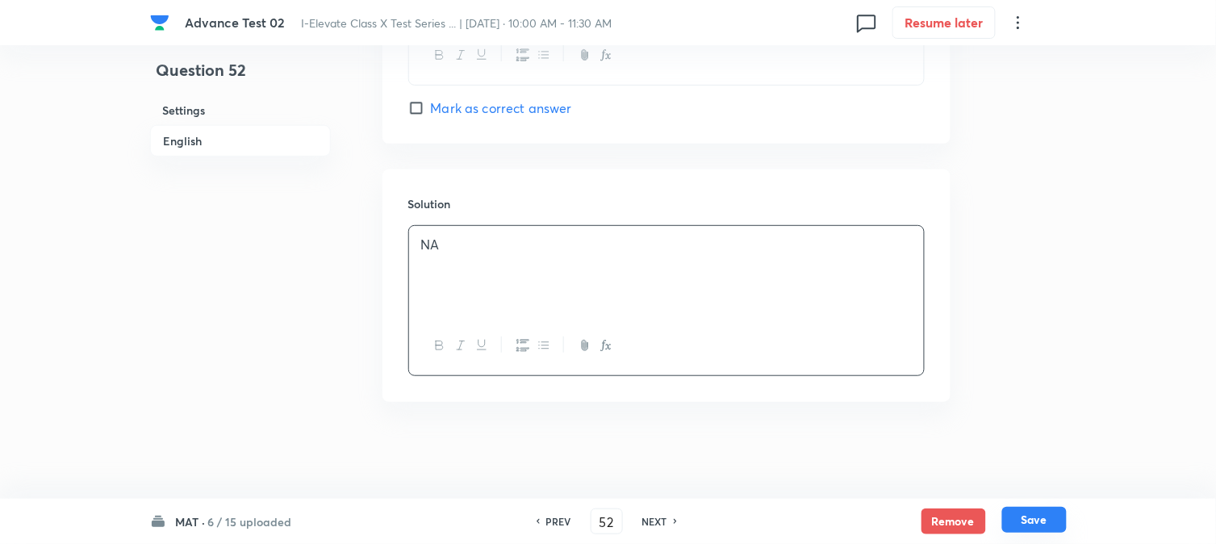
click at [1044, 525] on button "Save" at bounding box center [1035, 520] width 65 height 26
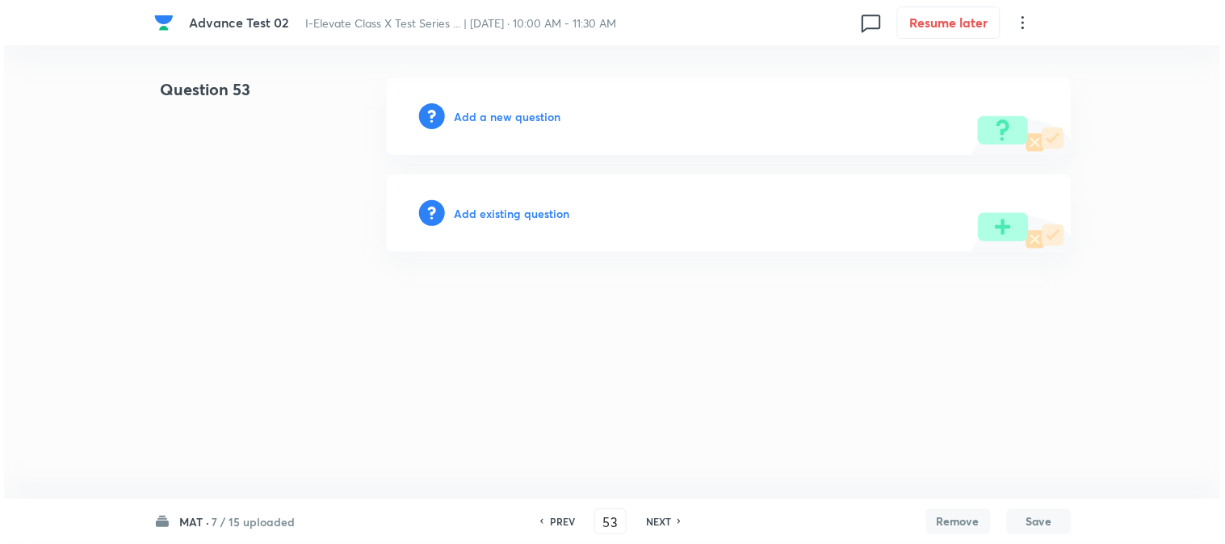
scroll to position [0, 0]
click at [473, 118] on h6 "Add a new question" at bounding box center [507, 116] width 107 height 17
click at [473, 118] on h6 "Choose a question type" at bounding box center [516, 116] width 124 height 17
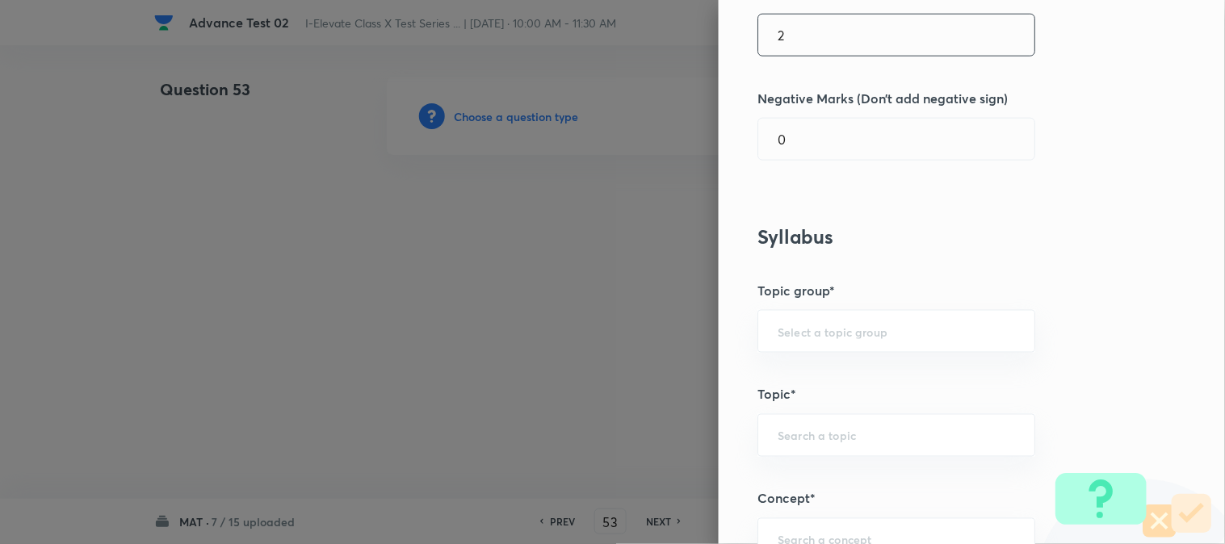
scroll to position [448, 0]
click at [801, 328] on input "text" at bounding box center [895, 331] width 237 height 15
click at [791, 405] on li "Foundation" at bounding box center [883, 407] width 276 height 29
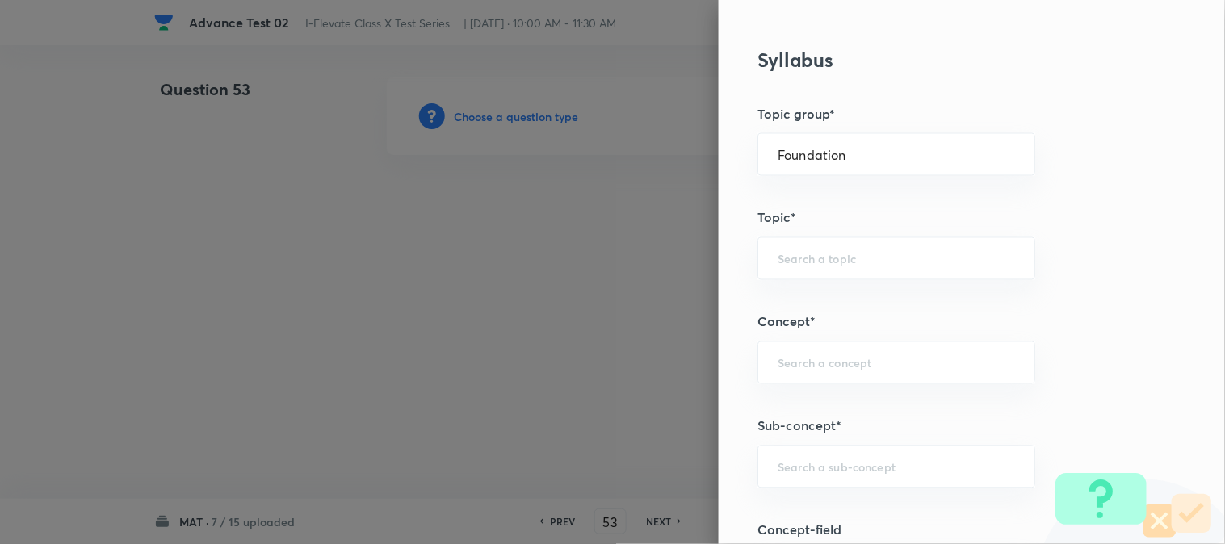
scroll to position [627, 0]
click at [803, 270] on div "​" at bounding box center [896, 257] width 278 height 43
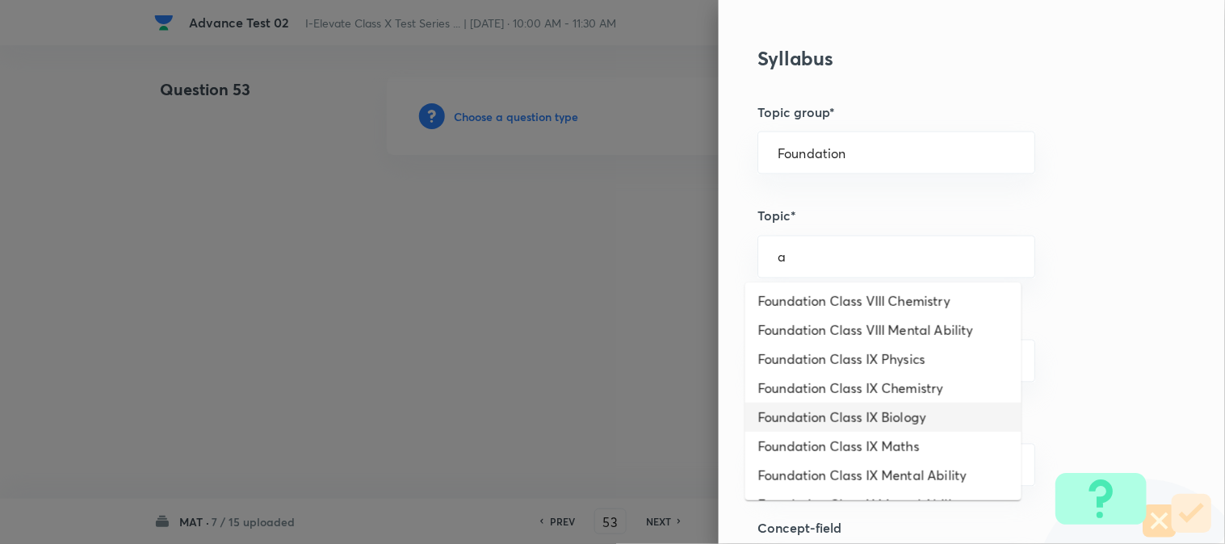
scroll to position [179, 0]
click at [912, 417] on li "Foundation Class X Mental Ability" at bounding box center [883, 414] width 276 height 29
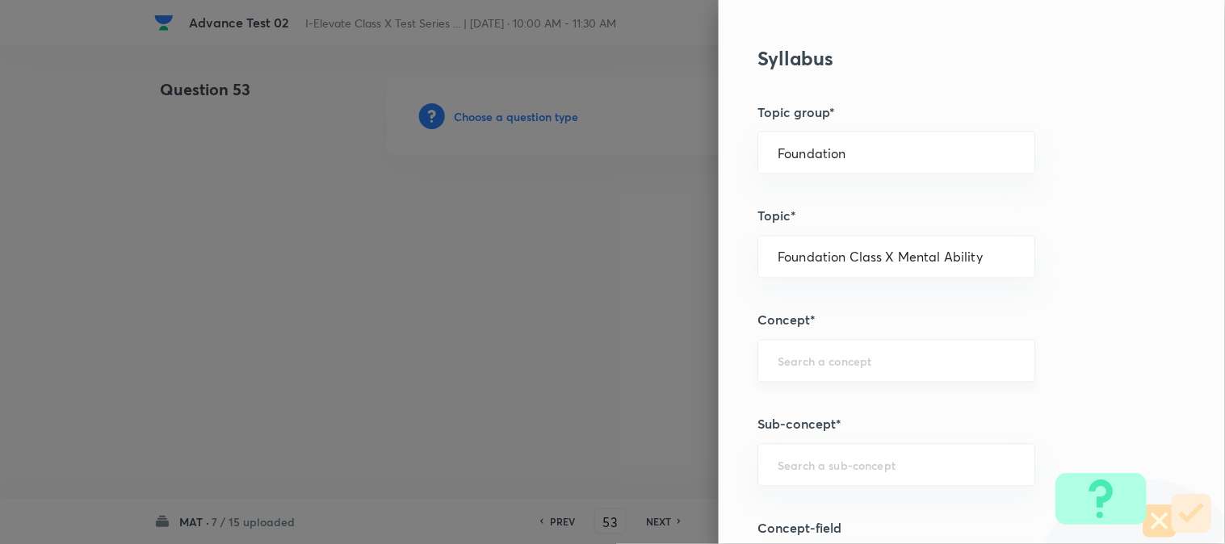
scroll to position [717, 0]
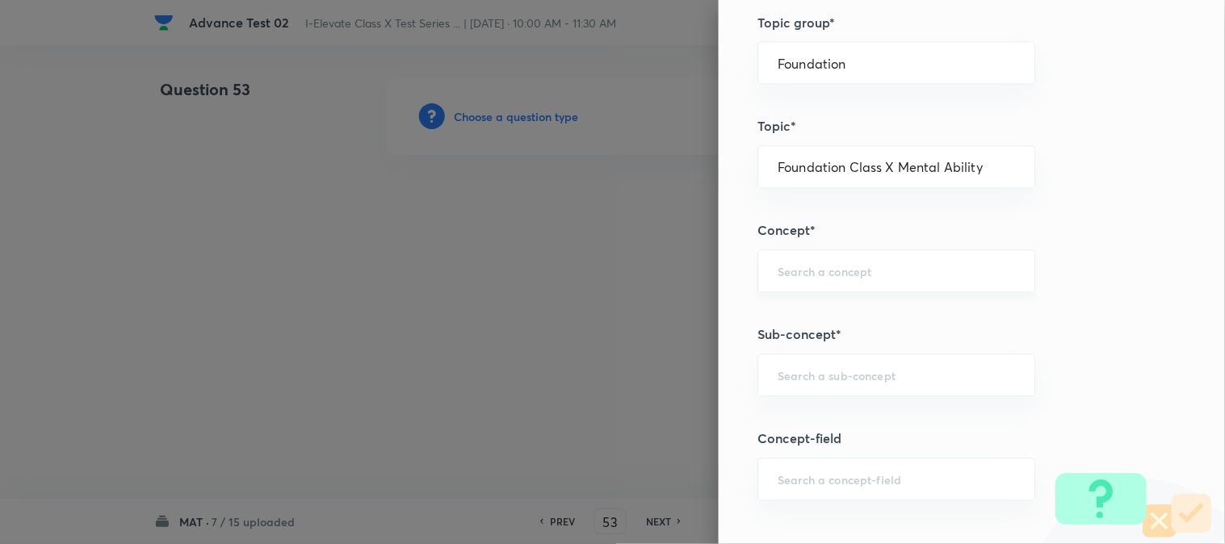
click at [837, 261] on div "​" at bounding box center [896, 271] width 278 height 43
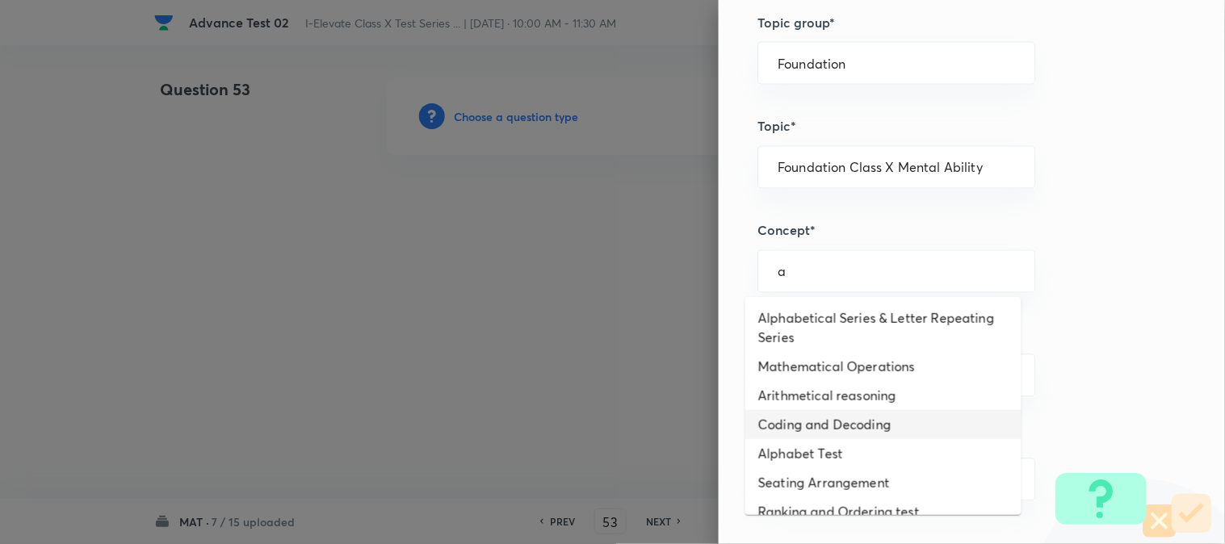
click at [838, 426] on li "Coding and Decoding" at bounding box center [883, 424] width 276 height 29
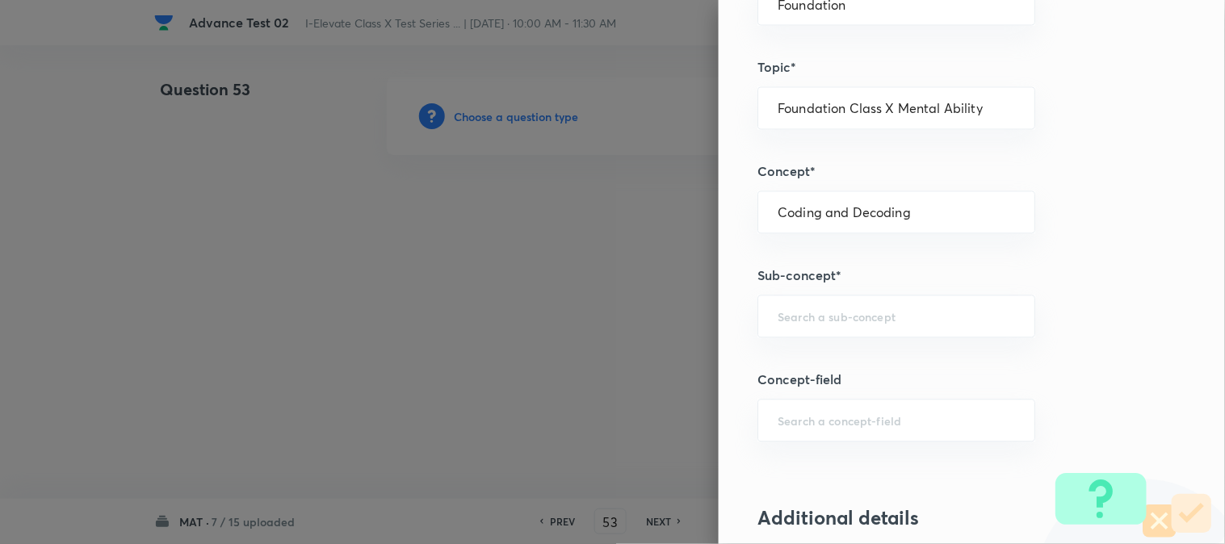
scroll to position [807, 0]
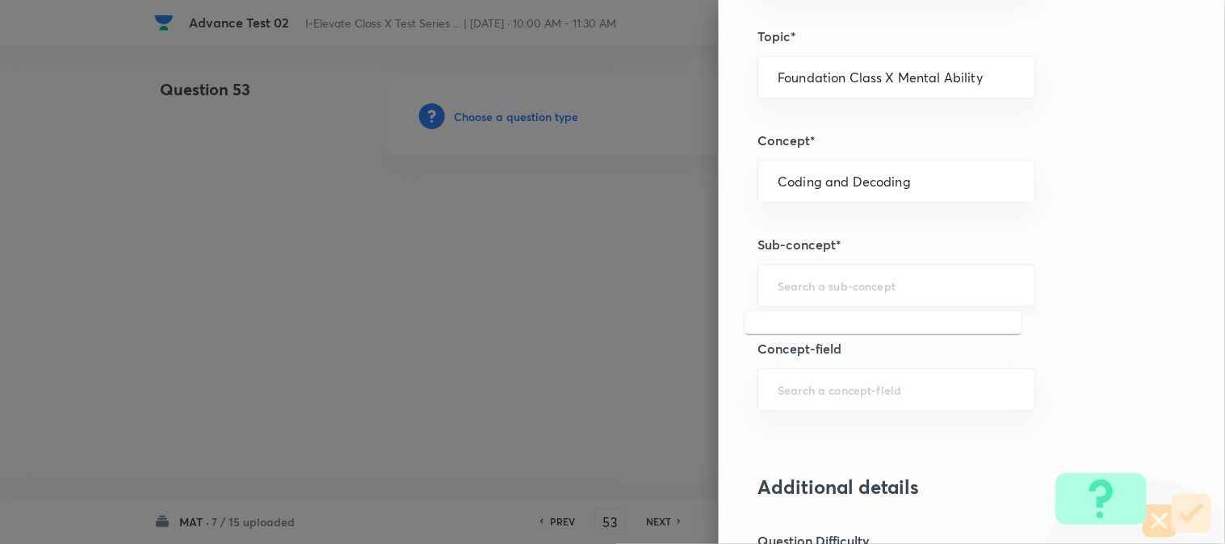
click at [802, 287] on input "text" at bounding box center [895, 285] width 237 height 15
click at [805, 333] on li "Coding and Decoding" at bounding box center [883, 332] width 276 height 29
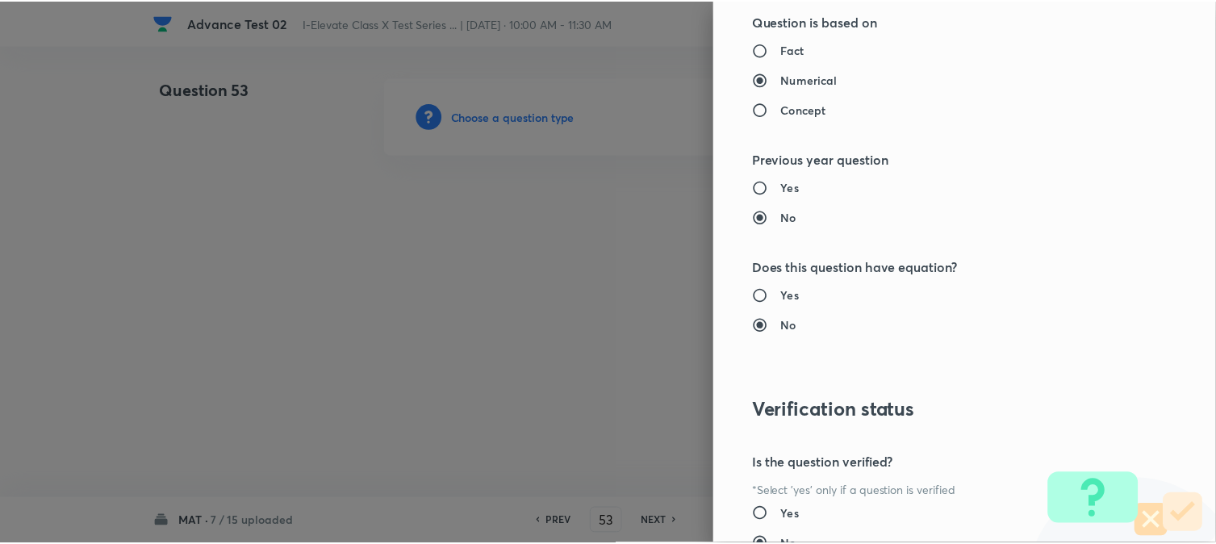
scroll to position [1656, 0]
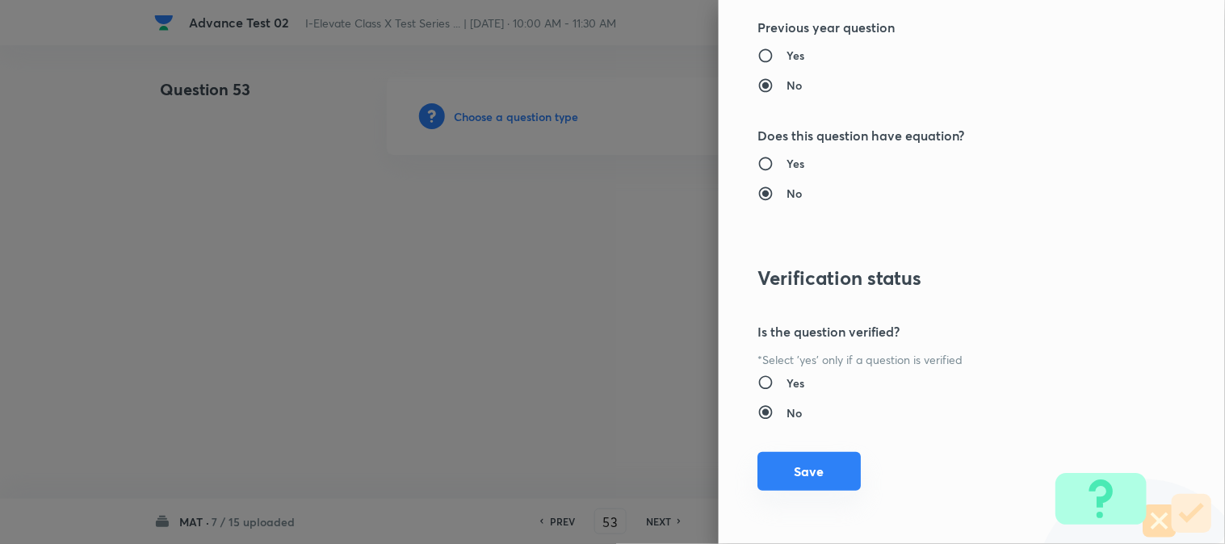
click at [787, 468] on button "Save" at bounding box center [808, 471] width 103 height 39
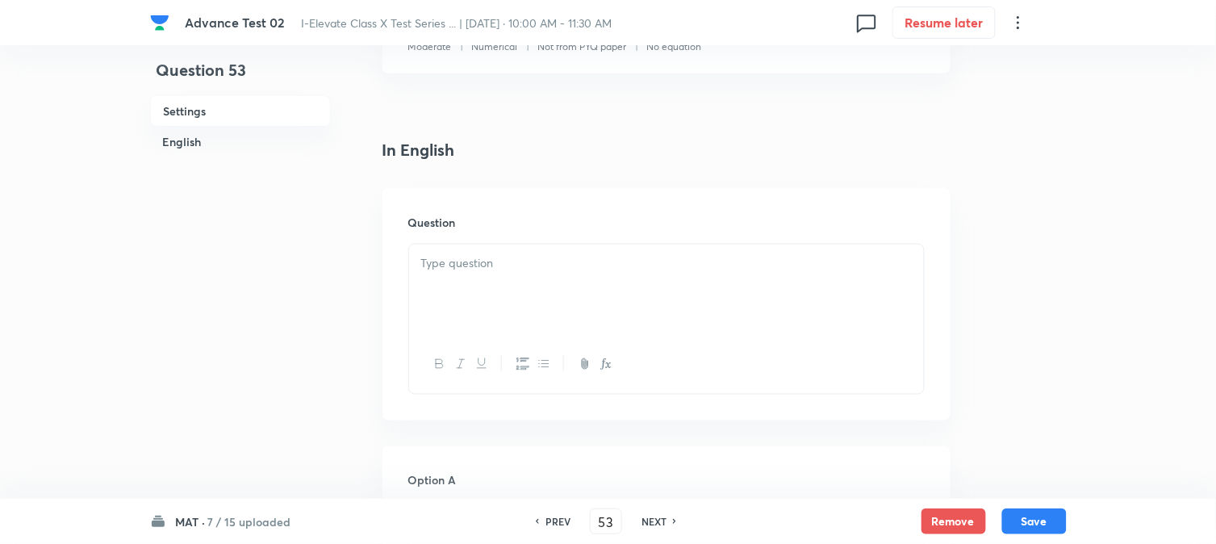
scroll to position [358, 0]
click at [489, 269] on p at bounding box center [666, 262] width 491 height 19
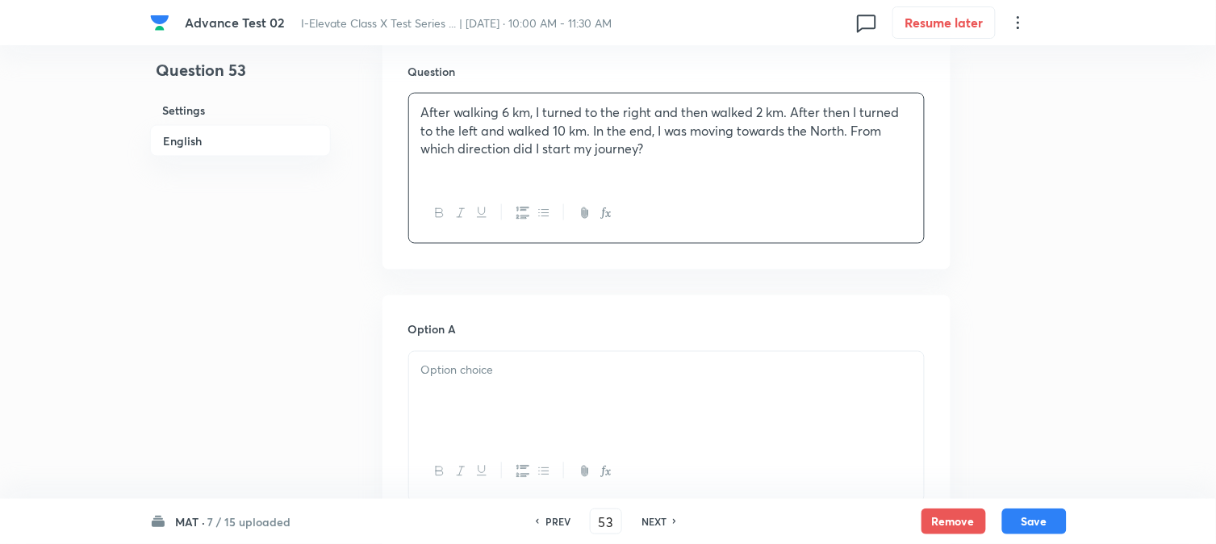
scroll to position [538, 0]
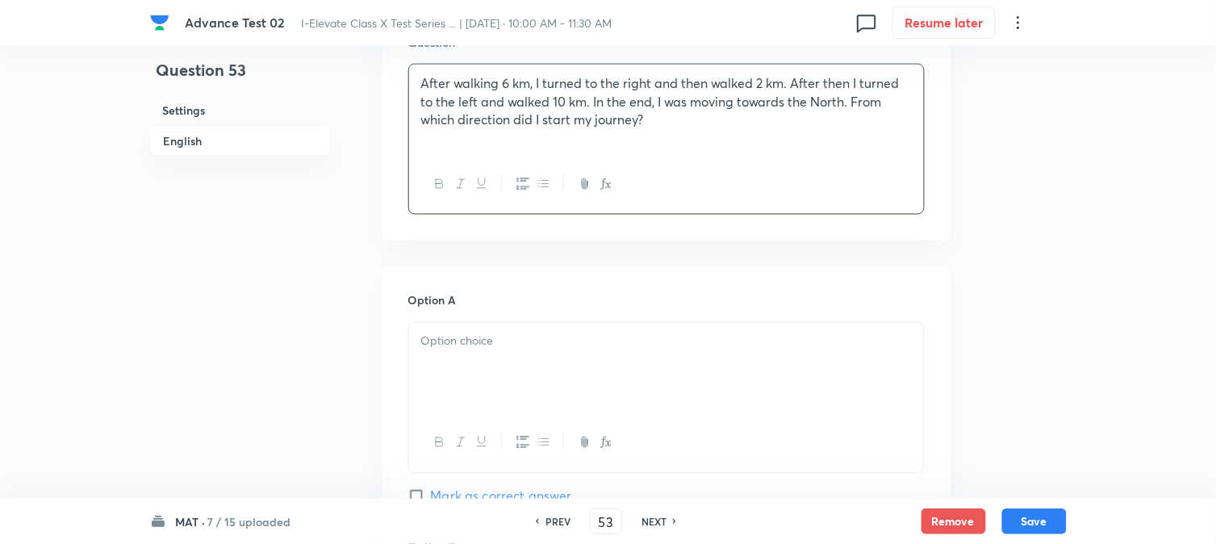
click at [490, 351] on div at bounding box center [666, 368] width 515 height 90
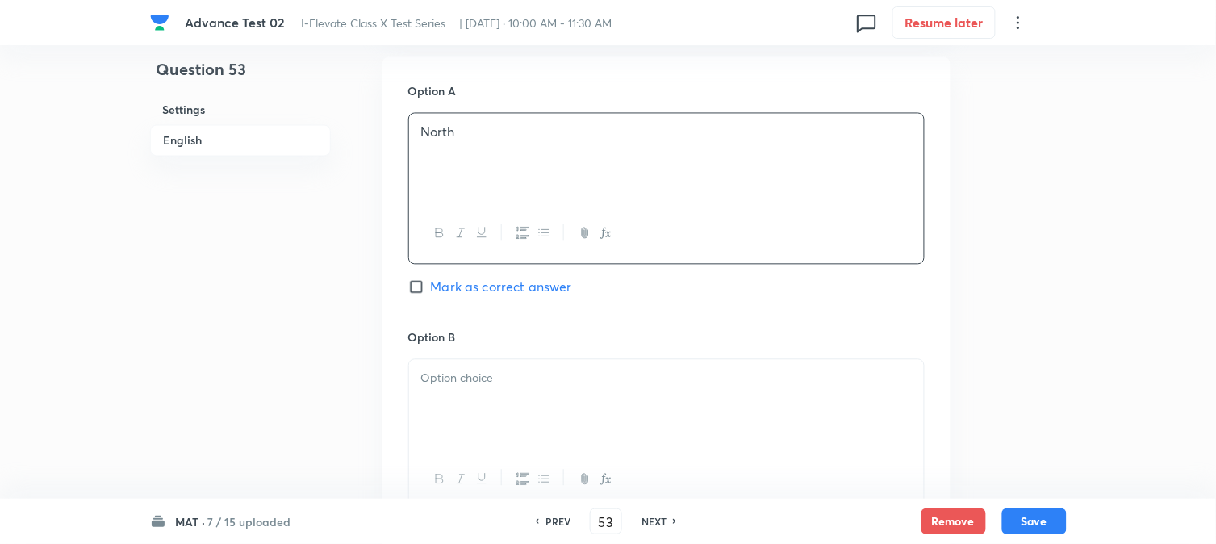
scroll to position [807, 0]
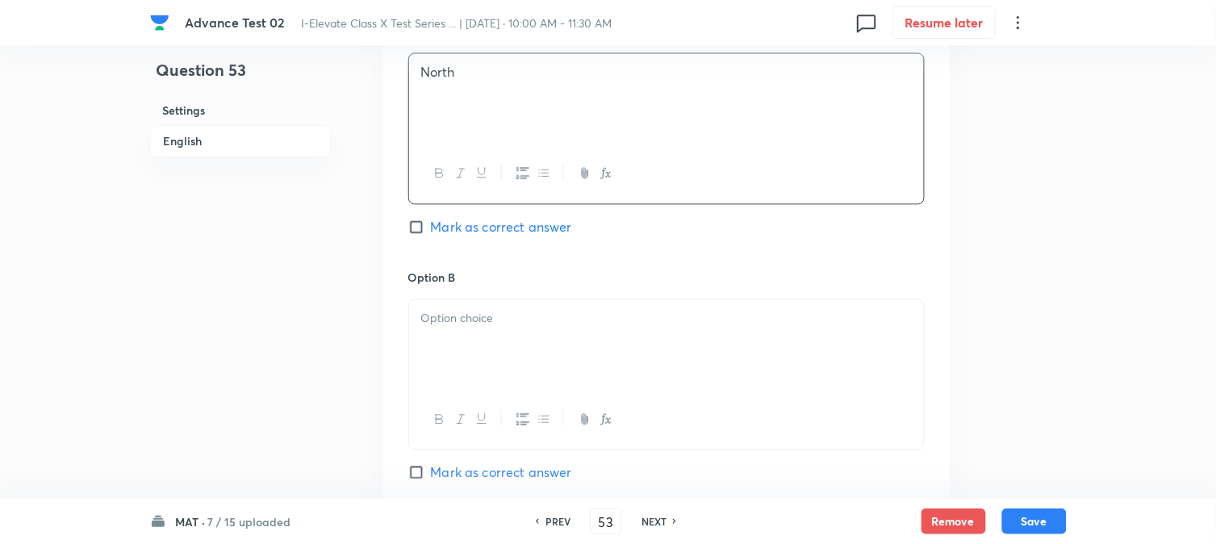
click at [493, 304] on div at bounding box center [666, 344] width 515 height 90
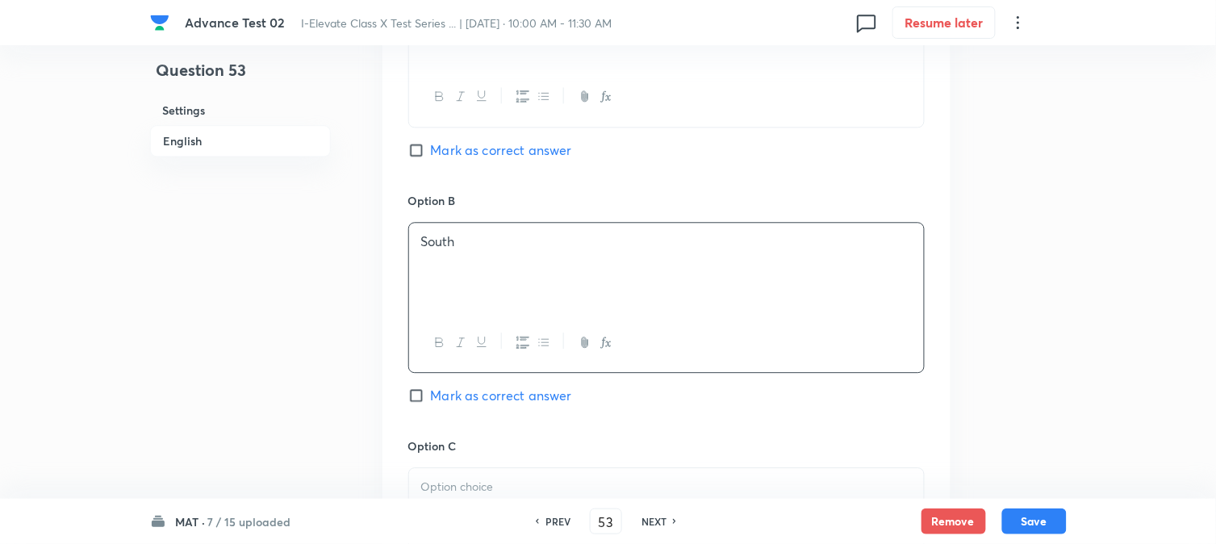
scroll to position [986, 0]
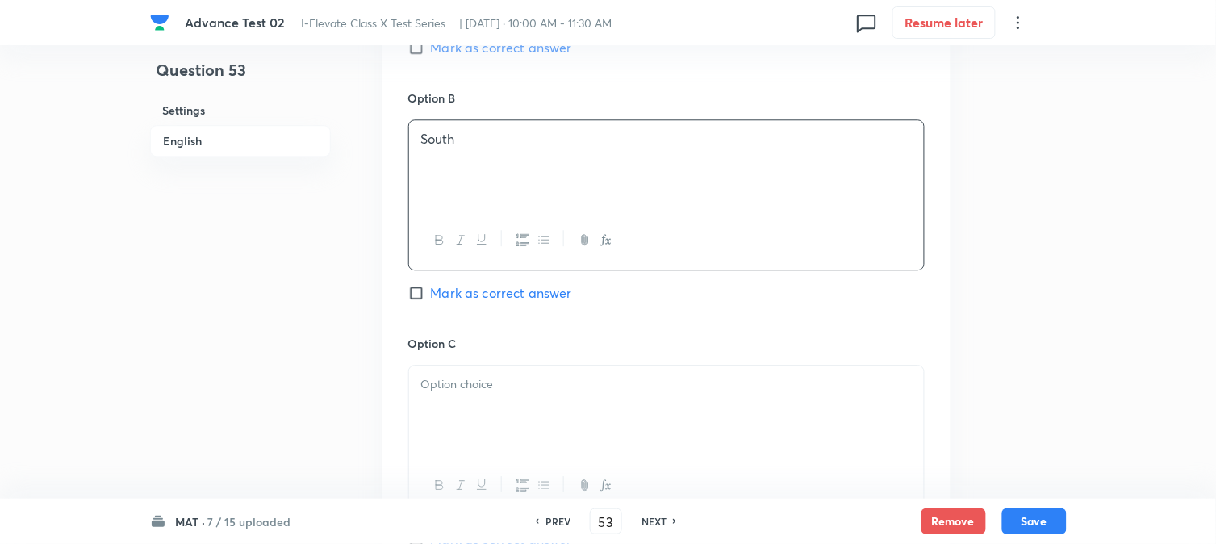
click at [450, 380] on p at bounding box center [666, 384] width 491 height 19
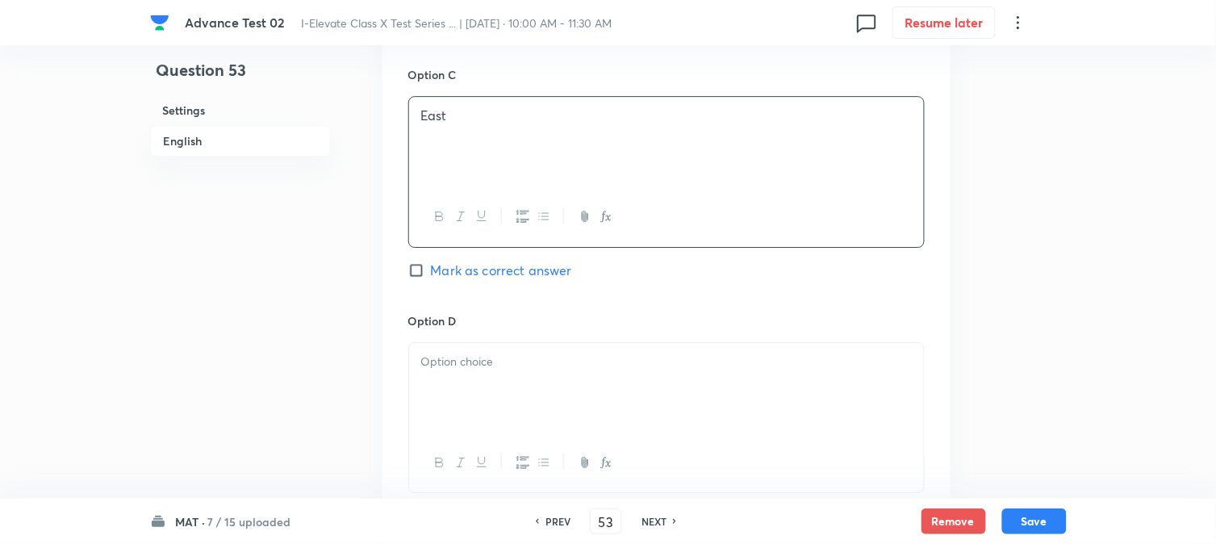
click at [501, 354] on p at bounding box center [666, 362] width 491 height 19
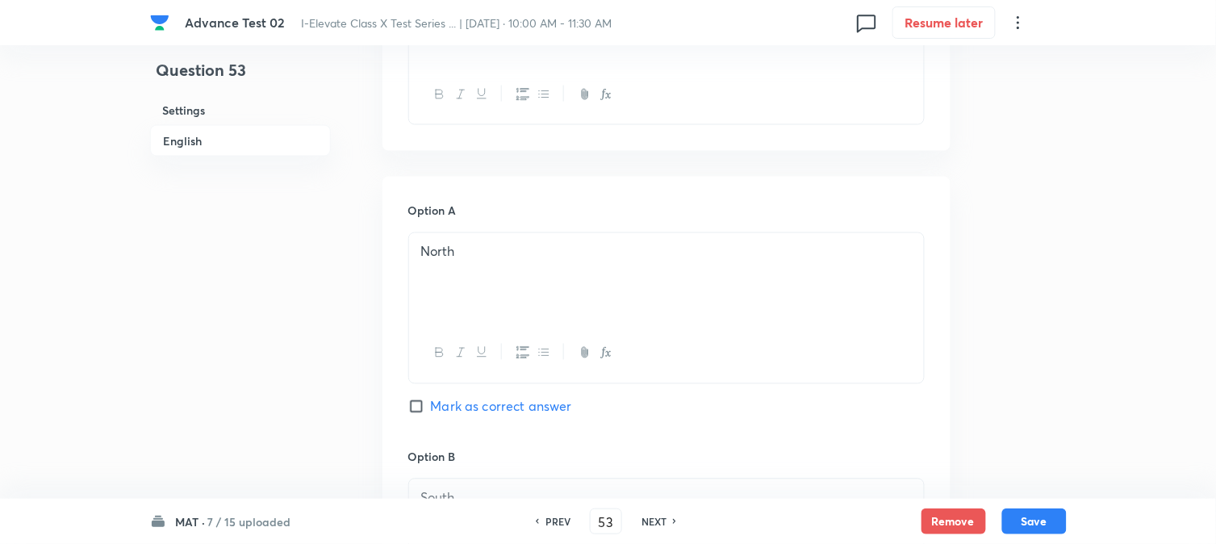
click at [442, 412] on span "Mark as correct answer" at bounding box center [501, 406] width 141 height 19
click at [431, 412] on input "Mark as correct answer" at bounding box center [419, 407] width 23 height 16
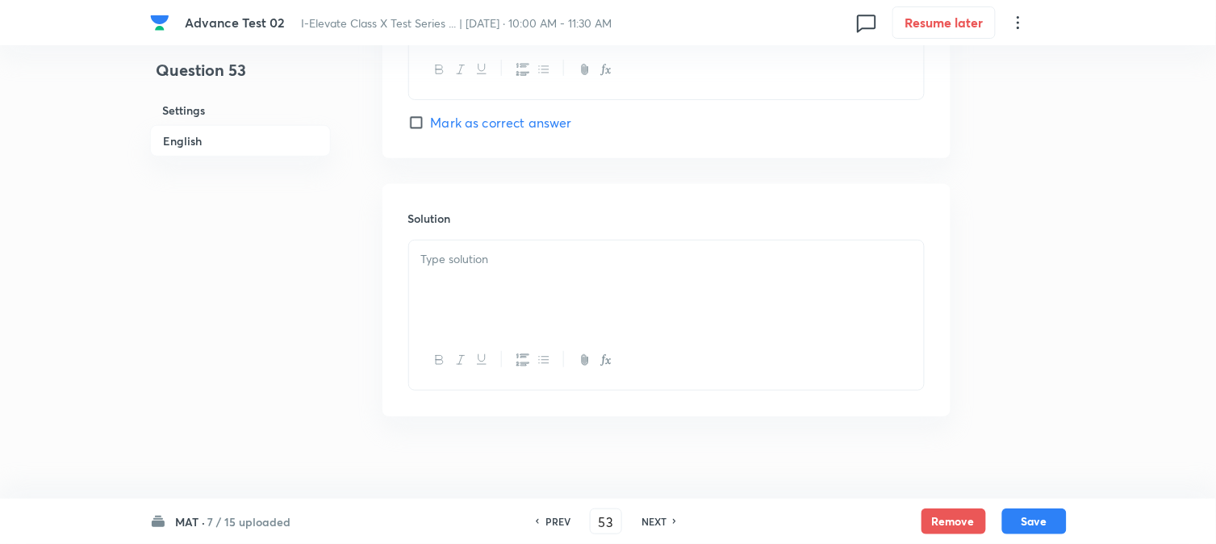
scroll to position [1666, 0]
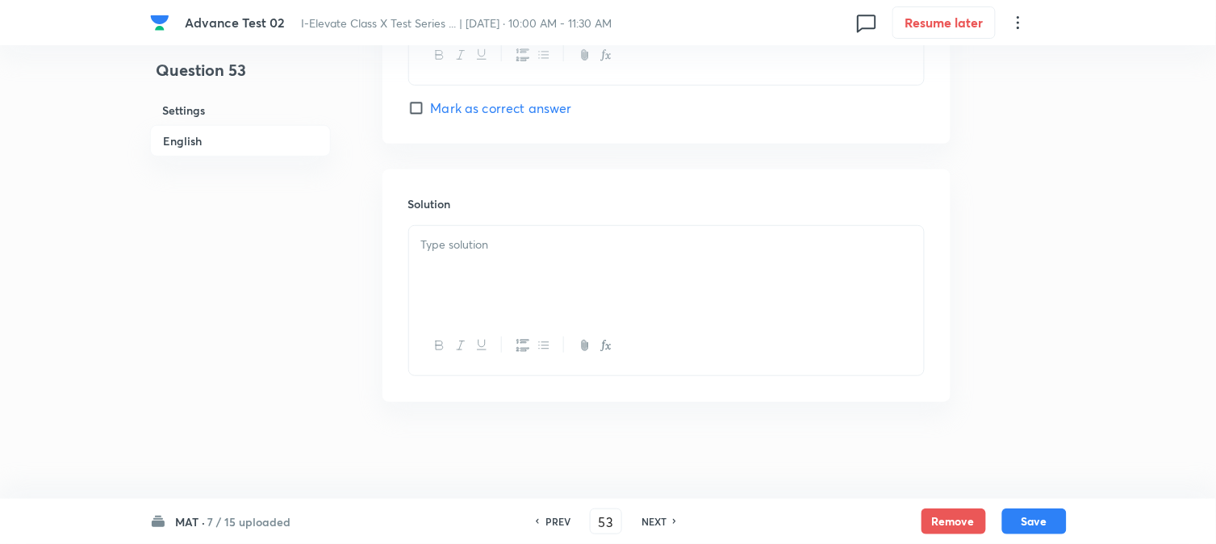
click at [538, 262] on div at bounding box center [666, 271] width 515 height 90
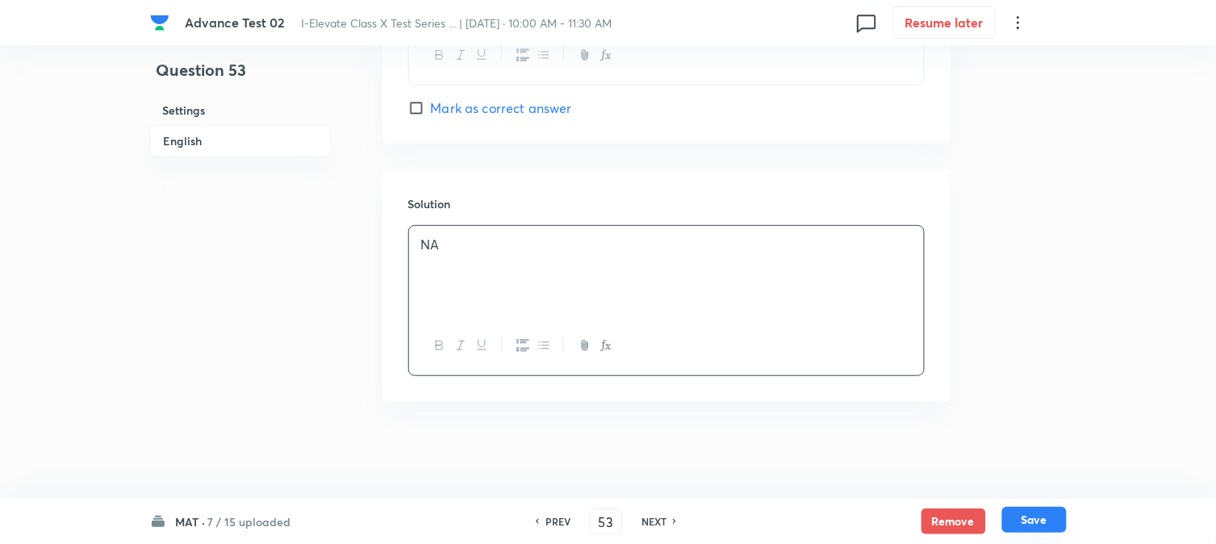
click at [1034, 518] on button "Save" at bounding box center [1035, 520] width 65 height 26
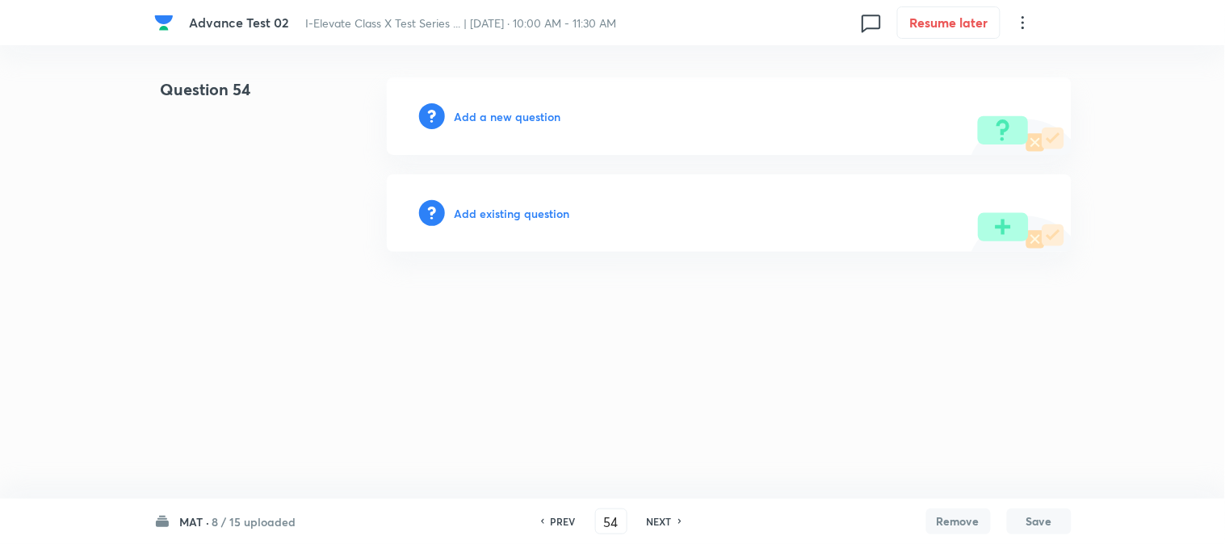
click at [472, 115] on h6 "Add a new question" at bounding box center [507, 116] width 107 height 17
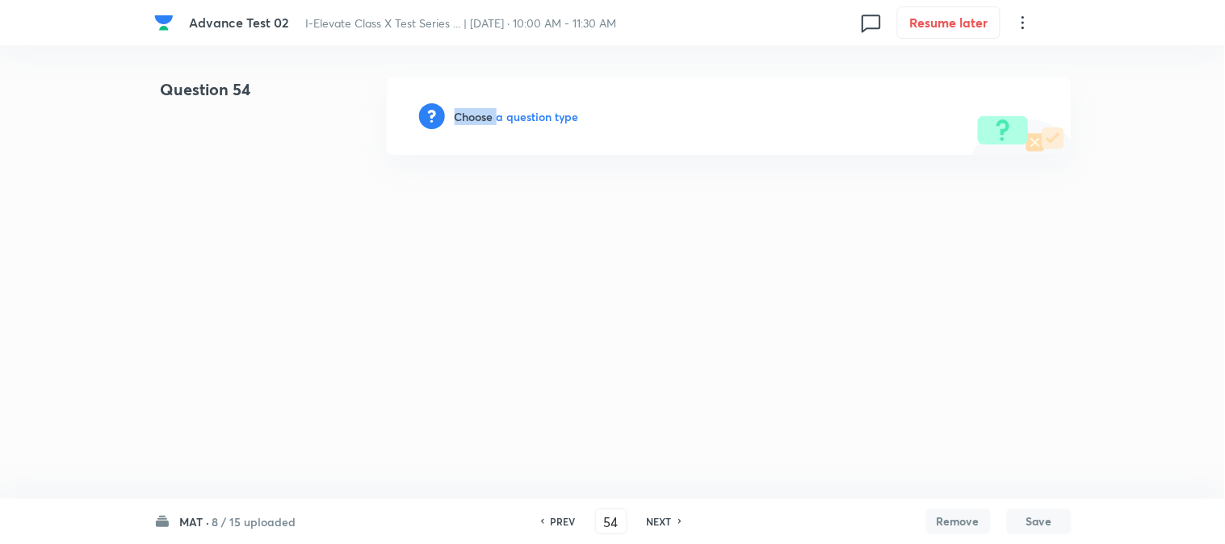
click at [472, 115] on h6 "Choose a question type" at bounding box center [516, 116] width 124 height 17
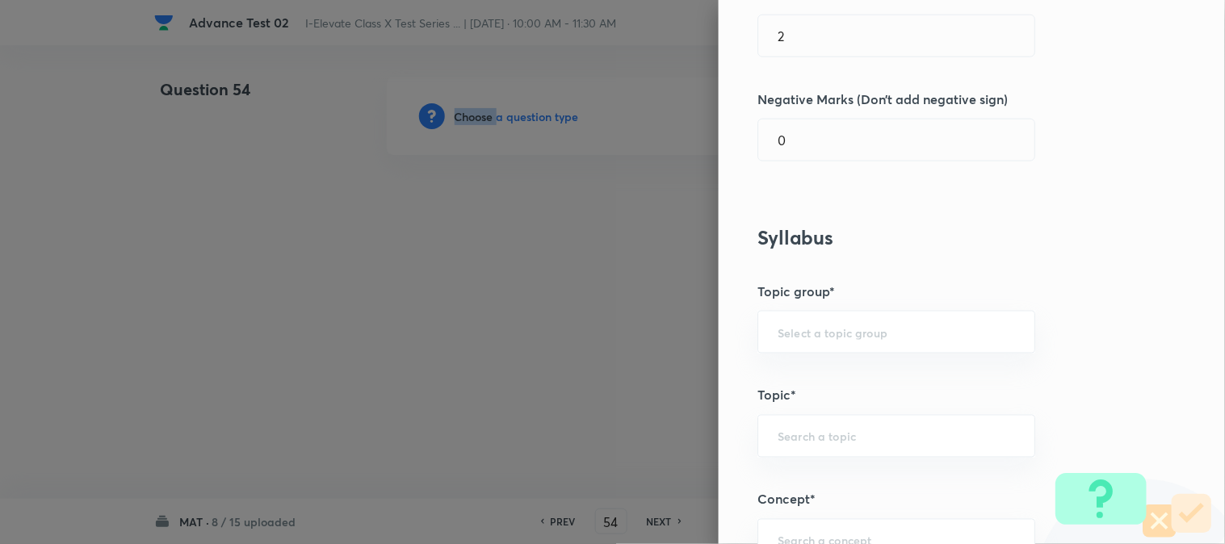
scroll to position [627, 0]
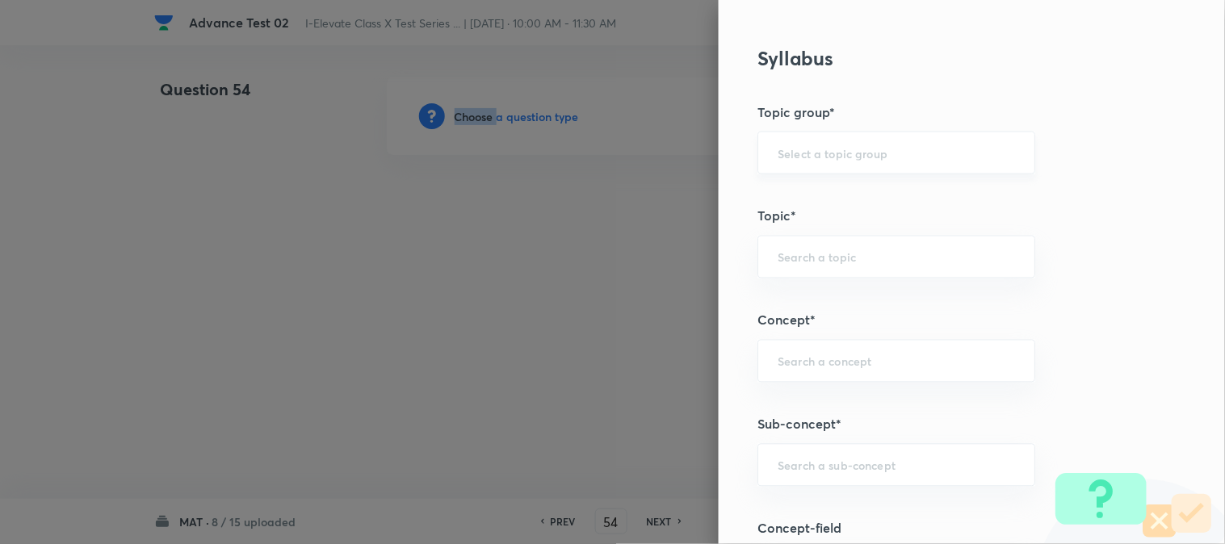
click at [783, 165] on div "​" at bounding box center [896, 153] width 278 height 43
click at [806, 156] on input "text" at bounding box center [895, 152] width 237 height 15
click at [800, 220] on li "Foundation" at bounding box center [883, 227] width 276 height 29
click at [789, 258] on input "text" at bounding box center [895, 256] width 237 height 15
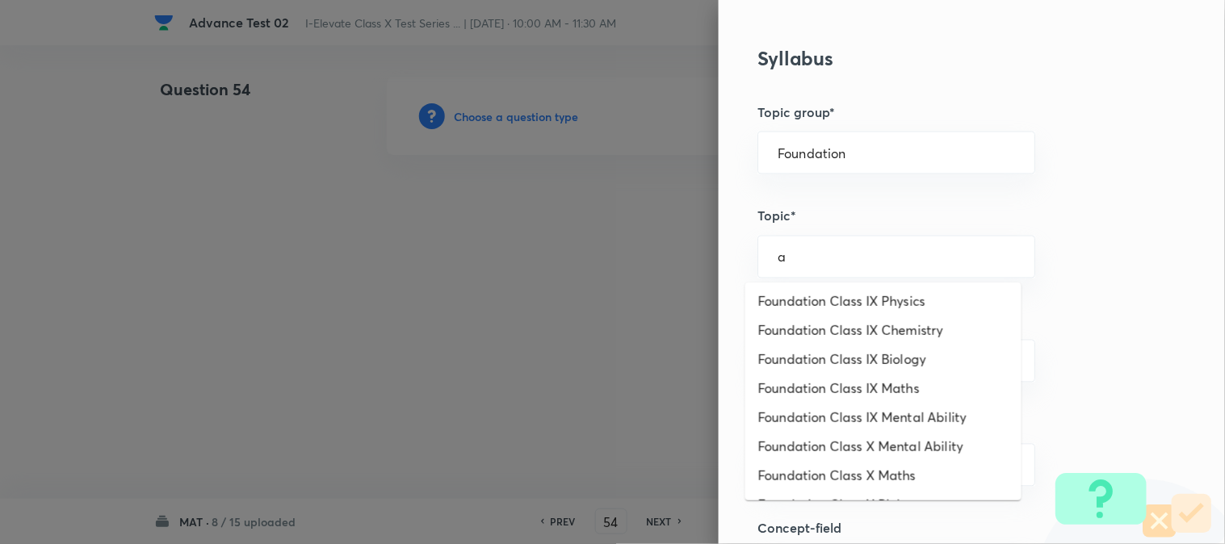
scroll to position [179, 0]
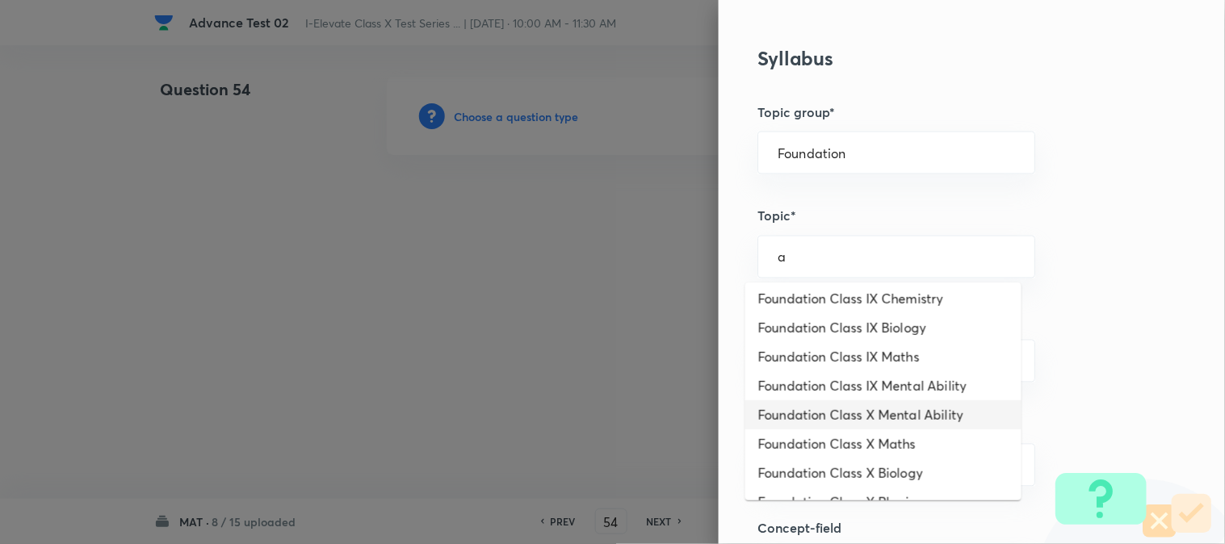
click at [909, 417] on li "Foundation Class X Mental Ability" at bounding box center [883, 414] width 276 height 29
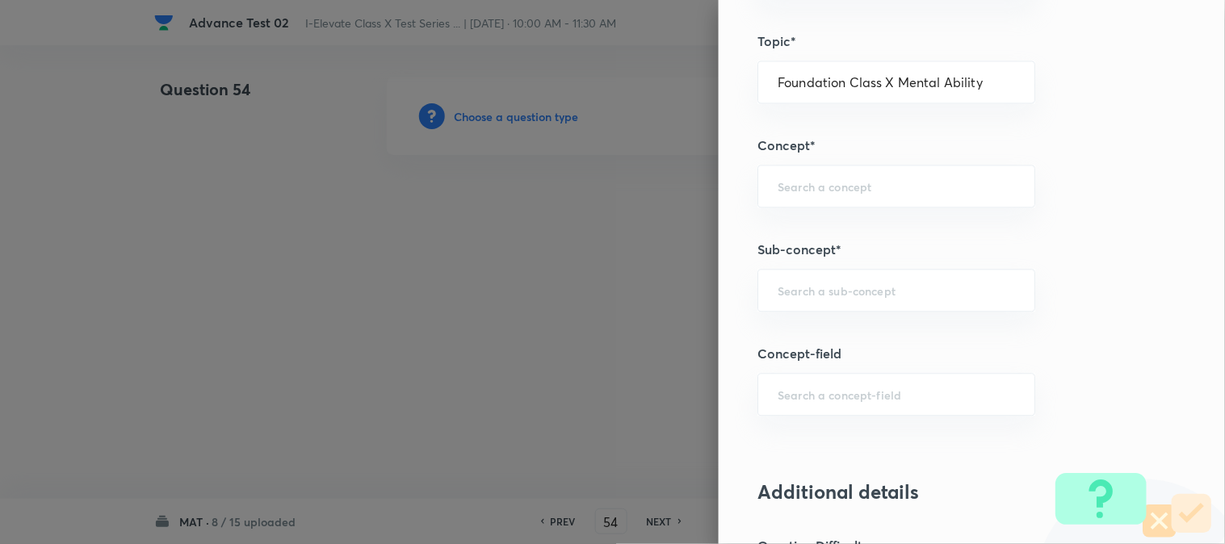
scroll to position [807, 0]
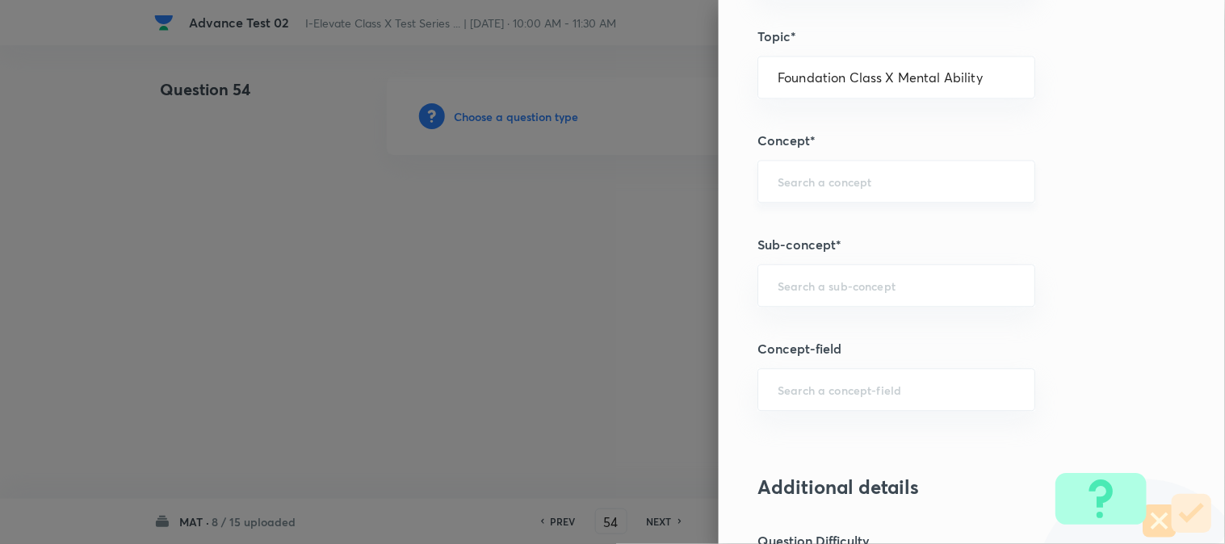
click at [785, 174] on input "text" at bounding box center [895, 181] width 237 height 15
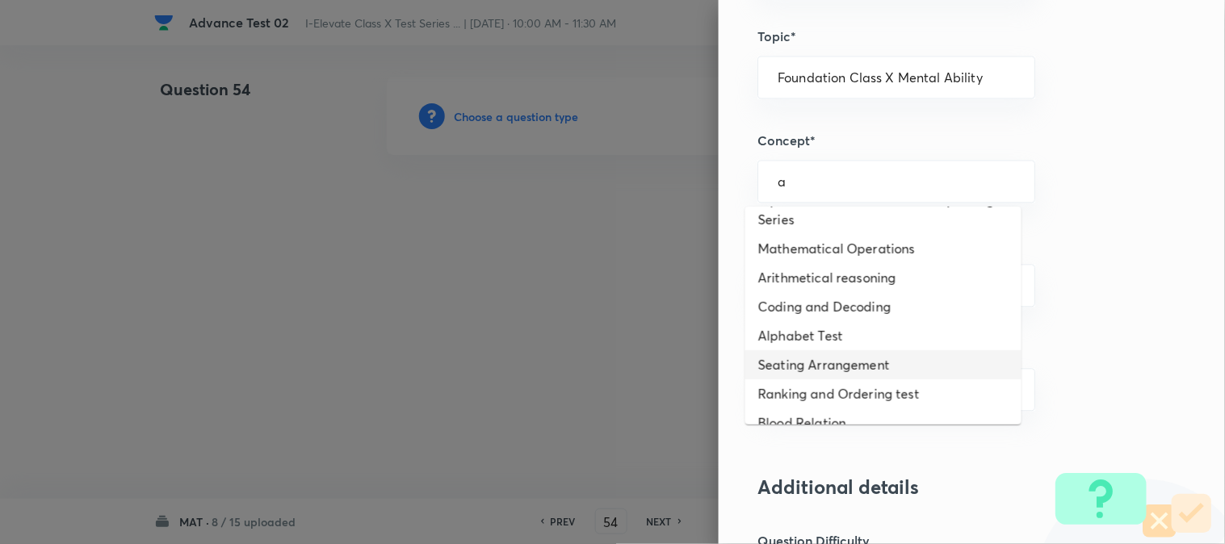
scroll to position [0, 0]
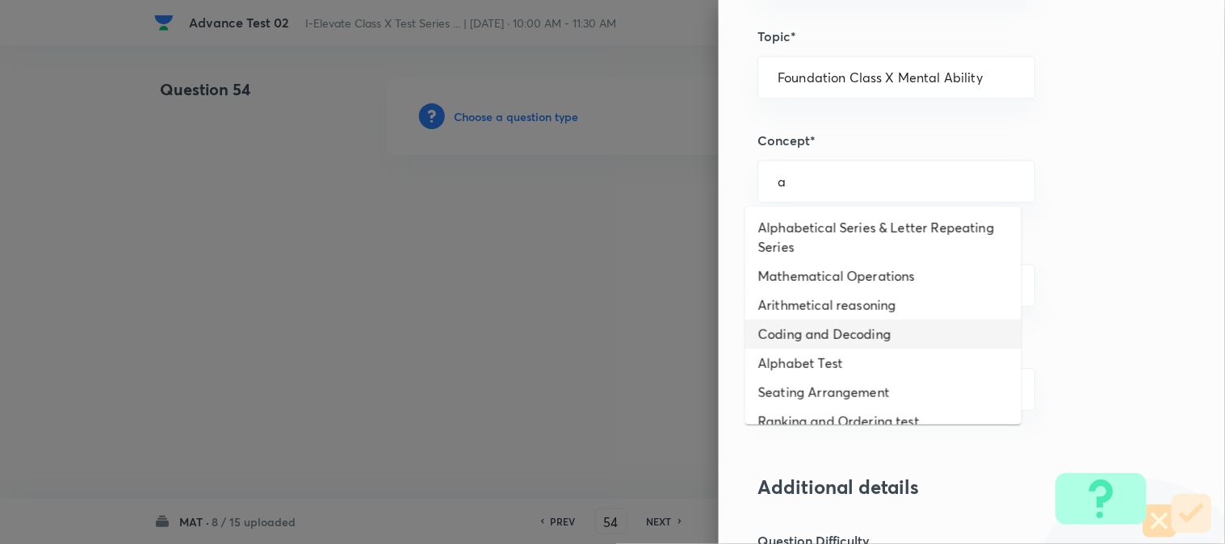
click at [844, 334] on li "Coding and Decoding" at bounding box center [883, 334] width 276 height 29
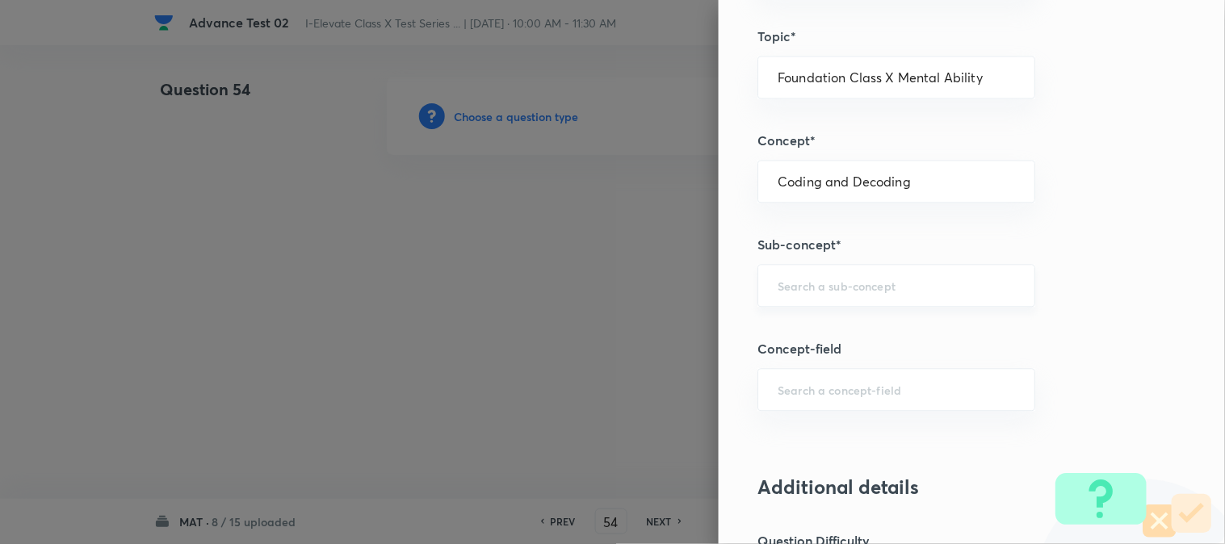
click at [818, 297] on div "​" at bounding box center [896, 285] width 278 height 43
click at [820, 333] on li "Coding and Decoding" at bounding box center [883, 332] width 276 height 29
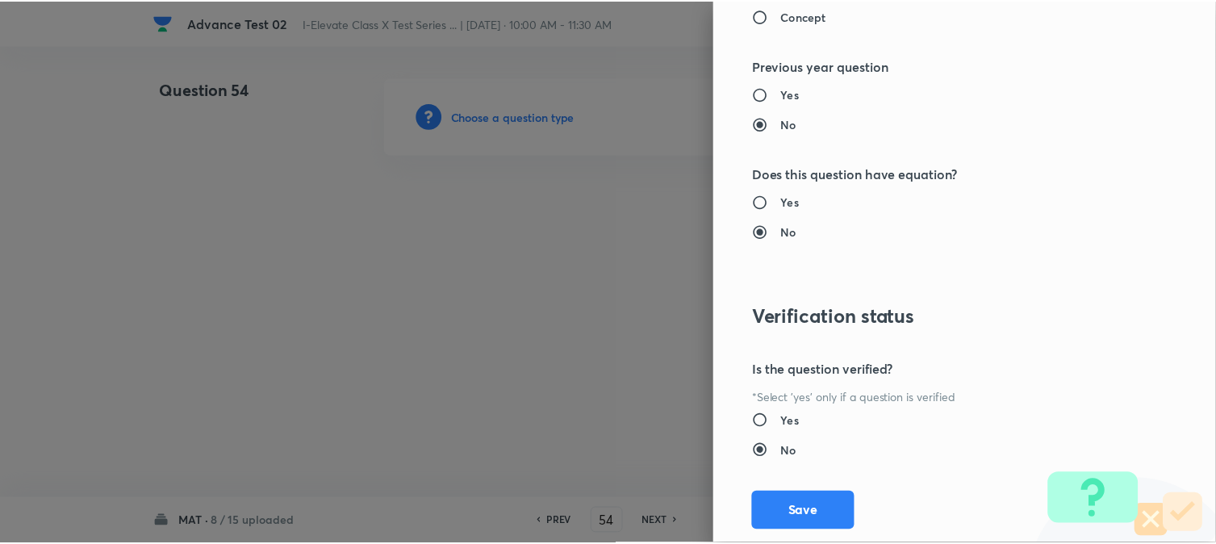
scroll to position [1656, 0]
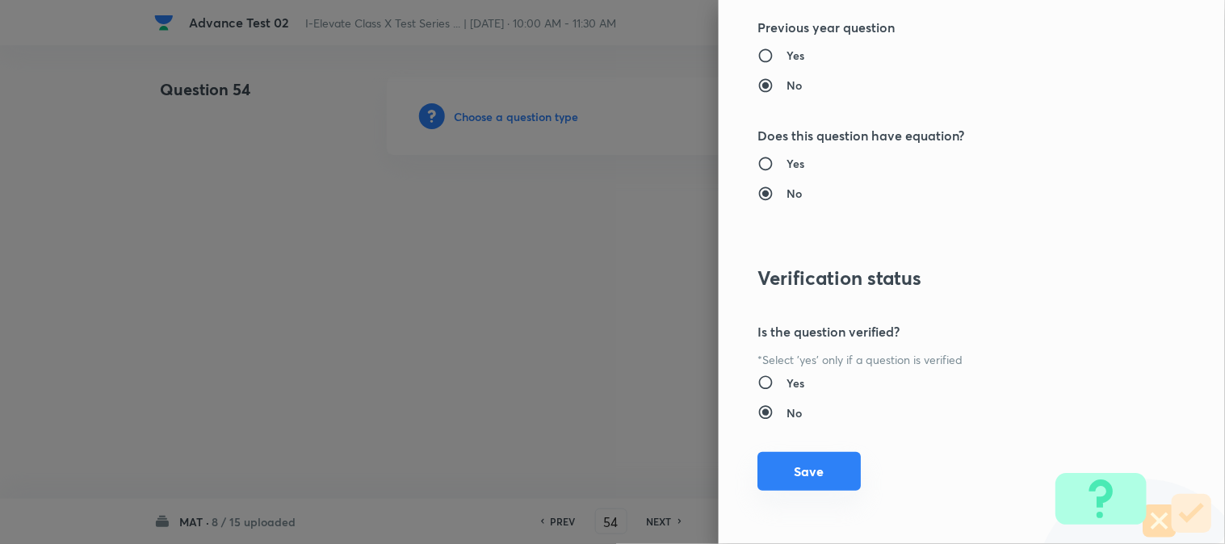
click at [794, 476] on button "Save" at bounding box center [808, 471] width 103 height 39
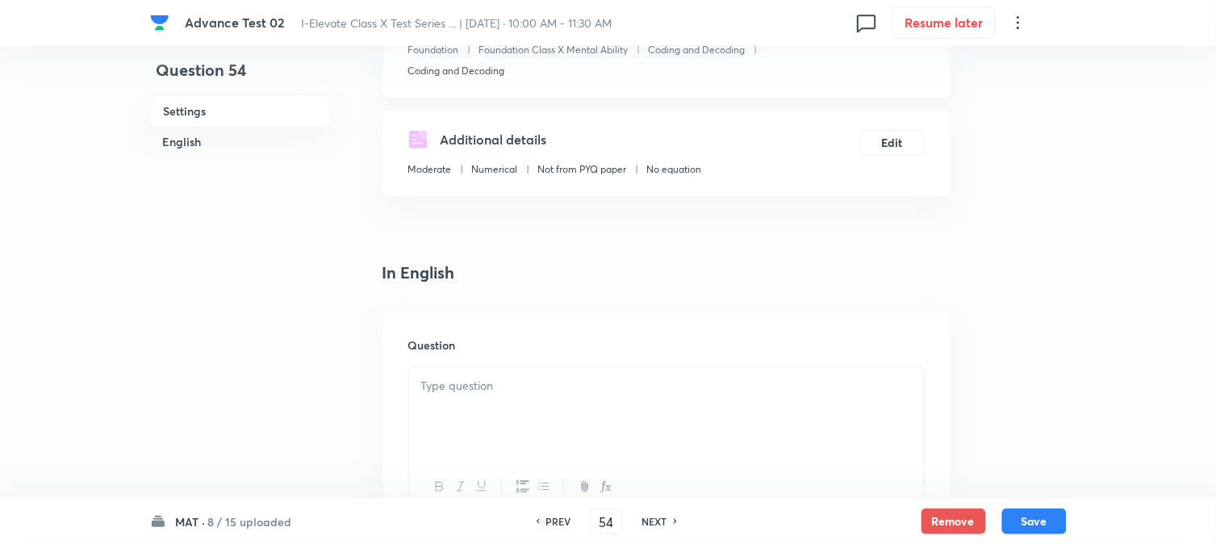
scroll to position [269, 0]
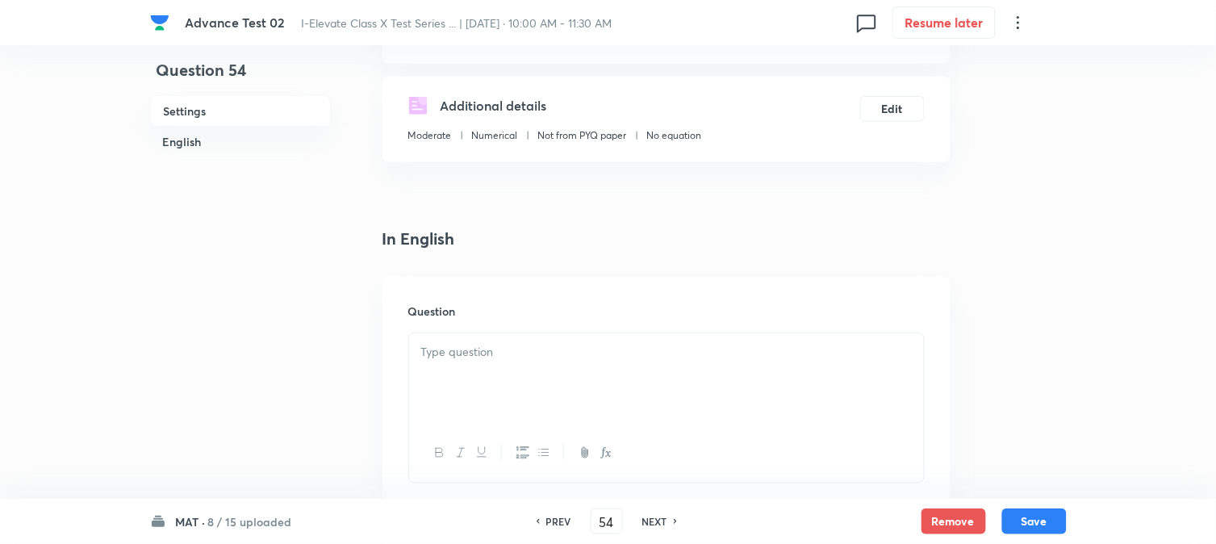
click at [479, 367] on div at bounding box center [666, 378] width 515 height 90
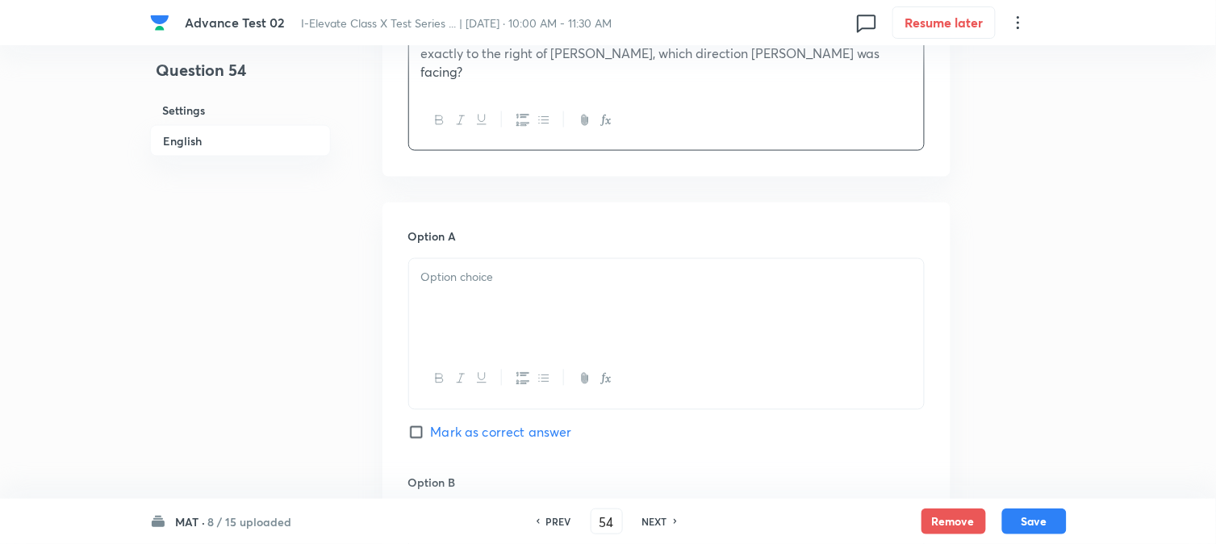
scroll to position [627, 0]
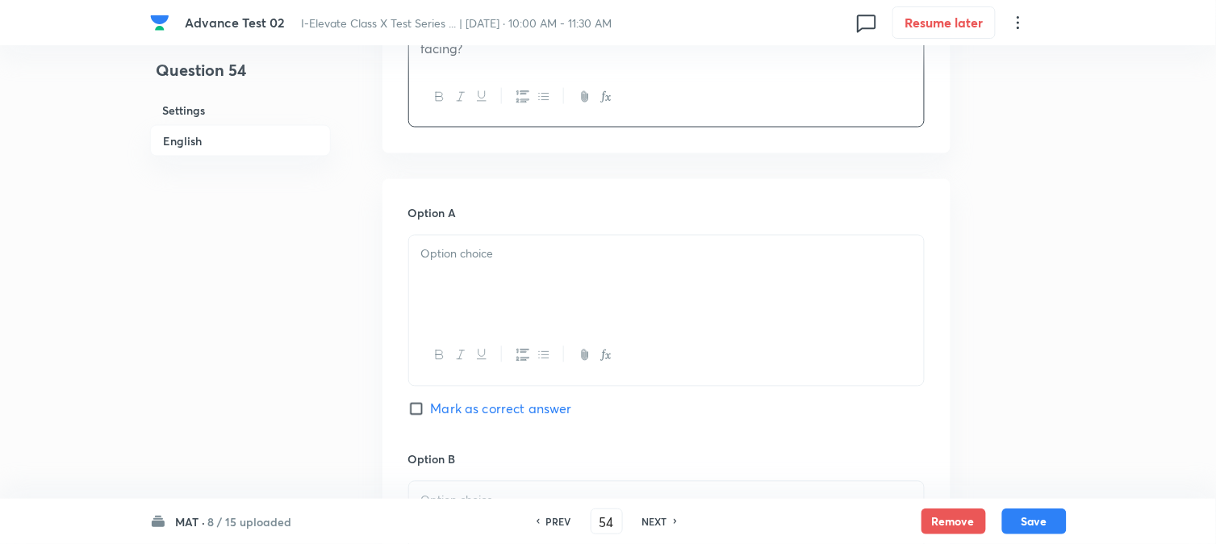
click at [495, 295] on div at bounding box center [666, 281] width 515 height 90
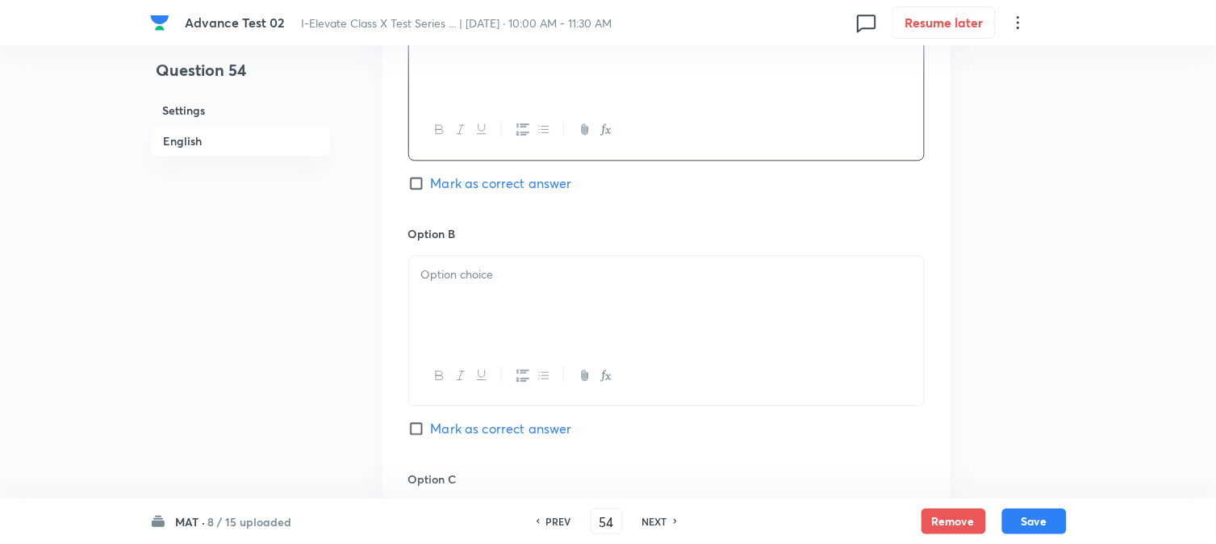
scroll to position [897, 0]
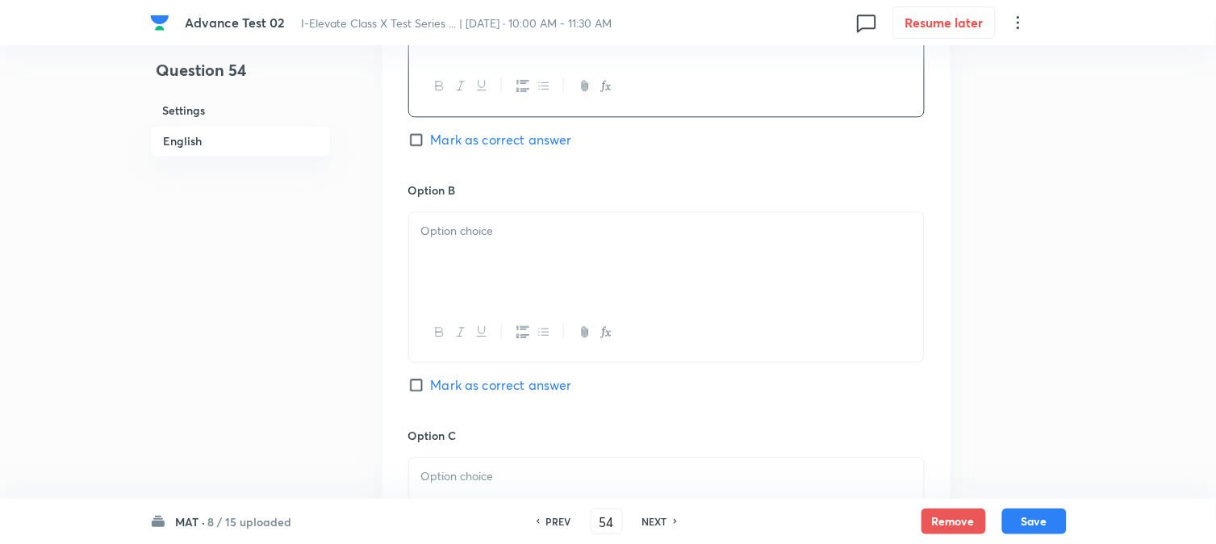
click at [491, 294] on div at bounding box center [666, 257] width 515 height 90
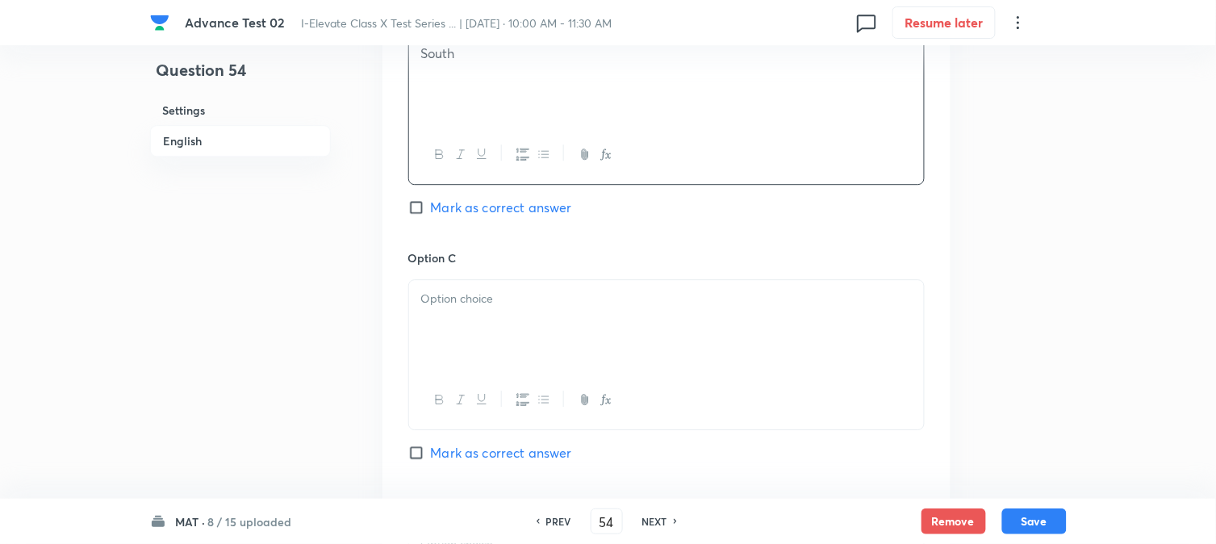
scroll to position [1076, 0]
click at [486, 296] on p at bounding box center [666, 297] width 491 height 19
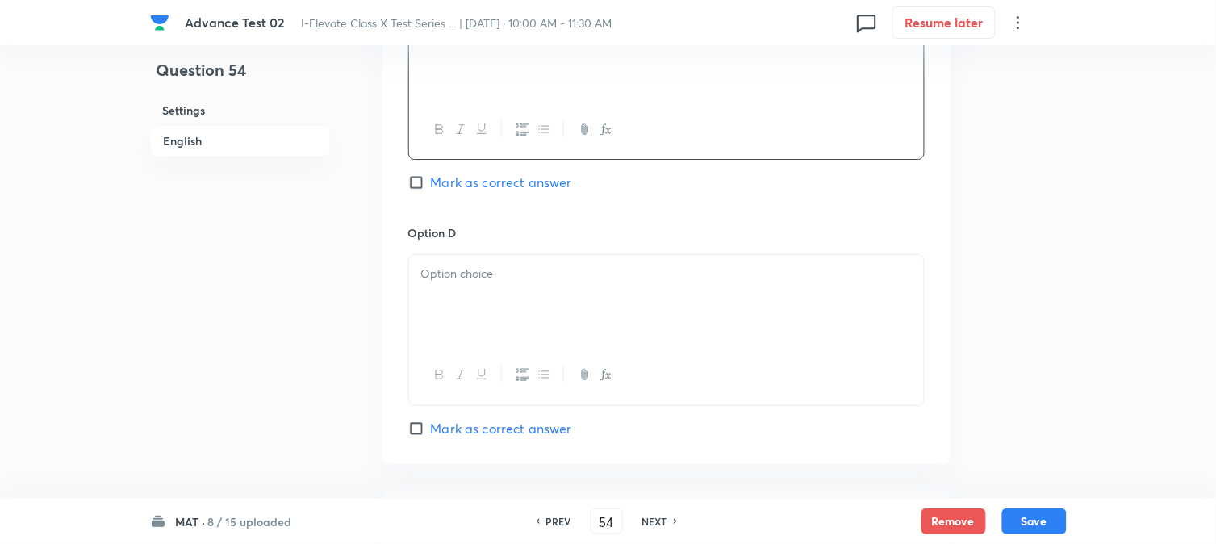
click at [504, 329] on div at bounding box center [666, 300] width 515 height 90
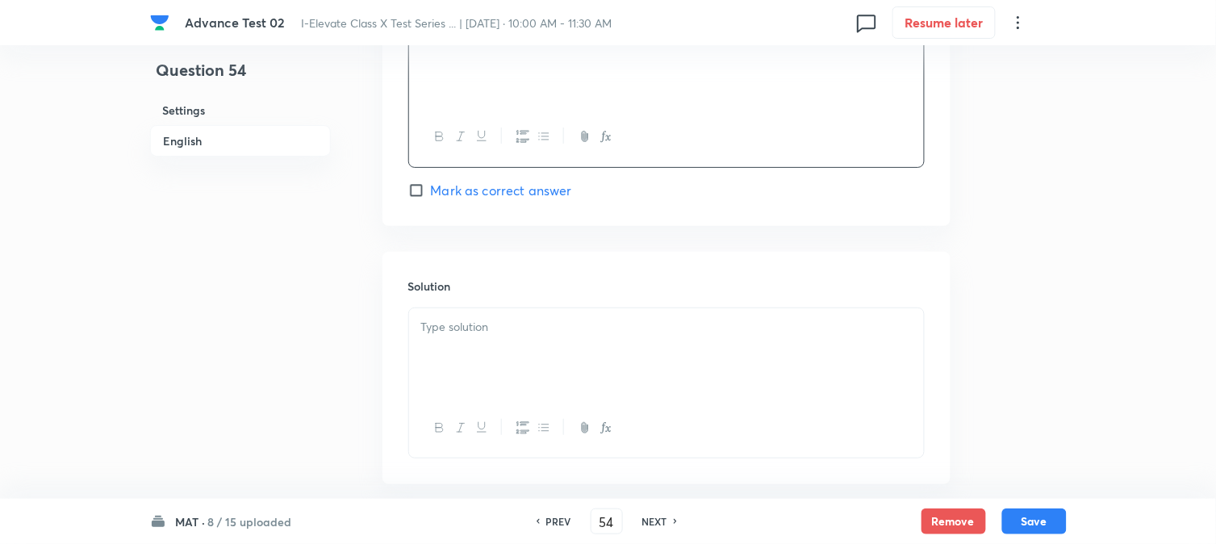
scroll to position [1614, 0]
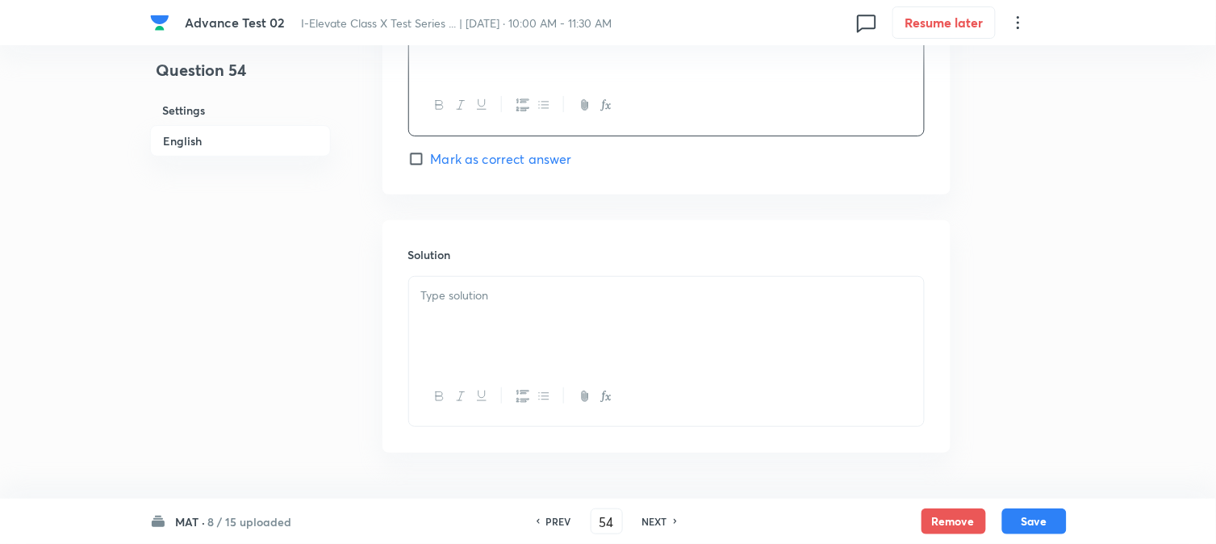
click at [496, 327] on div at bounding box center [666, 322] width 515 height 90
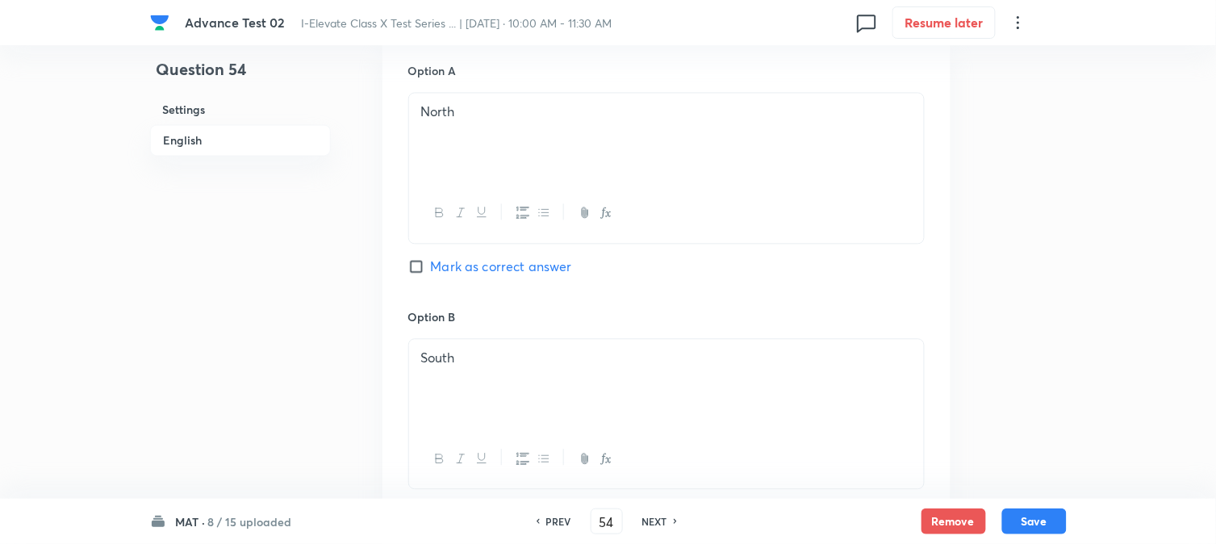
scroll to position [680, 0]
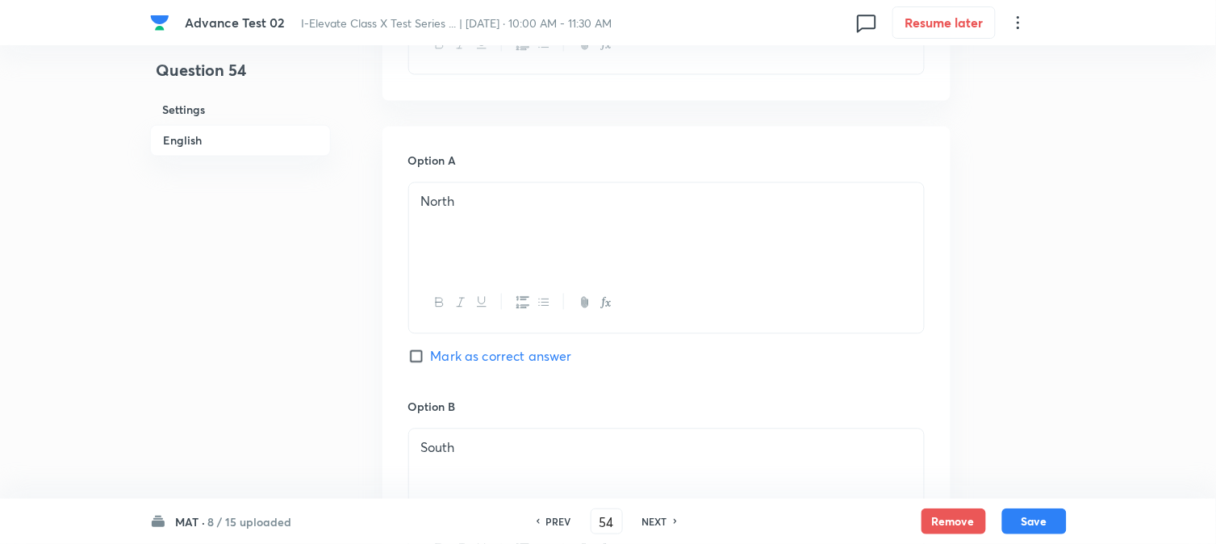
click at [464, 350] on span "Mark as correct answer" at bounding box center [501, 356] width 141 height 19
click at [431, 350] on input "Mark as correct answer" at bounding box center [419, 357] width 23 height 16
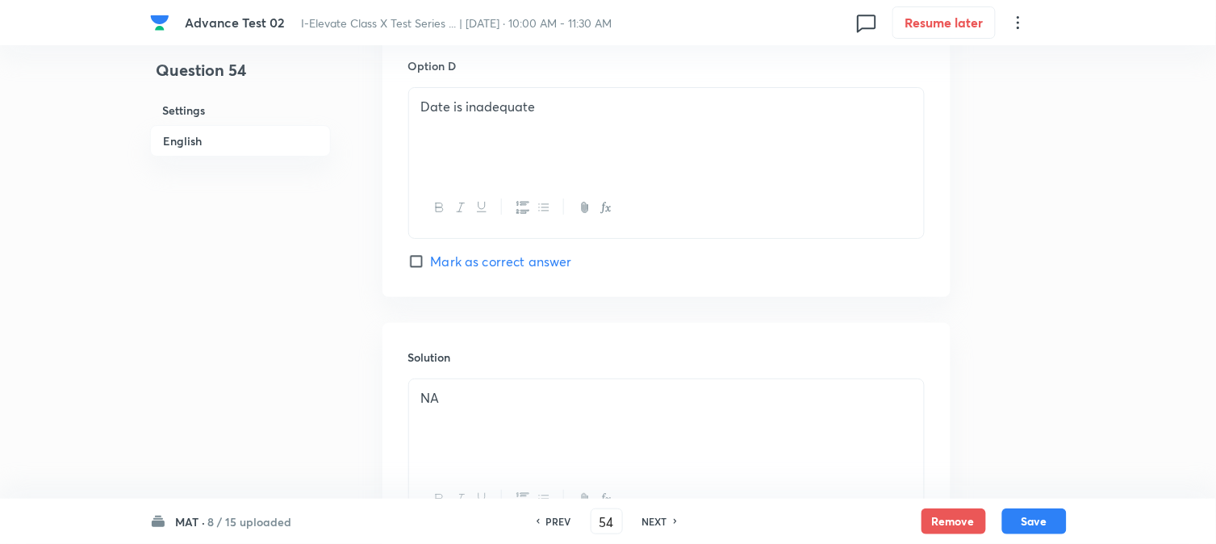
scroll to position [1666, 0]
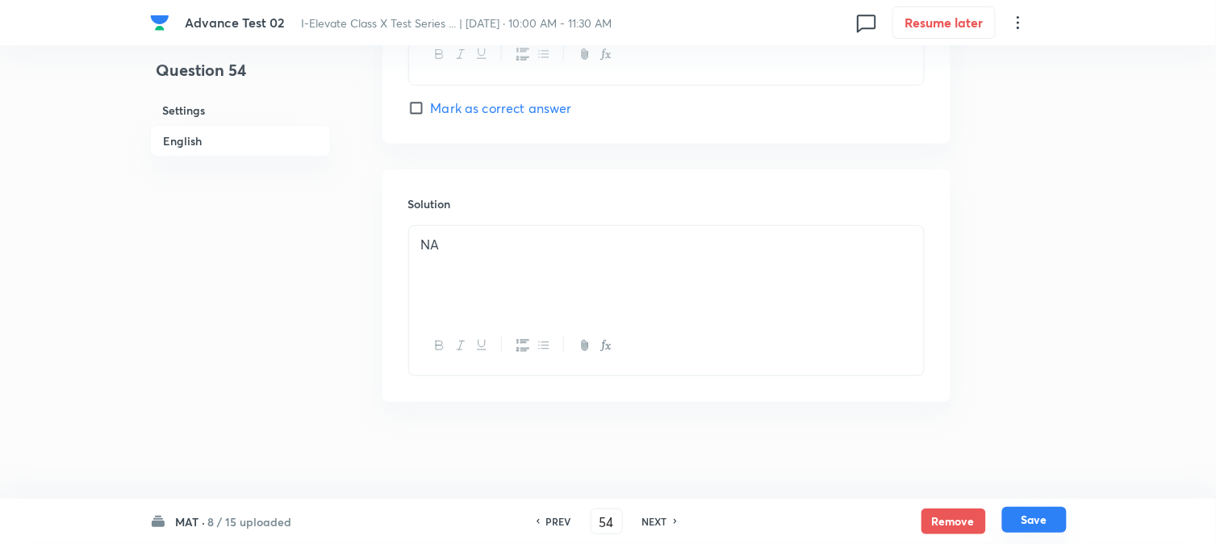
click at [1038, 521] on button "Save" at bounding box center [1035, 520] width 65 height 26
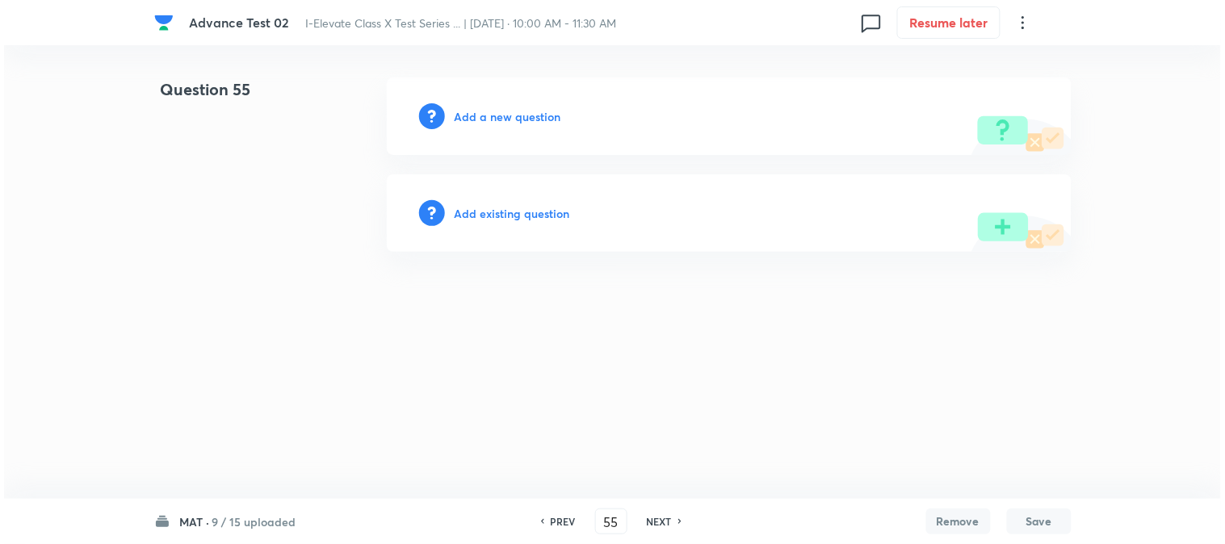
scroll to position [0, 0]
click at [477, 117] on h6 "Add a new question" at bounding box center [507, 116] width 107 height 17
click at [477, 117] on h6 "Choose a question type" at bounding box center [516, 116] width 124 height 17
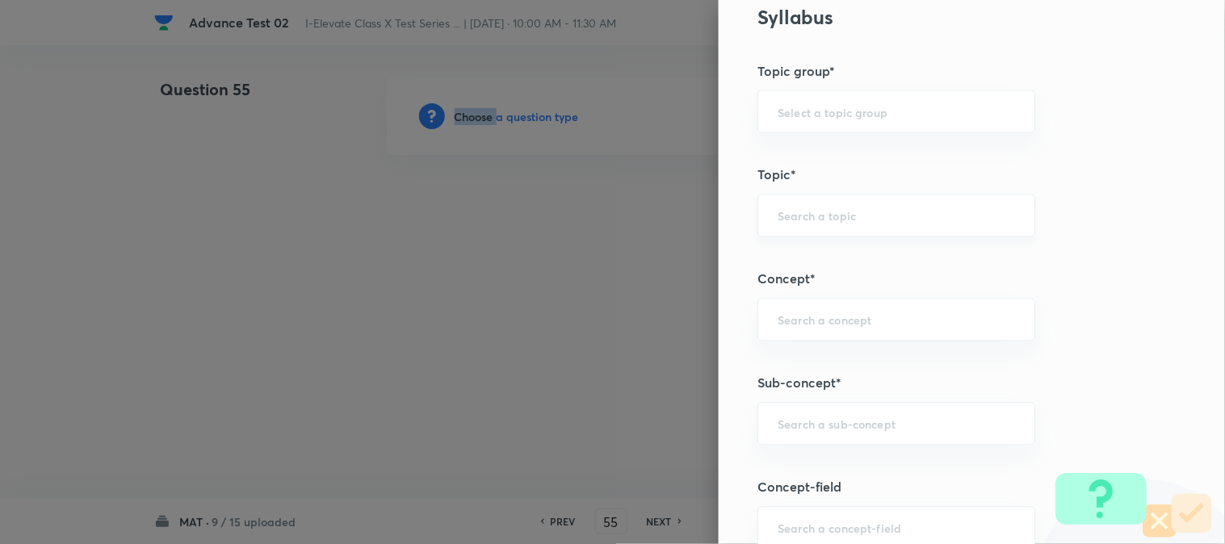
scroll to position [627, 0]
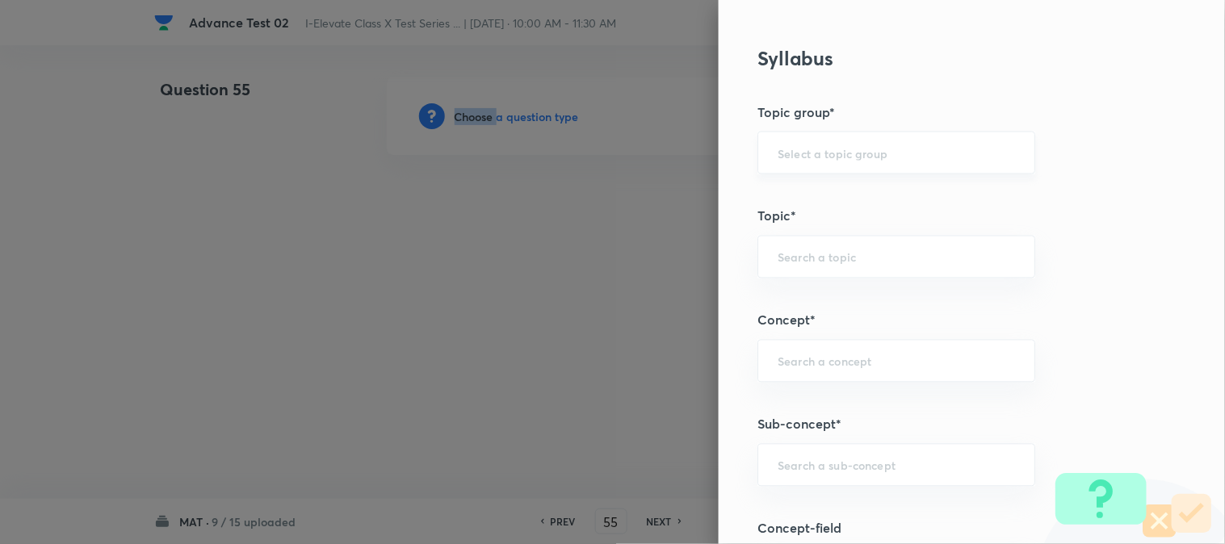
click at [786, 164] on div "​" at bounding box center [896, 153] width 278 height 43
click at [786, 223] on li "Foundation" at bounding box center [883, 227] width 276 height 29
click at [795, 247] on div "​" at bounding box center [896, 257] width 278 height 43
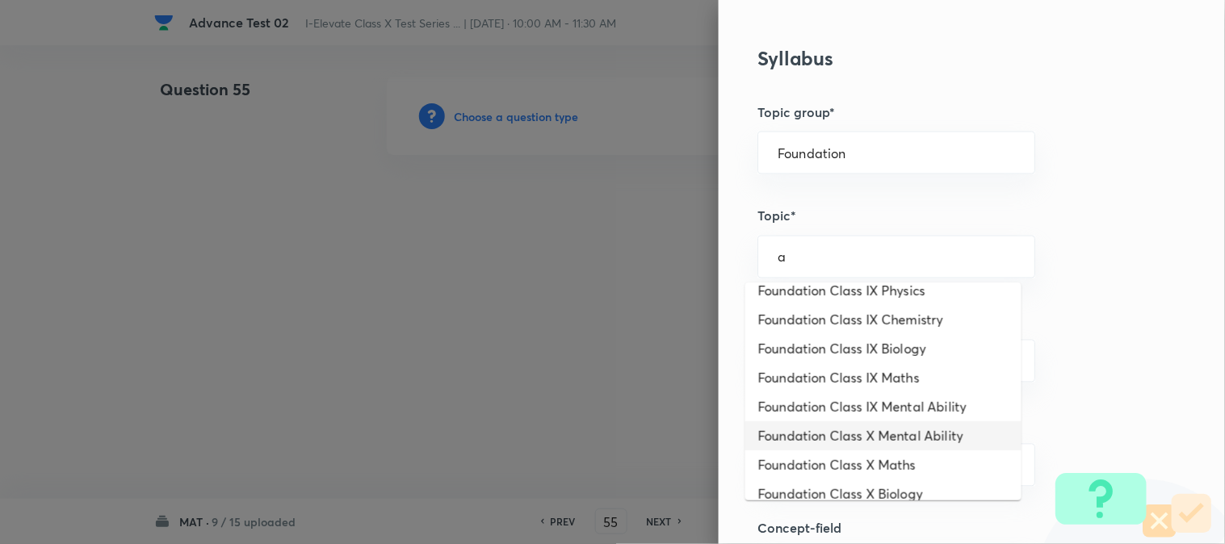
scroll to position [141, 0]
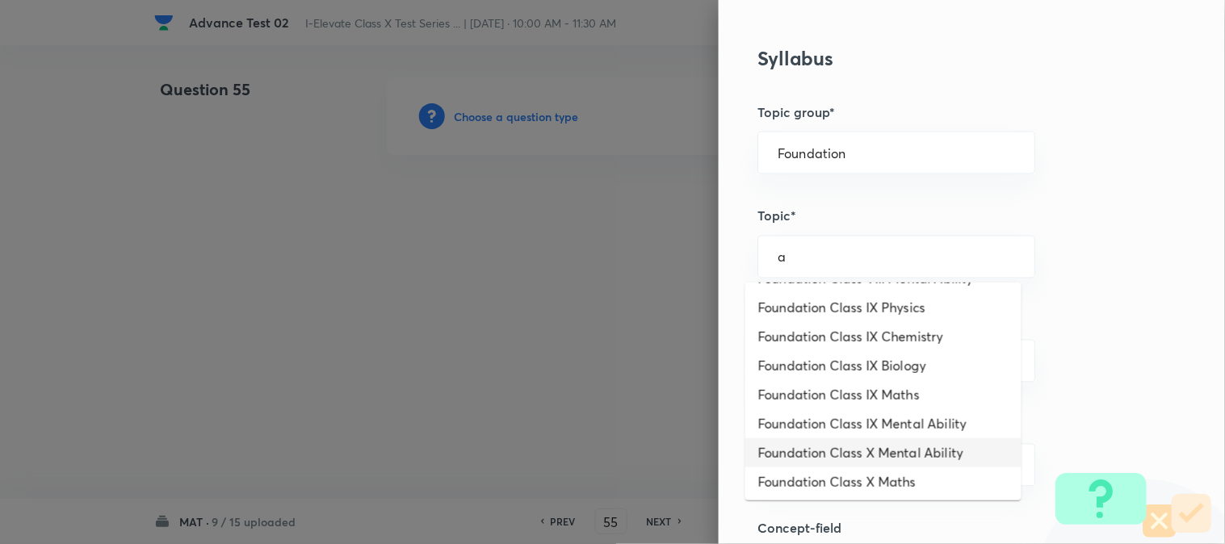
click at [915, 453] on li "Foundation Class X Mental Ability" at bounding box center [883, 452] width 276 height 29
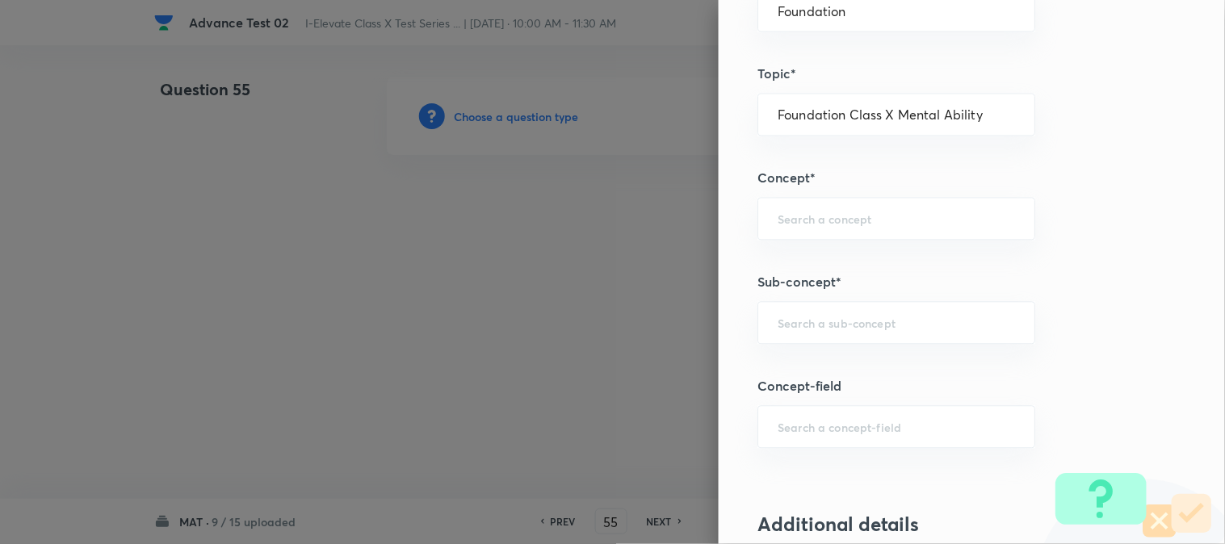
scroll to position [807, 0]
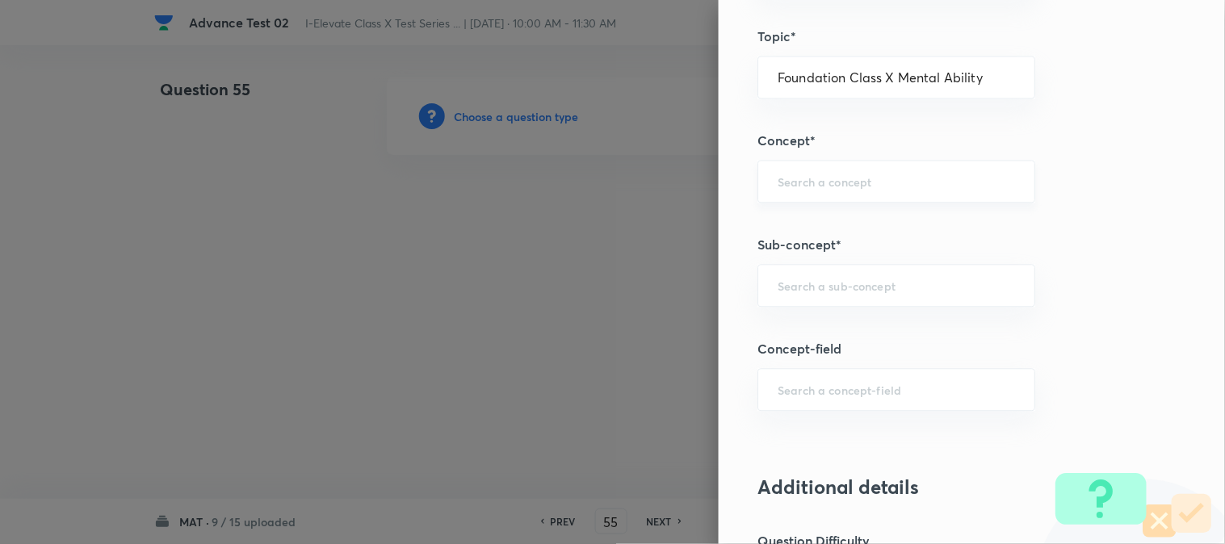
click at [779, 174] on input "text" at bounding box center [895, 181] width 237 height 15
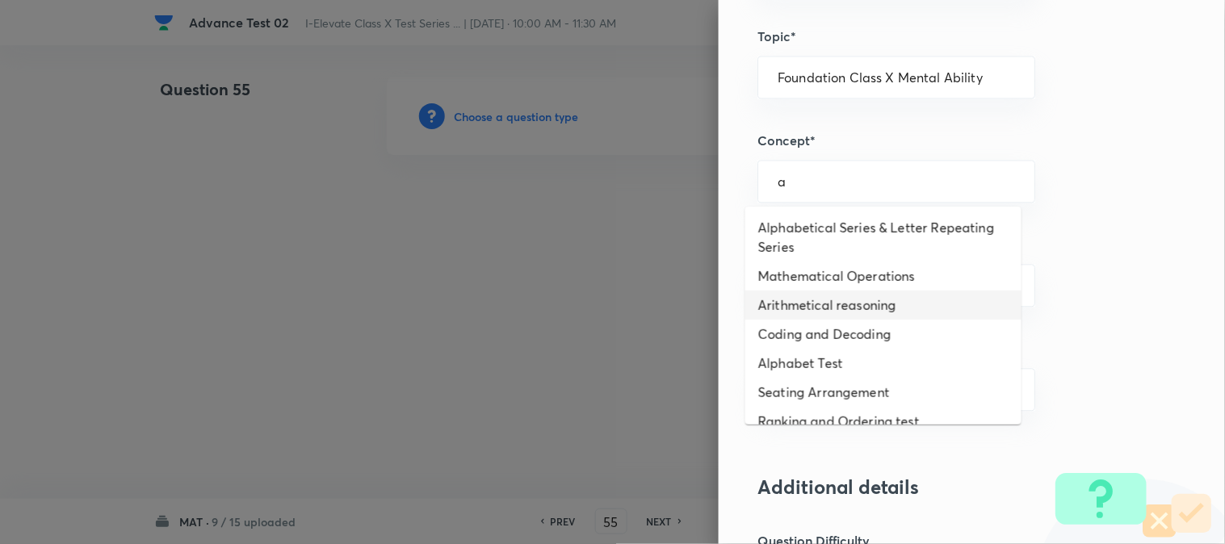
click at [835, 303] on li "Arithmetical reasoning" at bounding box center [883, 305] width 276 height 29
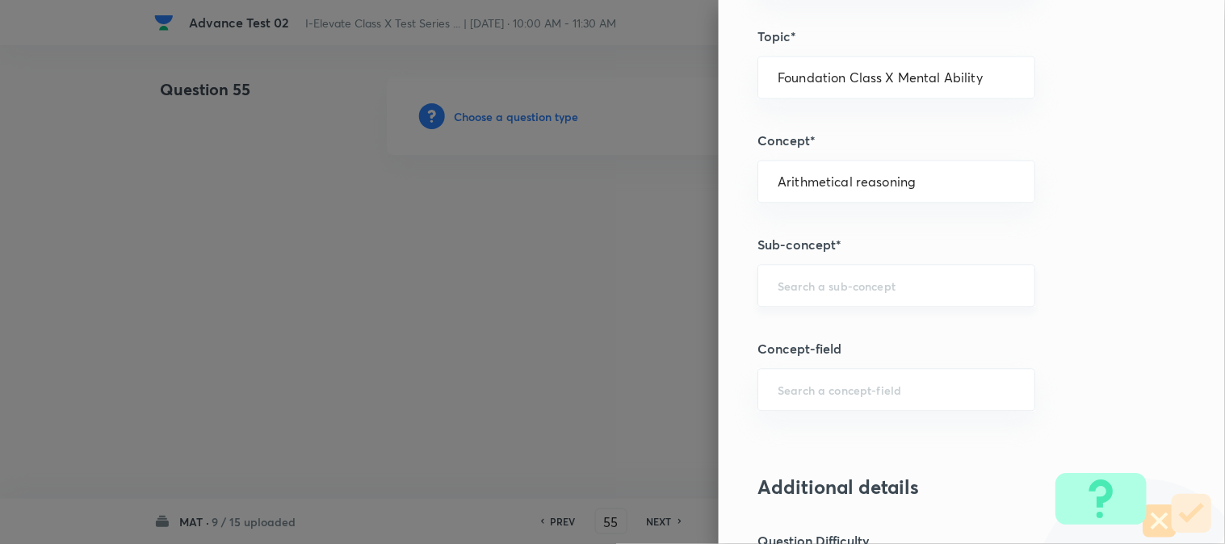
click at [802, 287] on input "text" at bounding box center [895, 285] width 237 height 15
click at [817, 326] on li "Arithmetical reasoning" at bounding box center [883, 332] width 276 height 29
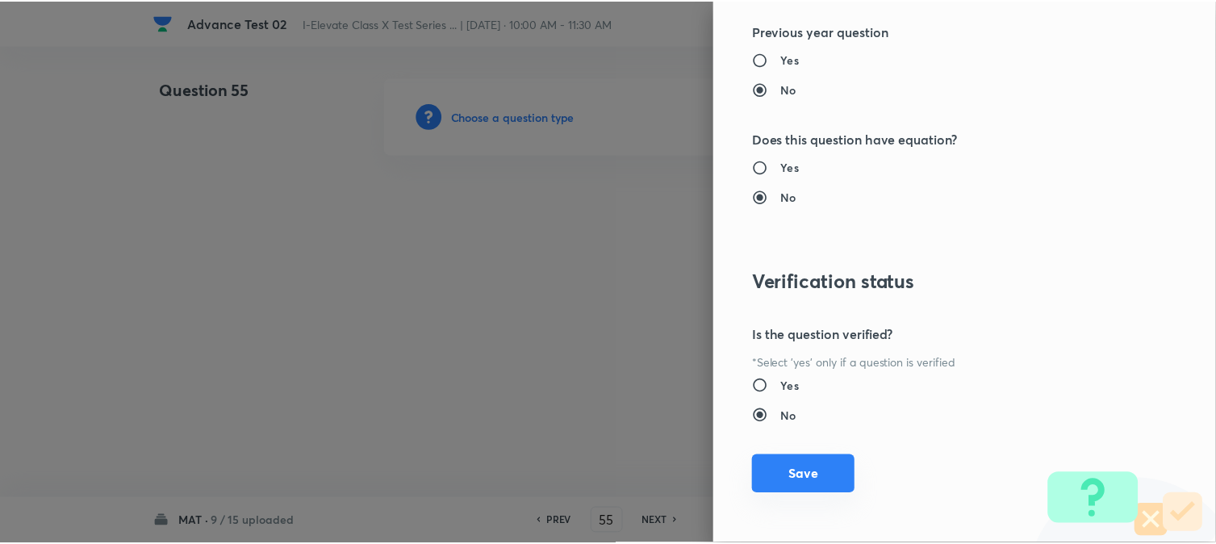
scroll to position [1656, 0]
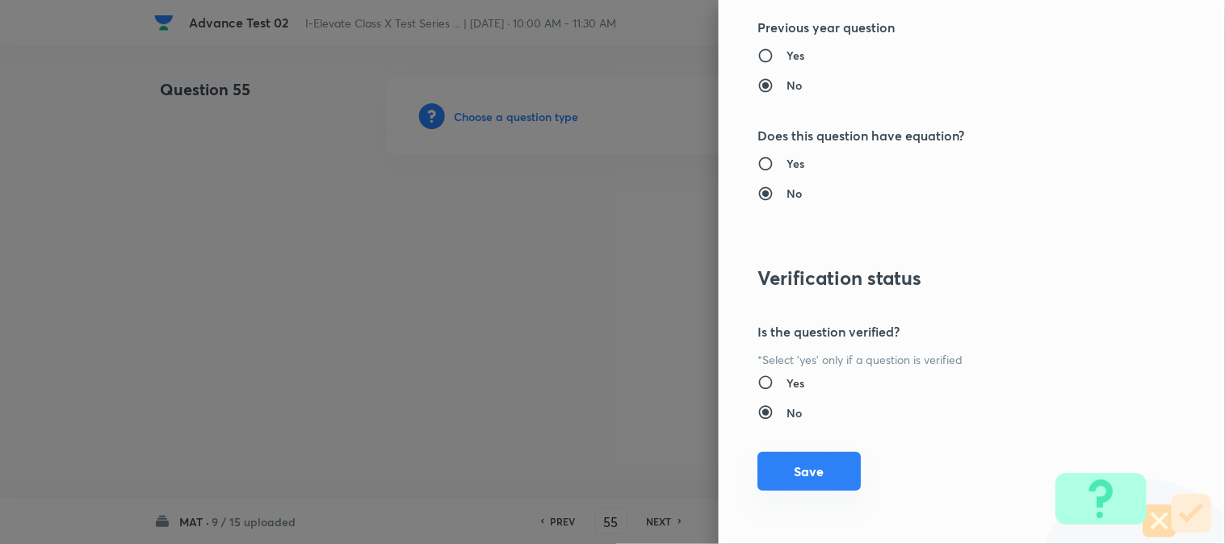
click at [793, 478] on button "Save" at bounding box center [808, 471] width 103 height 39
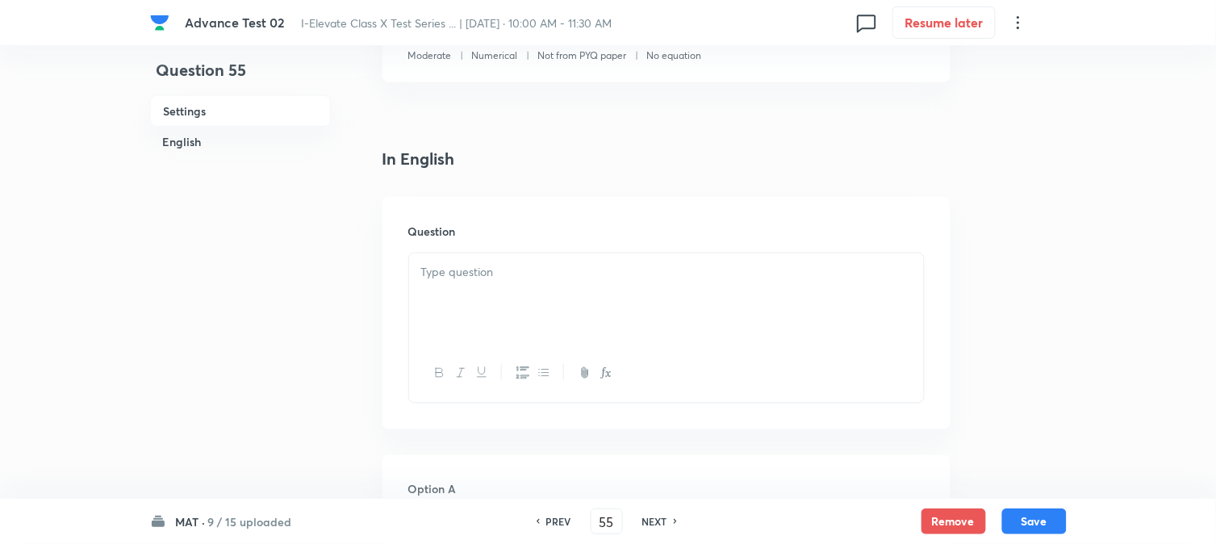
scroll to position [358, 0]
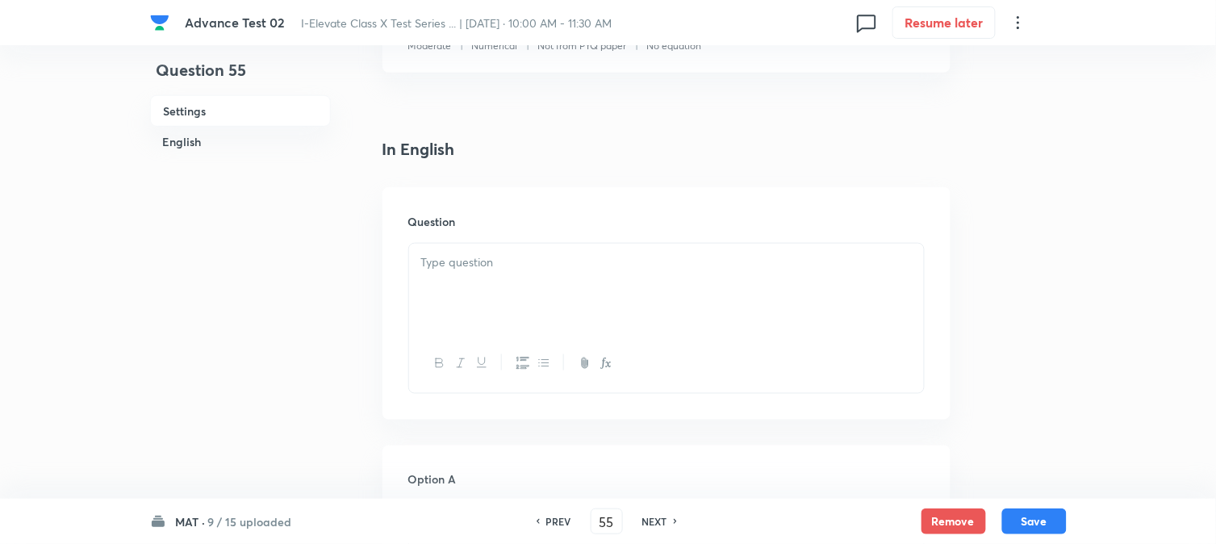
click at [501, 291] on div at bounding box center [666, 289] width 515 height 90
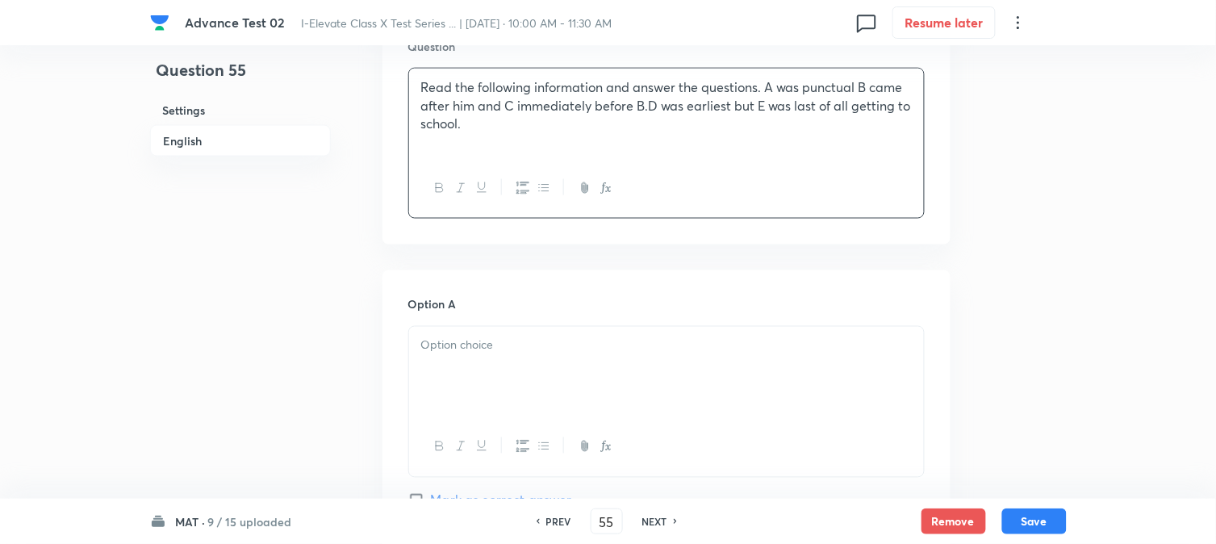
scroll to position [538, 0]
click at [472, 345] on p at bounding box center [666, 342] width 491 height 19
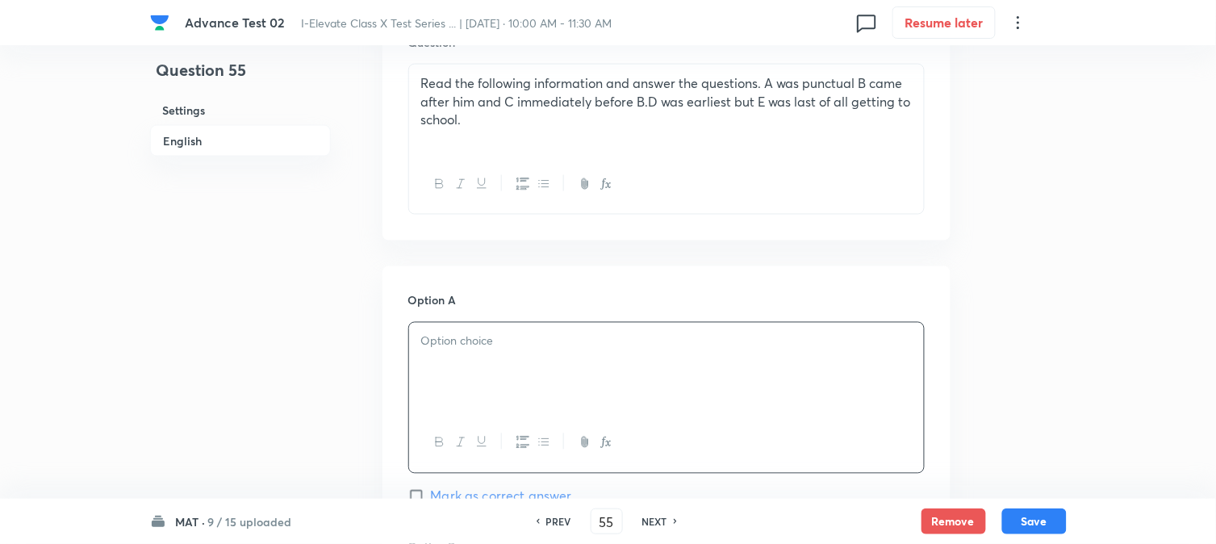
click at [479, 124] on p "Read the following information and answer the questions. A was punctual B came …" at bounding box center [666, 101] width 491 height 55
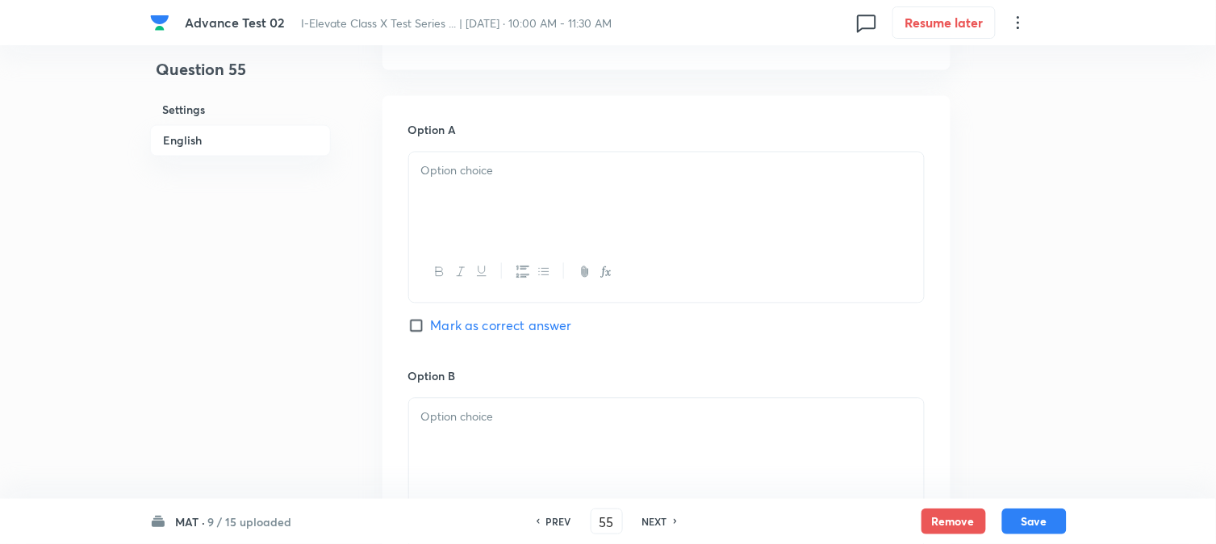
scroll to position [717, 0]
click at [447, 183] on div at bounding box center [666, 191] width 515 height 90
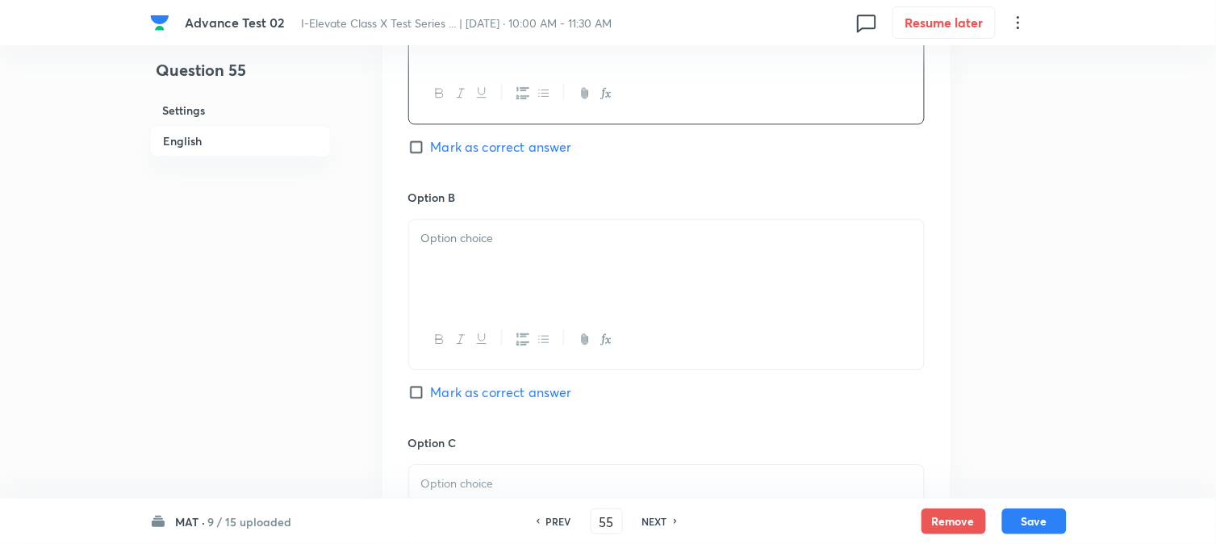
scroll to position [897, 0]
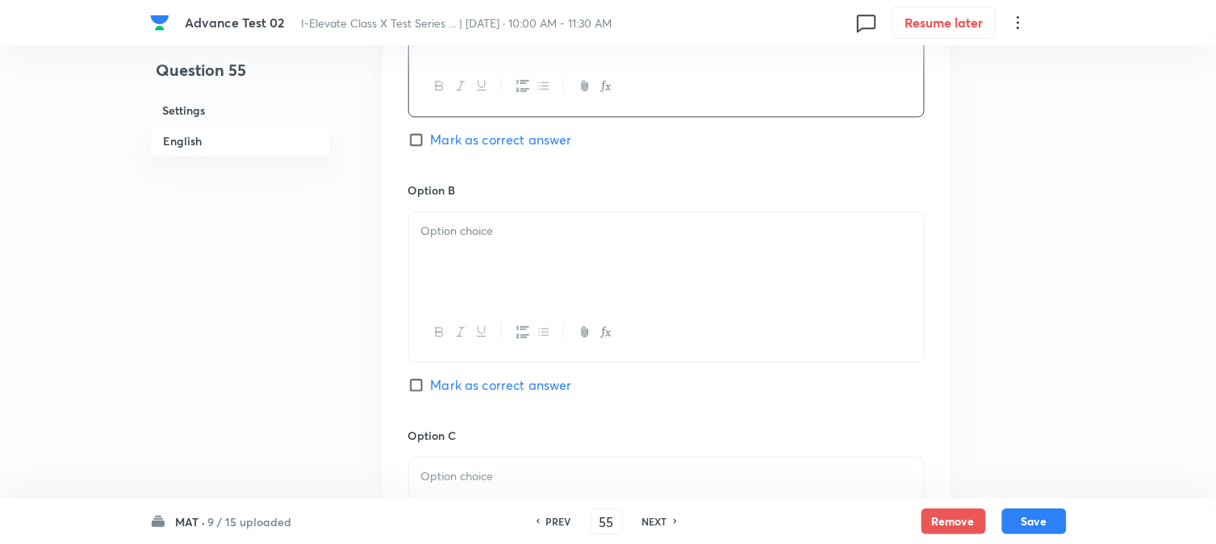
click at [470, 269] on div at bounding box center [666, 257] width 515 height 90
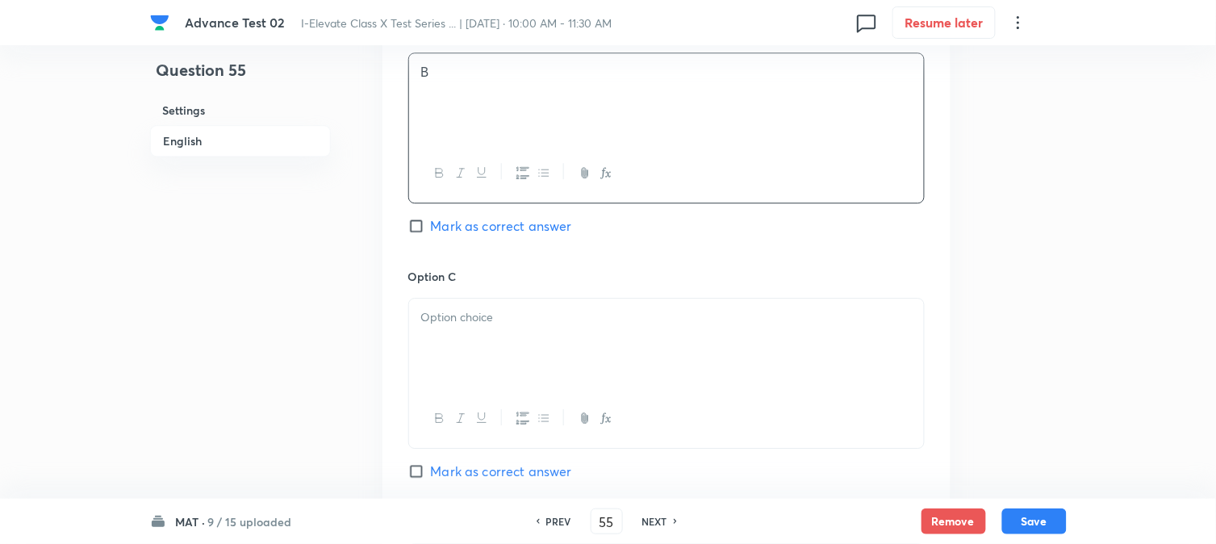
scroll to position [1076, 0]
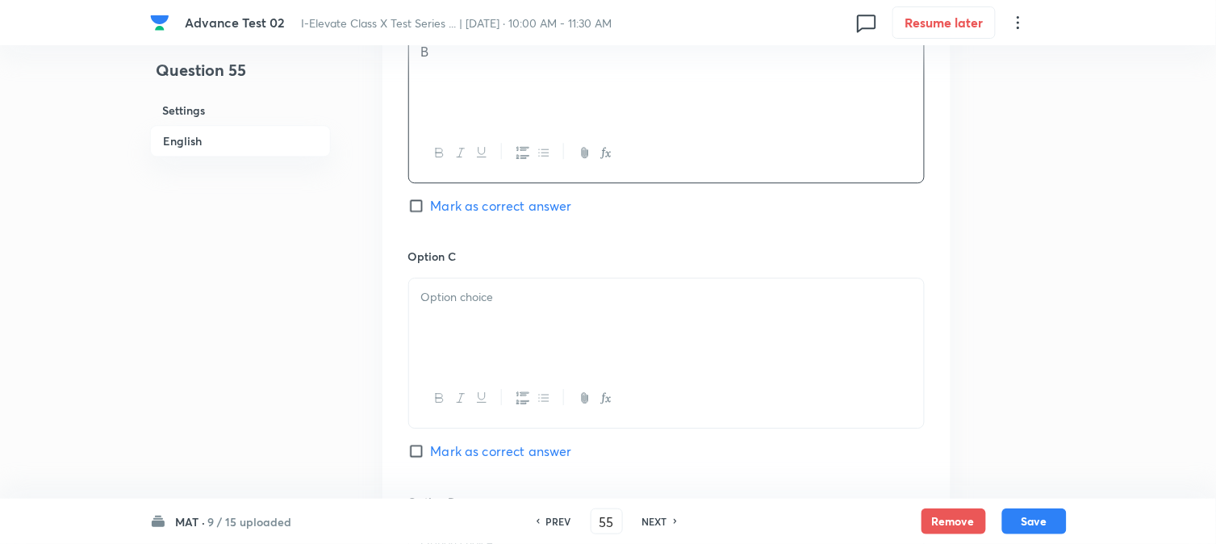
click at [498, 315] on div at bounding box center [666, 323] width 515 height 90
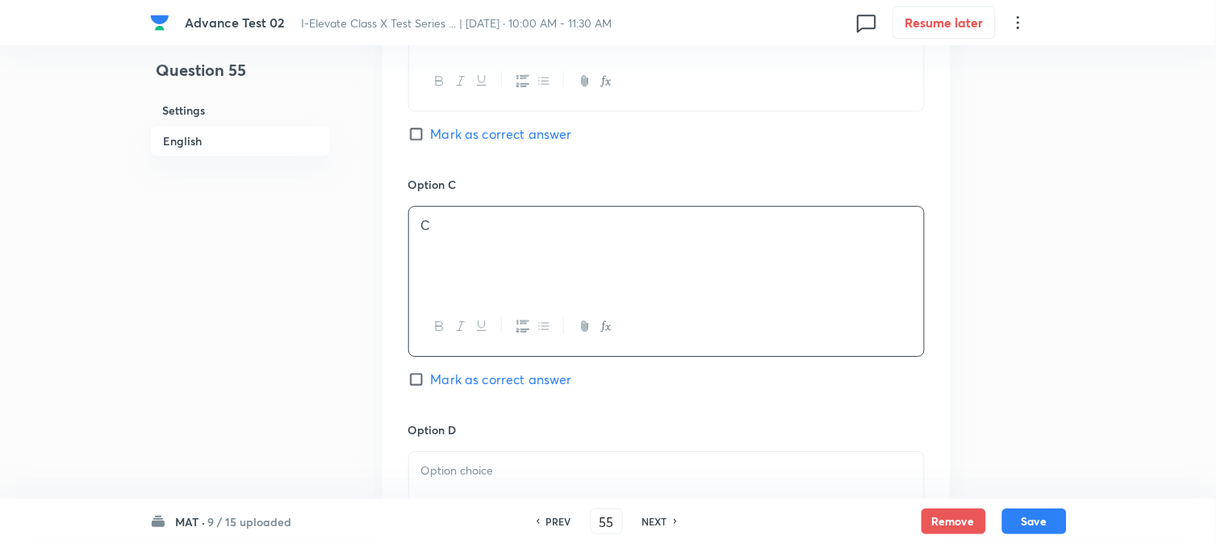
scroll to position [1345, 0]
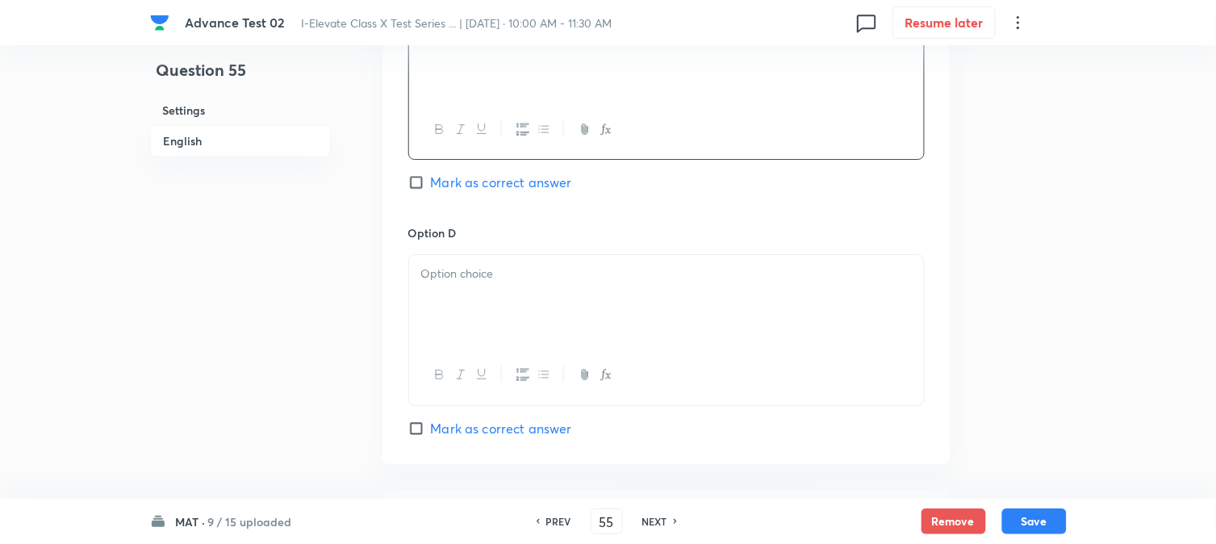
click at [472, 308] on div at bounding box center [666, 300] width 515 height 90
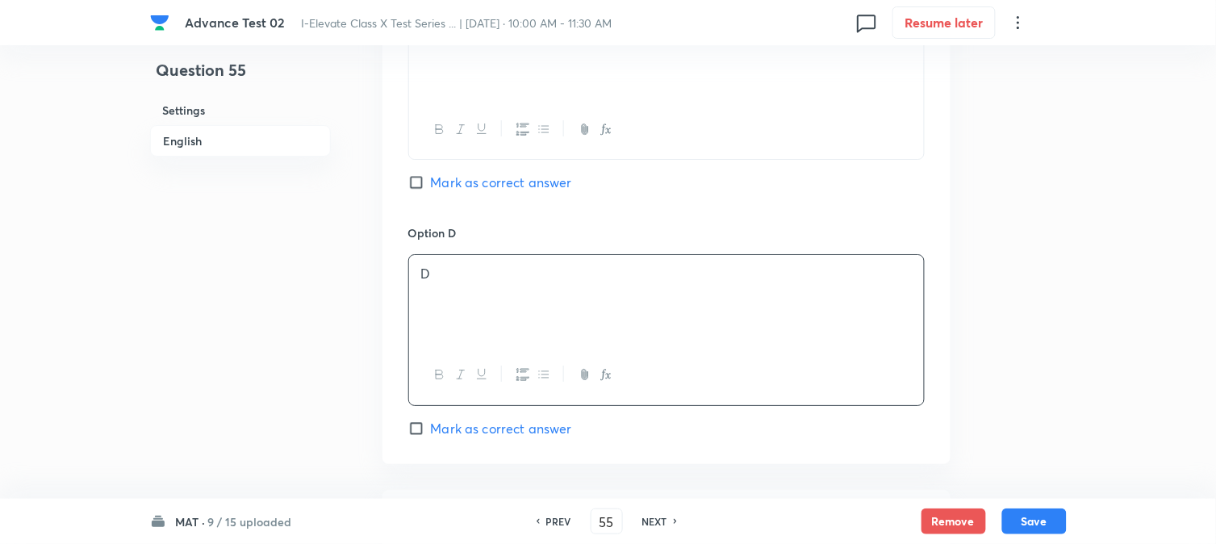
click at [462, 438] on span "Mark as correct answer" at bounding box center [501, 428] width 141 height 19
click at [431, 437] on input "Mark as correct answer" at bounding box center [419, 429] width 23 height 16
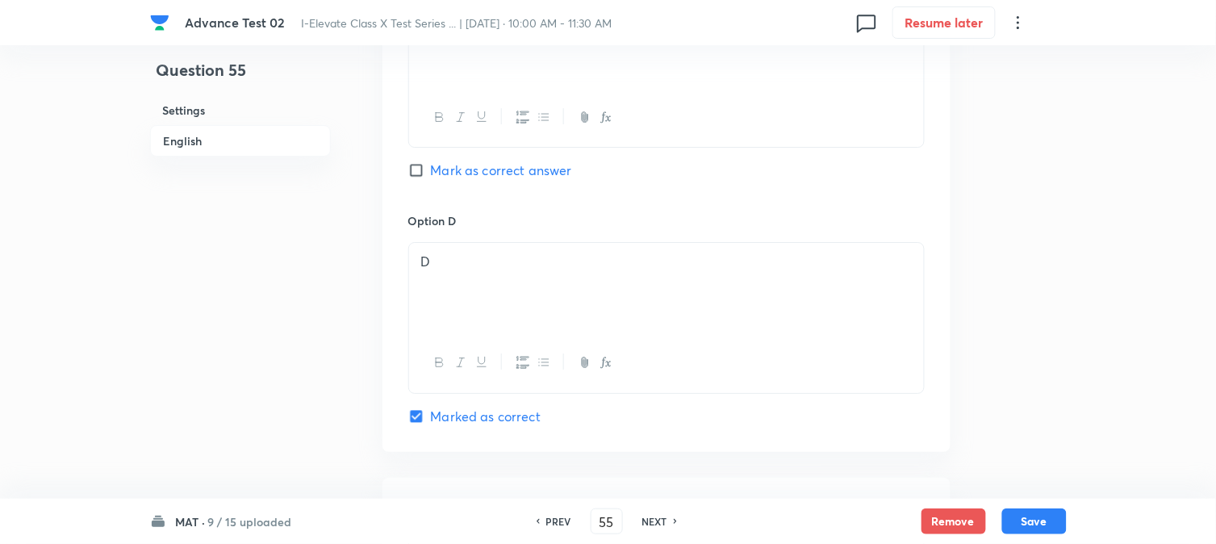
scroll to position [1524, 0]
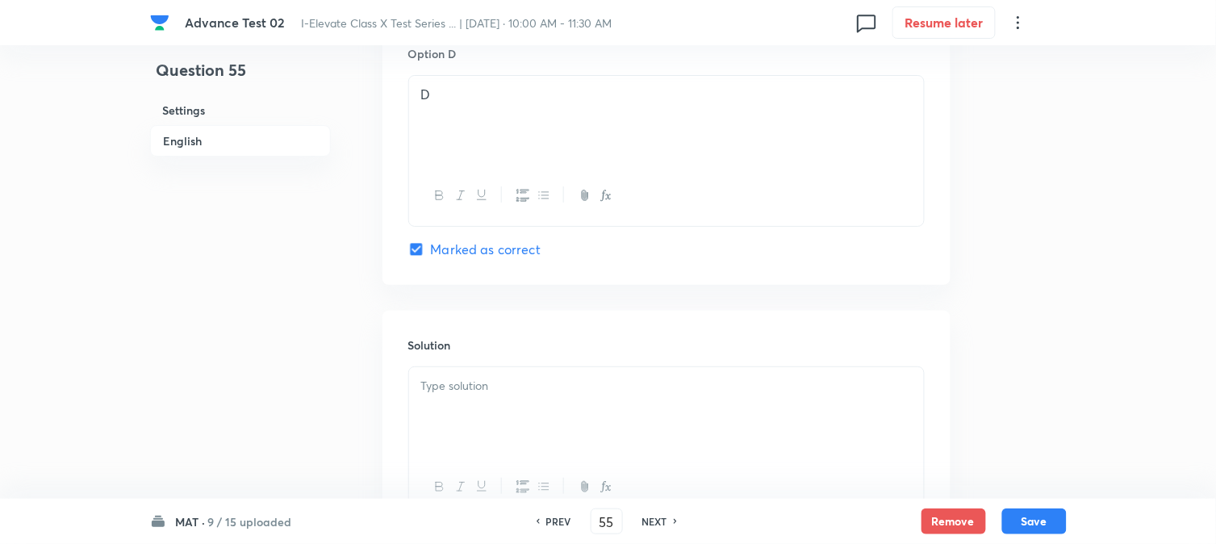
click at [455, 385] on p at bounding box center [666, 386] width 491 height 19
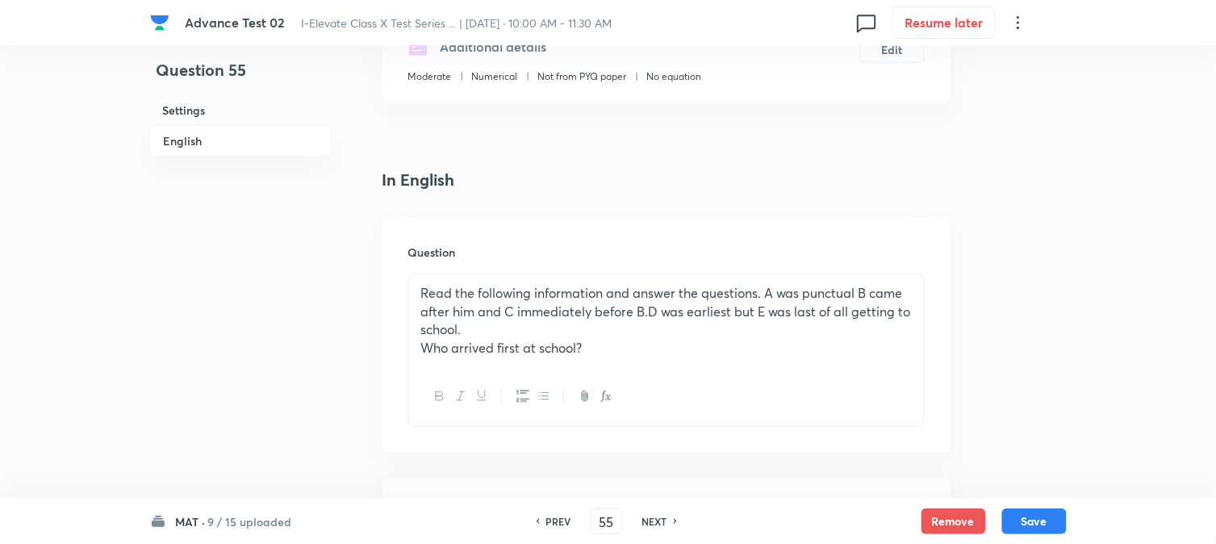
scroll to position [502, 0]
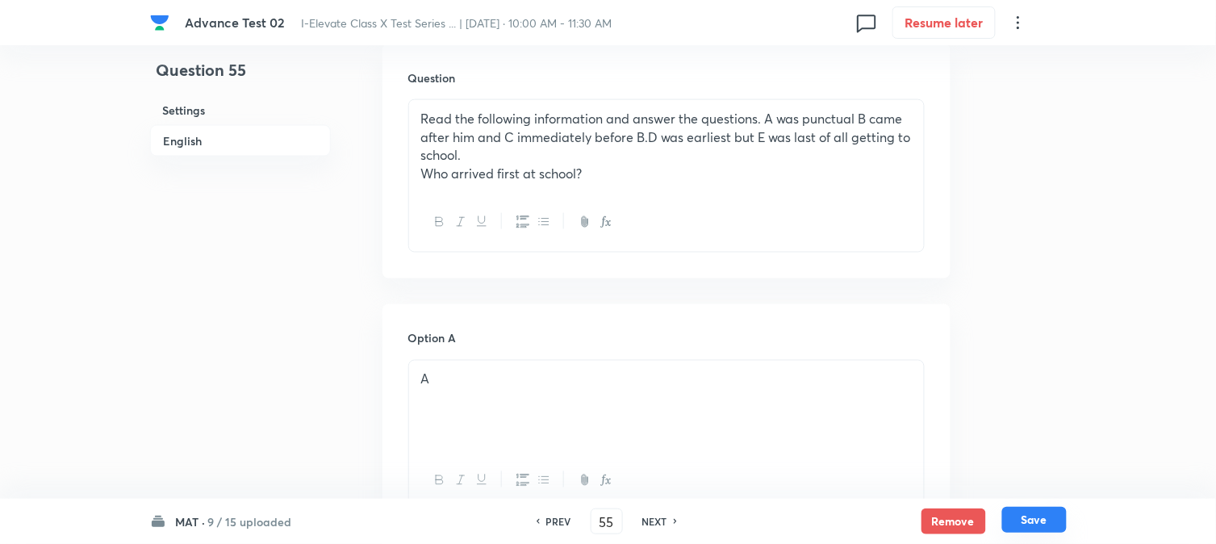
click at [1035, 521] on button "Save" at bounding box center [1035, 520] width 65 height 26
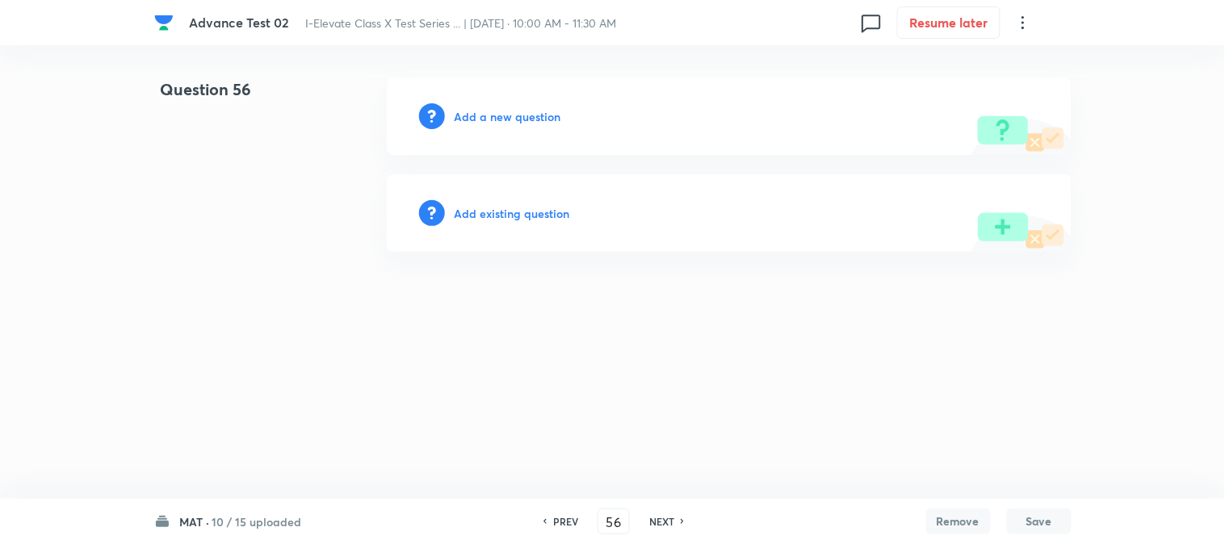
click at [473, 119] on h6 "Add a new question" at bounding box center [507, 116] width 107 height 17
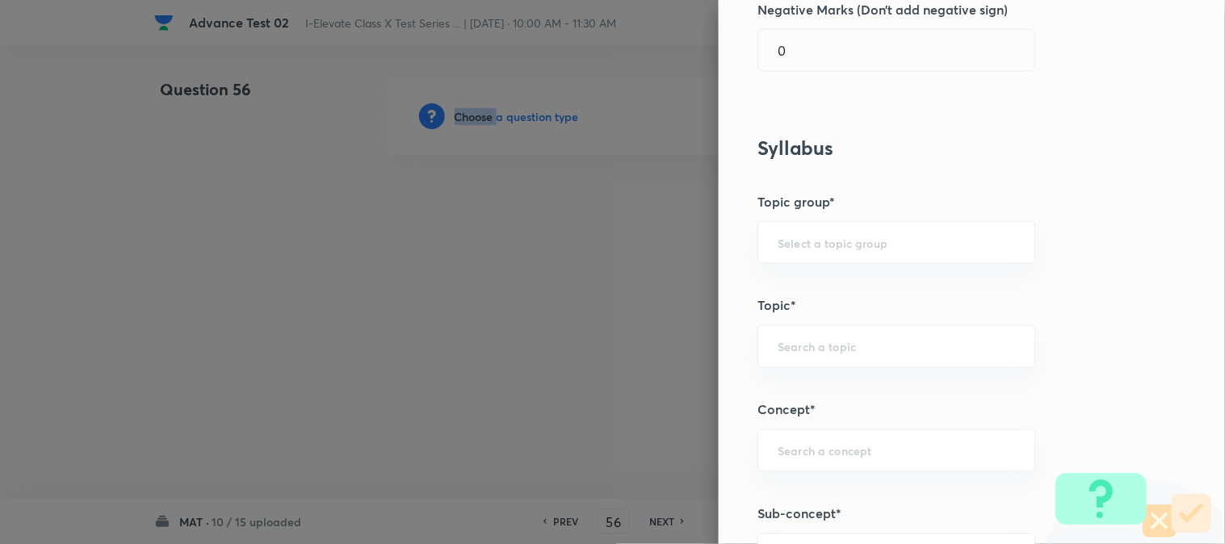
scroll to position [627, 0]
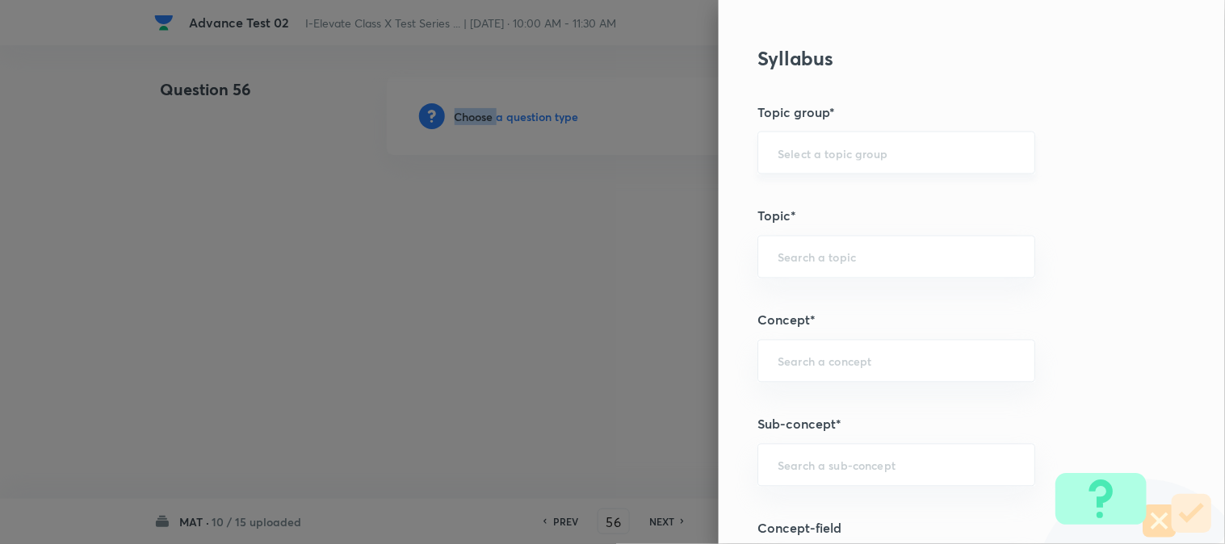
click at [781, 162] on div "​" at bounding box center [896, 153] width 278 height 43
click at [780, 235] on li "Foundation" at bounding box center [883, 227] width 276 height 29
click at [784, 259] on input "text" at bounding box center [895, 256] width 237 height 15
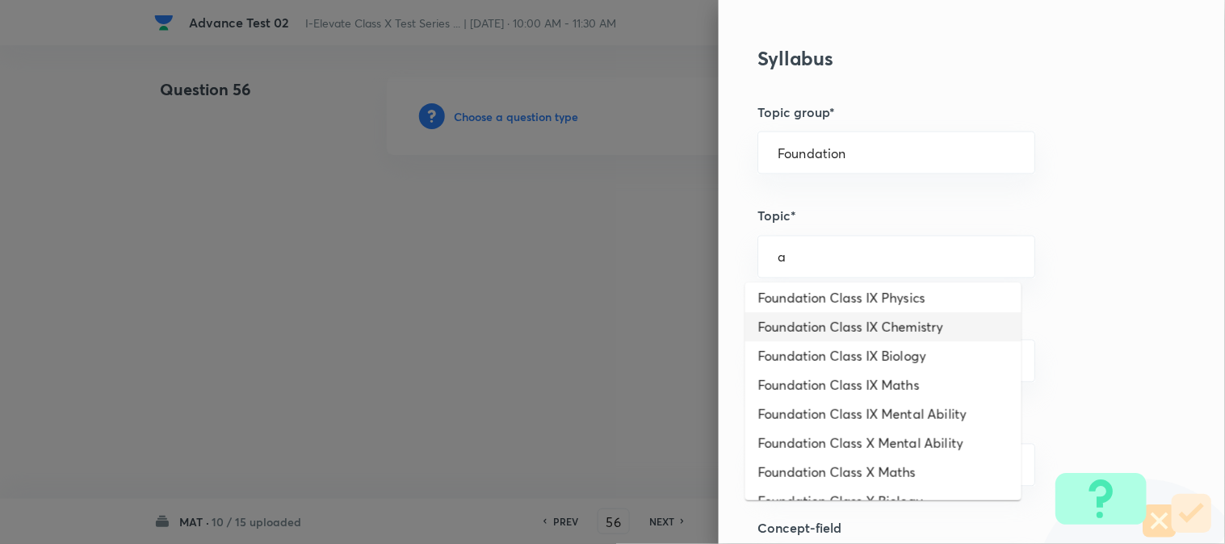
scroll to position [179, 0]
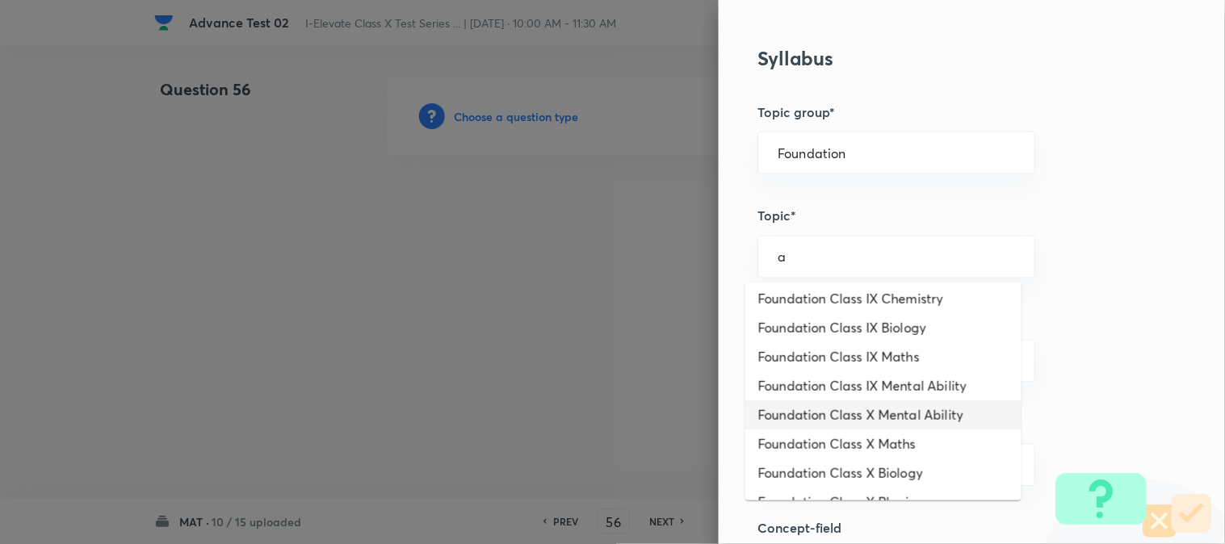
click at [853, 417] on li "Foundation Class X Mental Ability" at bounding box center [883, 414] width 276 height 29
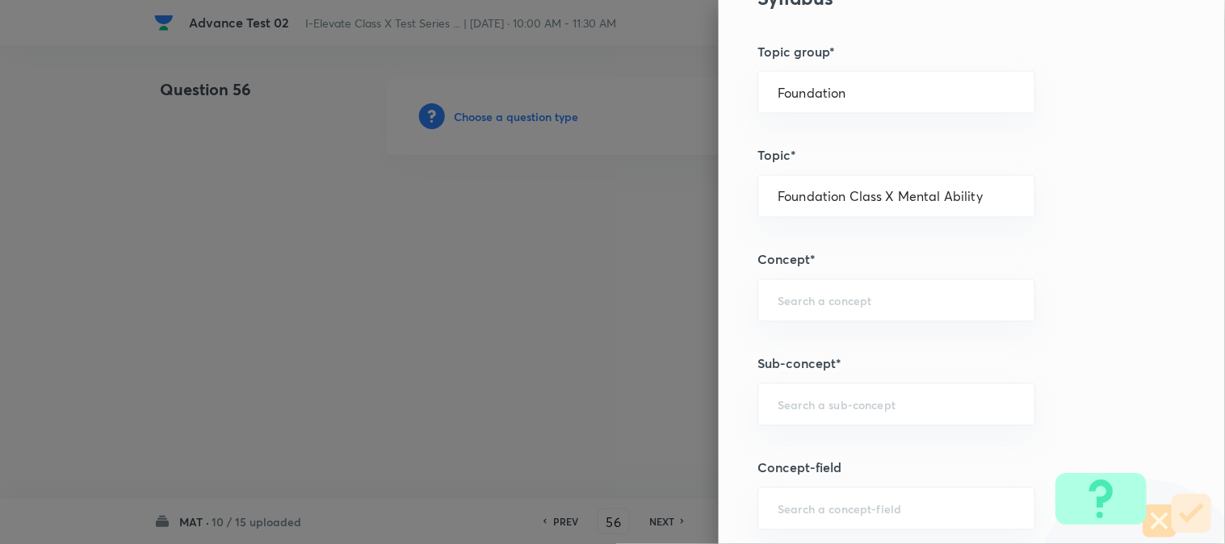
scroll to position [717, 0]
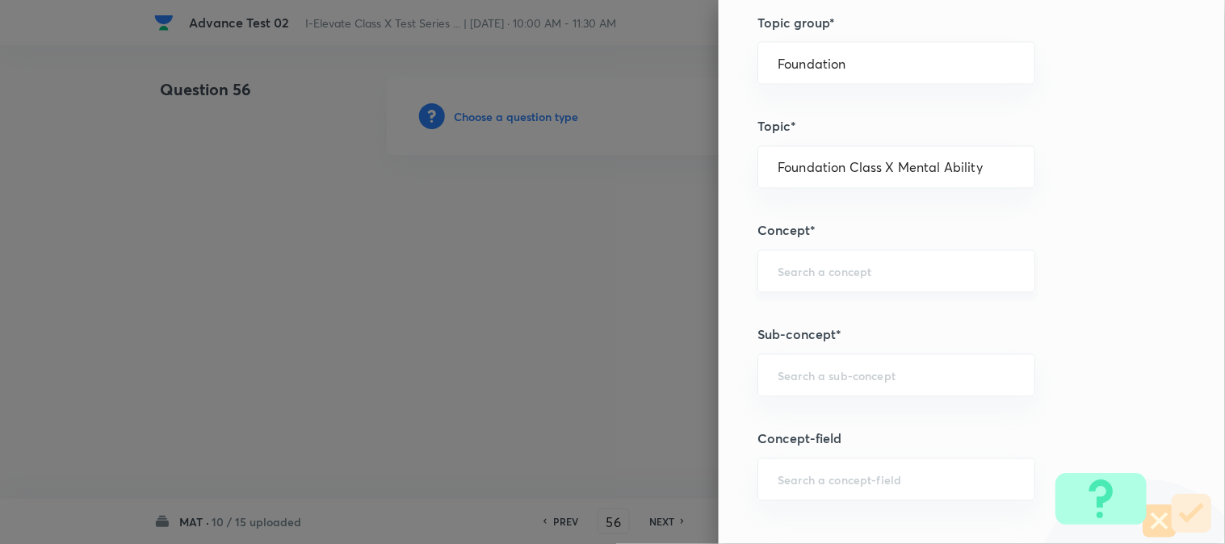
click at [784, 262] on div "​" at bounding box center [896, 271] width 278 height 43
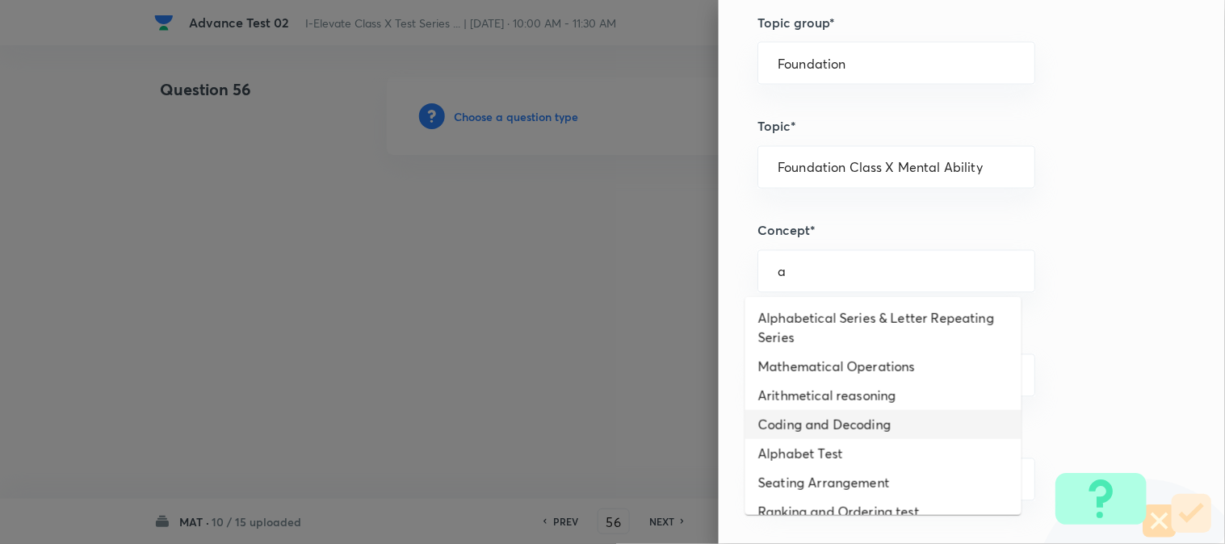
click at [822, 425] on li "Coding and Decoding" at bounding box center [883, 424] width 276 height 29
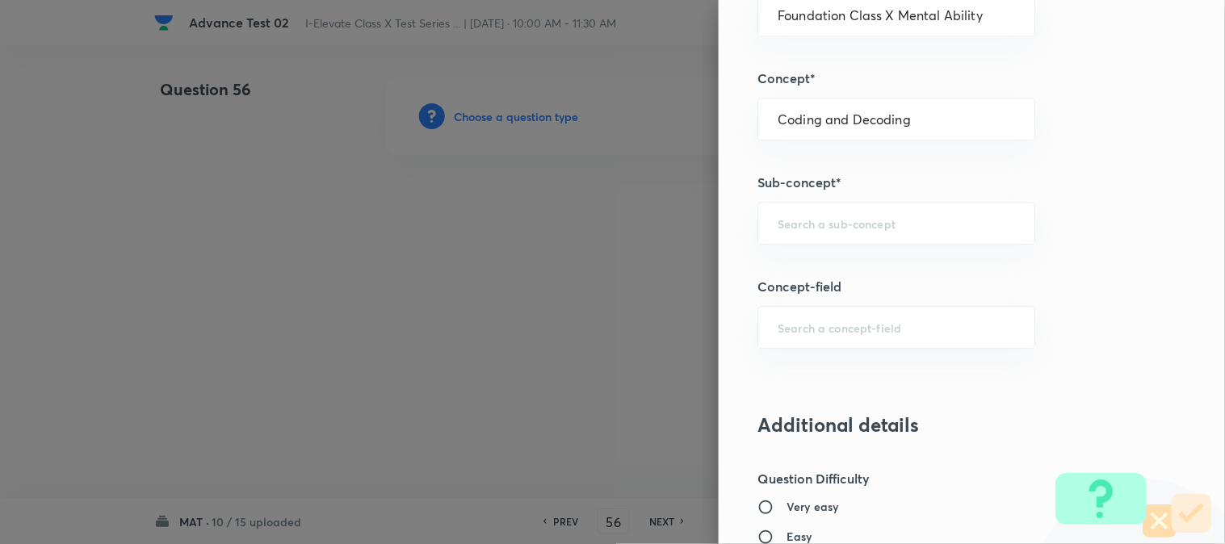
scroll to position [897, 0]
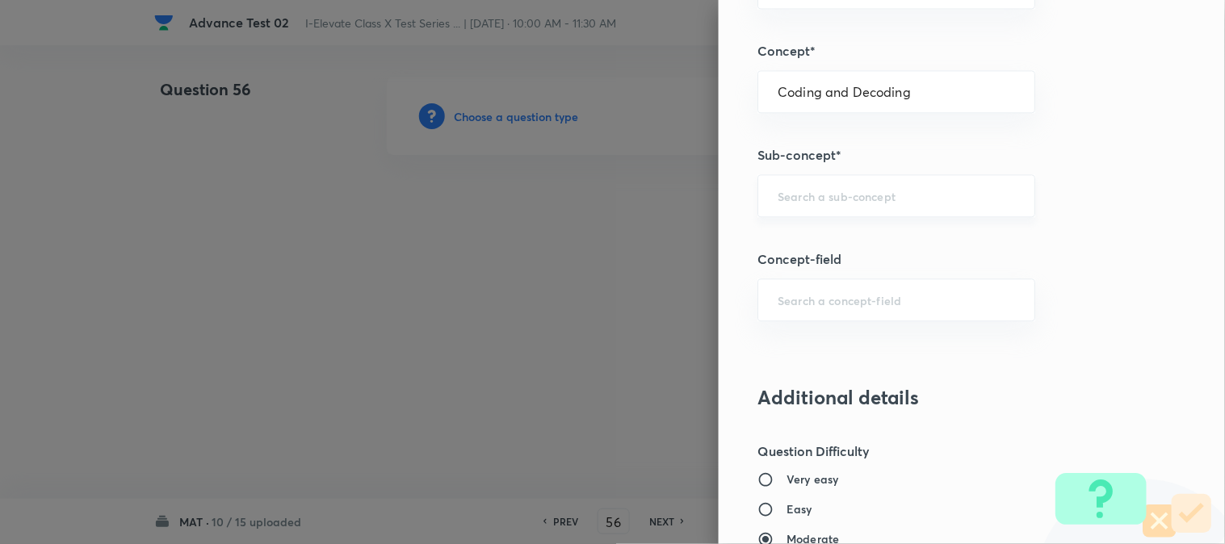
click at [820, 199] on input "text" at bounding box center [895, 195] width 237 height 15
click at [810, 236] on li "Coding and Decoding" at bounding box center [883, 242] width 276 height 29
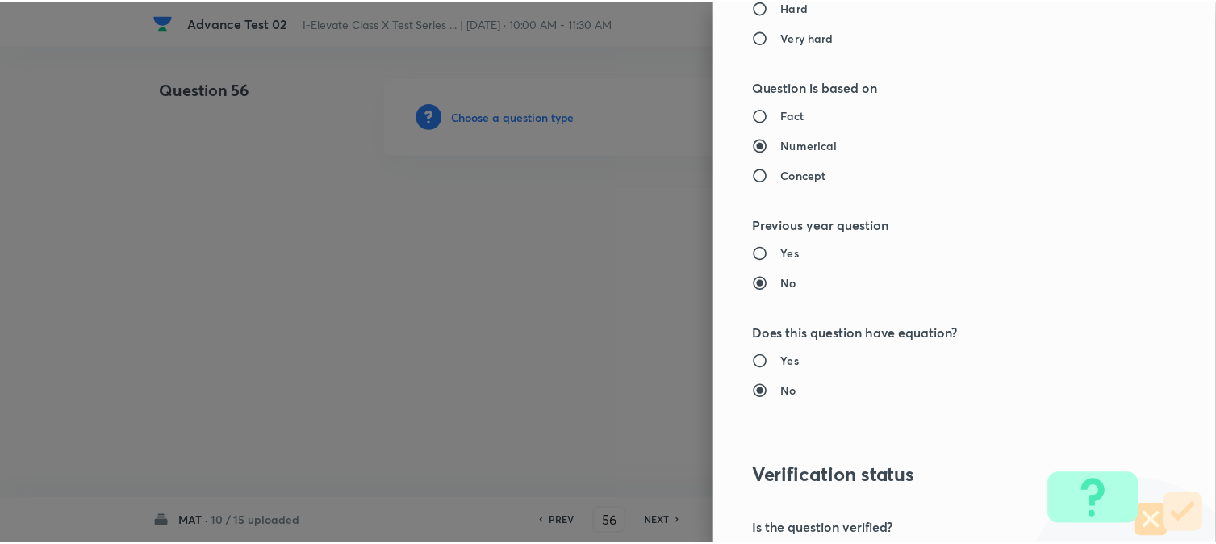
scroll to position [1656, 0]
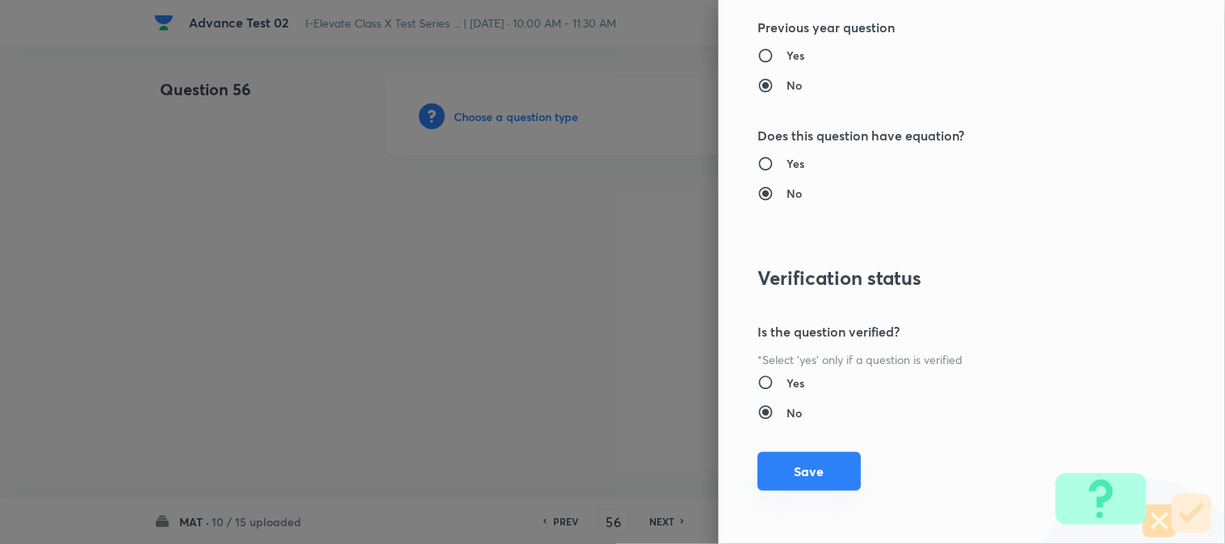
click at [773, 485] on button "Save" at bounding box center [808, 471] width 103 height 39
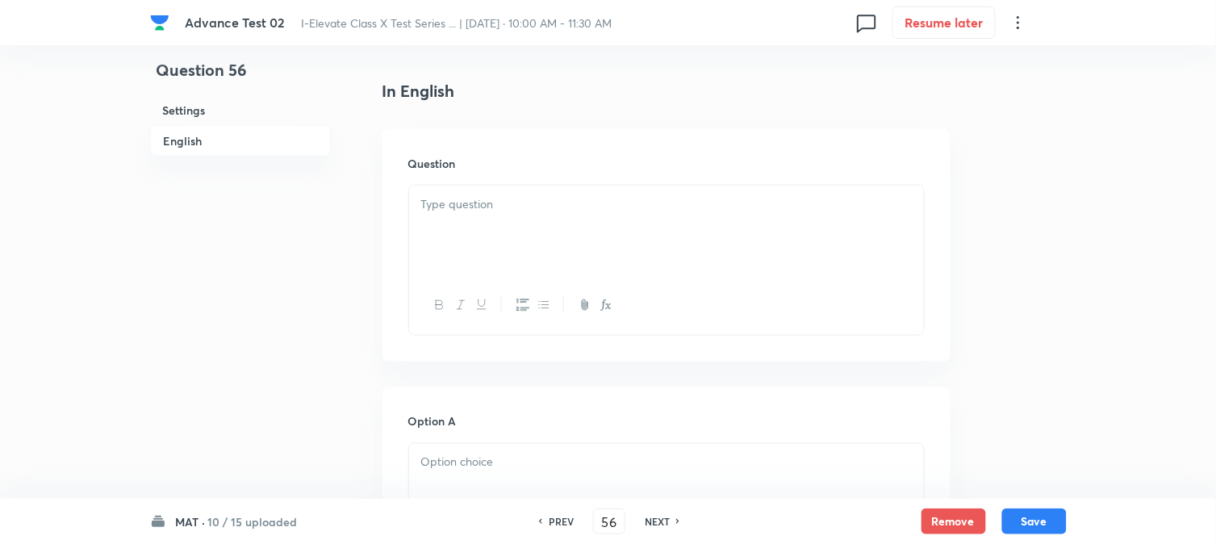
scroll to position [448, 0]
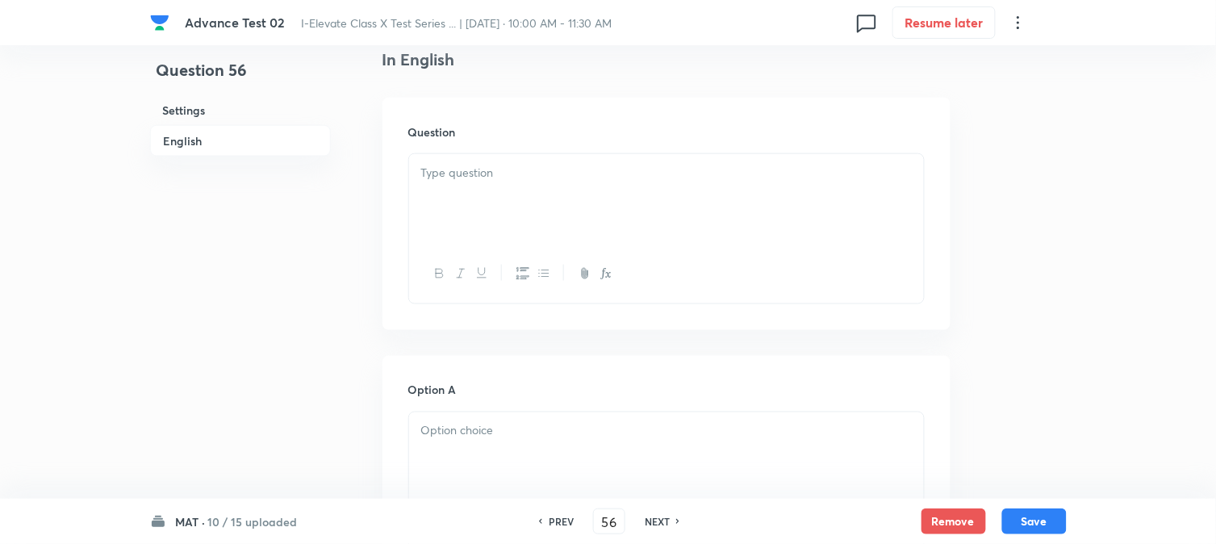
click at [529, 182] on div at bounding box center [666, 199] width 515 height 90
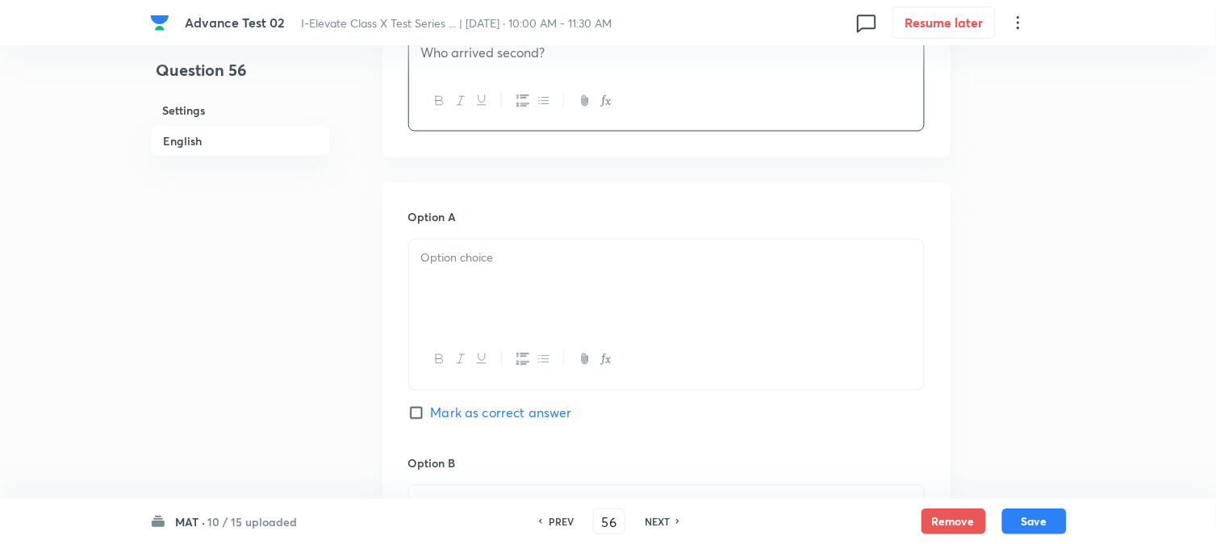
scroll to position [627, 0]
click at [498, 259] on p at bounding box center [666, 254] width 491 height 19
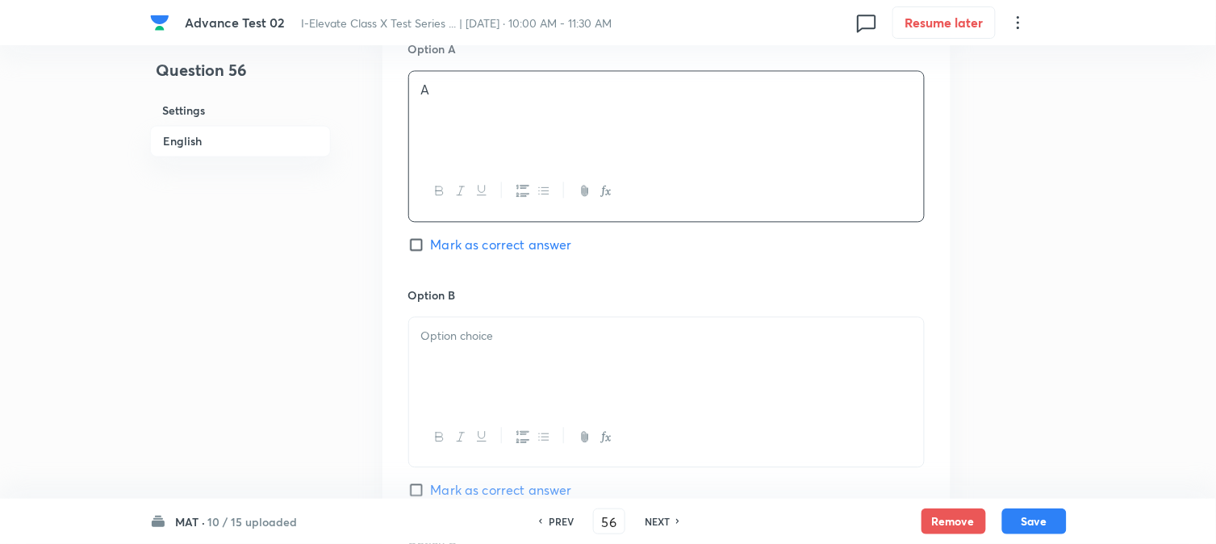
scroll to position [897, 0]
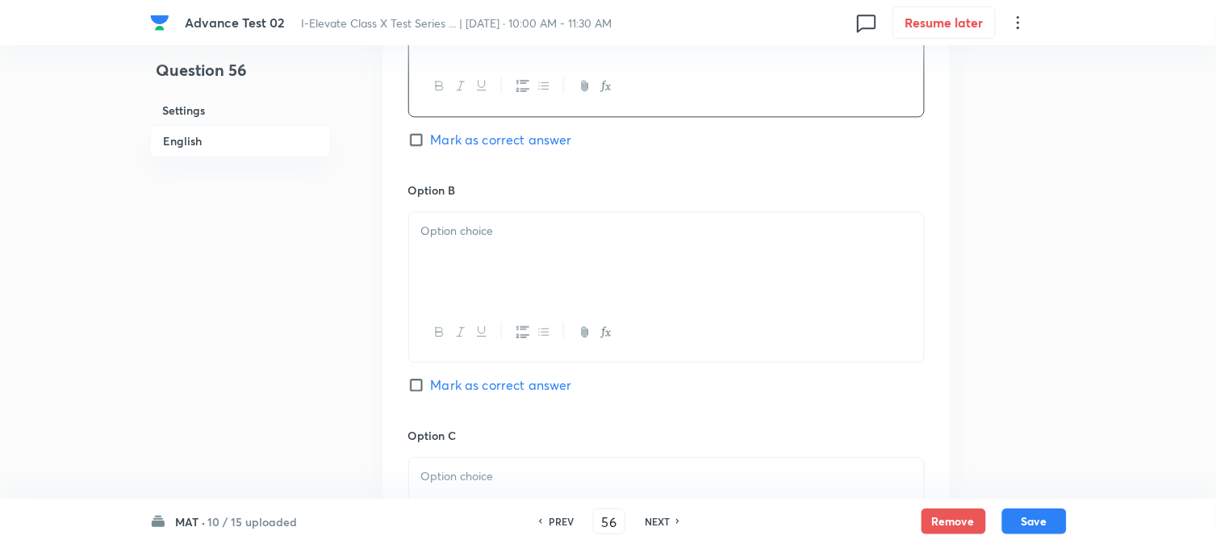
click at [463, 268] on div at bounding box center [666, 257] width 515 height 90
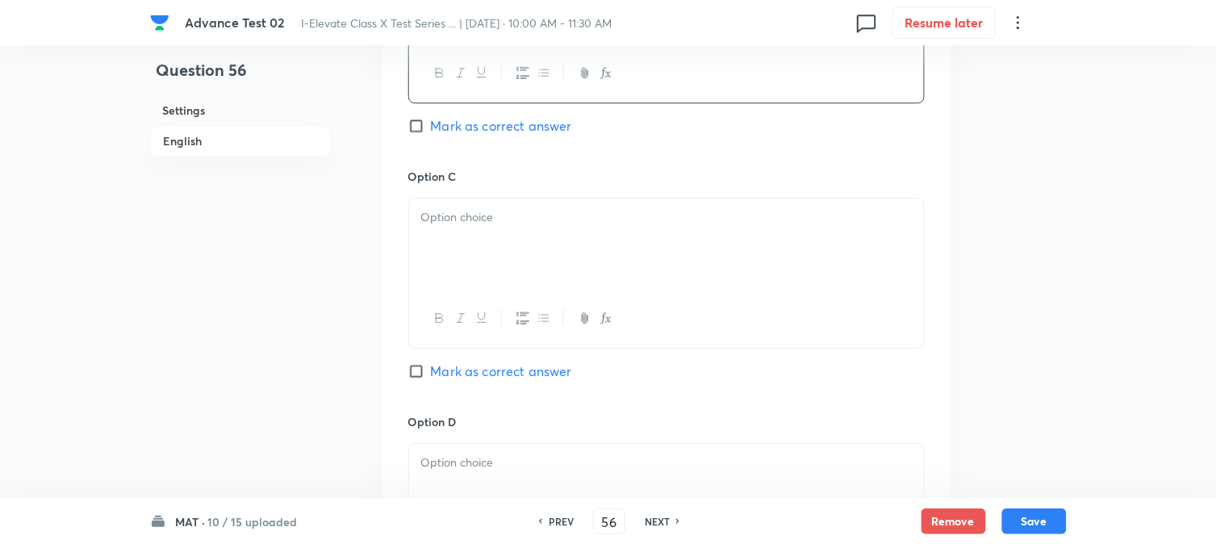
scroll to position [1166, 0]
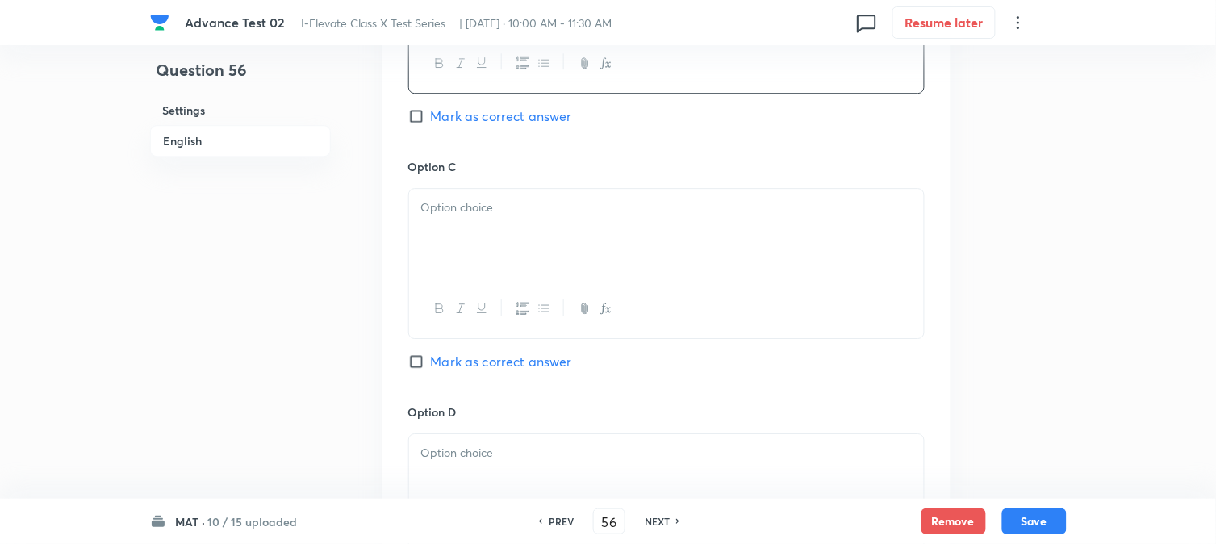
click at [476, 245] on div at bounding box center [666, 234] width 515 height 90
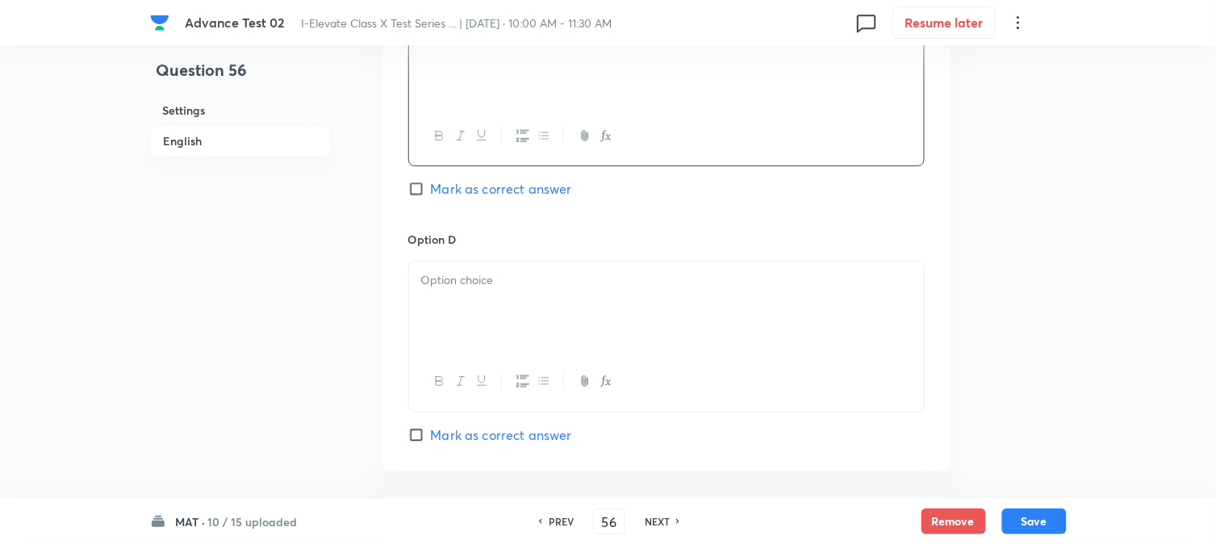
scroll to position [1345, 0]
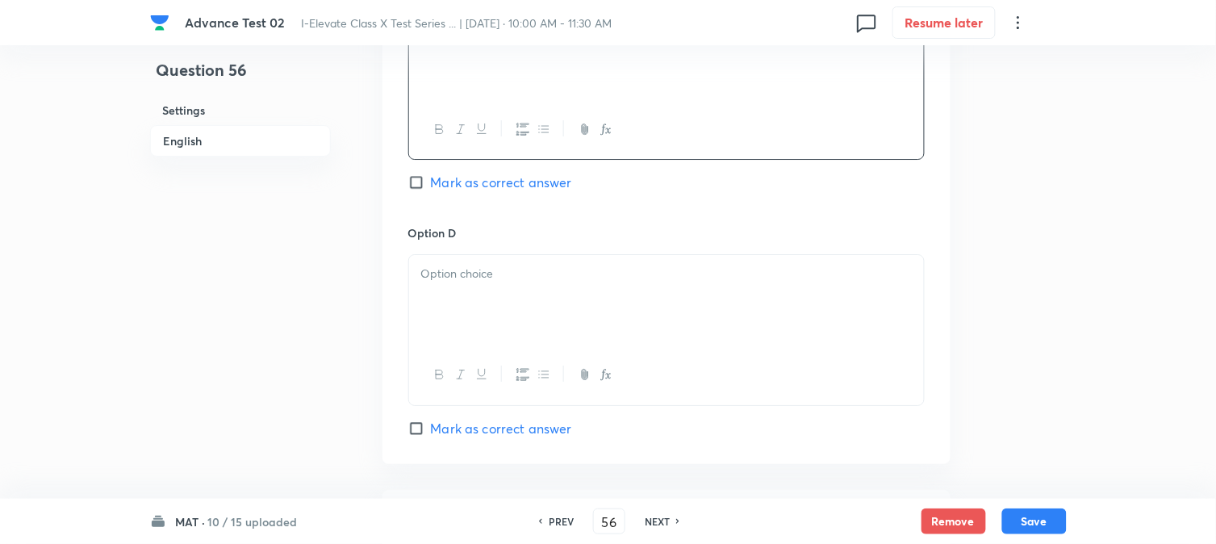
click at [527, 299] on div at bounding box center [666, 300] width 515 height 90
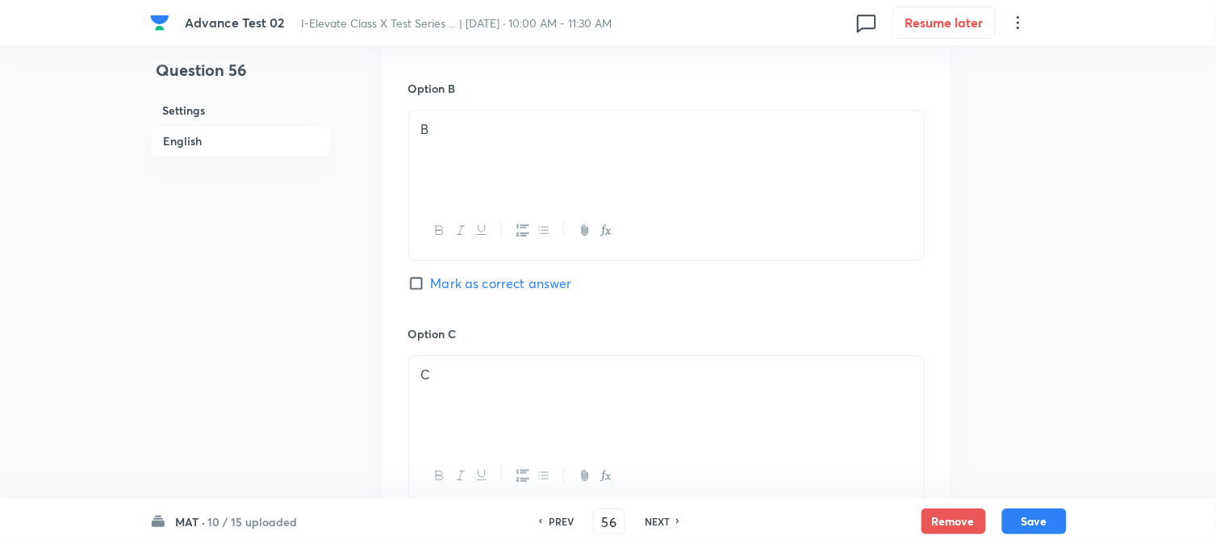
scroll to position [897, 0]
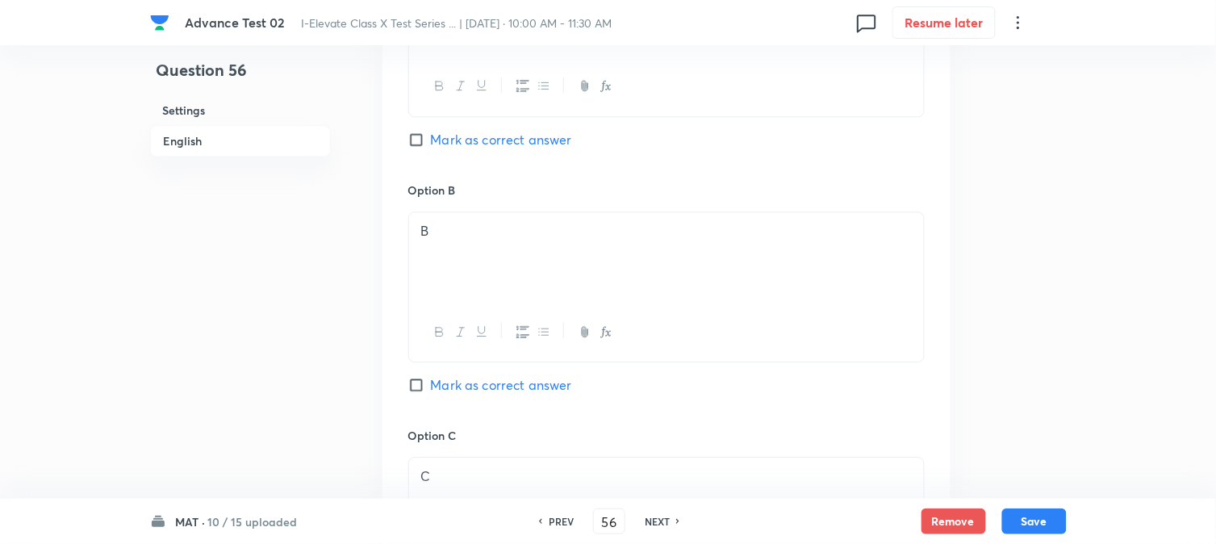
click at [425, 142] on input "Mark as correct answer" at bounding box center [419, 140] width 23 height 16
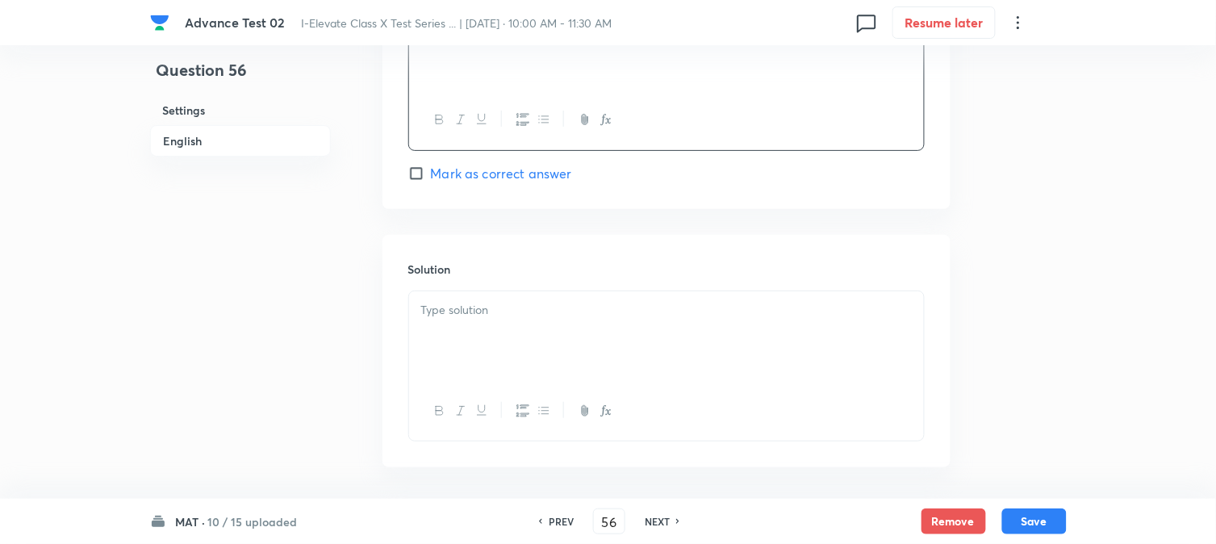
scroll to position [1668, 0]
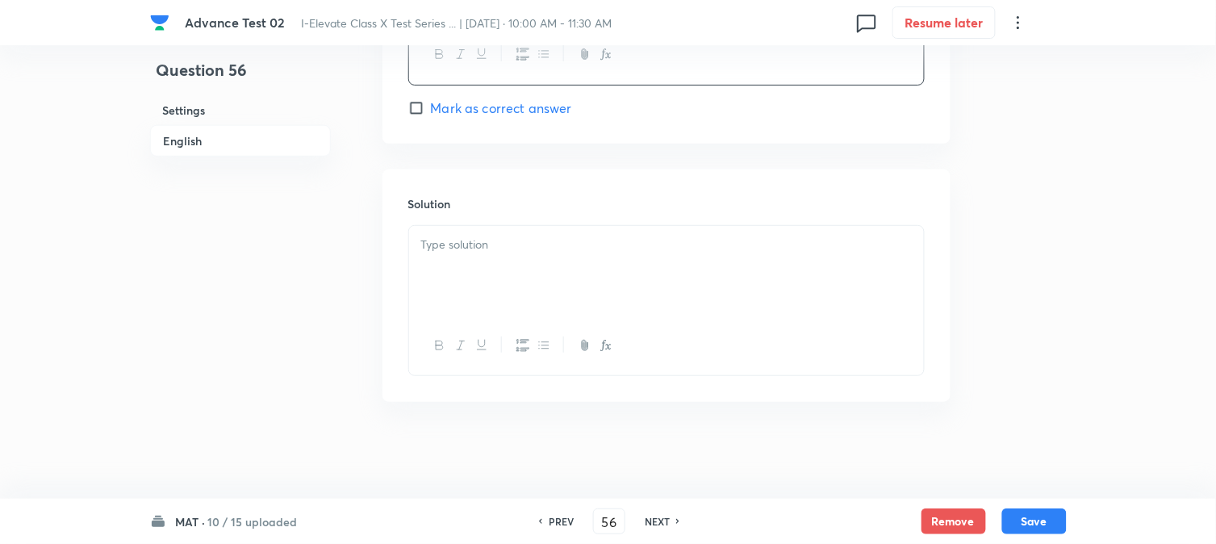
click at [484, 294] on div at bounding box center [666, 271] width 515 height 90
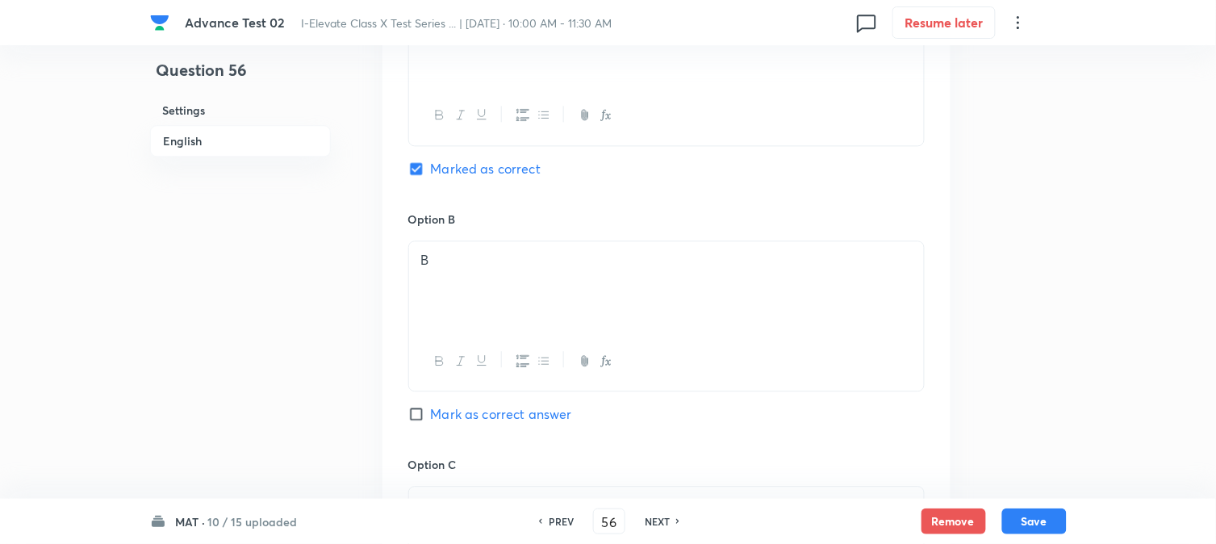
scroll to position [771, 0]
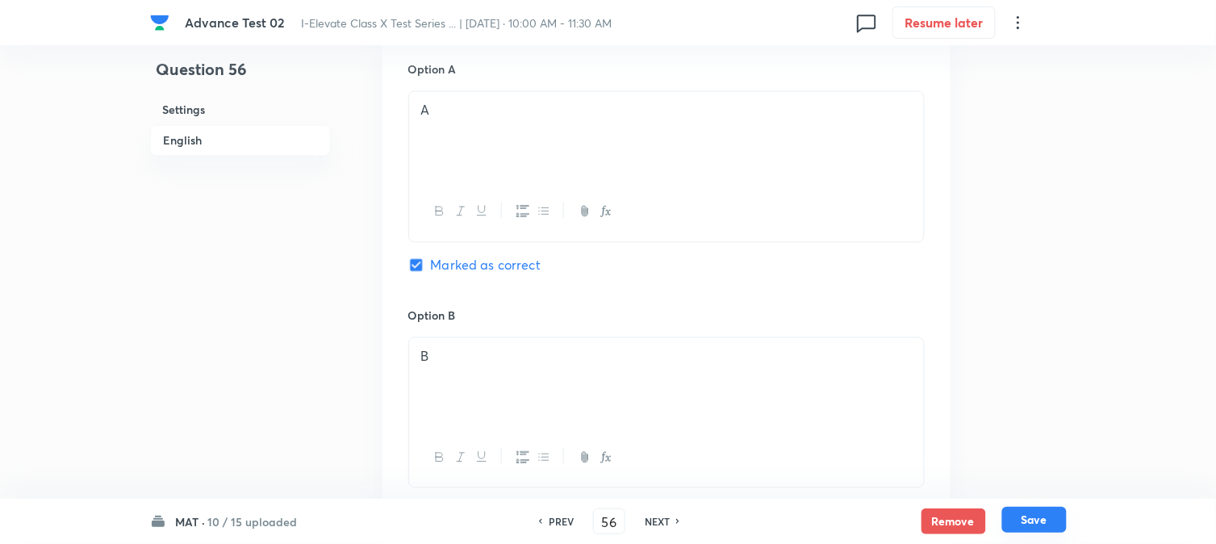
click at [1050, 509] on button "Save" at bounding box center [1035, 520] width 65 height 26
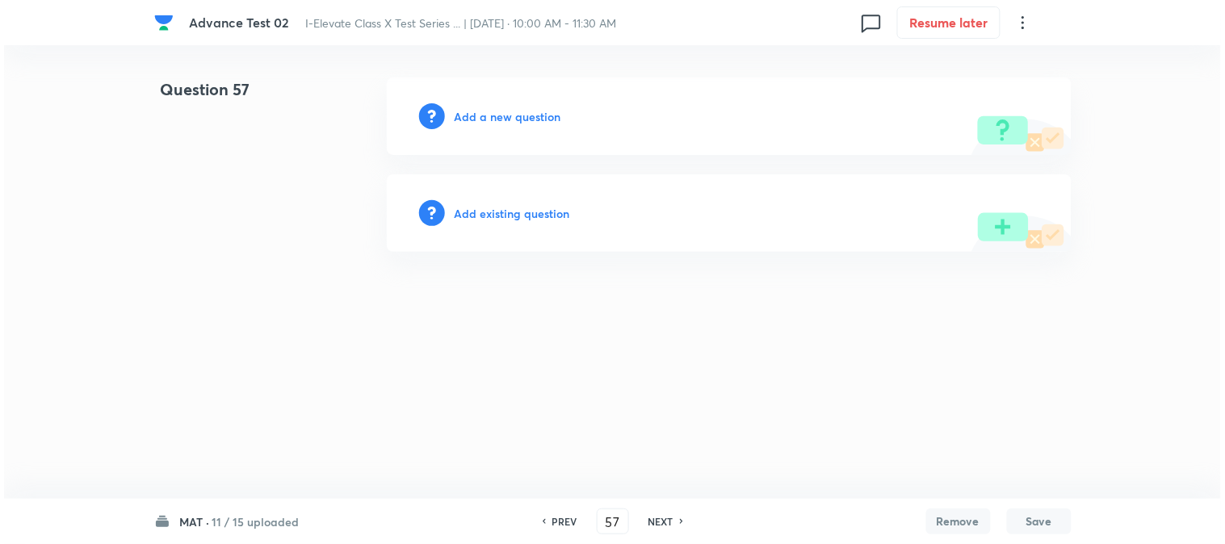
scroll to position [0, 0]
click at [471, 114] on h6 "Add a new question" at bounding box center [507, 116] width 107 height 17
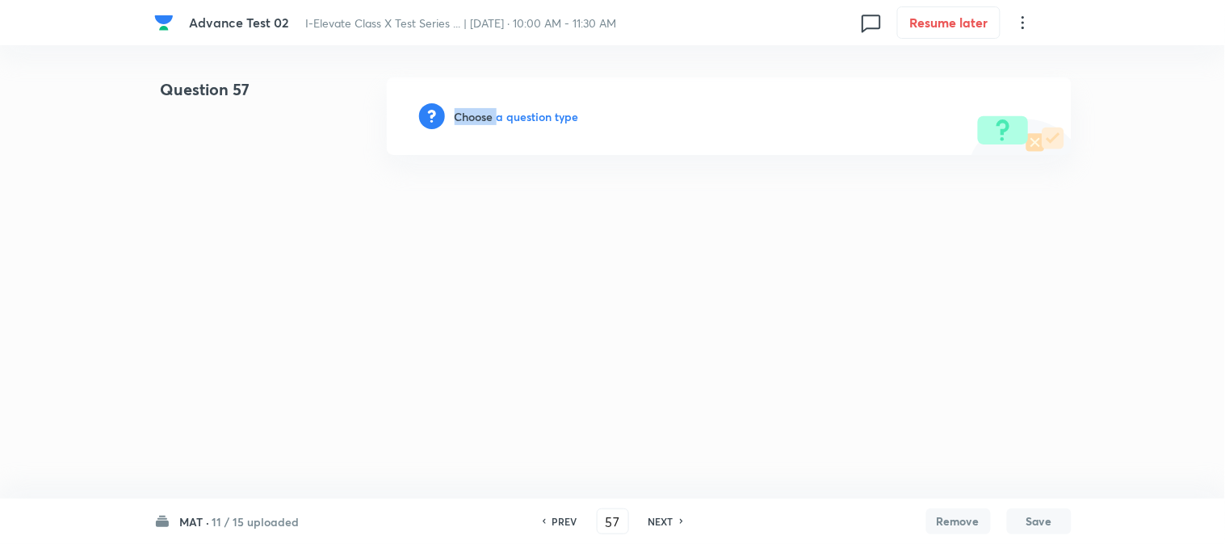
click at [471, 114] on h6 "Choose a question type" at bounding box center [516, 116] width 124 height 17
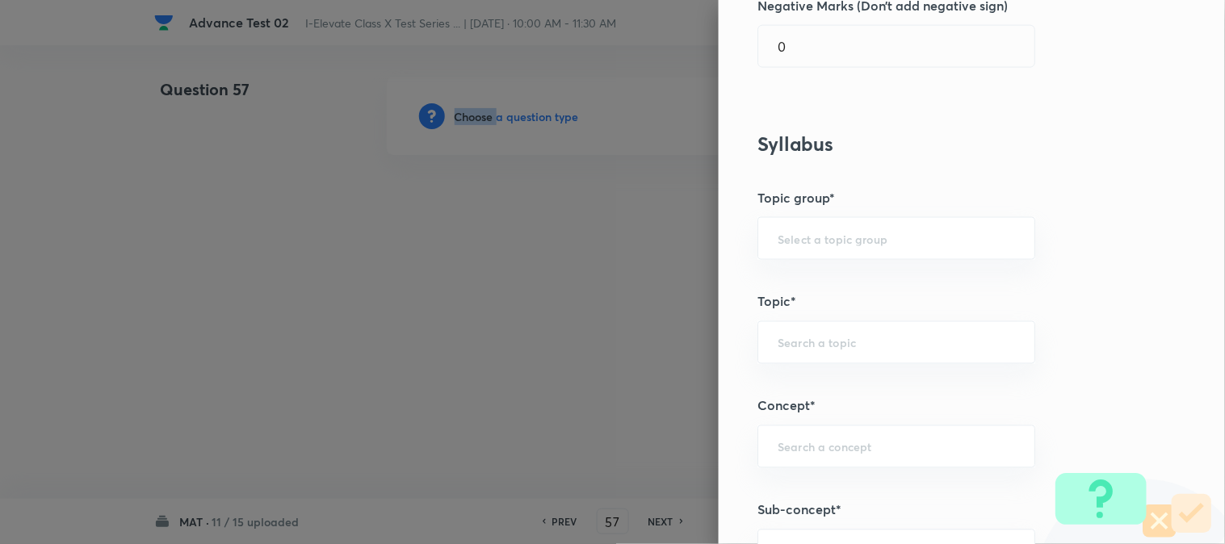
scroll to position [627, 0]
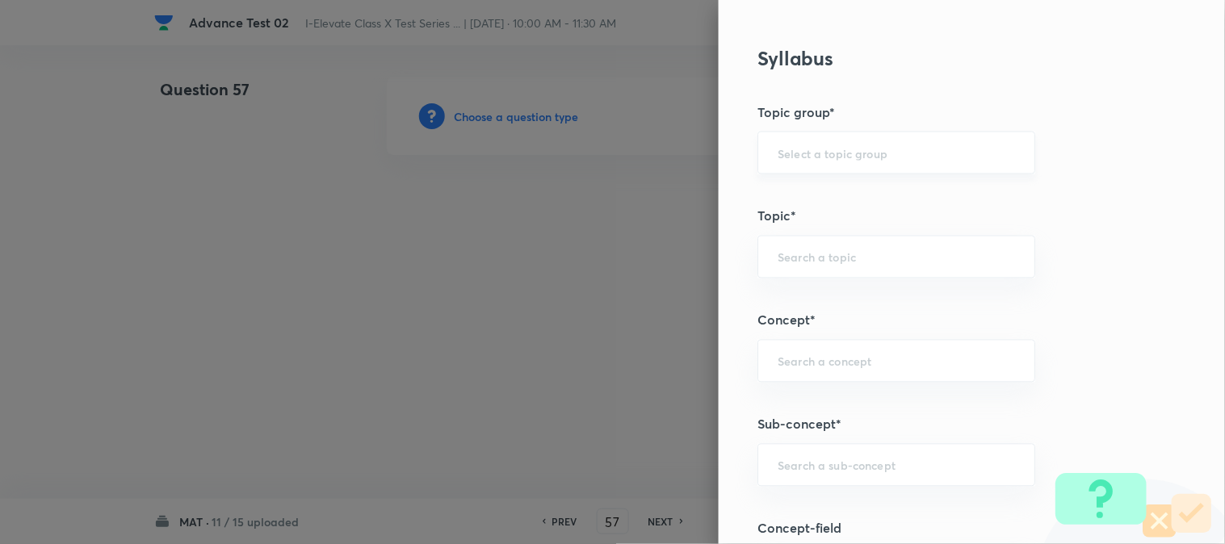
click at [807, 157] on input "text" at bounding box center [895, 152] width 237 height 15
click at [798, 221] on li "Foundation" at bounding box center [883, 227] width 276 height 29
click at [785, 247] on div "​" at bounding box center [896, 257] width 278 height 43
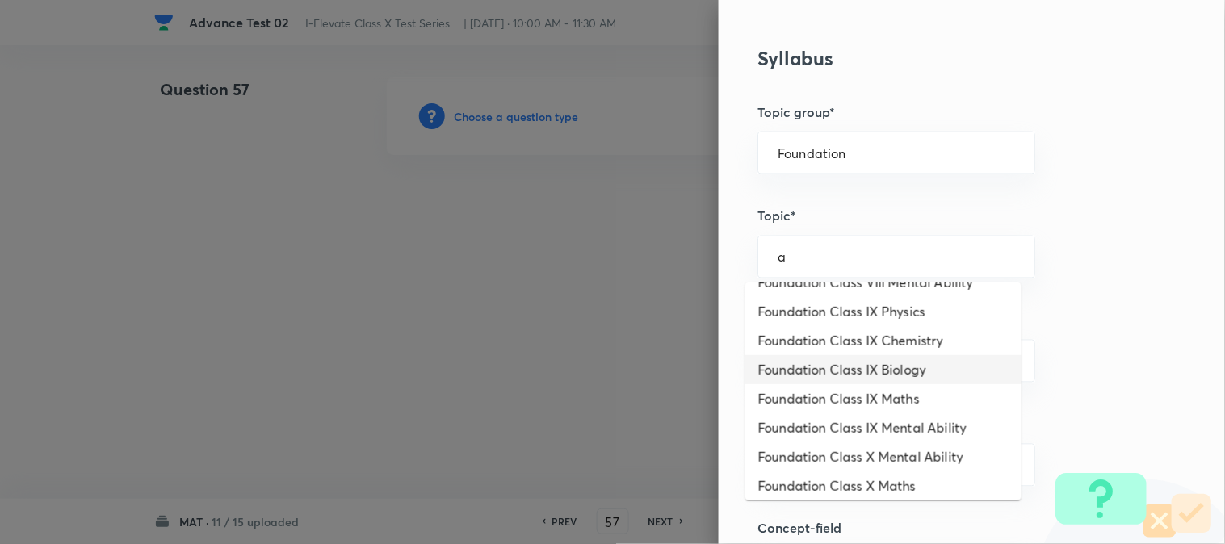
scroll to position [179, 0]
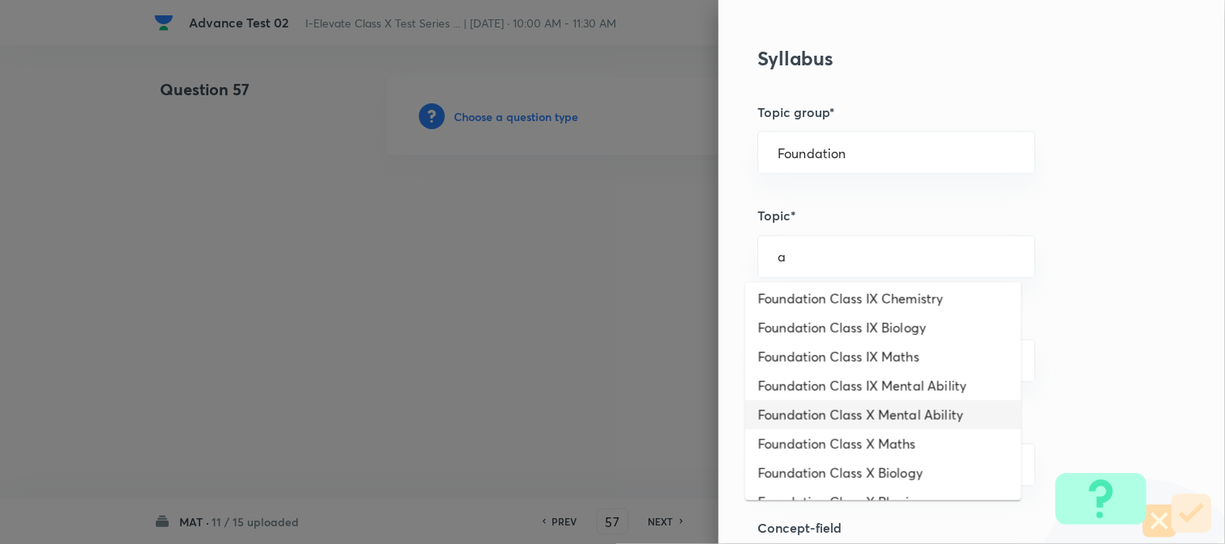
click at [864, 407] on li "Foundation Class X Mental Ability" at bounding box center [883, 414] width 276 height 29
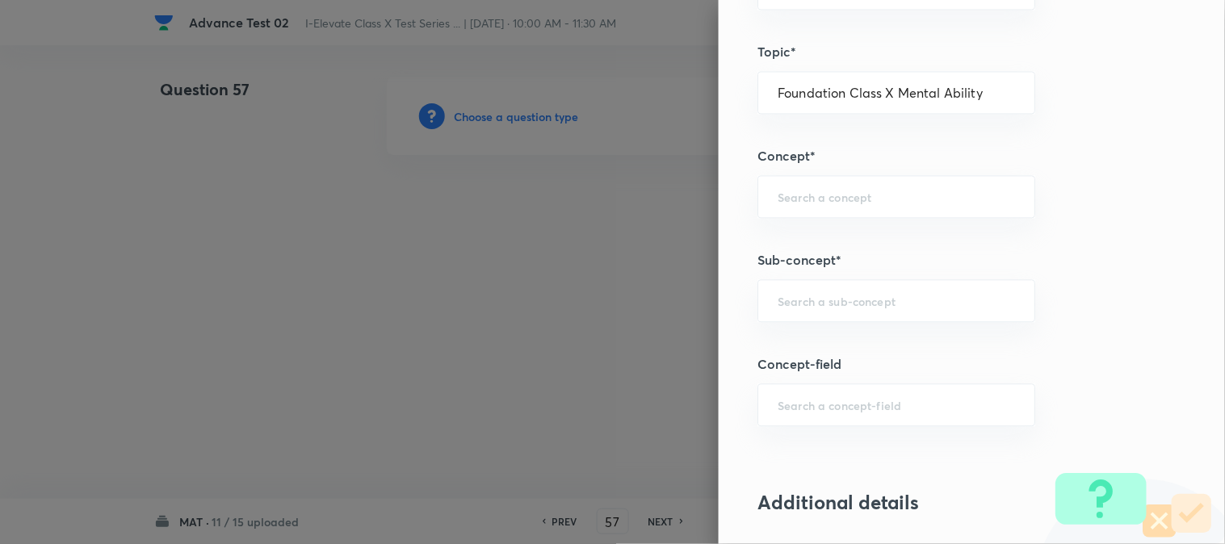
scroll to position [807, 0]
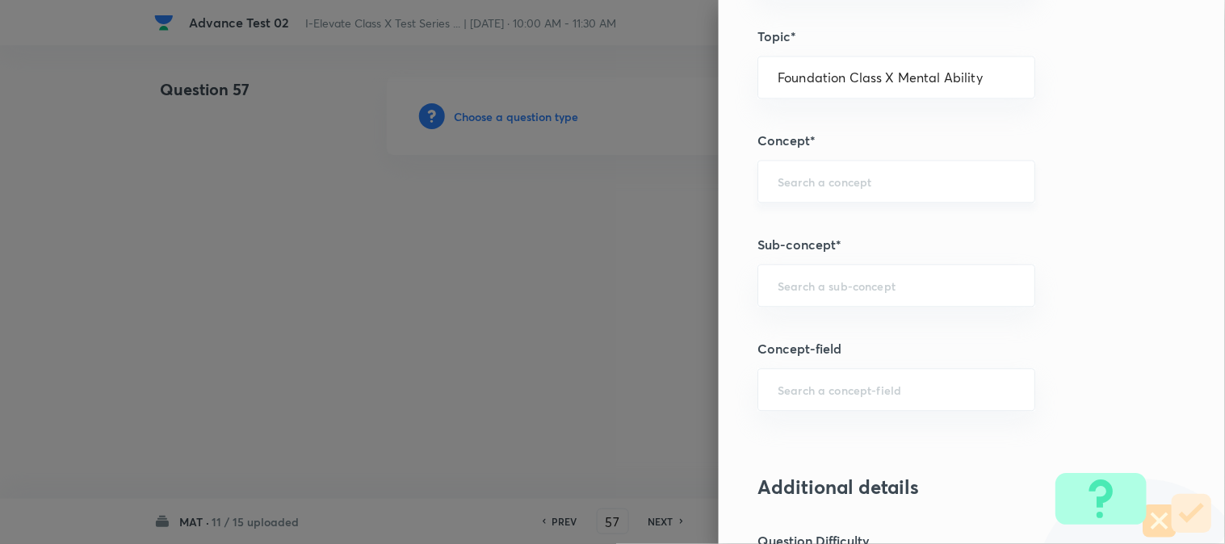
click at [781, 170] on div "​" at bounding box center [896, 181] width 278 height 43
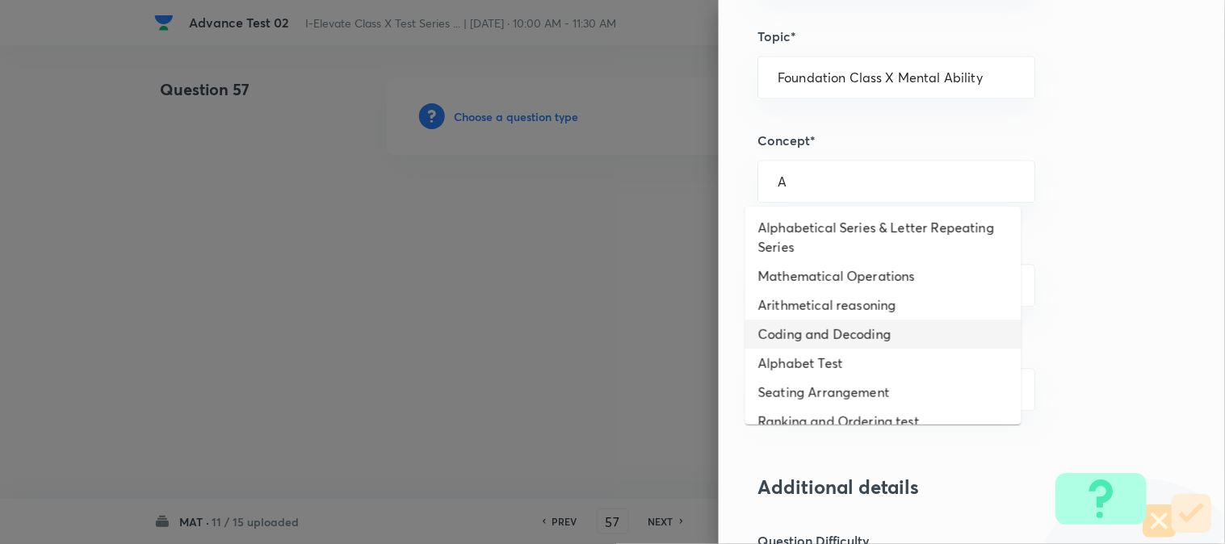
click at [812, 329] on li "Coding and Decoding" at bounding box center [883, 334] width 276 height 29
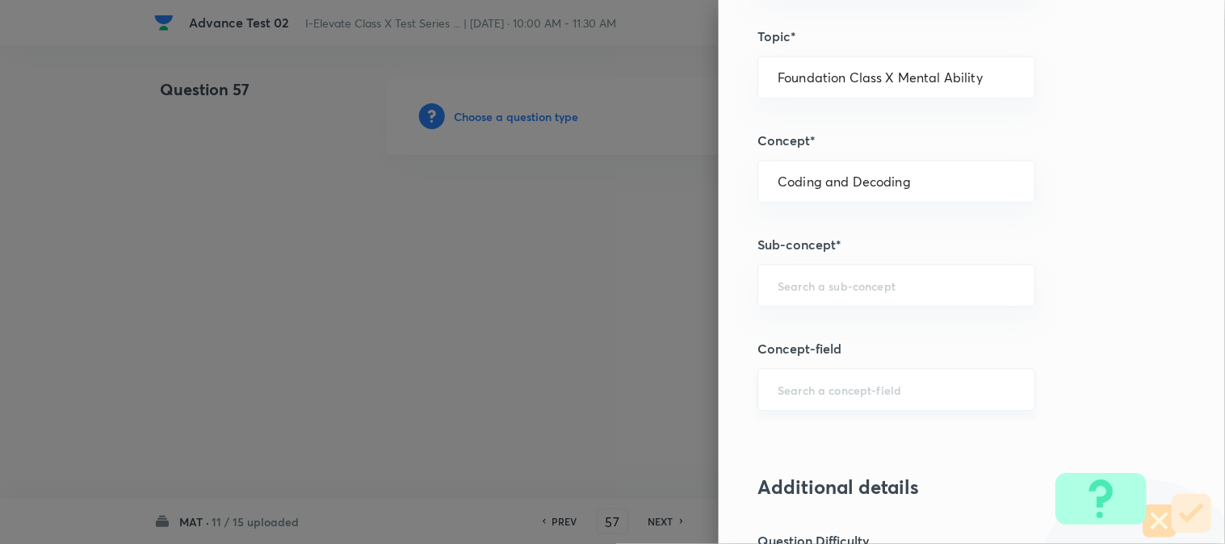
scroll to position [986, 0]
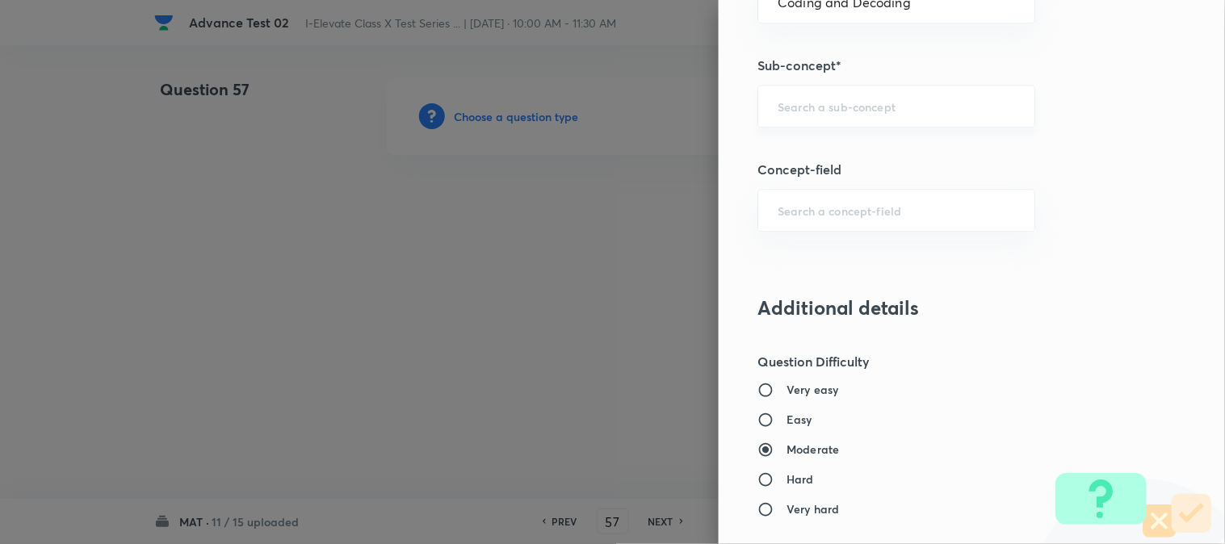
click at [810, 115] on div "​" at bounding box center [896, 106] width 278 height 43
click at [827, 162] on li "Coding and Decoding" at bounding box center [883, 152] width 276 height 29
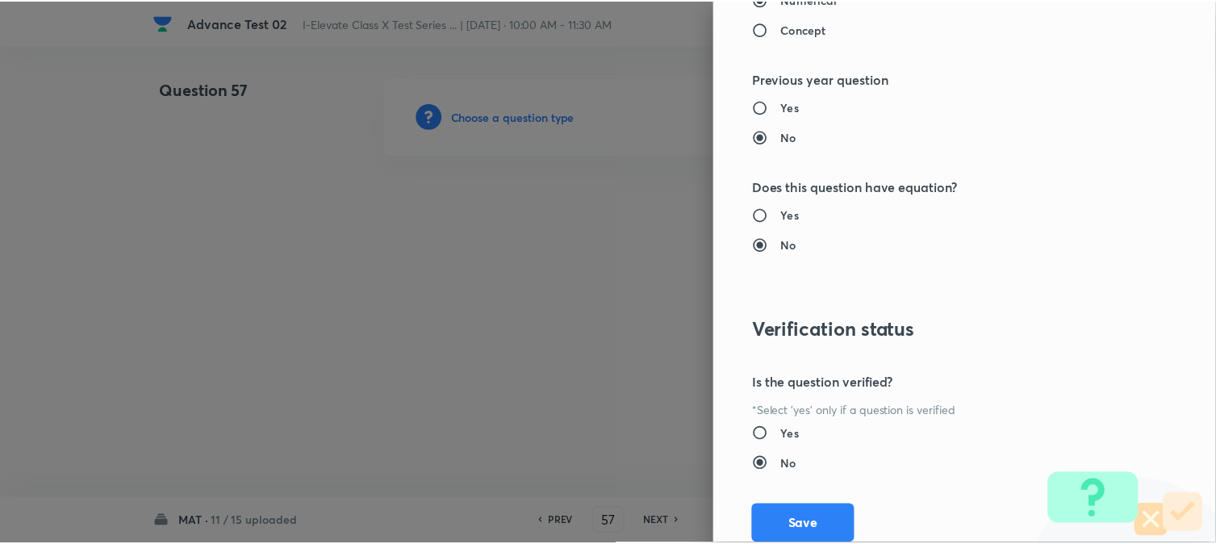
scroll to position [1614, 0]
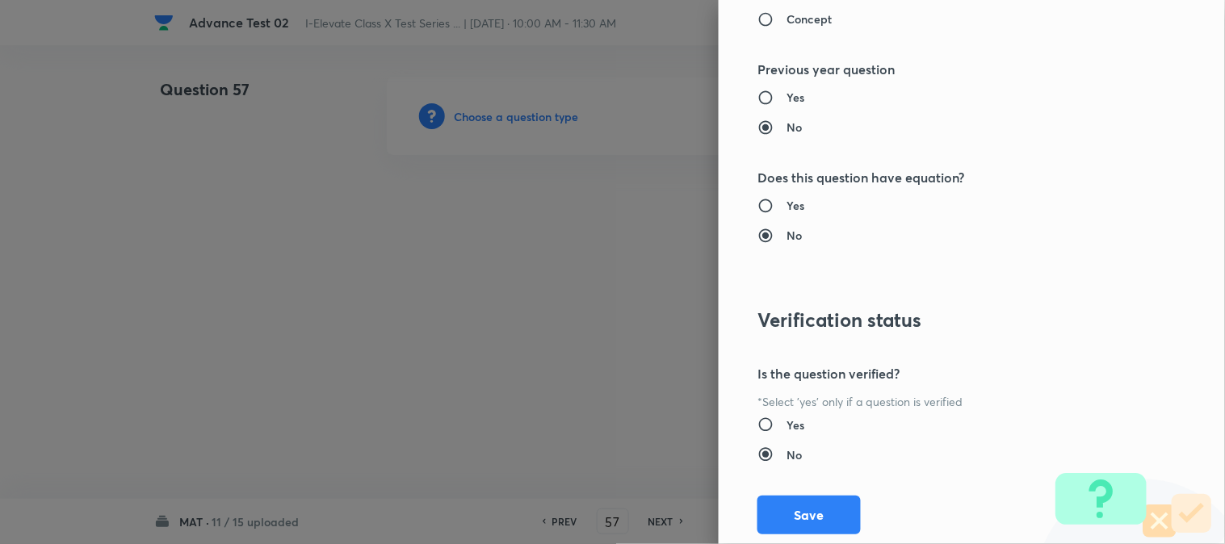
click at [783, 517] on button "Save" at bounding box center [808, 515] width 103 height 39
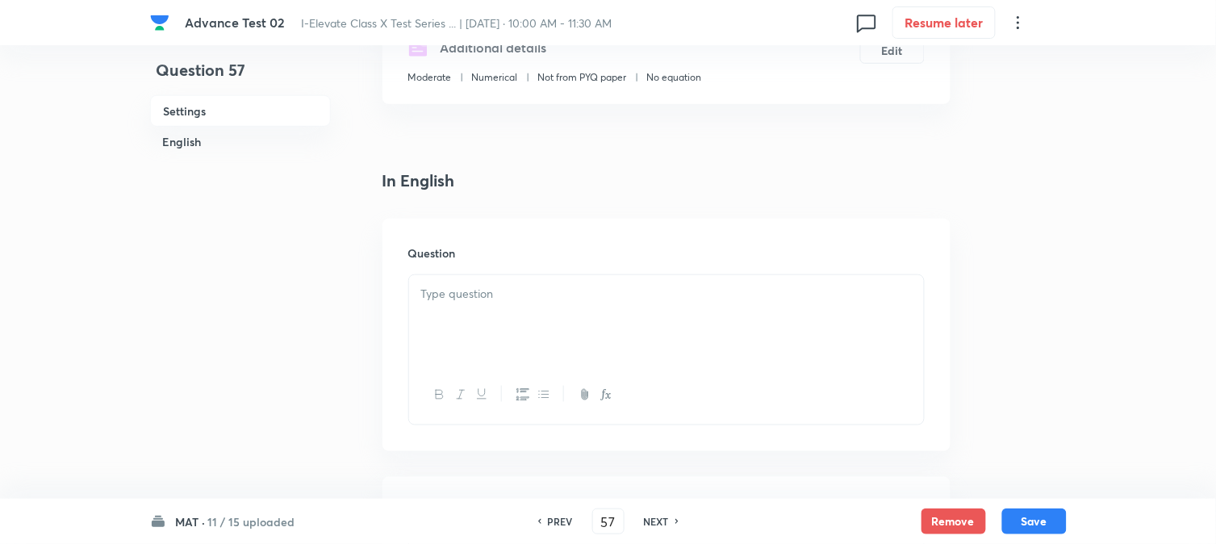
scroll to position [358, 0]
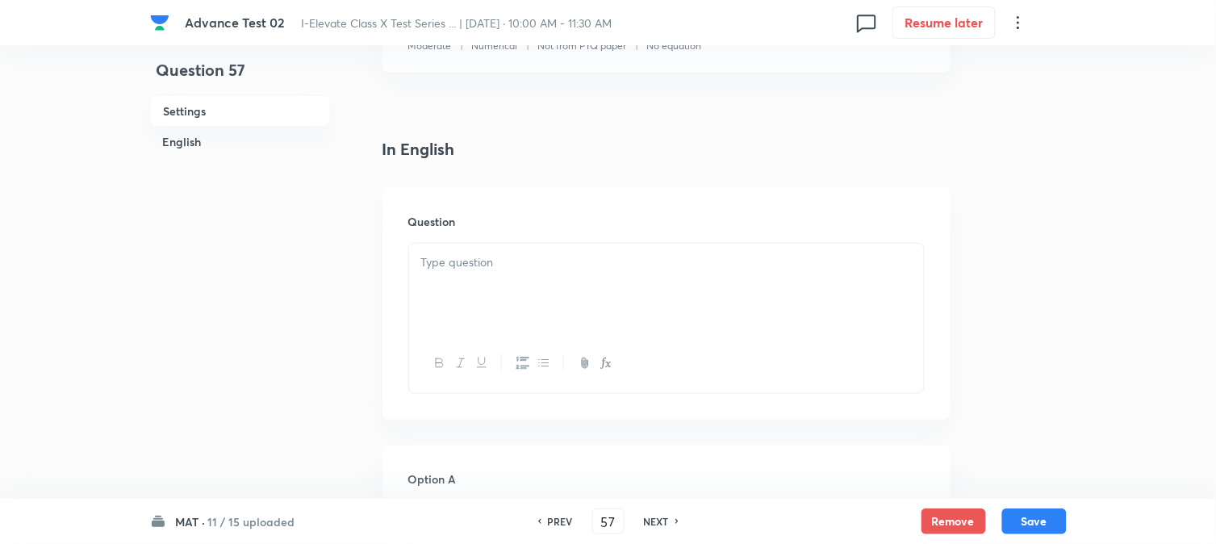
click at [470, 293] on div at bounding box center [666, 289] width 515 height 90
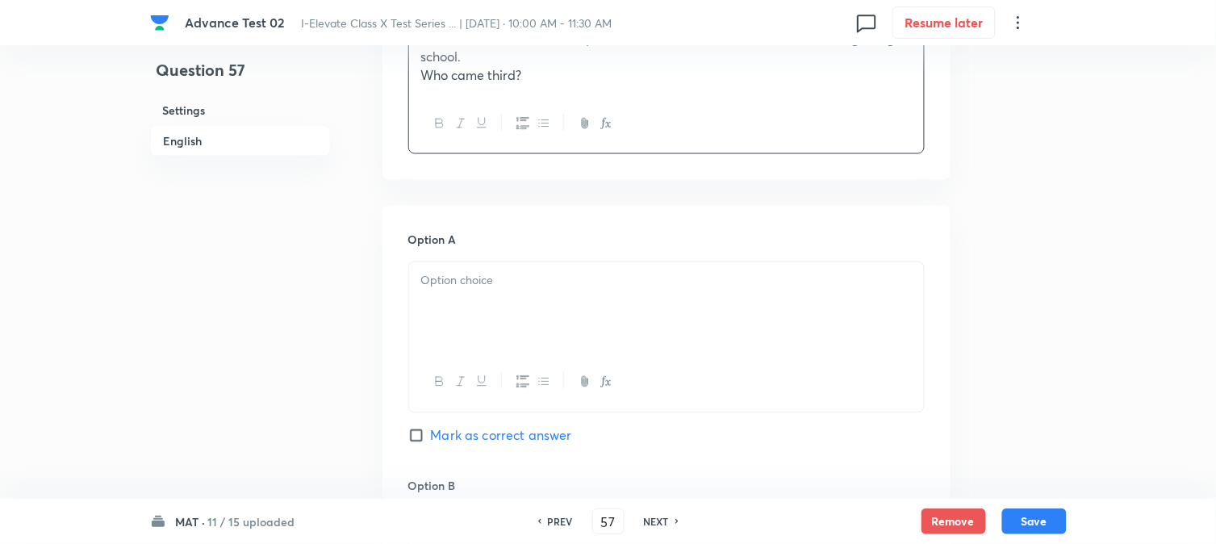
scroll to position [717, 0]
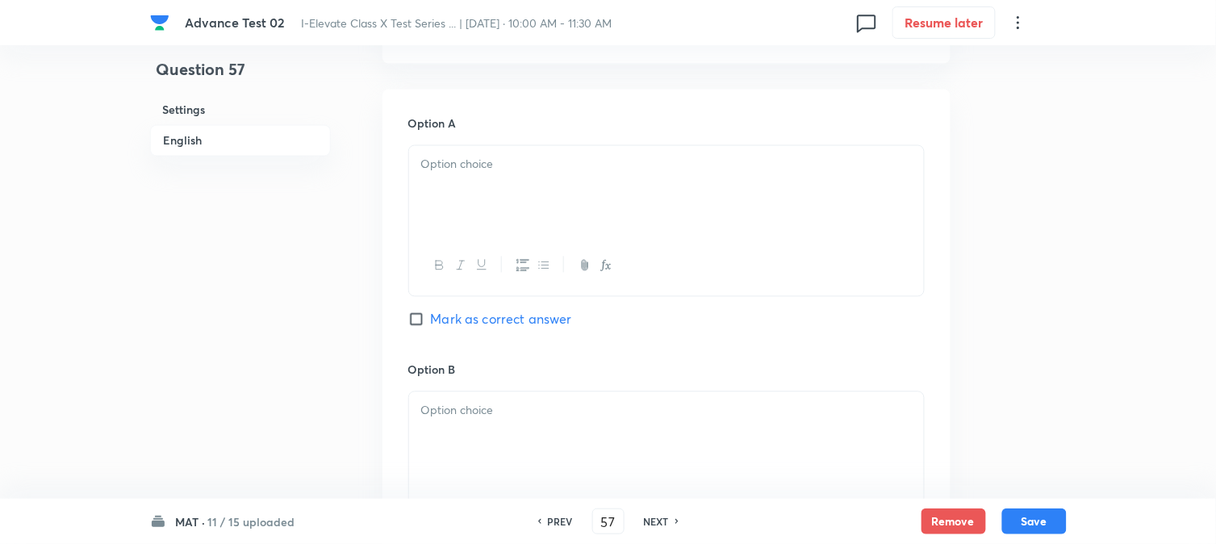
drag, startPoint x: 480, startPoint y: 200, endPoint x: 462, endPoint y: 250, distance: 53.4
click at [481, 199] on div at bounding box center [666, 191] width 515 height 90
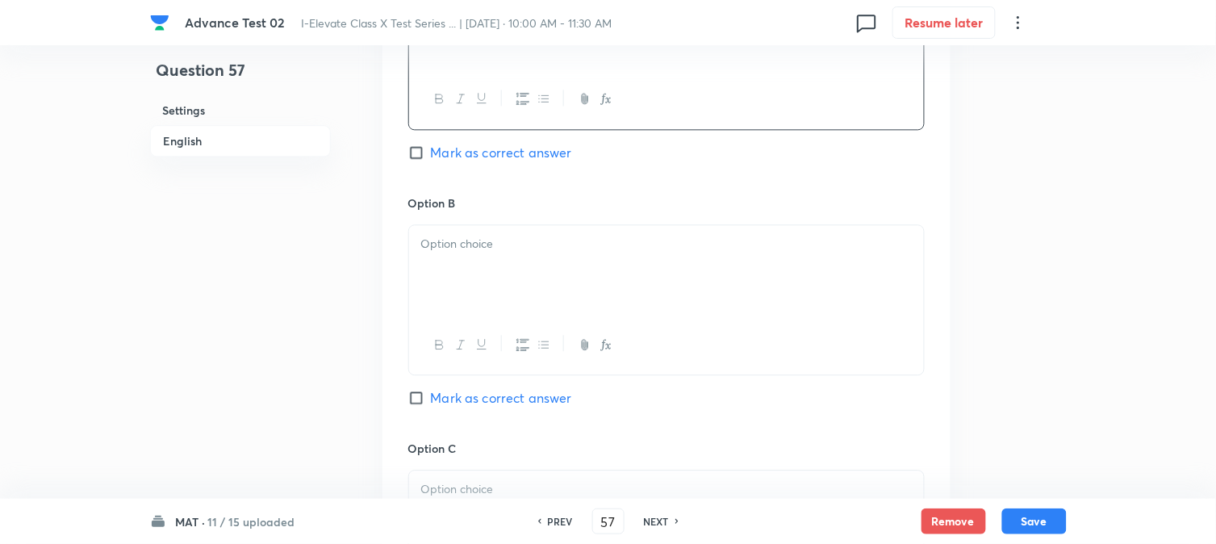
scroll to position [897, 0]
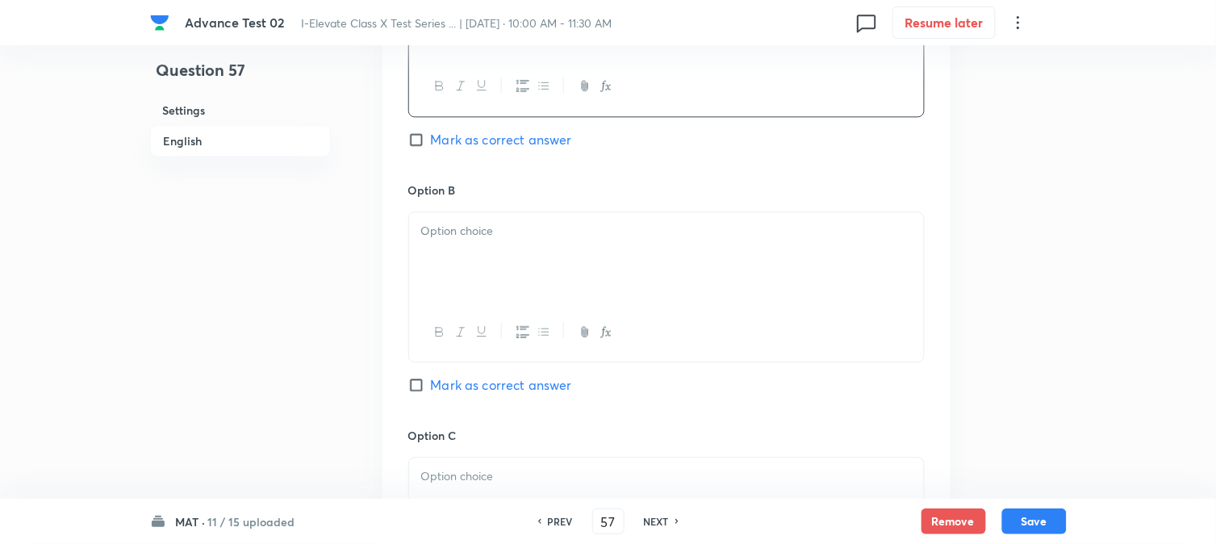
click at [463, 272] on div at bounding box center [666, 257] width 515 height 90
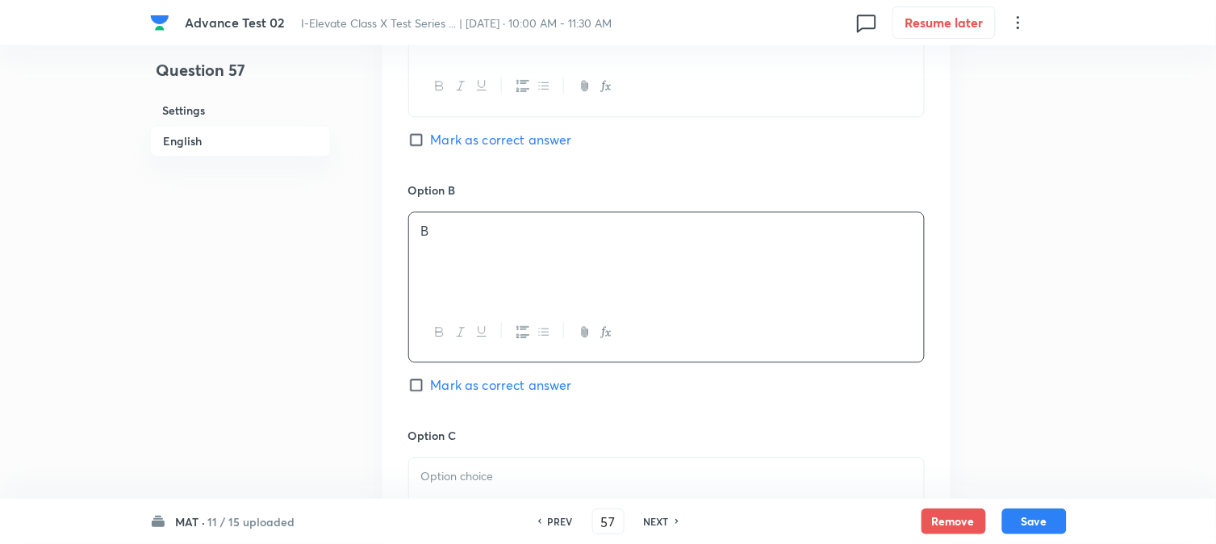
scroll to position [986, 0]
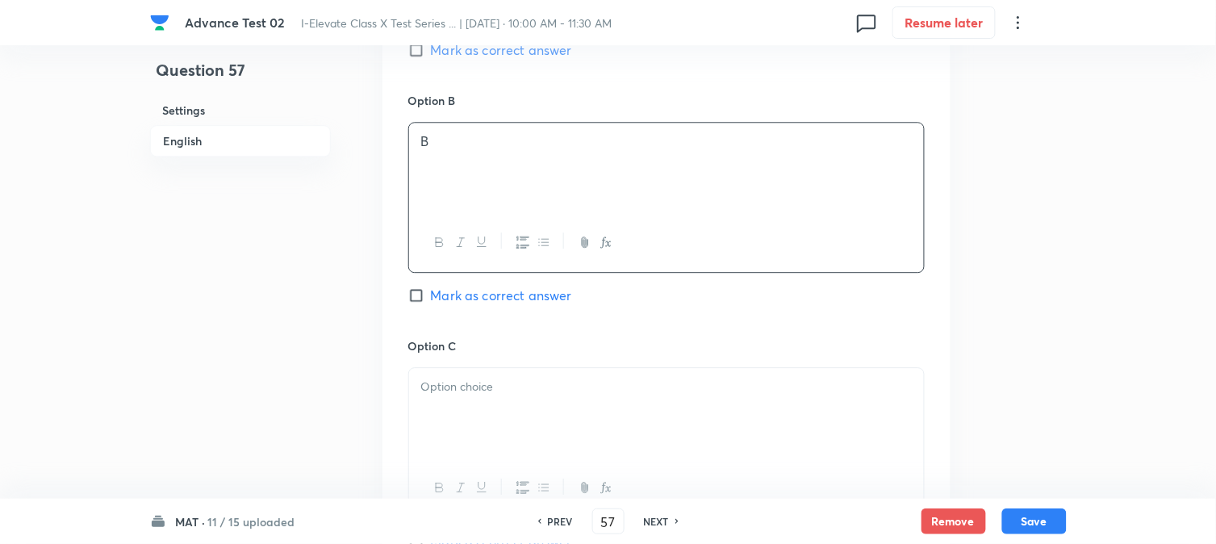
click at [515, 413] on div at bounding box center [666, 413] width 515 height 90
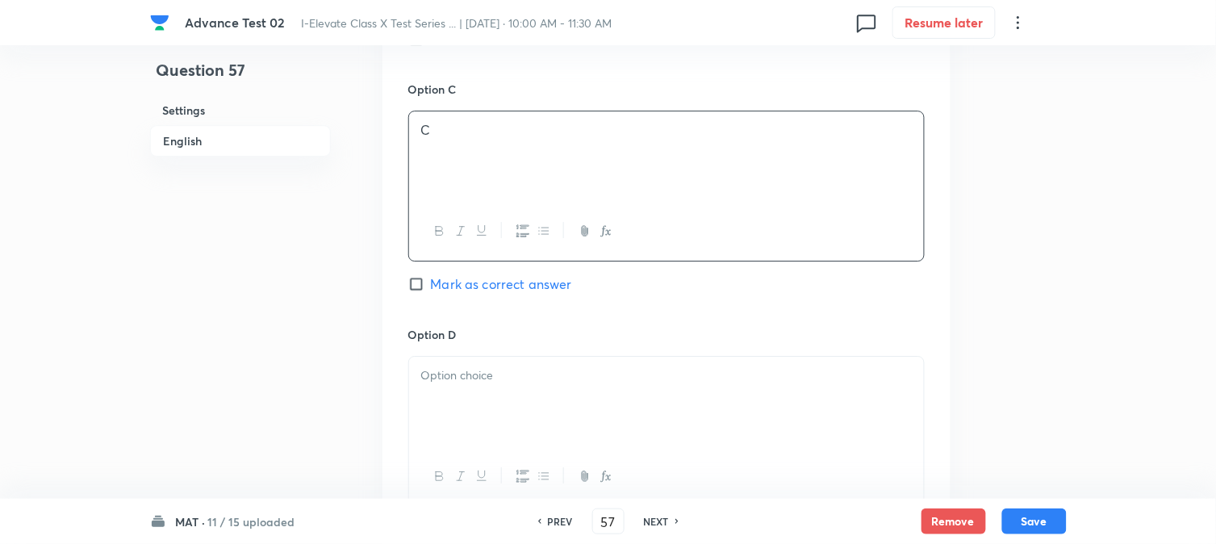
scroll to position [1345, 0]
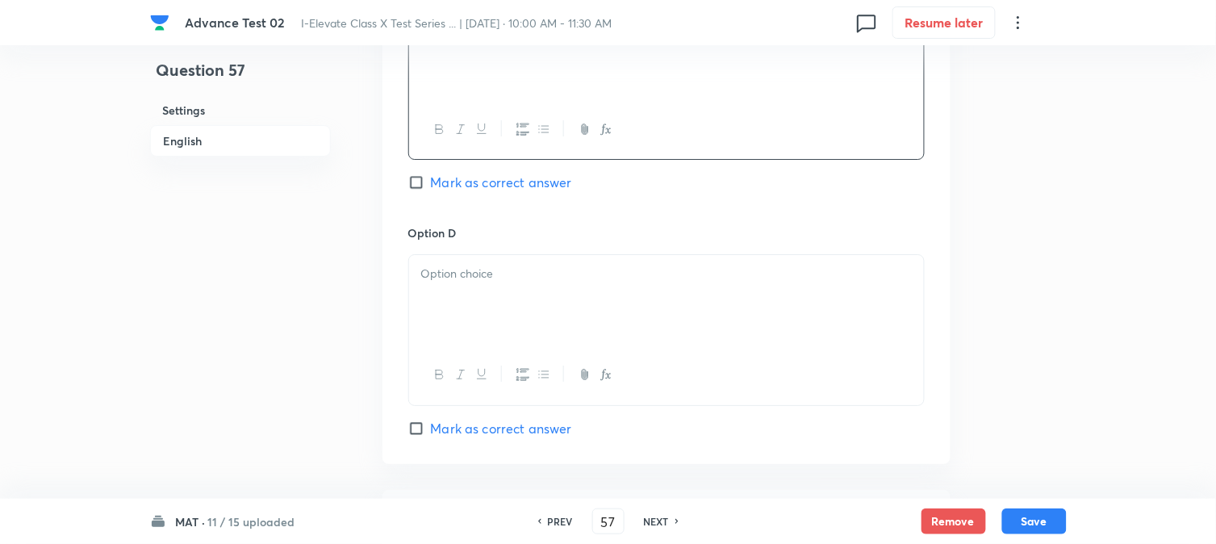
click at [510, 295] on div at bounding box center [666, 300] width 515 height 90
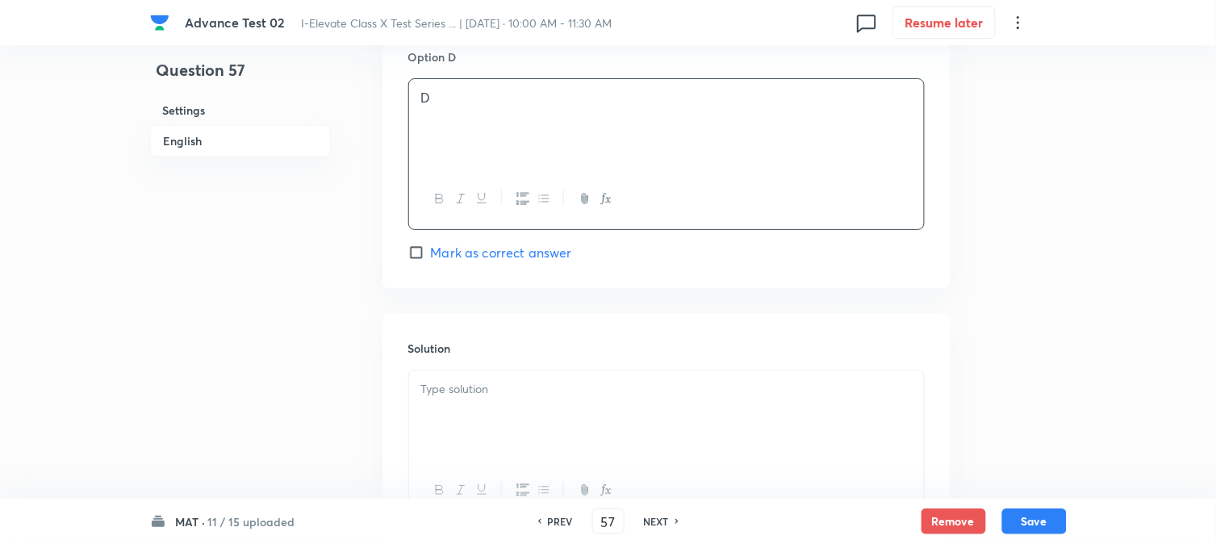
scroll to position [1524, 0]
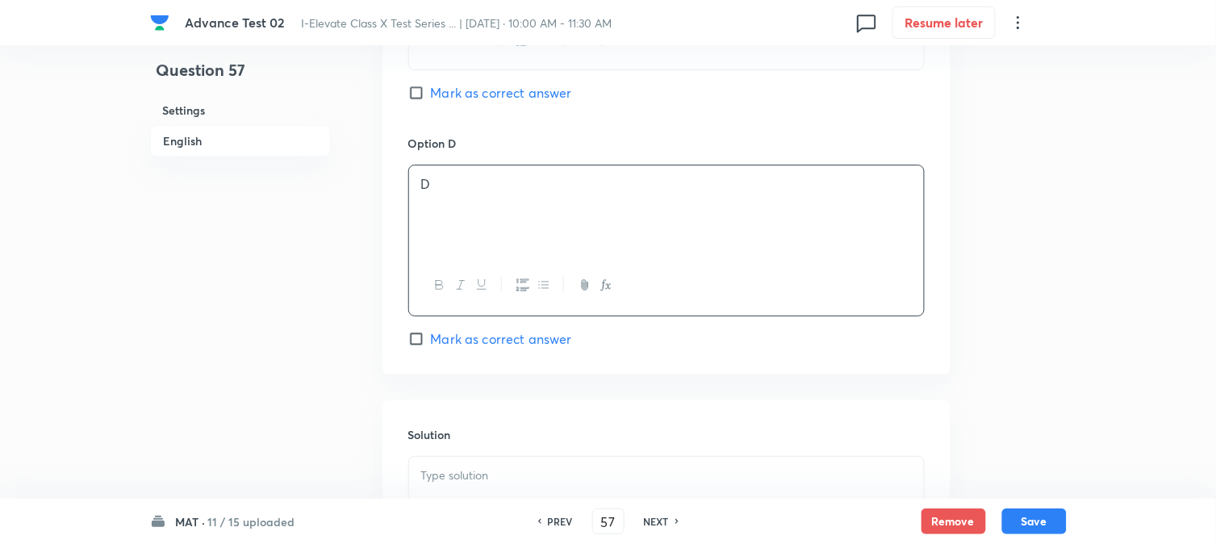
click at [442, 102] on span "Mark as correct answer" at bounding box center [501, 92] width 141 height 19
click at [431, 101] on input "Mark as correct answer" at bounding box center [419, 93] width 23 height 16
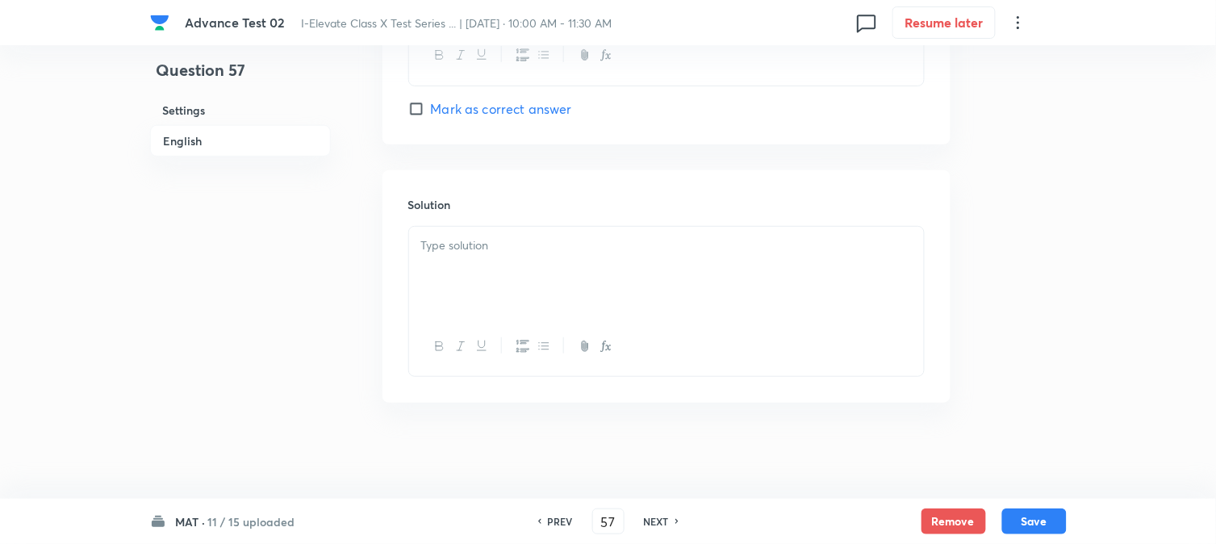
scroll to position [1668, 0]
click at [474, 296] on div at bounding box center [666, 271] width 515 height 90
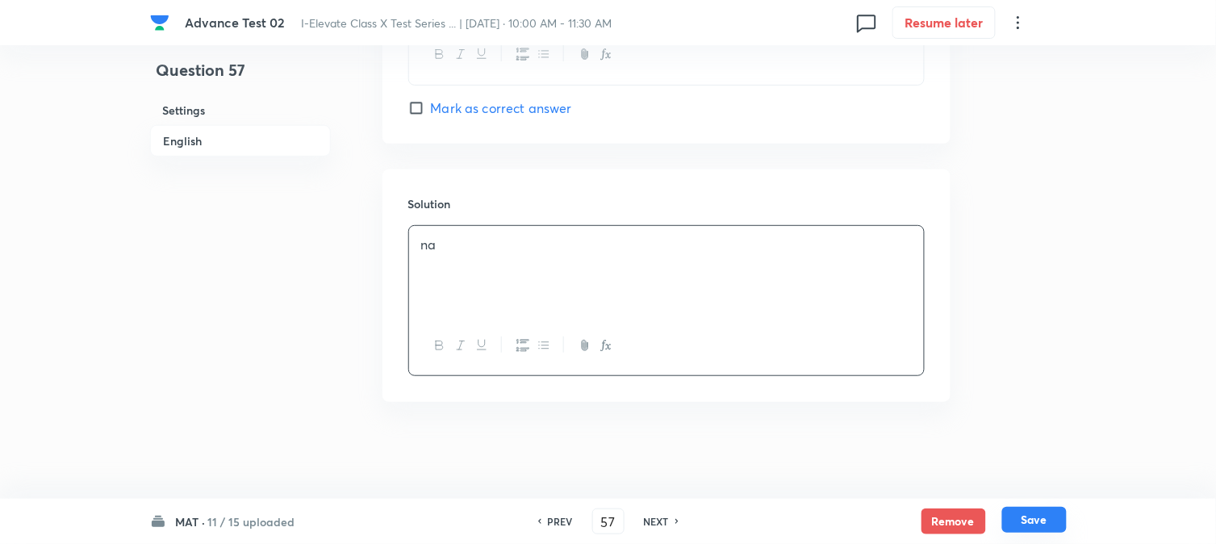
click at [1033, 519] on button "Save" at bounding box center [1035, 520] width 65 height 26
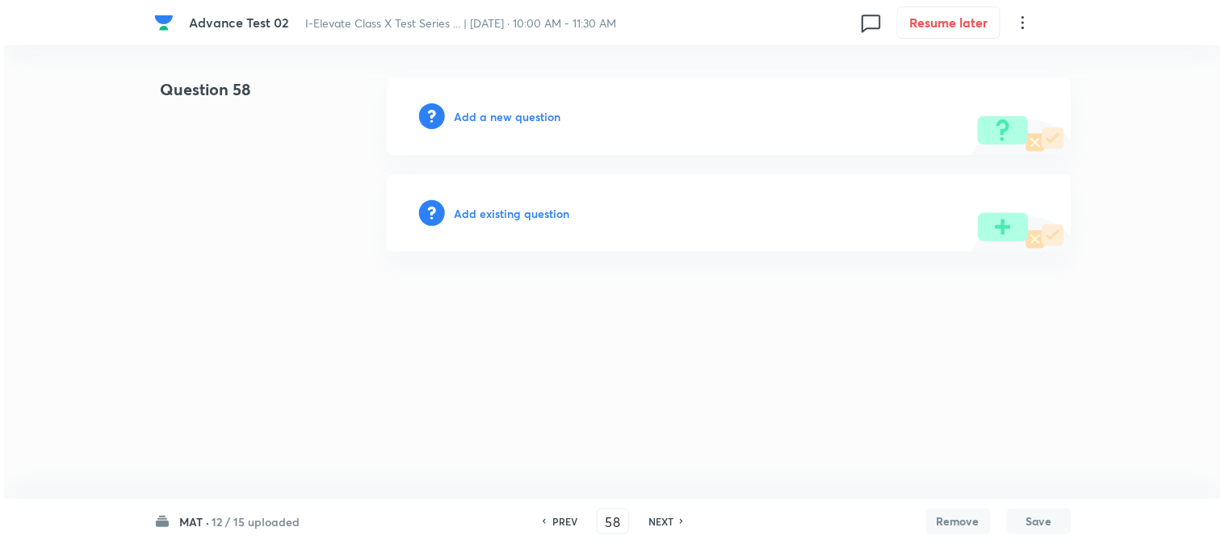
scroll to position [0, 0]
click at [484, 119] on h6 "Add a new question" at bounding box center [507, 116] width 107 height 17
click at [484, 119] on h6 "Choose a question type" at bounding box center [516, 116] width 124 height 17
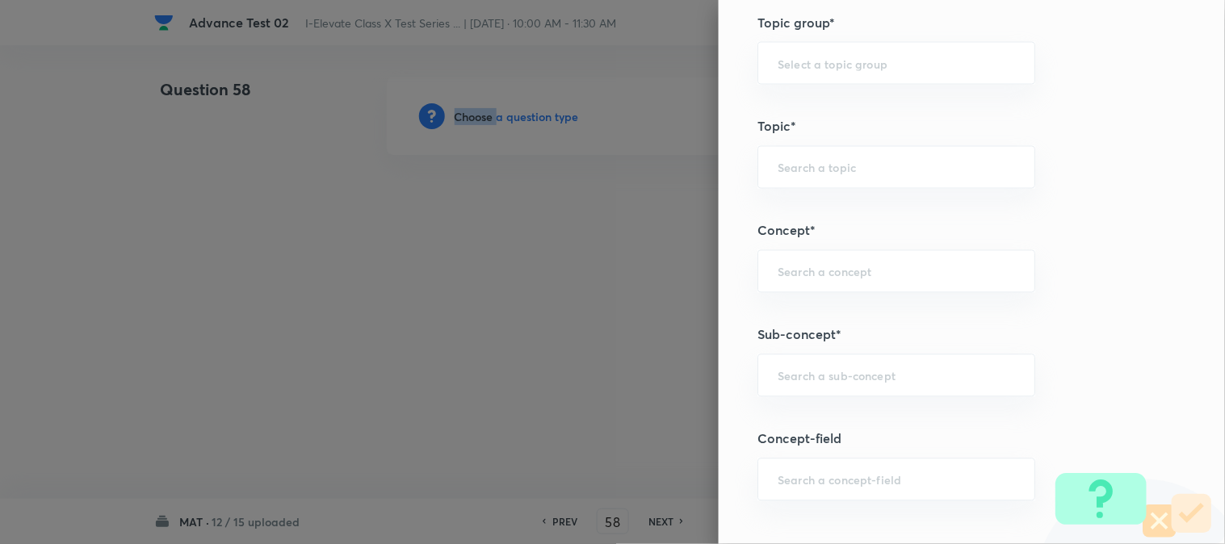
scroll to position [627, 0]
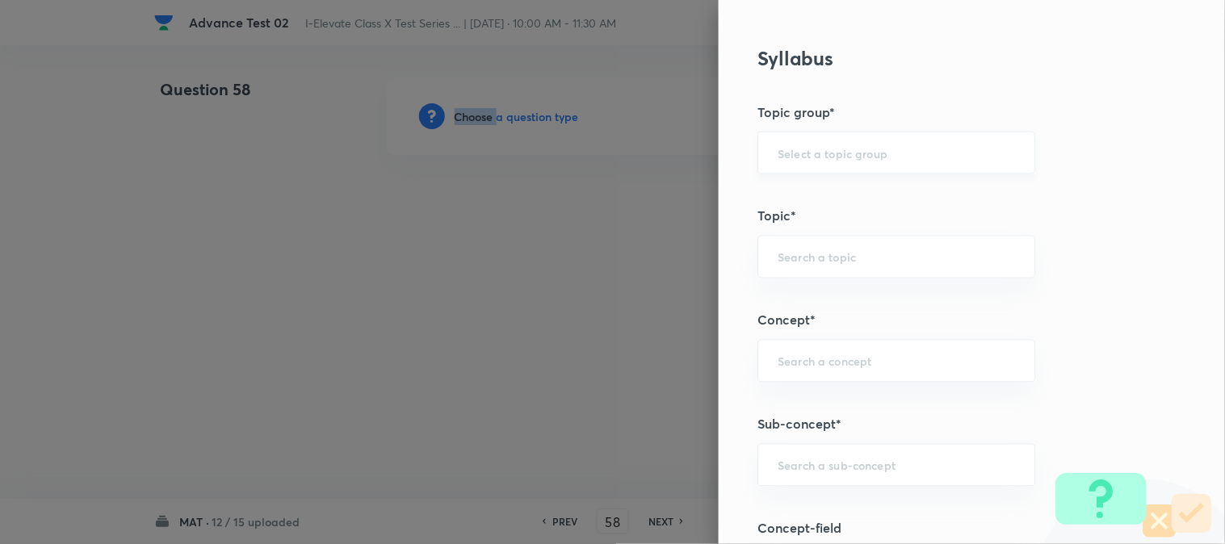
click at [798, 161] on div "​" at bounding box center [896, 153] width 278 height 43
click at [792, 220] on li "Foundation" at bounding box center [883, 227] width 276 height 29
drag, startPoint x: 781, startPoint y: 237, endPoint x: 781, endPoint y: 248, distance: 10.5
click at [781, 238] on div "​" at bounding box center [896, 257] width 278 height 43
click at [781, 249] on input "text" at bounding box center [895, 256] width 237 height 15
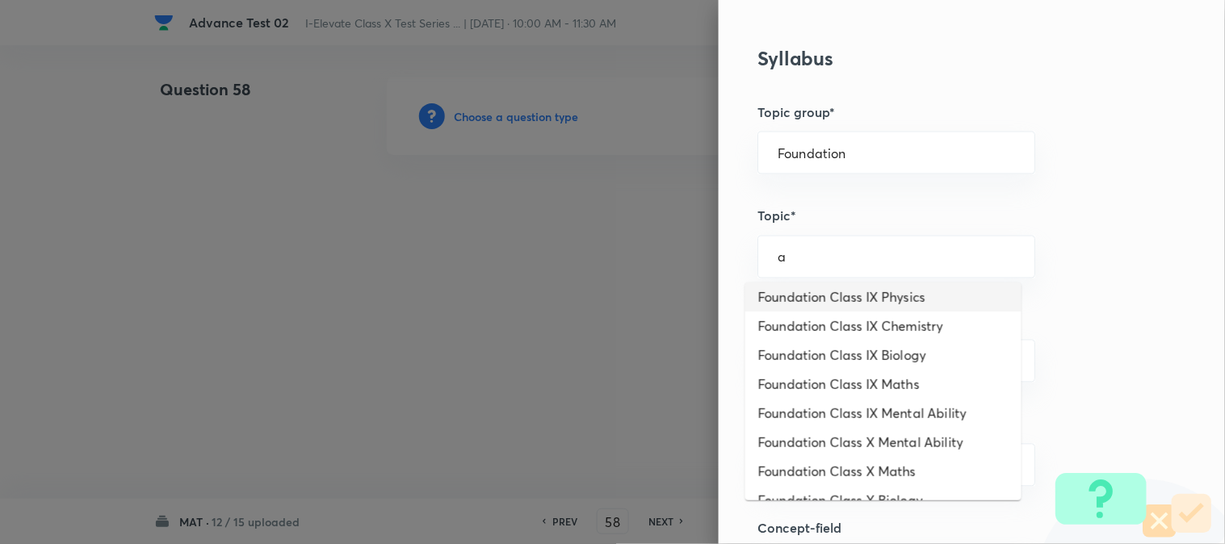
scroll to position [179, 0]
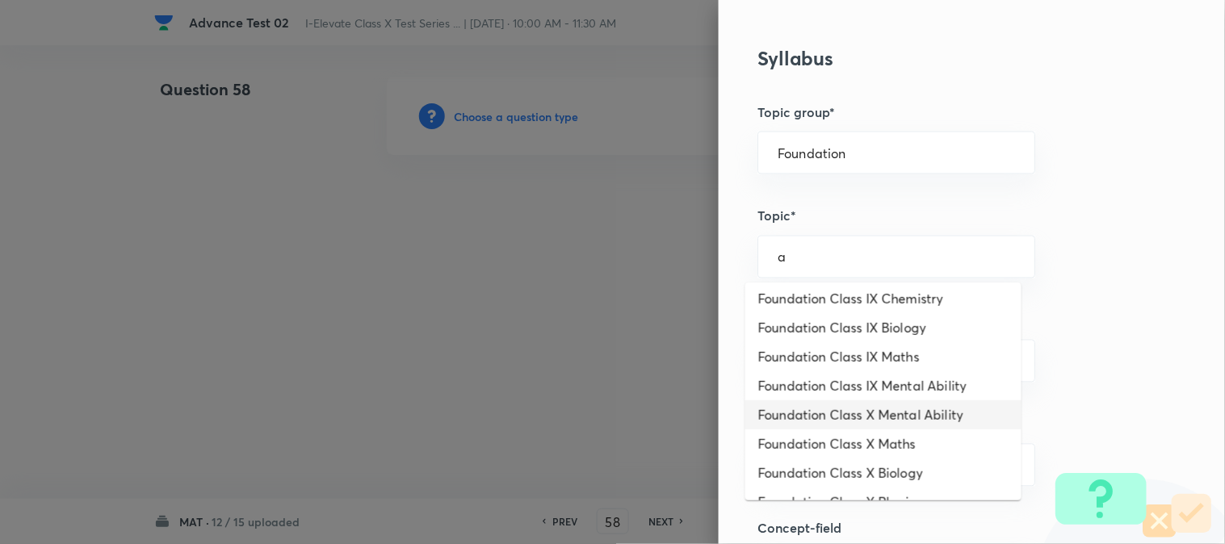
click at [785, 416] on li "Foundation Class X Mental Ability" at bounding box center [883, 414] width 276 height 29
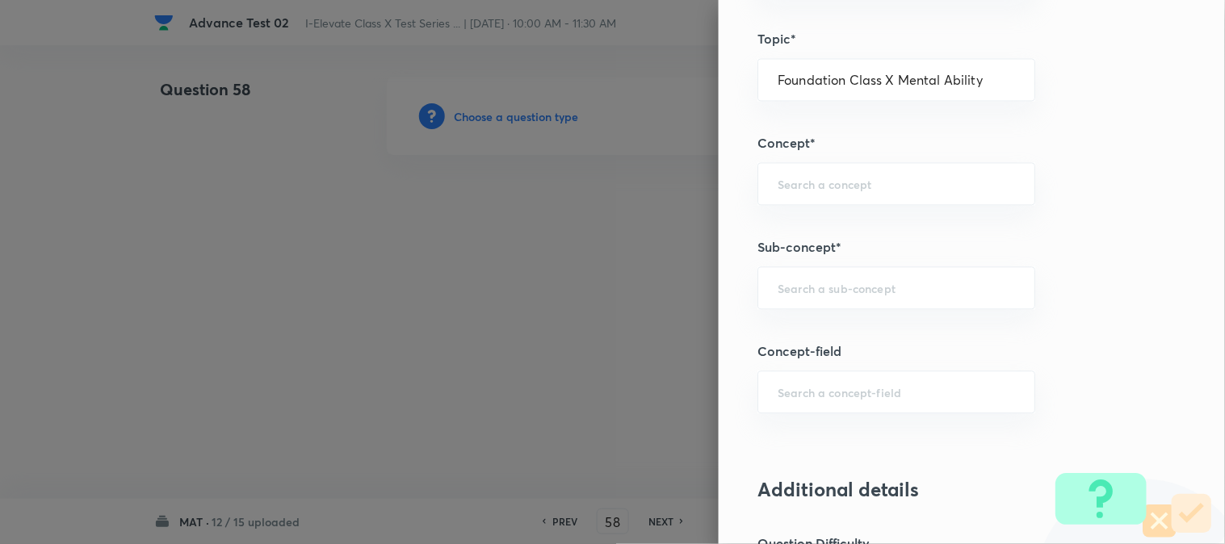
scroll to position [807, 0]
click at [802, 188] on input "text" at bounding box center [895, 181] width 237 height 15
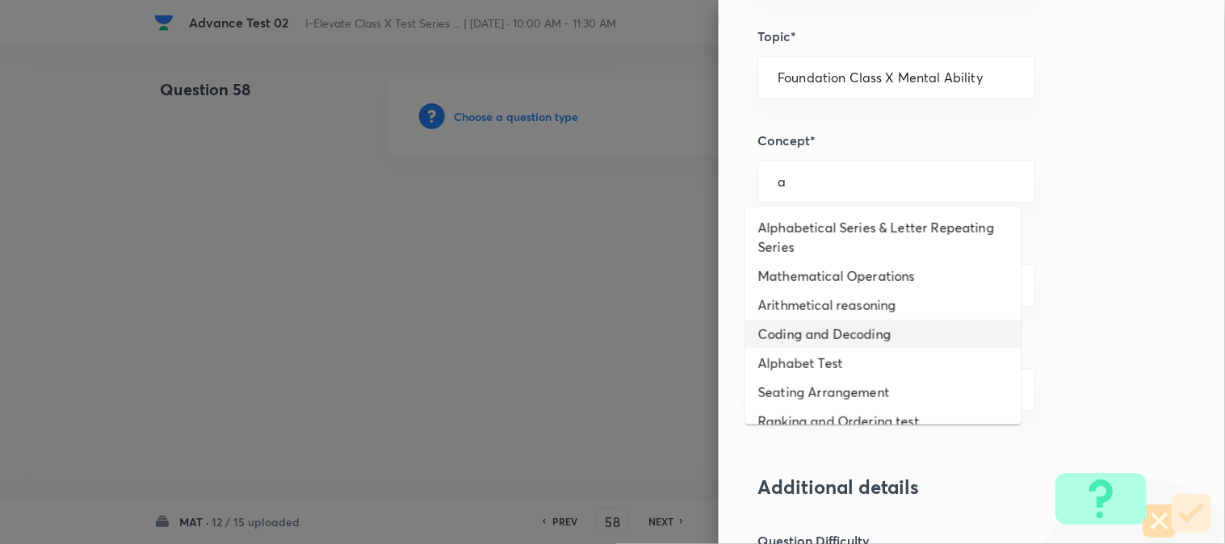
click at [812, 324] on li "Coding and Decoding" at bounding box center [883, 334] width 276 height 29
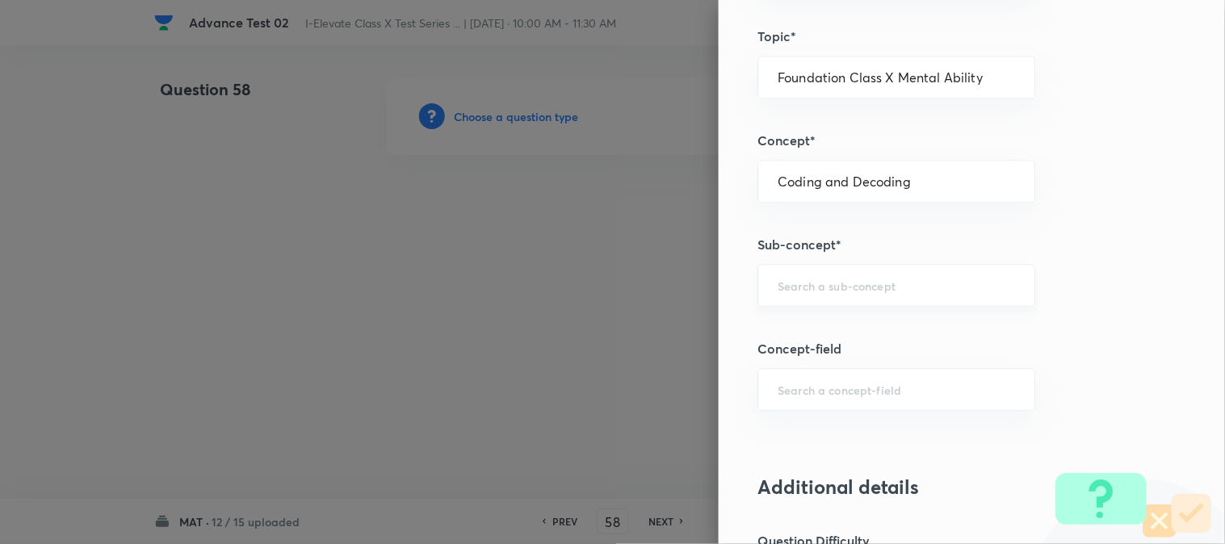
click at [801, 277] on div "​" at bounding box center [896, 285] width 278 height 43
click at [805, 339] on li "Coding and Decoding" at bounding box center [883, 332] width 276 height 29
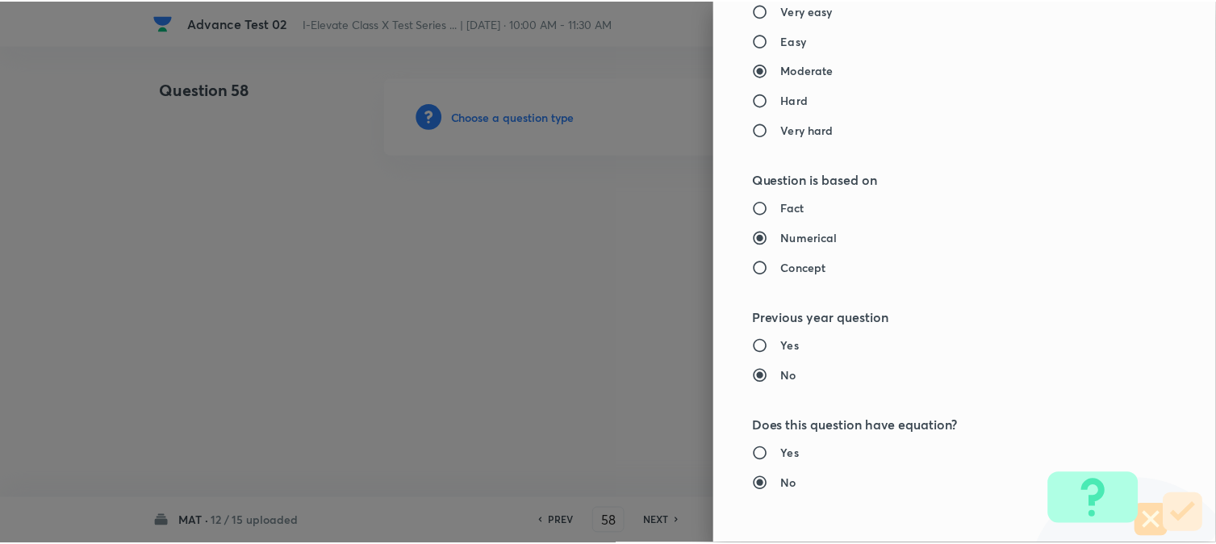
scroll to position [1656, 0]
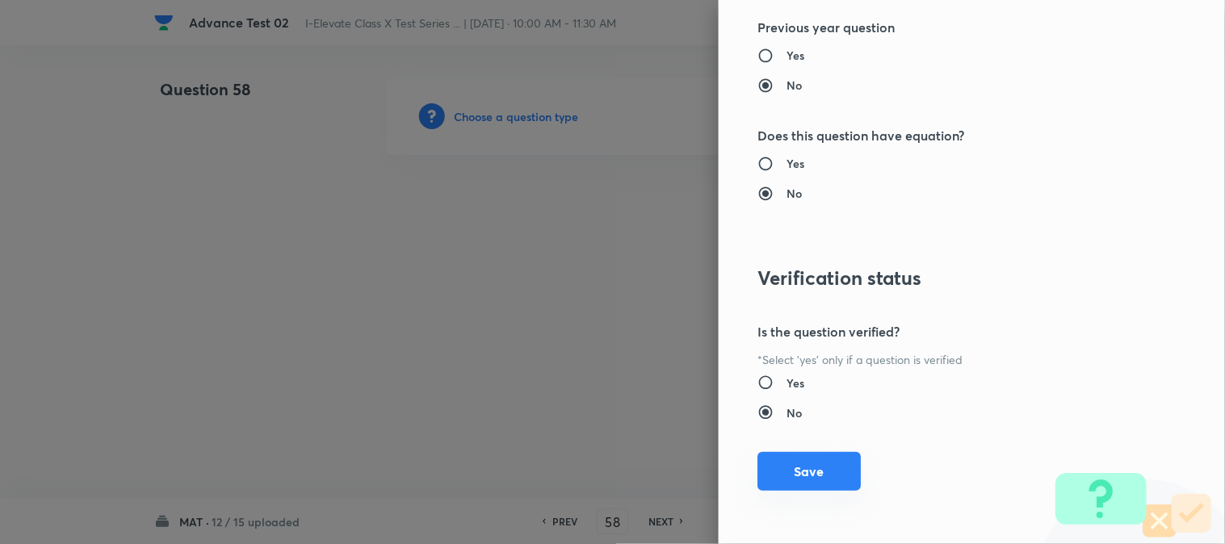
drag, startPoint x: 803, startPoint y: 471, endPoint x: 522, endPoint y: 300, distance: 328.5
click at [803, 468] on button "Save" at bounding box center [808, 473] width 103 height 39
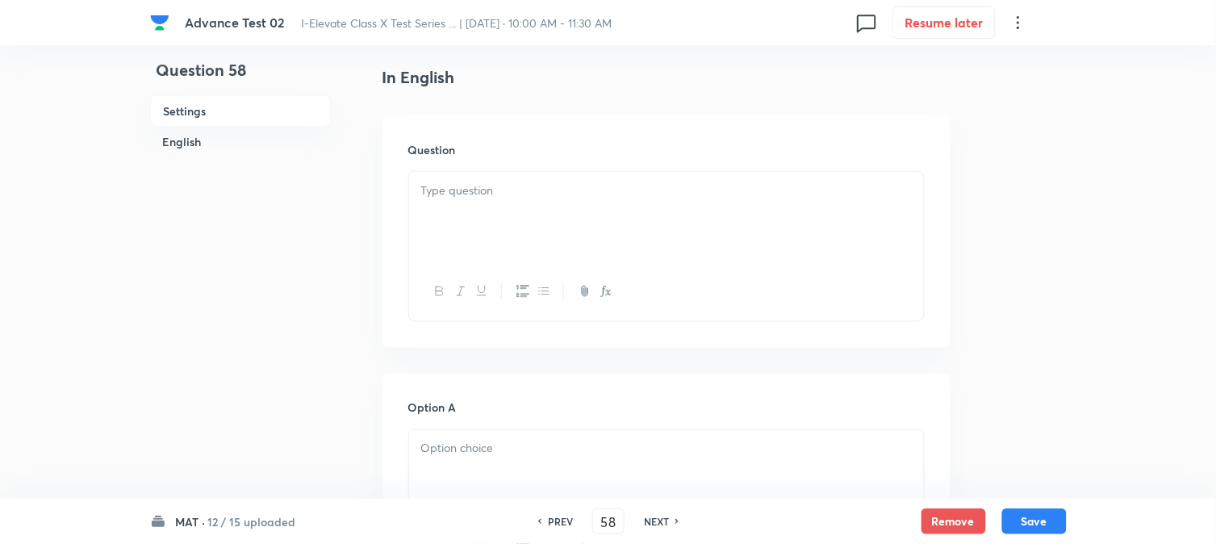
scroll to position [448, 0]
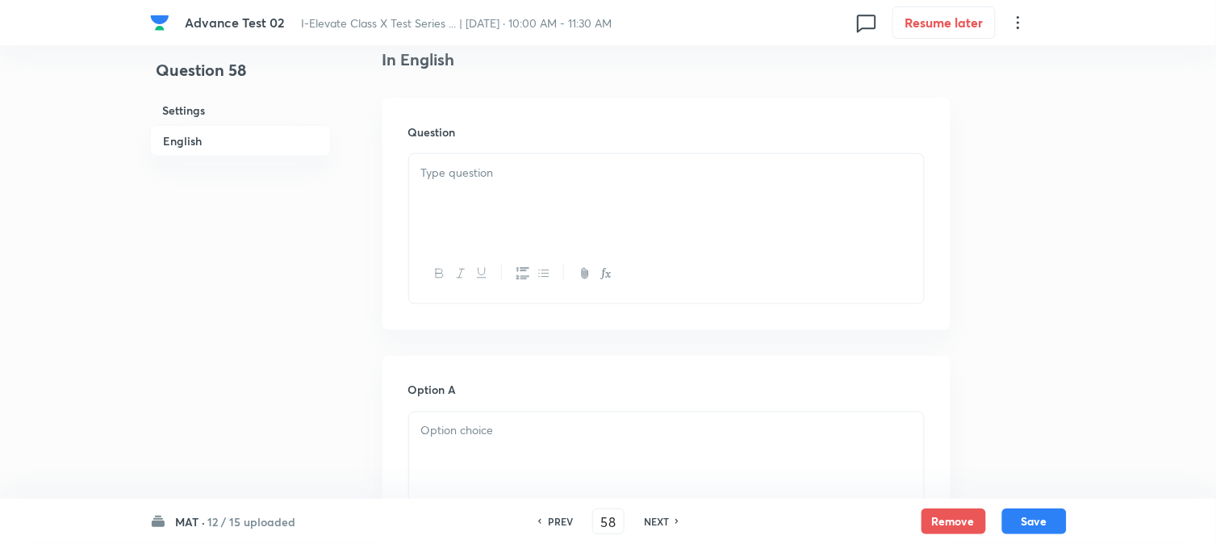
click at [485, 211] on div at bounding box center [666, 199] width 515 height 90
paste div
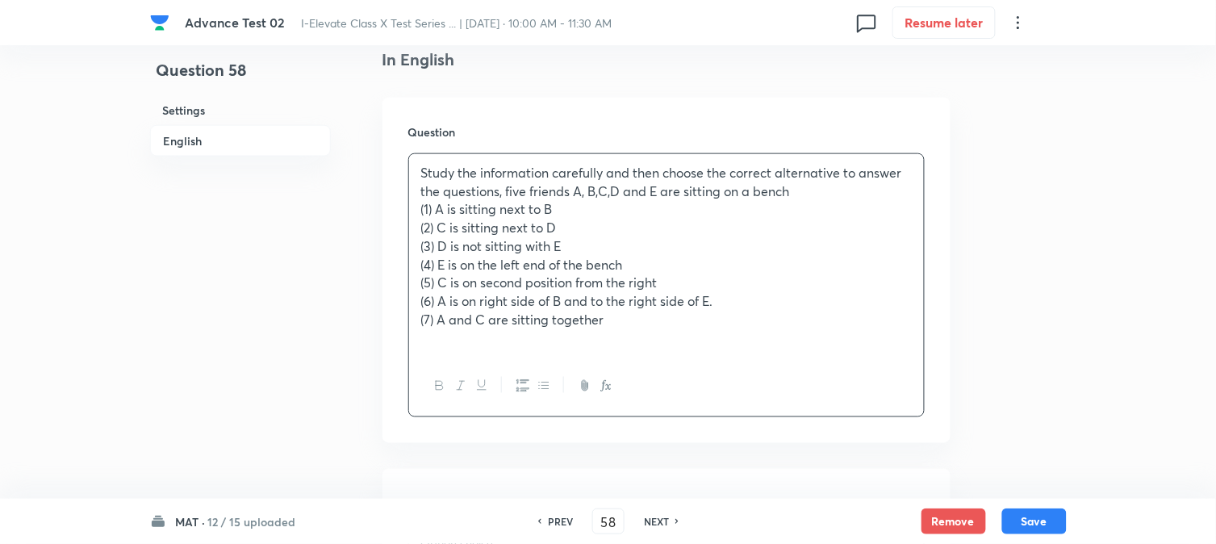
click at [422, 208] on p "(1) A is sitting next to B" at bounding box center [666, 209] width 491 height 19
click at [422, 231] on p "(2) C is sitting next to D" at bounding box center [666, 228] width 491 height 19
click at [422, 251] on p "(3) D is not sitting with E" at bounding box center [666, 246] width 491 height 19
click at [421, 270] on p "(4) E is on the left end of the bench" at bounding box center [666, 265] width 491 height 19
click at [528, 361] on p at bounding box center [666, 356] width 491 height 19
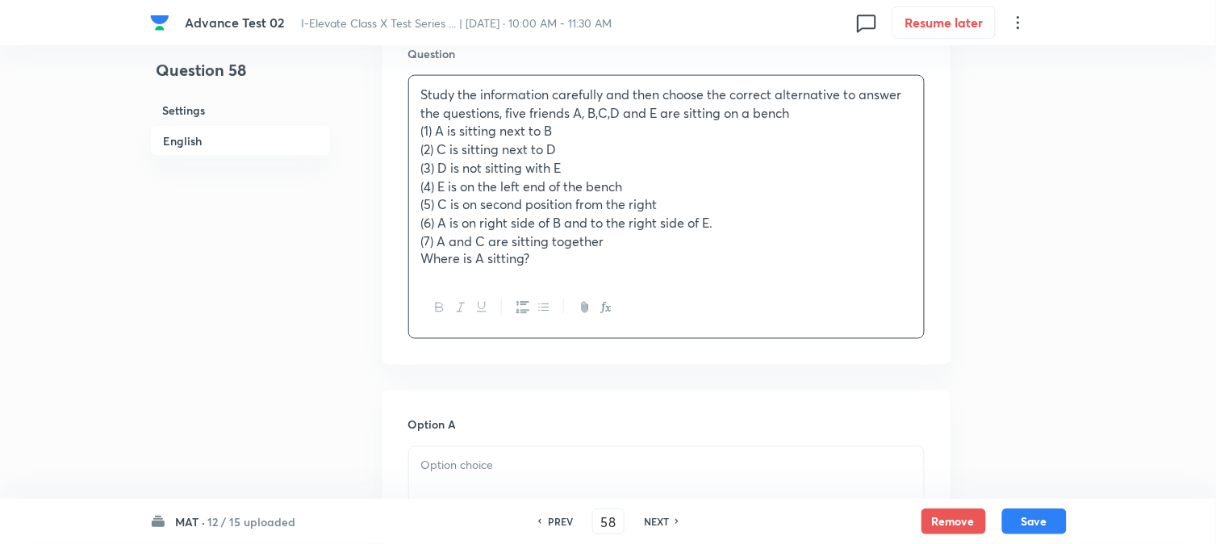
scroll to position [627, 0]
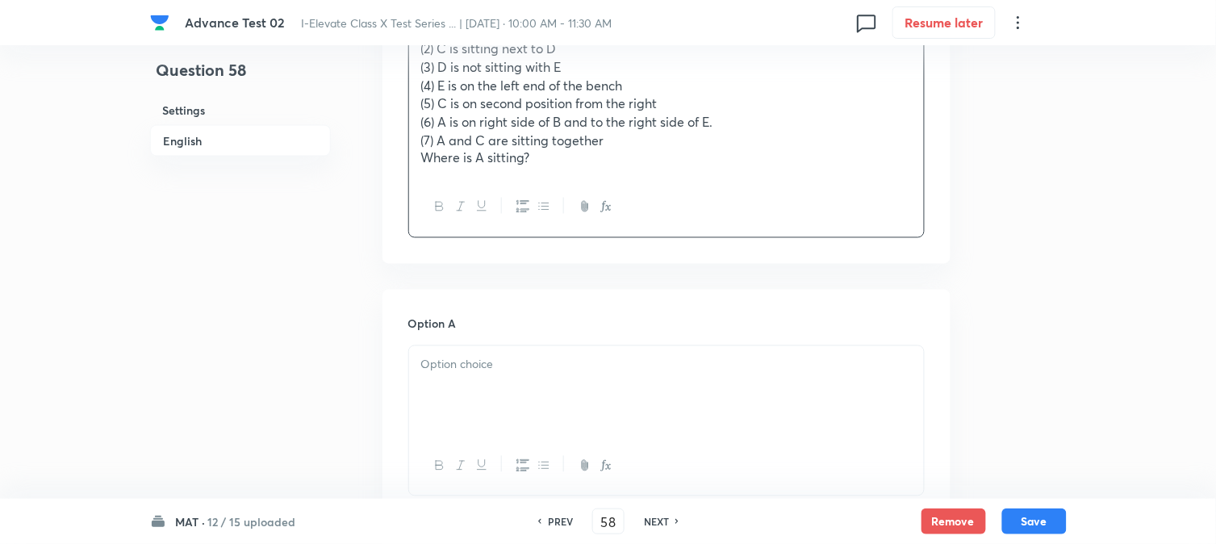
click at [506, 375] on div at bounding box center [666, 391] width 515 height 90
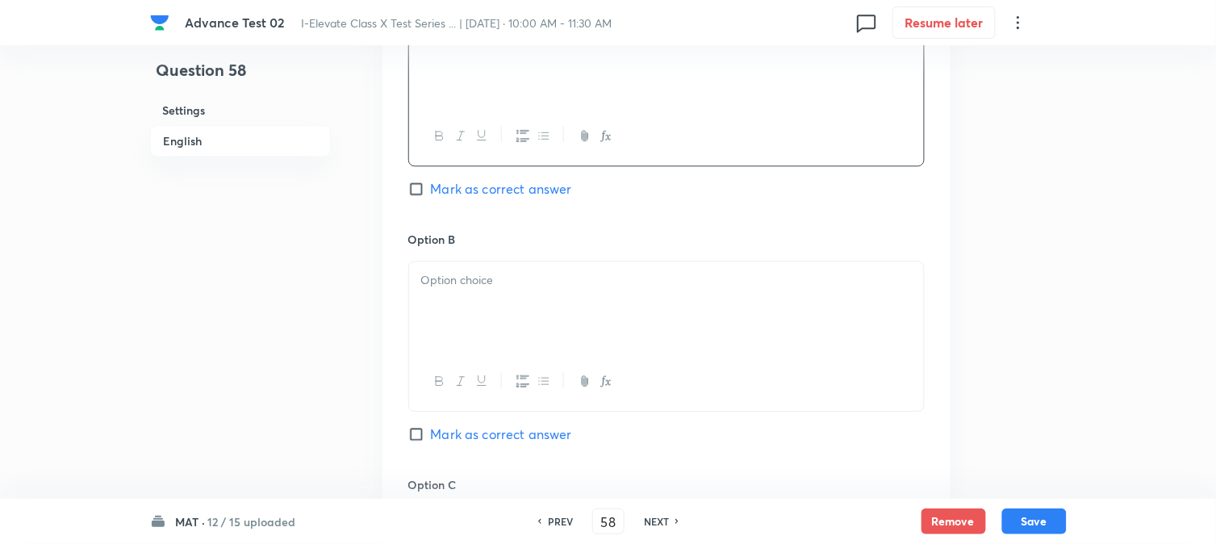
scroll to position [986, 0]
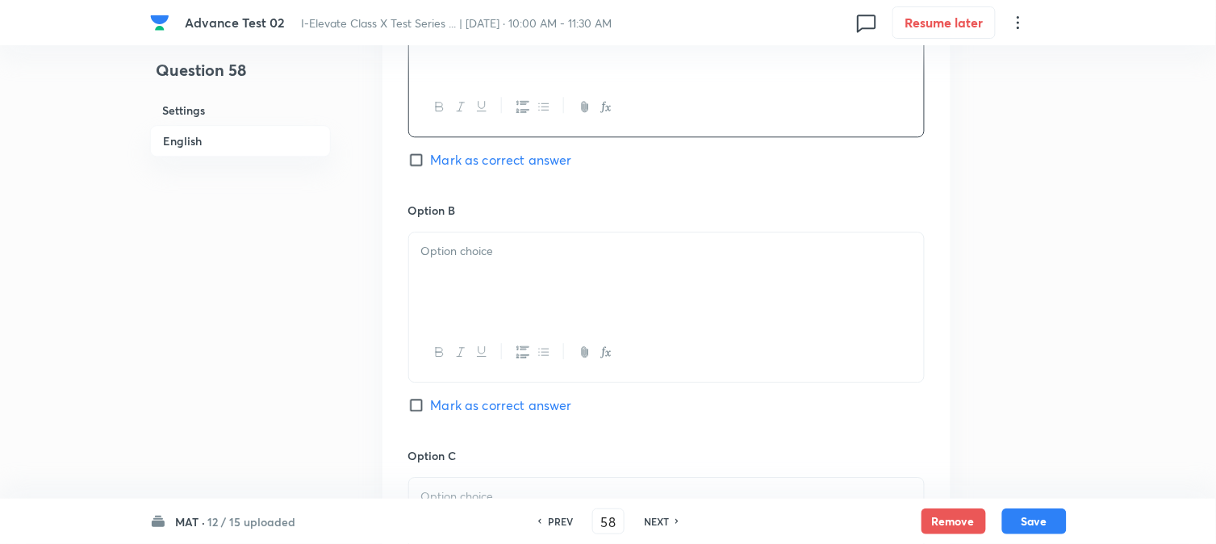
click at [493, 283] on div at bounding box center [666, 277] width 515 height 90
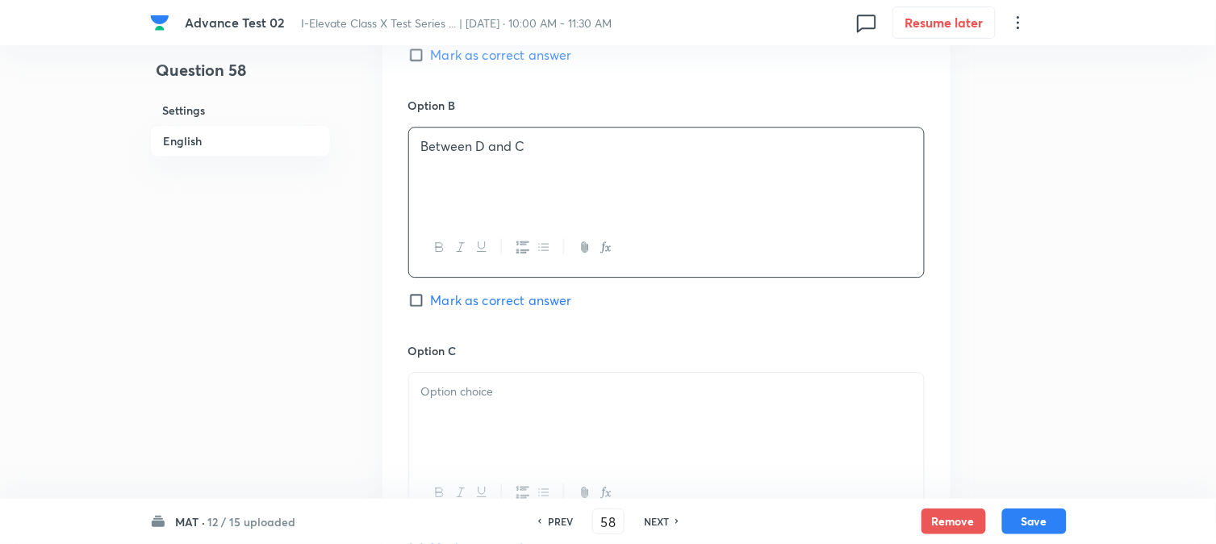
scroll to position [1255, 0]
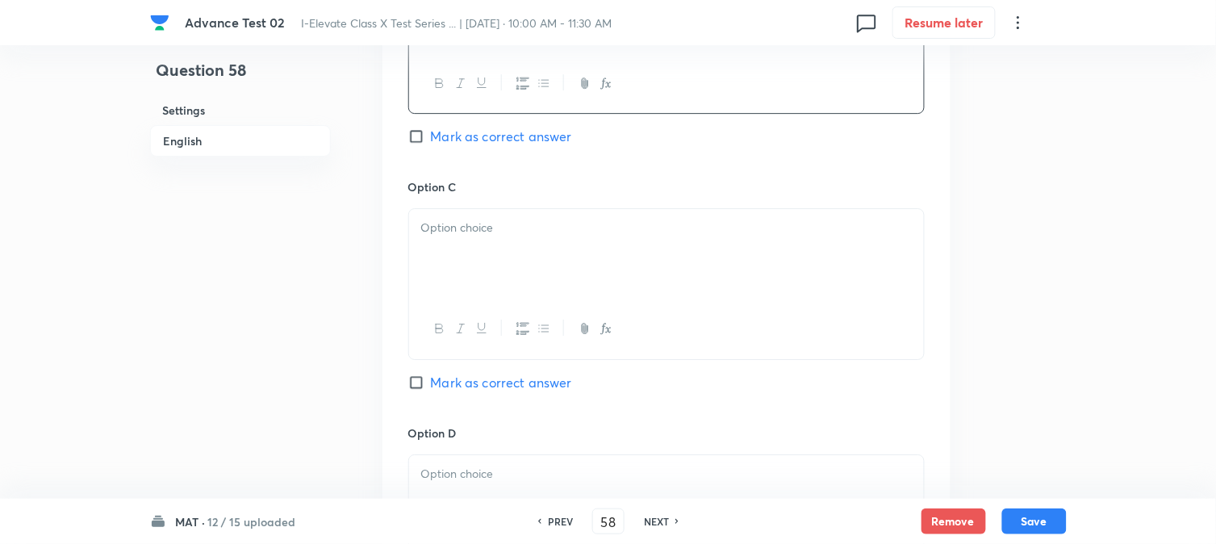
click at [473, 269] on div at bounding box center [666, 254] width 515 height 90
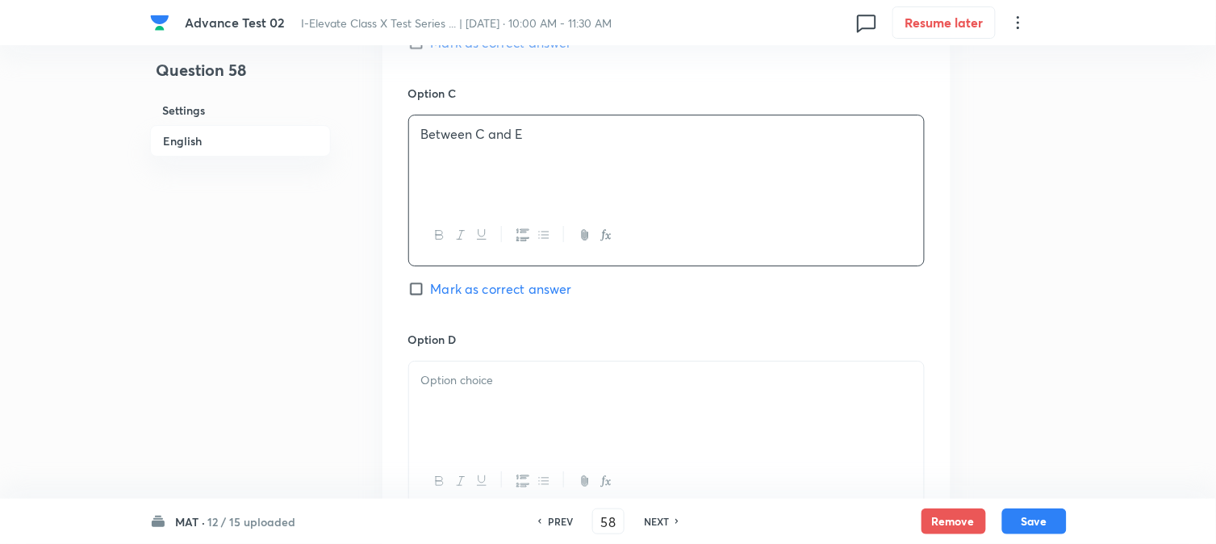
scroll to position [1434, 0]
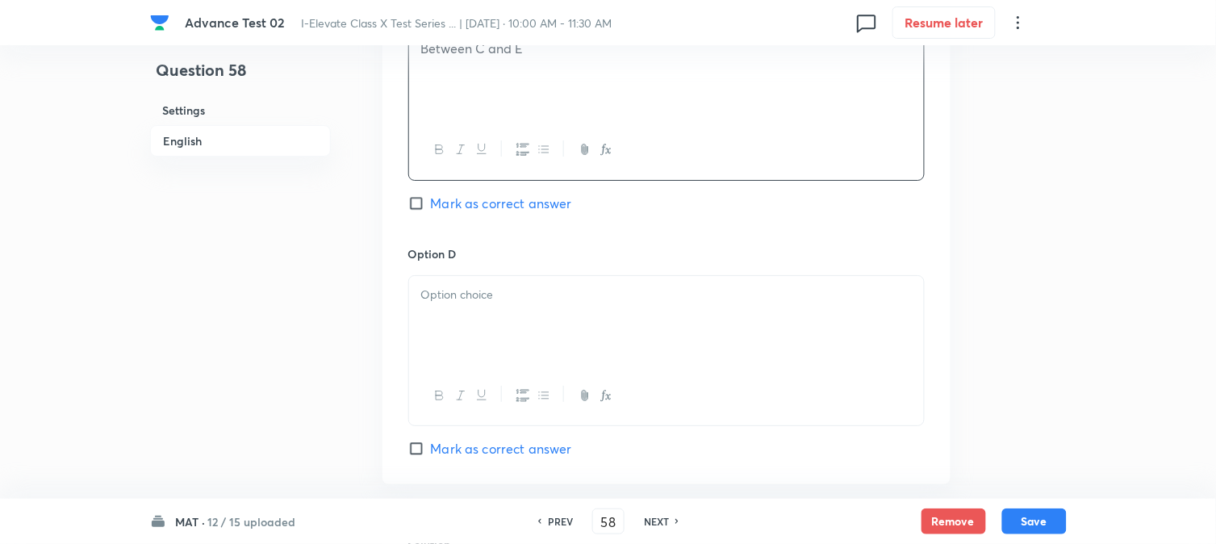
click at [481, 308] on div at bounding box center [666, 321] width 515 height 90
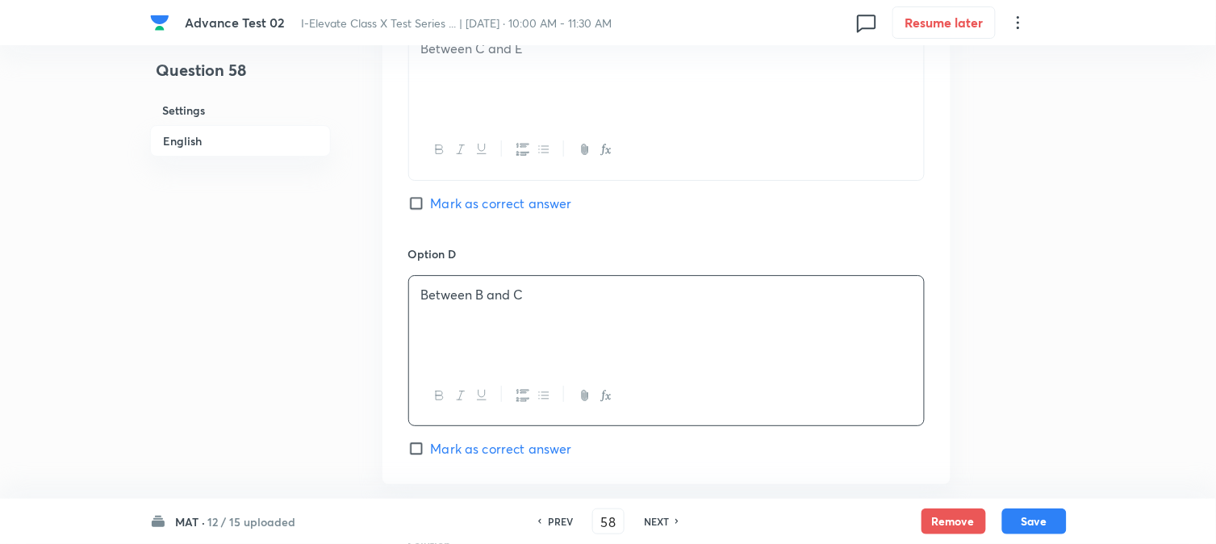
click at [432, 454] on span "Mark as correct answer" at bounding box center [501, 448] width 141 height 19
click at [431, 454] on input "Mark as correct answer" at bounding box center [419, 449] width 23 height 16
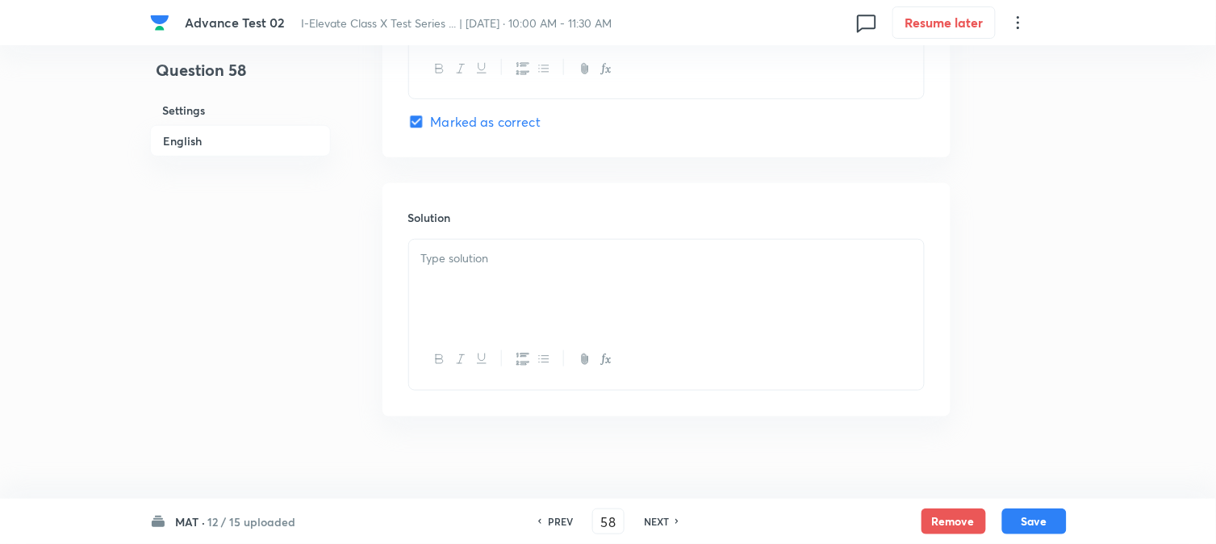
scroll to position [1778, 0]
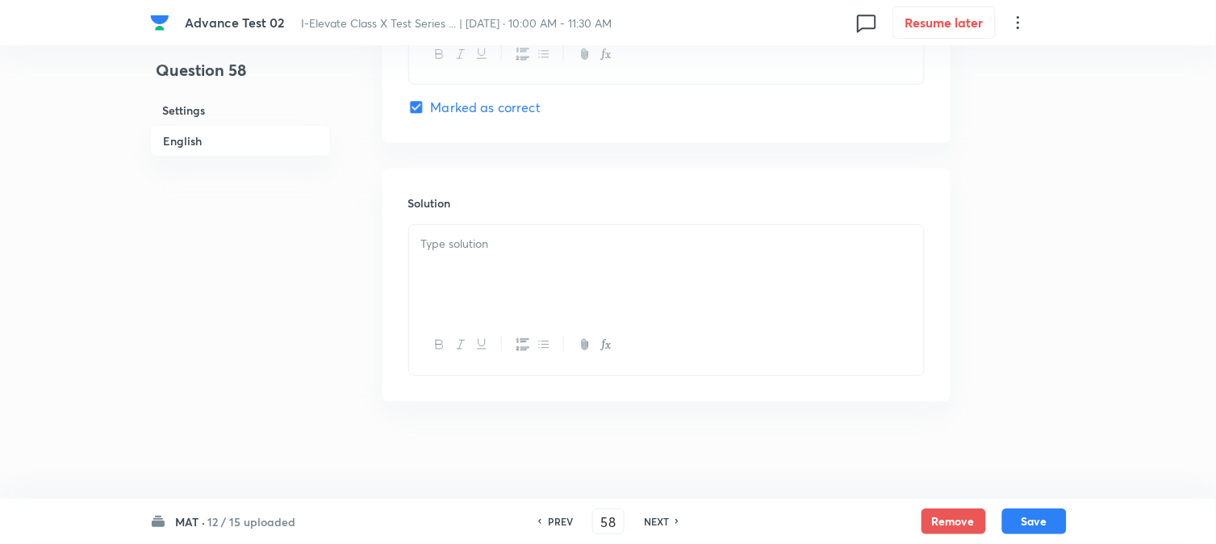
click at [514, 262] on div at bounding box center [666, 270] width 515 height 90
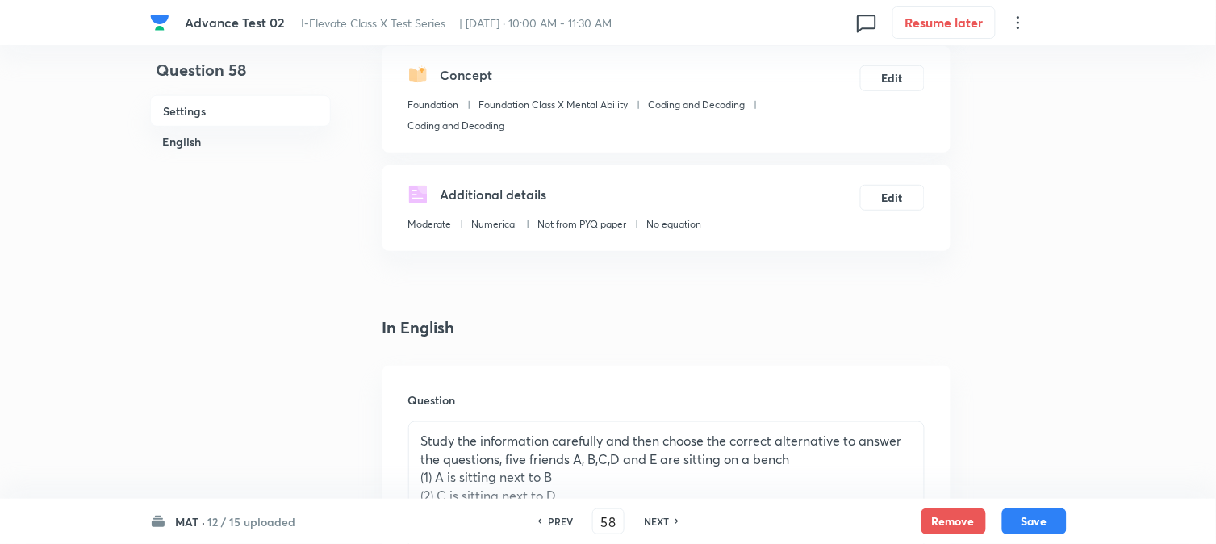
scroll to position [269, 0]
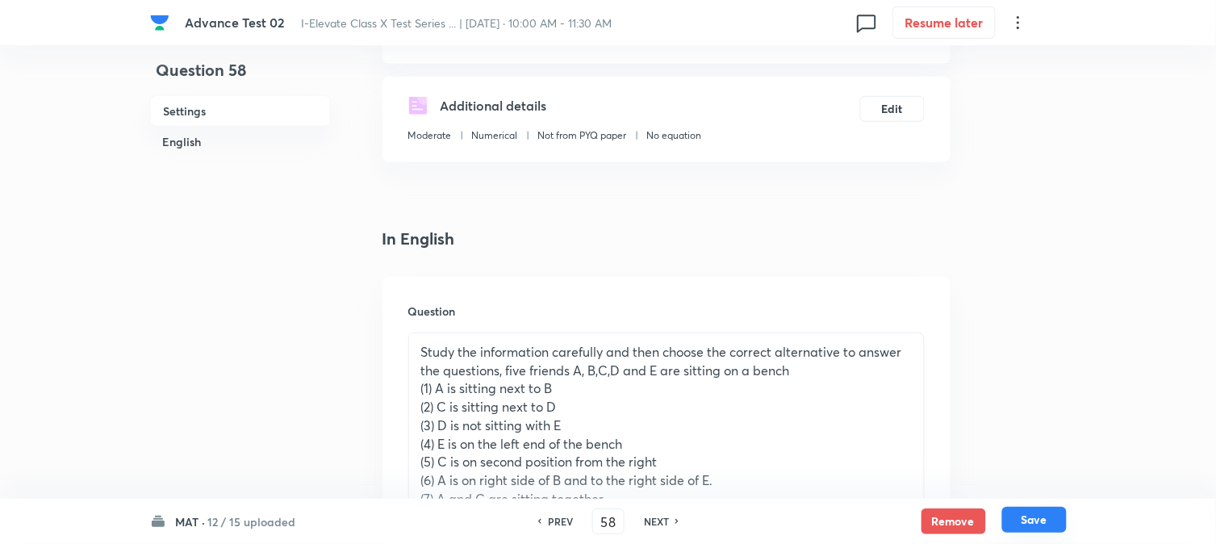
click at [1035, 515] on button "Save" at bounding box center [1035, 520] width 65 height 26
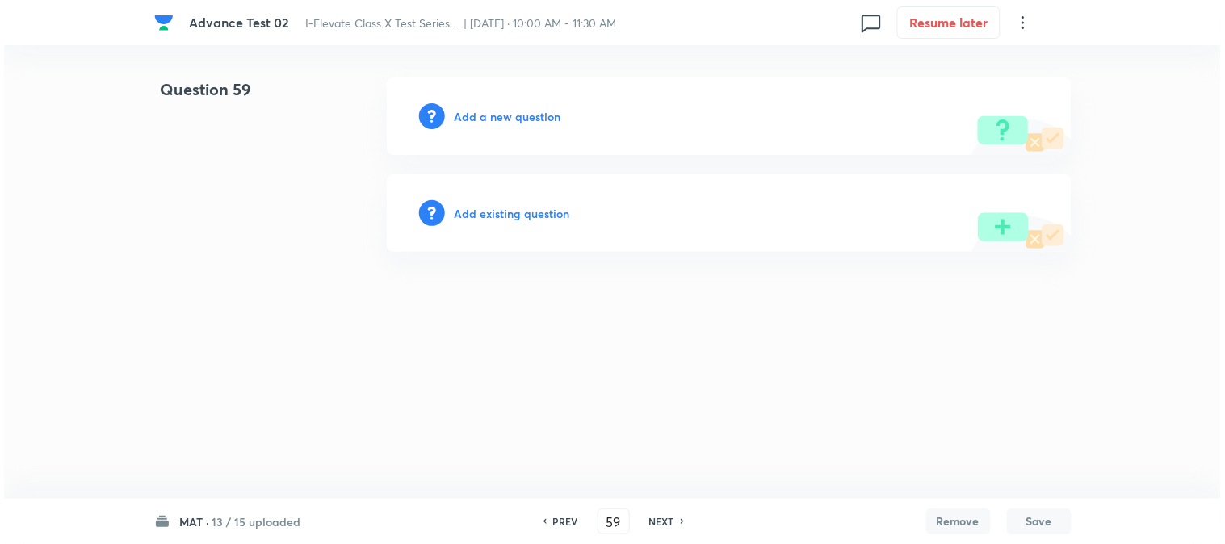
scroll to position [0, 0]
click at [476, 114] on h6 "Add a new question" at bounding box center [507, 116] width 107 height 17
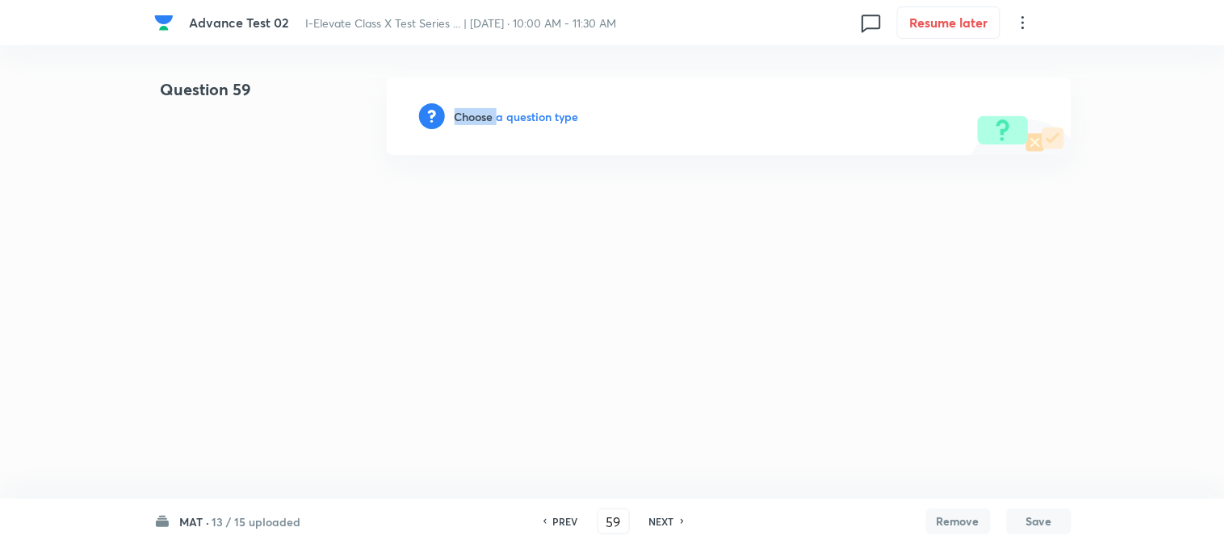
click at [476, 114] on h6 "Choose a question type" at bounding box center [516, 116] width 124 height 17
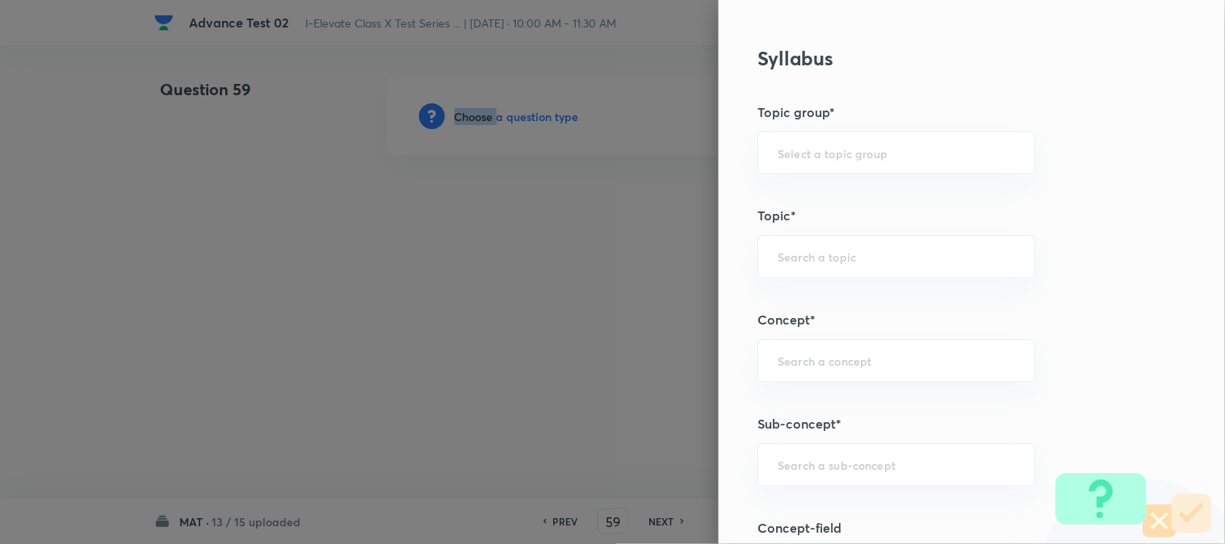
scroll to position [538, 0]
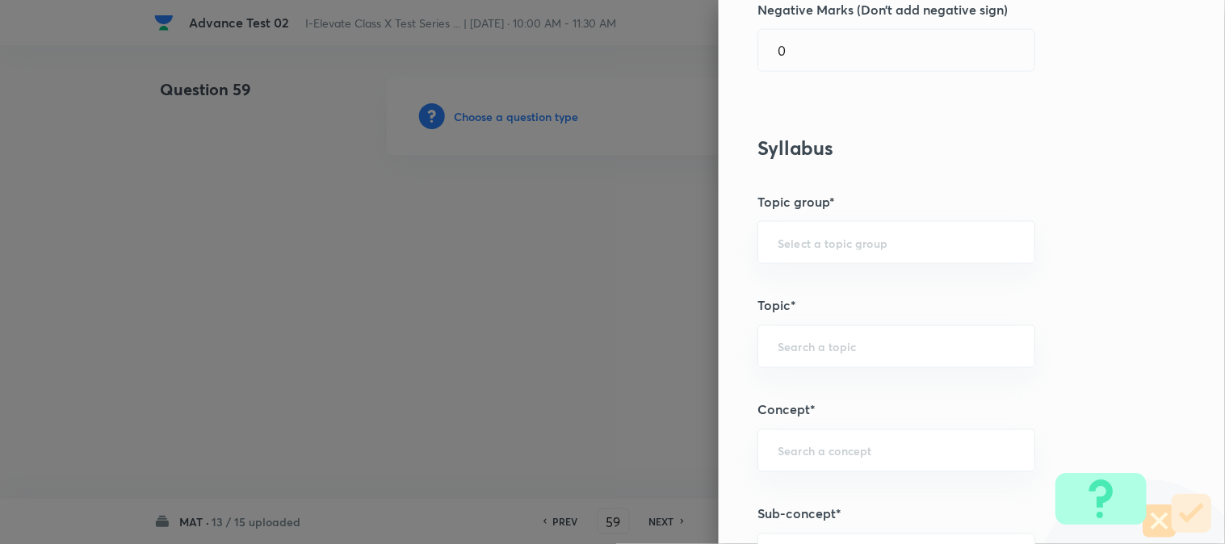
click at [811, 213] on div "Question settings Question type* Single choice correct Number of options* 2 3 4…" at bounding box center [971, 272] width 506 height 544
click at [805, 237] on input "text" at bounding box center [895, 242] width 237 height 15
click at [801, 321] on li "Foundation" at bounding box center [883, 317] width 276 height 29
click at [810, 343] on input "text" at bounding box center [895, 346] width 237 height 15
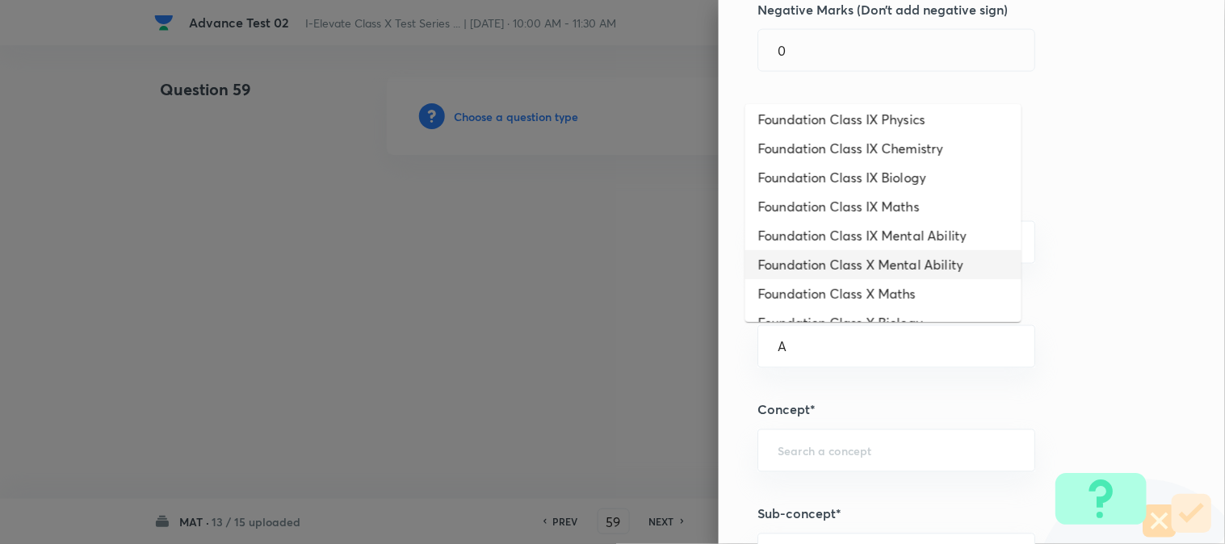
scroll to position [179, 0]
click at [892, 237] on li "Foundation Class X Mental Ability" at bounding box center [883, 236] width 276 height 29
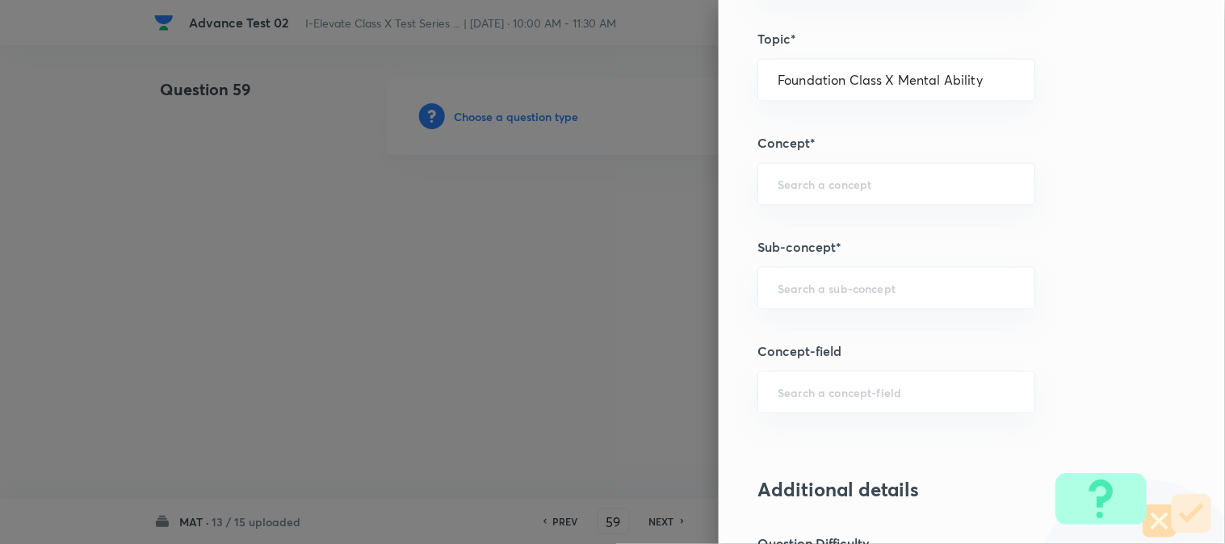
scroll to position [807, 0]
click at [791, 182] on input "text" at bounding box center [895, 181] width 237 height 15
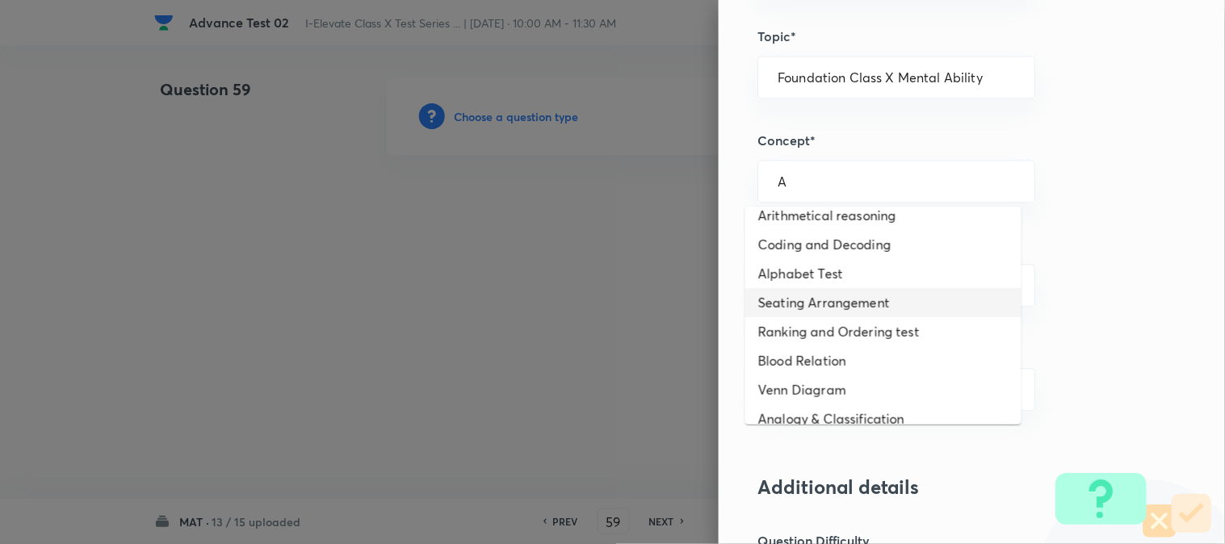
scroll to position [0, 0]
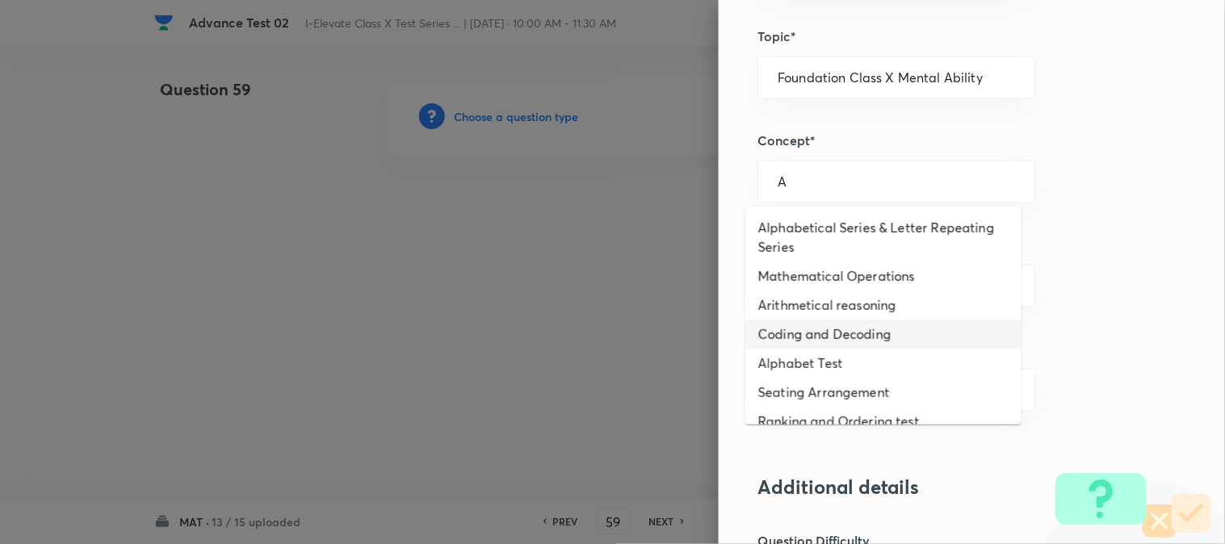
click at [808, 341] on li "Coding and Decoding" at bounding box center [883, 334] width 276 height 29
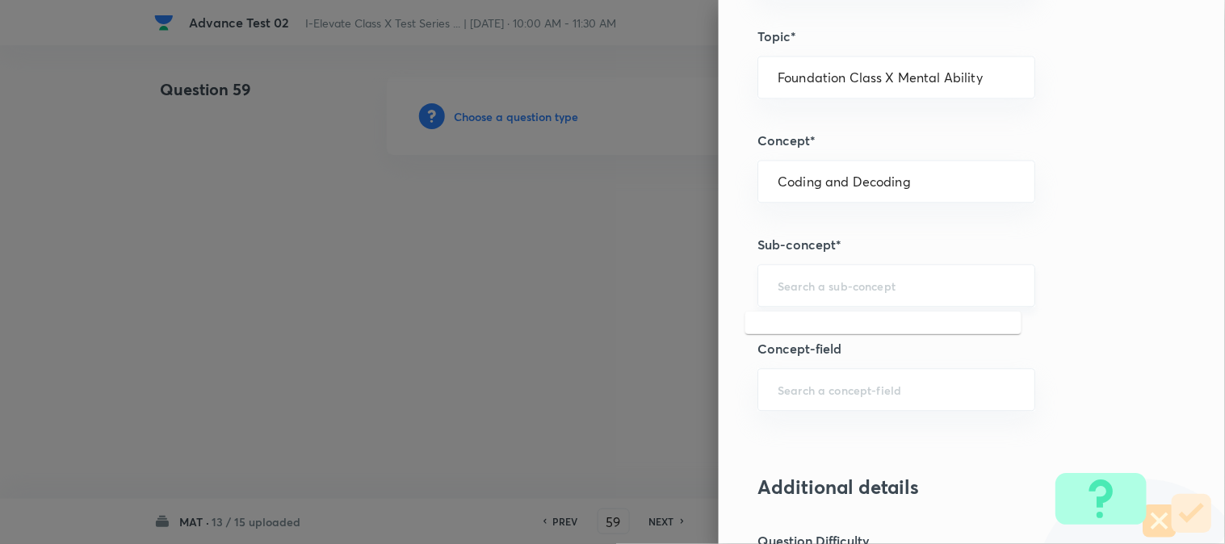
click at [794, 283] on input "text" at bounding box center [895, 285] width 237 height 15
click at [783, 328] on li "Coding and Decoding" at bounding box center [883, 332] width 276 height 29
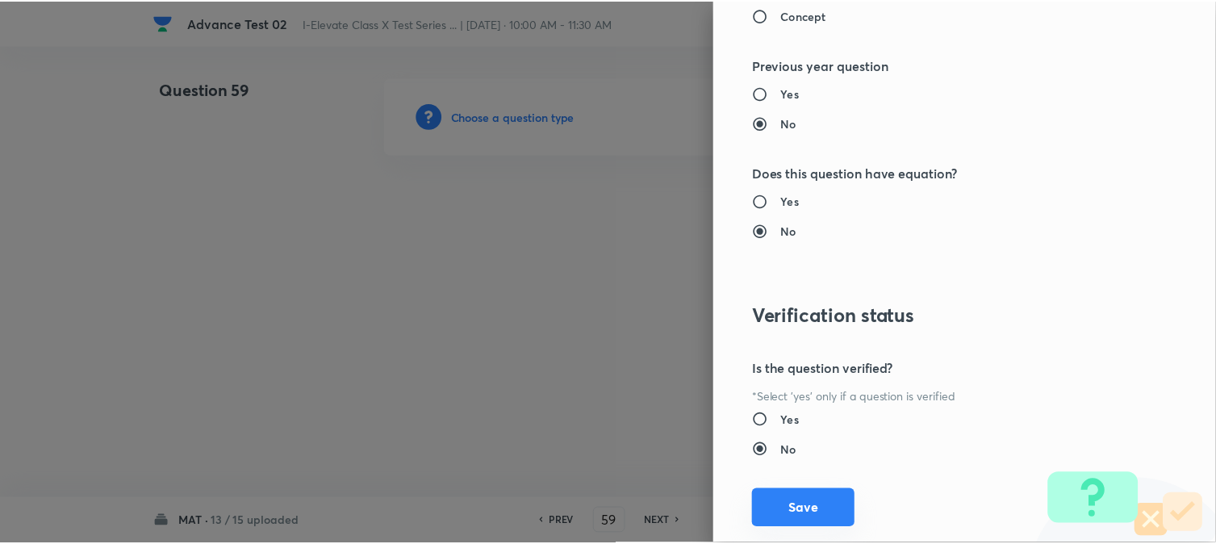
scroll to position [1656, 0]
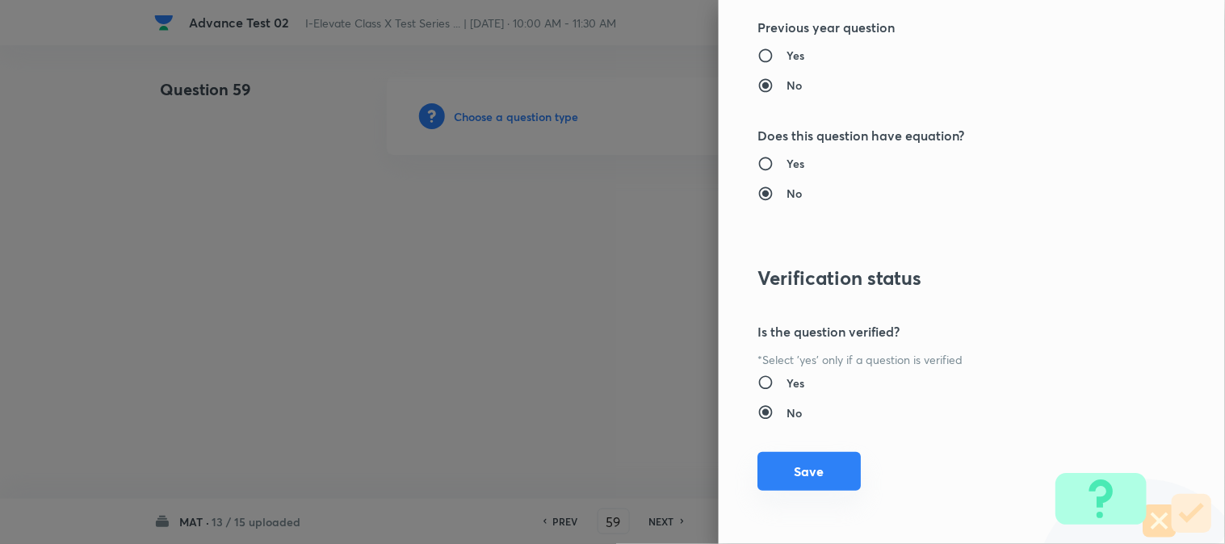
click at [775, 471] on button "Save" at bounding box center [808, 471] width 103 height 39
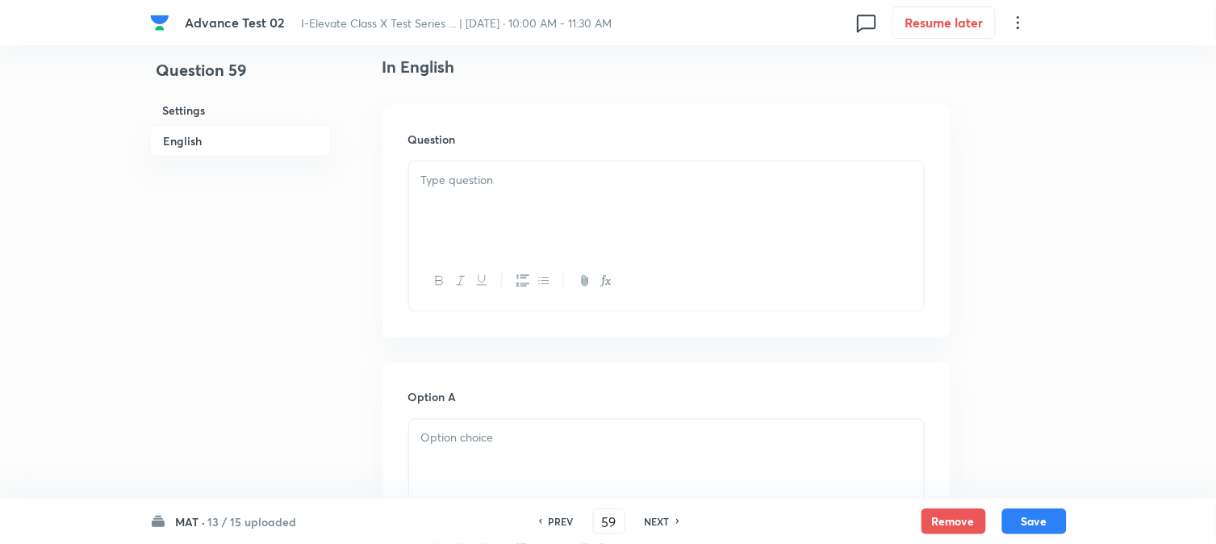
scroll to position [448, 0]
click at [518, 184] on div at bounding box center [666, 199] width 515 height 90
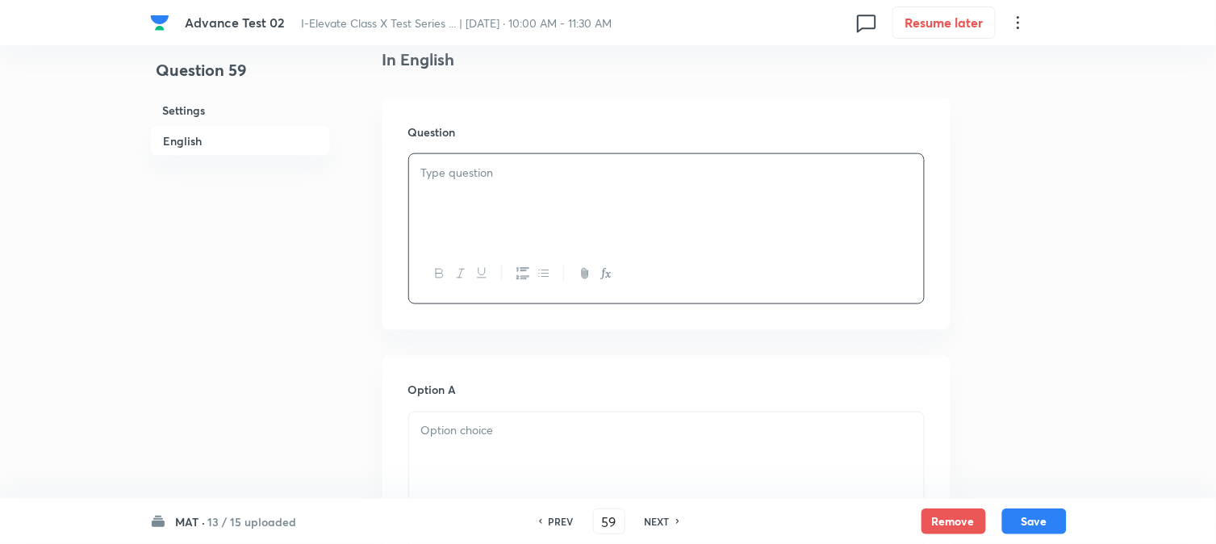
paste div
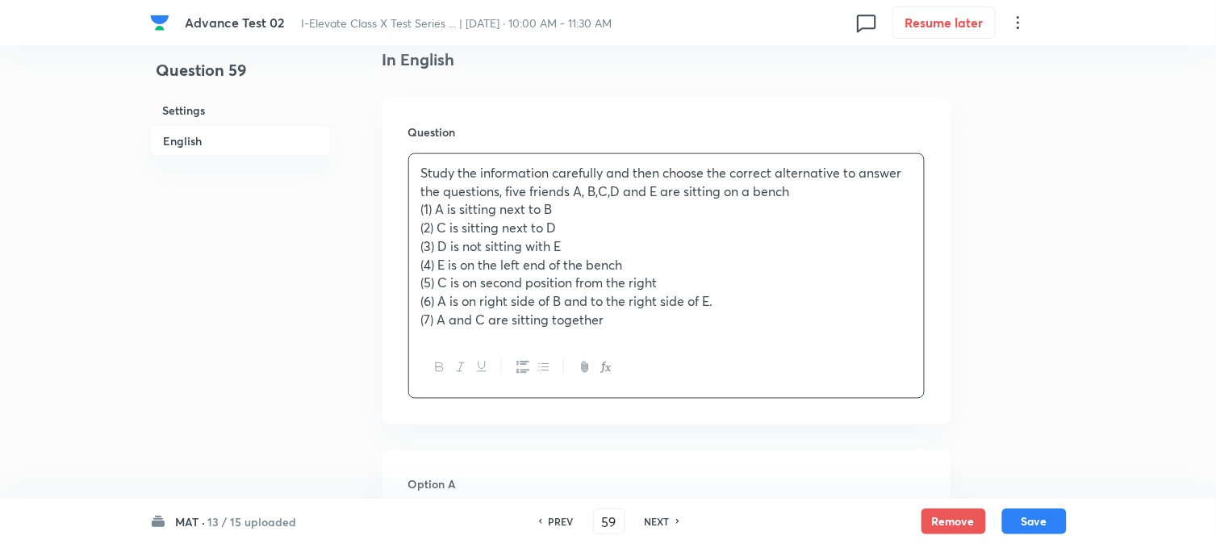
click at [413, 203] on div "Study the information carefully and then choose the correct alternative to answ…" at bounding box center [666, 246] width 515 height 184
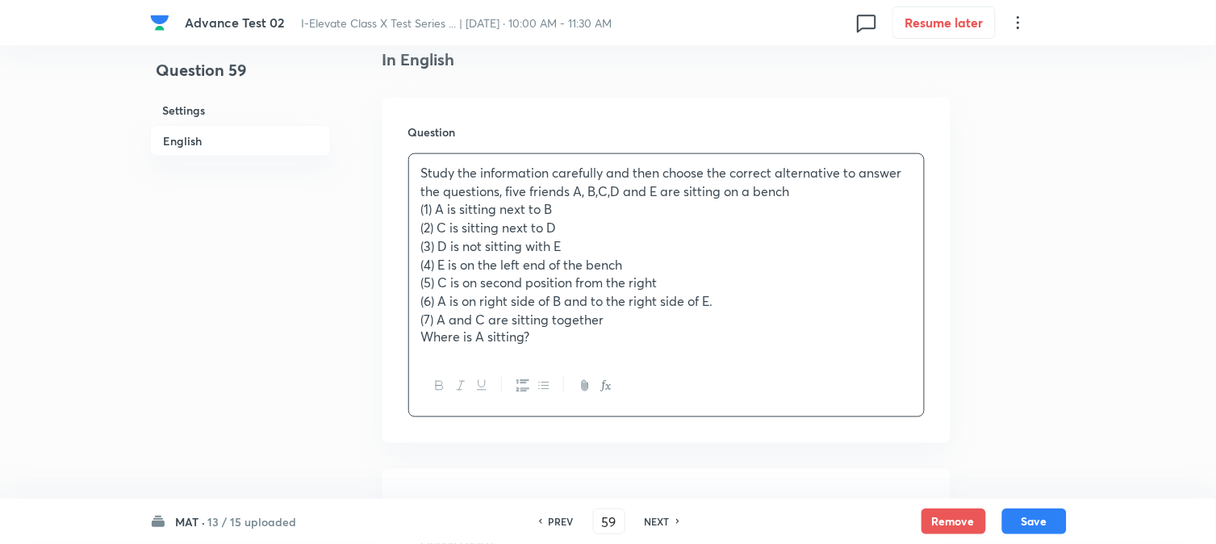
click at [458, 358] on div at bounding box center [666, 386] width 515 height 59
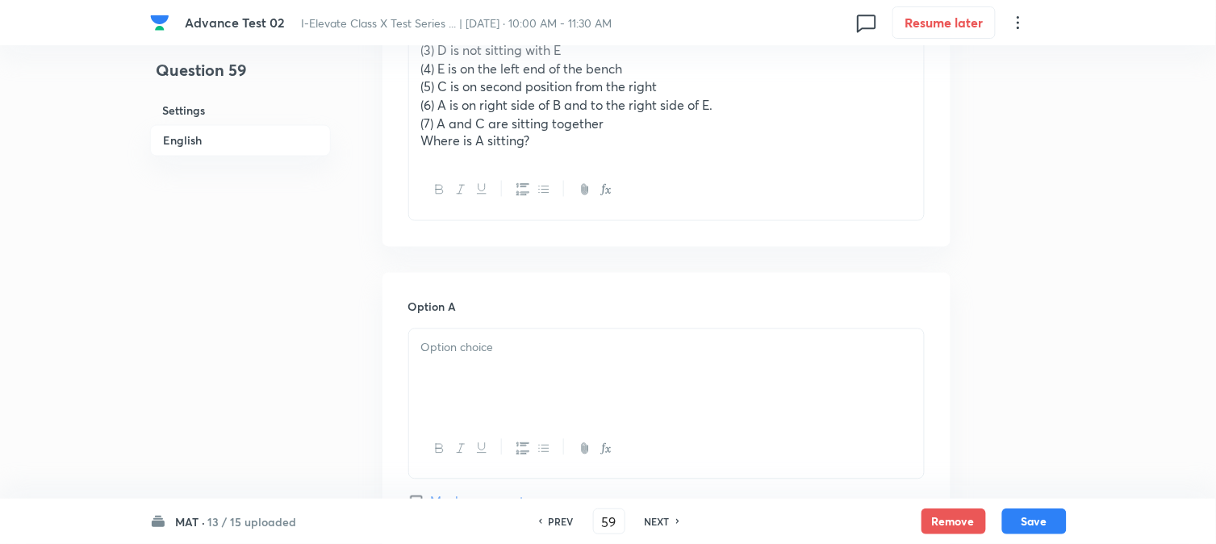
scroll to position [717, 0]
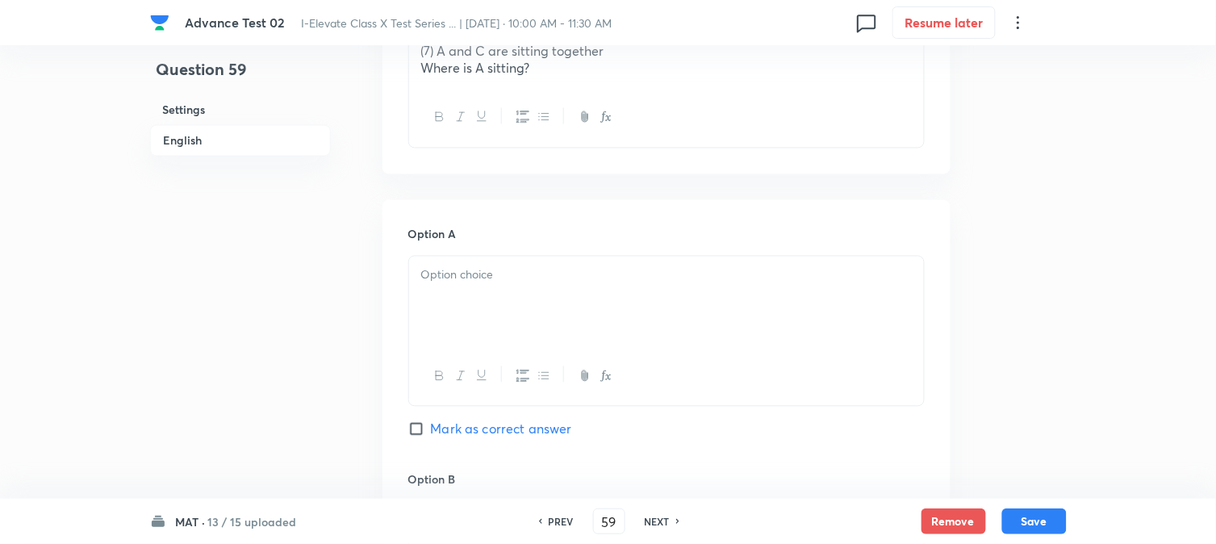
click at [478, 312] on div at bounding box center [666, 302] width 515 height 90
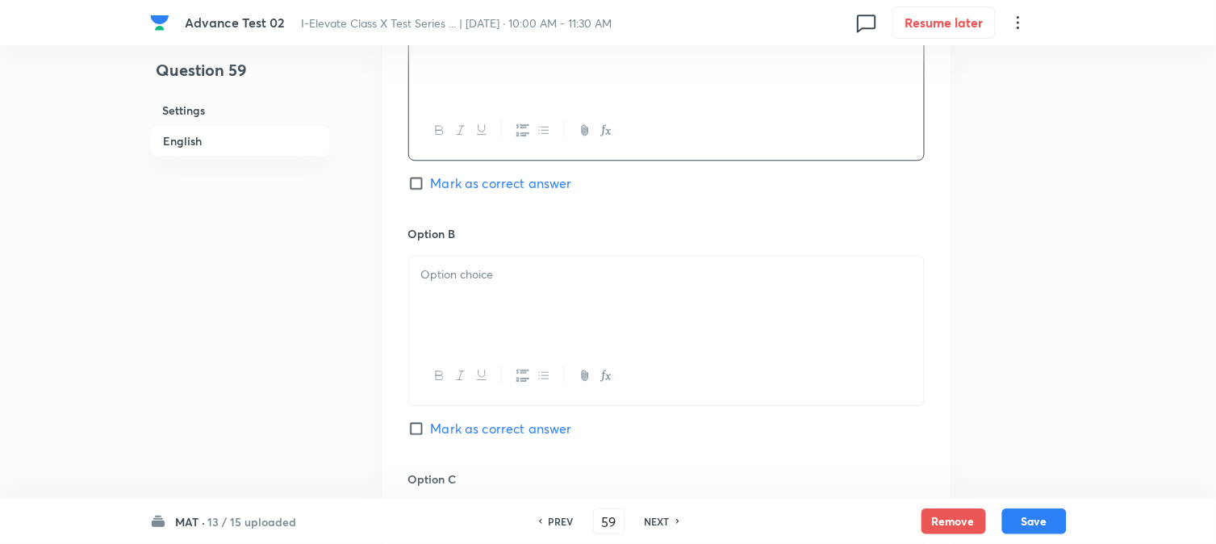
scroll to position [986, 0]
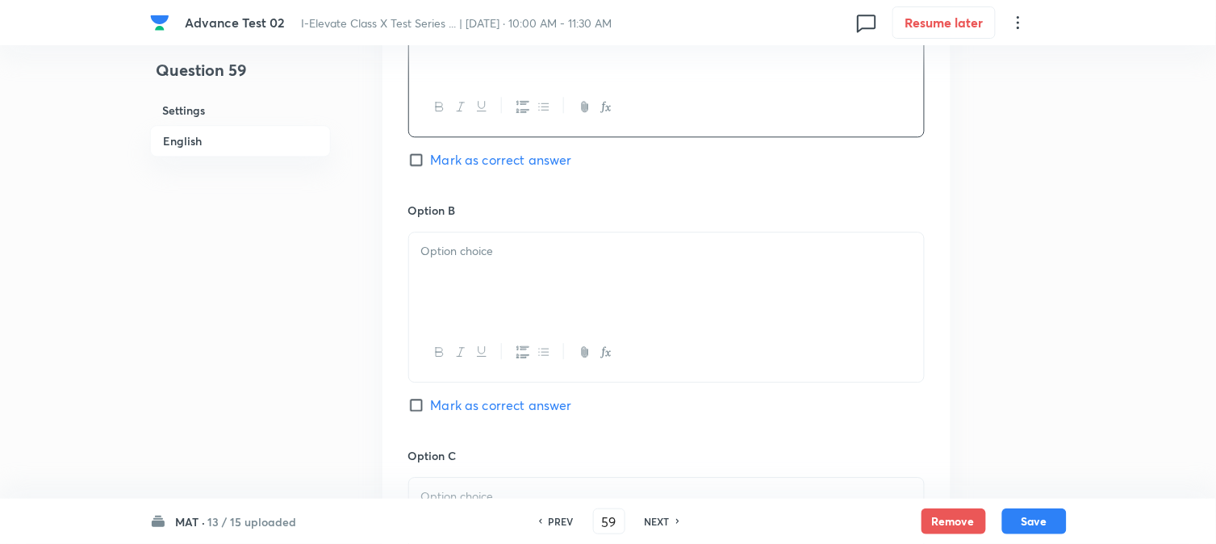
click at [473, 268] on div at bounding box center [666, 277] width 515 height 90
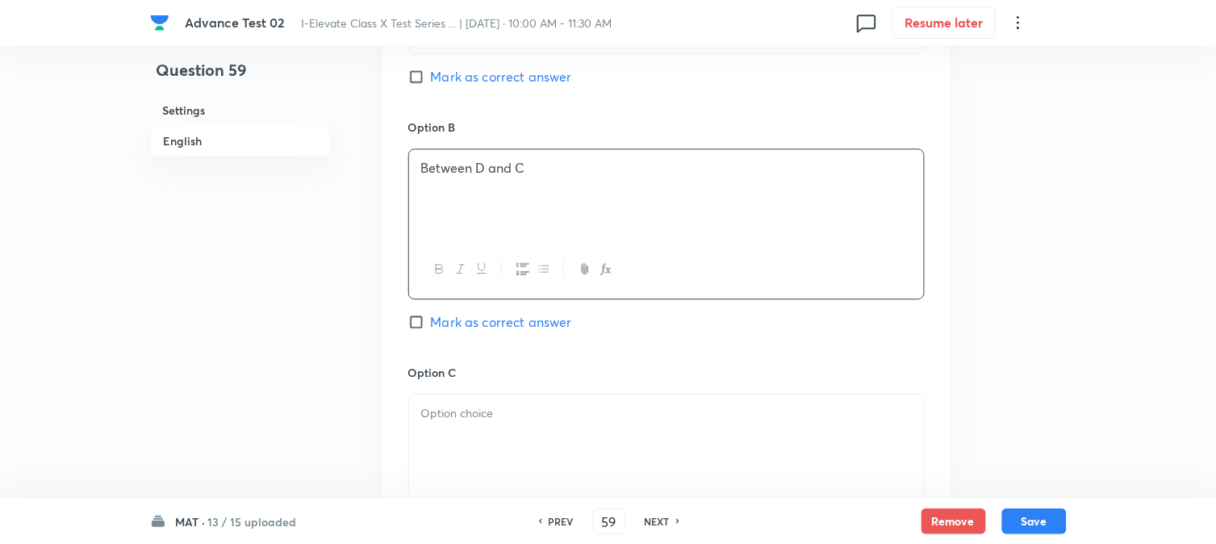
scroll to position [1166, 0]
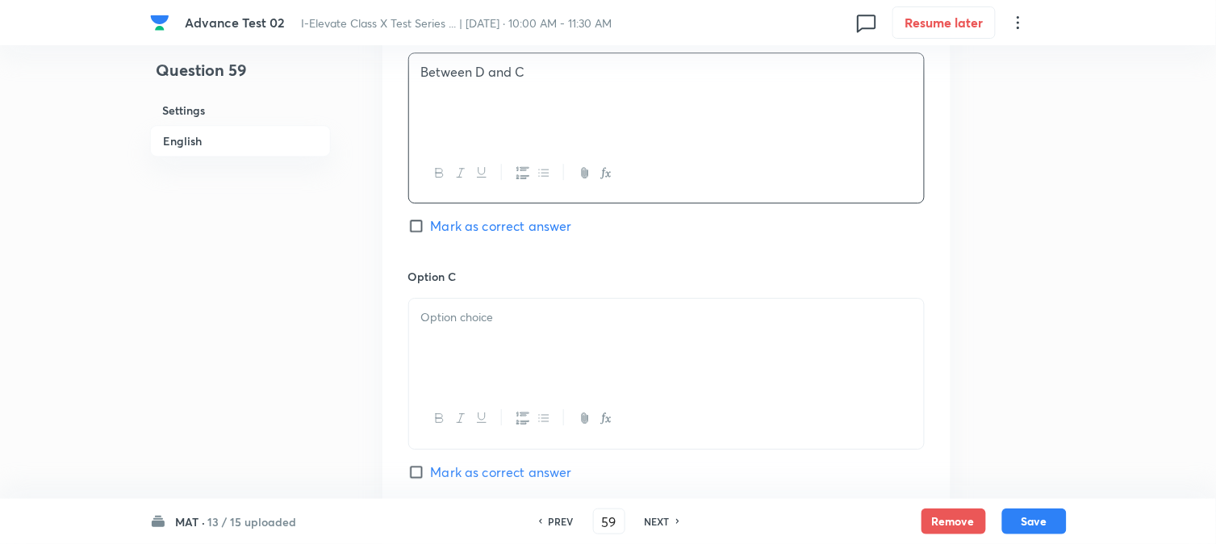
click at [476, 331] on div at bounding box center [666, 344] width 515 height 90
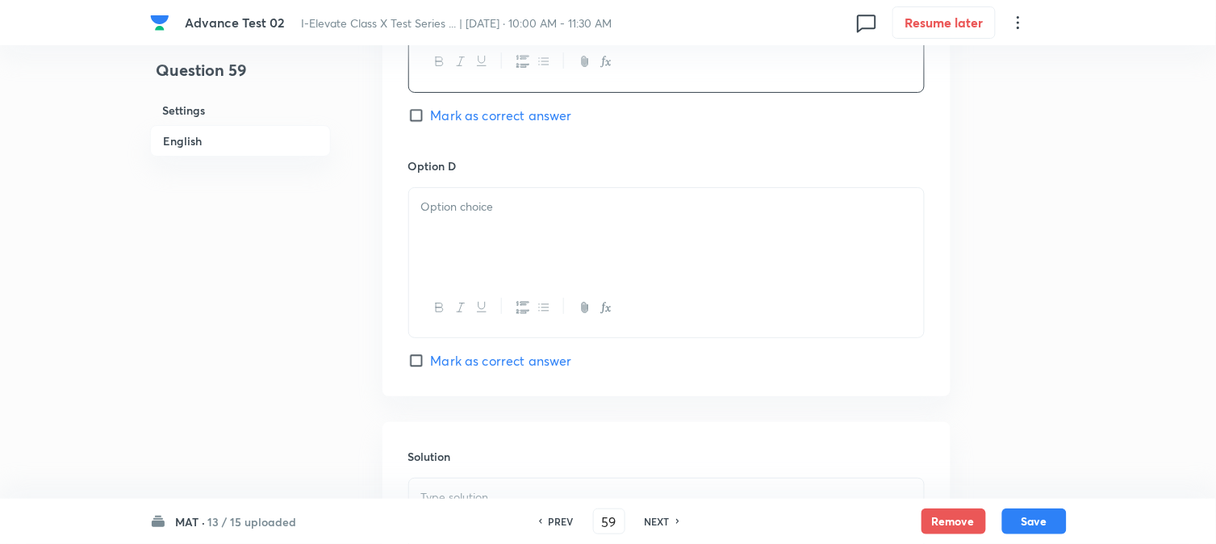
scroll to position [1524, 0]
click at [485, 255] on div at bounding box center [666, 231] width 515 height 90
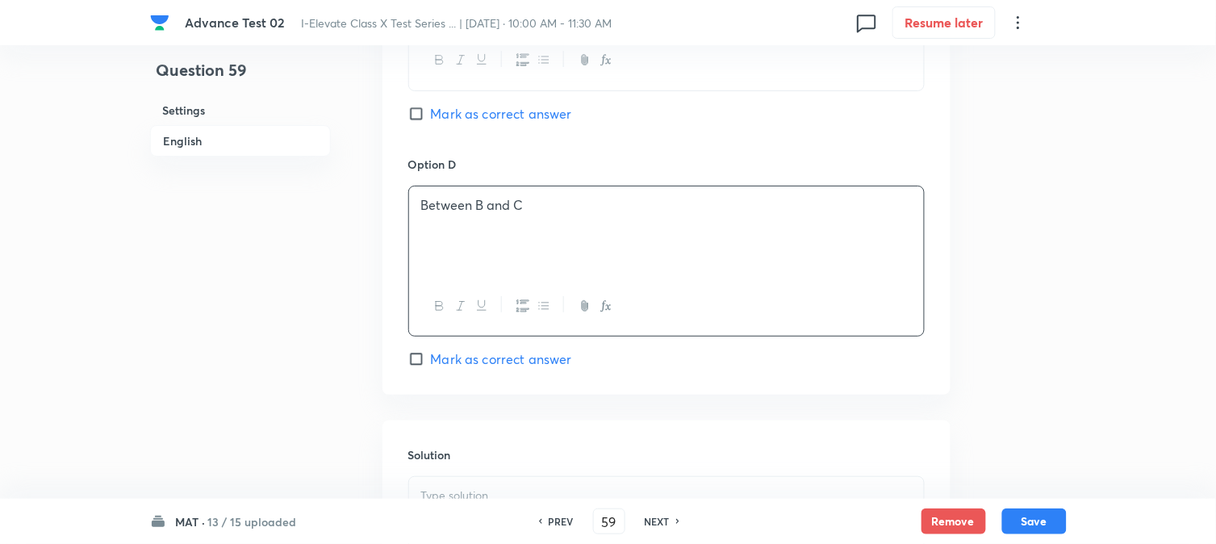
click at [439, 363] on span "Mark as correct answer" at bounding box center [501, 359] width 141 height 19
click at [431, 363] on input "Mark as correct answer" at bounding box center [419, 359] width 23 height 16
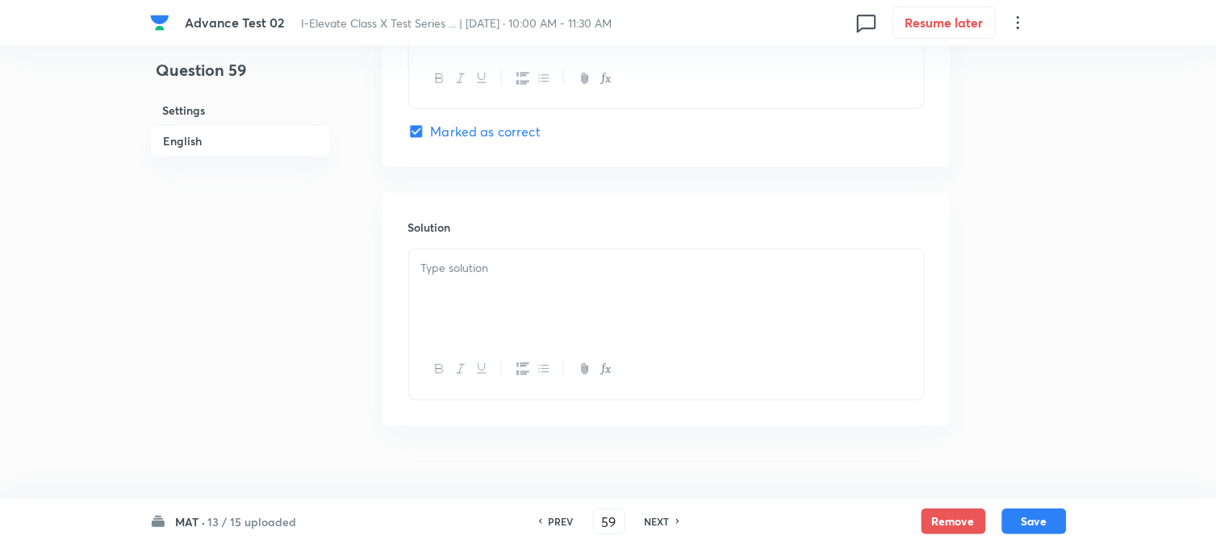
scroll to position [1778, 0]
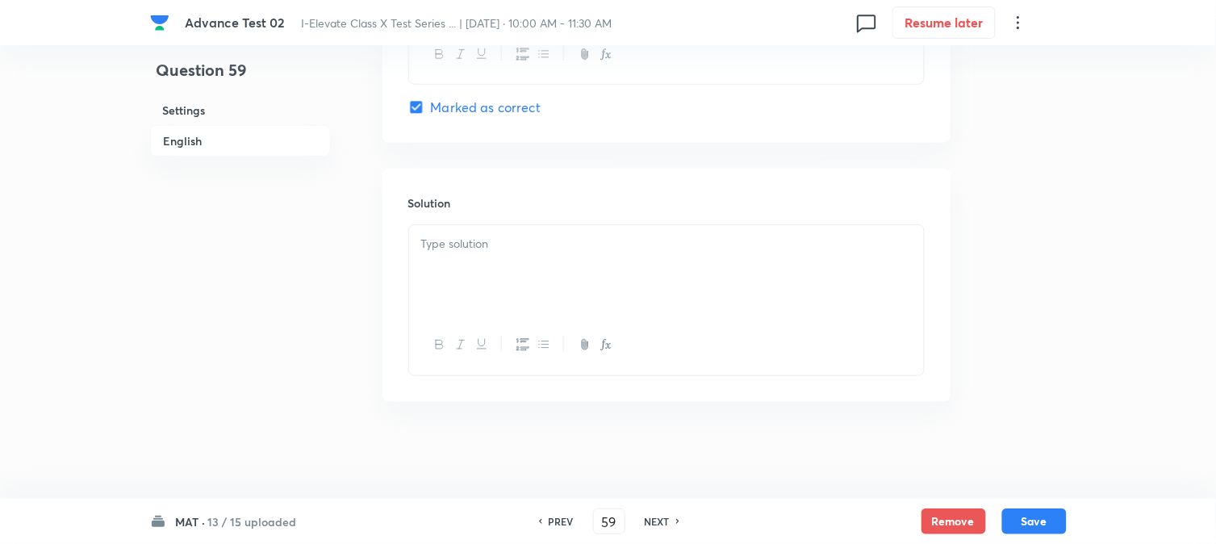
click at [503, 278] on div at bounding box center [666, 270] width 515 height 90
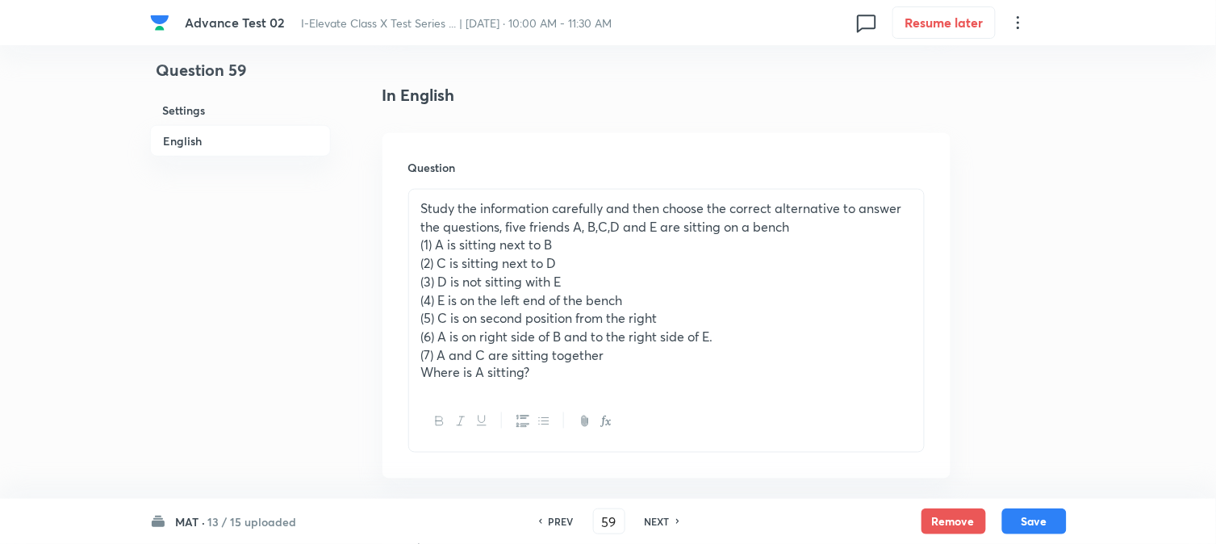
scroll to position [343, 0]
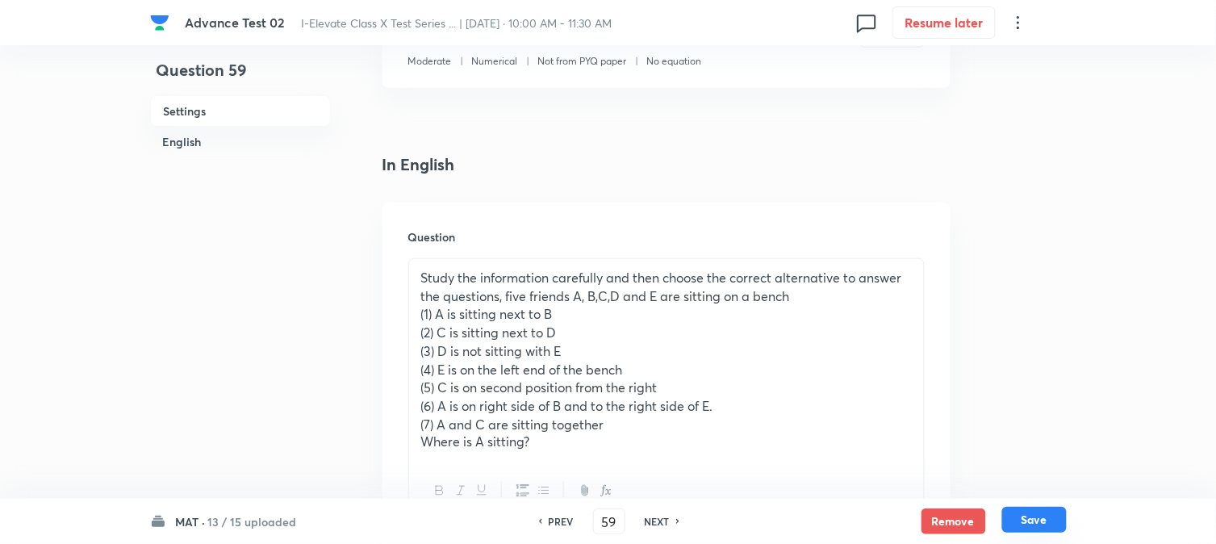
click at [1030, 514] on button "Save" at bounding box center [1035, 520] width 65 height 26
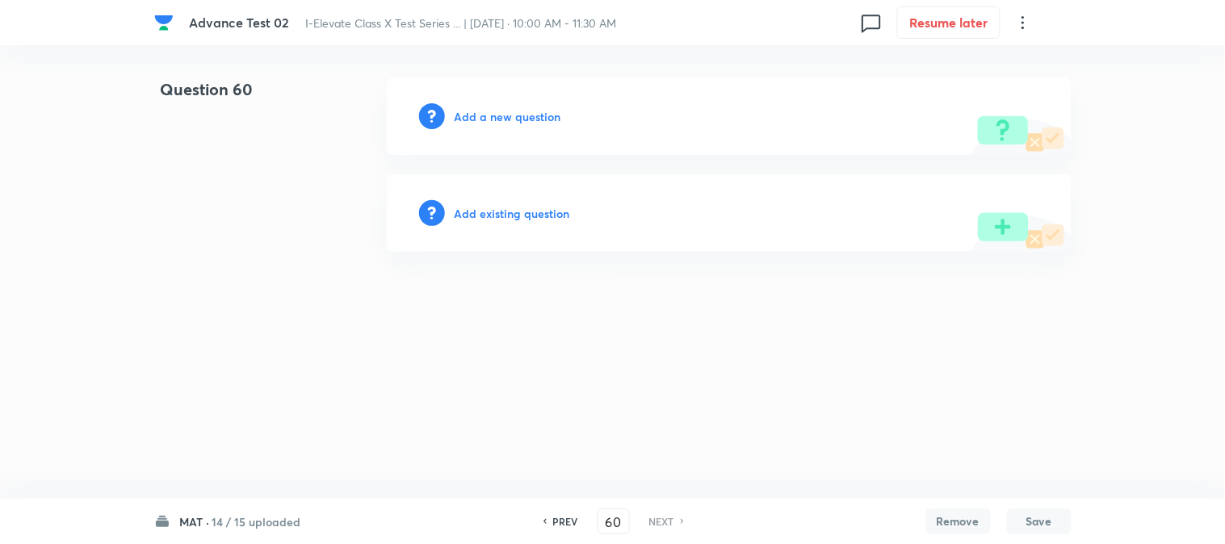
click at [469, 116] on h6 "Add a new question" at bounding box center [507, 116] width 107 height 17
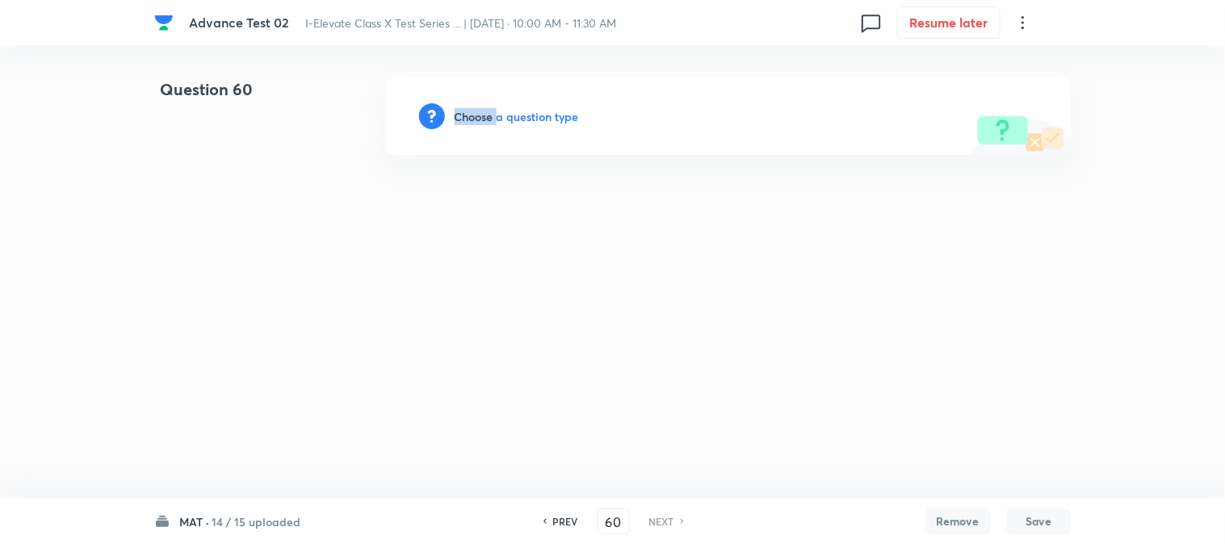
click at [469, 116] on h6 "Choose a question type" at bounding box center [516, 116] width 124 height 17
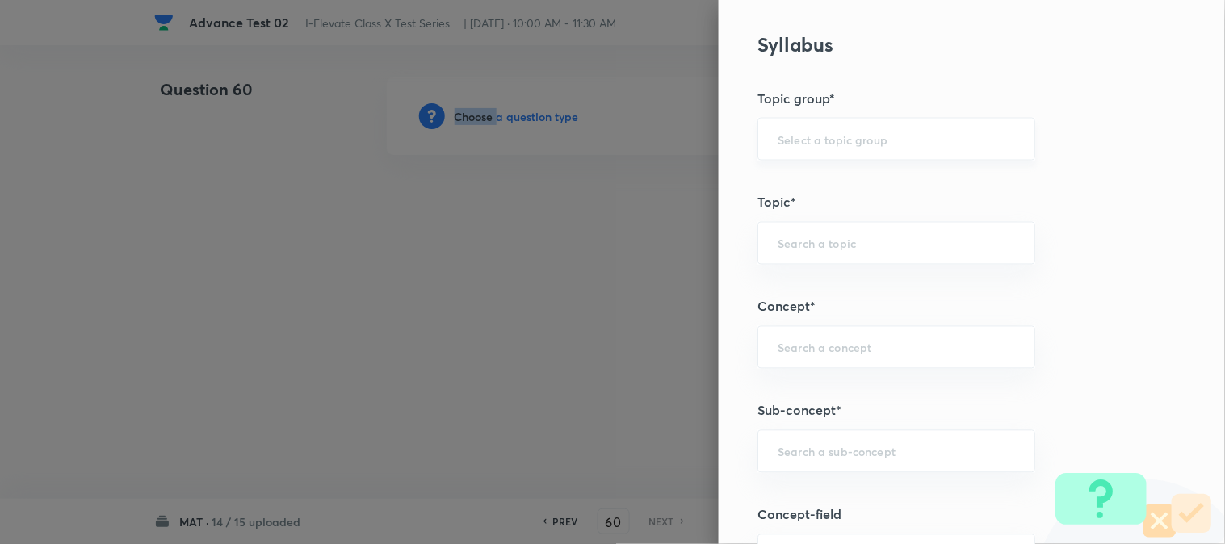
scroll to position [627, 0]
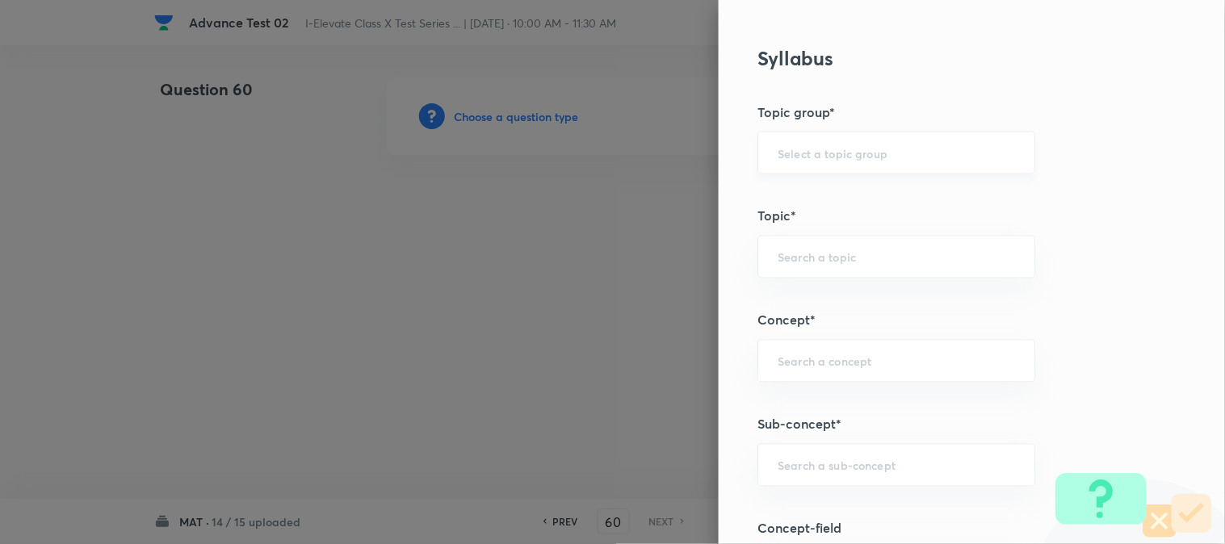
click at [792, 147] on input "text" at bounding box center [895, 152] width 237 height 15
click at [801, 232] on li "Foundation" at bounding box center [883, 227] width 276 height 29
click at [796, 243] on div "​" at bounding box center [896, 257] width 278 height 43
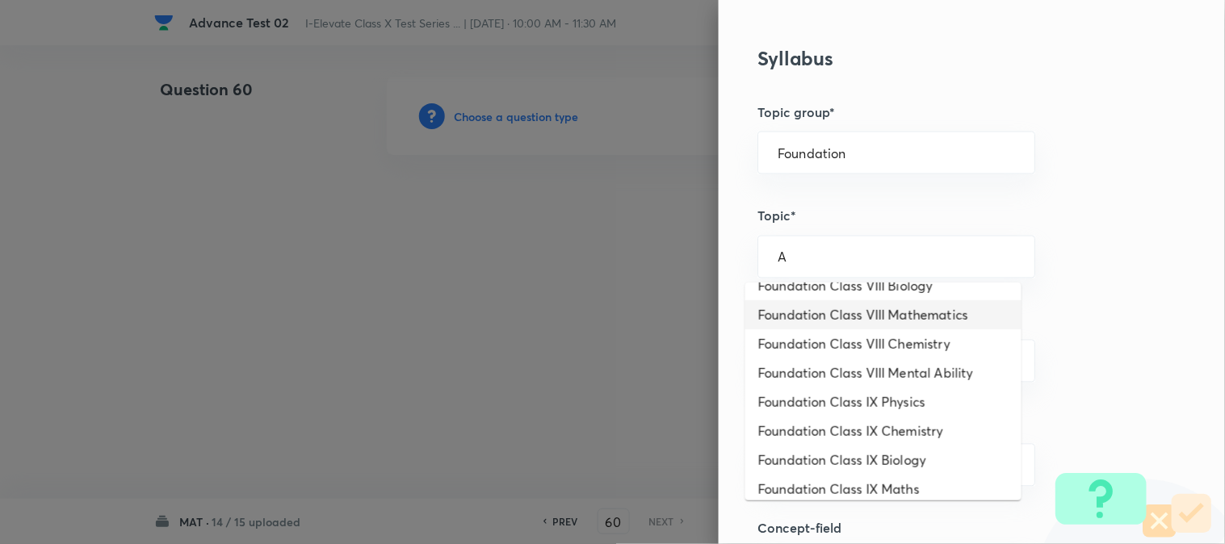
scroll to position [179, 0]
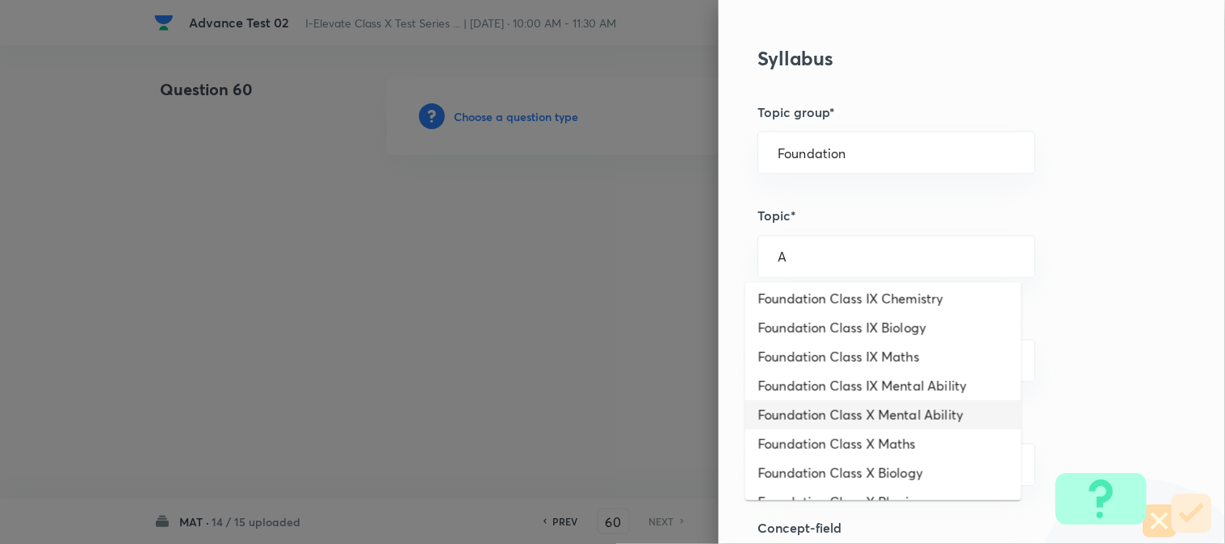
click at [890, 415] on li "Foundation Class X Mental Ability" at bounding box center [883, 414] width 276 height 29
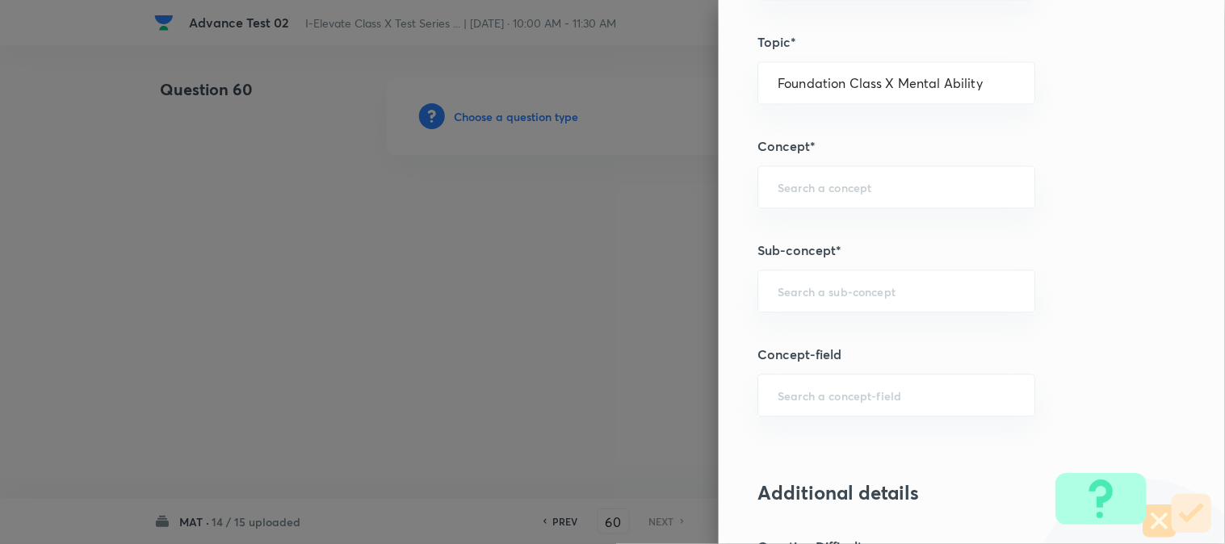
scroll to position [807, 0]
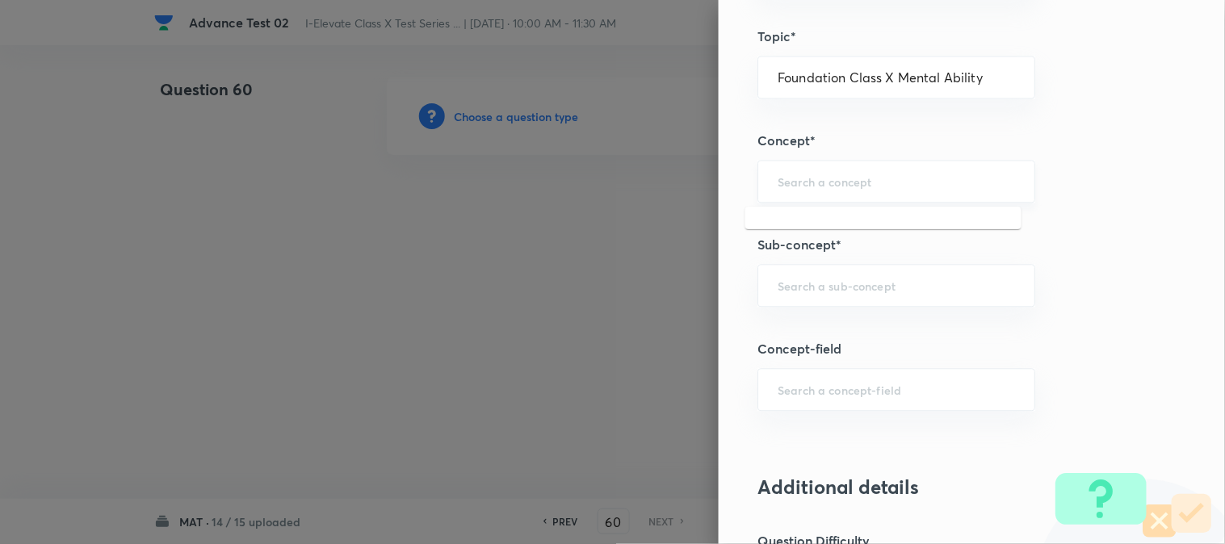
click at [779, 186] on input "text" at bounding box center [895, 181] width 237 height 15
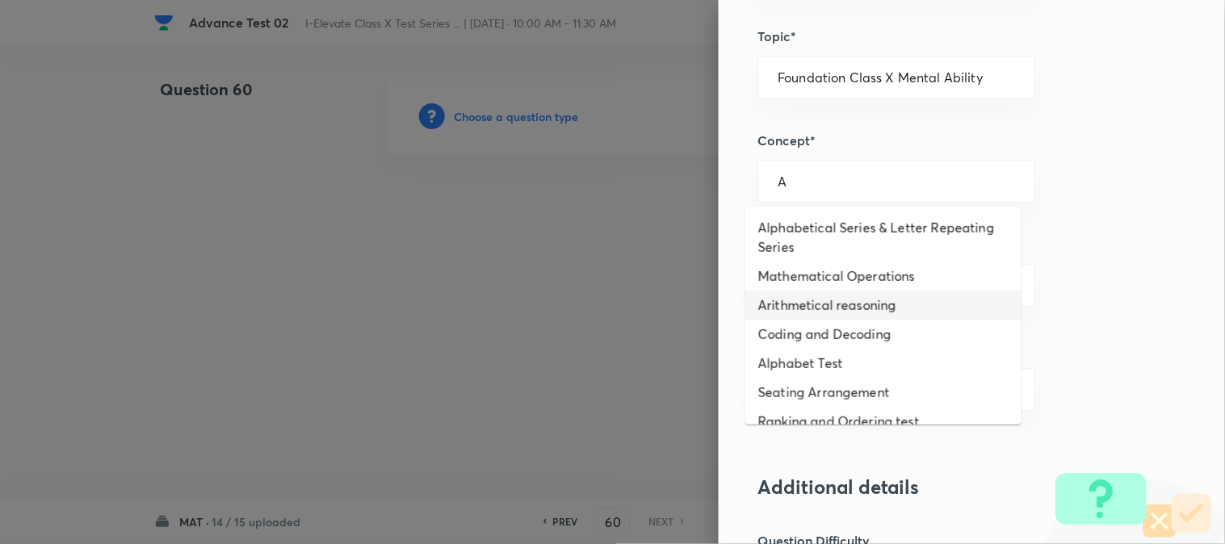
click at [805, 304] on li "Arithmetical reasoning" at bounding box center [883, 305] width 276 height 29
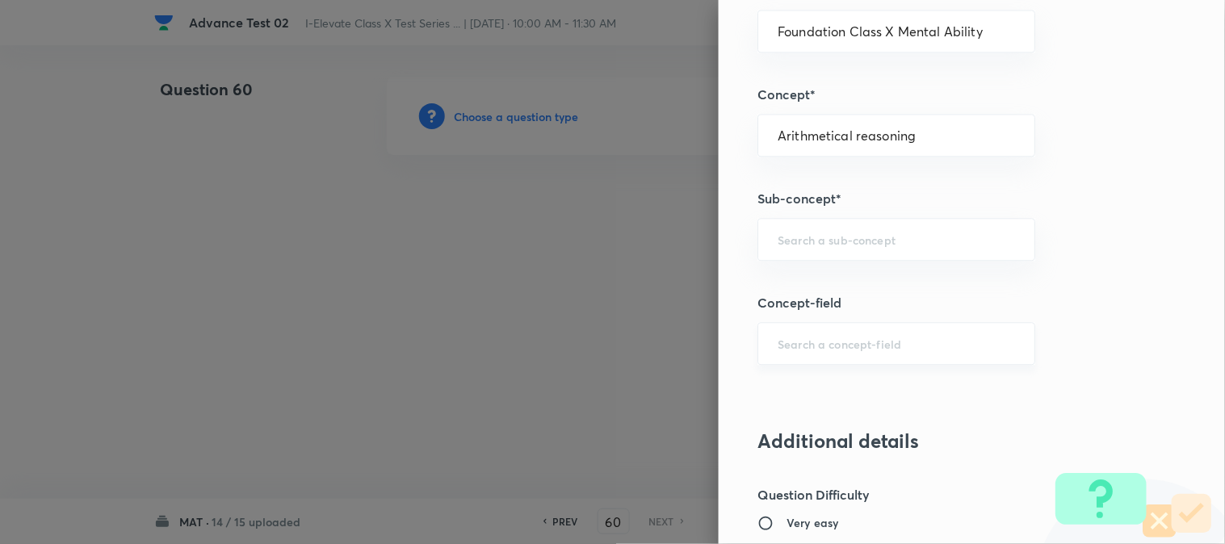
scroll to position [986, 0]
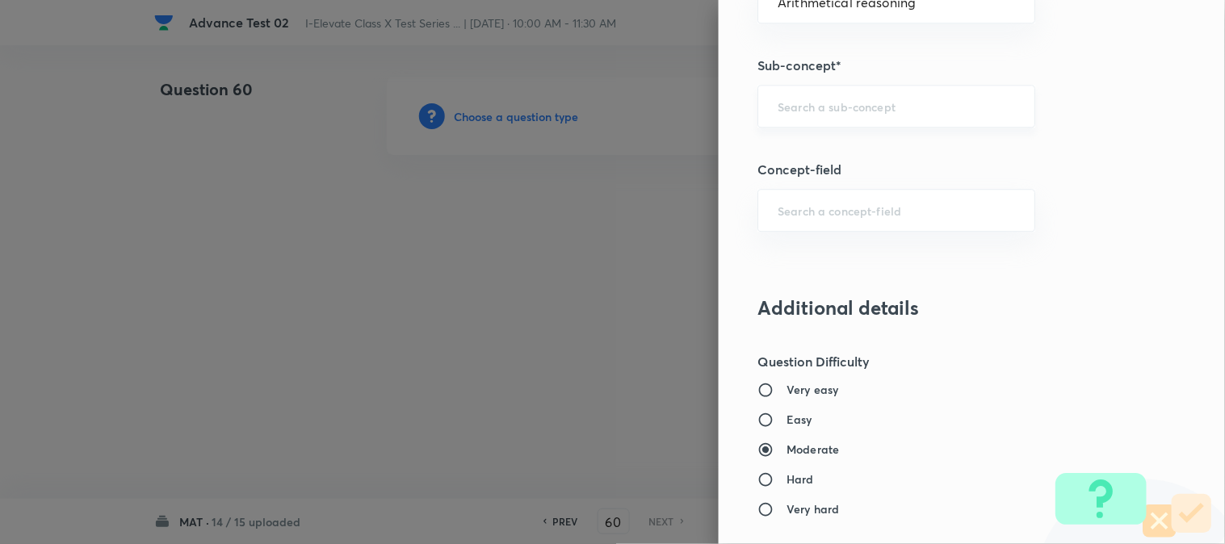
click at [796, 115] on div "​" at bounding box center [896, 106] width 278 height 43
click at [805, 158] on li "Arithmetical reasoning" at bounding box center [883, 152] width 276 height 29
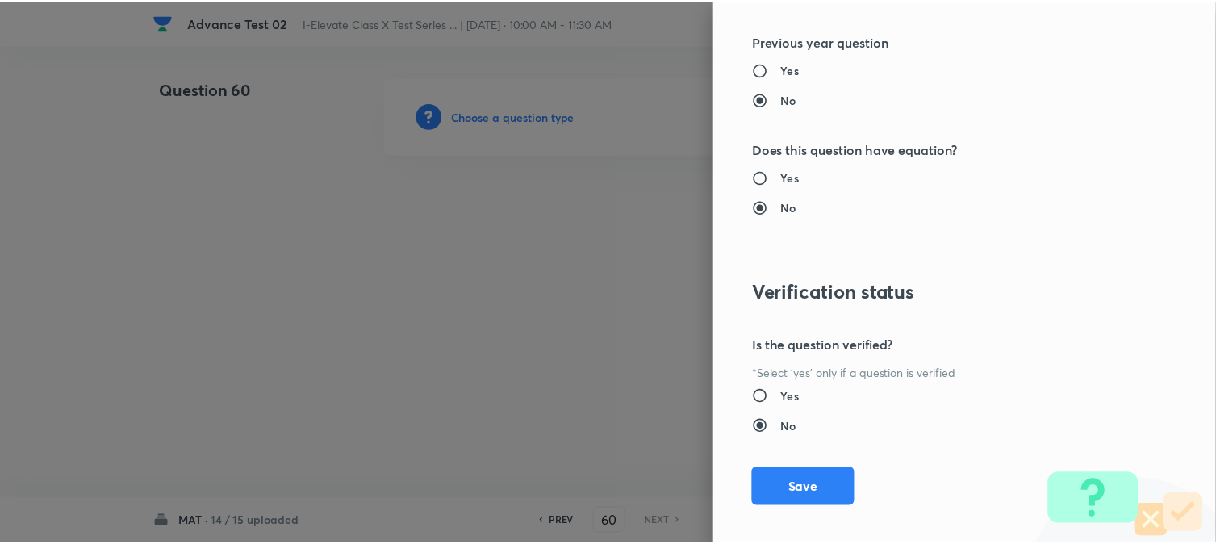
scroll to position [1656, 0]
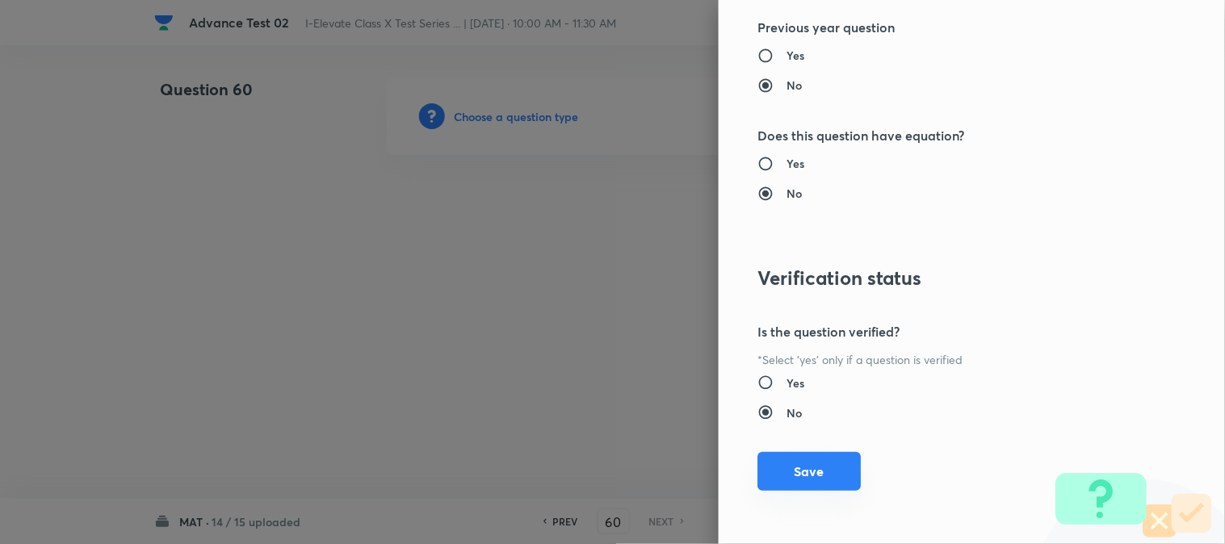
click at [793, 472] on button "Save" at bounding box center [808, 471] width 103 height 39
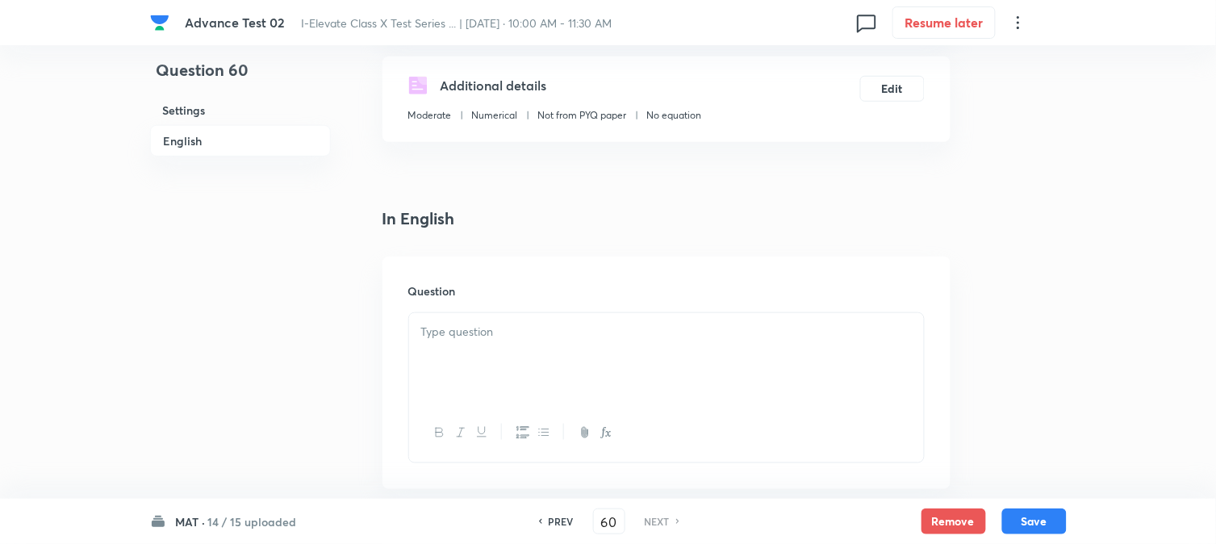
scroll to position [448, 0]
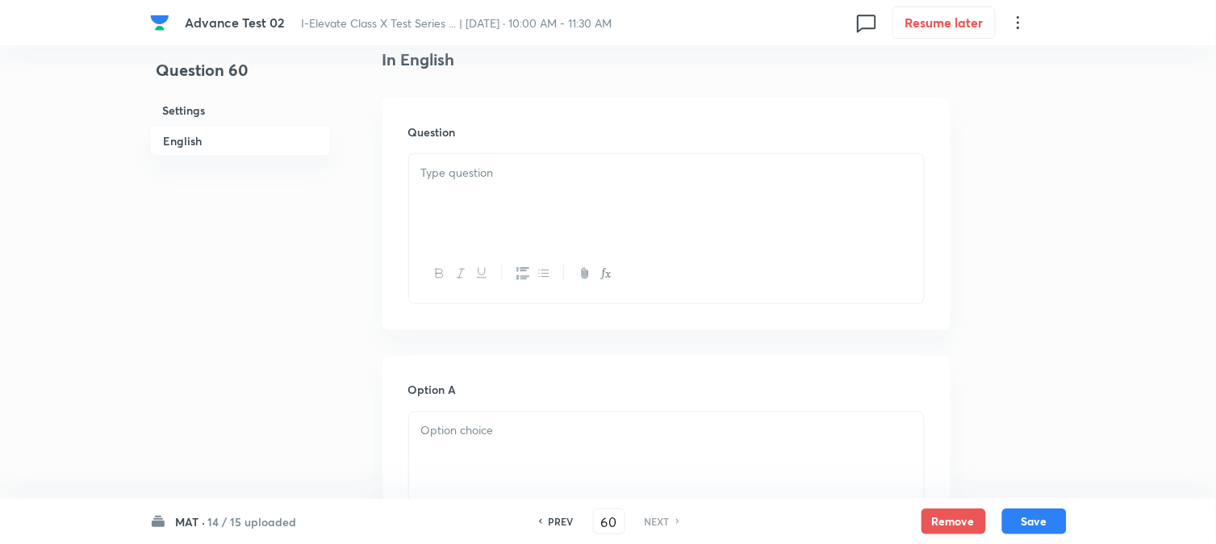
click at [471, 183] on div at bounding box center [666, 199] width 515 height 90
paste div
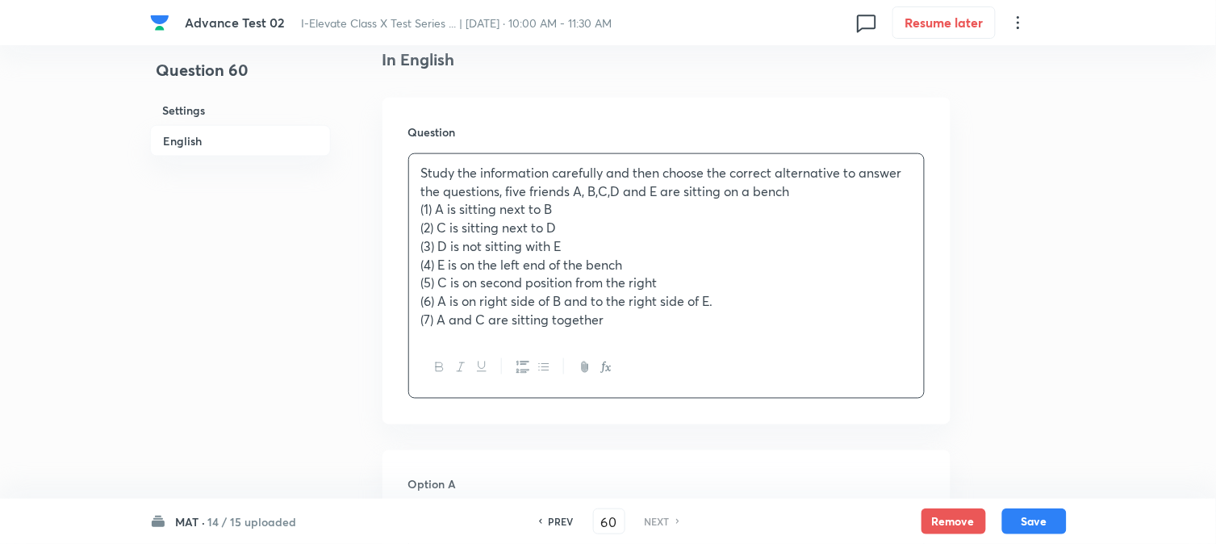
click at [417, 213] on div "Study the information carefully and then choose the correct alternative to answ…" at bounding box center [666, 246] width 515 height 184
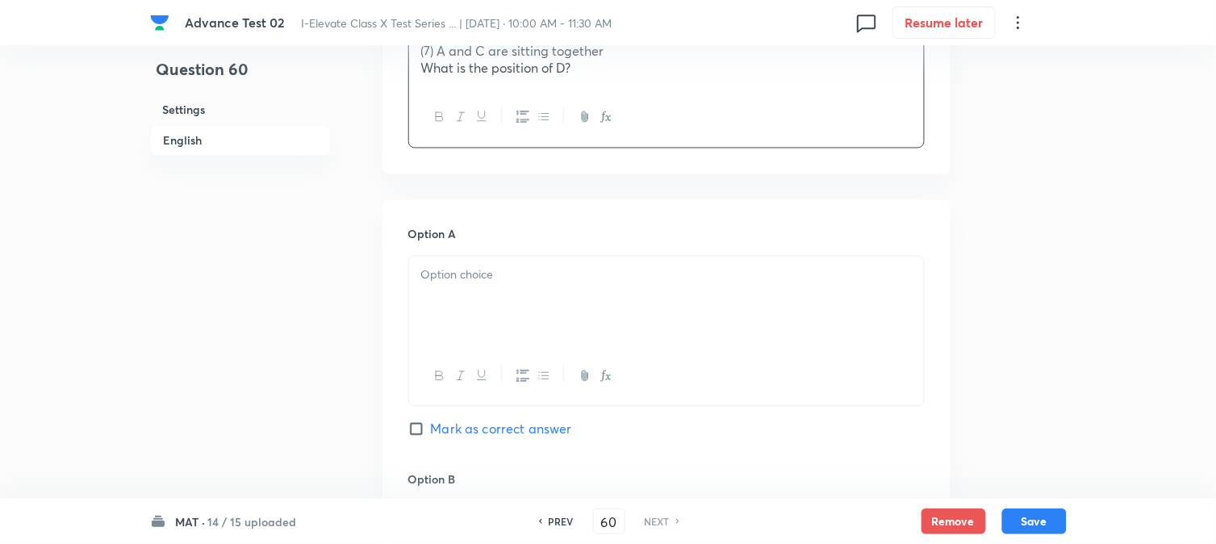
click at [480, 308] on div at bounding box center [666, 302] width 515 height 90
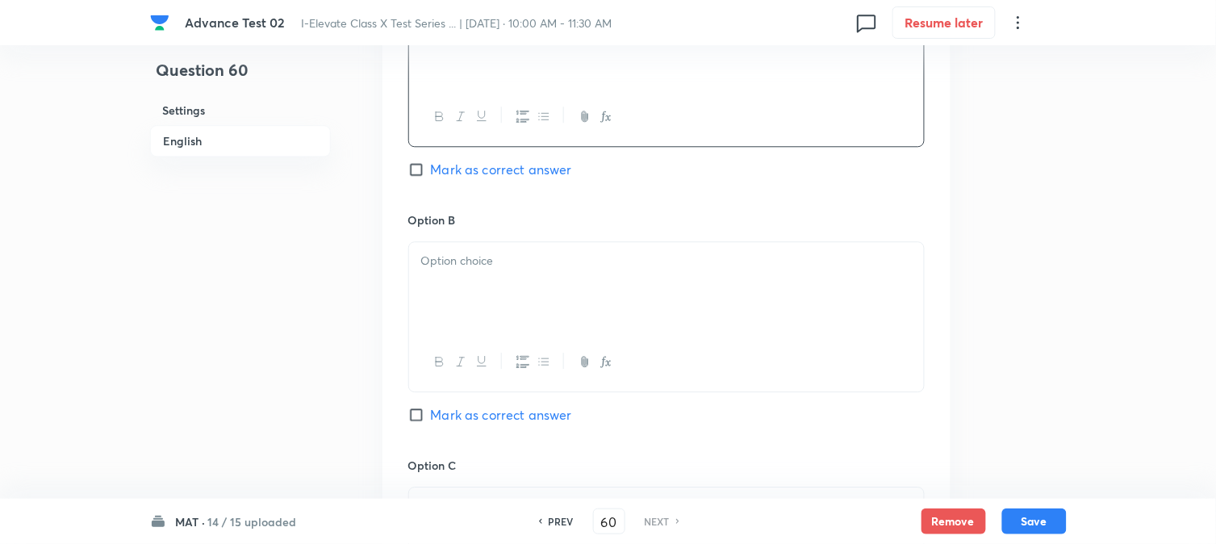
scroll to position [986, 0]
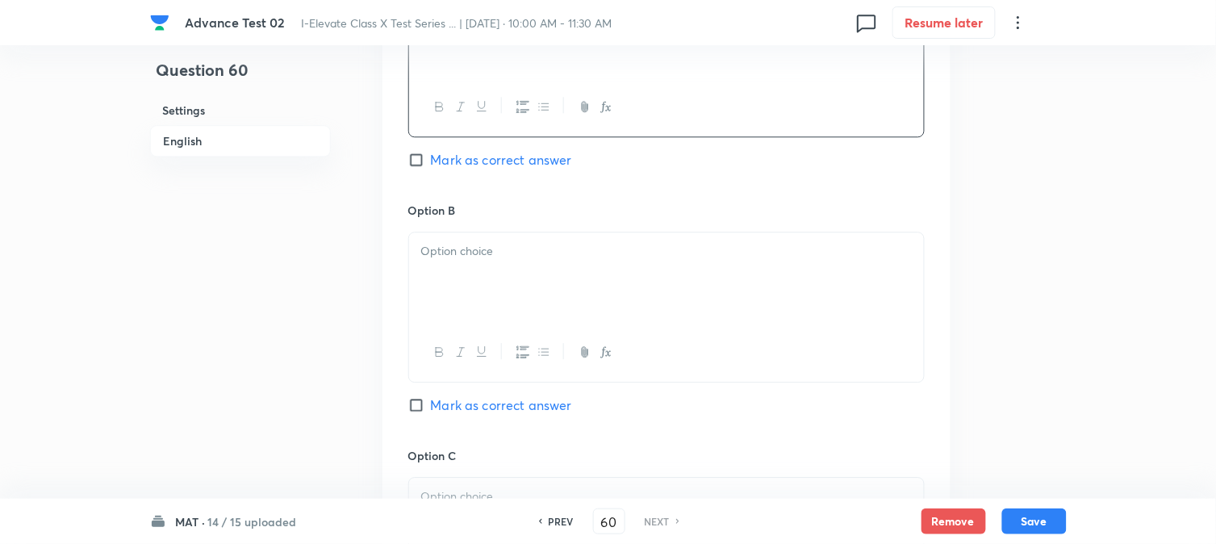
click at [478, 269] on div at bounding box center [666, 277] width 515 height 90
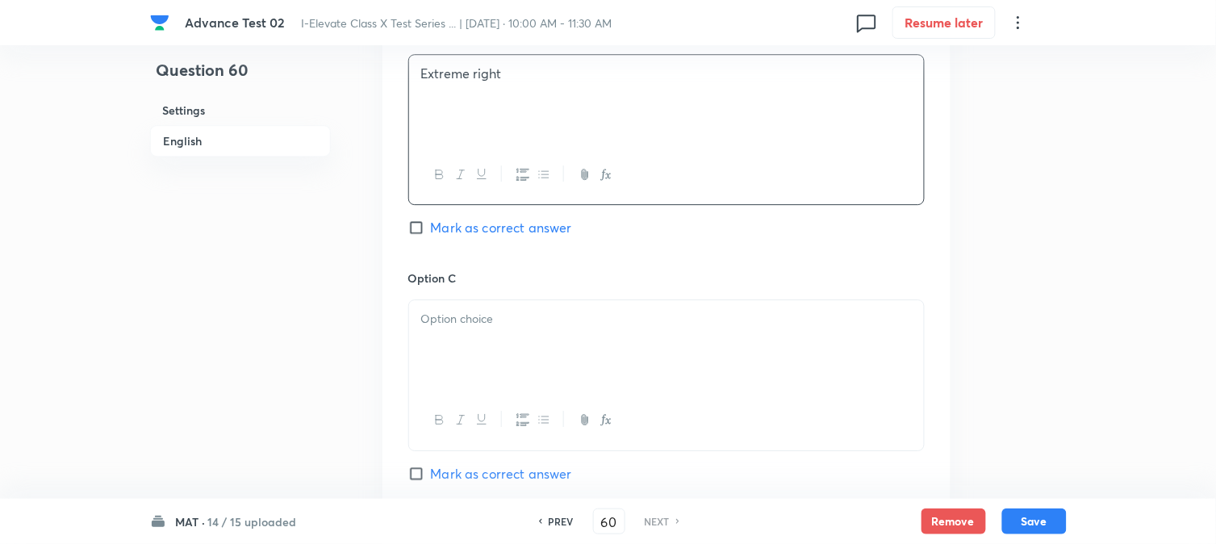
scroll to position [1166, 0]
drag, startPoint x: 474, startPoint y: 304, endPoint x: 495, endPoint y: 364, distance: 63.3
click at [475, 304] on div at bounding box center [666, 344] width 515 height 90
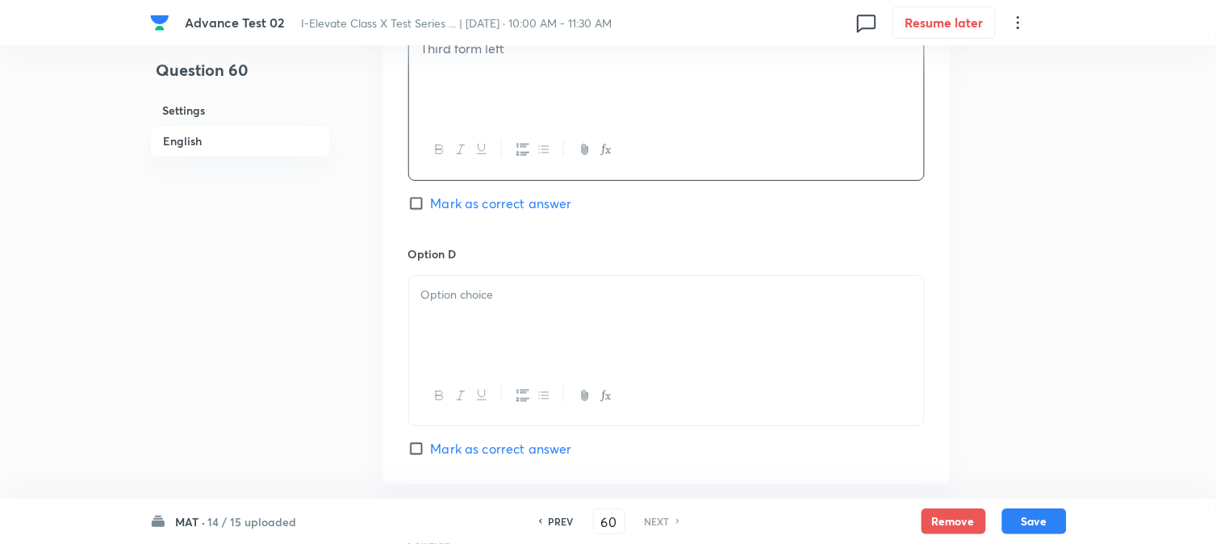
click at [473, 341] on div at bounding box center [666, 321] width 515 height 90
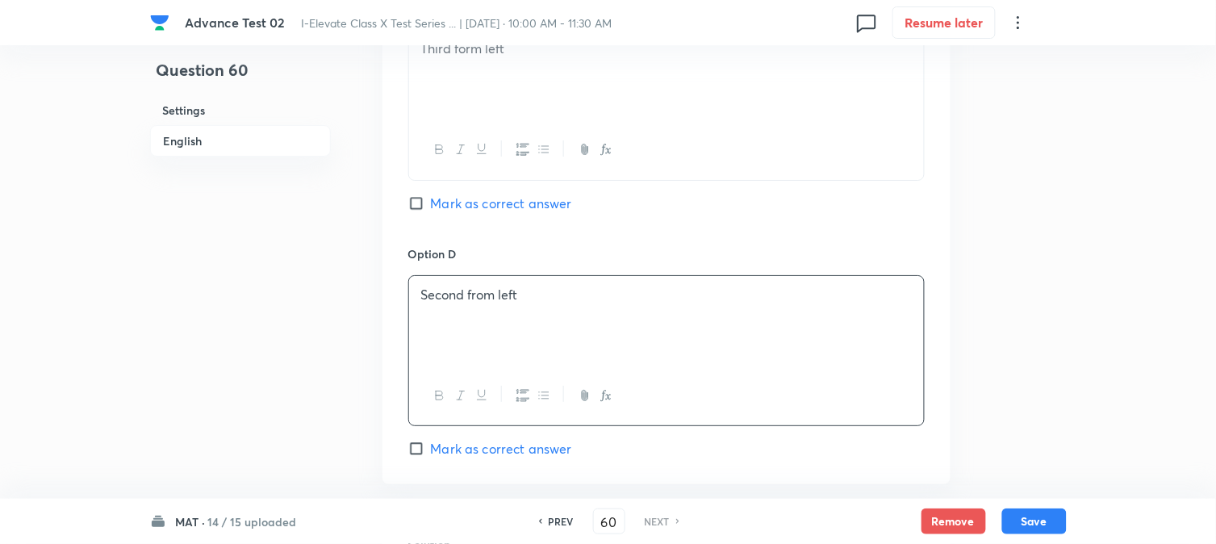
click at [458, 454] on span "Mark as correct answer" at bounding box center [501, 448] width 141 height 19
click at [431, 454] on input "Mark as correct answer" at bounding box center [419, 449] width 23 height 16
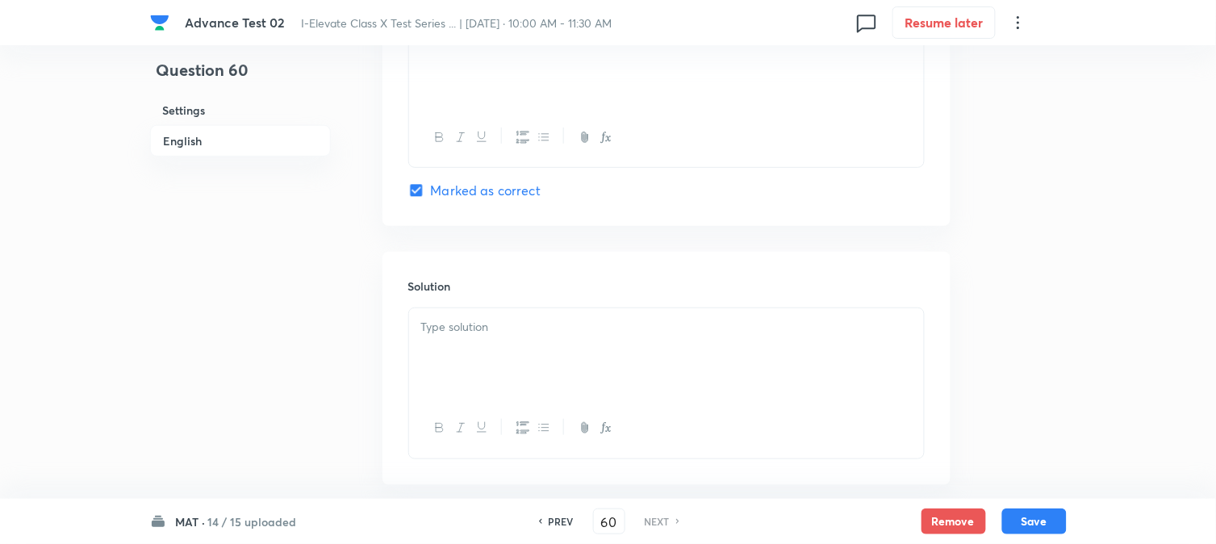
scroll to position [1704, 0]
click at [495, 344] on div at bounding box center [666, 342] width 515 height 90
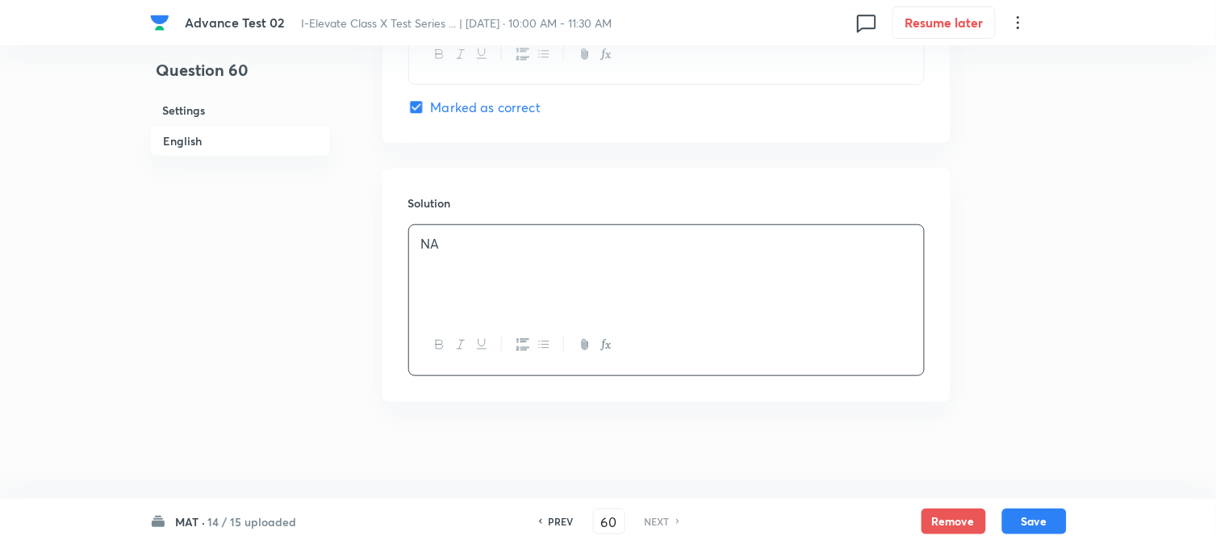
scroll to position [1778, 0]
click at [1033, 515] on button "Save" at bounding box center [1035, 520] width 65 height 26
click at [1040, 519] on button "Save" at bounding box center [1035, 520] width 65 height 26
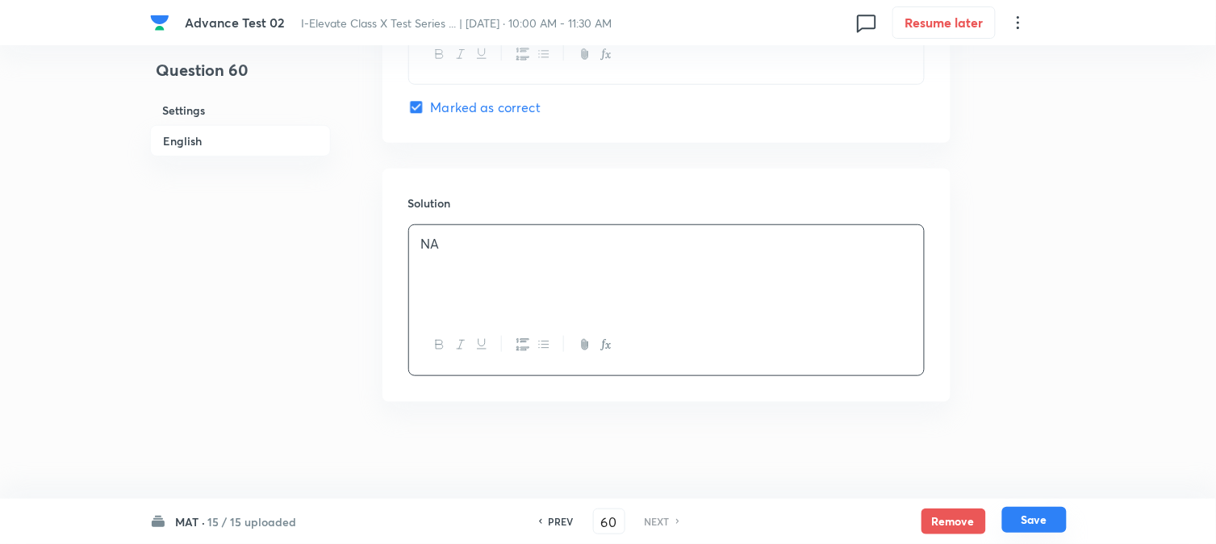
click at [1040, 519] on button "Save" at bounding box center [1035, 520] width 65 height 26
click at [550, 521] on h6 "PREV" at bounding box center [561, 521] width 25 height 15
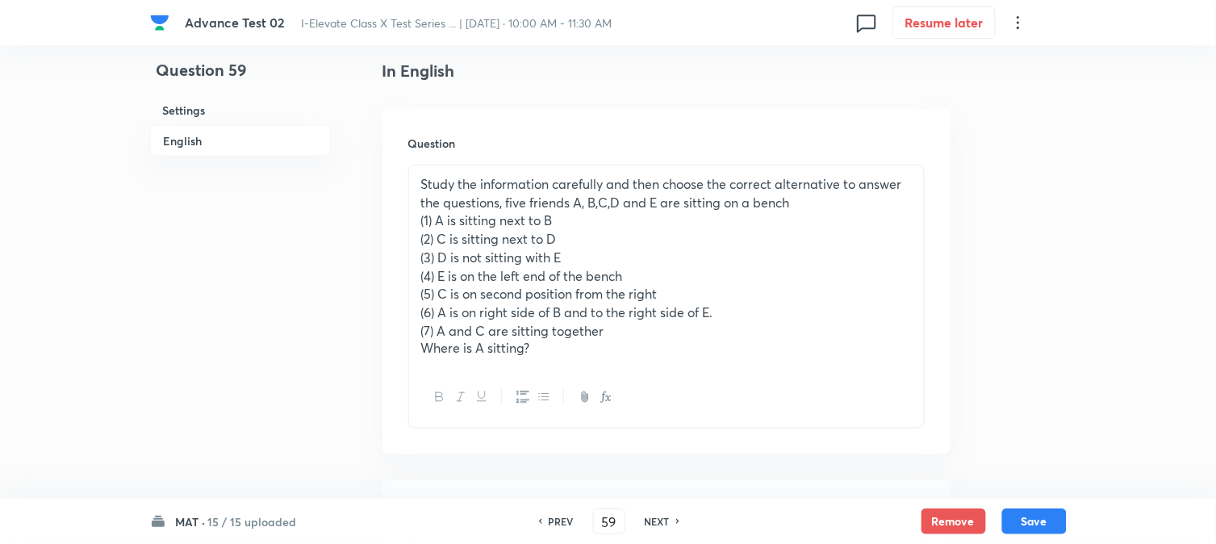
scroll to position [433, 0]
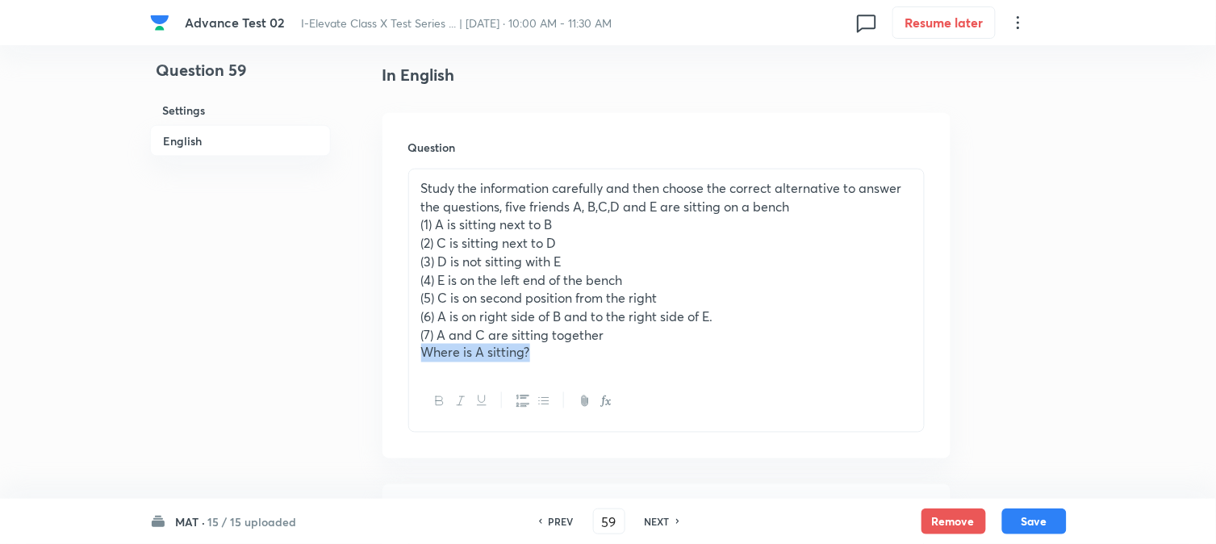
drag, startPoint x: 535, startPoint y: 353, endPoint x: 412, endPoint y: 350, distance: 123.5
click at [412, 350] on div "Study the information carefully and then choose the correct alternative to answ…" at bounding box center [666, 271] width 515 height 203
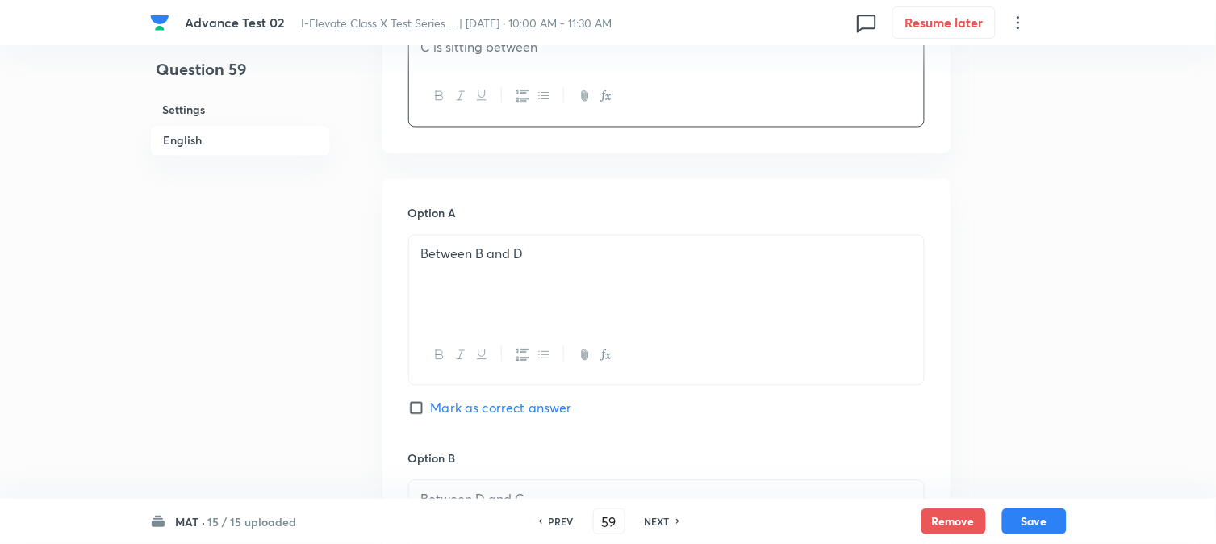
scroll to position [792, 0]
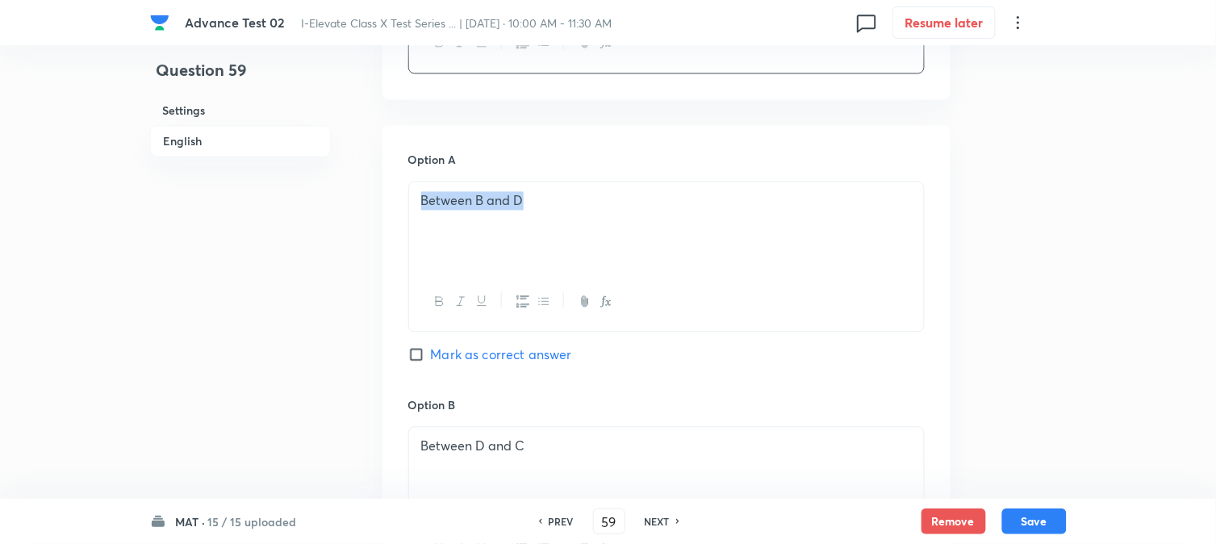
drag, startPoint x: 545, startPoint y: 203, endPoint x: 382, endPoint y: 207, distance: 163.1
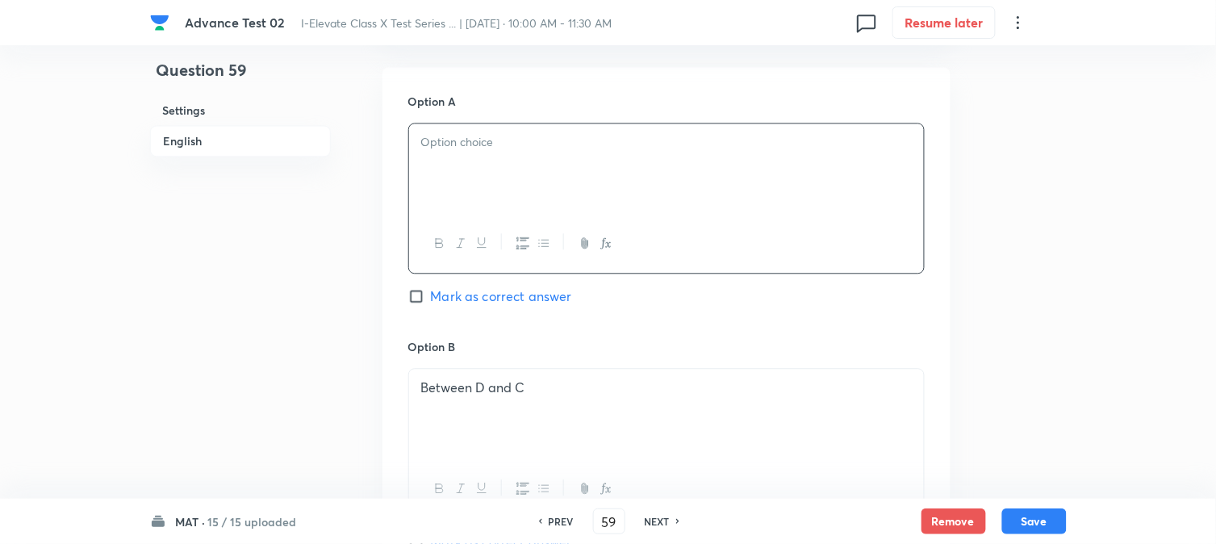
scroll to position [971, 0]
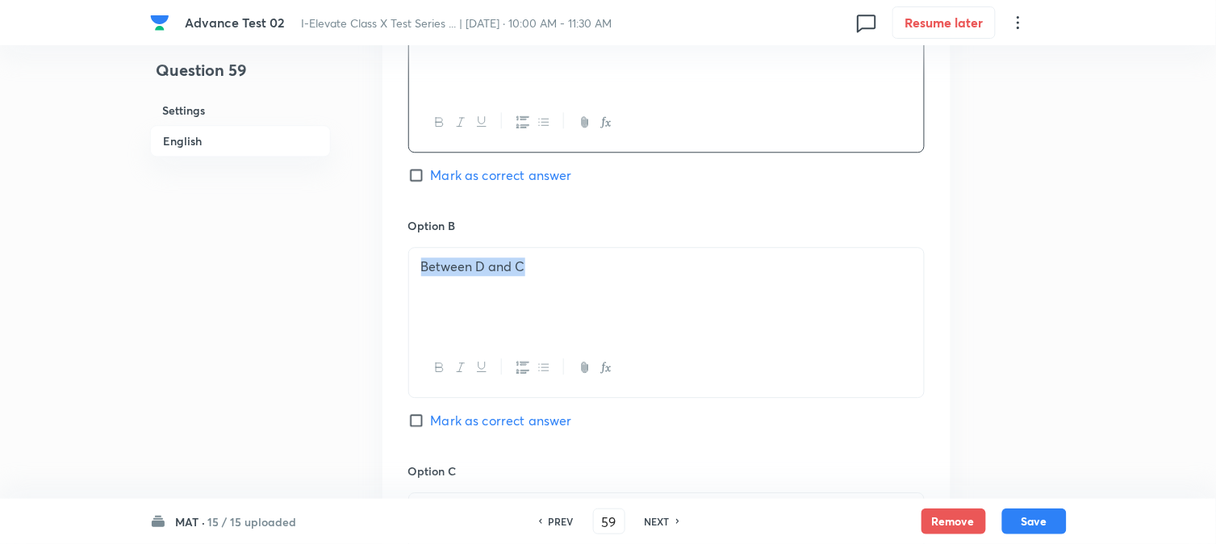
drag, startPoint x: 555, startPoint y: 279, endPoint x: 393, endPoint y: 280, distance: 161.4
click at [396, 278] on div "Option A Mark as correct answer Option B Between D and C Mark as correct answer…" at bounding box center [667, 447] width 568 height 1003
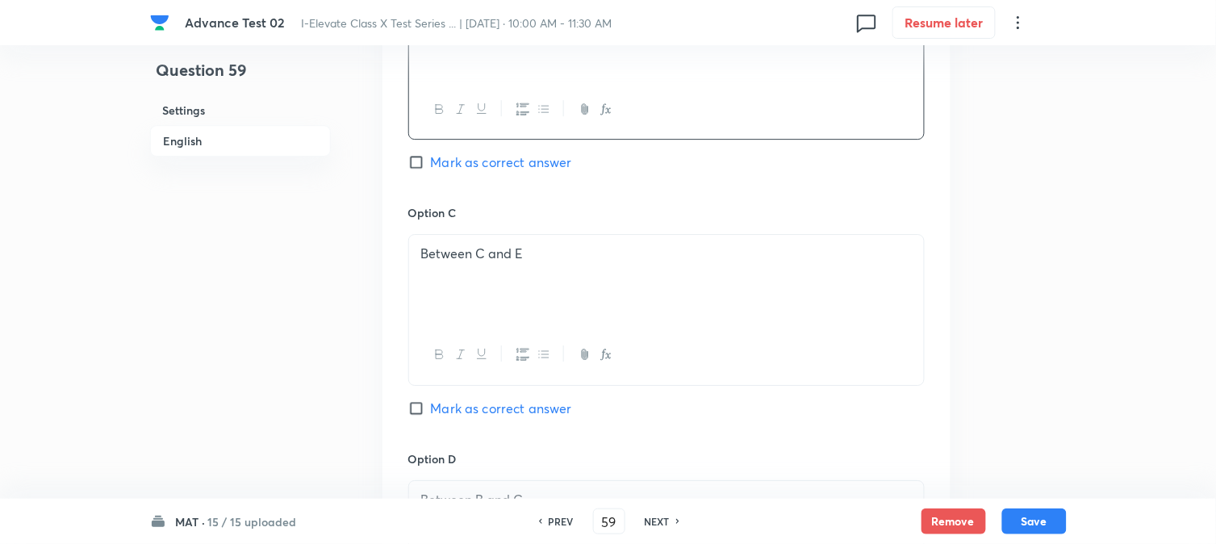
scroll to position [1240, 0]
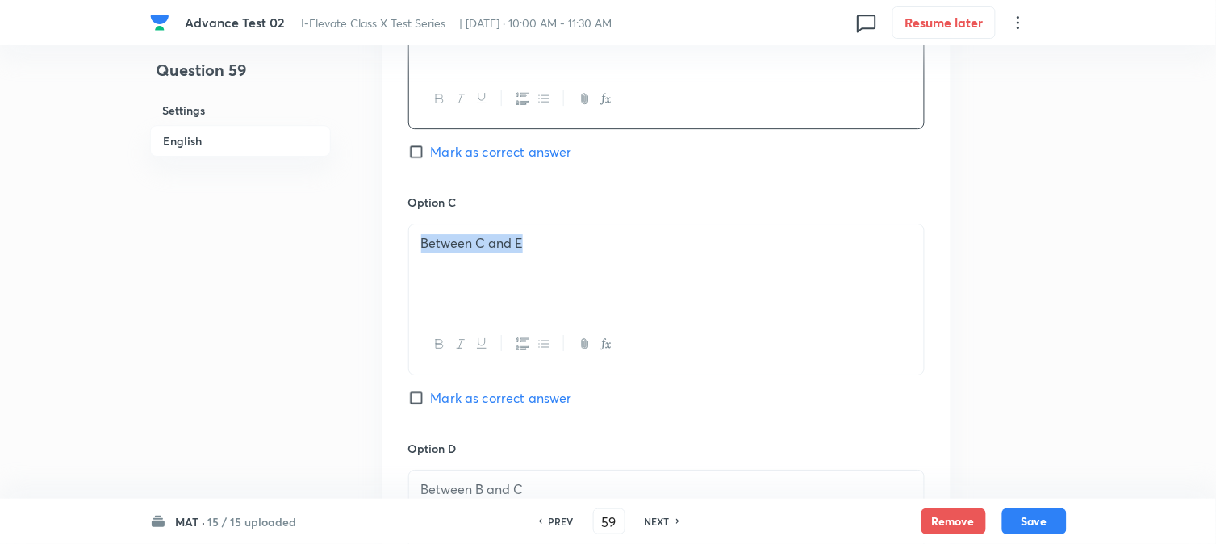
drag, startPoint x: 561, startPoint y: 246, endPoint x: 417, endPoint y: 250, distance: 144.5
click at [417, 250] on div "Between C and E" at bounding box center [666, 269] width 515 height 90
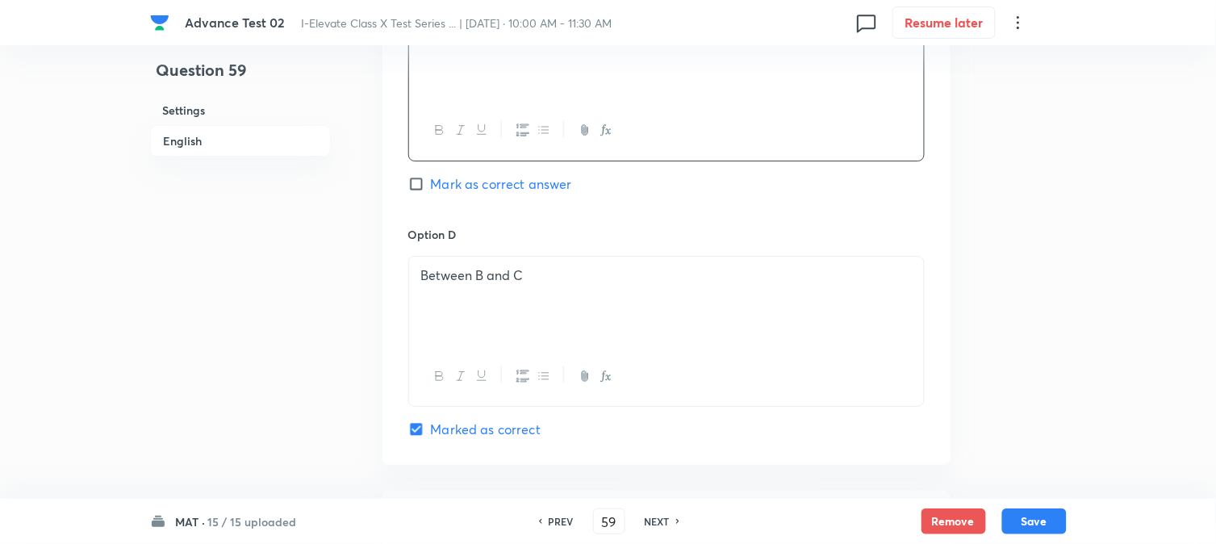
scroll to position [1509, 0]
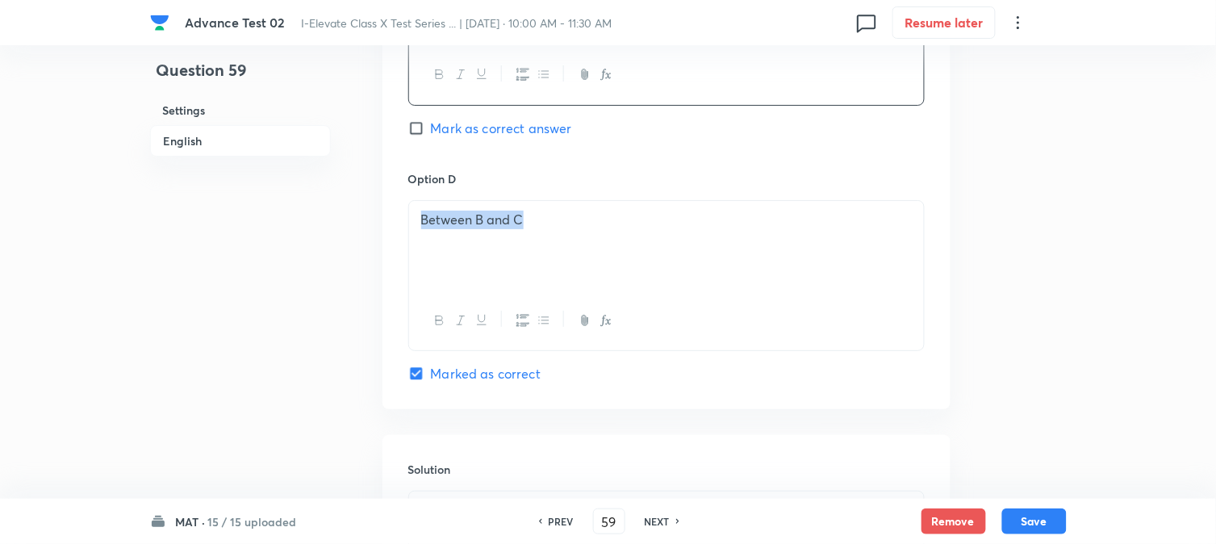
drag, startPoint x: 566, startPoint y: 231, endPoint x: 402, endPoint y: 231, distance: 163.9
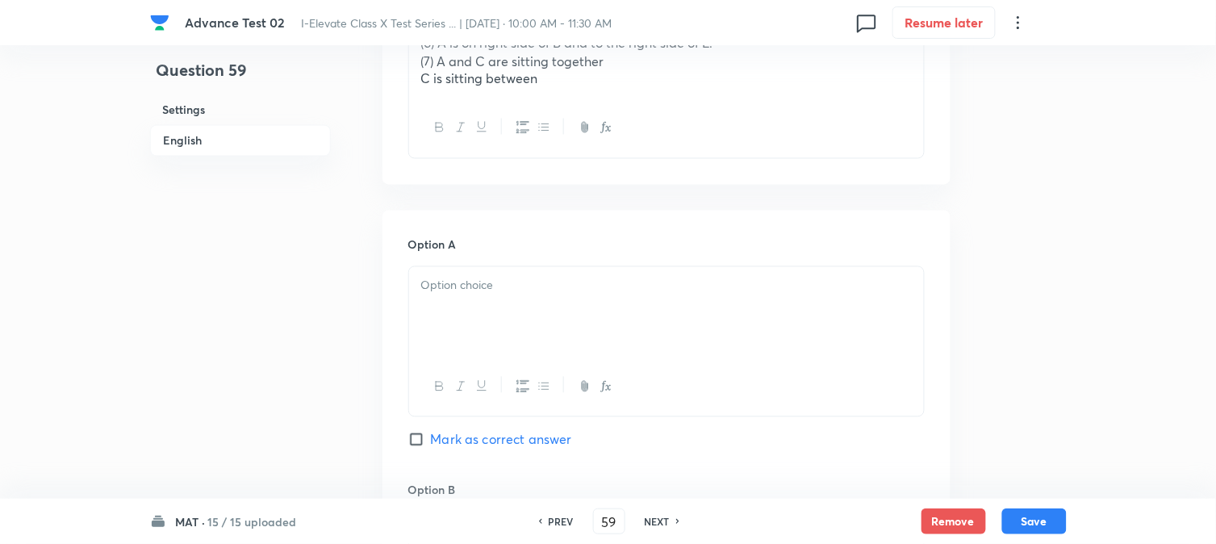
scroll to position [702, 0]
click at [471, 296] on p at bounding box center [666, 290] width 491 height 19
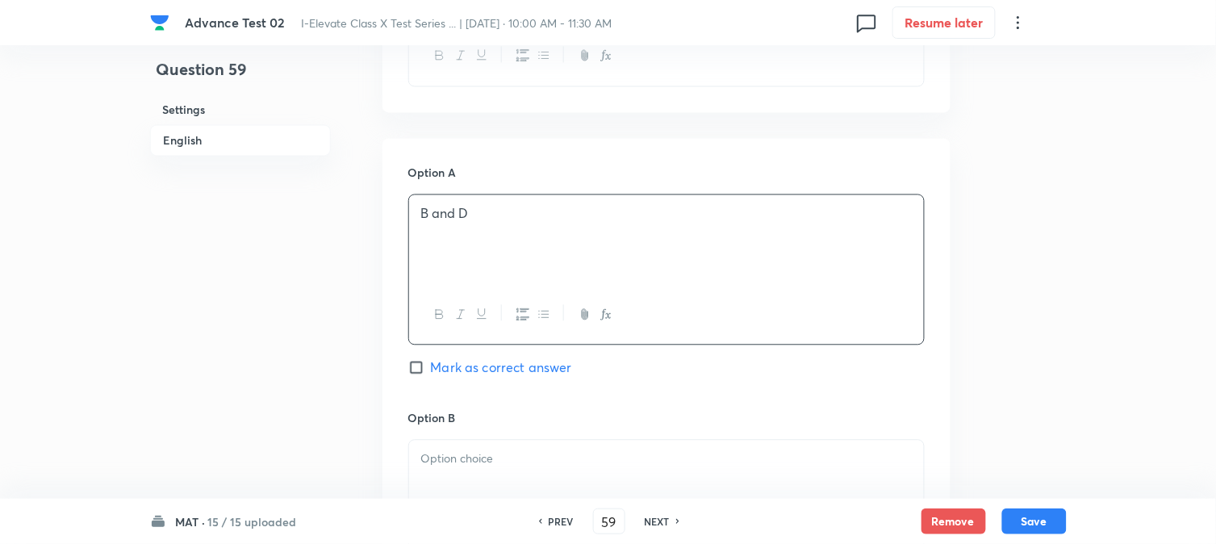
scroll to position [881, 0]
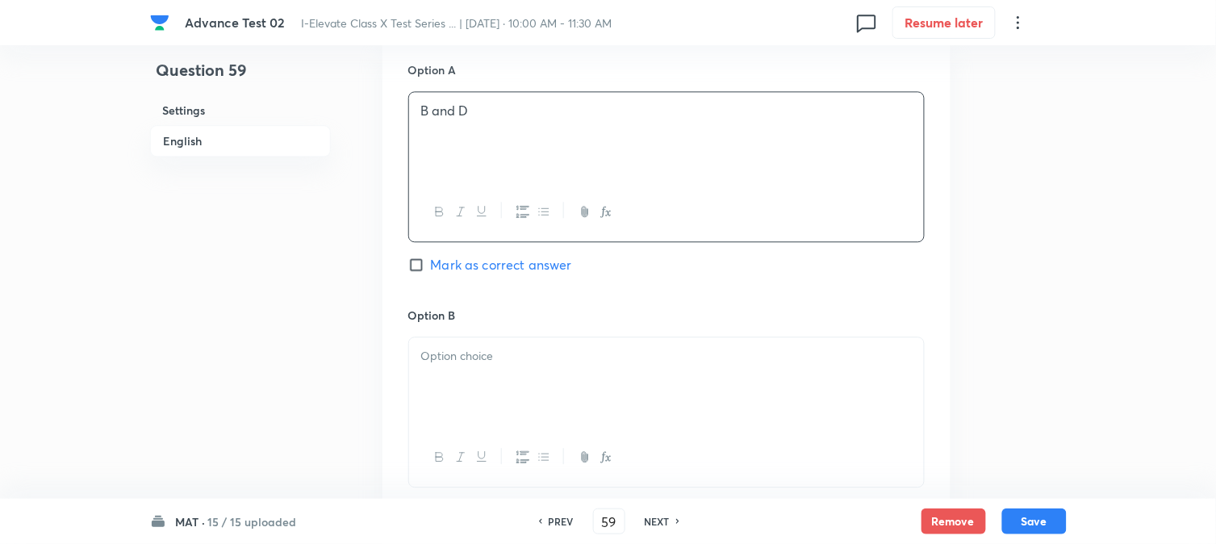
click at [481, 363] on p at bounding box center [666, 356] width 491 height 19
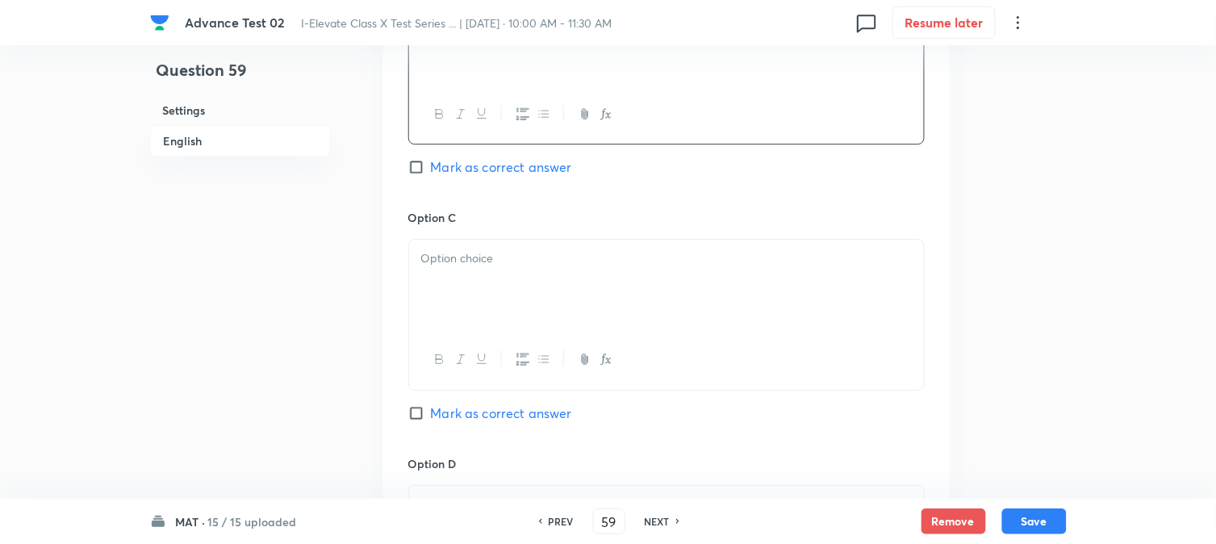
scroll to position [1240, 0]
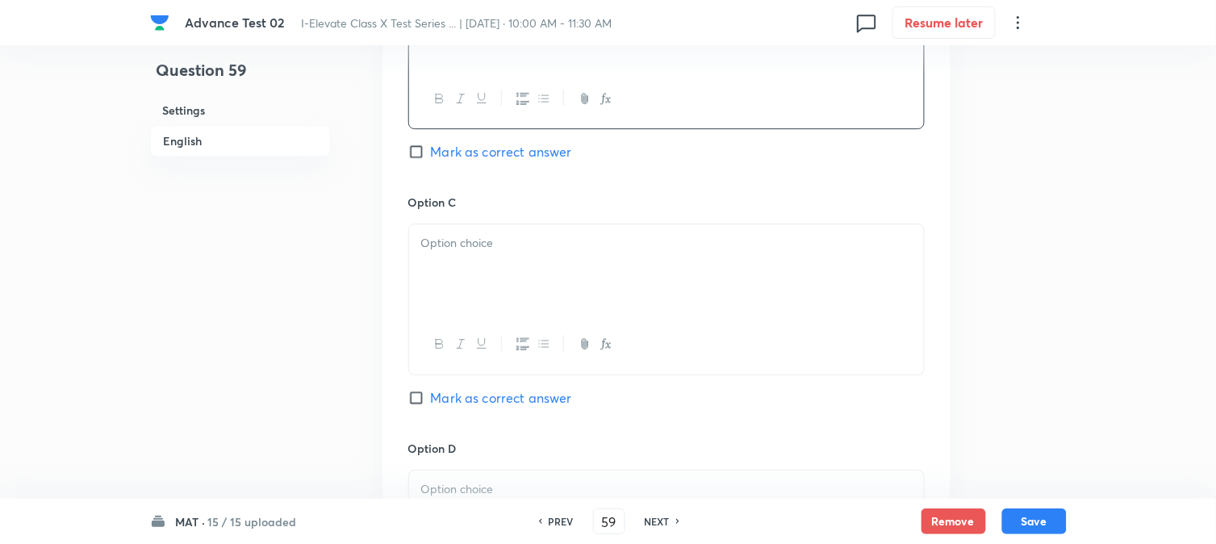
click at [479, 258] on div at bounding box center [666, 269] width 515 height 90
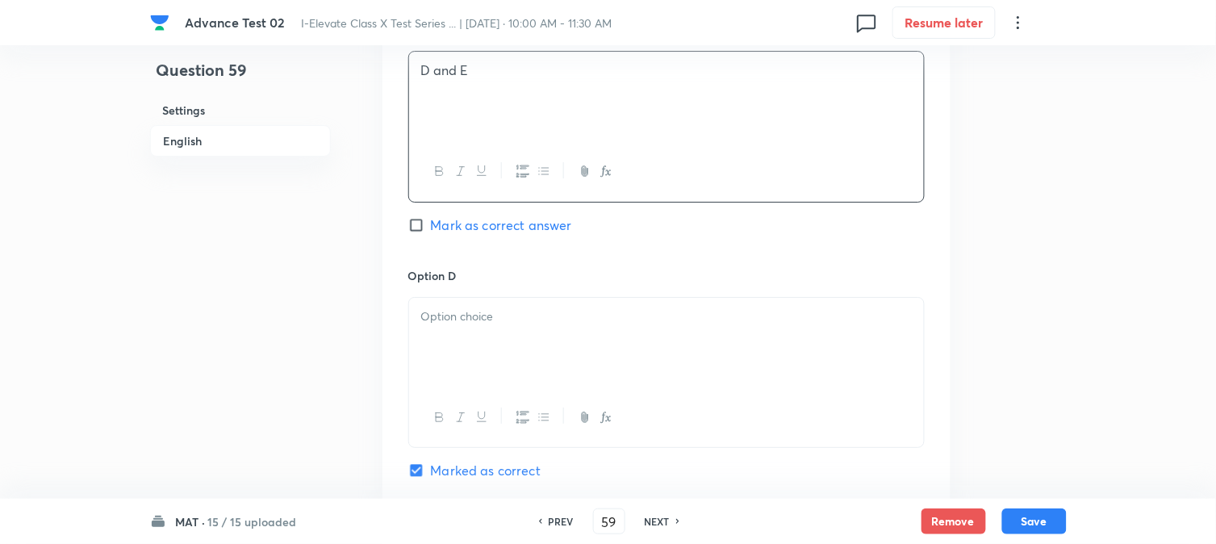
scroll to position [1419, 0]
click at [464, 326] on div at bounding box center [666, 336] width 515 height 90
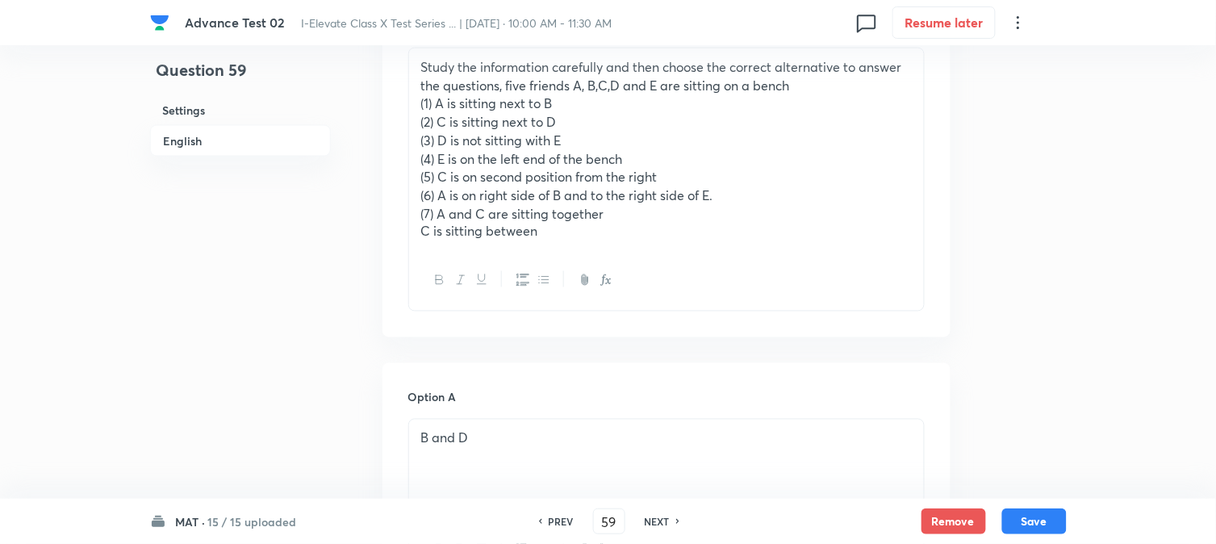
scroll to position [522, 0]
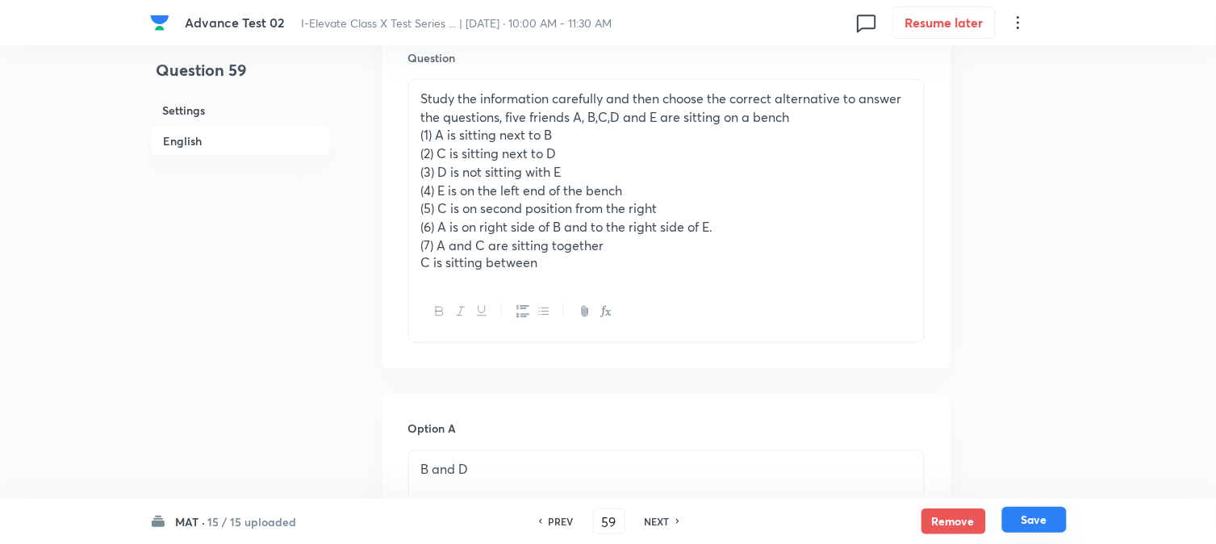
click at [1030, 513] on button "Save" at bounding box center [1035, 520] width 65 height 26
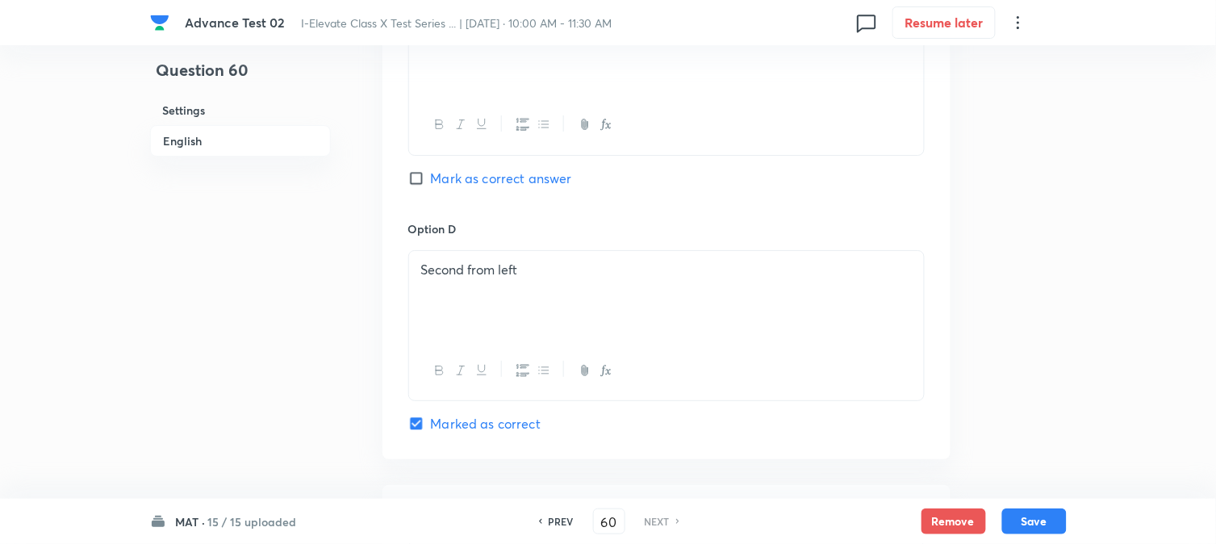
click at [553, 519] on h6 "PREV" at bounding box center [561, 521] width 25 height 15
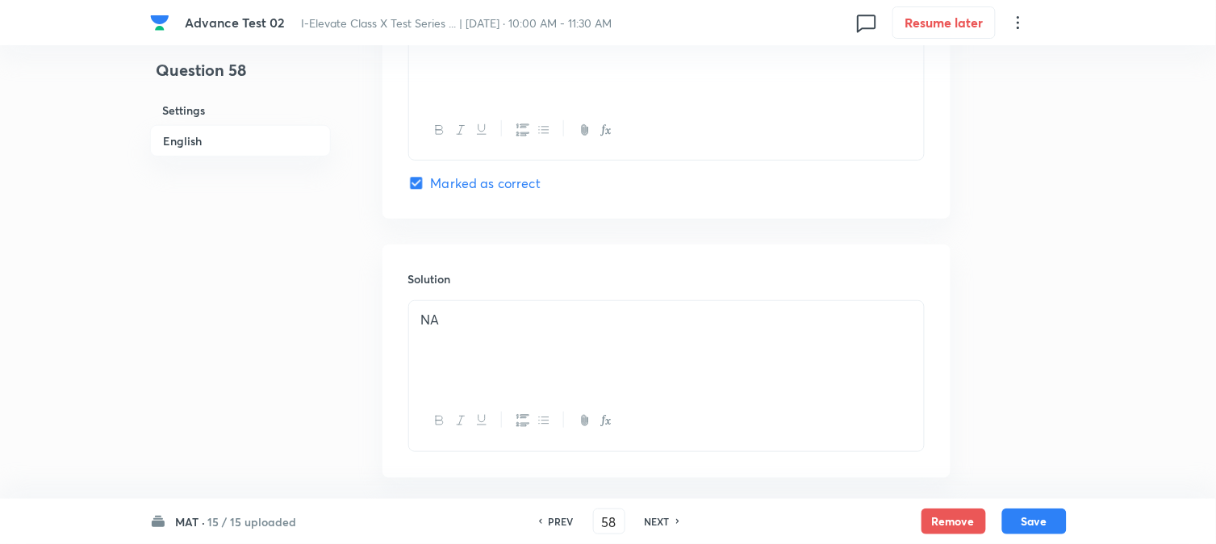
scroll to position [1778, 0]
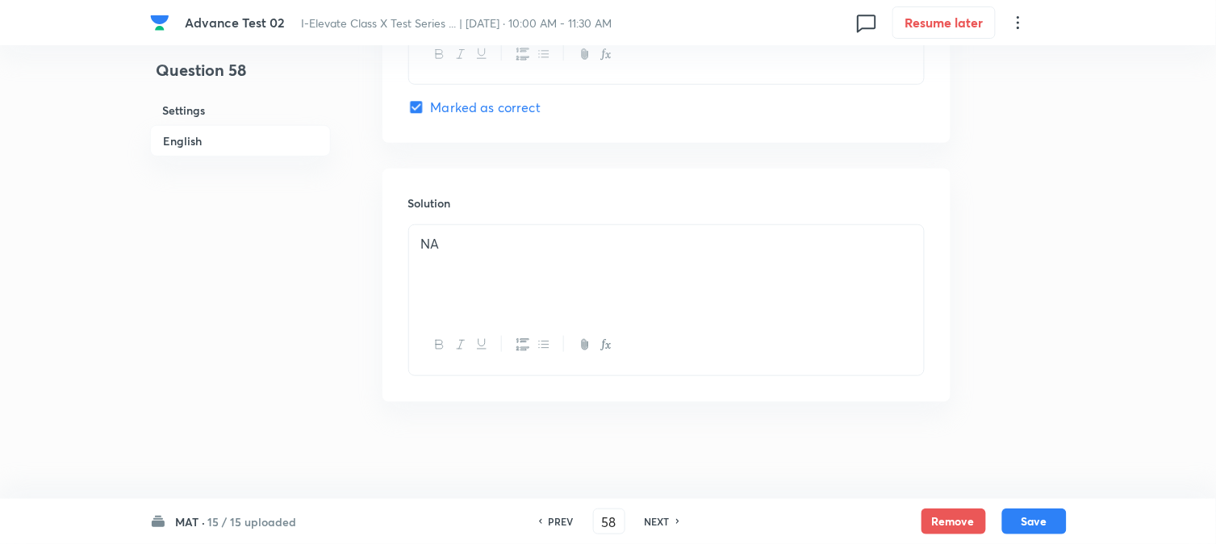
click at [662, 520] on h6 "NEXT" at bounding box center [657, 521] width 25 height 15
click at [1037, 521] on button "Save" at bounding box center [1035, 520] width 65 height 26
click at [1035, 514] on button "Save" at bounding box center [1035, 520] width 65 height 26
click at [1028, 520] on button "Save" at bounding box center [1035, 520] width 65 height 26
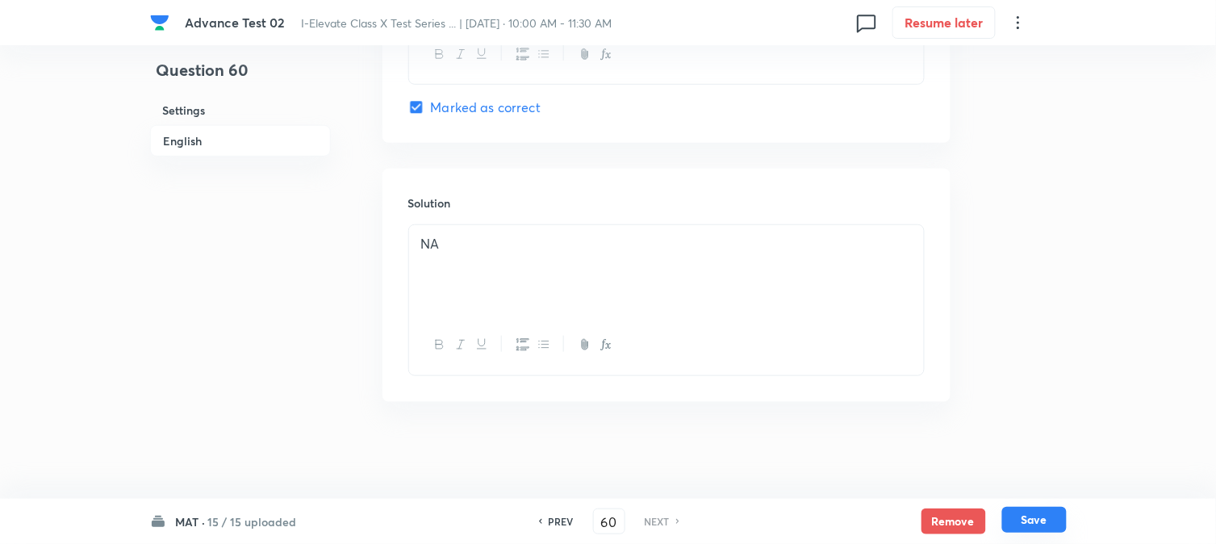
click at [1029, 520] on button "Save" at bounding box center [1035, 520] width 65 height 26
click at [1027, 521] on button "Save" at bounding box center [1035, 520] width 65 height 26
click at [250, 517] on h6 "15 / 15 uploaded" at bounding box center [252, 521] width 89 height 17
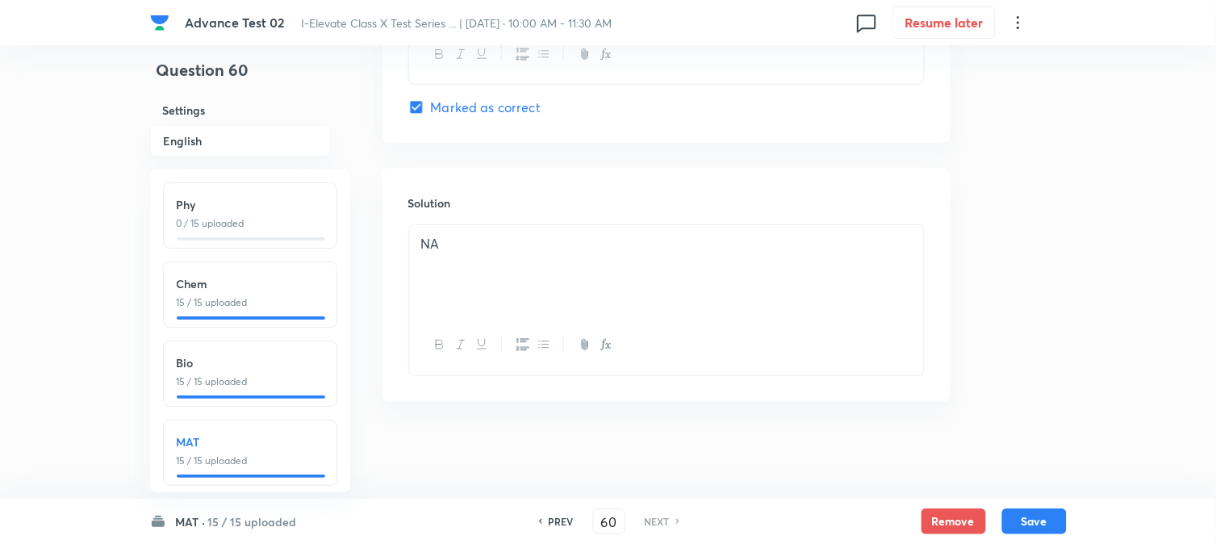
click at [230, 216] on p "0 / 15 uploaded" at bounding box center [250, 223] width 147 height 15
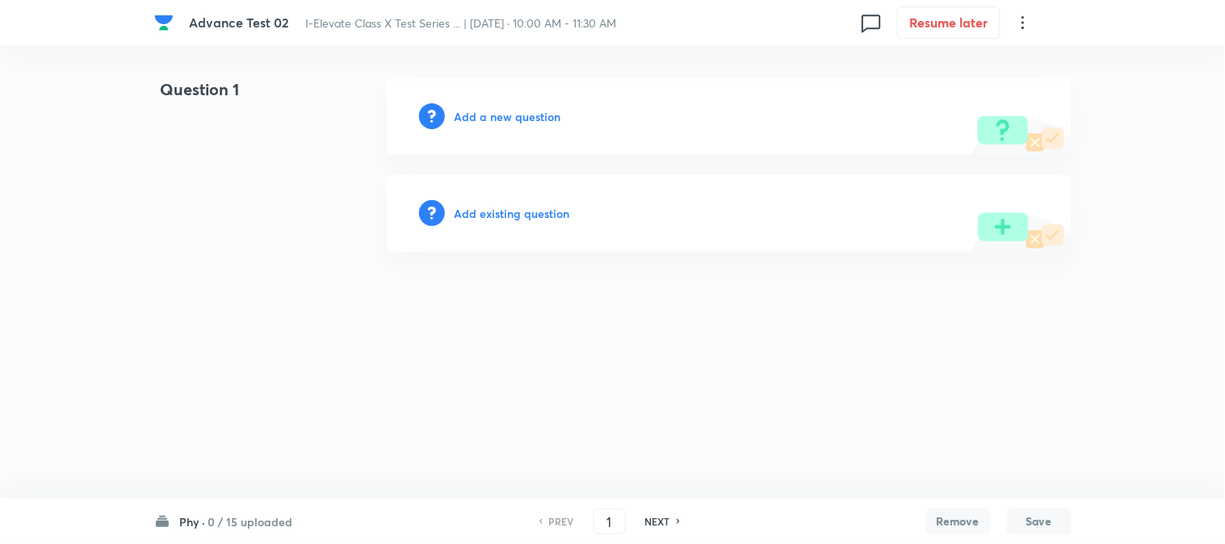
click at [469, 115] on h6 "Add a new question" at bounding box center [507, 116] width 107 height 17
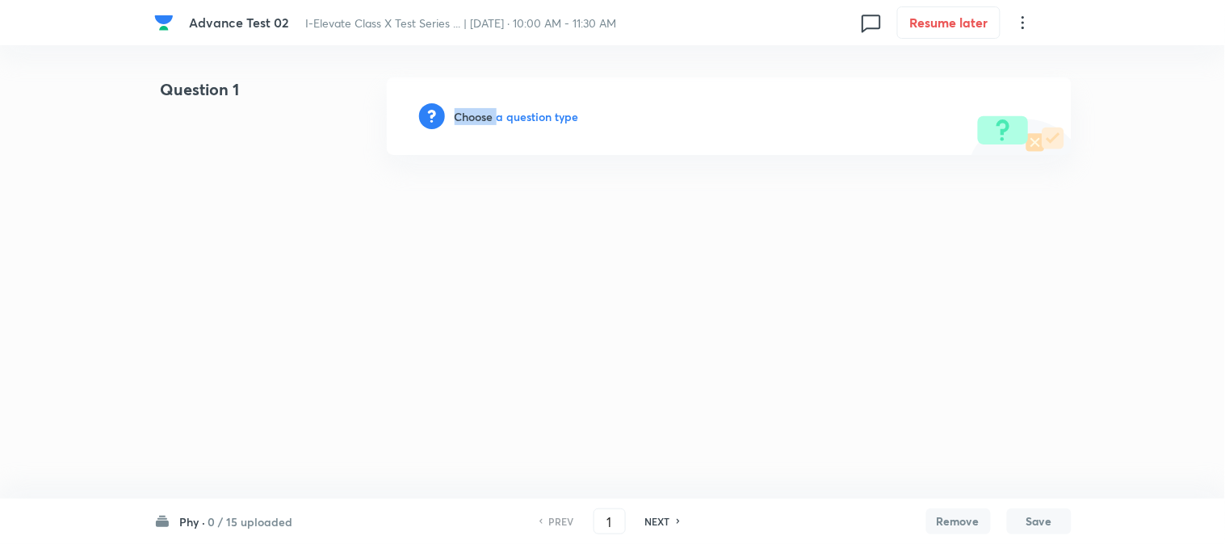
click at [469, 115] on h6 "Choose a question type" at bounding box center [516, 116] width 124 height 17
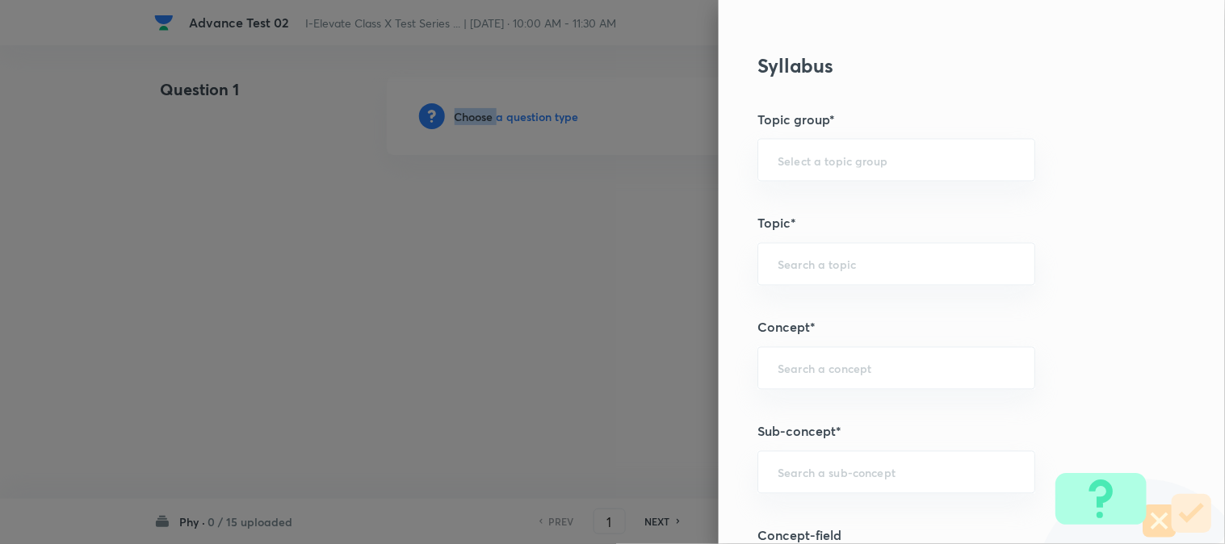
scroll to position [627, 0]
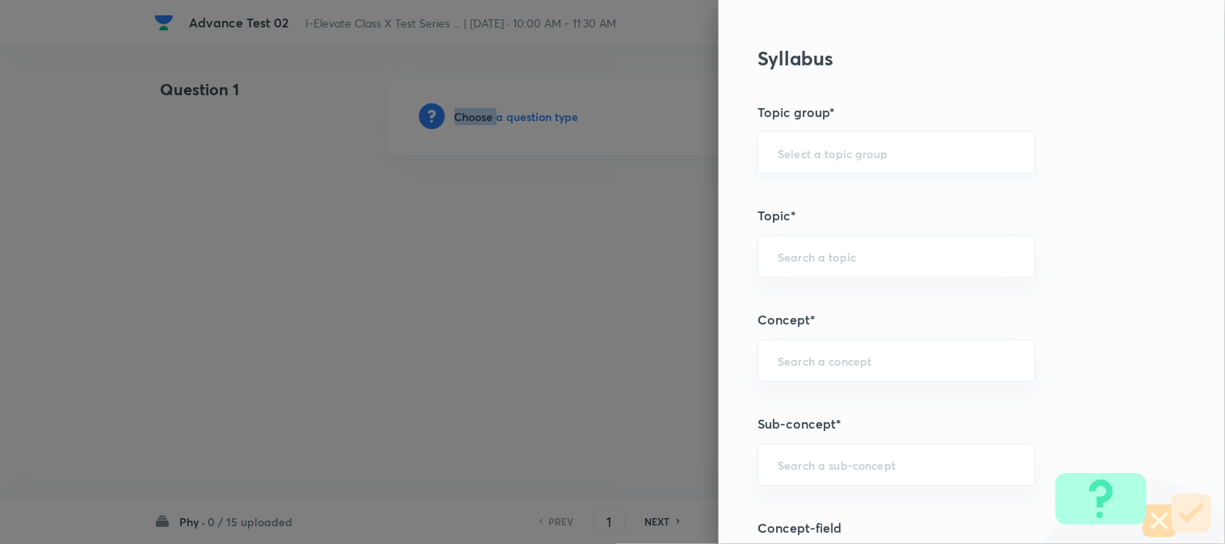
click at [815, 163] on div "​" at bounding box center [896, 153] width 278 height 43
click at [821, 163] on div "​" at bounding box center [896, 153] width 278 height 43
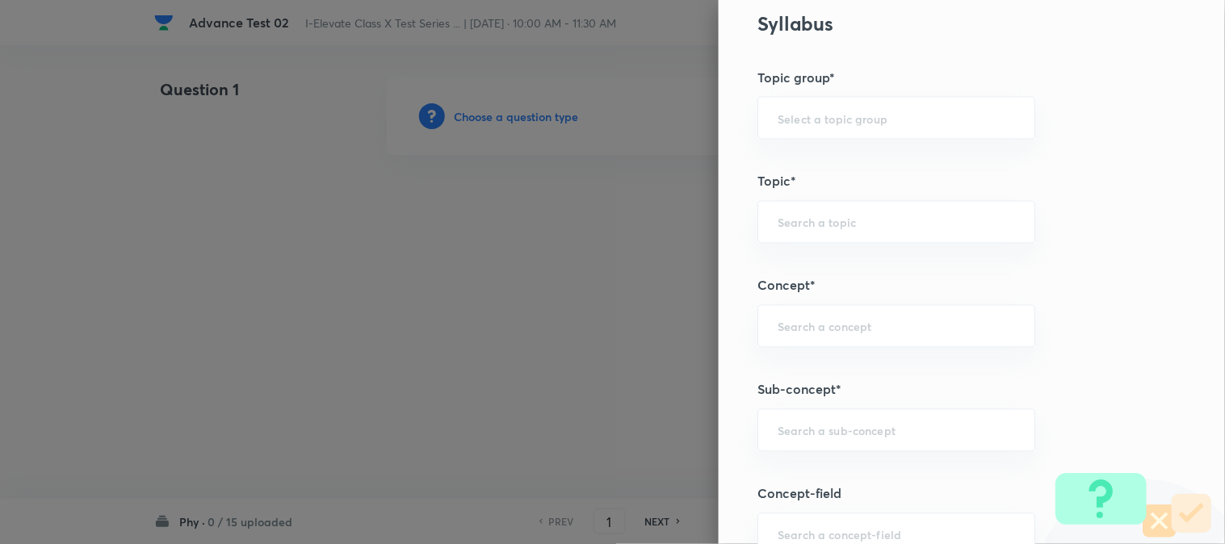
scroll to position [717, 0]
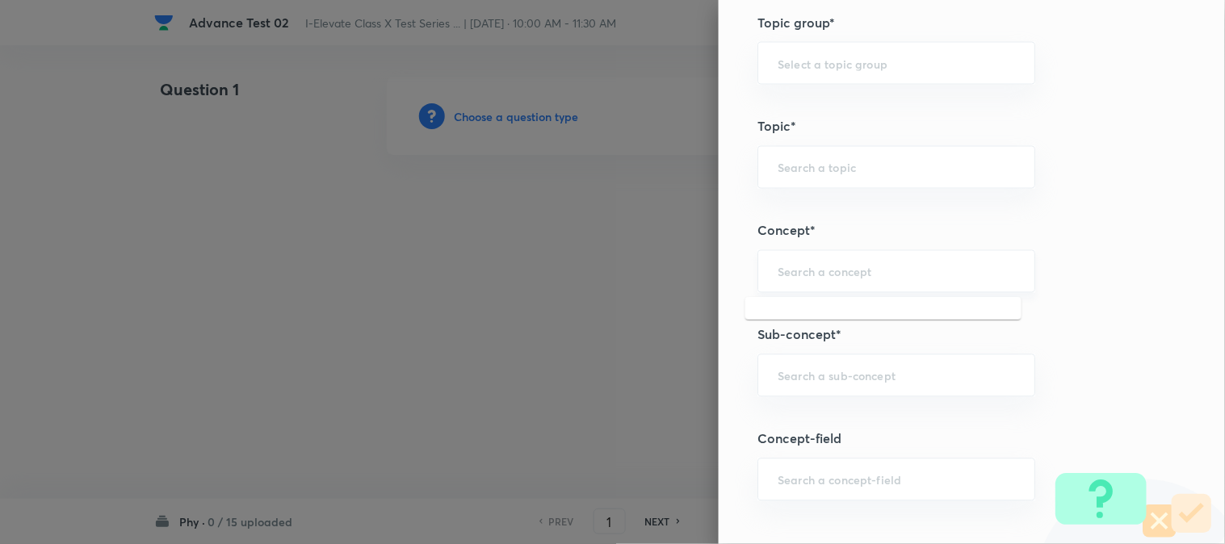
click at [814, 278] on input "text" at bounding box center [895, 271] width 237 height 15
click at [802, 178] on div "​" at bounding box center [896, 167] width 278 height 43
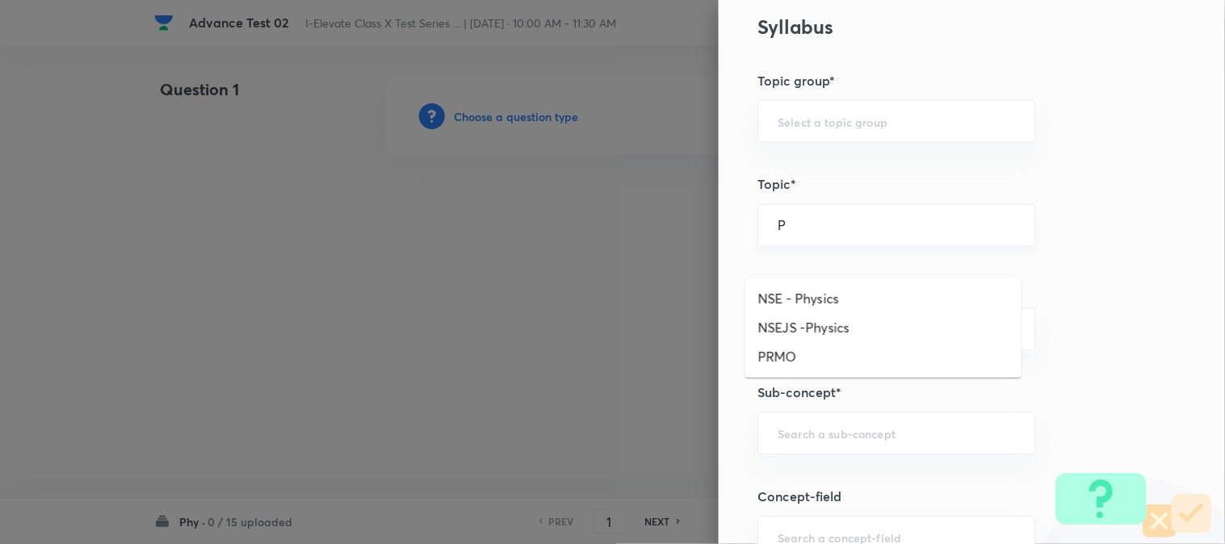
scroll to position [627, 0]
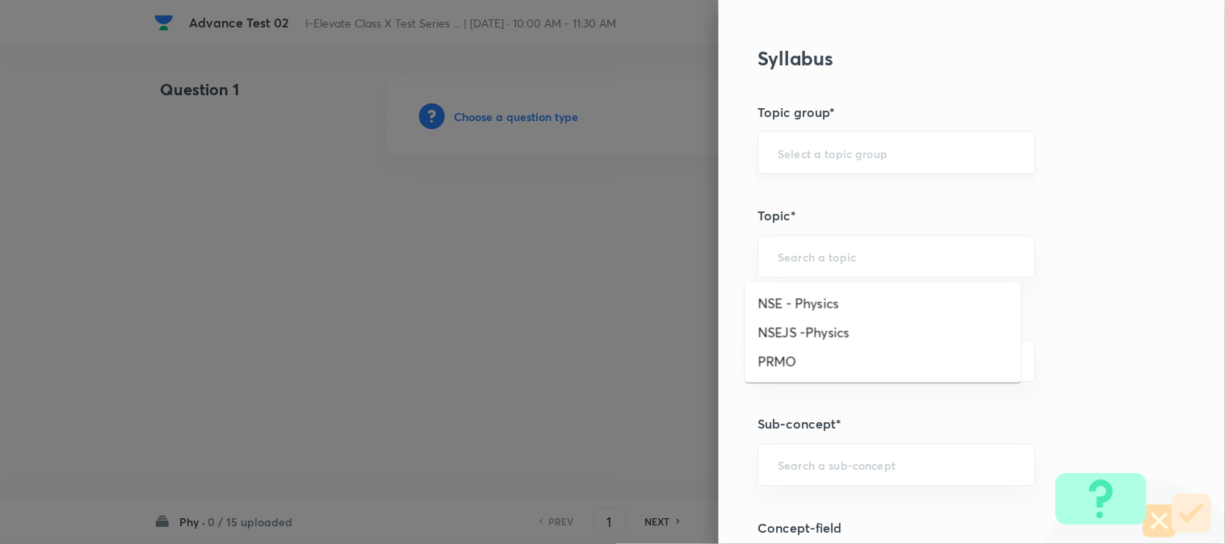
click at [810, 154] on input "text" at bounding box center [895, 152] width 237 height 15
click at [817, 157] on input "text" at bounding box center [895, 152] width 237 height 15
click at [808, 195] on li "Olympiads" at bounding box center [883, 198] width 276 height 29
click at [802, 242] on div "​" at bounding box center [896, 257] width 278 height 43
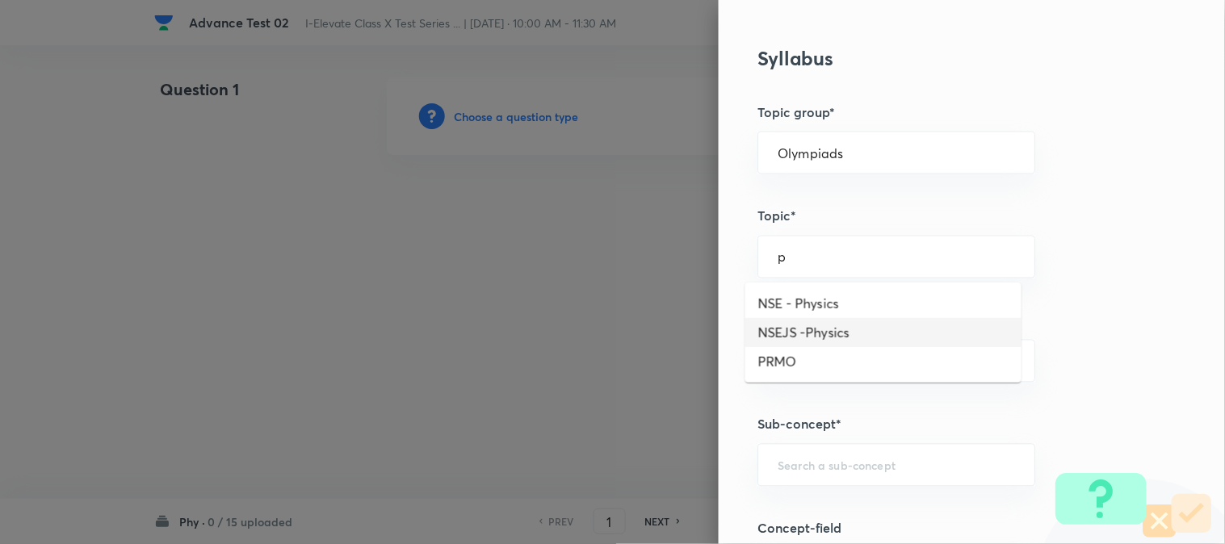
click at [818, 331] on li "NSEJS -Physics" at bounding box center [883, 332] width 276 height 29
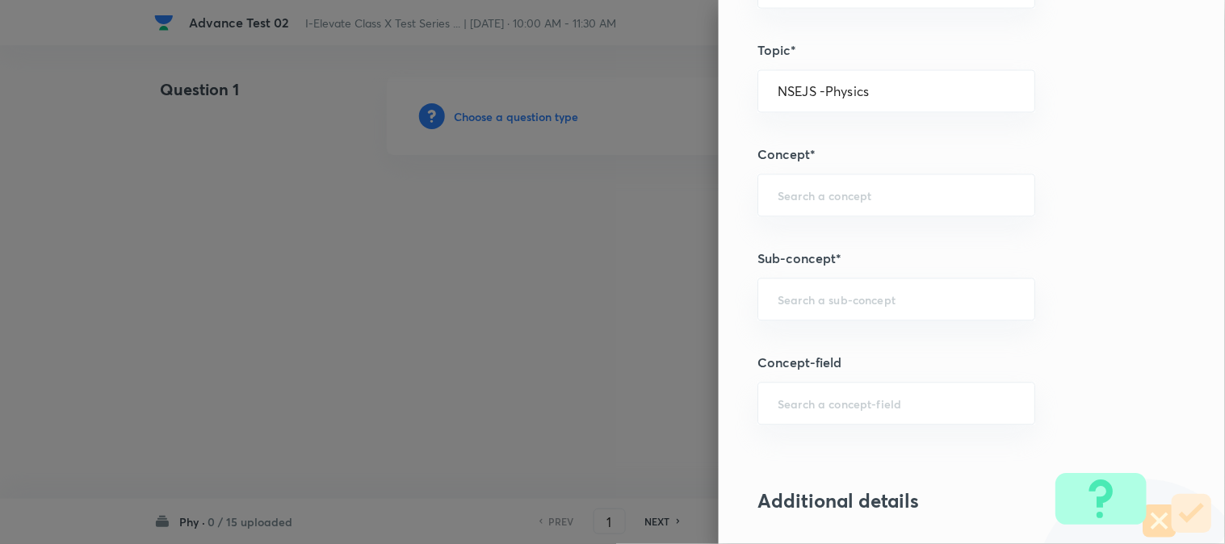
scroll to position [807, 0]
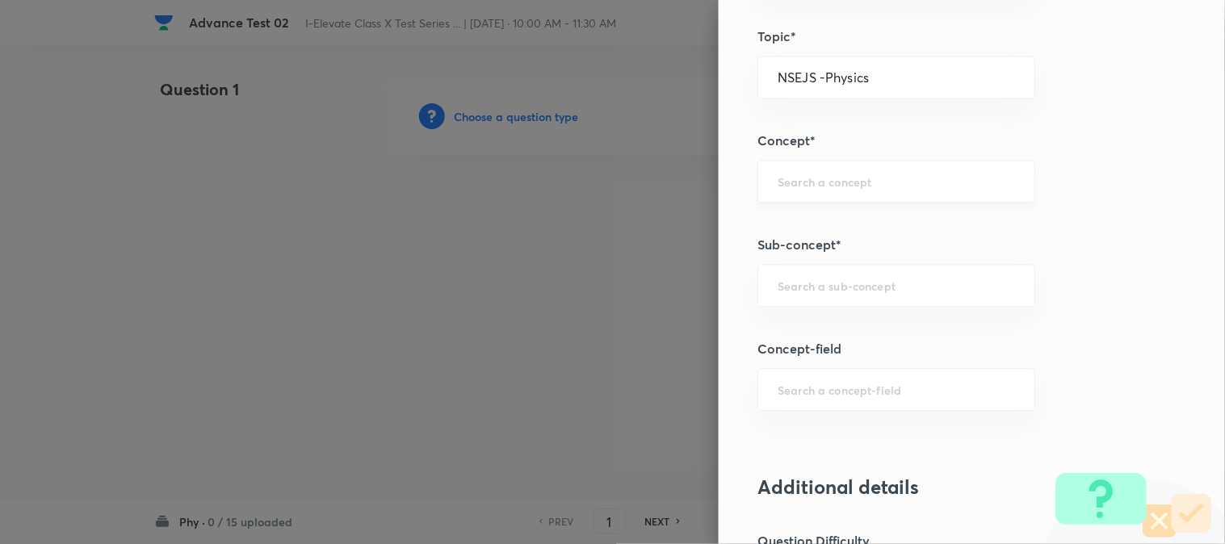
click at [791, 195] on div "​" at bounding box center [896, 181] width 278 height 43
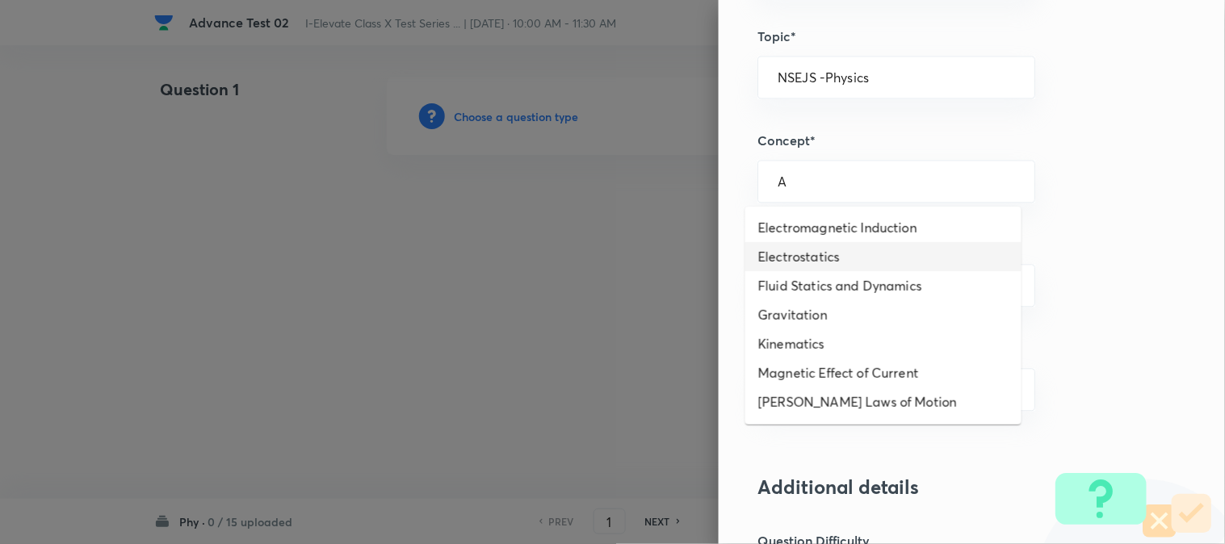
click at [809, 262] on li "Electrostatics" at bounding box center [883, 256] width 276 height 29
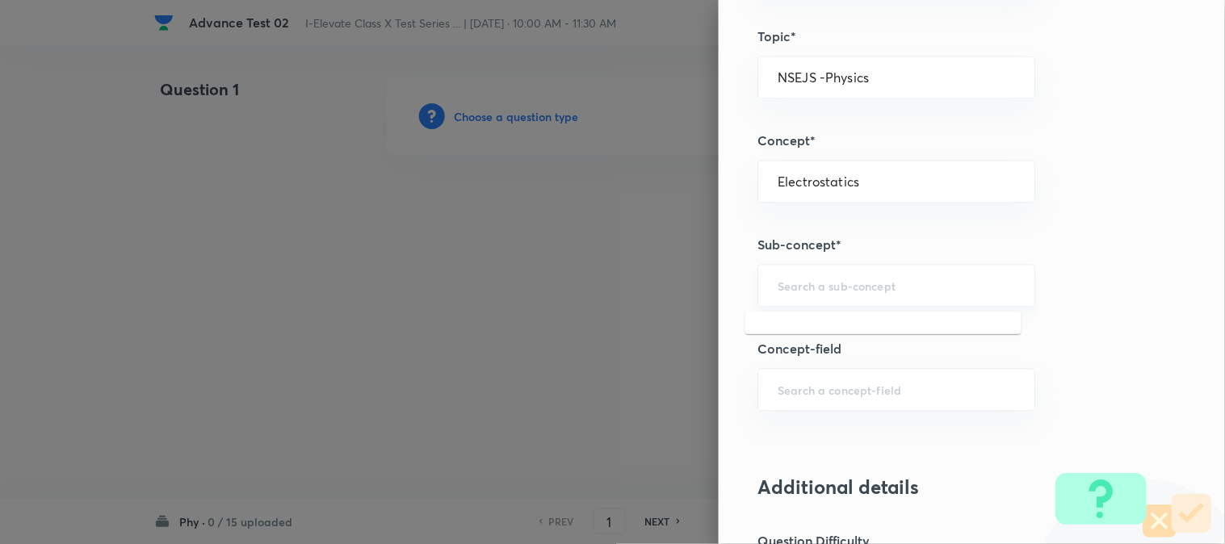
click at [789, 283] on input "text" at bounding box center [895, 285] width 237 height 15
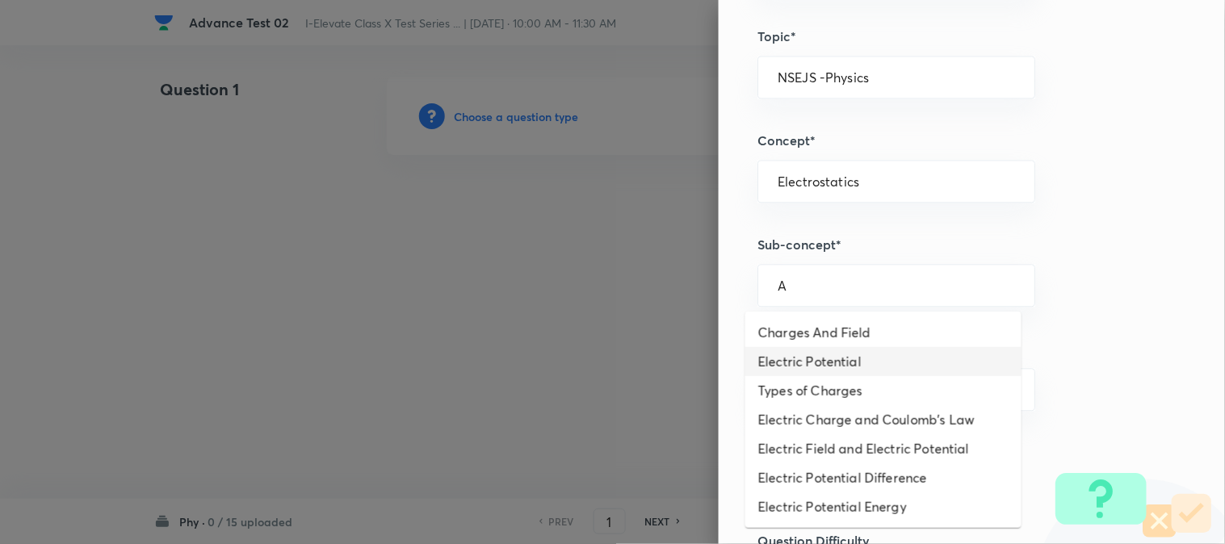
click at [781, 355] on li "Electric Potential" at bounding box center [883, 361] width 276 height 29
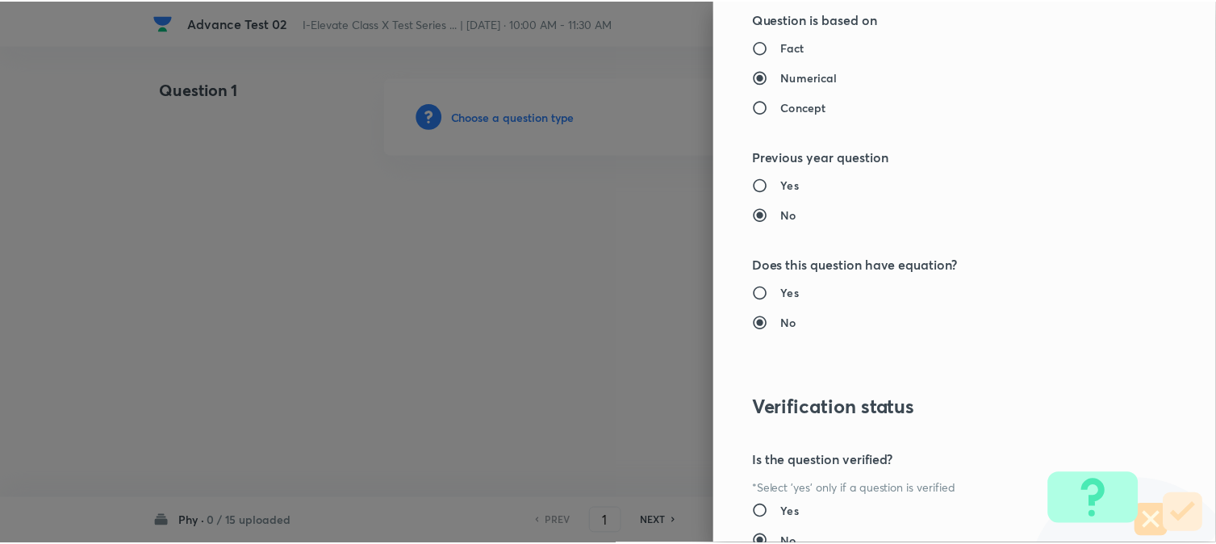
scroll to position [1656, 0]
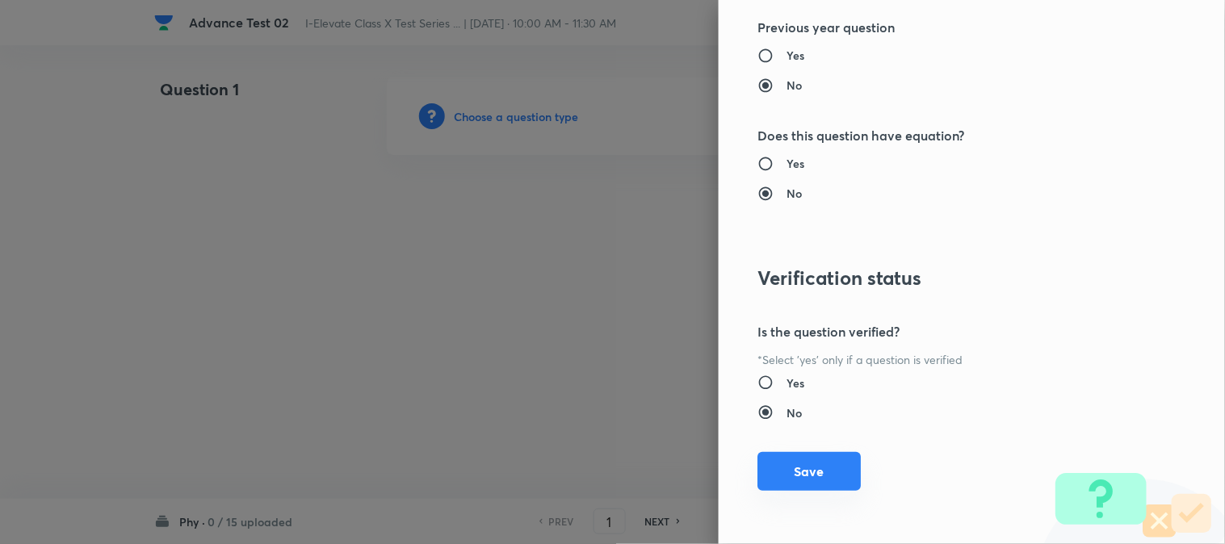
click at [781, 475] on button "Save" at bounding box center [808, 471] width 103 height 39
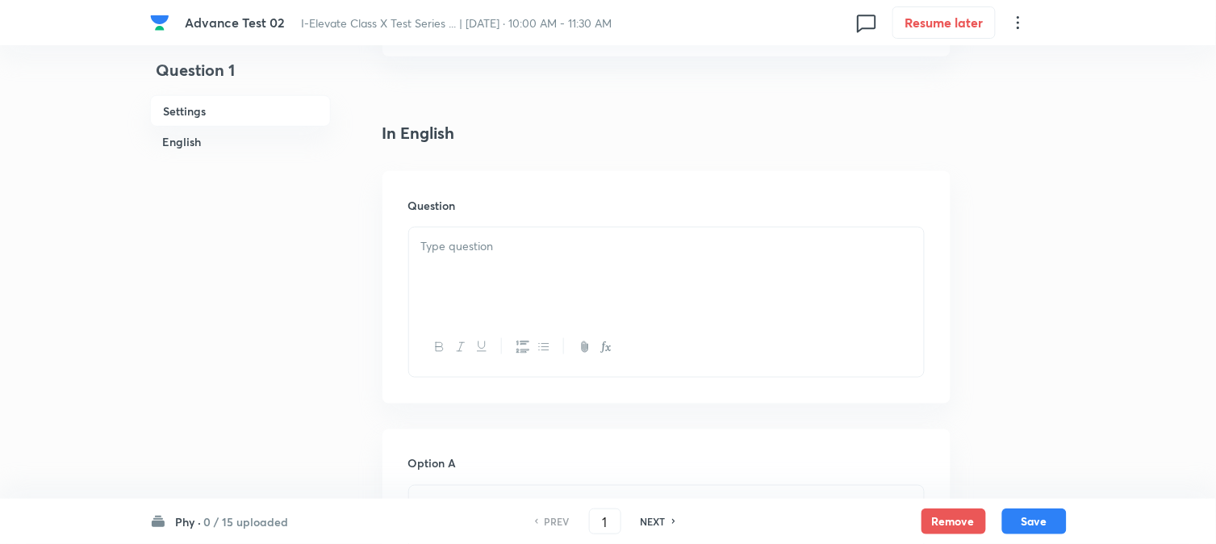
scroll to position [358, 0]
click at [531, 230] on div at bounding box center [666, 268] width 515 height 90
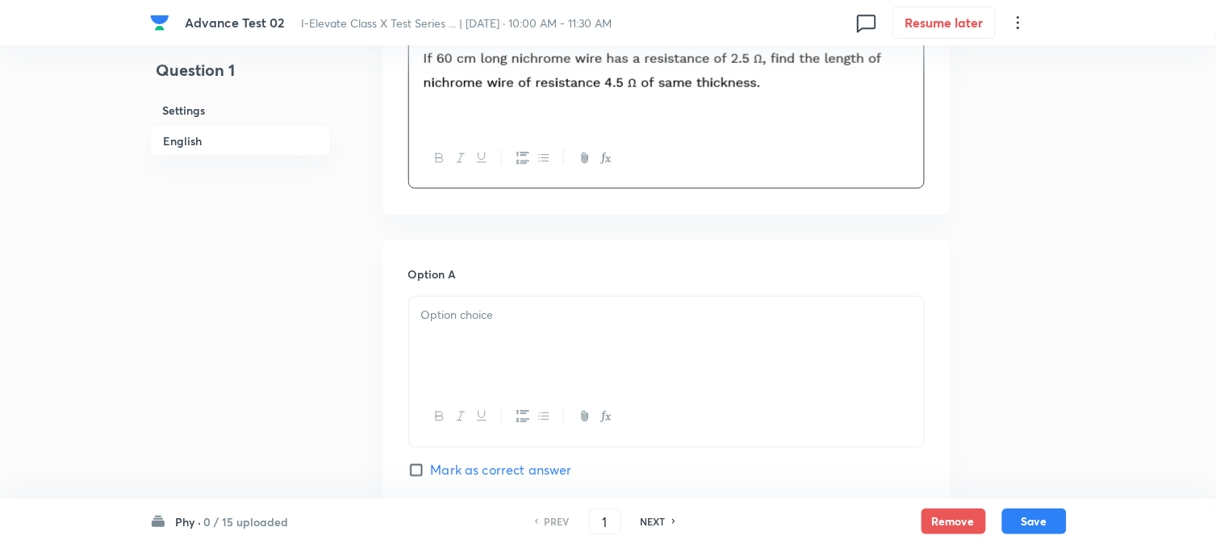
scroll to position [627, 0]
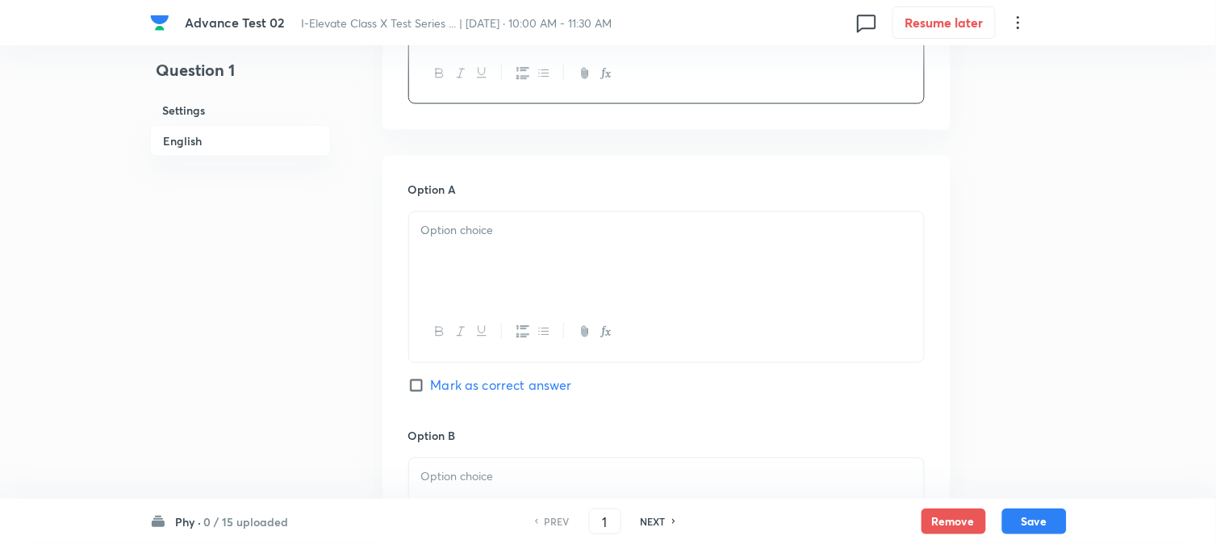
click at [491, 256] on div at bounding box center [666, 257] width 515 height 90
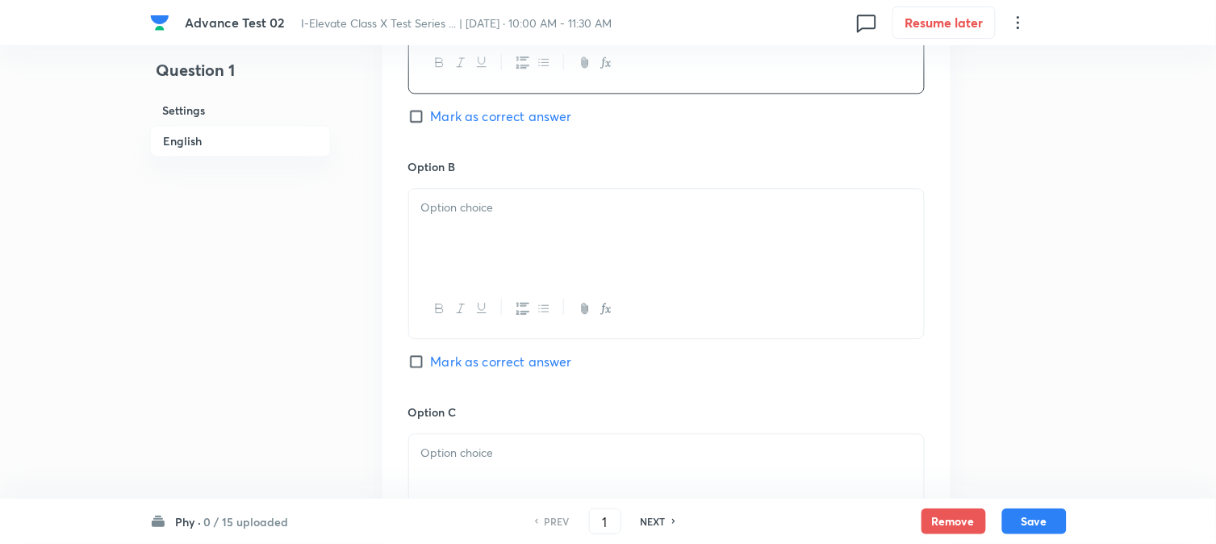
drag, startPoint x: 490, startPoint y: 287, endPoint x: 489, endPoint y: 278, distance: 8.1
click at [489, 283] on div at bounding box center [666, 308] width 515 height 59
click at [493, 245] on div at bounding box center [666, 234] width 515 height 90
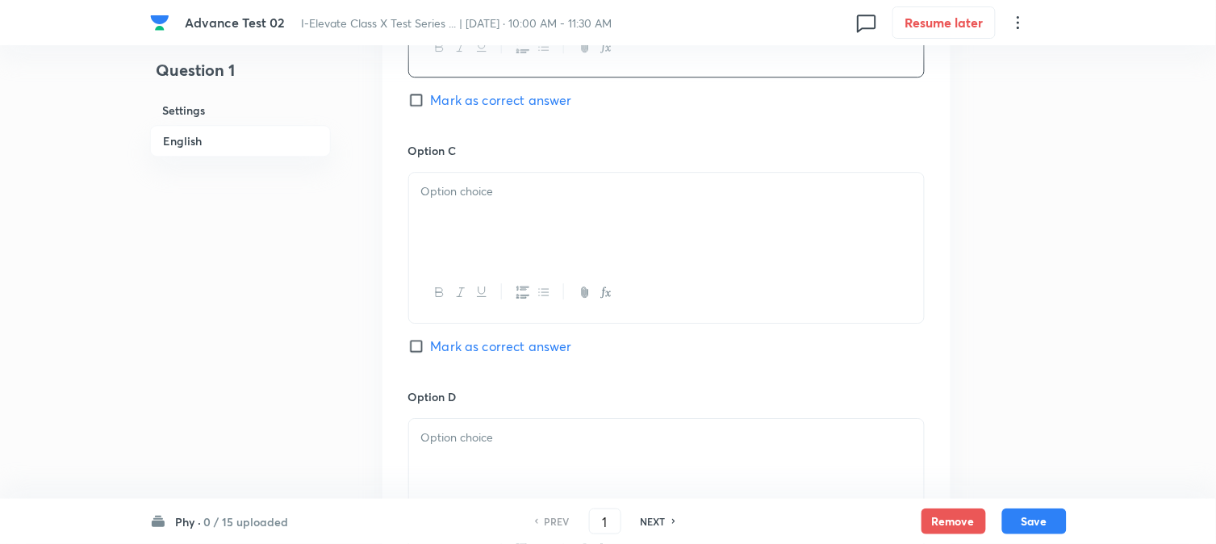
scroll to position [1166, 0]
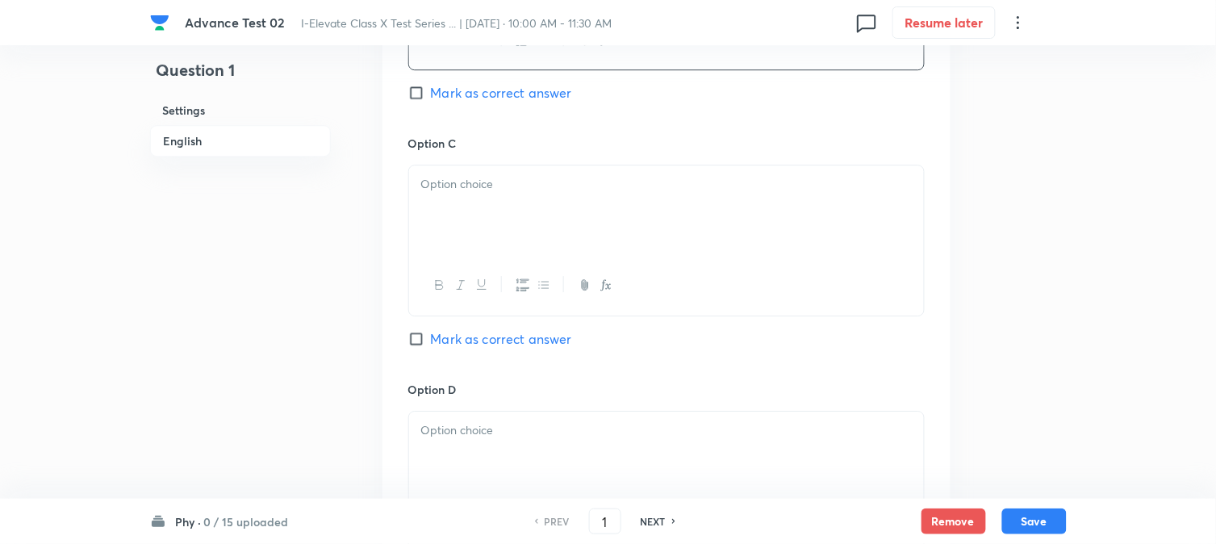
click at [513, 234] on div at bounding box center [666, 210] width 515 height 90
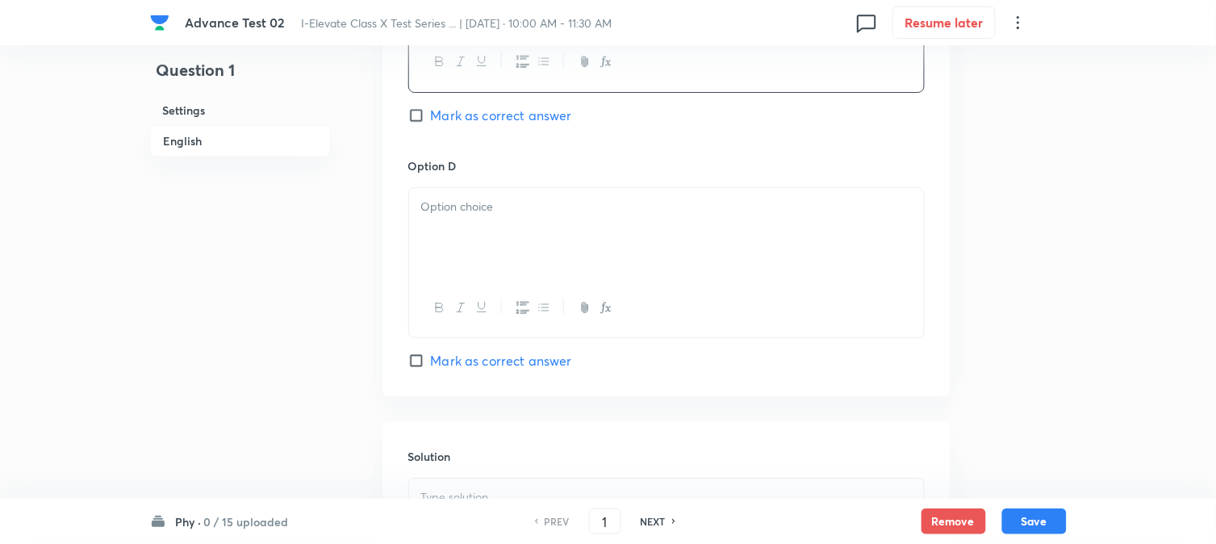
scroll to position [1434, 0]
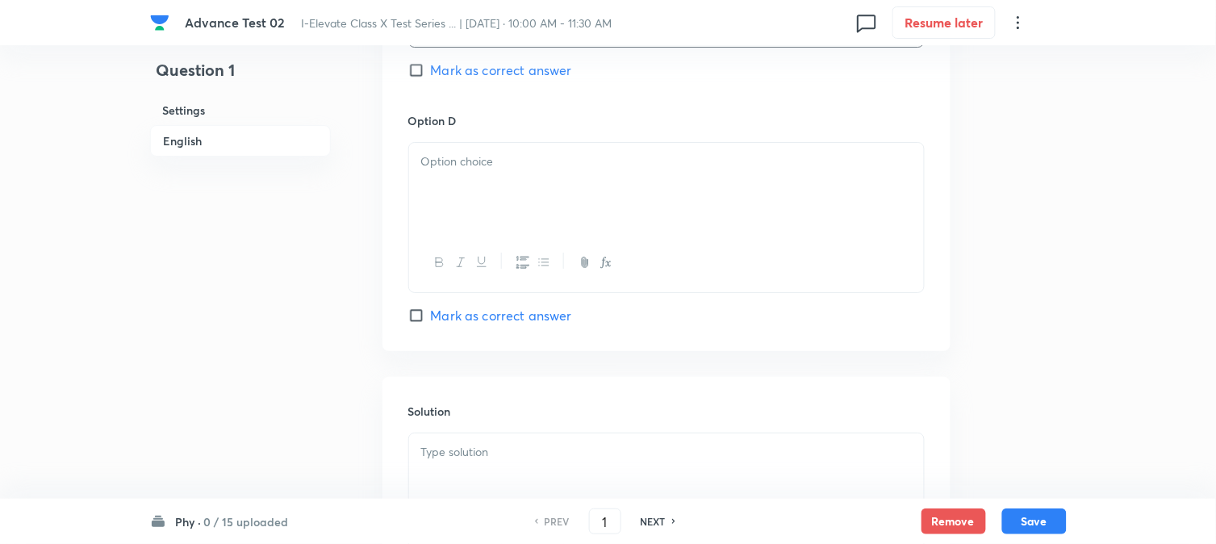
click at [520, 178] on div at bounding box center [666, 188] width 515 height 90
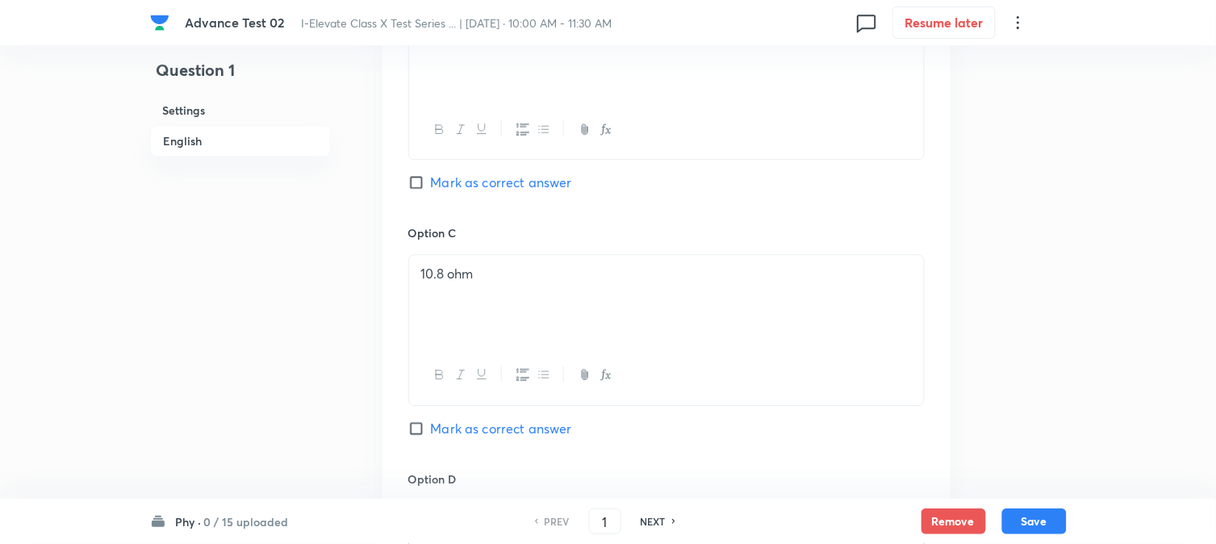
click at [461, 192] on span "Mark as correct answer" at bounding box center [501, 182] width 141 height 19
click at [431, 190] on input "Mark as correct answer" at bounding box center [419, 182] width 23 height 16
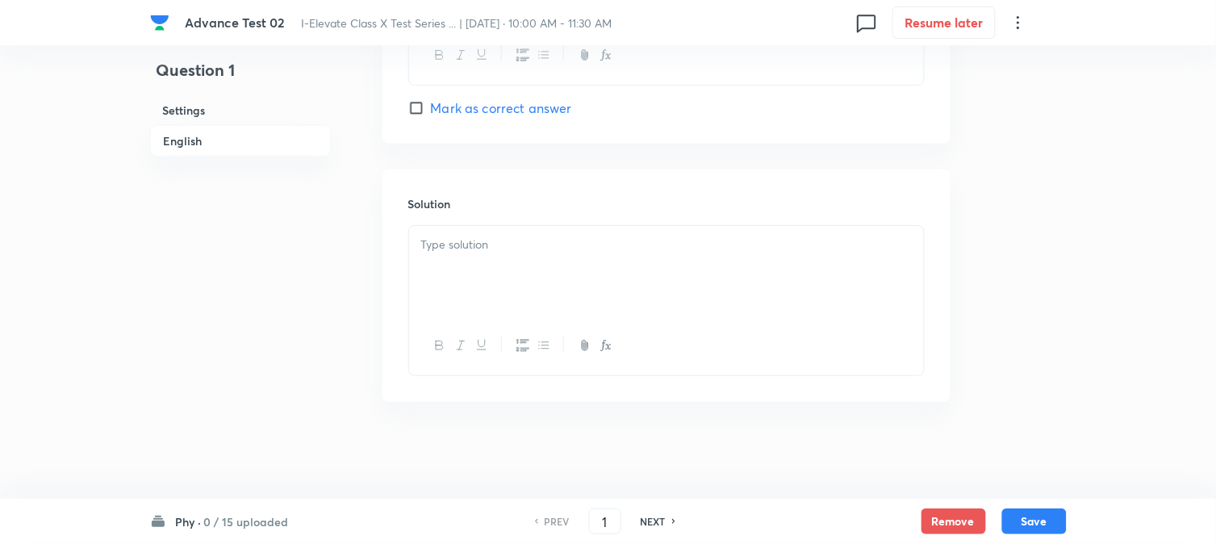
scroll to position [1555, 0]
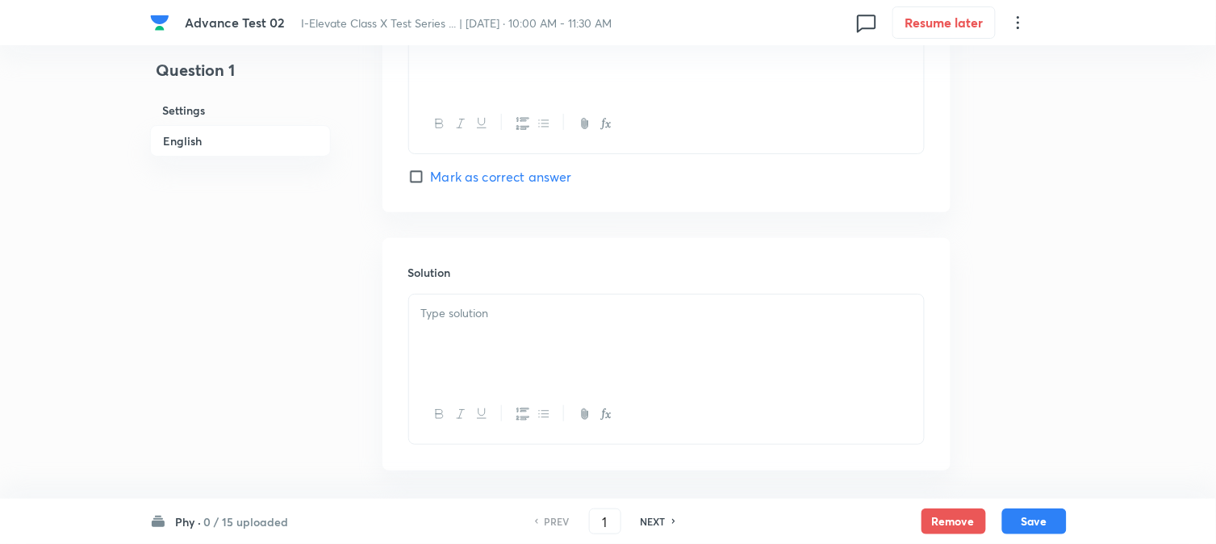
click at [478, 262] on div "Solution" at bounding box center [667, 354] width 568 height 232
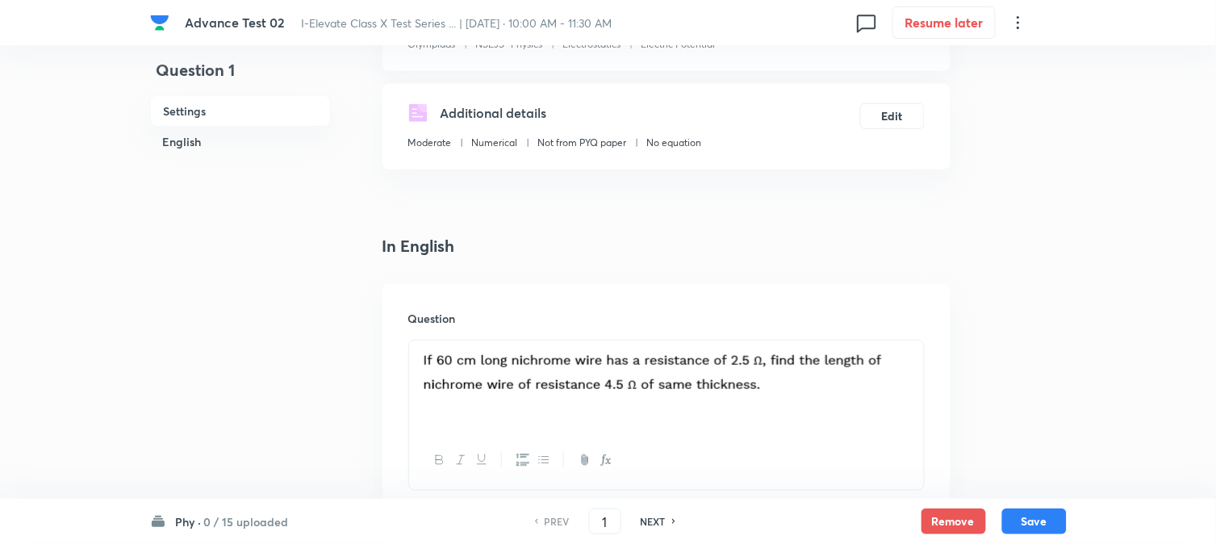
scroll to position [210, 0]
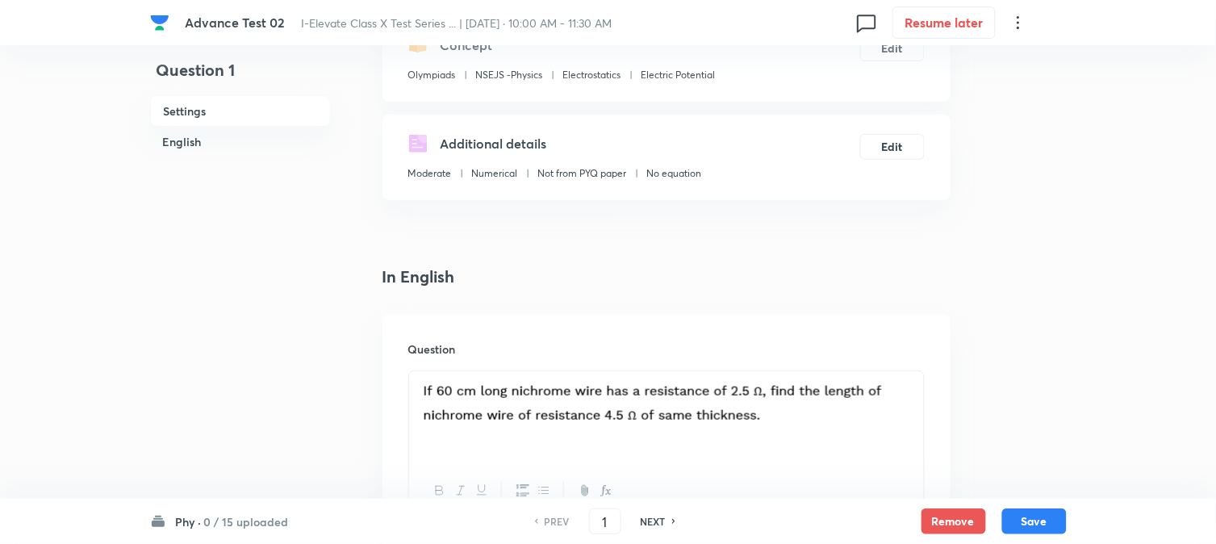
drag, startPoint x: 538, startPoint y: 409, endPoint x: 542, endPoint y: 421, distance: 12.8
click at [539, 409] on img at bounding box center [652, 402] width 463 height 43
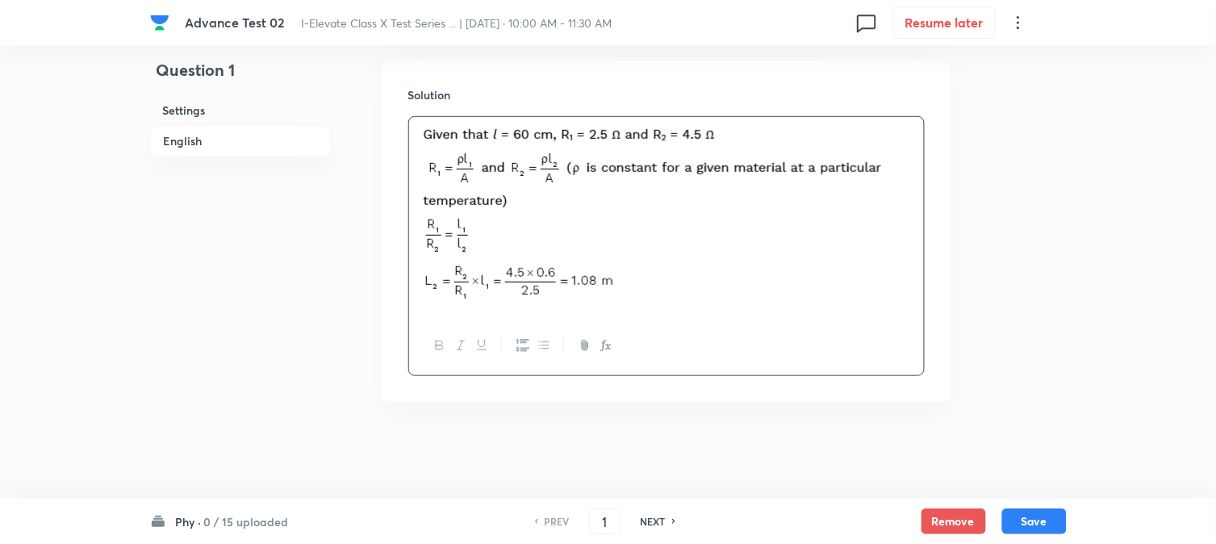
scroll to position [1754, 0]
click at [1044, 518] on button "Save" at bounding box center [1035, 520] width 65 height 26
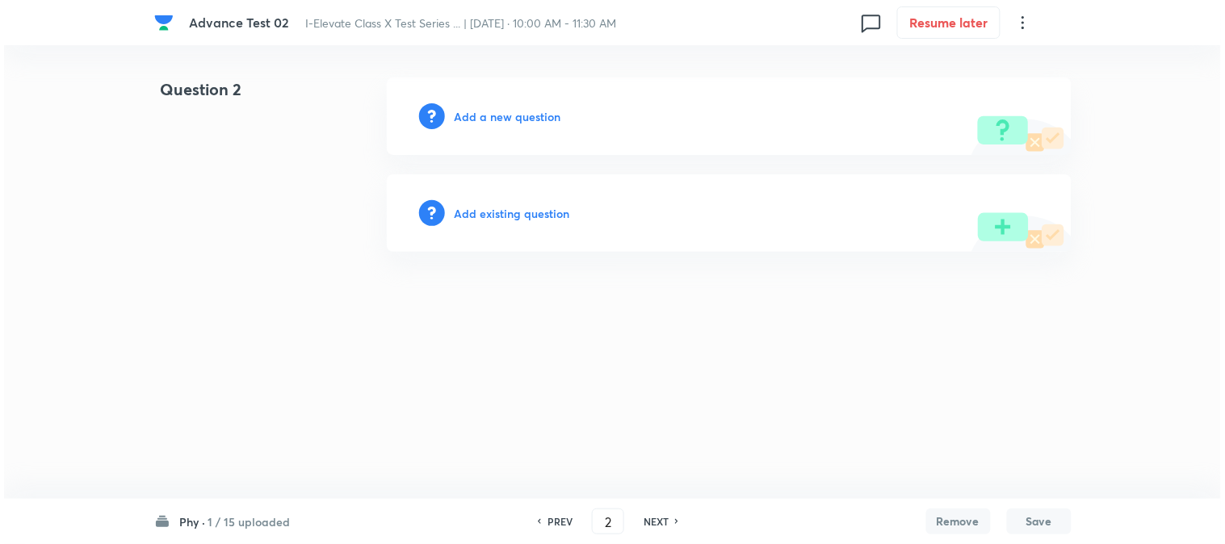
scroll to position [0, 0]
click at [479, 115] on h6 "Add a new question" at bounding box center [507, 116] width 107 height 17
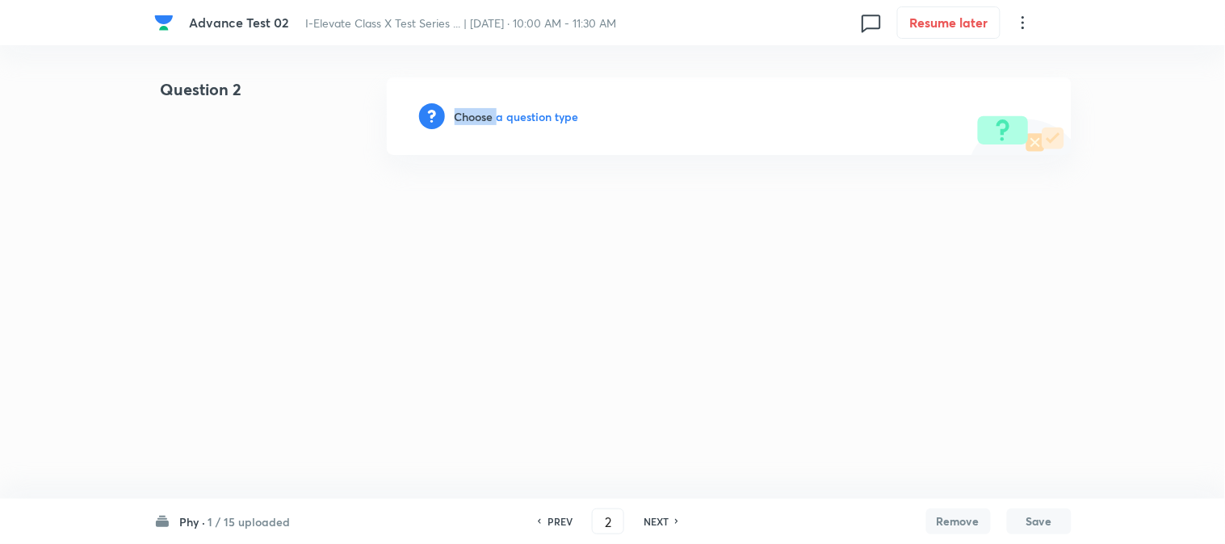
click at [479, 115] on h6 "Choose a question type" at bounding box center [516, 116] width 124 height 17
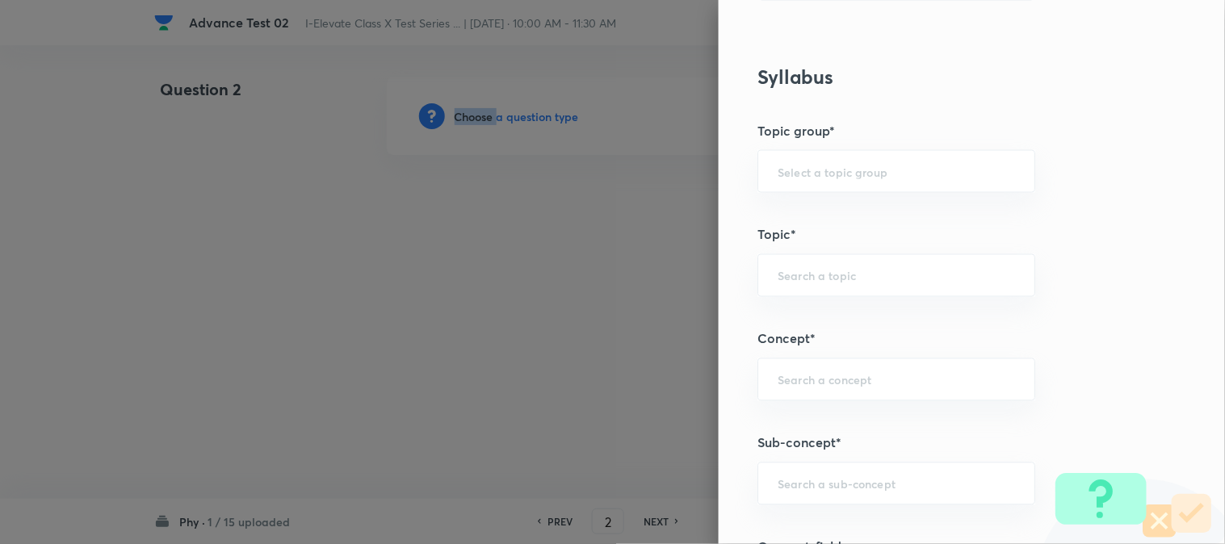
scroll to position [627, 0]
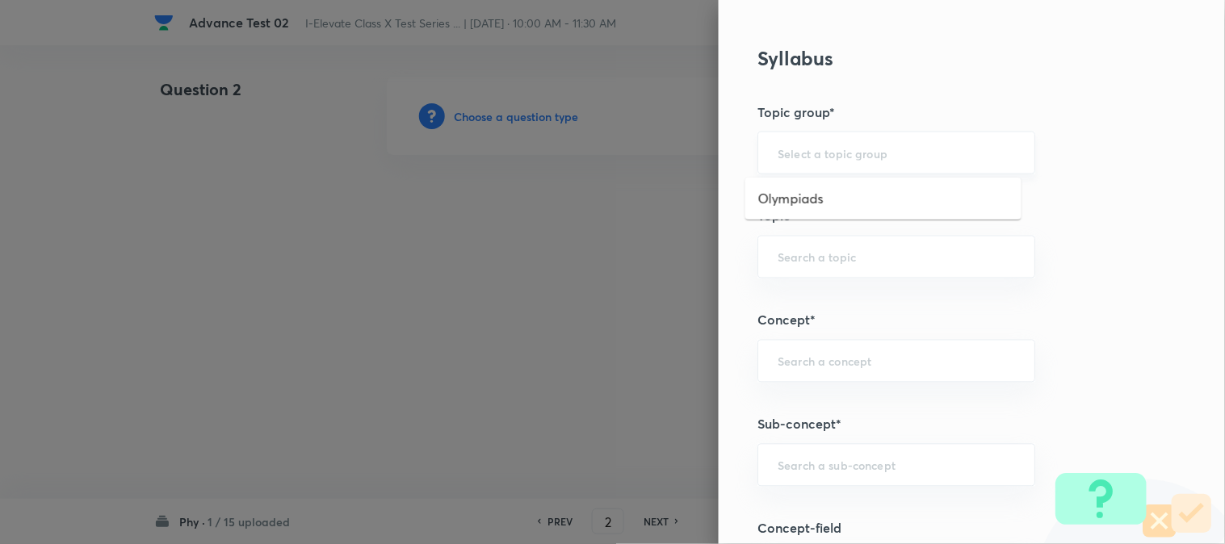
click at [803, 158] on input "text" at bounding box center [895, 152] width 237 height 15
click at [802, 198] on li "Olympiads" at bounding box center [883, 198] width 276 height 29
drag, startPoint x: 801, startPoint y: 241, endPoint x: 805, endPoint y: 250, distance: 10.5
click at [802, 245] on div "​" at bounding box center [896, 257] width 278 height 43
click at [805, 325] on li "NSEJS -Physics" at bounding box center [883, 332] width 276 height 29
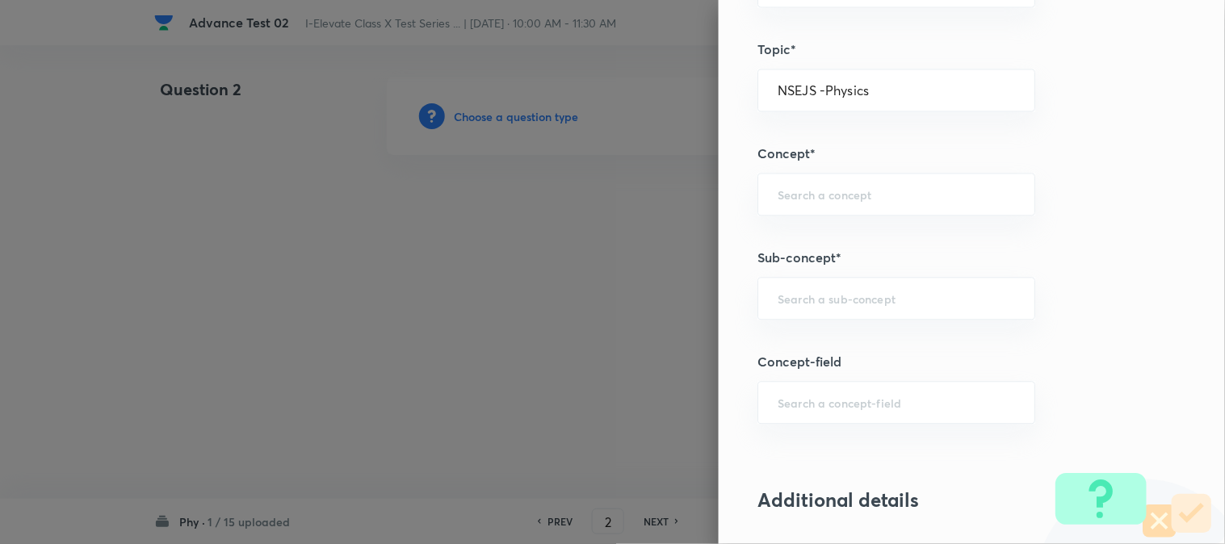
scroll to position [807, 0]
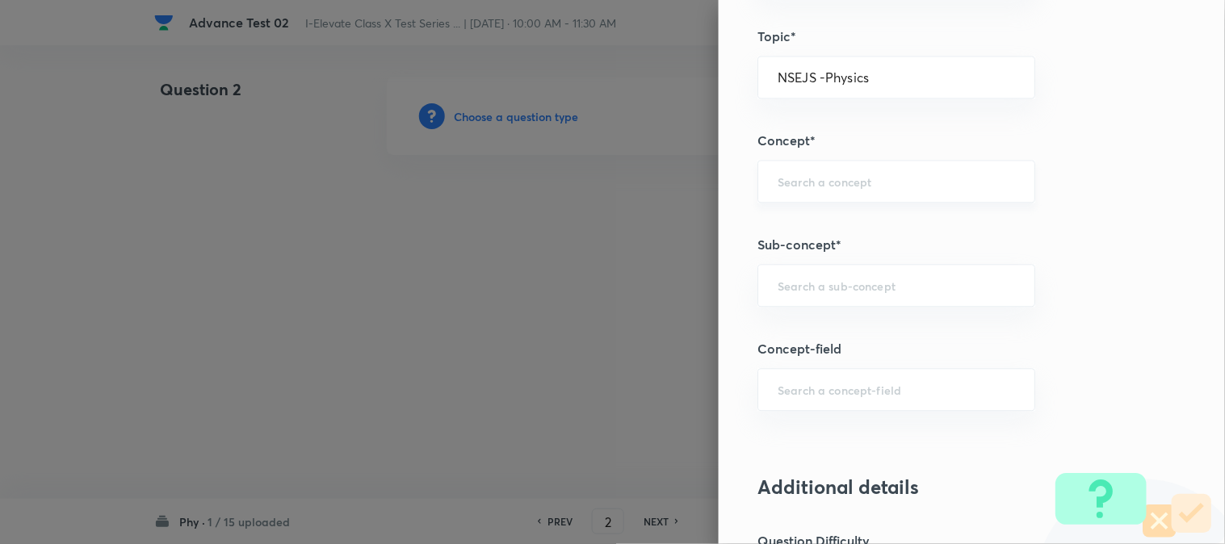
click at [796, 174] on input "text" at bounding box center [895, 181] width 237 height 15
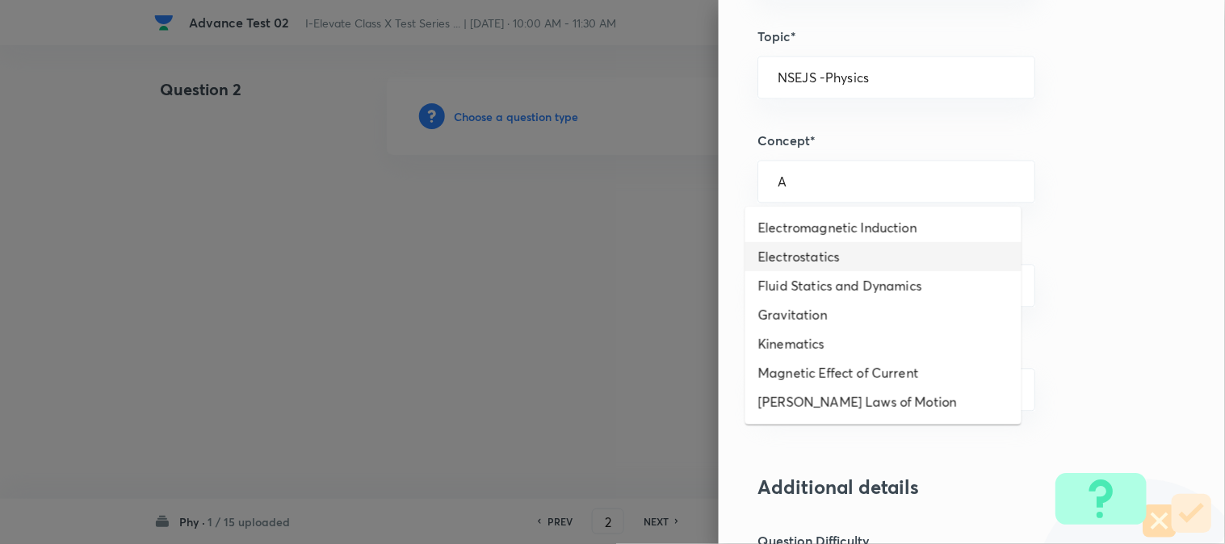
click at [810, 262] on li "Electrostatics" at bounding box center [883, 256] width 276 height 29
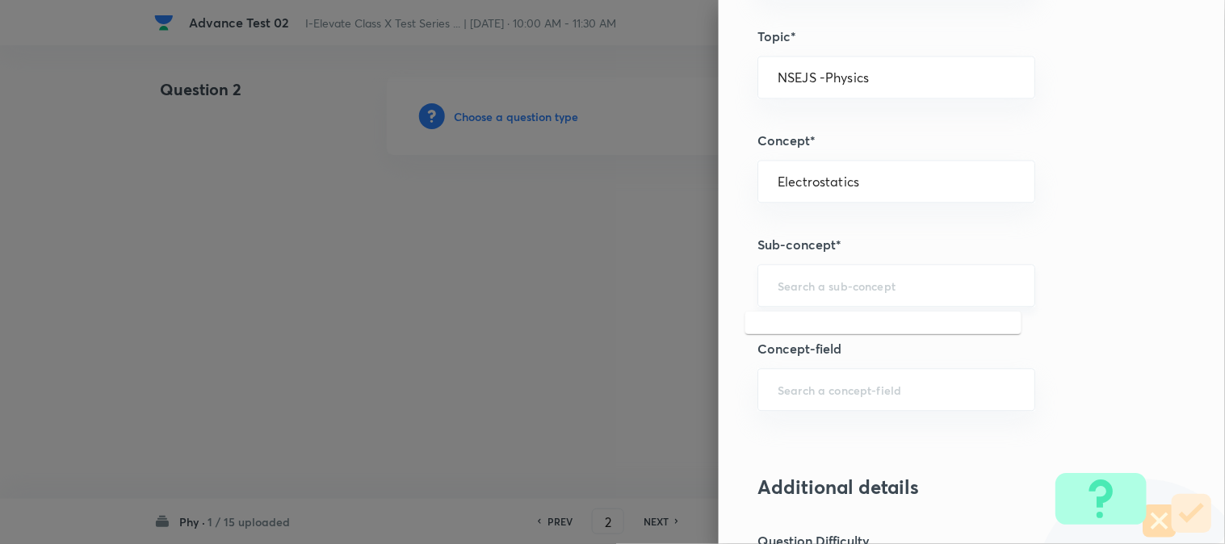
click at [788, 291] on input "text" at bounding box center [895, 285] width 237 height 15
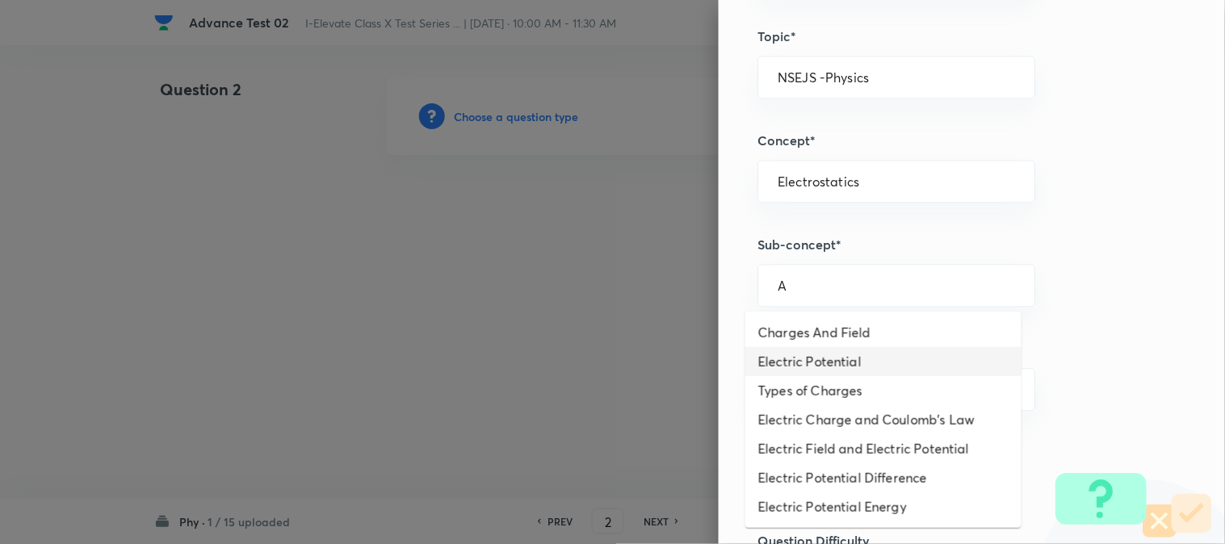
click at [799, 369] on li "Electric Potential" at bounding box center [883, 361] width 276 height 29
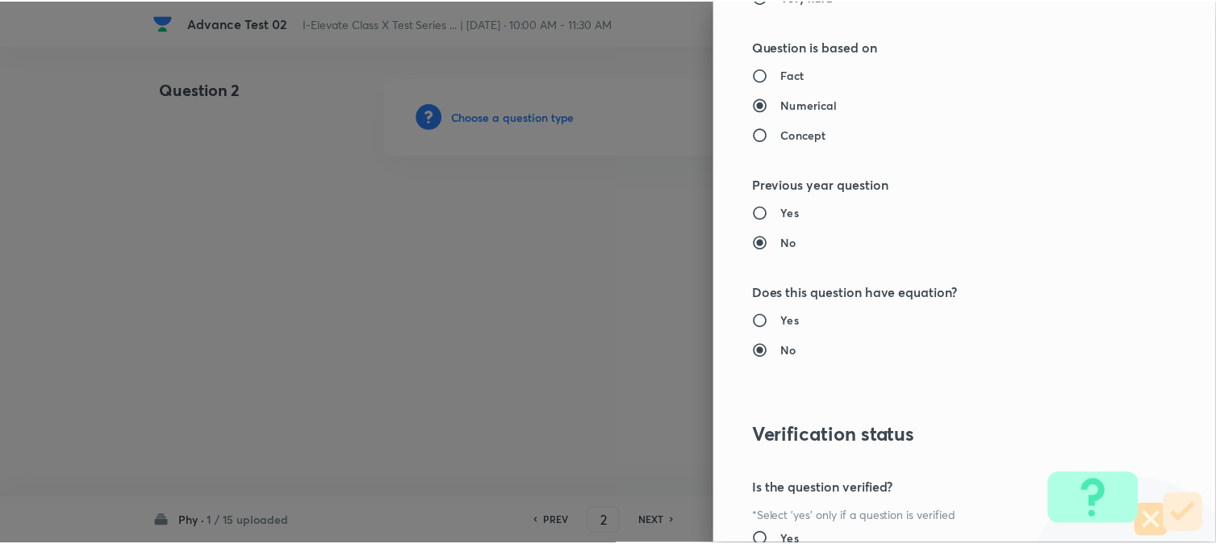
scroll to position [1656, 0]
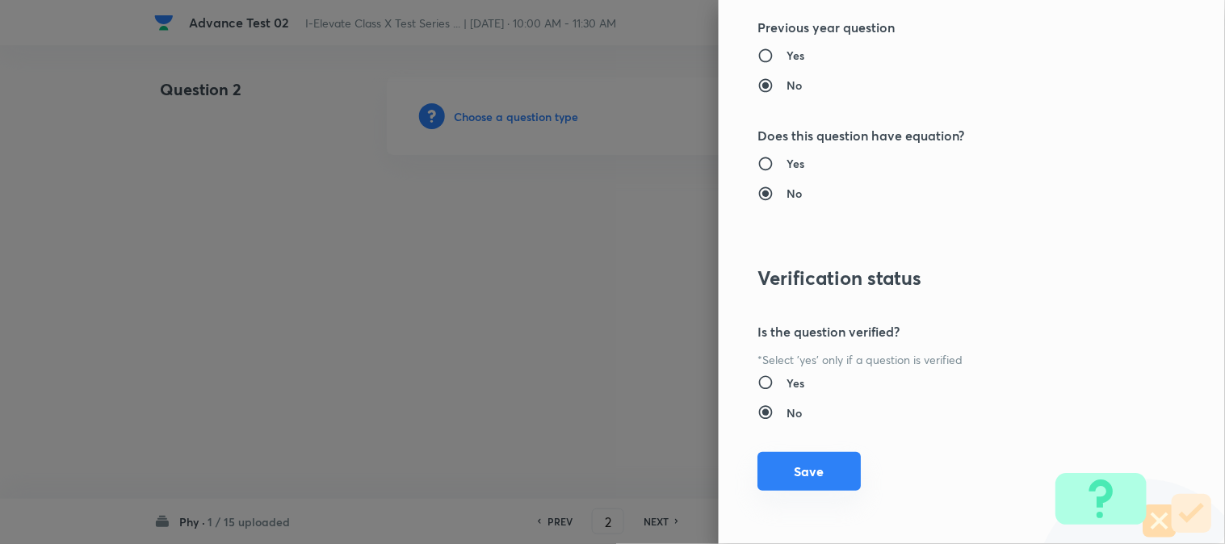
click at [791, 470] on button "Save" at bounding box center [808, 471] width 103 height 39
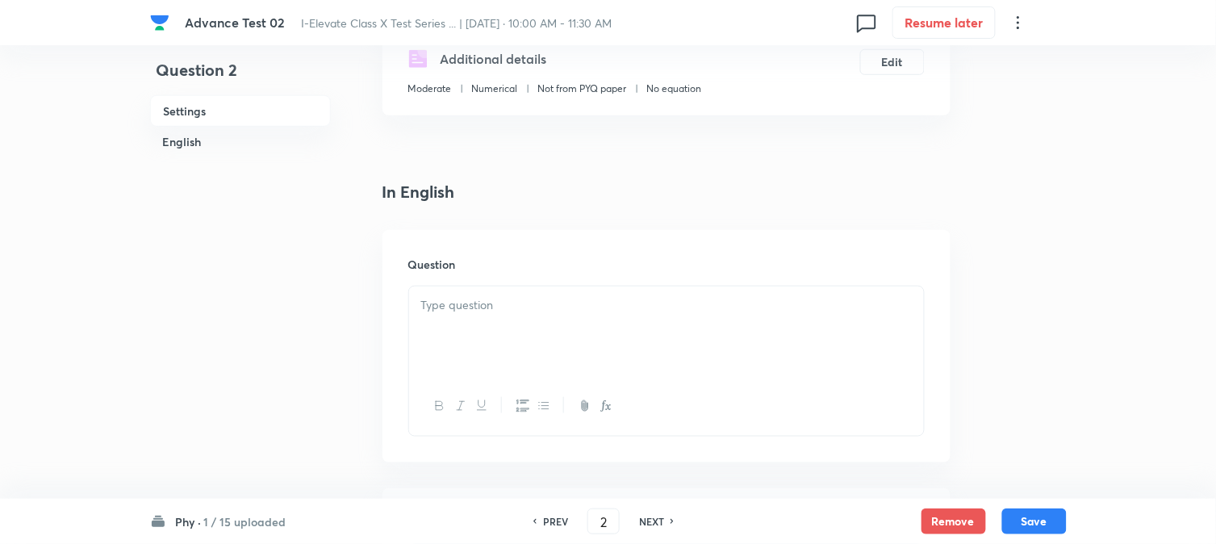
scroll to position [358, 0]
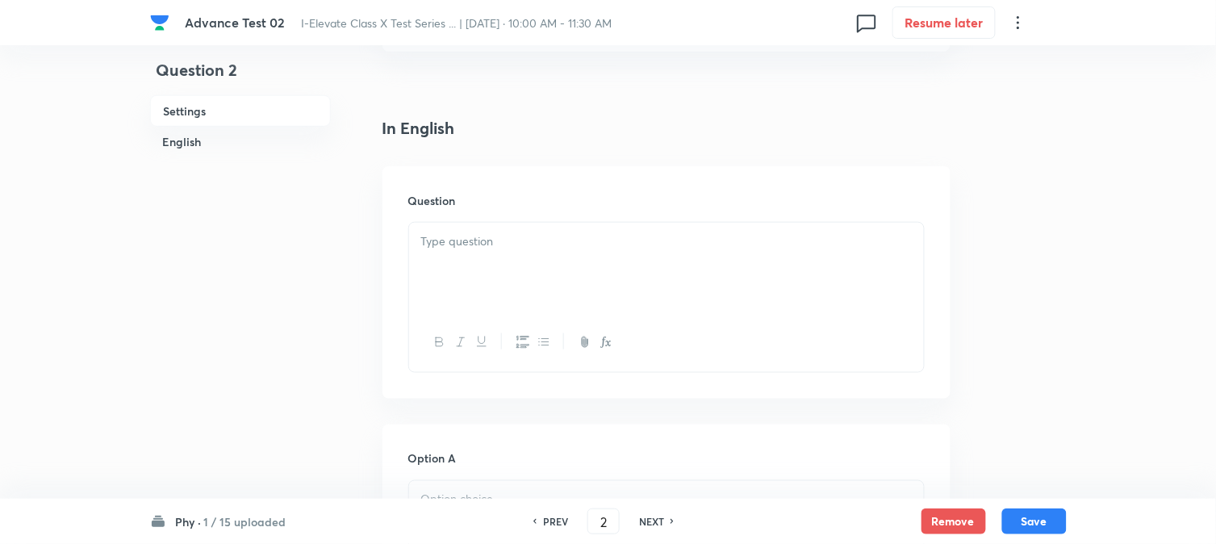
click at [471, 264] on div at bounding box center [666, 268] width 515 height 90
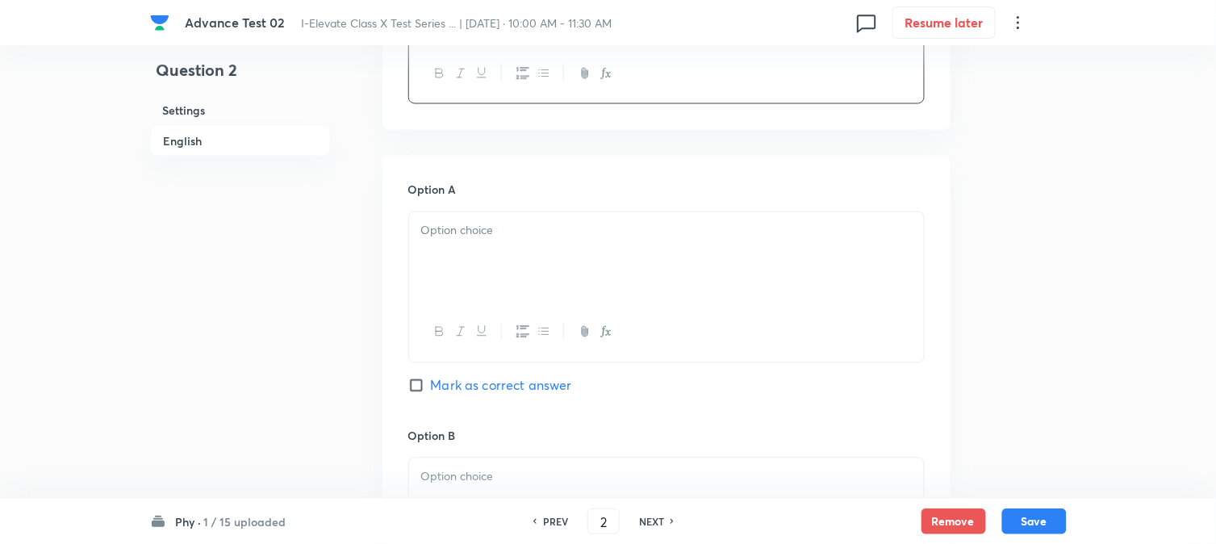
click at [496, 264] on div at bounding box center [666, 257] width 515 height 90
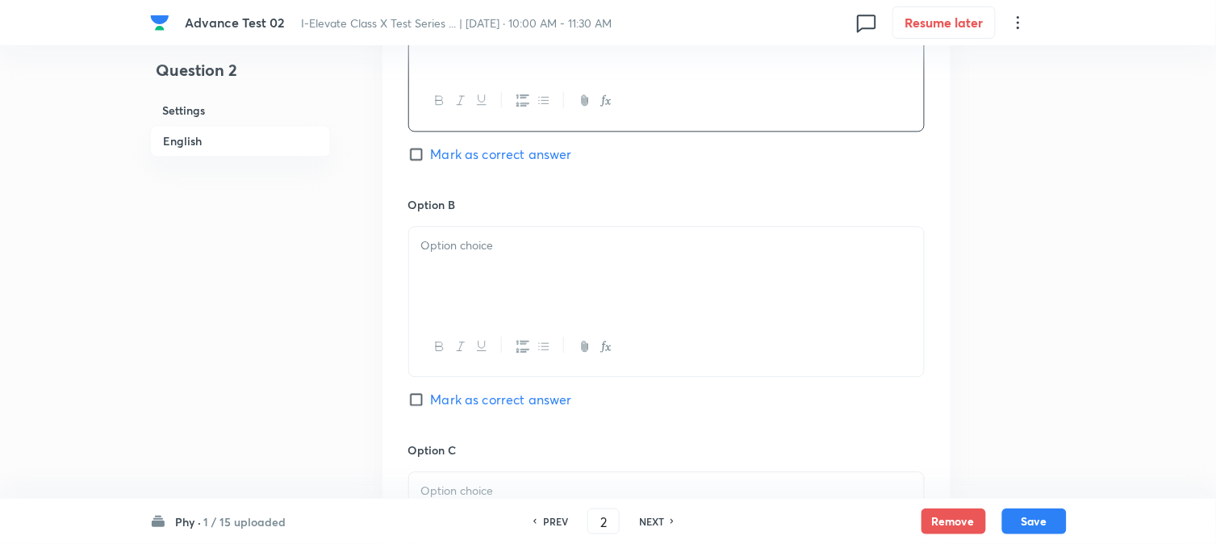
scroll to position [897, 0]
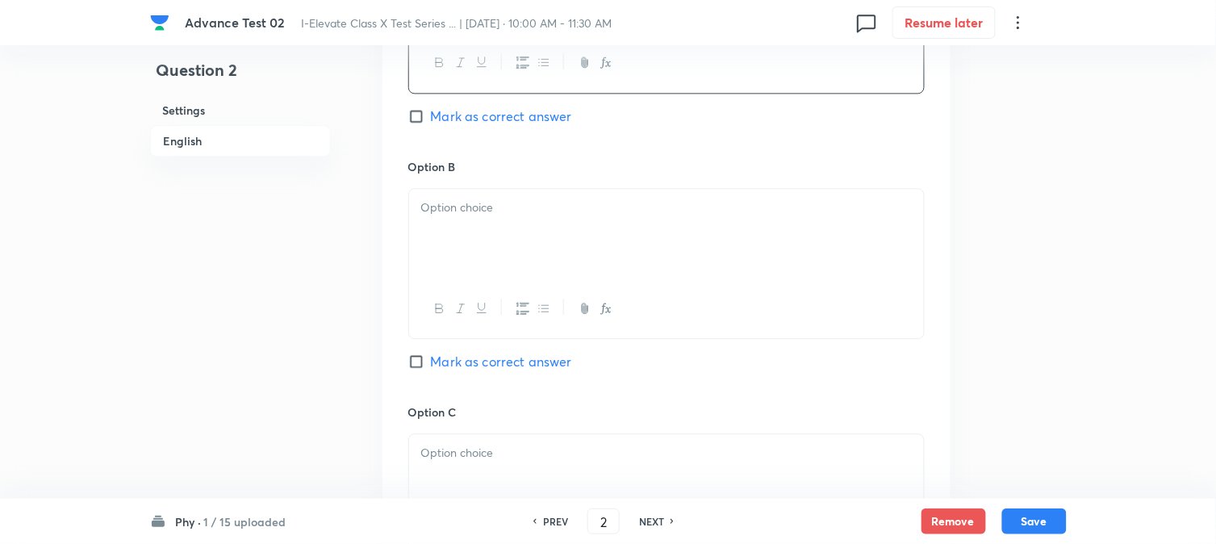
click at [472, 275] on div at bounding box center [666, 234] width 515 height 90
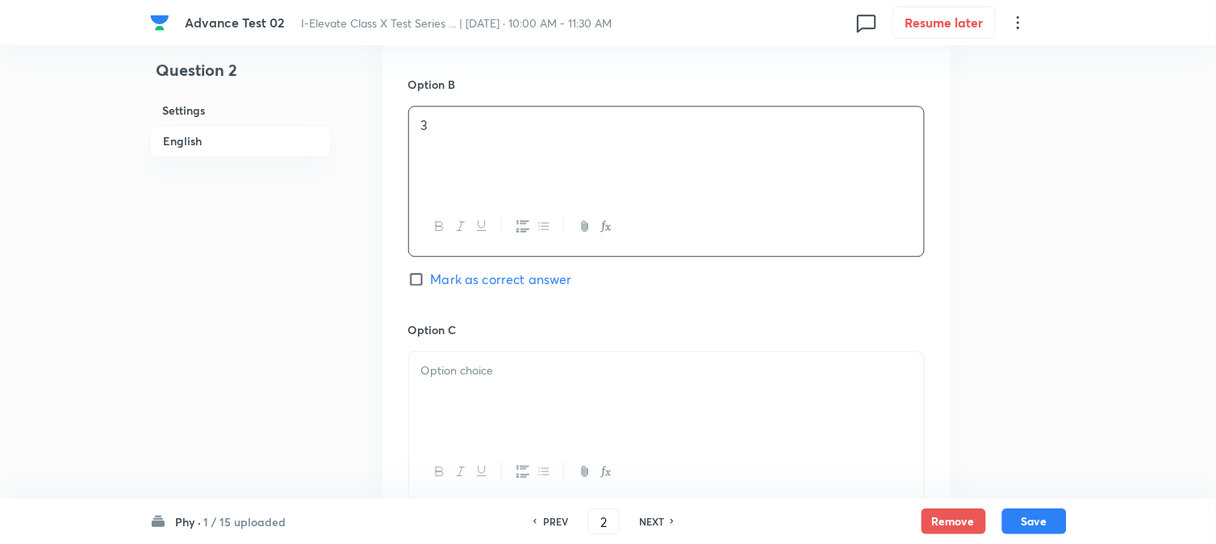
scroll to position [1076, 0]
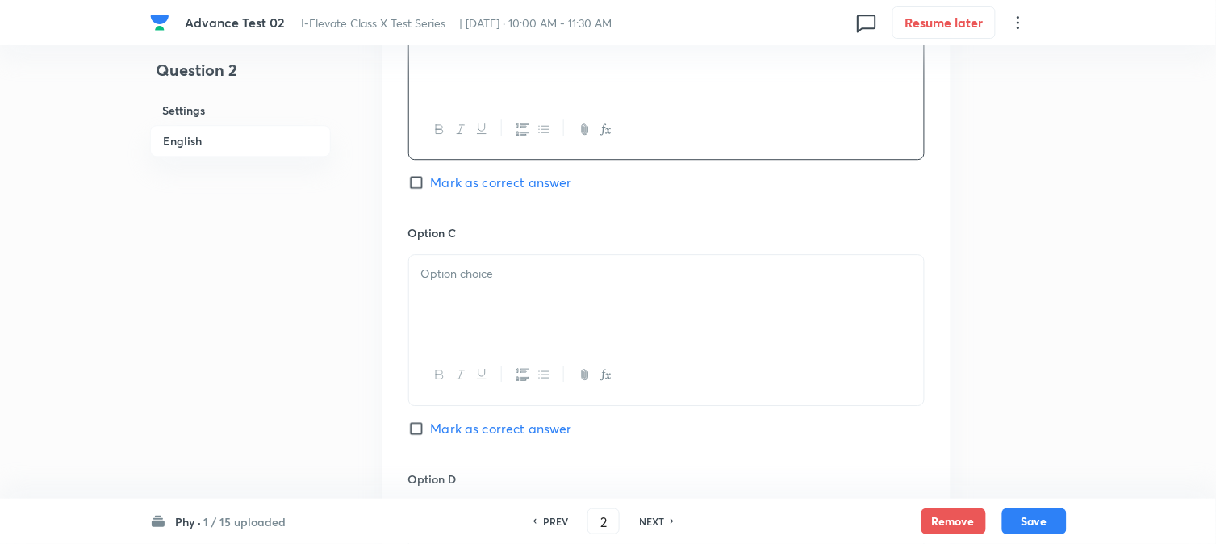
drag, startPoint x: 473, startPoint y: 286, endPoint x: 496, endPoint y: 299, distance: 26.0
click at [476, 286] on div at bounding box center [666, 300] width 515 height 90
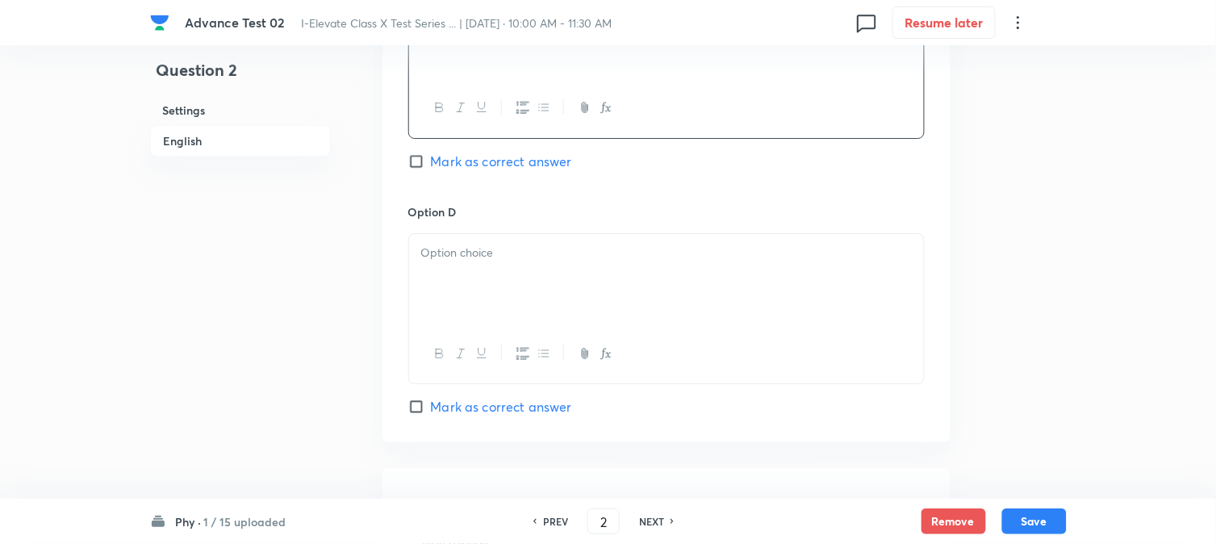
scroll to position [1345, 0]
click at [495, 296] on div at bounding box center [666, 277] width 515 height 90
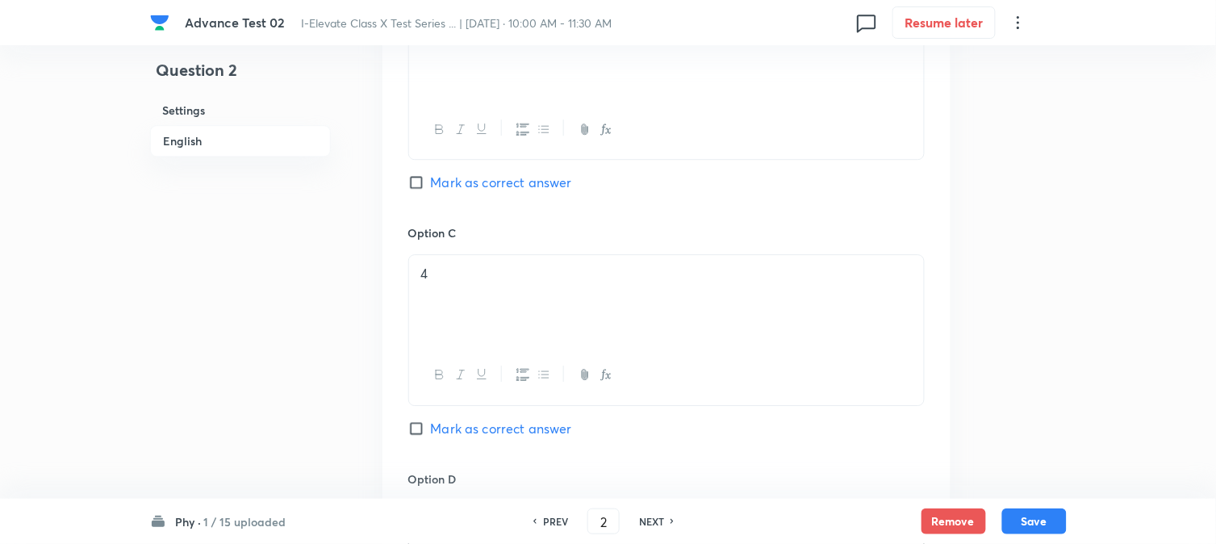
click at [428, 186] on input "Mark as correct answer" at bounding box center [419, 182] width 23 height 16
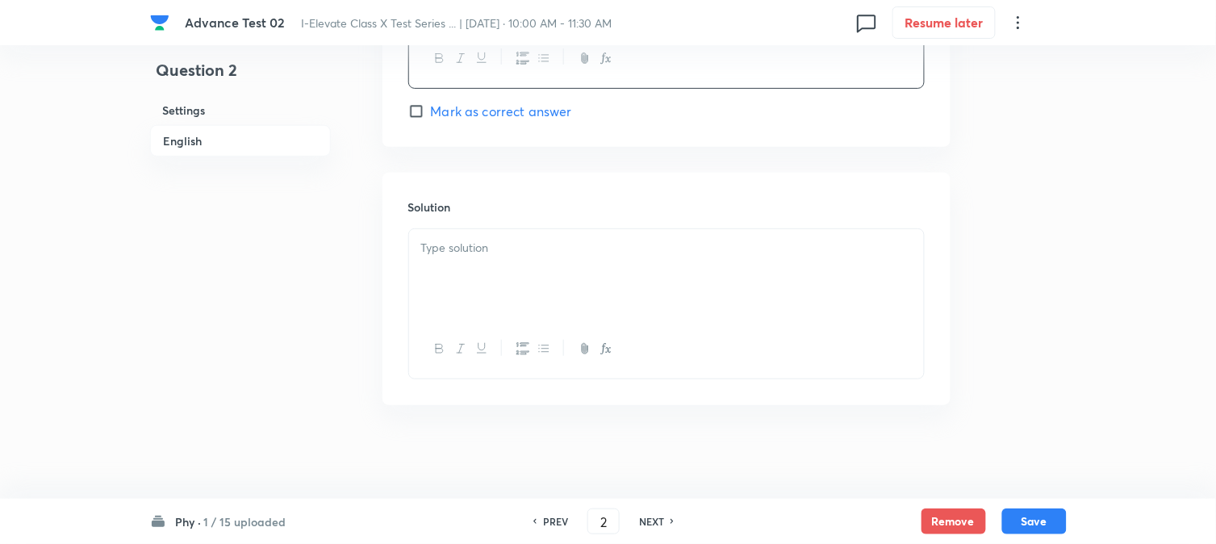
scroll to position [1644, 0]
click at [465, 276] on div at bounding box center [666, 271] width 515 height 90
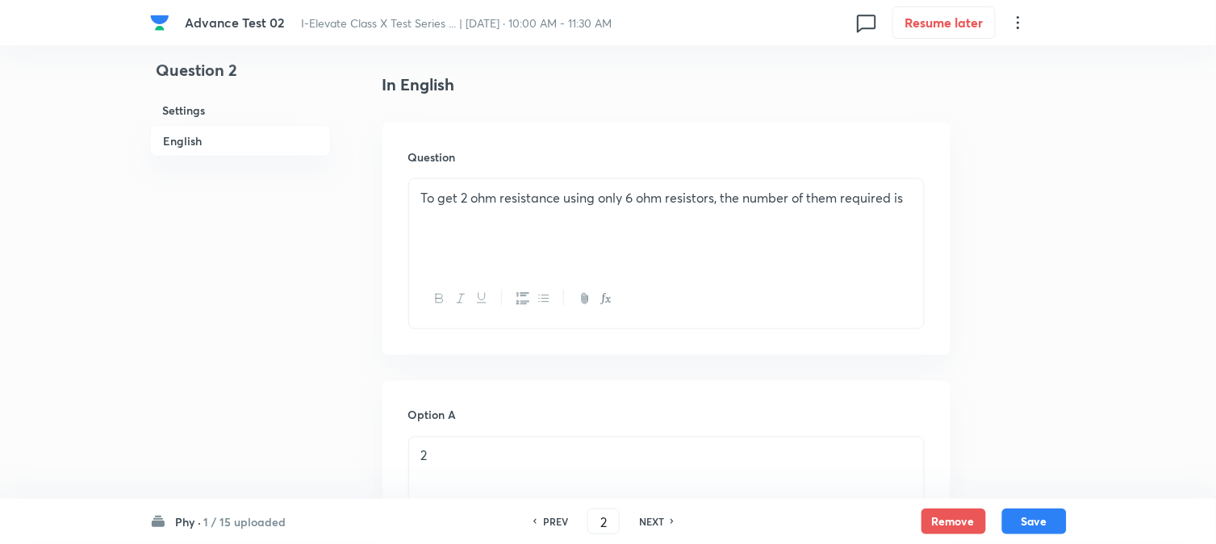
scroll to position [401, 0]
click at [1040, 529] on button "Save" at bounding box center [1035, 520] width 65 height 26
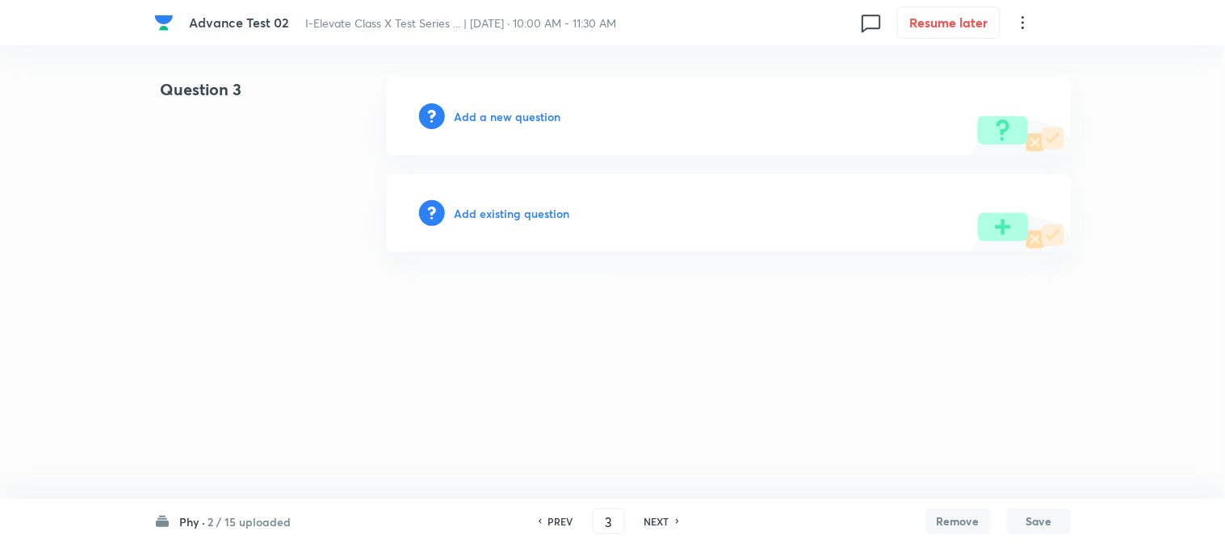
click at [466, 114] on h6 "Add a new question" at bounding box center [507, 116] width 107 height 17
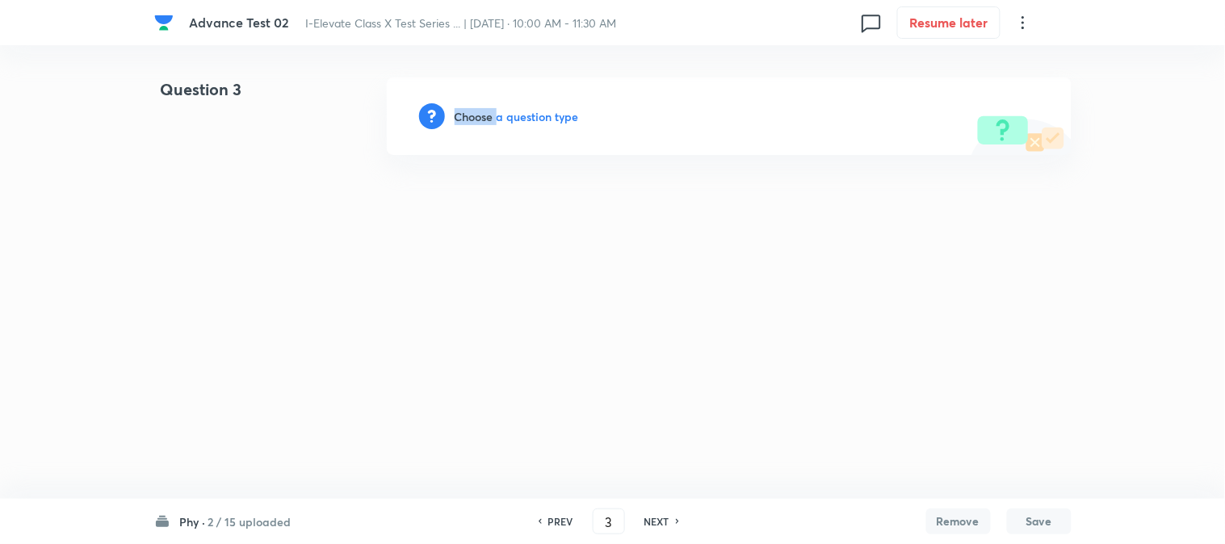
click at [466, 114] on h6 "Choose a question type" at bounding box center [516, 116] width 124 height 17
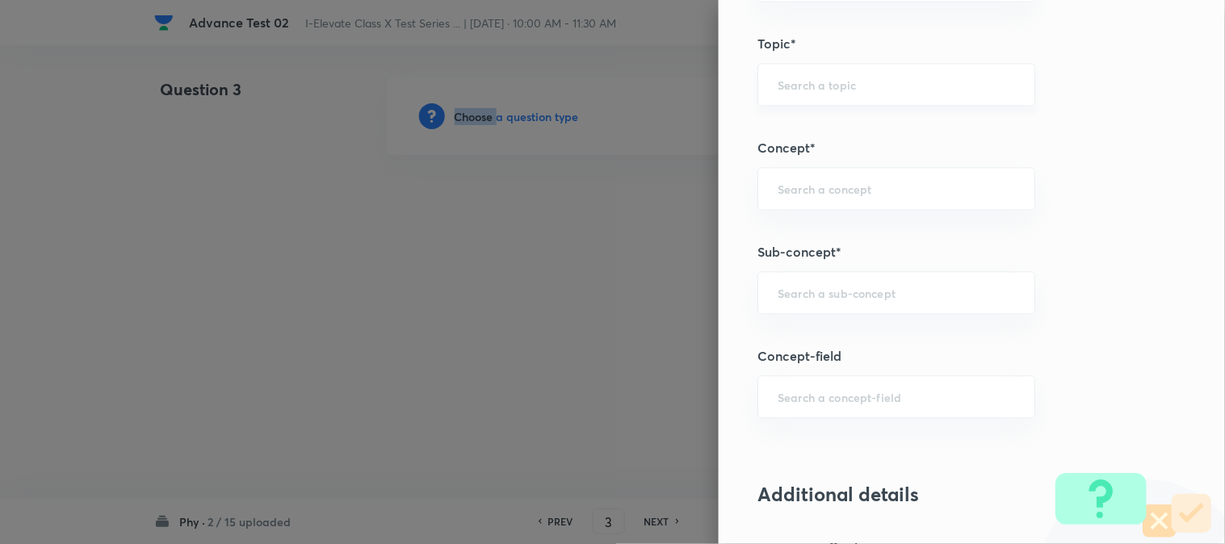
scroll to position [807, 0]
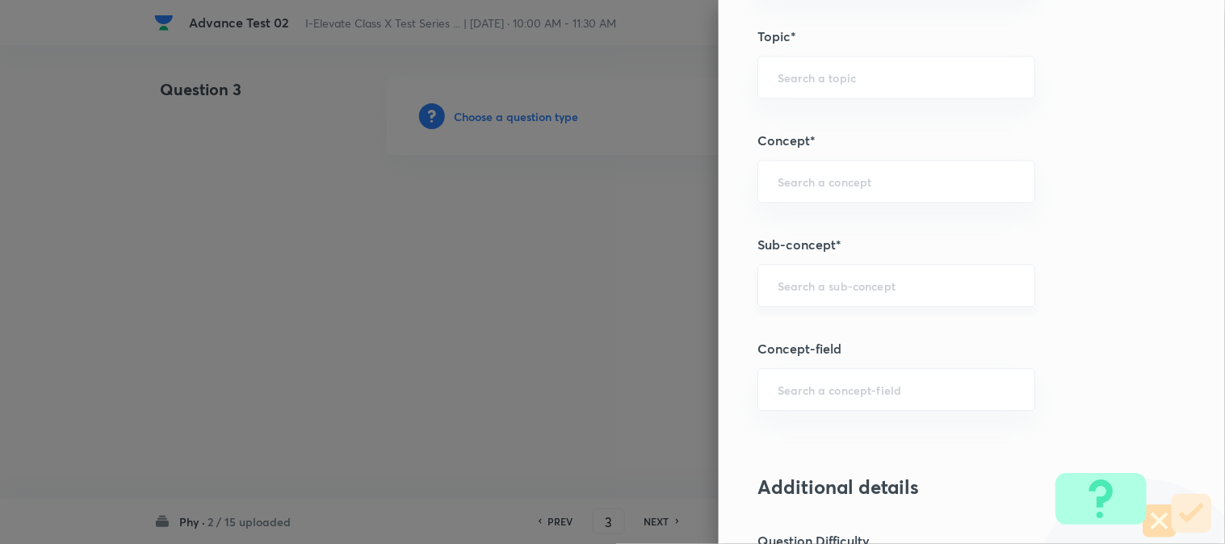
click at [797, 293] on input "text" at bounding box center [895, 285] width 237 height 15
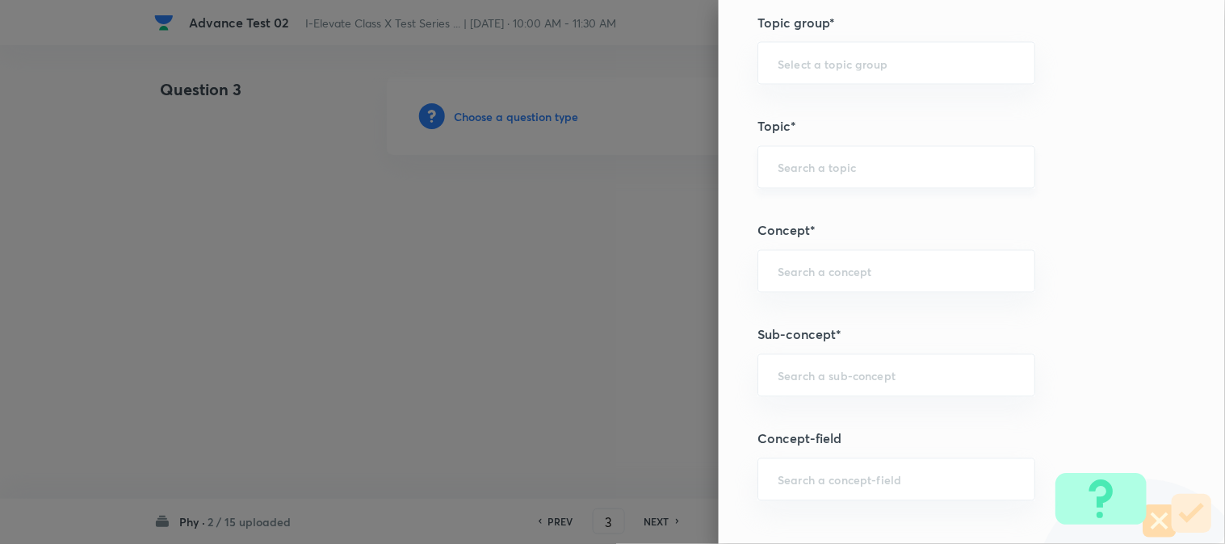
click at [809, 168] on input "text" at bounding box center [895, 167] width 237 height 15
click at [811, 65] on input "text" at bounding box center [895, 63] width 237 height 15
click at [794, 114] on li "Olympiads" at bounding box center [883, 108] width 276 height 29
click at [795, 164] on input "text" at bounding box center [895, 167] width 237 height 15
click at [785, 165] on input "text" at bounding box center [895, 167] width 237 height 15
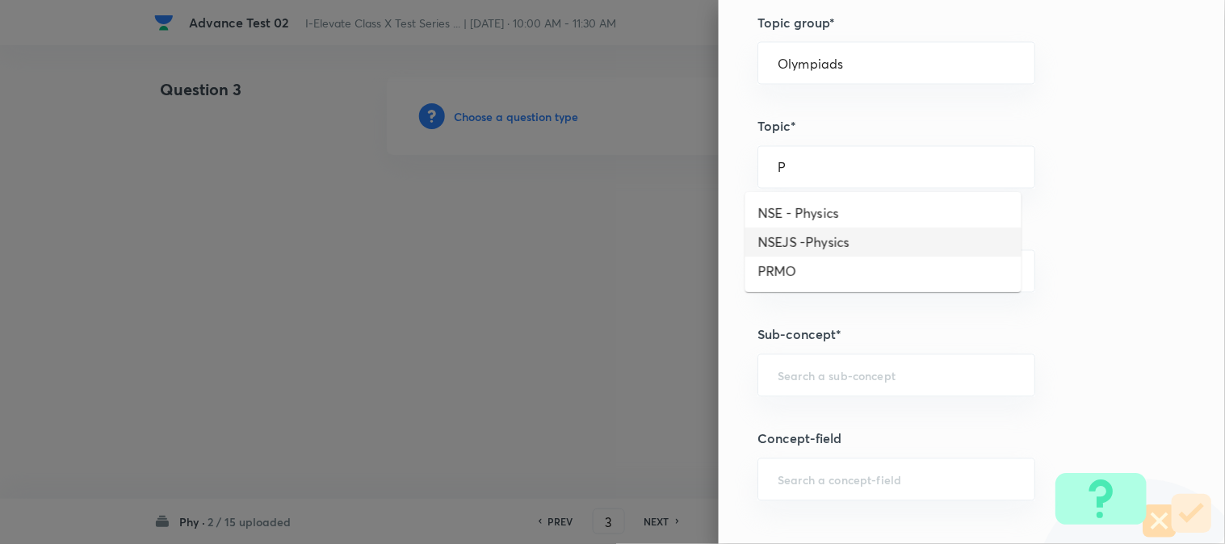
click at [806, 244] on li "NSEJS -Physics" at bounding box center [883, 242] width 276 height 29
click at [797, 283] on div "​" at bounding box center [896, 271] width 278 height 43
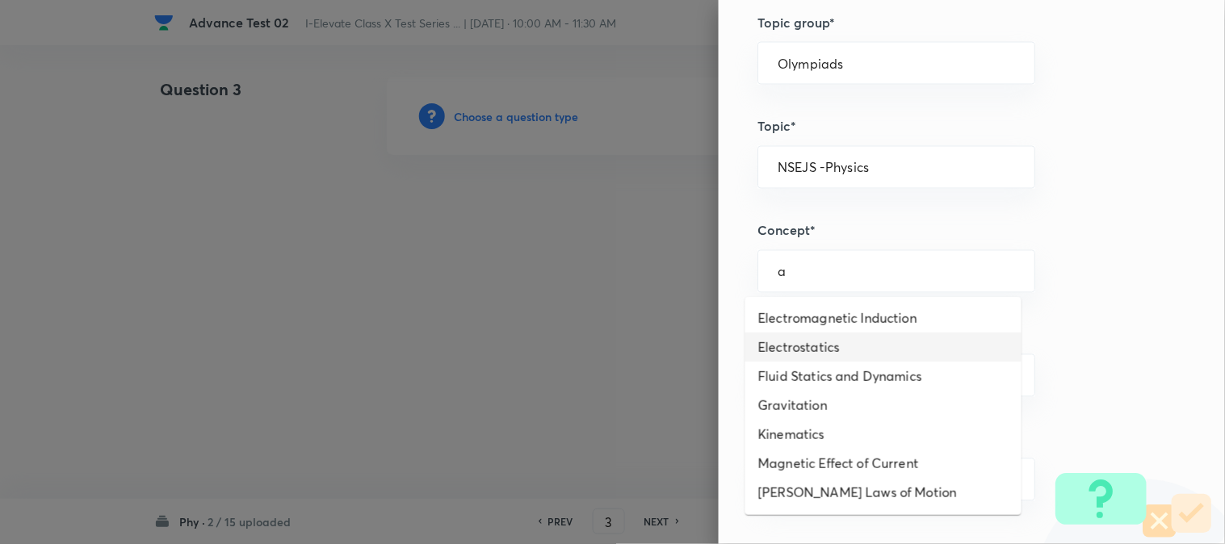
click at [821, 344] on li "Electrostatics" at bounding box center [883, 347] width 276 height 29
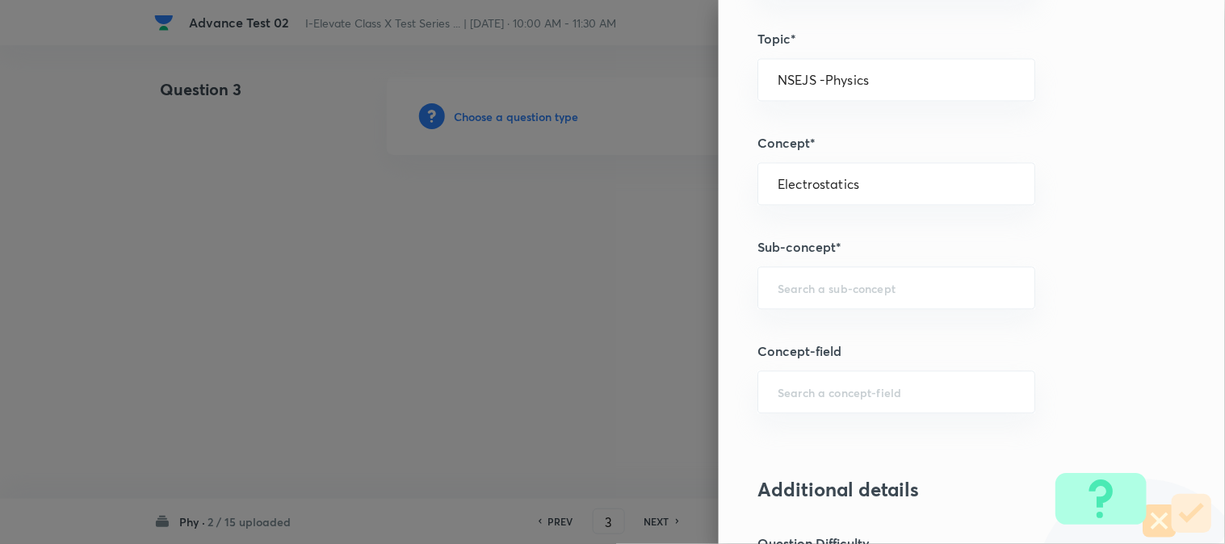
scroll to position [807, 0]
click at [808, 285] on input "text" at bounding box center [895, 285] width 237 height 15
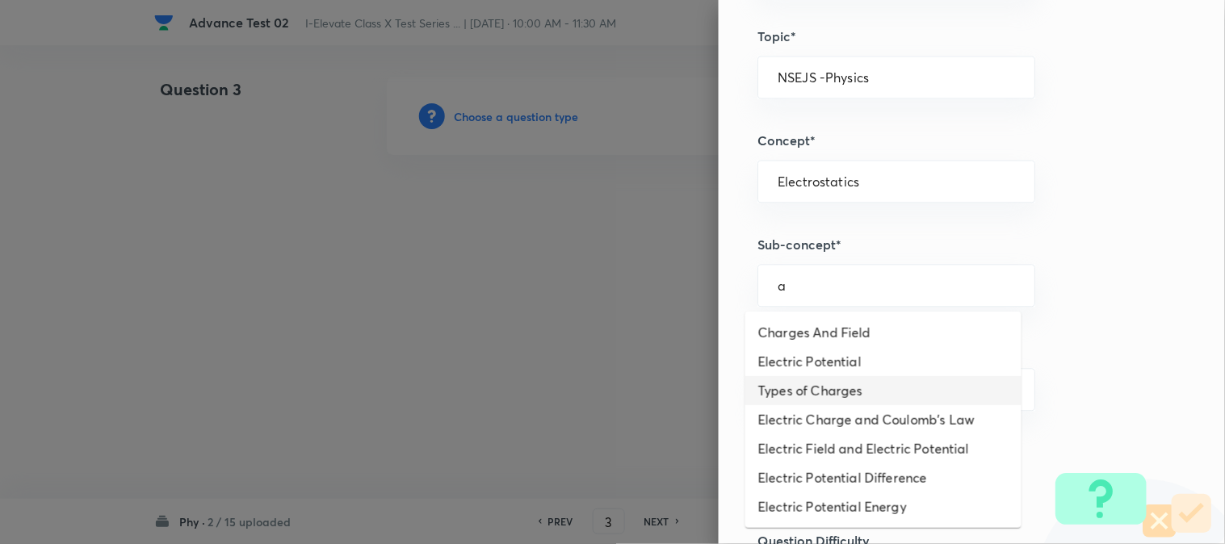
click at [822, 385] on li "Types of Charges" at bounding box center [883, 390] width 276 height 29
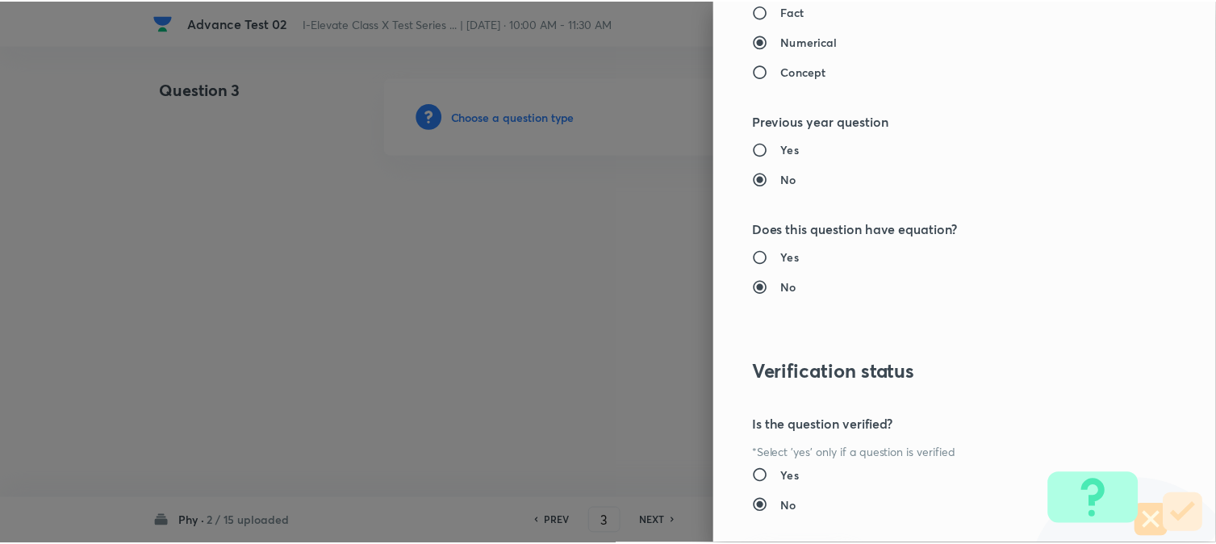
scroll to position [1656, 0]
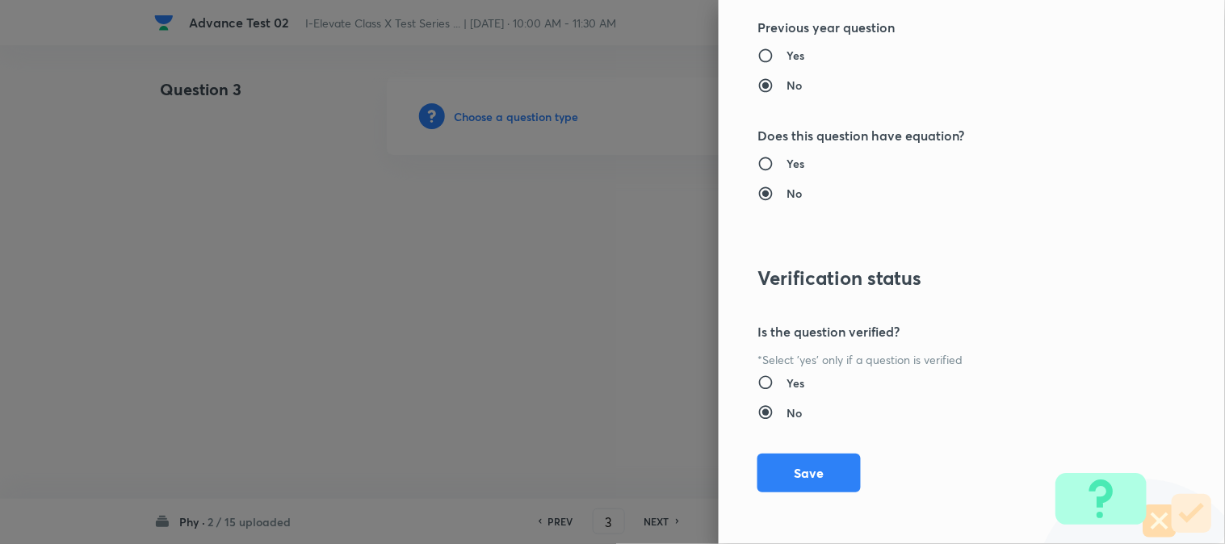
drag, startPoint x: 776, startPoint y: 479, endPoint x: 731, endPoint y: 437, distance: 61.1
click at [777, 479] on button "Save" at bounding box center [808, 473] width 103 height 39
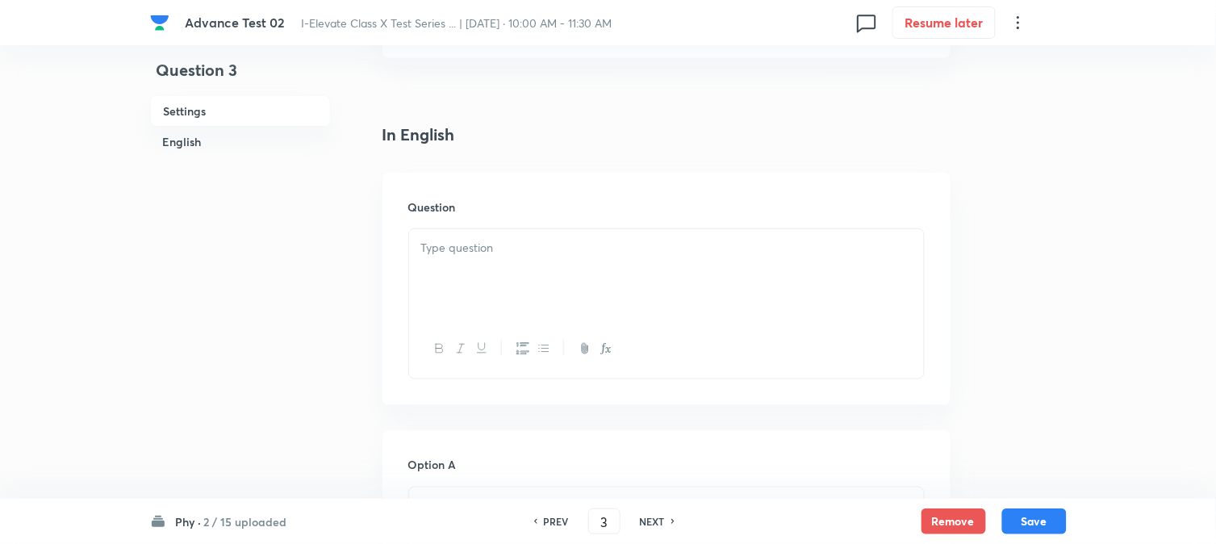
scroll to position [358, 0]
click at [485, 207] on h6 "Question" at bounding box center [666, 200] width 517 height 17
click at [503, 251] on div at bounding box center [666, 268] width 515 height 90
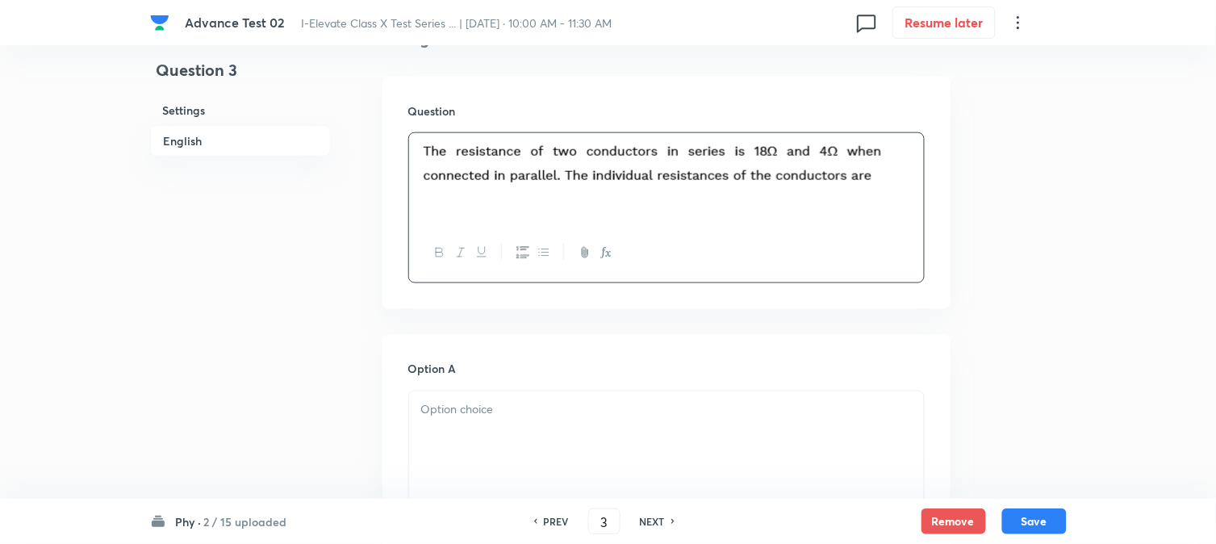
scroll to position [538, 0]
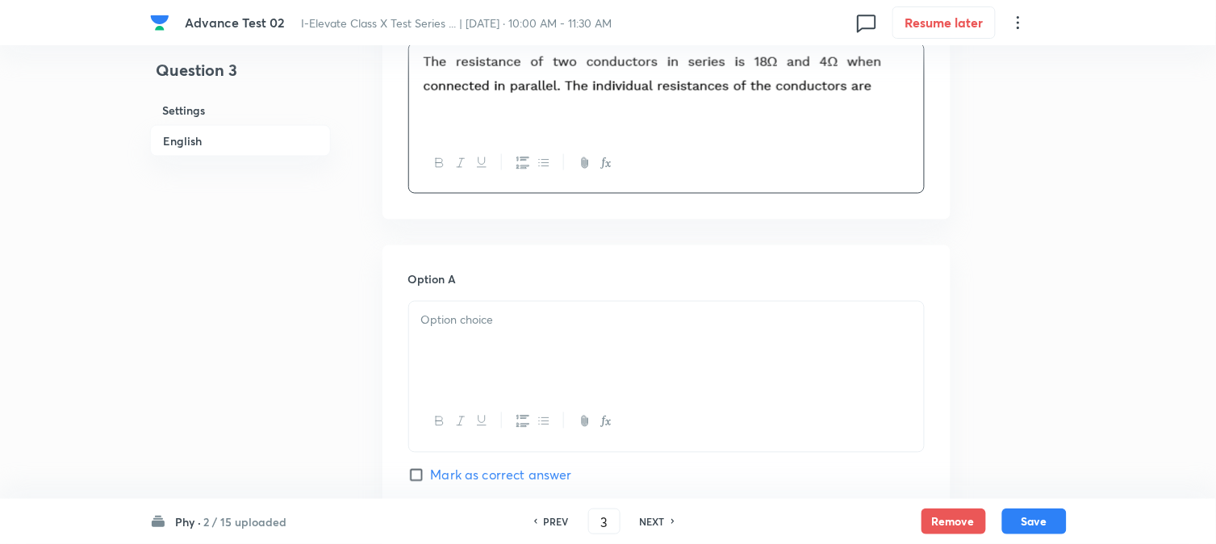
click at [488, 332] on div at bounding box center [666, 347] width 515 height 90
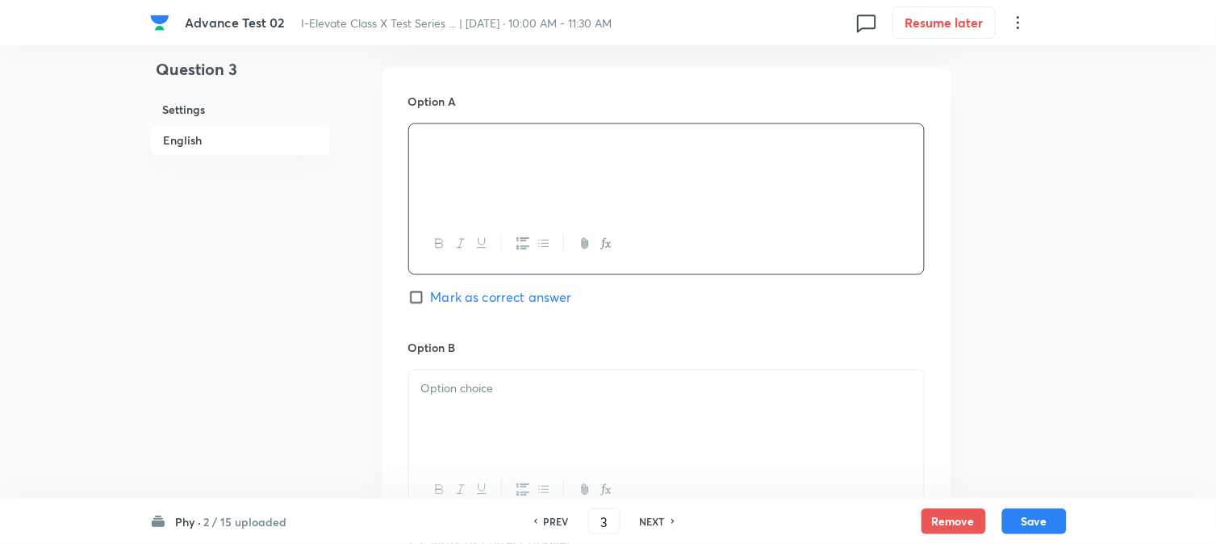
scroll to position [717, 0]
click at [485, 396] on p at bounding box center [666, 388] width 491 height 19
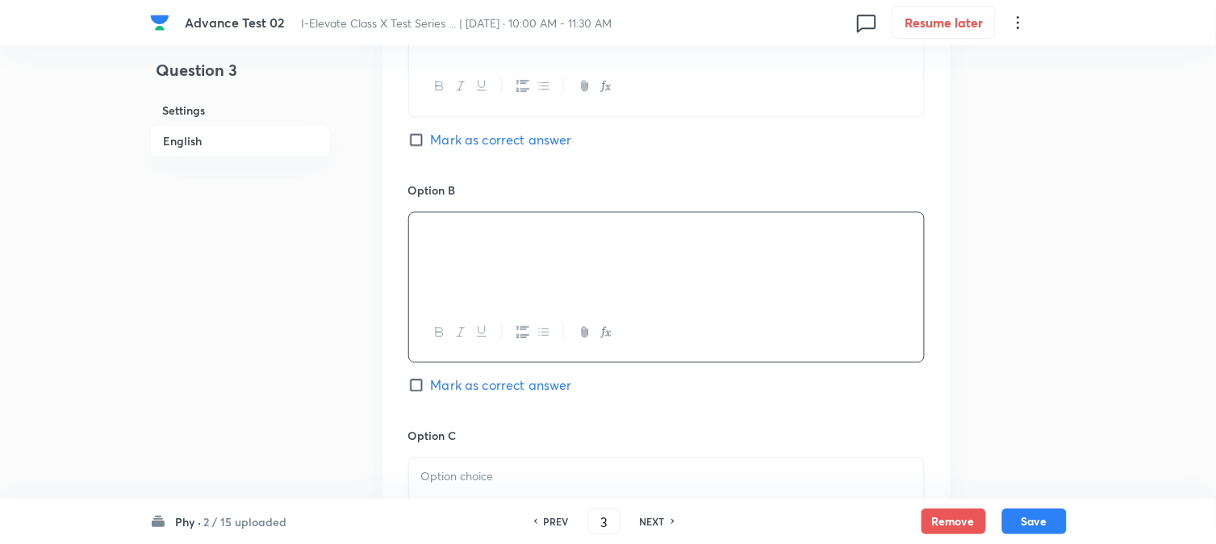
scroll to position [986, 0]
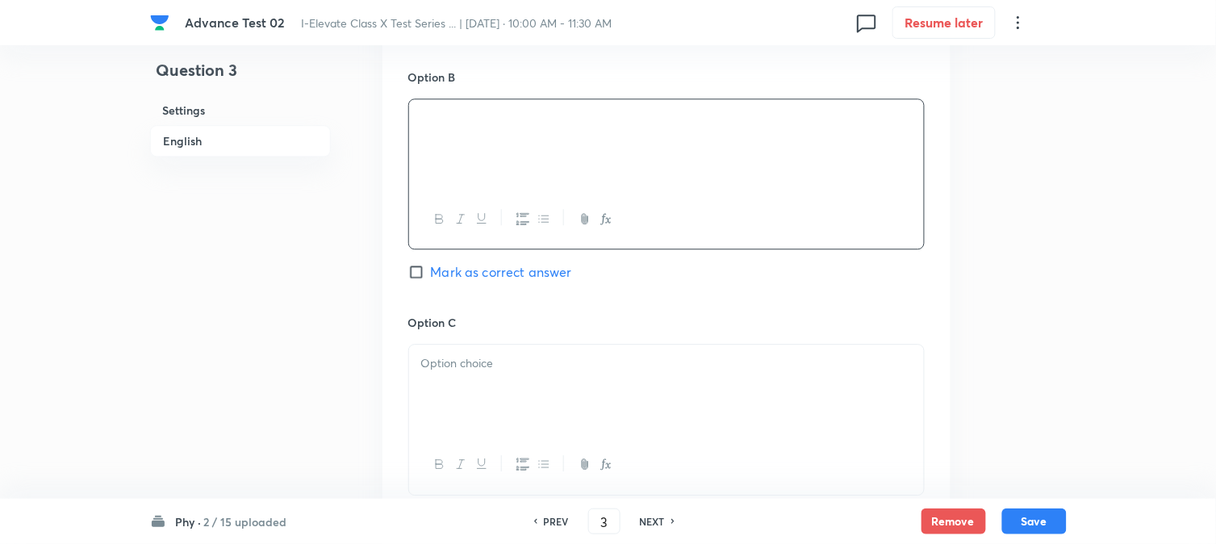
click at [473, 370] on p at bounding box center [666, 363] width 491 height 19
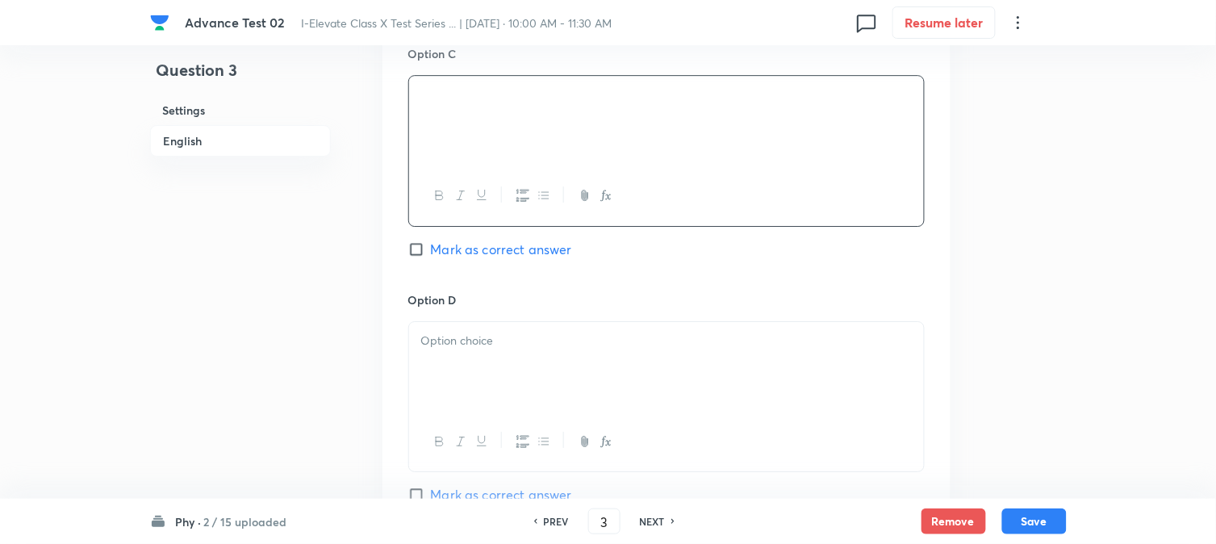
click at [481, 401] on div at bounding box center [666, 367] width 515 height 90
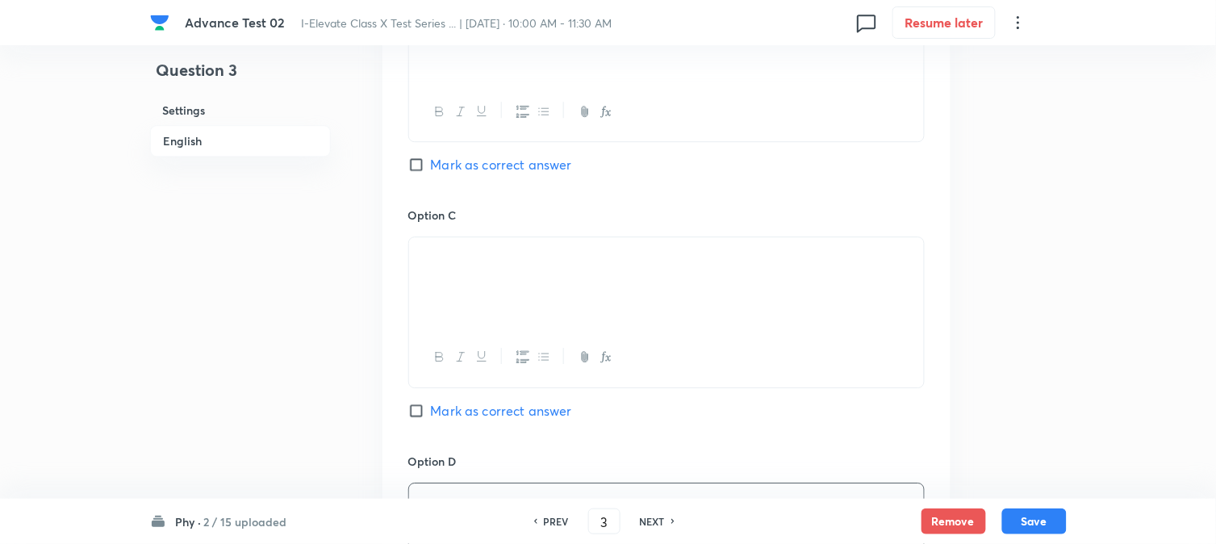
scroll to position [1076, 0]
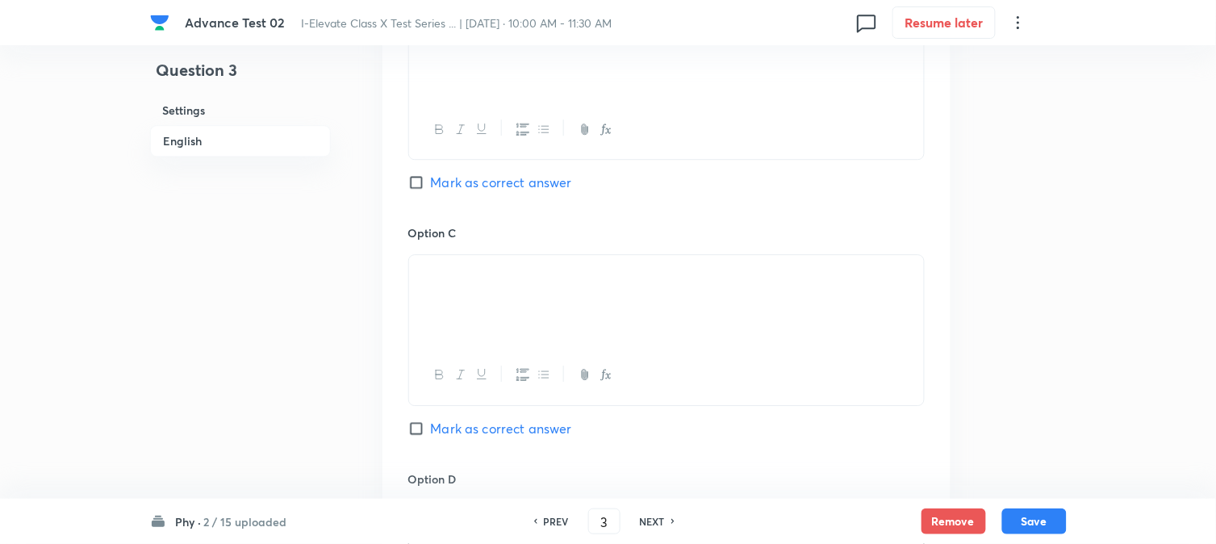
click at [460, 431] on span "Mark as correct answer" at bounding box center [501, 428] width 141 height 19
click at [431, 431] on input "Mark as correct answer" at bounding box center [419, 429] width 23 height 16
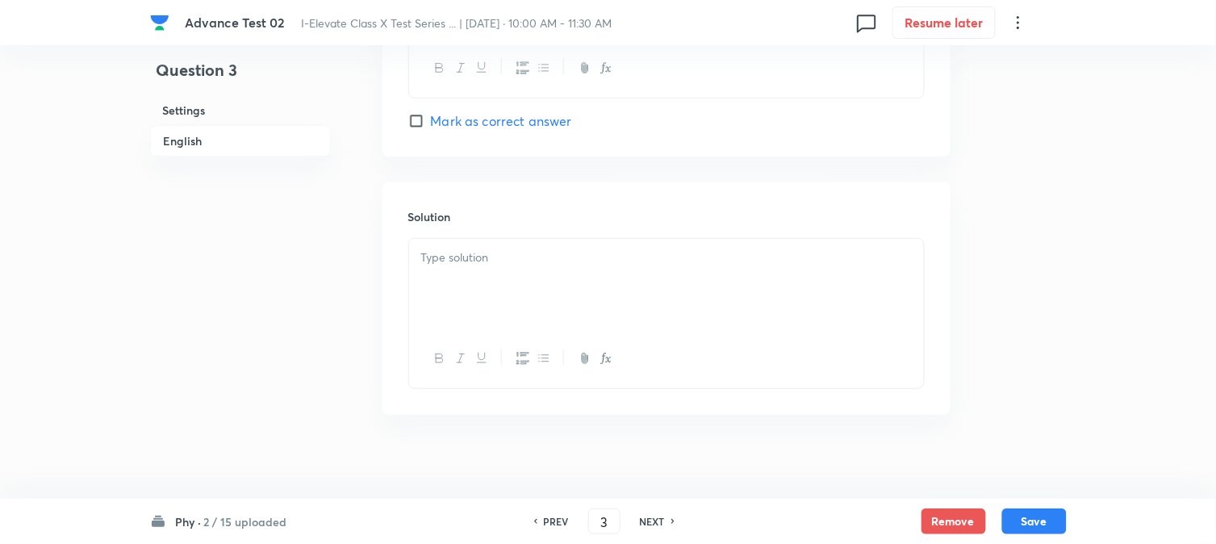
scroll to position [1644, 0]
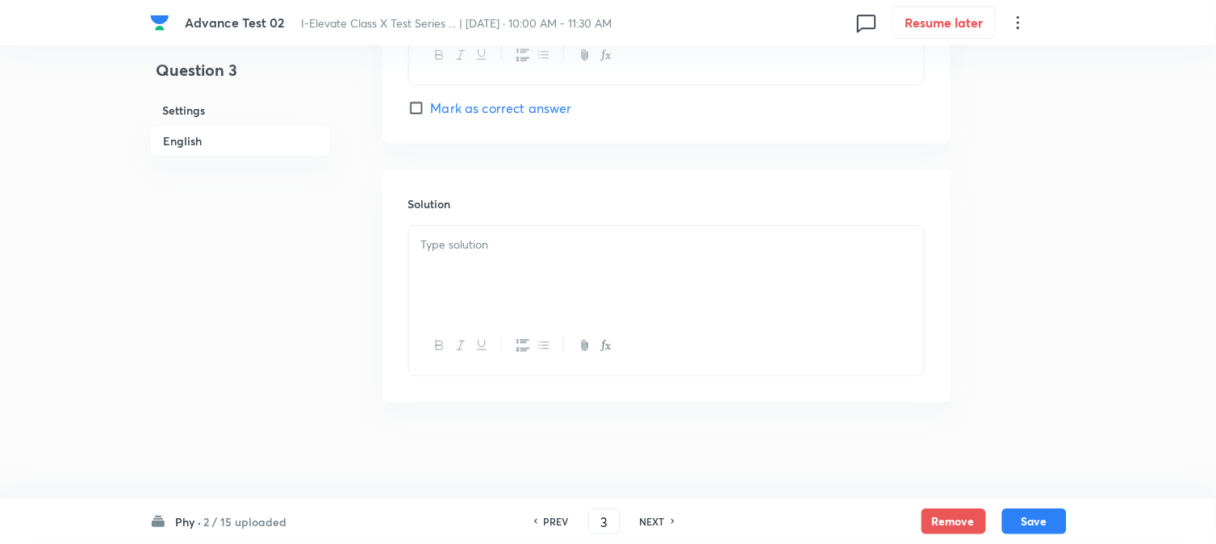
click at [517, 300] on div at bounding box center [666, 271] width 515 height 90
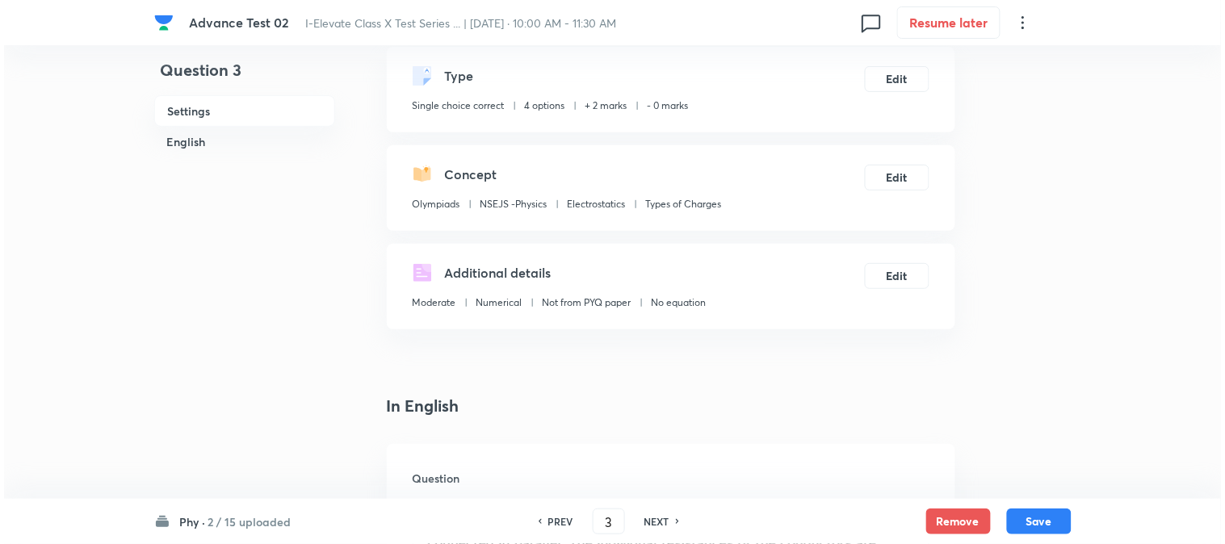
scroll to position [0, 0]
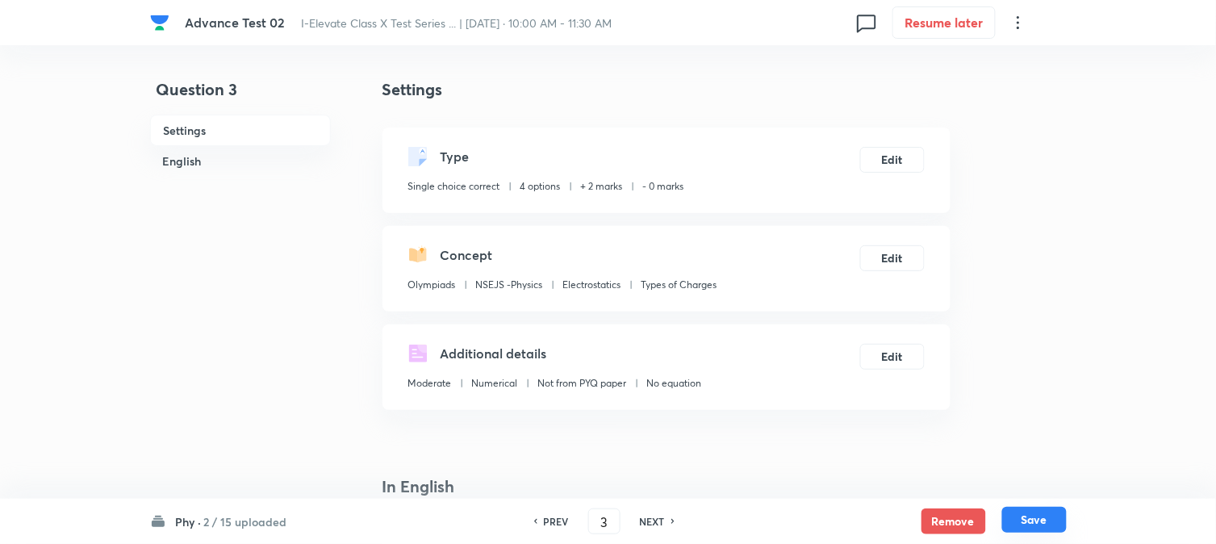
click at [1042, 533] on button "Save" at bounding box center [1035, 520] width 65 height 26
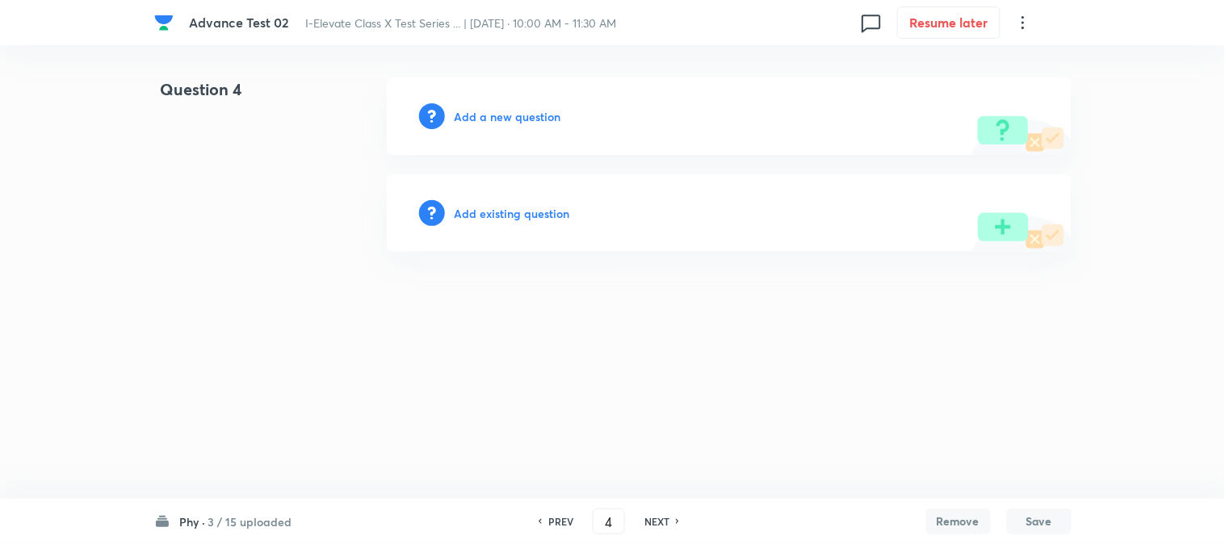
click at [481, 117] on h6 "Add a new question" at bounding box center [507, 116] width 107 height 17
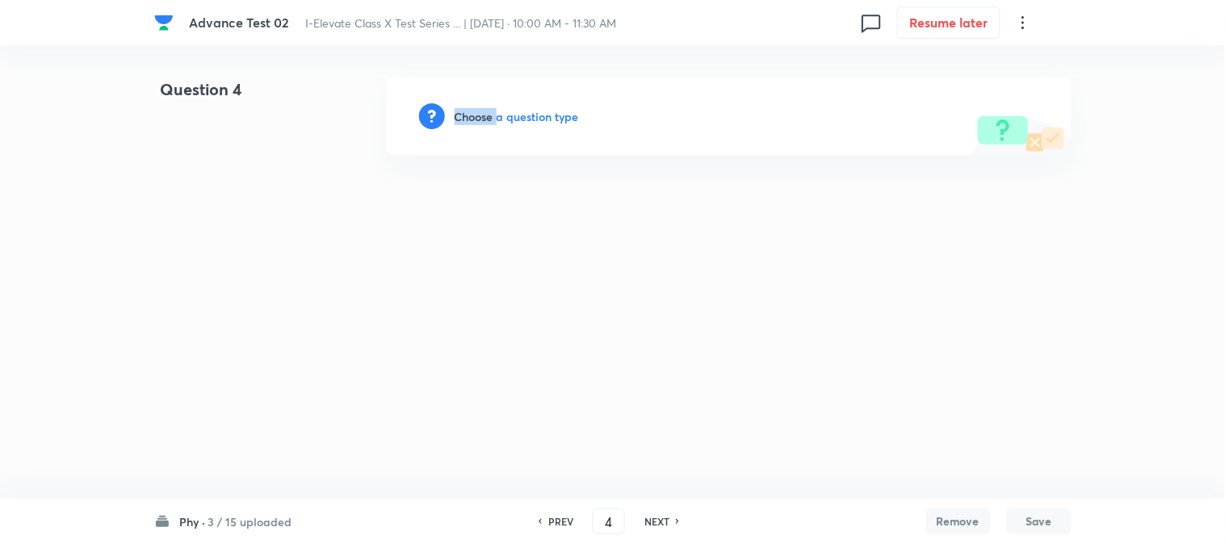
click at [481, 116] on h6 "Choose a question type" at bounding box center [516, 116] width 124 height 17
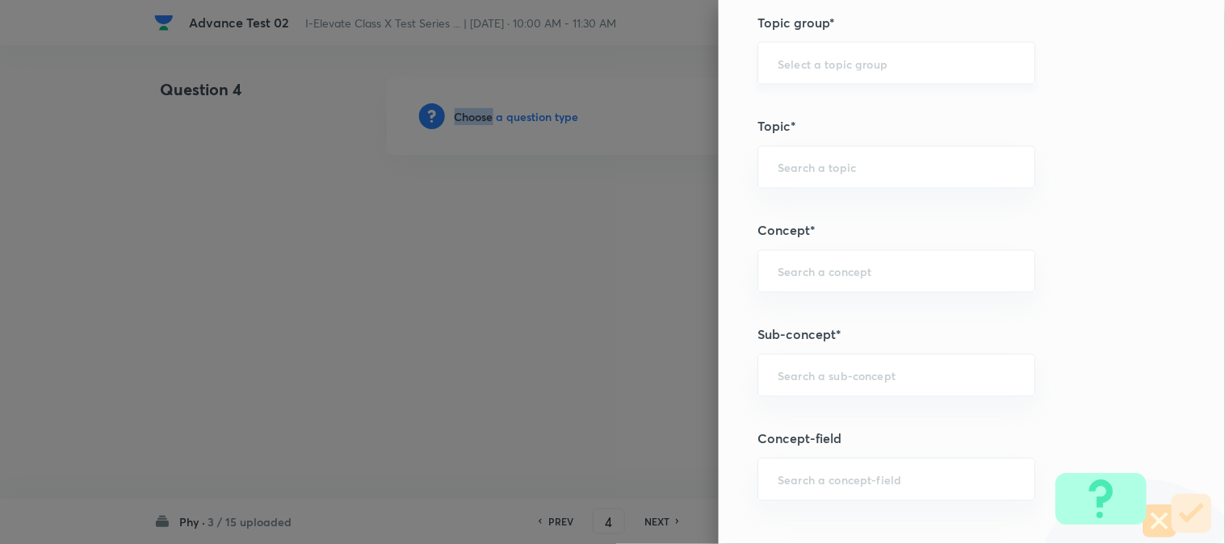
scroll to position [627, 0]
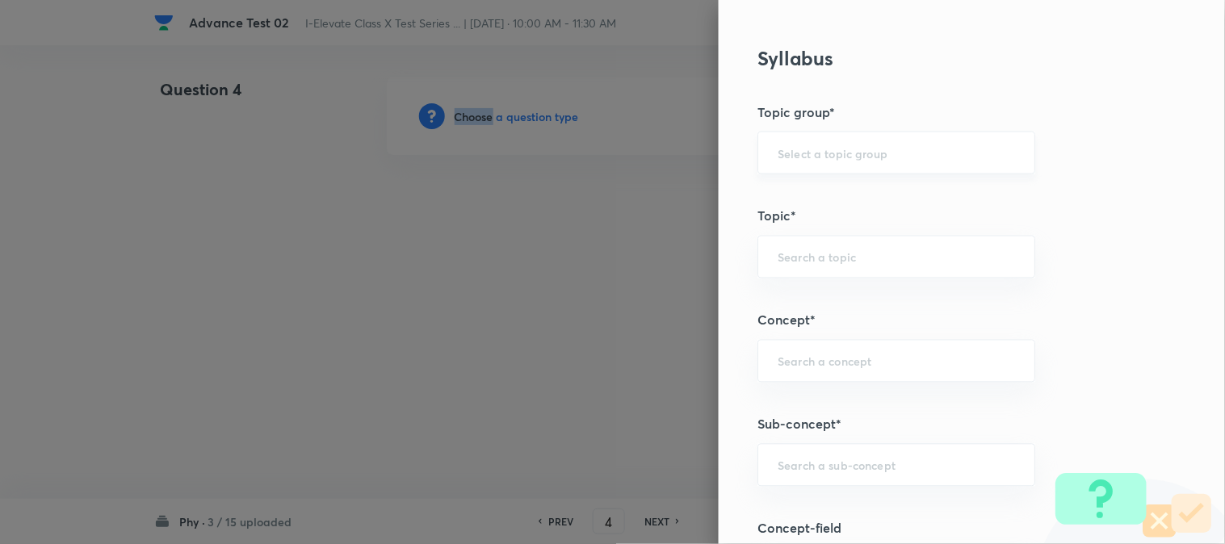
click at [794, 163] on div "​" at bounding box center [896, 153] width 278 height 43
click at [794, 157] on input "text" at bounding box center [895, 152] width 237 height 15
click at [804, 187] on li "Olympiads" at bounding box center [883, 198] width 276 height 29
click at [797, 251] on input "text" at bounding box center [895, 256] width 237 height 15
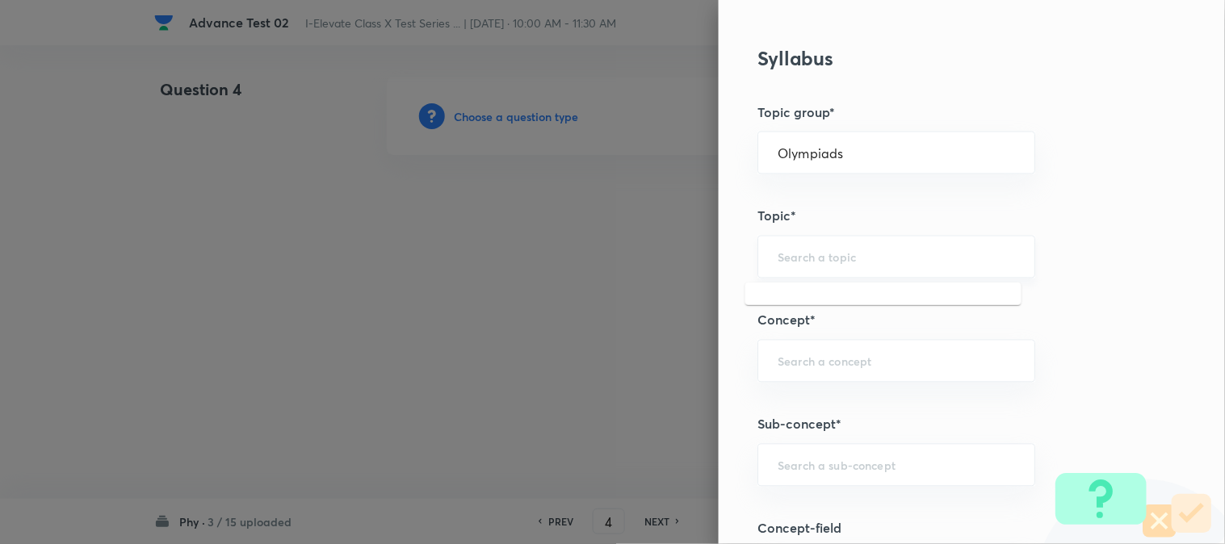
click at [797, 251] on input "text" at bounding box center [895, 256] width 237 height 15
click at [806, 328] on li "NSEJS -Physics" at bounding box center [883, 332] width 276 height 29
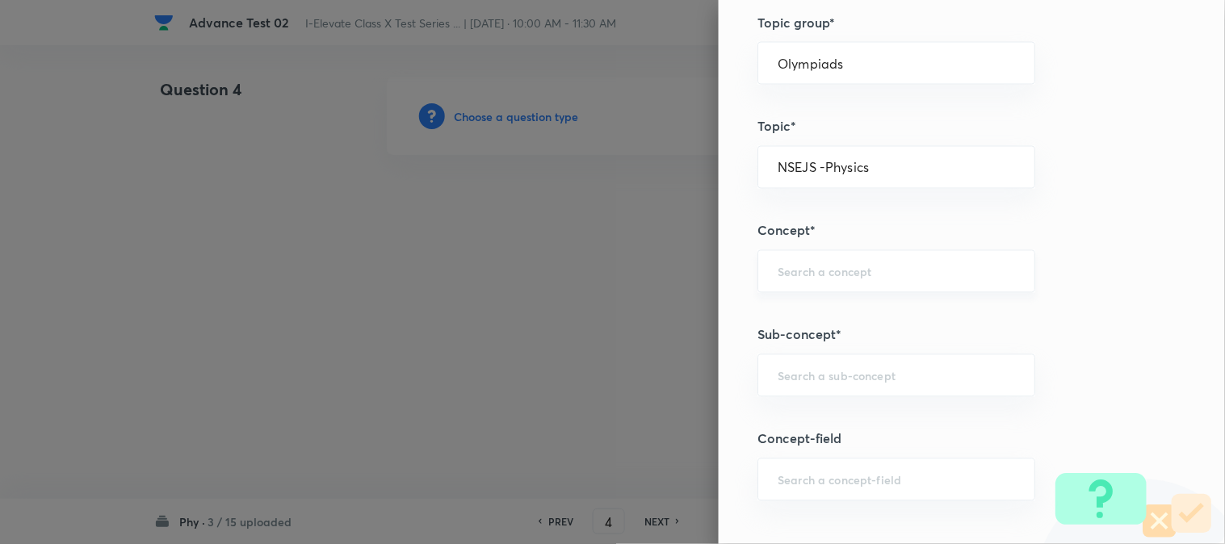
click at [793, 256] on div "​" at bounding box center [896, 271] width 278 height 43
click at [793, 278] on input "text" at bounding box center [895, 271] width 237 height 15
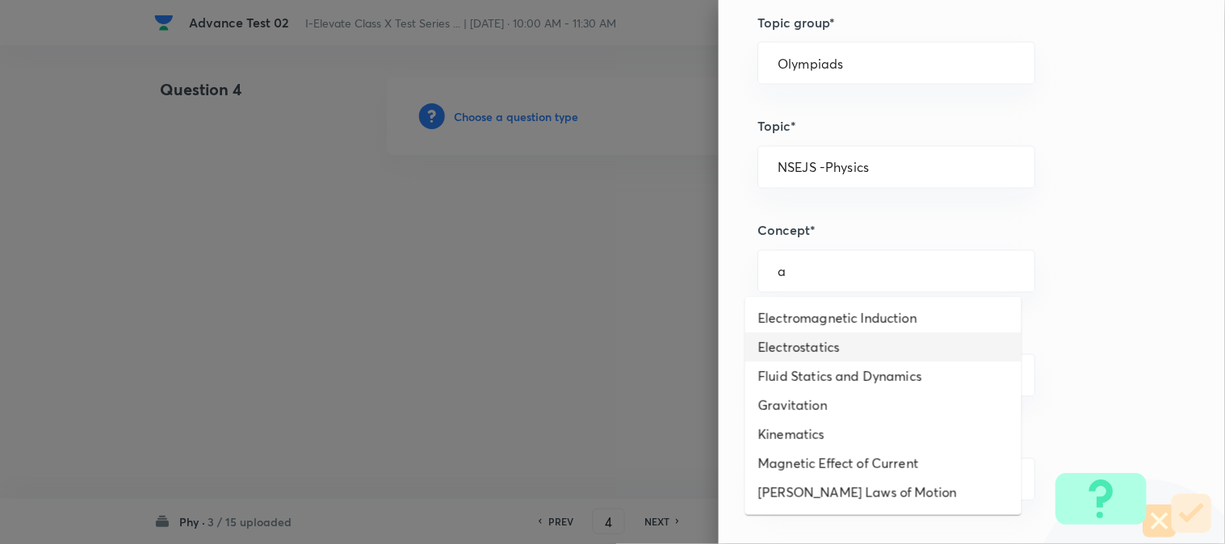
click at [806, 352] on li "Electrostatics" at bounding box center [883, 347] width 276 height 29
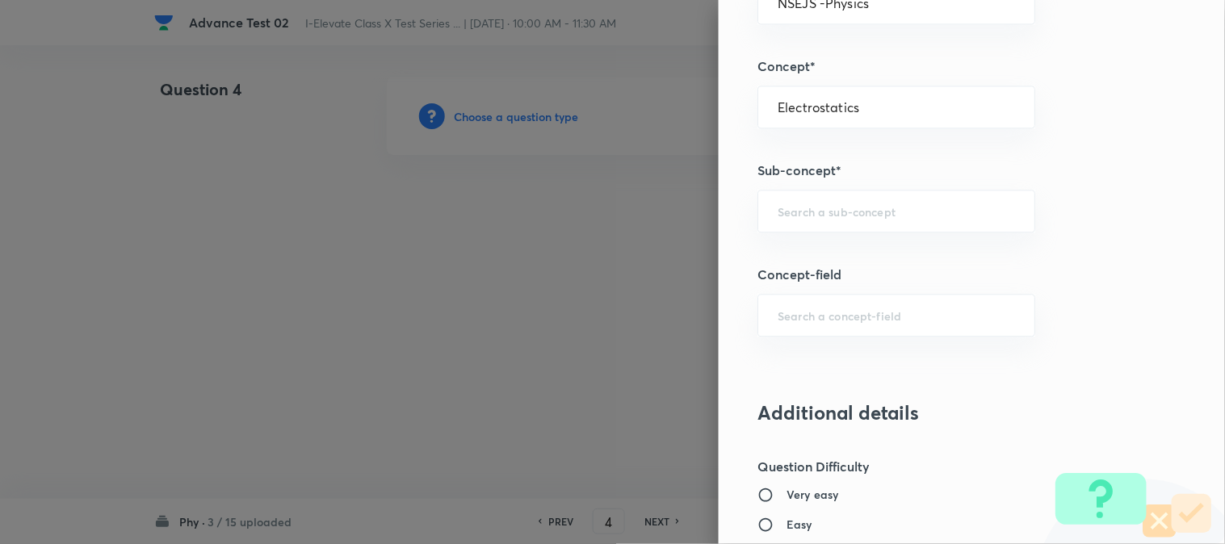
scroll to position [897, 0]
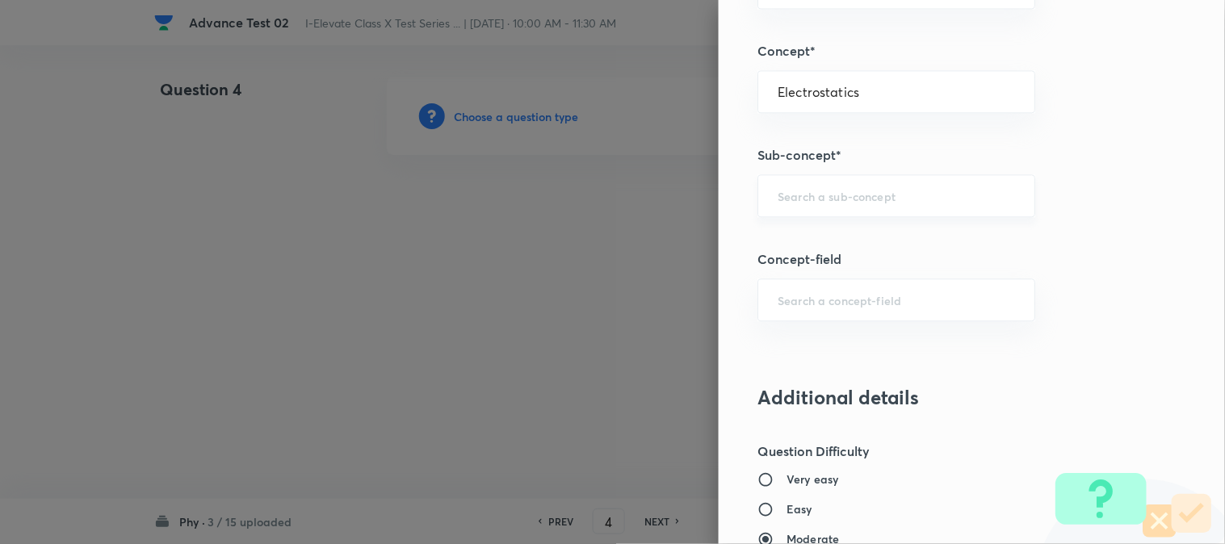
click at [789, 197] on input "text" at bounding box center [895, 195] width 237 height 15
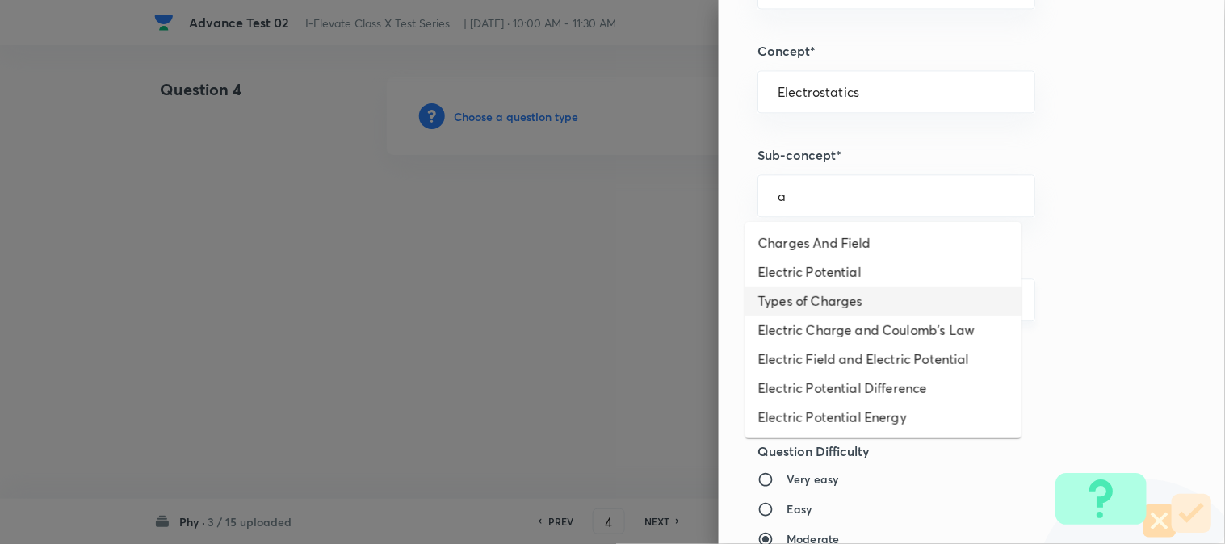
click at [810, 320] on li "Electric Charge and Coulomb's Law" at bounding box center [883, 330] width 276 height 29
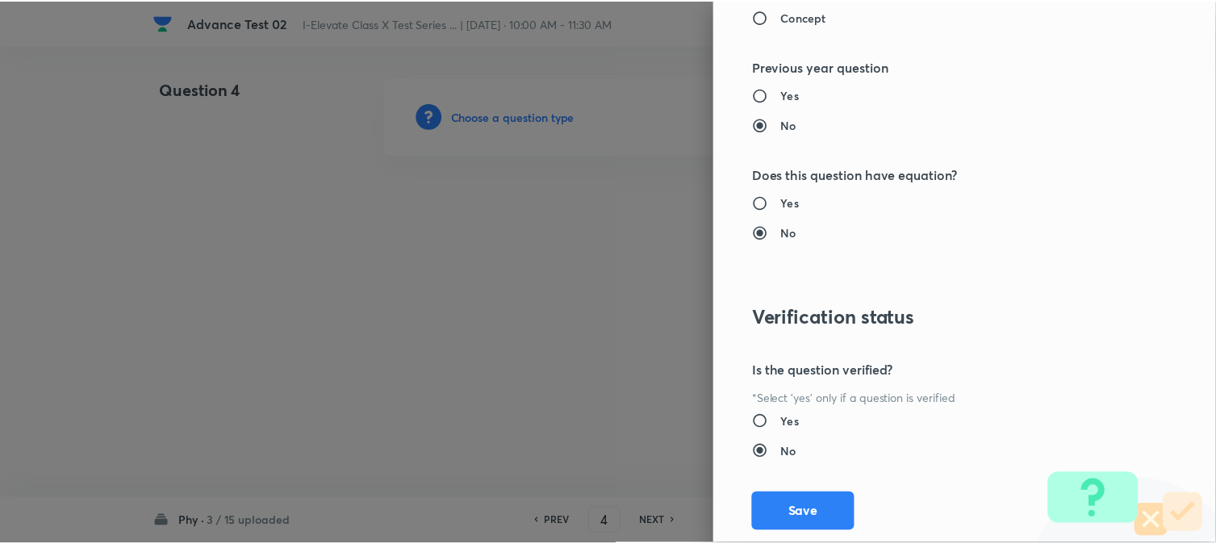
scroll to position [1656, 0]
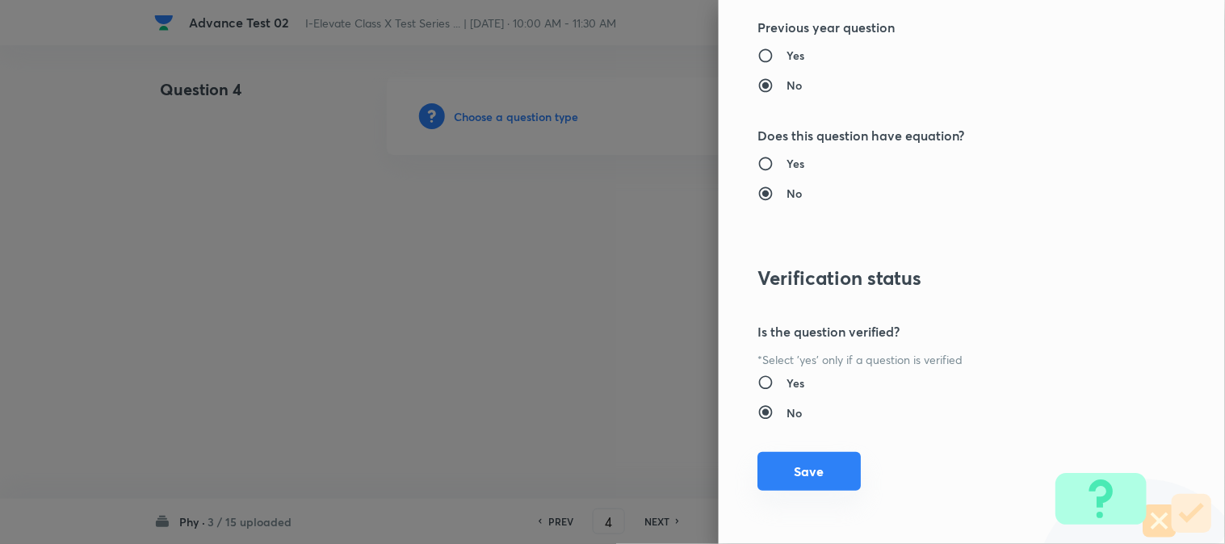
click at [789, 480] on button "Save" at bounding box center [808, 471] width 103 height 39
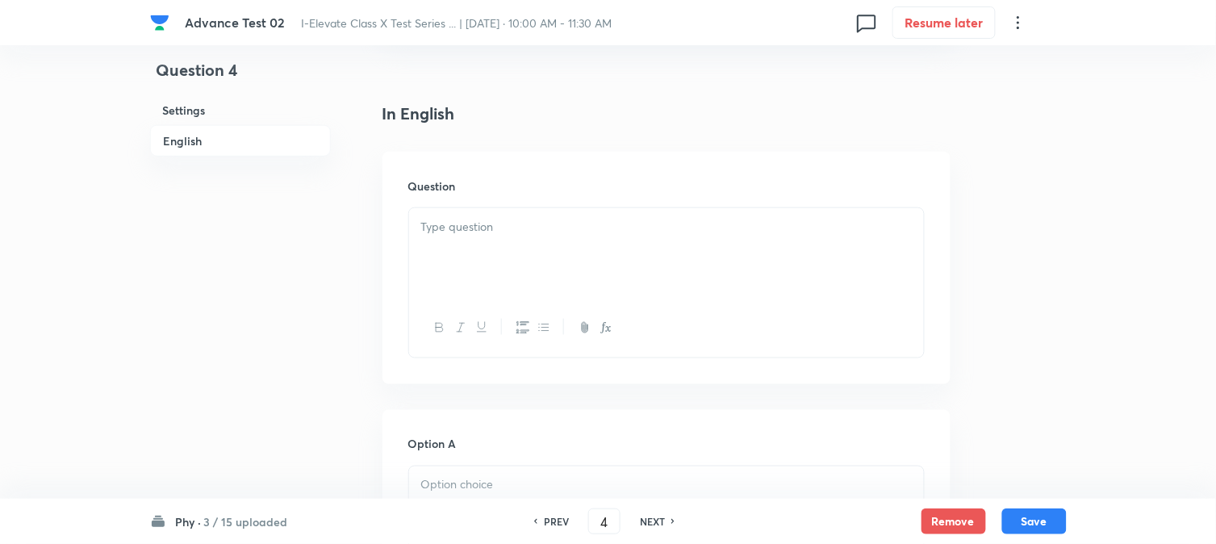
scroll to position [448, 0]
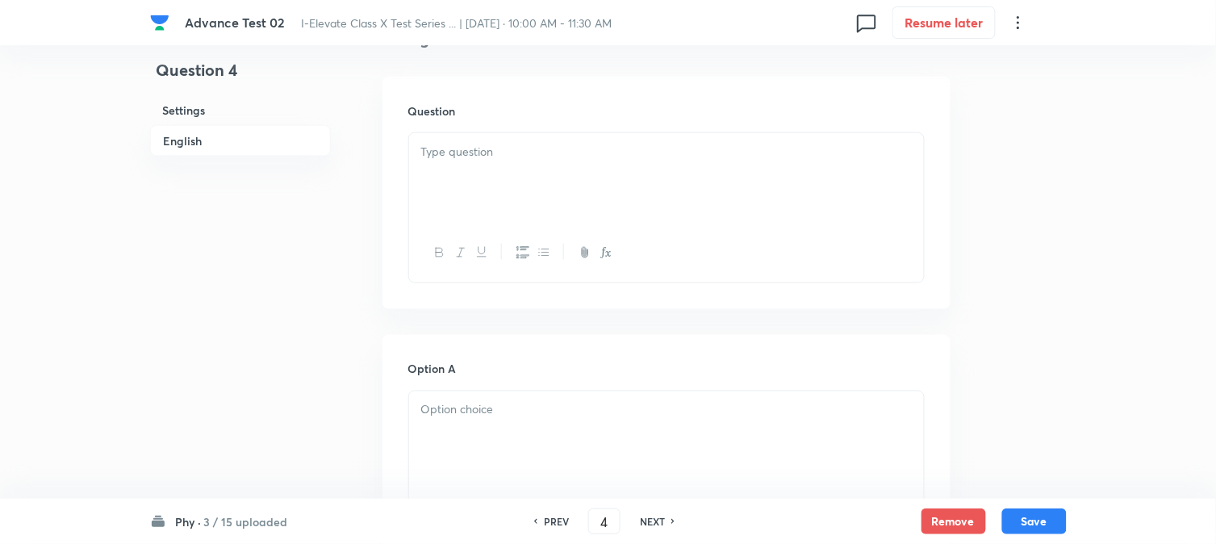
click at [484, 192] on div at bounding box center [666, 178] width 515 height 90
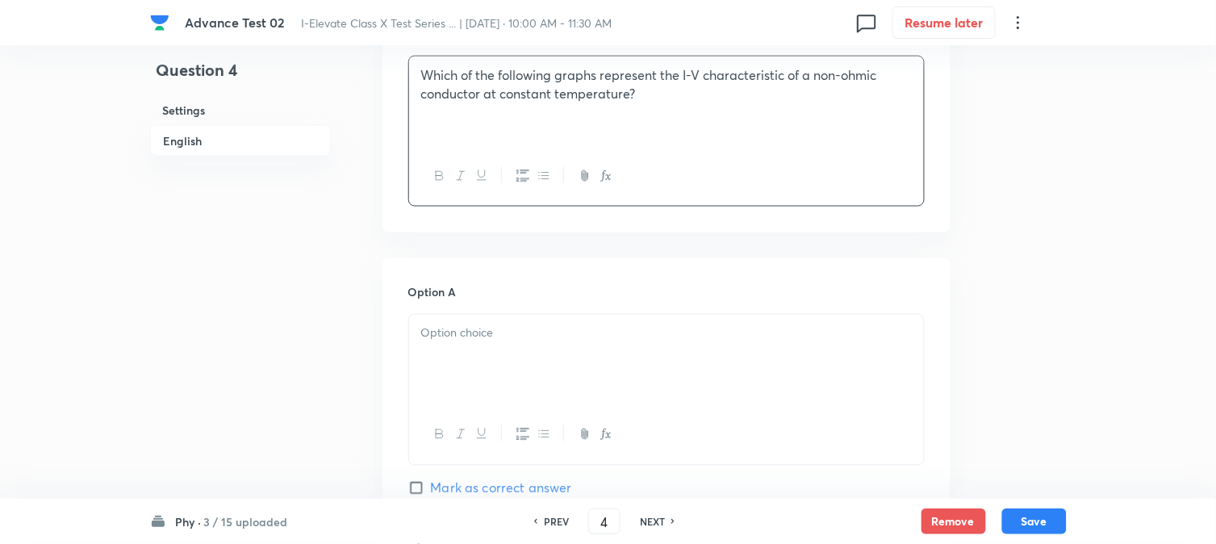
scroll to position [627, 0]
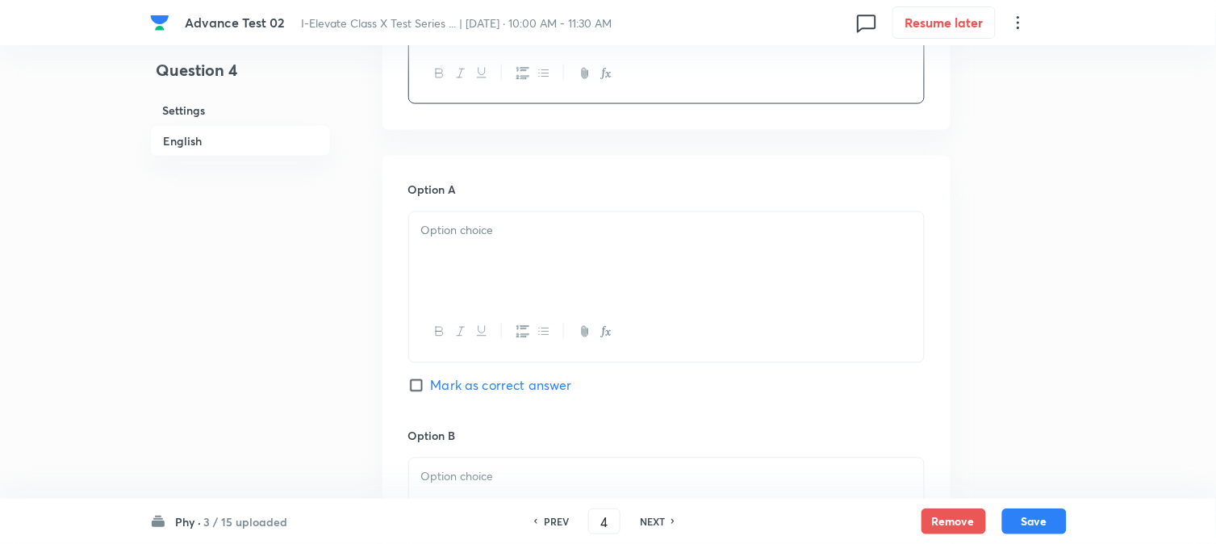
click at [520, 283] on div at bounding box center [666, 257] width 515 height 90
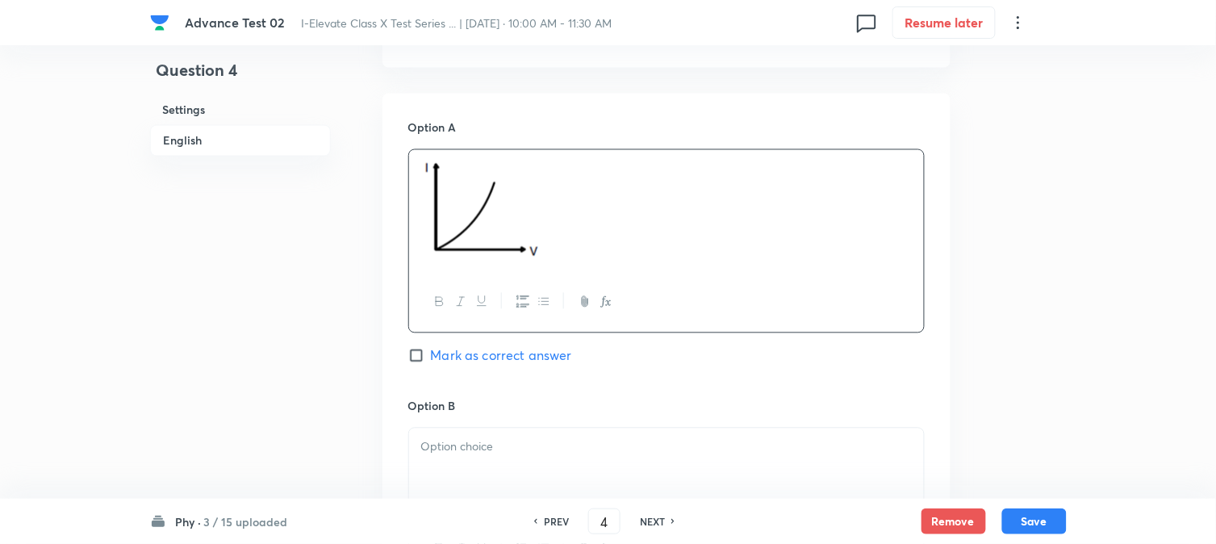
scroll to position [717, 0]
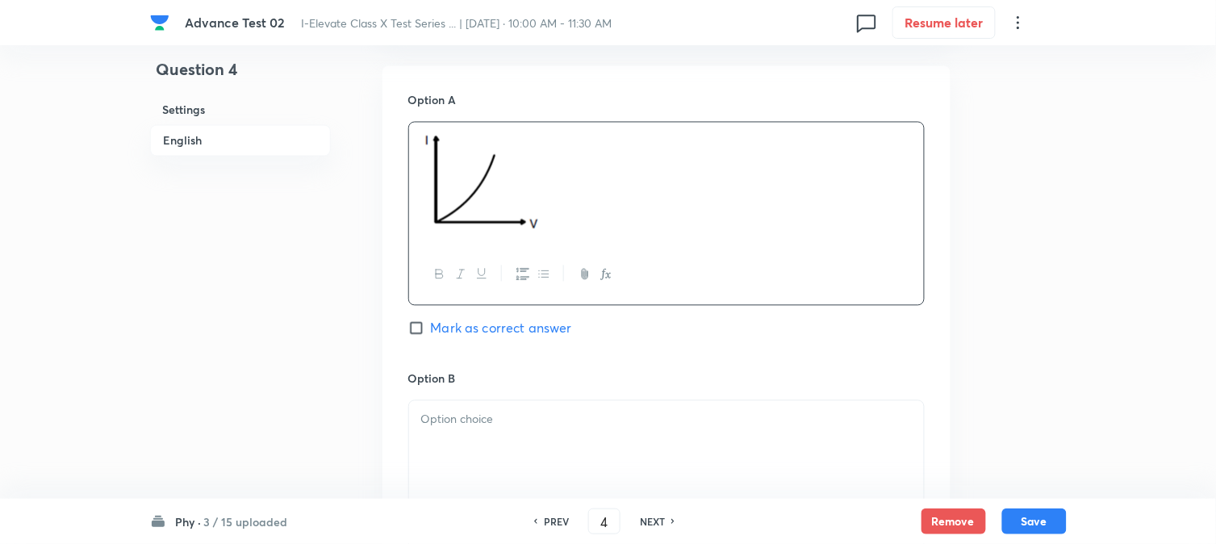
click at [504, 397] on div "Option B Mark as correct answer" at bounding box center [666, 493] width 517 height 245
click at [483, 423] on p at bounding box center [666, 420] width 491 height 19
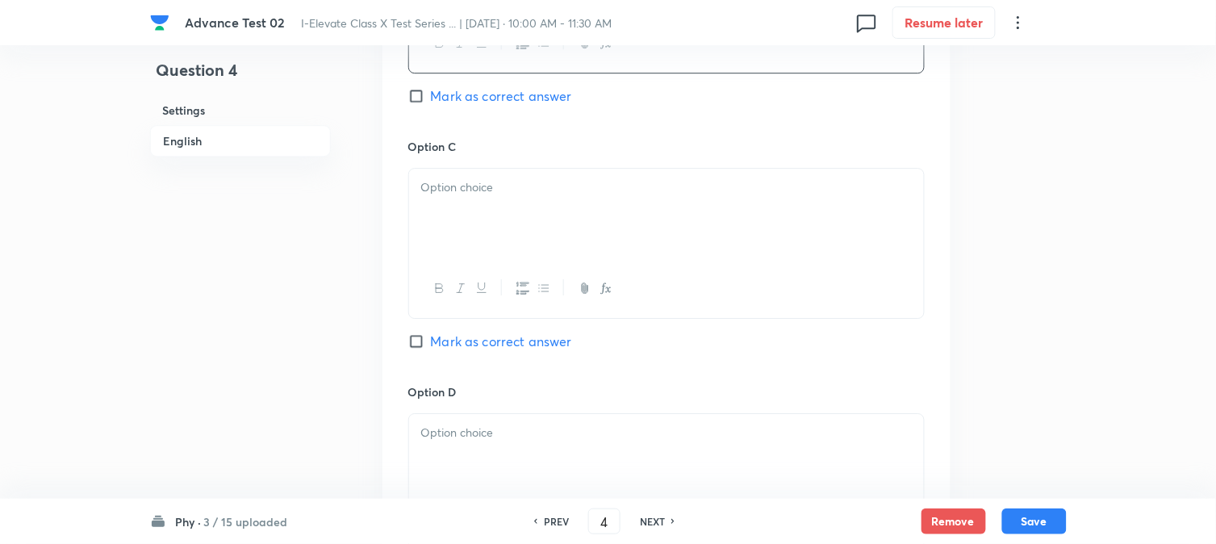
scroll to position [1255, 0]
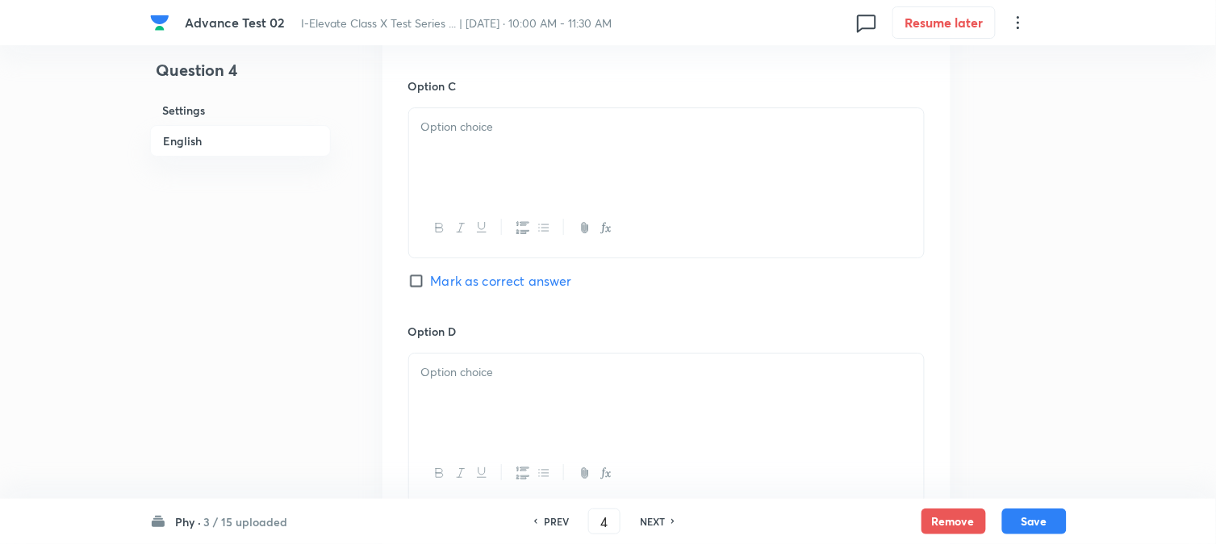
click at [511, 199] on div at bounding box center [666, 153] width 515 height 90
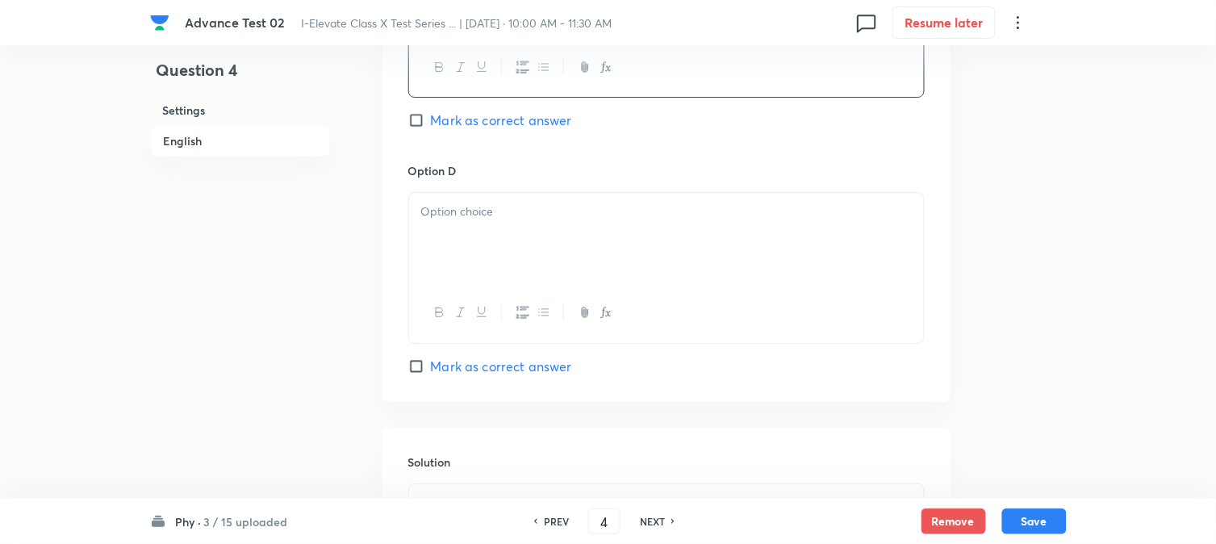
scroll to position [1434, 0]
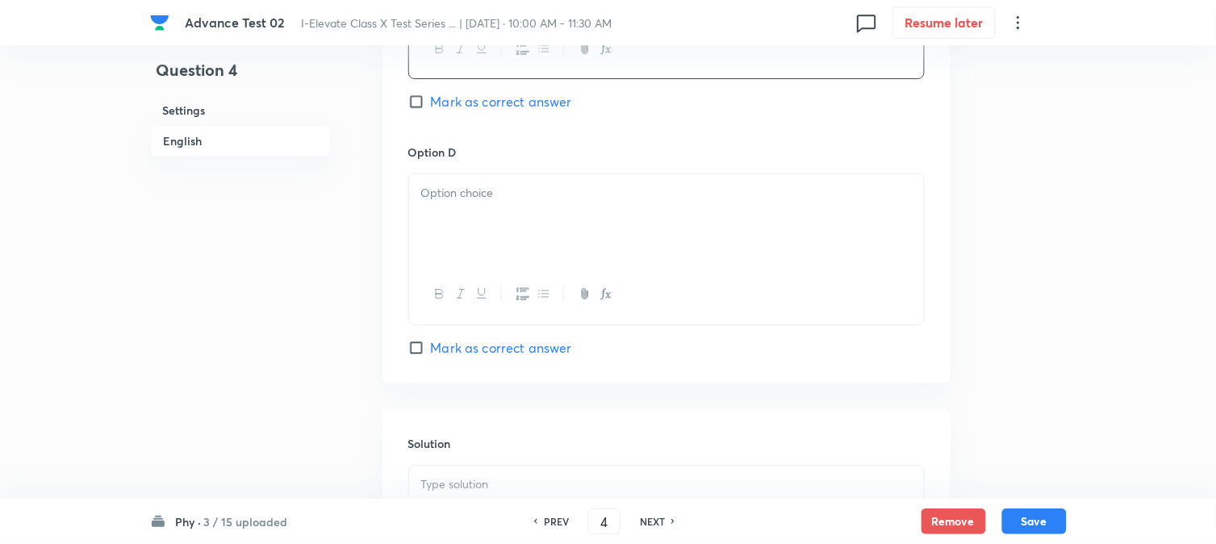
click at [490, 265] on div at bounding box center [666, 219] width 515 height 90
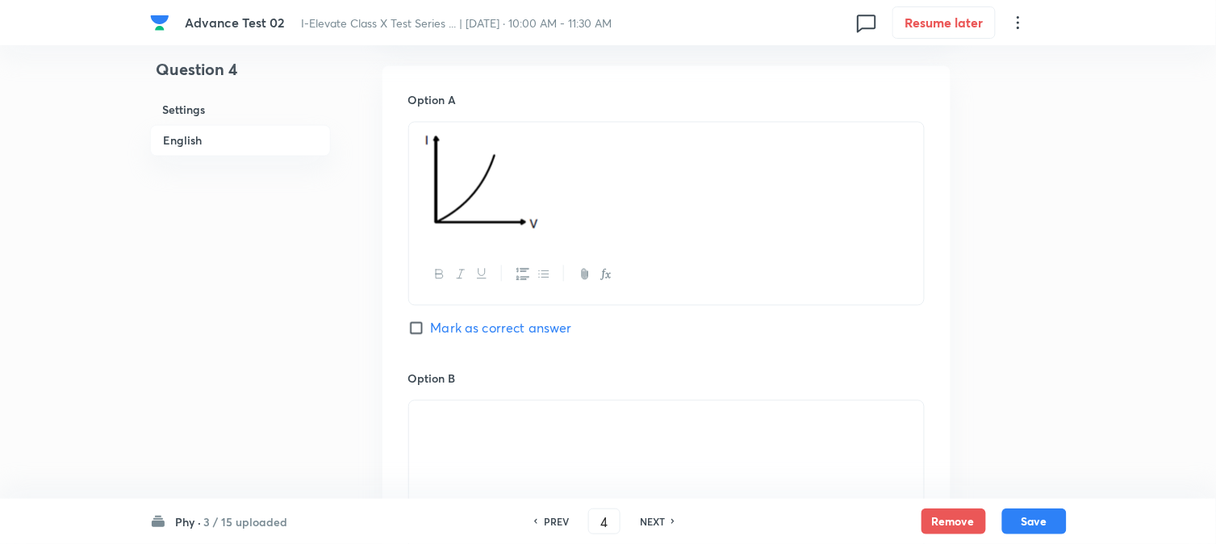
click at [455, 332] on span "Mark as correct answer" at bounding box center [501, 328] width 141 height 19
click at [431, 332] on input "Mark as correct answer" at bounding box center [419, 328] width 23 height 16
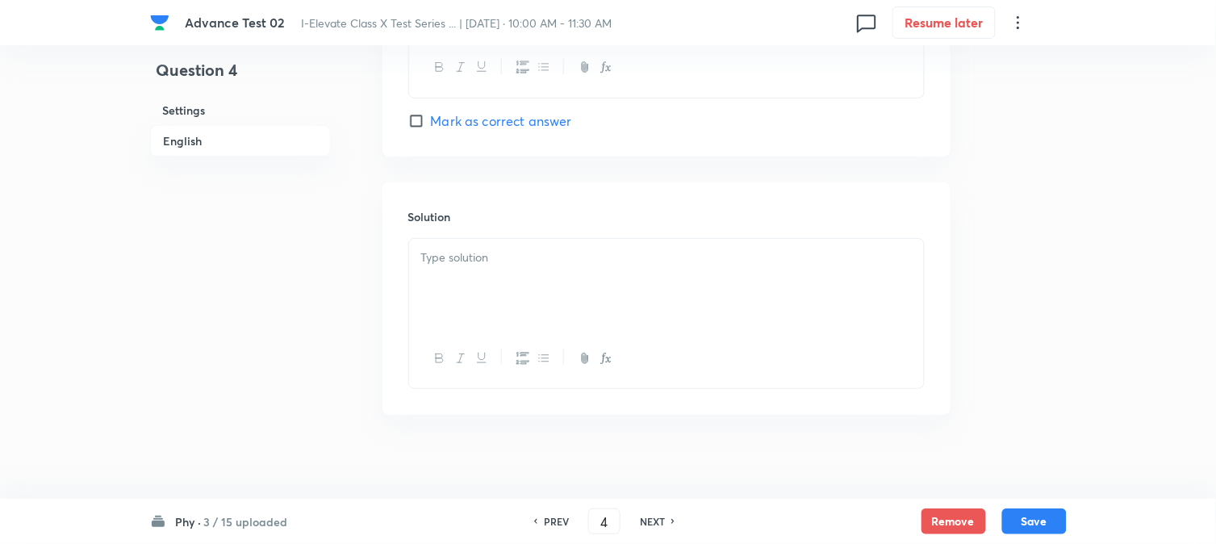
scroll to position [1704, 0]
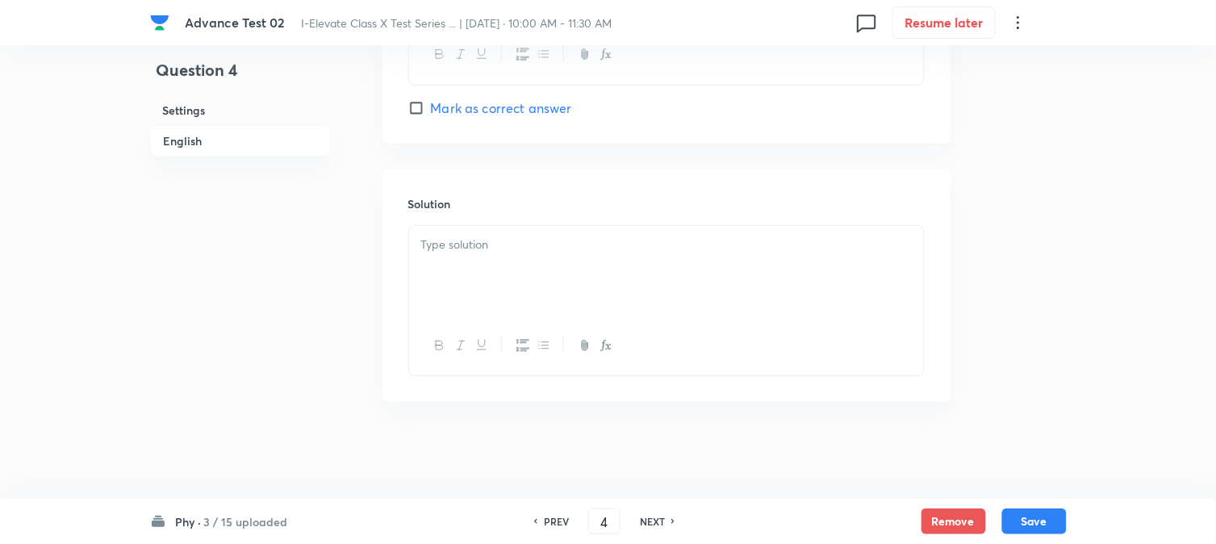
click at [509, 316] on div at bounding box center [666, 271] width 515 height 90
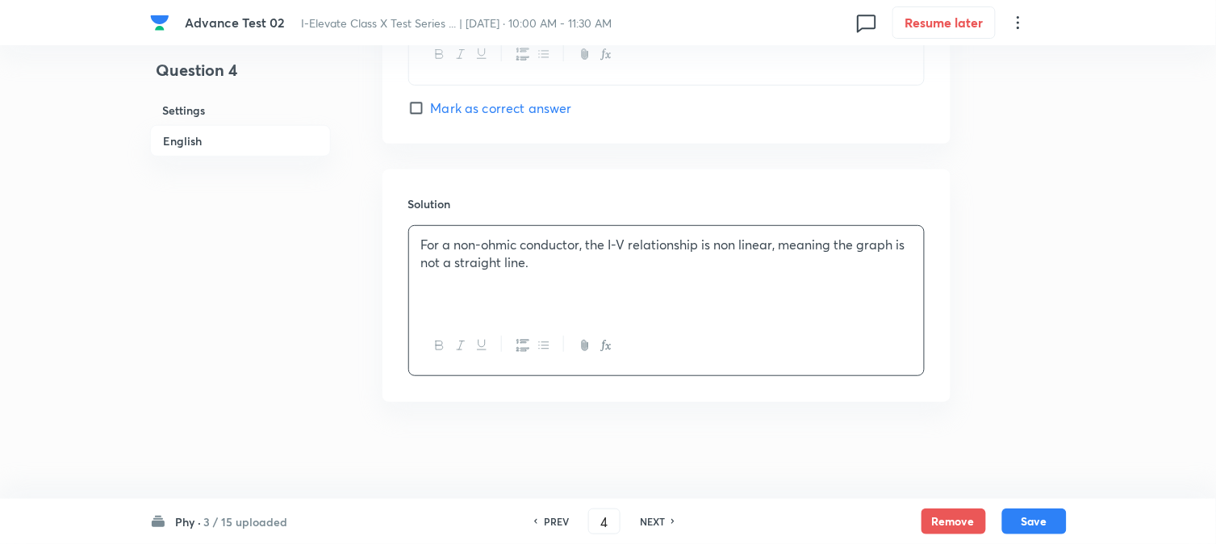
scroll to position [1870, 0]
click at [1060, 523] on button "Save" at bounding box center [1035, 520] width 65 height 26
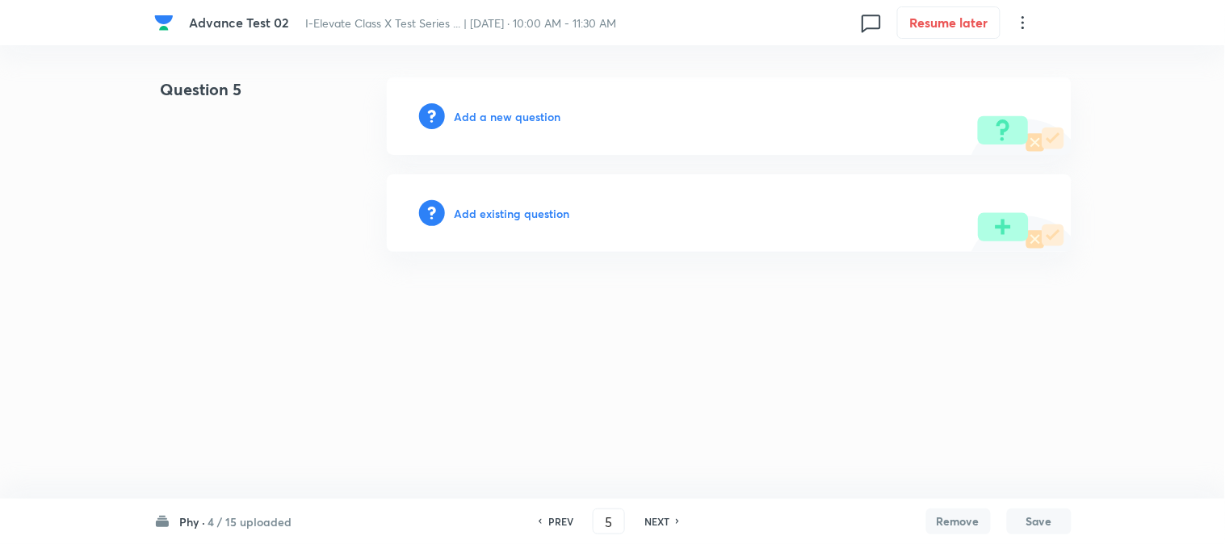
click at [470, 119] on h6 "Add a new question" at bounding box center [507, 116] width 107 height 17
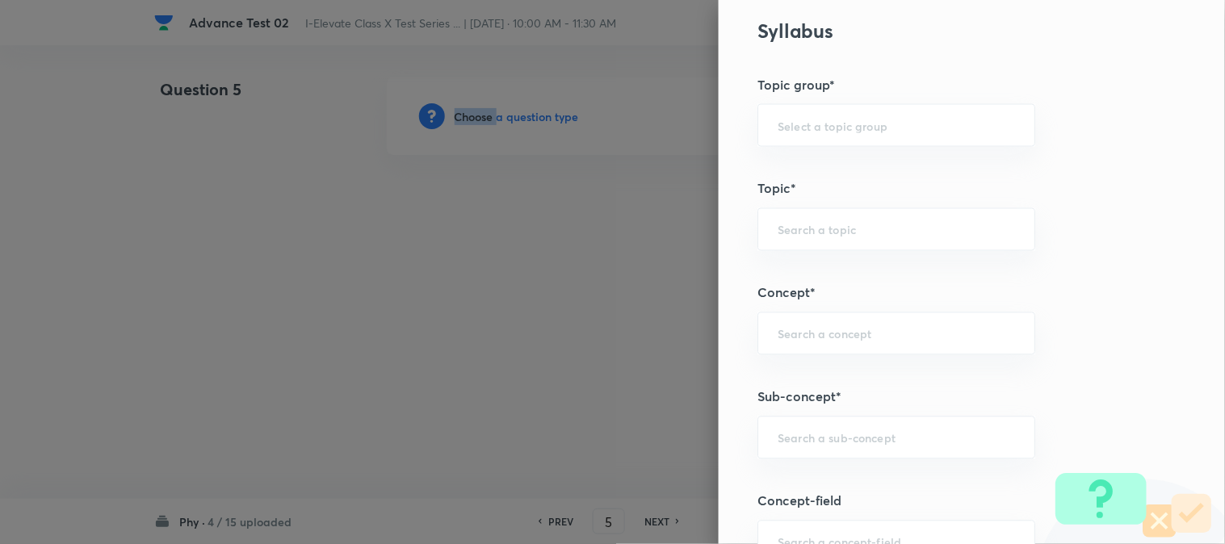
scroll to position [627, 0]
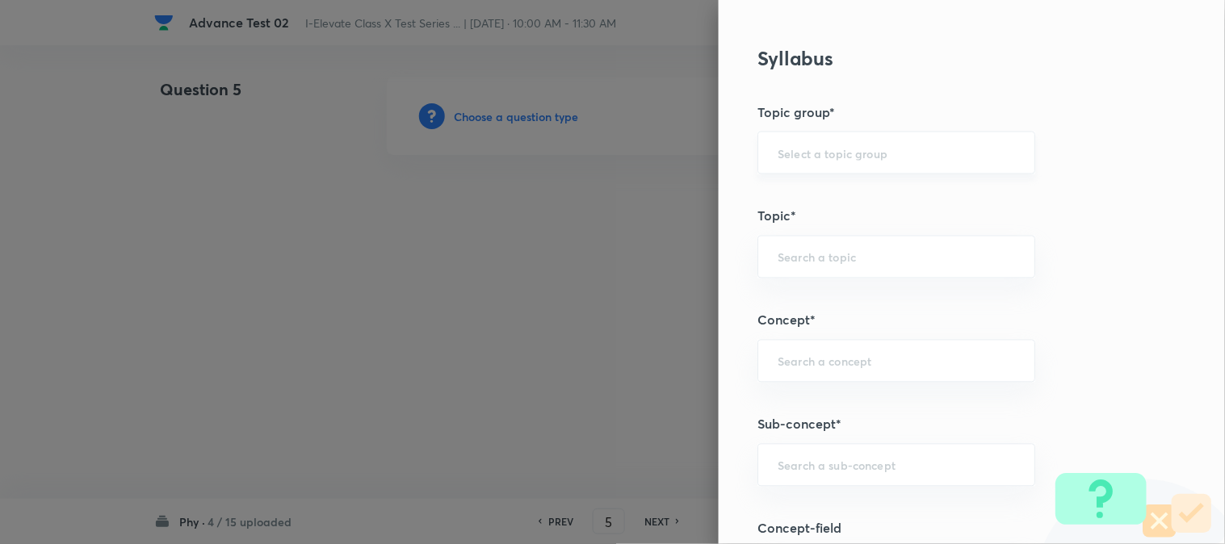
click at [791, 160] on input "text" at bounding box center [895, 152] width 237 height 15
click at [791, 191] on li "Olympiads" at bounding box center [883, 198] width 276 height 29
click at [794, 251] on input "text" at bounding box center [895, 256] width 237 height 15
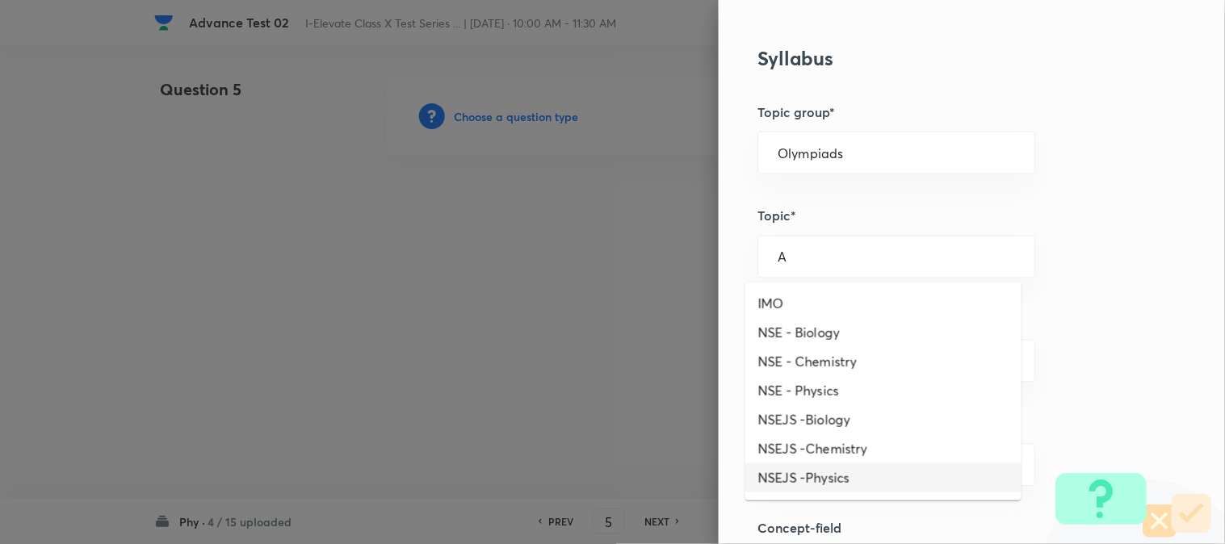
click at [807, 475] on li "NSEJS -Physics" at bounding box center [883, 477] width 276 height 29
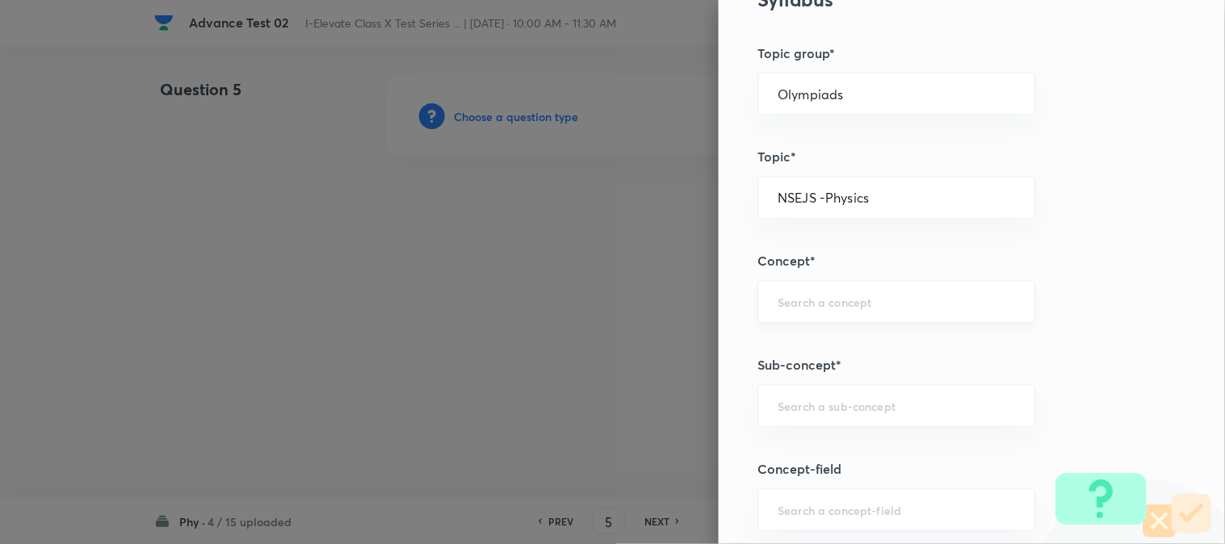
scroll to position [717, 0]
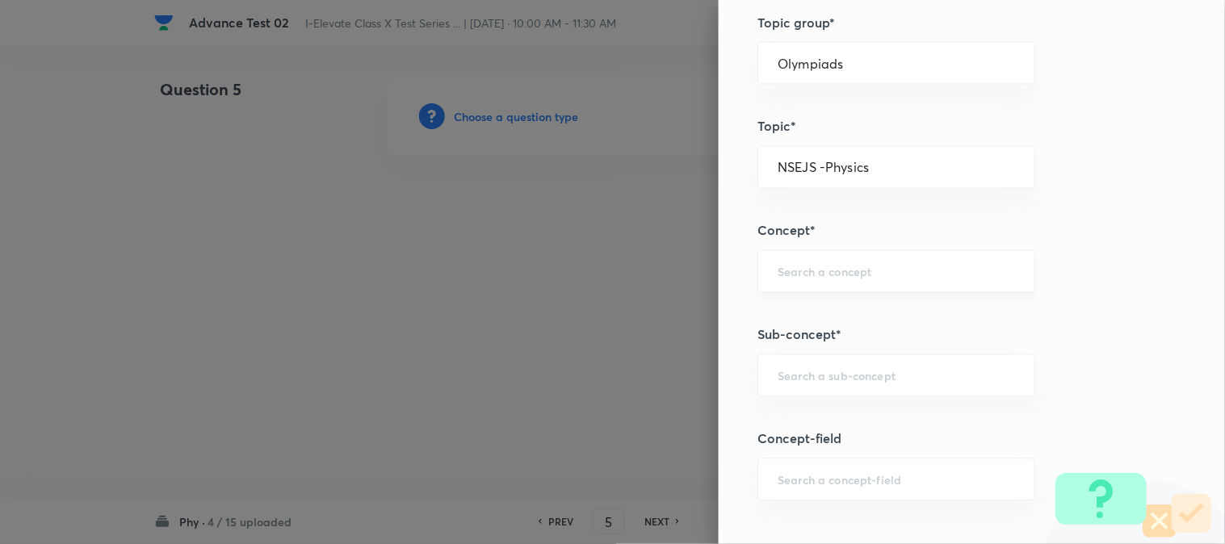
click at [807, 256] on div "​" at bounding box center [896, 271] width 278 height 43
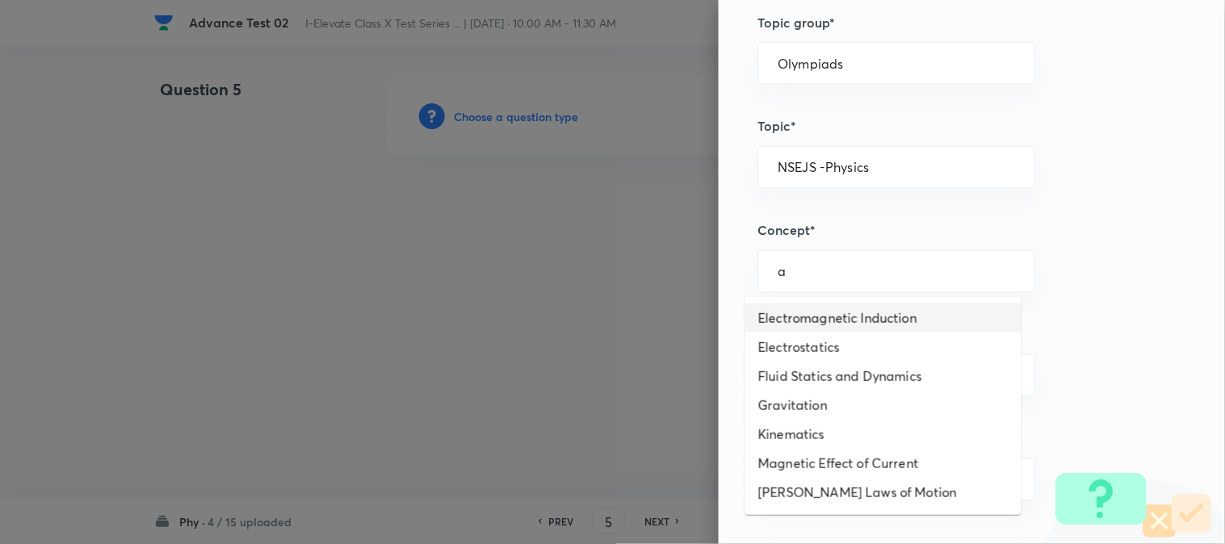
click at [813, 340] on li "Electrostatics" at bounding box center [883, 347] width 276 height 29
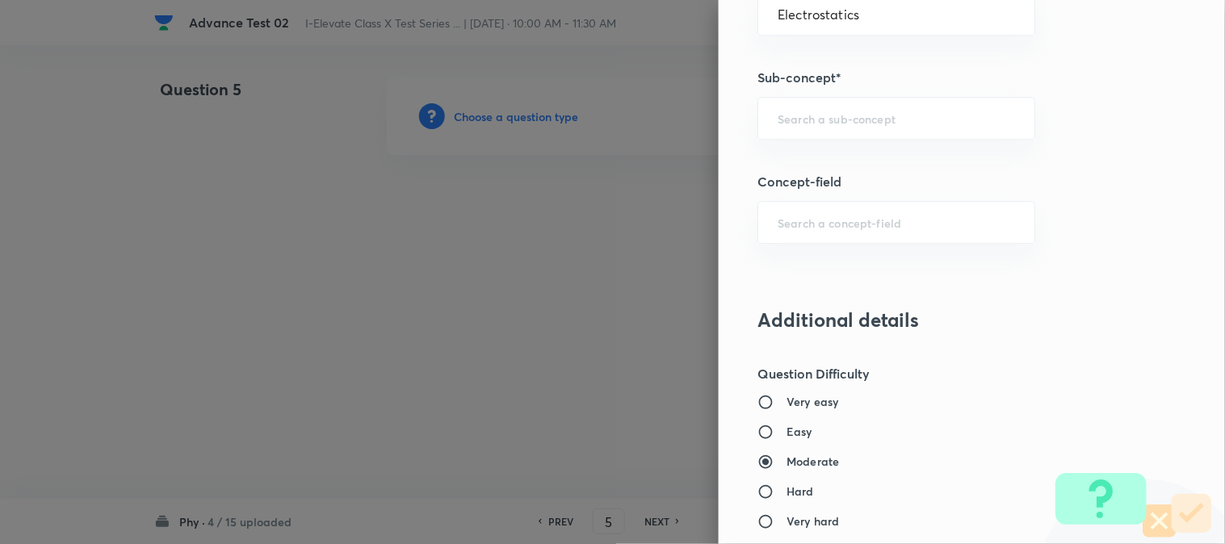
scroll to position [986, 0]
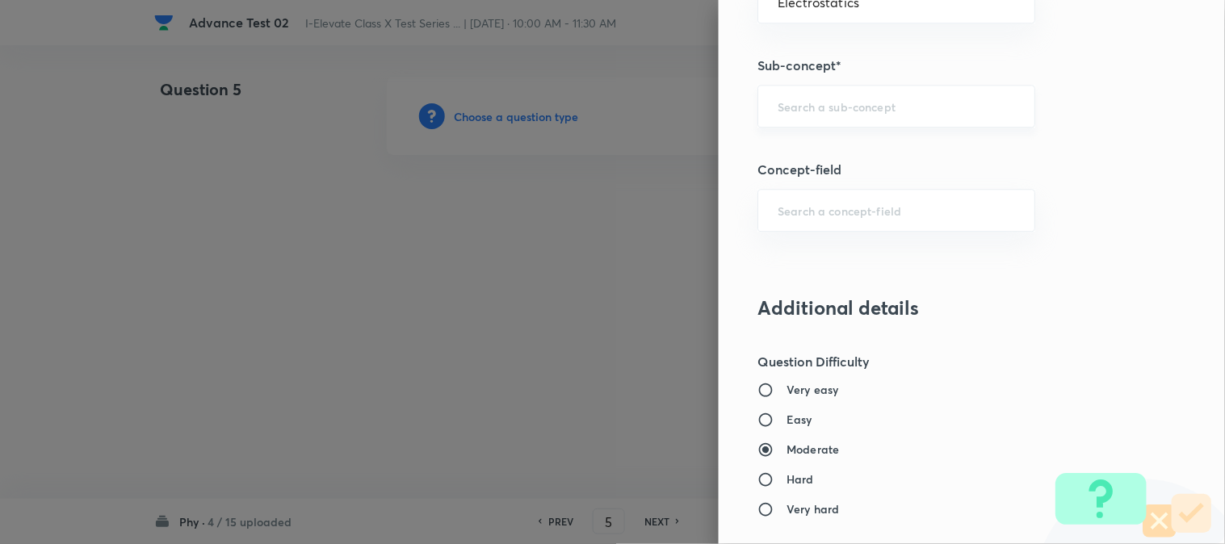
click at [807, 98] on div "​" at bounding box center [896, 106] width 278 height 43
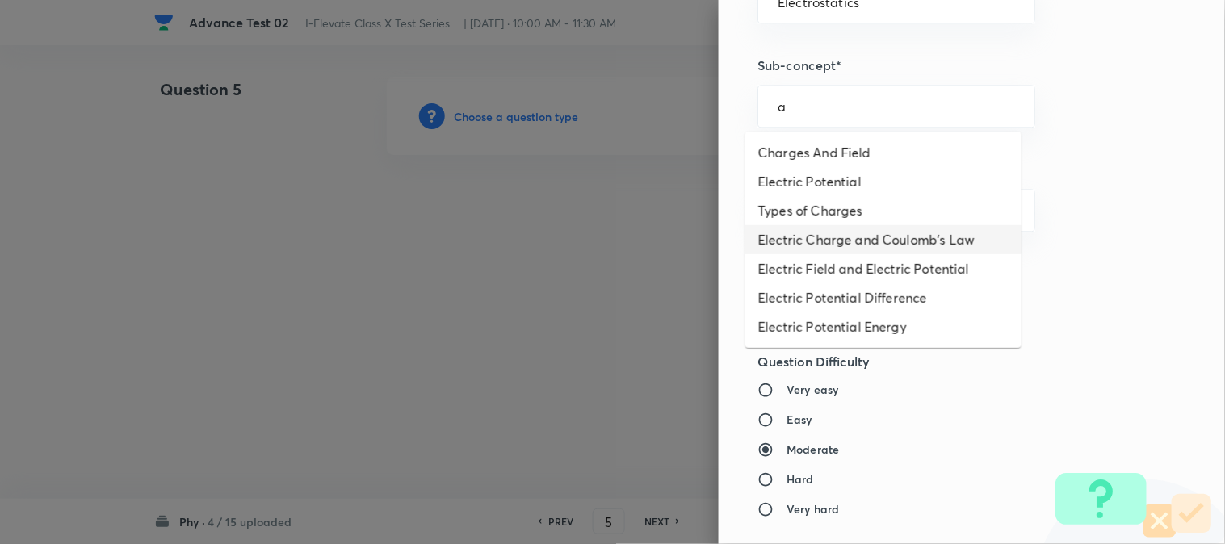
click at [815, 245] on li "Electric Charge and Coulomb's Law" at bounding box center [883, 239] width 276 height 29
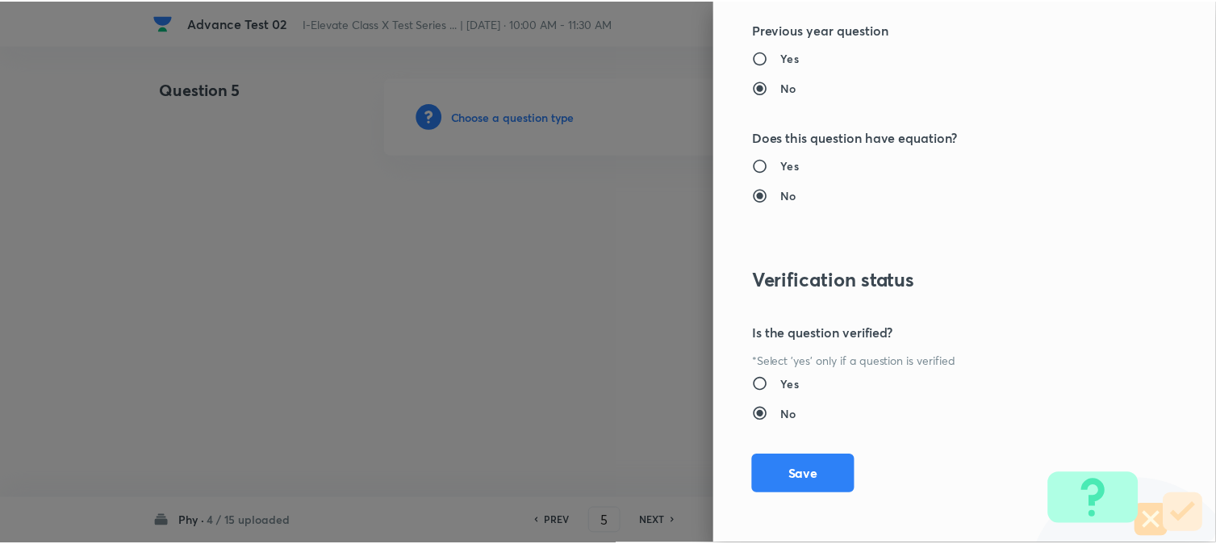
scroll to position [1656, 0]
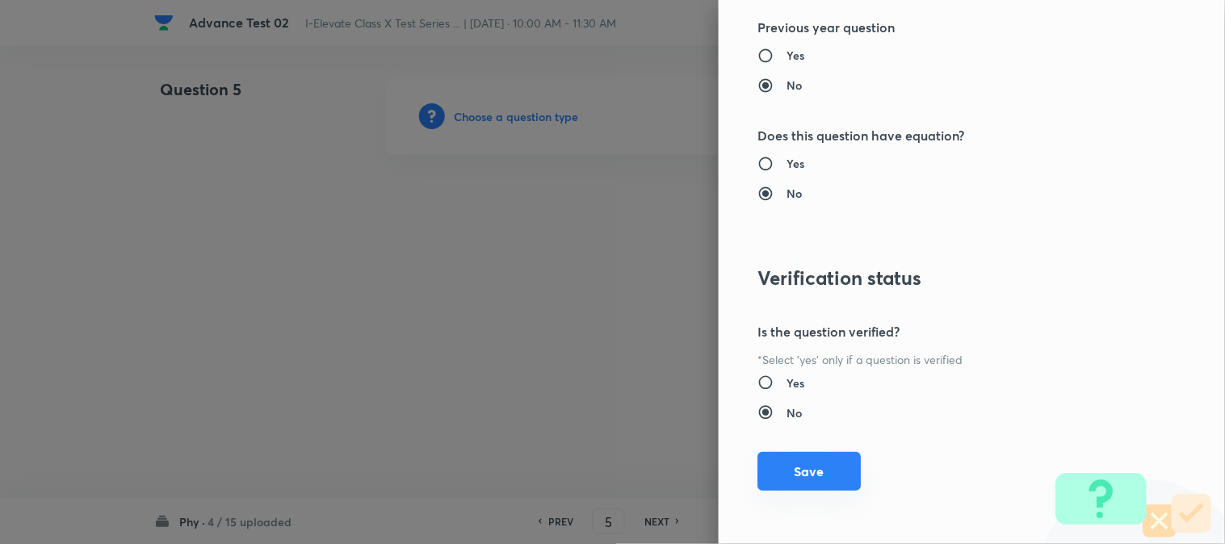
click at [801, 466] on button "Save" at bounding box center [808, 471] width 103 height 39
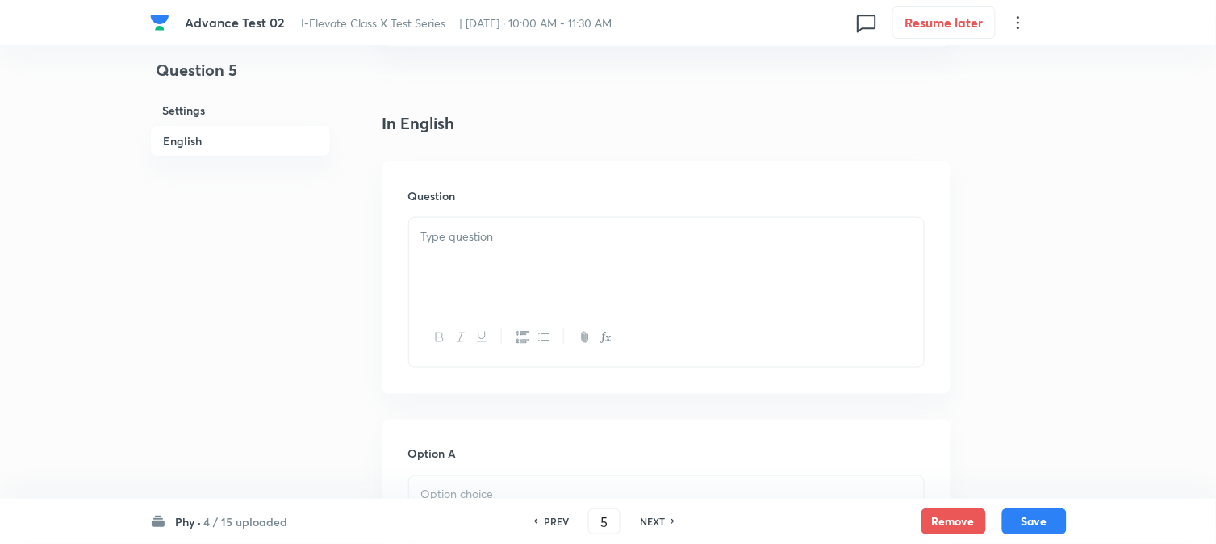
scroll to position [538, 0]
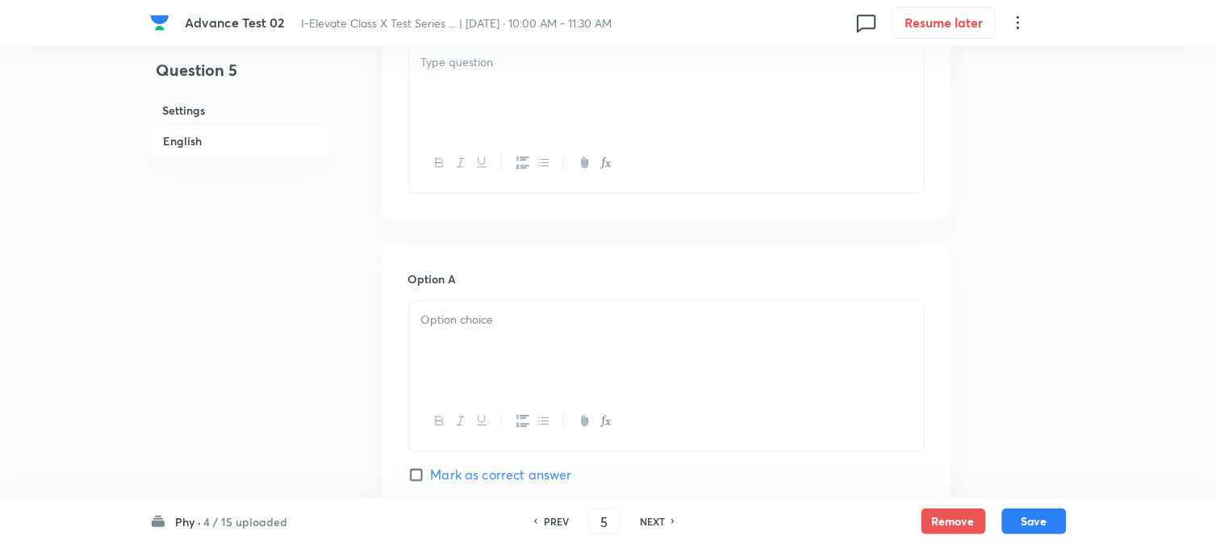
click at [523, 101] on div at bounding box center [666, 89] width 515 height 90
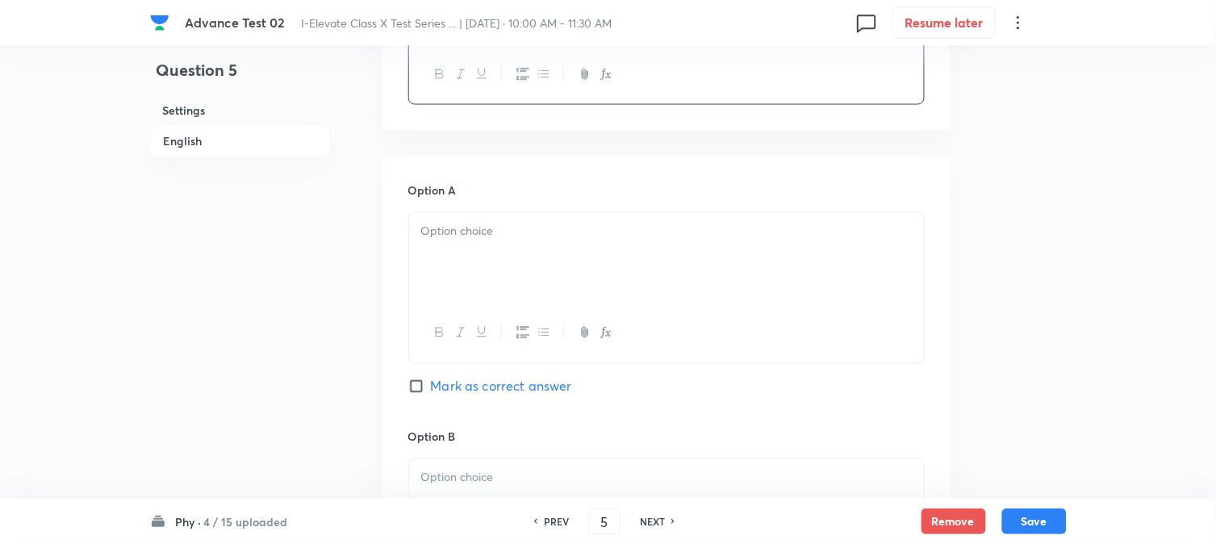
scroll to position [627, 0]
click at [490, 227] on p at bounding box center [666, 231] width 491 height 19
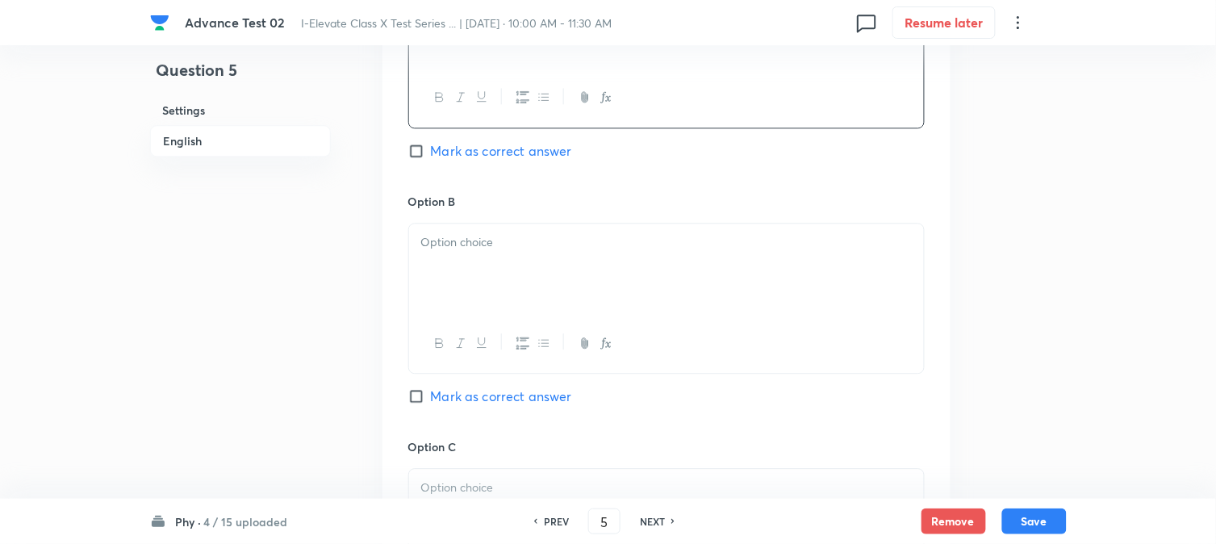
scroll to position [897, 0]
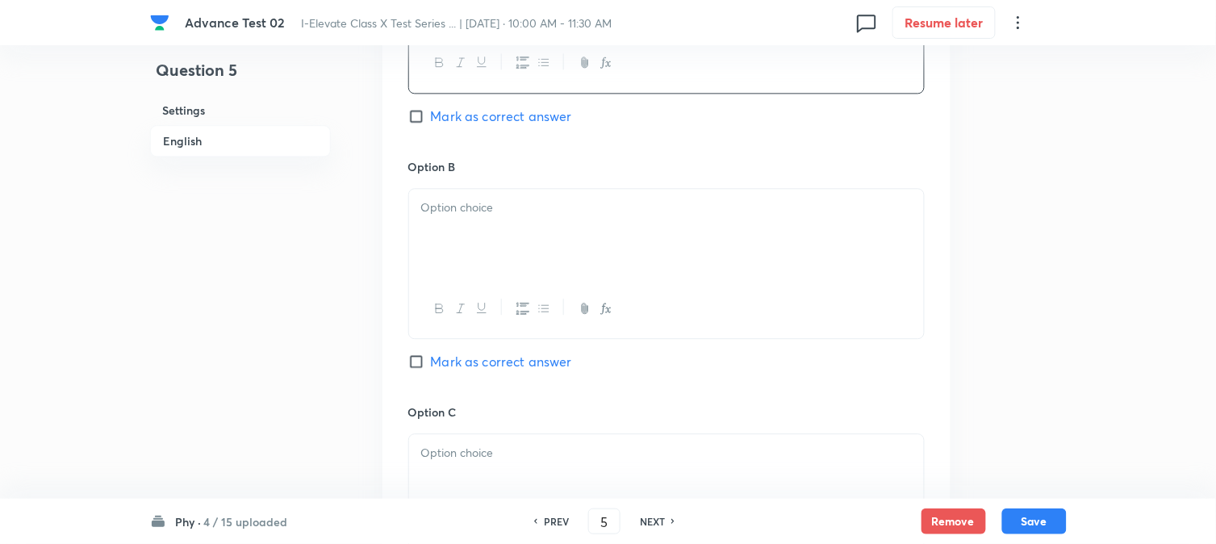
drag, startPoint x: 479, startPoint y: 237, endPoint x: 486, endPoint y: 259, distance: 23.7
click at [479, 236] on div at bounding box center [666, 234] width 515 height 90
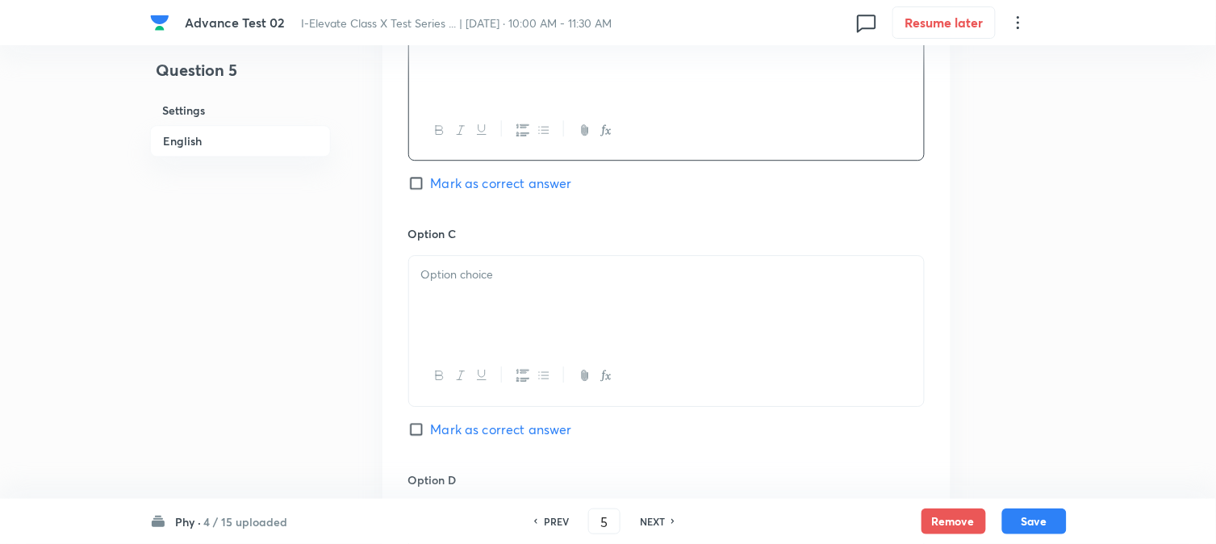
scroll to position [1076, 0]
click at [454, 262] on div at bounding box center [666, 300] width 515 height 90
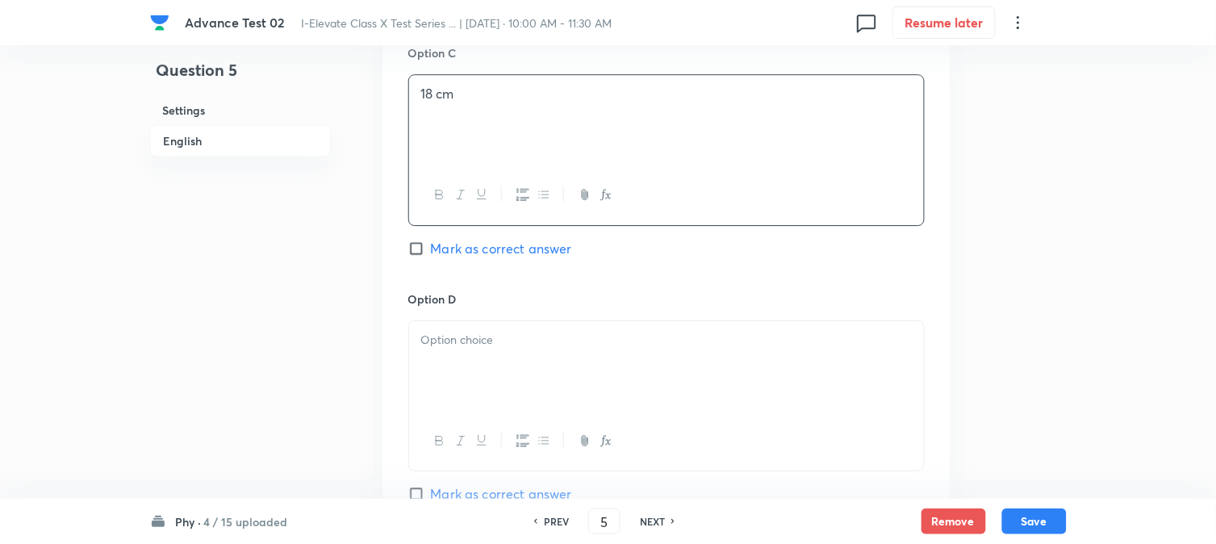
scroll to position [1345, 0]
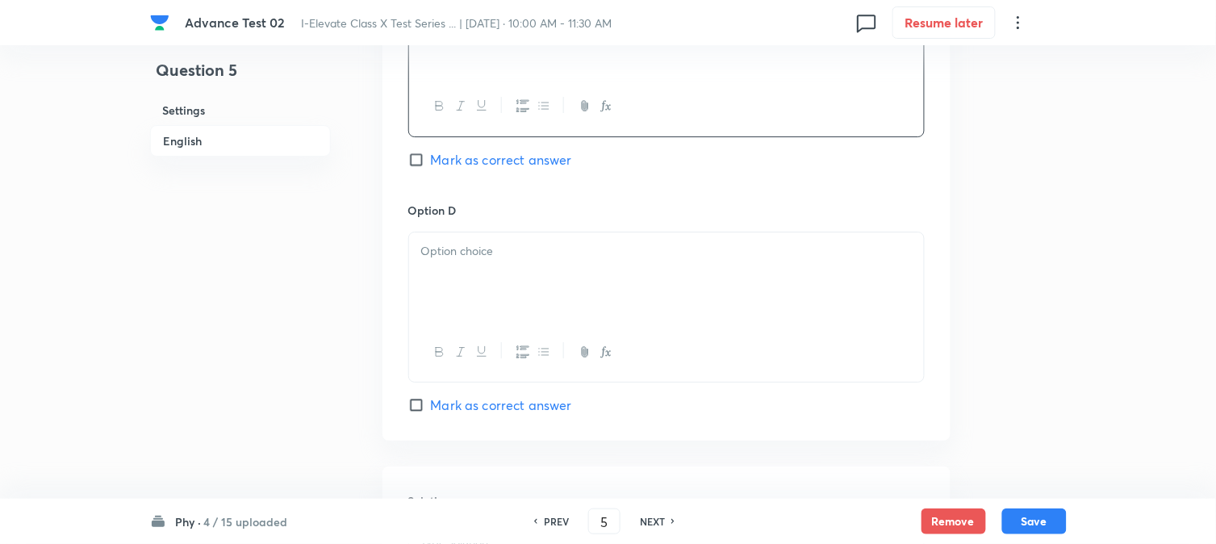
click at [500, 275] on div at bounding box center [666, 277] width 515 height 90
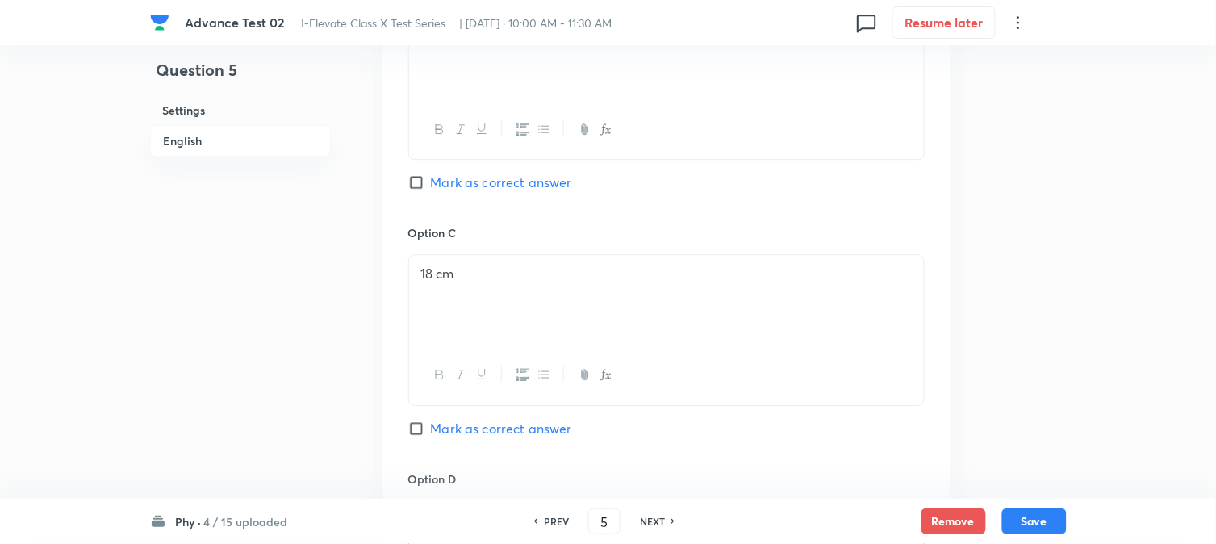
click at [424, 184] on input "Mark as correct answer" at bounding box center [419, 182] width 23 height 16
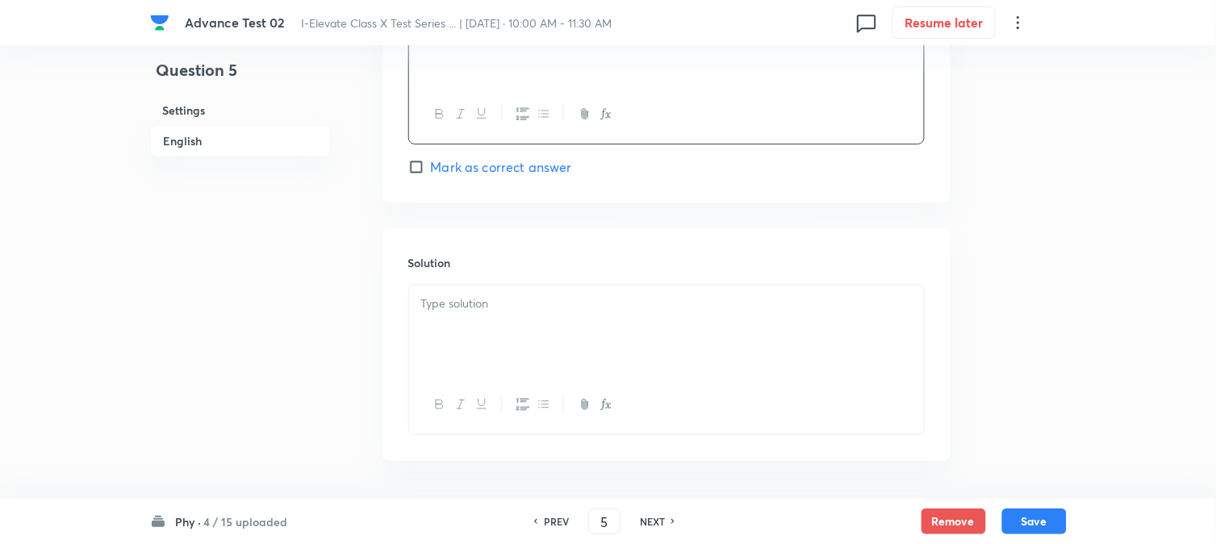
scroll to position [1644, 0]
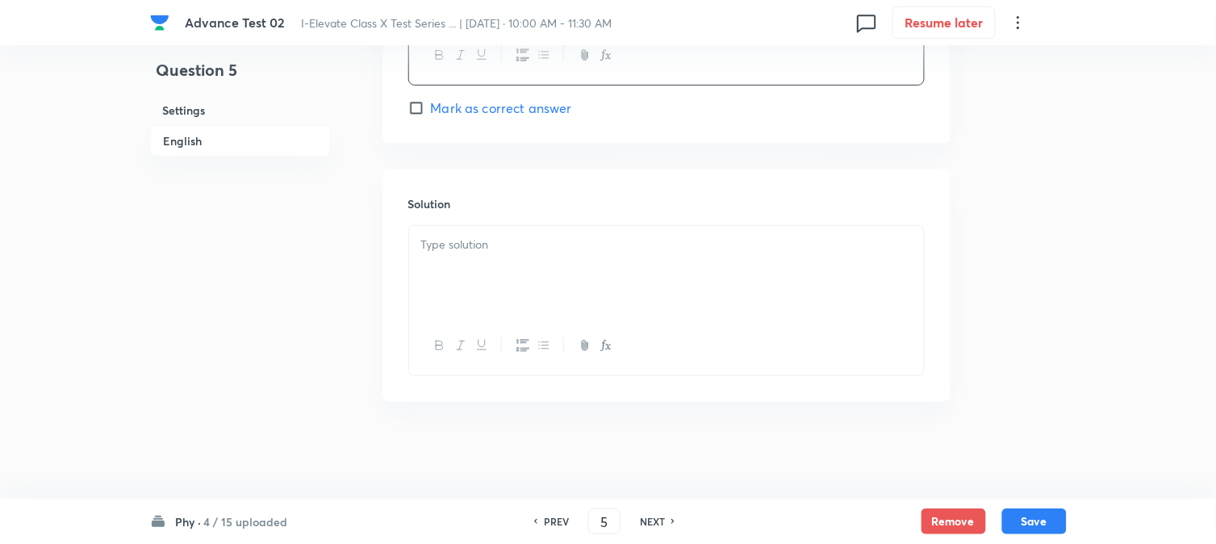
click at [479, 266] on div at bounding box center [666, 271] width 515 height 90
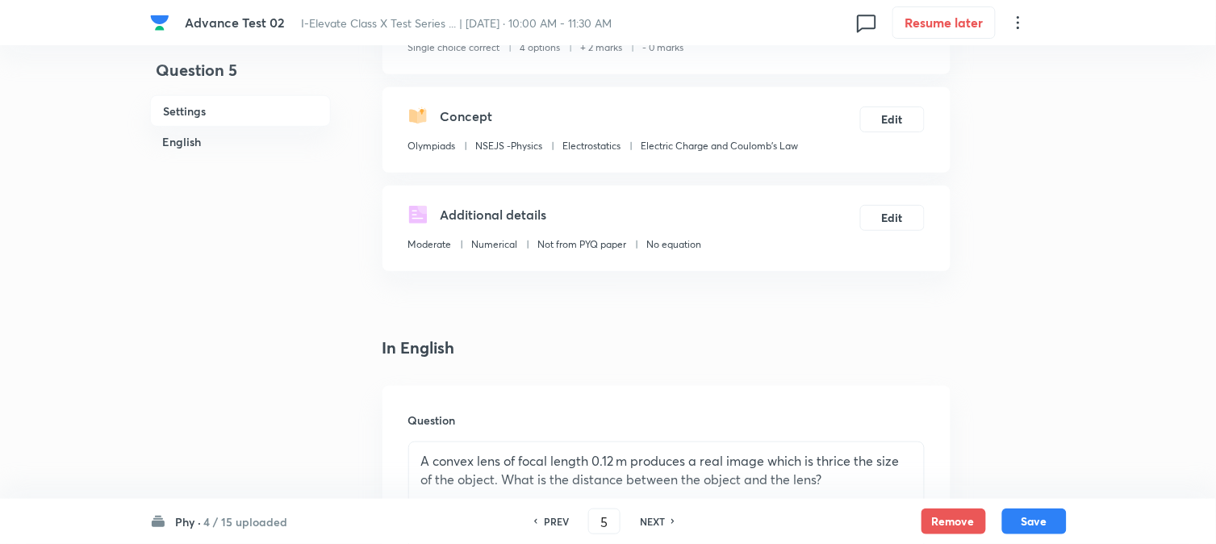
scroll to position [110, 0]
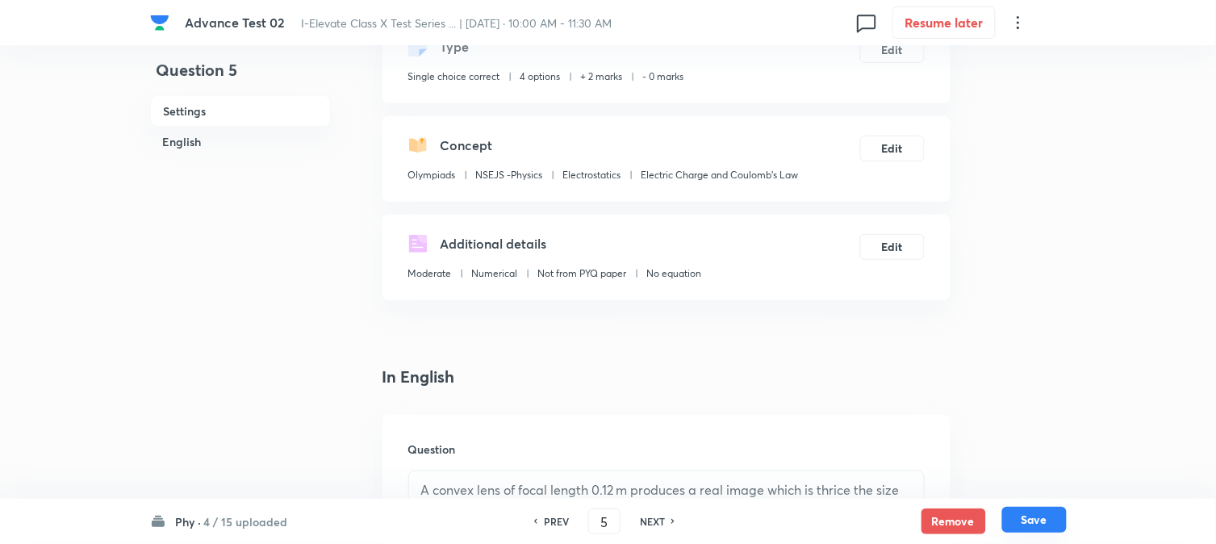
click at [1022, 521] on button "Save" at bounding box center [1035, 520] width 65 height 26
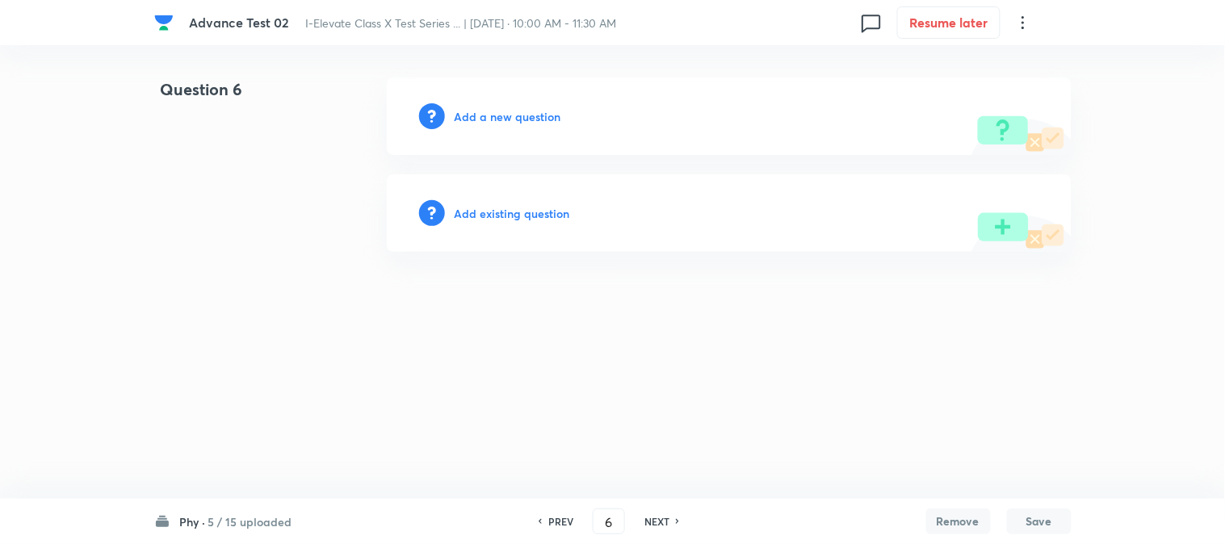
click at [484, 111] on h6 "Add a new question" at bounding box center [507, 116] width 107 height 17
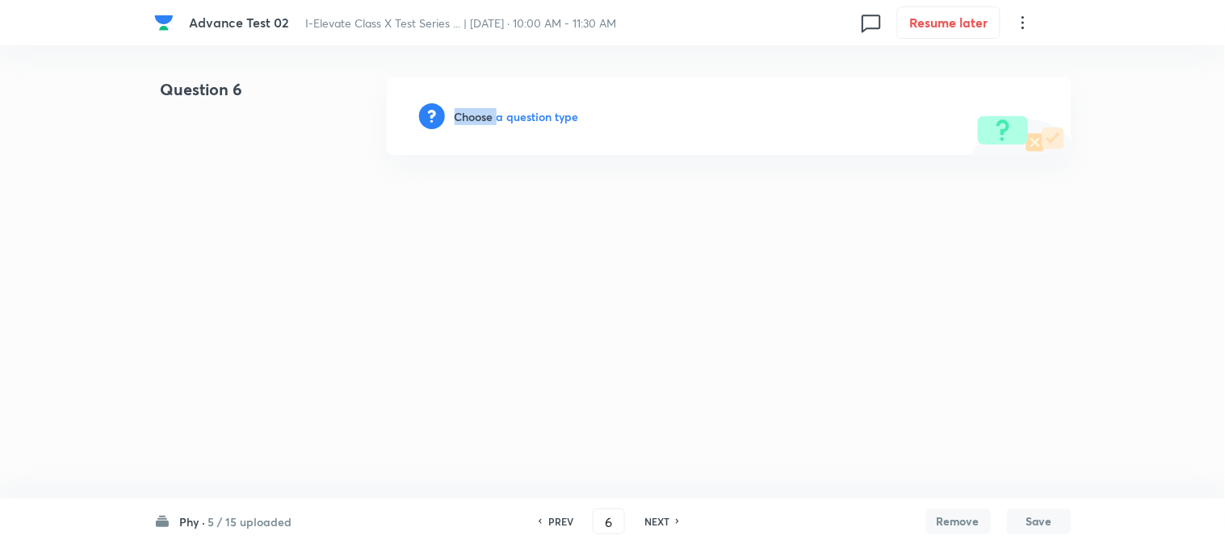
click at [484, 111] on h6 "Choose a question type" at bounding box center [516, 116] width 124 height 17
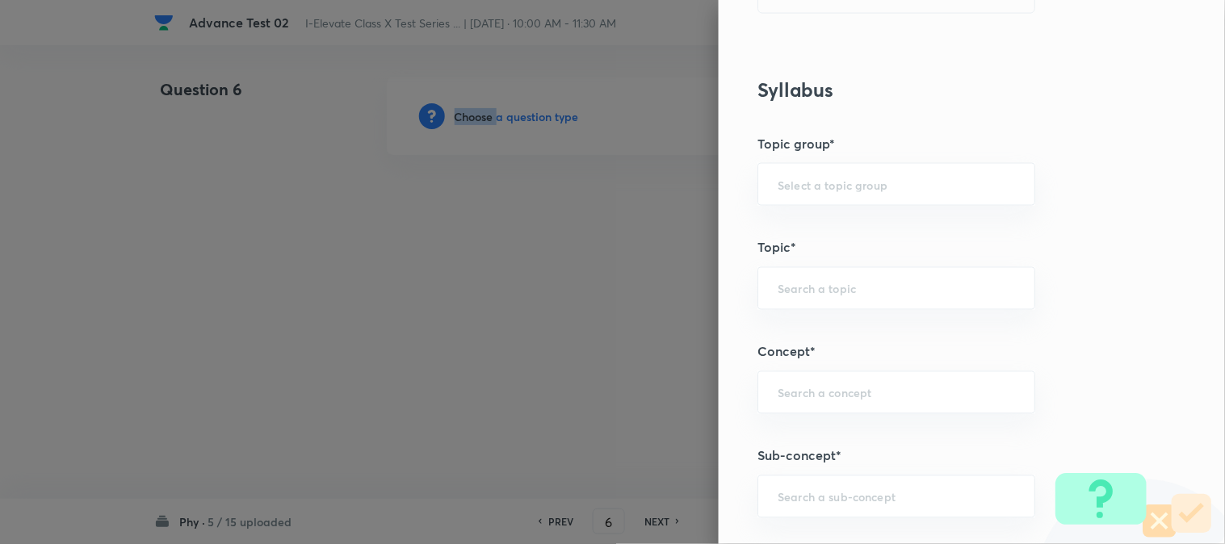
scroll to position [448, 0]
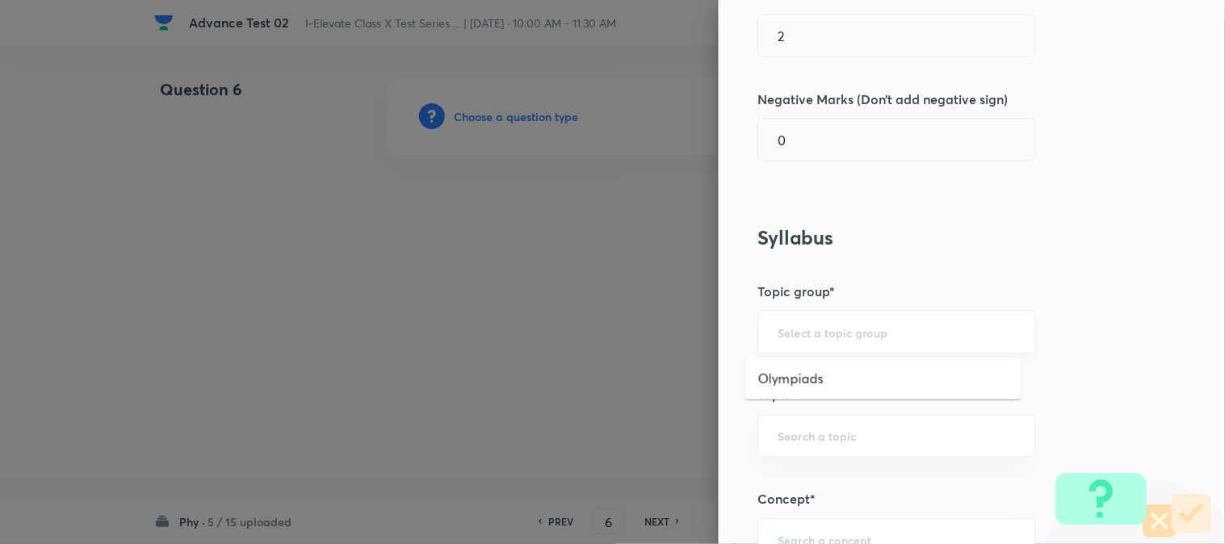
click at [810, 333] on input "text" at bounding box center [895, 331] width 237 height 15
click at [803, 393] on ul "Olympiads" at bounding box center [883, 379] width 276 height 42
click at [795, 375] on li "Olympiads" at bounding box center [883, 378] width 276 height 29
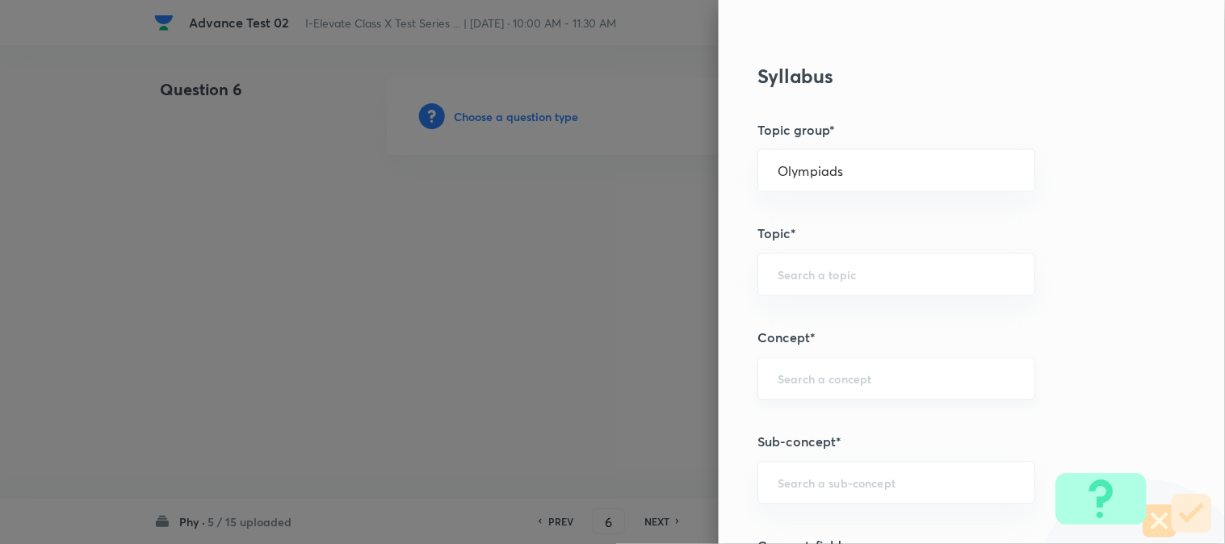
scroll to position [627, 0]
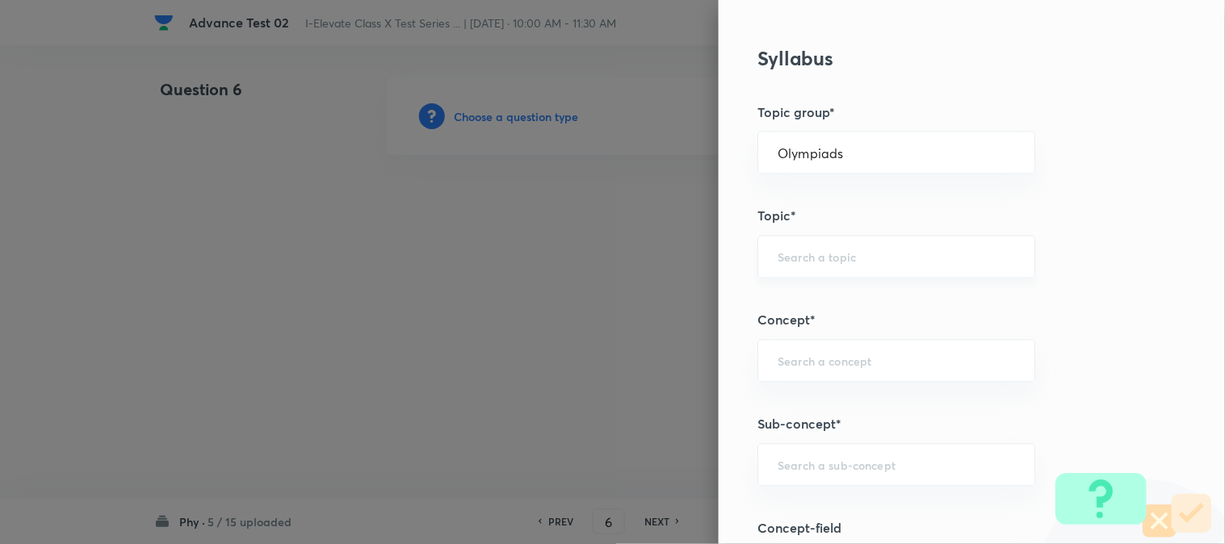
click at [807, 258] on input "text" at bounding box center [895, 256] width 237 height 15
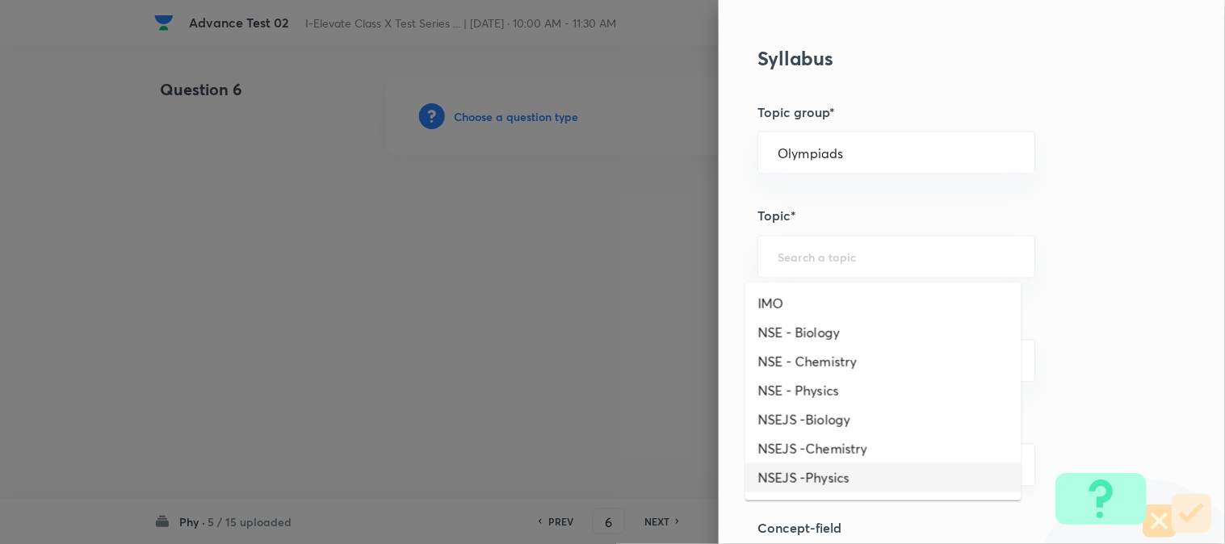
click at [836, 476] on li "NSEJS -Physics" at bounding box center [883, 477] width 276 height 29
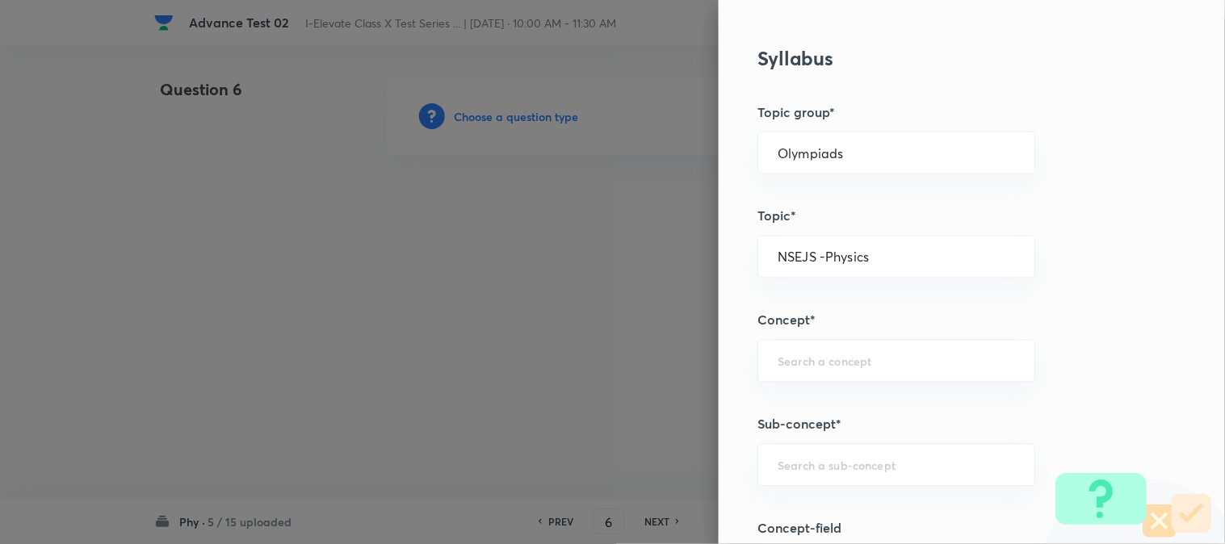
scroll to position [807, 0]
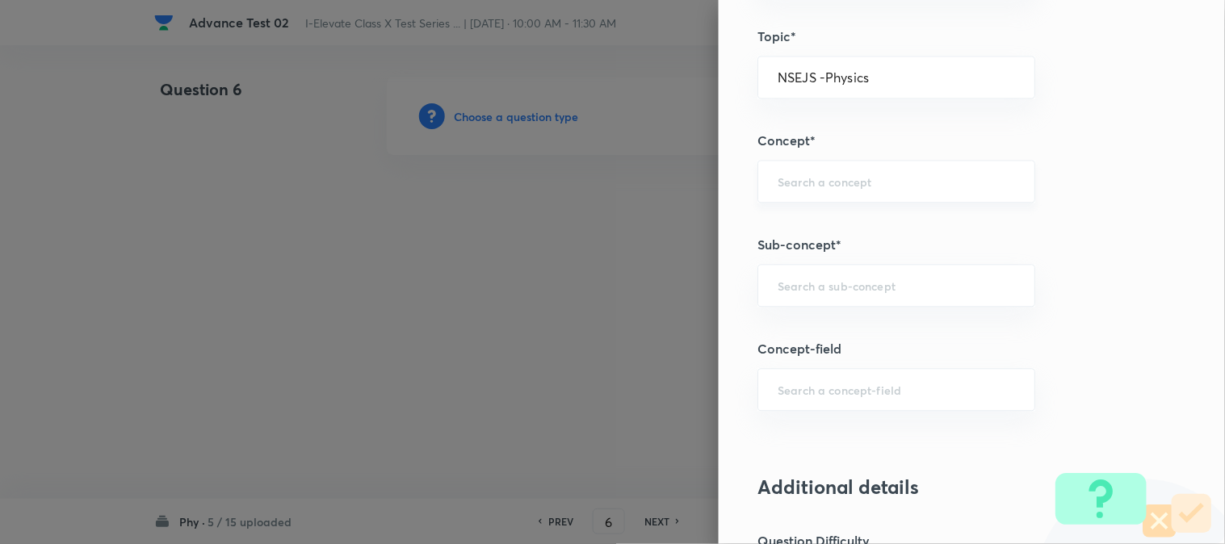
click at [795, 191] on div "​" at bounding box center [896, 181] width 278 height 43
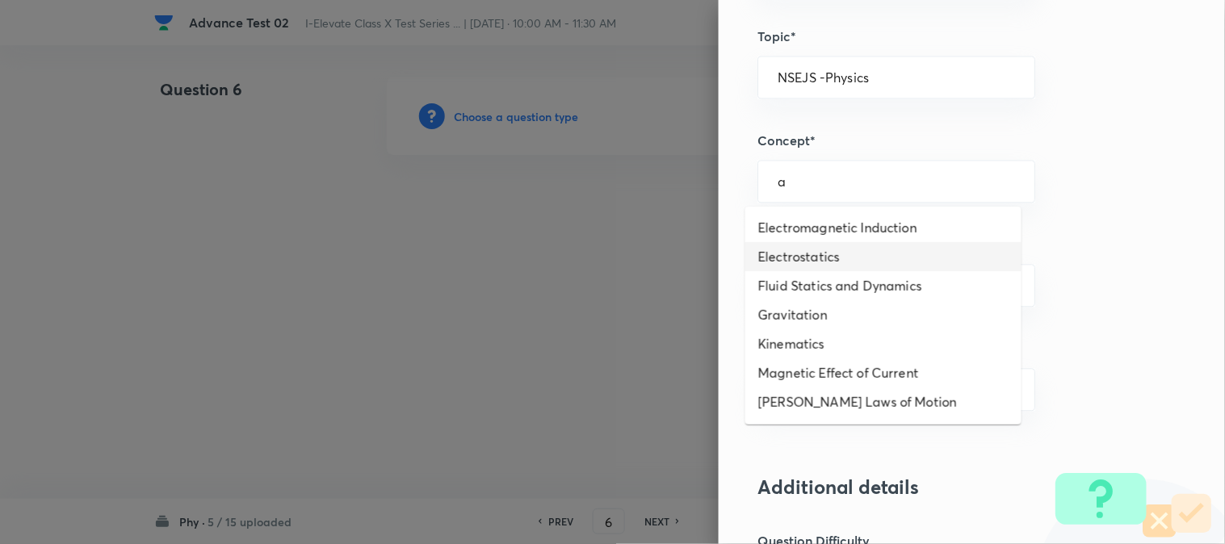
click at [821, 254] on li "Electrostatics" at bounding box center [883, 256] width 276 height 29
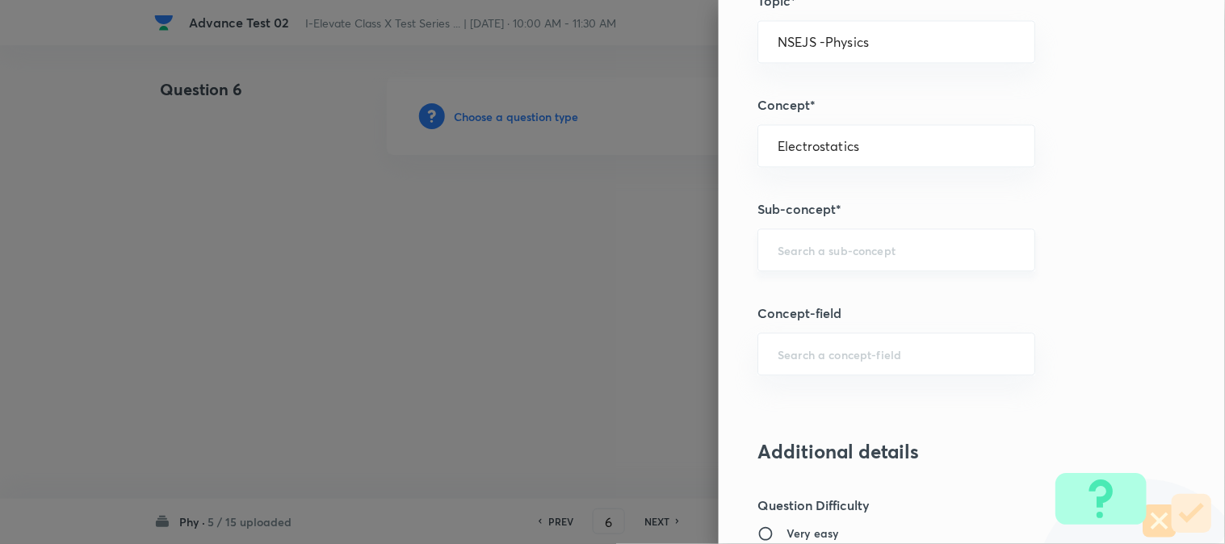
scroll to position [897, 0]
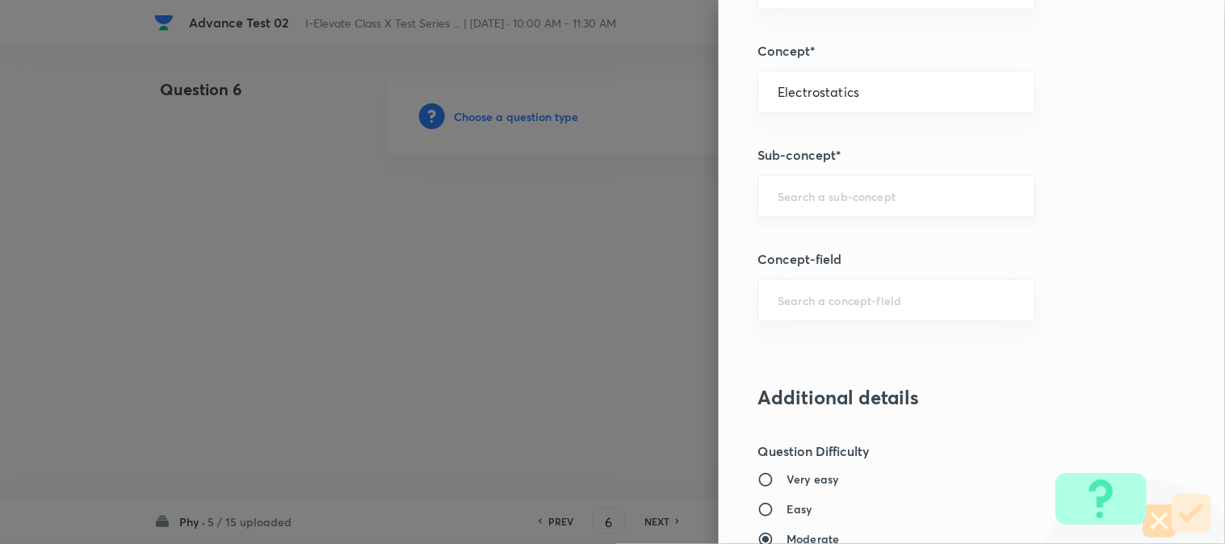
click at [808, 197] on input "text" at bounding box center [895, 195] width 237 height 15
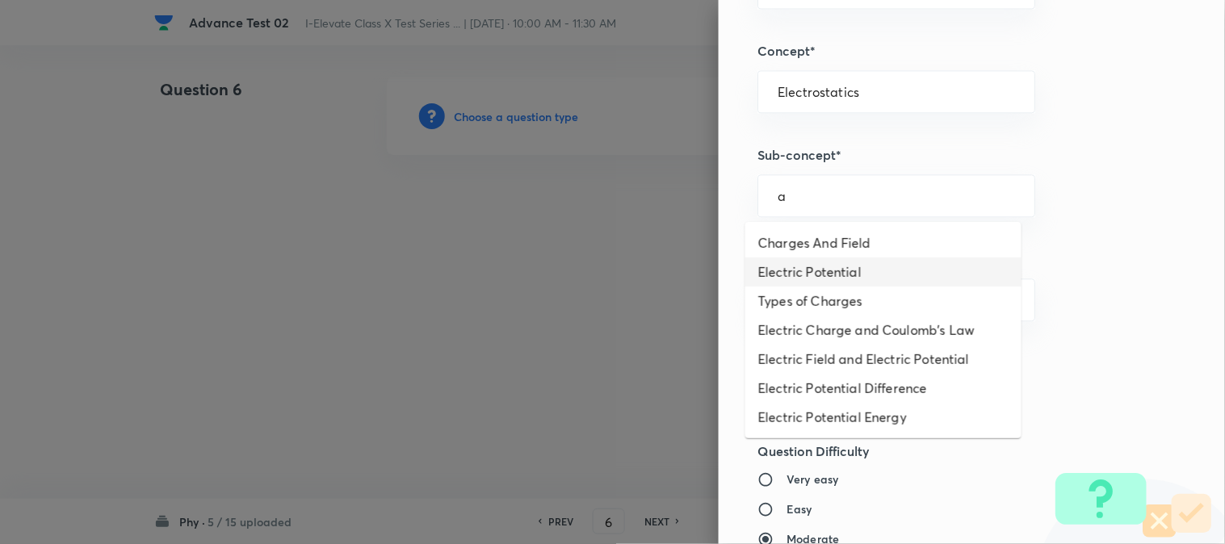
click at [840, 274] on li "Electric Potential" at bounding box center [883, 271] width 276 height 29
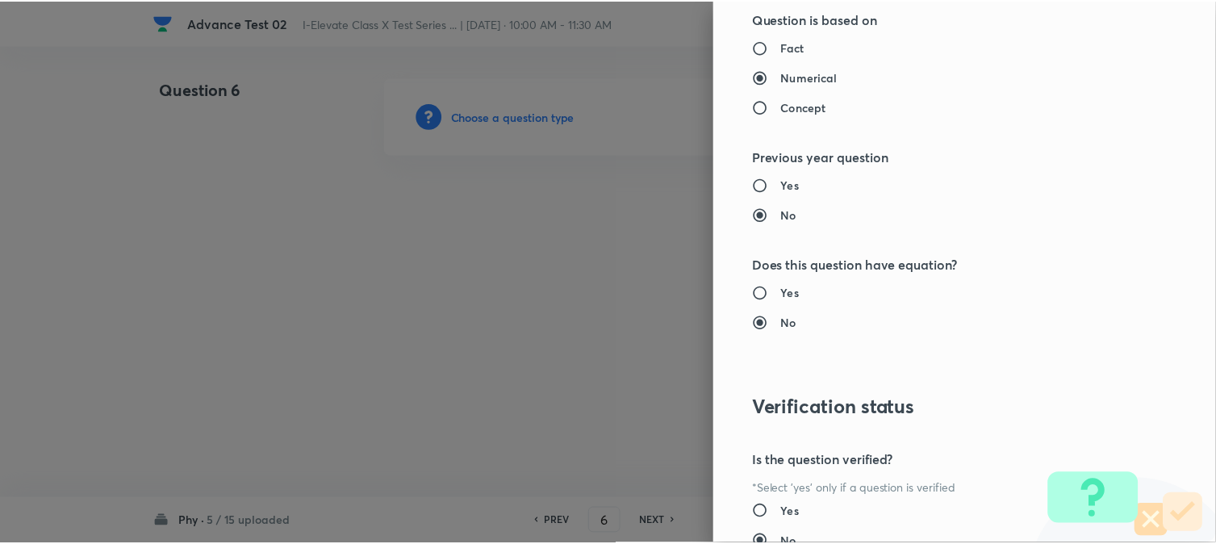
scroll to position [1656, 0]
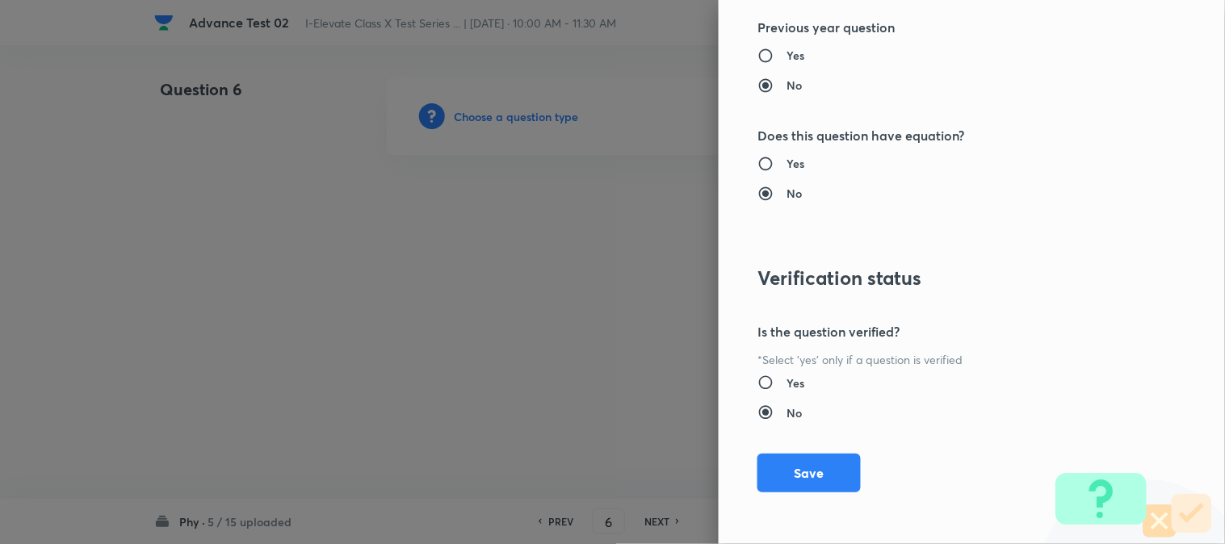
click at [810, 463] on button "Save" at bounding box center [808, 473] width 103 height 39
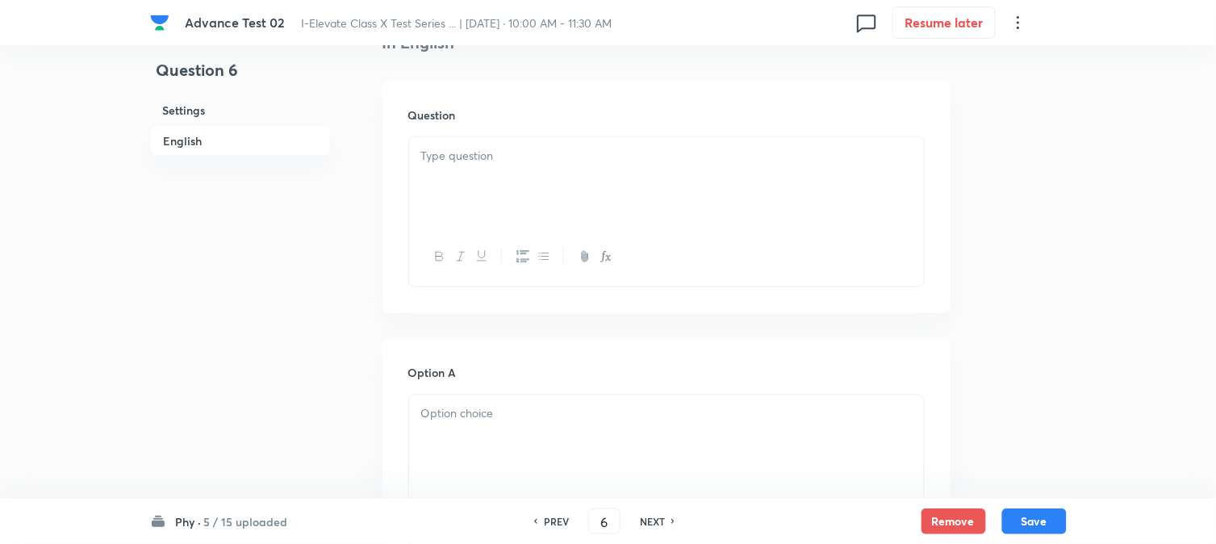
scroll to position [448, 0]
click at [509, 176] on div at bounding box center [666, 178] width 515 height 90
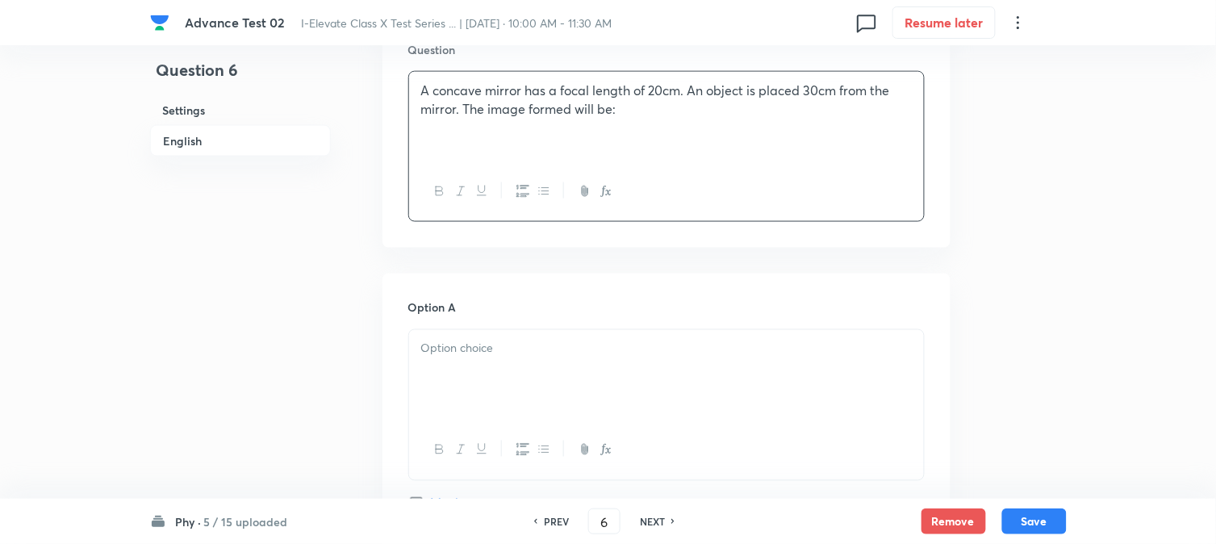
scroll to position [627, 0]
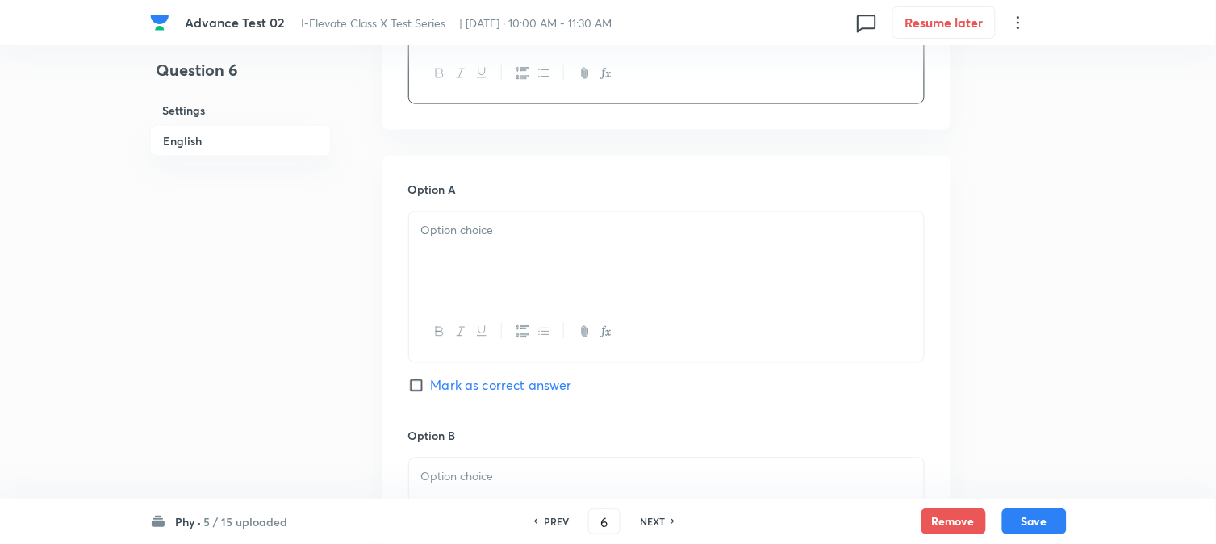
click at [478, 277] on div at bounding box center [666, 257] width 515 height 90
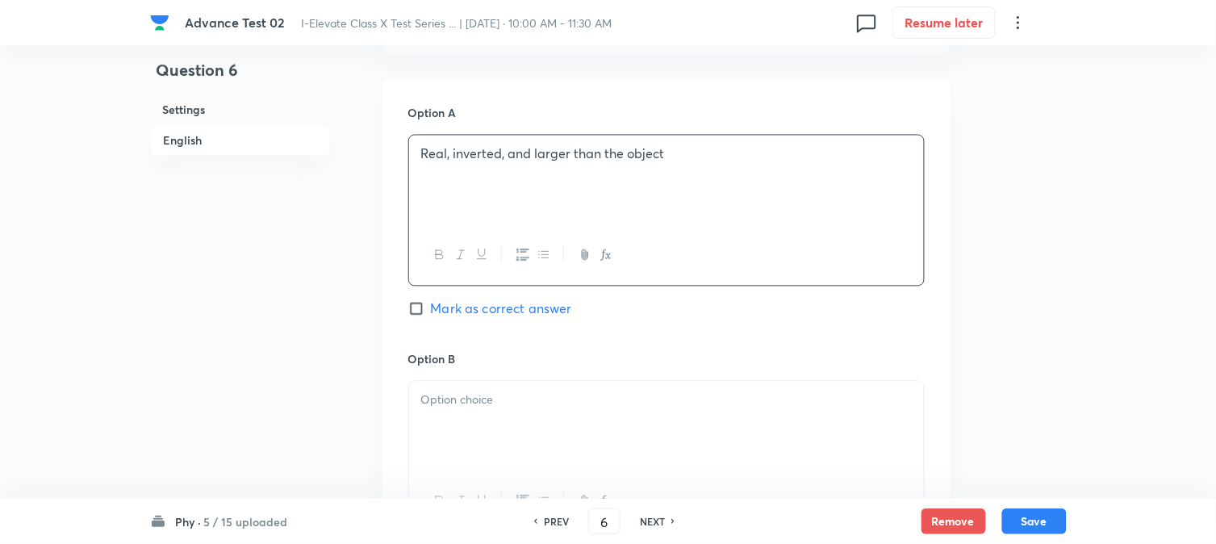
scroll to position [897, 0]
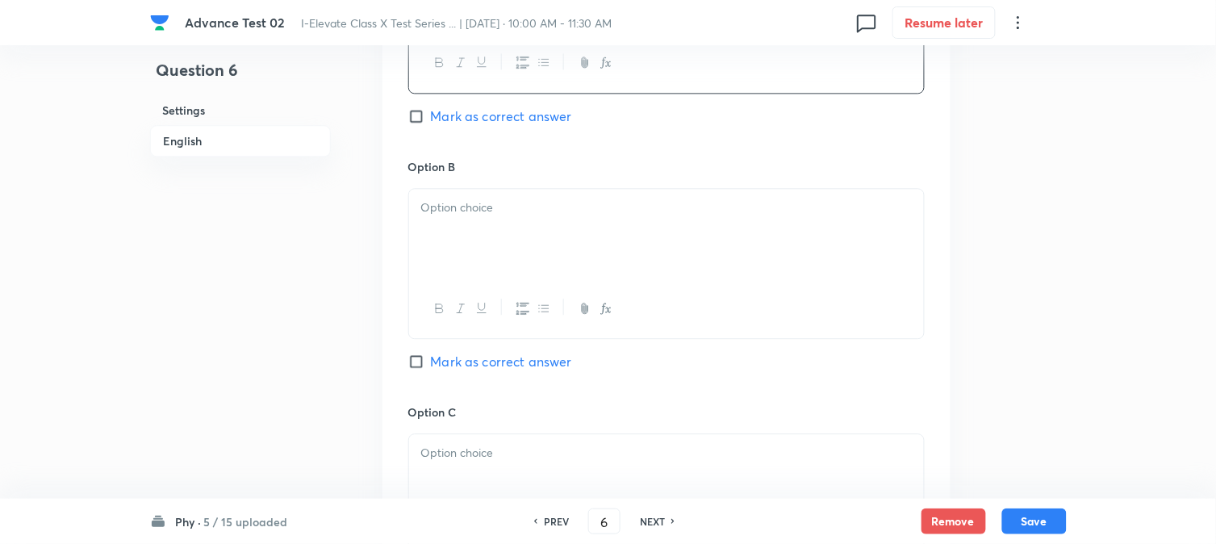
click at [465, 235] on div at bounding box center [666, 234] width 515 height 90
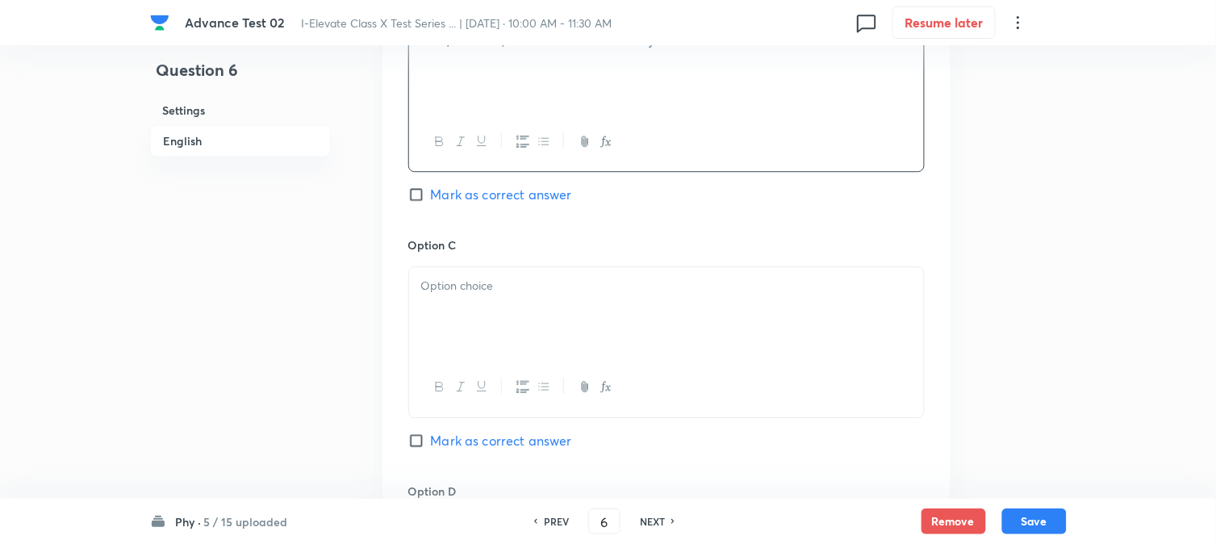
scroll to position [1076, 0]
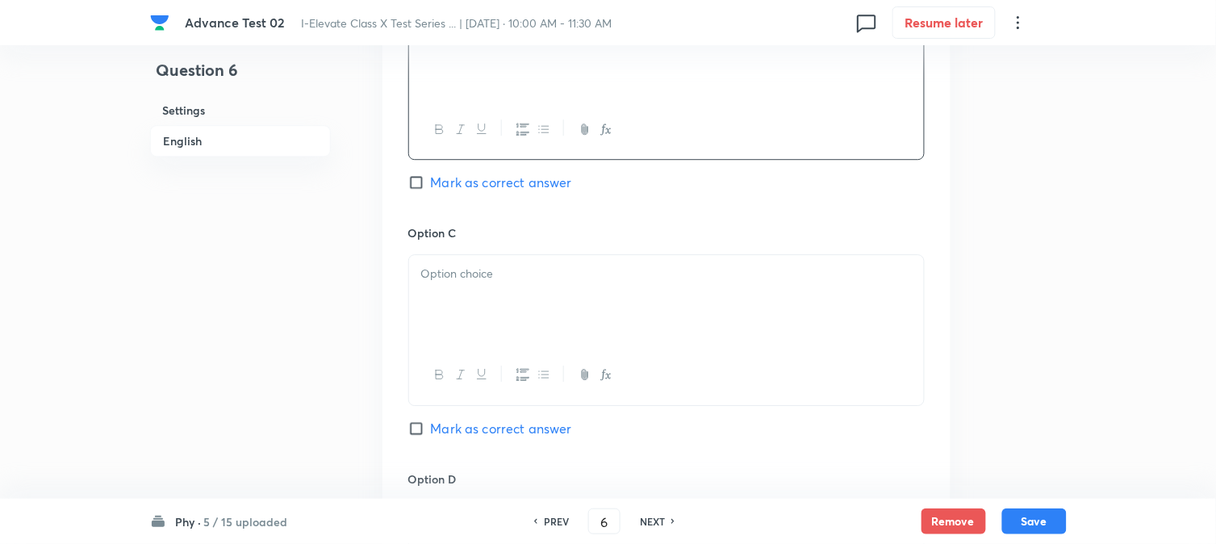
click at [474, 254] on div "Option C Mark as correct answer" at bounding box center [666, 346] width 517 height 245
click at [497, 321] on div at bounding box center [666, 300] width 515 height 90
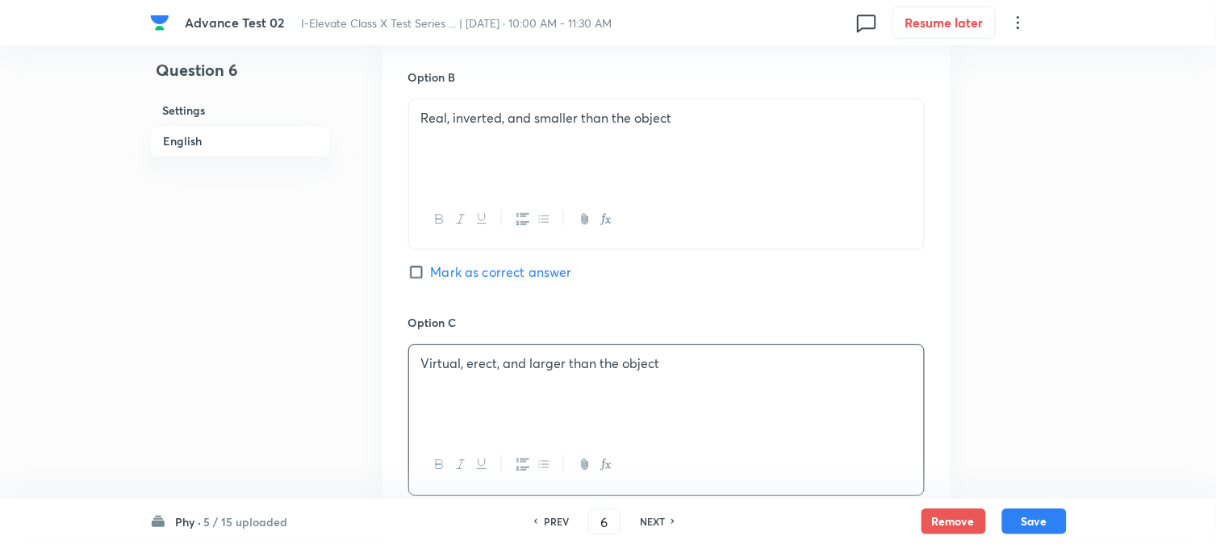
scroll to position [1345, 0]
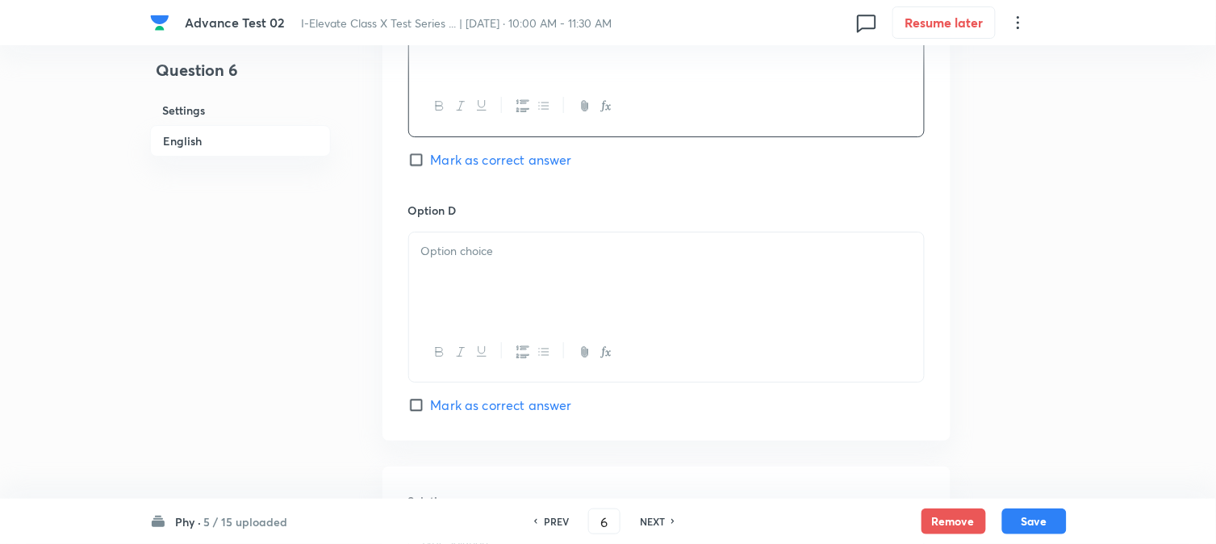
click at [478, 292] on div at bounding box center [666, 277] width 515 height 90
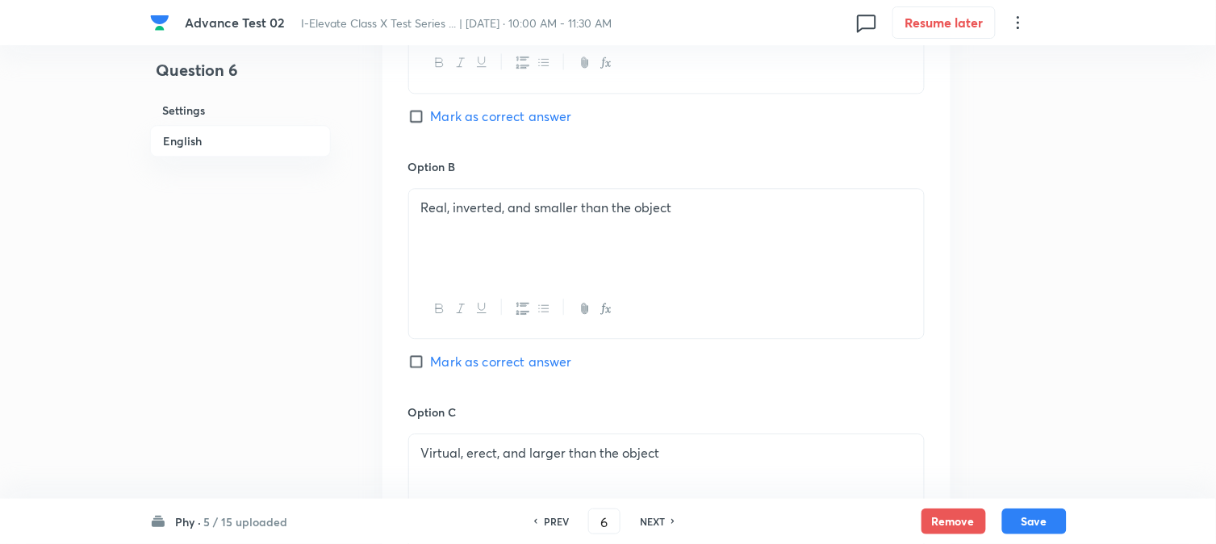
click at [429, 117] on input "Mark as correct answer" at bounding box center [419, 116] width 23 height 16
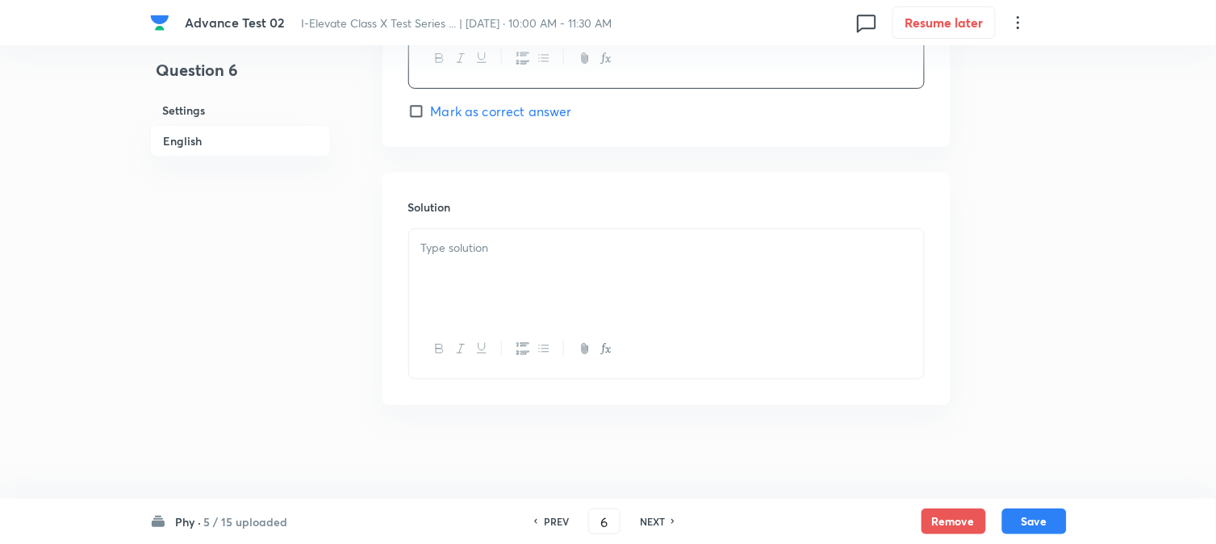
scroll to position [1644, 0]
click at [478, 238] on p at bounding box center [666, 245] width 491 height 19
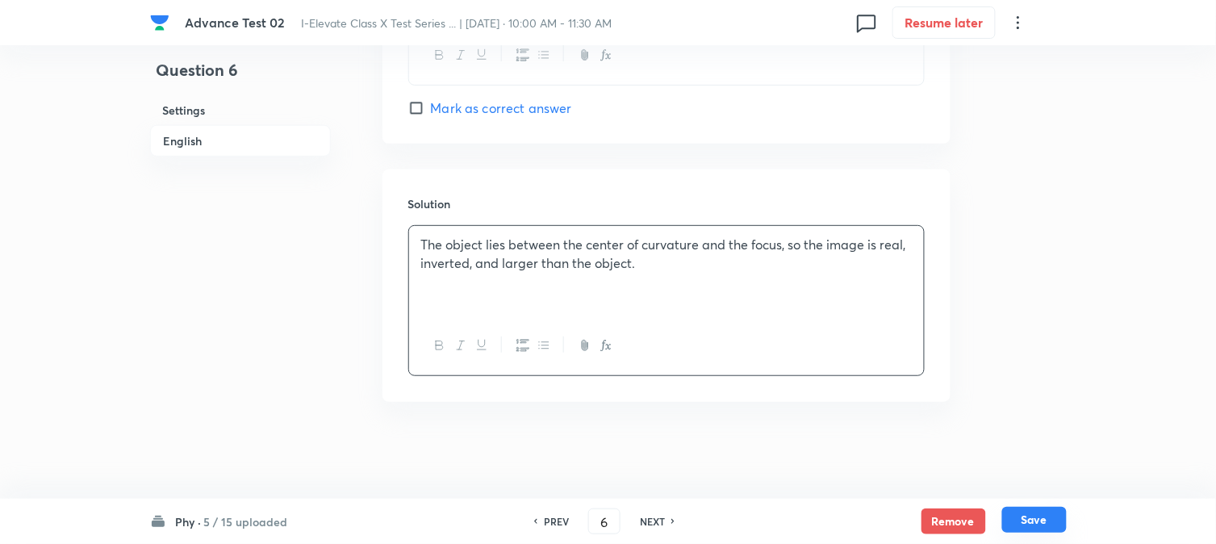
click at [1040, 522] on button "Save" at bounding box center [1035, 520] width 65 height 26
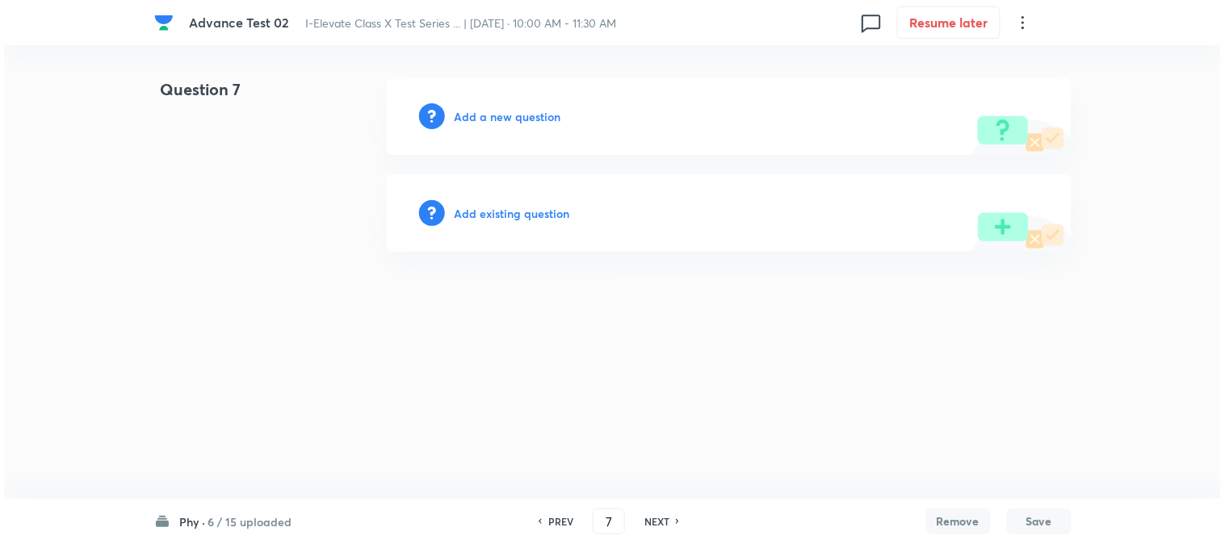
scroll to position [0, 0]
click at [463, 124] on h6 "Add a new question" at bounding box center [507, 116] width 107 height 17
click at [463, 122] on h6 "Choose a question type" at bounding box center [516, 116] width 124 height 17
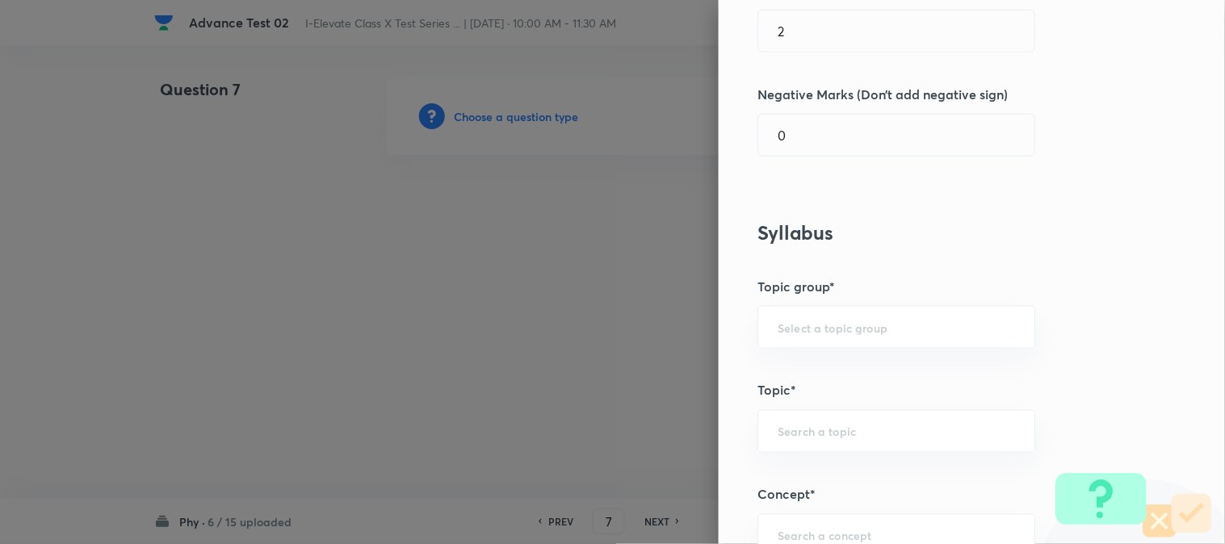
scroll to position [538, 0]
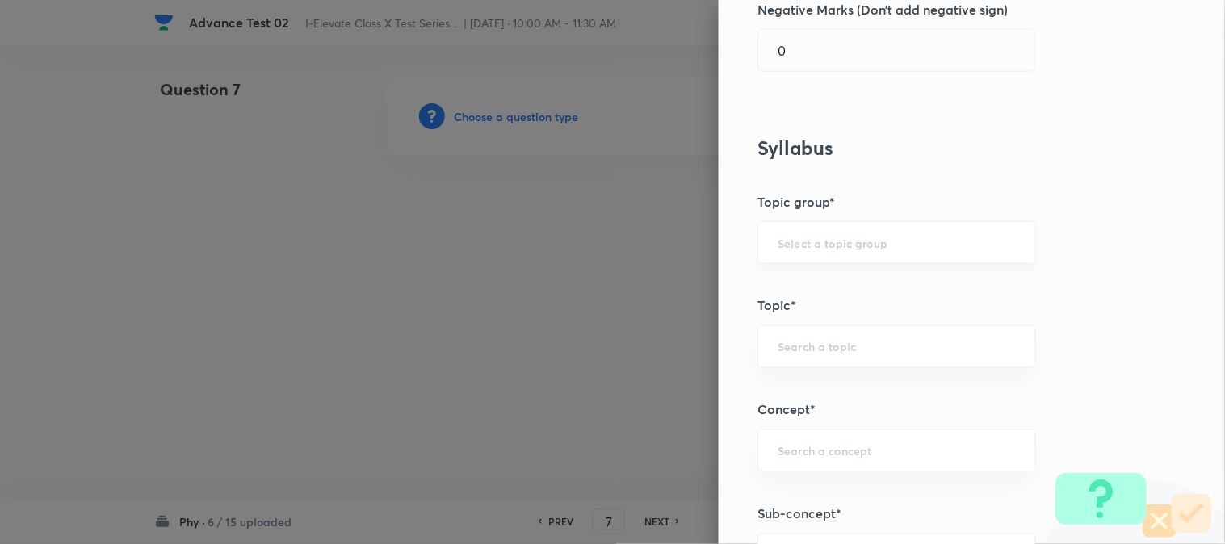
click at [798, 250] on div "​" at bounding box center [896, 242] width 278 height 43
click at [796, 304] on ul "Olympiads" at bounding box center [883, 288] width 276 height 42
click at [794, 283] on li "Olympiads" at bounding box center [883, 288] width 276 height 29
click at [810, 354] on input "text" at bounding box center [895, 346] width 237 height 15
click at [813, 421] on li "NSEJS -Physics" at bounding box center [883, 422] width 276 height 29
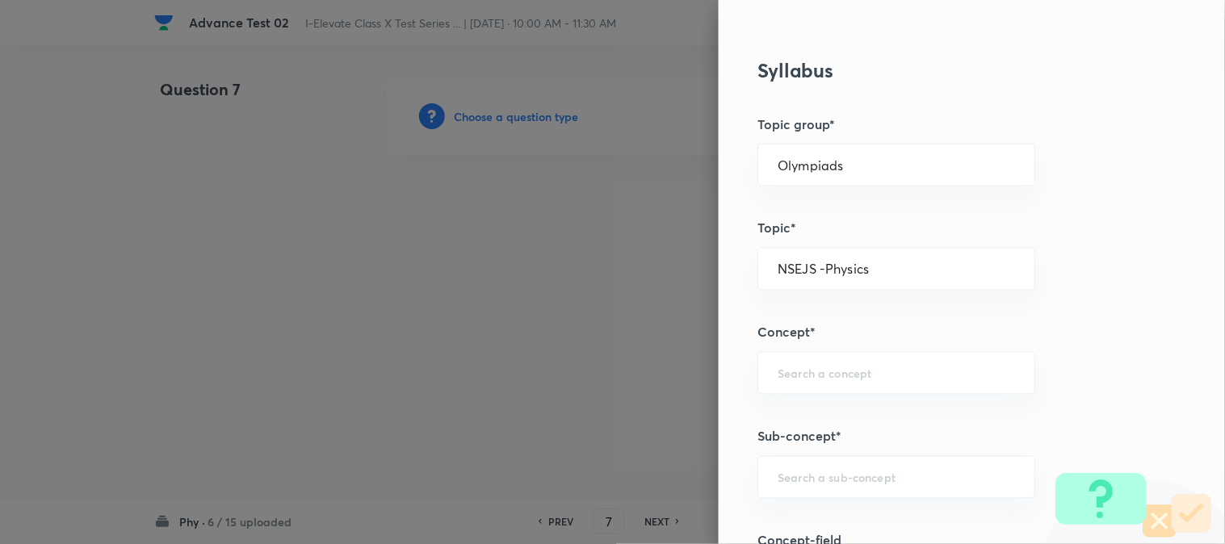
scroll to position [717, 0]
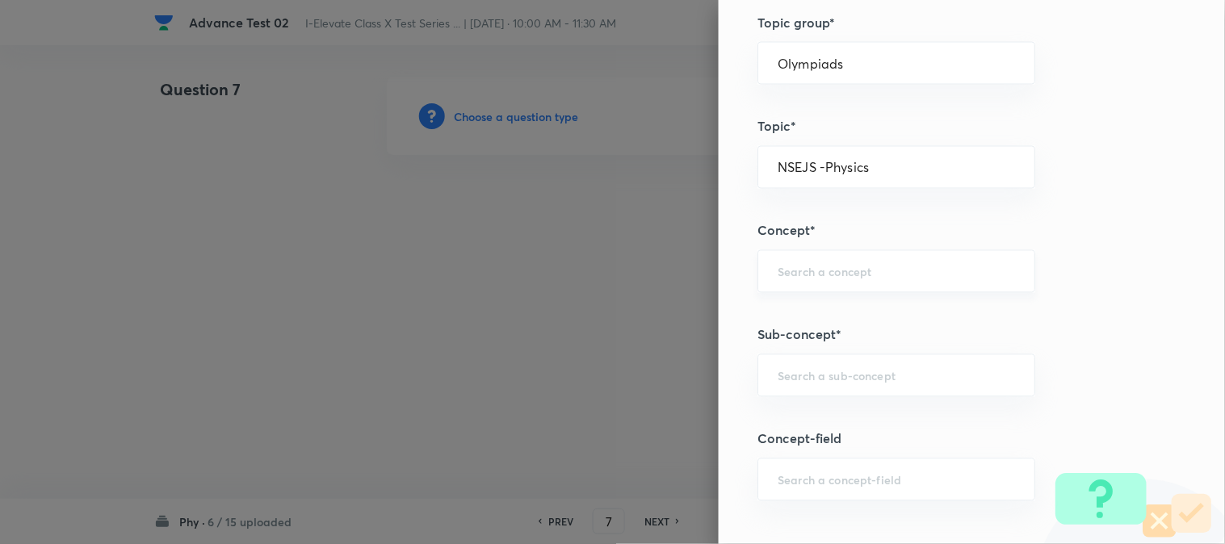
click at [788, 283] on div "​" at bounding box center [896, 271] width 278 height 43
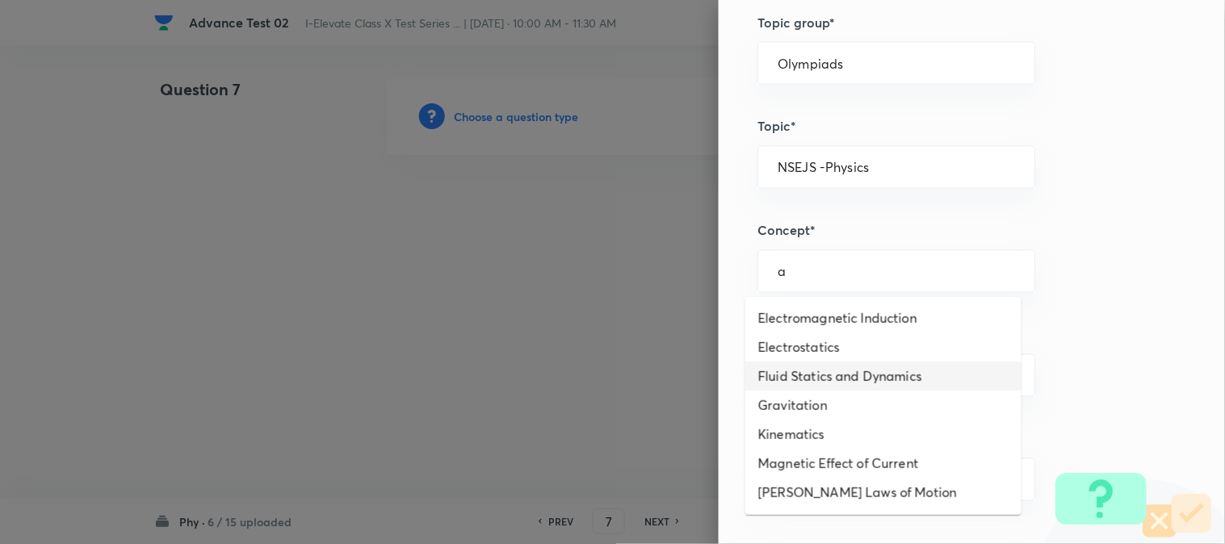
click at [810, 385] on li "Fluid Statics and Dynamics" at bounding box center [883, 376] width 276 height 29
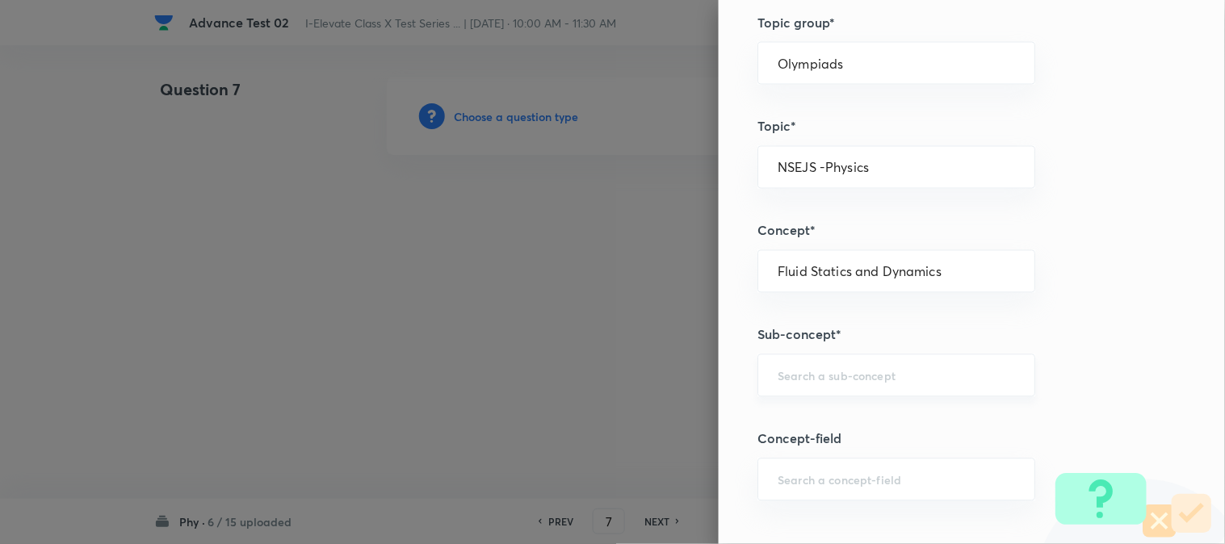
click at [802, 383] on div "​" at bounding box center [896, 375] width 278 height 43
click at [826, 424] on li "Fluid Dynamics" at bounding box center [883, 422] width 276 height 29
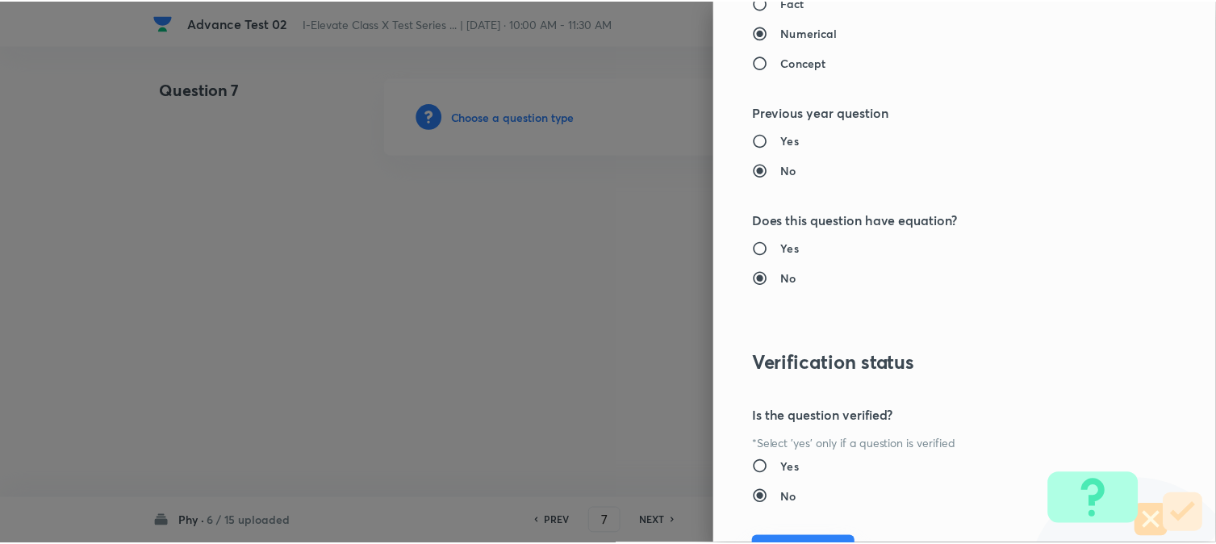
scroll to position [1656, 0]
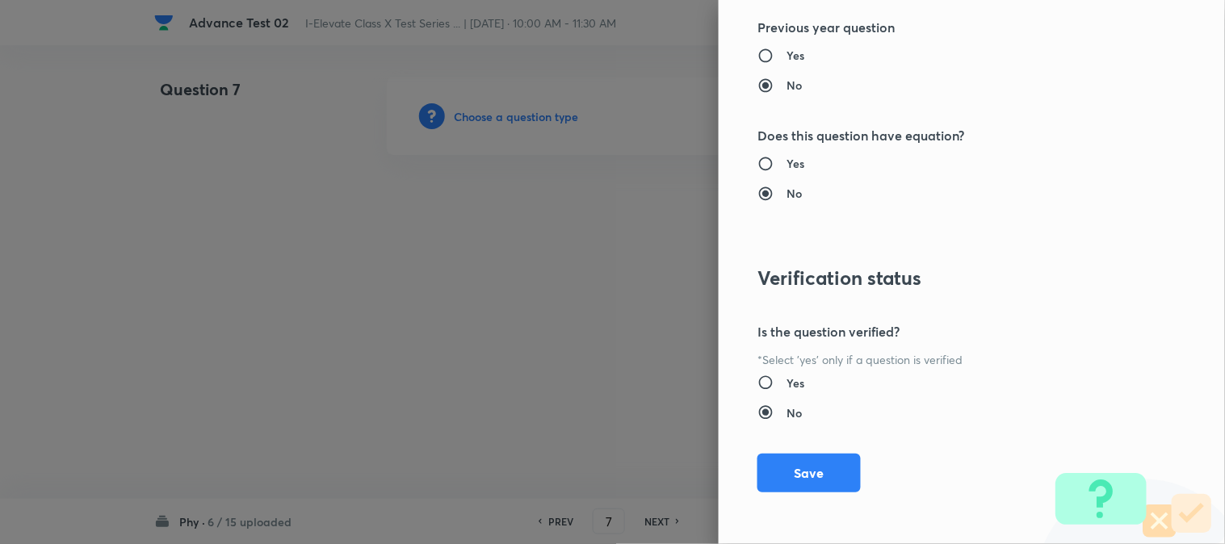
drag, startPoint x: 785, startPoint y: 478, endPoint x: 626, endPoint y: 417, distance: 169.4
click at [785, 471] on button "Save" at bounding box center [808, 473] width 103 height 39
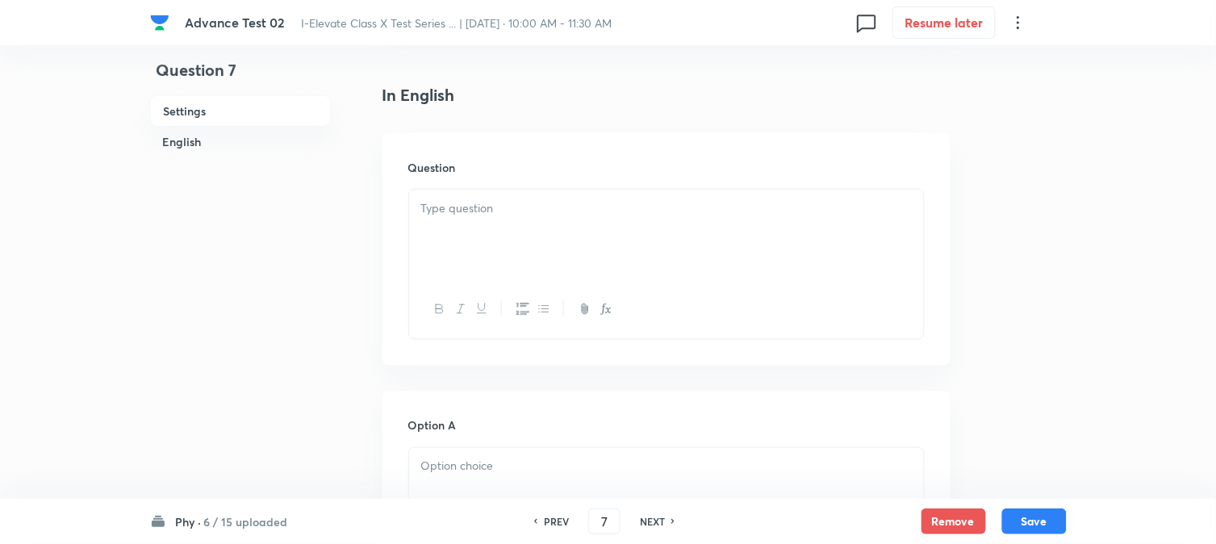
scroll to position [448, 0]
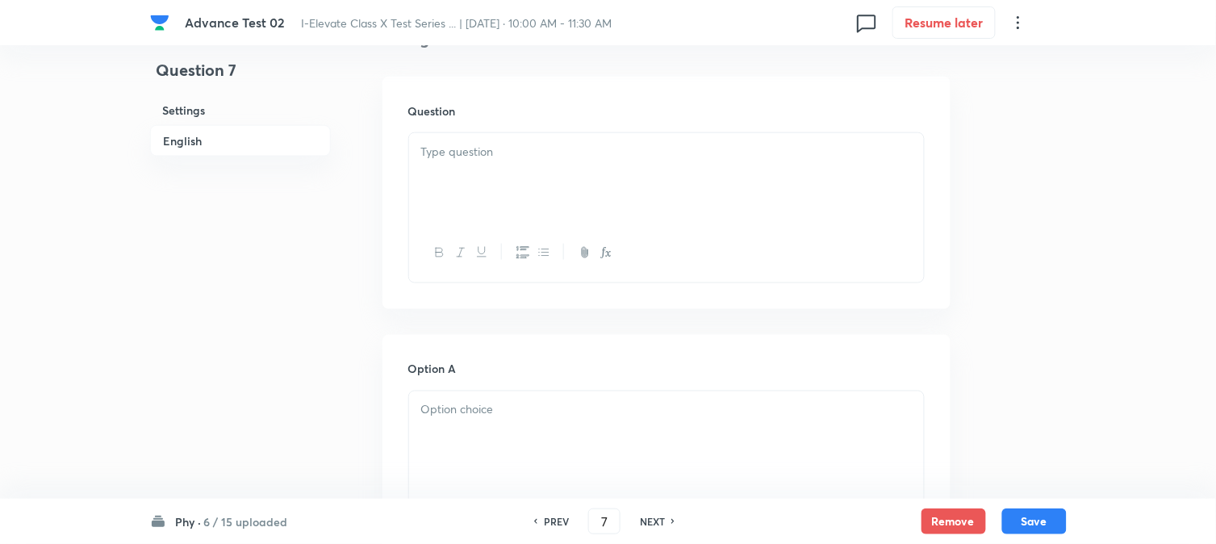
click at [528, 198] on div at bounding box center [666, 178] width 515 height 90
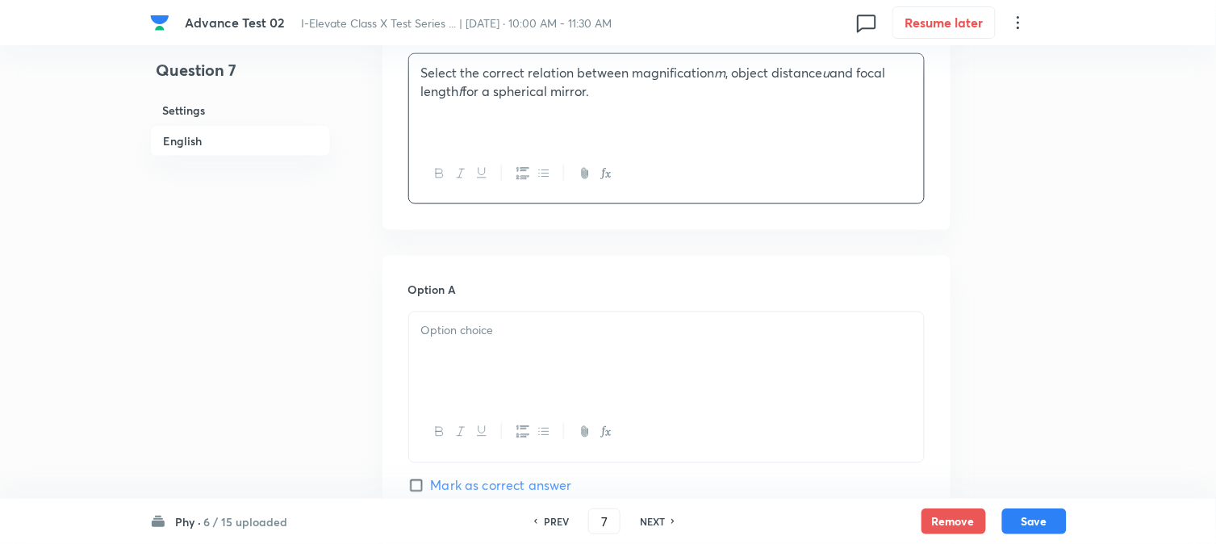
scroll to position [627, 0]
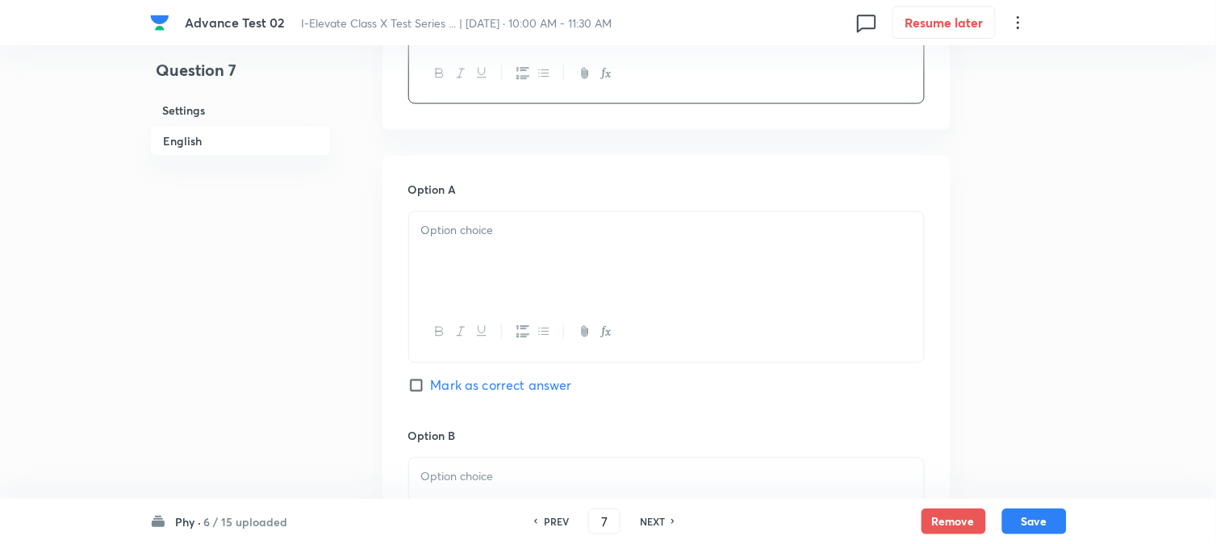
click at [498, 251] on div at bounding box center [666, 257] width 515 height 90
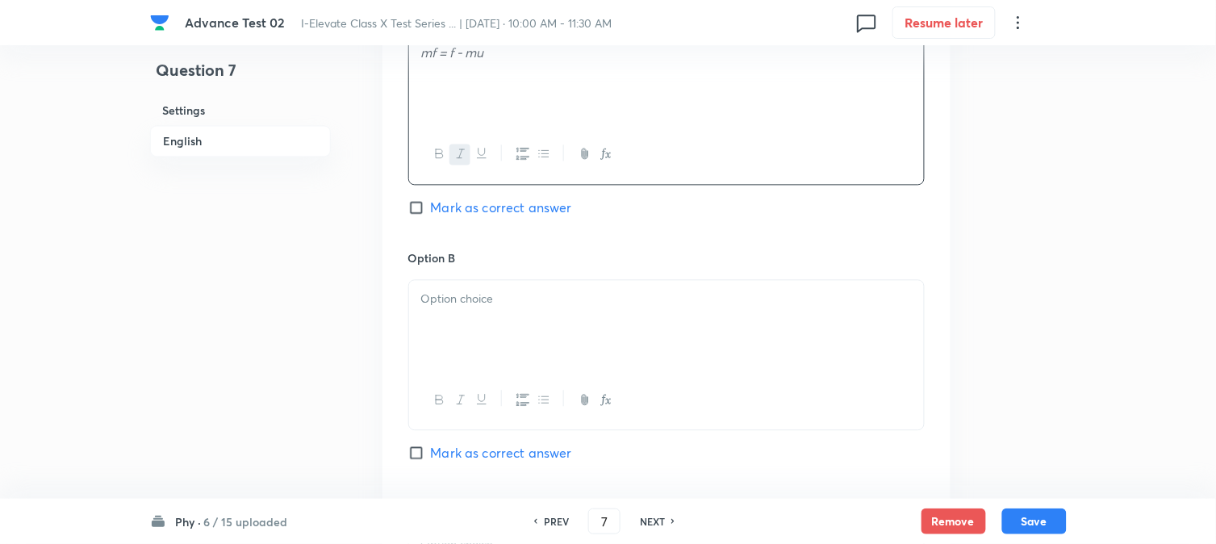
scroll to position [807, 0]
click at [486, 272] on div "Option B Mark as correct answer" at bounding box center [666, 370] width 517 height 245
click at [475, 310] on div at bounding box center [666, 323] width 515 height 90
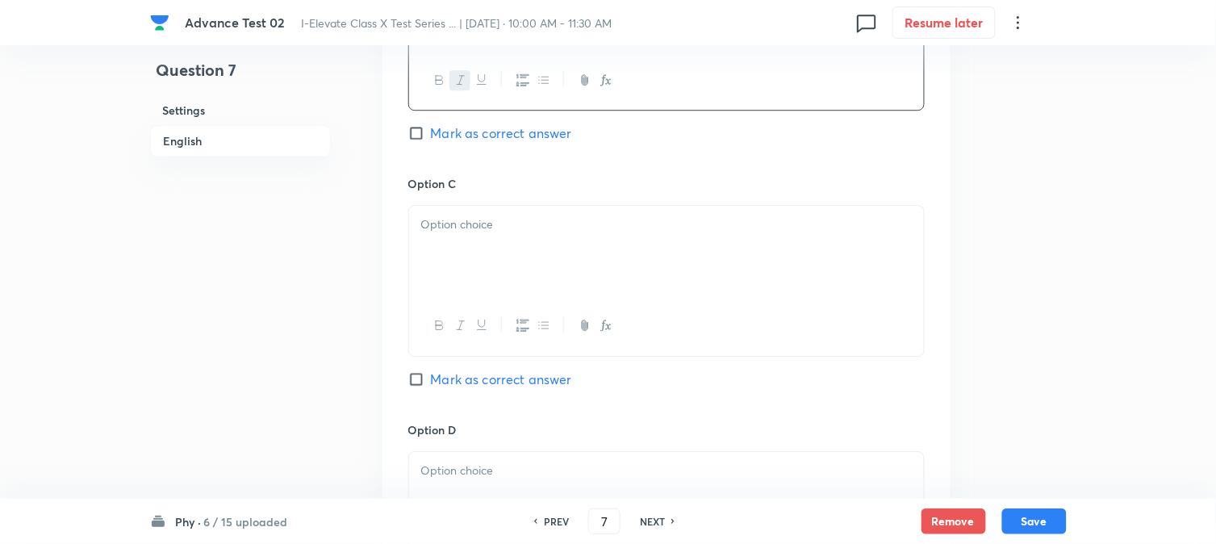
scroll to position [1166, 0]
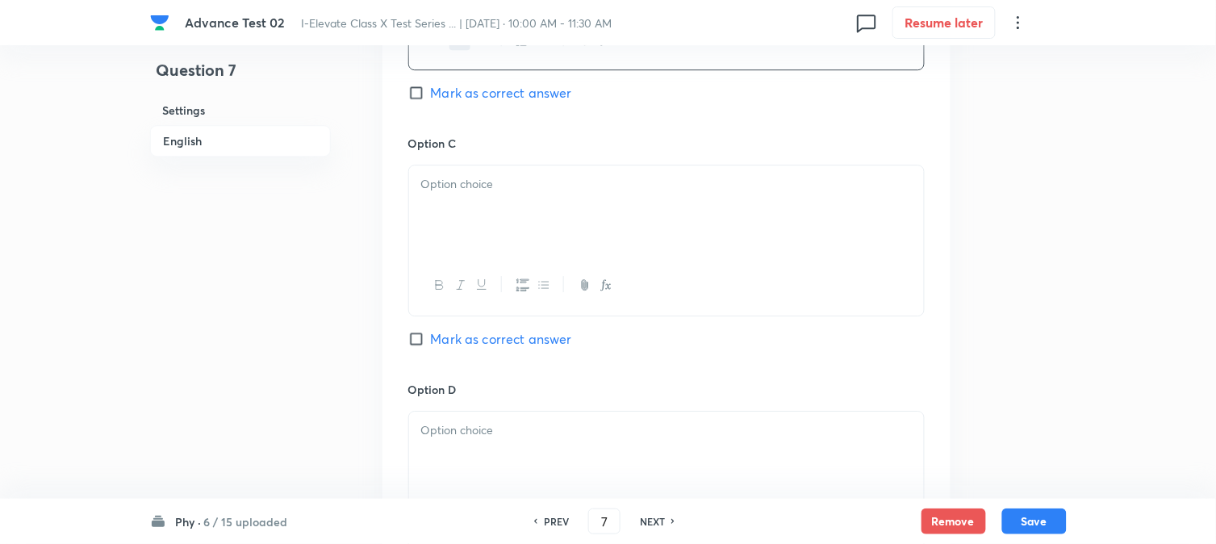
click at [495, 223] on div at bounding box center [666, 210] width 515 height 90
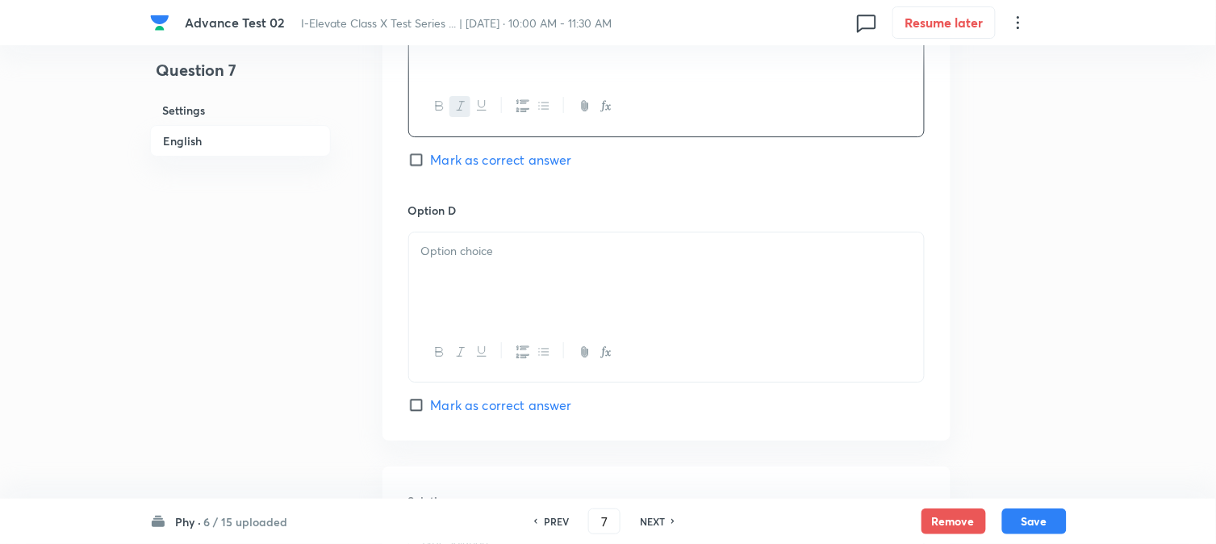
click at [489, 271] on div at bounding box center [666, 277] width 515 height 90
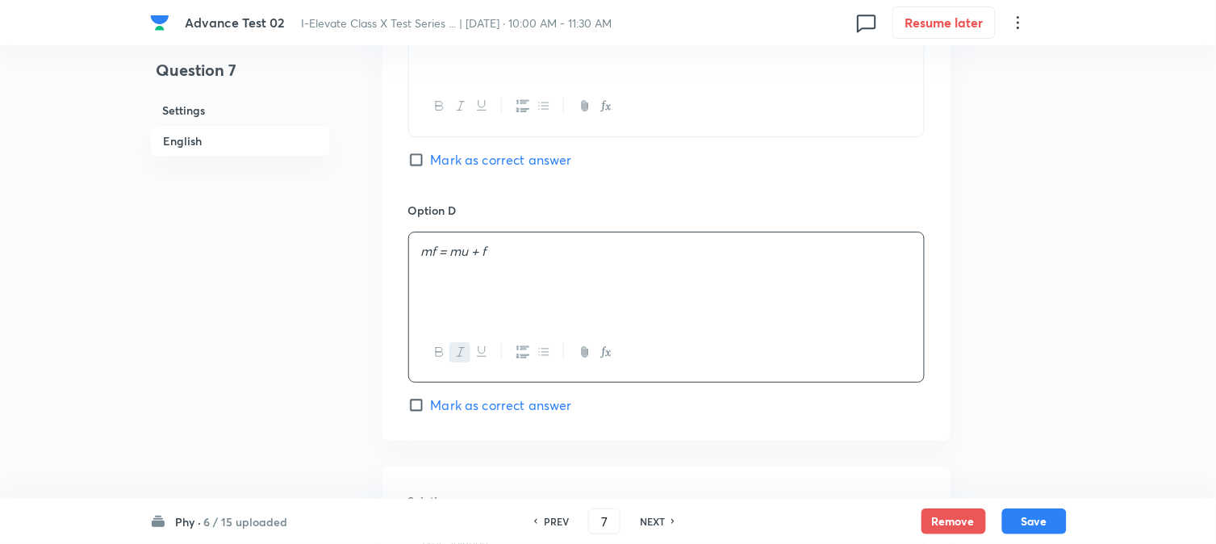
click at [439, 404] on span "Mark as correct answer" at bounding box center [501, 405] width 141 height 19
click at [431, 404] on input "Mark as correct answer" at bounding box center [419, 405] width 23 height 16
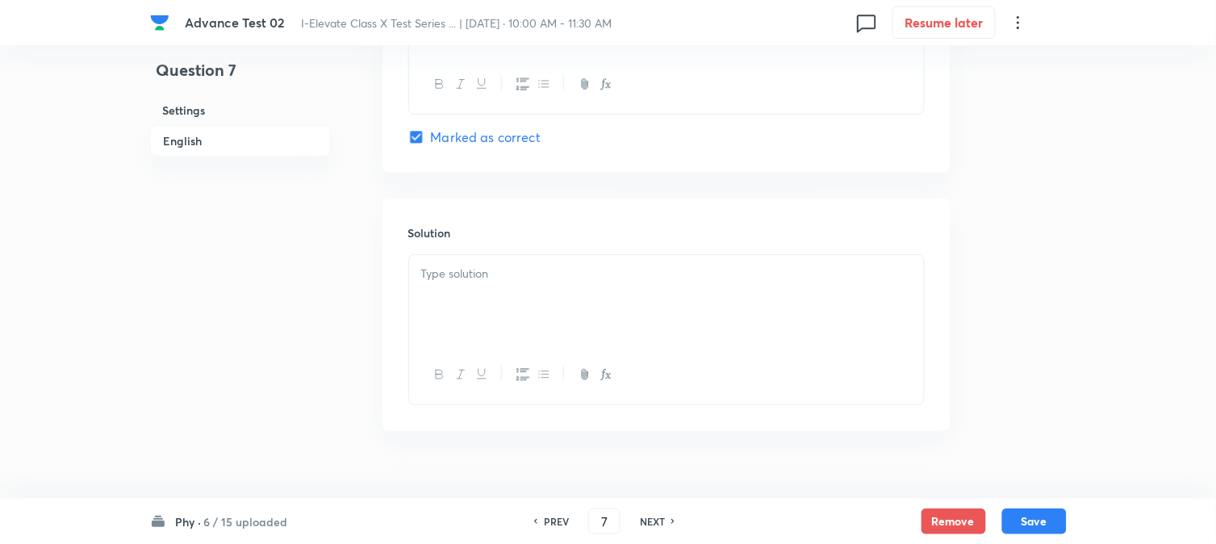
scroll to position [1614, 0]
click at [484, 316] on div at bounding box center [666, 298] width 515 height 90
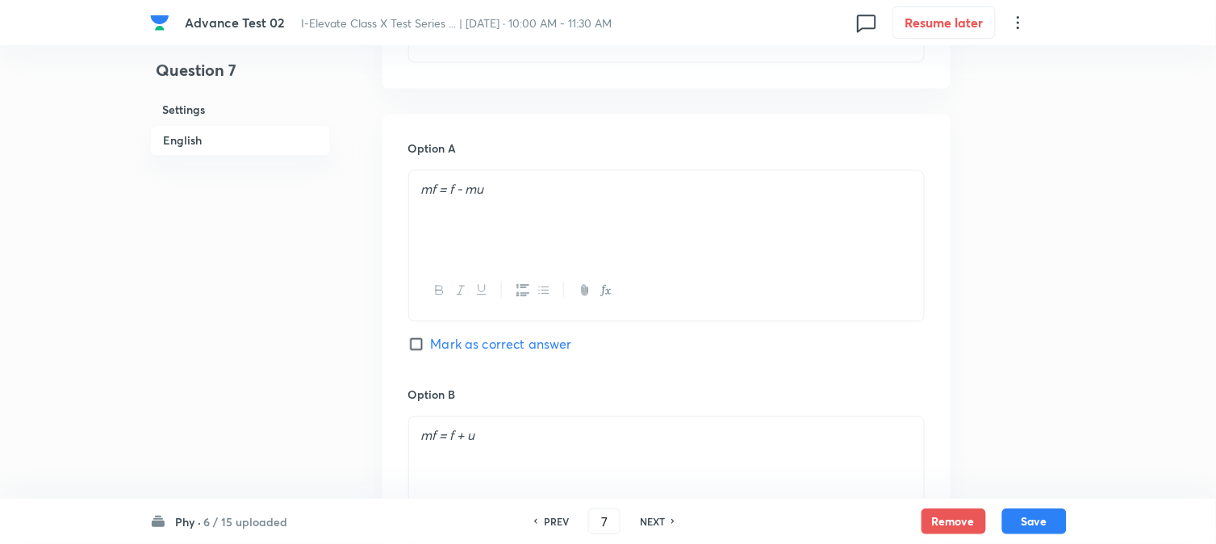
scroll to position [668, 0]
click at [1041, 518] on button "Save" at bounding box center [1035, 520] width 65 height 26
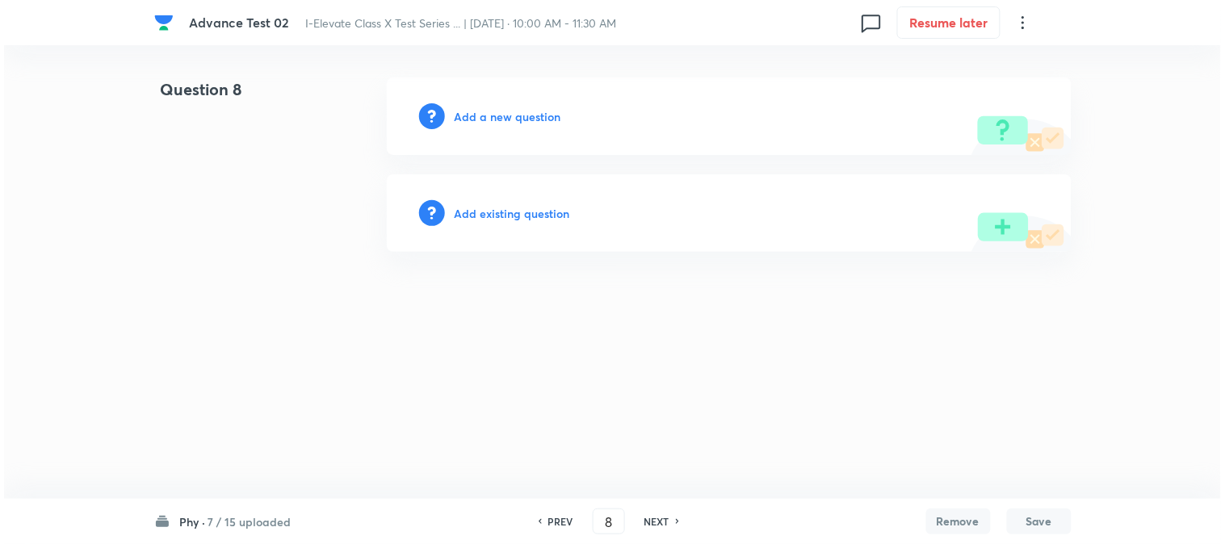
scroll to position [0, 0]
click at [482, 115] on h6 "Add a new question" at bounding box center [507, 116] width 107 height 17
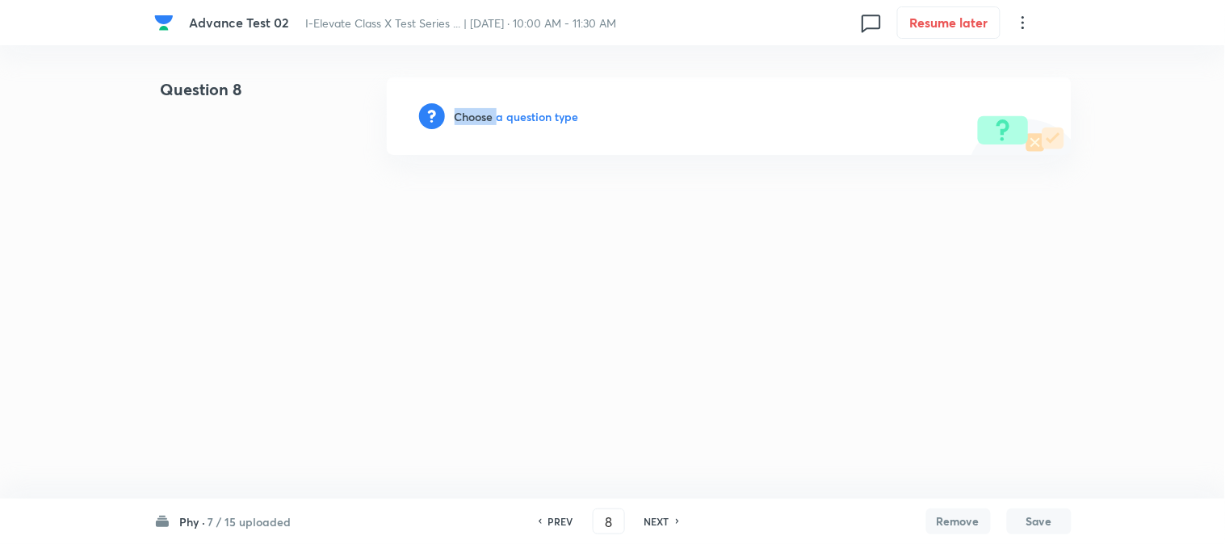
click at [482, 115] on h6 "Choose a question type" at bounding box center [516, 116] width 124 height 17
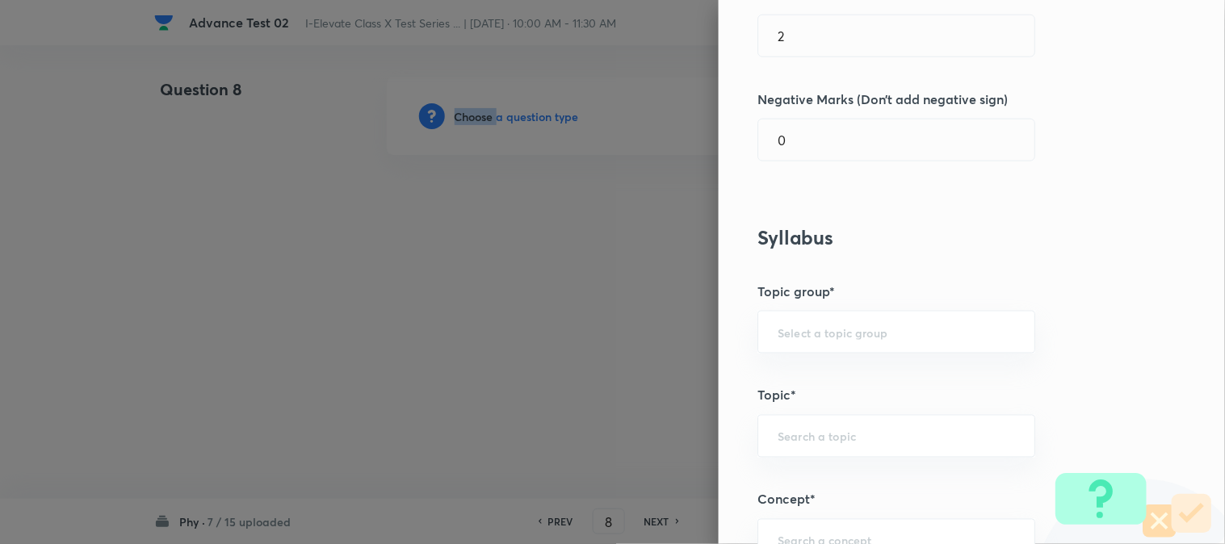
scroll to position [538, 0]
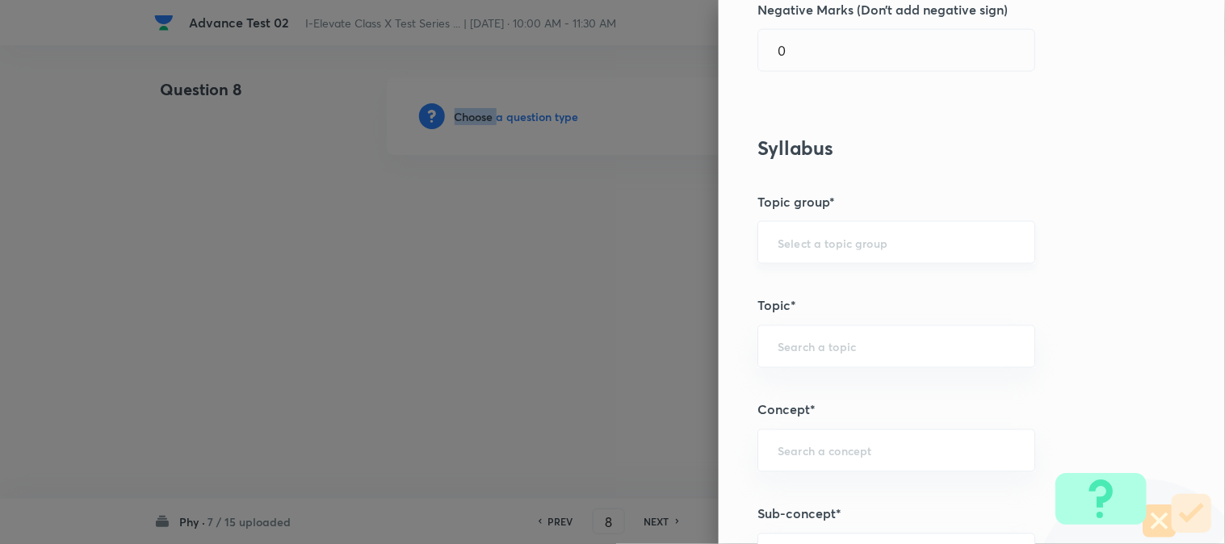
click at [812, 253] on div "​" at bounding box center [896, 242] width 278 height 43
click at [800, 295] on li "Olympiads" at bounding box center [883, 288] width 276 height 29
click at [777, 347] on input "text" at bounding box center [895, 346] width 237 height 15
click at [802, 420] on li "NSEJS -Physics" at bounding box center [883, 422] width 276 height 29
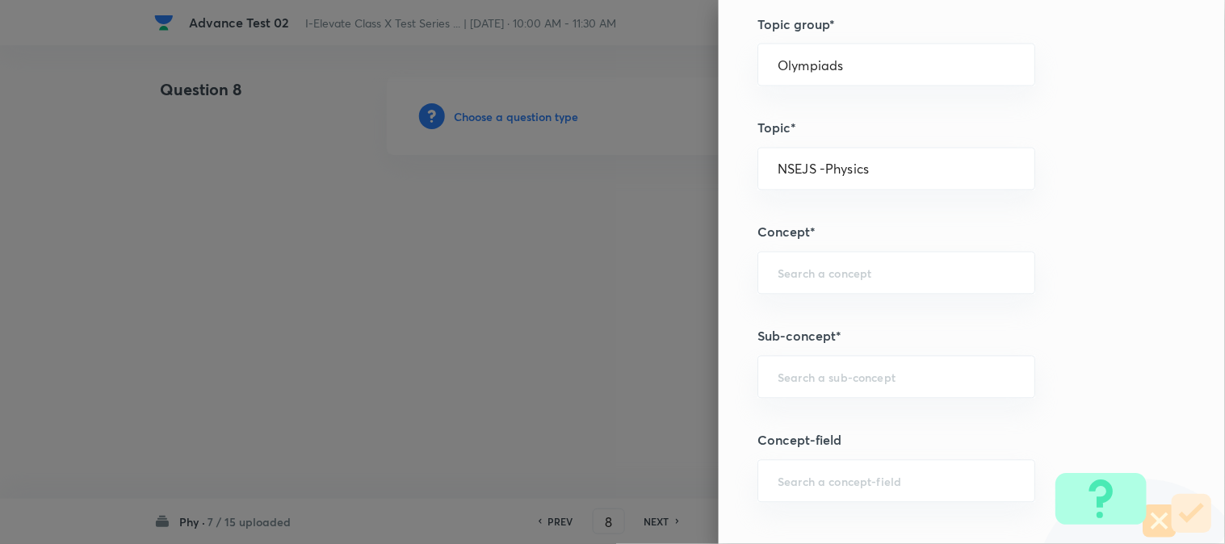
scroll to position [717, 0]
click at [781, 284] on div "​" at bounding box center [896, 271] width 278 height 43
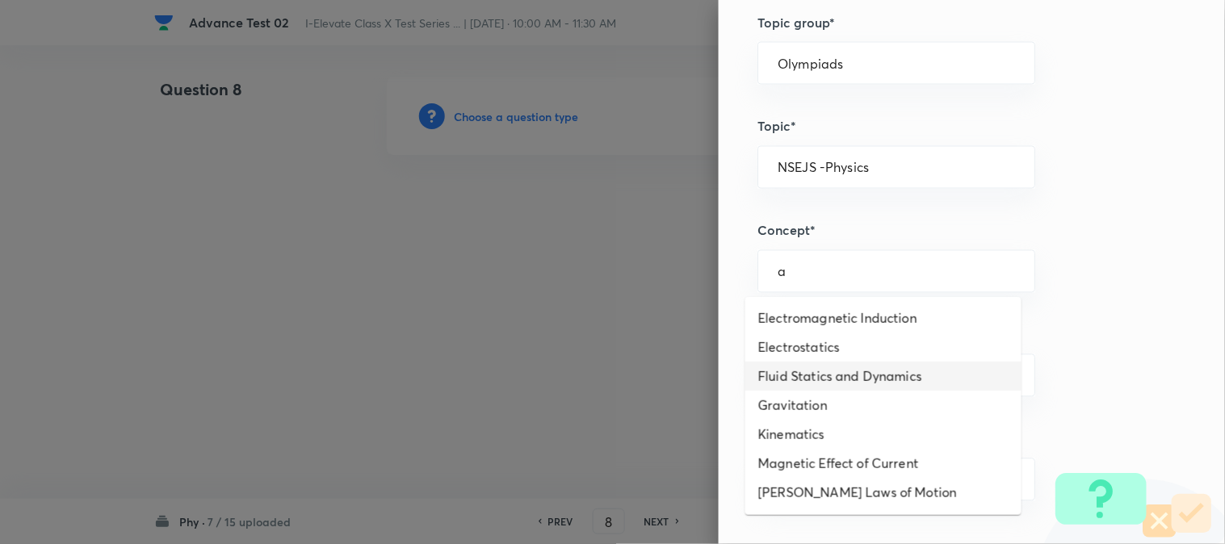
click at [809, 376] on li "Fluid Statics and Dynamics" at bounding box center [883, 376] width 276 height 29
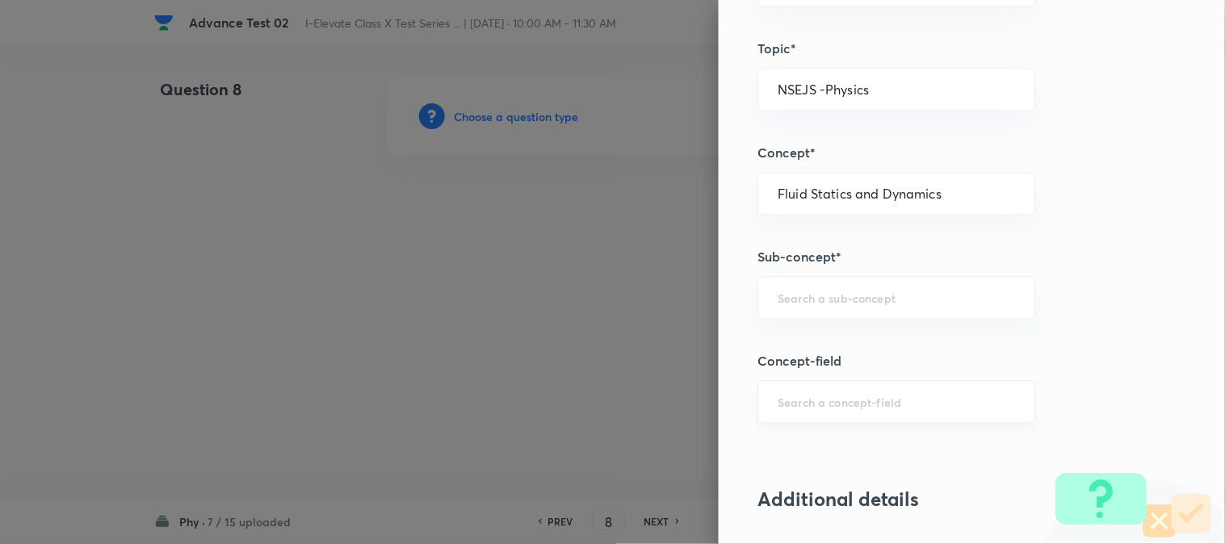
scroll to position [897, 0]
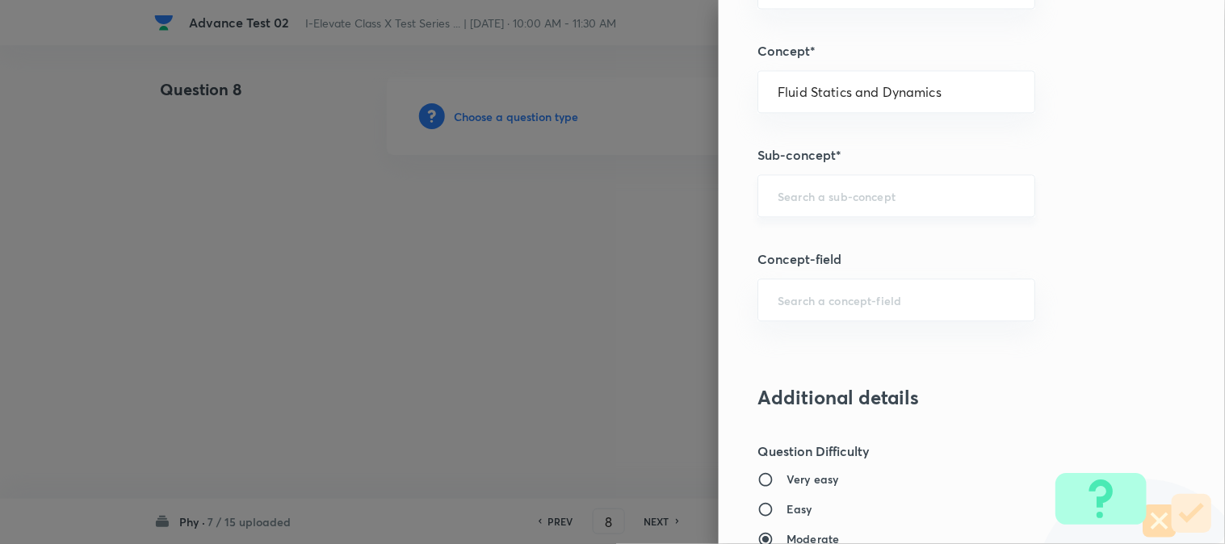
click at [793, 202] on input "text" at bounding box center [895, 195] width 237 height 15
click at [786, 271] on li "Fluid Statics" at bounding box center [883, 271] width 276 height 29
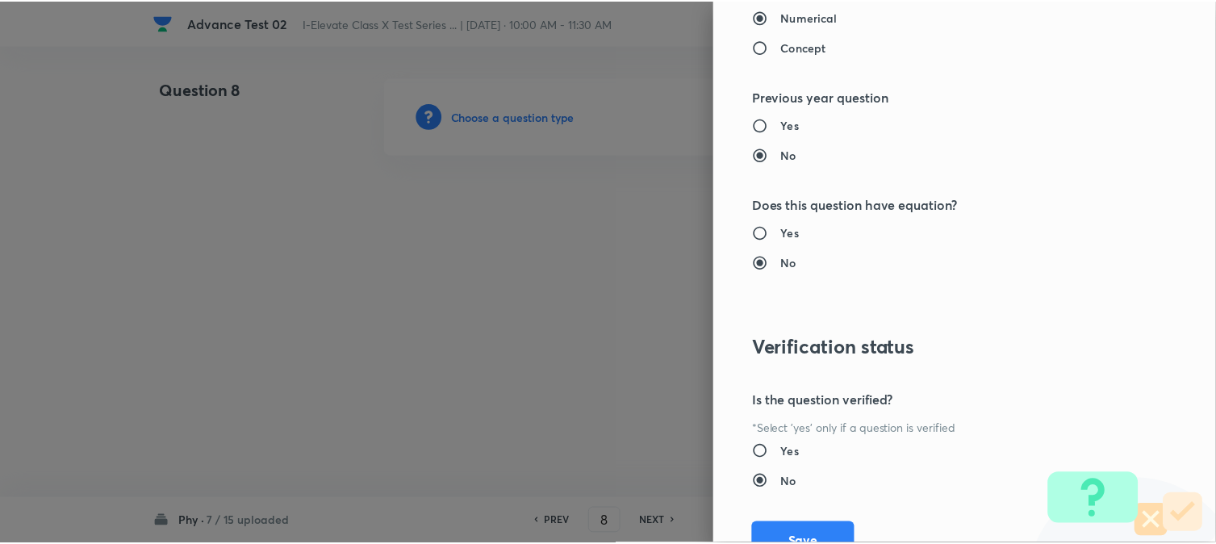
scroll to position [1656, 0]
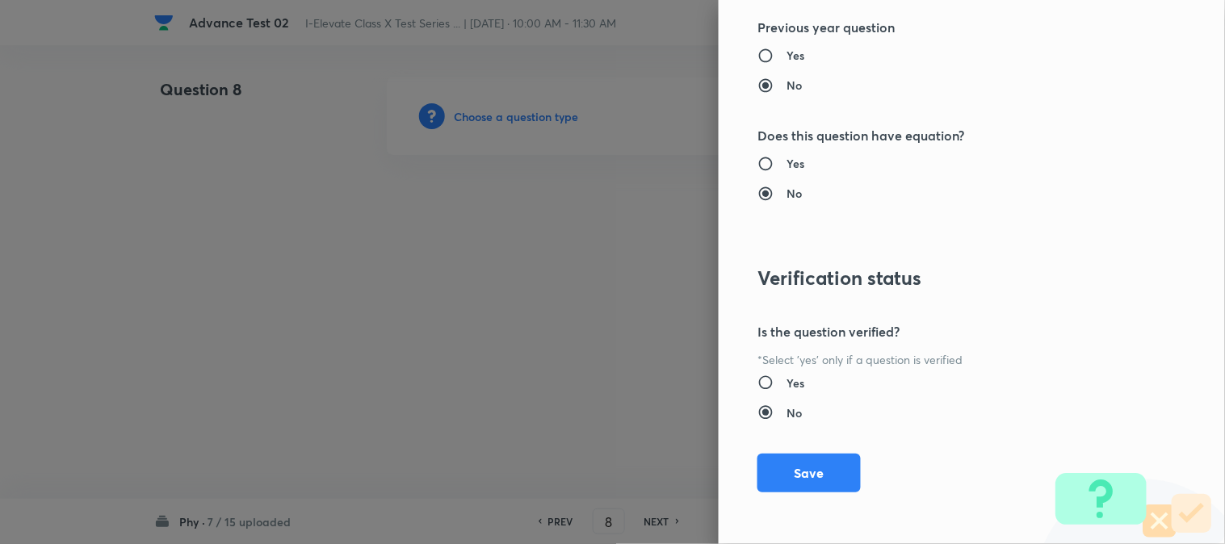
click at [785, 465] on button "Save" at bounding box center [808, 473] width 103 height 39
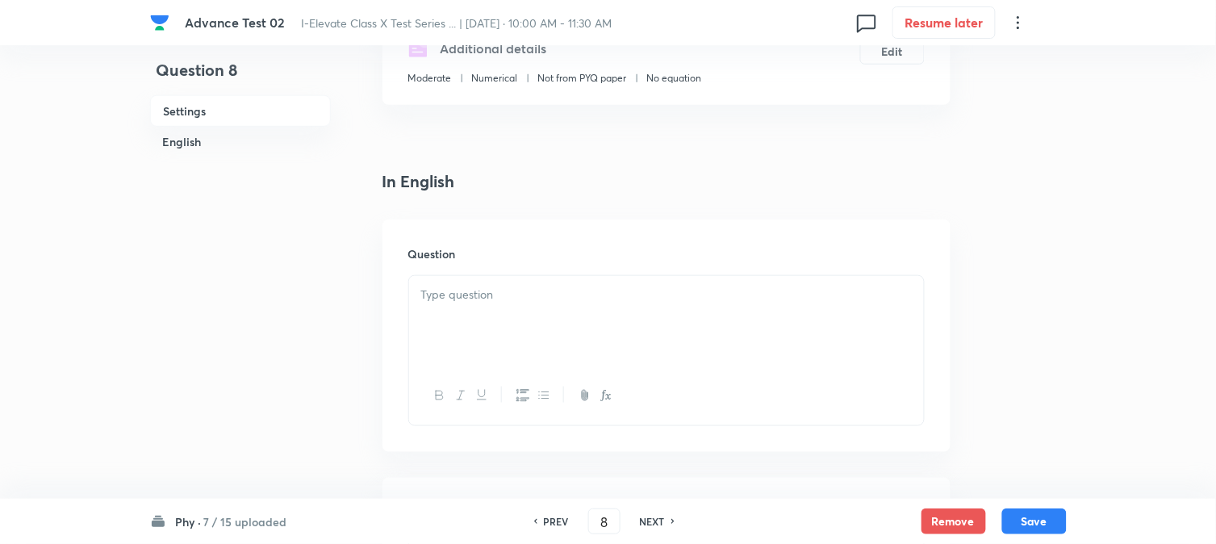
scroll to position [358, 0]
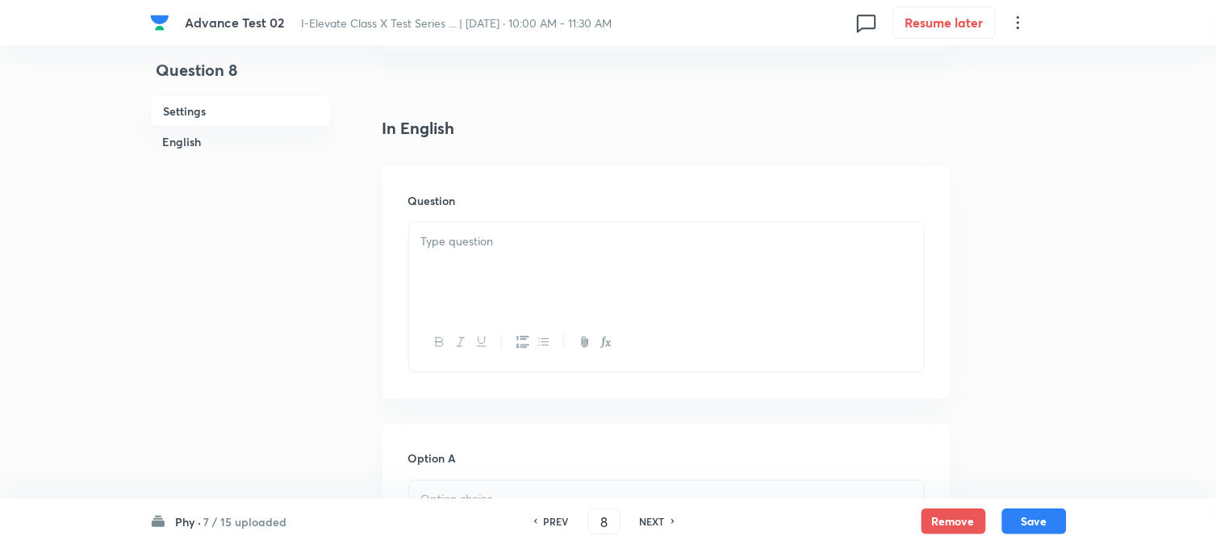
click at [480, 242] on p at bounding box center [666, 241] width 491 height 19
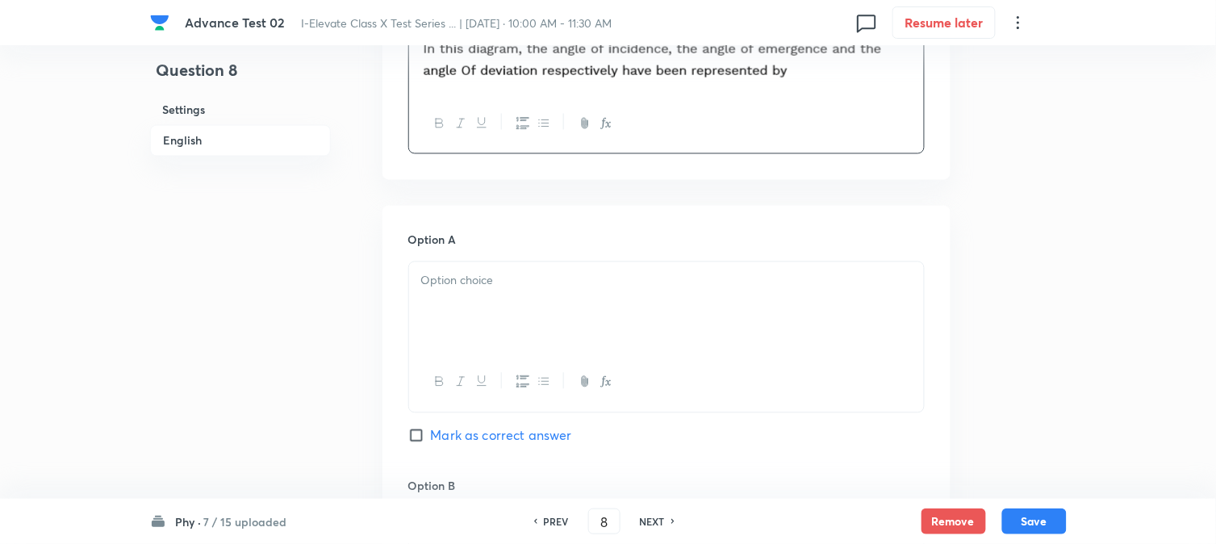
scroll to position [717, 0]
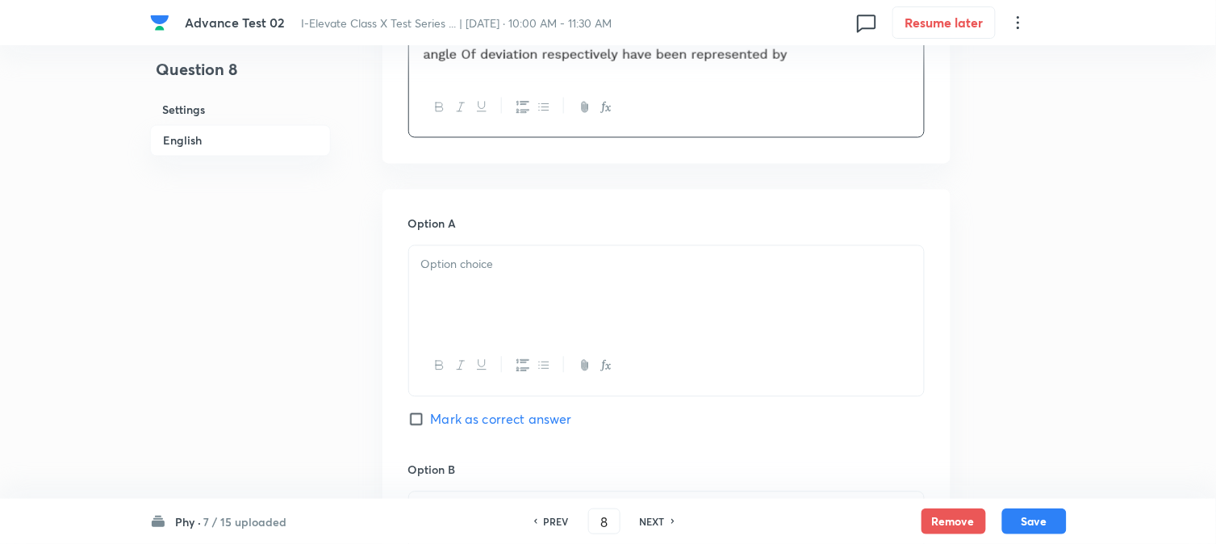
click at [505, 287] on div at bounding box center [666, 291] width 515 height 90
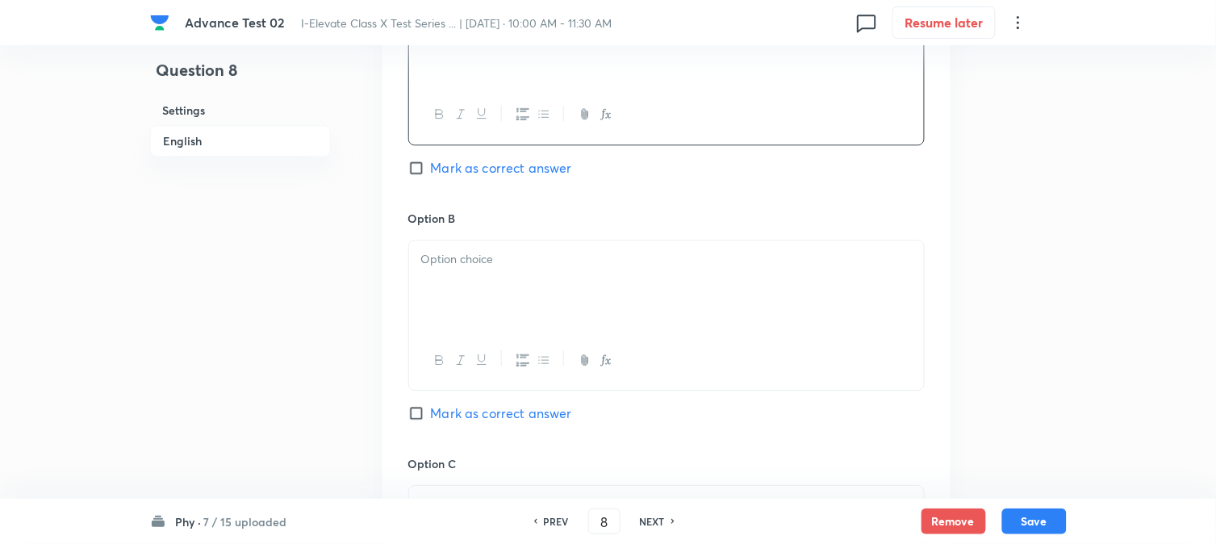
scroll to position [986, 0]
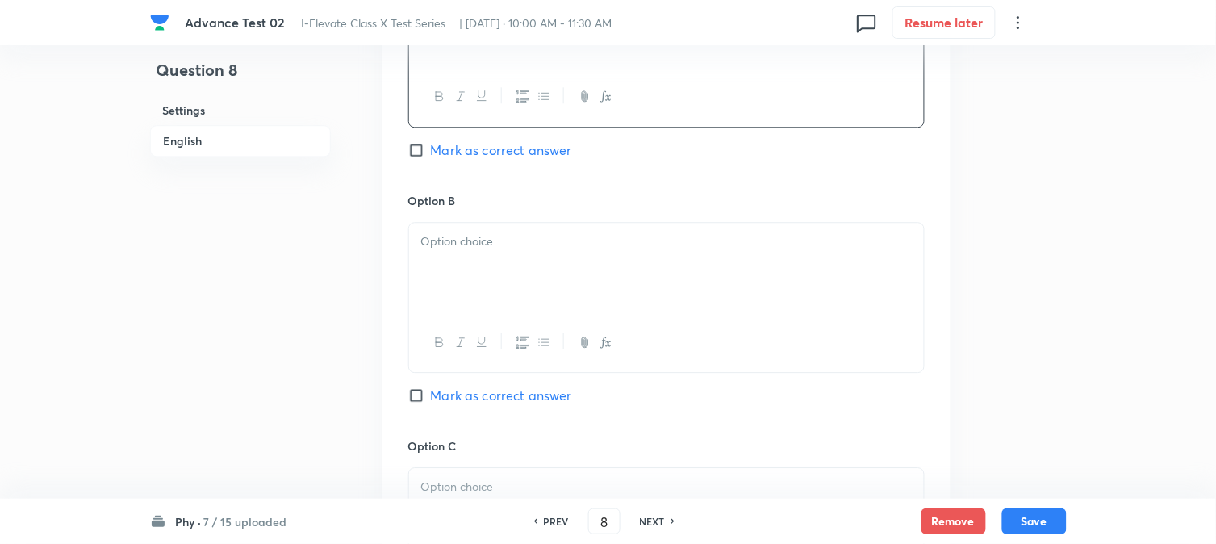
click at [477, 283] on div at bounding box center [666, 268] width 515 height 90
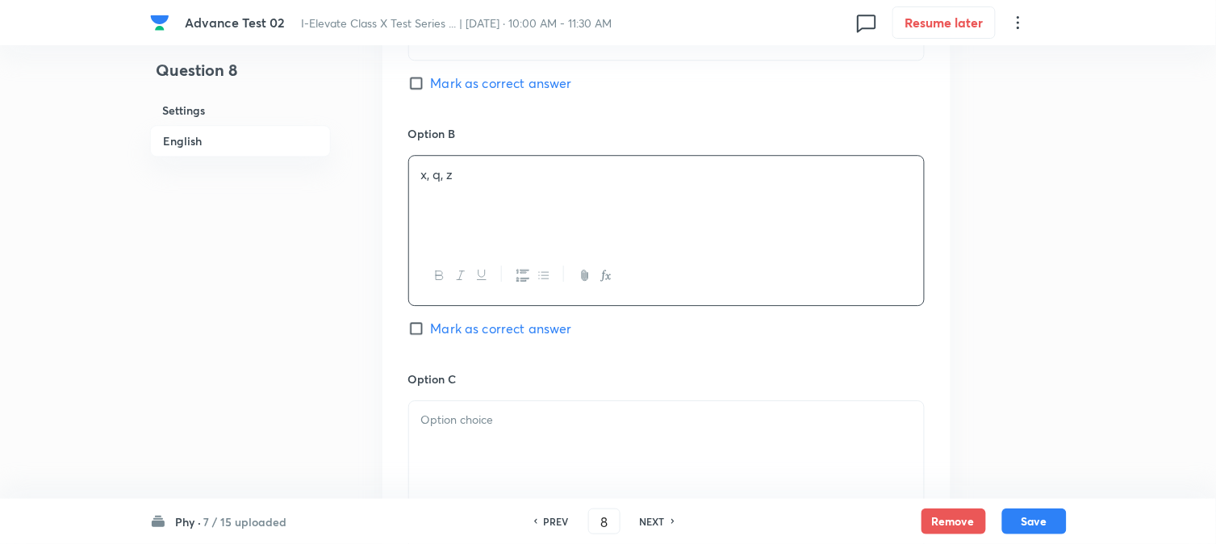
scroll to position [1166, 0]
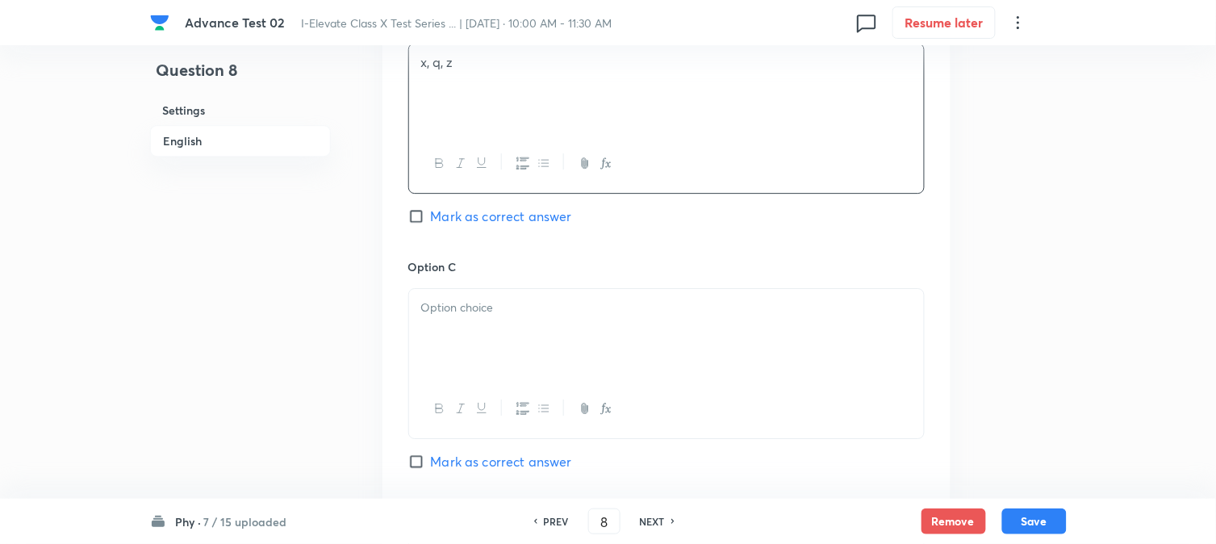
drag, startPoint x: 457, startPoint y: 300, endPoint x: 467, endPoint y: 333, distance: 33.7
click at [458, 300] on p at bounding box center [666, 308] width 491 height 19
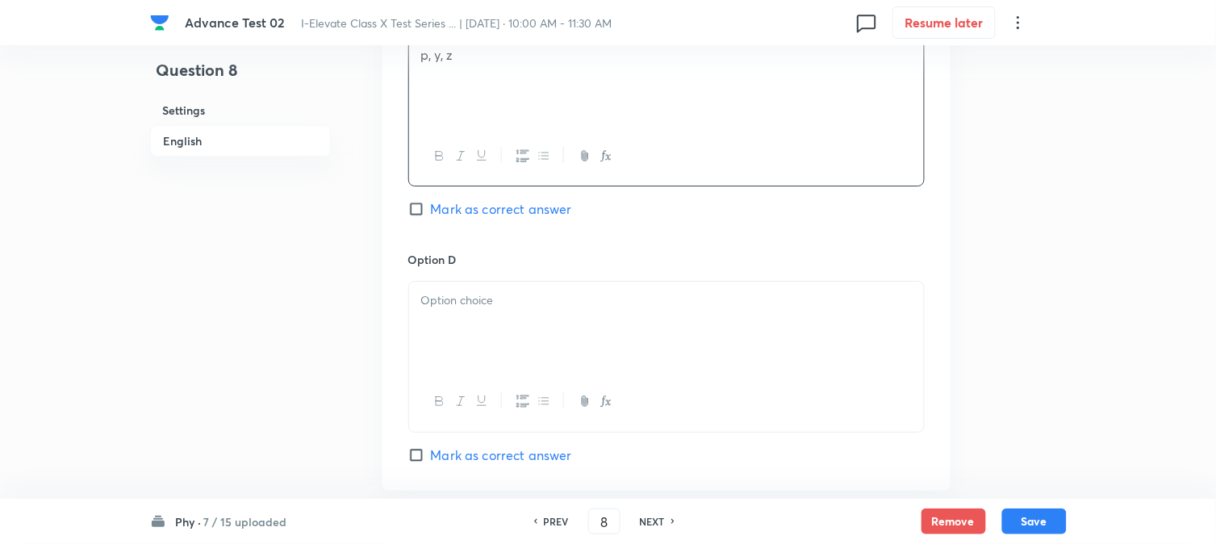
scroll to position [1434, 0]
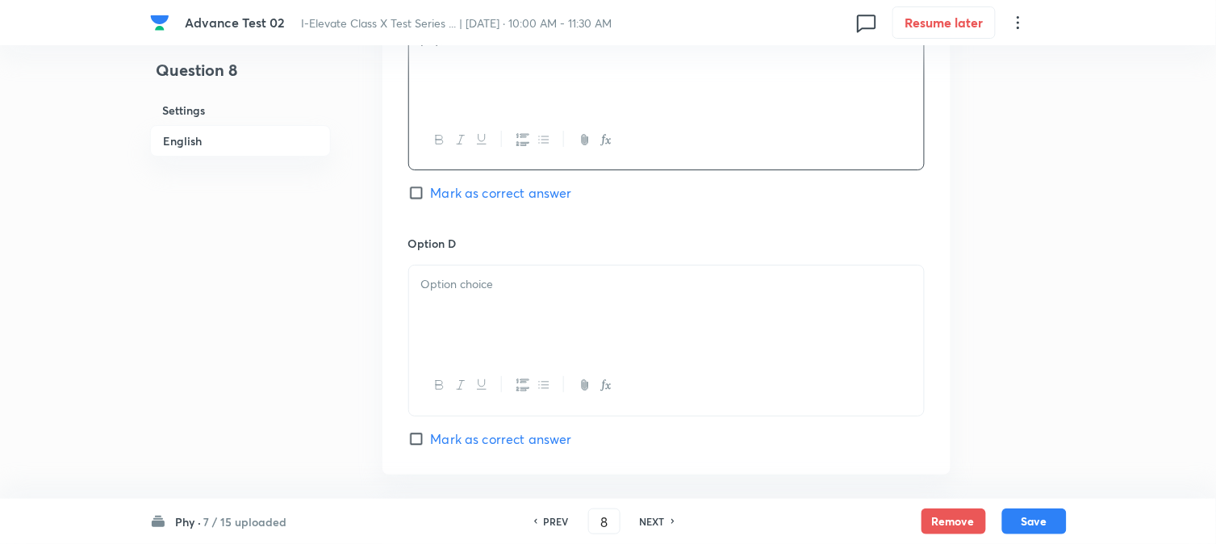
drag, startPoint x: 491, startPoint y: 284, endPoint x: 493, endPoint y: 318, distance: 34.0
click at [492, 284] on p at bounding box center [666, 284] width 491 height 19
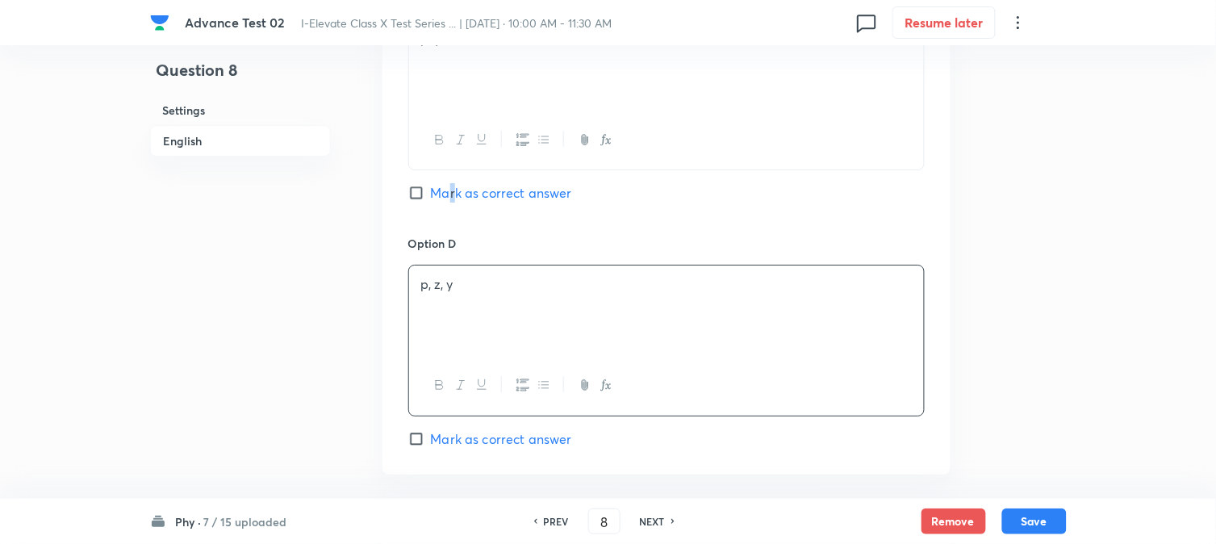
drag, startPoint x: 453, startPoint y: 194, endPoint x: 450, endPoint y: 218, distance: 24.4
click at [452, 192] on span "Mark as correct answer" at bounding box center [501, 192] width 141 height 19
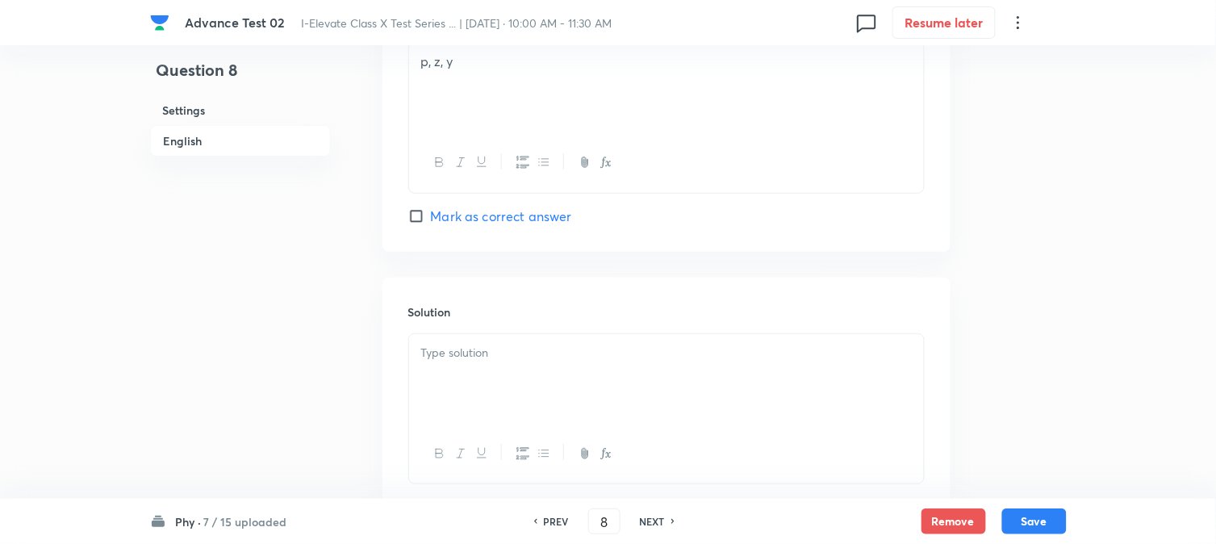
scroll to position [1409, 0]
drag, startPoint x: 417, startPoint y: 220, endPoint x: 417, endPoint y: 228, distance: 8.1
click at [417, 220] on input "Mark as correct answer" at bounding box center [419, 218] width 23 height 16
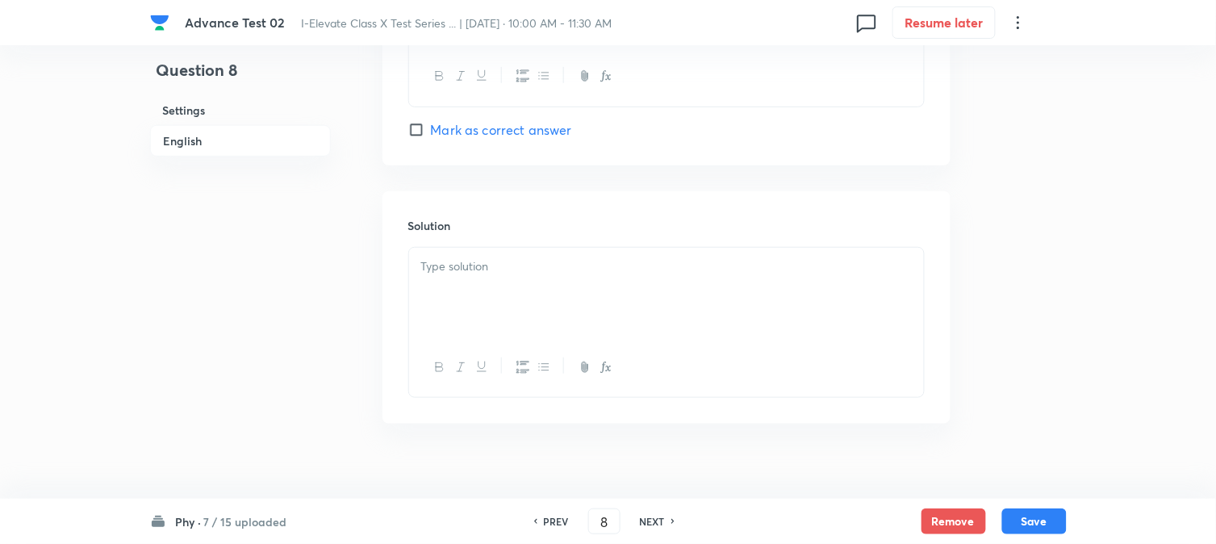
scroll to position [1769, 0]
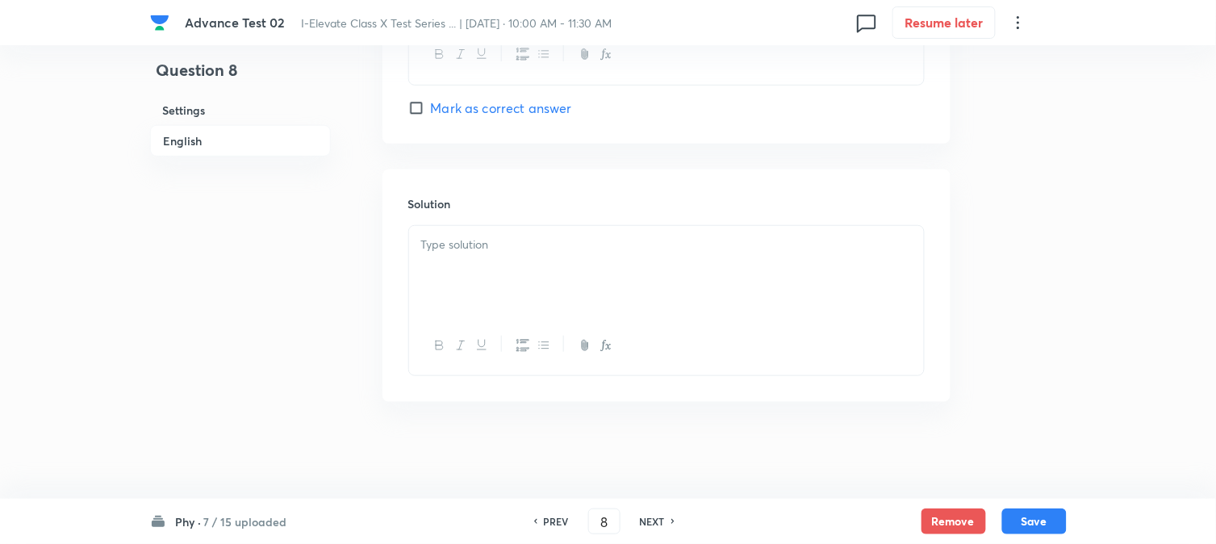
drag, startPoint x: 494, startPoint y: 265, endPoint x: 462, endPoint y: 302, distance: 49.2
click at [495, 265] on div at bounding box center [666, 271] width 515 height 90
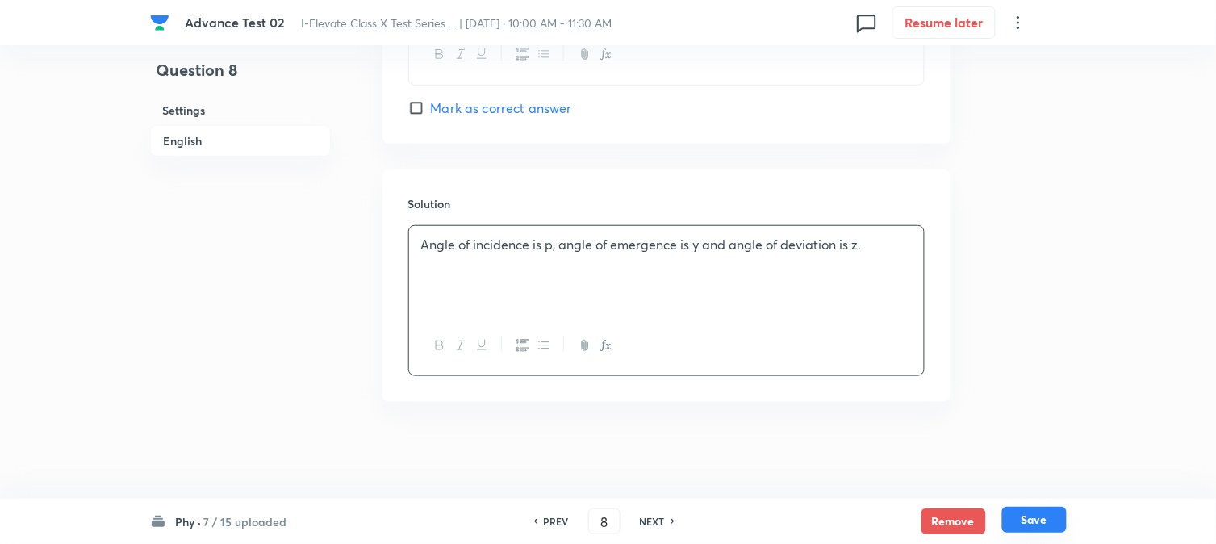
click at [1038, 518] on button "Save" at bounding box center [1035, 520] width 65 height 26
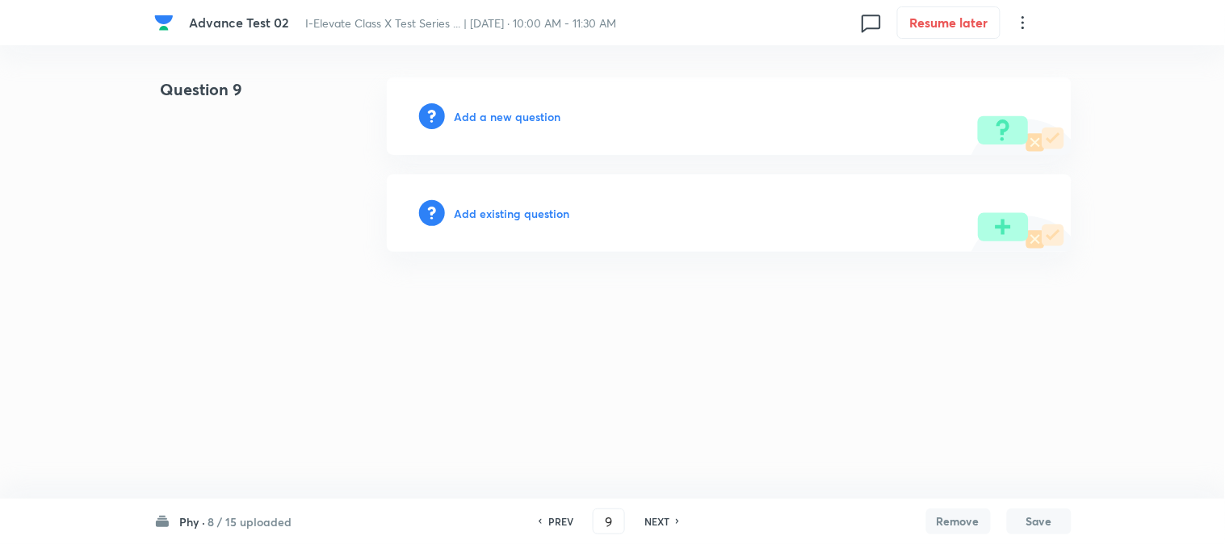
click at [494, 115] on h6 "Add a new question" at bounding box center [507, 116] width 107 height 17
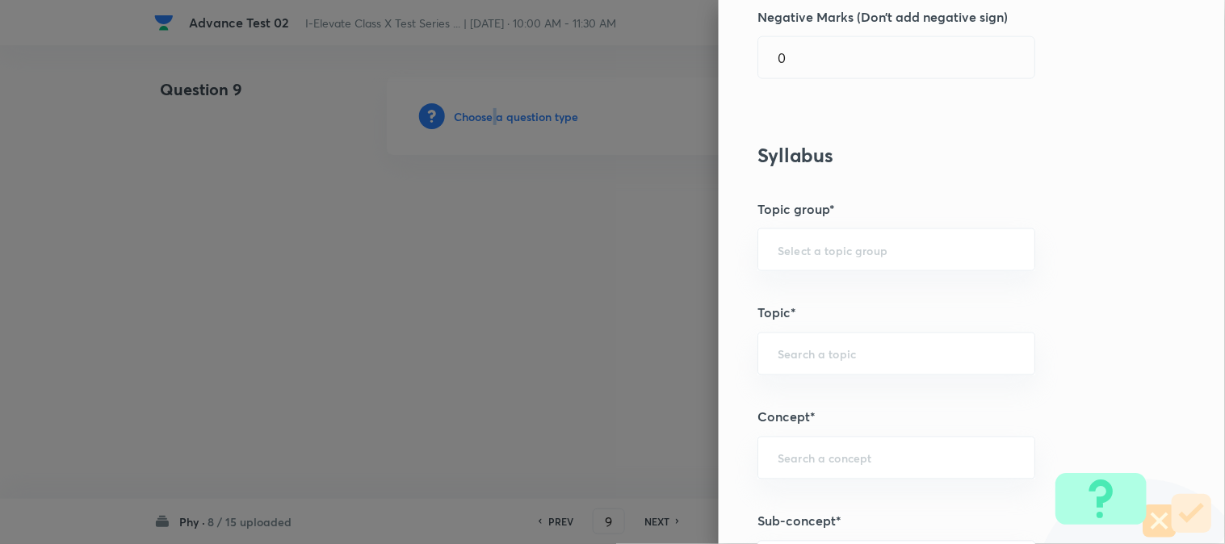
scroll to position [538, 0]
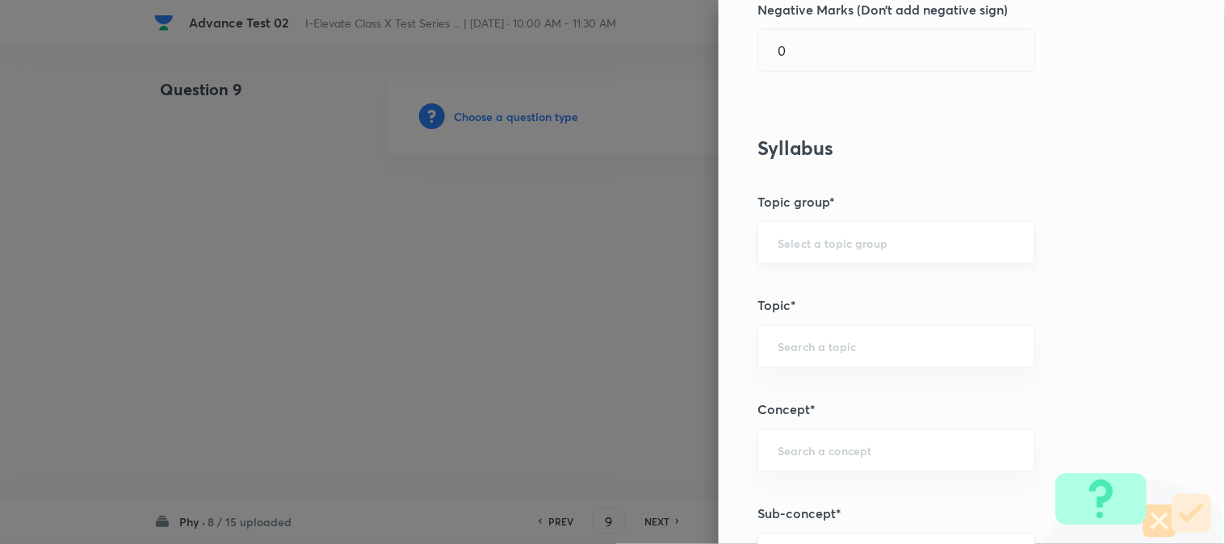
click at [777, 250] on input "text" at bounding box center [895, 242] width 237 height 15
click at [786, 279] on li "Olympiads" at bounding box center [883, 288] width 276 height 29
click at [797, 355] on div "​" at bounding box center [896, 346] width 278 height 43
click at [804, 422] on li "NSEJS -Physics" at bounding box center [883, 422] width 276 height 29
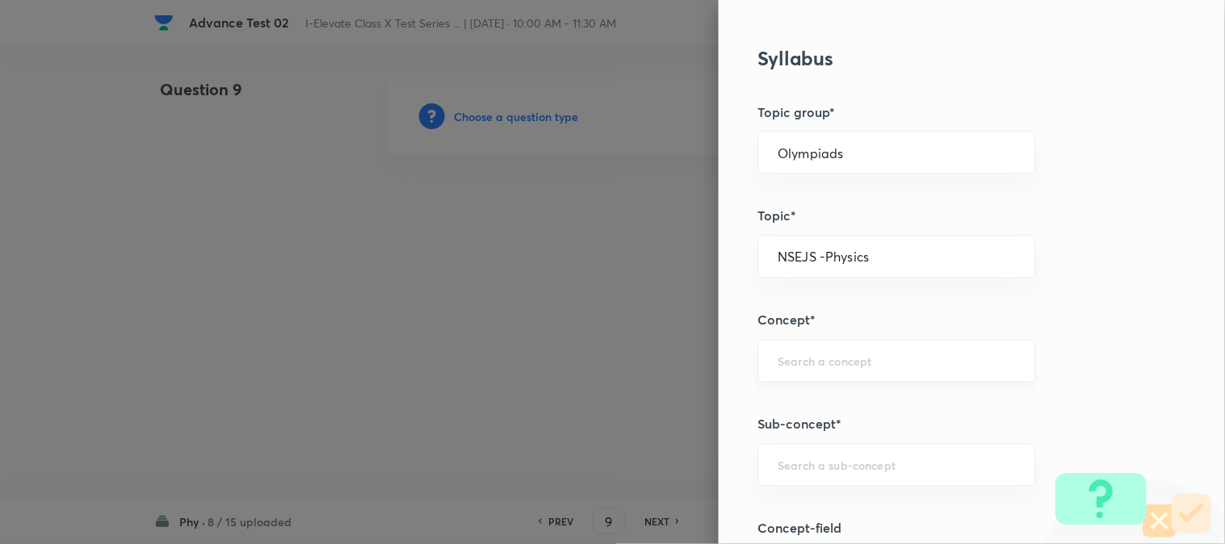
scroll to position [807, 0]
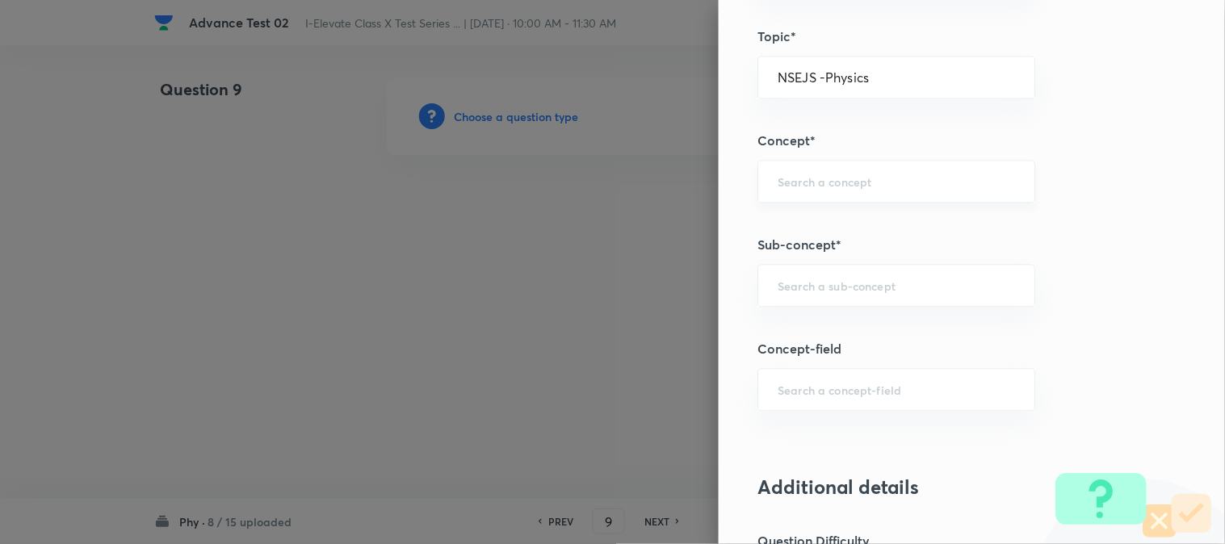
click at [800, 181] on input "text" at bounding box center [895, 181] width 237 height 15
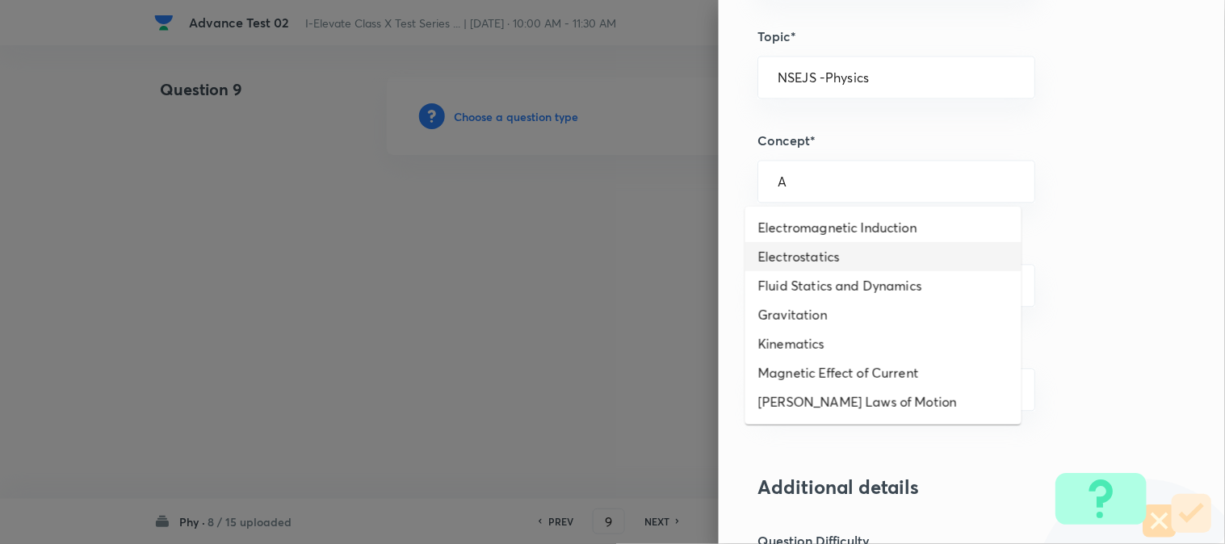
click at [813, 250] on li "Electrostatics" at bounding box center [883, 256] width 276 height 29
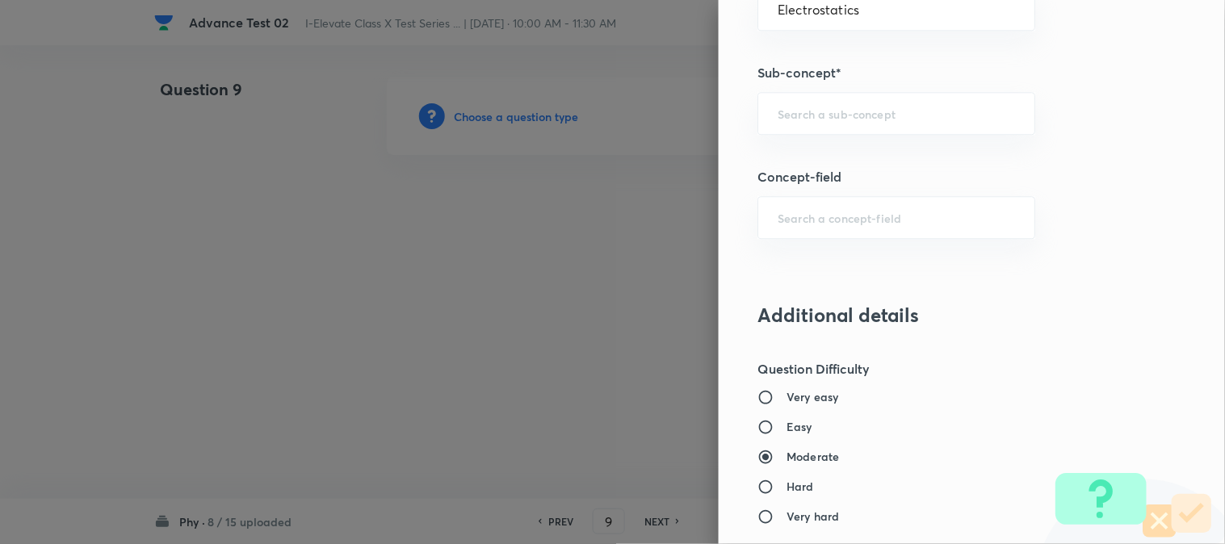
scroll to position [986, 0]
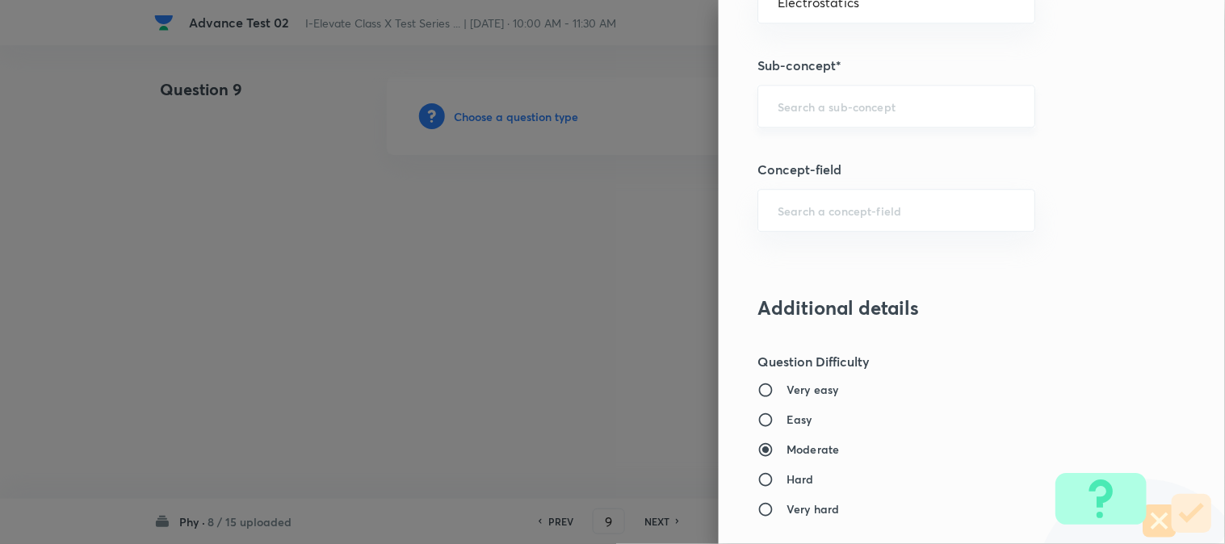
click at [797, 119] on div "​" at bounding box center [896, 106] width 278 height 43
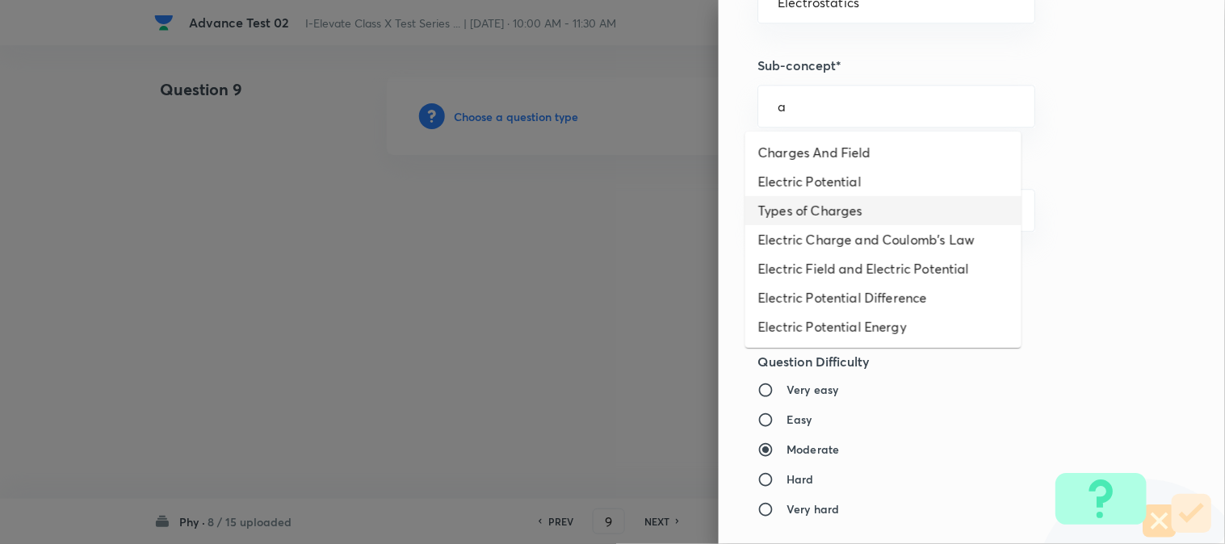
click at [807, 210] on li "Types of Charges" at bounding box center [883, 210] width 276 height 29
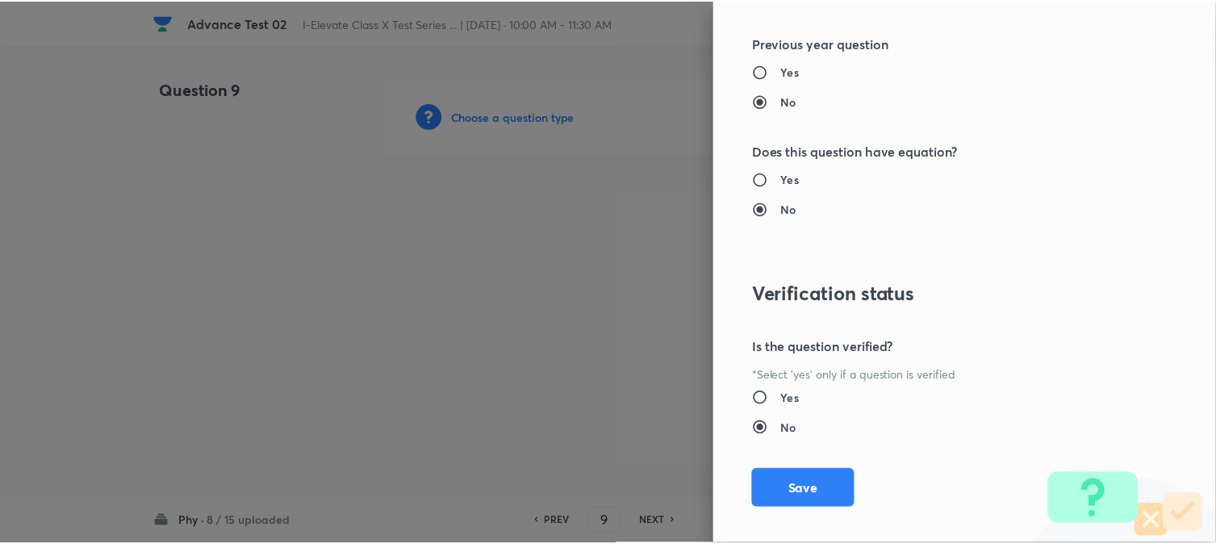
scroll to position [1656, 0]
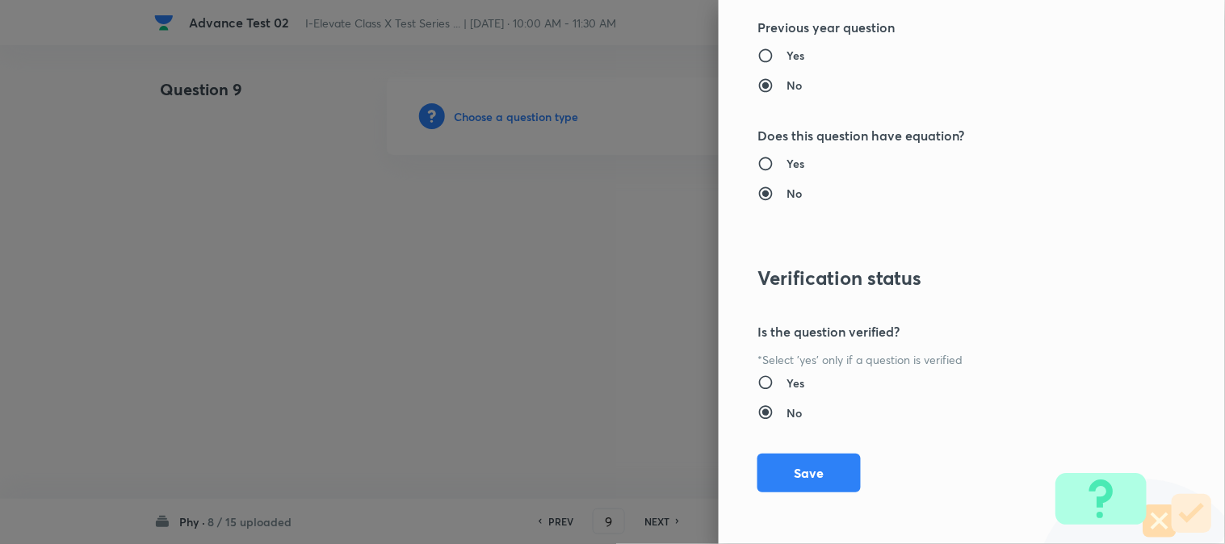
drag, startPoint x: 778, startPoint y: 473, endPoint x: 526, endPoint y: 278, distance: 318.7
click at [779, 473] on button "Save" at bounding box center [808, 473] width 103 height 39
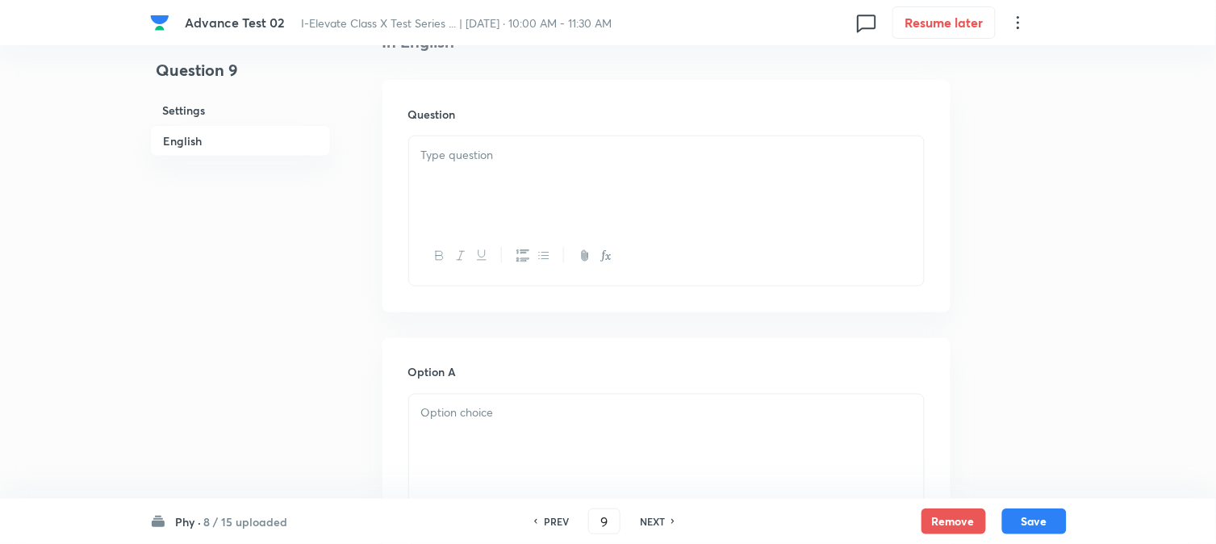
scroll to position [448, 0]
click at [504, 179] on div at bounding box center [666, 178] width 515 height 90
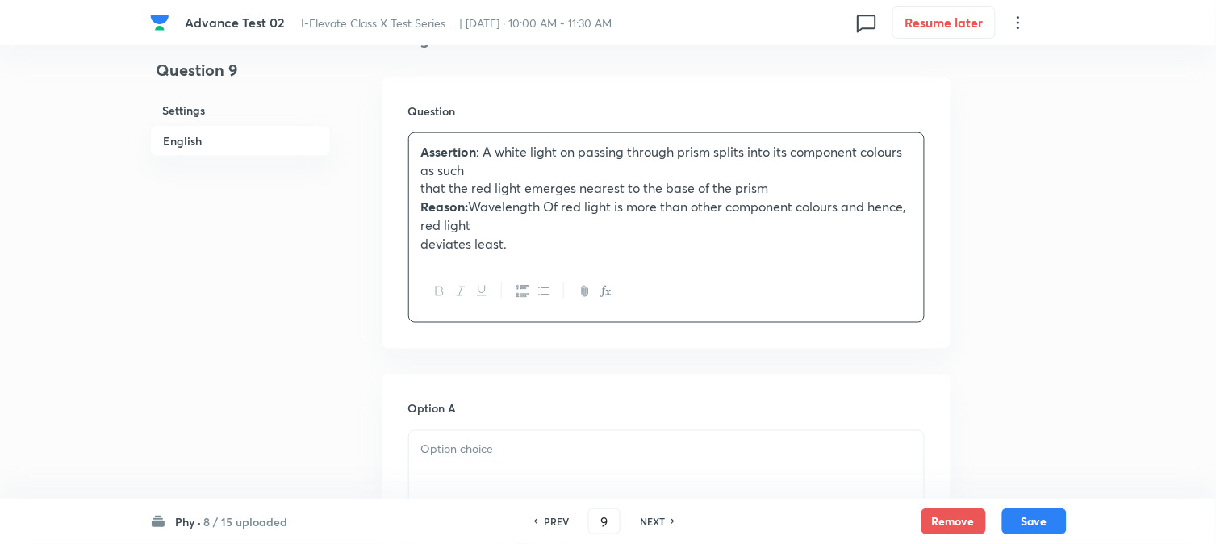
drag, startPoint x: 473, startPoint y: 171, endPoint x: 463, endPoint y: 202, distance: 32.4
click at [475, 171] on p "Assertion : A white light on passing through prism splits into its component co…" at bounding box center [666, 161] width 491 height 36
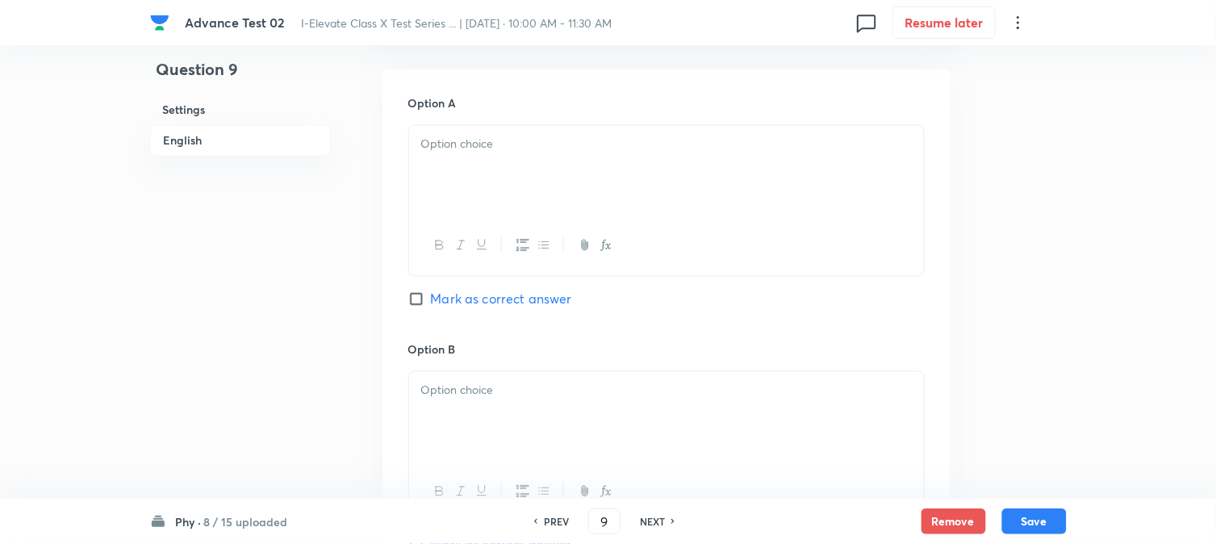
scroll to position [717, 0]
click at [485, 183] on div at bounding box center [666, 170] width 515 height 90
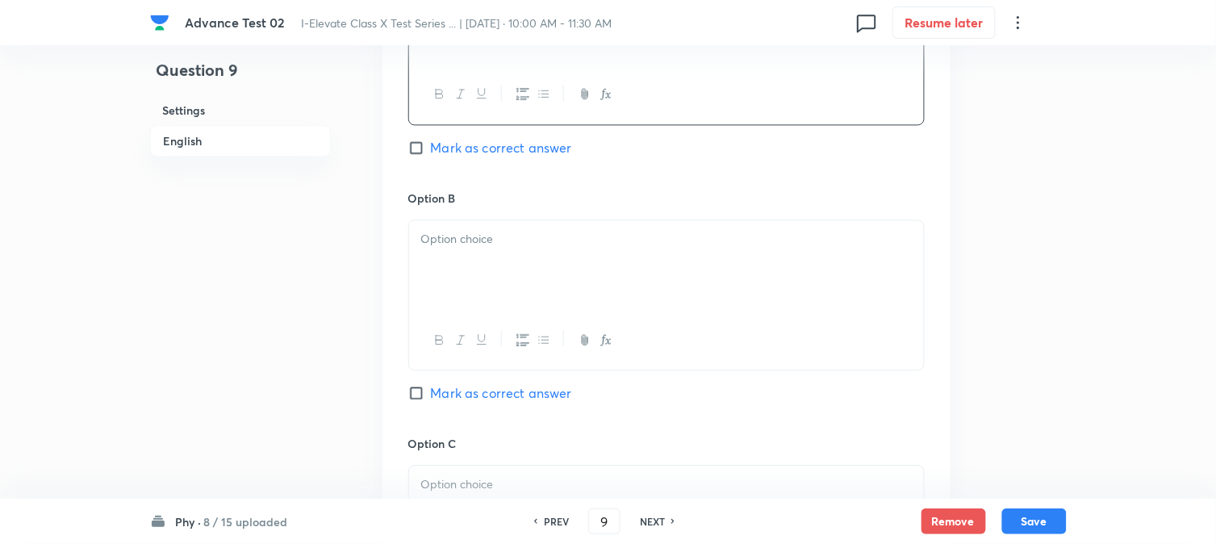
scroll to position [897, 0]
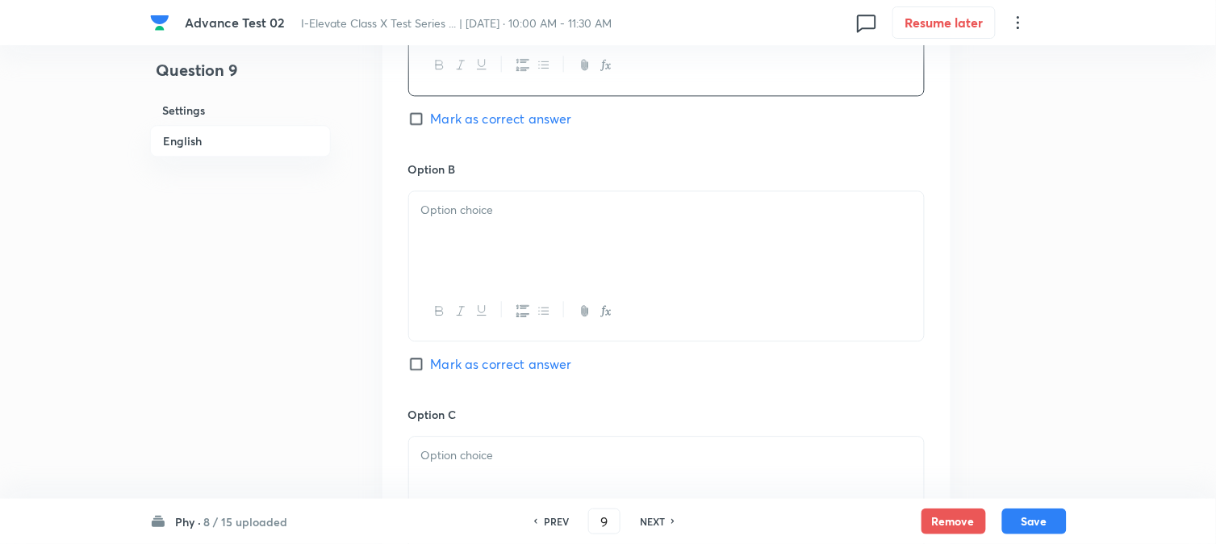
click at [479, 216] on p at bounding box center [666, 210] width 491 height 19
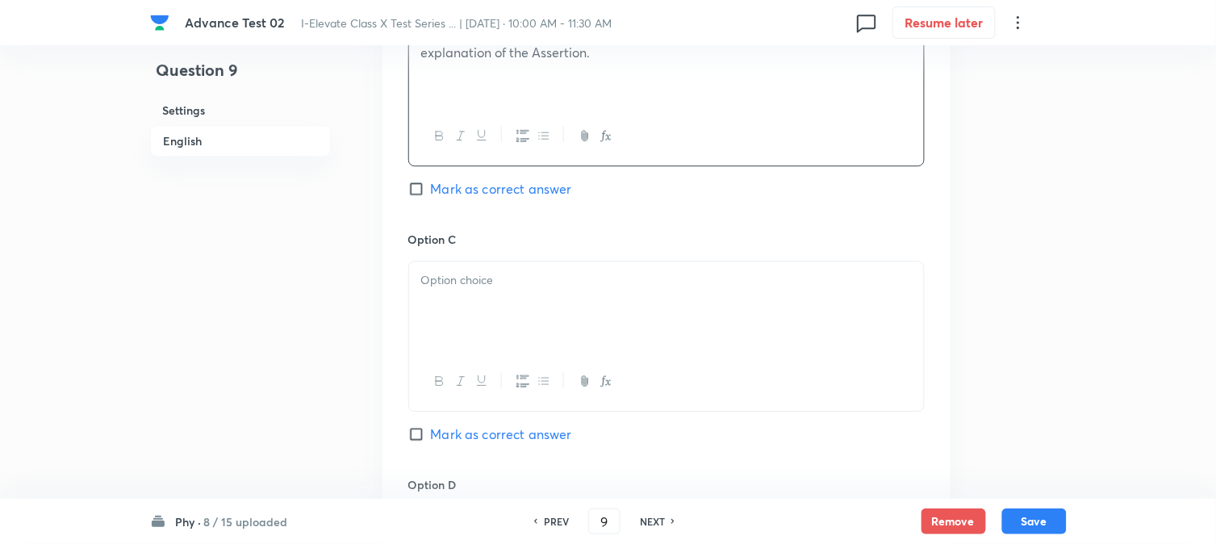
scroll to position [1076, 0]
click at [479, 269] on p at bounding box center [666, 276] width 491 height 19
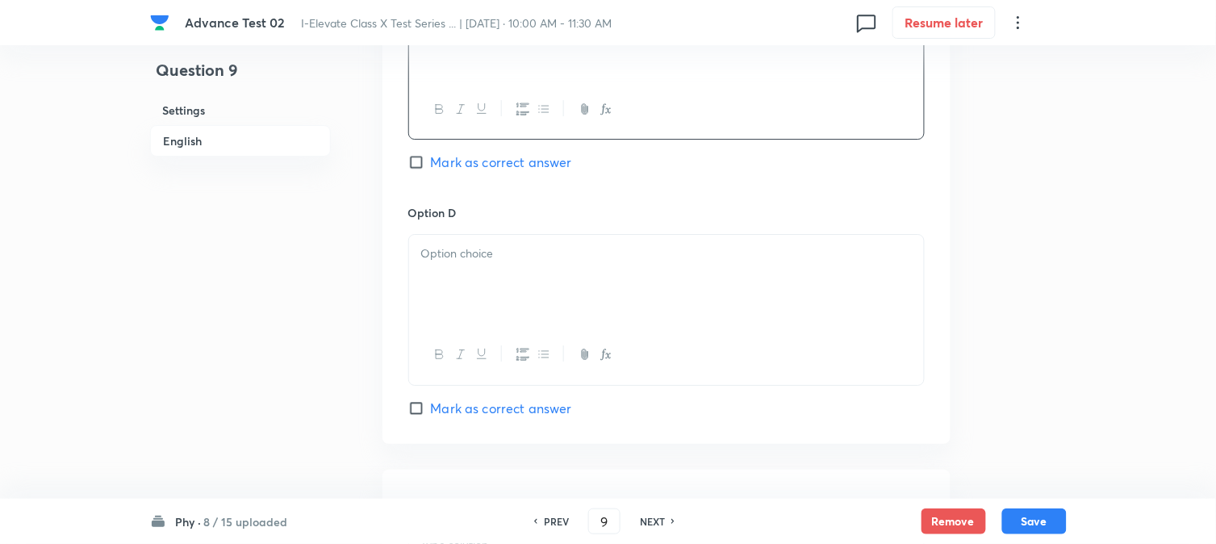
scroll to position [1345, 0]
click at [461, 289] on div at bounding box center [666, 279] width 515 height 90
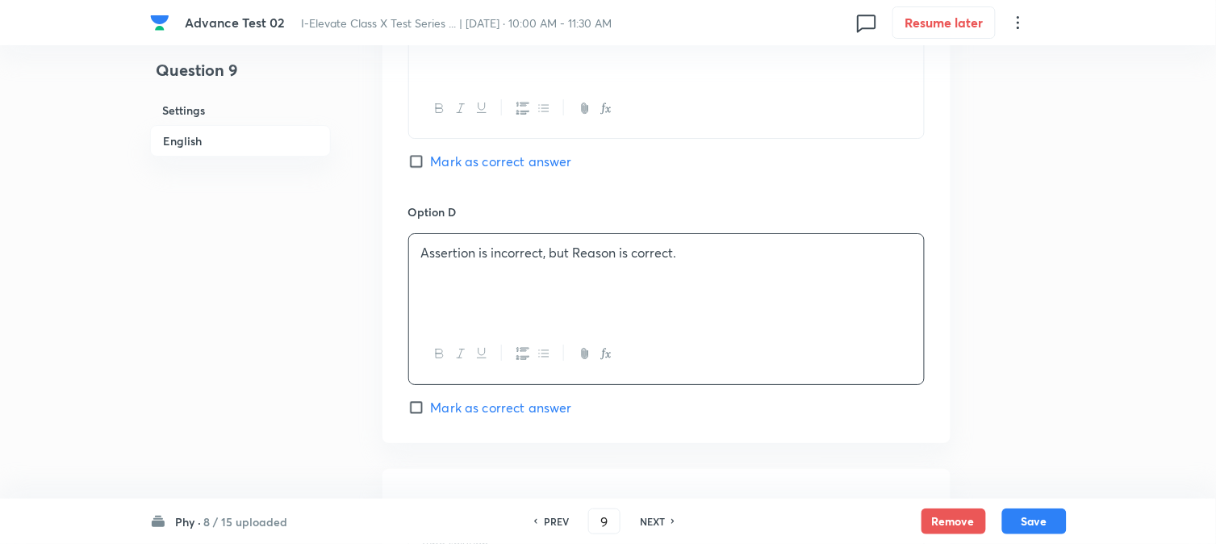
click at [448, 414] on span "Mark as correct answer" at bounding box center [501, 407] width 141 height 19
click at [431, 414] on input "Mark as correct answer" at bounding box center [419, 408] width 23 height 16
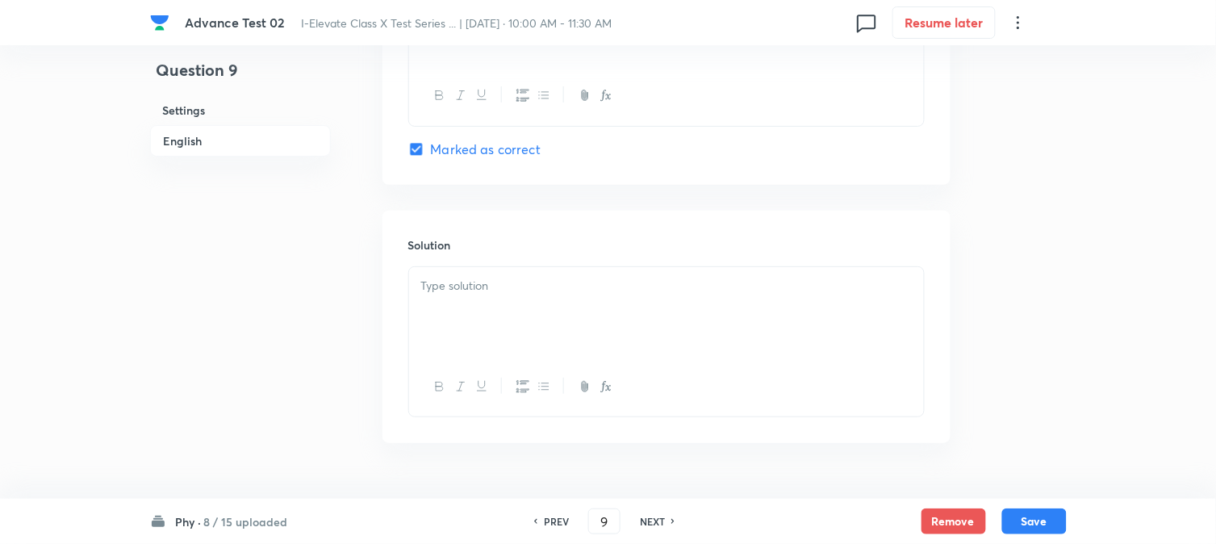
scroll to position [1614, 0]
click at [475, 291] on div at bounding box center [666, 301] width 515 height 90
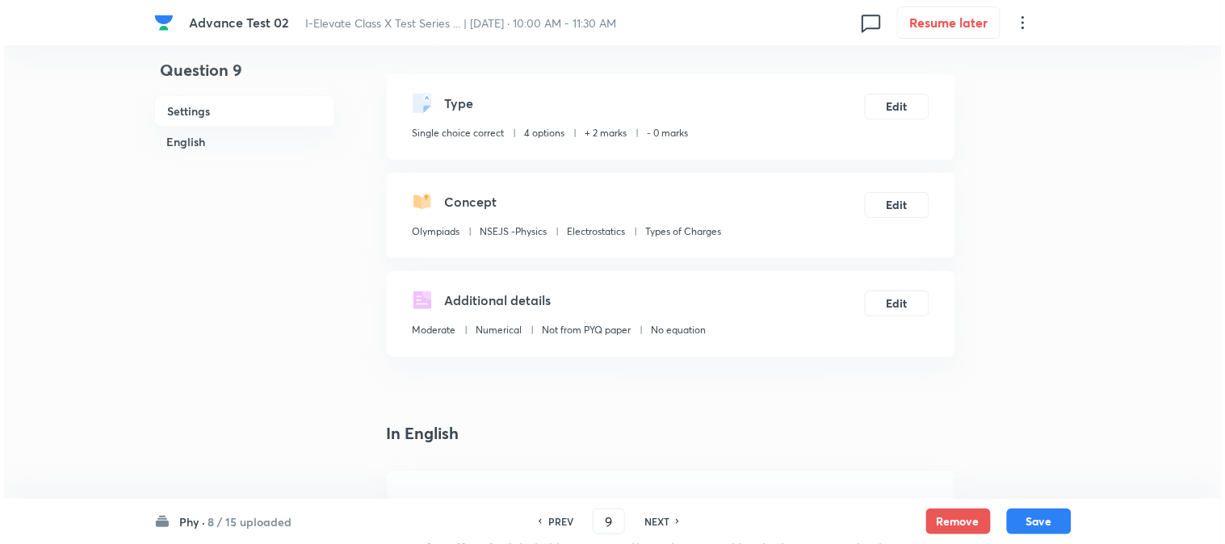
scroll to position [0, 0]
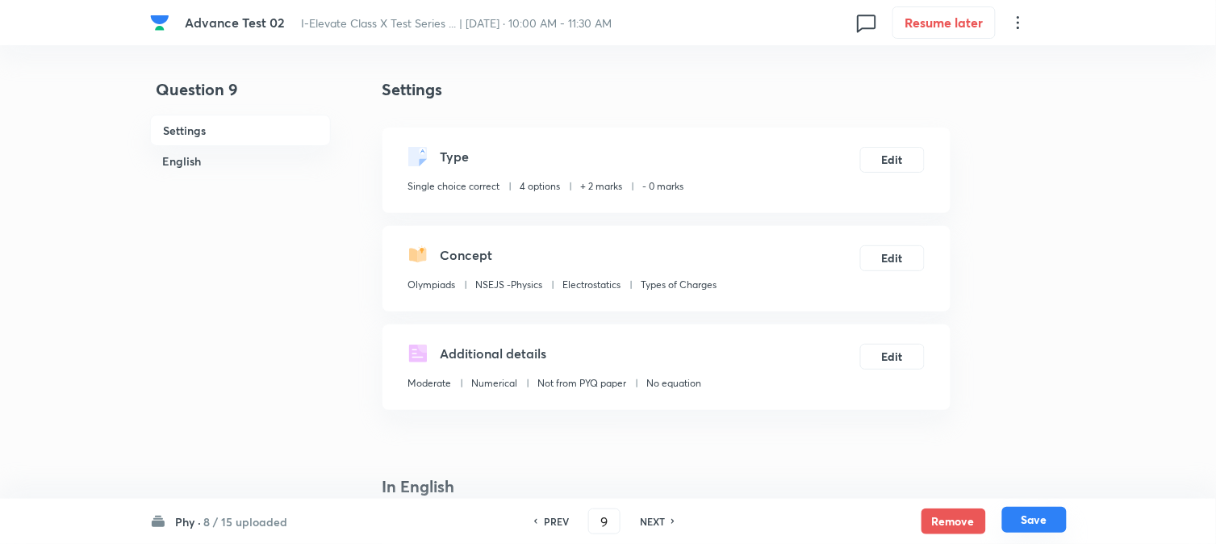
click at [1033, 512] on button "Save" at bounding box center [1035, 520] width 65 height 26
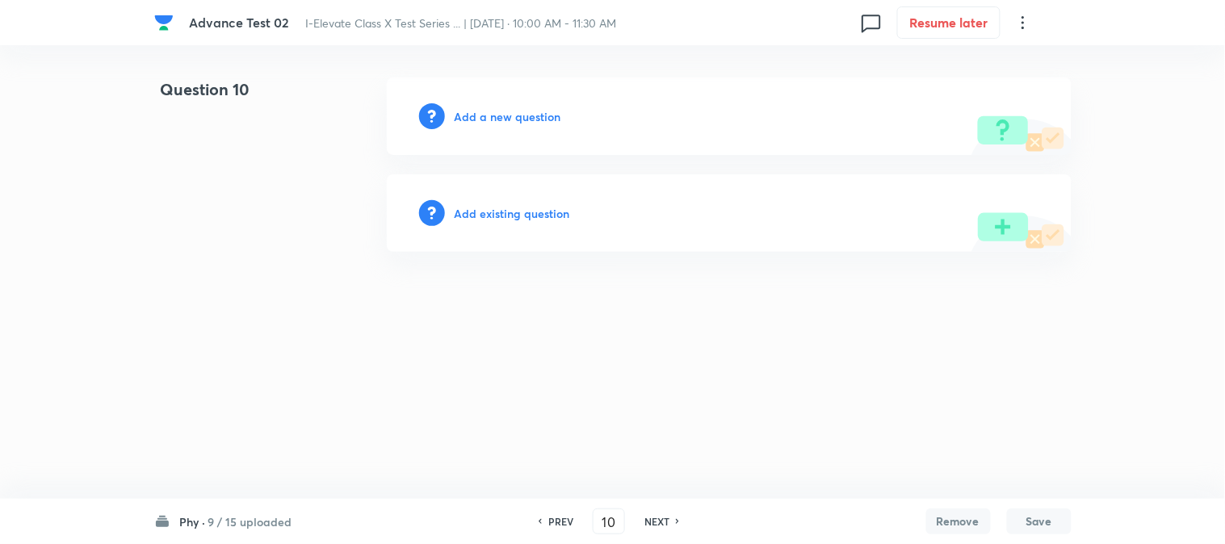
click at [499, 123] on h6 "Add a new question" at bounding box center [507, 116] width 107 height 17
click at [498, 123] on h6 "Choose a question type" at bounding box center [516, 116] width 124 height 17
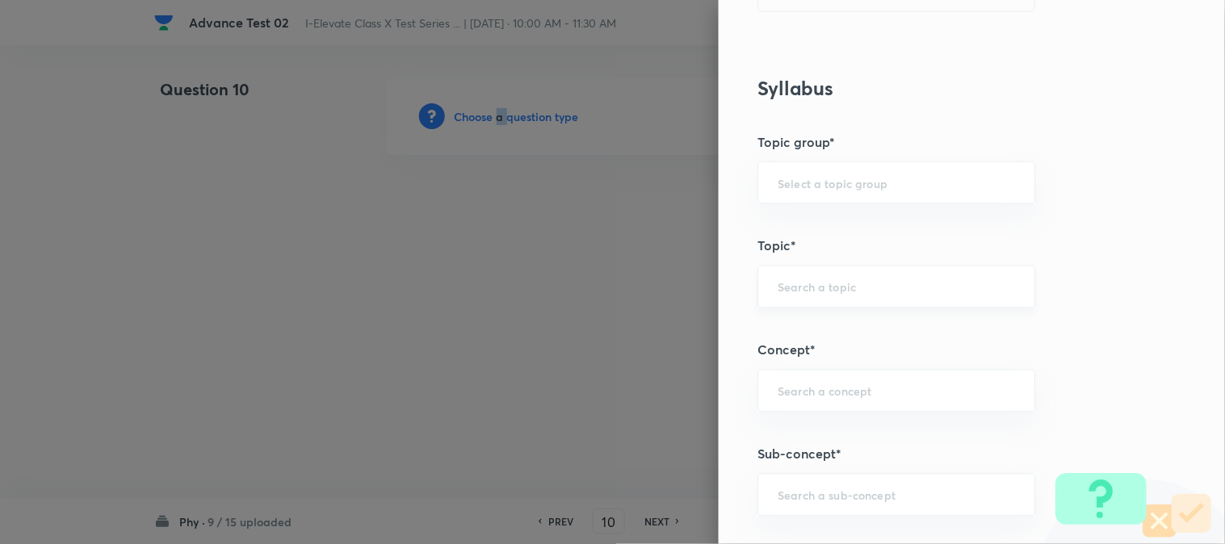
scroll to position [627, 0]
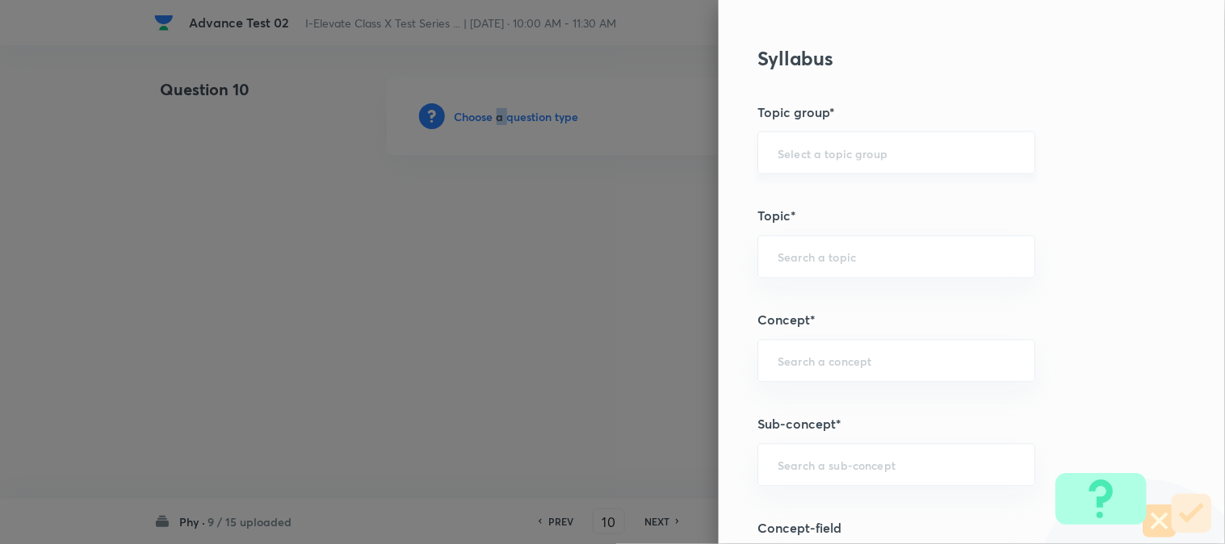
click at [812, 151] on input "text" at bounding box center [895, 152] width 237 height 15
click at [813, 194] on li "Olympiads" at bounding box center [883, 198] width 276 height 29
click at [811, 241] on div "​" at bounding box center [896, 257] width 278 height 43
click at [811, 258] on input "text" at bounding box center [895, 256] width 237 height 15
click at [802, 329] on li "NSEJS -Physics" at bounding box center [883, 332] width 276 height 29
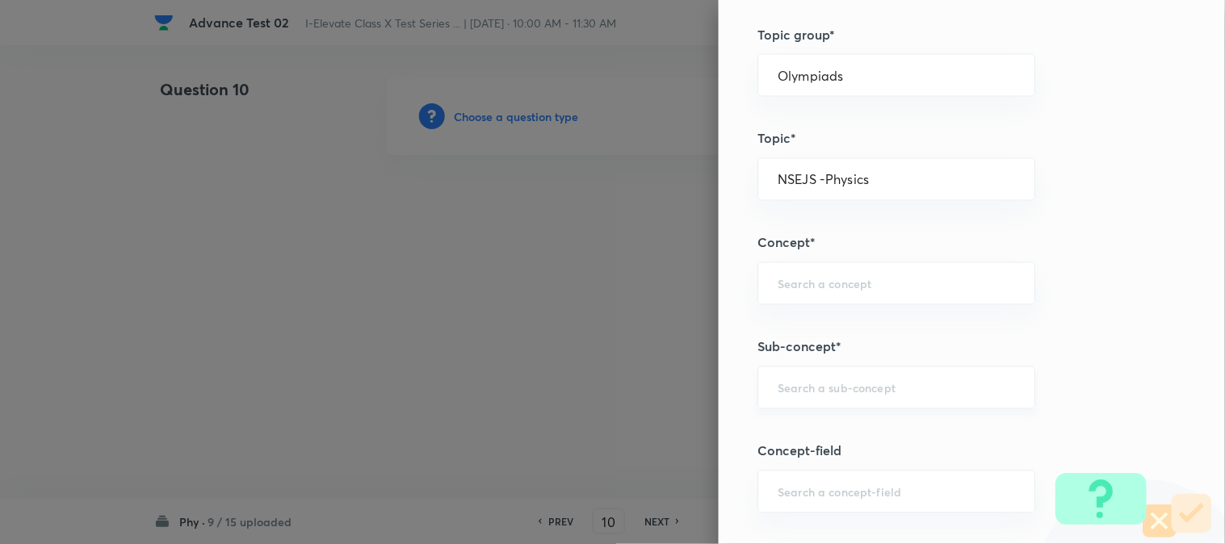
scroll to position [807, 0]
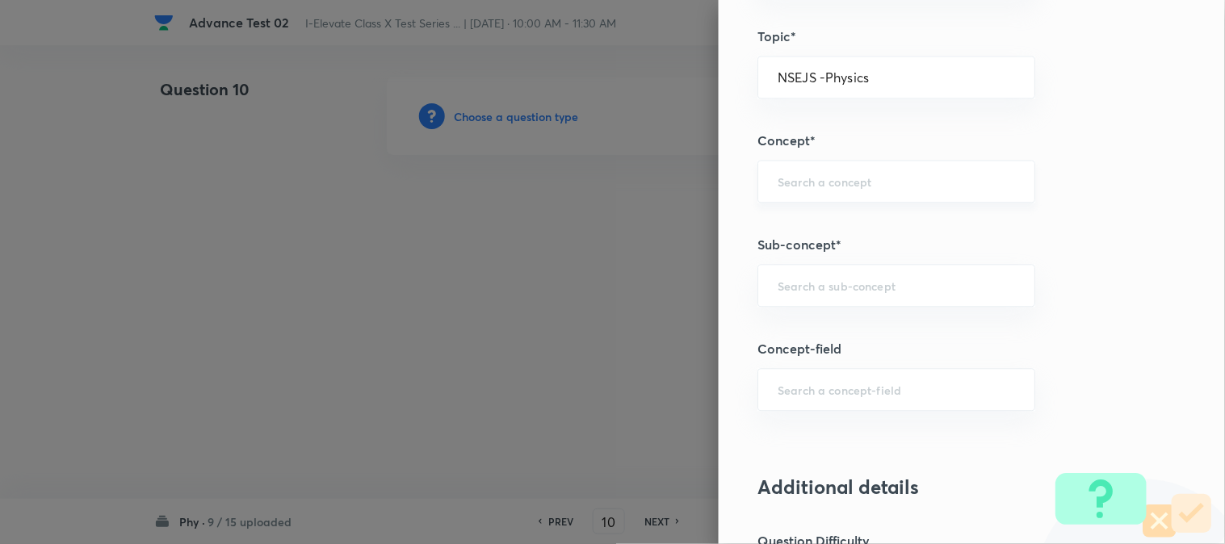
click at [779, 184] on input "text" at bounding box center [895, 181] width 237 height 15
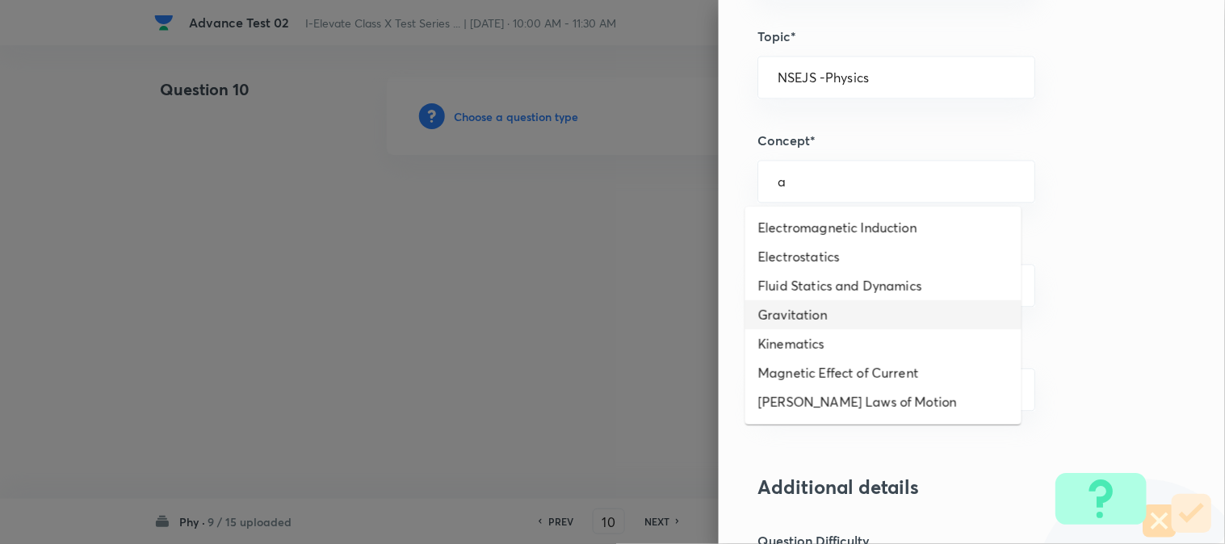
click at [805, 312] on li "Gravitation" at bounding box center [883, 314] width 276 height 29
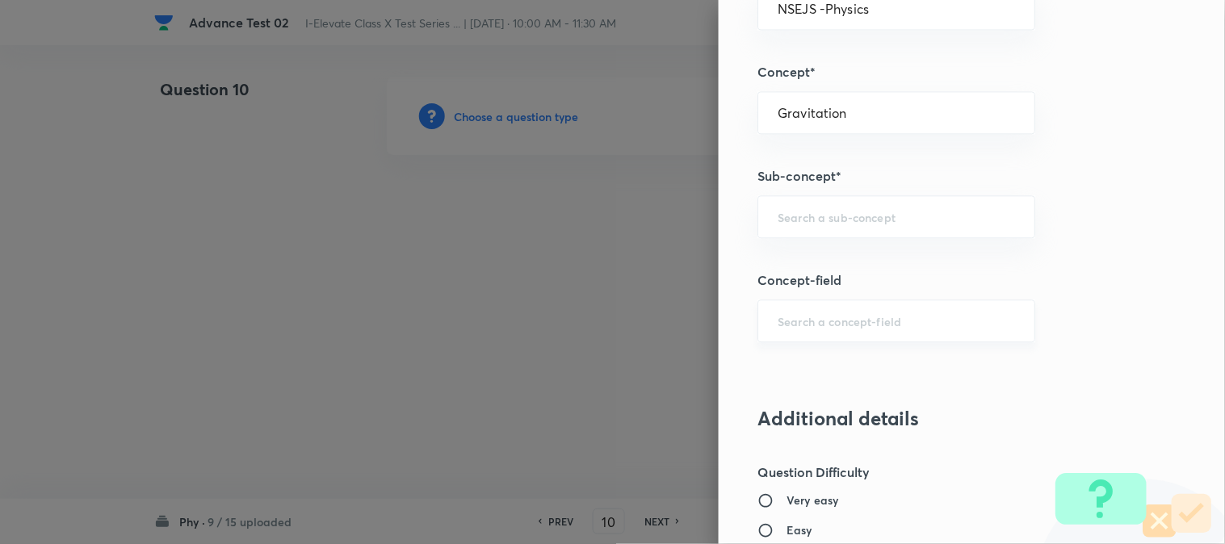
scroll to position [986, 0]
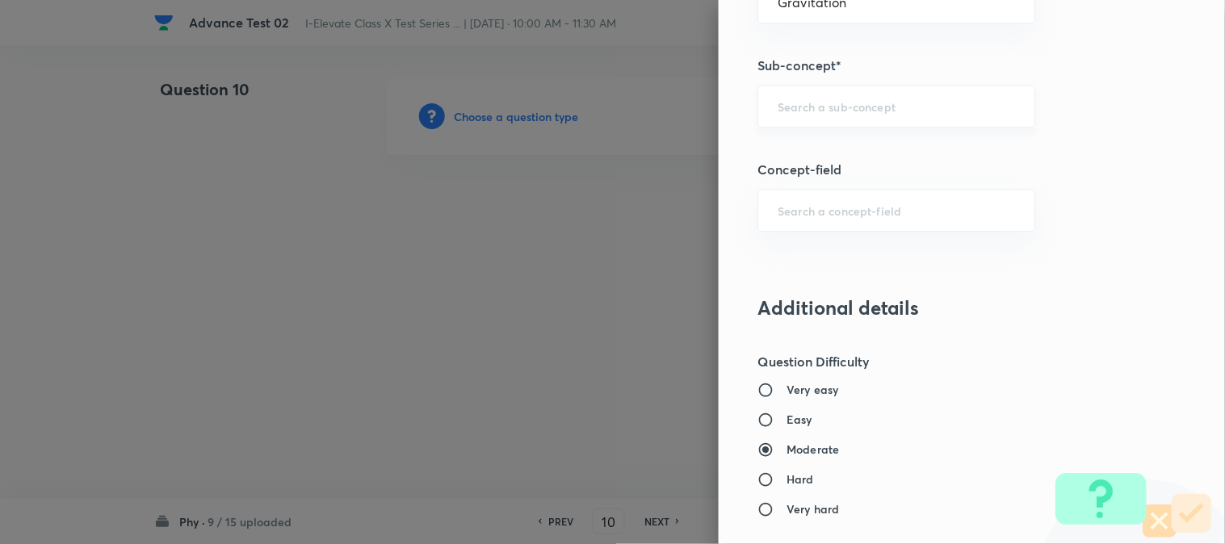
click at [802, 95] on div "​" at bounding box center [896, 106] width 278 height 43
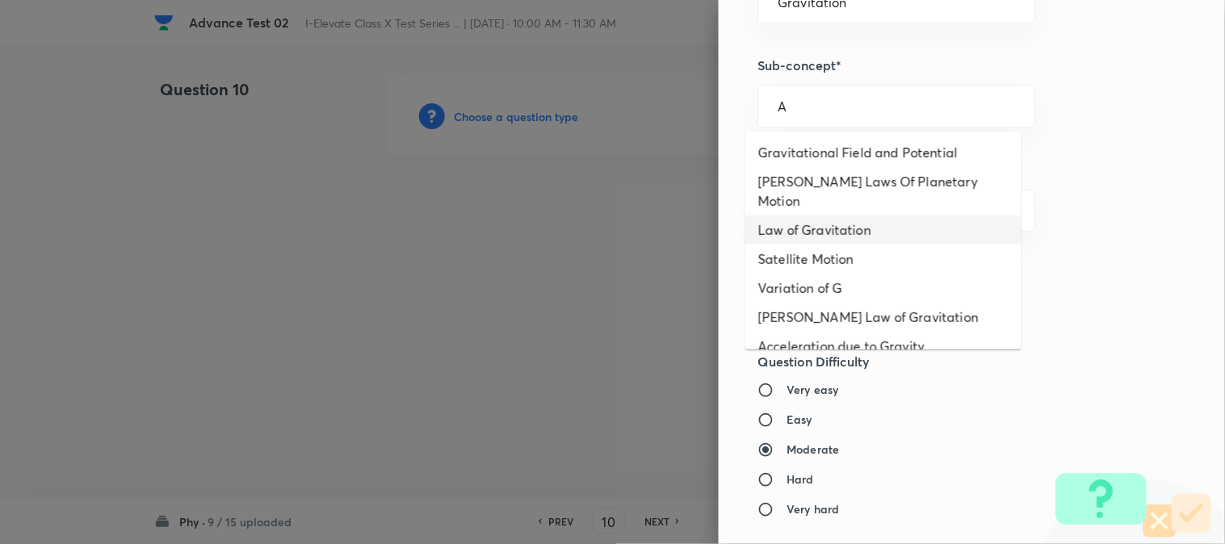
click at [800, 216] on li "Law of Gravitation" at bounding box center [883, 230] width 276 height 29
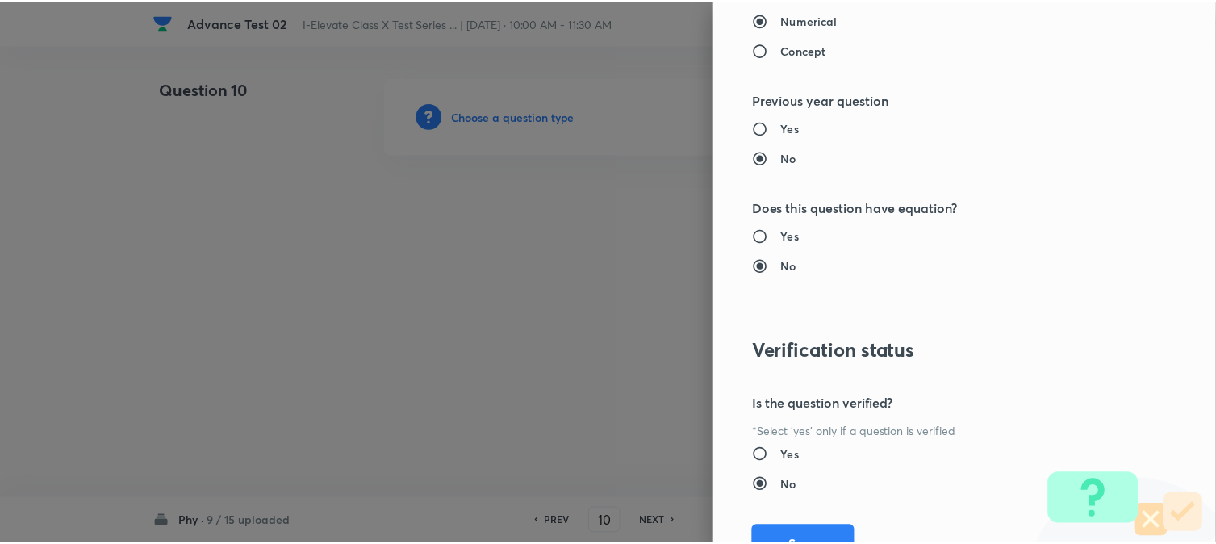
scroll to position [1656, 0]
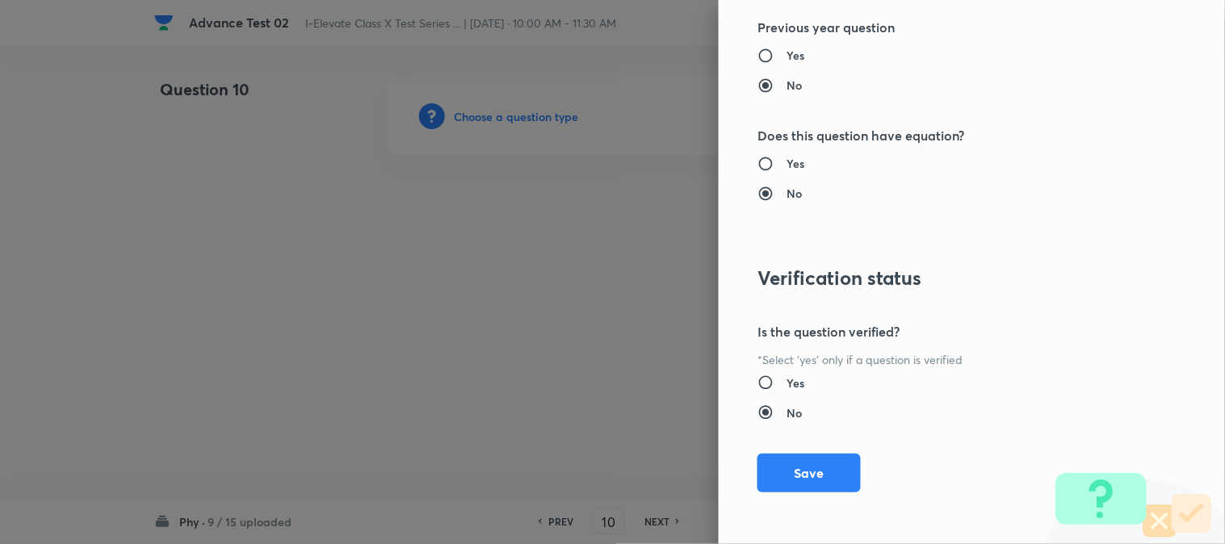
drag, startPoint x: 792, startPoint y: 470, endPoint x: 744, endPoint y: 438, distance: 57.1
click at [793, 471] on button "Save" at bounding box center [808, 473] width 103 height 39
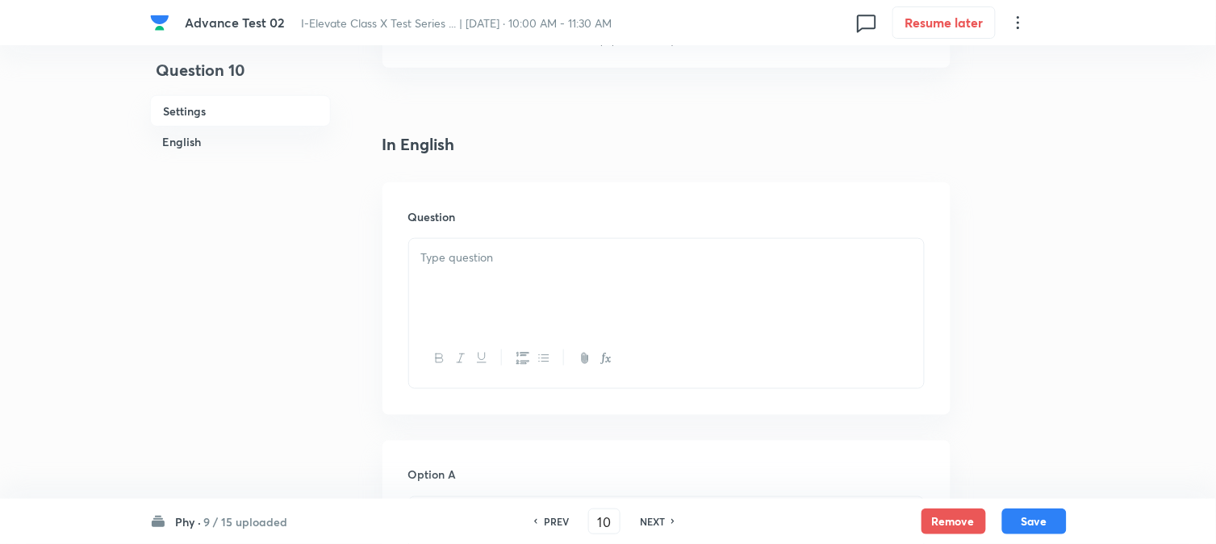
scroll to position [358, 0]
click at [513, 274] on div at bounding box center [666, 268] width 515 height 90
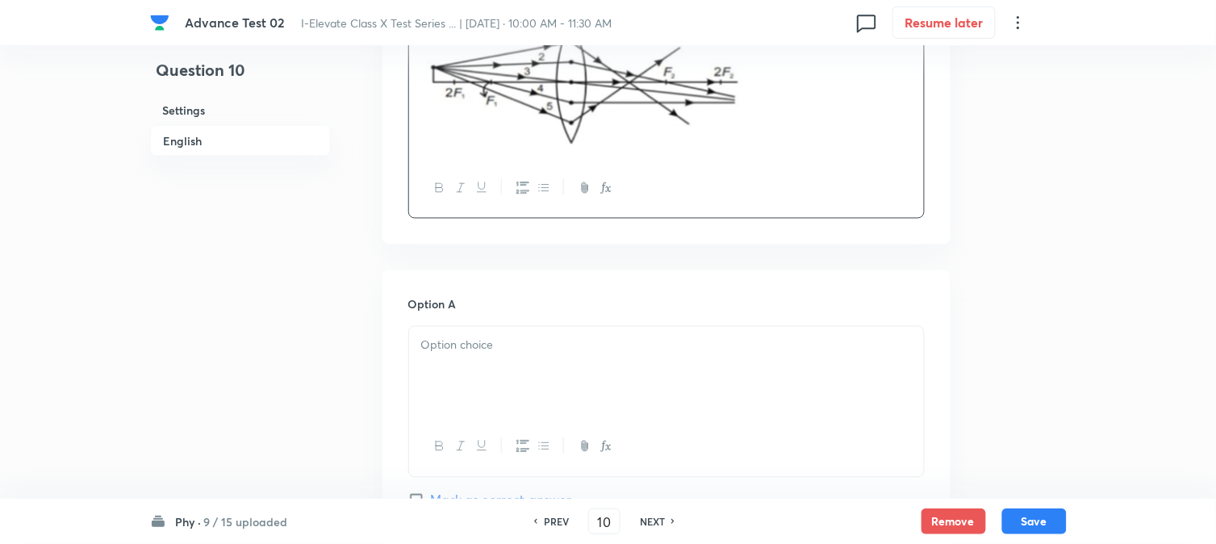
scroll to position [807, 0]
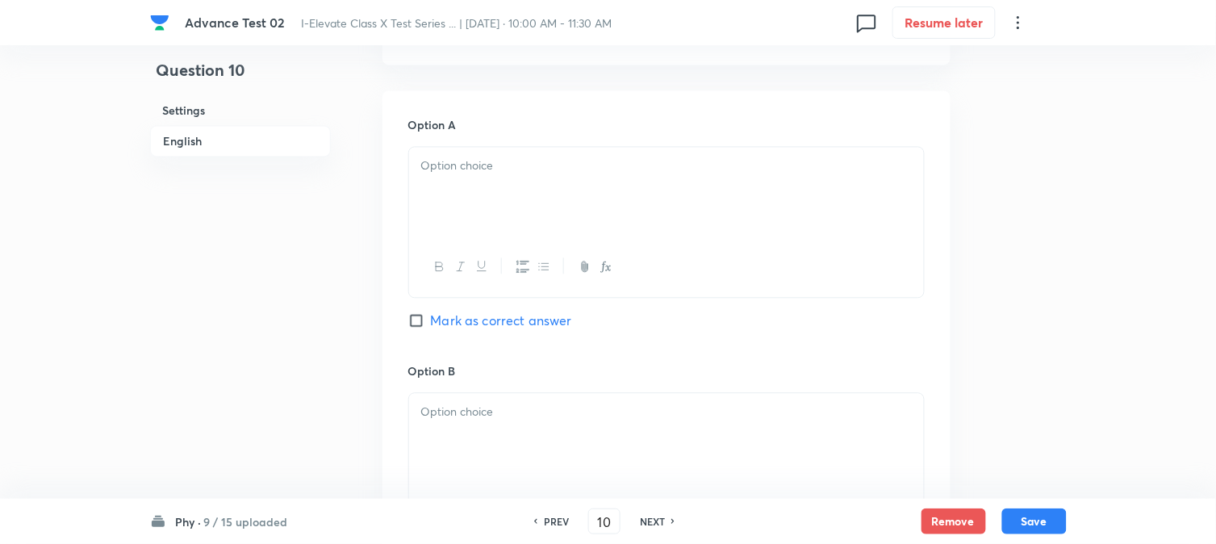
click at [502, 196] on div at bounding box center [666, 192] width 515 height 90
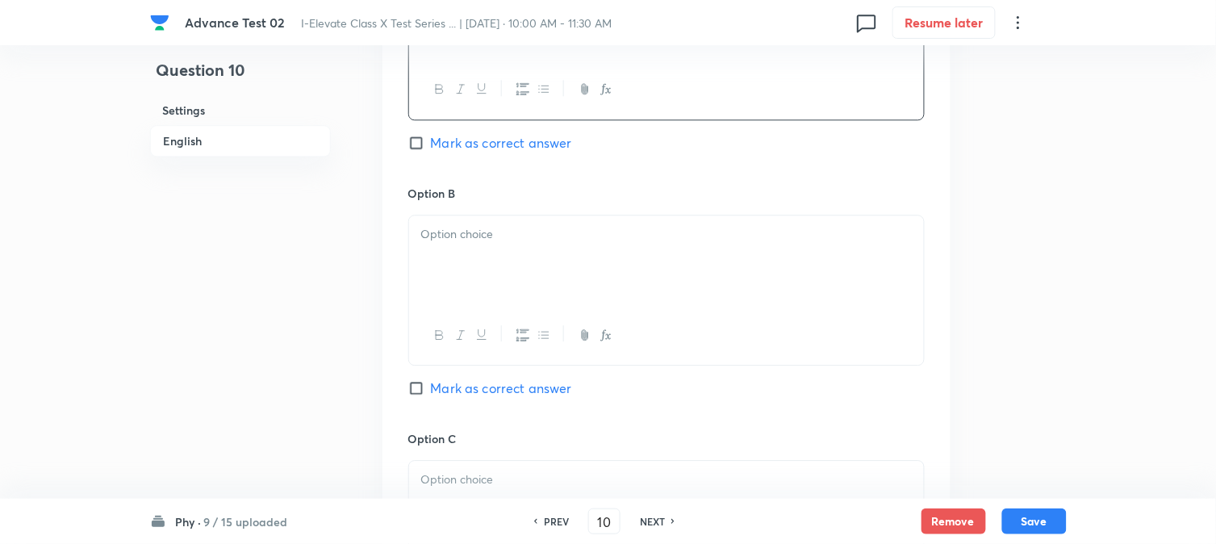
scroll to position [986, 0]
click at [472, 253] on div at bounding box center [666, 259] width 515 height 90
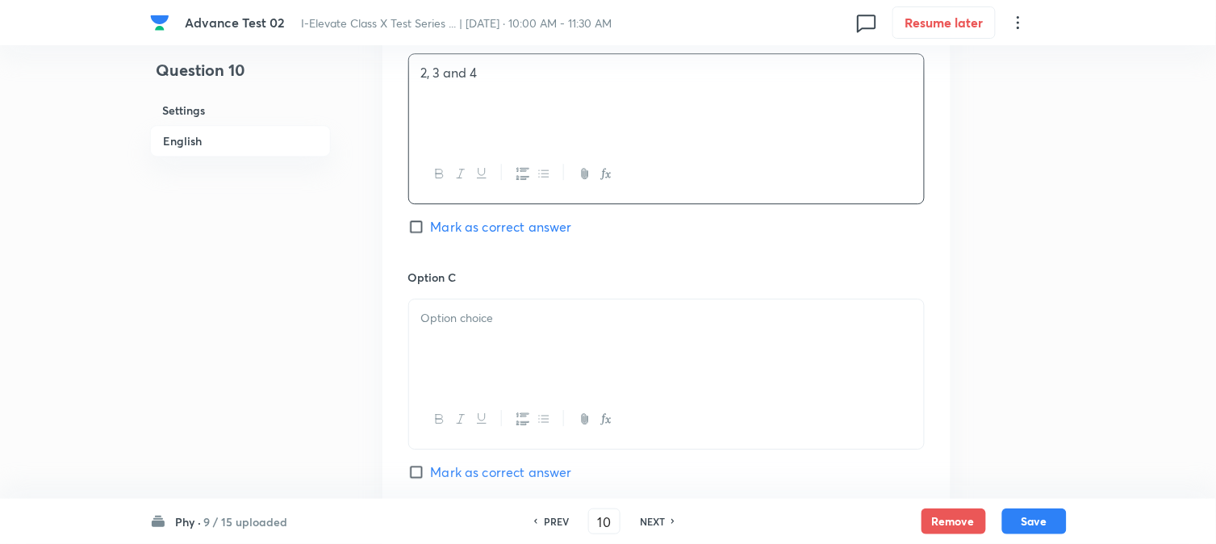
scroll to position [1166, 0]
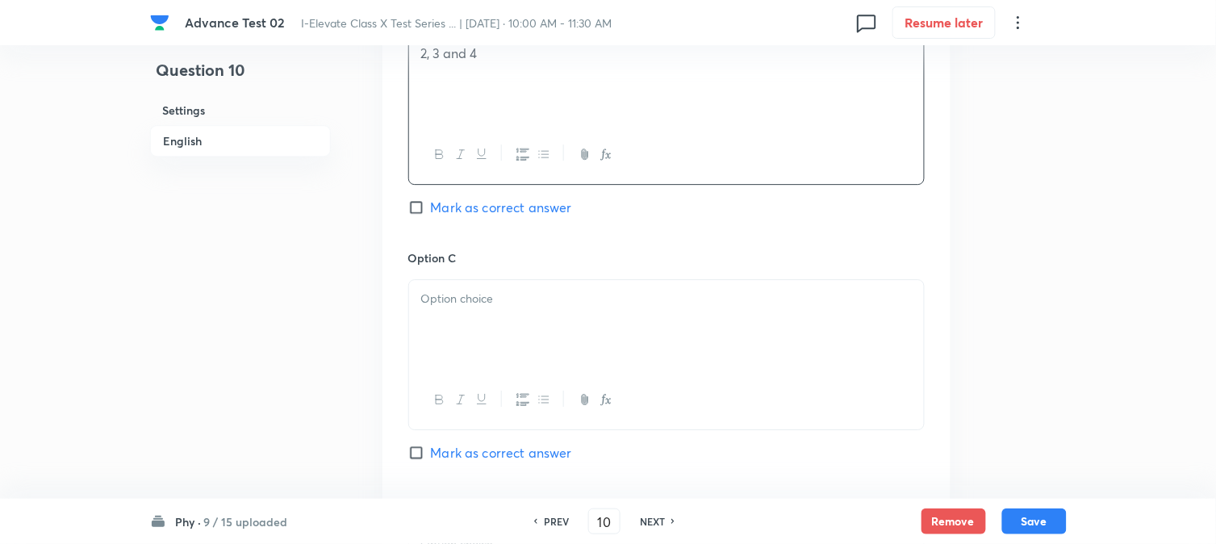
click at [481, 316] on div at bounding box center [666, 325] width 515 height 90
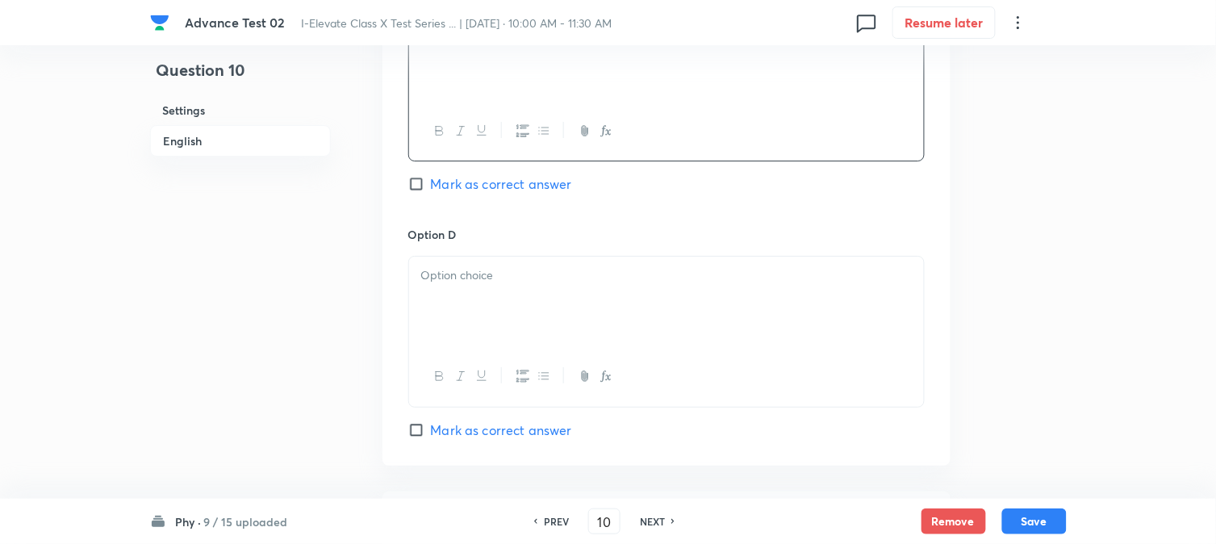
click at [515, 303] on div at bounding box center [666, 302] width 515 height 90
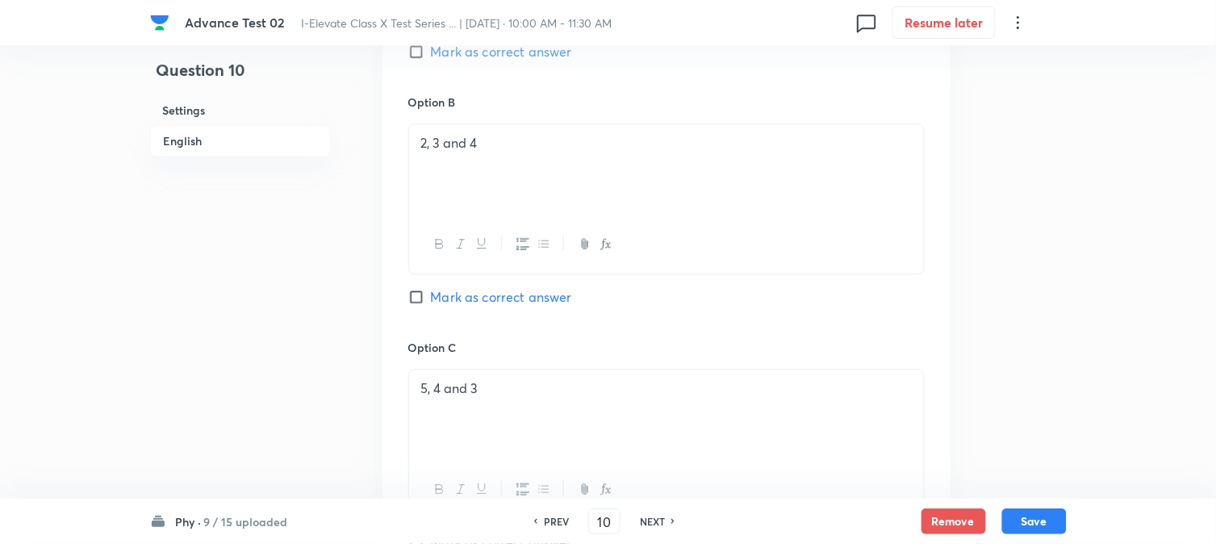
click at [441, 300] on span "Mark as correct answer" at bounding box center [501, 296] width 141 height 19
click at [431, 300] on input "Mark as correct answer" at bounding box center [419, 297] width 23 height 16
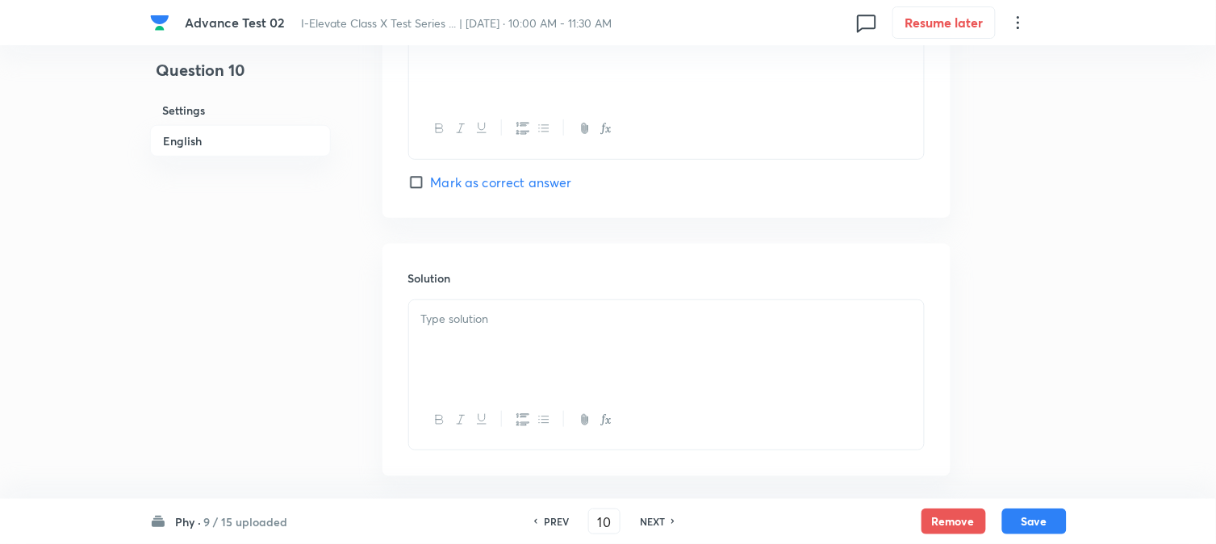
scroll to position [1760, 0]
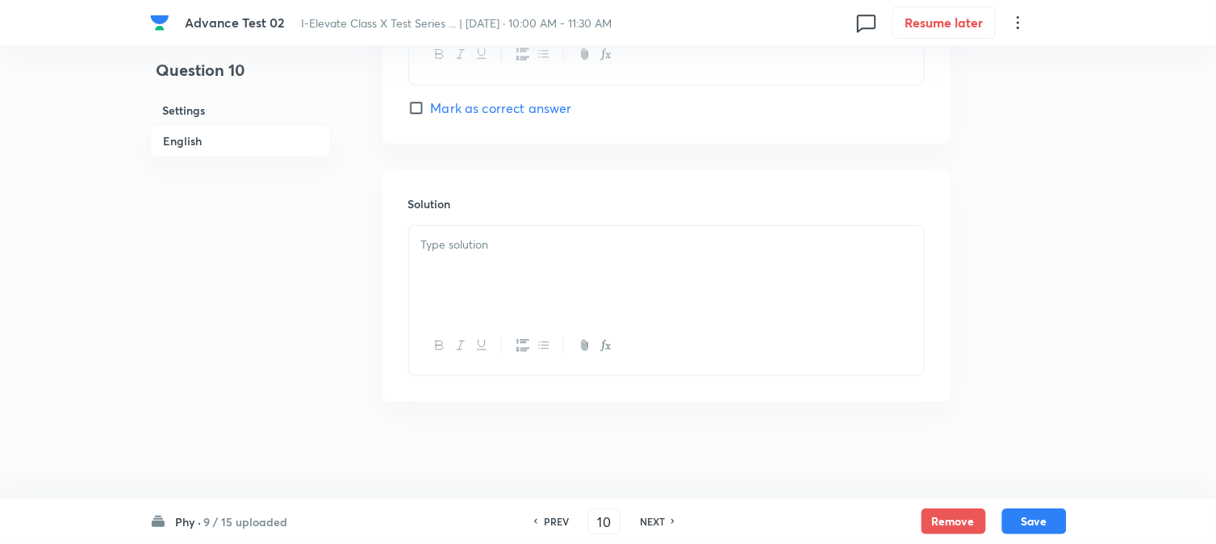
click at [523, 273] on div at bounding box center [666, 271] width 515 height 90
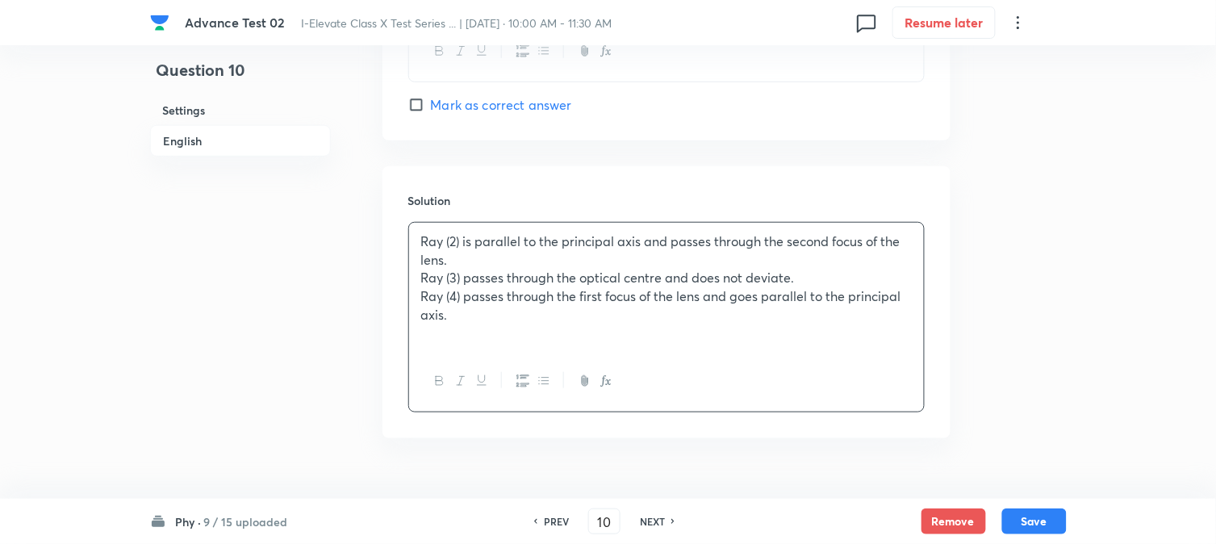
click at [445, 271] on p "Ray (3) passes through the optical centre and does not deviate." at bounding box center [666, 278] width 491 height 19
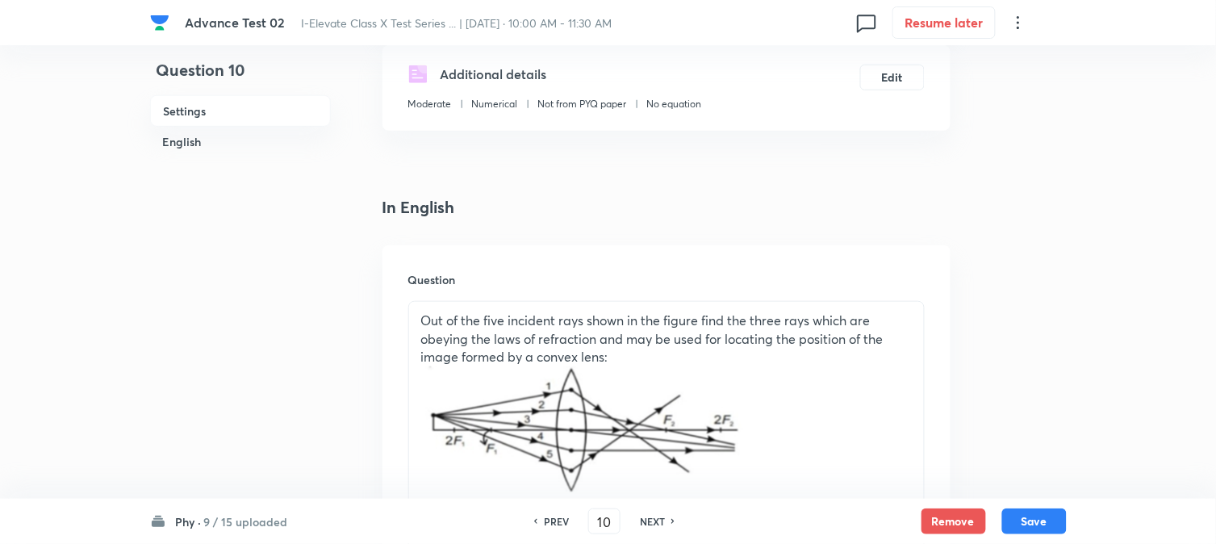
scroll to position [184, 0]
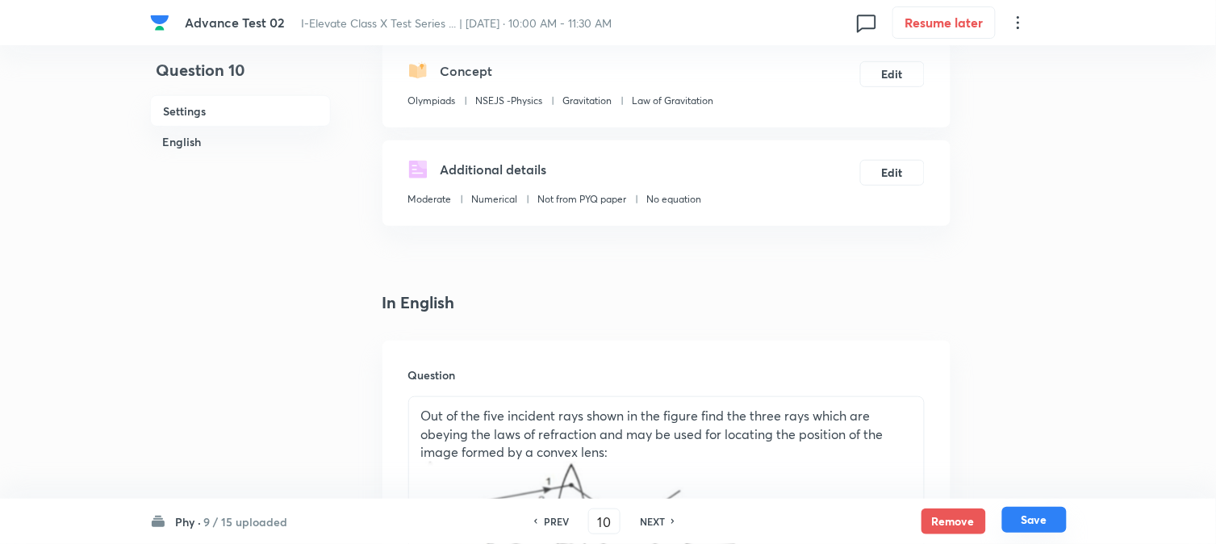
click at [1054, 520] on button "Save" at bounding box center [1035, 520] width 65 height 26
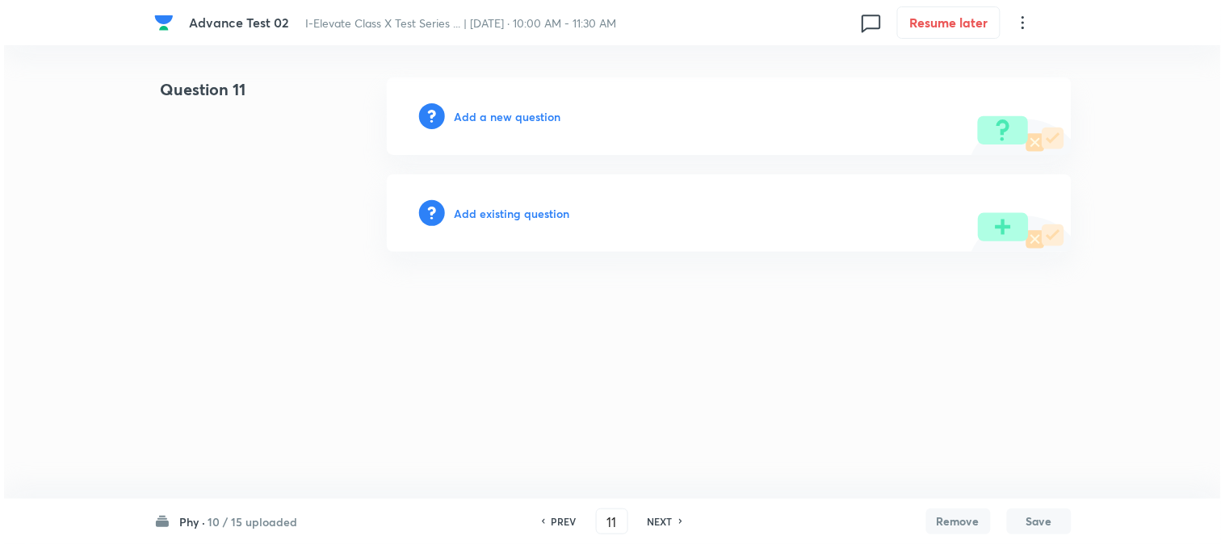
scroll to position [0, 0]
click at [463, 116] on h6 "Add a new question" at bounding box center [507, 116] width 107 height 17
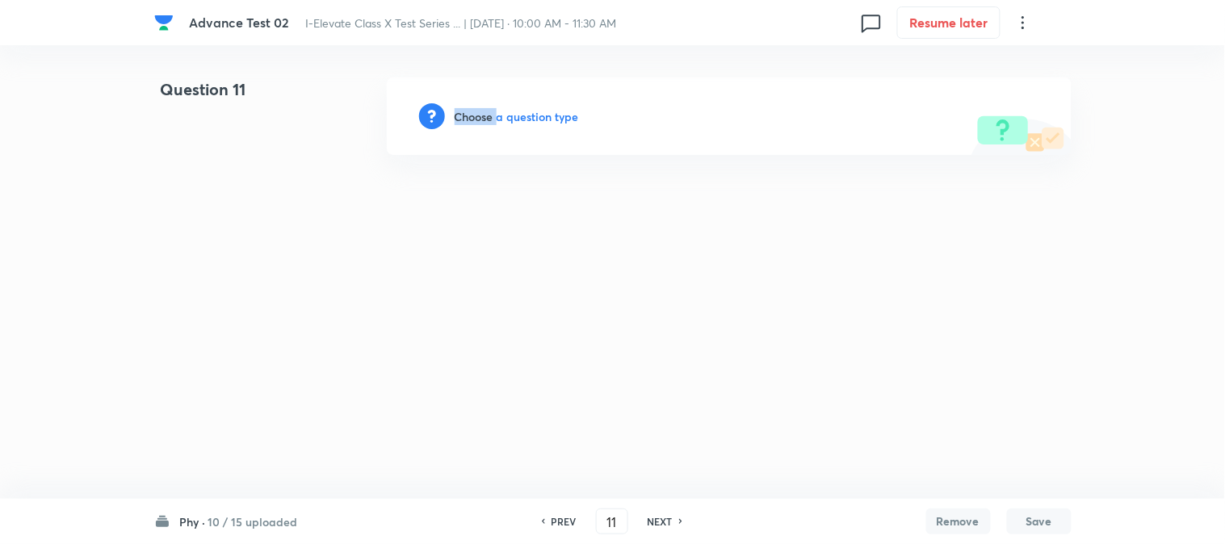
click at [463, 116] on h6 "Choose a question type" at bounding box center [516, 116] width 124 height 17
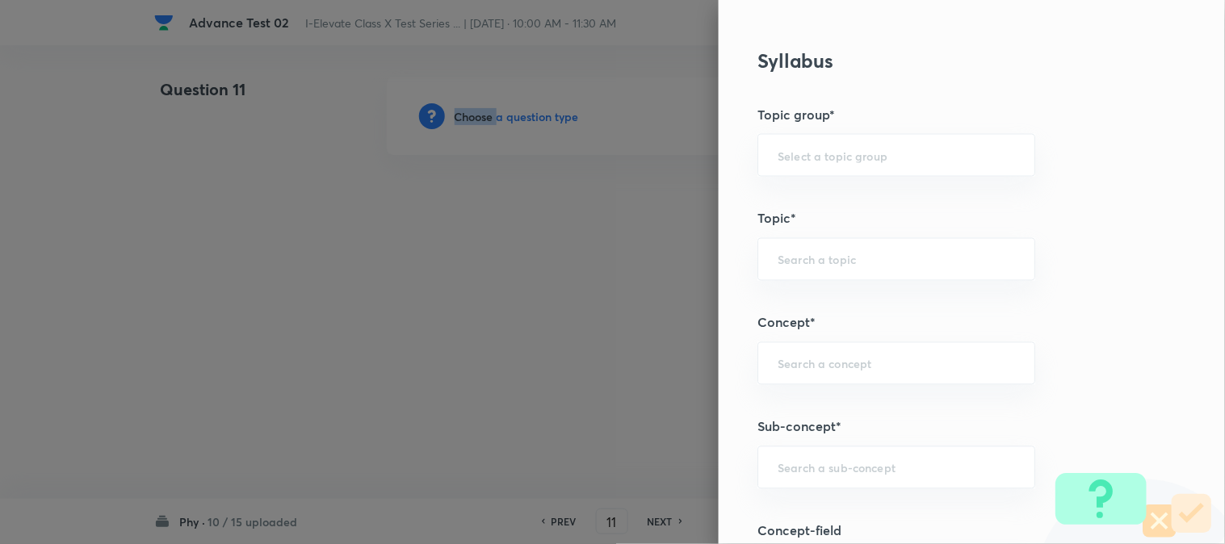
scroll to position [627, 0]
click at [813, 149] on input "text" at bounding box center [895, 152] width 237 height 15
click at [807, 186] on li "Olympiads" at bounding box center [883, 198] width 276 height 29
click at [800, 254] on input "text" at bounding box center [895, 256] width 237 height 15
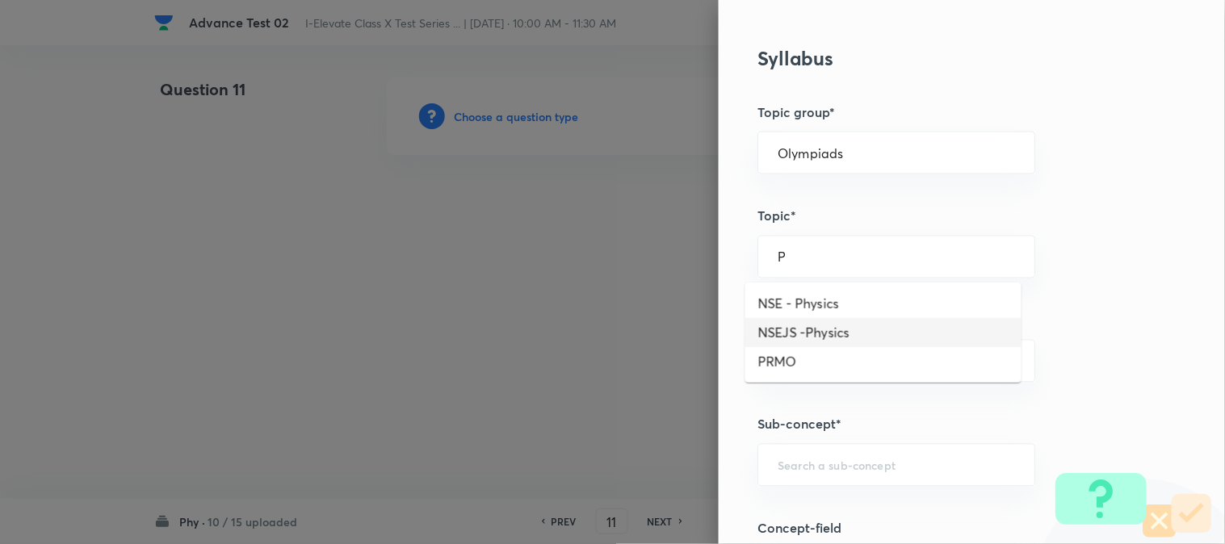
click at [807, 336] on li "NSEJS -Physics" at bounding box center [883, 332] width 276 height 29
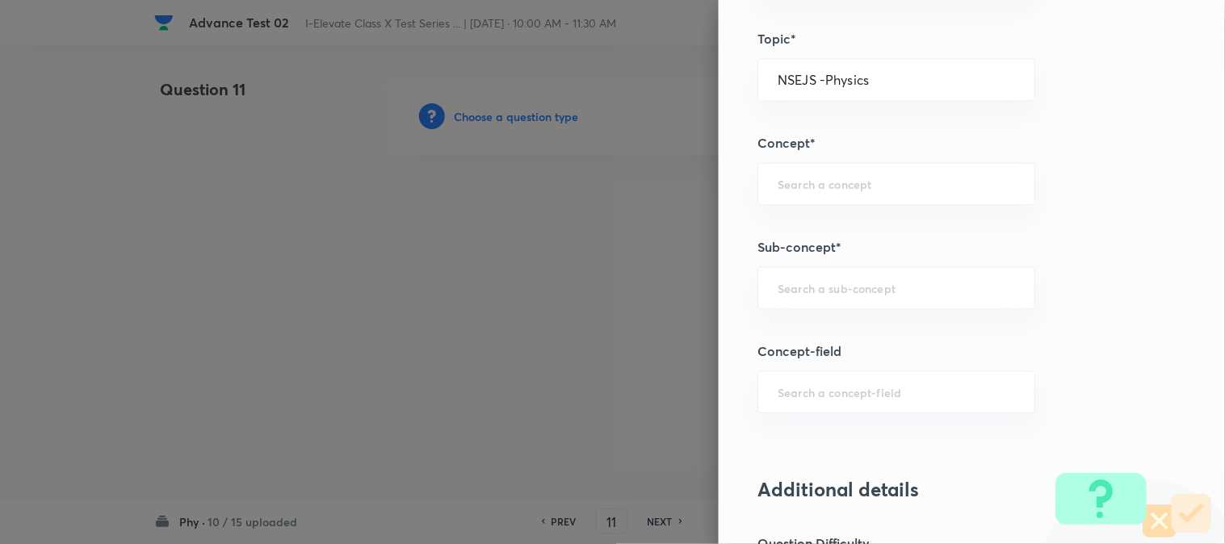
scroll to position [807, 0]
click at [794, 194] on div "​" at bounding box center [896, 181] width 278 height 43
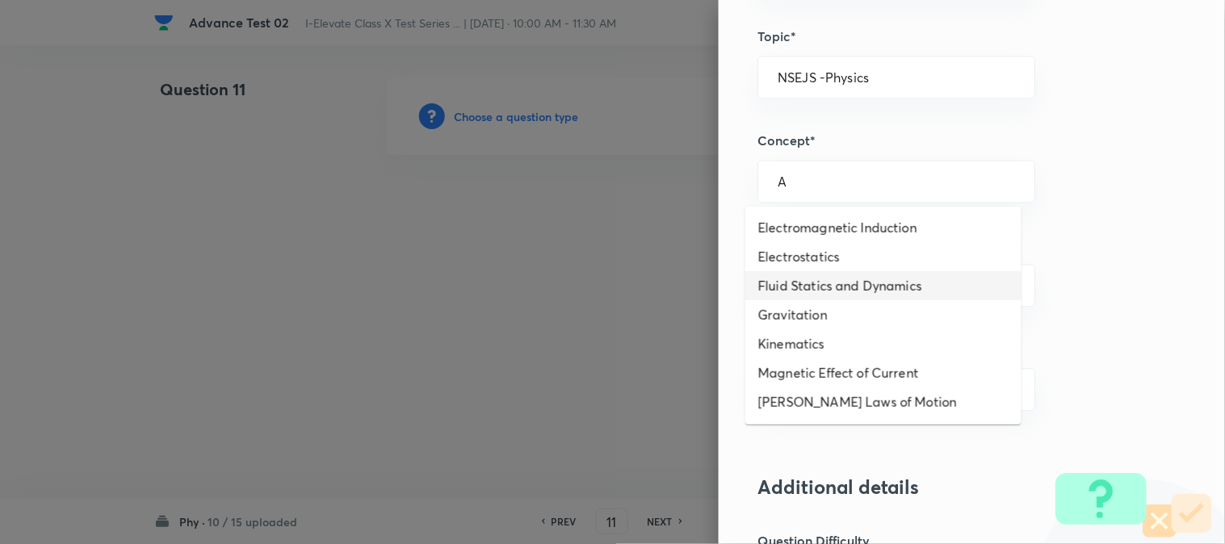
click at [803, 287] on li "Fluid Statics and Dynamics" at bounding box center [883, 285] width 276 height 29
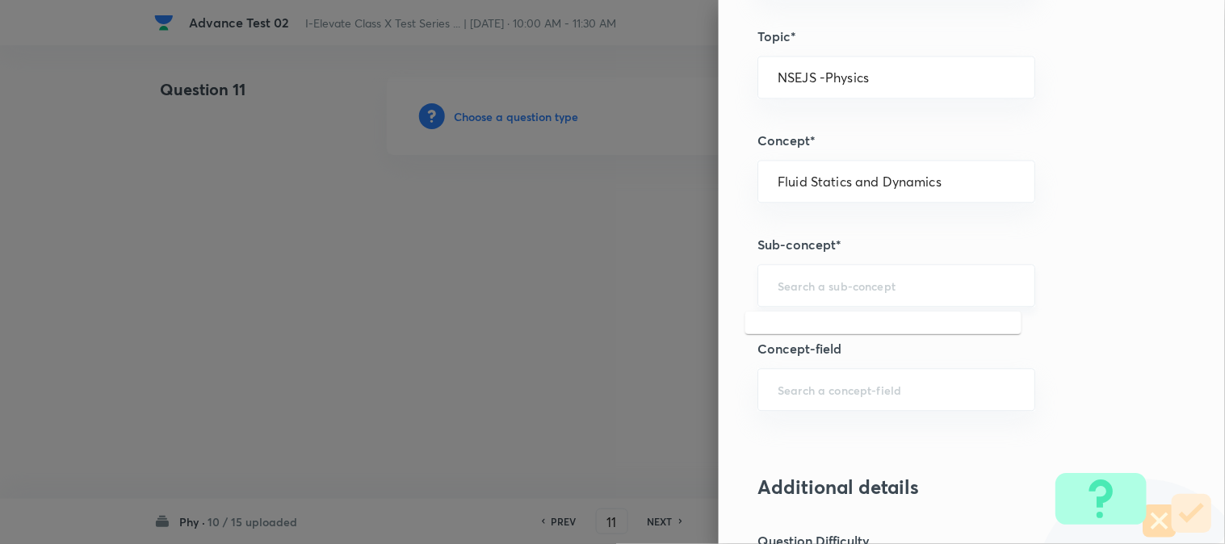
click at [814, 284] on input "text" at bounding box center [895, 285] width 237 height 15
click at [804, 358] on li "Fluid Statics" at bounding box center [883, 361] width 276 height 29
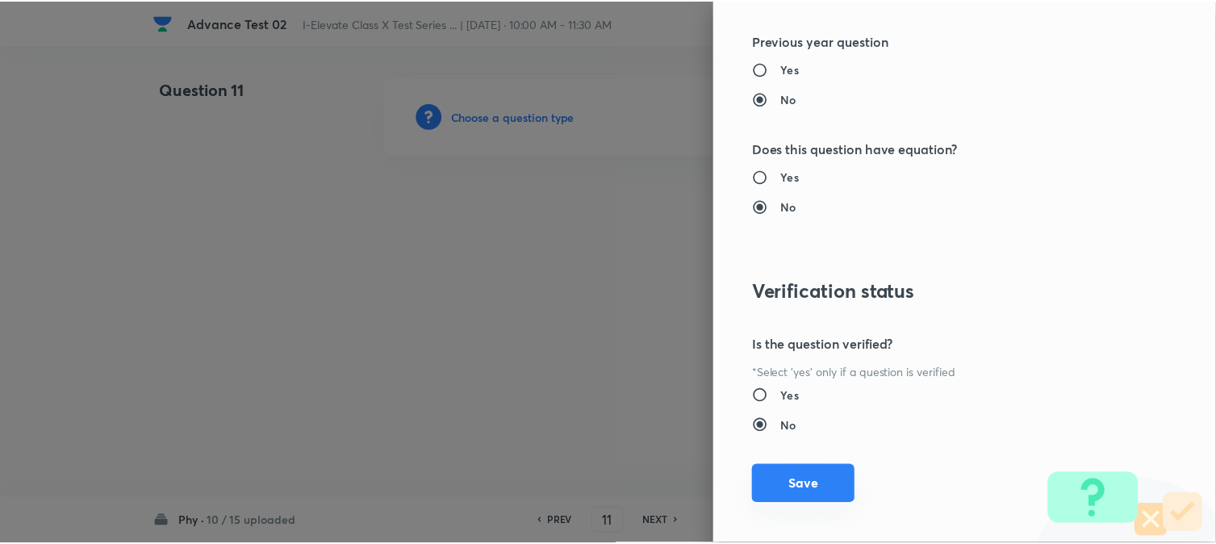
scroll to position [1656, 0]
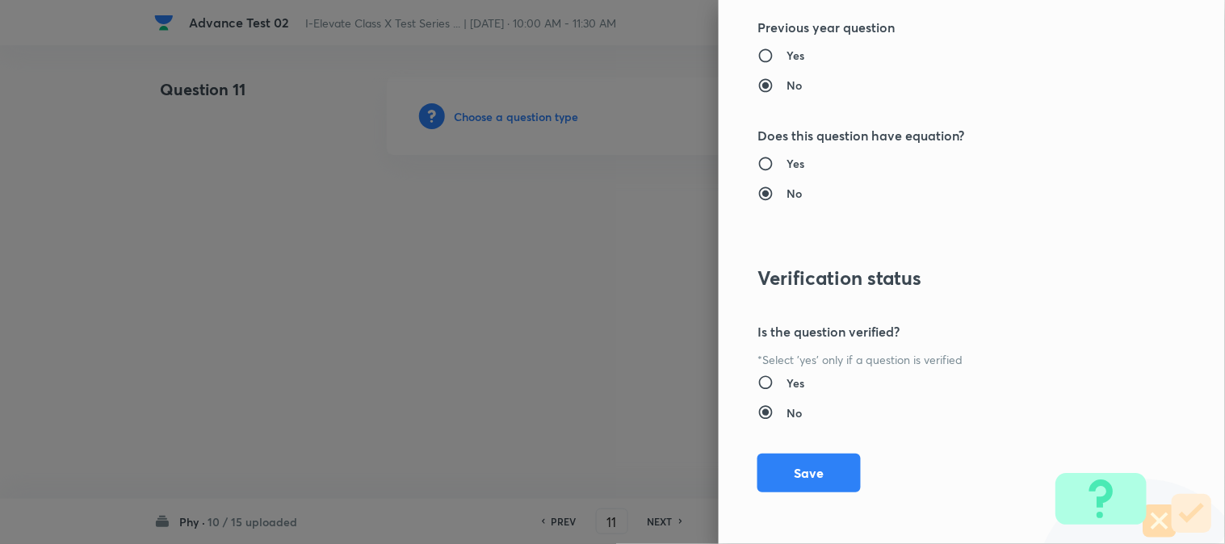
drag, startPoint x: 777, startPoint y: 472, endPoint x: 496, endPoint y: 270, distance: 346.5
click at [778, 472] on button "Save" at bounding box center [808, 473] width 103 height 39
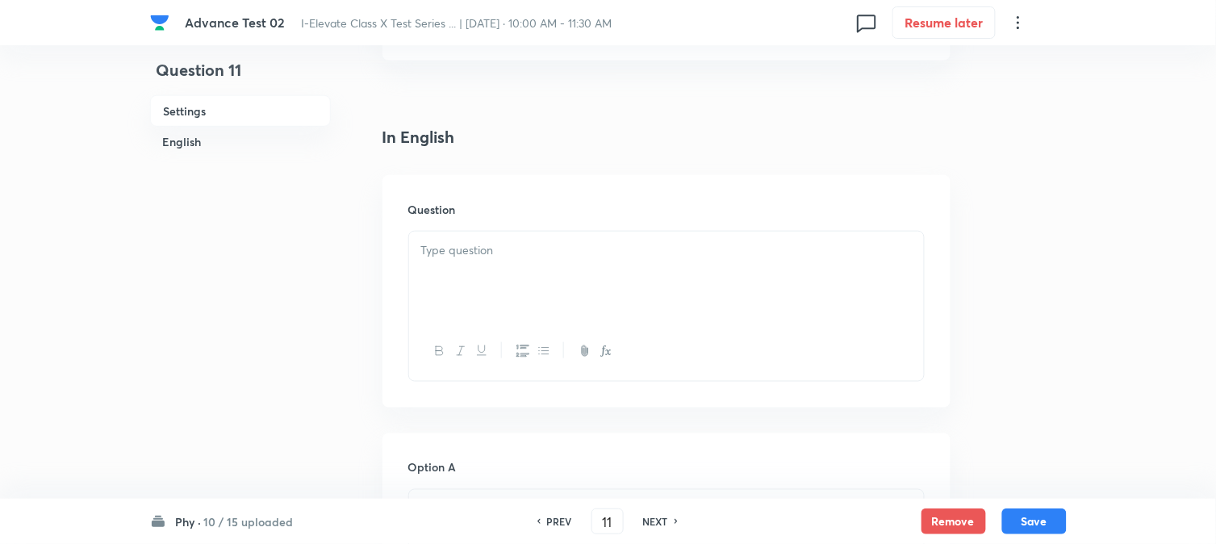
scroll to position [358, 0]
click at [469, 268] on div at bounding box center [666, 268] width 515 height 90
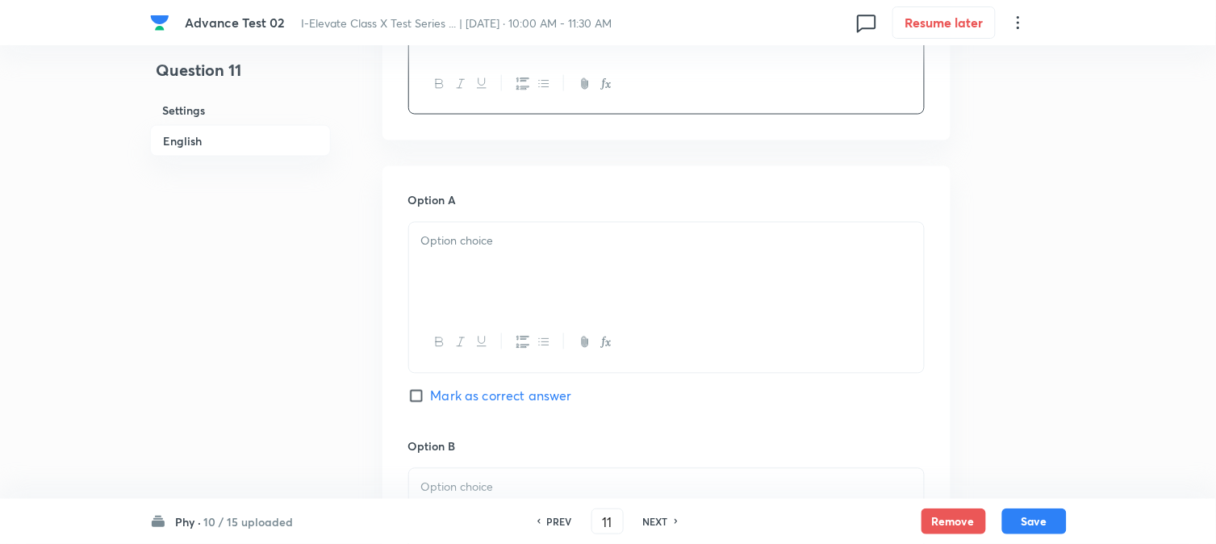
scroll to position [627, 0]
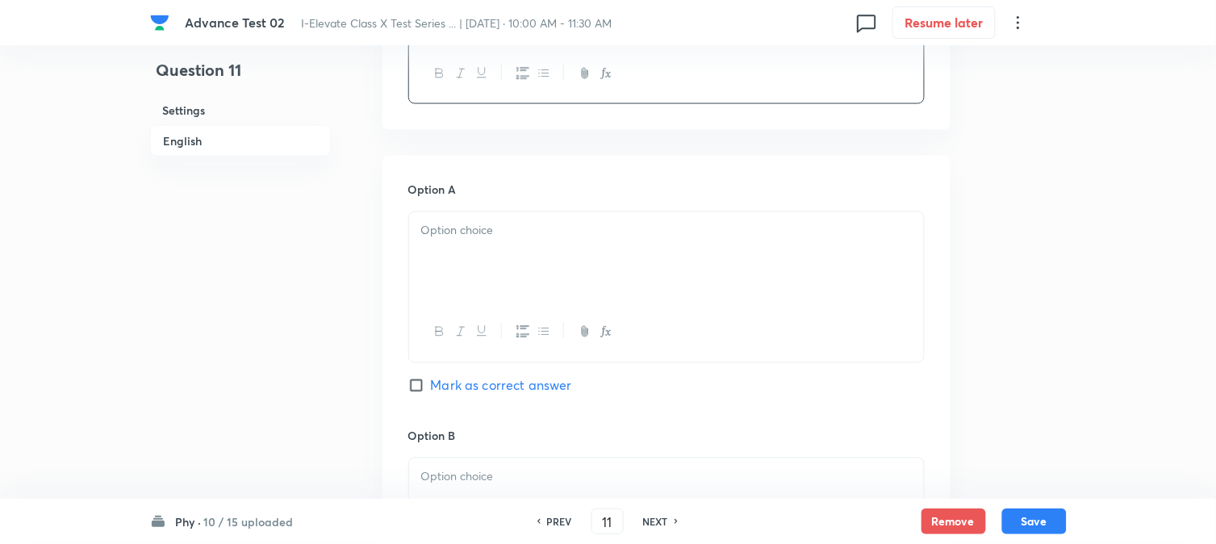
click at [450, 254] on div at bounding box center [666, 257] width 515 height 90
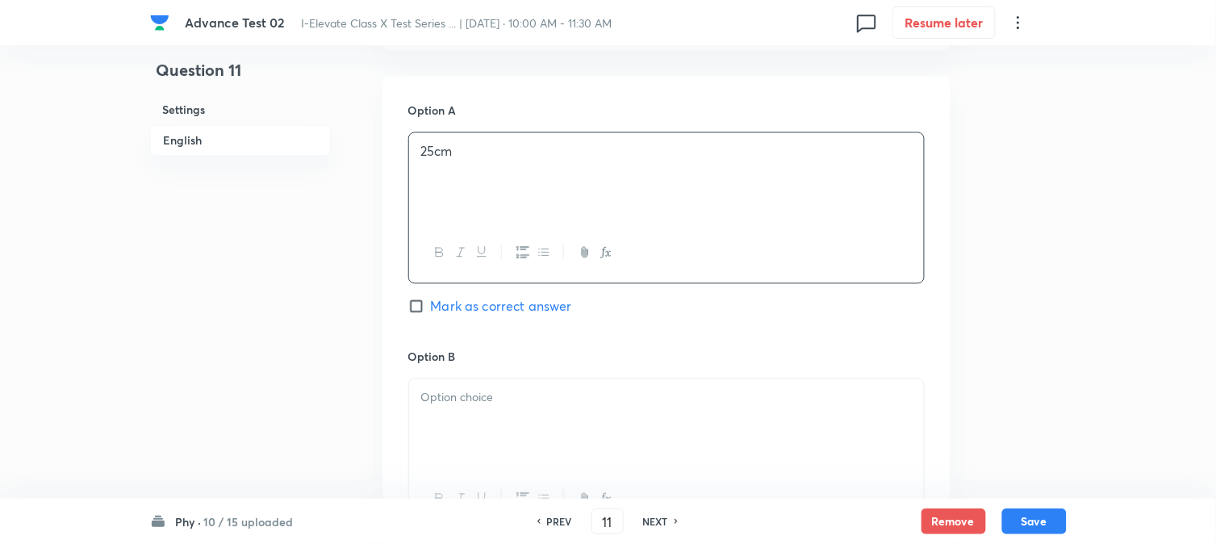
scroll to position [807, 0]
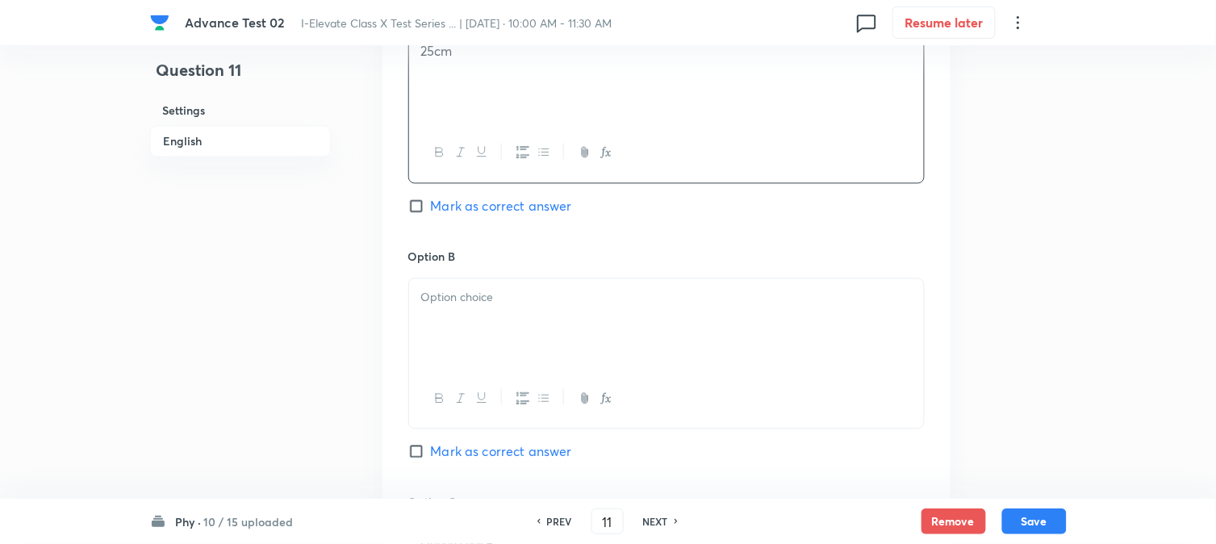
click at [479, 309] on div at bounding box center [666, 323] width 515 height 90
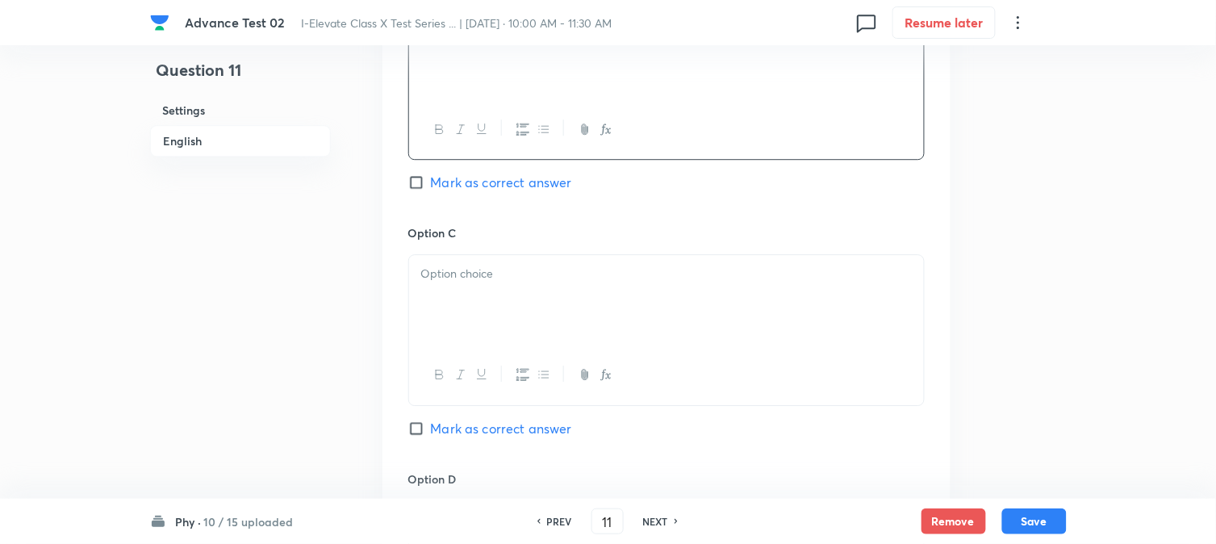
click at [467, 293] on div at bounding box center [666, 300] width 515 height 90
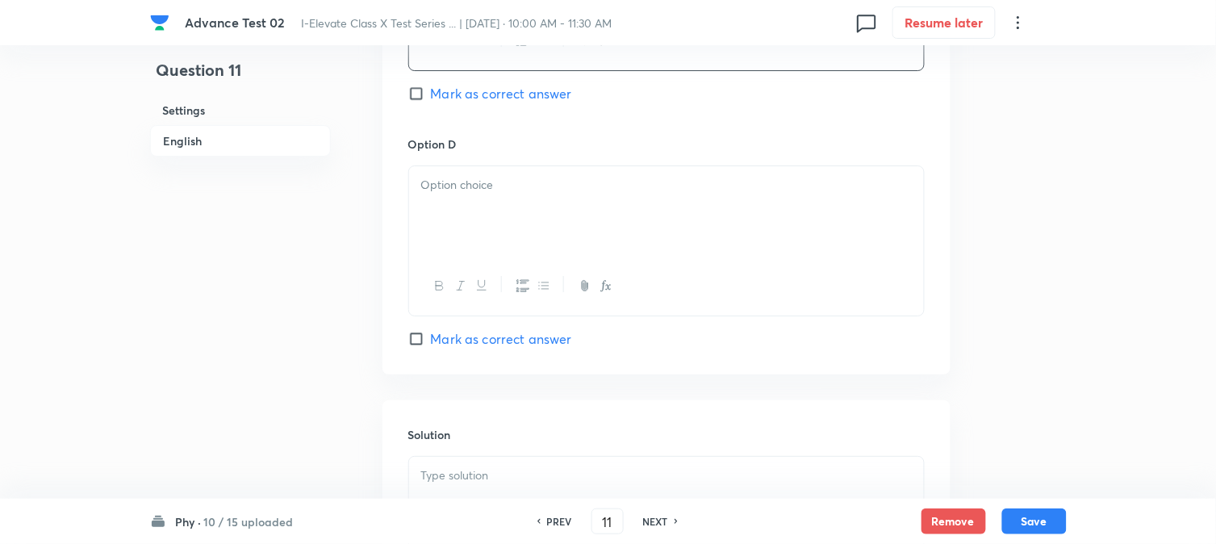
scroll to position [1434, 0]
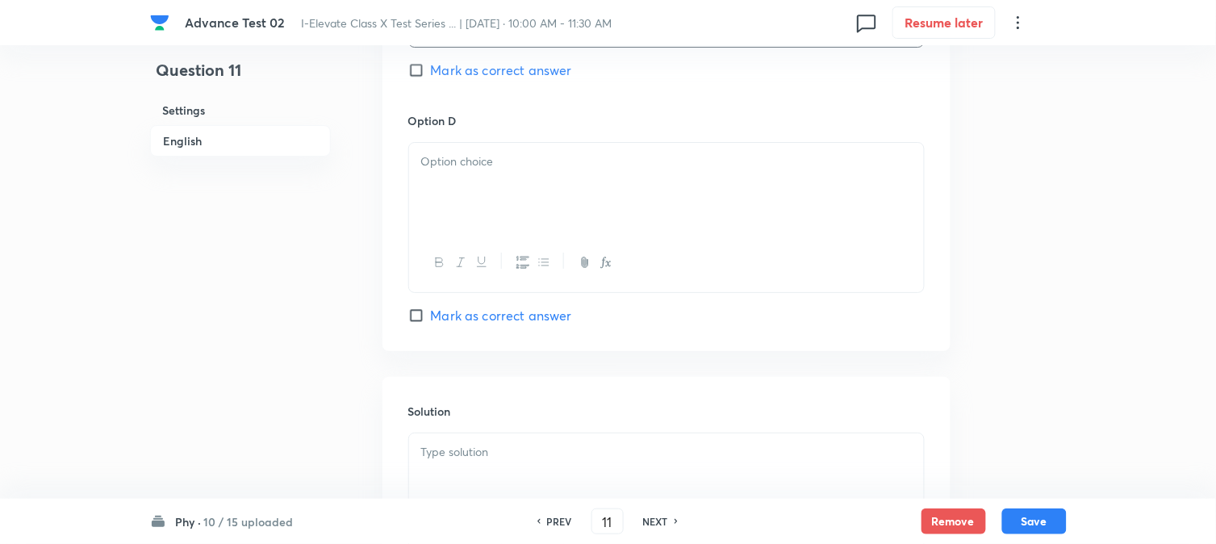
click at [534, 237] on div at bounding box center [666, 262] width 515 height 59
click at [559, 207] on div at bounding box center [666, 188] width 515 height 90
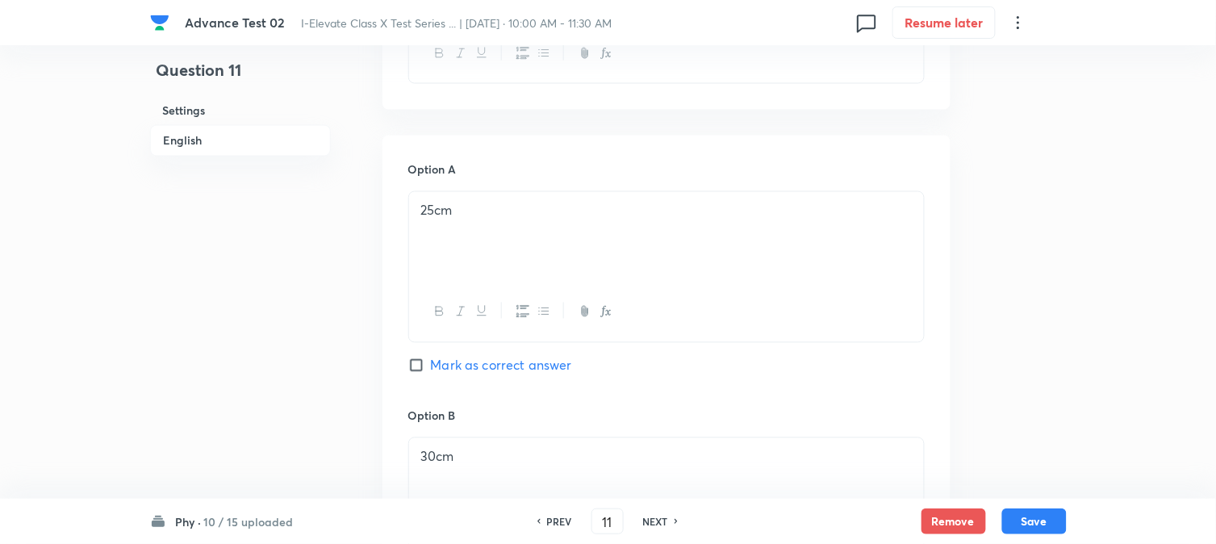
scroll to position [627, 0]
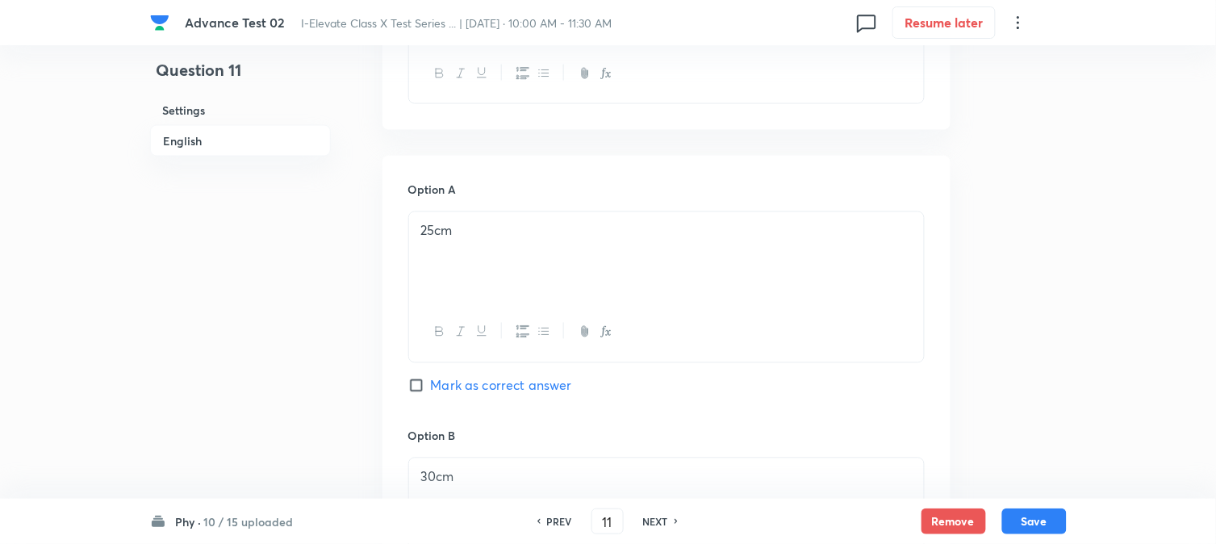
click at [430, 386] on input "Mark as correct answer" at bounding box center [419, 386] width 23 height 16
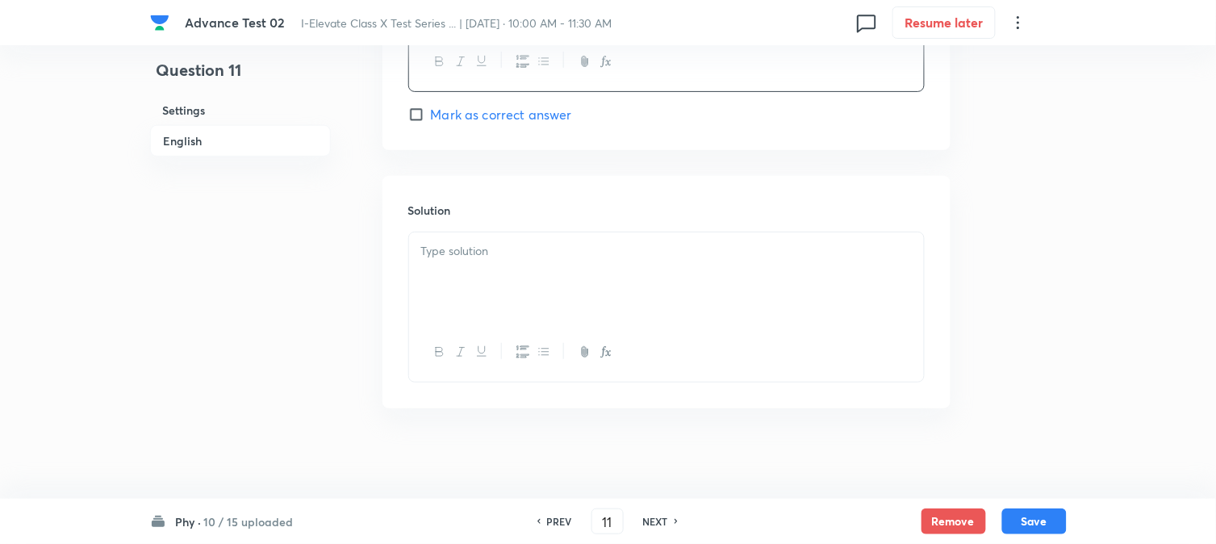
scroll to position [1644, 0]
click at [469, 293] on div at bounding box center [666, 271] width 515 height 90
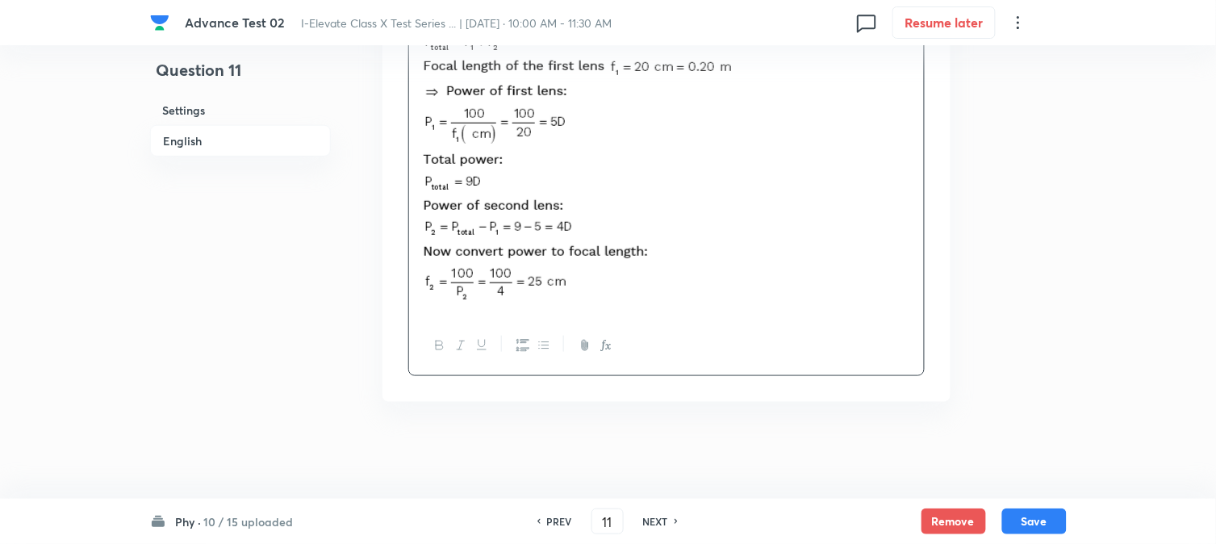
scroll to position [1868, 0]
click at [1036, 521] on button "Save" at bounding box center [1035, 520] width 65 height 26
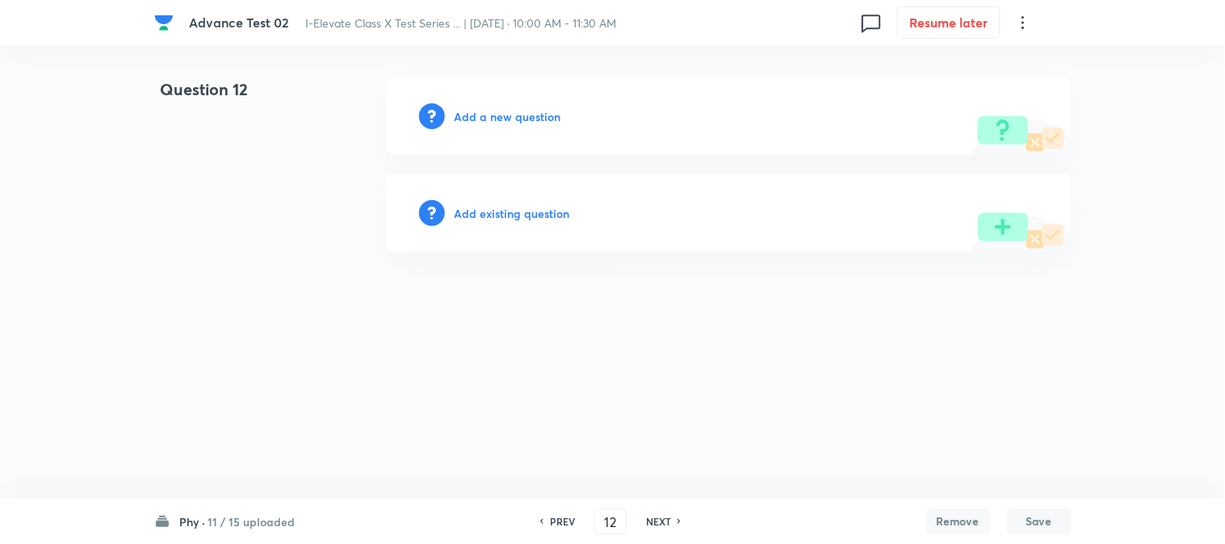
click at [472, 115] on h6 "Add a new question" at bounding box center [507, 116] width 107 height 17
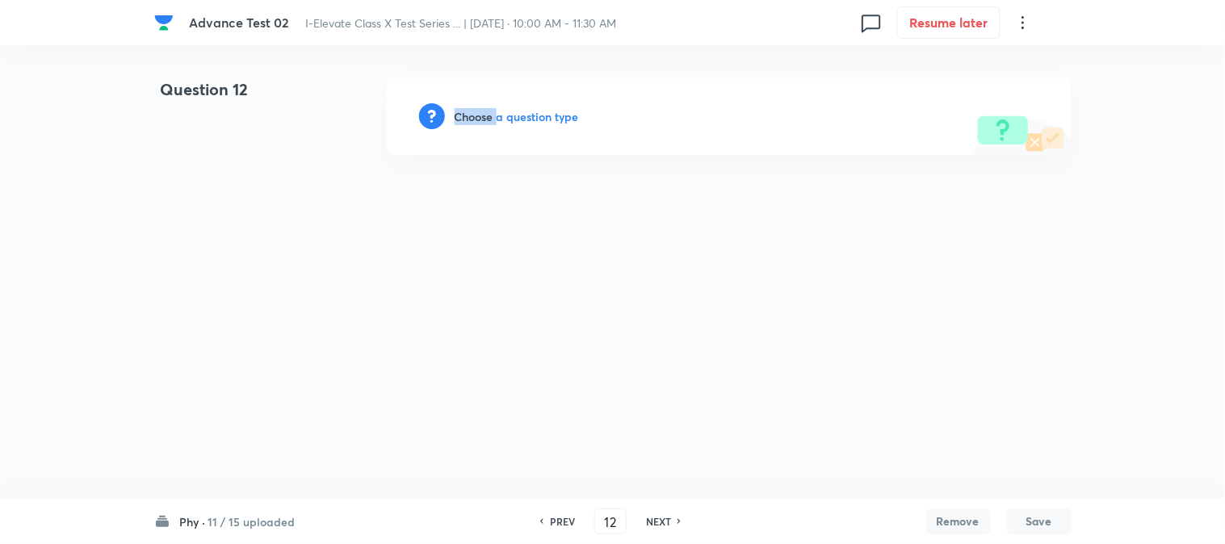
click at [472, 115] on h6 "Choose a question type" at bounding box center [516, 116] width 124 height 17
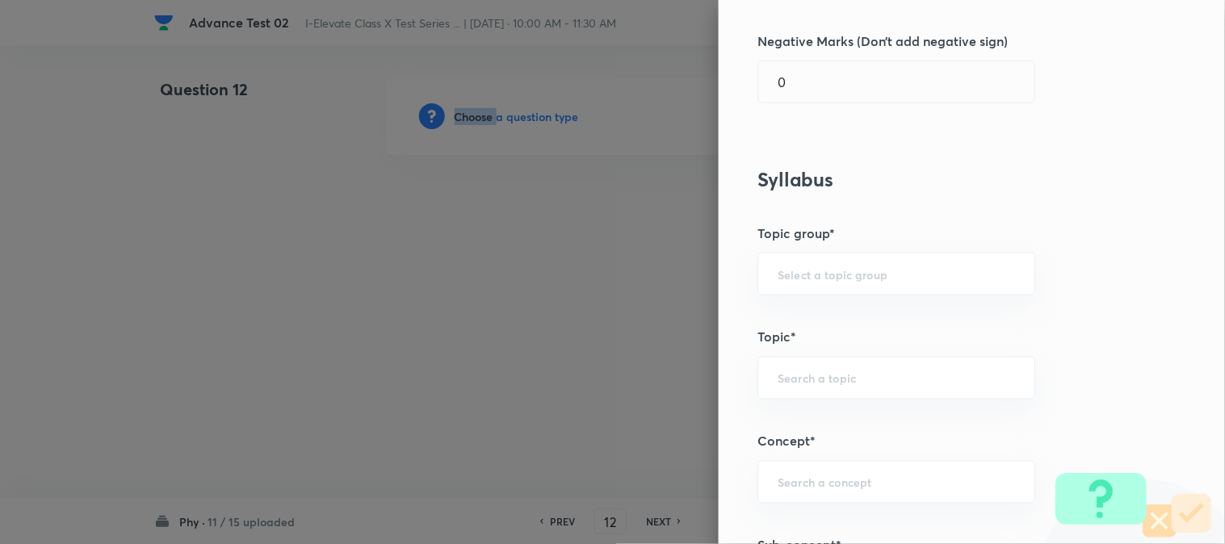
scroll to position [627, 0]
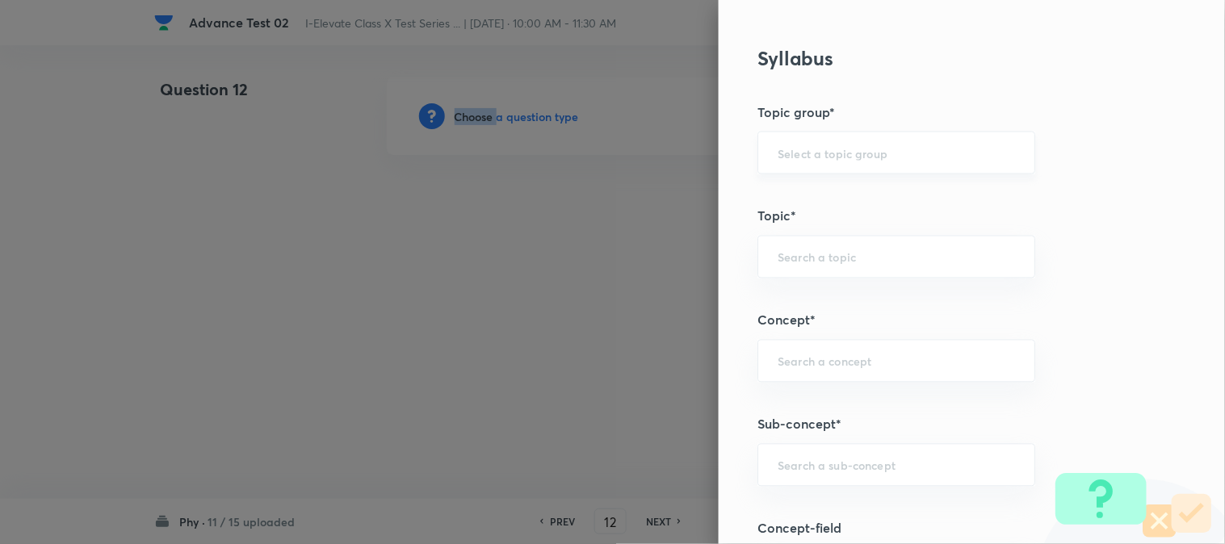
click at [805, 161] on div "​" at bounding box center [896, 153] width 278 height 43
click at [809, 205] on li "Olympiads" at bounding box center [883, 198] width 276 height 29
drag, startPoint x: 802, startPoint y: 235, endPoint x: 817, endPoint y: 256, distance: 26.0
click at [802, 236] on div "Question settings Question type* Single choice correct Number of options* 2 3 4…" at bounding box center [971, 272] width 506 height 544
click at [818, 258] on input "text" at bounding box center [895, 256] width 237 height 15
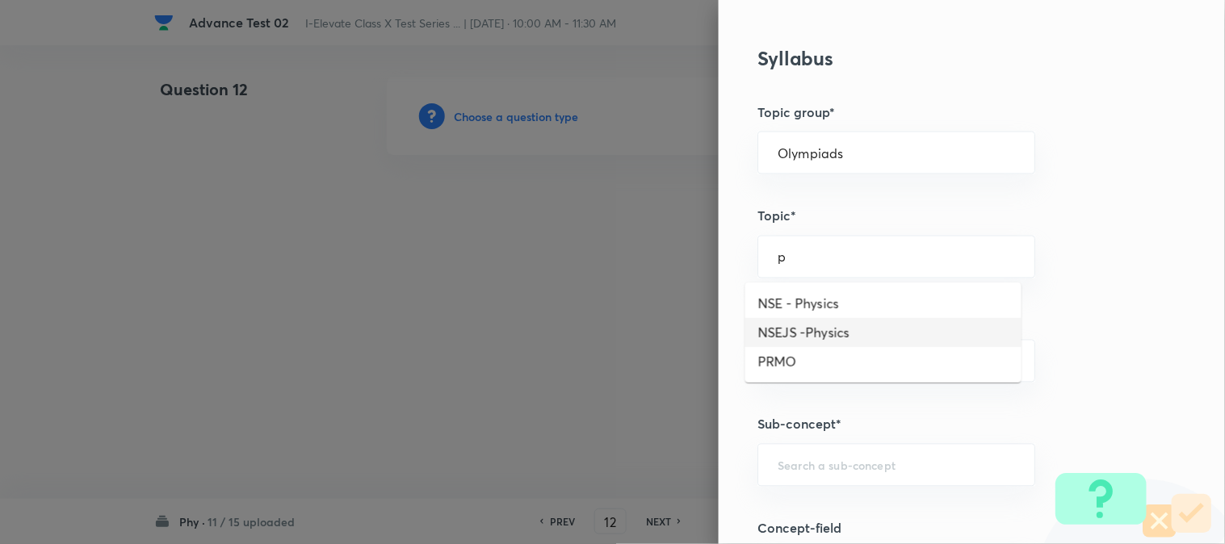
click at [810, 325] on li "NSEJS -Physics" at bounding box center [883, 332] width 276 height 29
click at [787, 351] on div "​" at bounding box center [896, 361] width 278 height 43
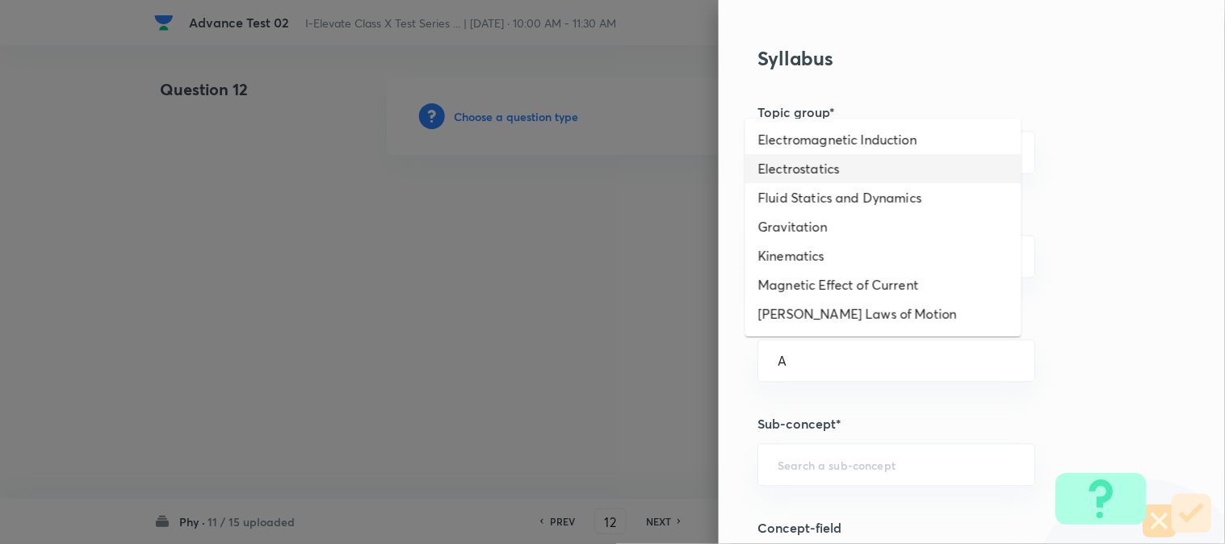
click at [797, 174] on li "Electrostatics" at bounding box center [883, 168] width 276 height 29
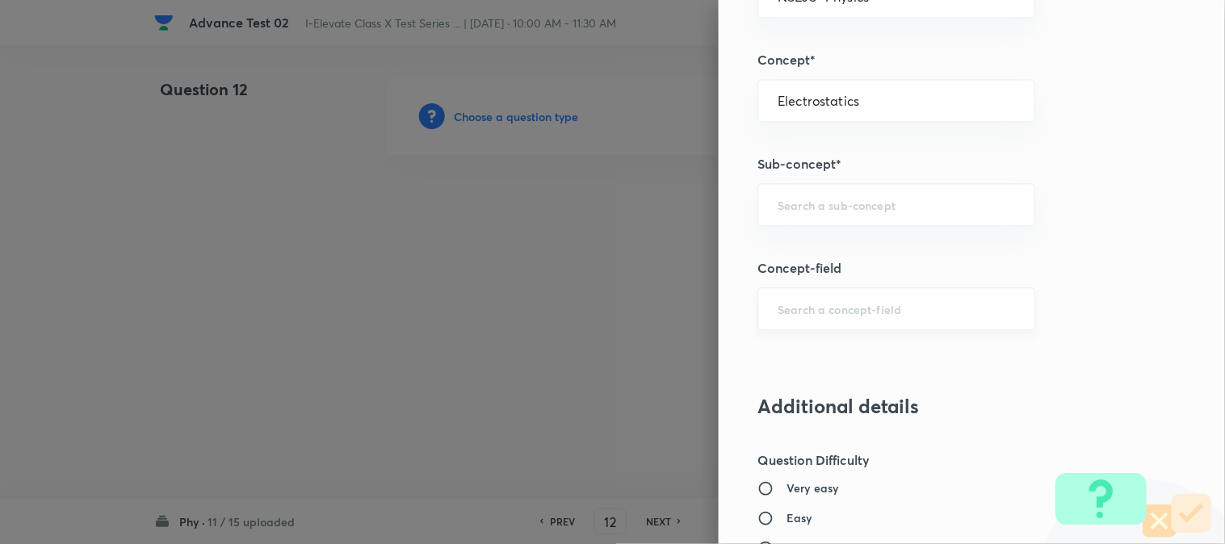
scroll to position [897, 0]
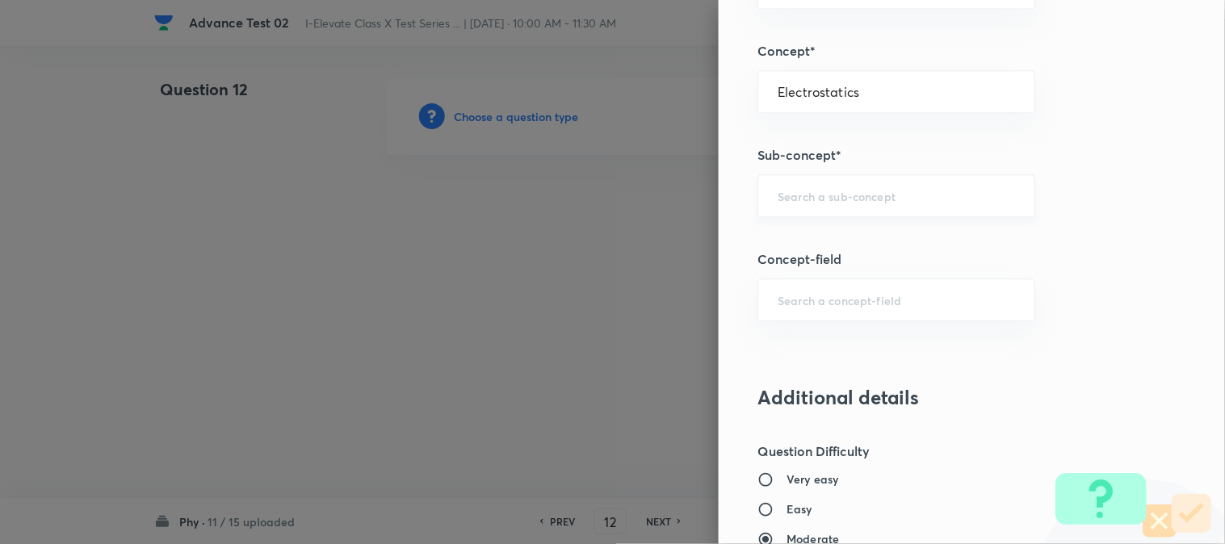
click at [784, 205] on div "​" at bounding box center [896, 195] width 278 height 43
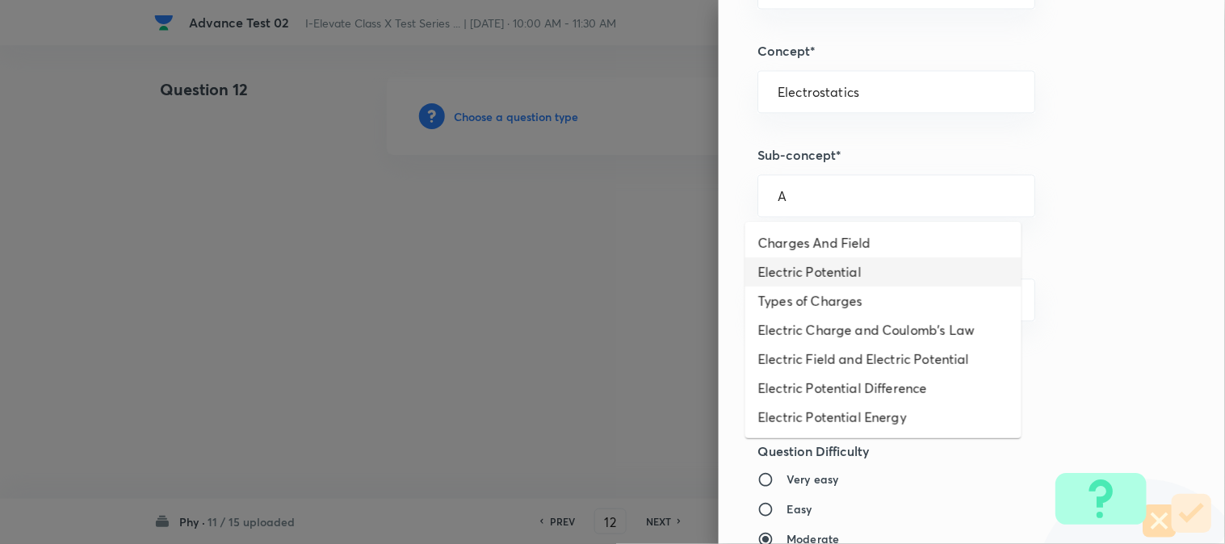
click at [798, 273] on li "Electric Potential" at bounding box center [883, 271] width 276 height 29
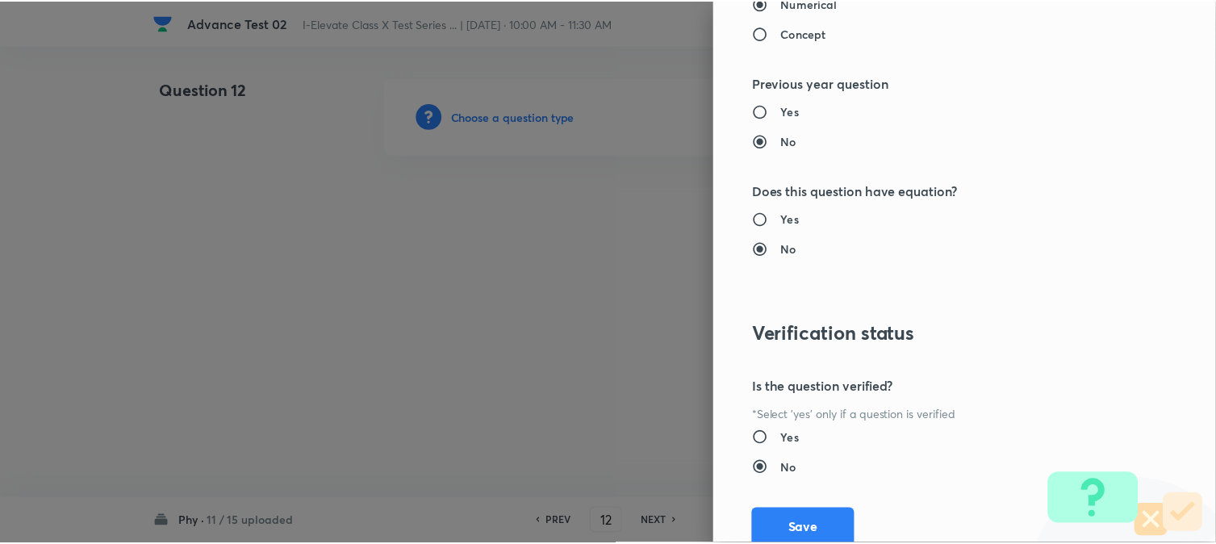
scroll to position [1614, 0]
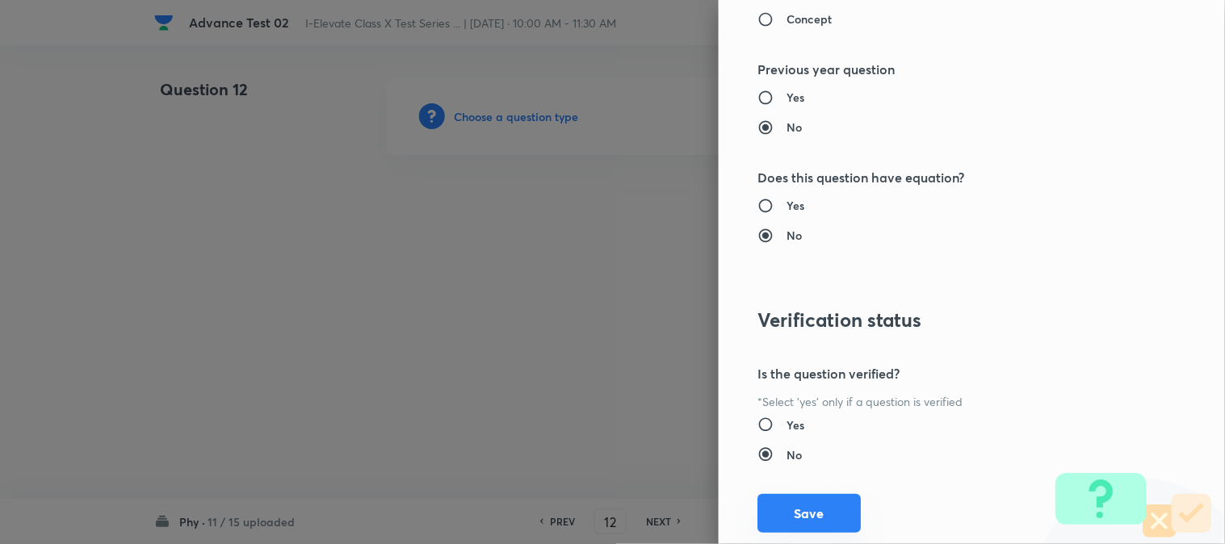
drag, startPoint x: 796, startPoint y: 521, endPoint x: 509, endPoint y: 284, distance: 372.2
click at [796, 520] on button "Save" at bounding box center [808, 513] width 103 height 39
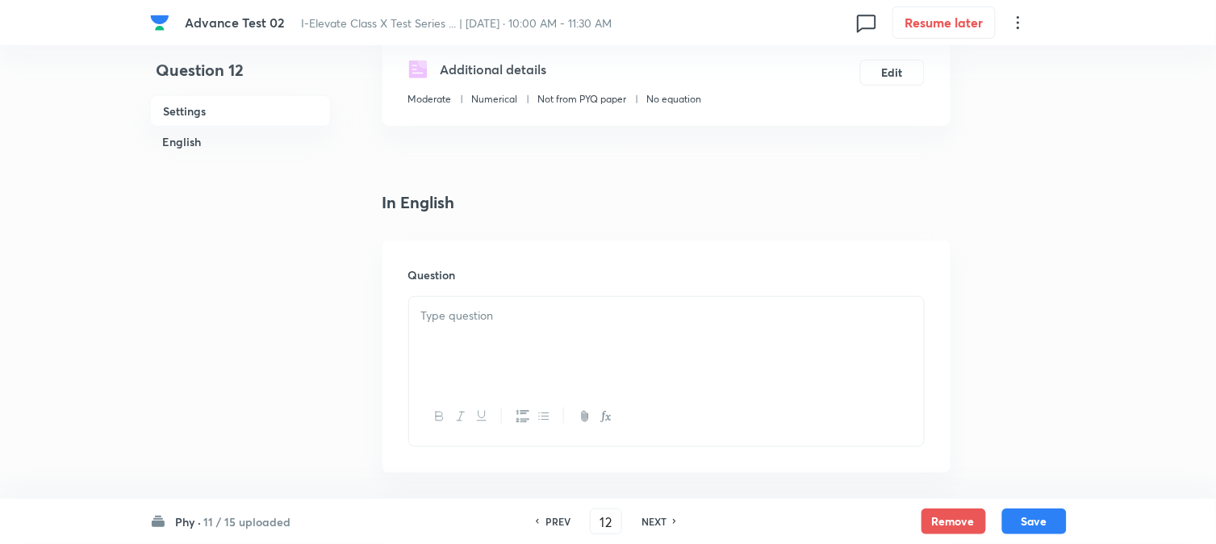
scroll to position [358, 0]
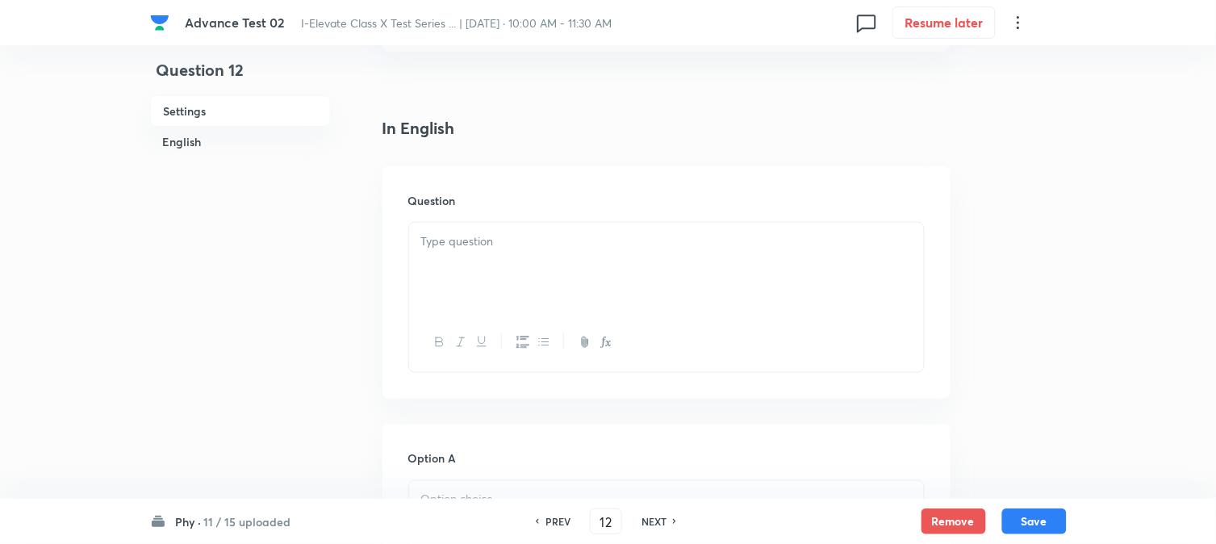
click at [526, 267] on div at bounding box center [666, 268] width 515 height 90
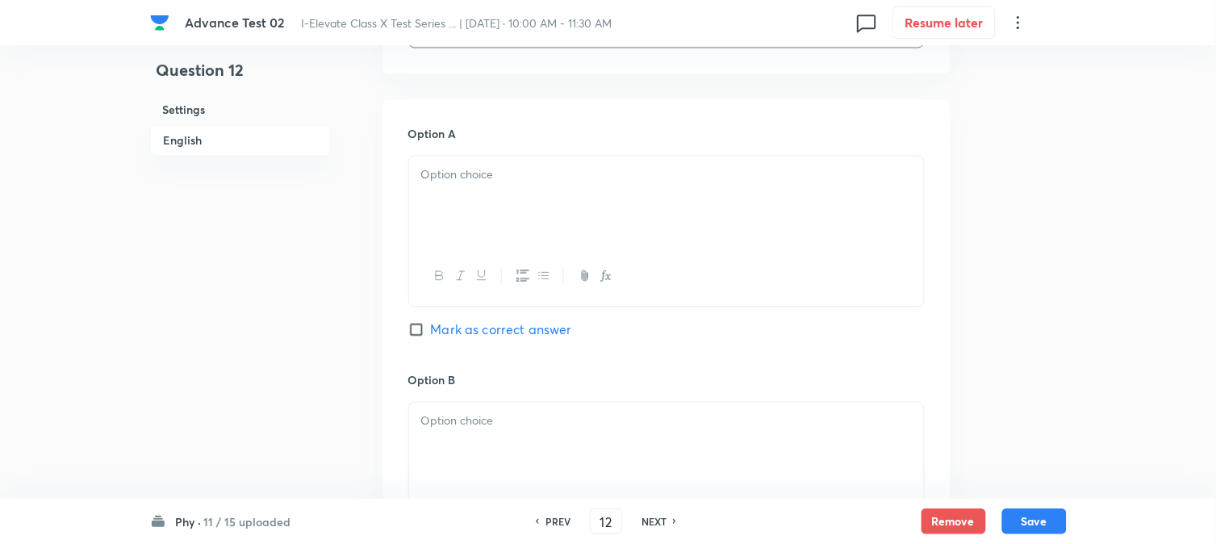
scroll to position [717, 0]
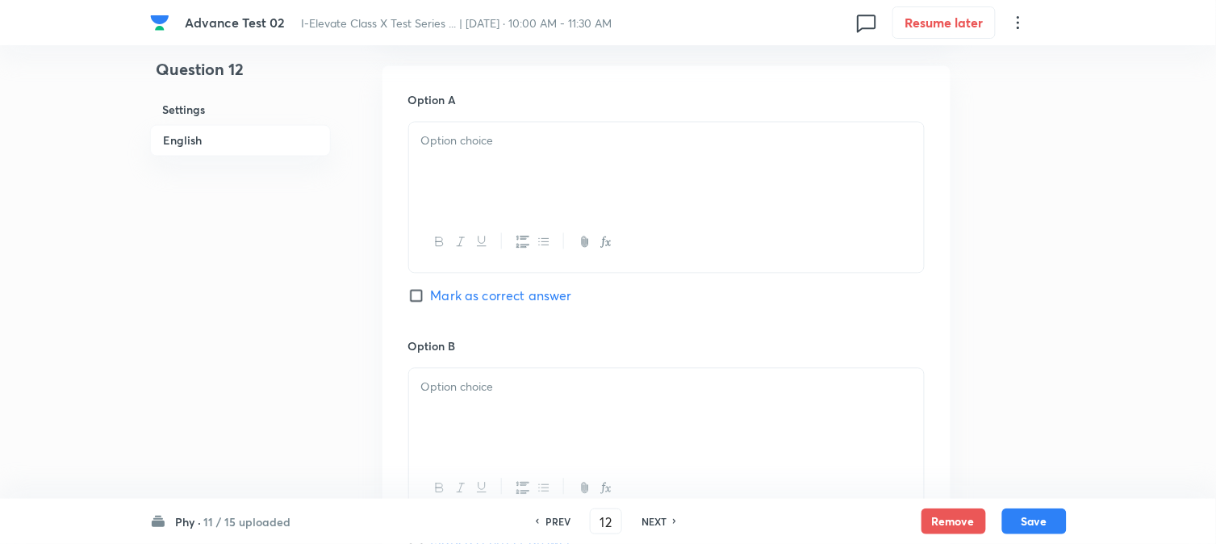
click at [504, 161] on div at bounding box center [666, 168] width 515 height 90
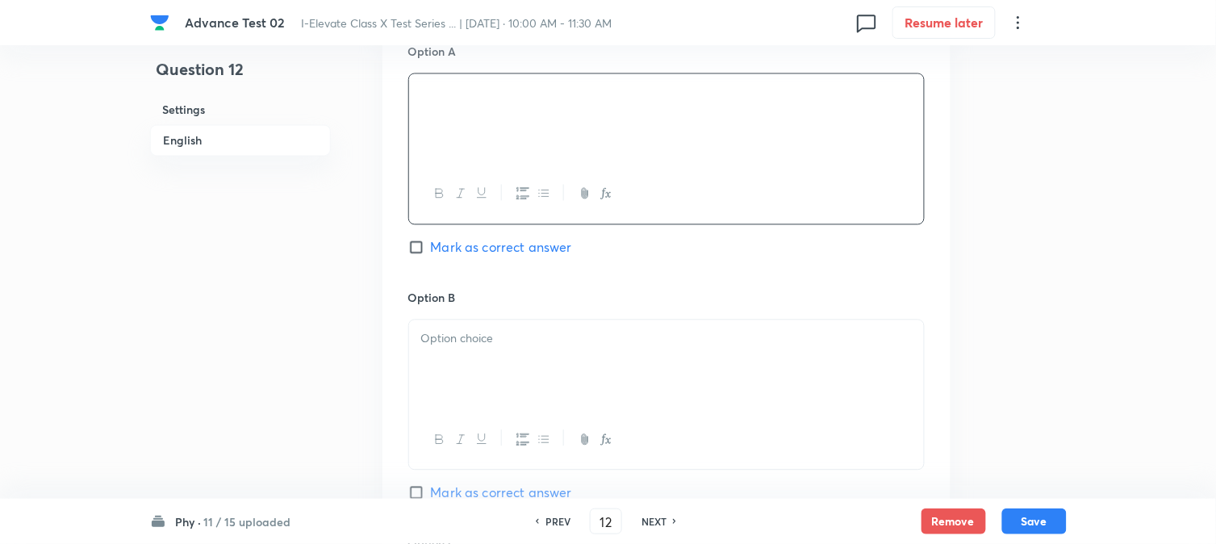
scroll to position [807, 0]
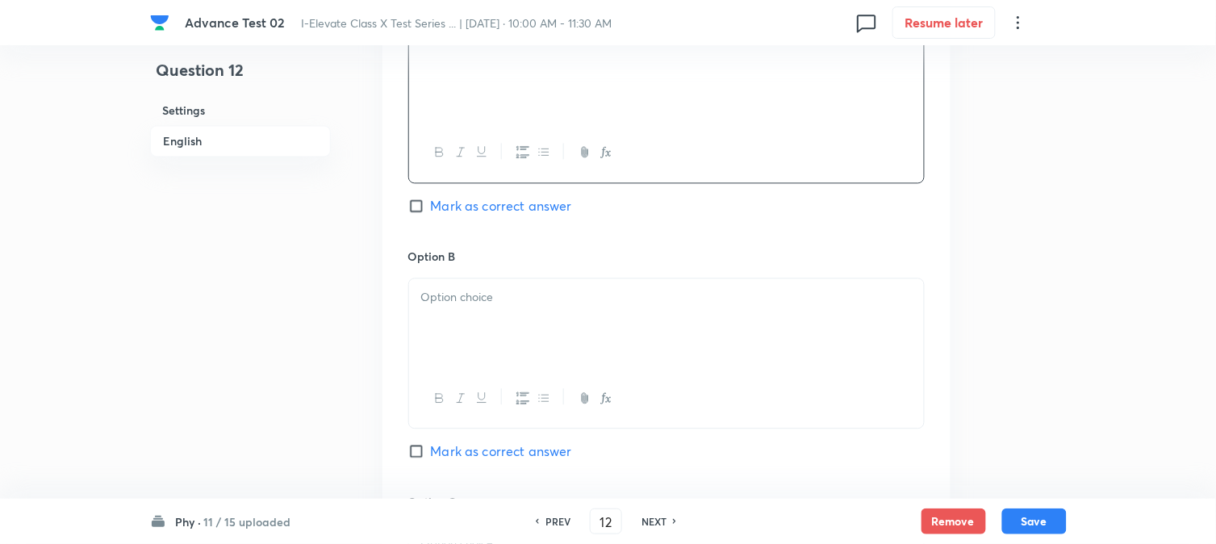
click at [493, 311] on div at bounding box center [666, 323] width 515 height 90
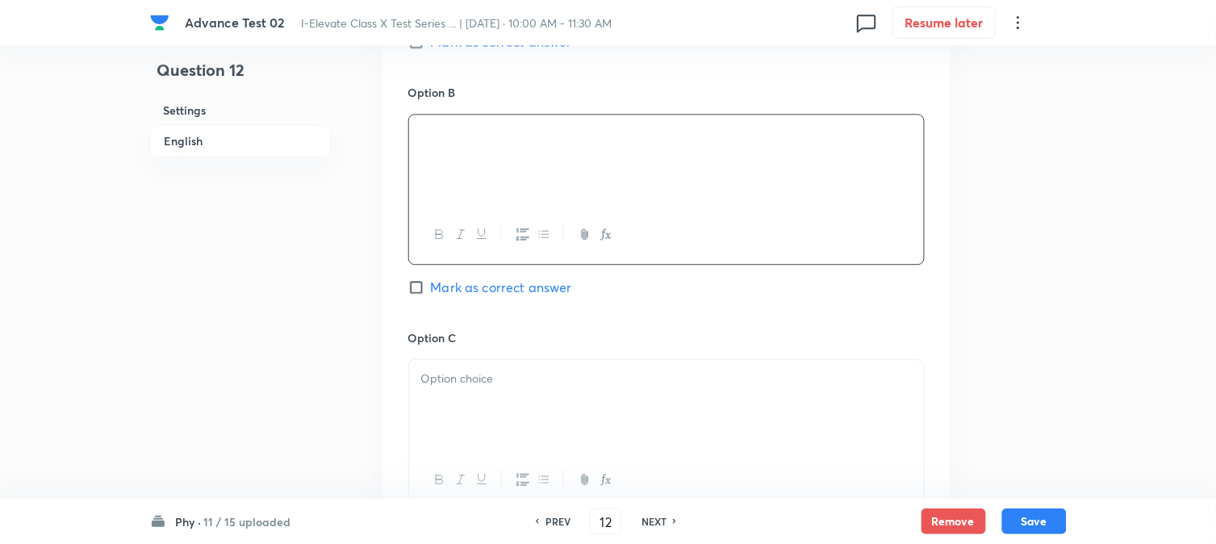
scroll to position [986, 0]
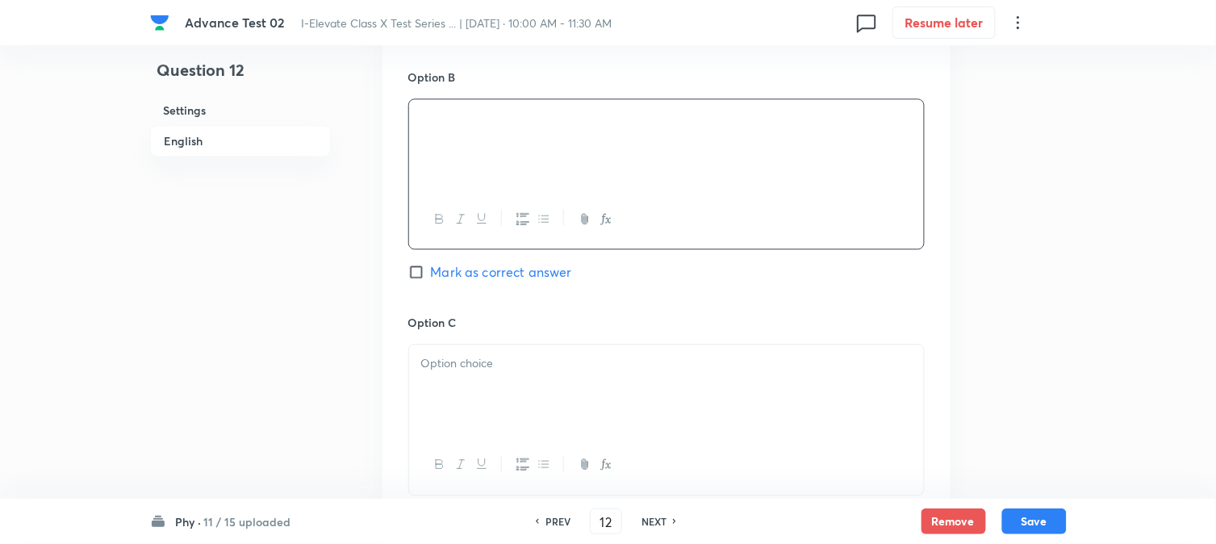
drag, startPoint x: 488, startPoint y: 351, endPoint x: 488, endPoint y: 381, distance: 29.9
click at [488, 353] on div at bounding box center [666, 390] width 515 height 90
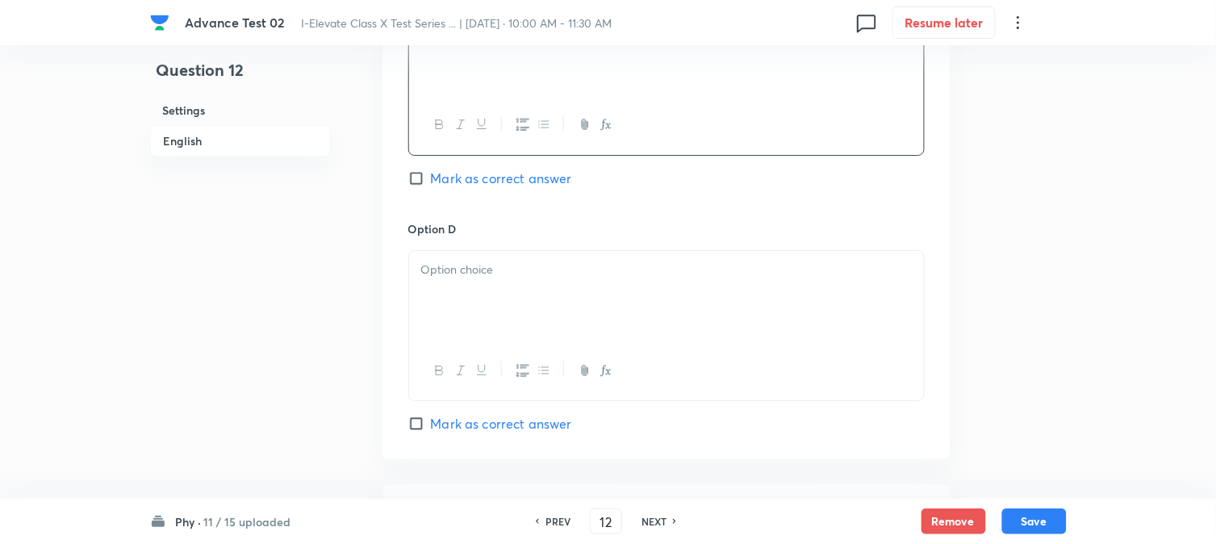
scroll to position [1345, 0]
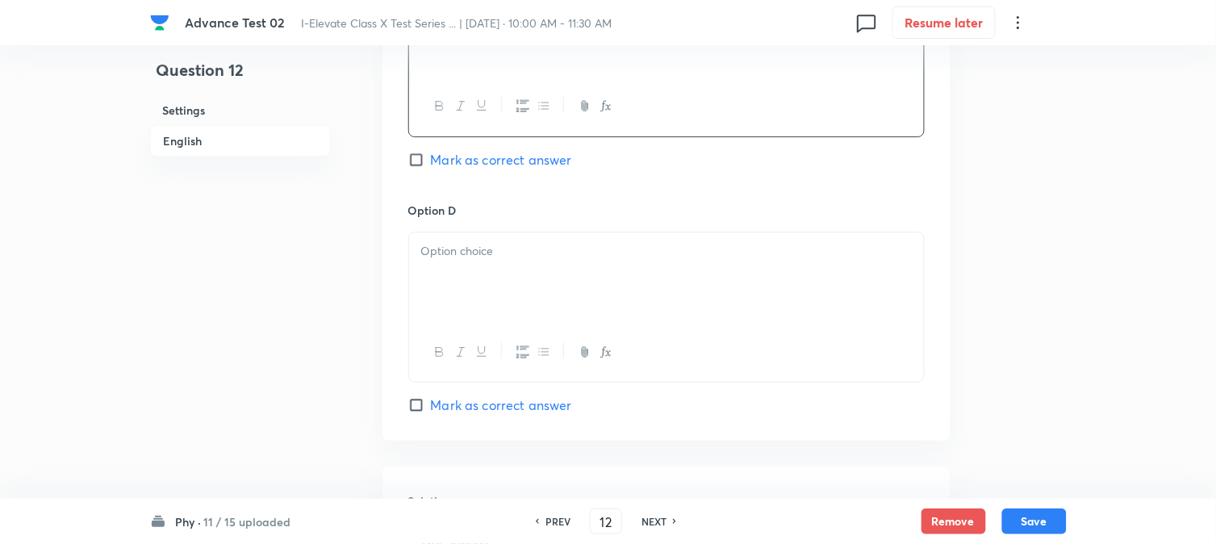
click at [486, 287] on div at bounding box center [666, 277] width 515 height 90
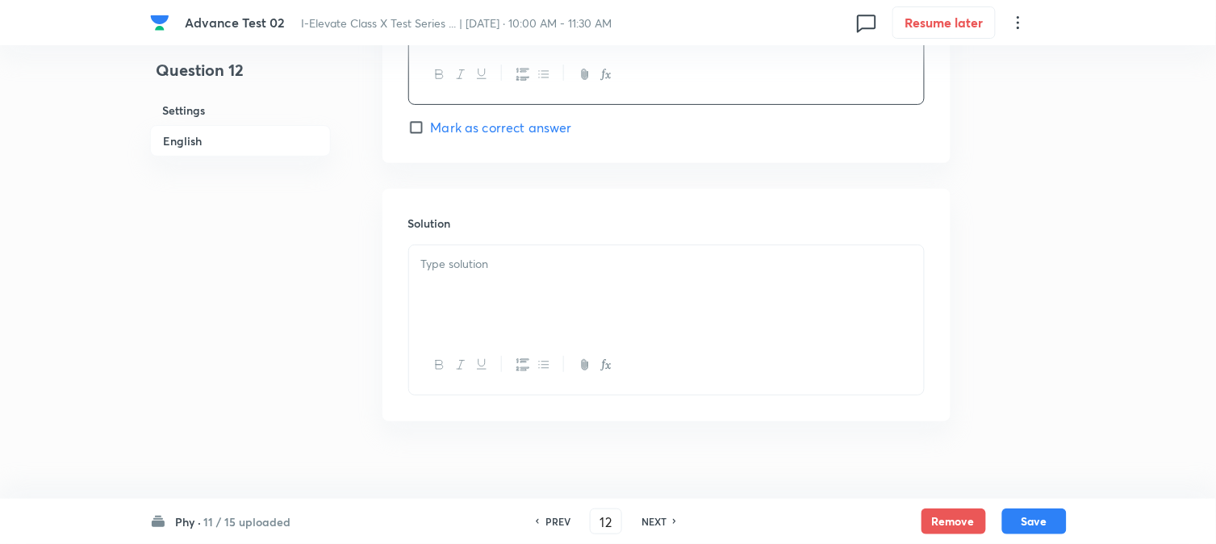
scroll to position [1644, 0]
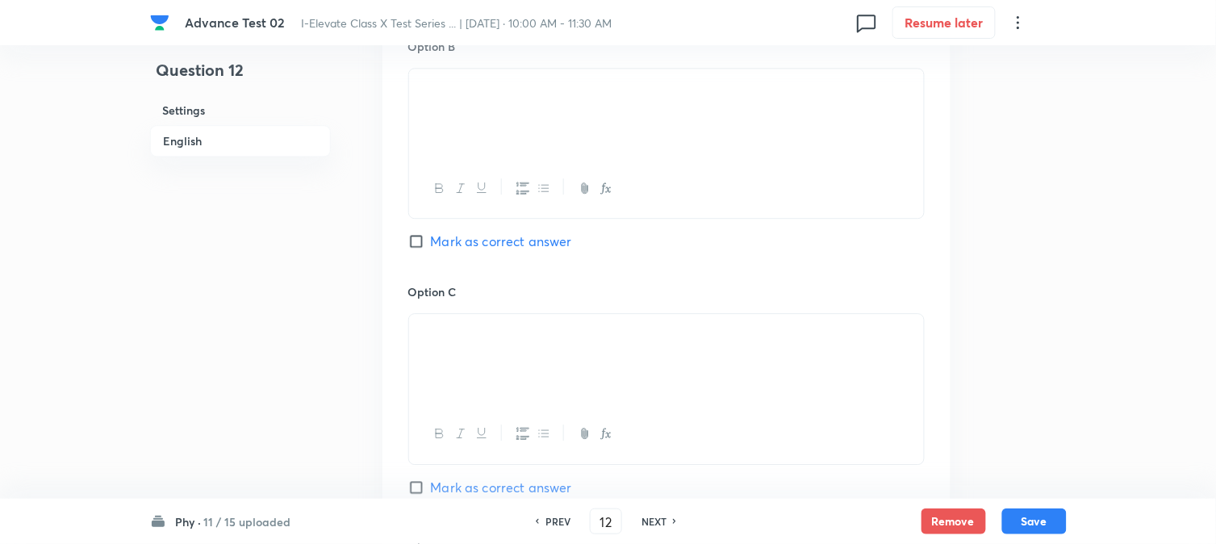
click at [449, 243] on span "Mark as correct answer" at bounding box center [501, 241] width 141 height 19
click at [431, 243] on input "Mark as correct answer" at bounding box center [419, 241] width 23 height 16
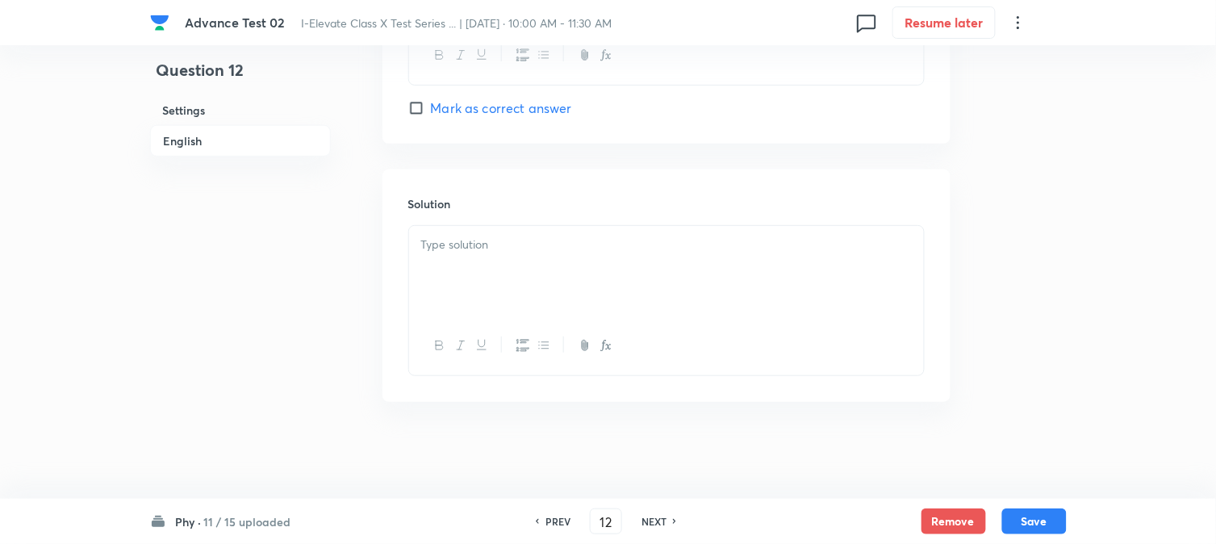
click at [486, 239] on p at bounding box center [666, 245] width 491 height 19
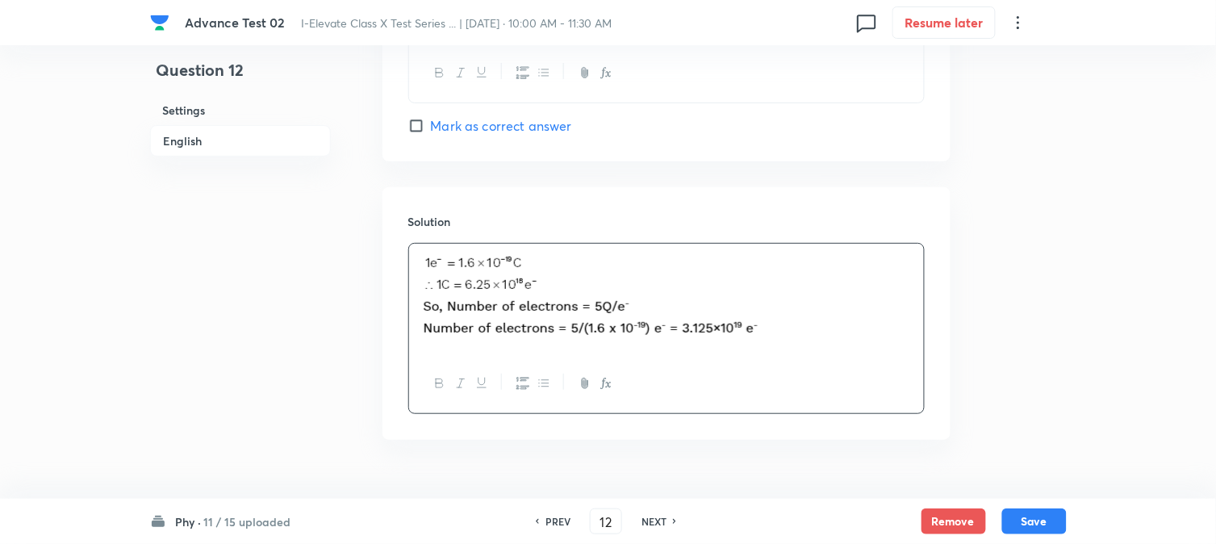
scroll to position [1665, 0]
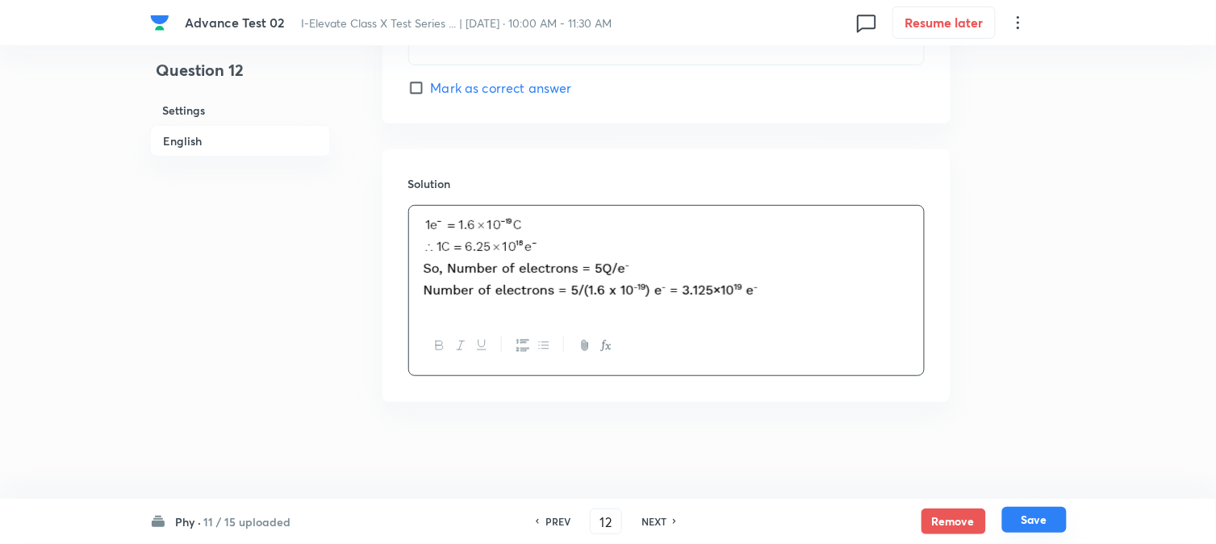
click at [1032, 522] on button "Save" at bounding box center [1035, 520] width 65 height 26
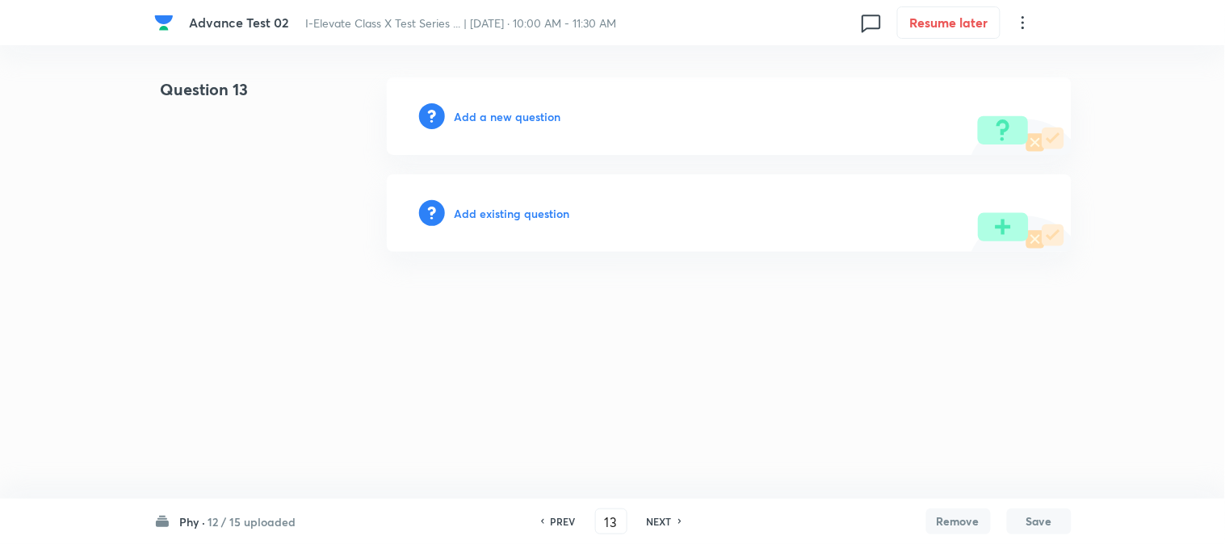
click at [481, 115] on h6 "Add a new question" at bounding box center [507, 116] width 107 height 17
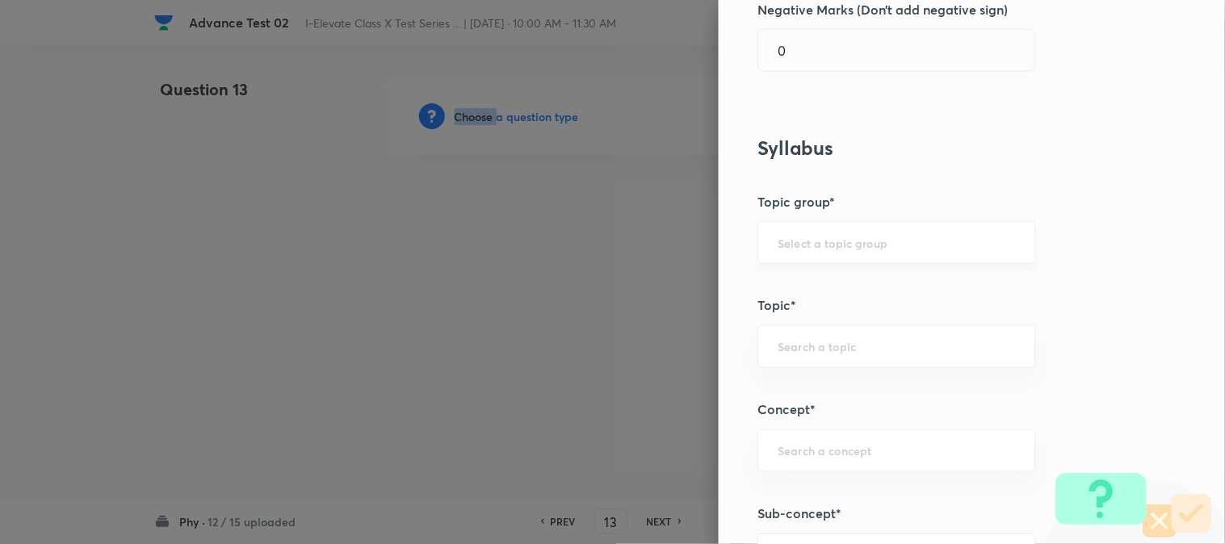
scroll to position [627, 0]
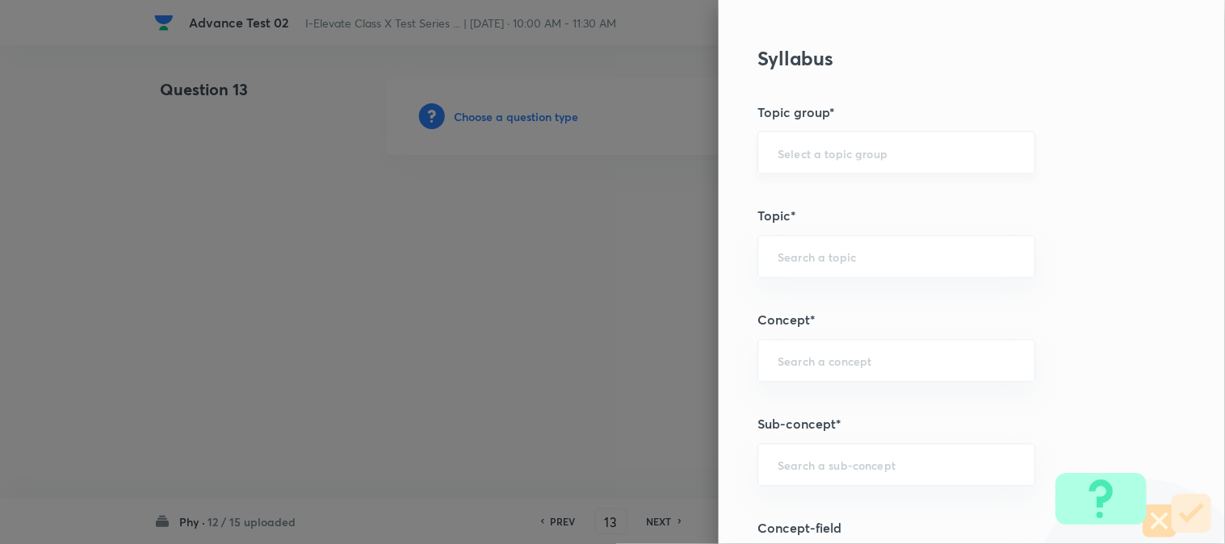
click at [793, 159] on input "text" at bounding box center [895, 152] width 237 height 15
click at [795, 197] on li "Olympiads" at bounding box center [883, 198] width 276 height 29
click at [797, 245] on div "​" at bounding box center [896, 257] width 278 height 43
click at [798, 253] on input "text" at bounding box center [895, 256] width 237 height 15
click at [787, 337] on li "NSEJS -Physics" at bounding box center [883, 332] width 276 height 29
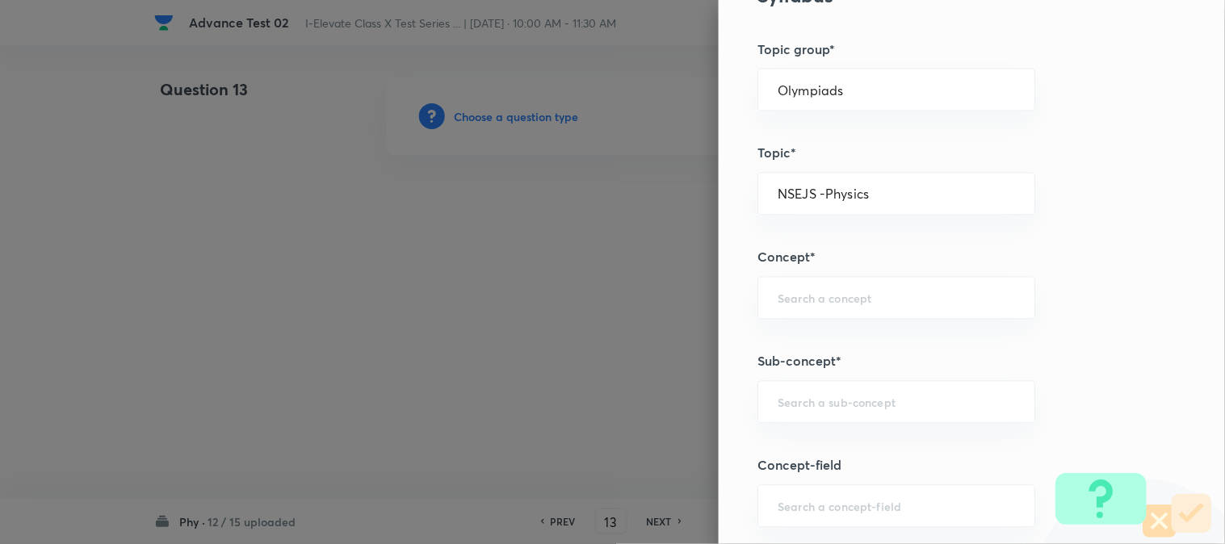
scroll to position [807, 0]
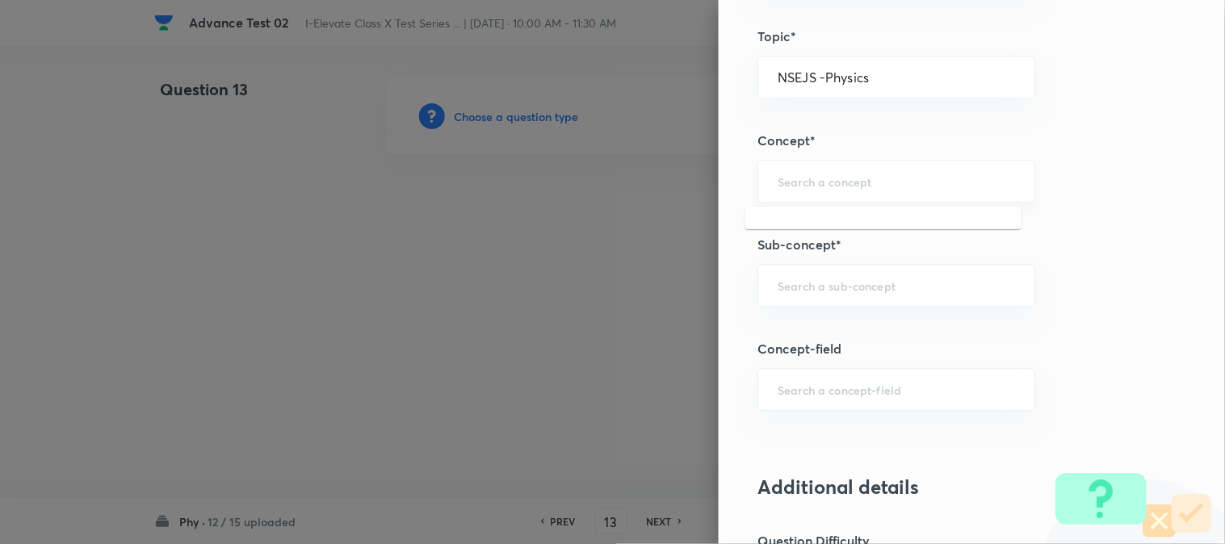
click at [777, 175] on input "text" at bounding box center [895, 181] width 237 height 15
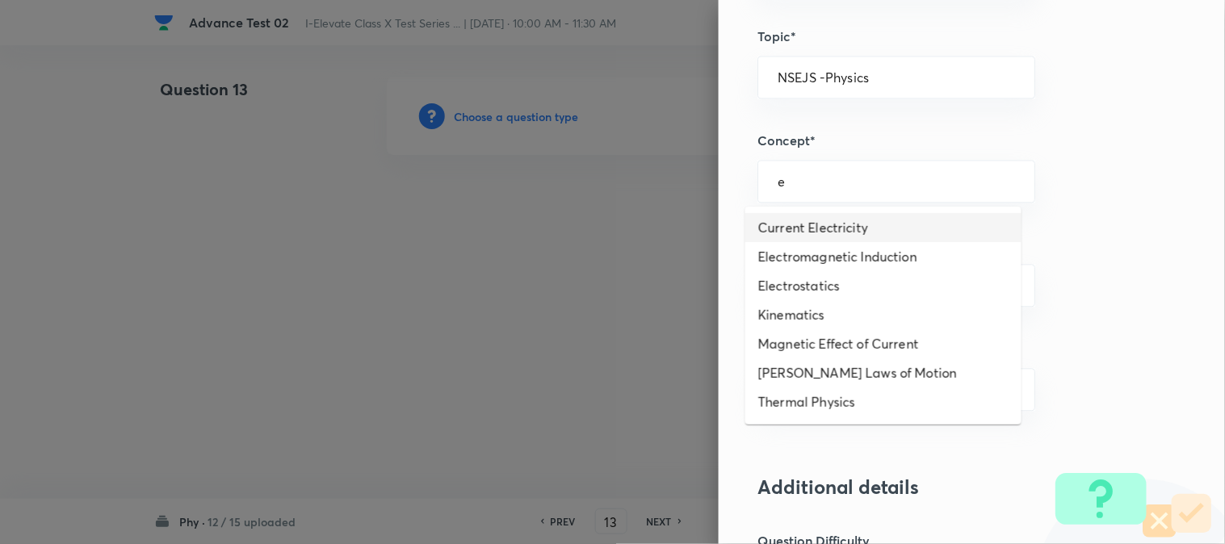
click at [806, 235] on li "Current Electricity" at bounding box center [883, 227] width 276 height 29
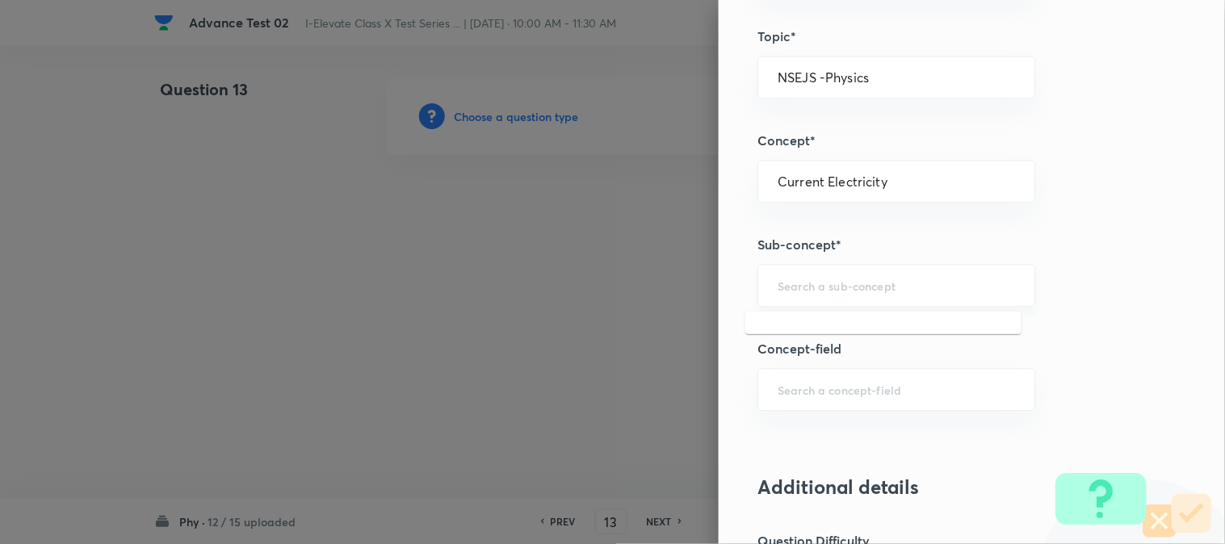
click at [793, 291] on input "text" at bounding box center [895, 285] width 237 height 15
click at [795, 337] on li "Ohm's Law And Resistance" at bounding box center [883, 332] width 276 height 29
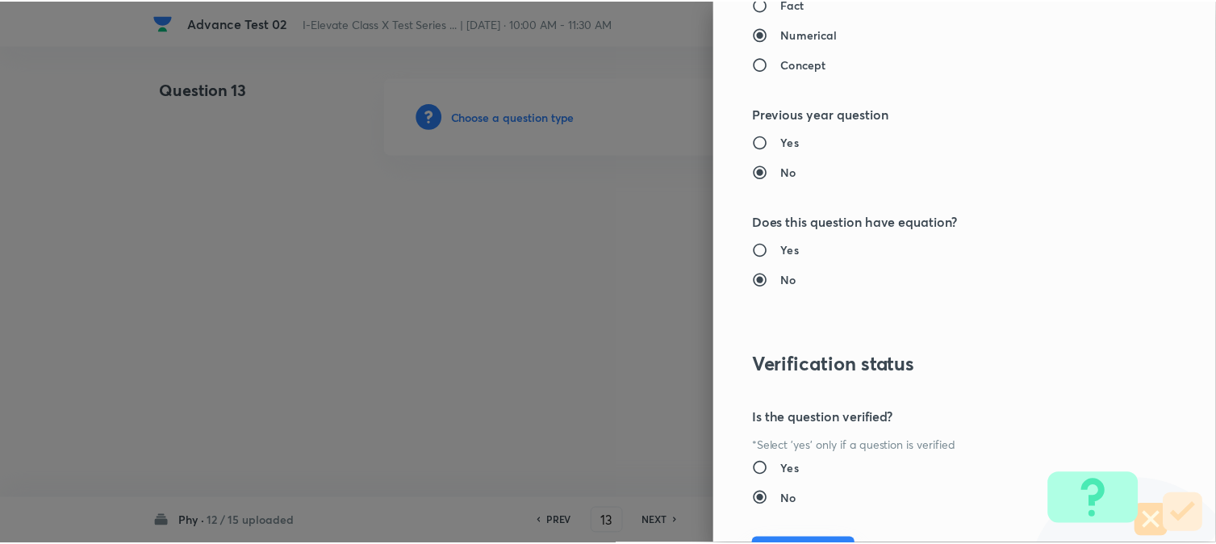
scroll to position [1656, 0]
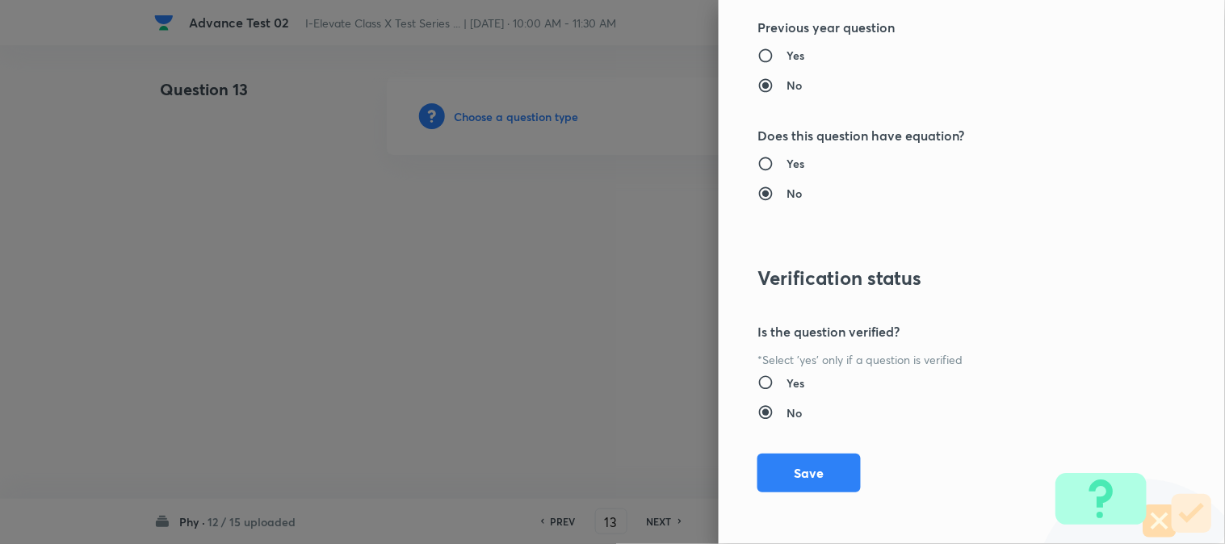
click at [794, 467] on button "Save" at bounding box center [808, 473] width 103 height 39
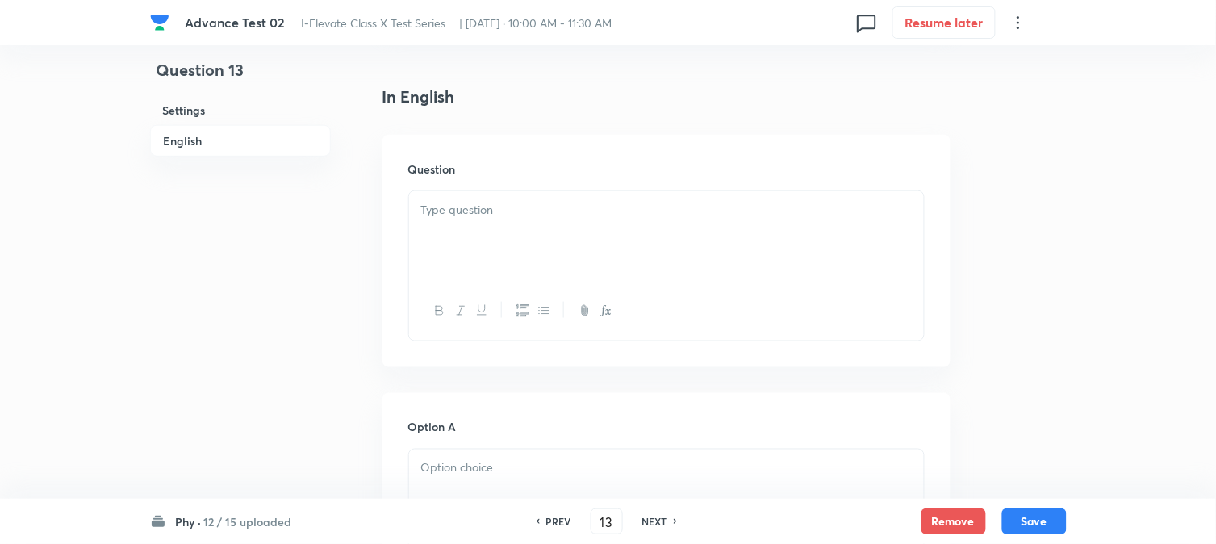
scroll to position [448, 0]
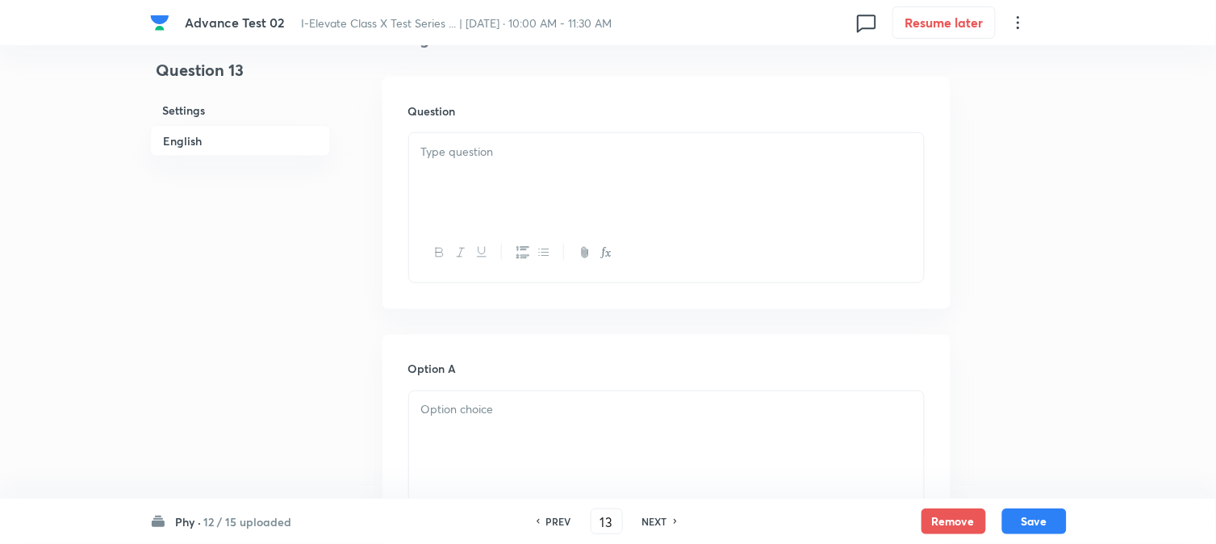
click at [567, 190] on div at bounding box center [666, 178] width 515 height 90
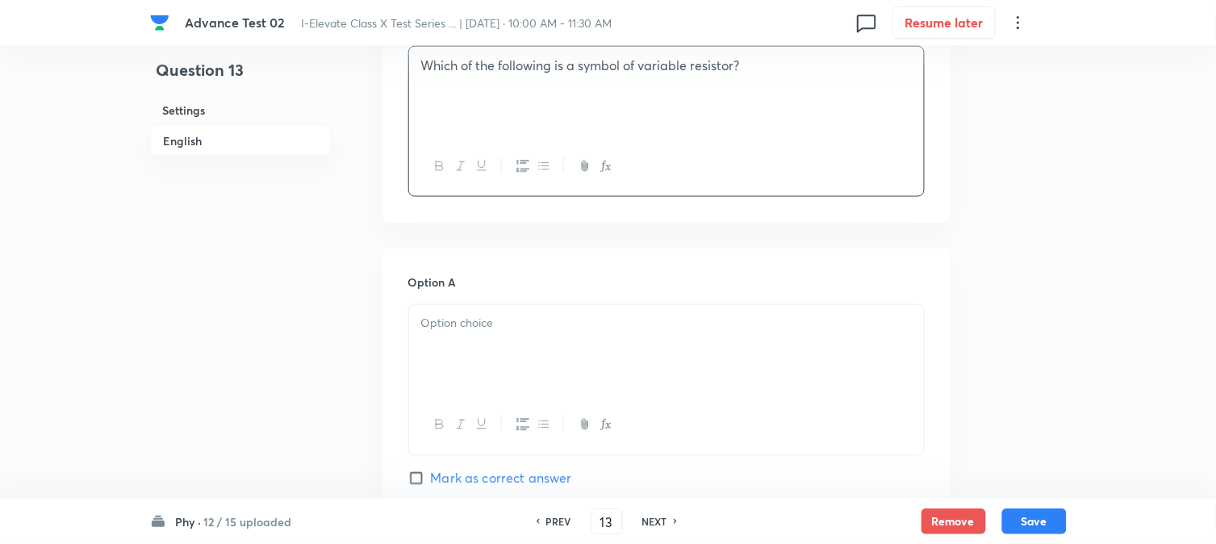
scroll to position [627, 0]
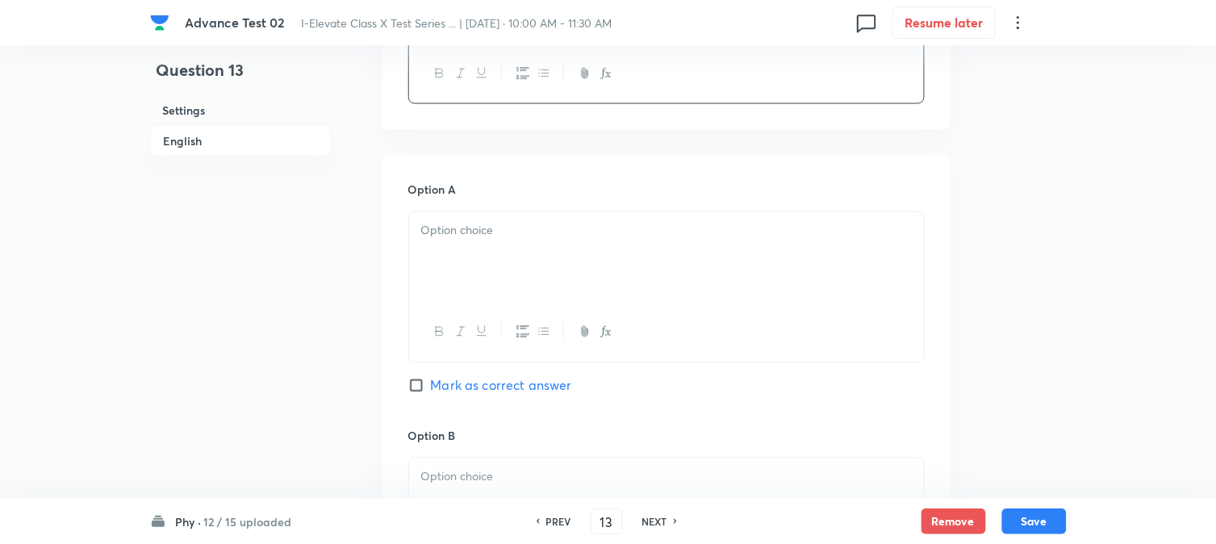
click at [489, 237] on p at bounding box center [666, 231] width 491 height 19
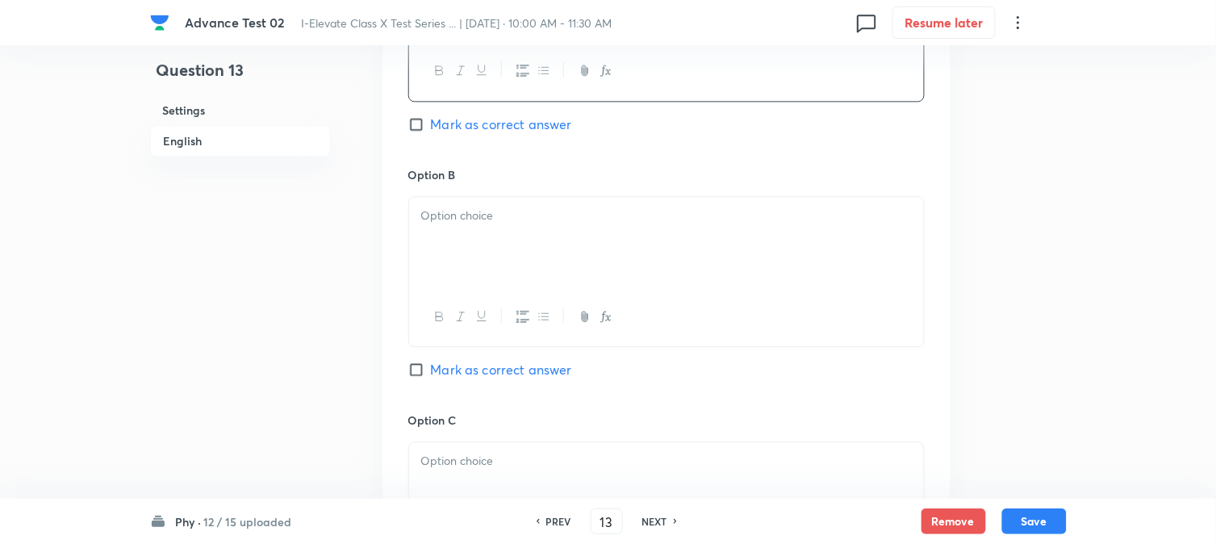
scroll to position [897, 0]
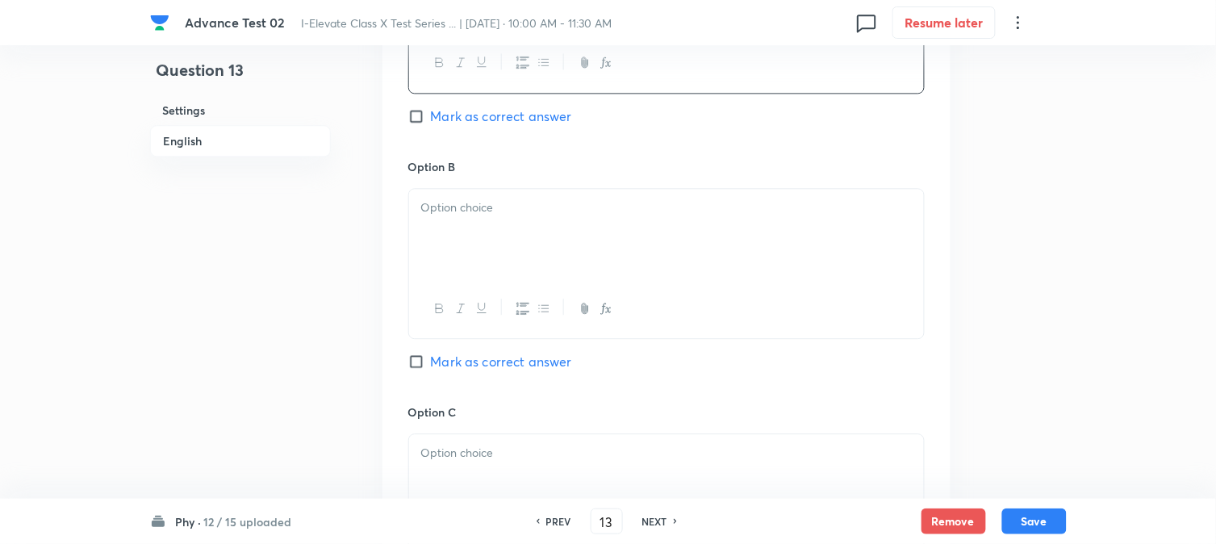
click at [485, 243] on div at bounding box center [666, 234] width 515 height 90
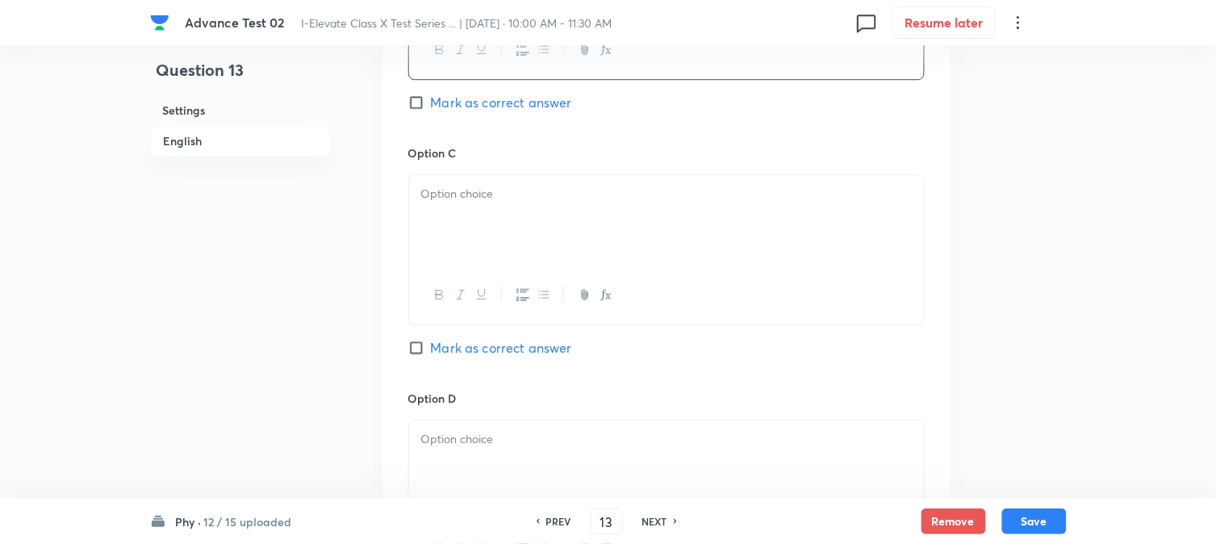
scroll to position [1166, 0]
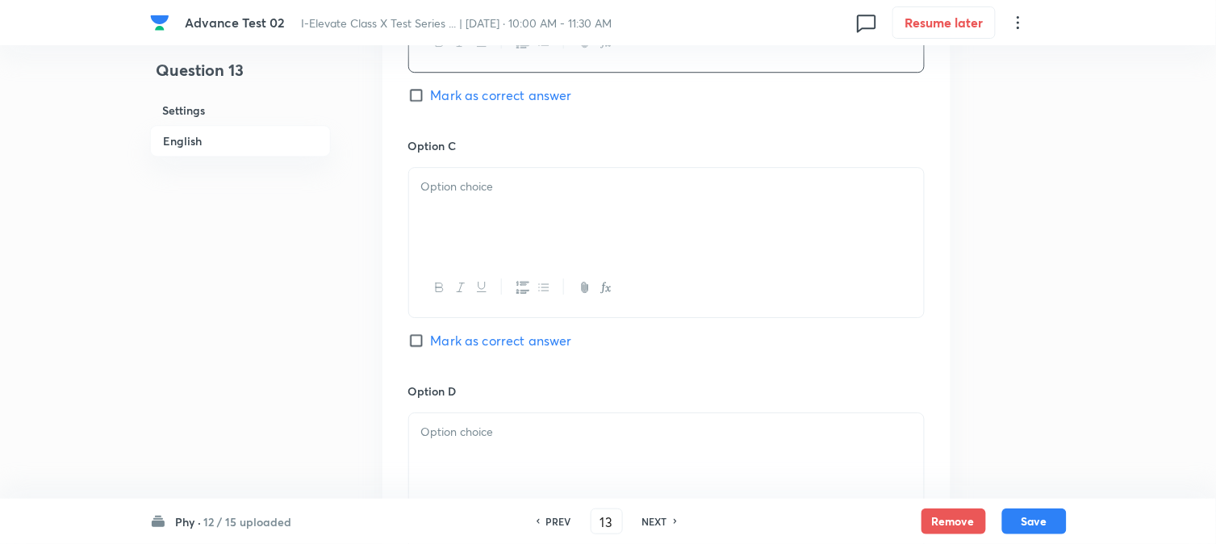
click at [509, 229] on div at bounding box center [666, 213] width 515 height 90
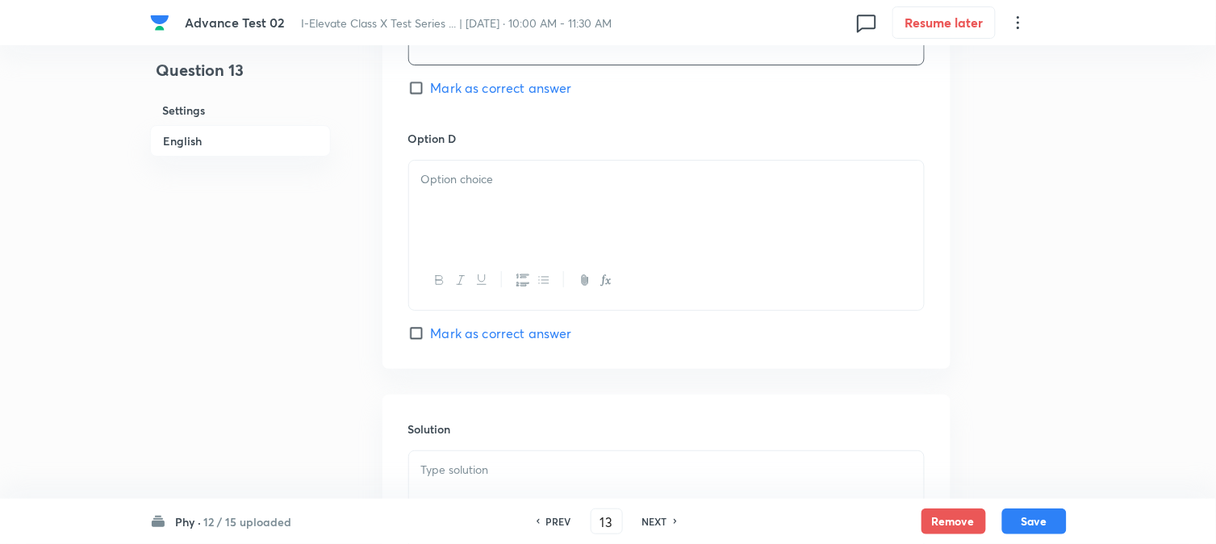
click at [470, 215] on div at bounding box center [666, 206] width 515 height 90
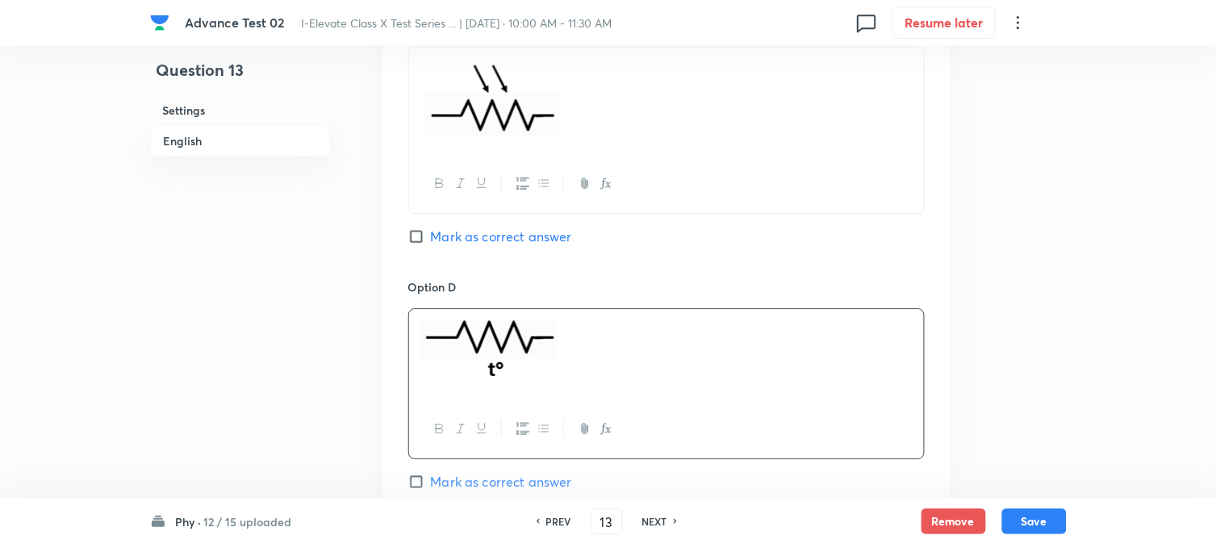
scroll to position [1076, 0]
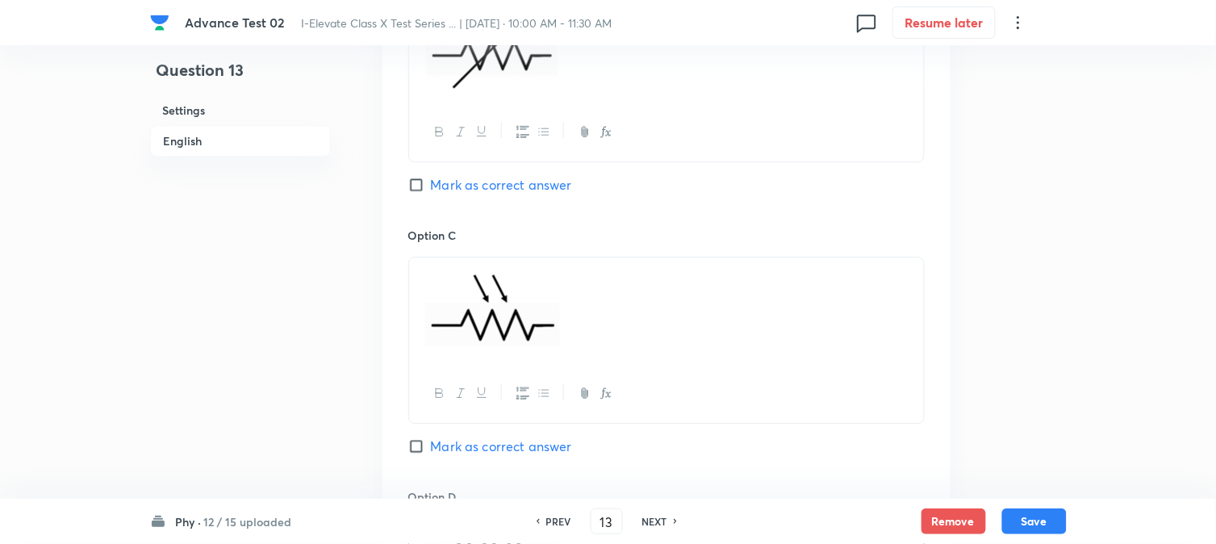
click at [437, 202] on div "Option B Mark as correct answer" at bounding box center [666, 103] width 517 height 248
click at [442, 189] on span "Mark as correct answer" at bounding box center [501, 184] width 141 height 19
click at [431, 189] on input "Mark as correct answer" at bounding box center [419, 185] width 23 height 16
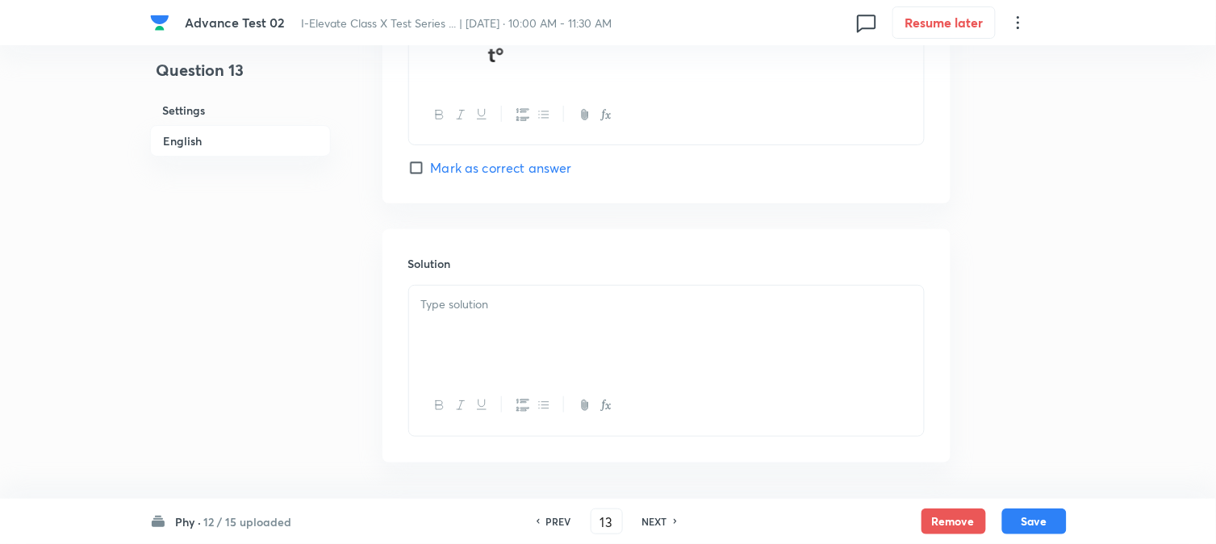
scroll to position [1664, 0]
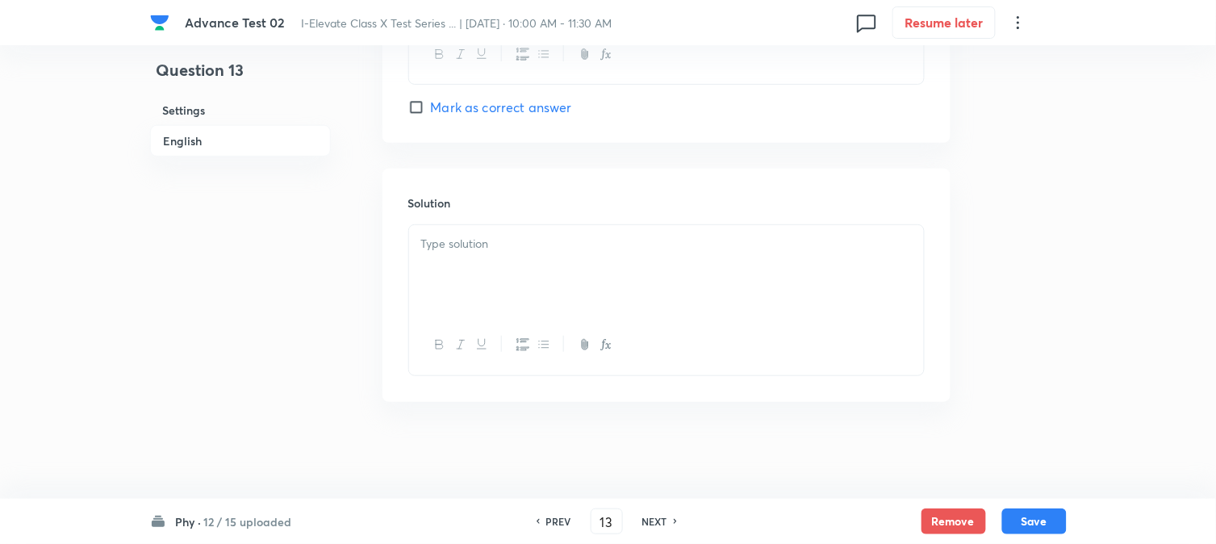
click at [484, 251] on p at bounding box center [666, 244] width 491 height 19
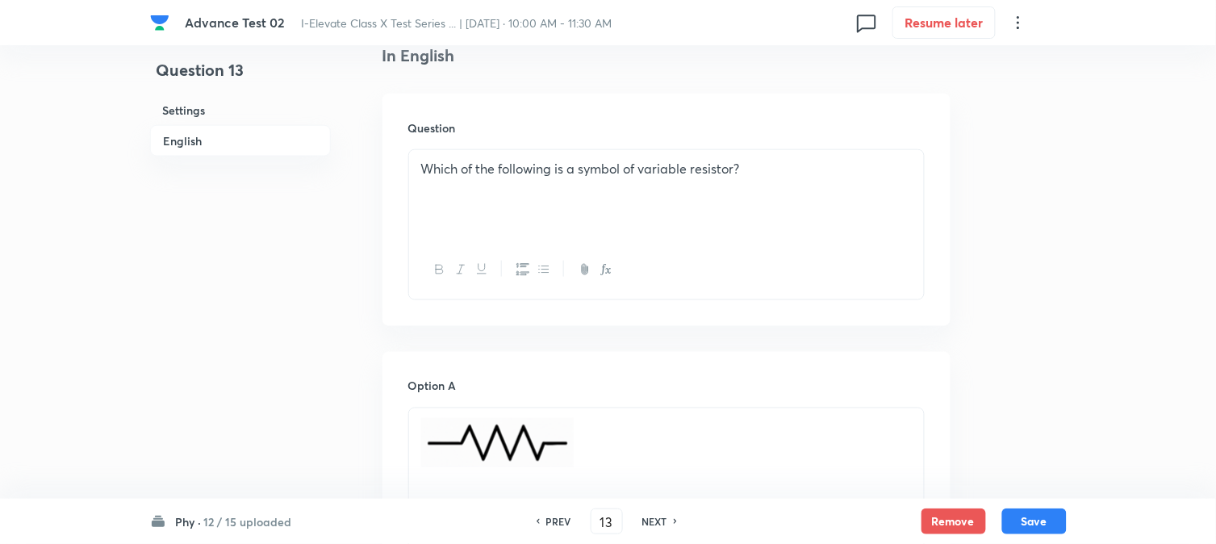
scroll to position [408, 0]
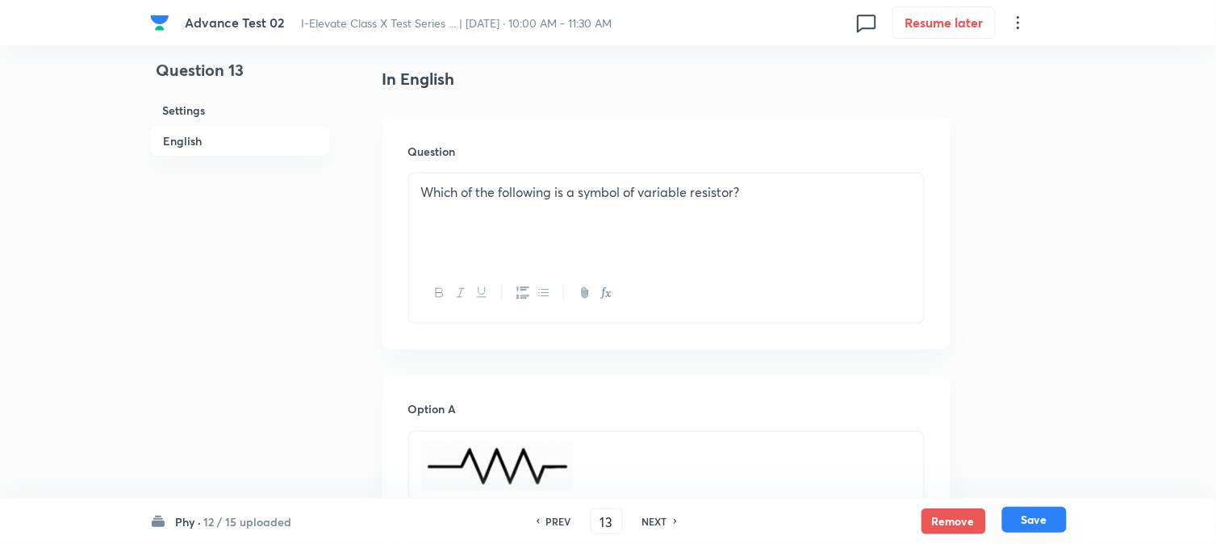
click at [1026, 525] on button "Save" at bounding box center [1035, 520] width 65 height 26
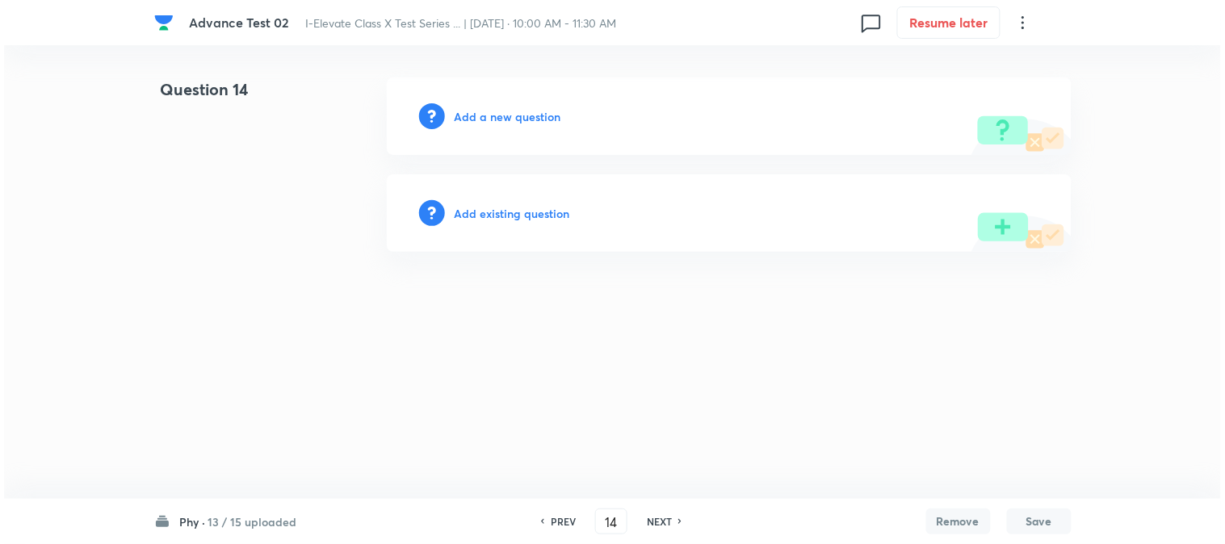
scroll to position [0, 0]
click at [512, 114] on h6 "Add a new question" at bounding box center [507, 116] width 107 height 17
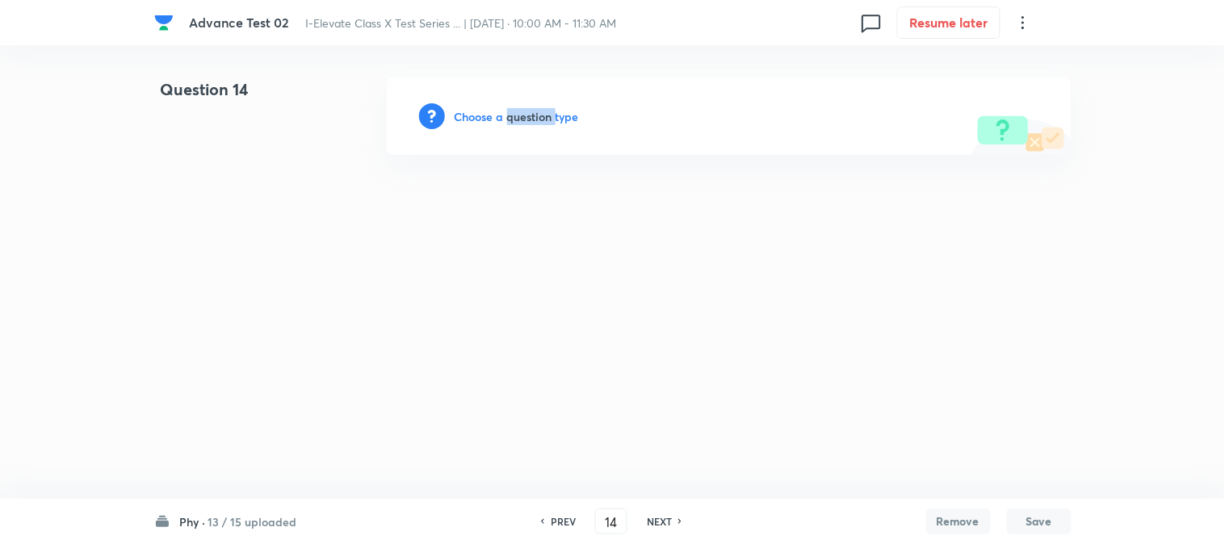
click at [512, 114] on h6 "Choose a question type" at bounding box center [516, 116] width 124 height 17
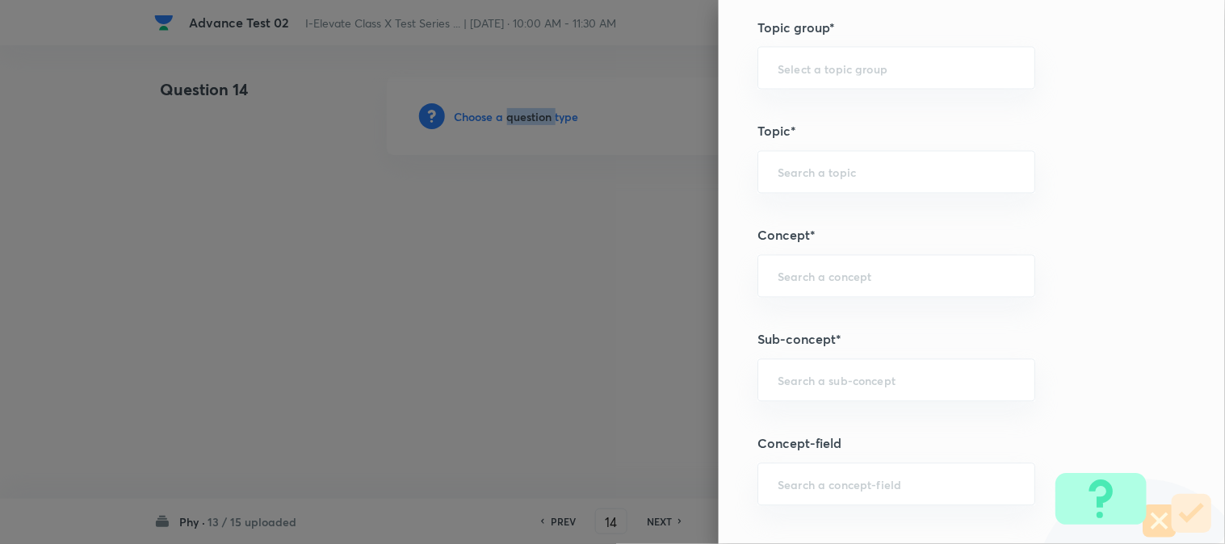
scroll to position [717, 0]
click at [791, 57] on input "text" at bounding box center [895, 63] width 237 height 15
click at [801, 108] on li "Olympiads" at bounding box center [883, 108] width 276 height 29
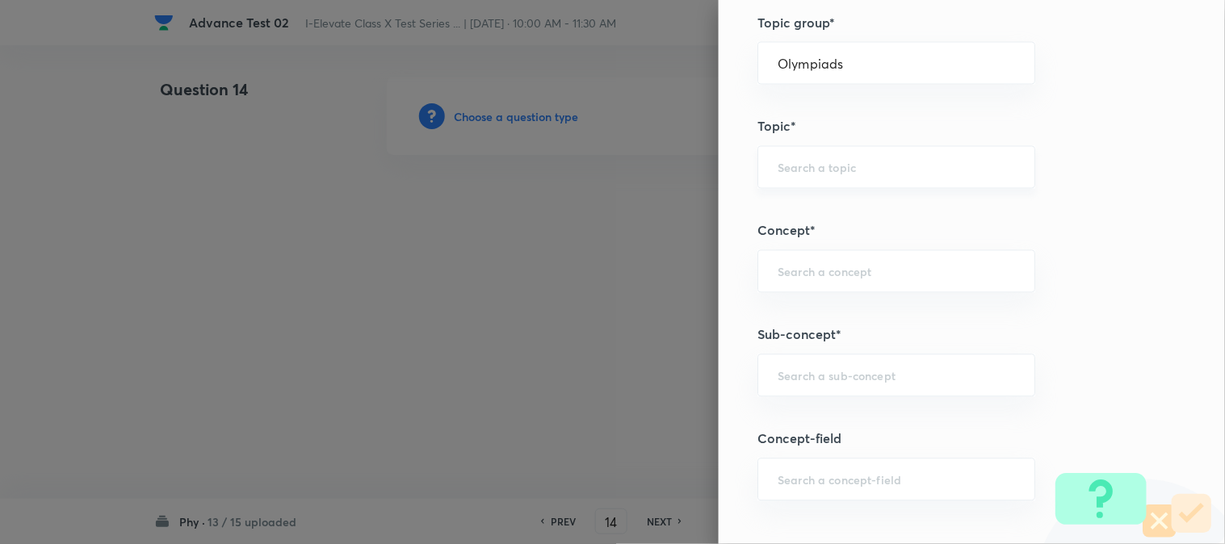
click at [801, 153] on div "​" at bounding box center [896, 167] width 278 height 43
click at [793, 240] on li "NSEJS -Physics" at bounding box center [883, 242] width 276 height 29
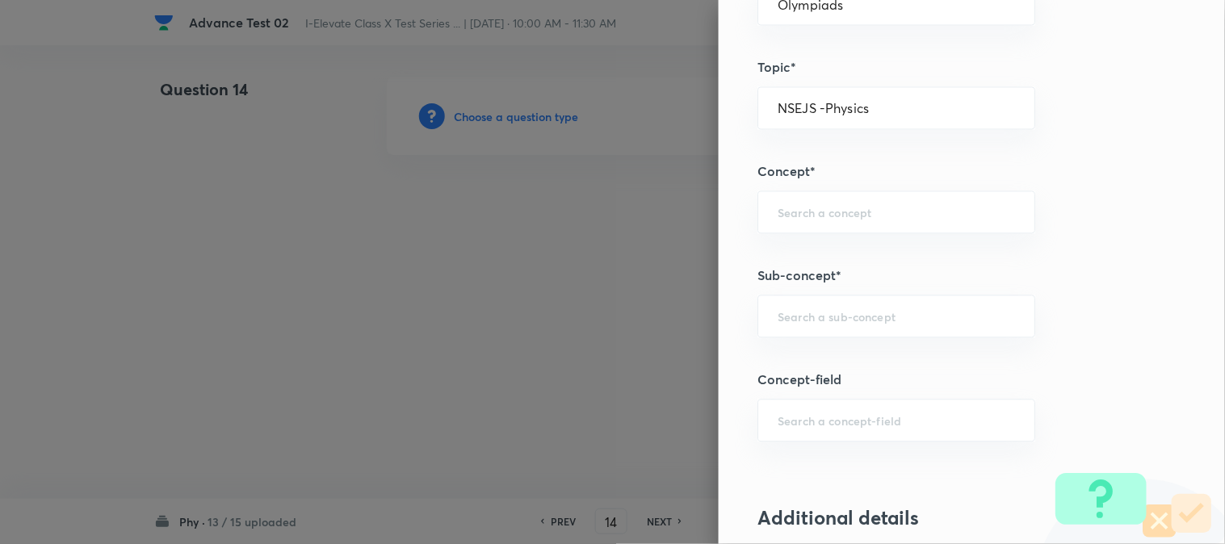
scroll to position [807, 0]
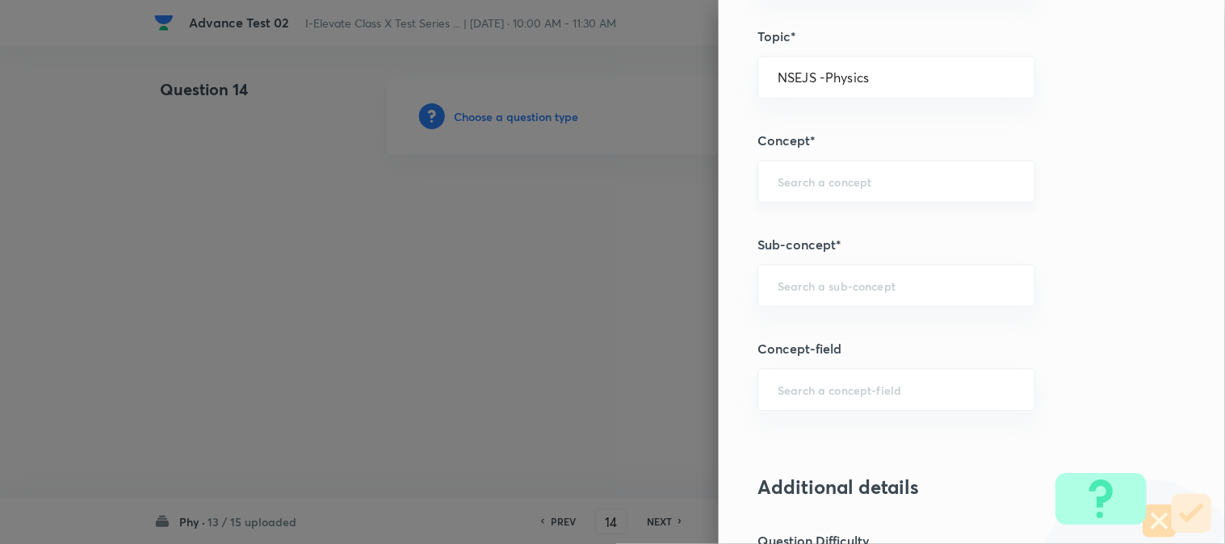
click at [783, 167] on div "​" at bounding box center [896, 181] width 278 height 43
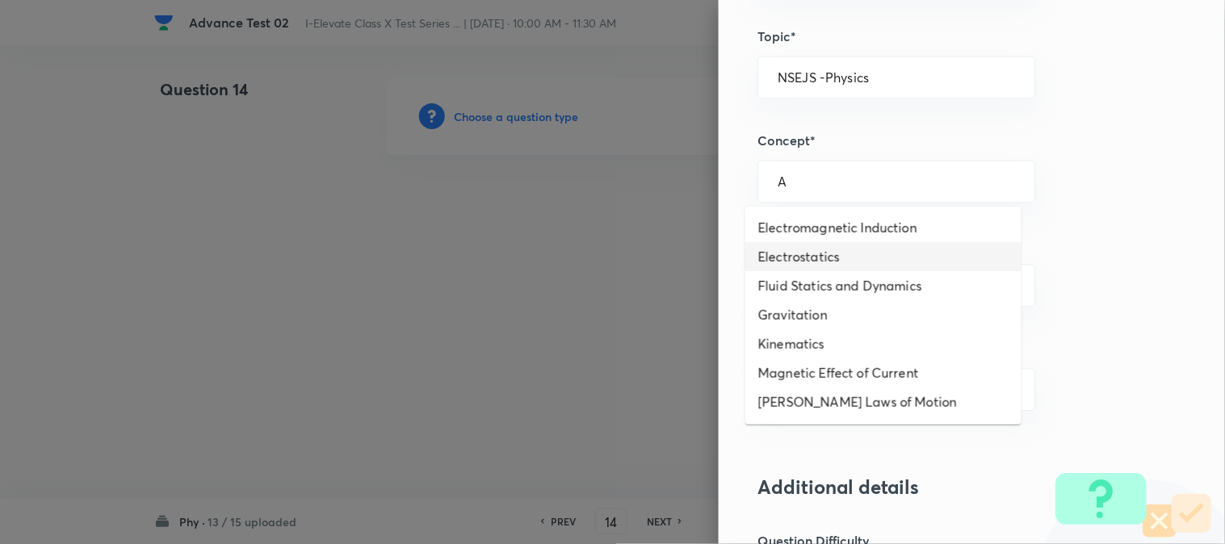
click at [802, 258] on li "Electrostatics" at bounding box center [883, 256] width 276 height 29
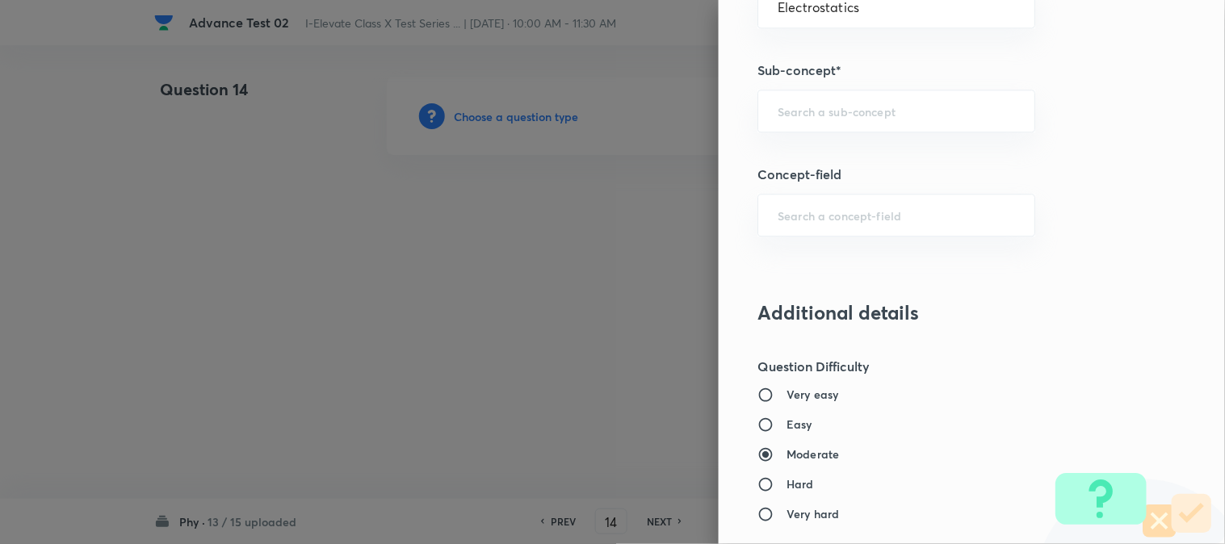
scroll to position [986, 0]
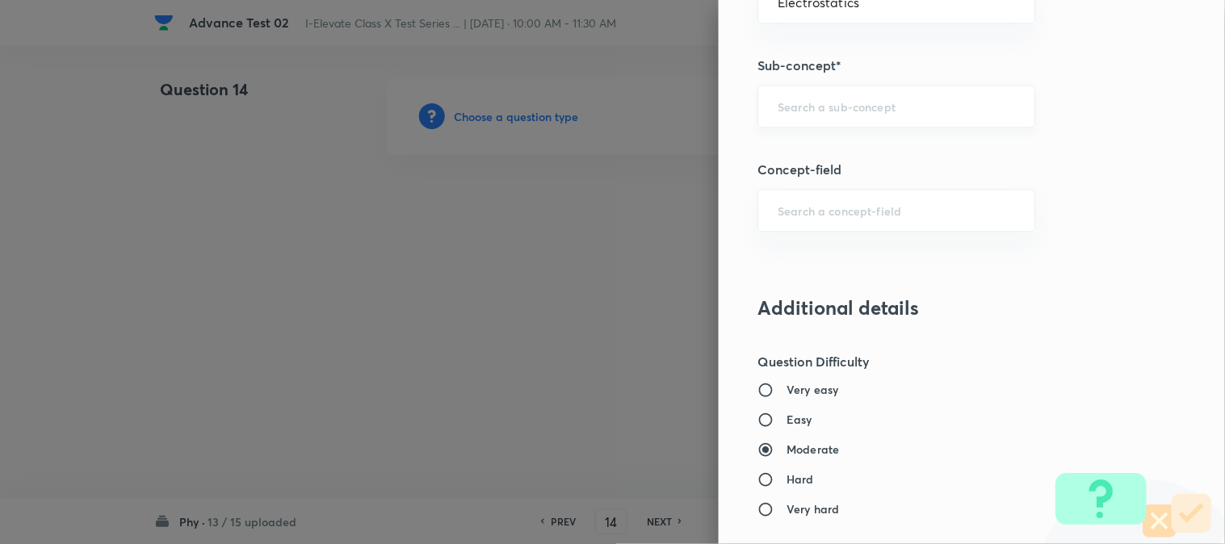
click at [787, 121] on div "​" at bounding box center [896, 106] width 278 height 43
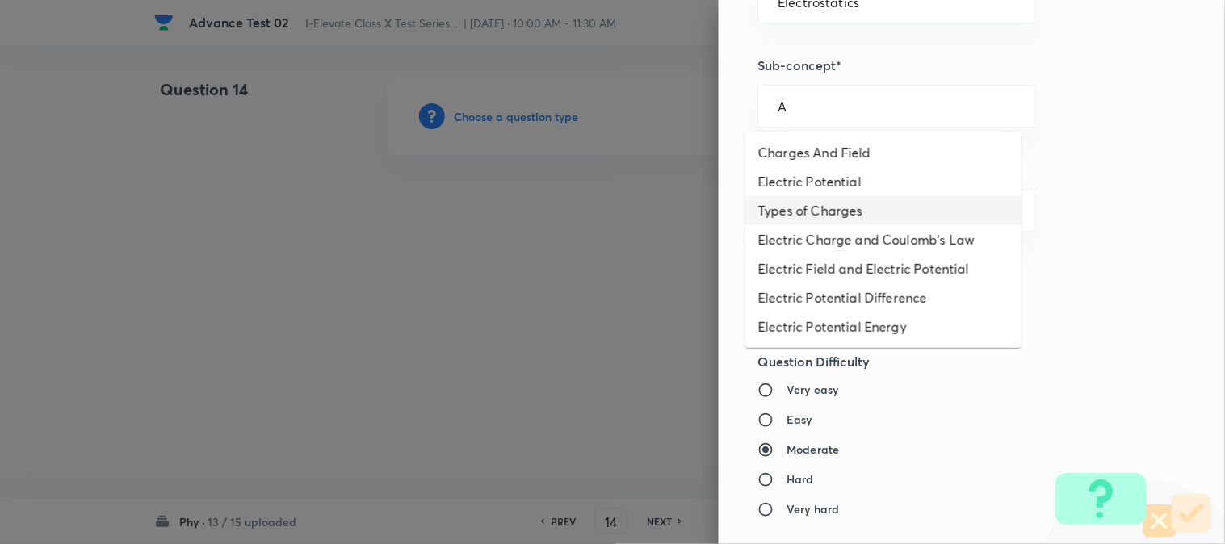
click at [802, 206] on li "Types of Charges" at bounding box center [883, 210] width 276 height 29
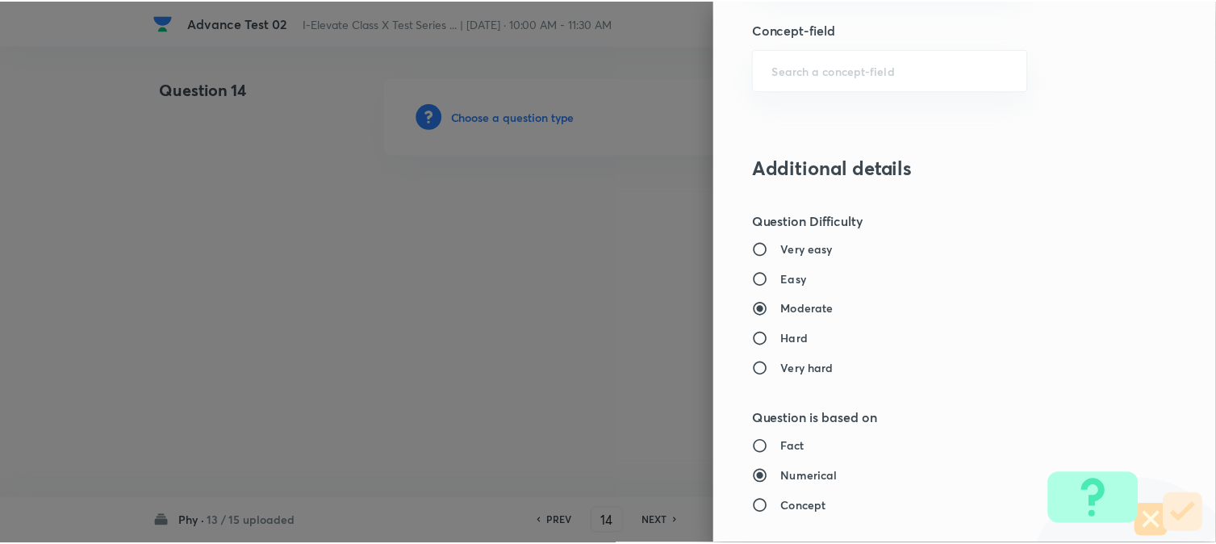
scroll to position [1656, 0]
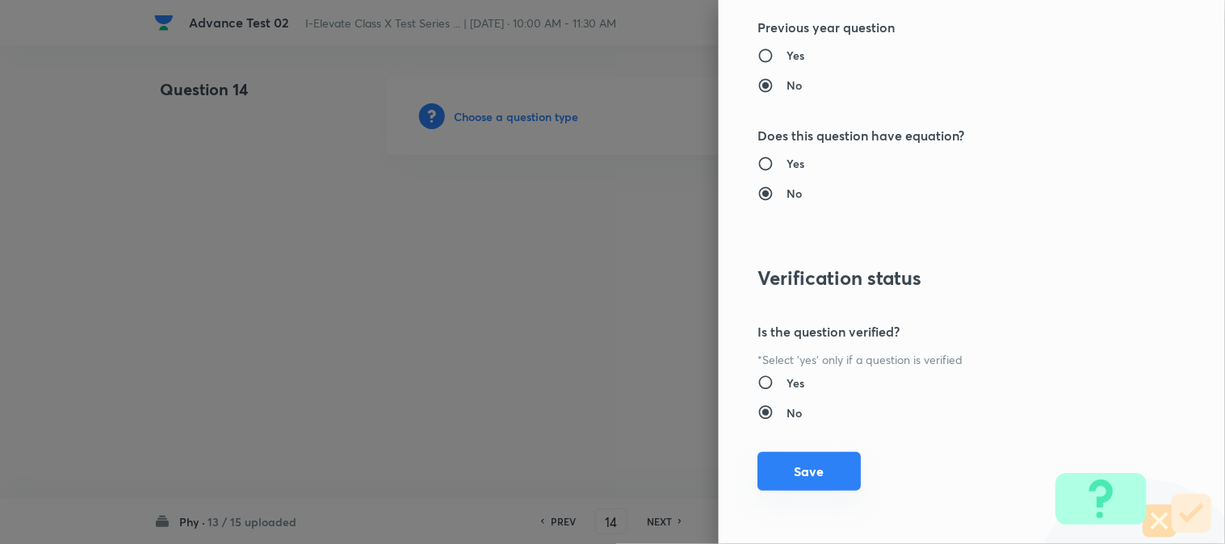
click at [788, 479] on button "Save" at bounding box center [808, 471] width 103 height 39
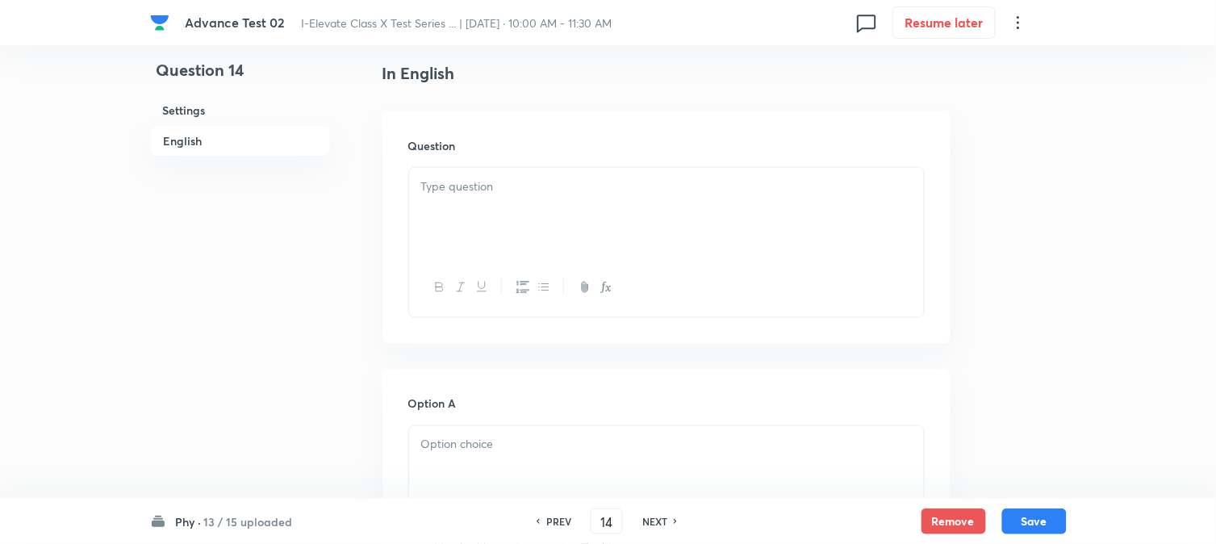
scroll to position [448, 0]
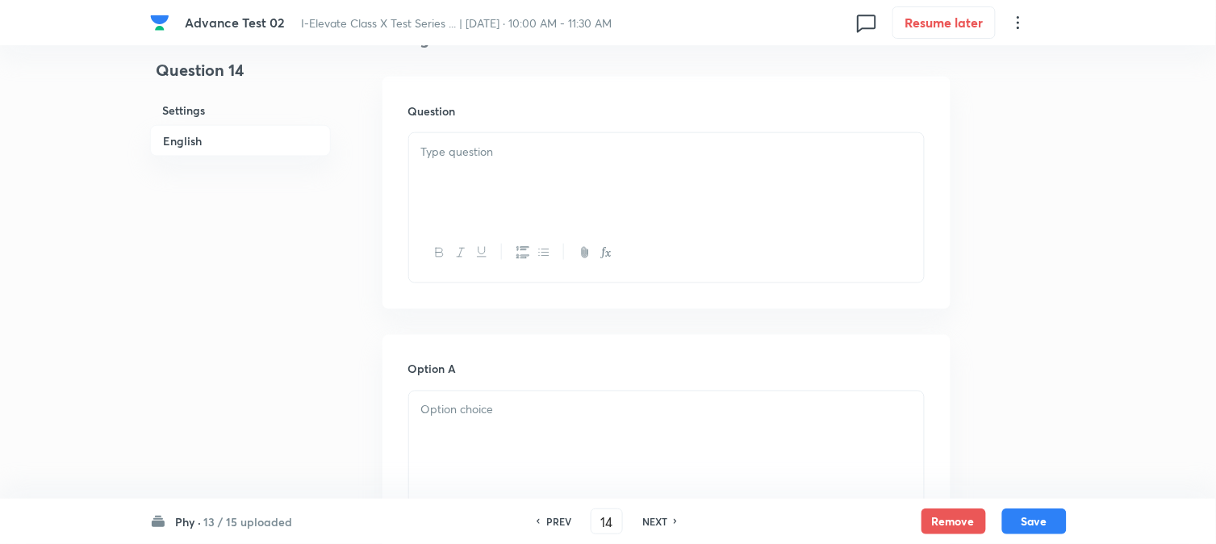
click at [479, 195] on div at bounding box center [666, 178] width 515 height 90
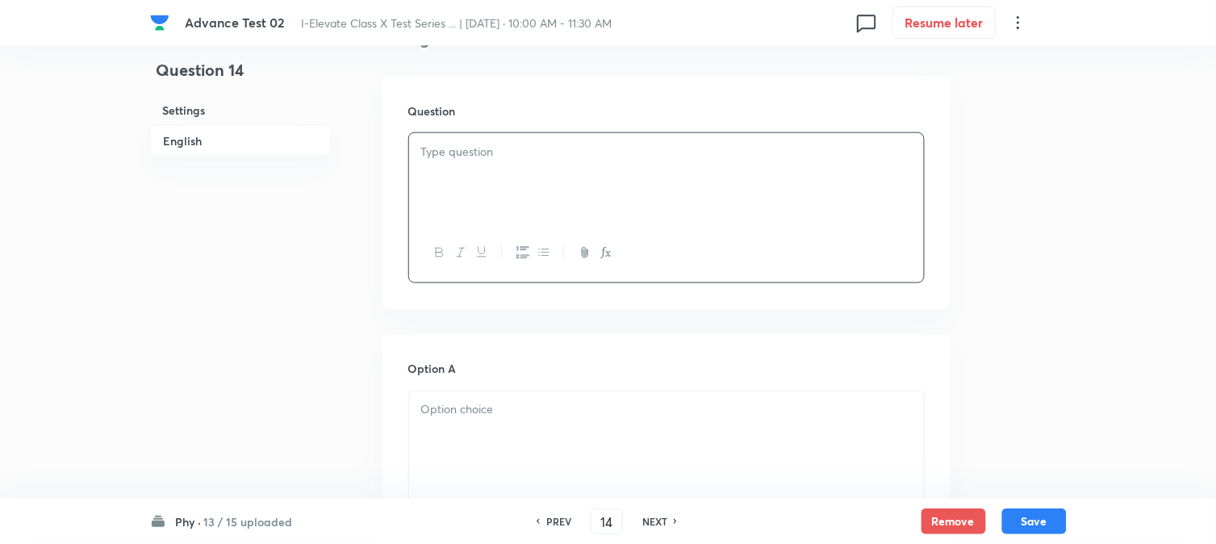
paste div
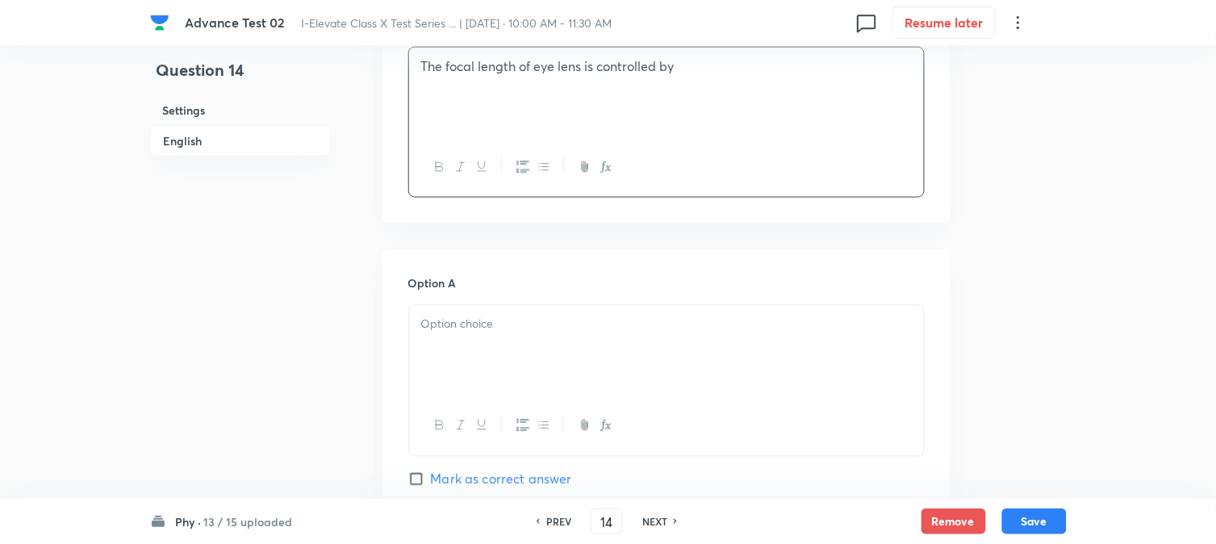
scroll to position [627, 0]
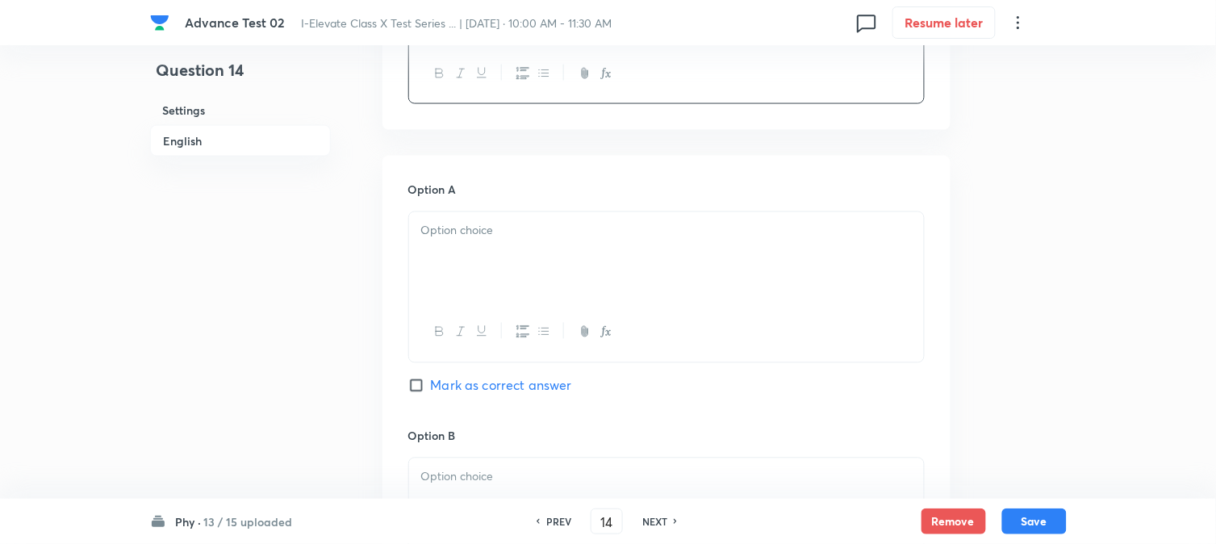
click at [495, 251] on div at bounding box center [666, 257] width 515 height 90
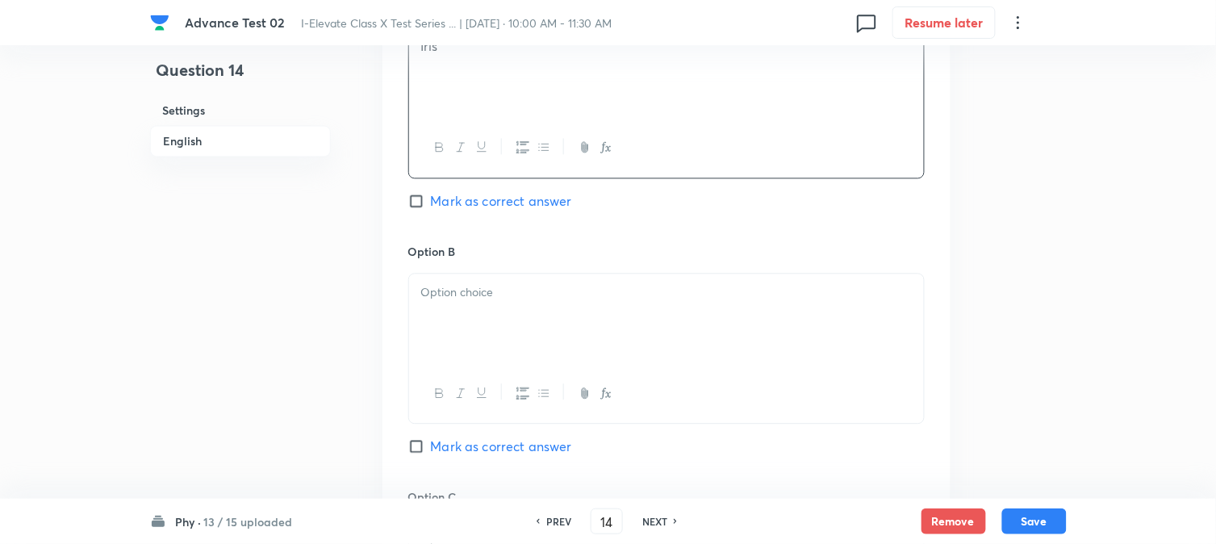
scroll to position [897, 0]
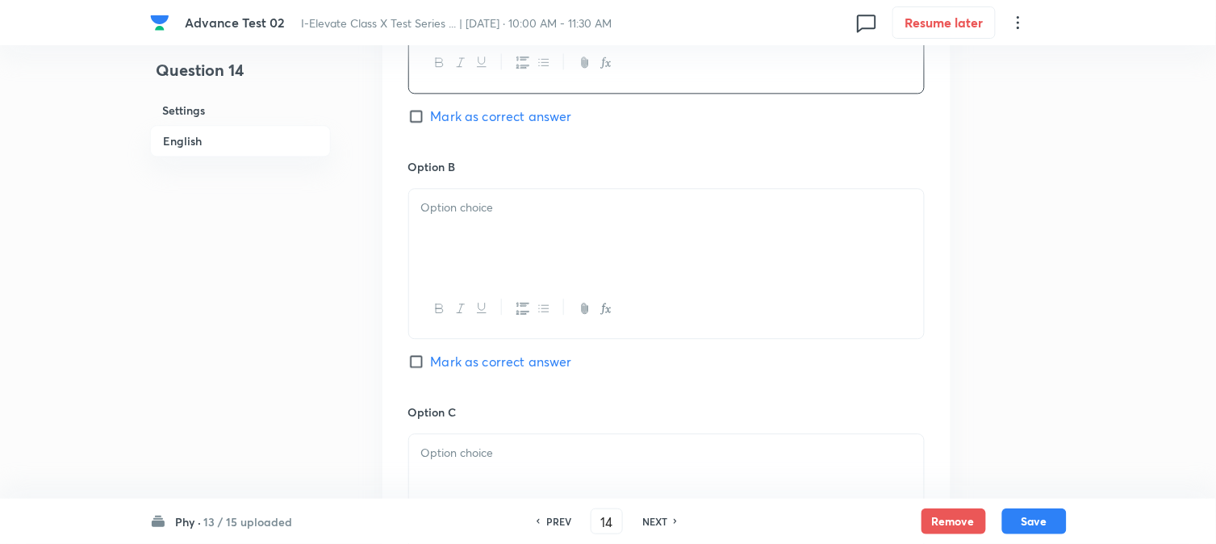
click at [472, 228] on div at bounding box center [666, 234] width 515 height 90
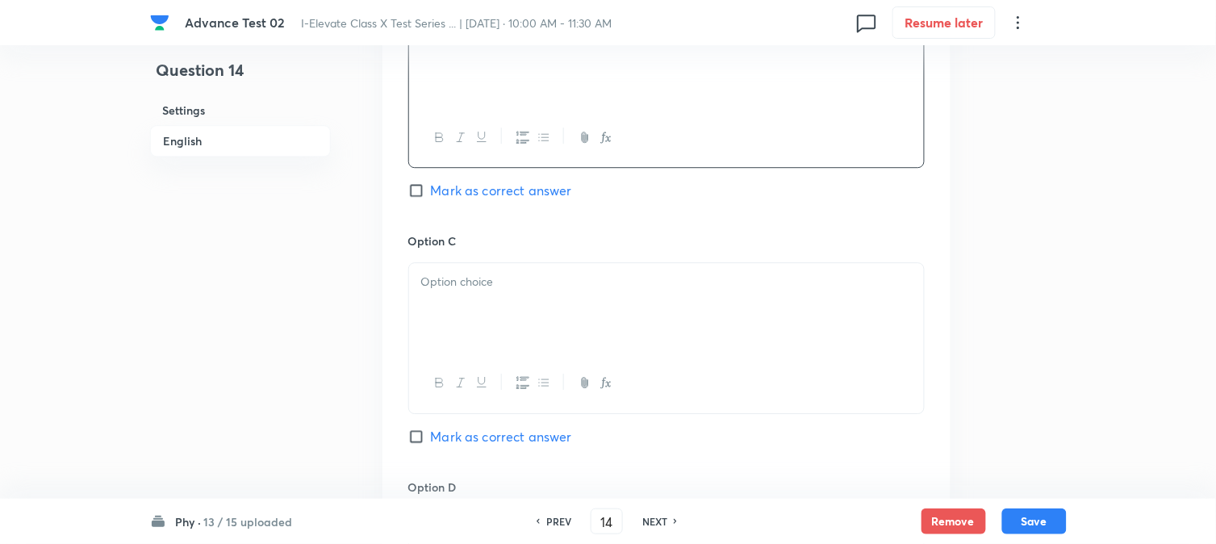
scroll to position [1076, 0]
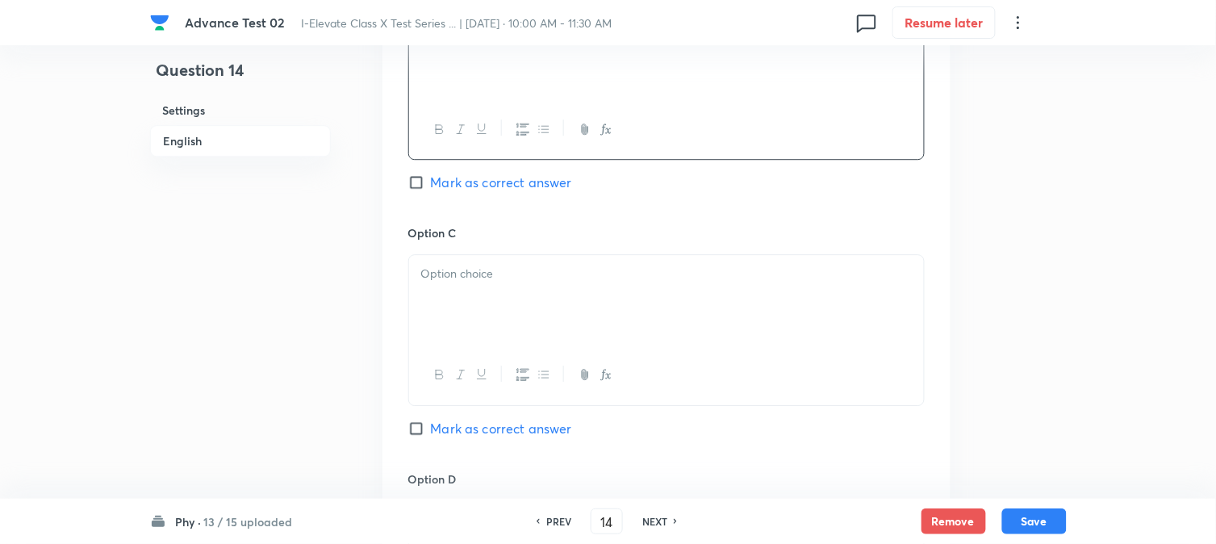
click at [470, 271] on p at bounding box center [666, 274] width 491 height 19
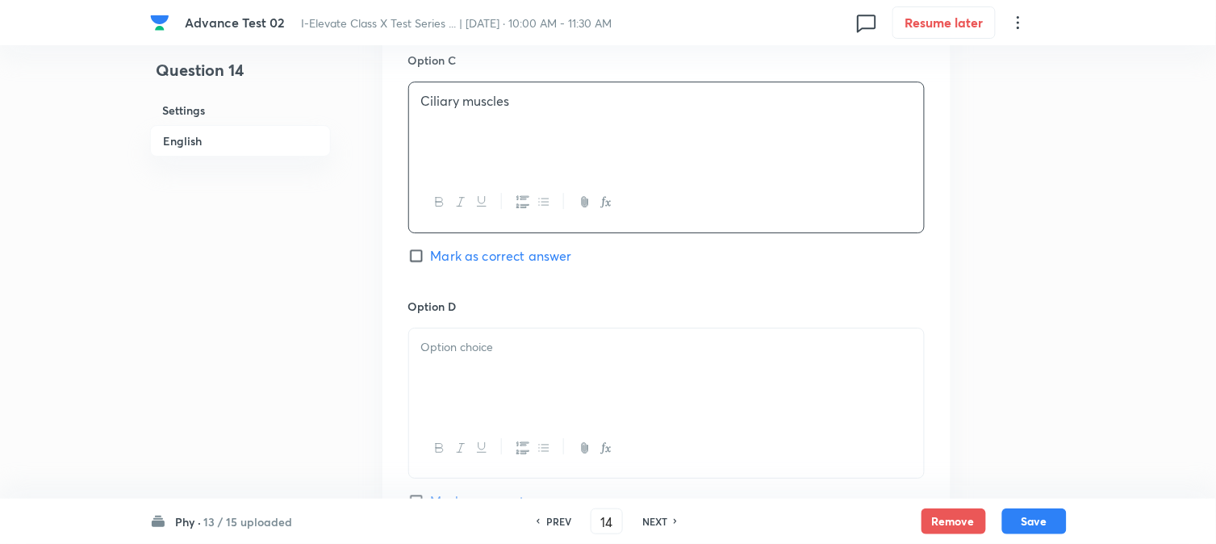
scroll to position [1255, 0]
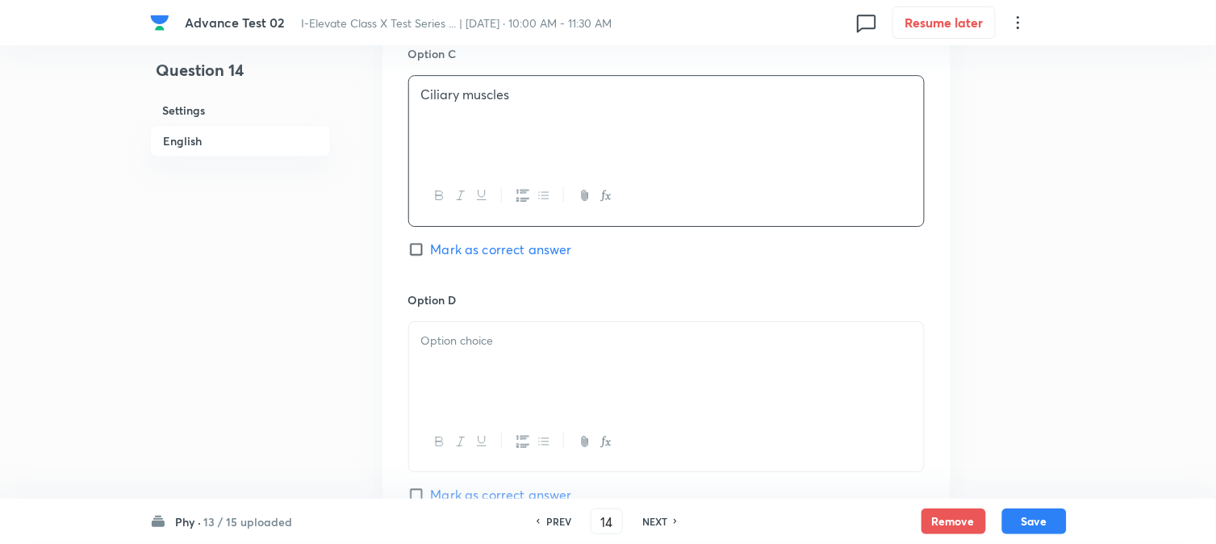
click at [465, 342] on p at bounding box center [666, 341] width 491 height 19
click at [449, 255] on span "Mark as correct answer" at bounding box center [501, 249] width 141 height 19
click at [431, 255] on input "Mark as correct answer" at bounding box center [419, 249] width 23 height 16
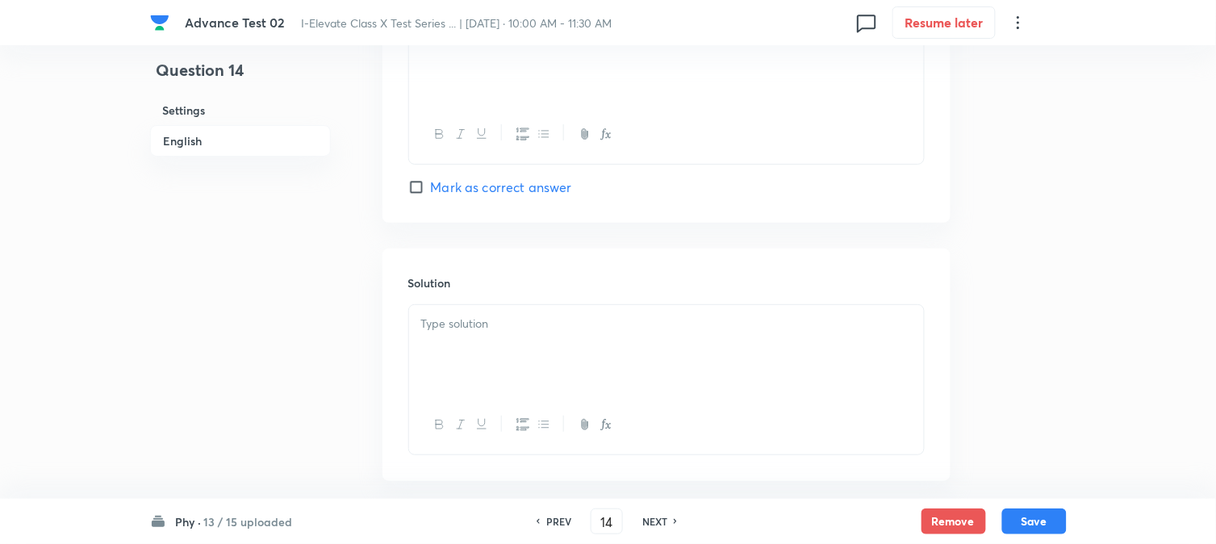
scroll to position [1644, 0]
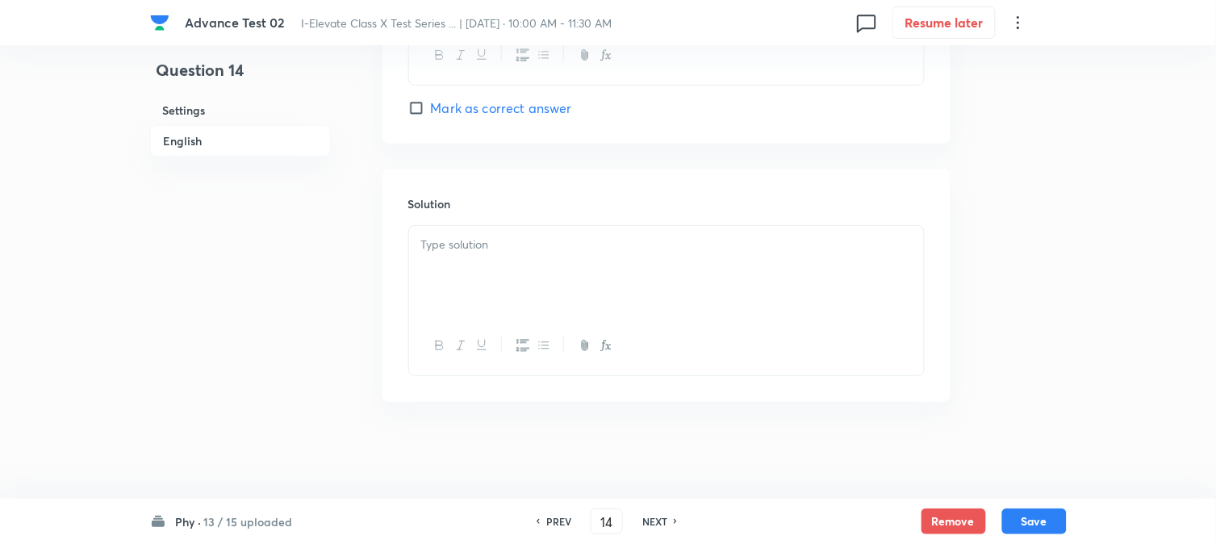
click at [492, 237] on p at bounding box center [666, 245] width 491 height 19
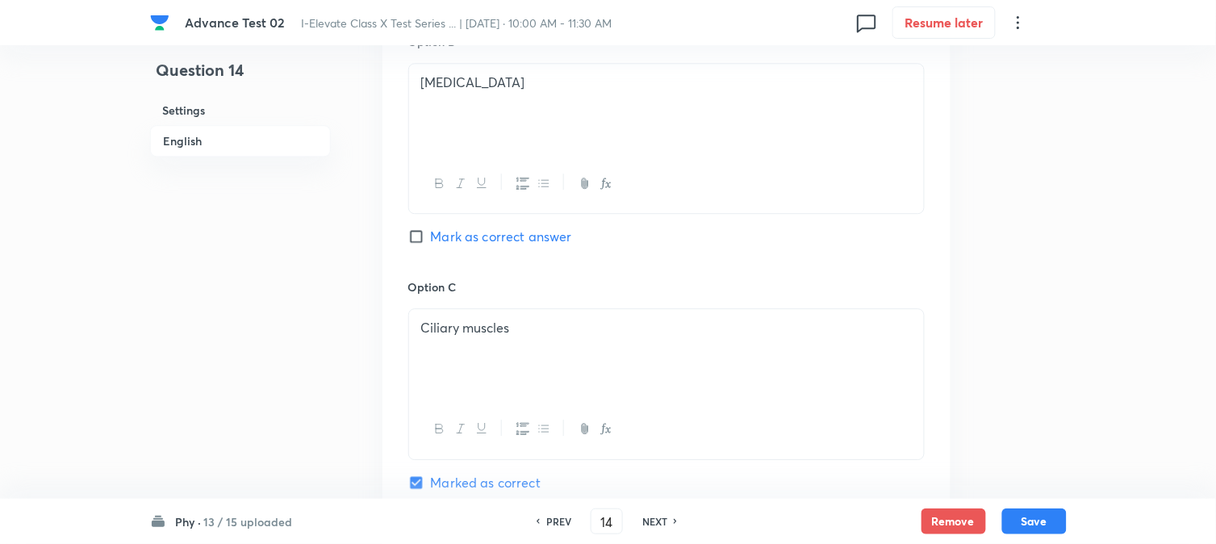
scroll to position [1017, 0]
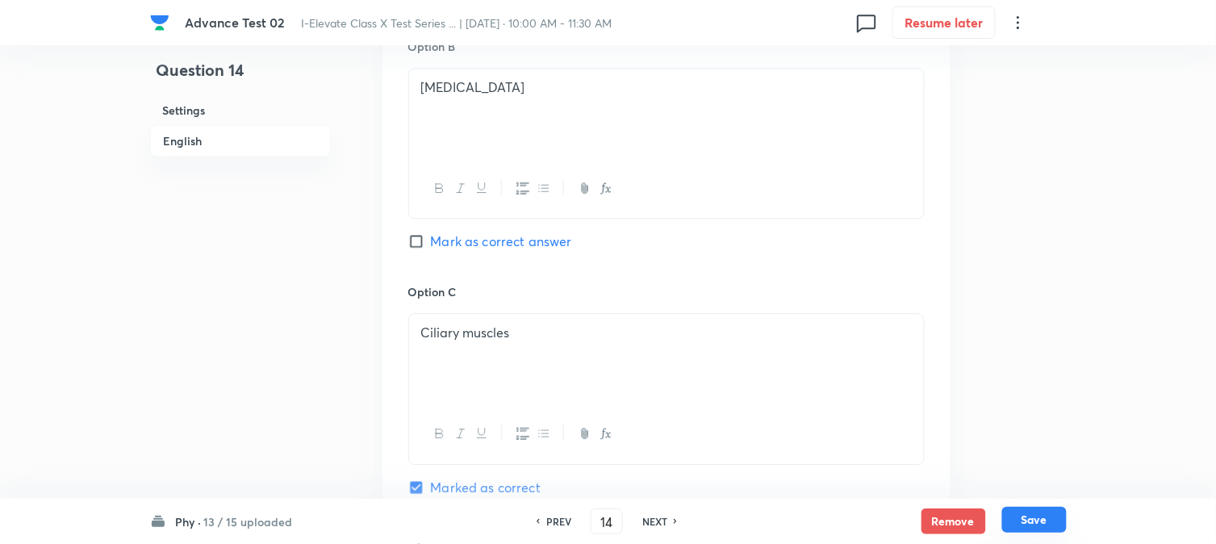
click at [1029, 511] on button "Save" at bounding box center [1035, 520] width 65 height 26
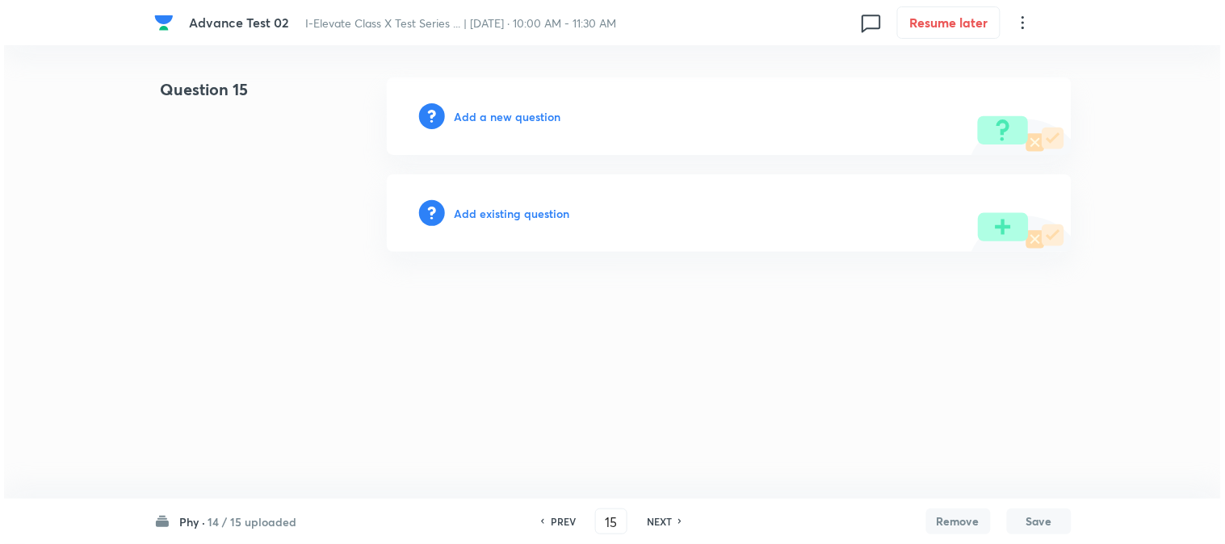
scroll to position [0, 0]
click at [473, 115] on h6 "Add a new question" at bounding box center [507, 116] width 107 height 17
click at [498, 118] on h6 "Choose a question type" at bounding box center [516, 116] width 124 height 17
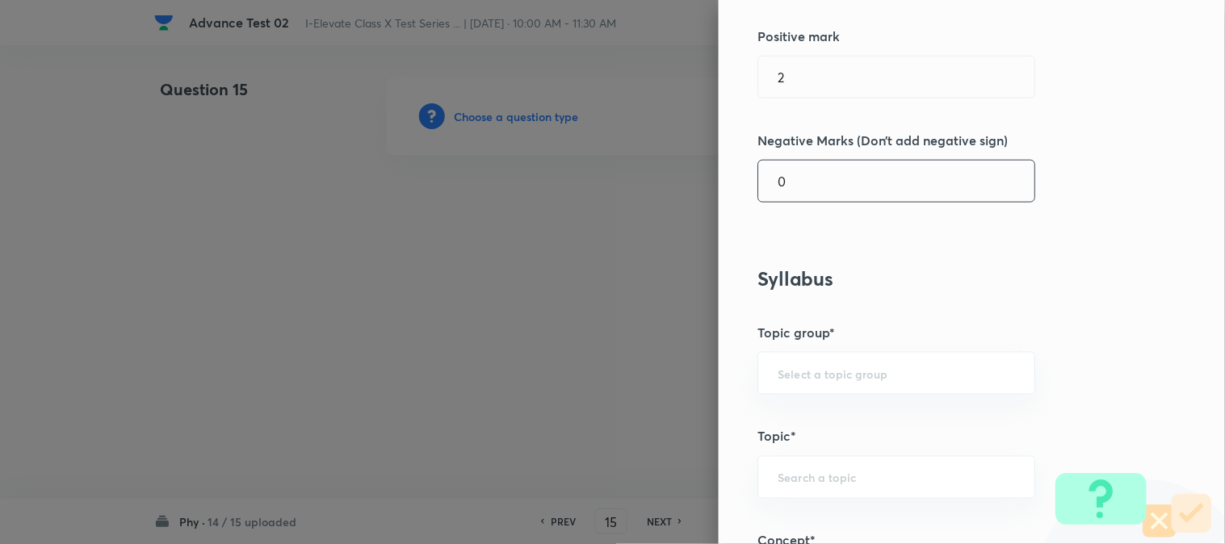
scroll to position [538, 0]
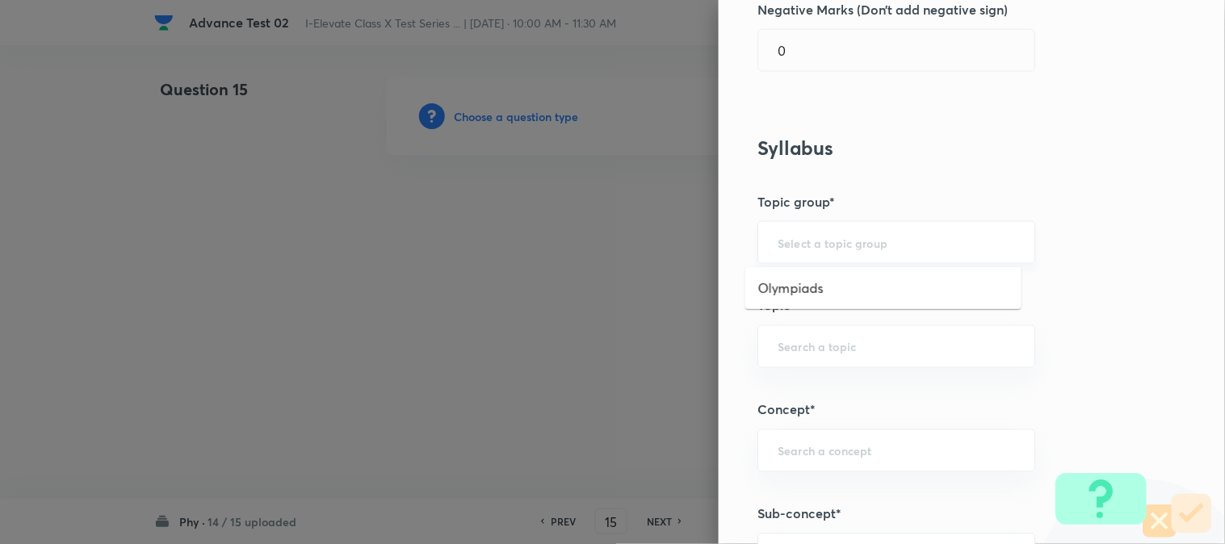
click at [802, 238] on input "text" at bounding box center [895, 242] width 237 height 15
click at [805, 293] on li "Olympiads" at bounding box center [883, 288] width 276 height 29
click at [789, 332] on div "​" at bounding box center [896, 346] width 278 height 43
click at [817, 418] on li "NSEJS -Physics" at bounding box center [883, 422] width 276 height 29
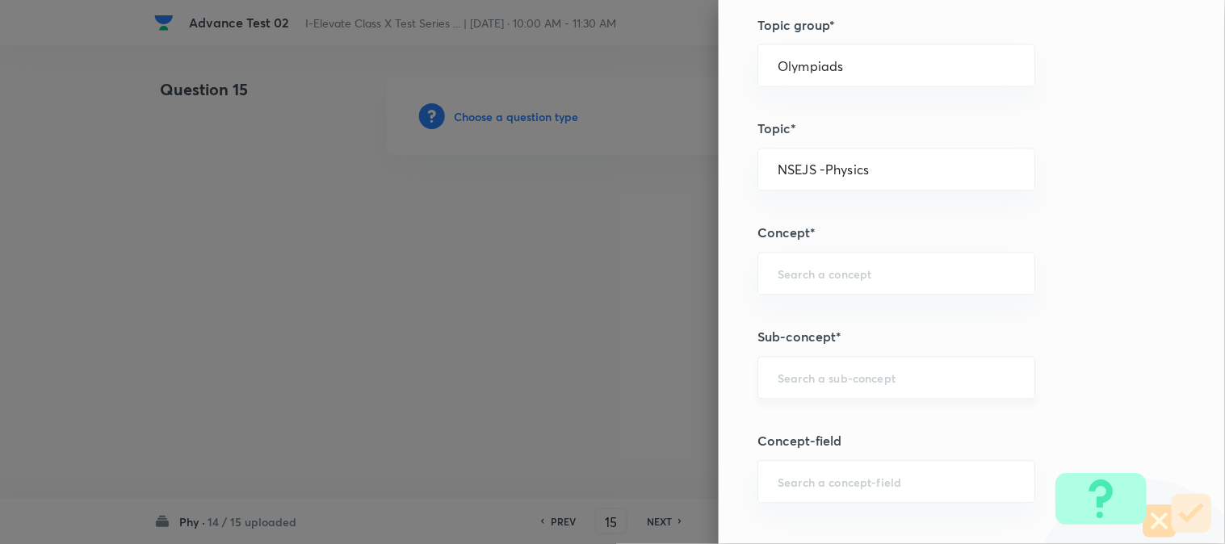
scroll to position [807, 0]
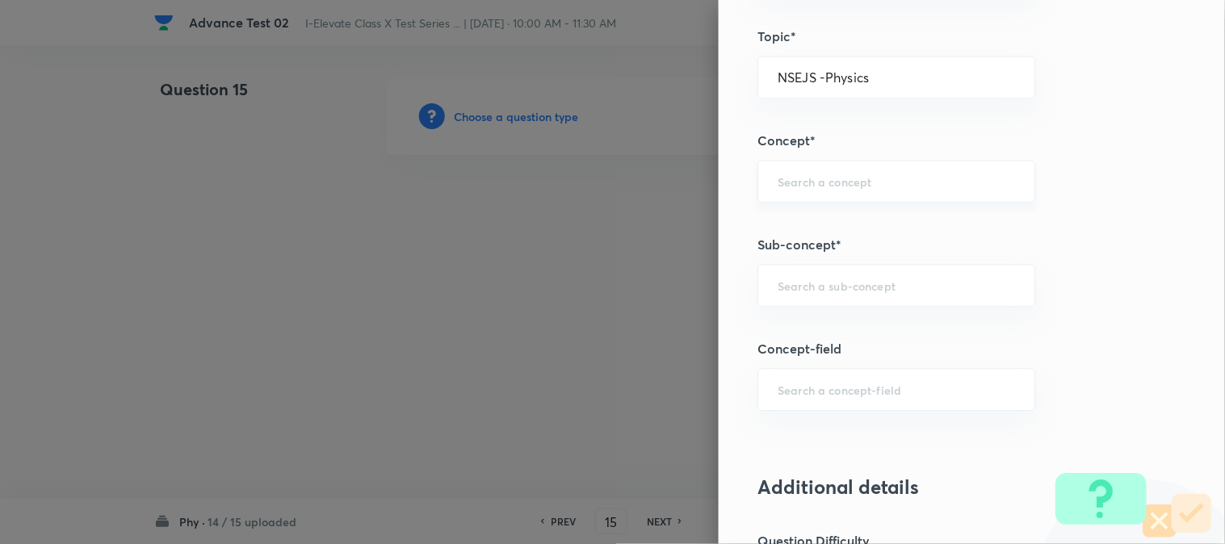
click at [796, 178] on input "text" at bounding box center [895, 181] width 237 height 15
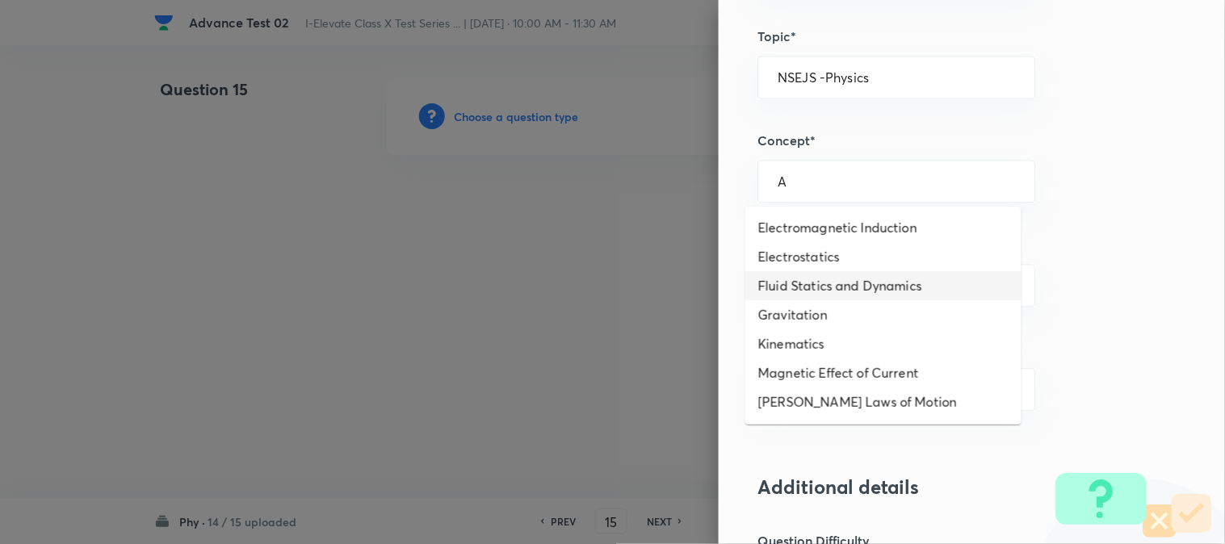
click at [804, 295] on li "Fluid Statics and Dynamics" at bounding box center [883, 285] width 276 height 29
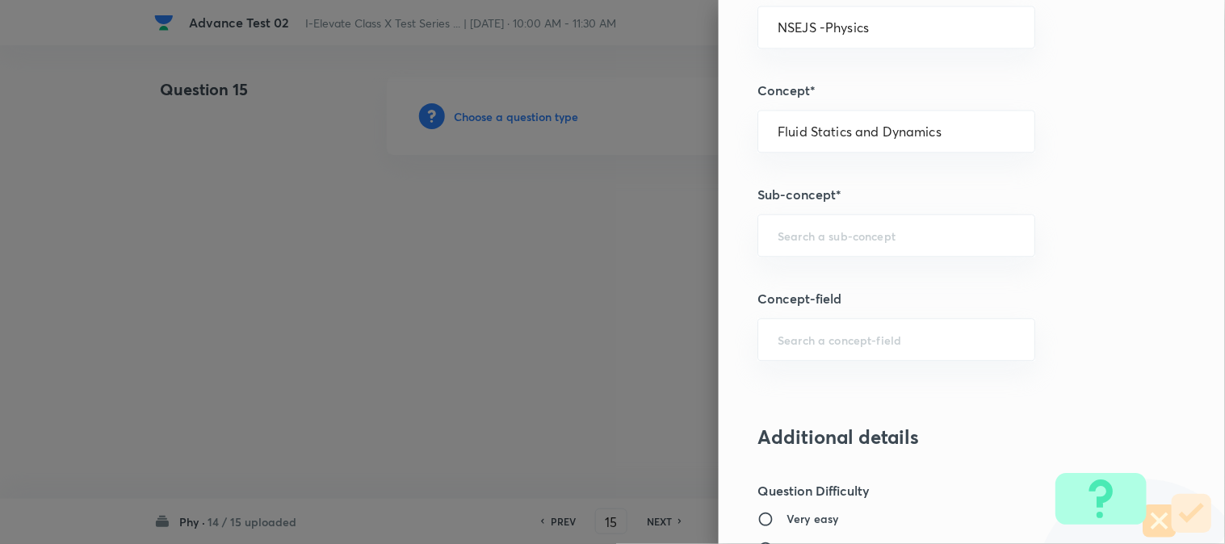
scroll to position [986, 0]
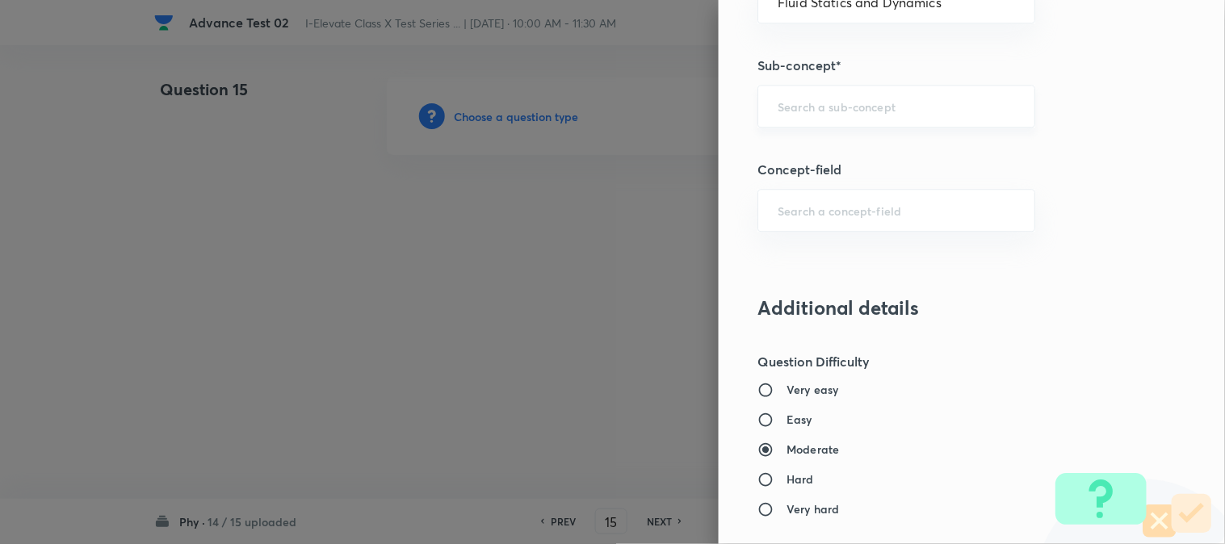
click at [801, 101] on input "text" at bounding box center [895, 105] width 237 height 15
click at [803, 184] on li "Fluid Statics" at bounding box center [883, 181] width 276 height 29
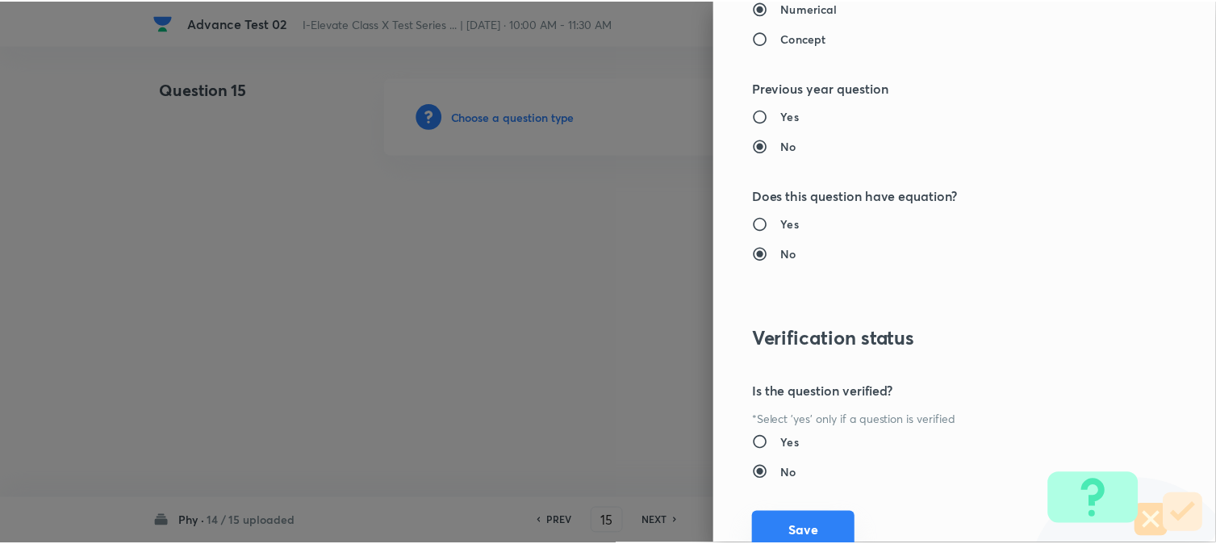
scroll to position [1656, 0]
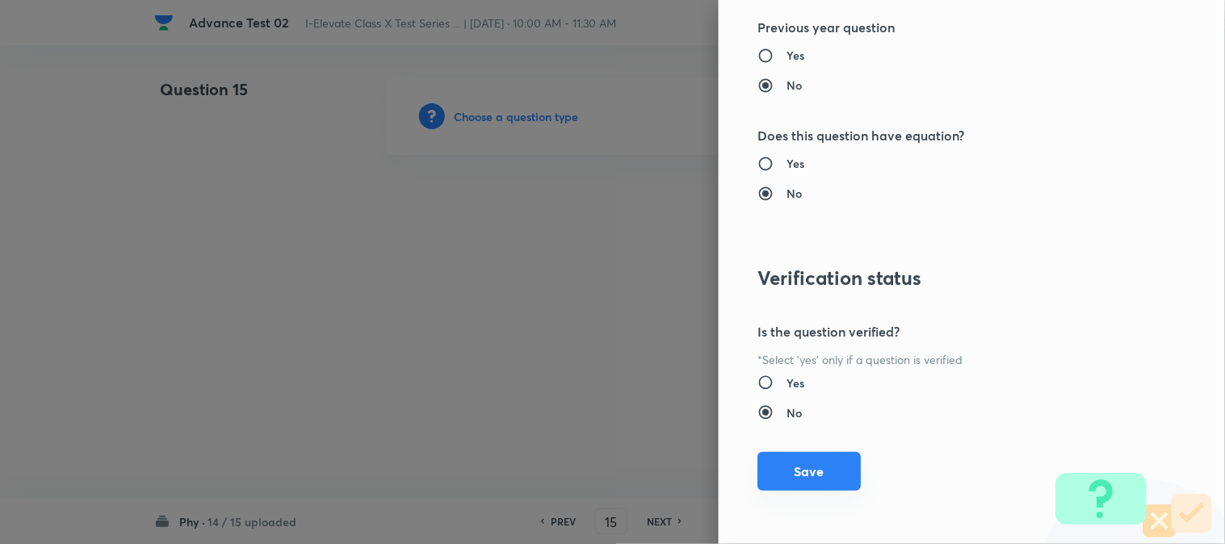
click at [767, 486] on button "Save" at bounding box center [808, 471] width 103 height 39
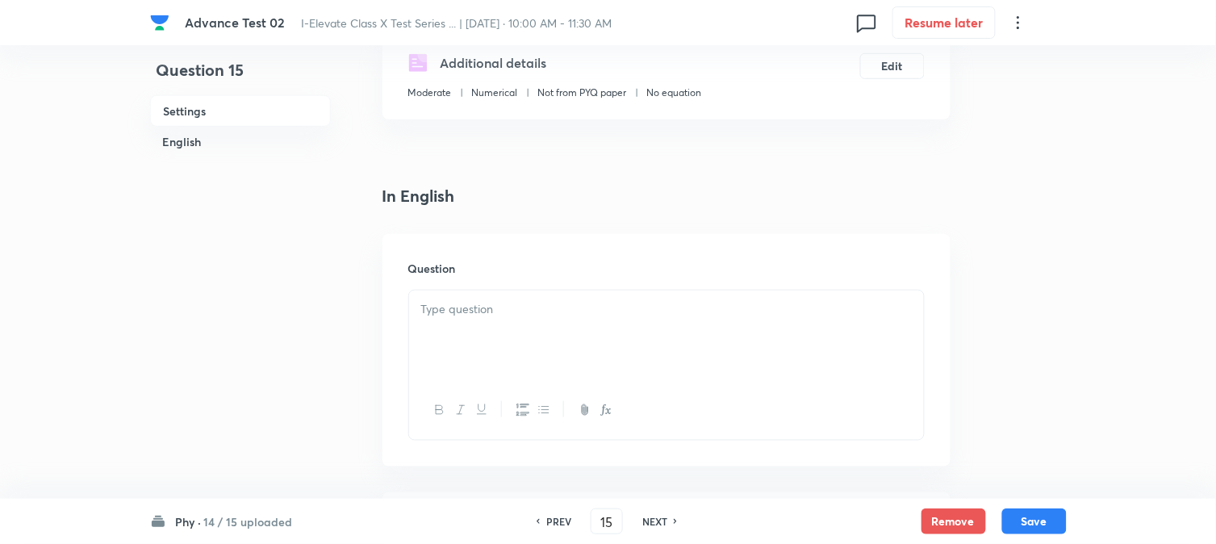
scroll to position [358, 0]
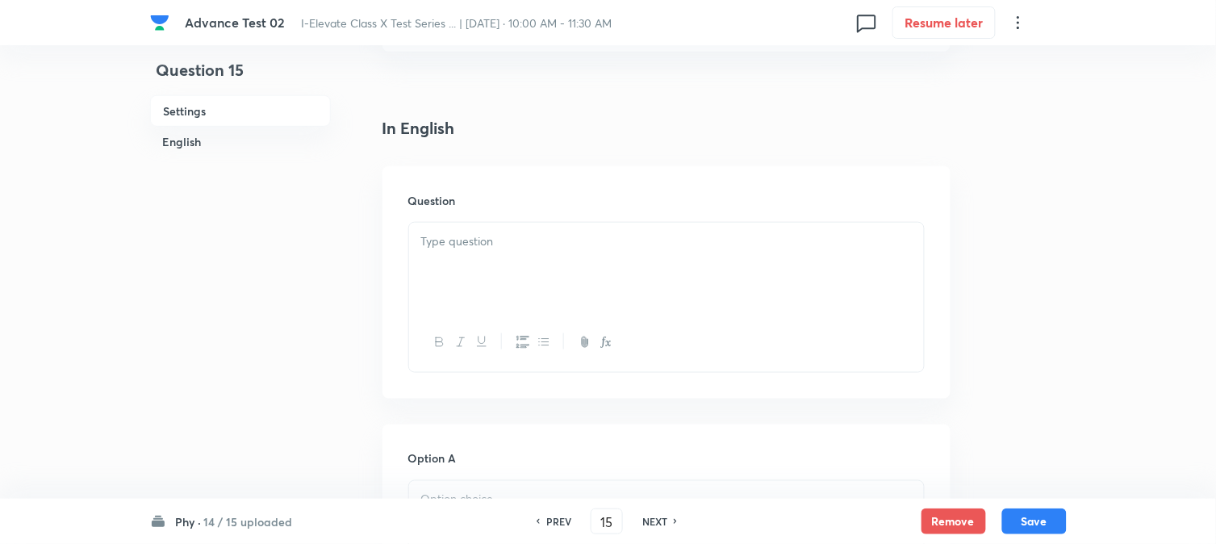
click at [486, 226] on div at bounding box center [666, 268] width 515 height 90
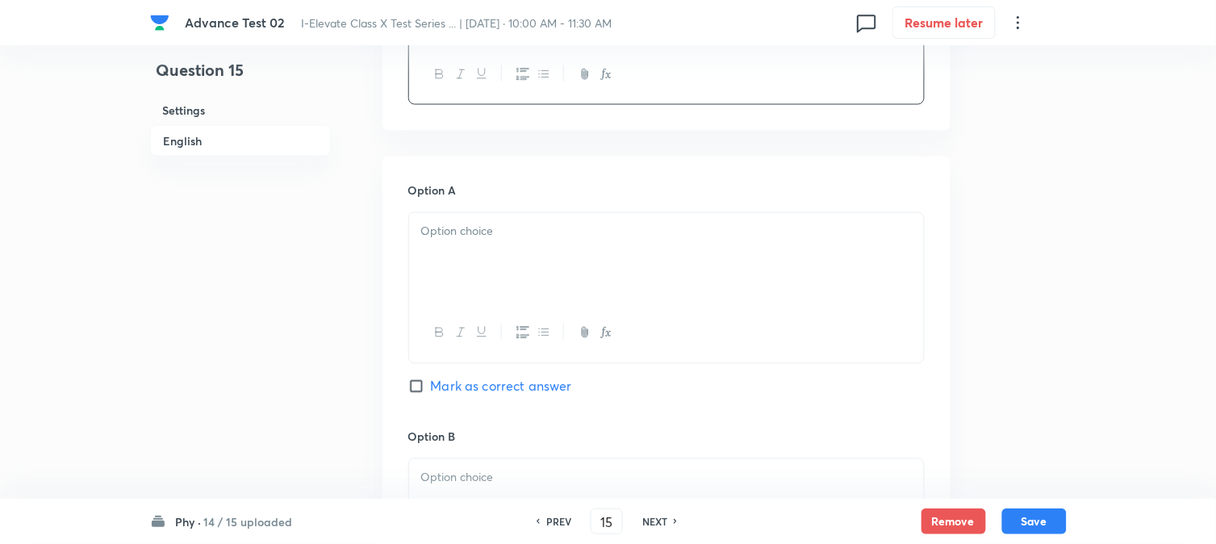
scroll to position [627, 0]
click at [485, 263] on div at bounding box center [666, 257] width 515 height 90
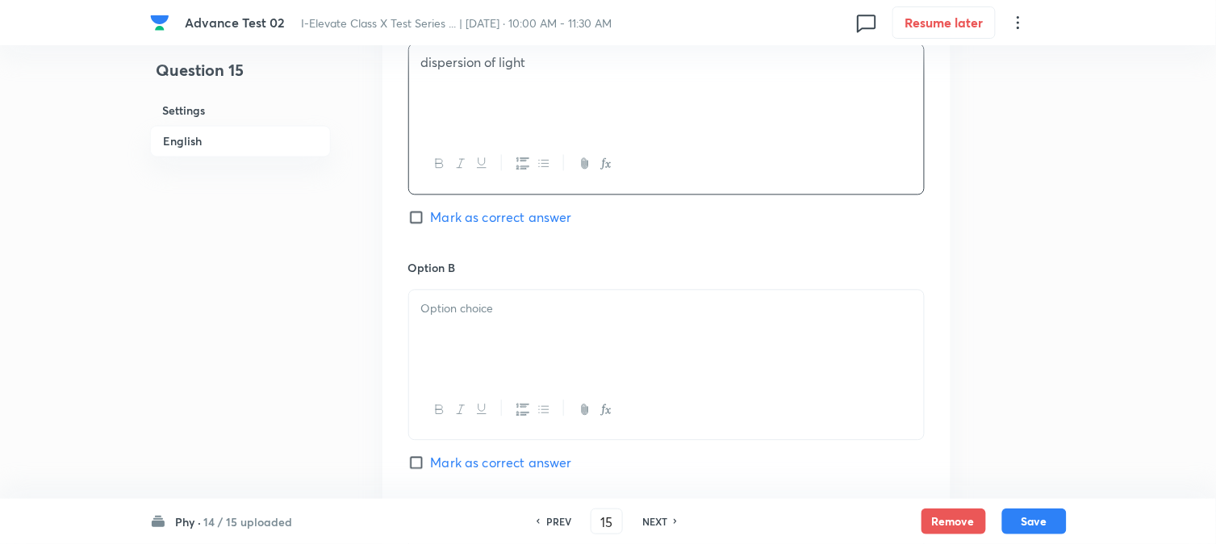
scroll to position [807, 0]
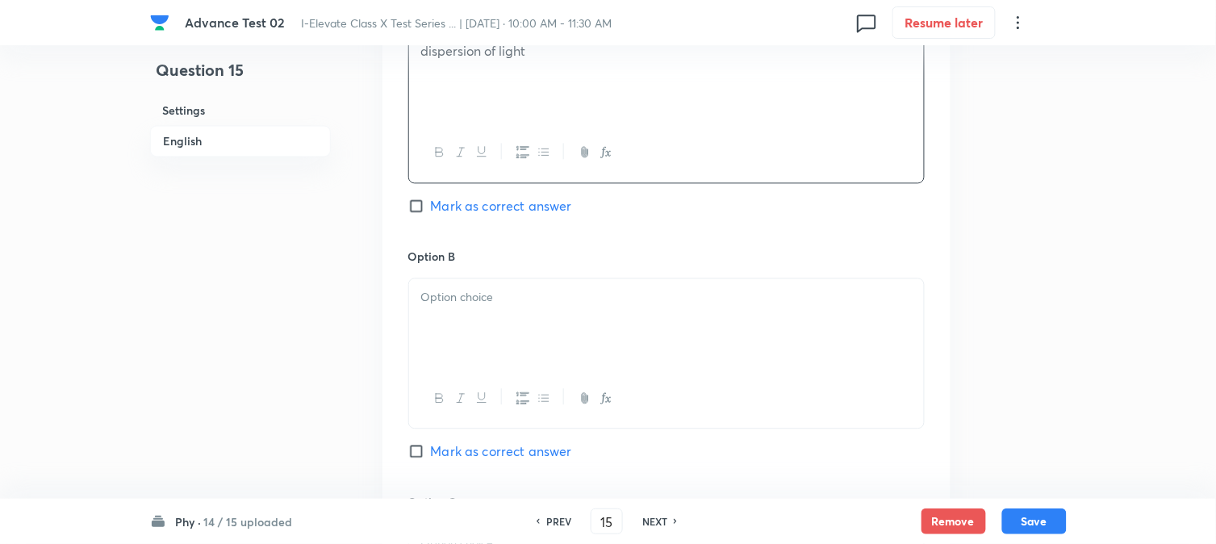
click at [455, 319] on div at bounding box center [666, 323] width 515 height 90
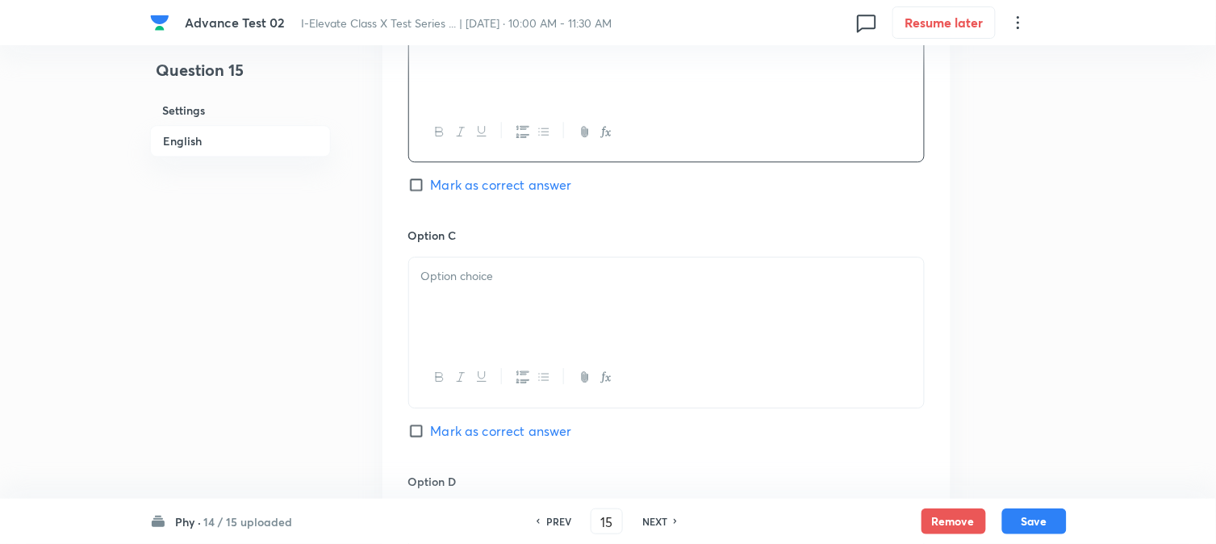
scroll to position [1166, 0]
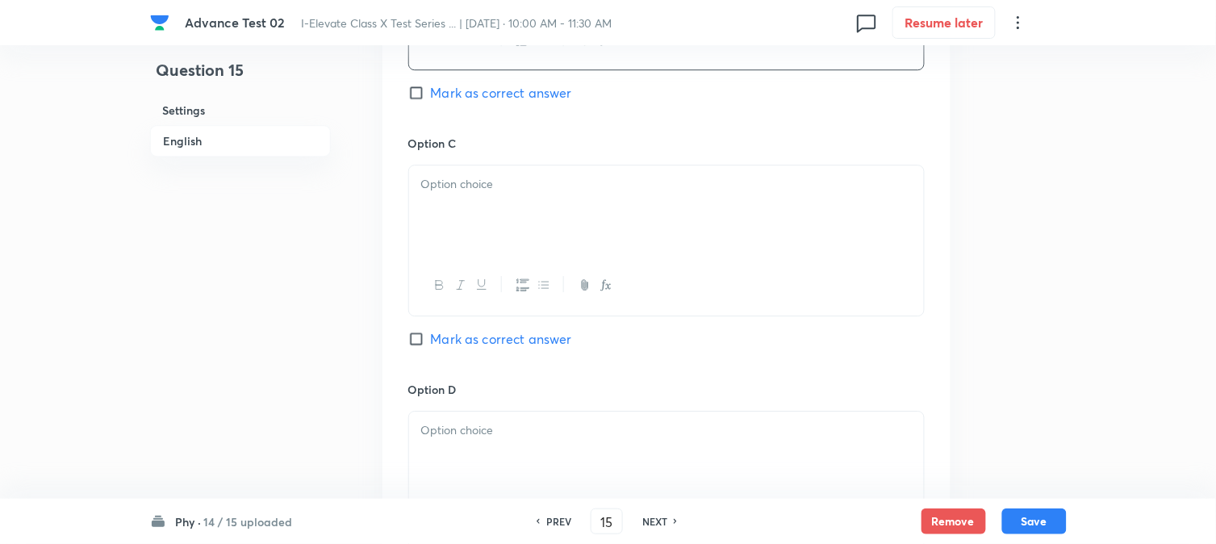
click at [506, 211] on div at bounding box center [666, 210] width 515 height 90
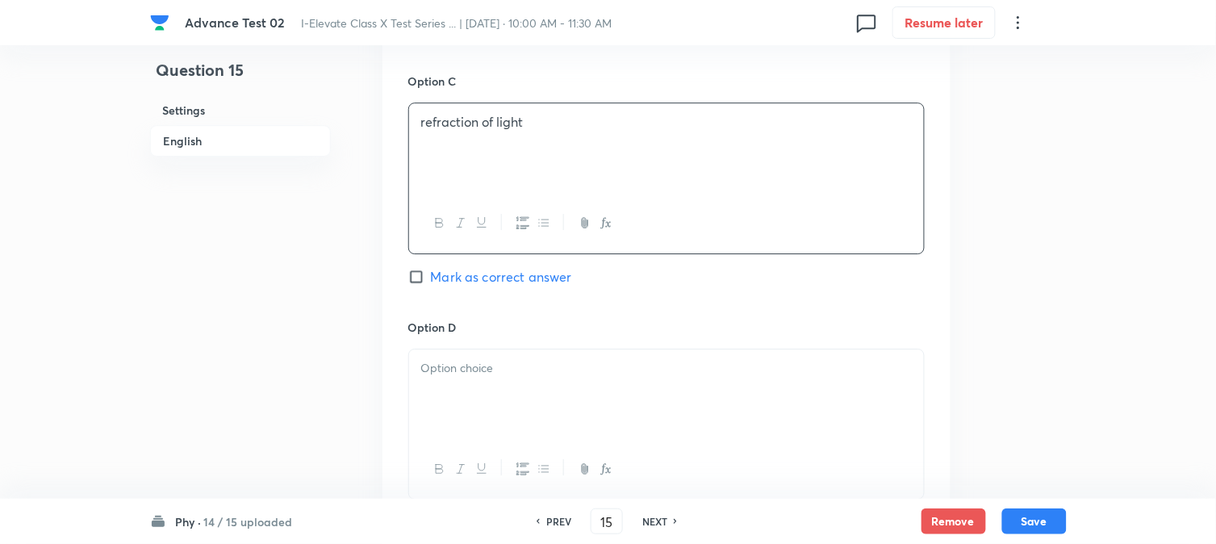
scroll to position [1255, 0]
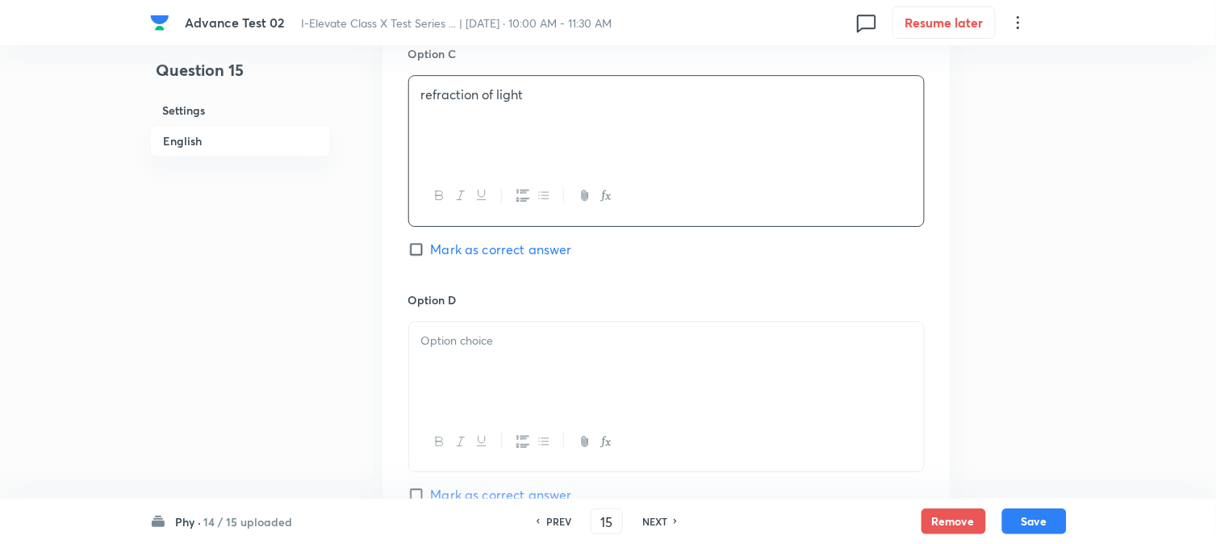
click at [509, 357] on div at bounding box center [666, 367] width 515 height 90
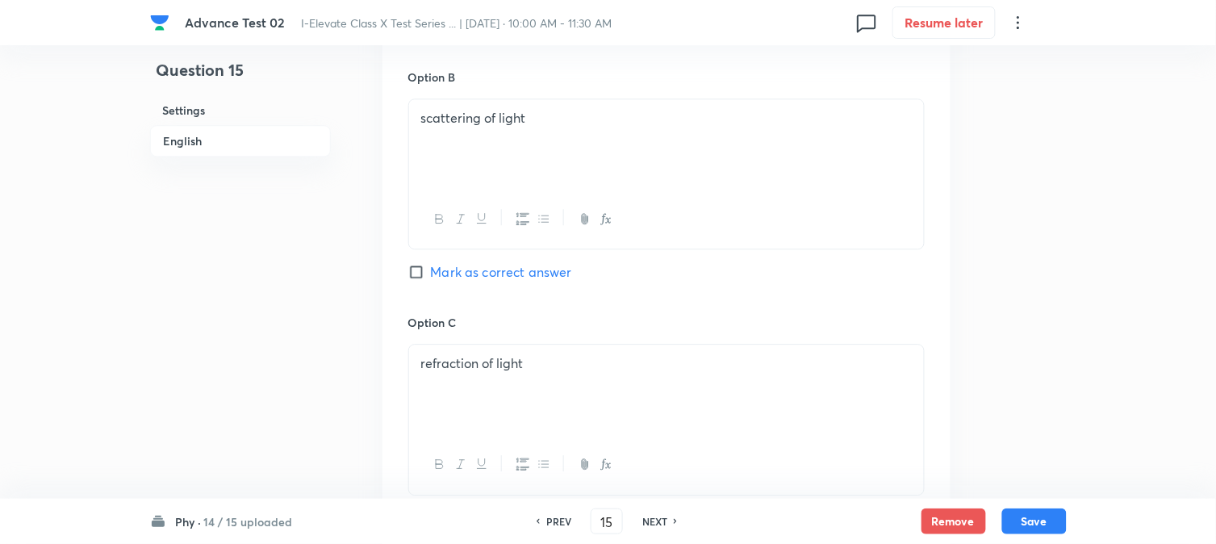
click at [458, 277] on span "Mark as correct answer" at bounding box center [501, 271] width 141 height 19
click at [431, 277] on input "Mark as correct answer" at bounding box center [419, 272] width 23 height 16
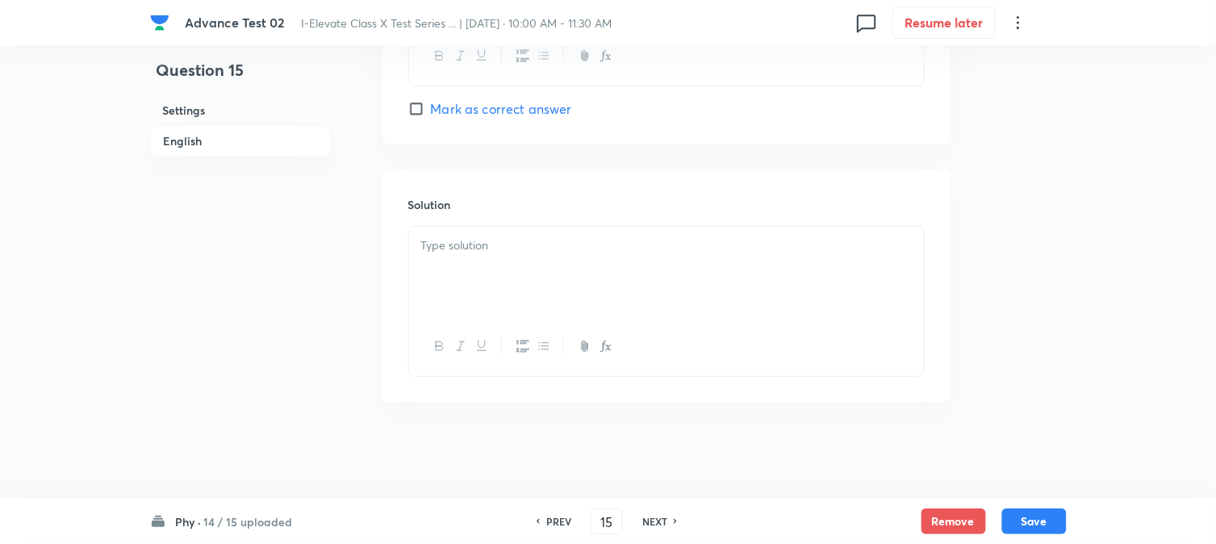
scroll to position [1644, 0]
drag, startPoint x: 484, startPoint y: 264, endPoint x: 505, endPoint y: 300, distance: 42.0
click at [485, 264] on div at bounding box center [666, 271] width 515 height 90
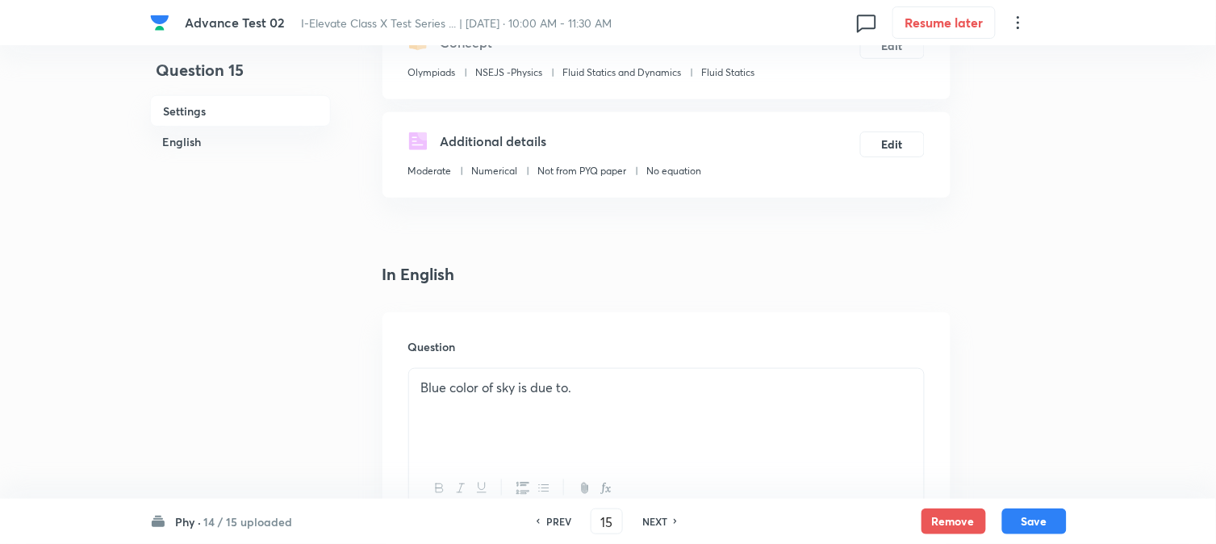
scroll to position [210, 0]
click at [1018, 518] on button "Save" at bounding box center [1035, 520] width 65 height 26
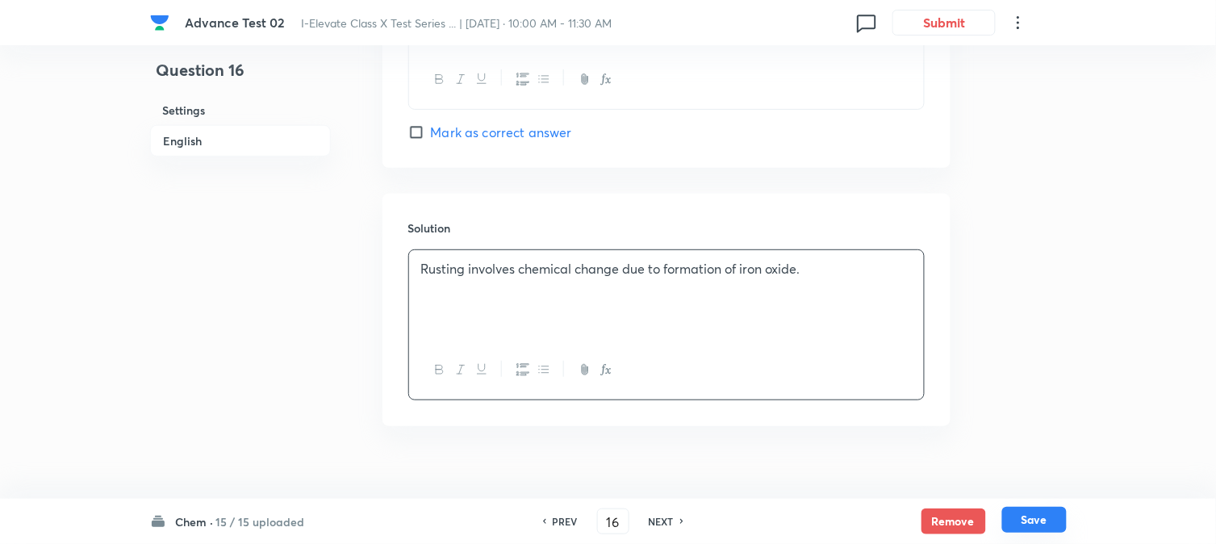
click at [1029, 519] on button "Save" at bounding box center [1035, 520] width 65 height 26
click at [260, 519] on h6 "15 / 15 uploaded" at bounding box center [260, 521] width 89 height 17
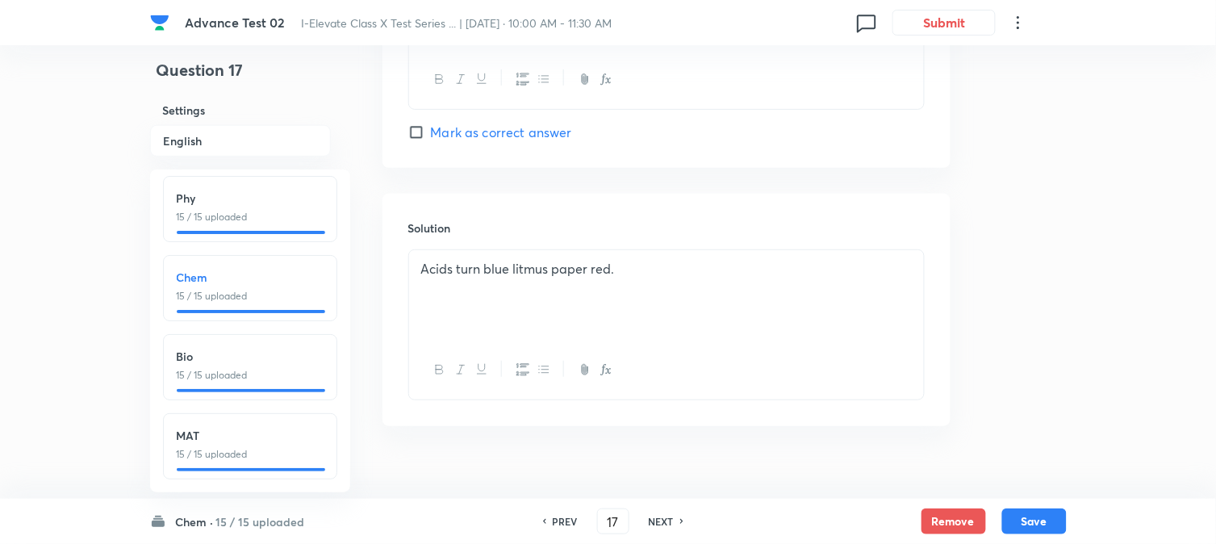
scroll to position [19, 0]
click at [230, 447] on p "15 / 15 uploaded" at bounding box center [250, 454] width 147 height 15
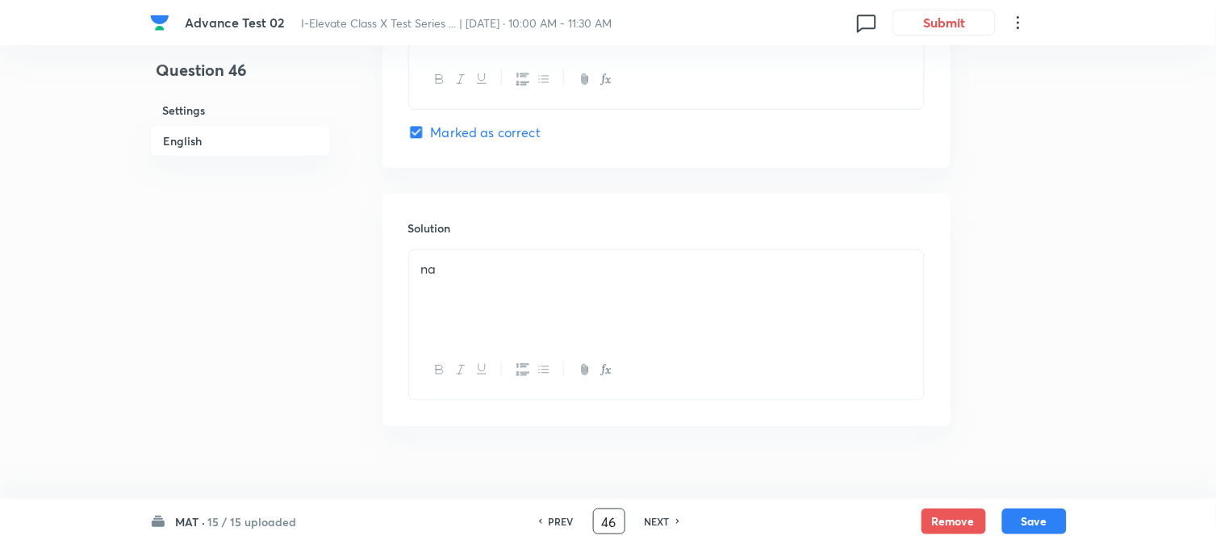
drag, startPoint x: 616, startPoint y: 525, endPoint x: 574, endPoint y: 526, distance: 42.0
click at [574, 526] on div "PREV 46 ​ NEXT" at bounding box center [609, 522] width 208 height 26
click at [660, 518] on h6 "NEXT" at bounding box center [657, 521] width 25 height 15
drag, startPoint x: 615, startPoint y: 521, endPoint x: 479, endPoint y: 529, distance: 136.6
click at [497, 525] on div "MAT · 15 / 15 uploaded PREV 47 ​ NEXT Remove Save" at bounding box center [608, 521] width 917 height 45
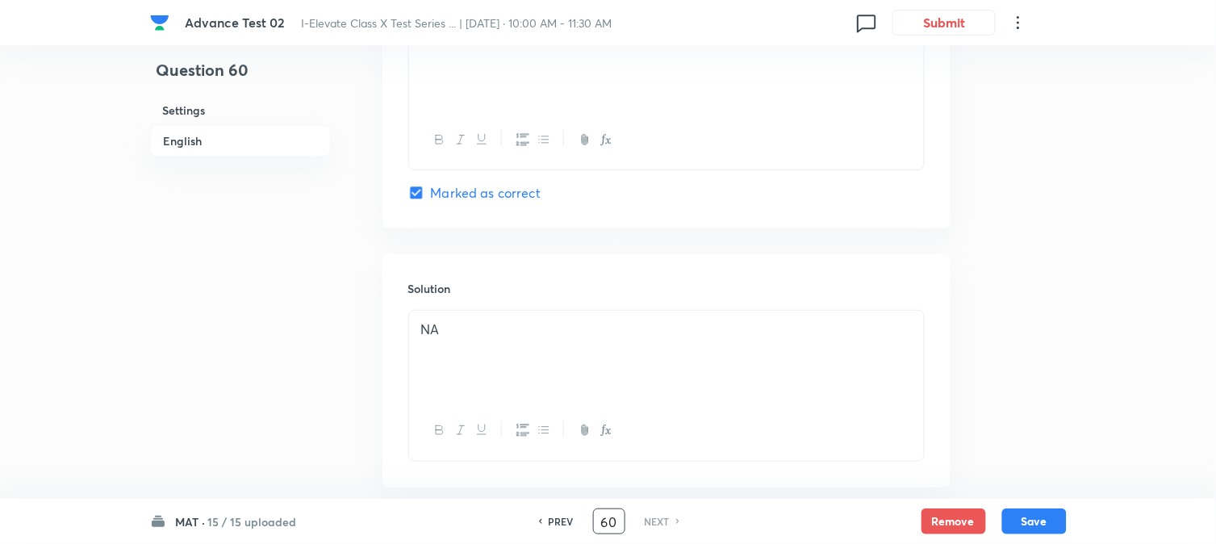
scroll to position [1778, 0]
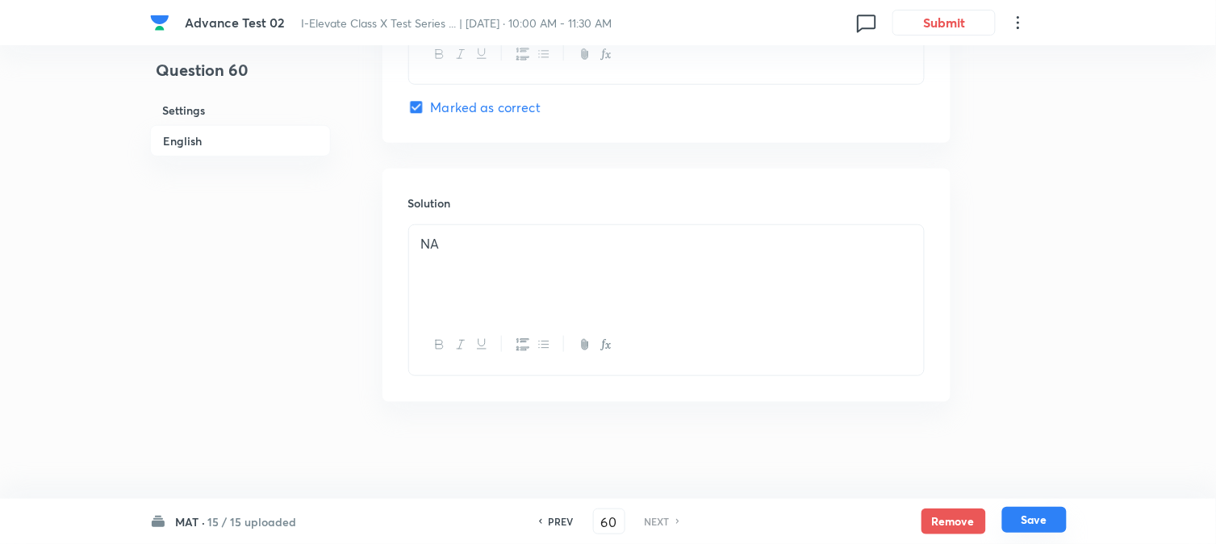
click at [1019, 522] on button "Save" at bounding box center [1035, 520] width 65 height 26
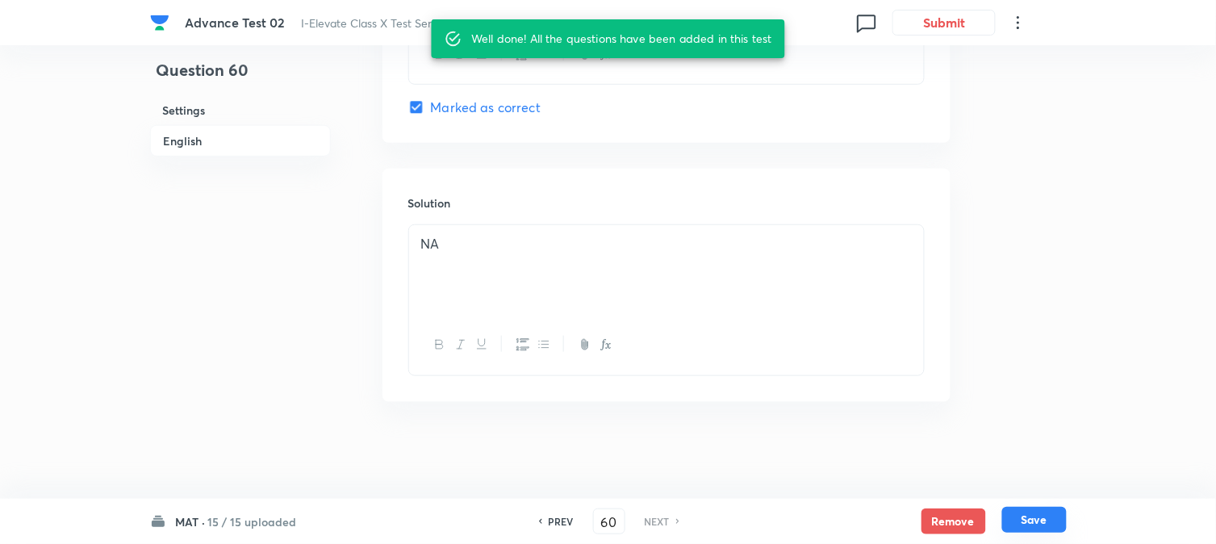
click at [1030, 521] on button "Save" at bounding box center [1035, 520] width 65 height 26
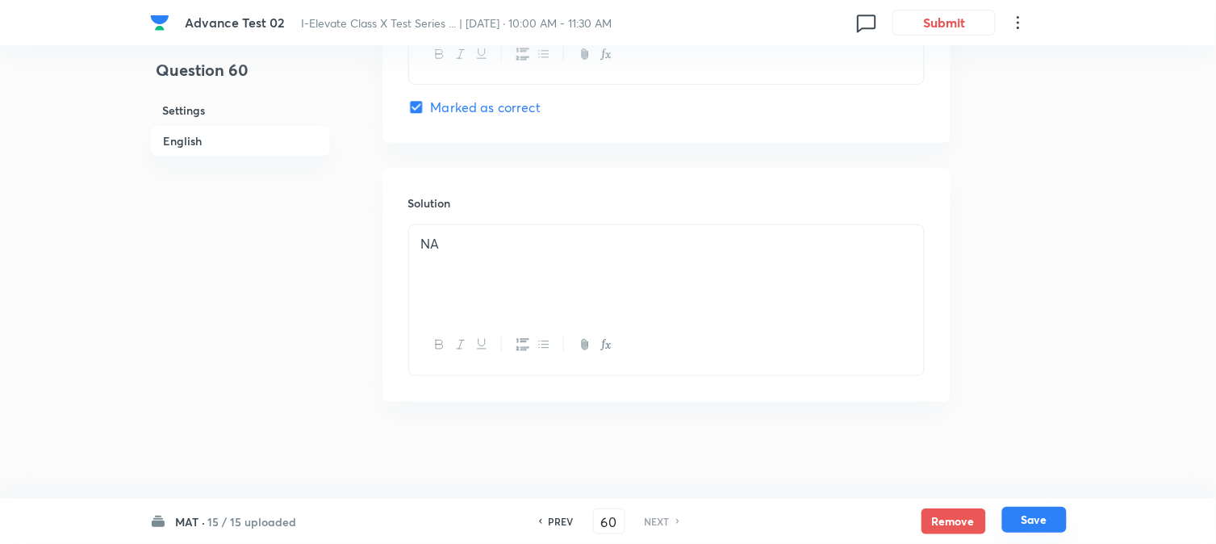
click at [1022, 525] on button "Save" at bounding box center [1035, 520] width 65 height 26
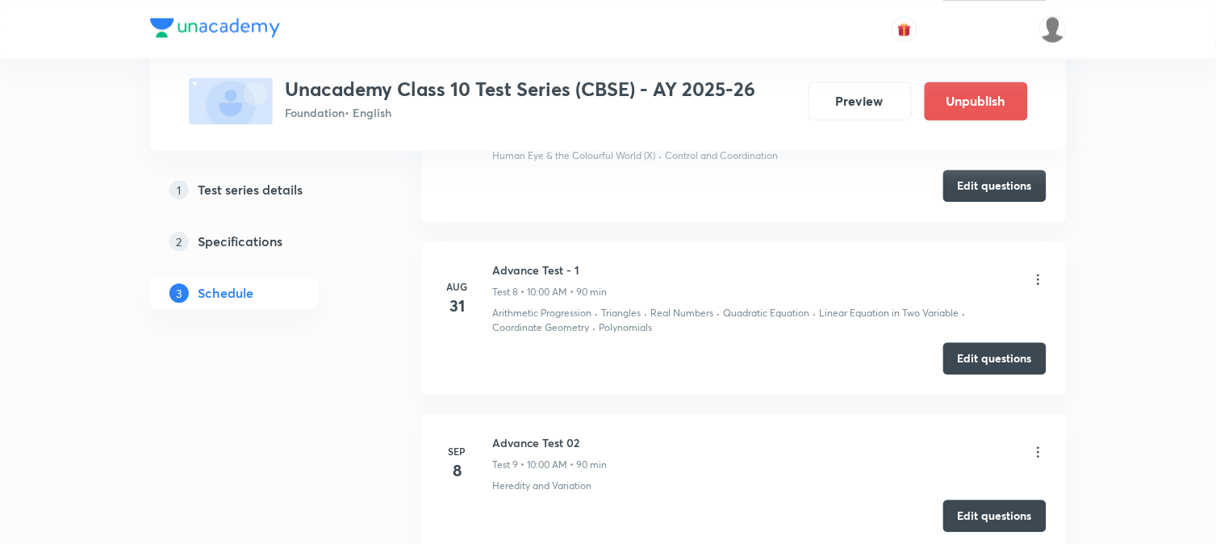
scroll to position [2538, 0]
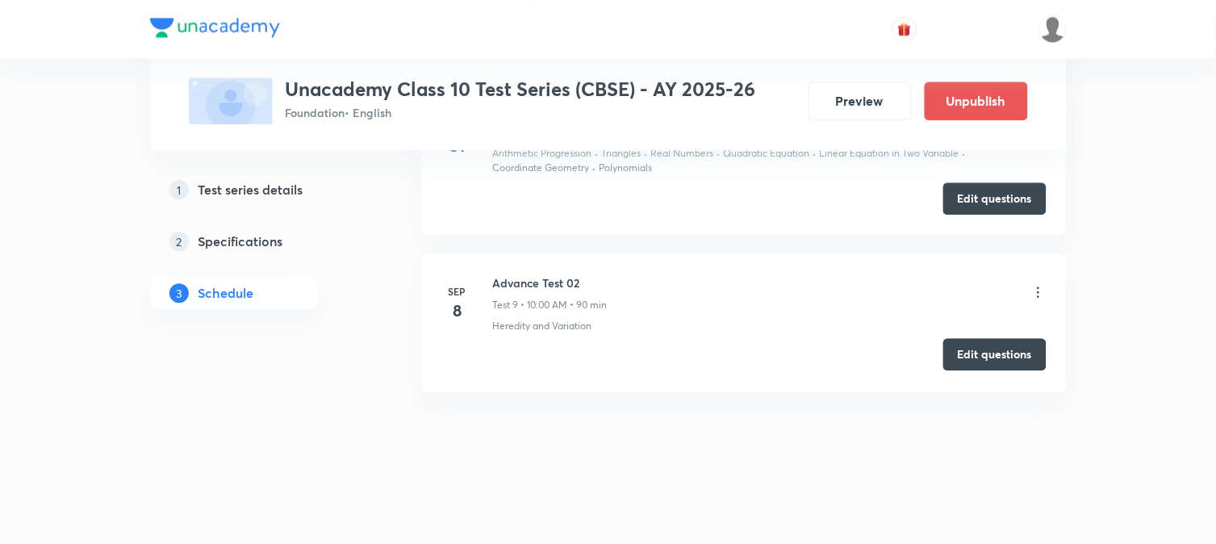
click at [979, 354] on button "Edit questions" at bounding box center [995, 354] width 103 height 32
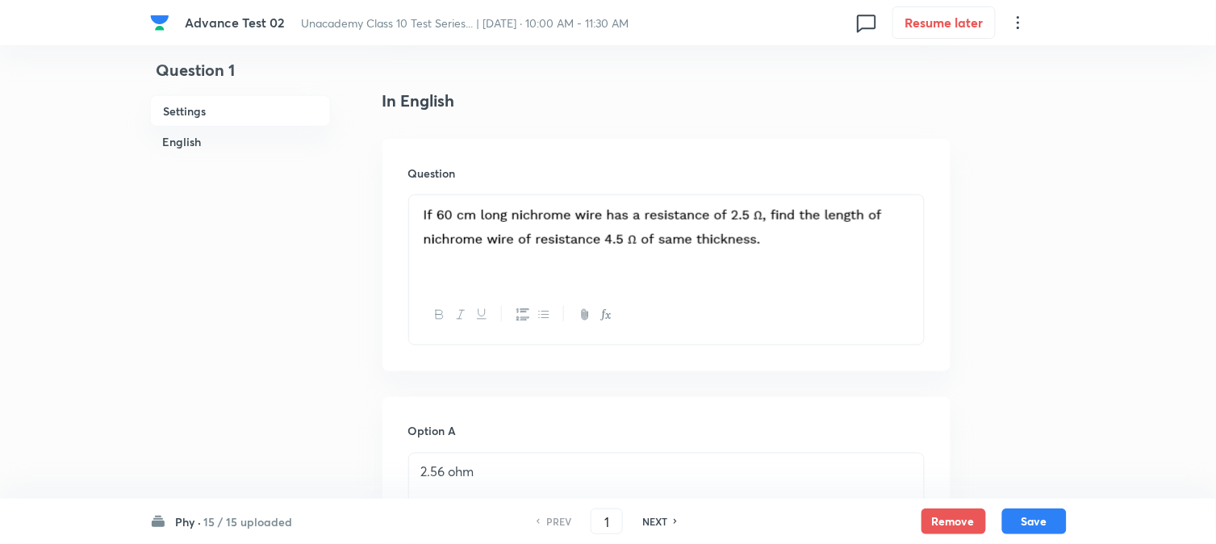
scroll to position [448, 0]
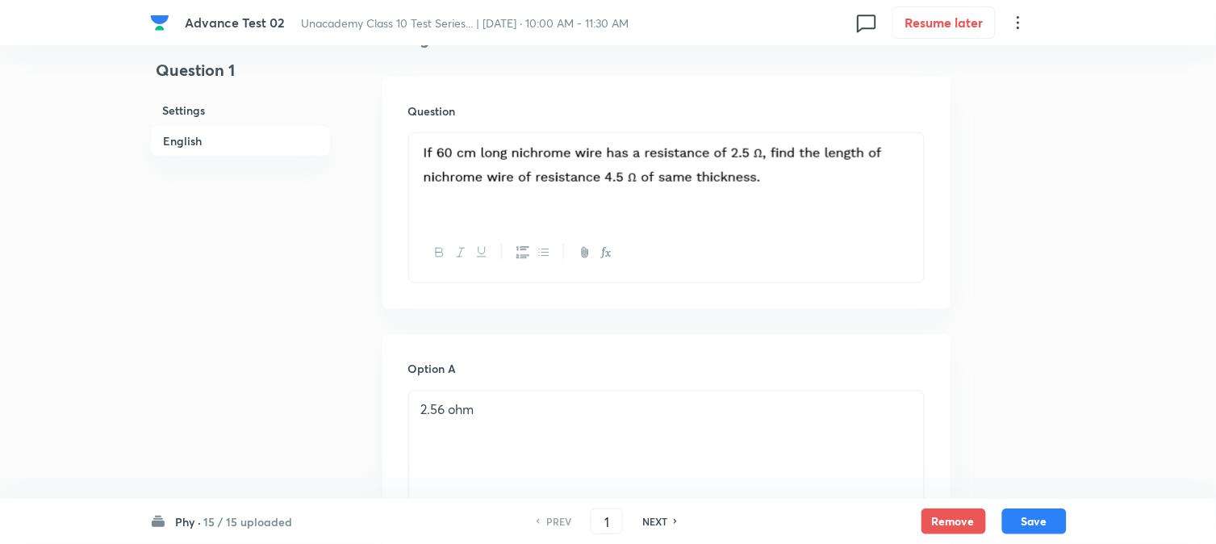
click at [198, 520] on h6 "Phy ·" at bounding box center [189, 521] width 26 height 17
click at [472, 154] on img at bounding box center [652, 164] width 463 height 43
click at [418, 157] on div at bounding box center [666, 178] width 515 height 90
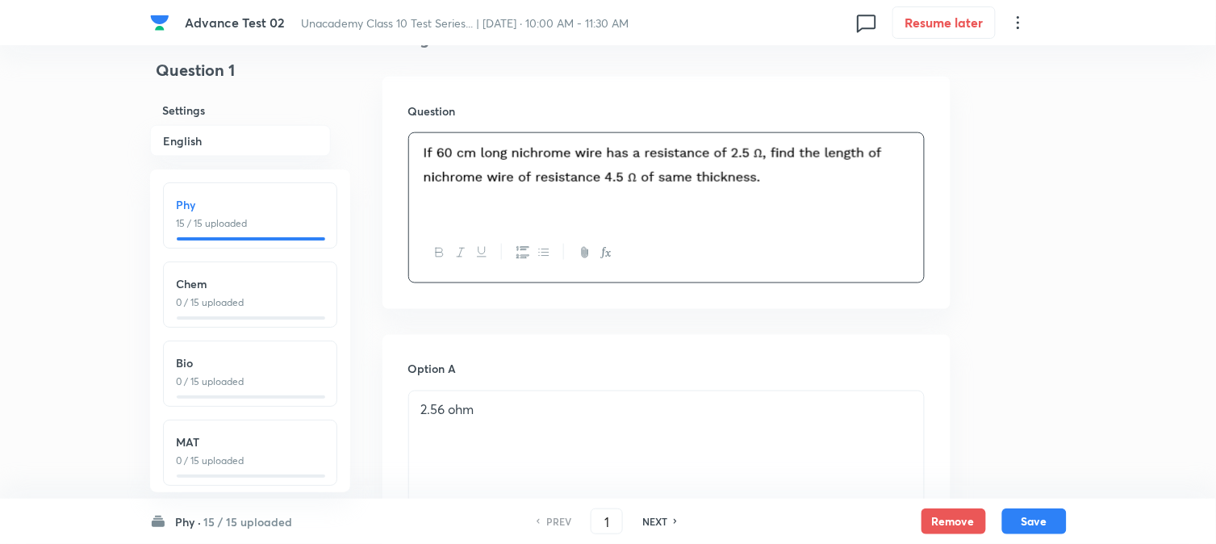
click at [235, 521] on h6 "15 / 15 uploaded" at bounding box center [248, 521] width 89 height 17
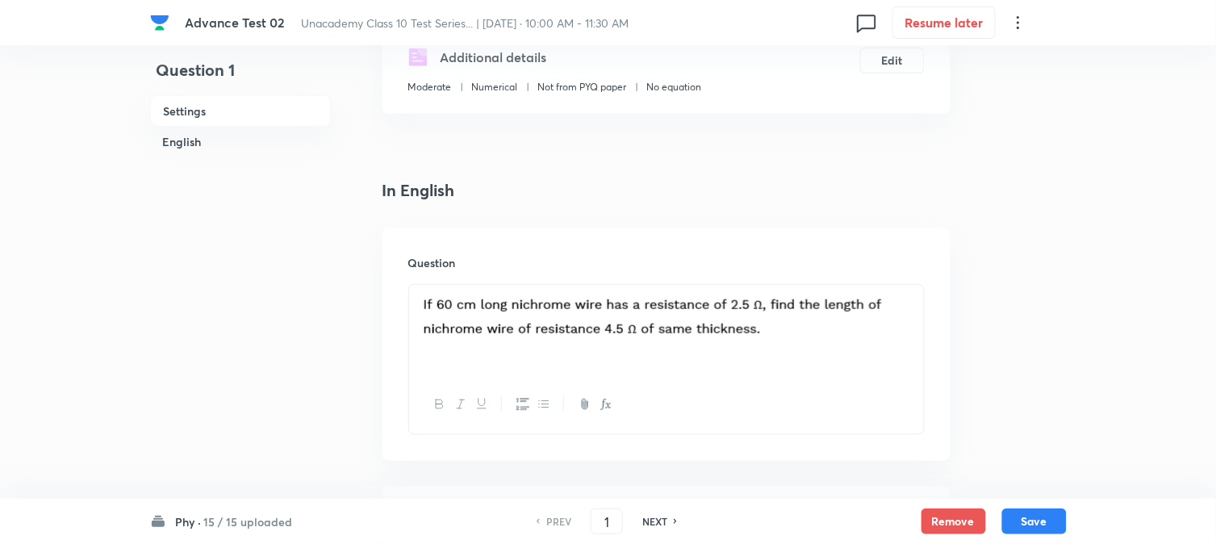
scroll to position [179, 0]
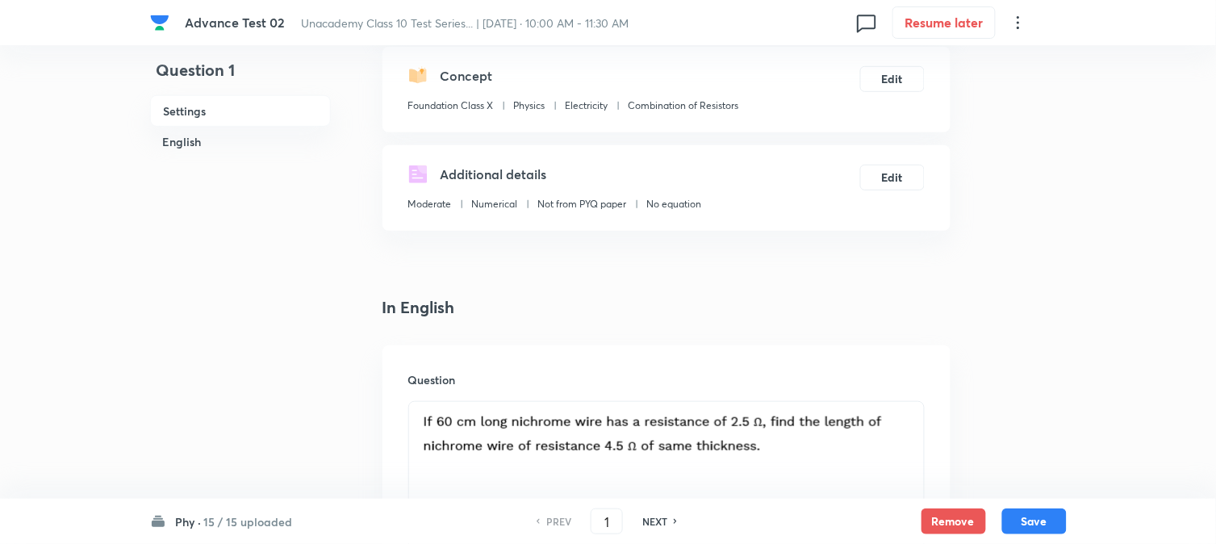
click at [467, 424] on img at bounding box center [652, 433] width 463 height 43
drag, startPoint x: 455, startPoint y: 429, endPoint x: 492, endPoint y: 423, distance: 37.7
click at [492, 423] on img at bounding box center [652, 433] width 463 height 43
click at [480, 454] on p at bounding box center [666, 436] width 491 height 48
click at [693, 475] on div at bounding box center [666, 447] width 515 height 90
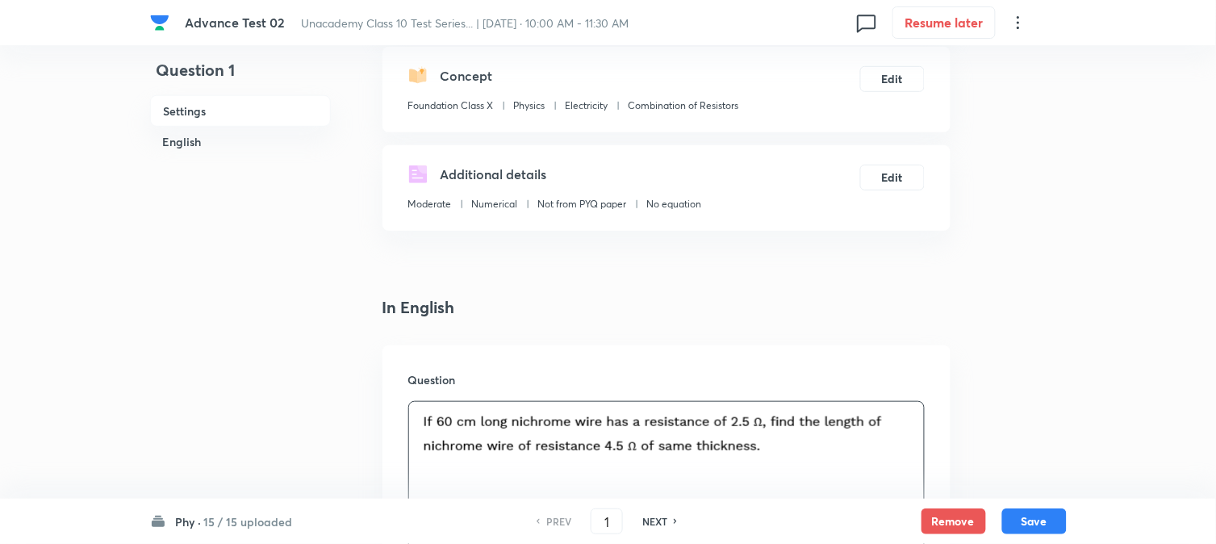
click at [851, 450] on img at bounding box center [652, 433] width 463 height 43
click at [894, 440] on p at bounding box center [666, 436] width 491 height 48
click at [421, 425] on img at bounding box center [652, 433] width 463 height 43
drag, startPoint x: 421, startPoint y: 422, endPoint x: 694, endPoint y: 437, distance: 273.2
click at [694, 437] on img at bounding box center [652, 433] width 463 height 43
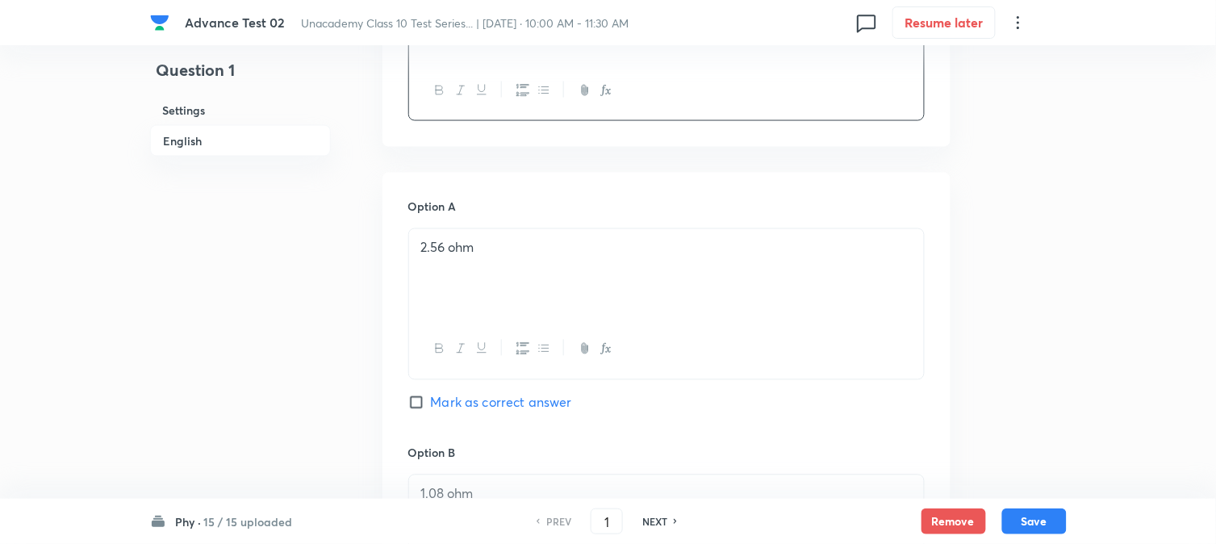
scroll to position [627, 0]
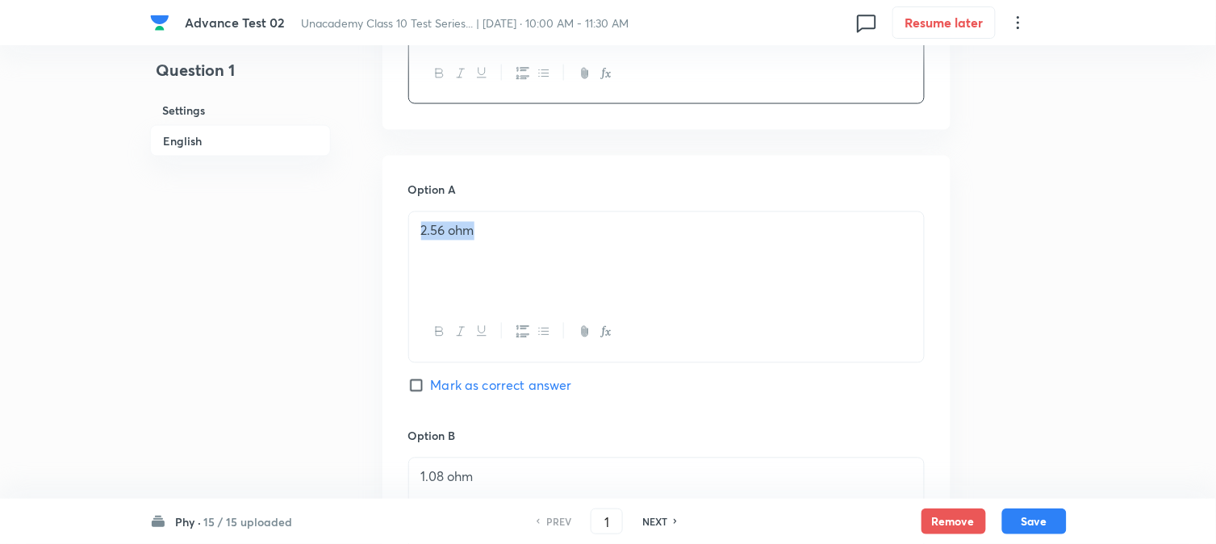
drag, startPoint x: 421, startPoint y: 232, endPoint x: 483, endPoint y: 228, distance: 62.2
click at [483, 228] on p "2.56 ohm" at bounding box center [666, 231] width 491 height 19
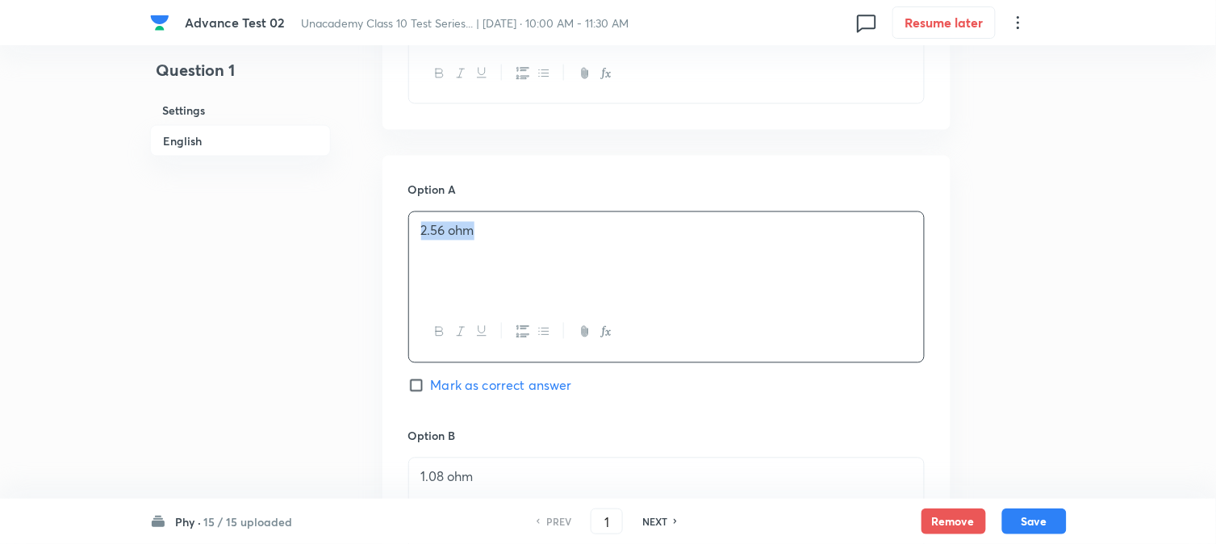
copy p "2.56 ohm"
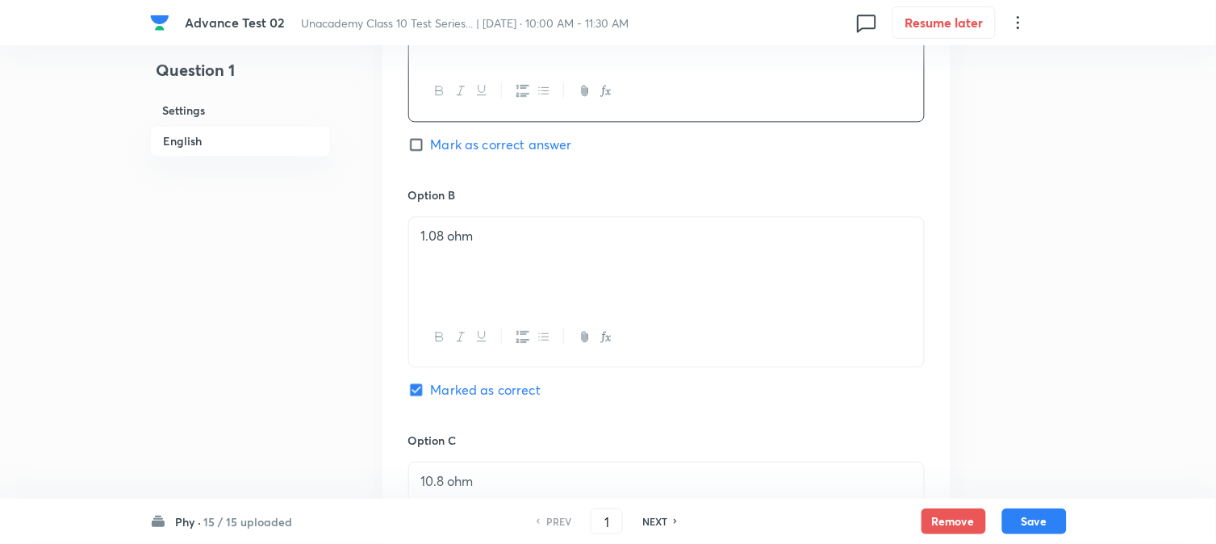
scroll to position [986, 0]
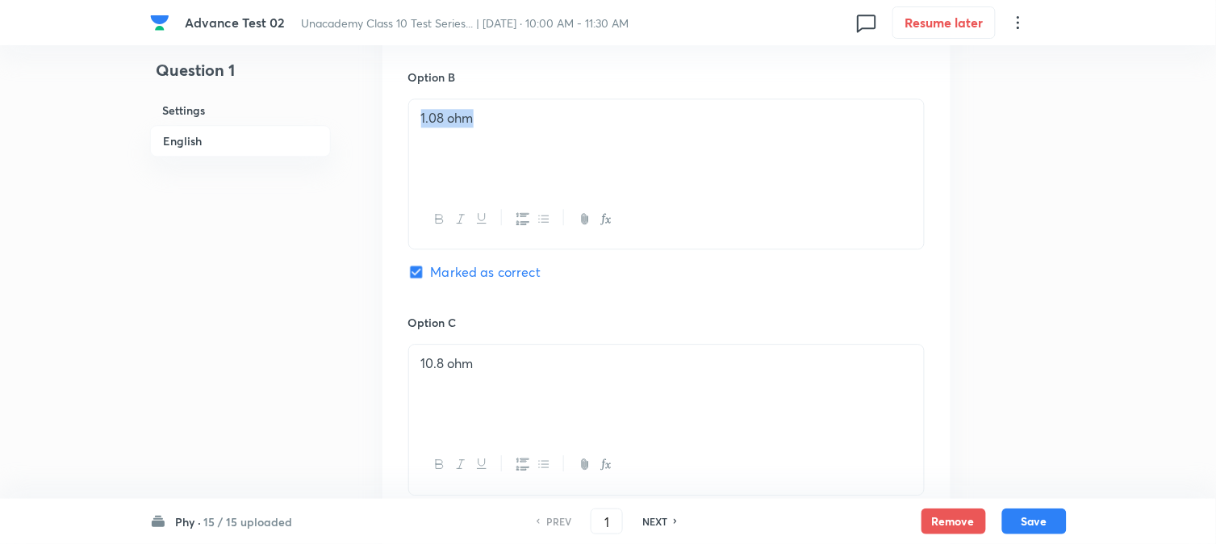
drag, startPoint x: 480, startPoint y: 117, endPoint x: 415, endPoint y: 121, distance: 65.5
click at [415, 121] on div "1.08 ohm" at bounding box center [666, 144] width 515 height 90
copy p "1.08 ohm"
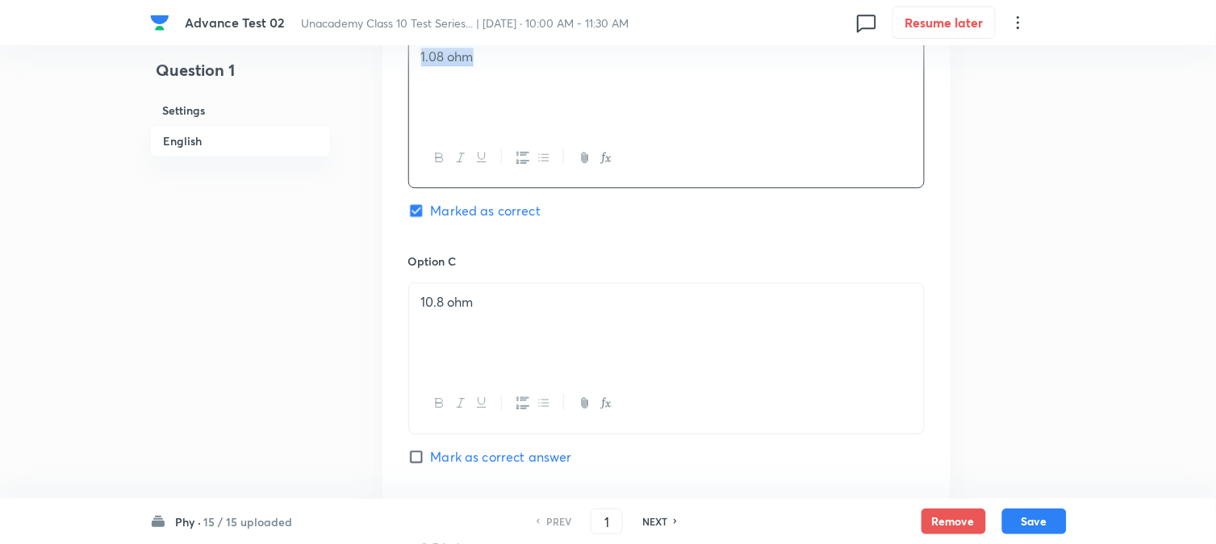
scroll to position [1076, 0]
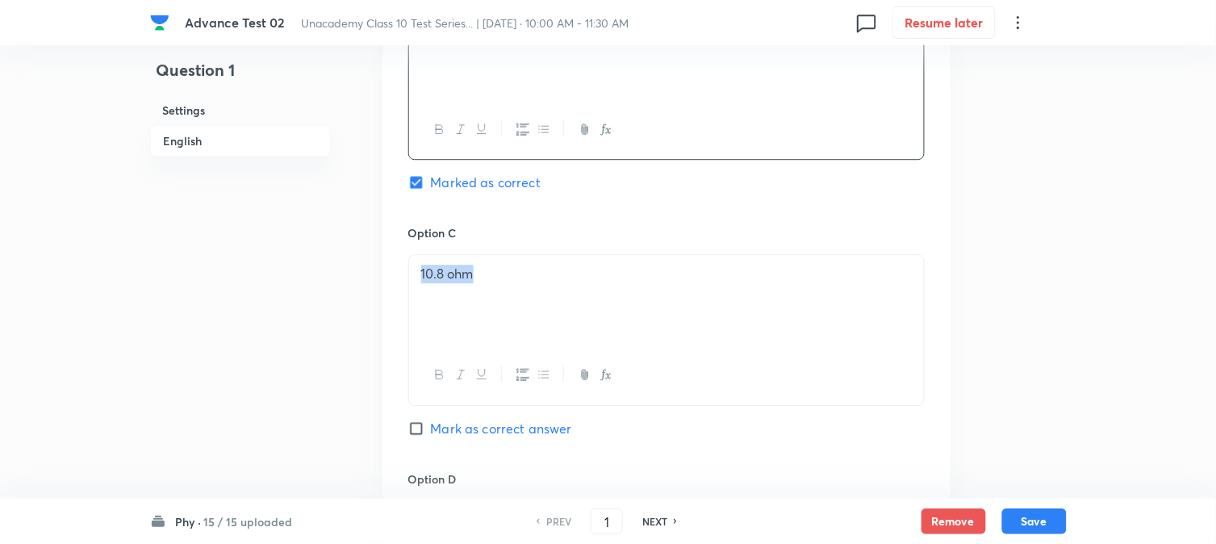
drag, startPoint x: 475, startPoint y: 280, endPoint x: 394, endPoint y: 278, distance: 80.8
click at [398, 280] on div "Option A 2.56 ohm Mark as correct answer Option B 1.08 ohm Marked as correct Op…" at bounding box center [667, 208] width 568 height 1003
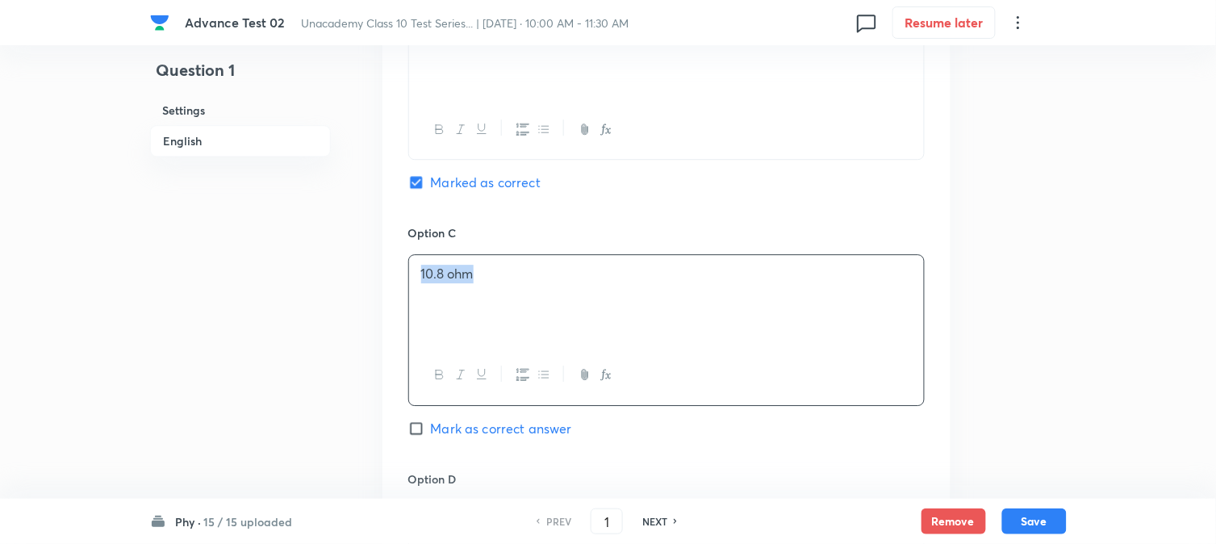
copy p "10.8 ohm"
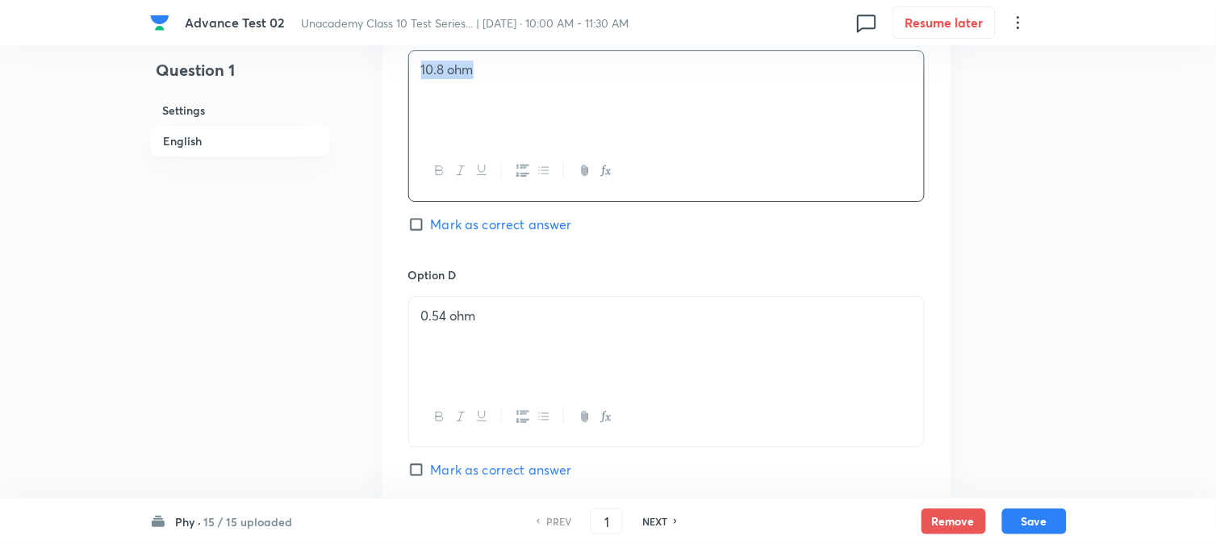
scroll to position [1345, 0]
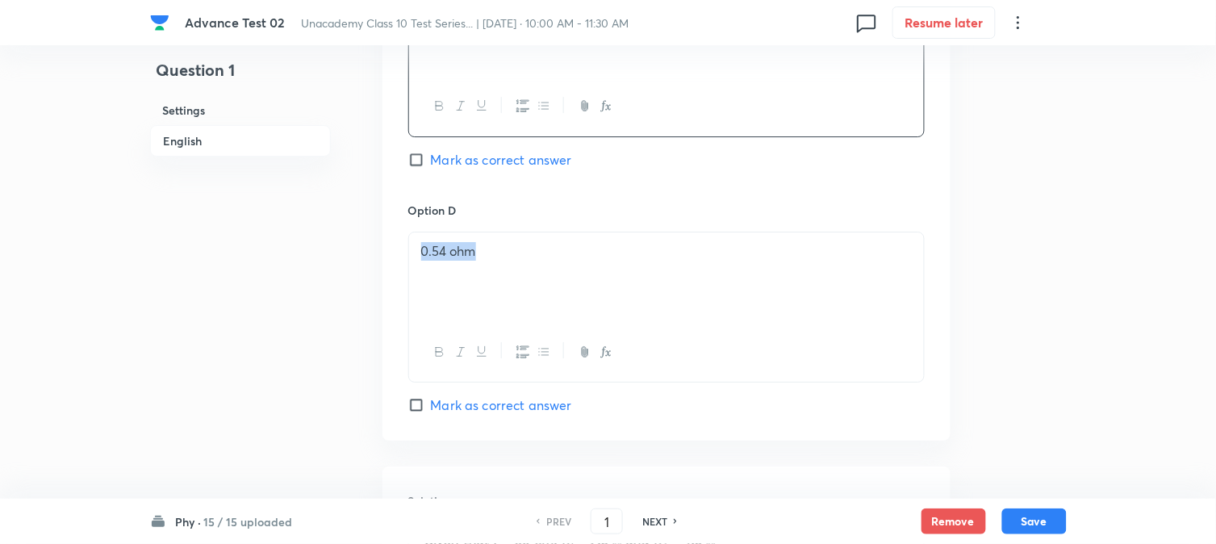
drag, startPoint x: 483, startPoint y: 262, endPoint x: 415, endPoint y: 261, distance: 67.8
click at [416, 261] on div "0.54 ohm" at bounding box center [666, 277] width 515 height 90
copy p "0.54 ohm"
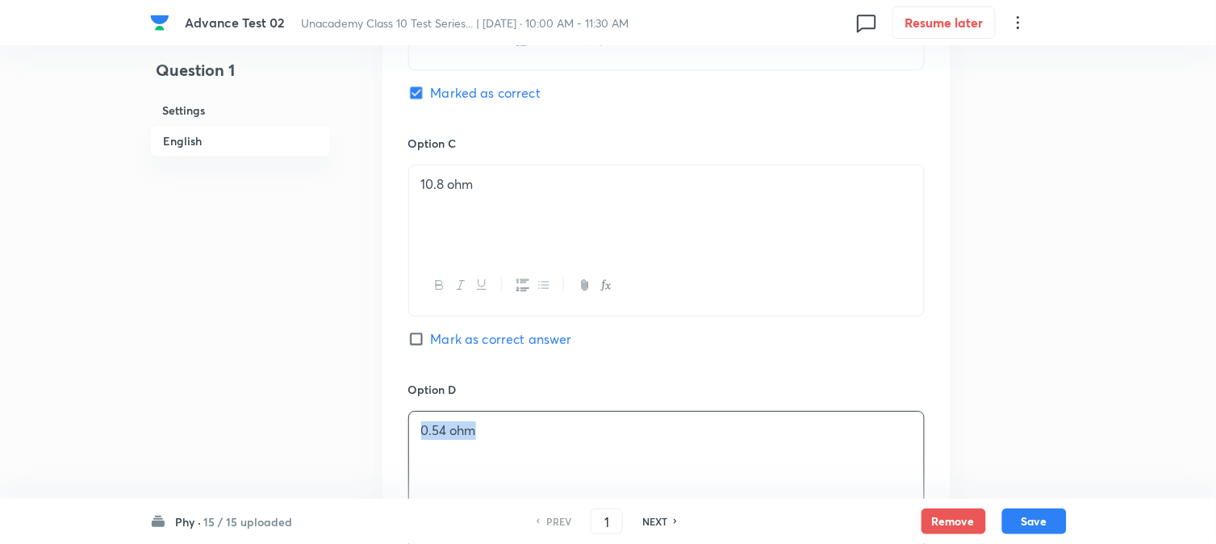
scroll to position [986, 0]
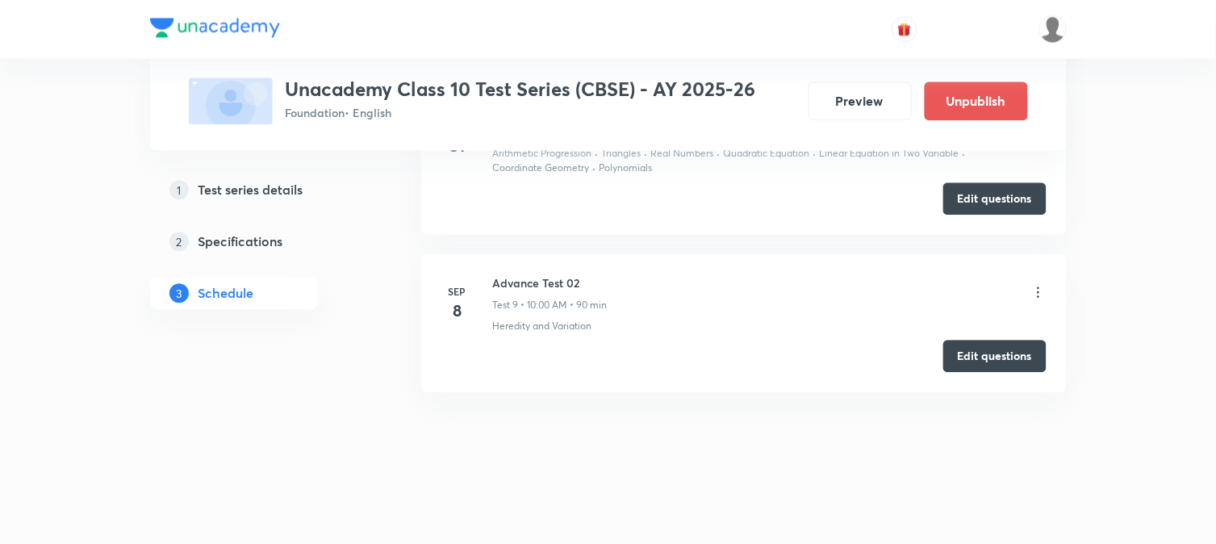
scroll to position [2538, 0]
click at [975, 357] on button "Edit questions" at bounding box center [995, 354] width 103 height 32
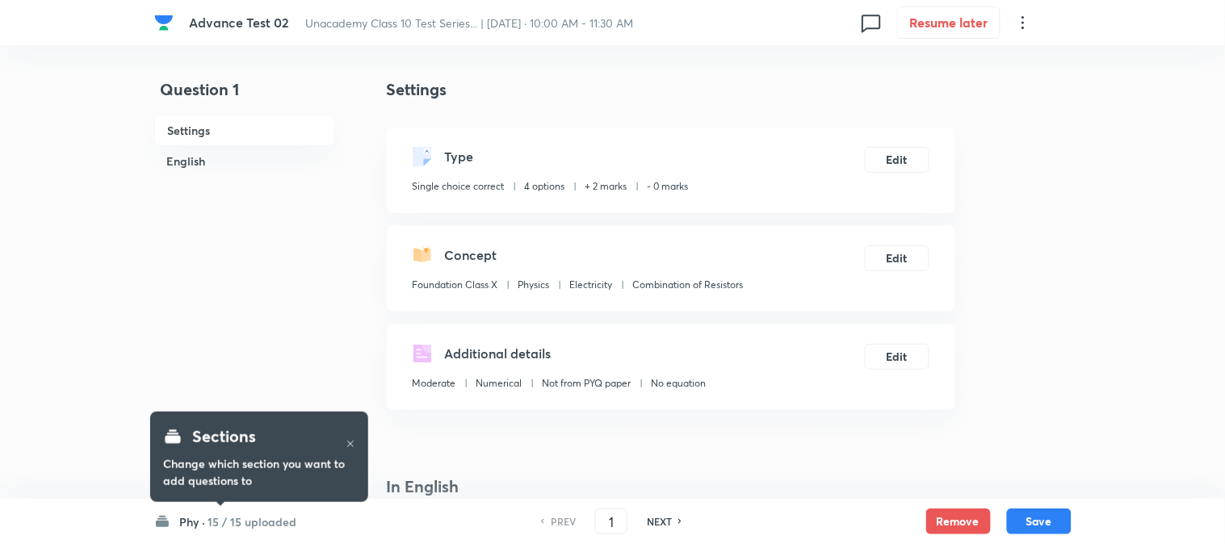
checkbox input "true"
click at [250, 525] on h6 "15 / 15 uploaded" at bounding box center [248, 521] width 89 height 17
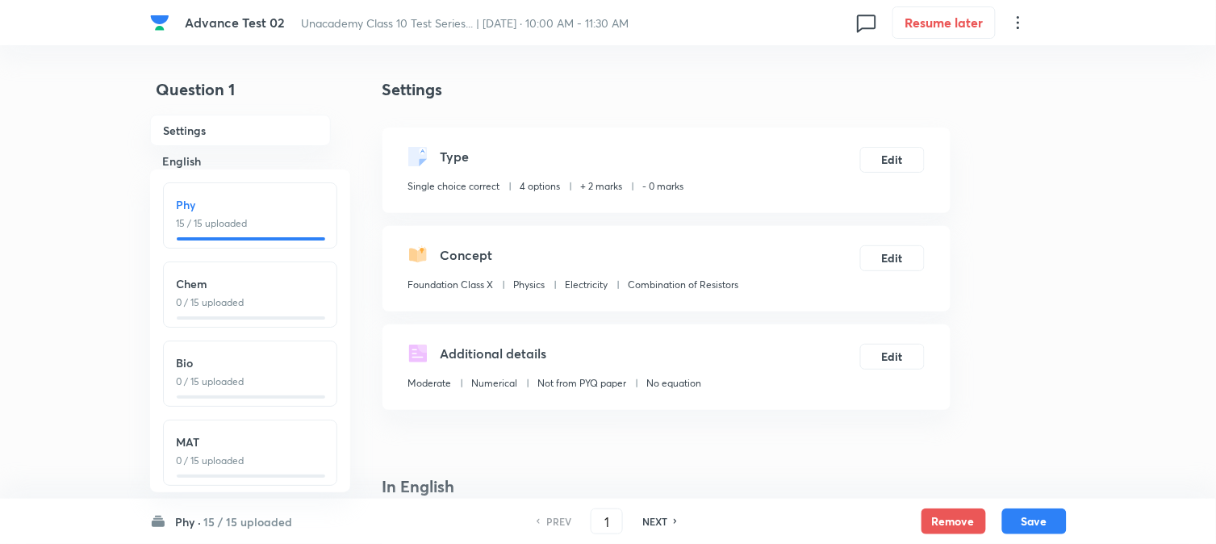
click at [262, 295] on p "0 / 15 uploaded" at bounding box center [250, 302] width 147 height 15
type input "16"
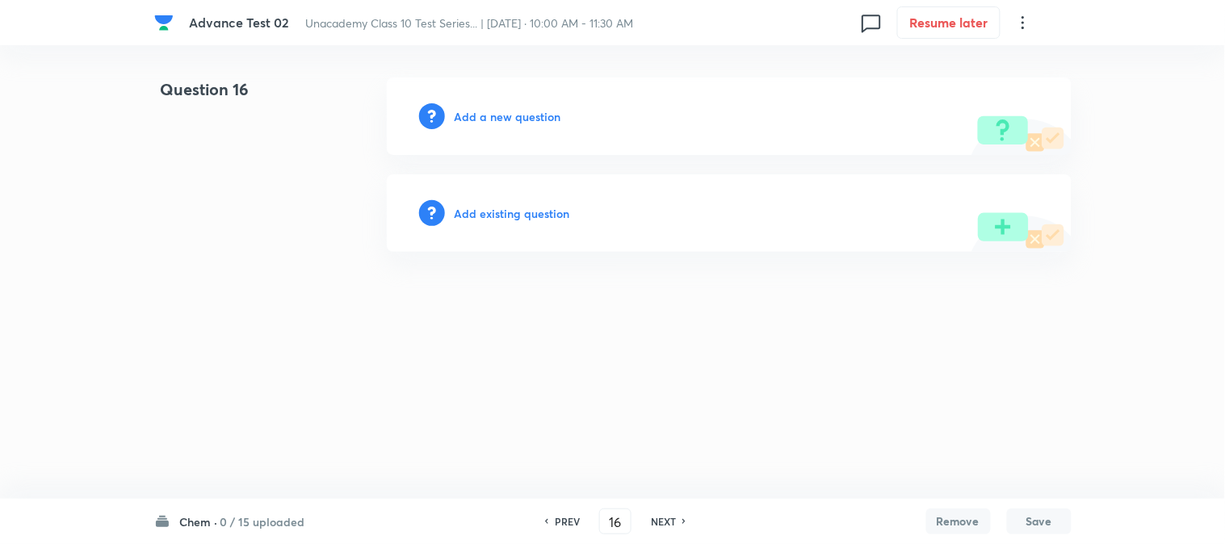
click at [470, 116] on h6 "Add a new question" at bounding box center [507, 116] width 107 height 17
click at [470, 116] on h6 "Choose a question type" at bounding box center [516, 116] width 124 height 17
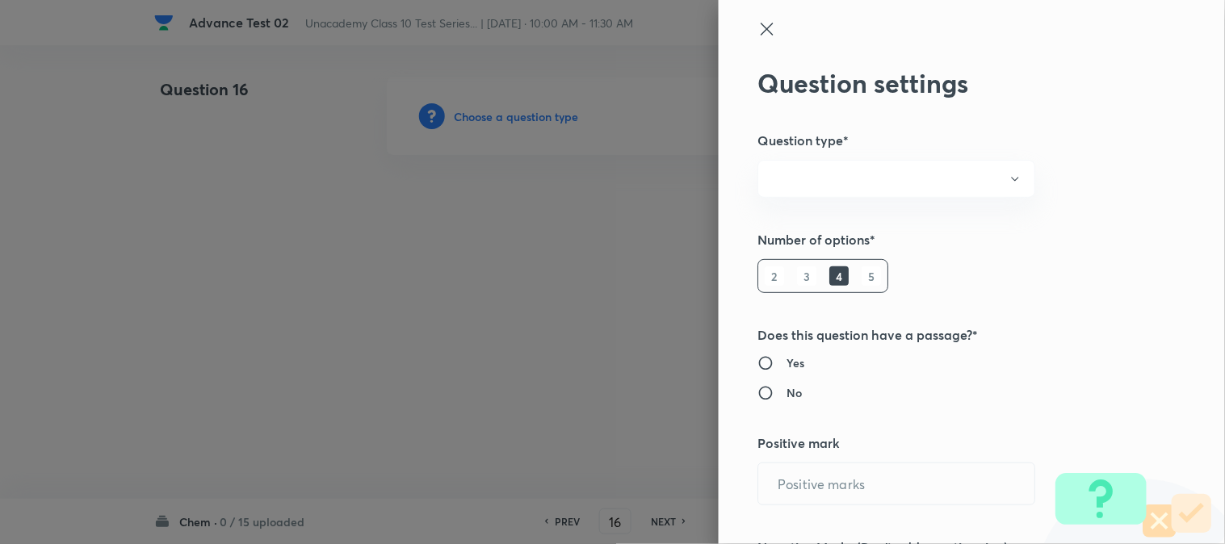
radio input "true"
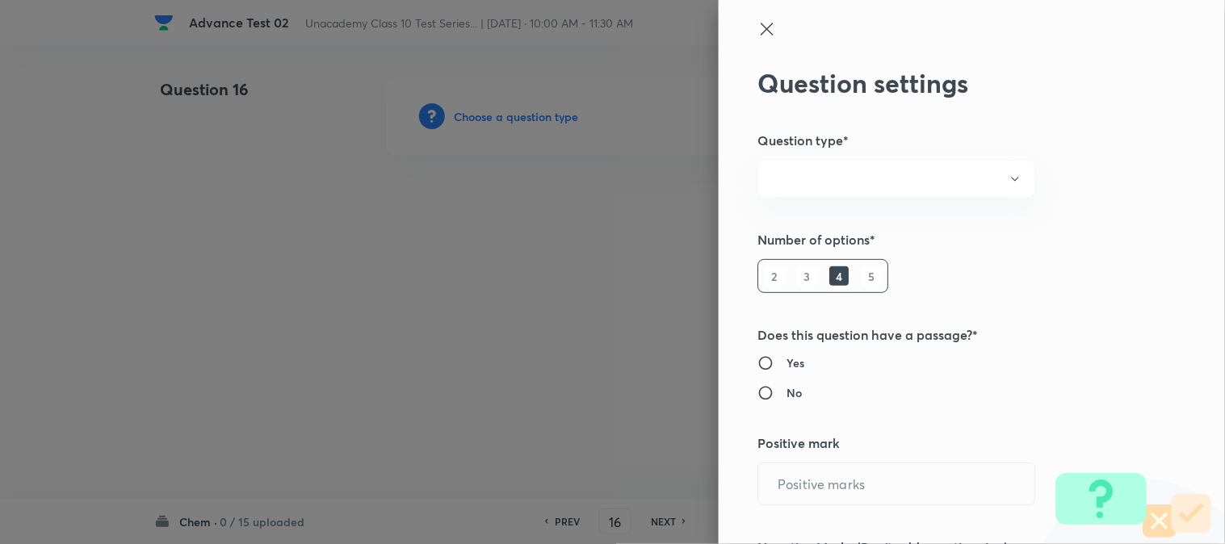
radio input "true"
type input "2"
type input "0"
